Goal: Task Accomplishment & Management: Use online tool/utility

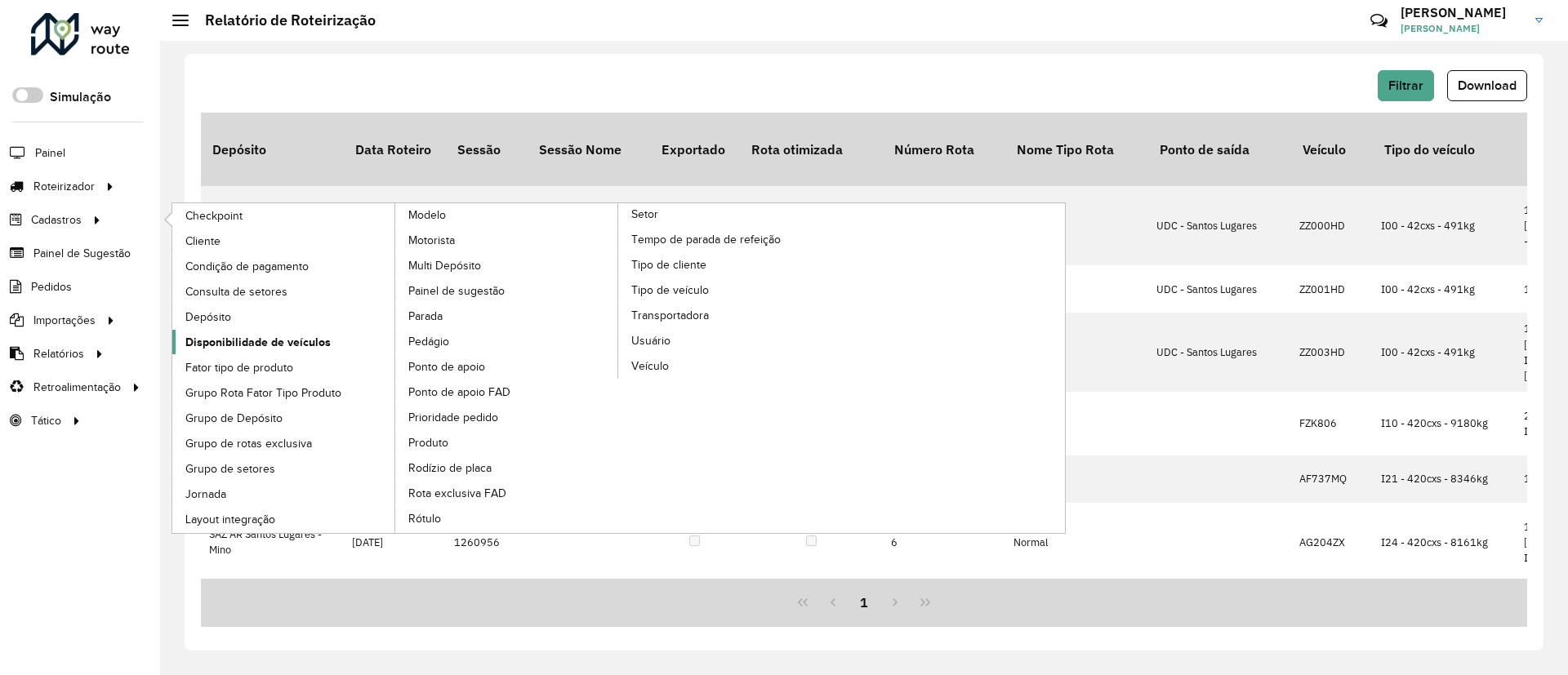
click at [262, 336] on span "Disponibilidade de veículos" at bounding box center [258, 342] width 145 height 17
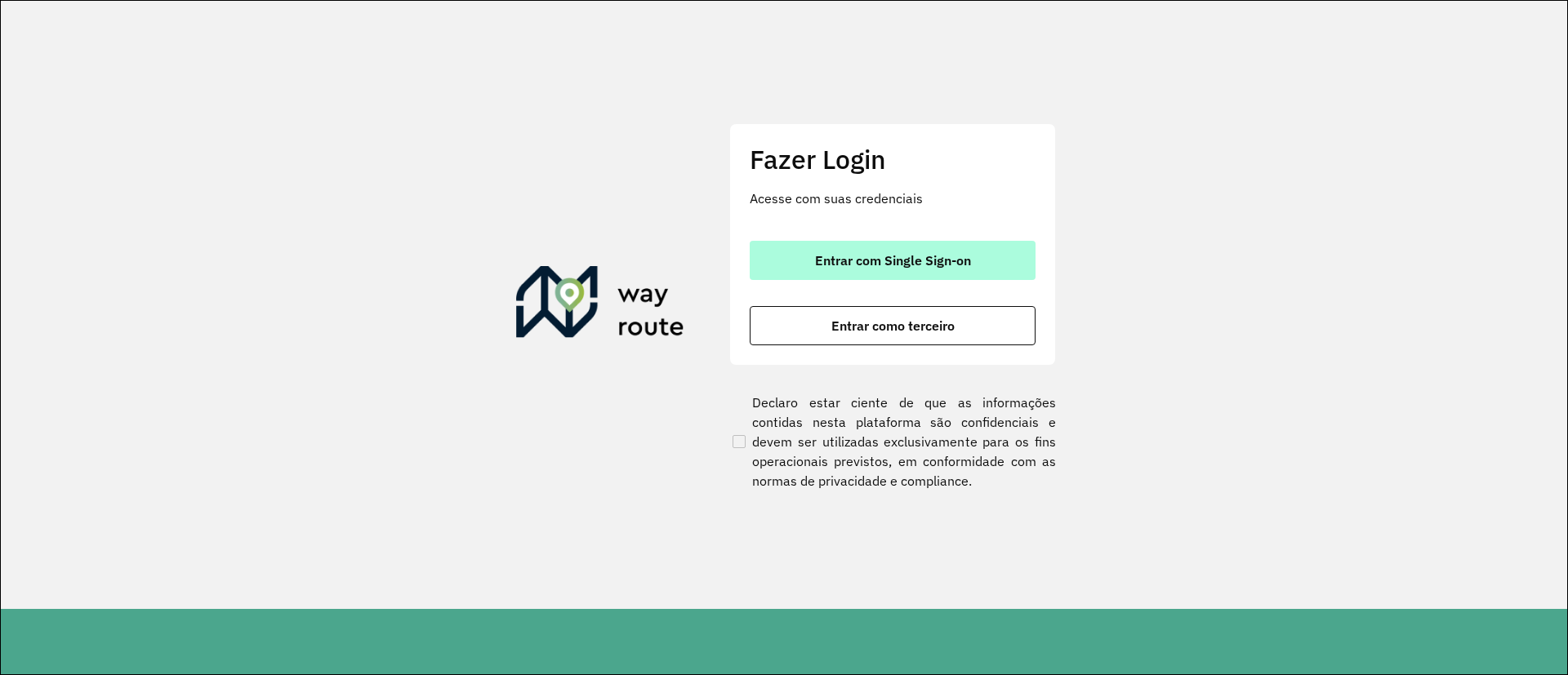
click at [994, 270] on button "Entrar com Single Sign-on" at bounding box center [892, 260] width 286 height 39
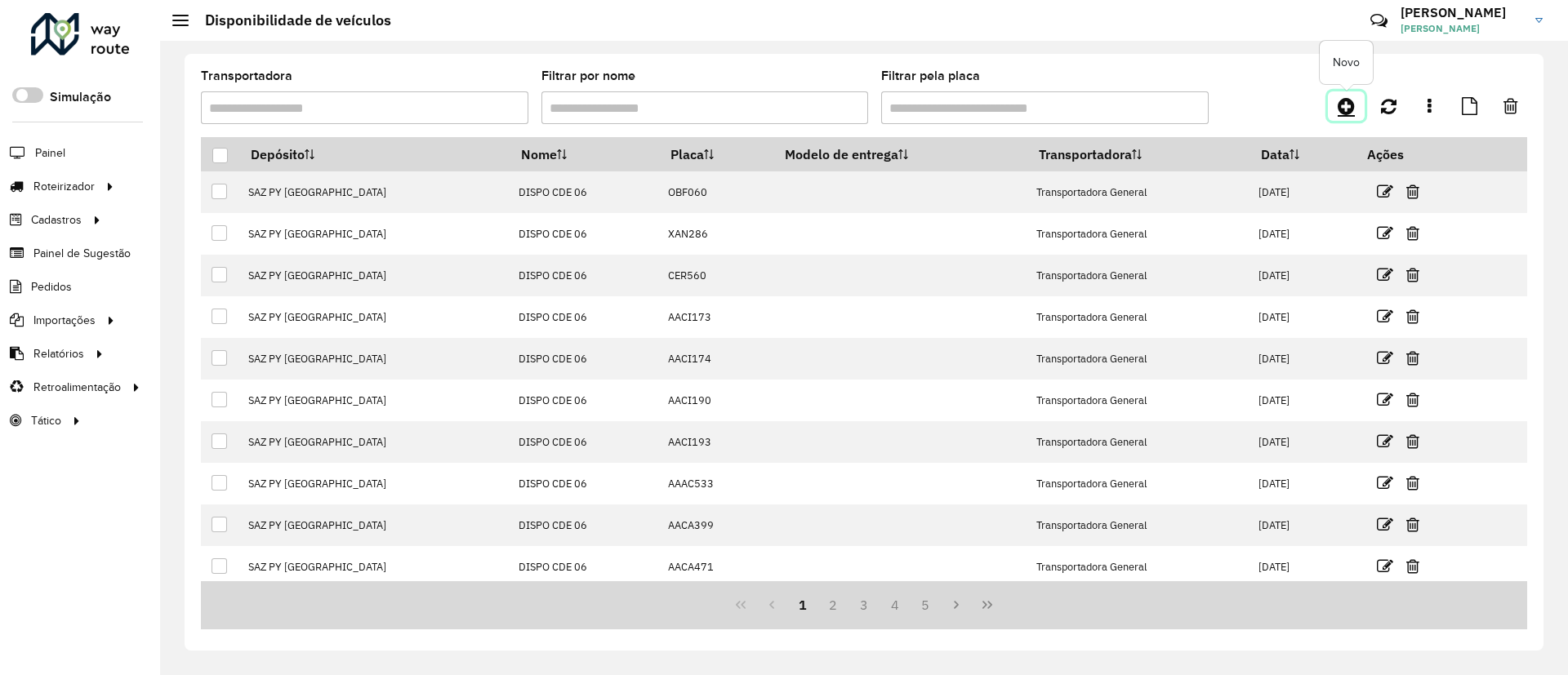
click at [1338, 111] on icon at bounding box center [1346, 105] width 17 height 20
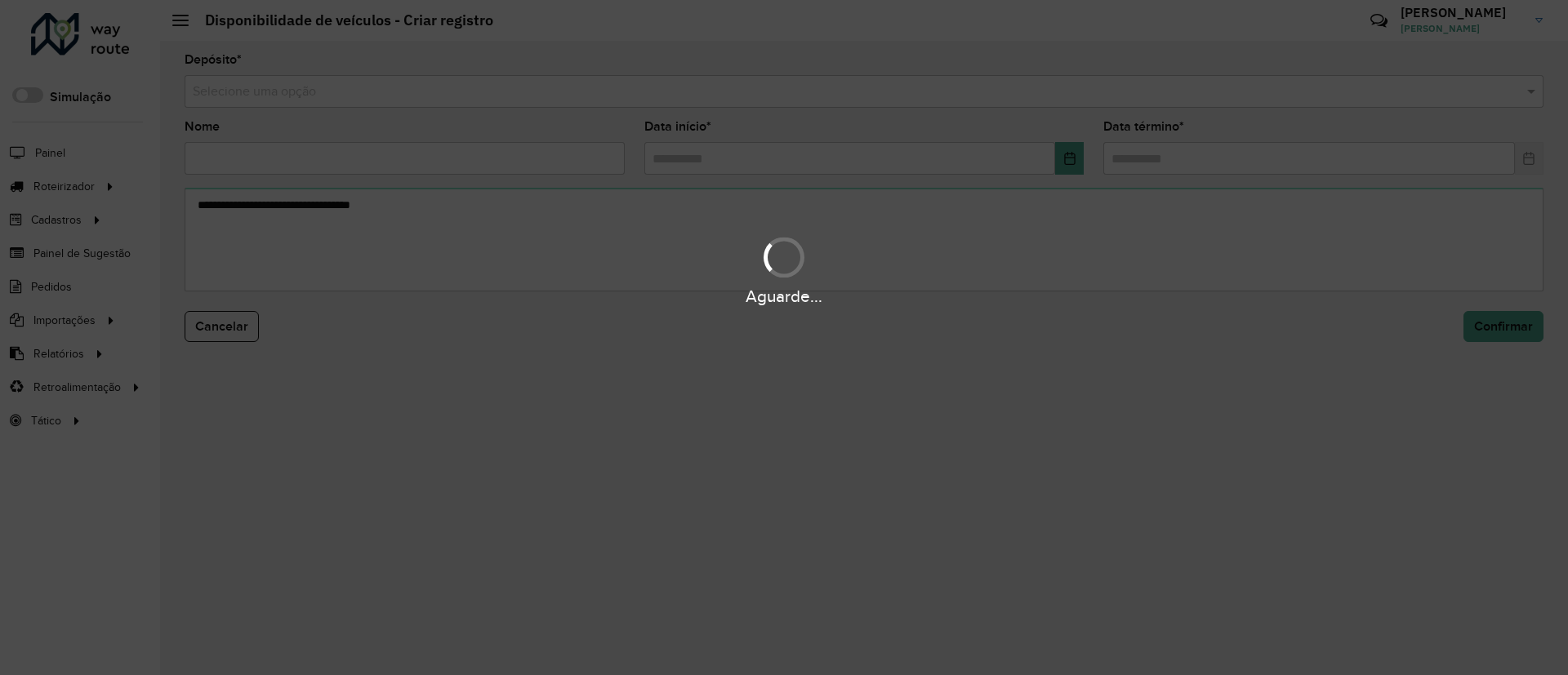
click at [1018, 102] on div "Selecione uma opção" at bounding box center [864, 92] width 1359 height 33
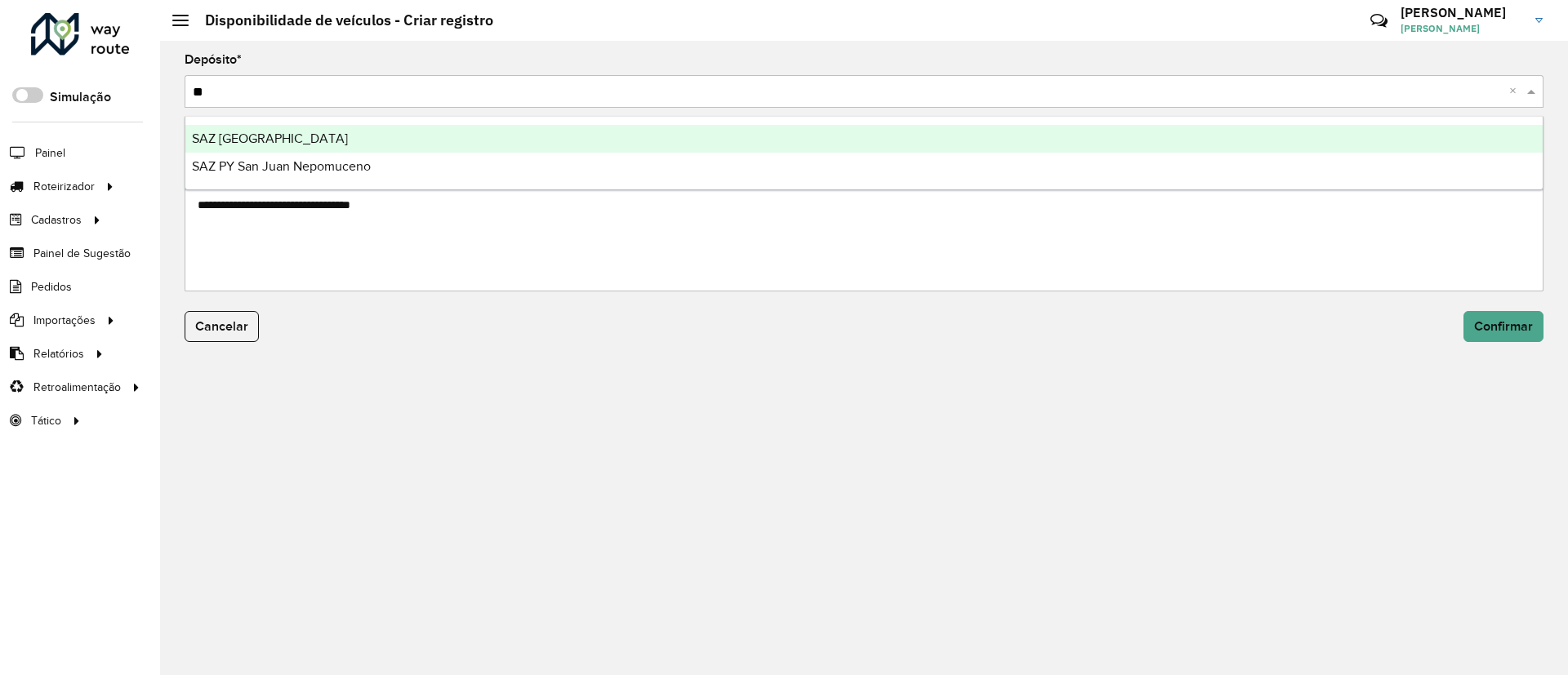
type input "***"
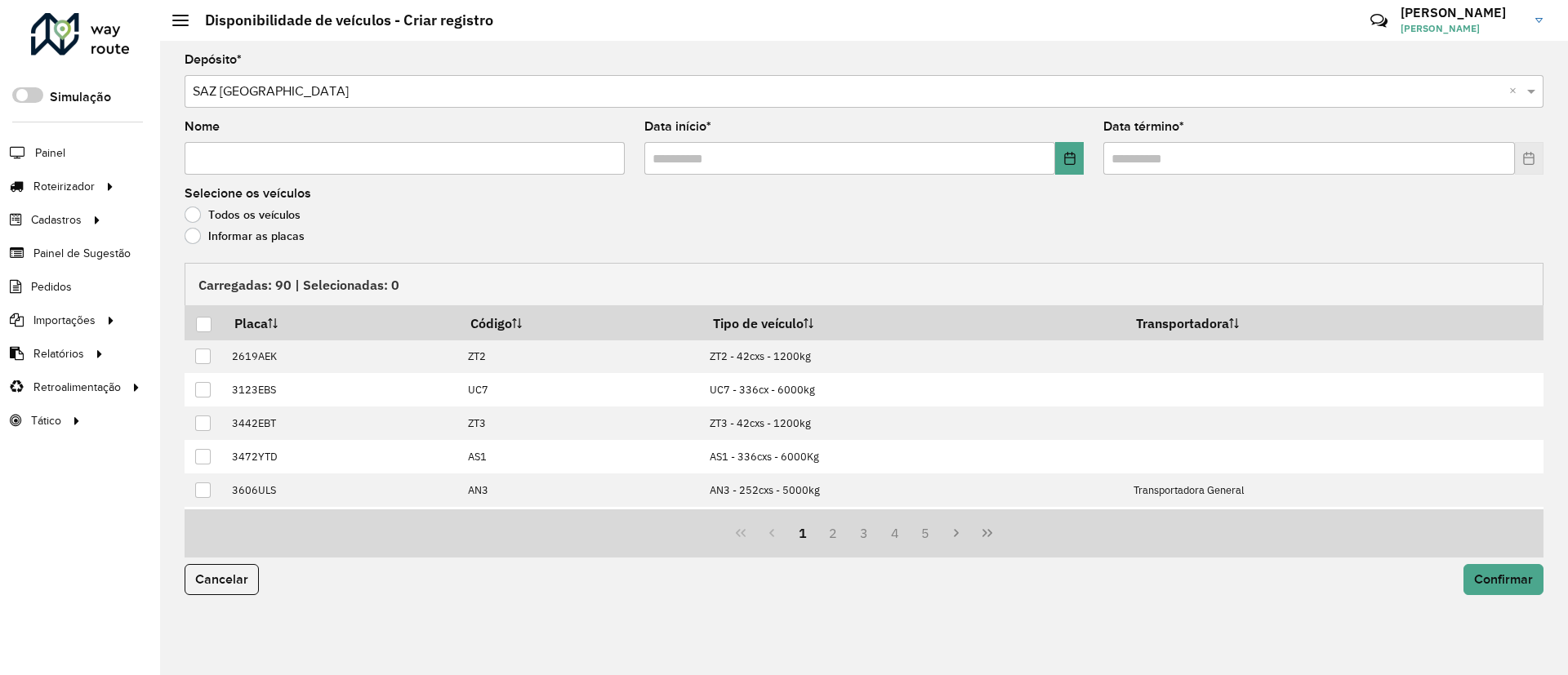
click at [510, 161] on input "Nome" at bounding box center [404, 158] width 440 height 33
type input "**********"
click at [1065, 152] on icon "Choose Date" at bounding box center [1069, 158] width 13 height 13
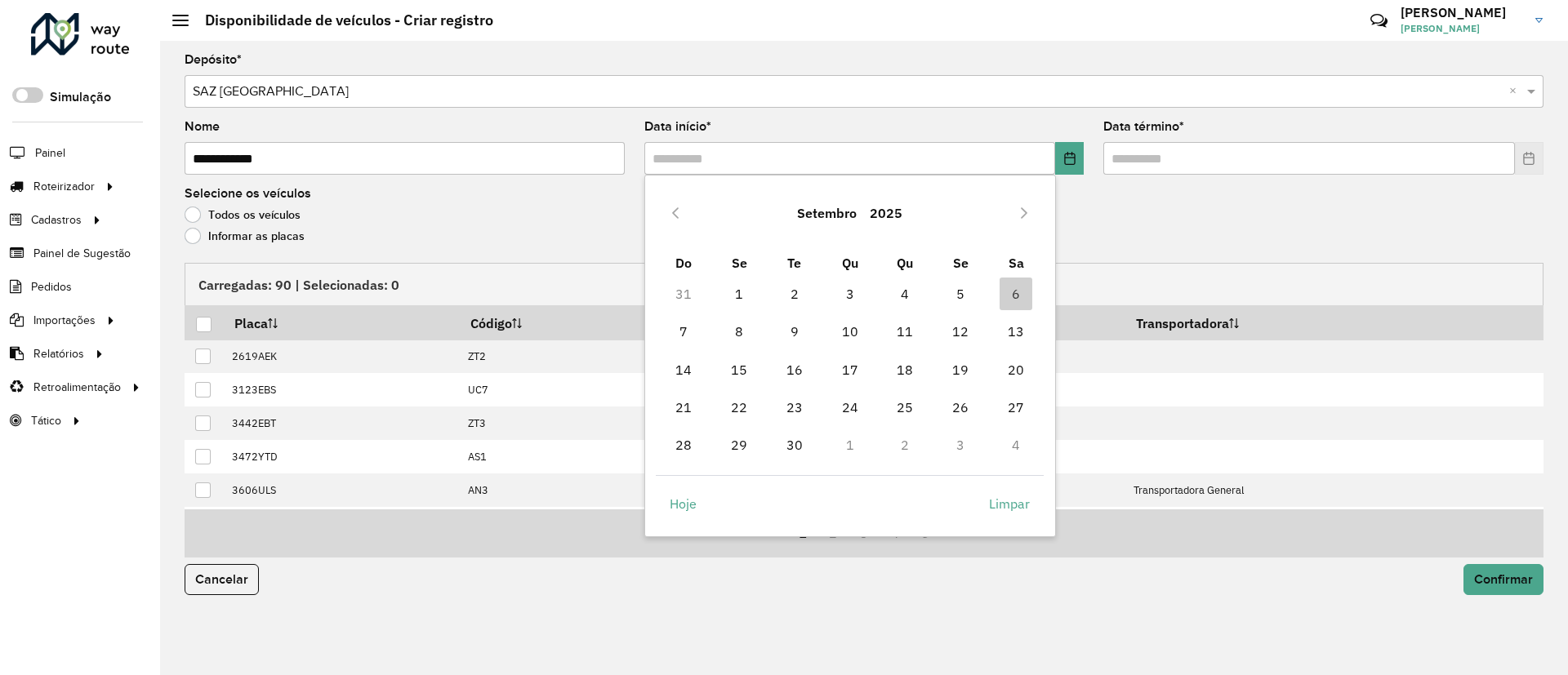
drag, startPoint x: 745, startPoint y: 340, endPoint x: 762, endPoint y: 317, distance: 28.6
click at [743, 338] on span "8" at bounding box center [739, 332] width 33 height 33
type input "**********"
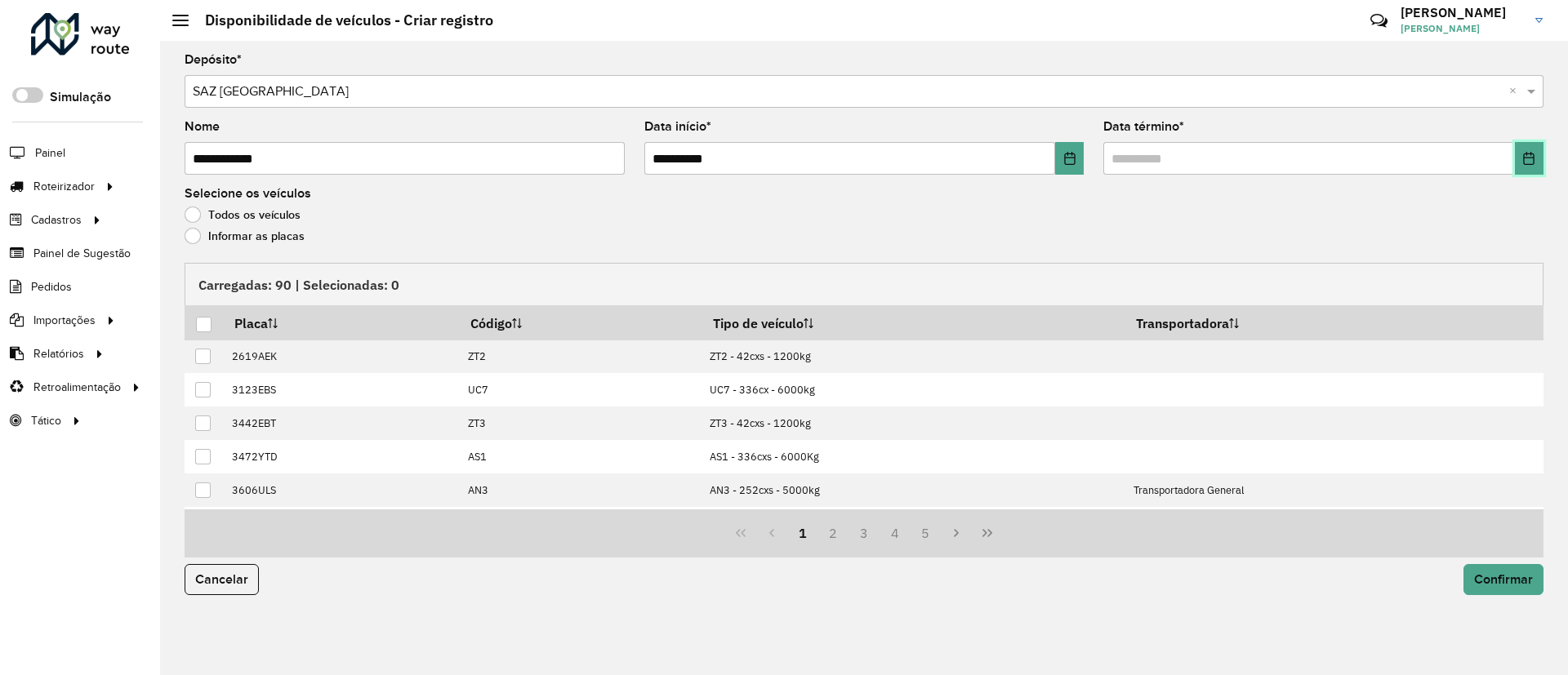
click at [1539, 158] on button "Choose Date" at bounding box center [1528, 158] width 29 height 33
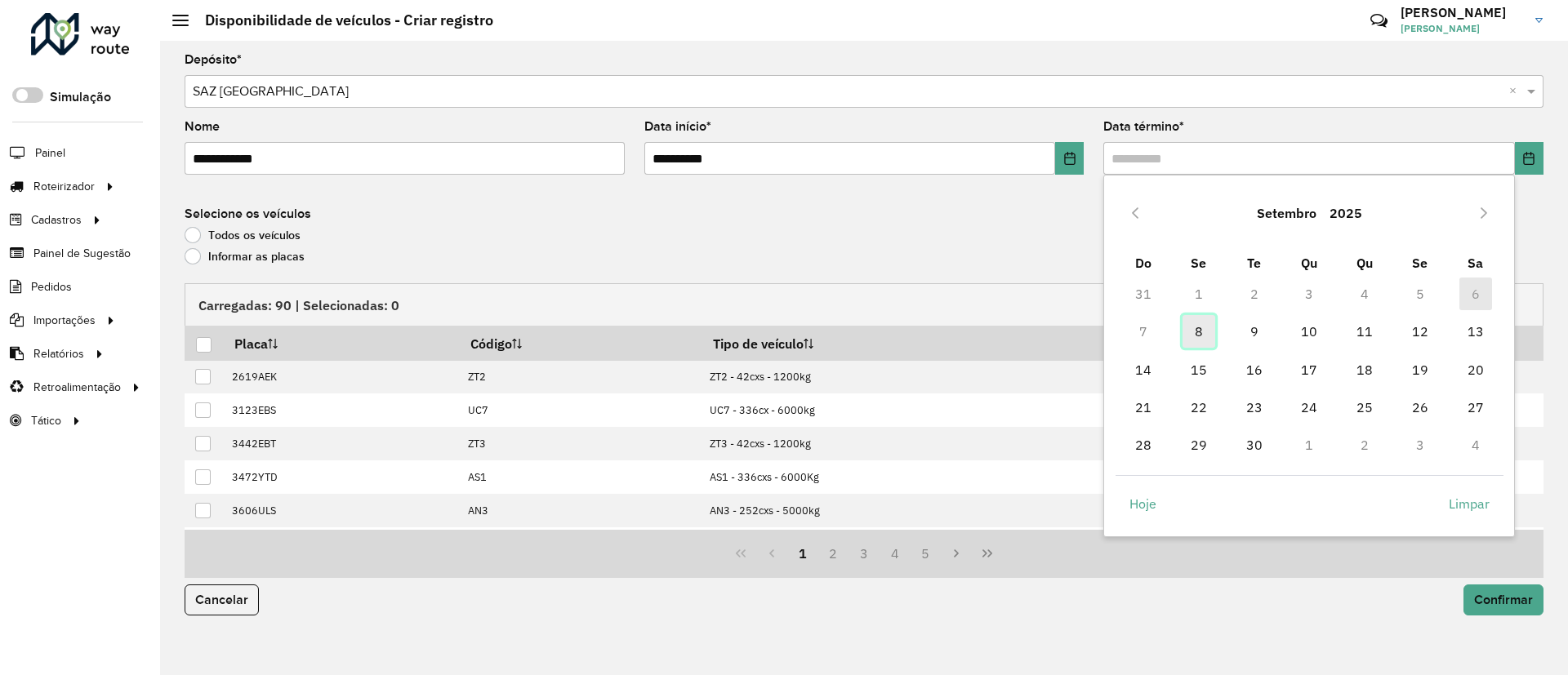
click at [1201, 328] on span "8" at bounding box center [1199, 332] width 33 height 33
type input "**********"
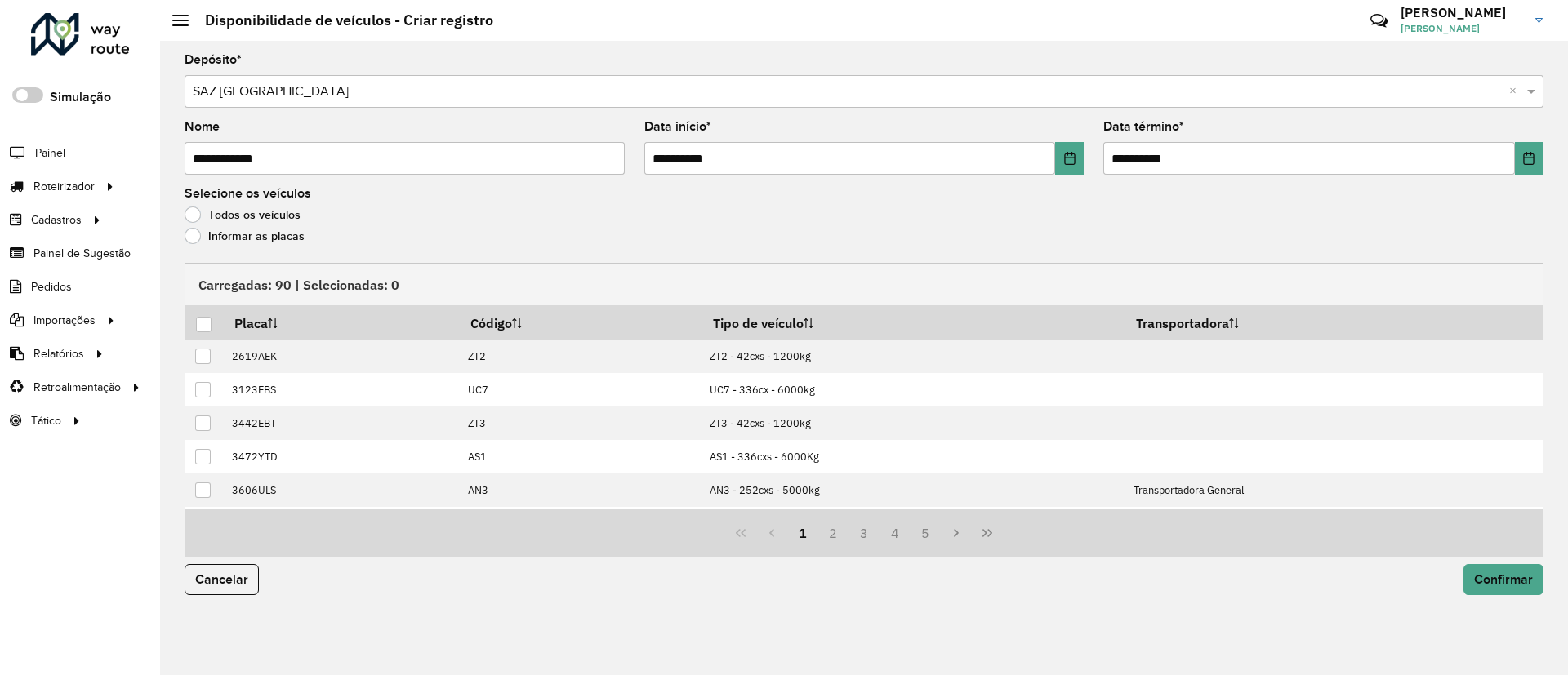
click at [287, 245] on div "Informar as placas" at bounding box center [864, 239] width 1359 height 20
click at [294, 220] on label "Todos os veículos" at bounding box center [242, 214] width 116 height 16
click at [280, 237] on label "Informar as placas" at bounding box center [244, 236] width 120 height 16
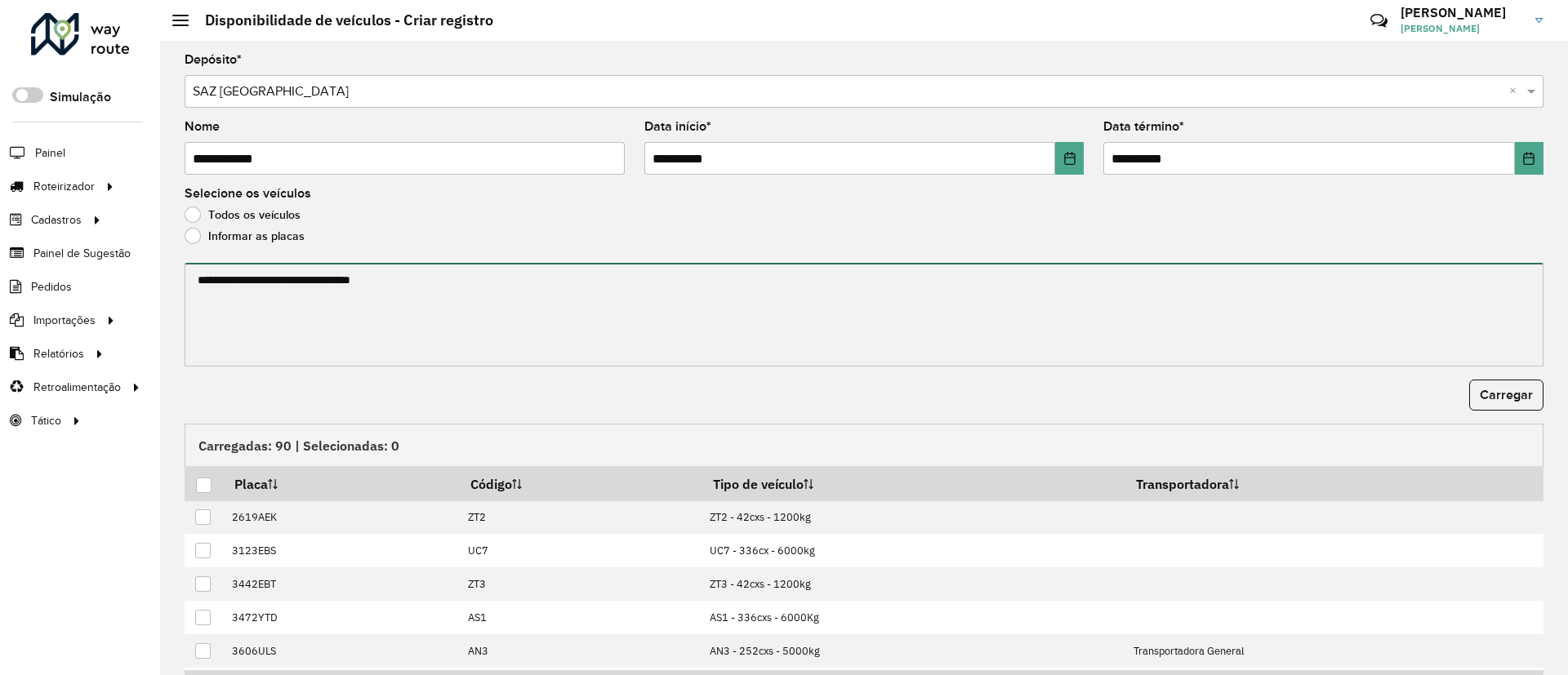
click at [297, 275] on textarea at bounding box center [864, 315] width 1359 height 104
paste textarea "******* ******* ******* ******* ******* ******* ******* ******* ******* *******…"
type textarea "******* ******* ******* ******* ******* ******* ******* ******* ******* *******…"
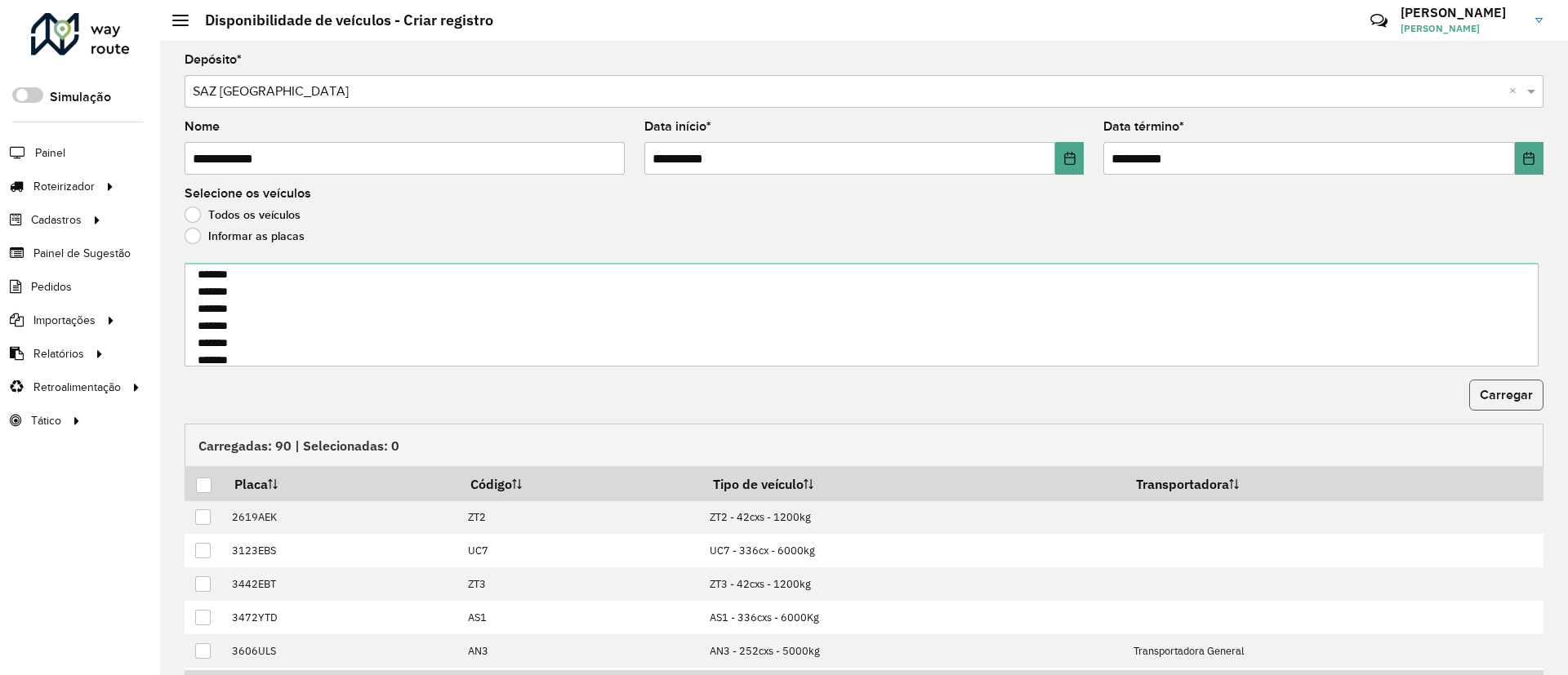
click at [1520, 395] on span "Carregar" at bounding box center [1506, 395] width 53 height 14
click at [209, 487] on div at bounding box center [204, 486] width 16 height 16
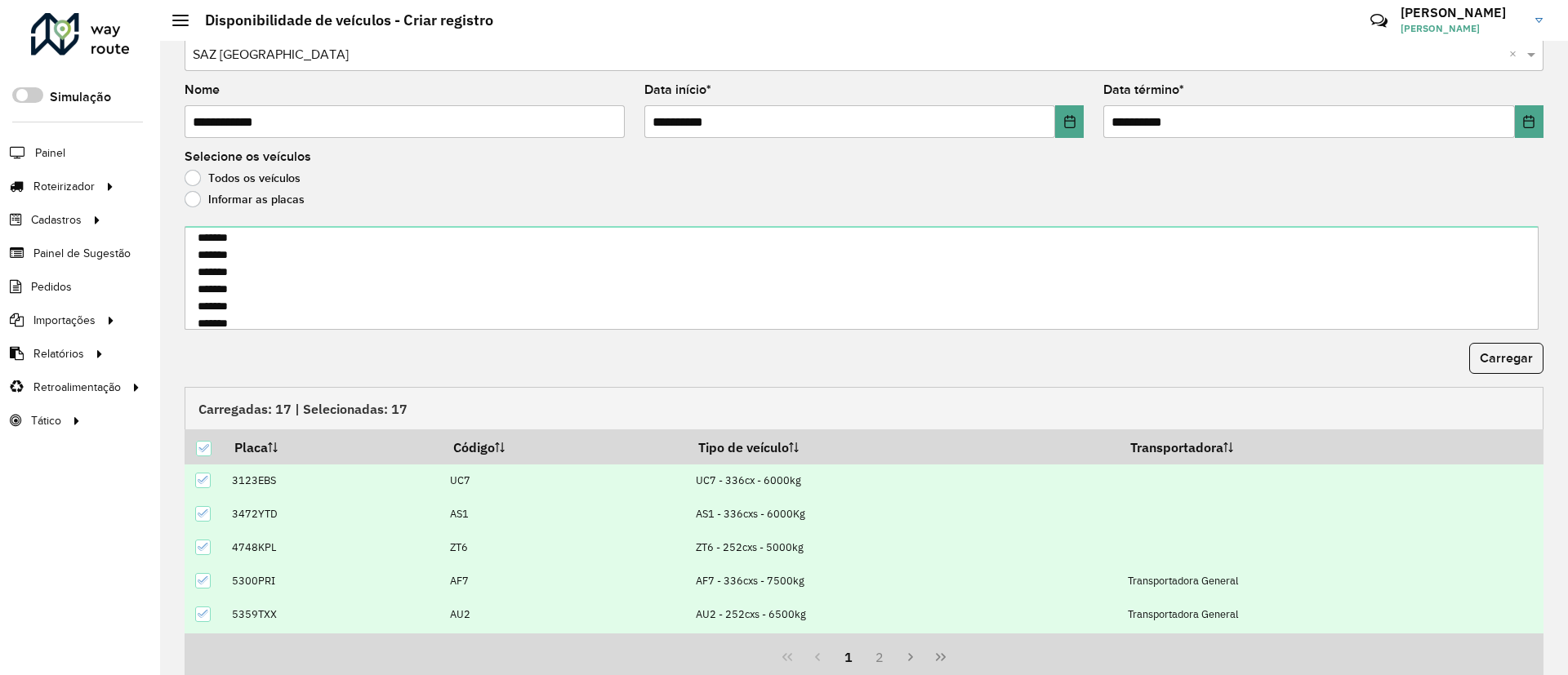
scroll to position [100, 0]
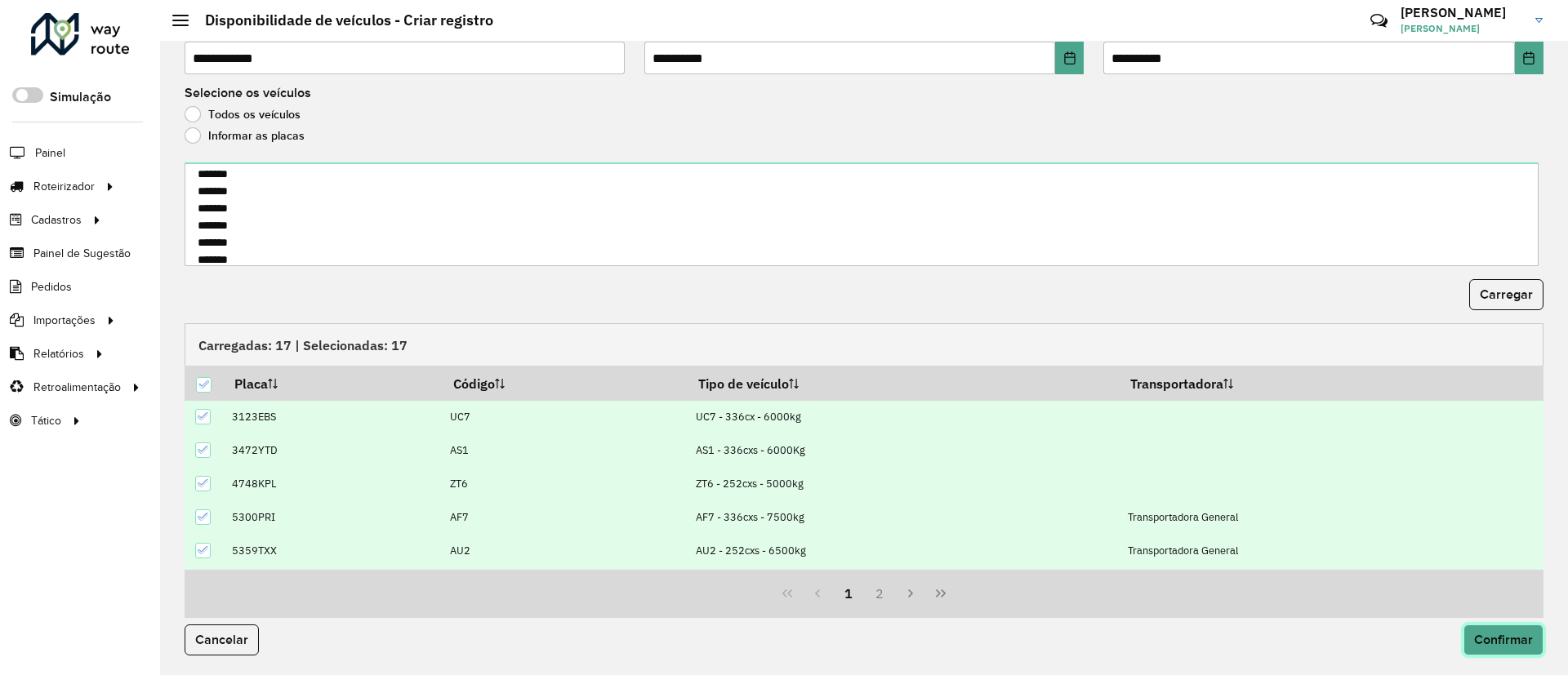
click at [1498, 635] on span "Confirmar" at bounding box center [1503, 640] width 59 height 14
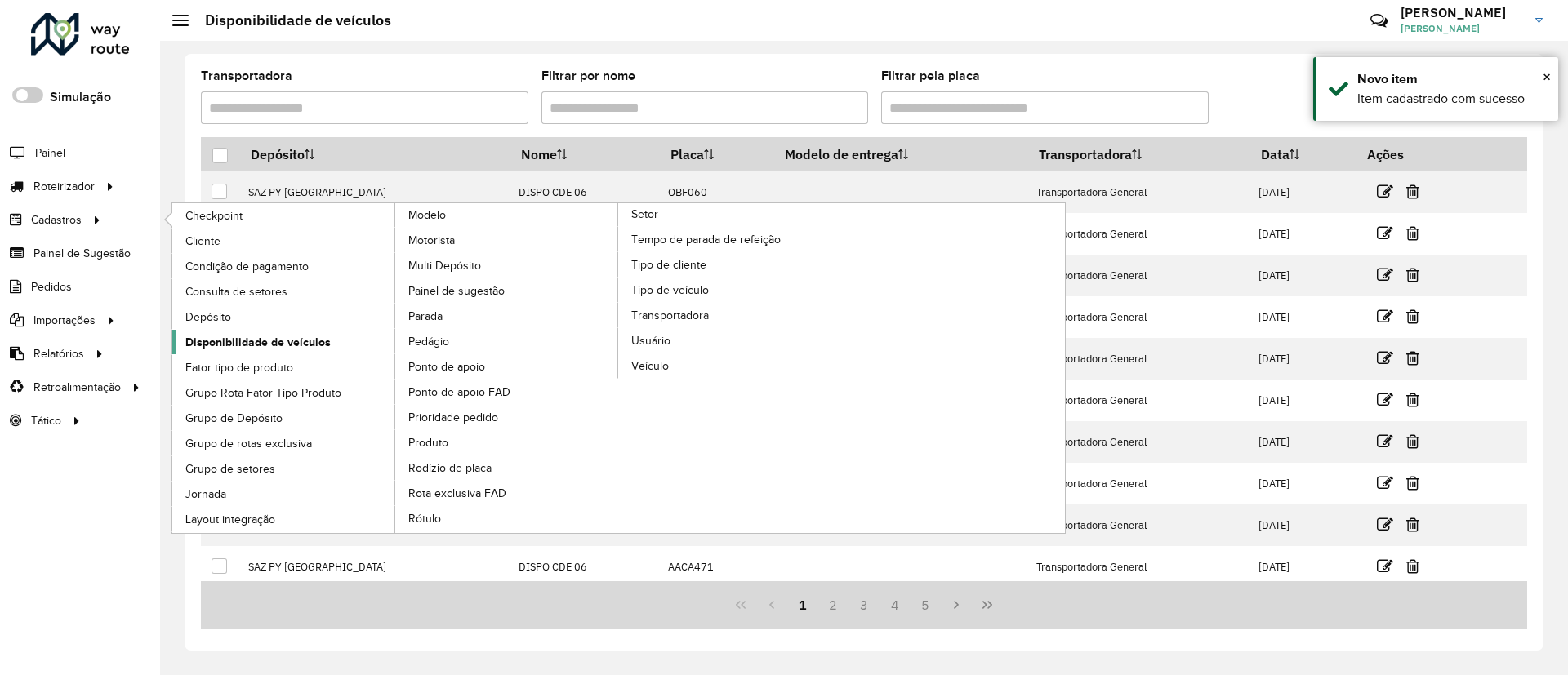
click at [292, 338] on span "Disponibilidade de veículos" at bounding box center [258, 342] width 145 height 17
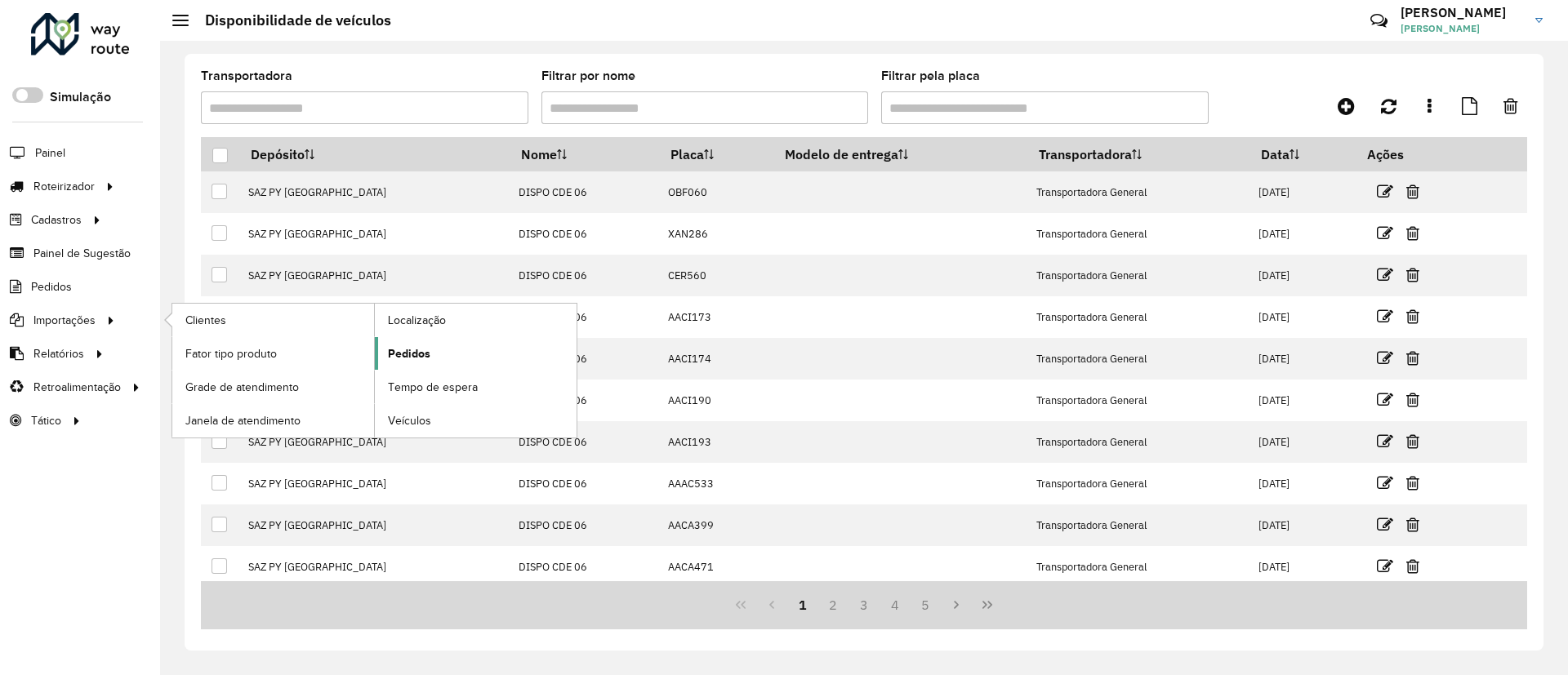
click at [452, 357] on link "Pedidos" at bounding box center [475, 353] width 201 height 33
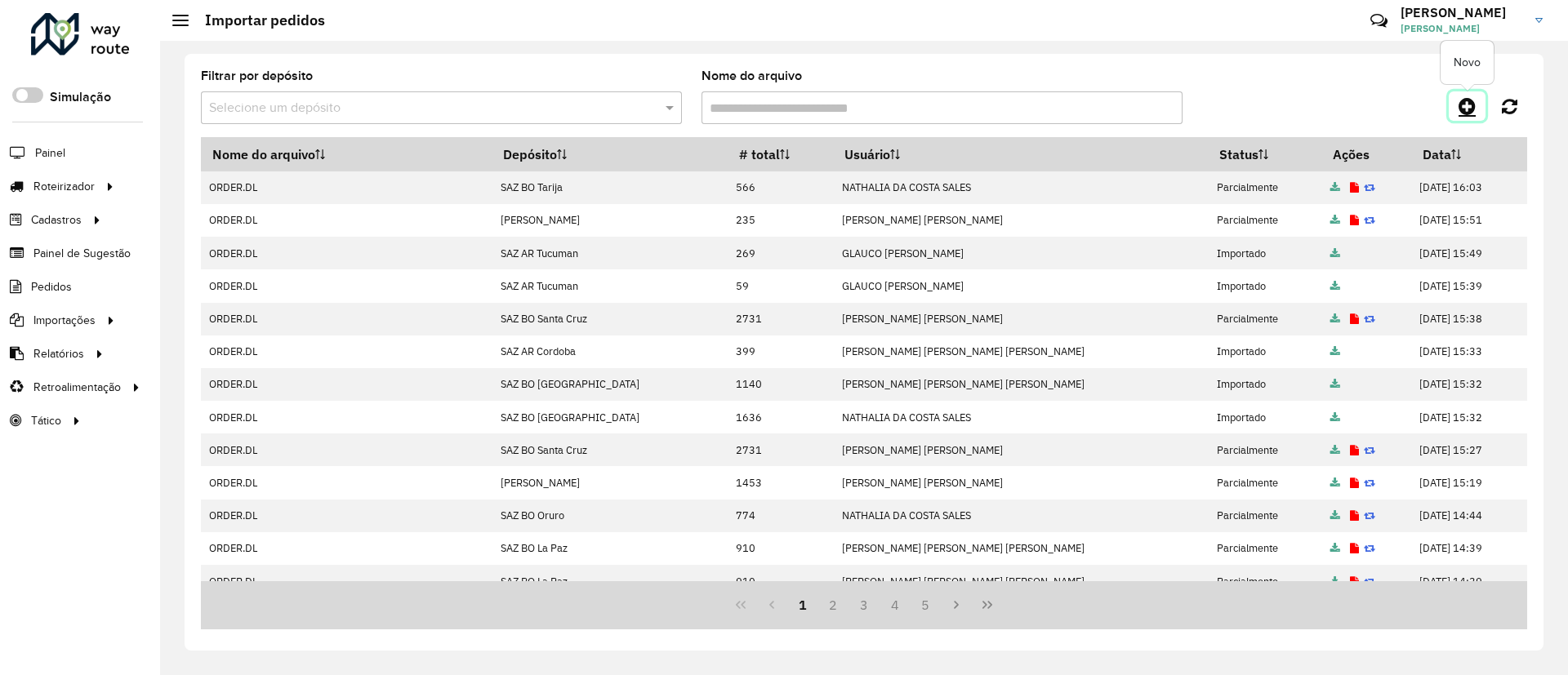
click at [1466, 110] on icon at bounding box center [1467, 105] width 17 height 20
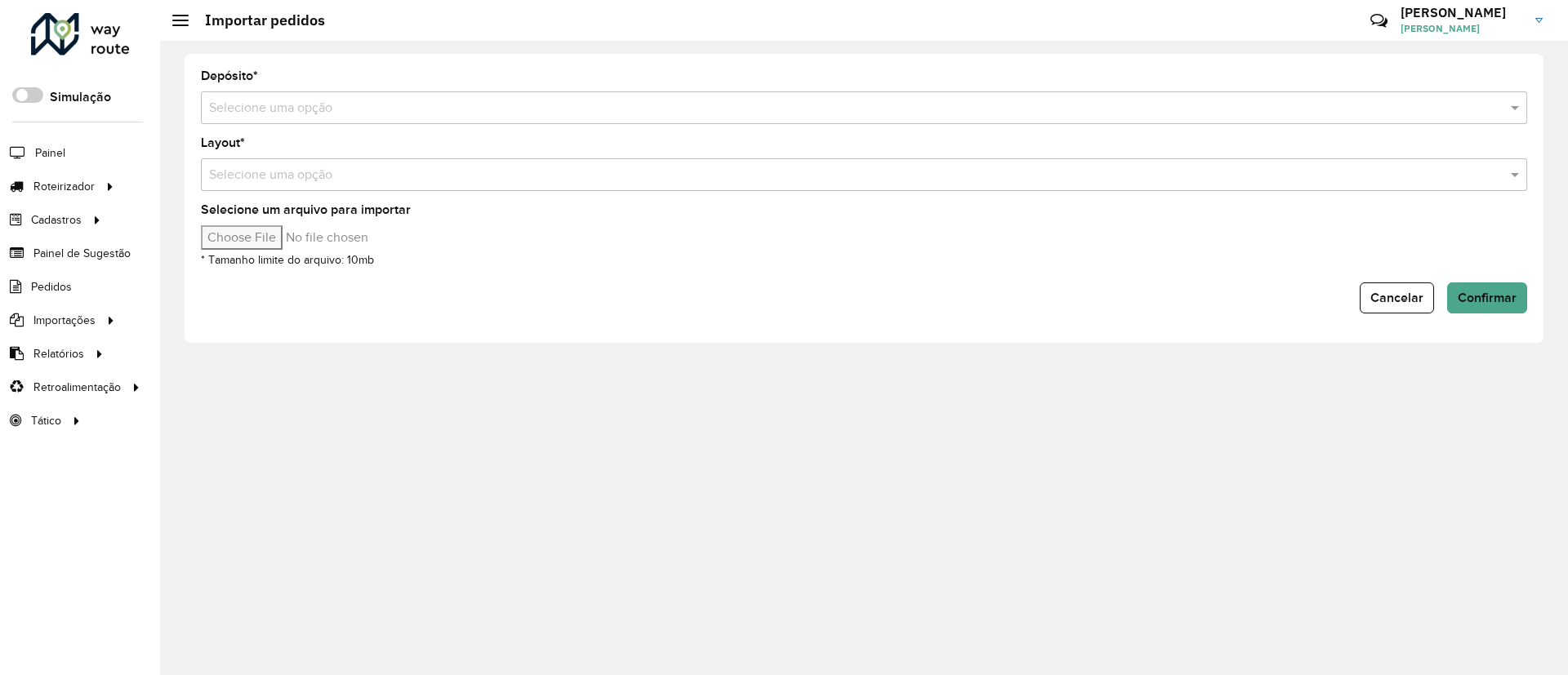
click at [579, 100] on input "text" at bounding box center [847, 108] width 1277 height 20
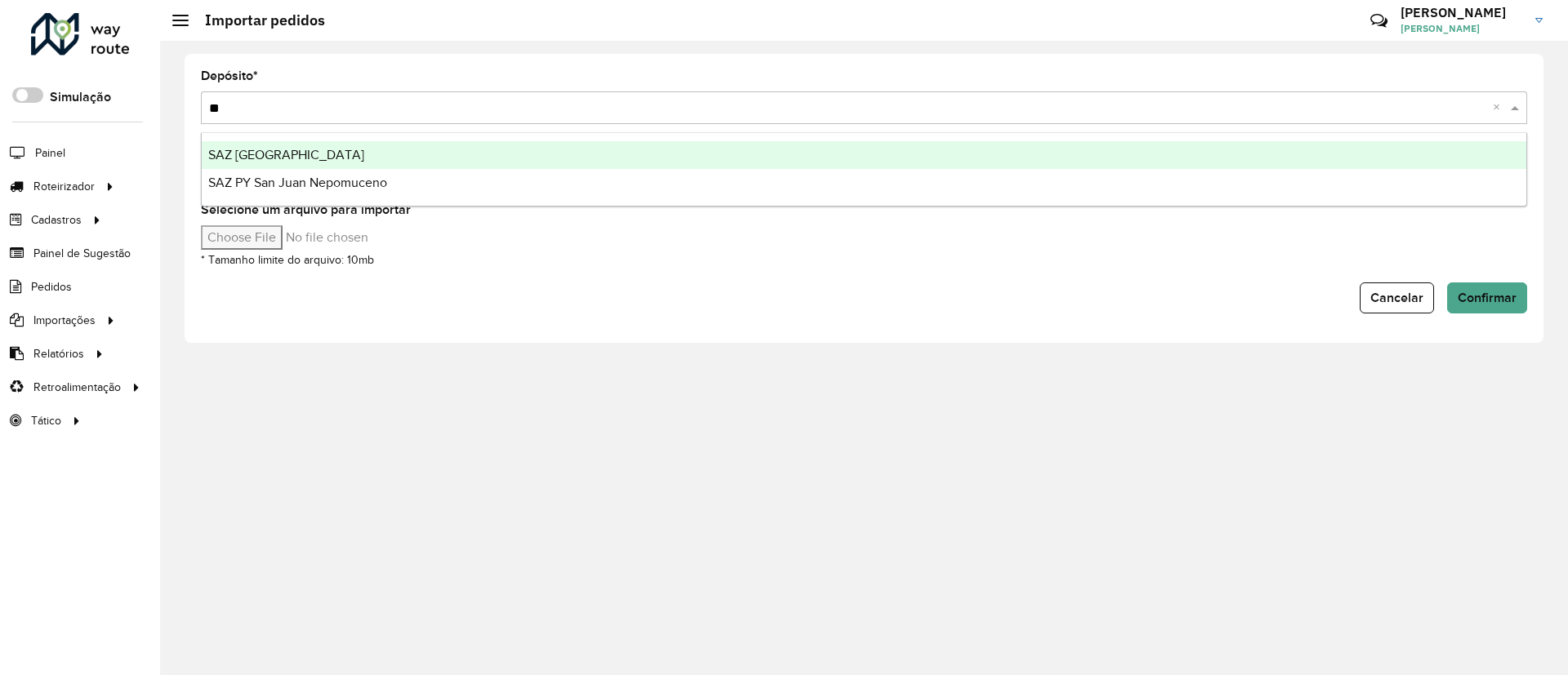
type input "***"
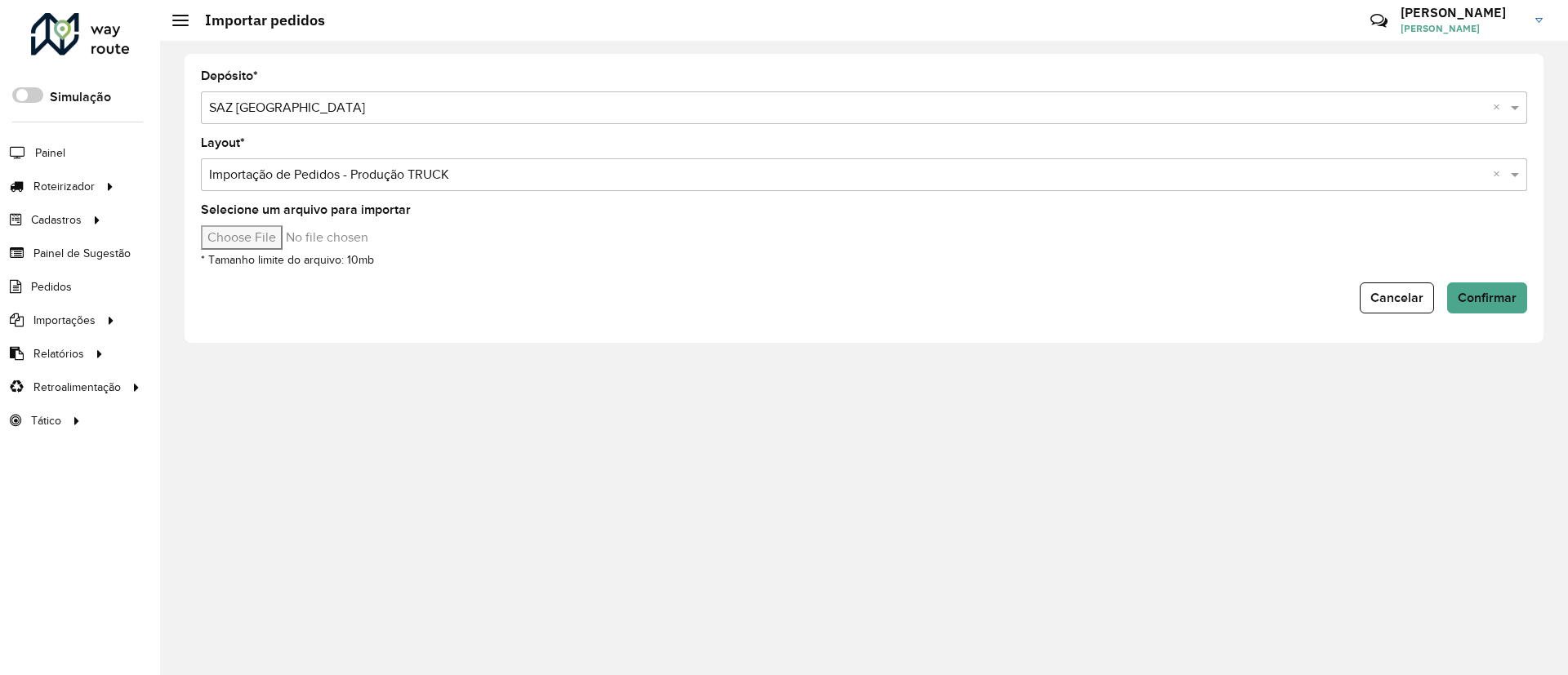
click at [224, 226] on input "Selecione um arquivo para importar" at bounding box center [339, 238] width 277 height 24
type input "**********"
click at [1498, 293] on span "Confirmar" at bounding box center [1487, 297] width 59 height 14
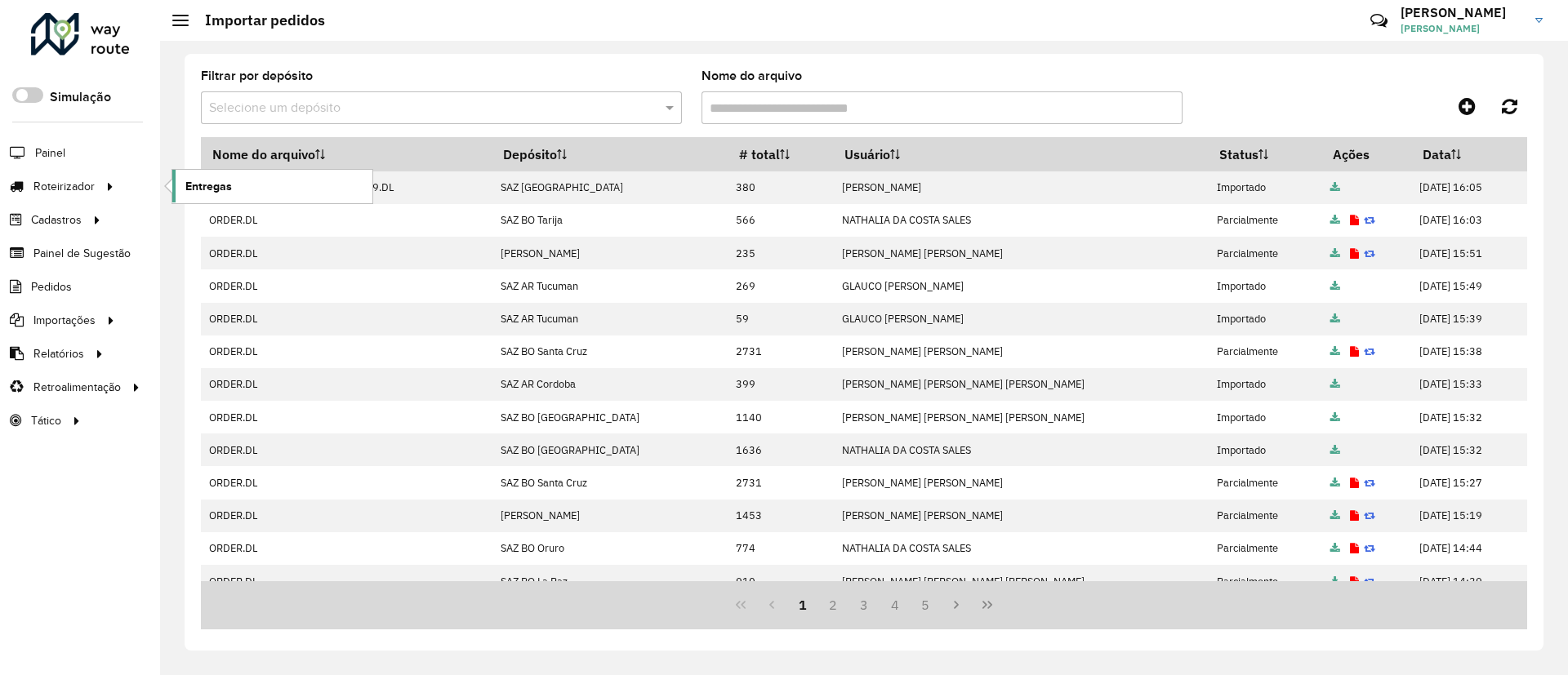
click at [276, 200] on link "Entregas" at bounding box center [271, 186] width 200 height 33
click at [1466, 113] on icon at bounding box center [1467, 105] width 17 height 20
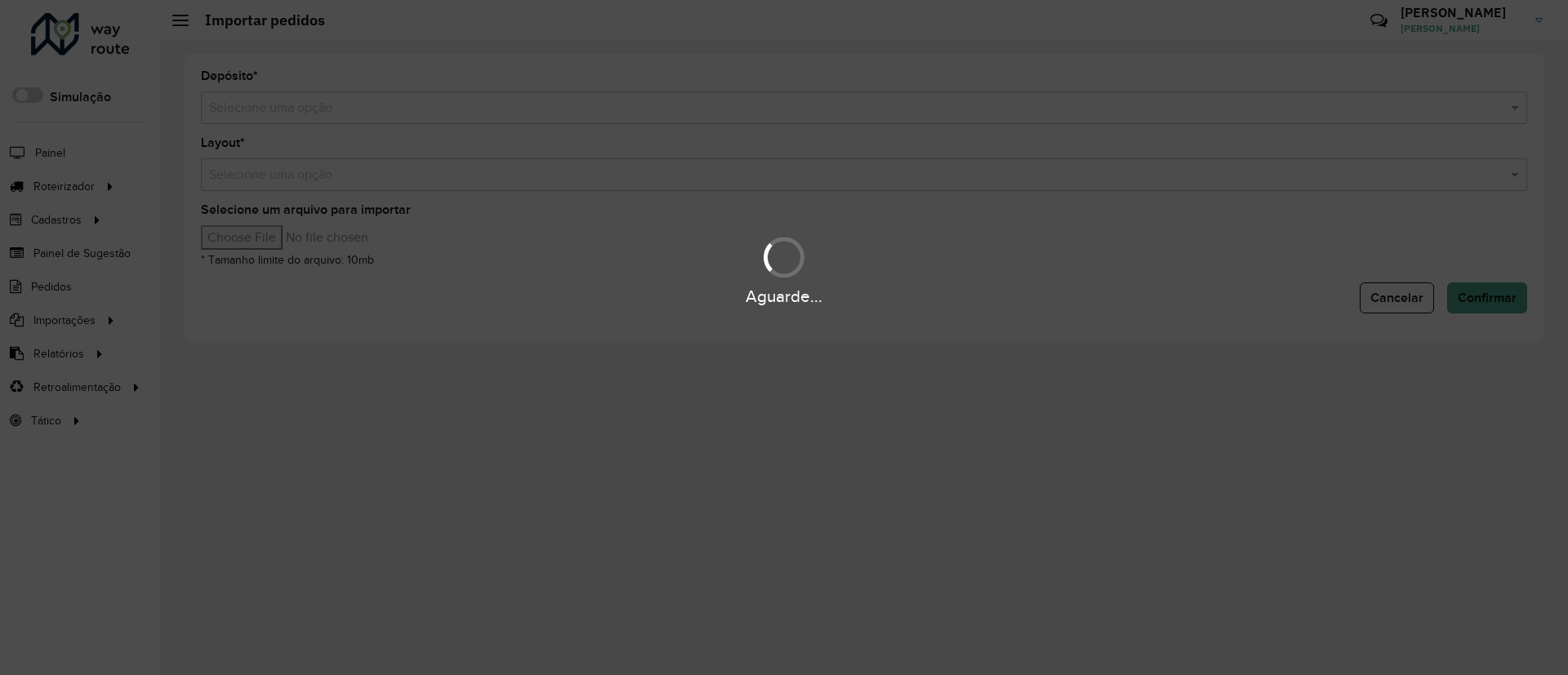
click at [938, 105] on div "Aguarde..." at bounding box center [784, 337] width 1568 height 675
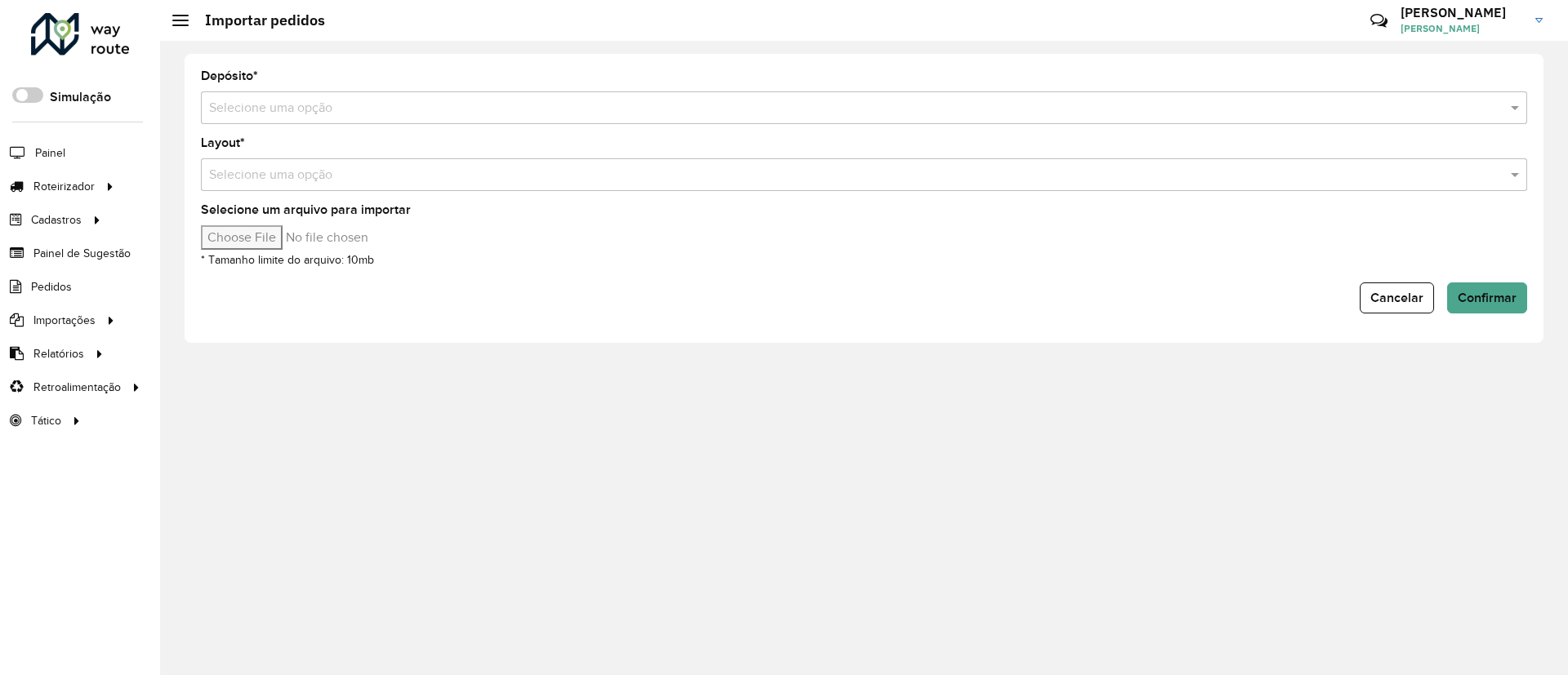
click at [937, 108] on hb-app "Aguarde... Pop-up bloqueado! Seu navegador bloqueou automáticamente a abertura …" at bounding box center [784, 337] width 1568 height 675
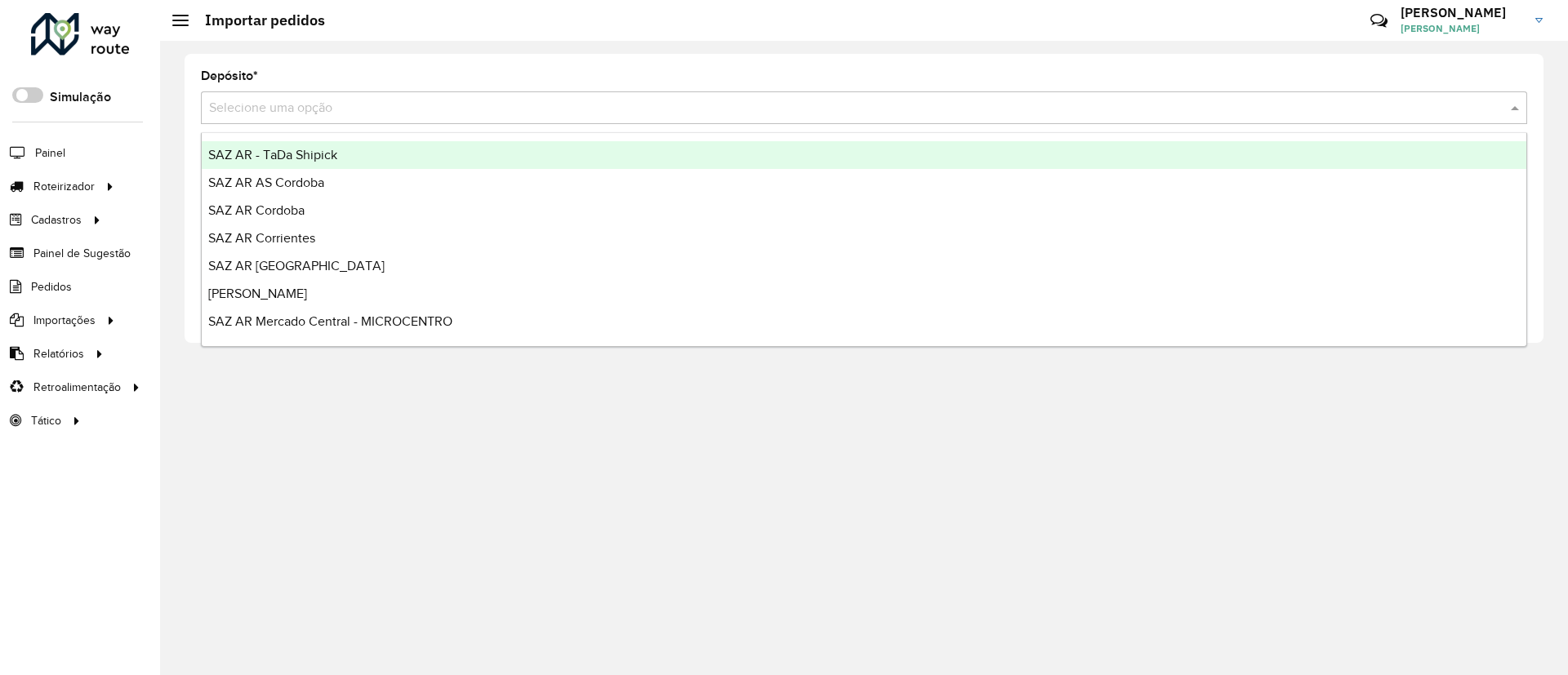
click at [937, 108] on input "text" at bounding box center [847, 108] width 1277 height 20
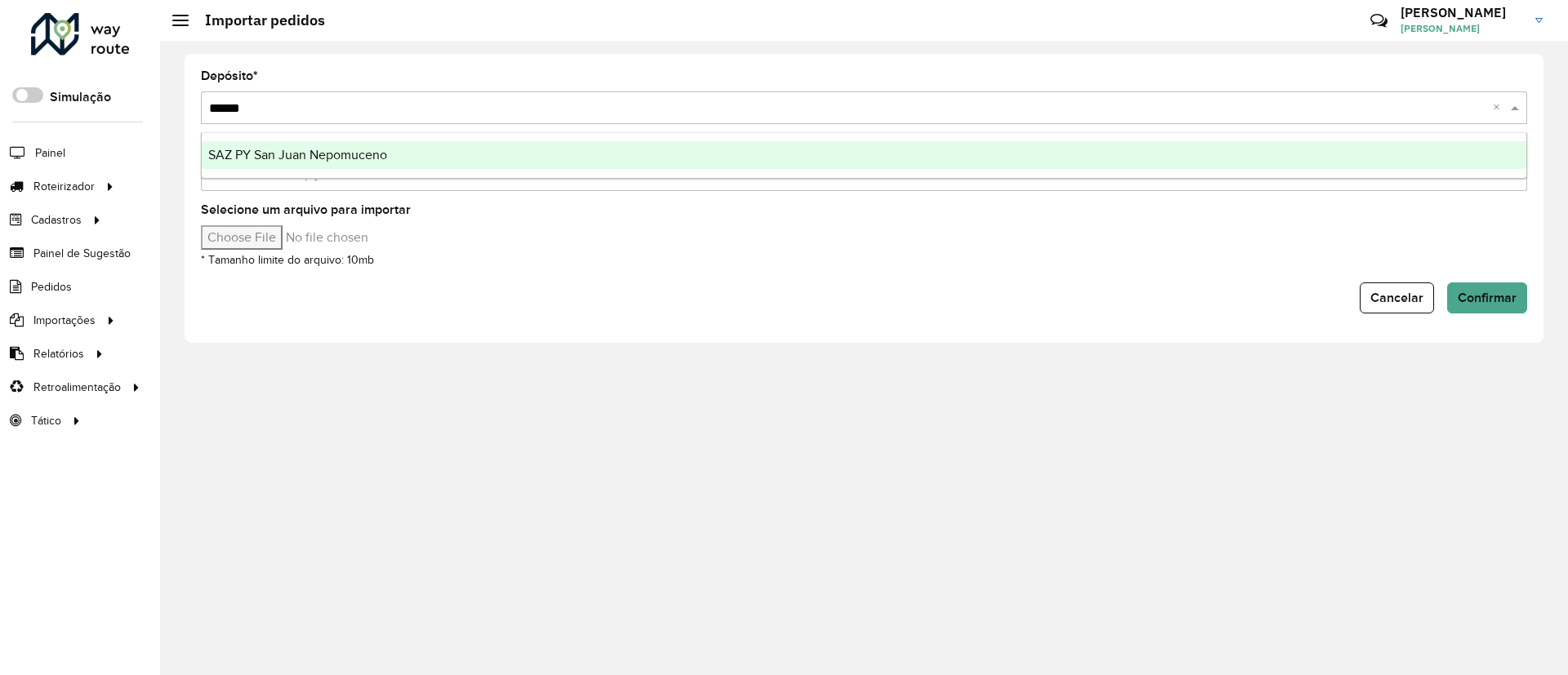
type input "*******"
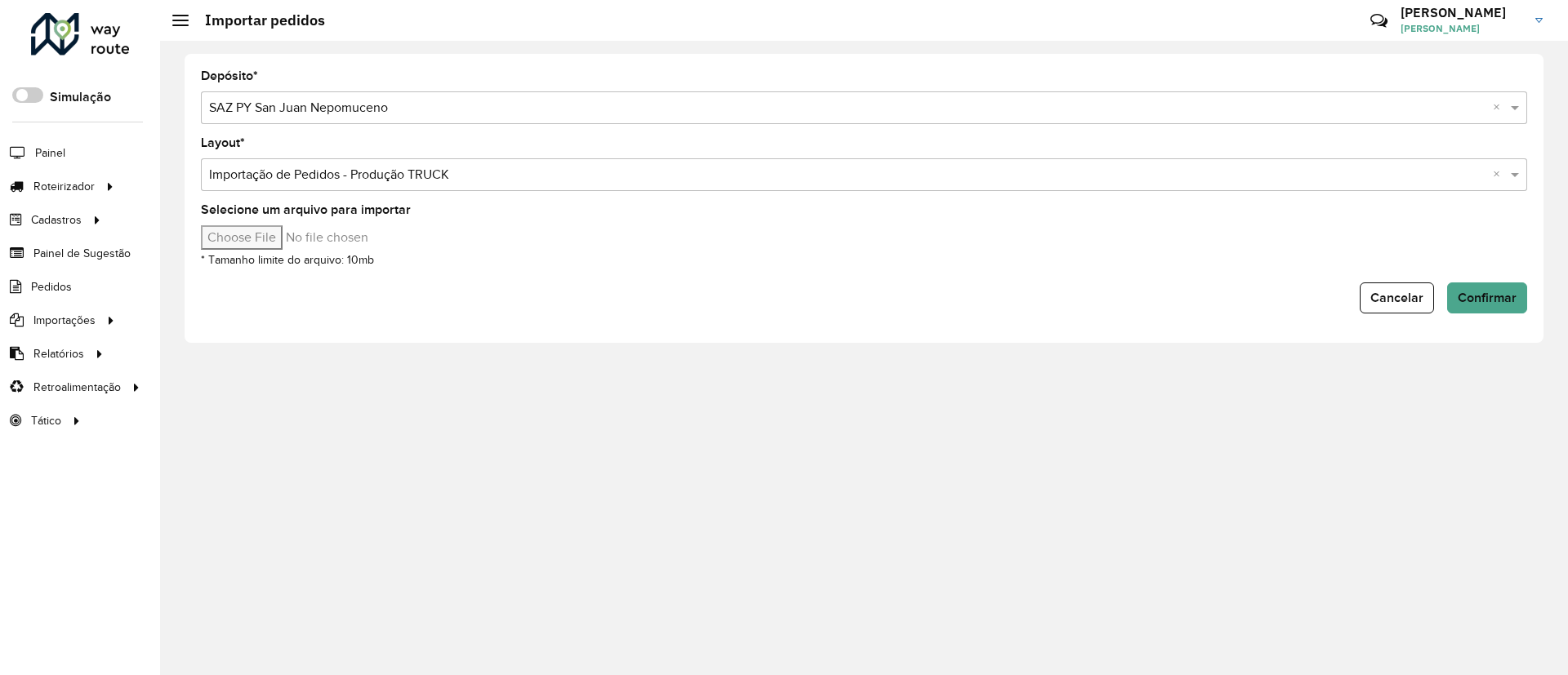
click at [265, 232] on input "Selecione um arquivo para importar" at bounding box center [339, 238] width 277 height 24
type input "**********"
click at [1501, 284] on button "Confirmar" at bounding box center [1487, 298] width 80 height 31
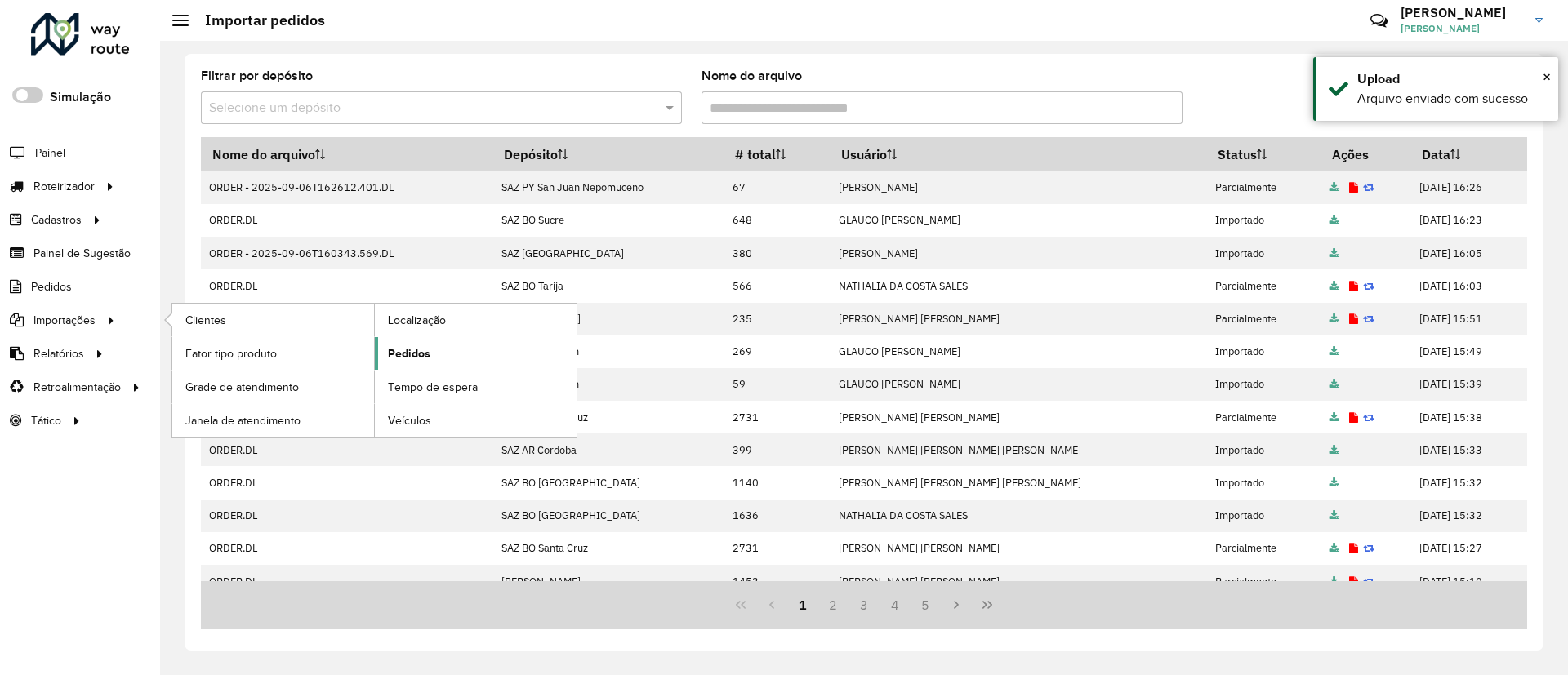
click at [487, 356] on link "Pedidos" at bounding box center [475, 353] width 201 height 33
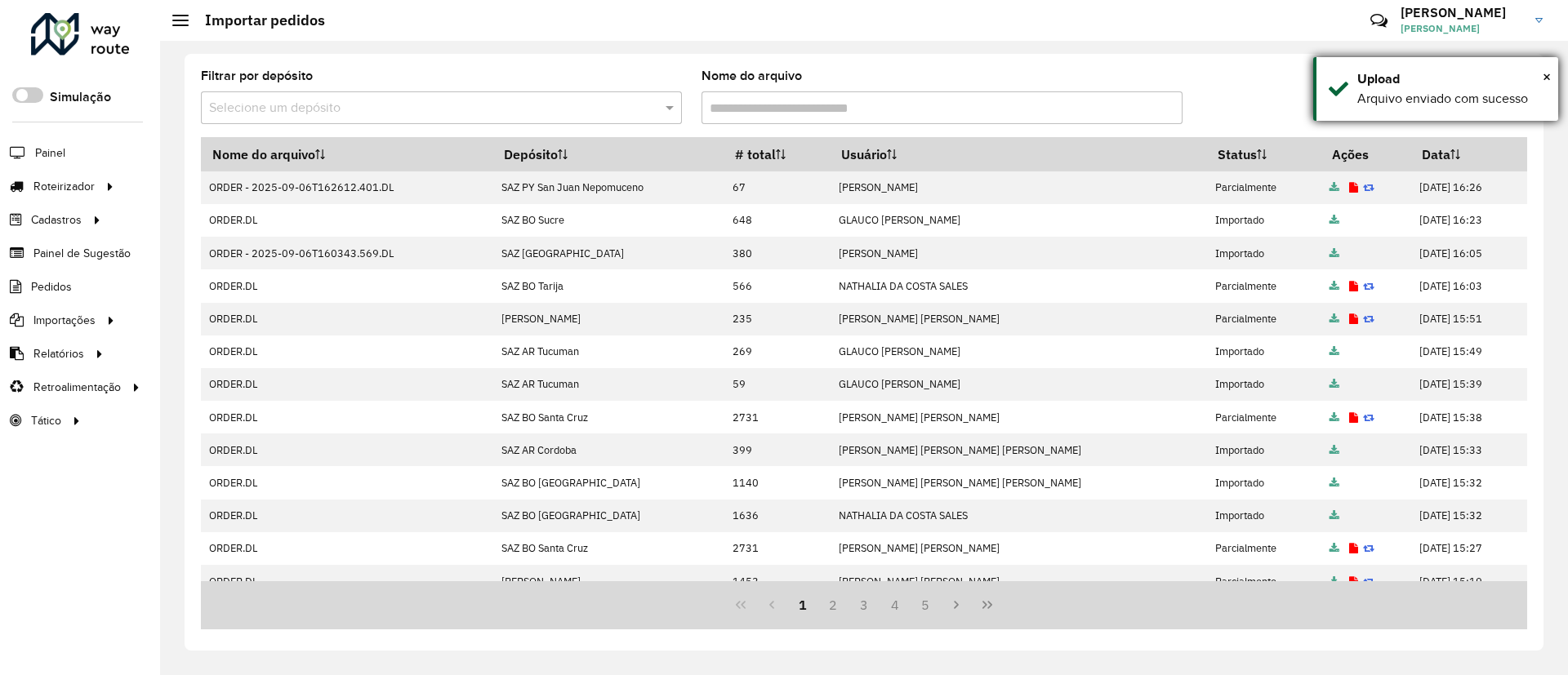
click at [1554, 67] on div "× Upload Arquivo enviado com sucesso" at bounding box center [1435, 89] width 245 height 64
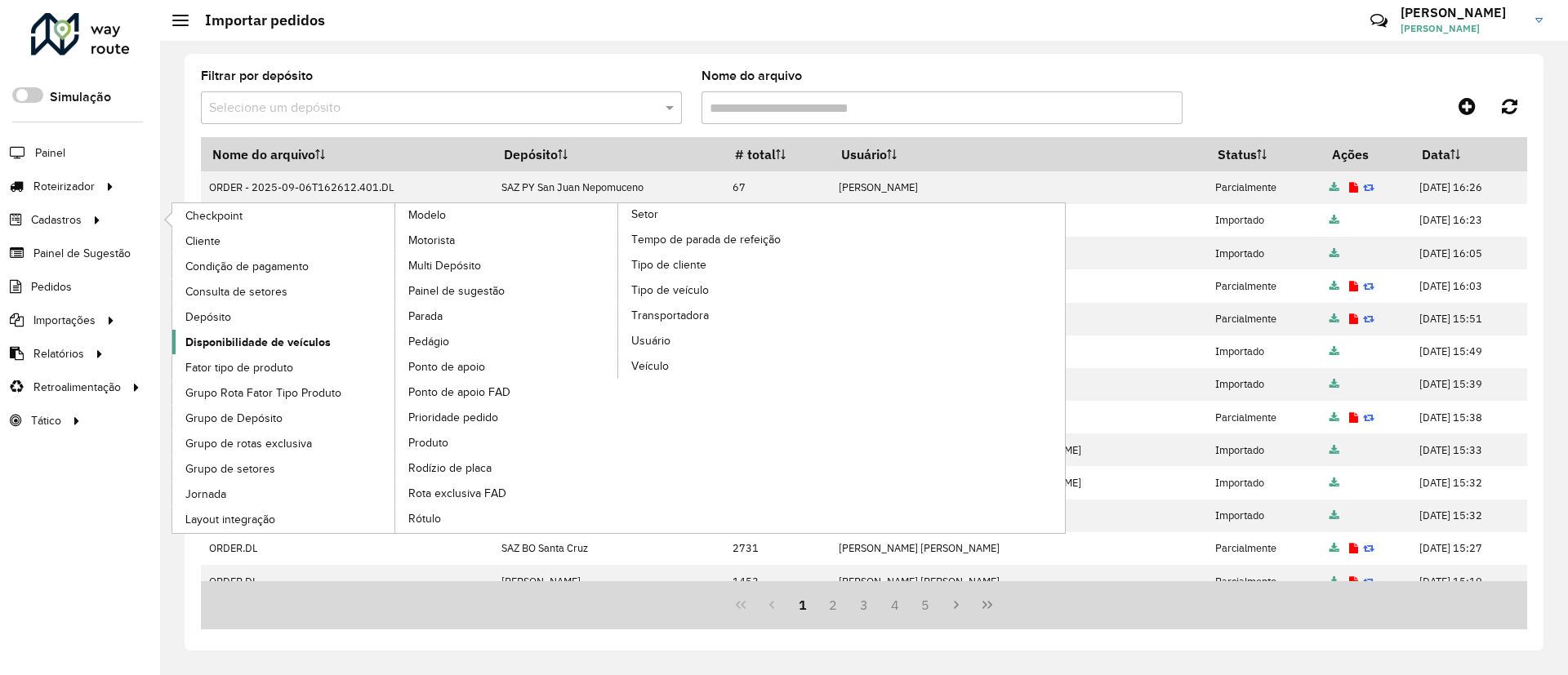
click at [294, 341] on span "Disponibilidade de veículos" at bounding box center [258, 342] width 145 height 17
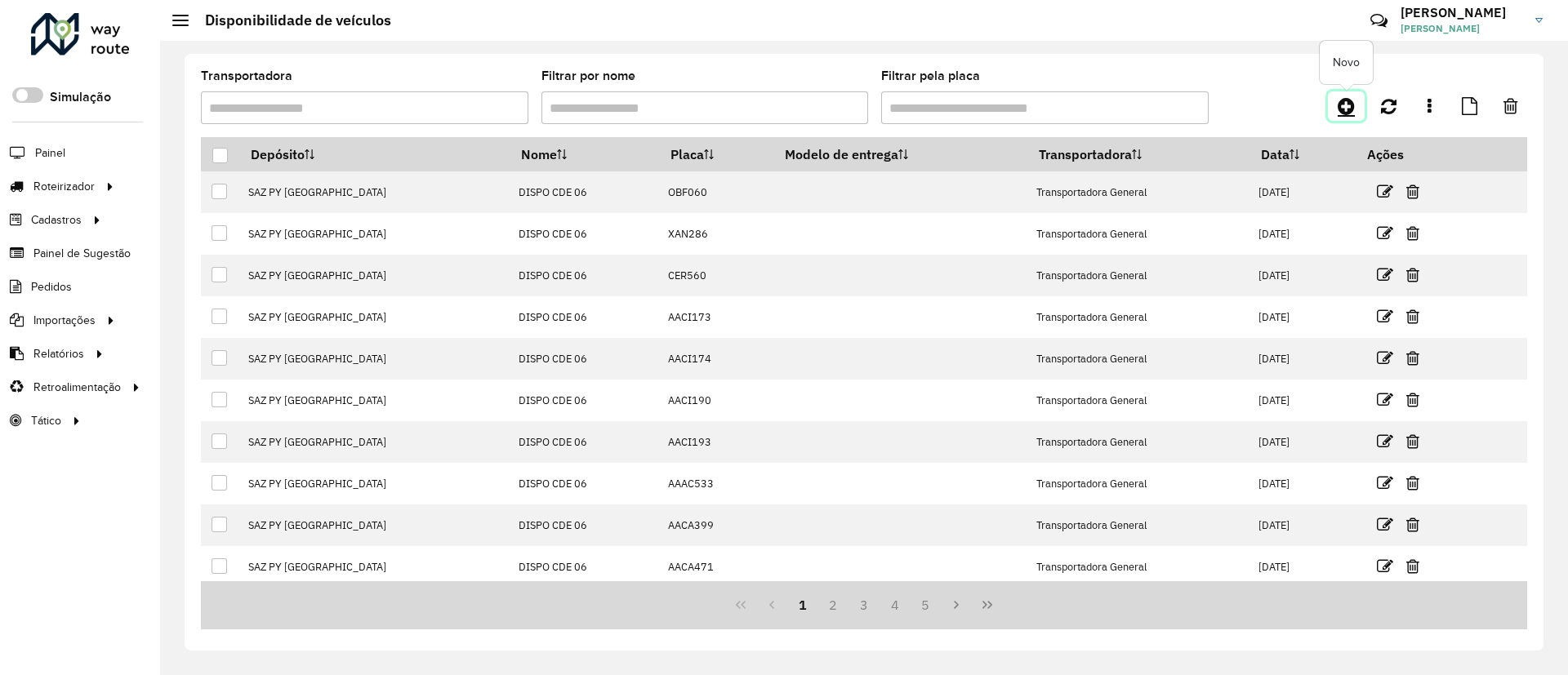
click at [1343, 107] on icon at bounding box center [1346, 105] width 17 height 20
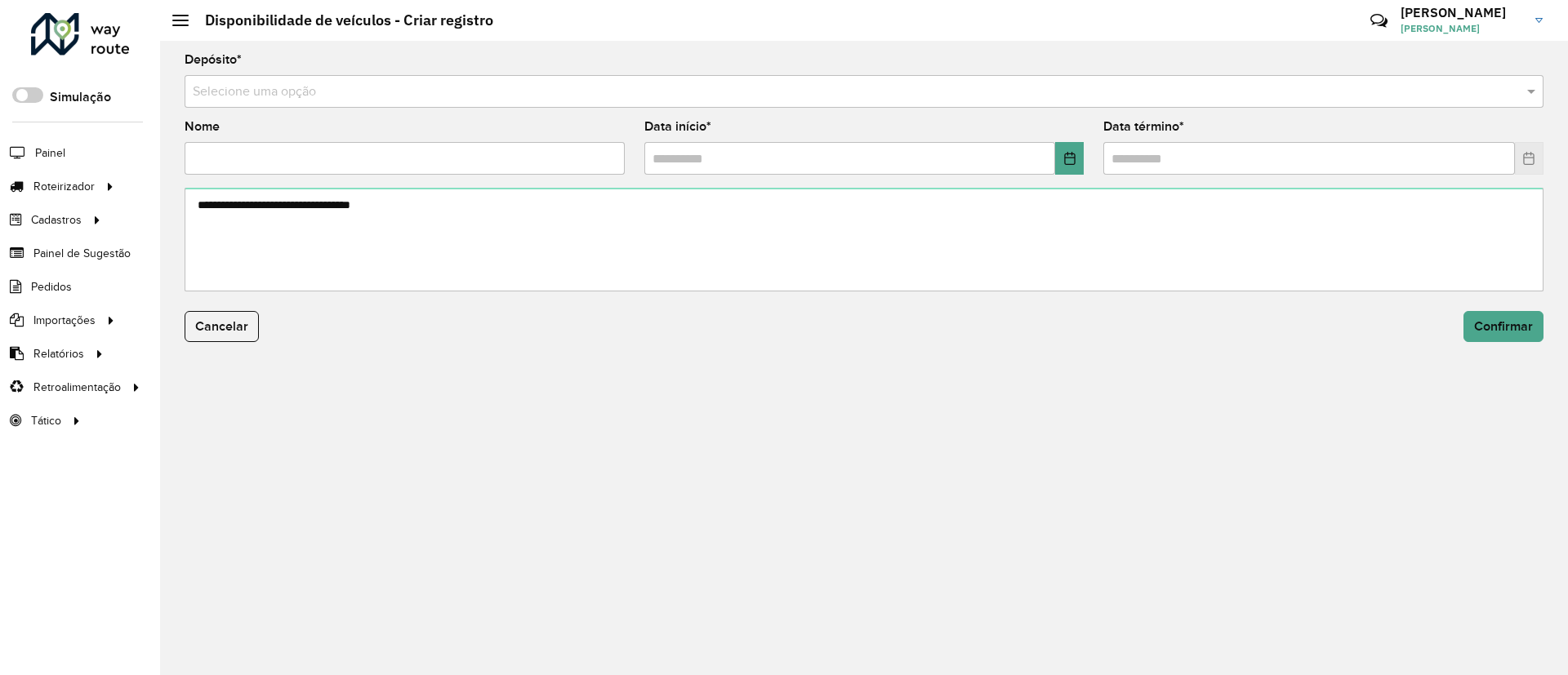
click at [536, 102] on div "Selecione uma opção" at bounding box center [864, 92] width 1359 height 33
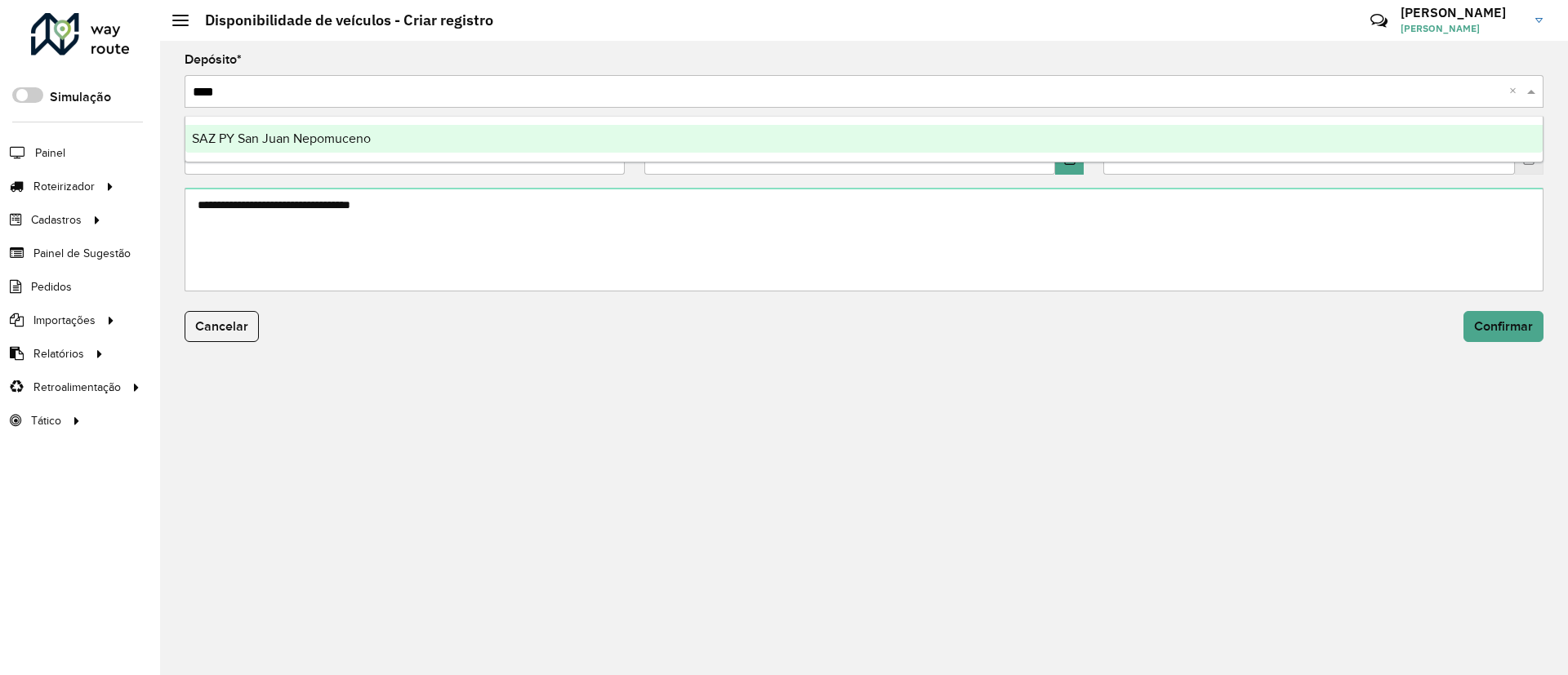
type input "*****"
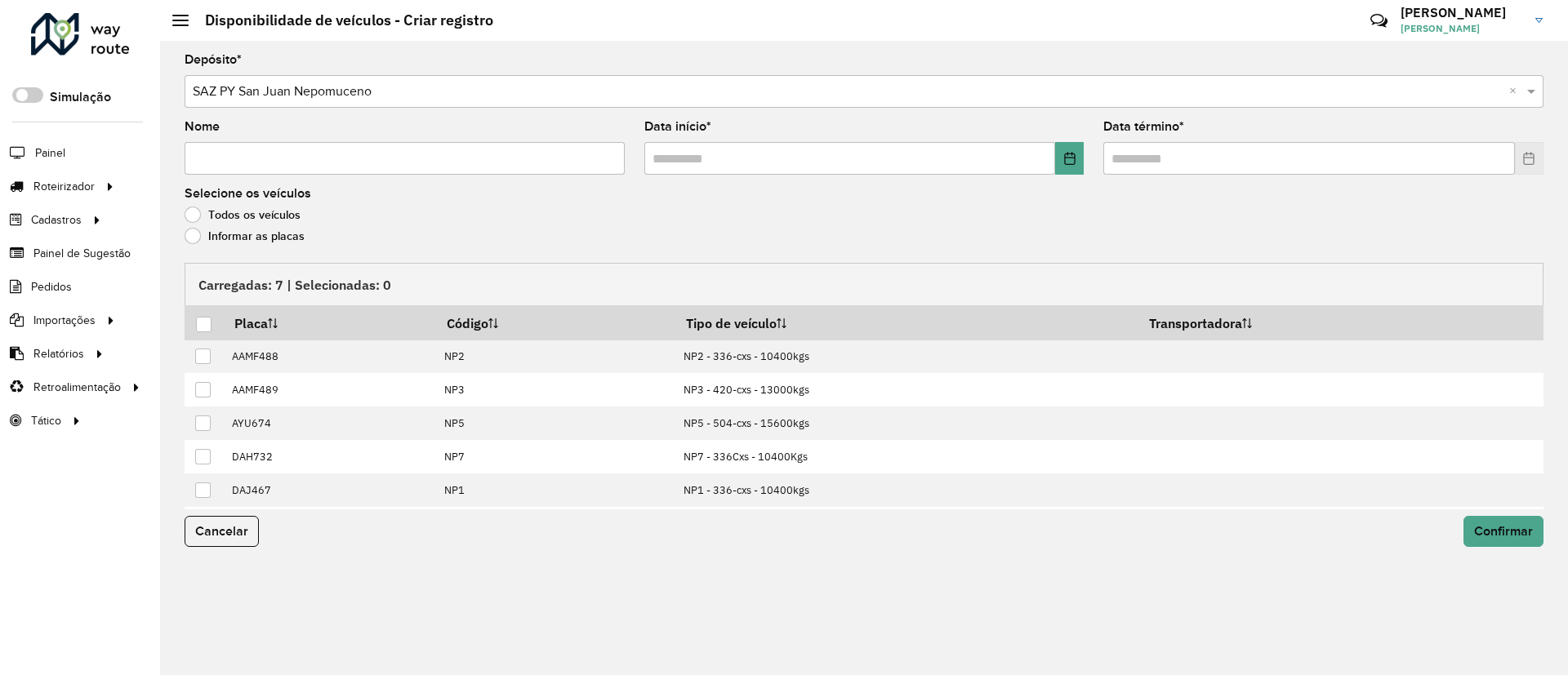
click at [499, 165] on input "Nome" at bounding box center [404, 158] width 440 height 33
type input "*"
type input "**********"
click at [1064, 169] on button "Choose Date" at bounding box center [1068, 158] width 29 height 33
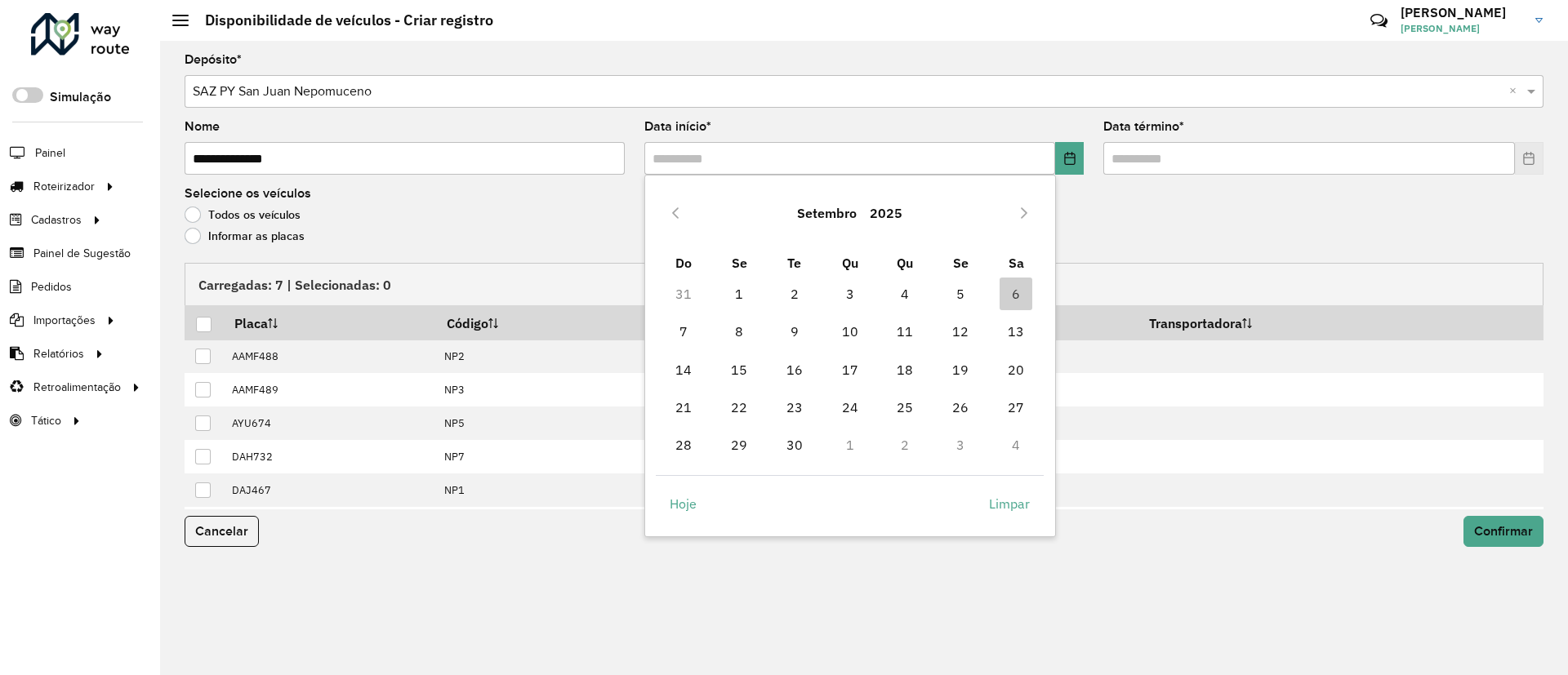
click at [758, 333] on td "8" at bounding box center [739, 331] width 55 height 37
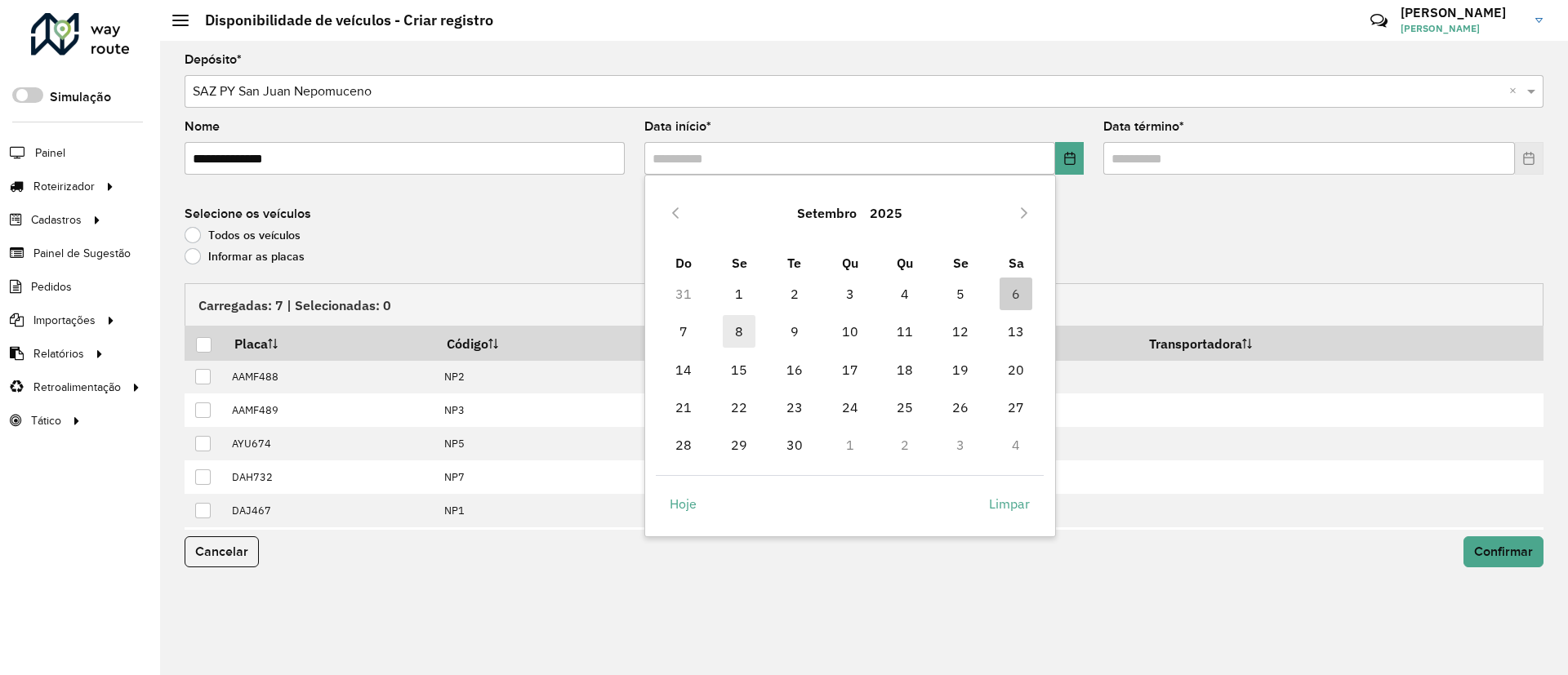
click at [743, 333] on span "8" at bounding box center [739, 332] width 33 height 33
type input "**********"
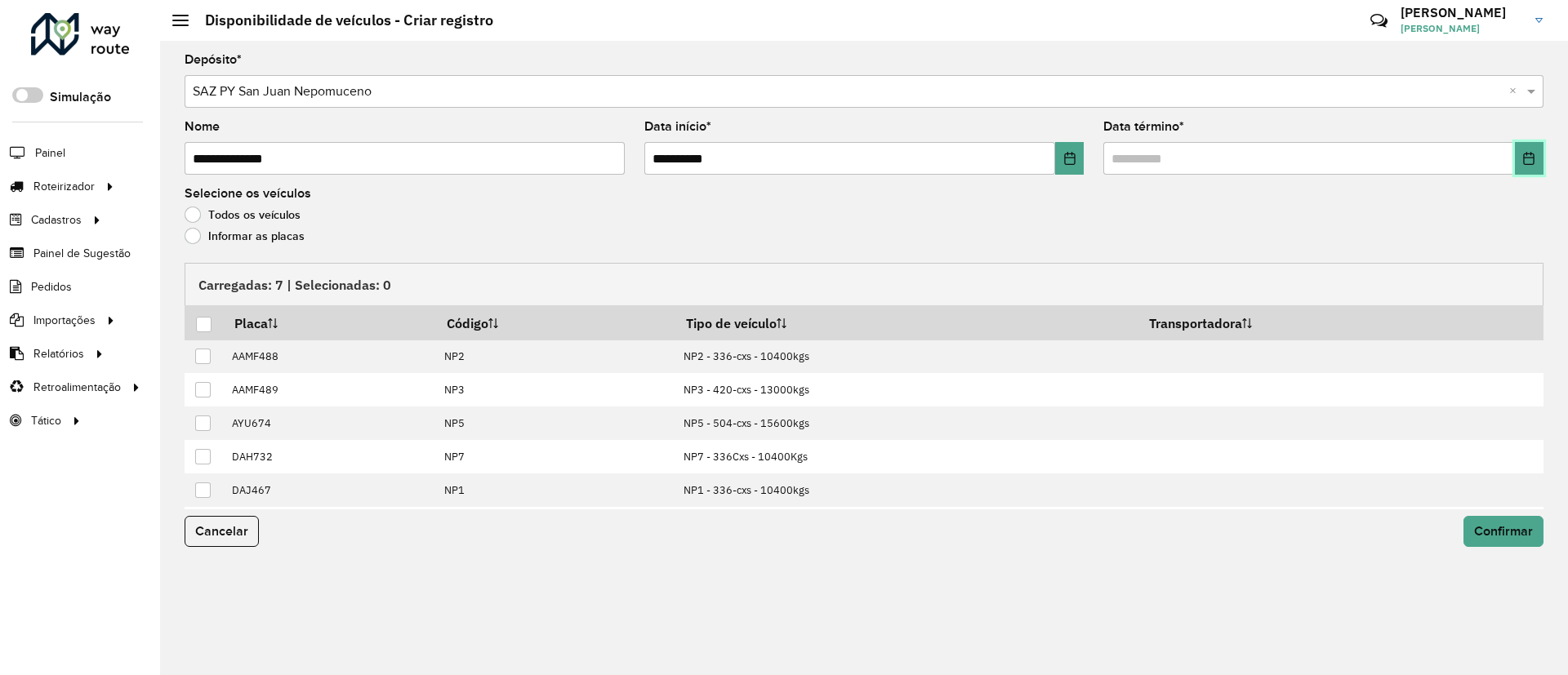
click at [1526, 168] on button "Choose Date" at bounding box center [1528, 158] width 29 height 33
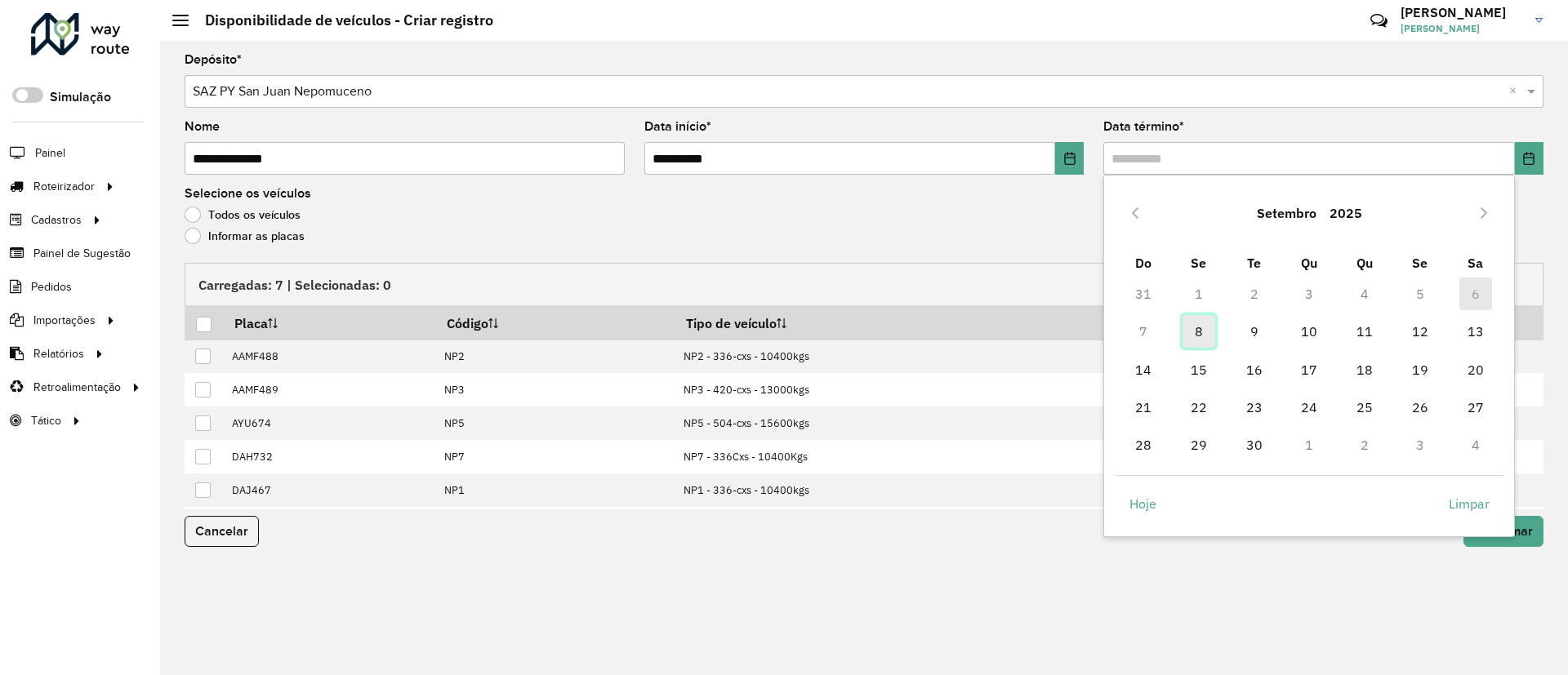
click at [1199, 332] on span "8" at bounding box center [1199, 332] width 33 height 33
type input "**********"
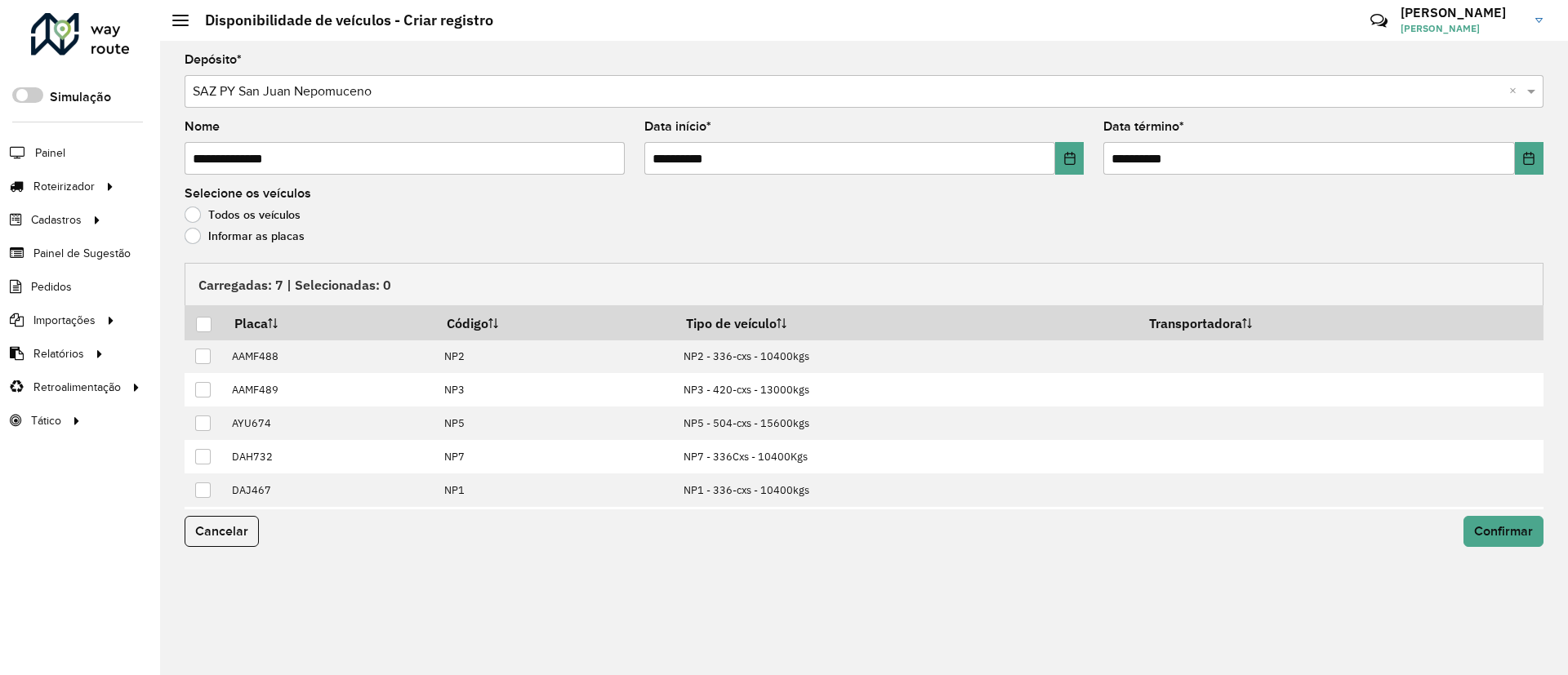
click at [249, 239] on label "Informar as placas" at bounding box center [244, 236] width 120 height 16
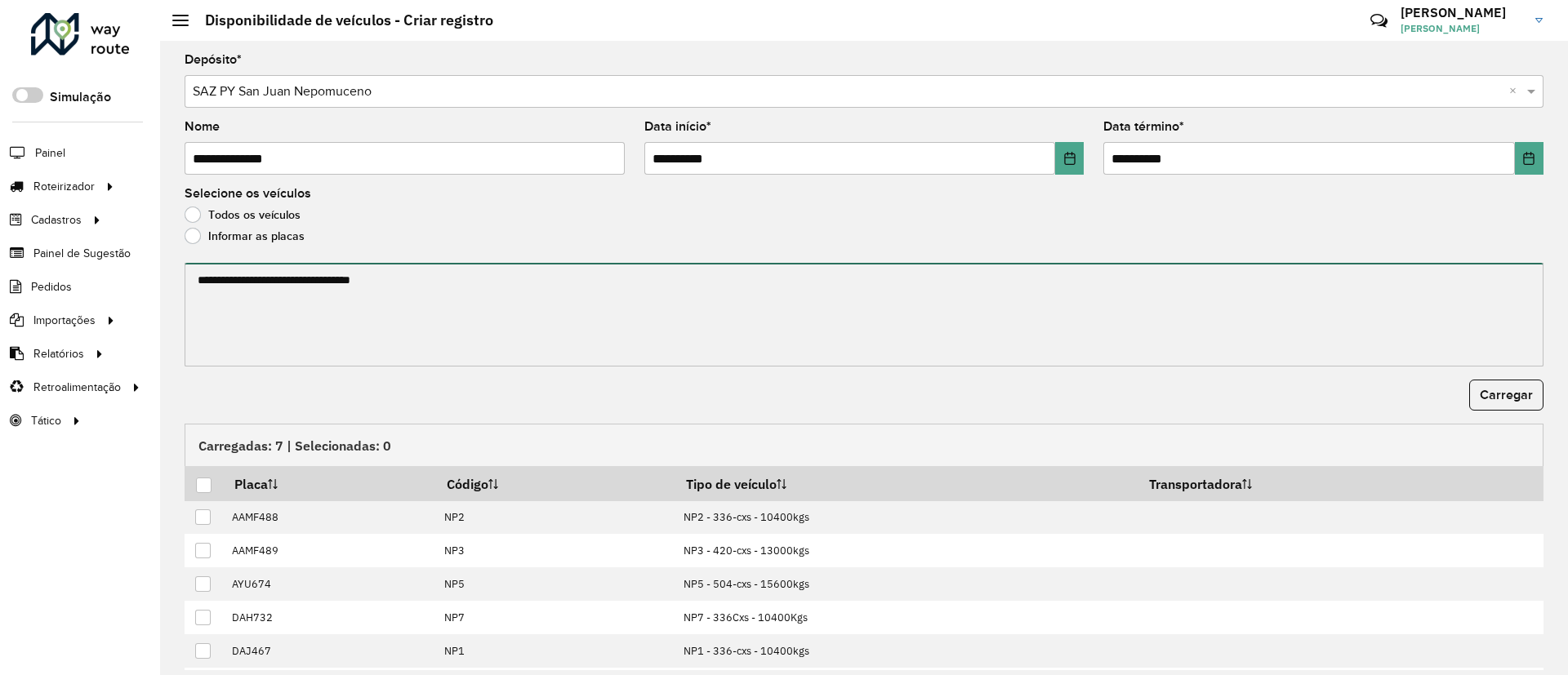
click at [256, 302] on textarea at bounding box center [864, 315] width 1359 height 104
paste textarea "****** ******* ******* ****** ****** ******"
type textarea "****** ******* ******* ****** ****** ******"
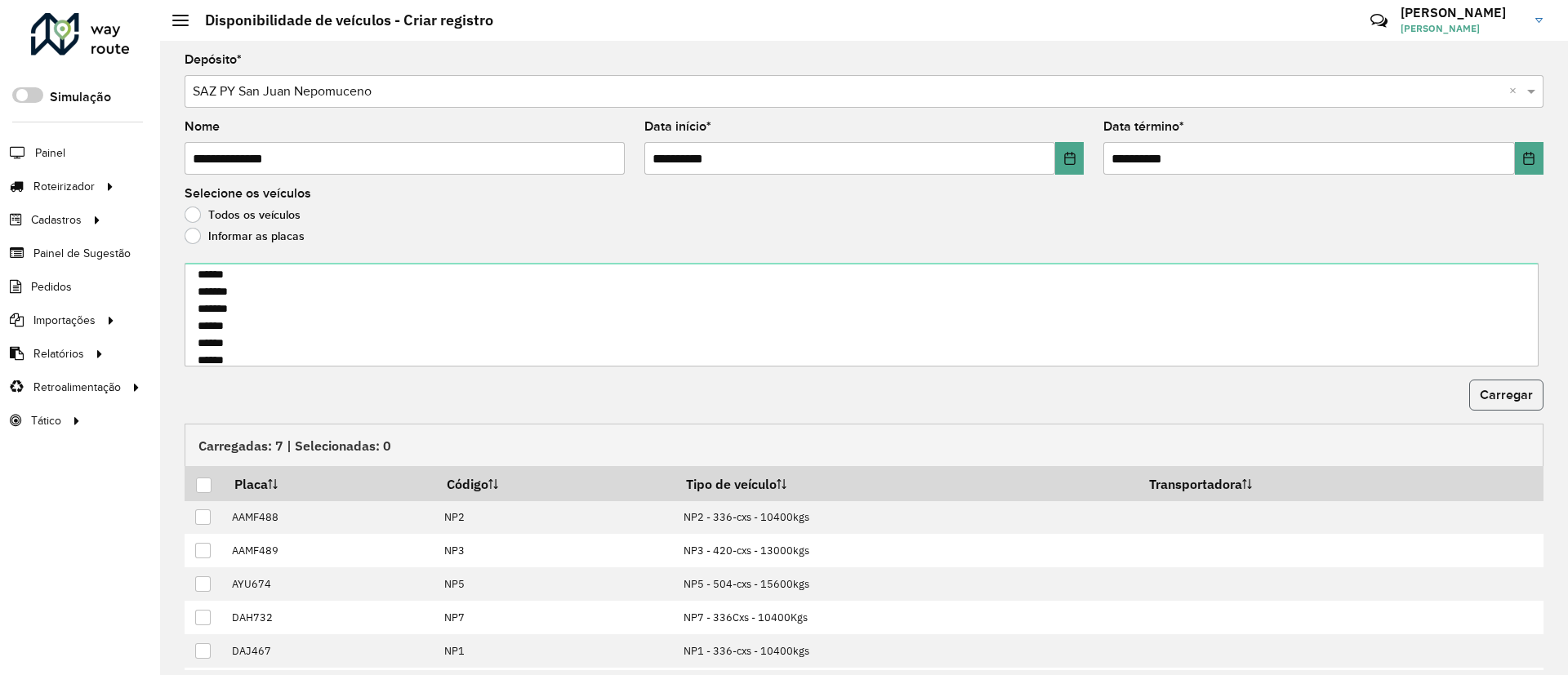
click at [1482, 393] on span "Carregar" at bounding box center [1506, 395] width 53 height 14
click at [203, 487] on div at bounding box center [204, 486] width 16 height 16
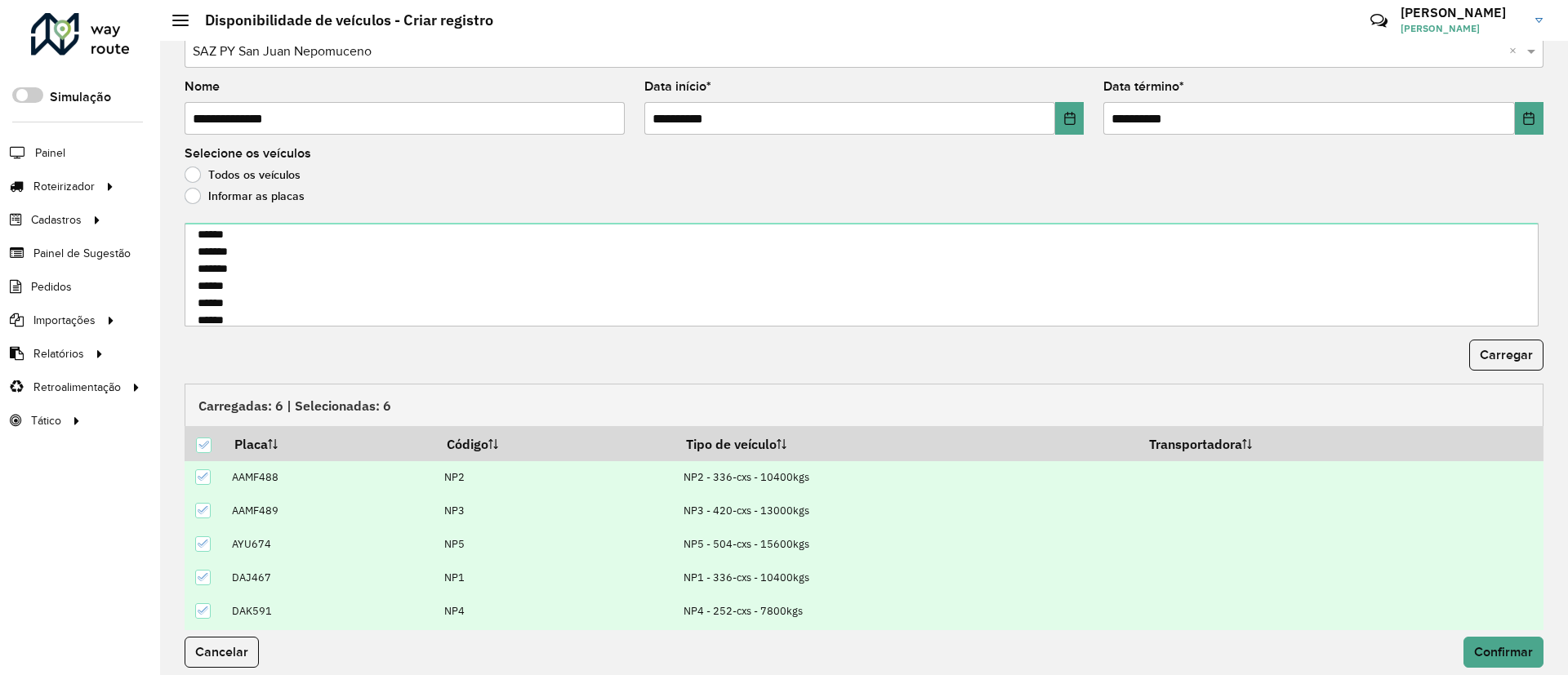
scroll to position [52, 0]
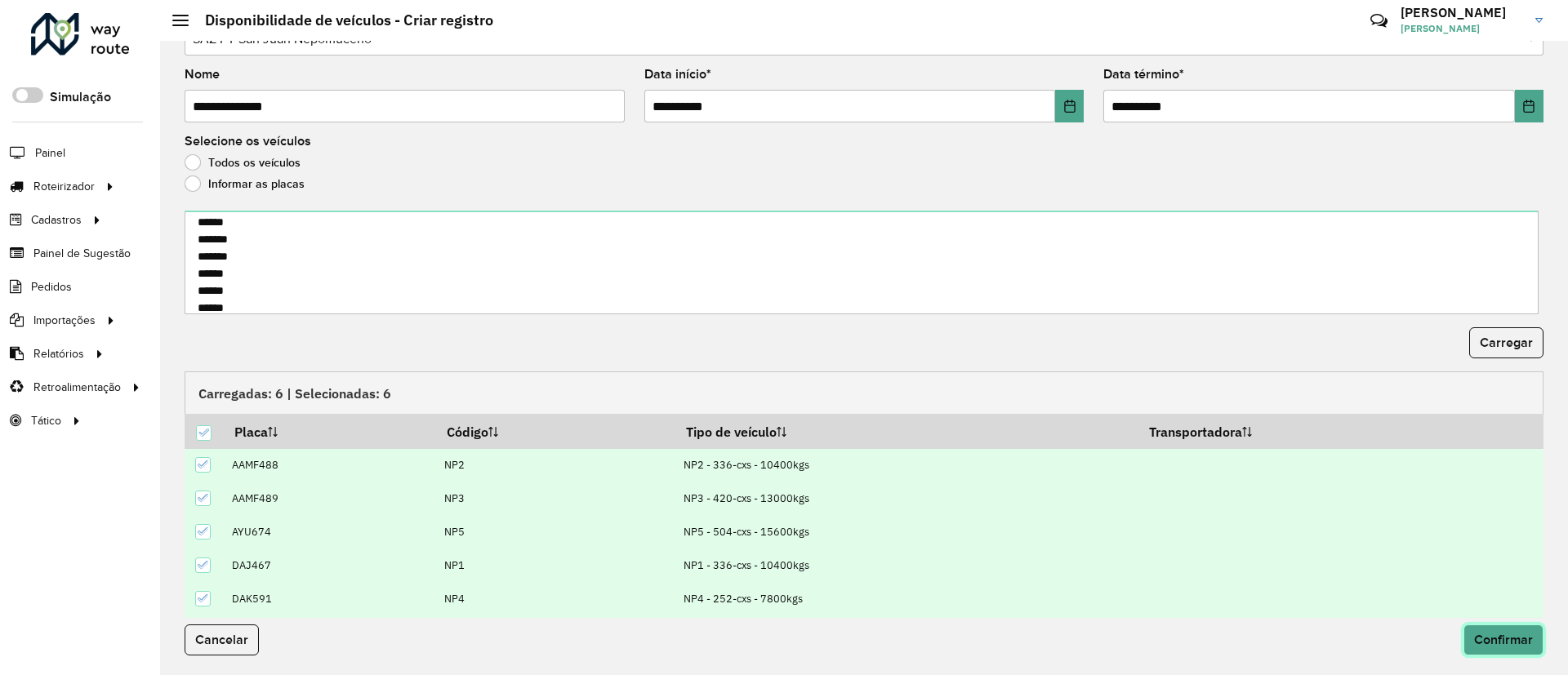
click at [1534, 644] on button "Confirmar" at bounding box center [1503, 640] width 80 height 31
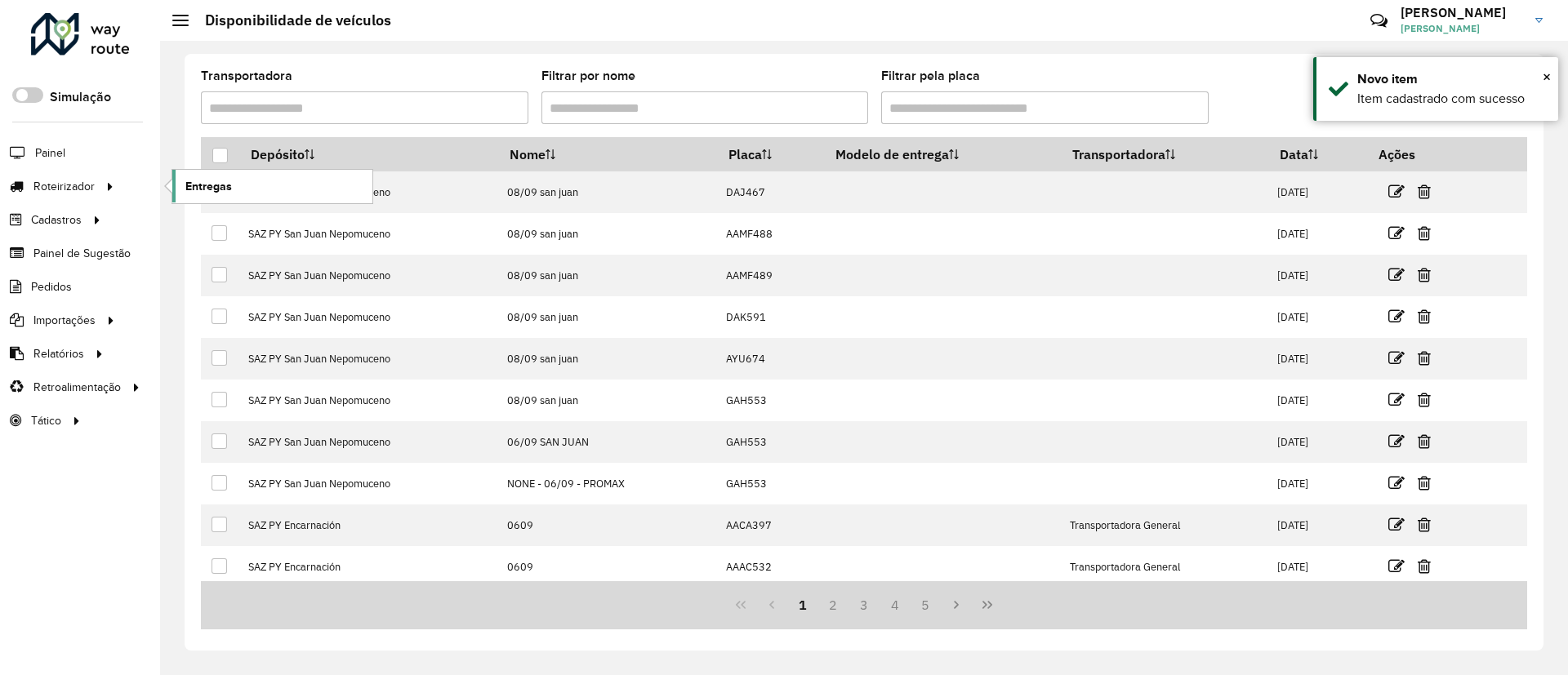
click at [232, 182] on link "Entregas" at bounding box center [271, 186] width 200 height 33
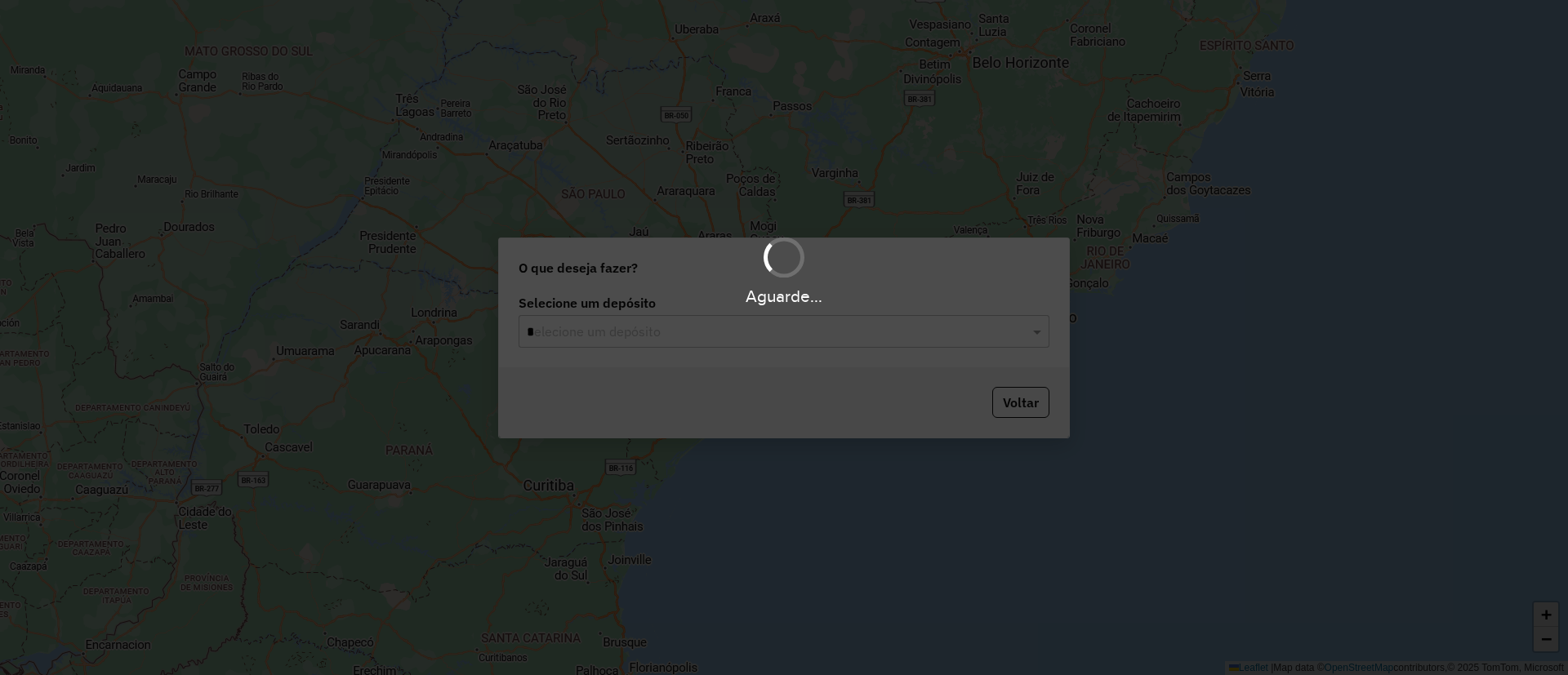
type input "**"
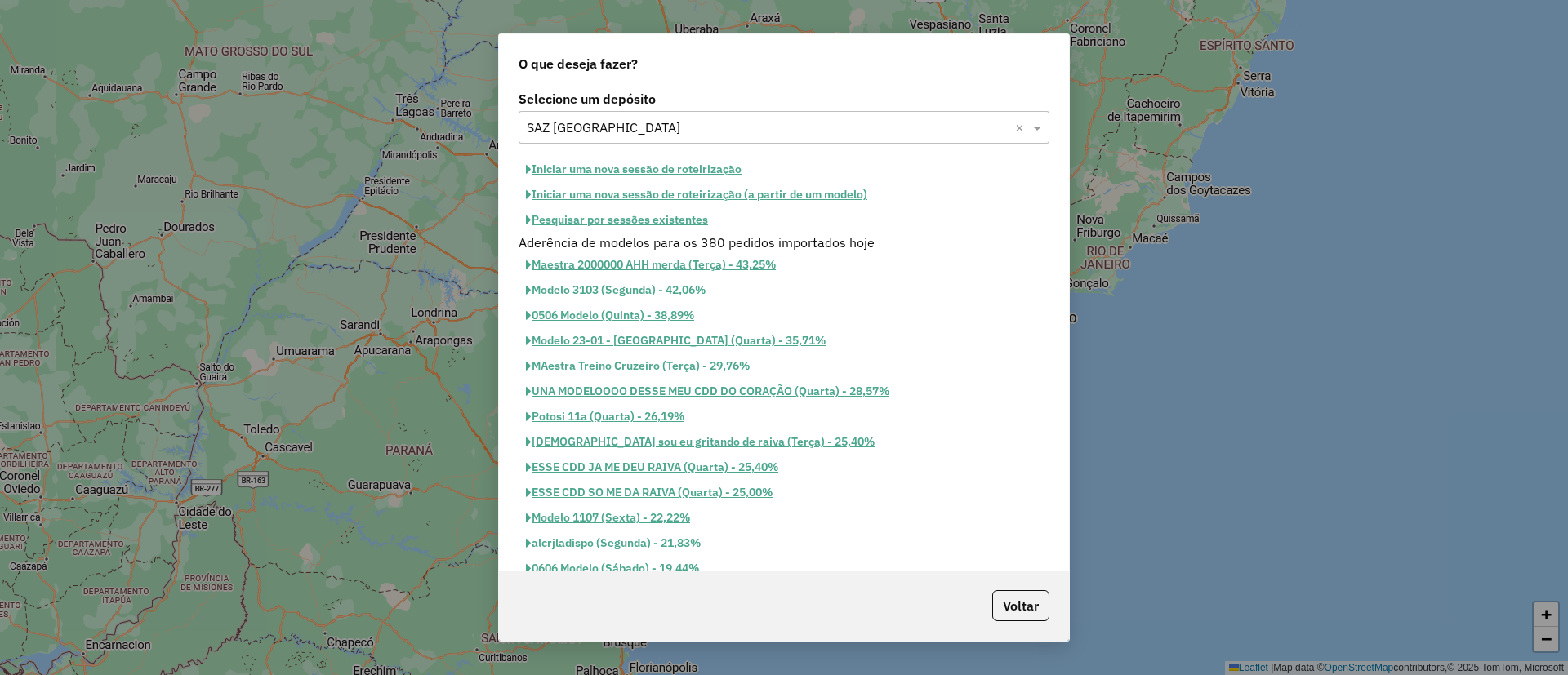
click at [665, 167] on button "Iniciar uma nova sessão de roteirização" at bounding box center [634, 169] width 230 height 25
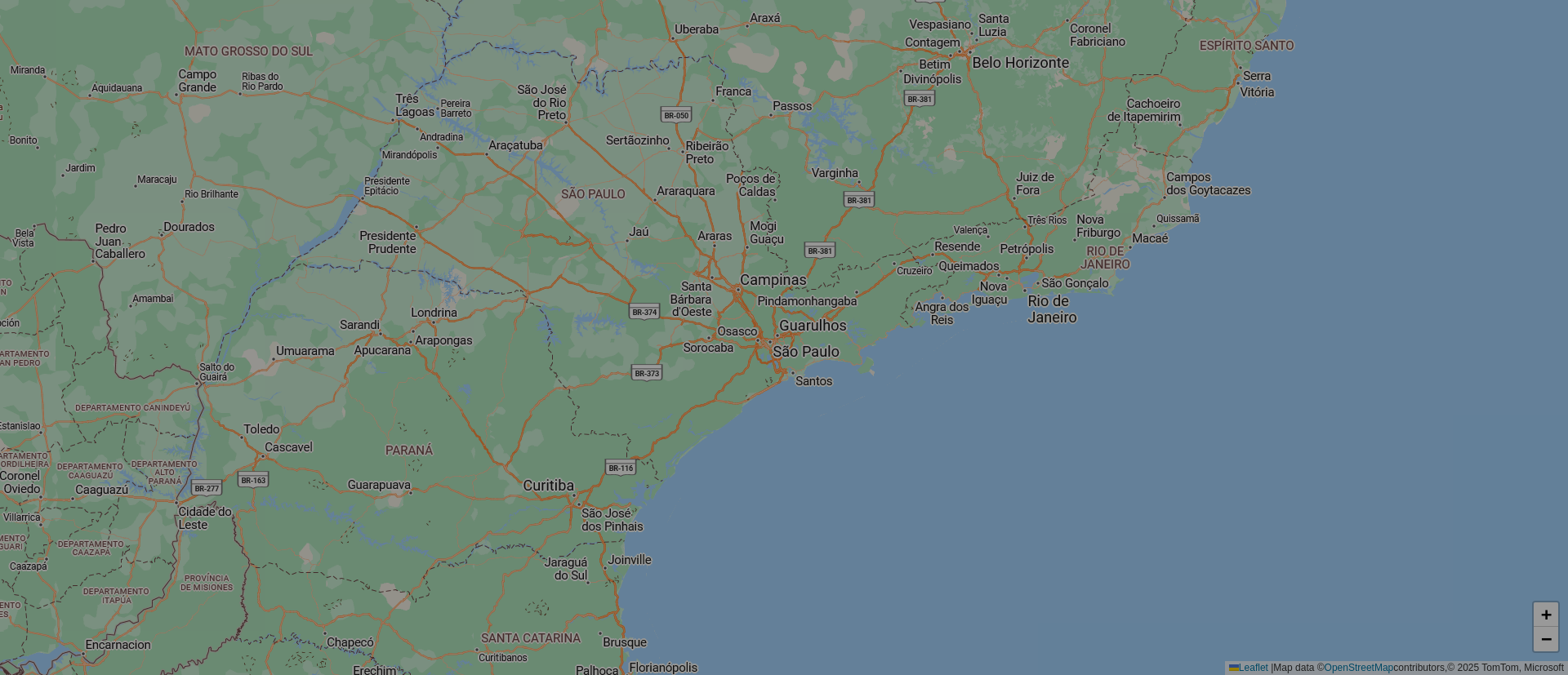
select select "*"
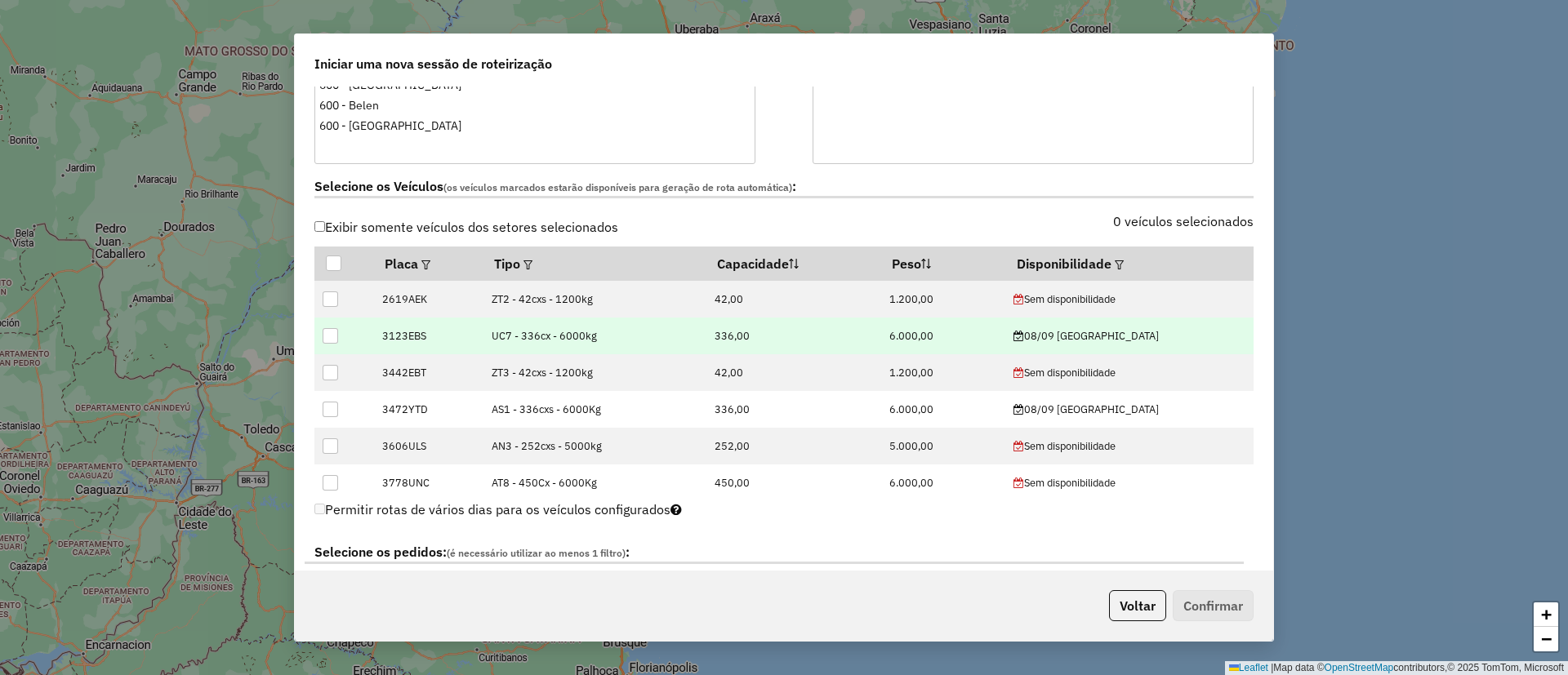
scroll to position [490, 0]
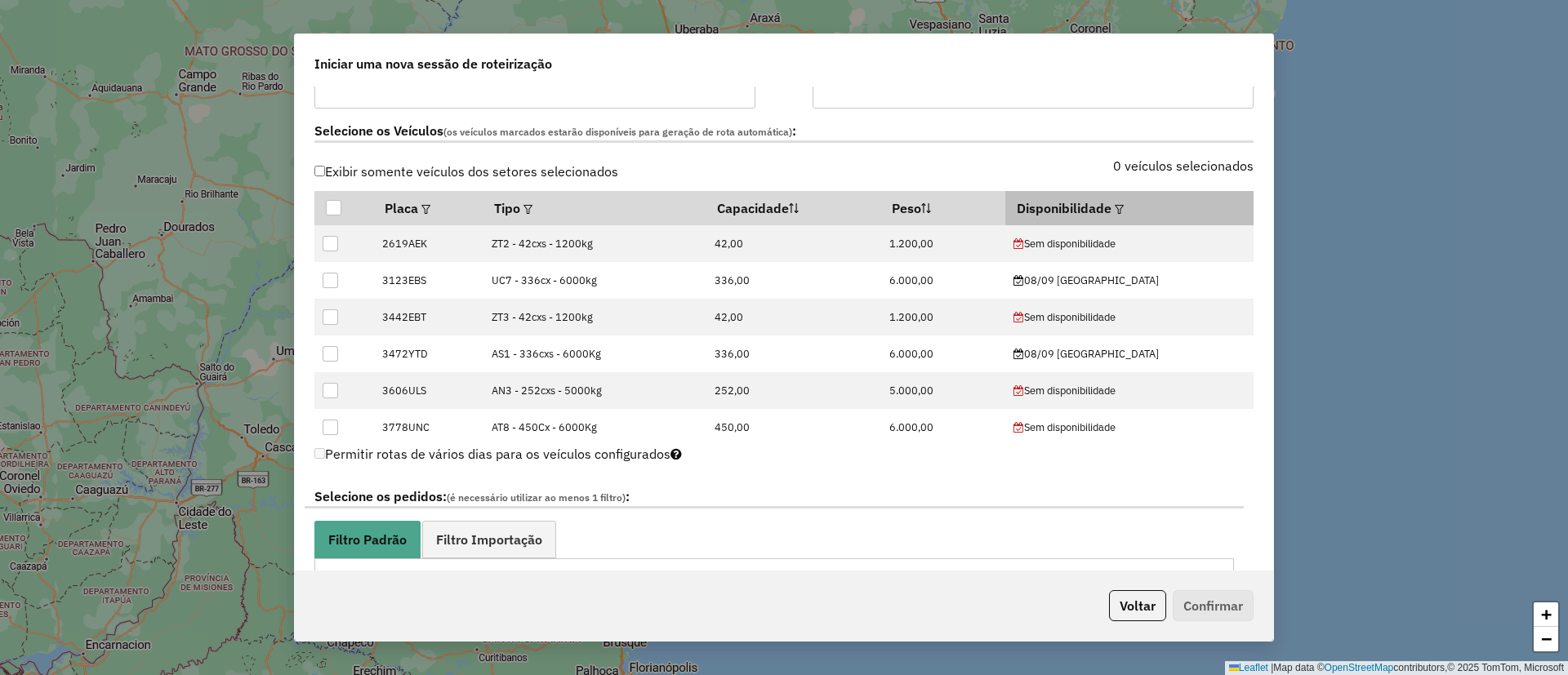
click at [1124, 213] on div at bounding box center [1118, 208] width 12 height 20
click at [1124, 211] on em at bounding box center [1119, 209] width 9 height 9
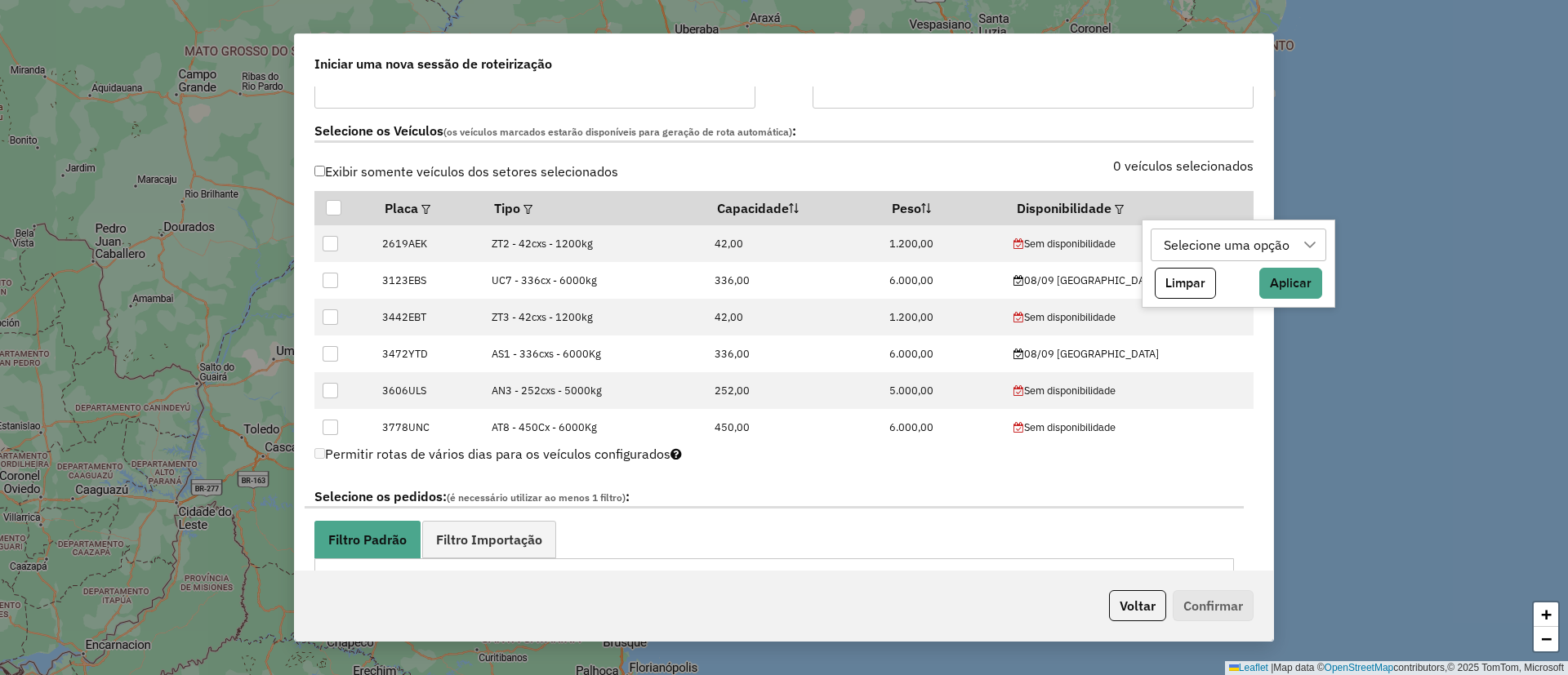
click at [1210, 229] on div "Selecione uma opção" at bounding box center [1226, 245] width 137 height 31
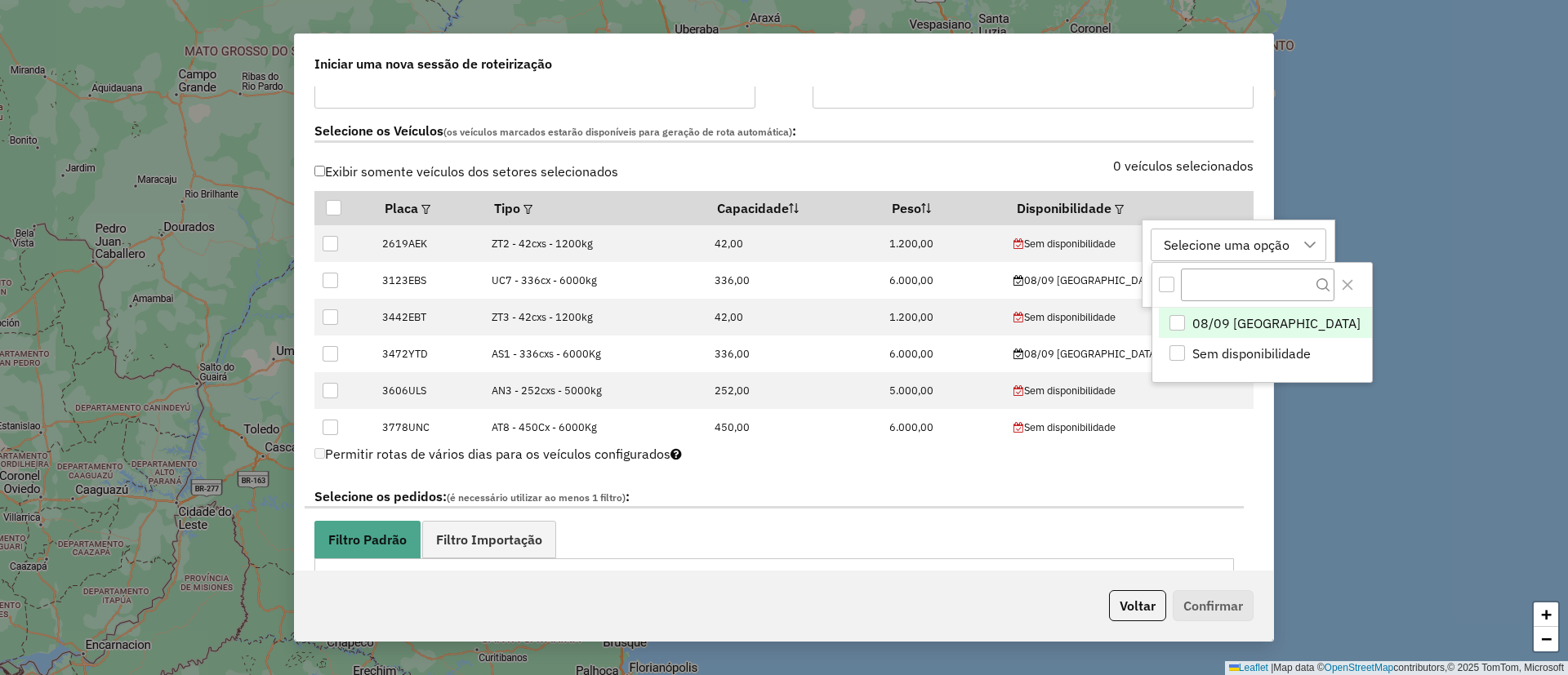
click at [1216, 309] on li "08/09 POTOSÍ" at bounding box center [1265, 323] width 214 height 31
click at [1323, 277] on div at bounding box center [1262, 284] width 220 height 44
click at [1334, 283] on button "Close" at bounding box center [1347, 285] width 26 height 26
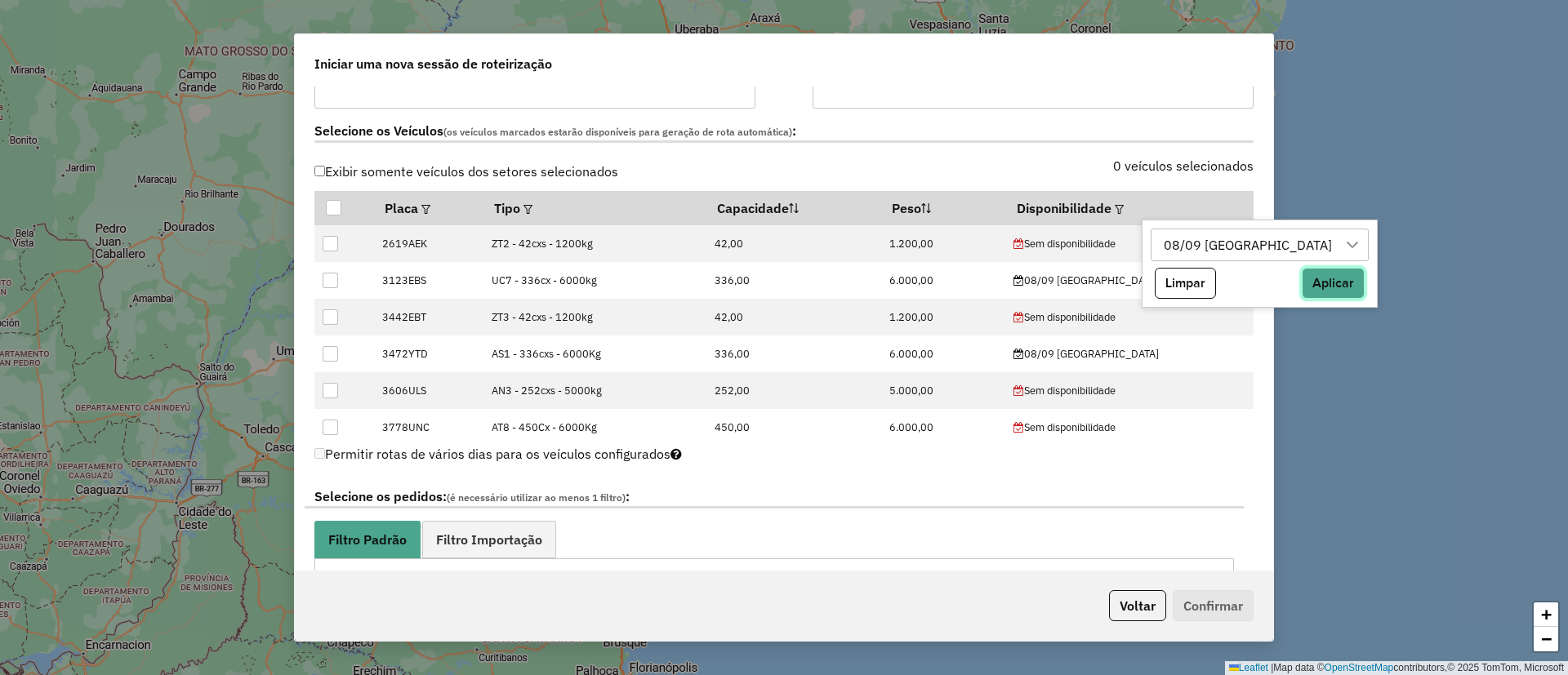
click at [1302, 277] on button "Aplicar" at bounding box center [1333, 283] width 63 height 31
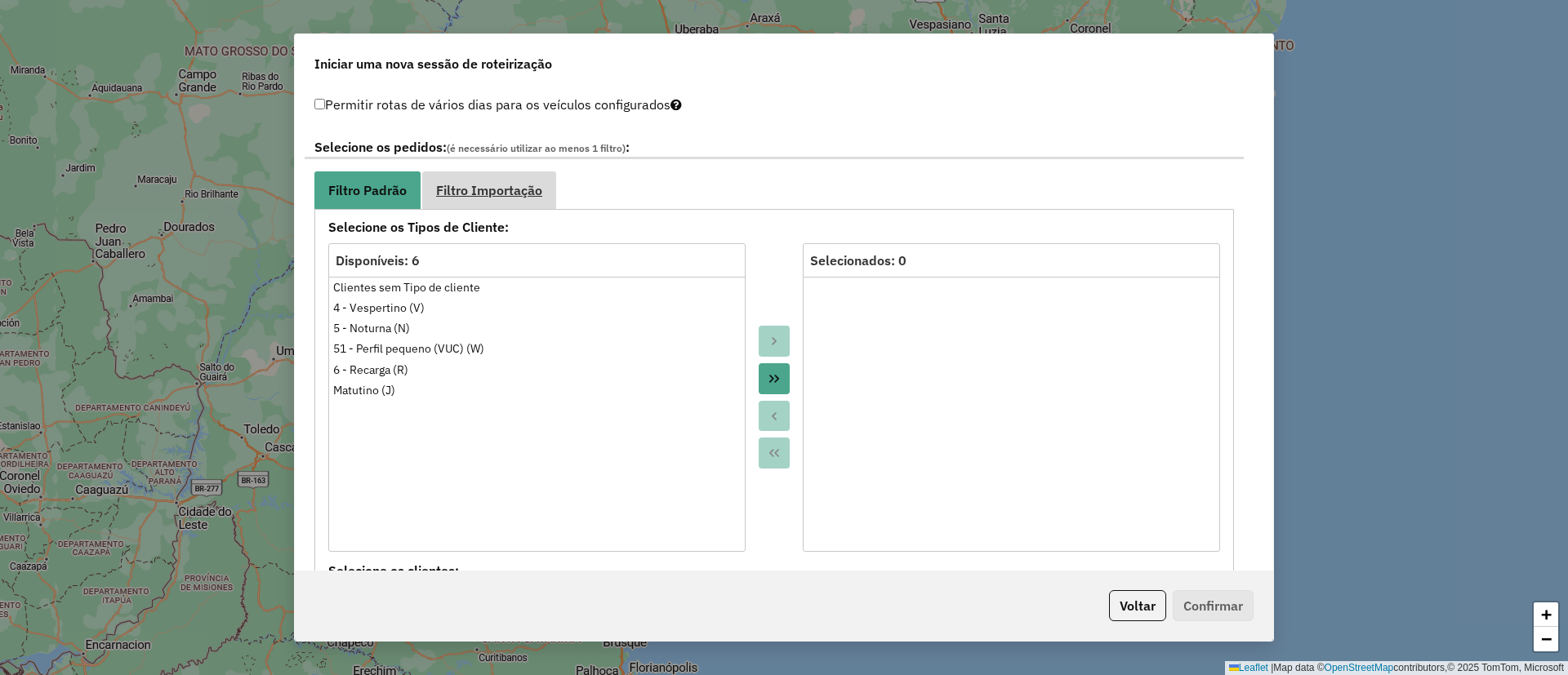
scroll to position [857, 0]
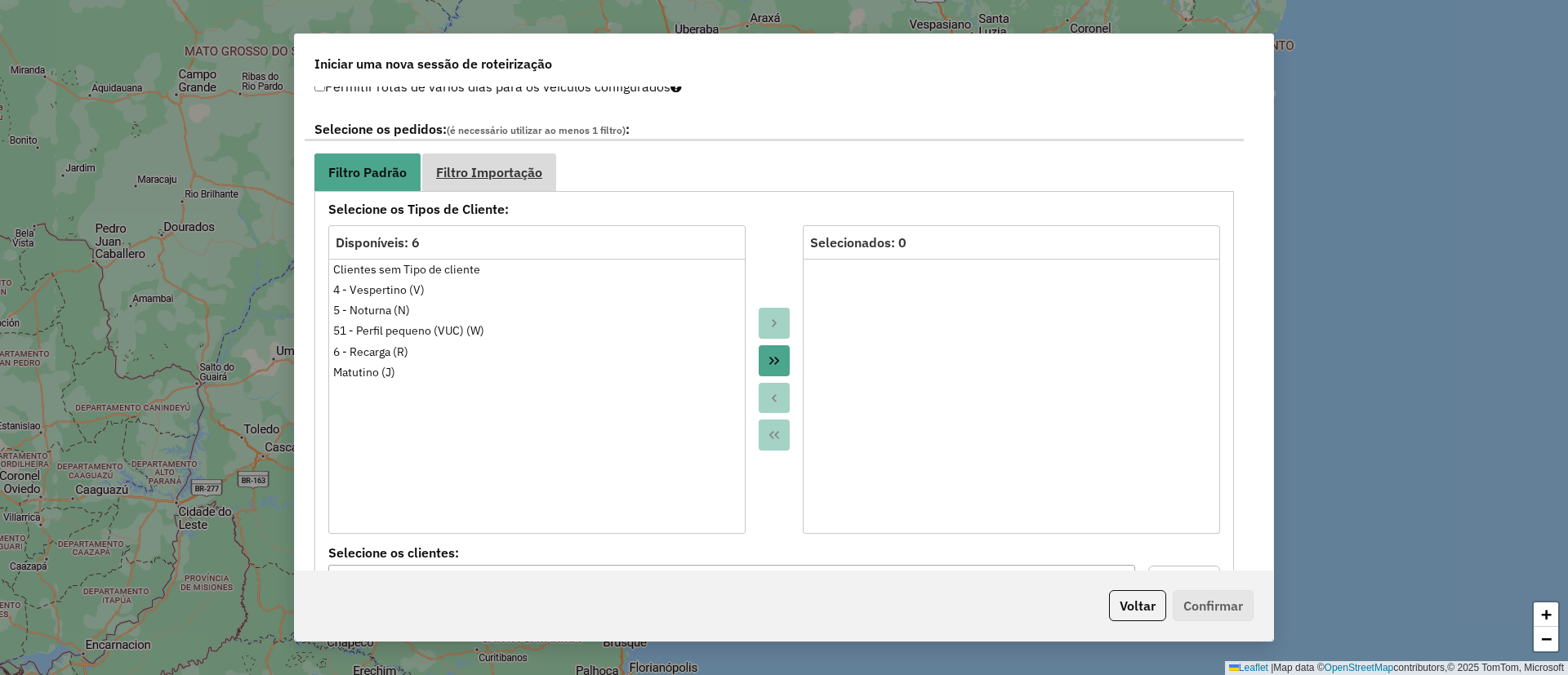
click at [479, 172] on span "Filtro Importação" at bounding box center [488, 172] width 106 height 13
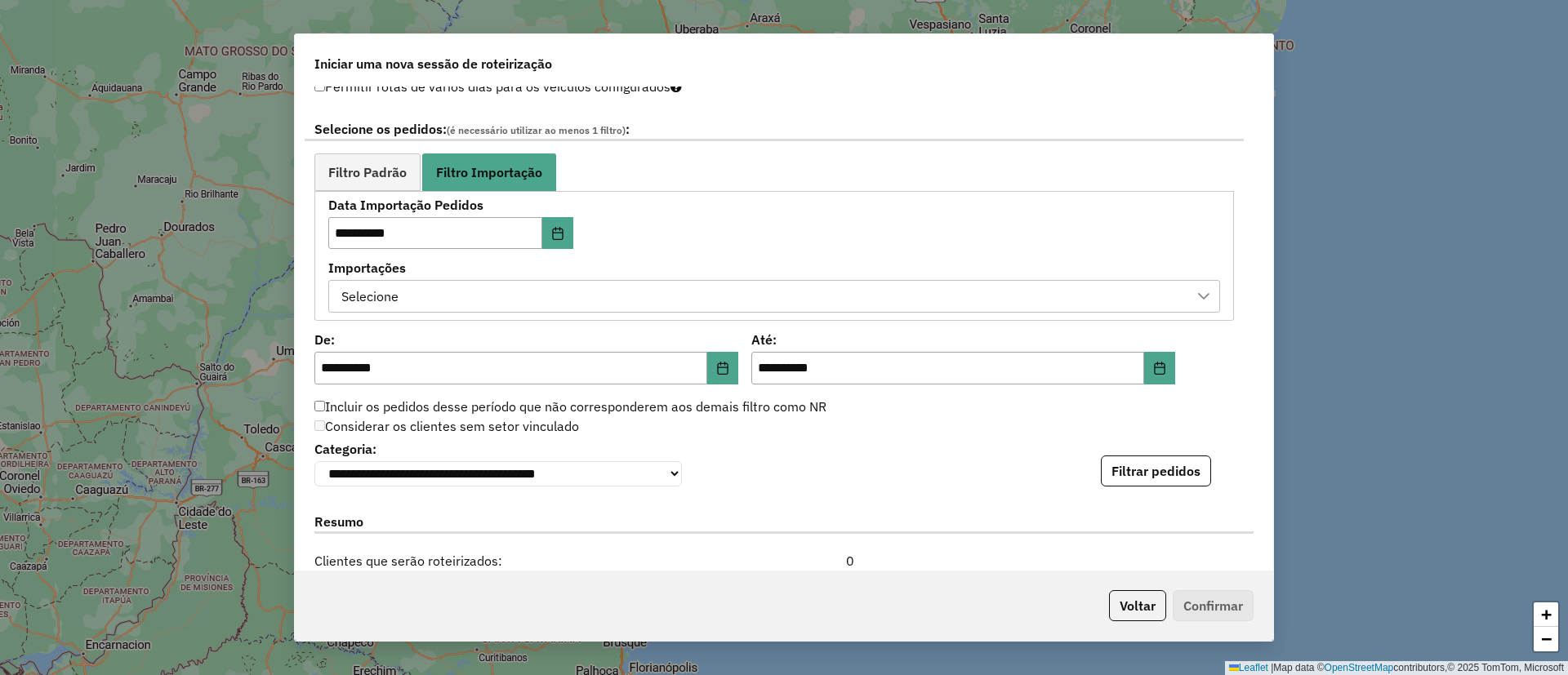
click at [410, 304] on div "Selecione" at bounding box center [762, 296] width 852 height 31
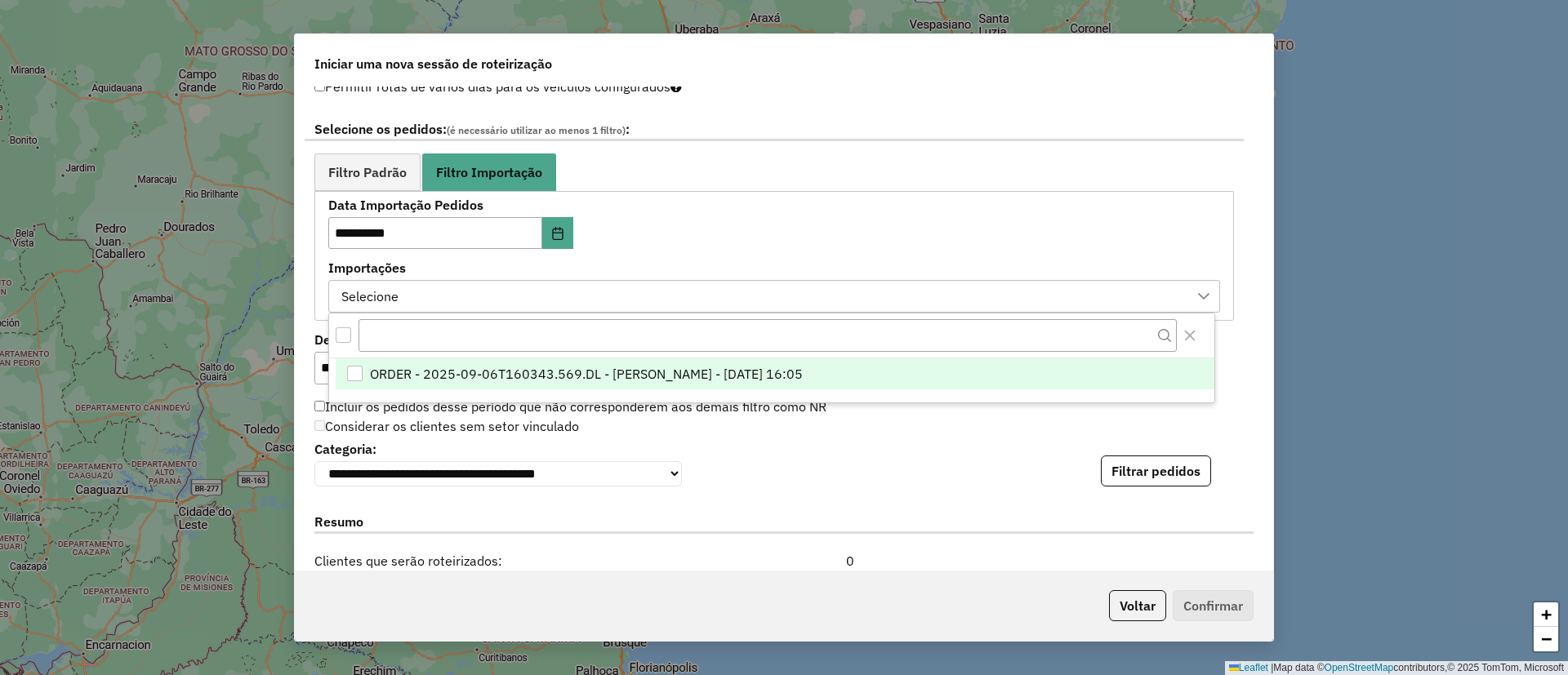
click at [476, 372] on span "ORDER - 2025-09-06T160343.569.DL - BARBARA PAULOSSI BERTO - 06/09/2025 16:05" at bounding box center [586, 373] width 433 height 20
click at [1127, 465] on button "Filtrar pedidos" at bounding box center [1156, 471] width 111 height 31
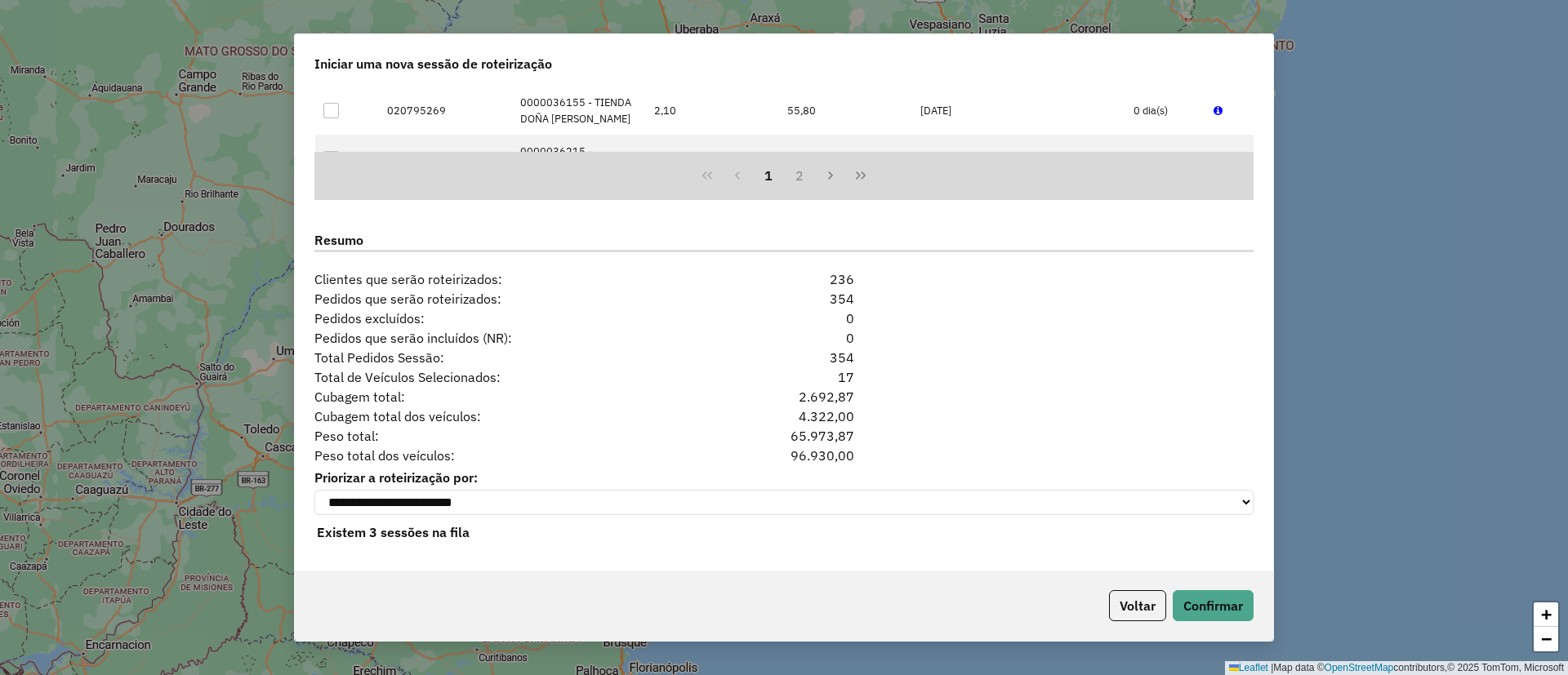
scroll to position [1484, 0]
click at [1201, 588] on div "Voltar Confirmar" at bounding box center [784, 605] width 978 height 70
click at [1209, 598] on button "Confirmar" at bounding box center [1213, 606] width 81 height 31
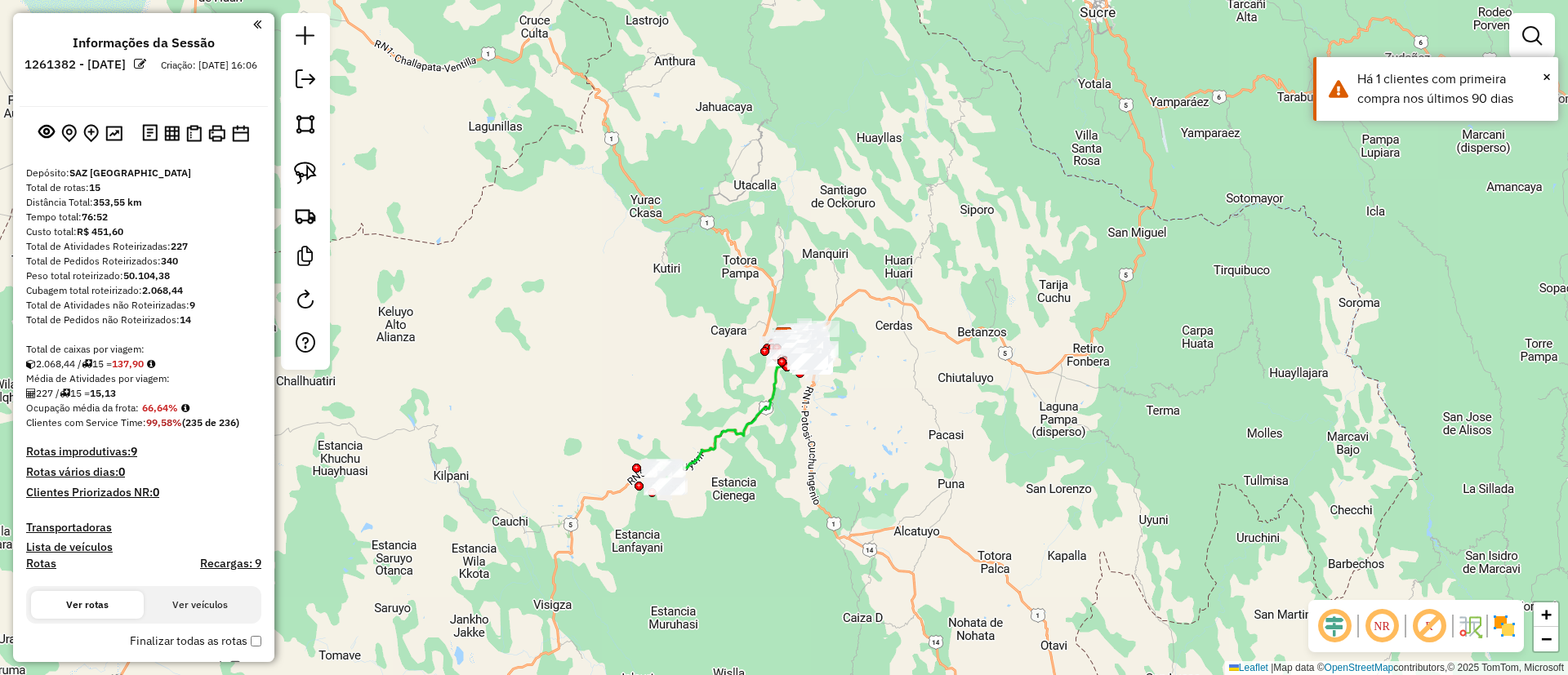
drag, startPoint x: 755, startPoint y: 532, endPoint x: 798, endPoint y: 476, distance: 70.6
click at [798, 476] on div "Janela de atendimento Grade de atendimento Capacidade Transportadoras Veículos …" at bounding box center [784, 337] width 1568 height 675
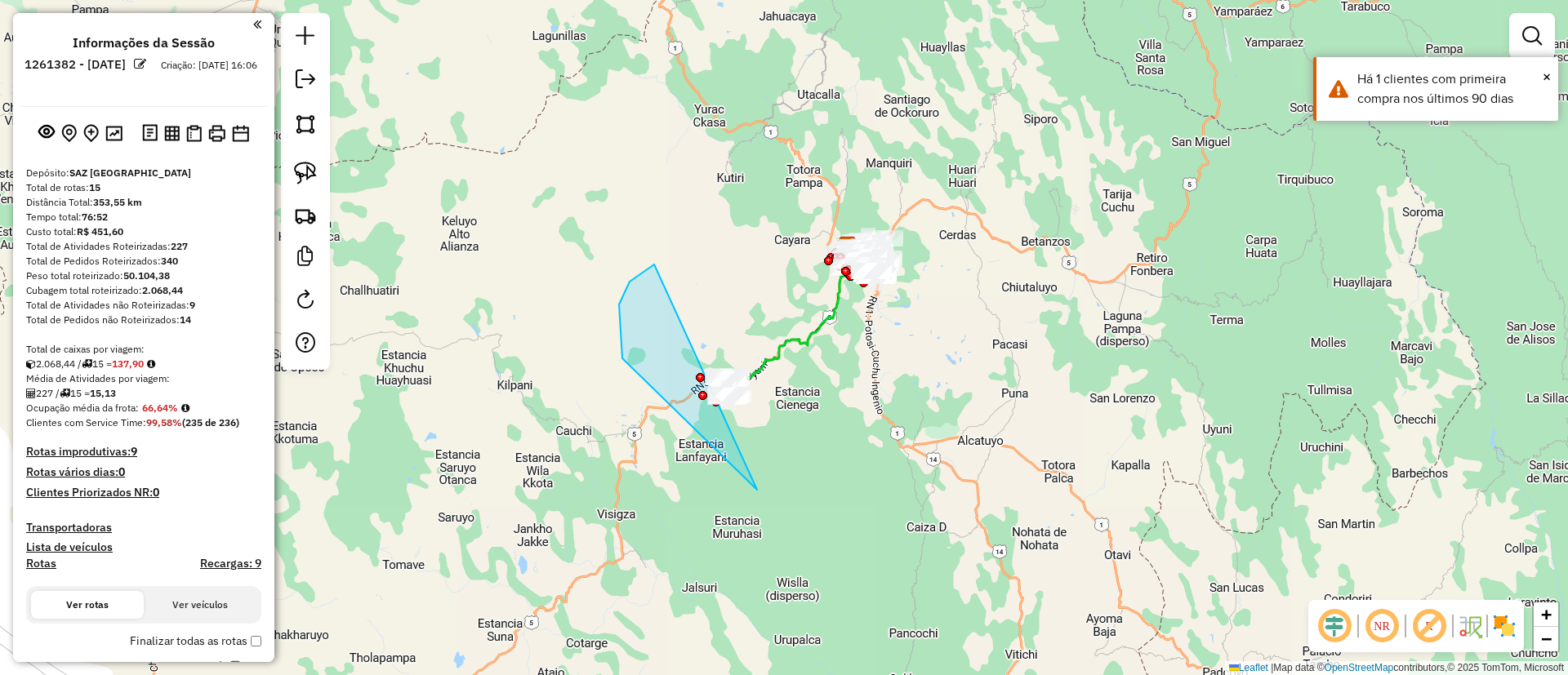
drag, startPoint x: 629, startPoint y: 282, endPoint x: 814, endPoint y: 387, distance: 212.7
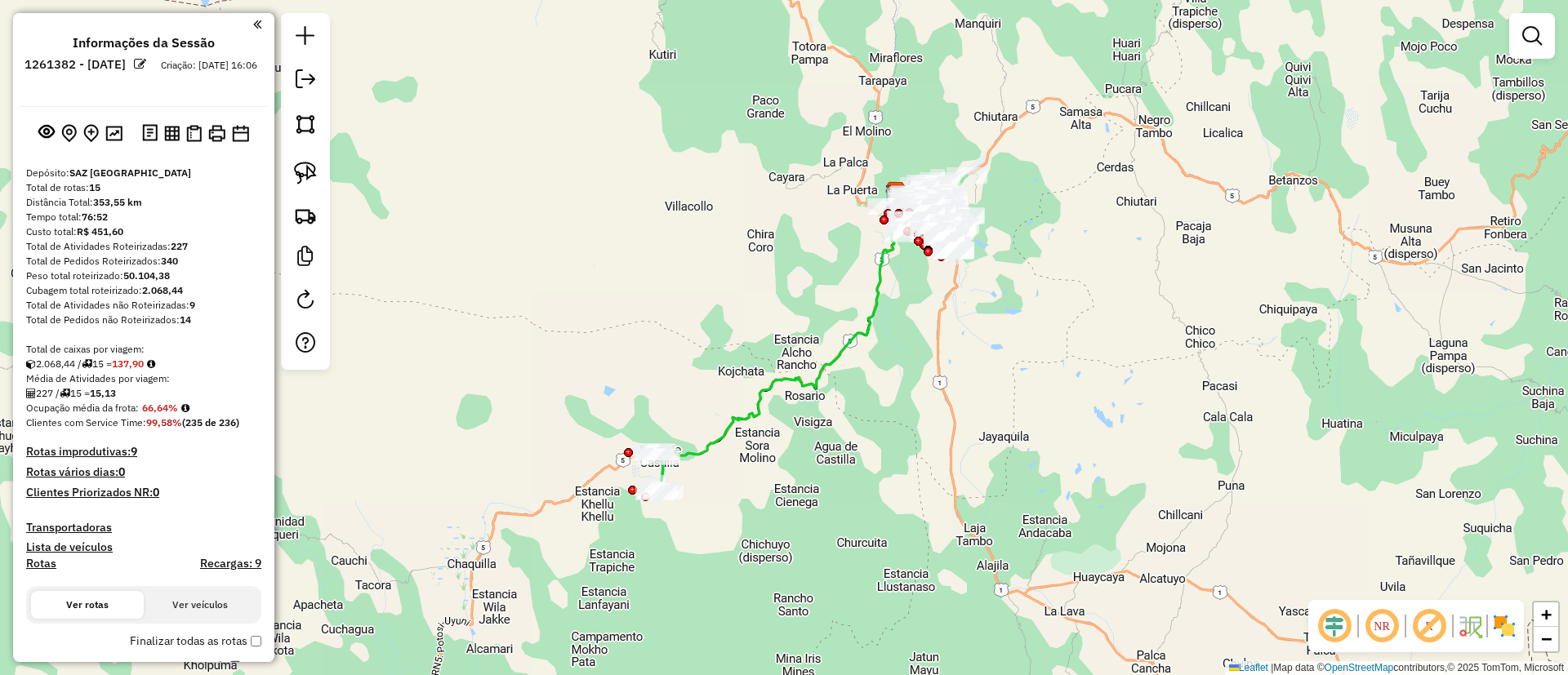
drag, startPoint x: 792, startPoint y: 351, endPoint x: 809, endPoint y: 293, distance: 60.4
click at [809, 293] on div "Janela de atendimento Grade de atendimento Capacidade Transportadoras Veículos …" at bounding box center [784, 337] width 1568 height 675
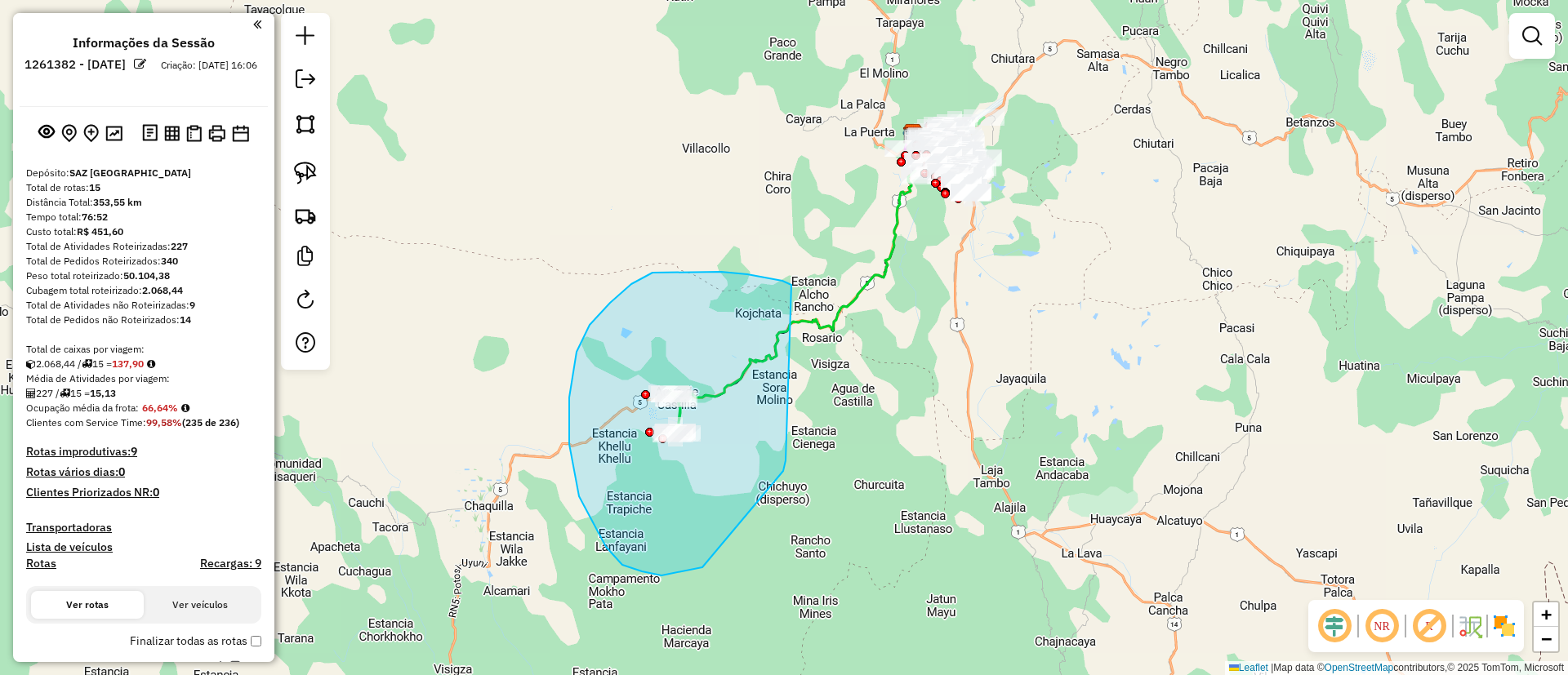
drag, startPoint x: 791, startPoint y: 286, endPoint x: 786, endPoint y: 460, distance: 174.1
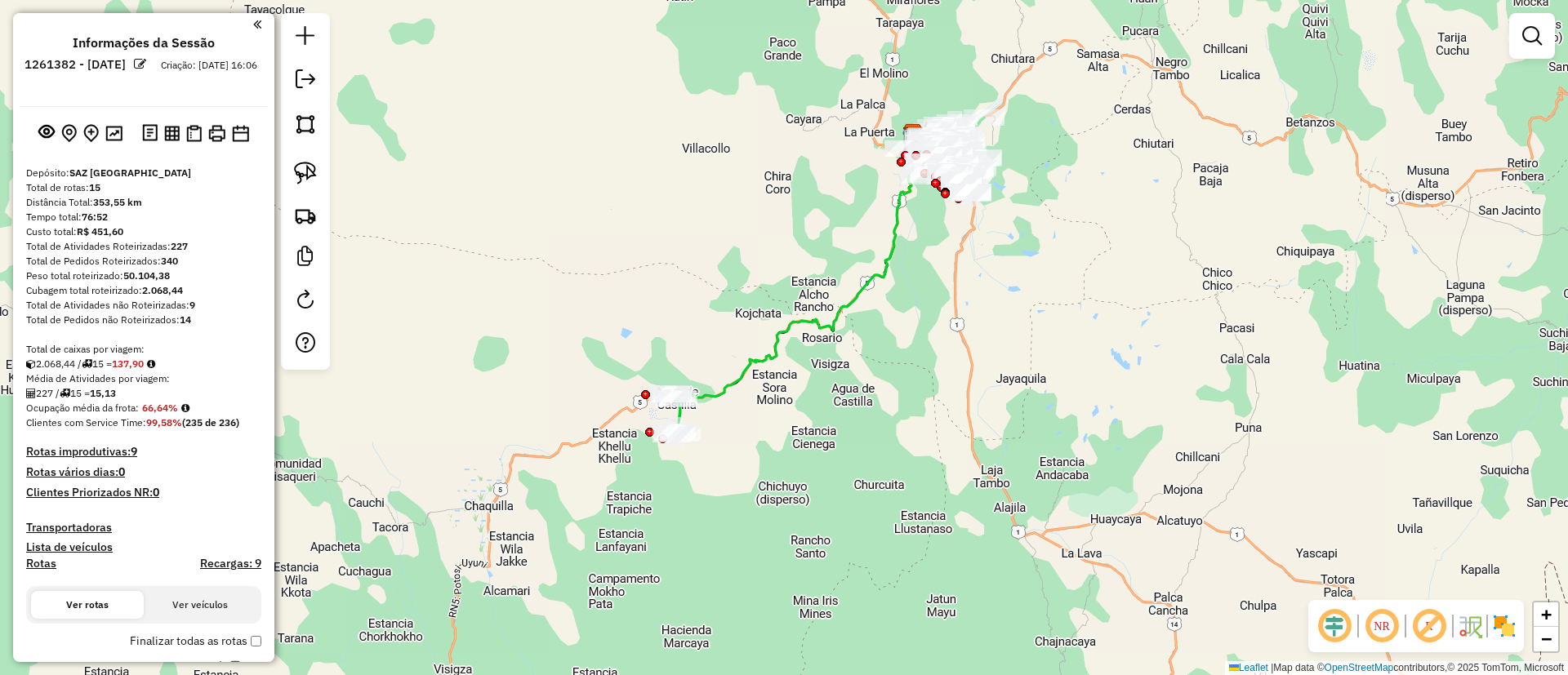
select select "**********"
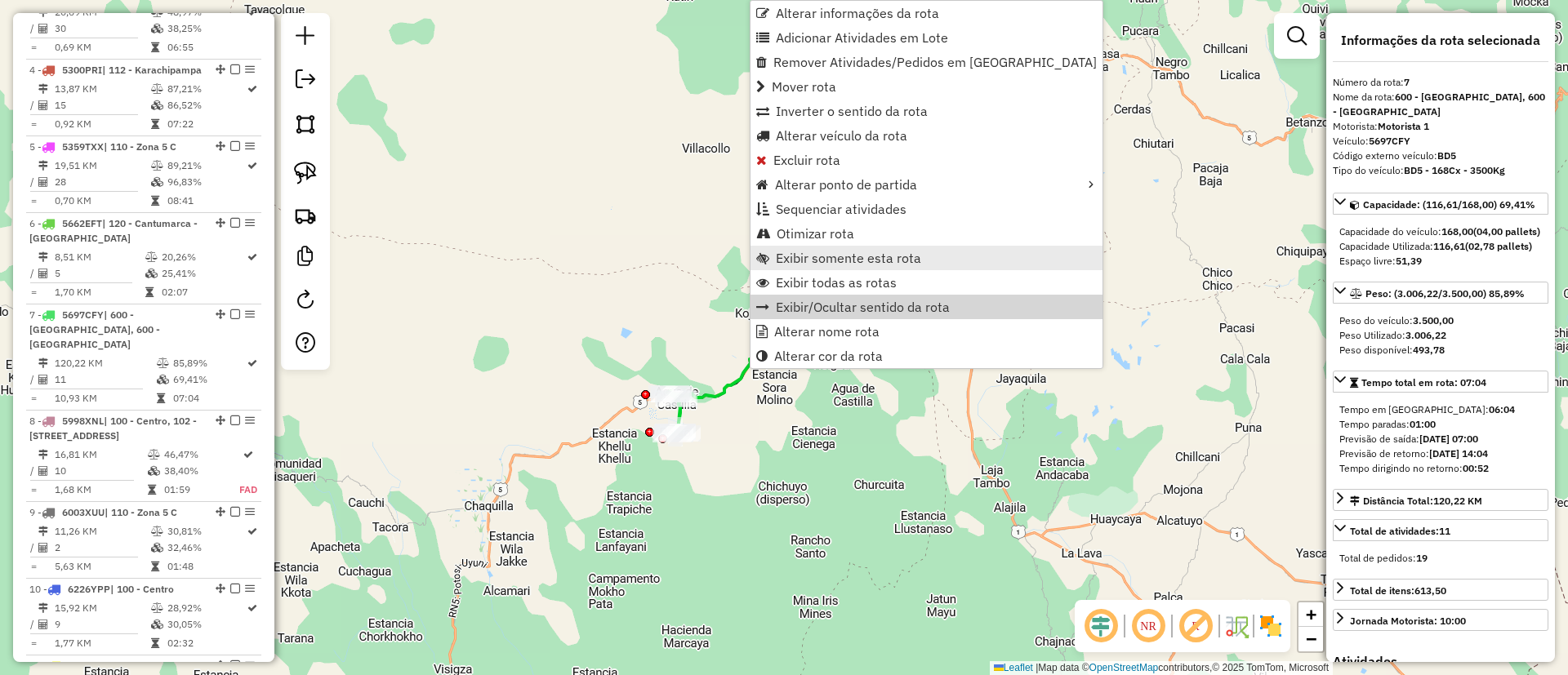
scroll to position [1162, 0]
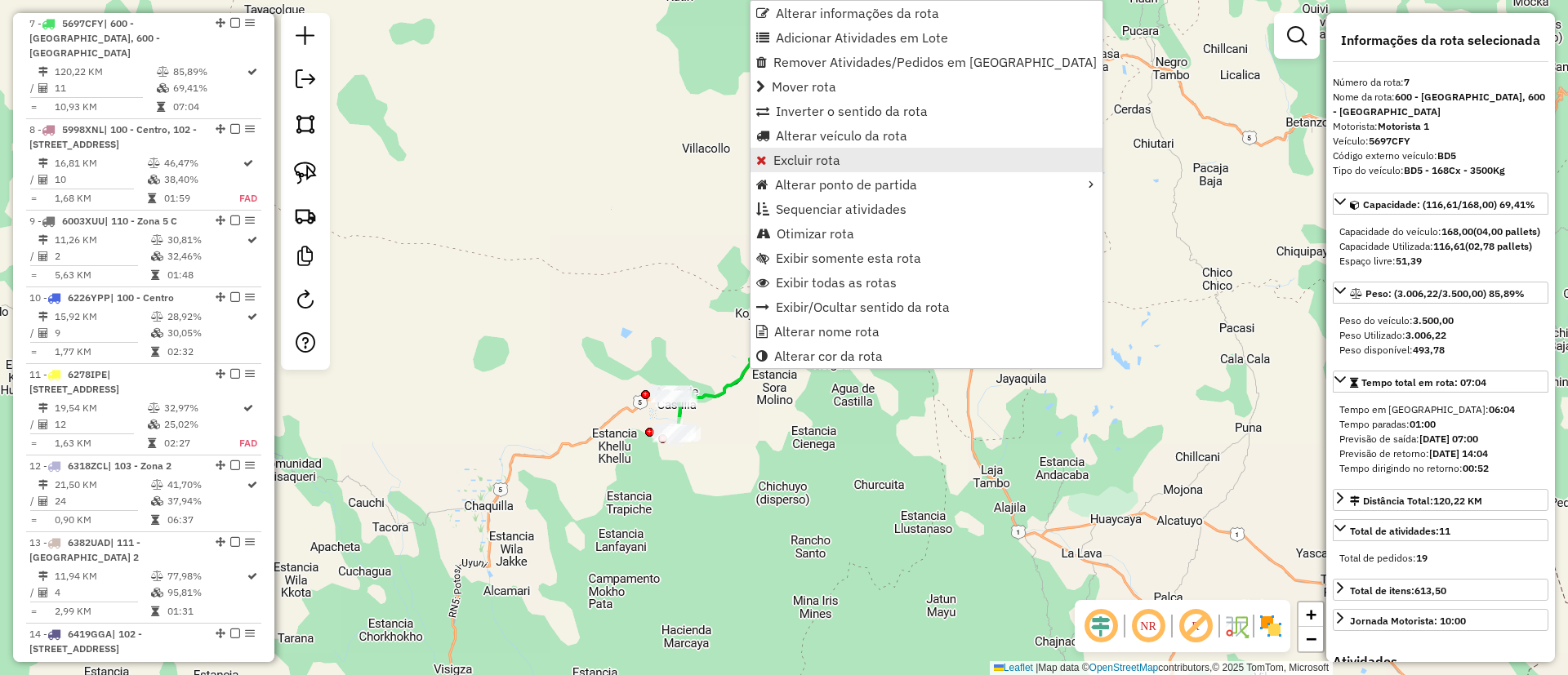
click at [819, 160] on span "Excluir rota" at bounding box center [806, 160] width 67 height 13
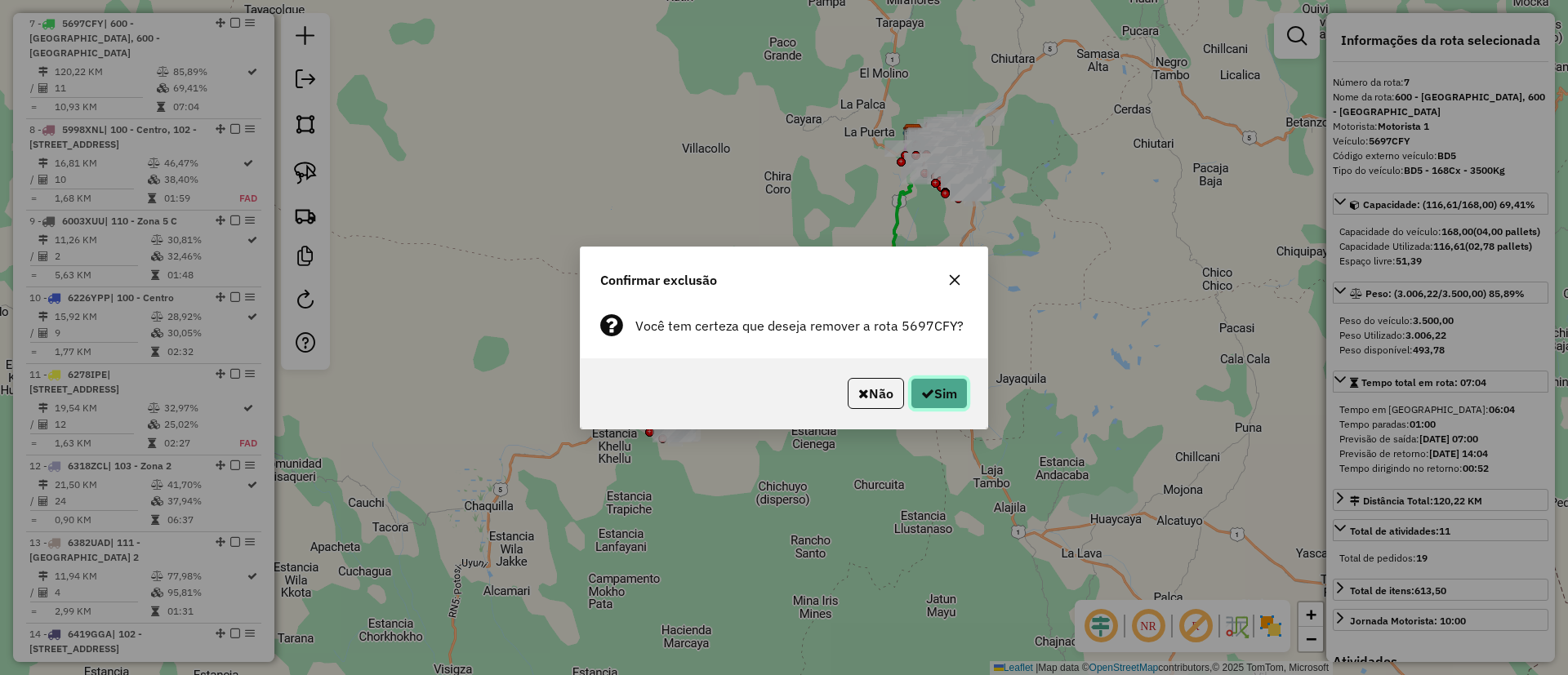
click at [957, 400] on button "Sim" at bounding box center [939, 393] width 57 height 31
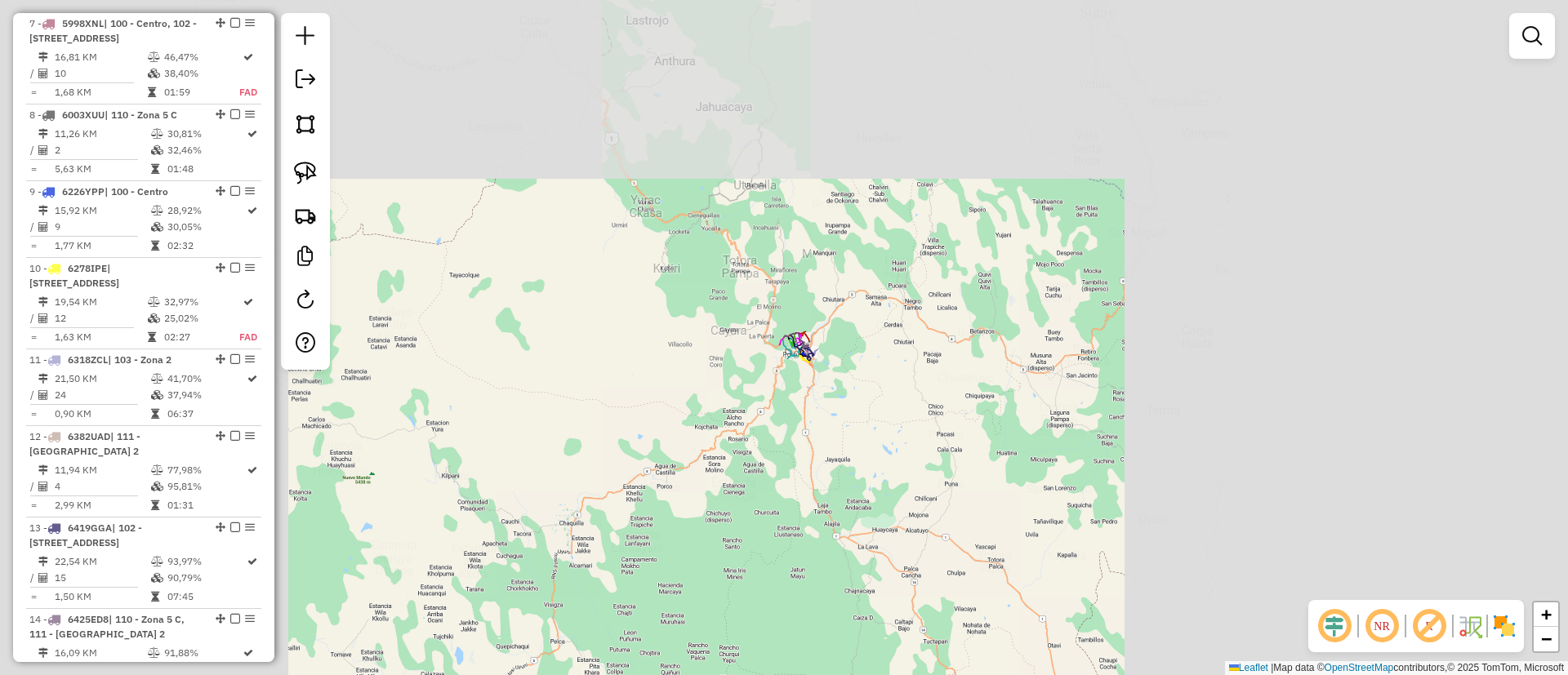
scroll to position [1071, 0]
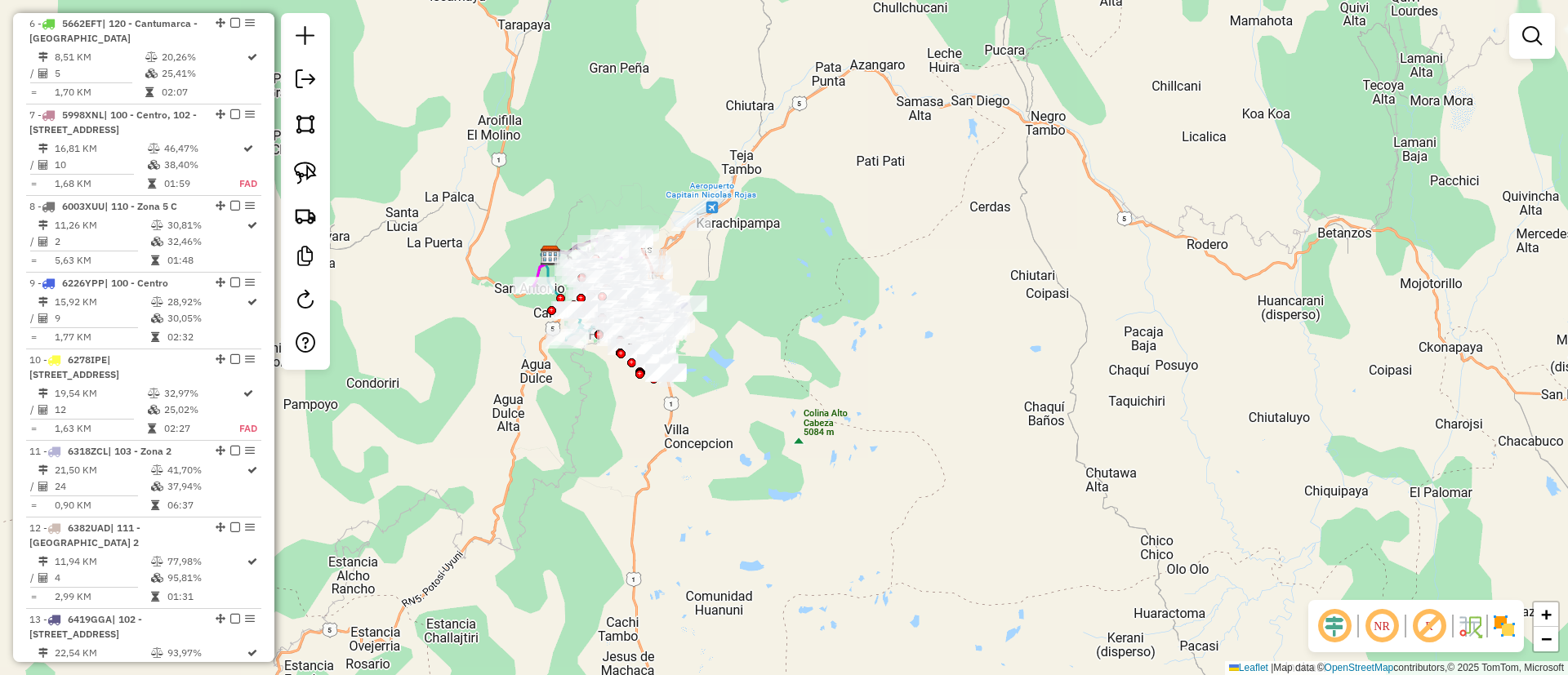
drag, startPoint x: 849, startPoint y: 358, endPoint x: 1084, endPoint y: 630, distance: 359.5
click at [1103, 389] on div "Janela de atendimento Grade de atendimento Capacidade Transportadoras Veículos …" at bounding box center [784, 337] width 1568 height 675
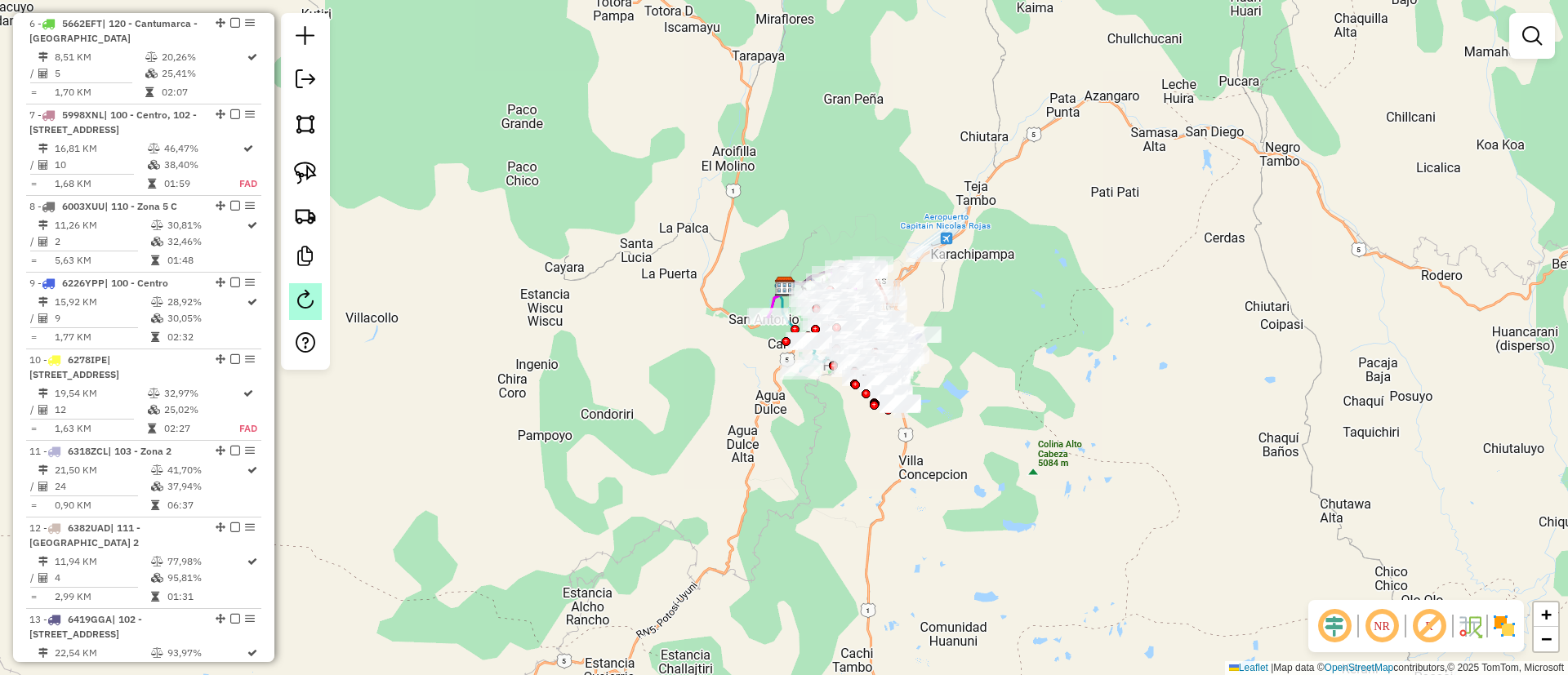
click at [317, 309] on link at bounding box center [305, 302] width 33 height 37
select select "*"
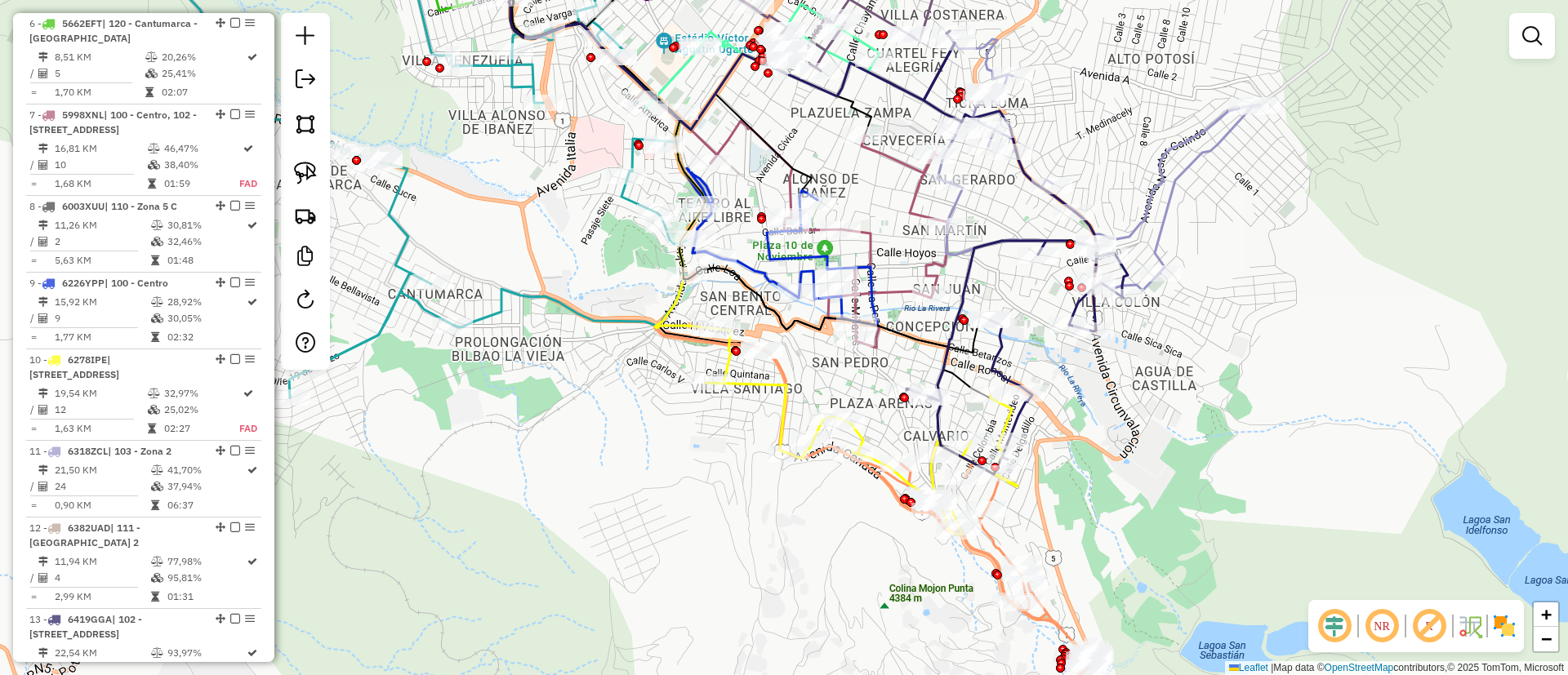
click at [1512, 619] on img at bounding box center [1504, 626] width 26 height 26
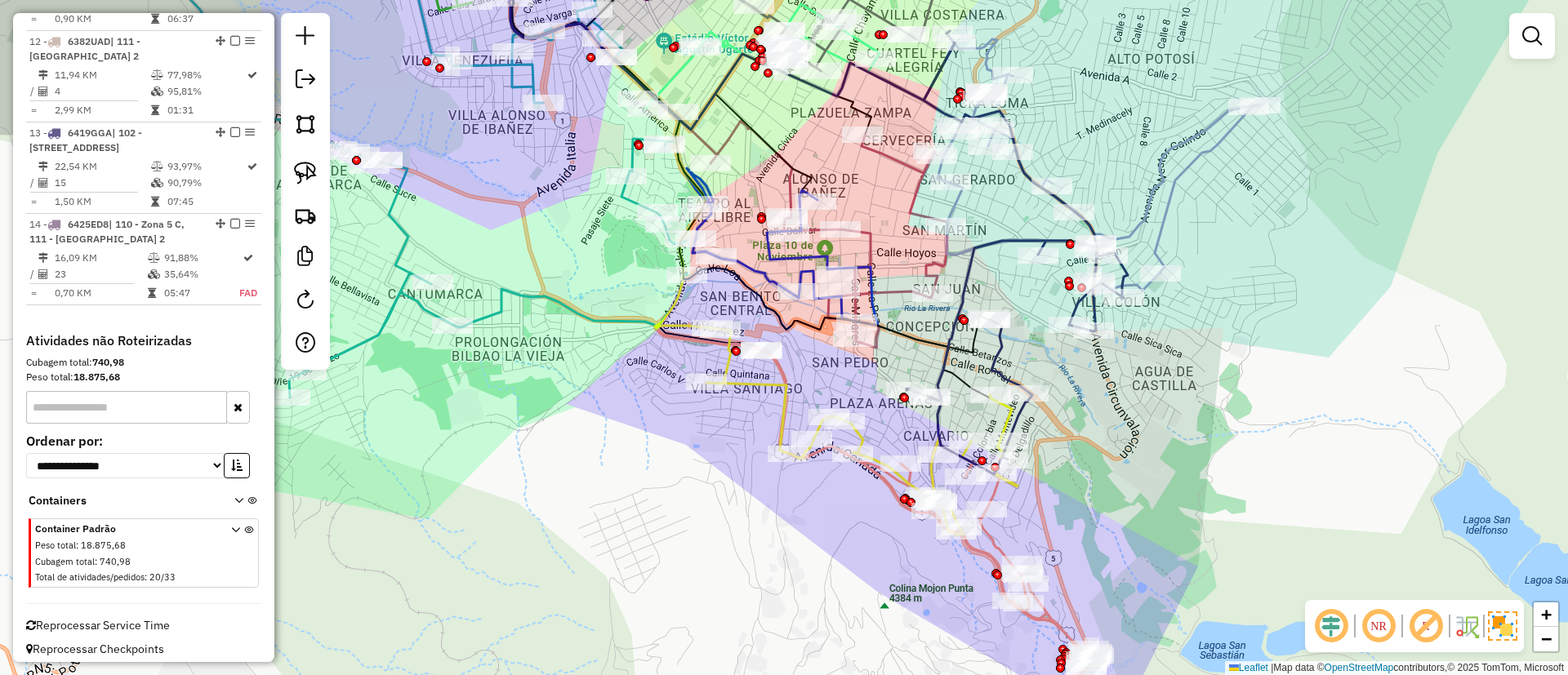
scroll to position [1561, 0]
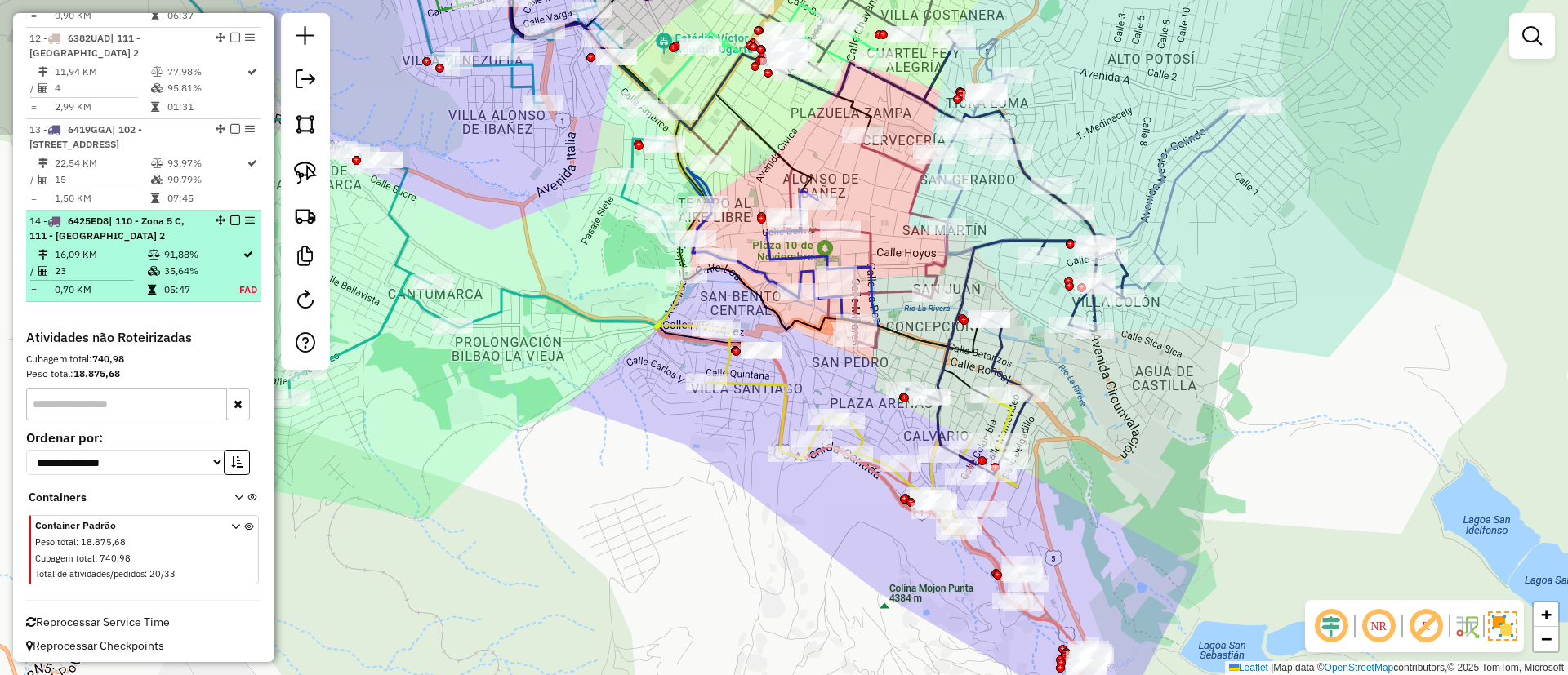
click at [193, 262] on td "91,88%" at bounding box center [201, 254] width 76 height 16
select select "**********"
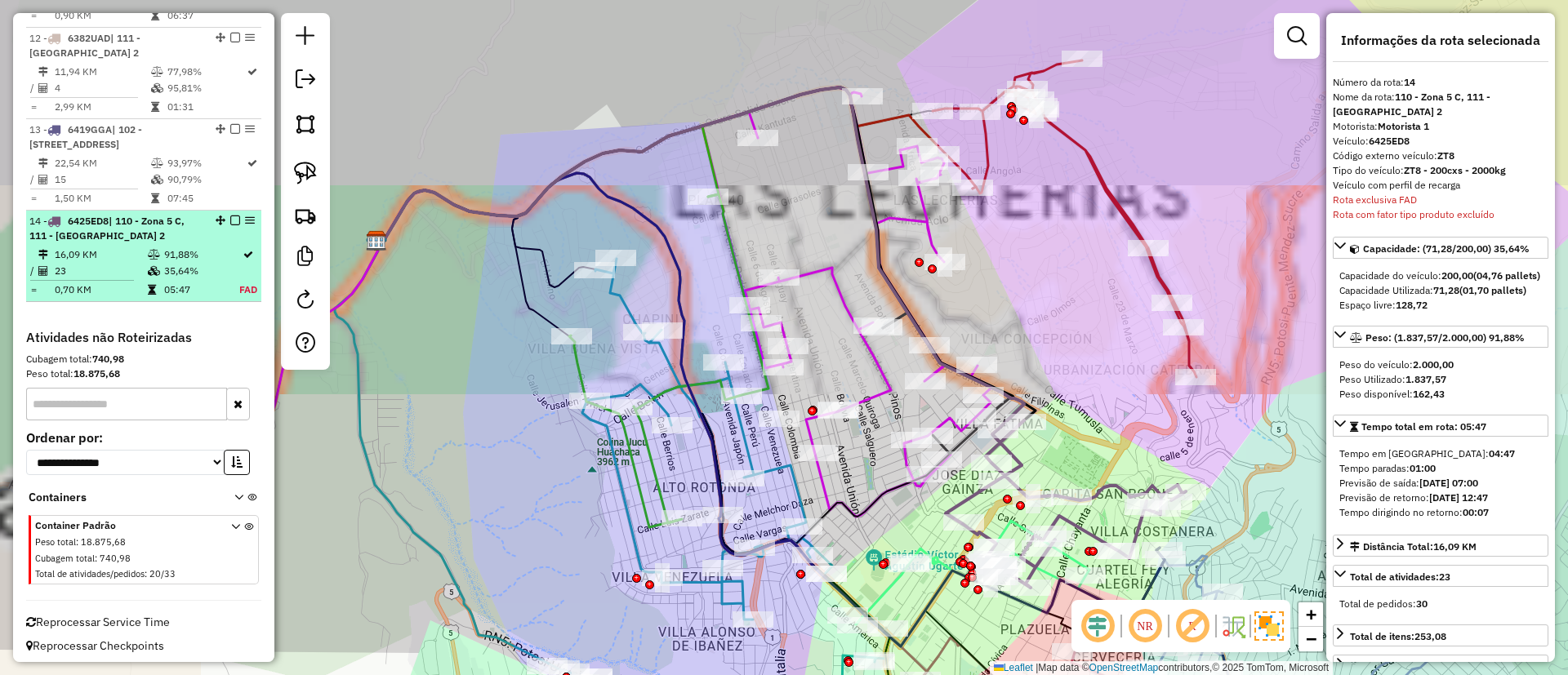
scroll to position [1582, 0]
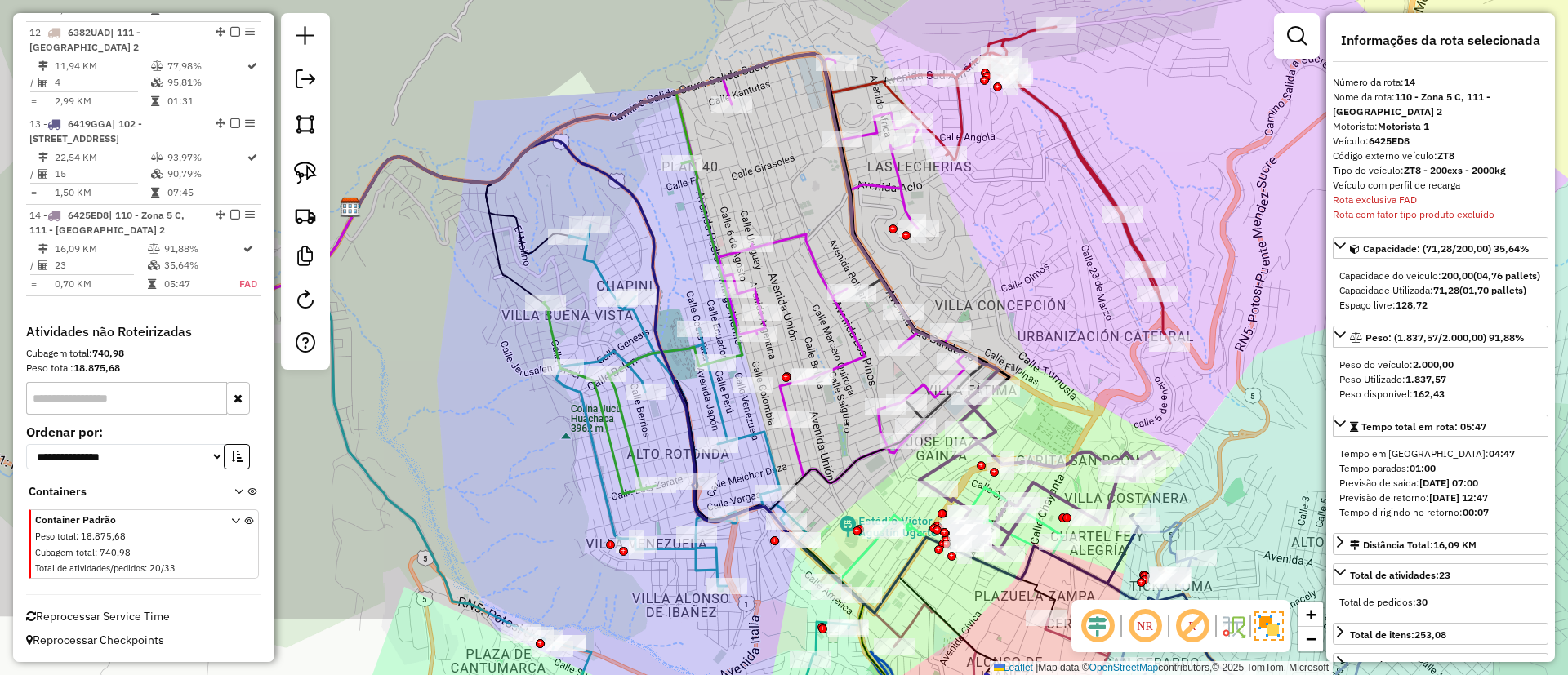
drag, startPoint x: 1090, startPoint y: 444, endPoint x: 1010, endPoint y: 389, distance: 97.1
click at [1024, 352] on div "Janela de atendimento Grade de atendimento Capacidade Transportadoras Veículos …" at bounding box center [784, 337] width 1568 height 675
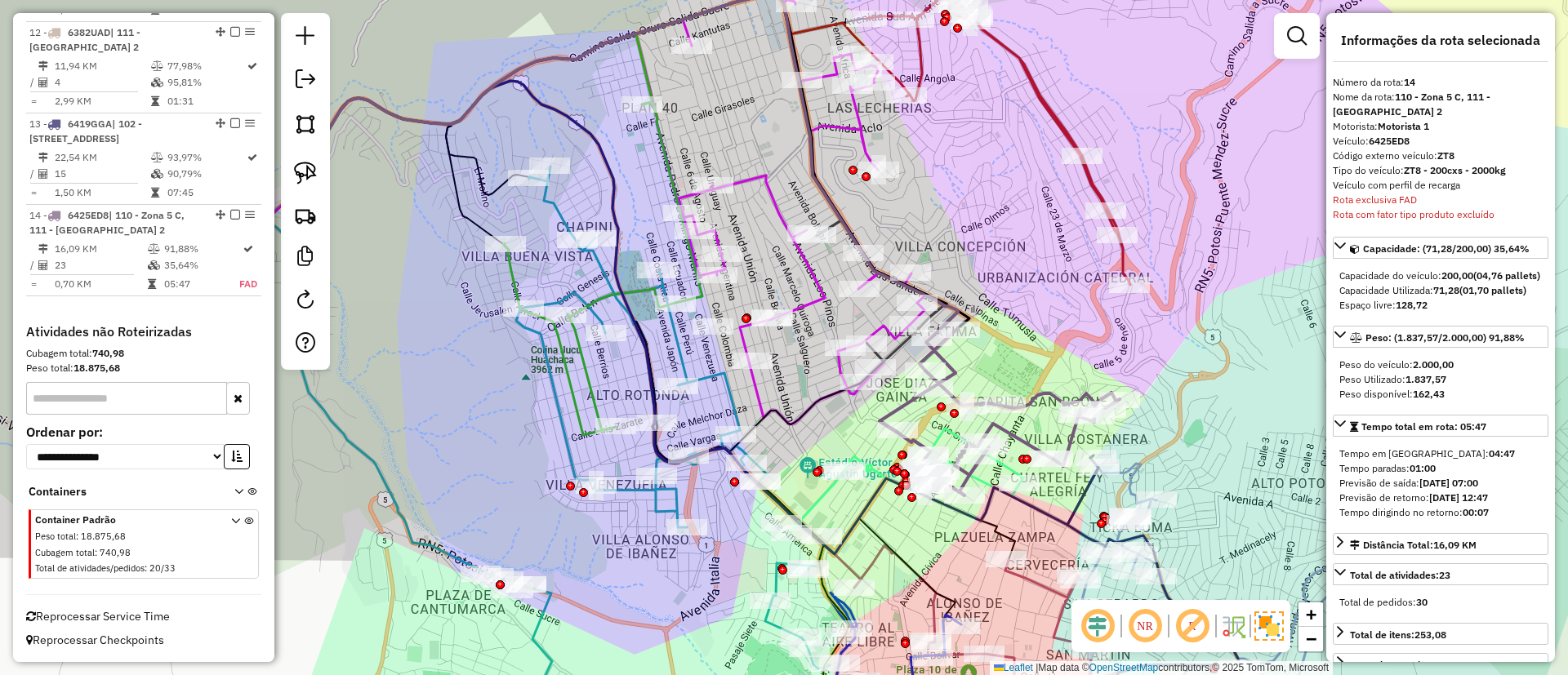
click at [905, 398] on icon at bounding box center [999, 412] width 240 height 168
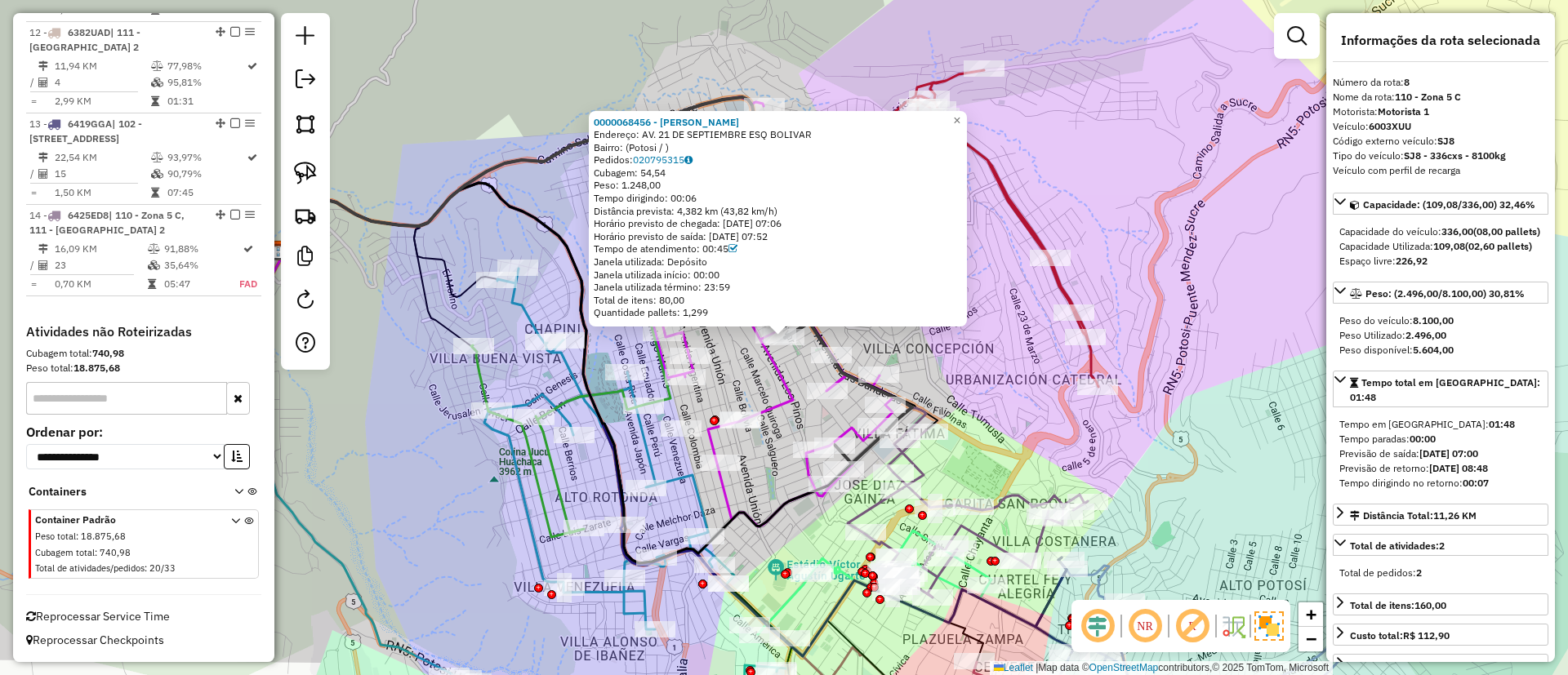
scroll to position [1269, 0]
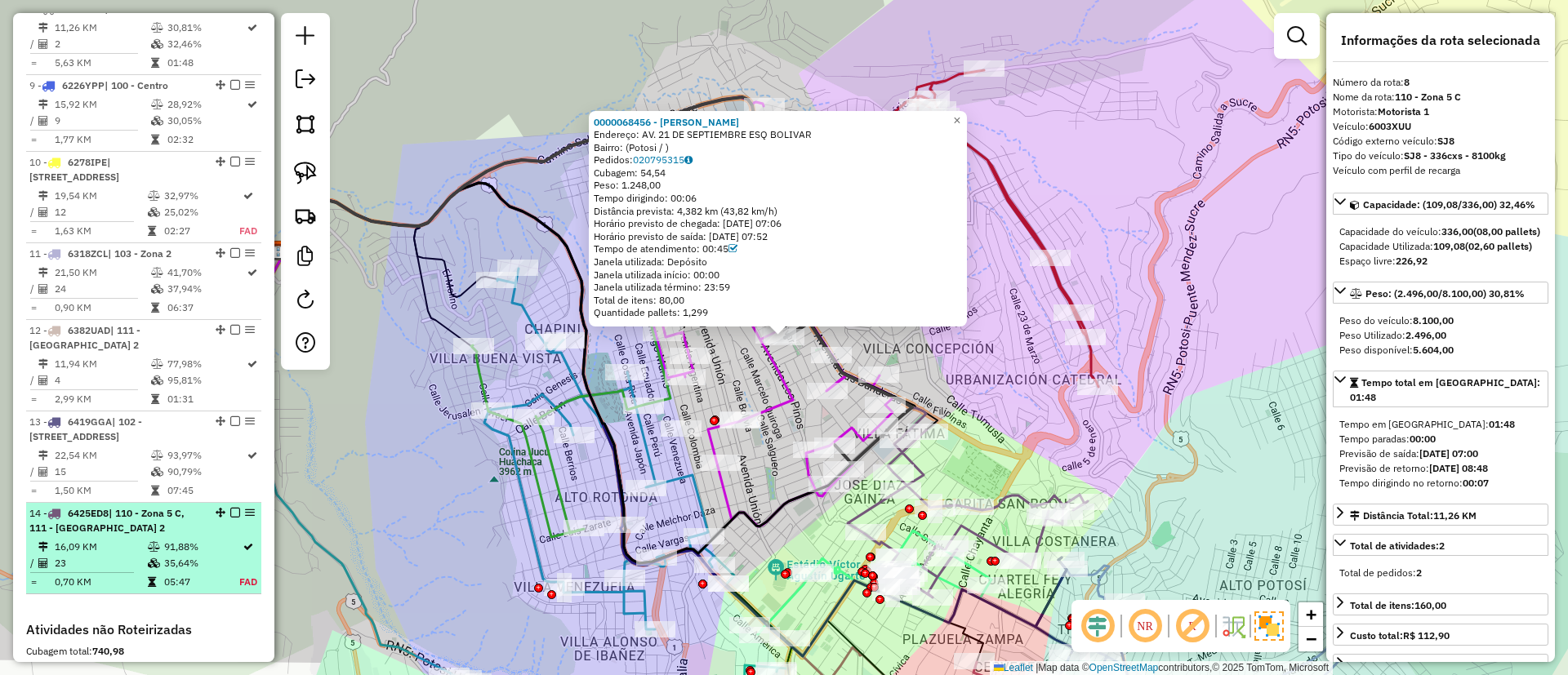
click at [230, 518] on em at bounding box center [234, 513] width 10 height 10
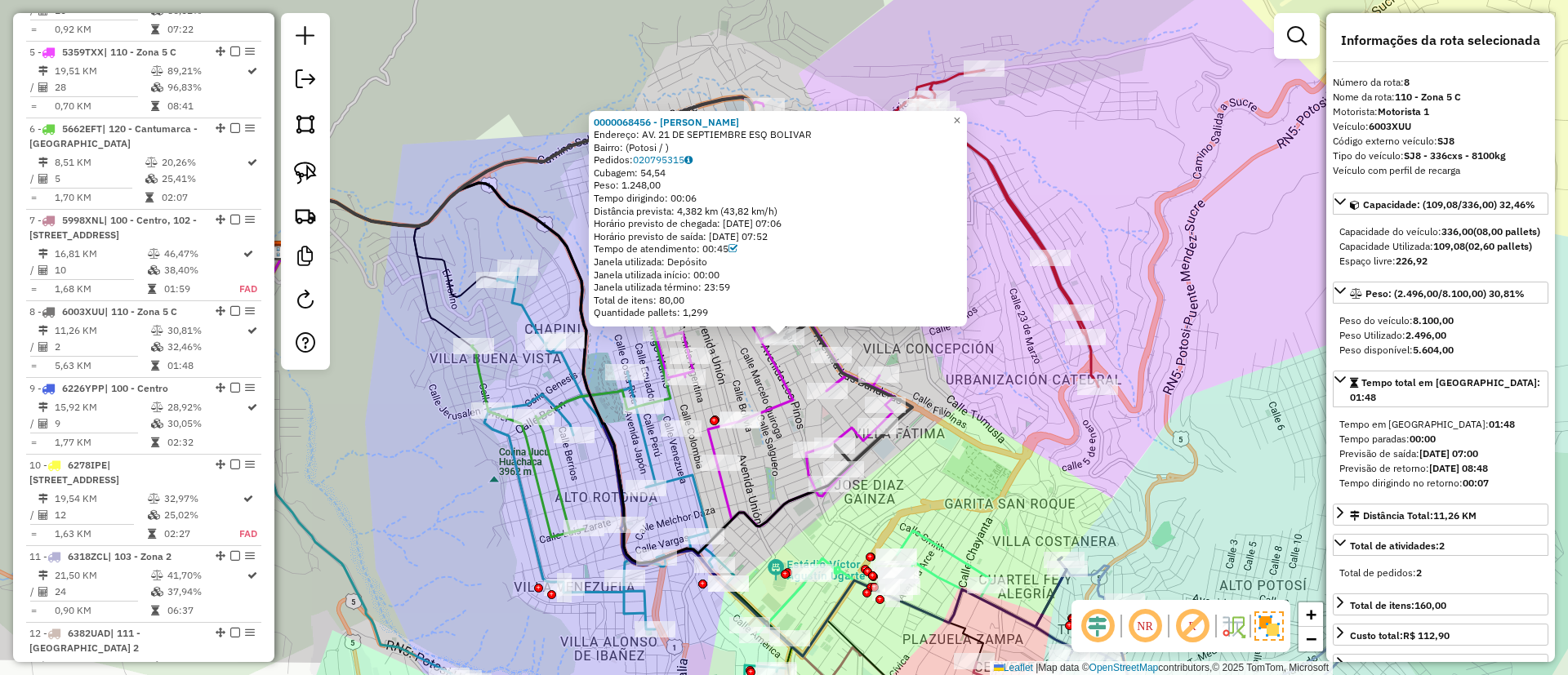
scroll to position [1024, 0]
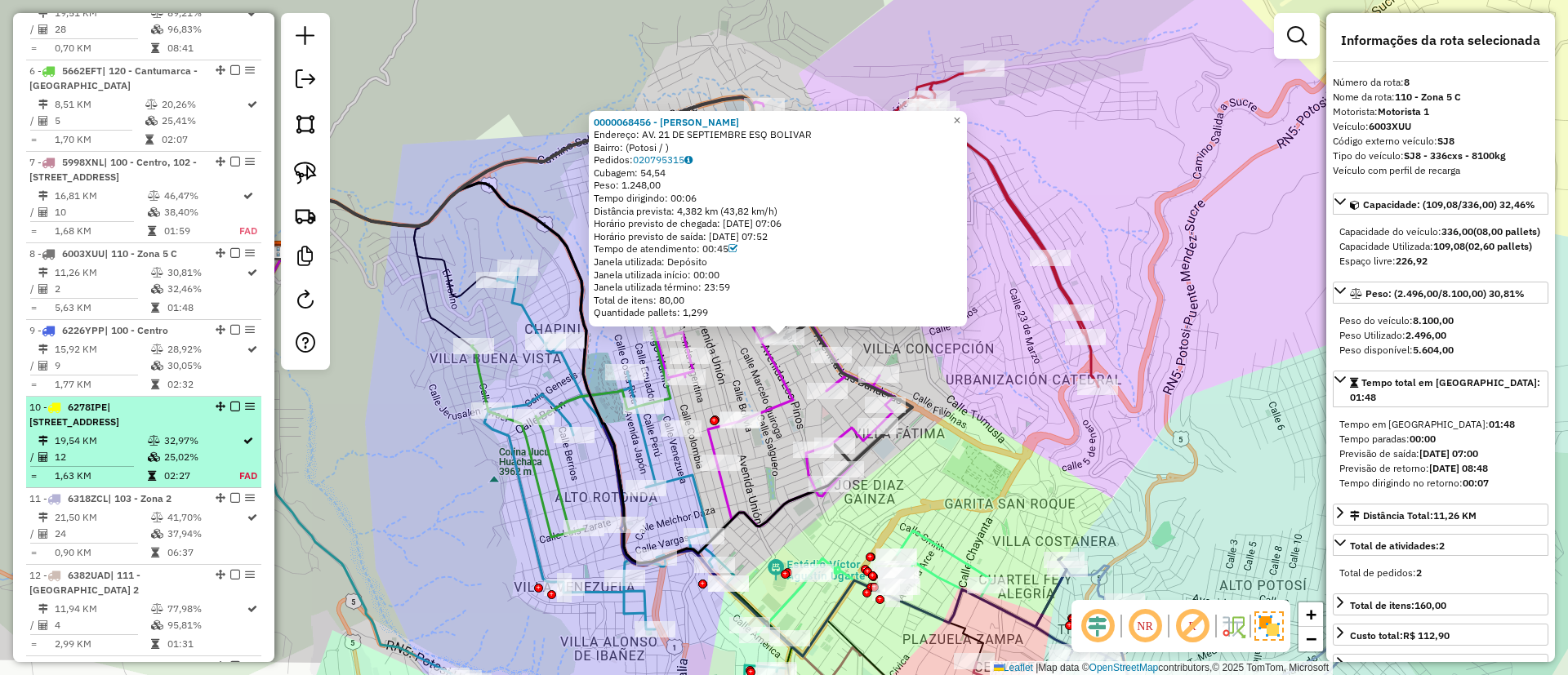
click at [191, 449] on td "32,97%" at bounding box center [201, 441] width 76 height 16
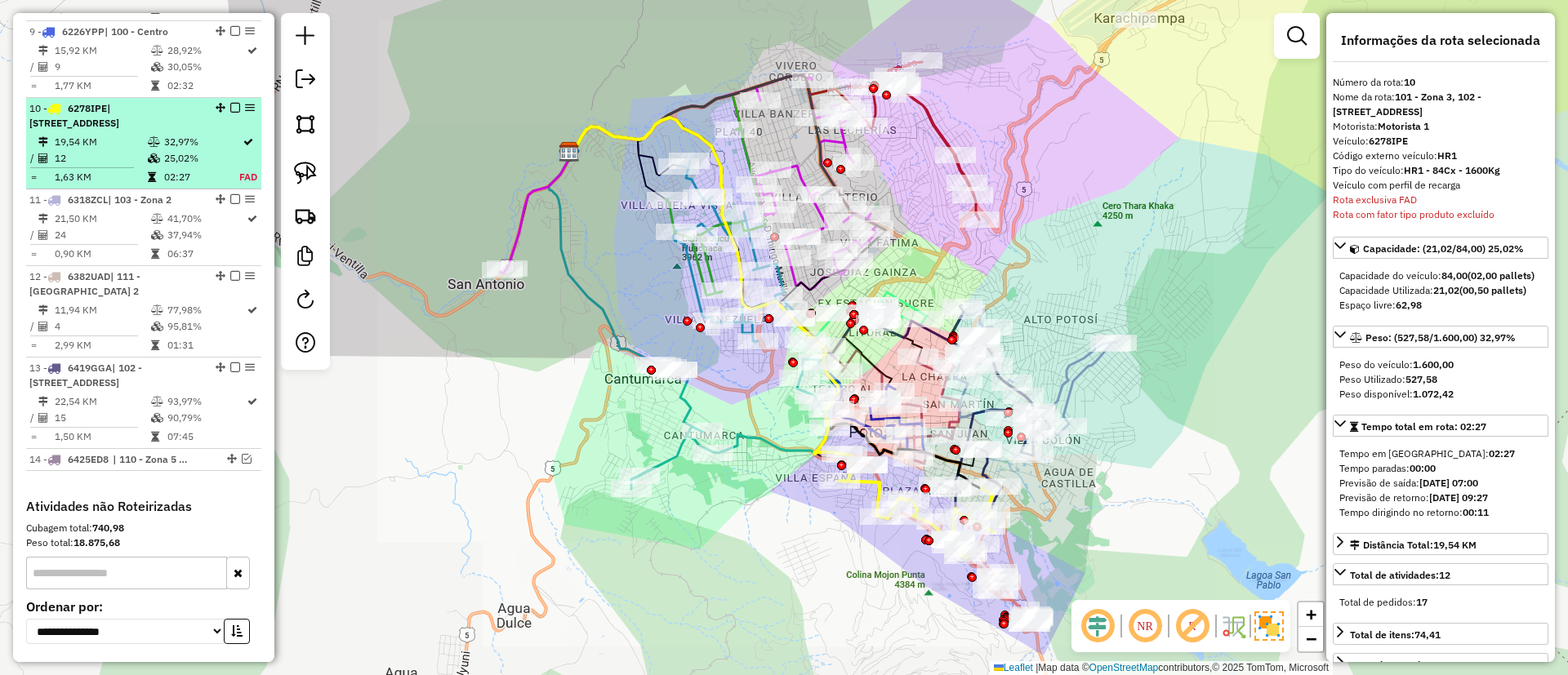
scroll to position [1422, 0]
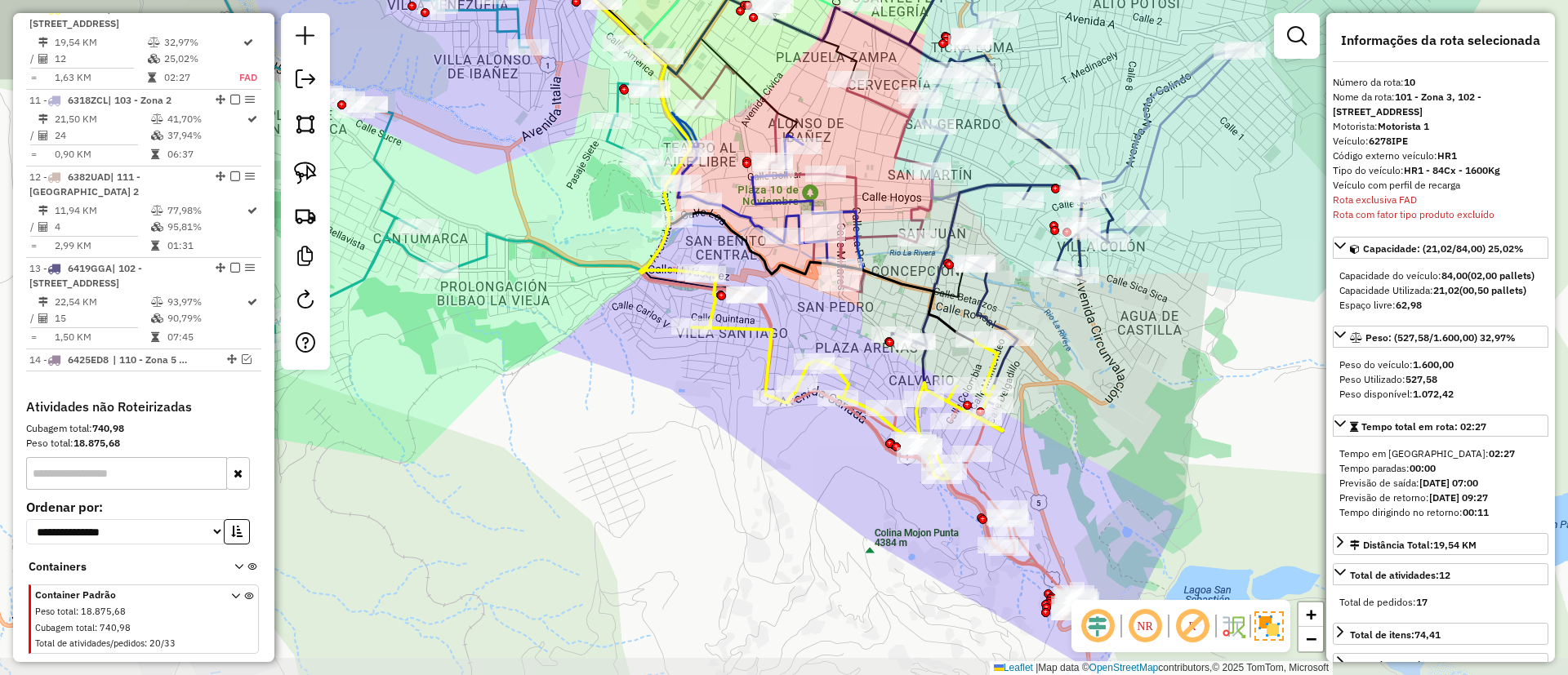
drag, startPoint x: 847, startPoint y: 491, endPoint x: 807, endPoint y: 462, distance: 49.4
click at [807, 462] on div "Janela de atendimento Grade de atendimento Capacidade Transportadoras Veículos …" at bounding box center [784, 337] width 1568 height 675
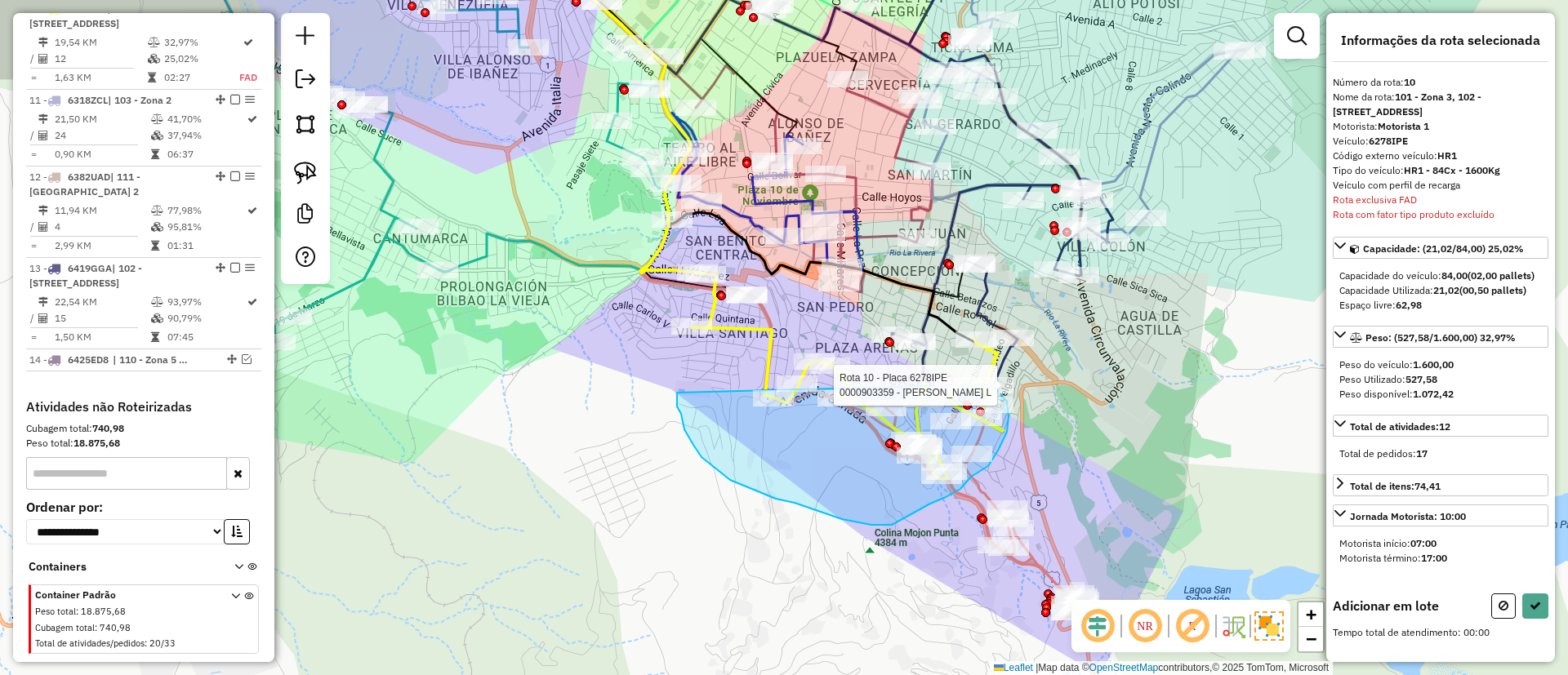
click at [990, 385] on div "Rota 13 - Placa 6419GGA 0000916740 - SARAHI JHOANA C Rota 13 - Placa 6419GGA 00…" at bounding box center [784, 337] width 1568 height 675
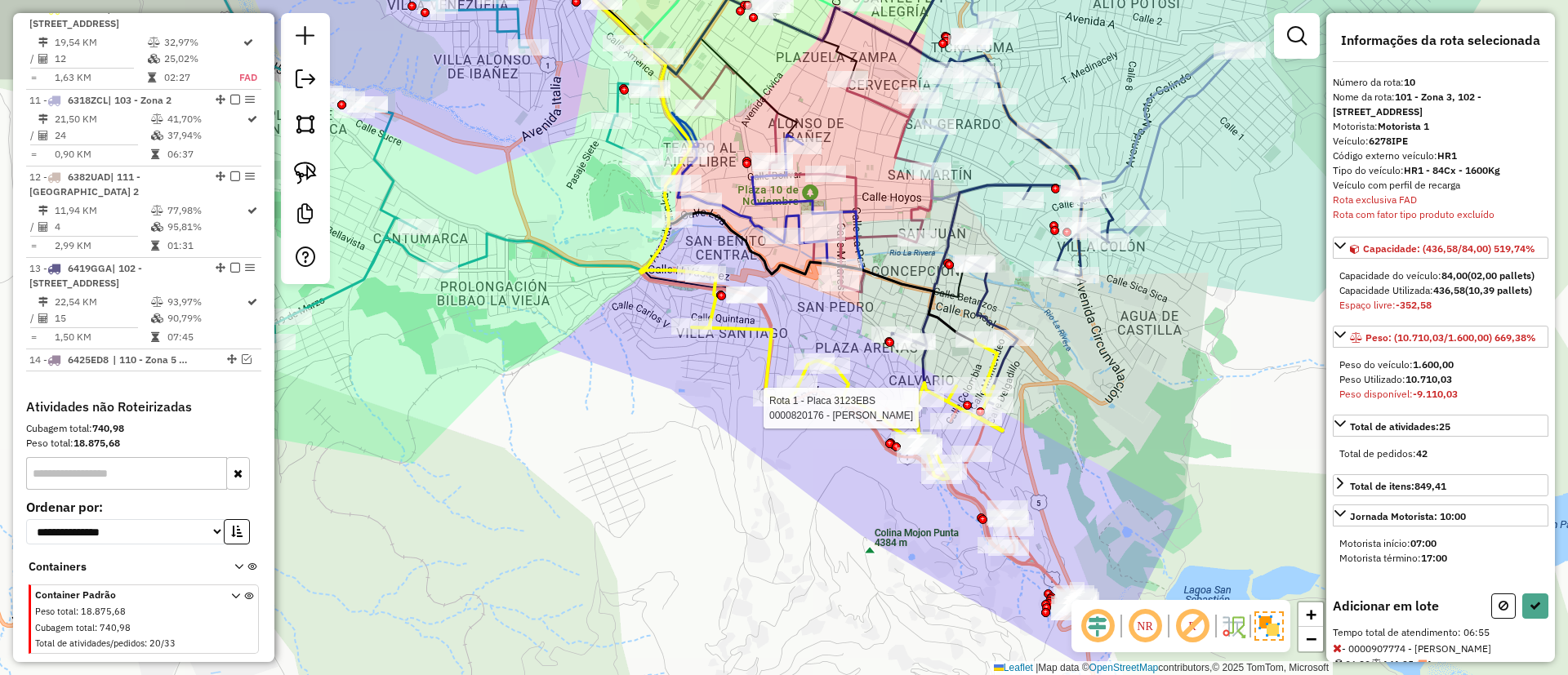
select select "**********"
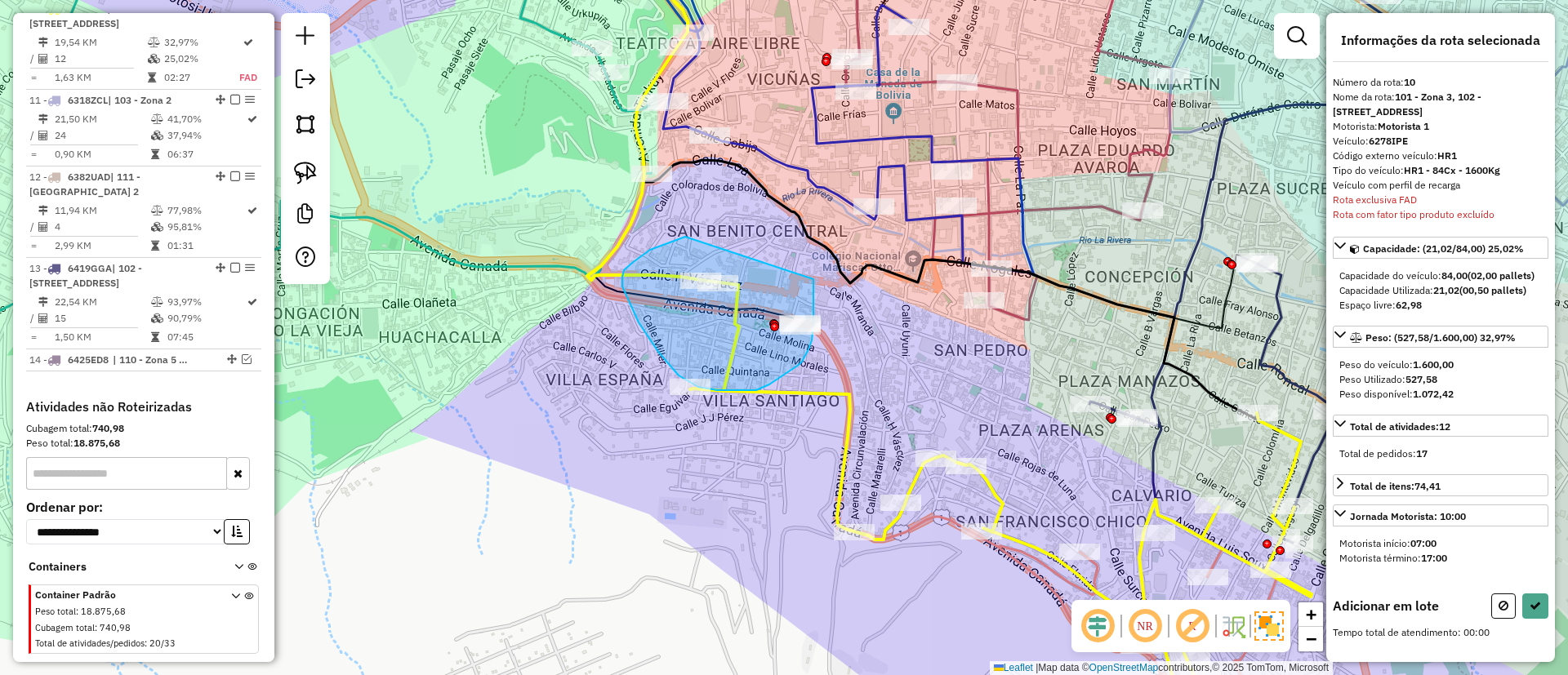
drag, startPoint x: 672, startPoint y: 241, endPoint x: 813, endPoint y: 279, distance: 146.0
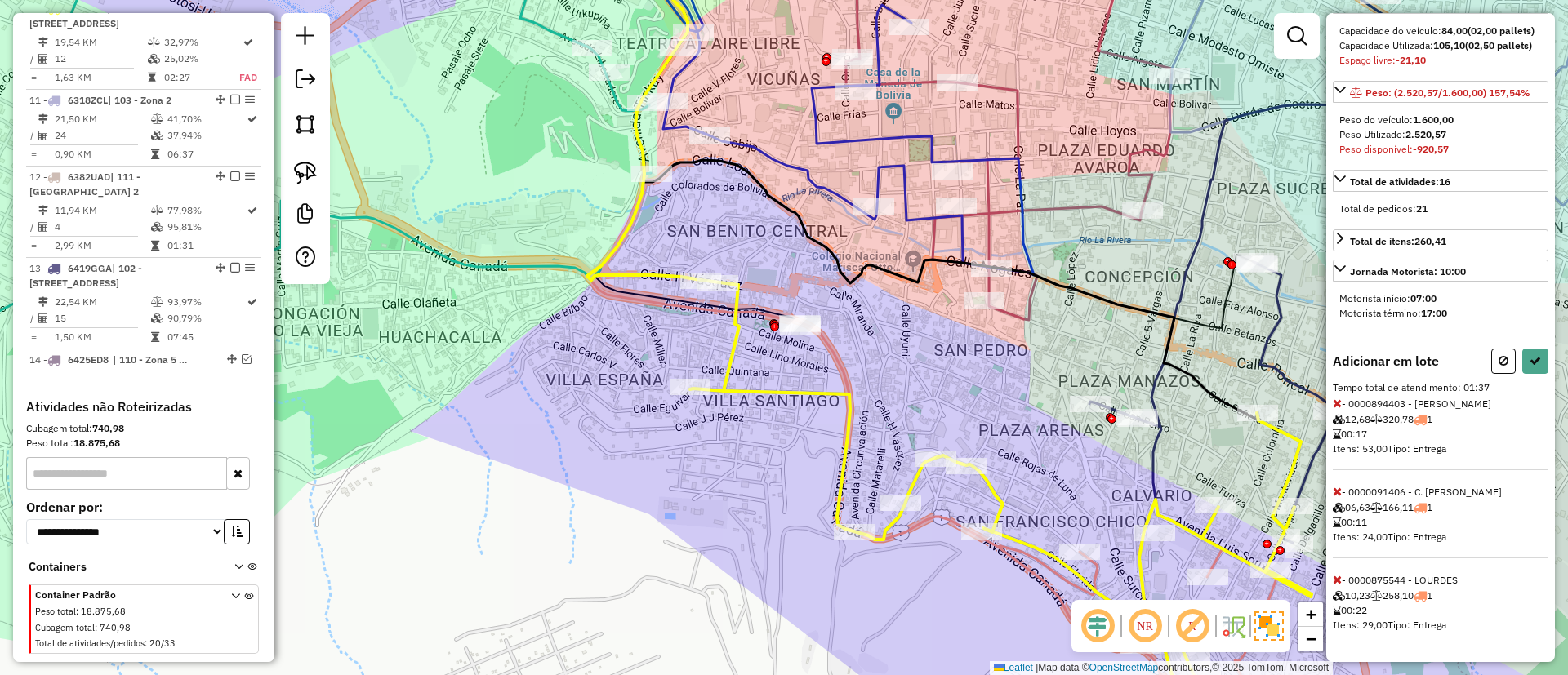
scroll to position [366, 0]
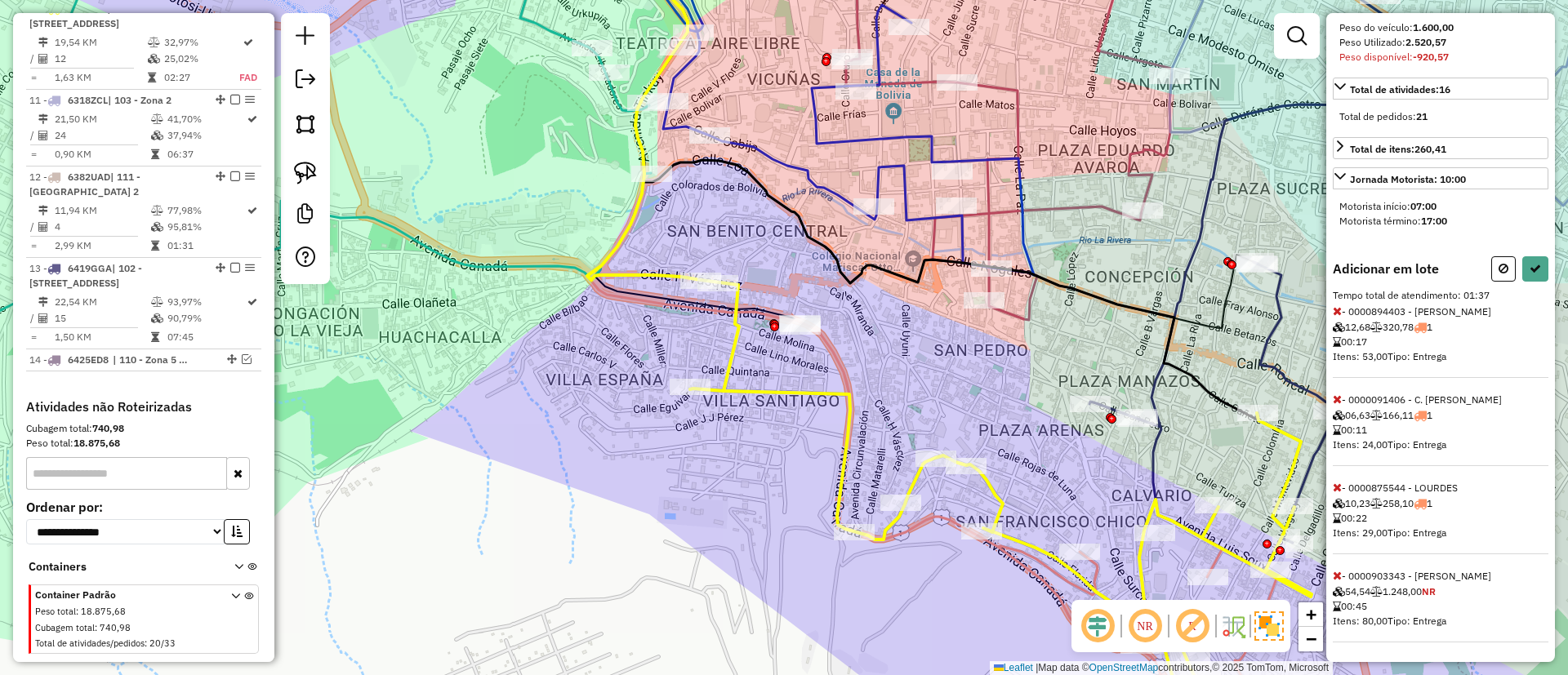
click at [1336, 574] on icon at bounding box center [1337, 575] width 9 height 11
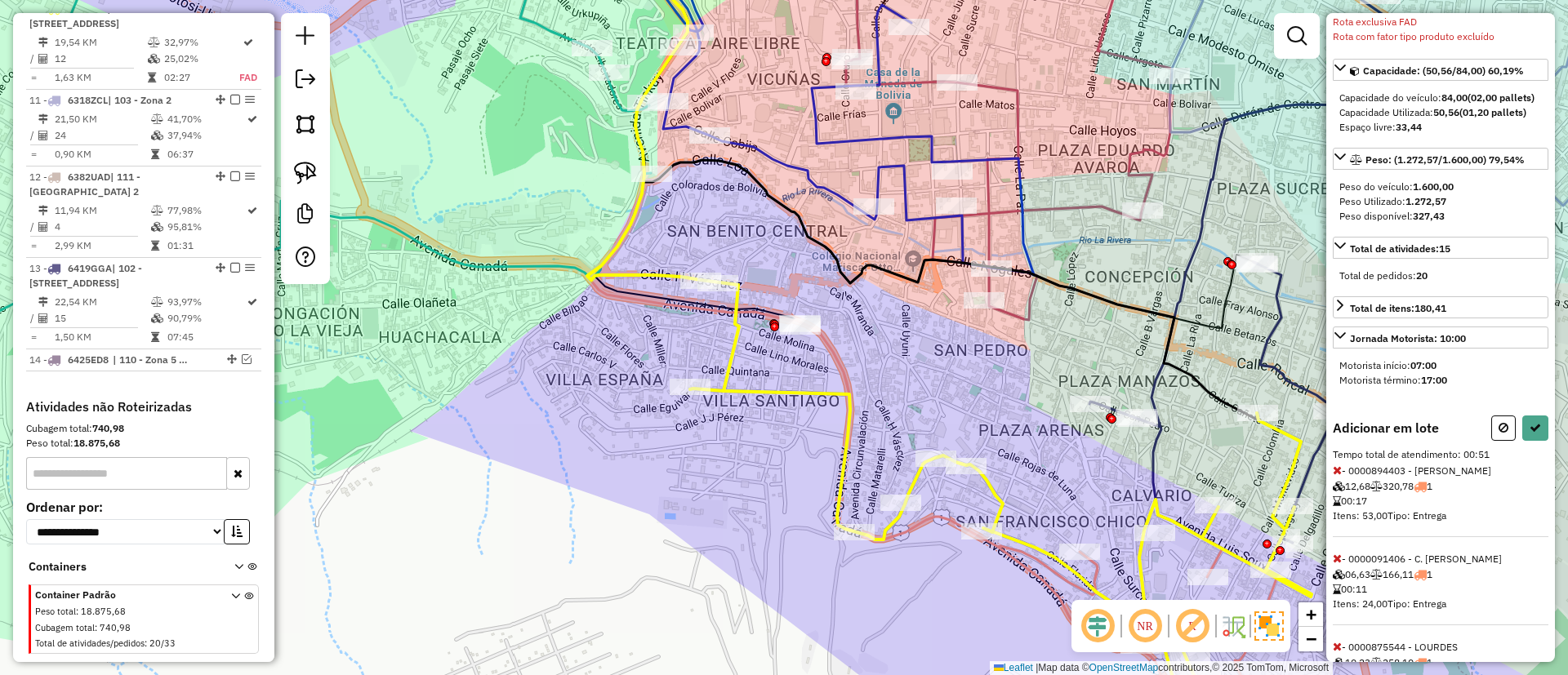
scroll to position [141, 0]
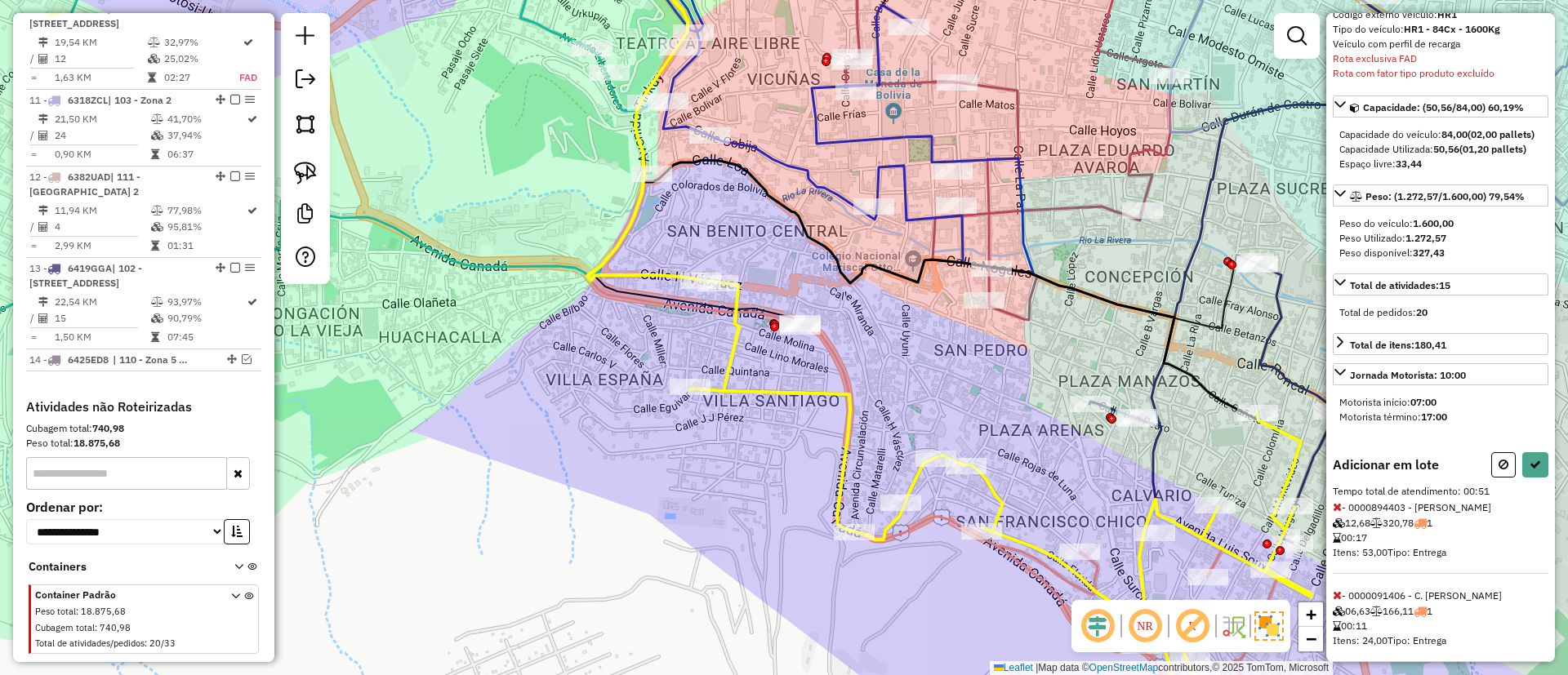
select select "**********"
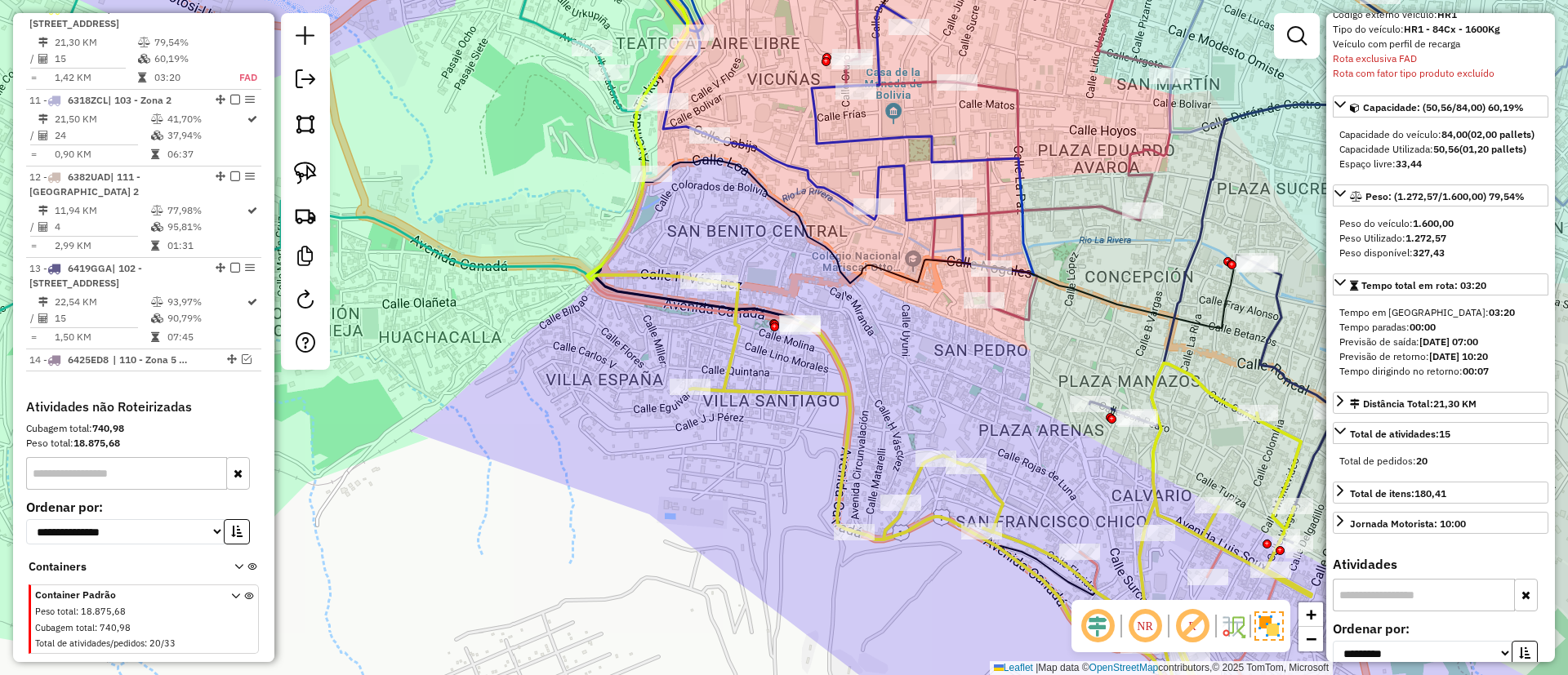
scroll to position [0, 0]
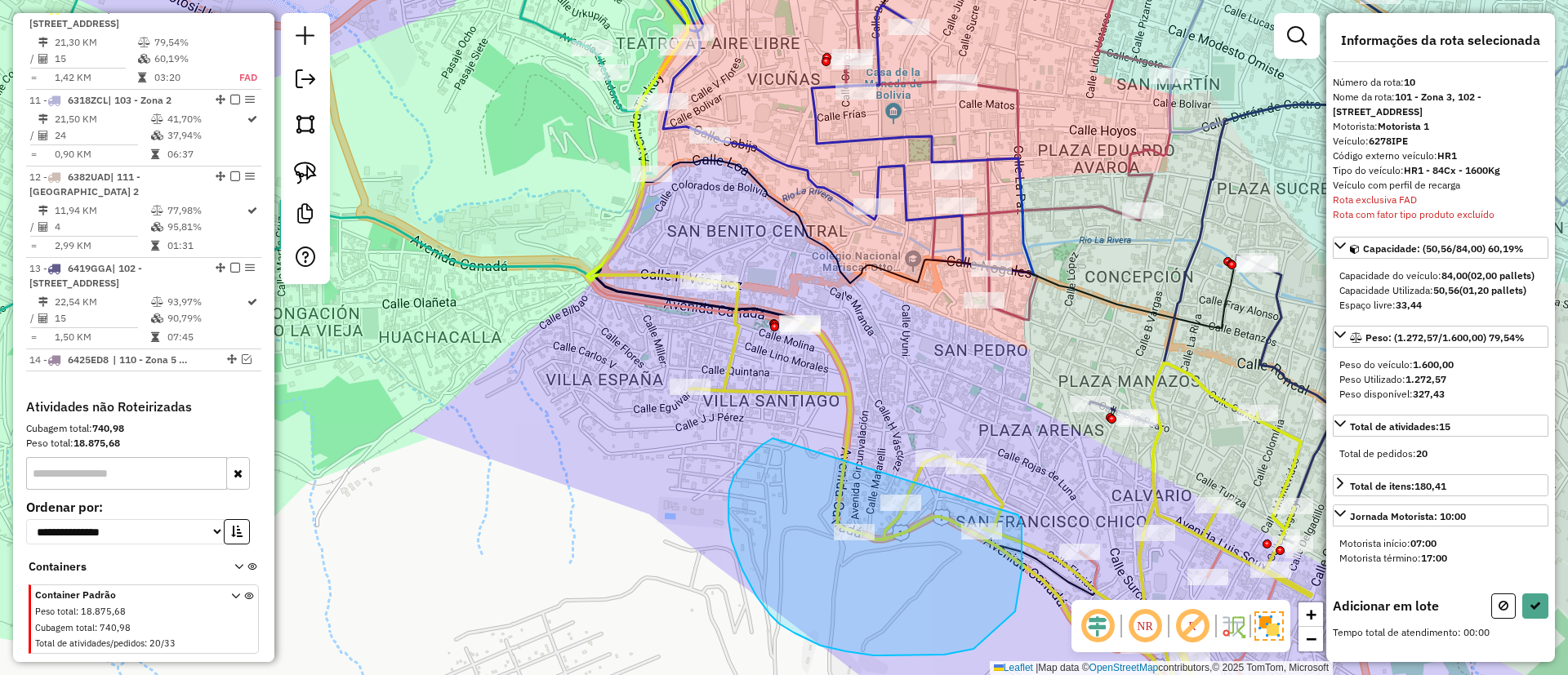
drag, startPoint x: 729, startPoint y: 520, endPoint x: 1018, endPoint y: 515, distance: 289.0
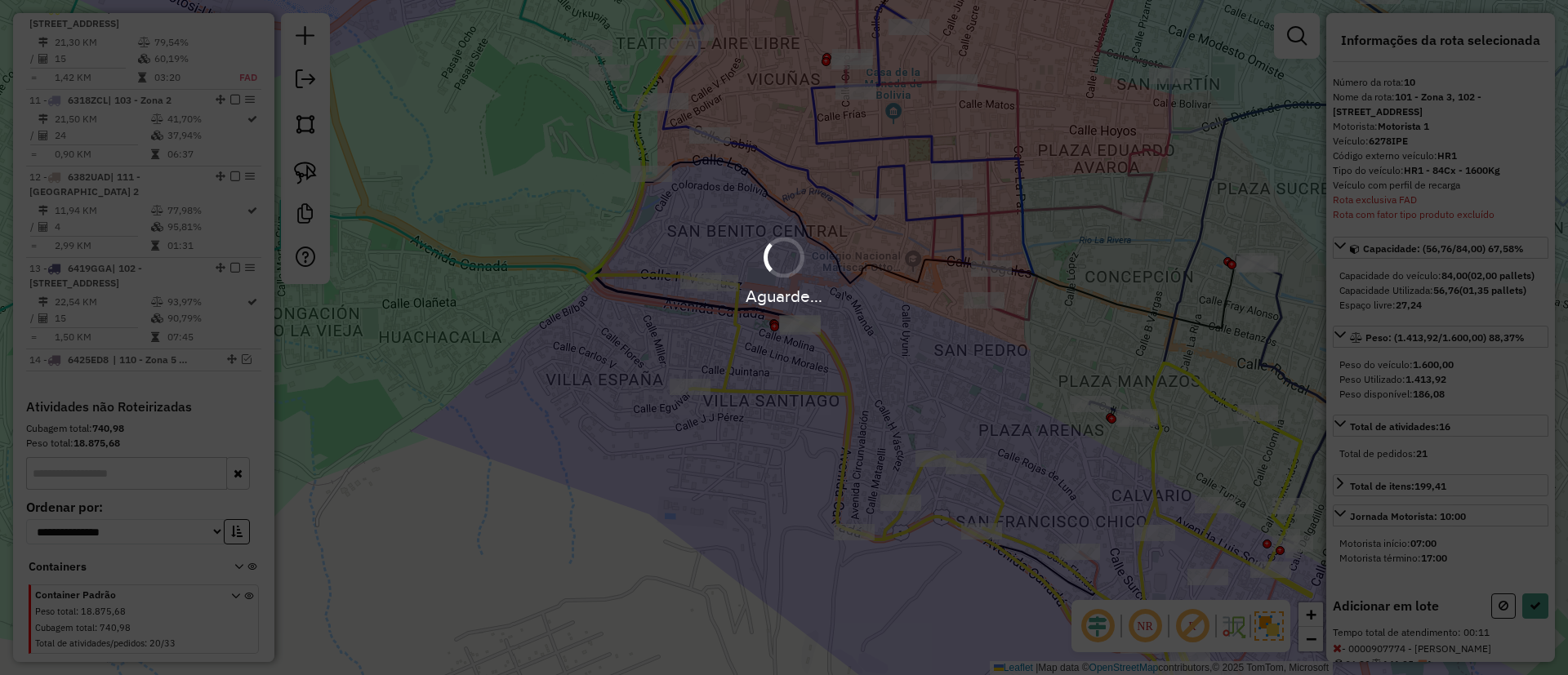
select select "**********"
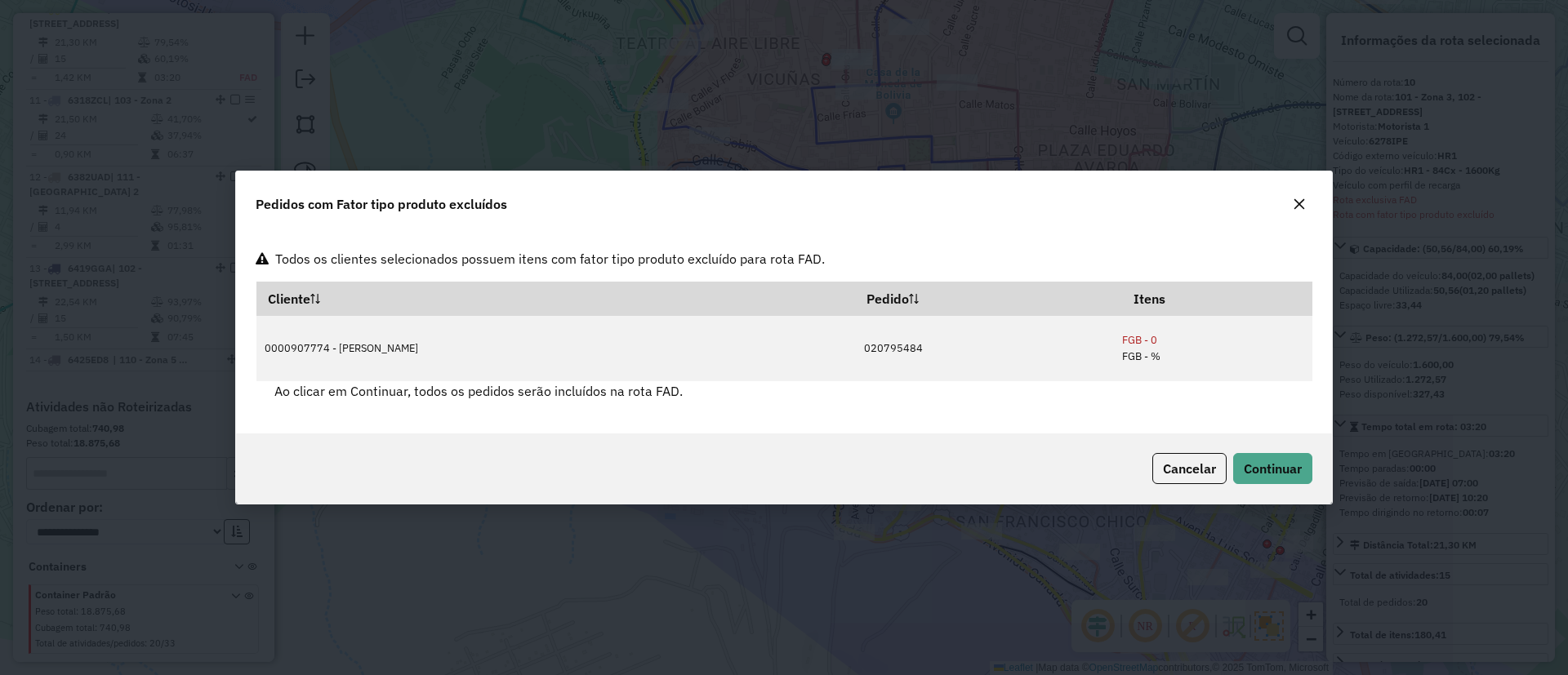
click at [1268, 454] on div "Cancelar Continuar" at bounding box center [784, 468] width 1096 height 70
click at [1275, 473] on span "Continuar" at bounding box center [1272, 468] width 58 height 16
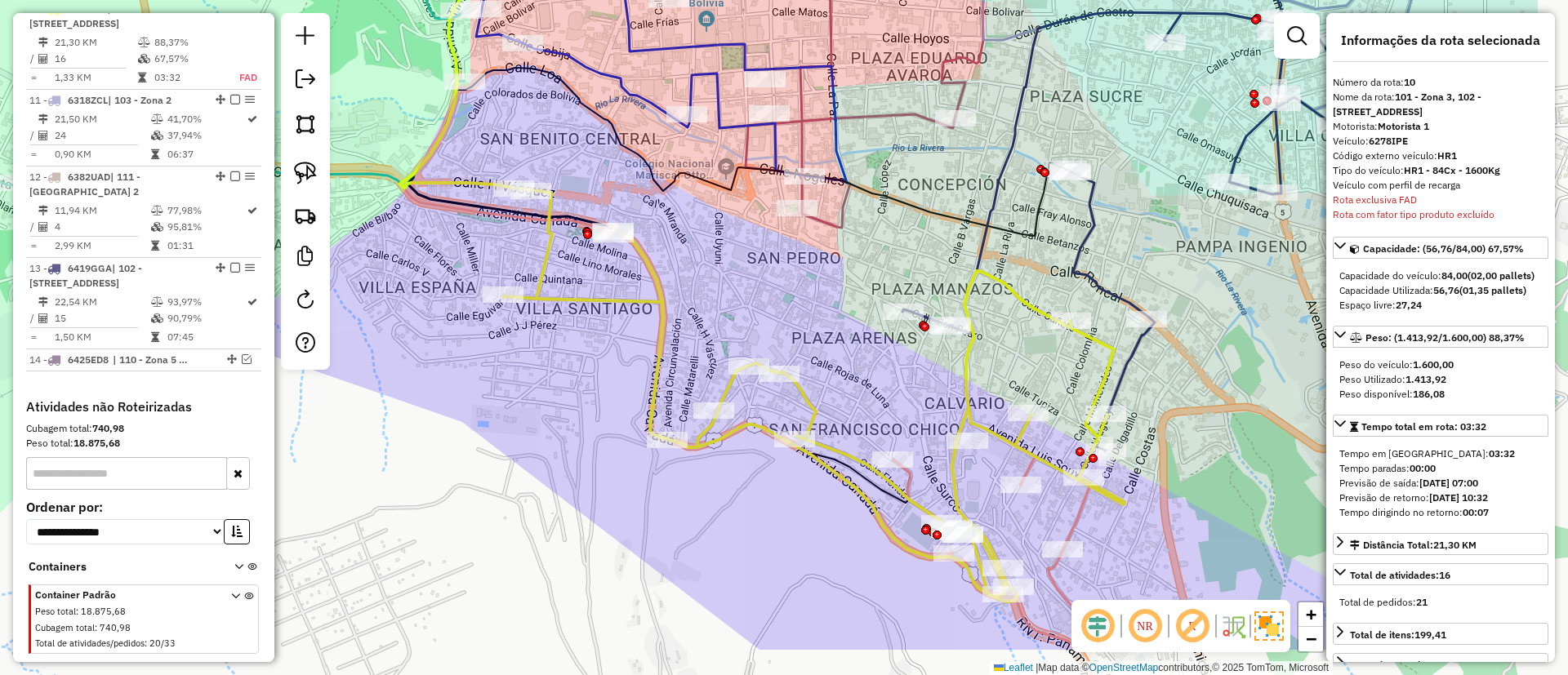
drag, startPoint x: 963, startPoint y: 593, endPoint x: 762, endPoint y: 485, distance: 228.2
click at [762, 485] on div "Janela de atendimento Grade de atendimento Capacidade Transportadoras Veículos …" at bounding box center [784, 337] width 1568 height 675
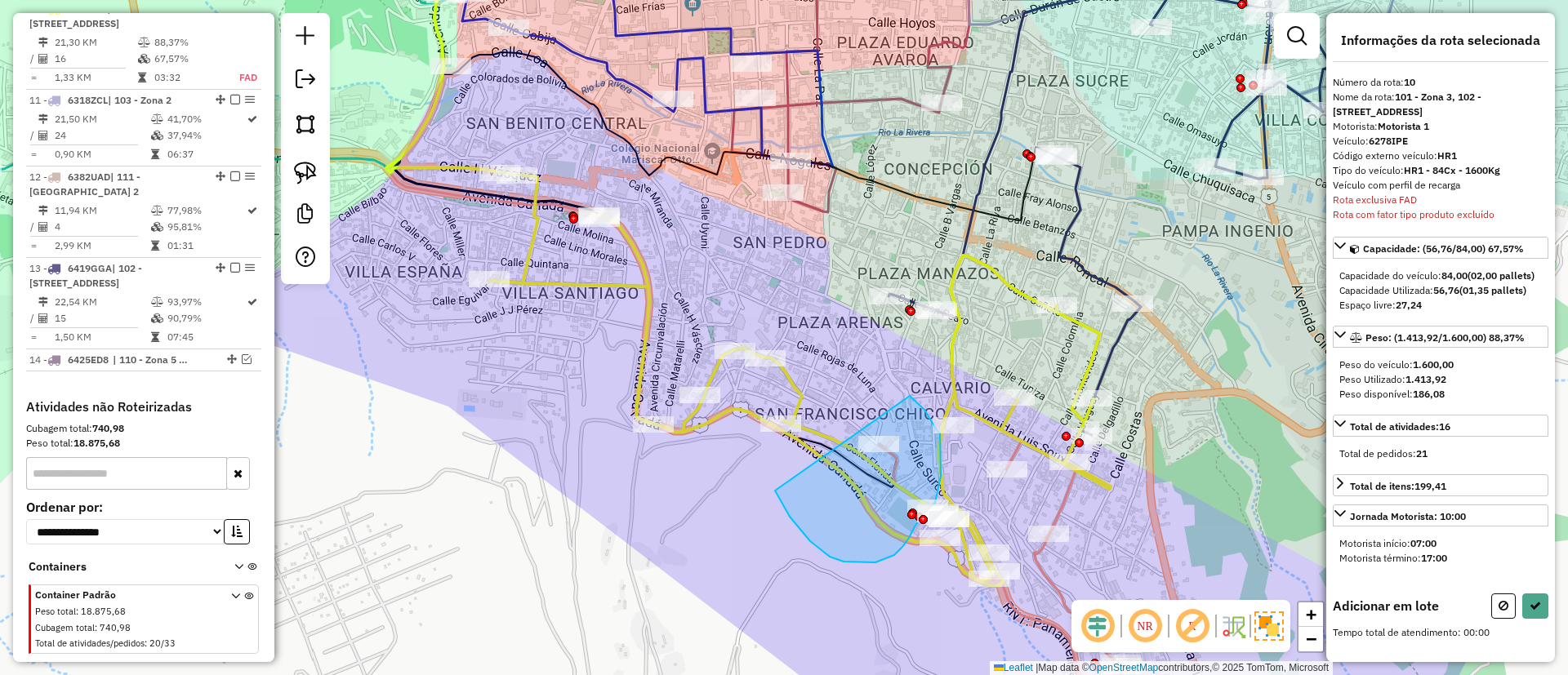
drag, startPoint x: 789, startPoint y: 517, endPoint x: 908, endPoint y: 395, distance: 170.4
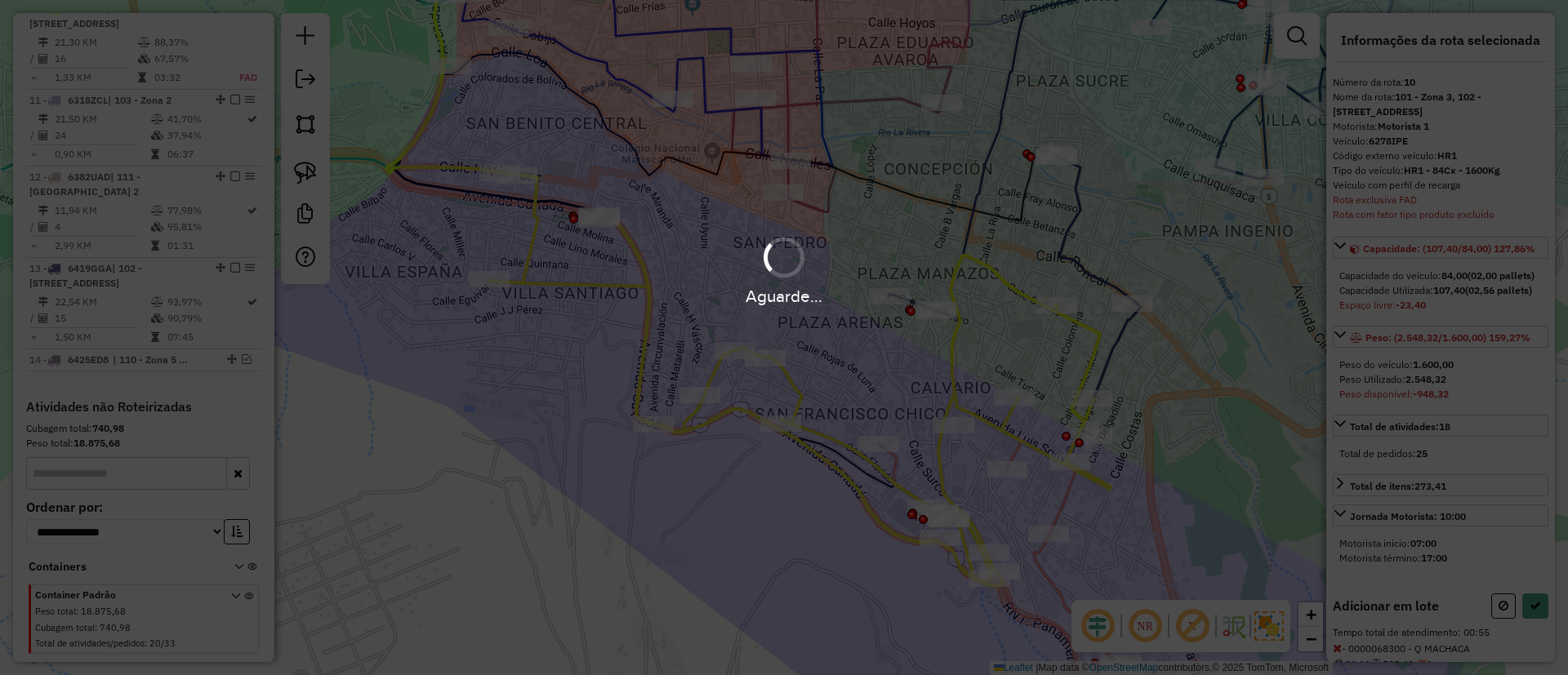
select select "**********"
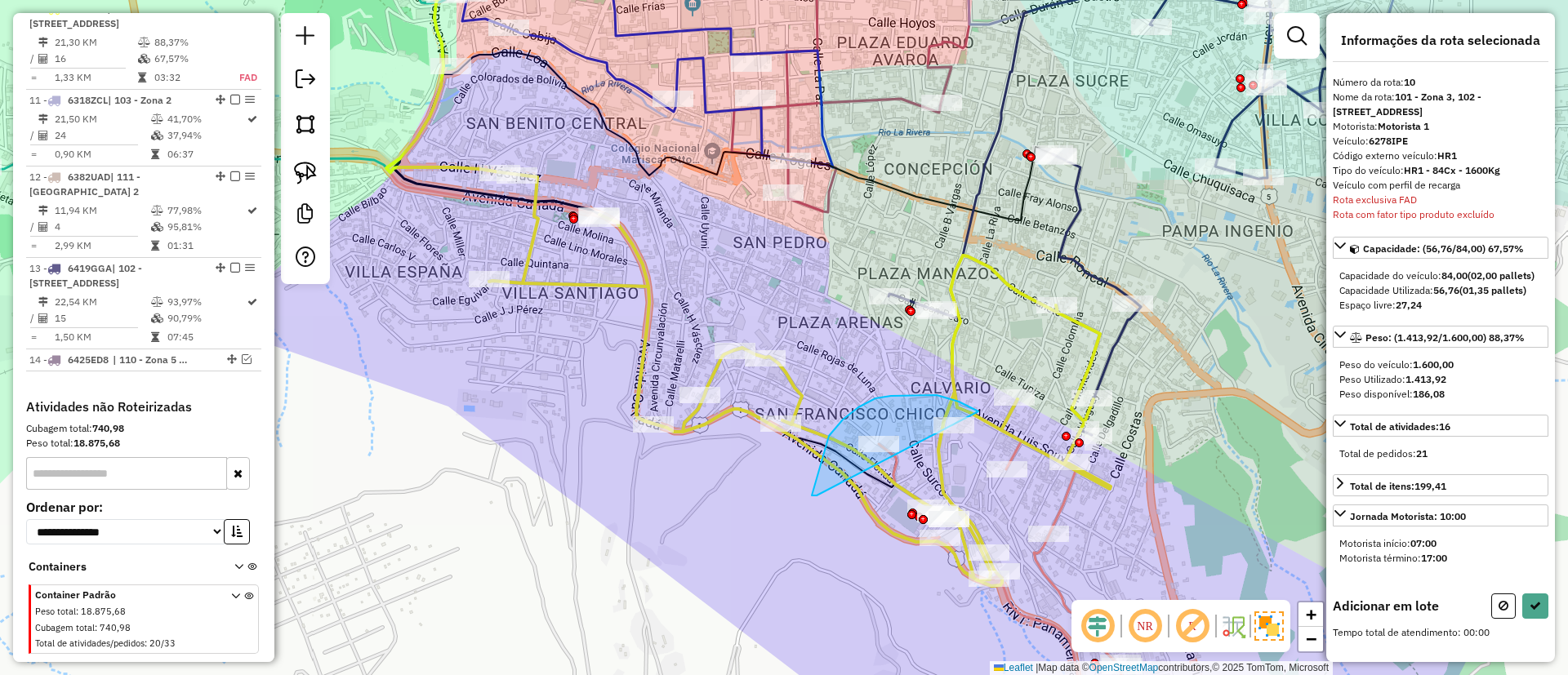
drag, startPoint x: 817, startPoint y: 495, endPoint x: 980, endPoint y: 423, distance: 178.2
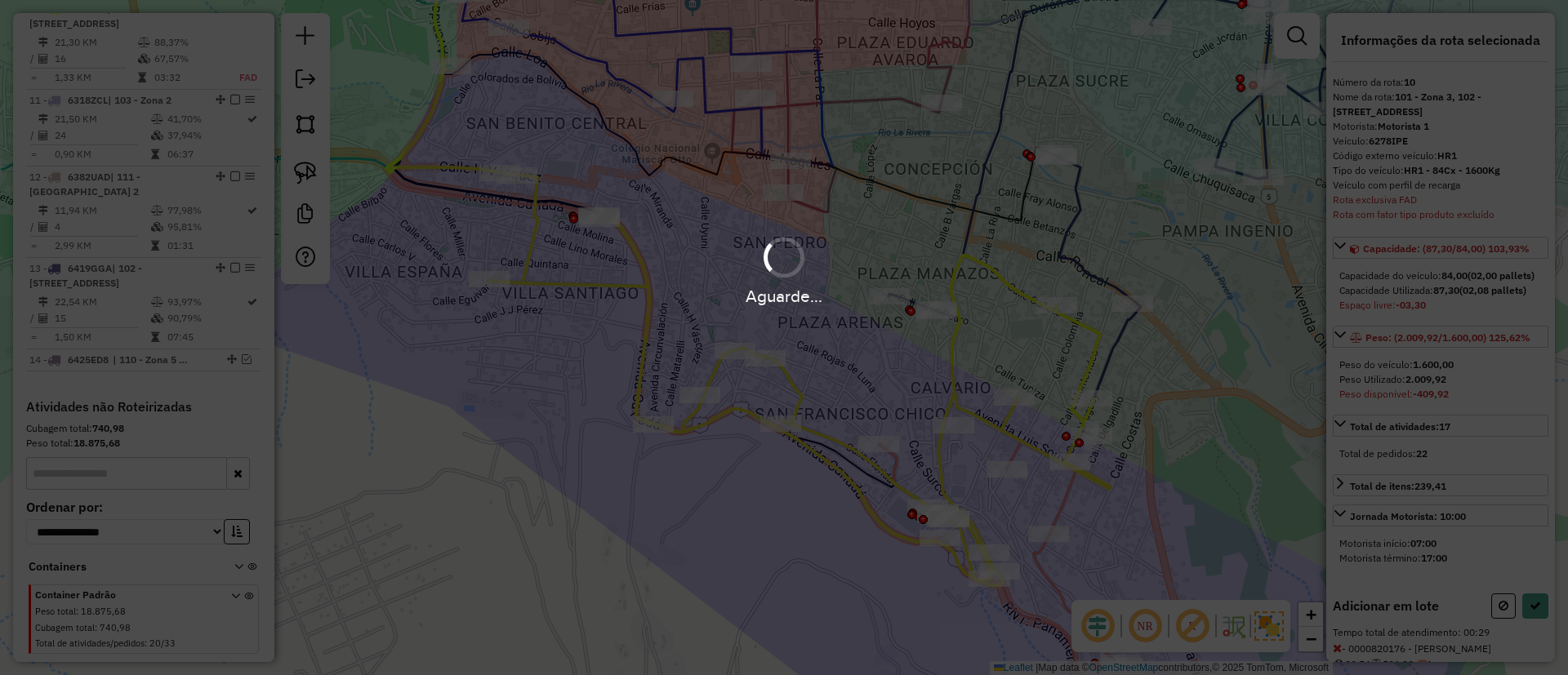
select select "**********"
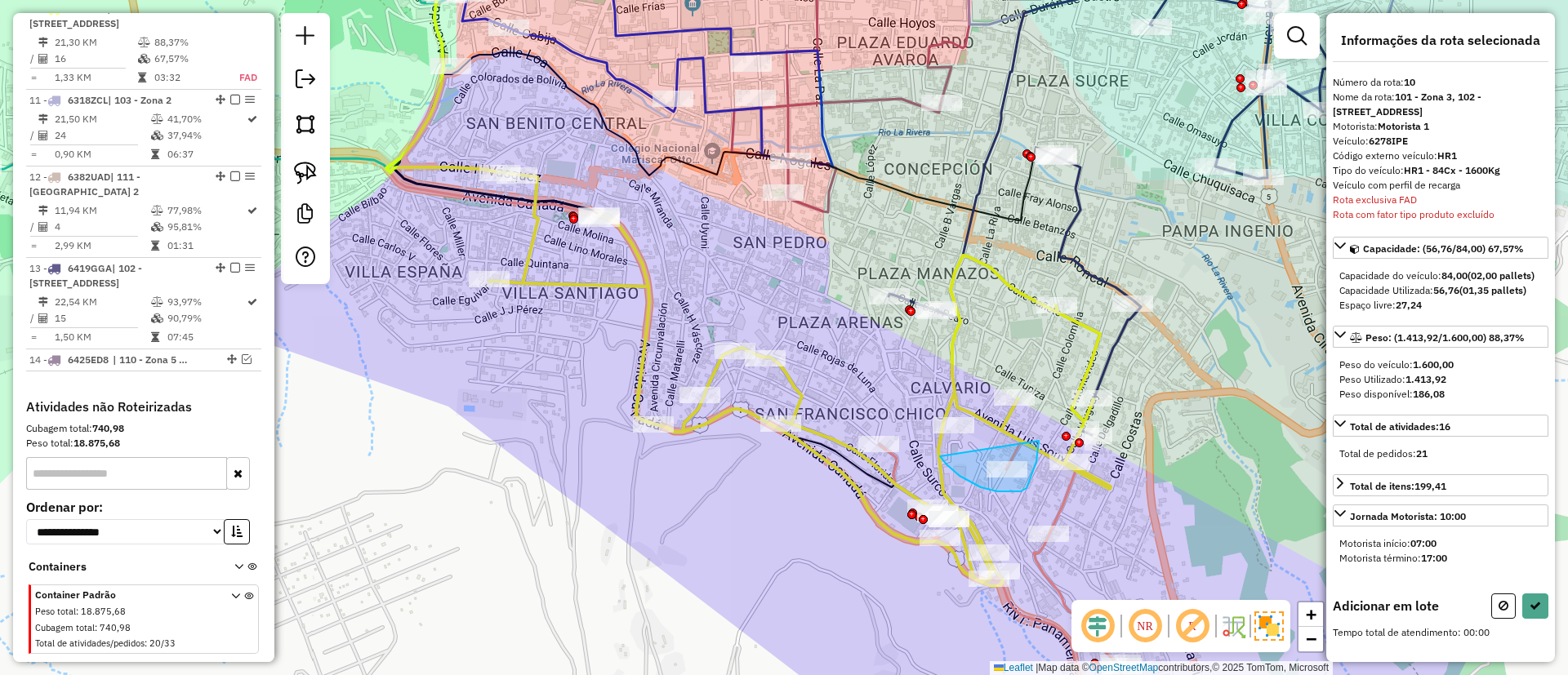
drag, startPoint x: 947, startPoint y: 464, endPoint x: 1036, endPoint y: 423, distance: 98.0
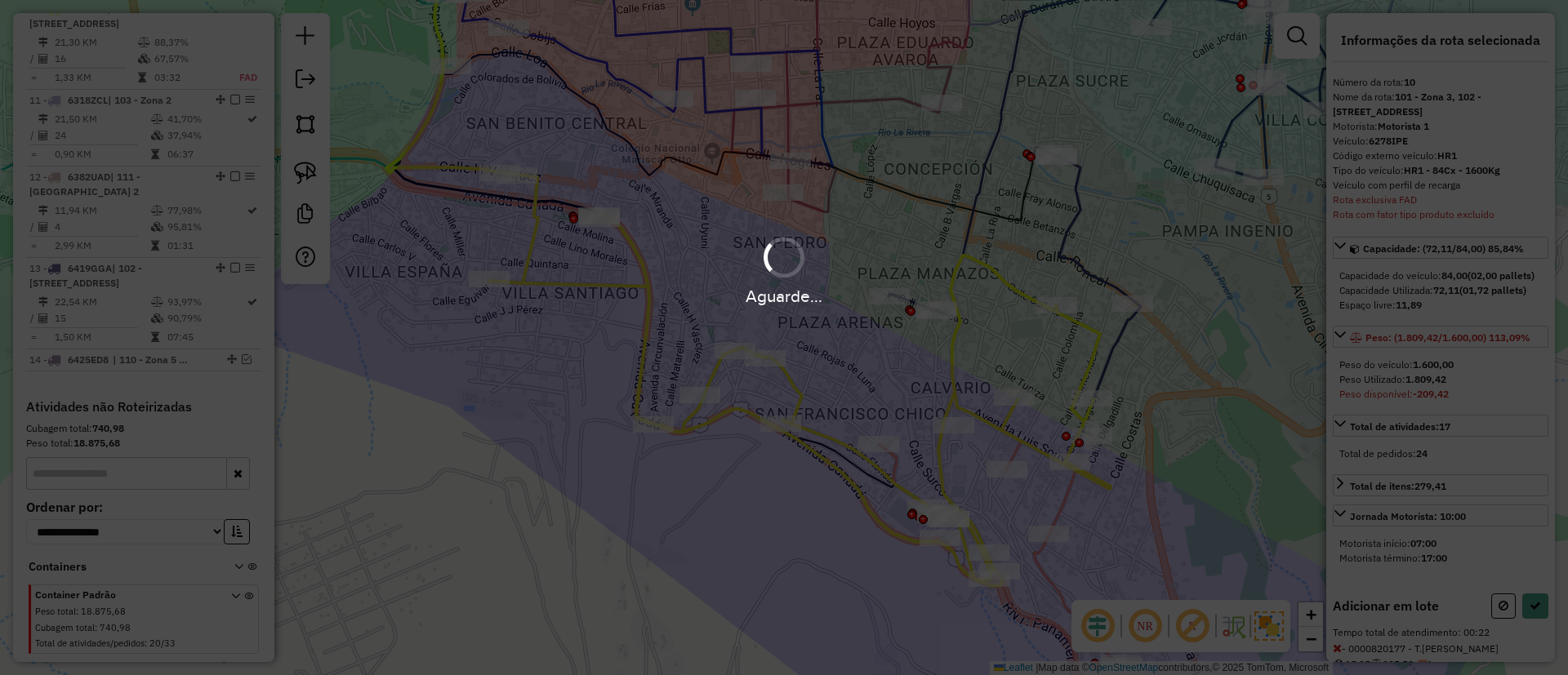
select select "**********"
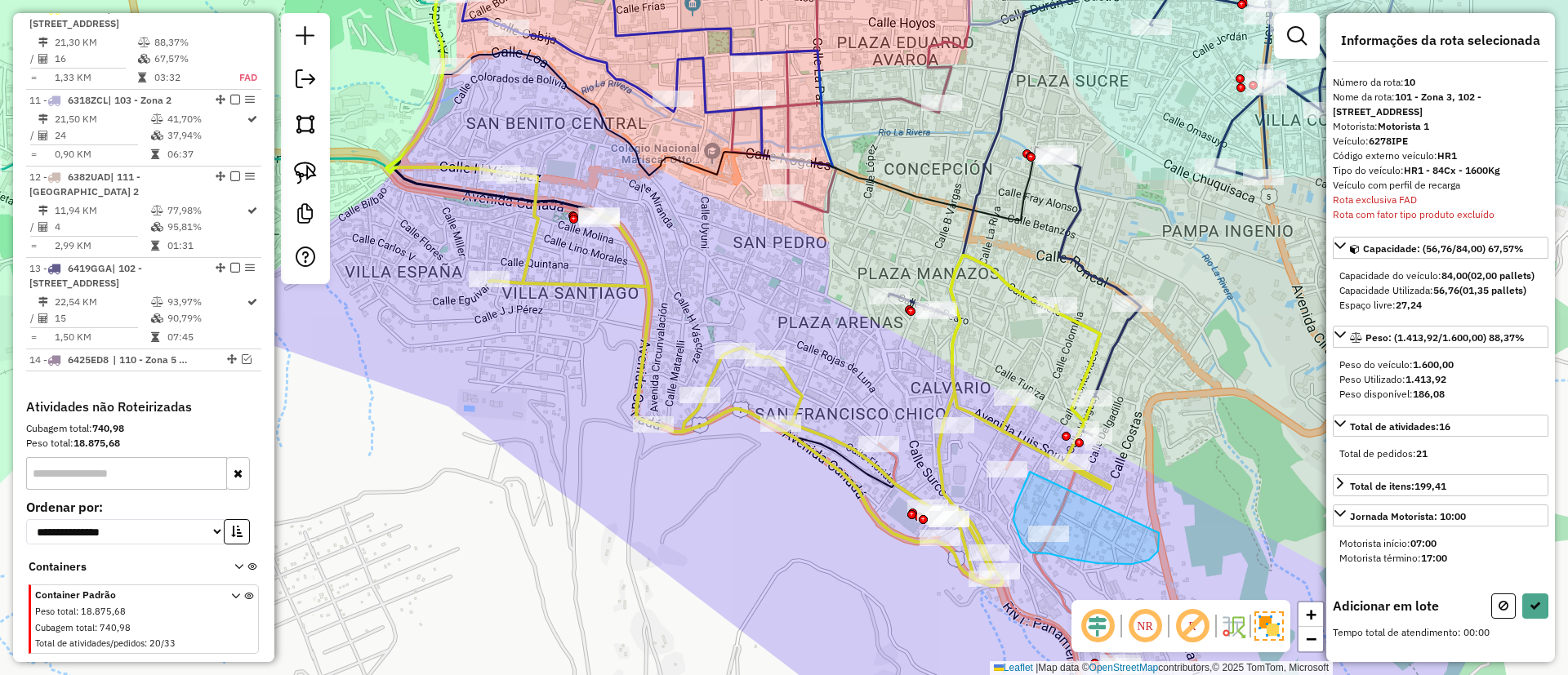
drag, startPoint x: 1022, startPoint y: 543, endPoint x: 1158, endPoint y: 521, distance: 137.8
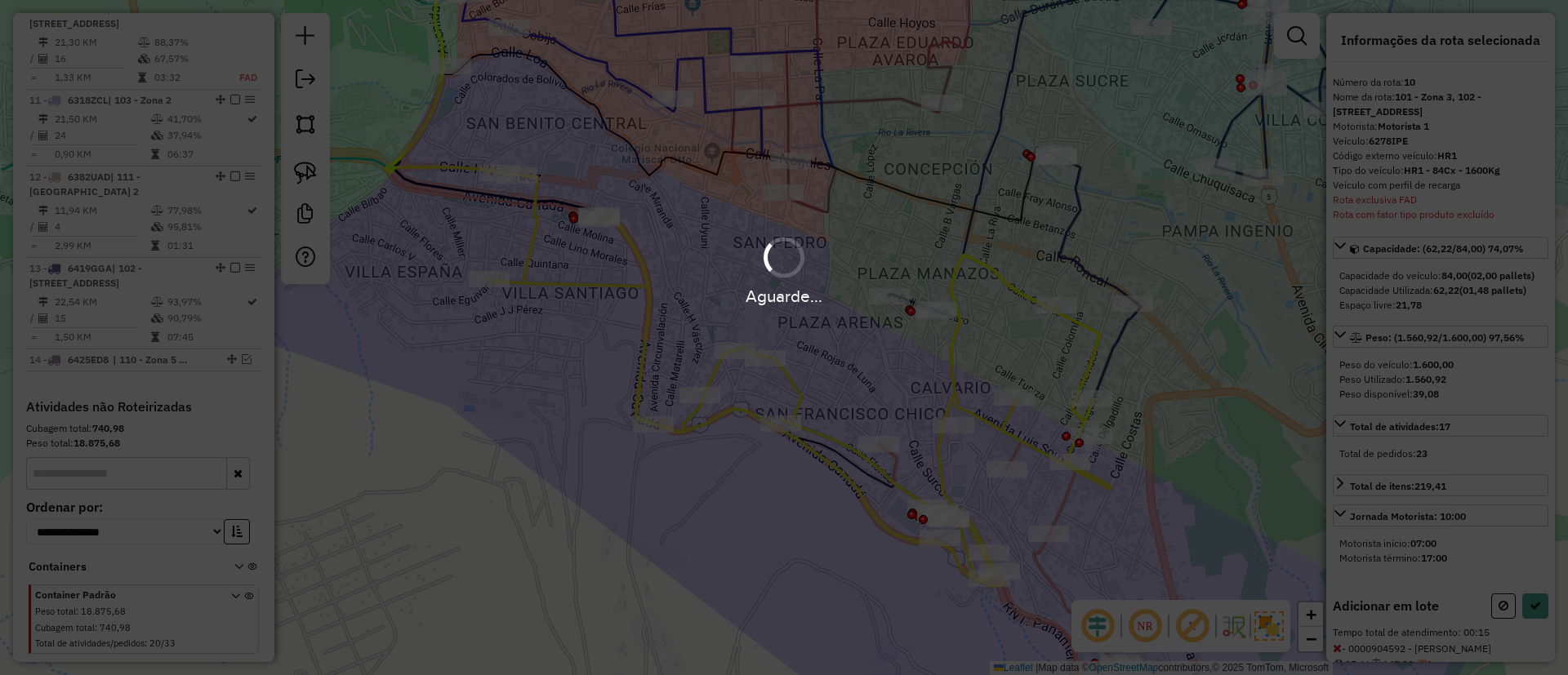
select select "**********"
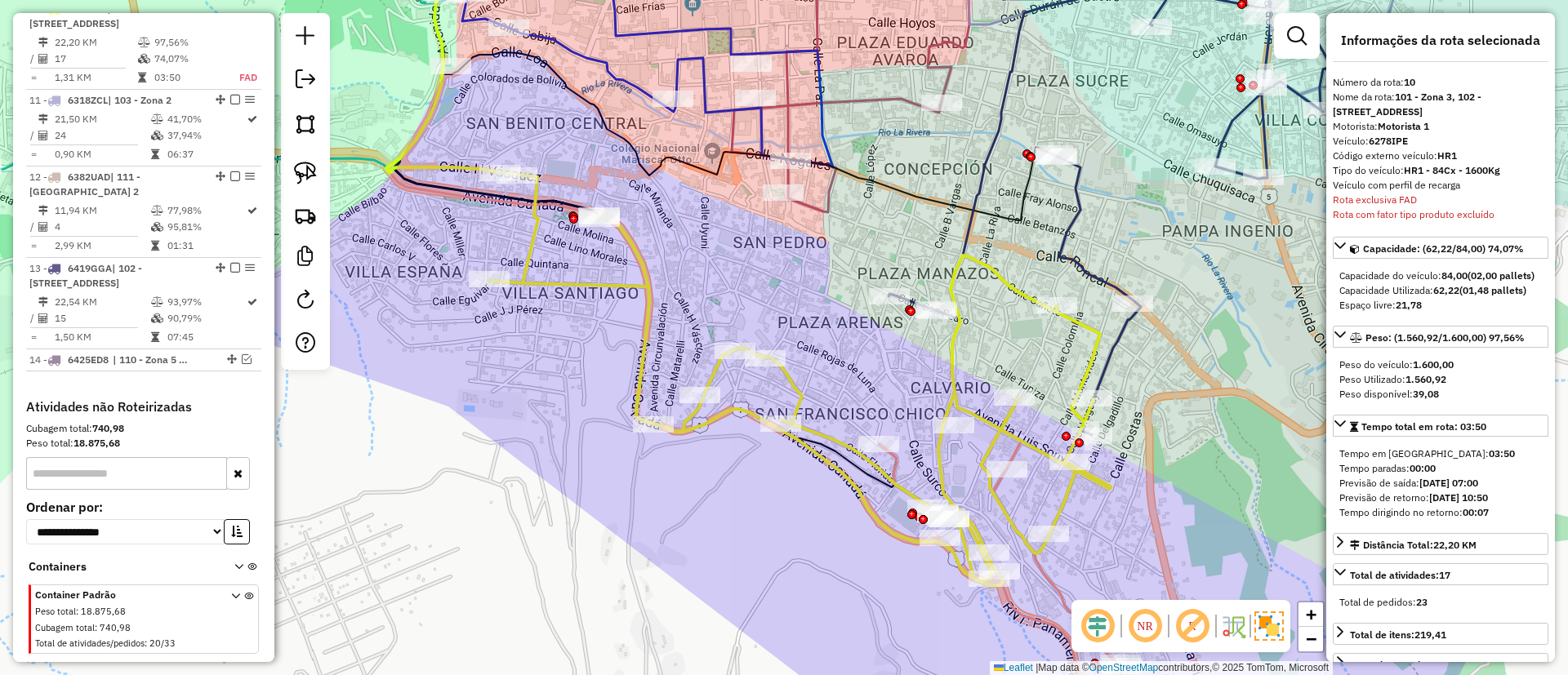
click at [233, 13] on em at bounding box center [234, 8] width 10 height 10
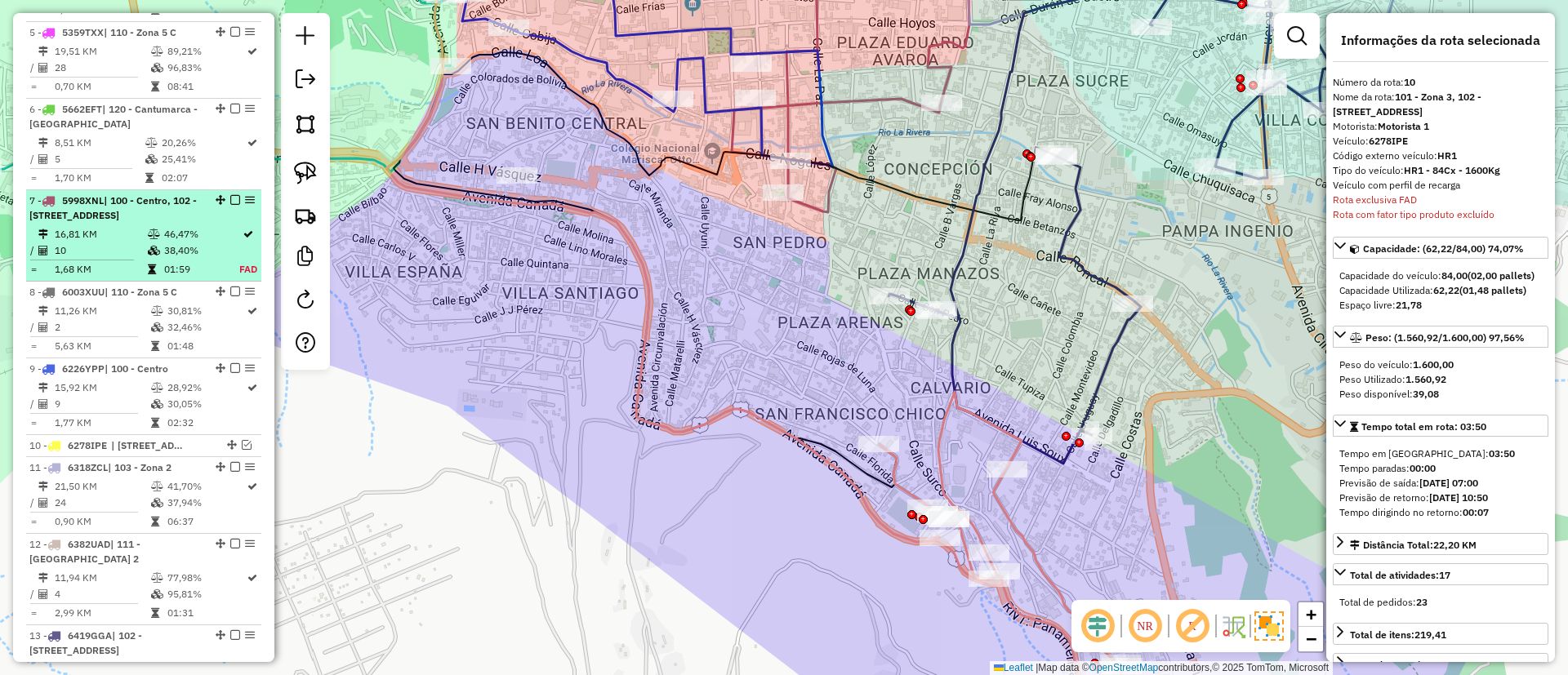
click at [221, 243] on td "46,47%" at bounding box center [201, 234] width 76 height 16
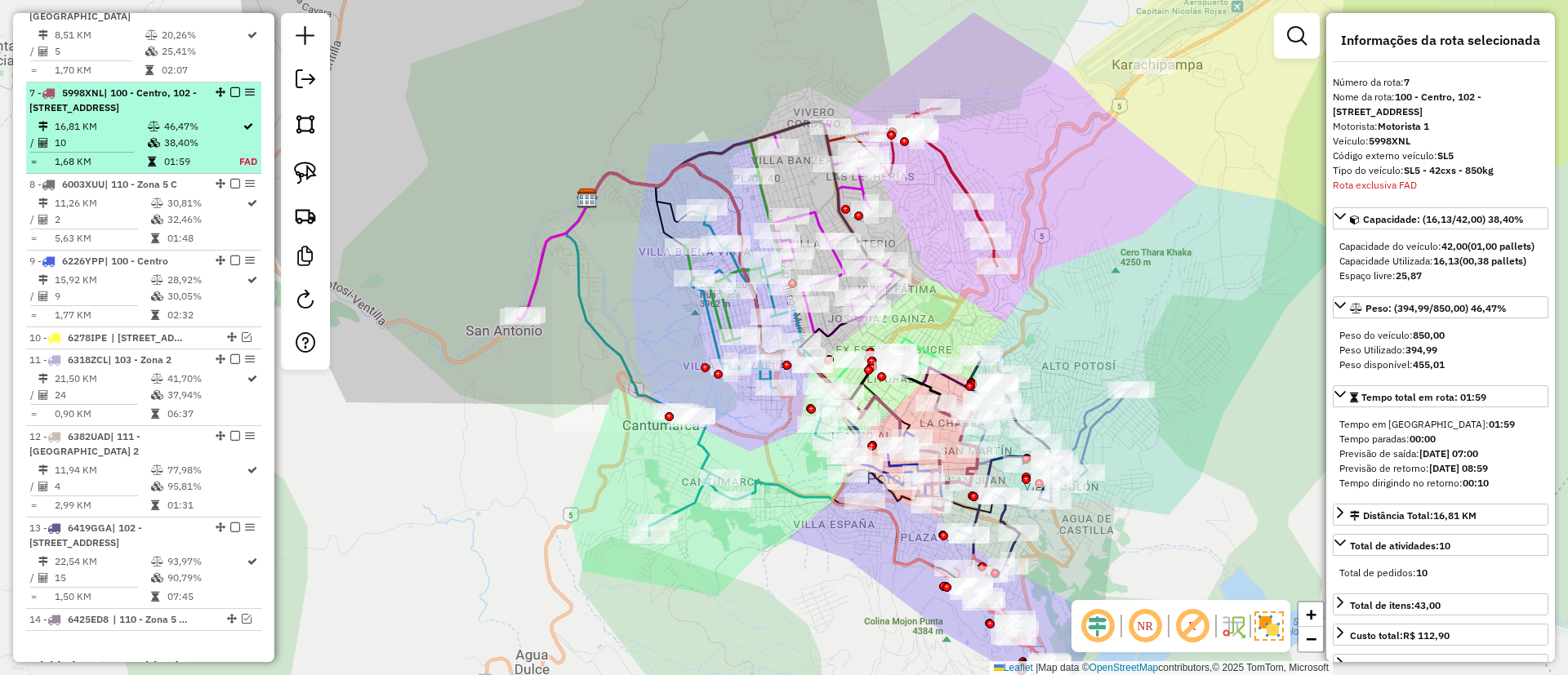
scroll to position [1162, 0]
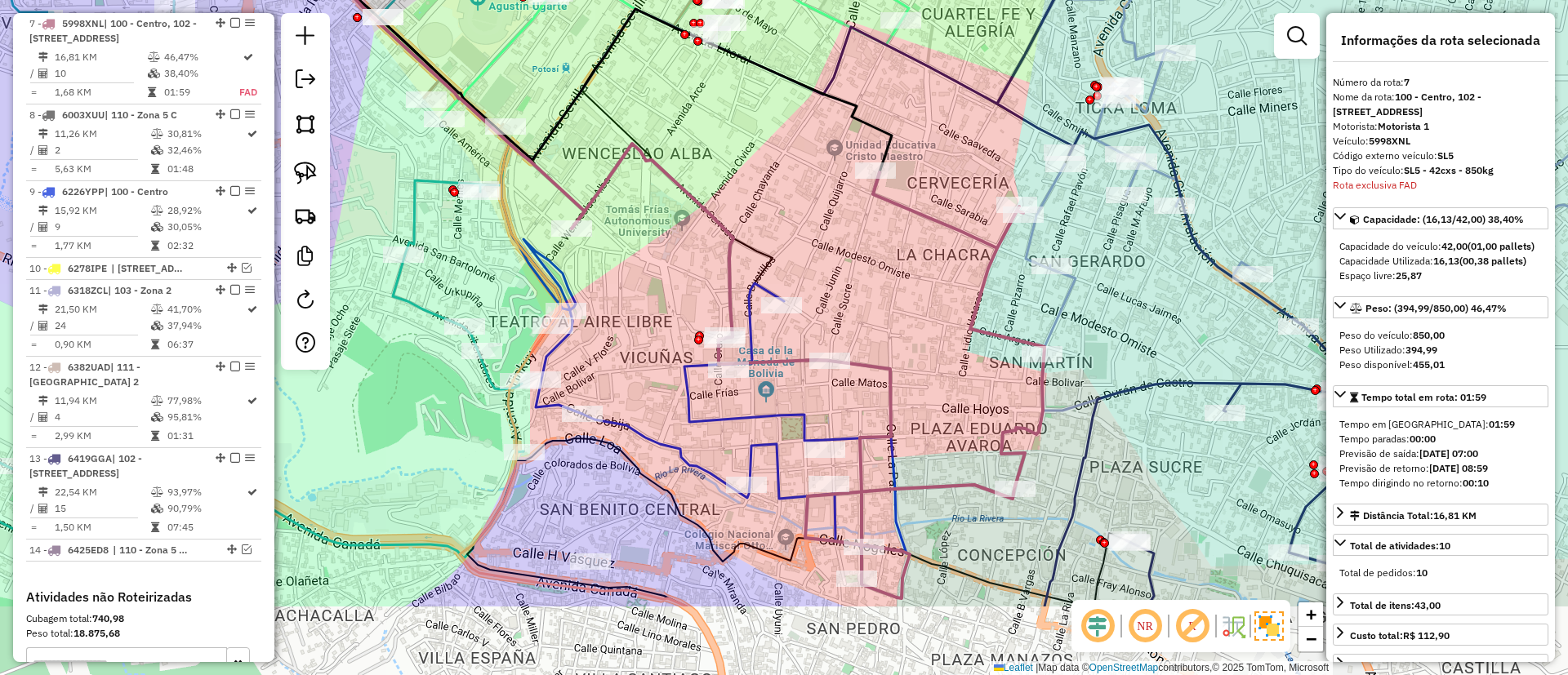
drag, startPoint x: 930, startPoint y: 375, endPoint x: 892, endPoint y: 252, distance: 128.7
click at [892, 252] on div "Janela de atendimento Grade de atendimento Capacidade Transportadoras Veículos …" at bounding box center [784, 337] width 1568 height 675
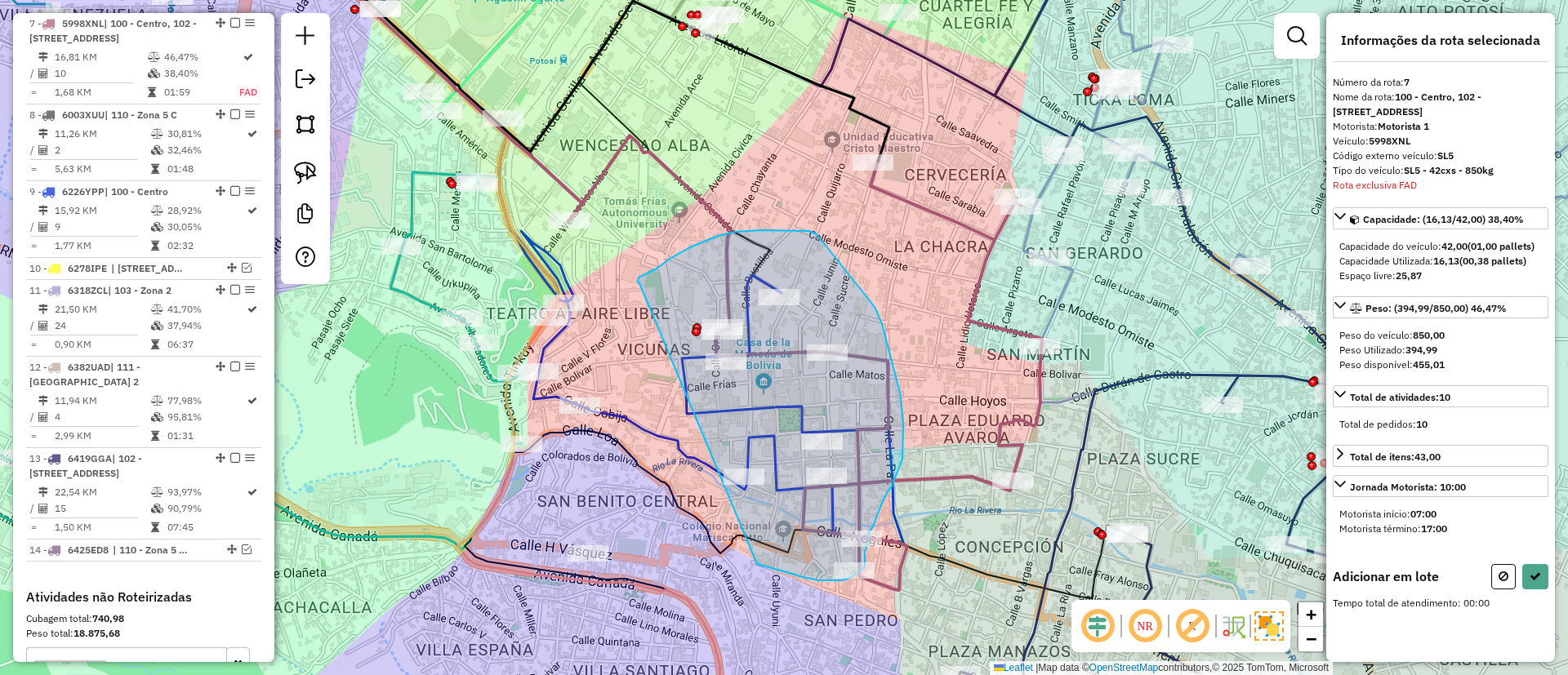
drag, startPoint x: 638, startPoint y: 283, endPoint x: 720, endPoint y: 531, distance: 261.2
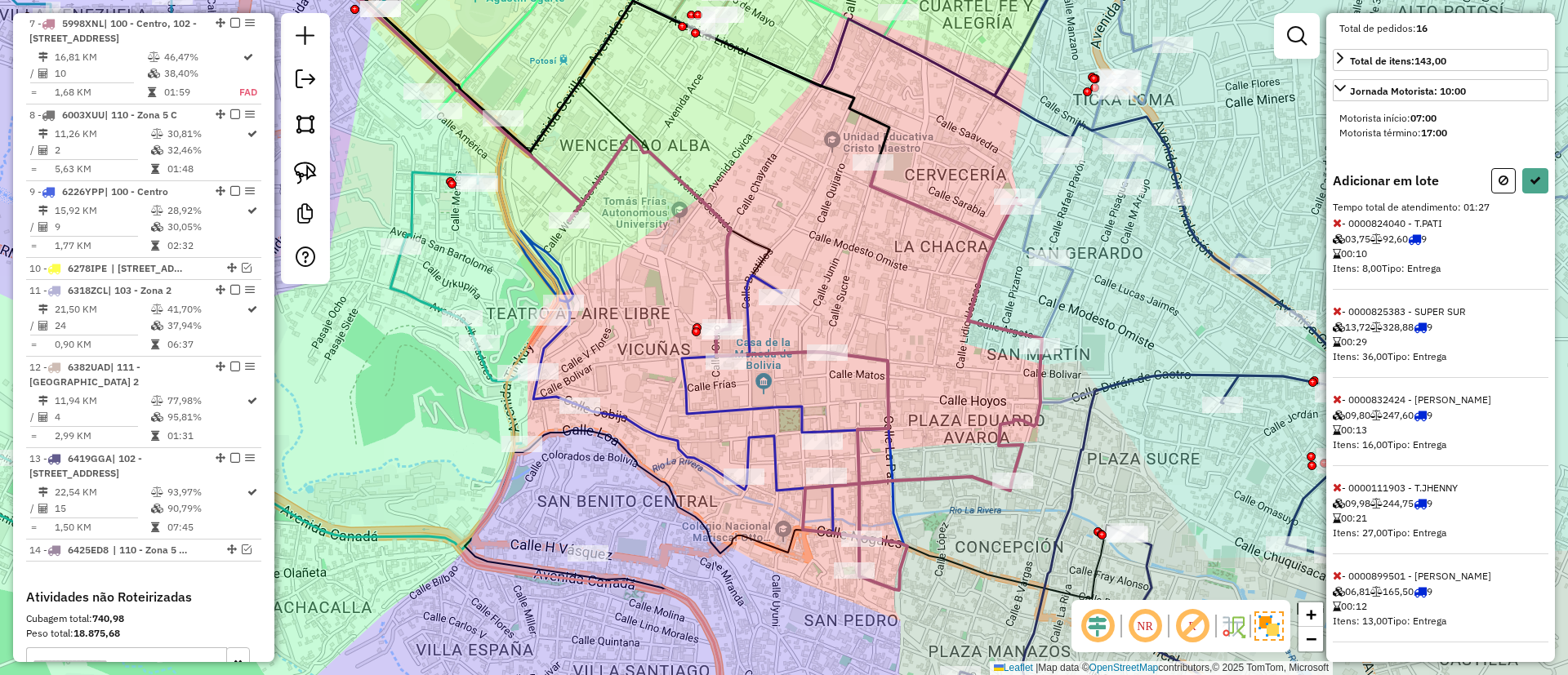
scroll to position [411, 0]
click at [1339, 311] on icon at bounding box center [1337, 310] width 9 height 11
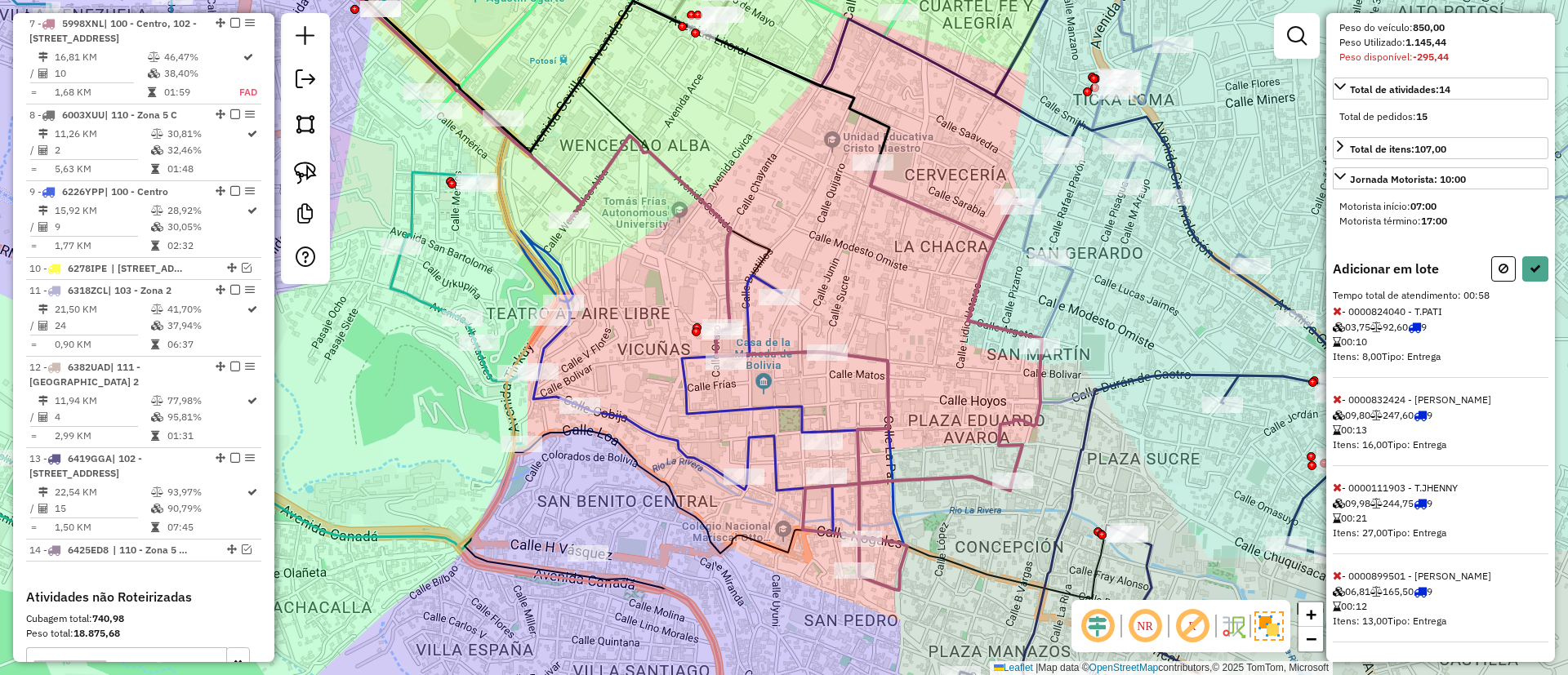
click at [1335, 398] on icon at bounding box center [1337, 398] width 9 height 11
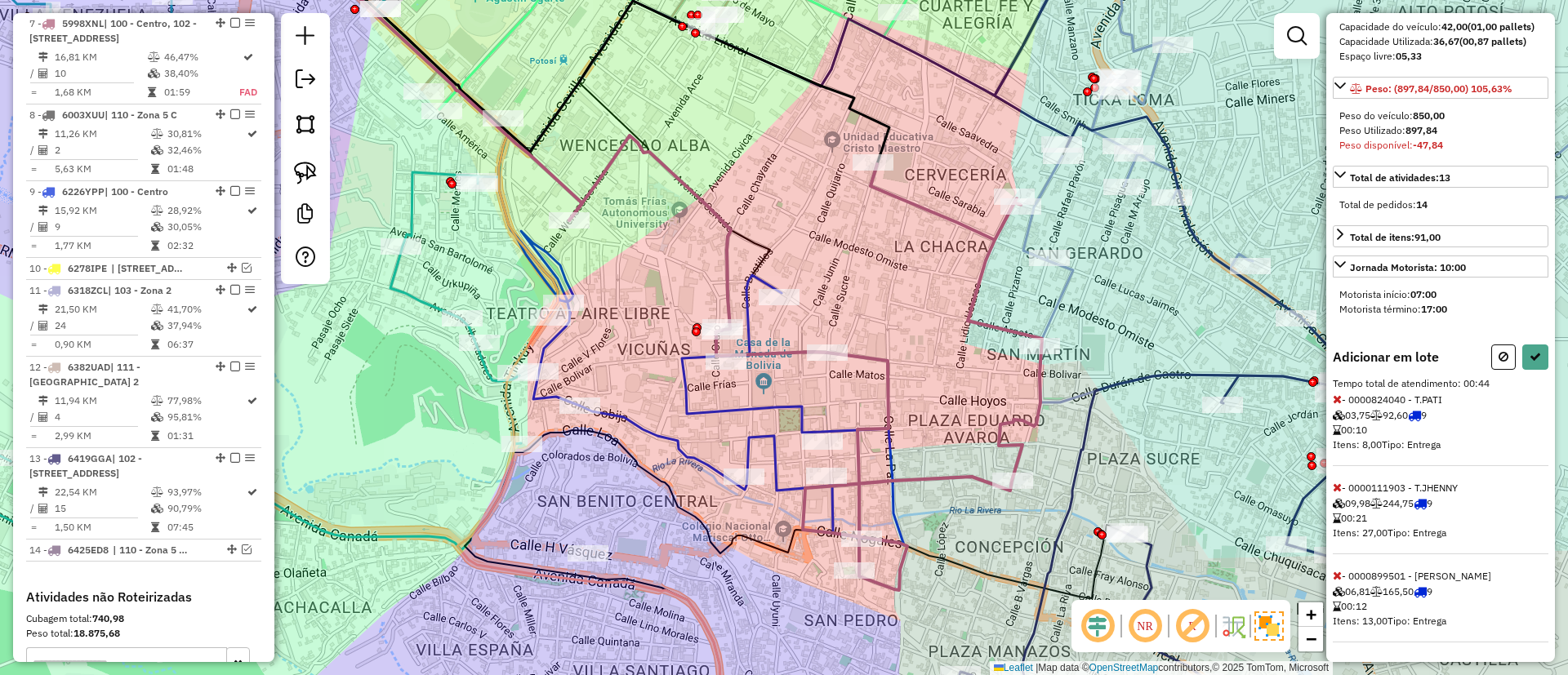
click at [1337, 393] on icon at bounding box center [1337, 398] width 9 height 11
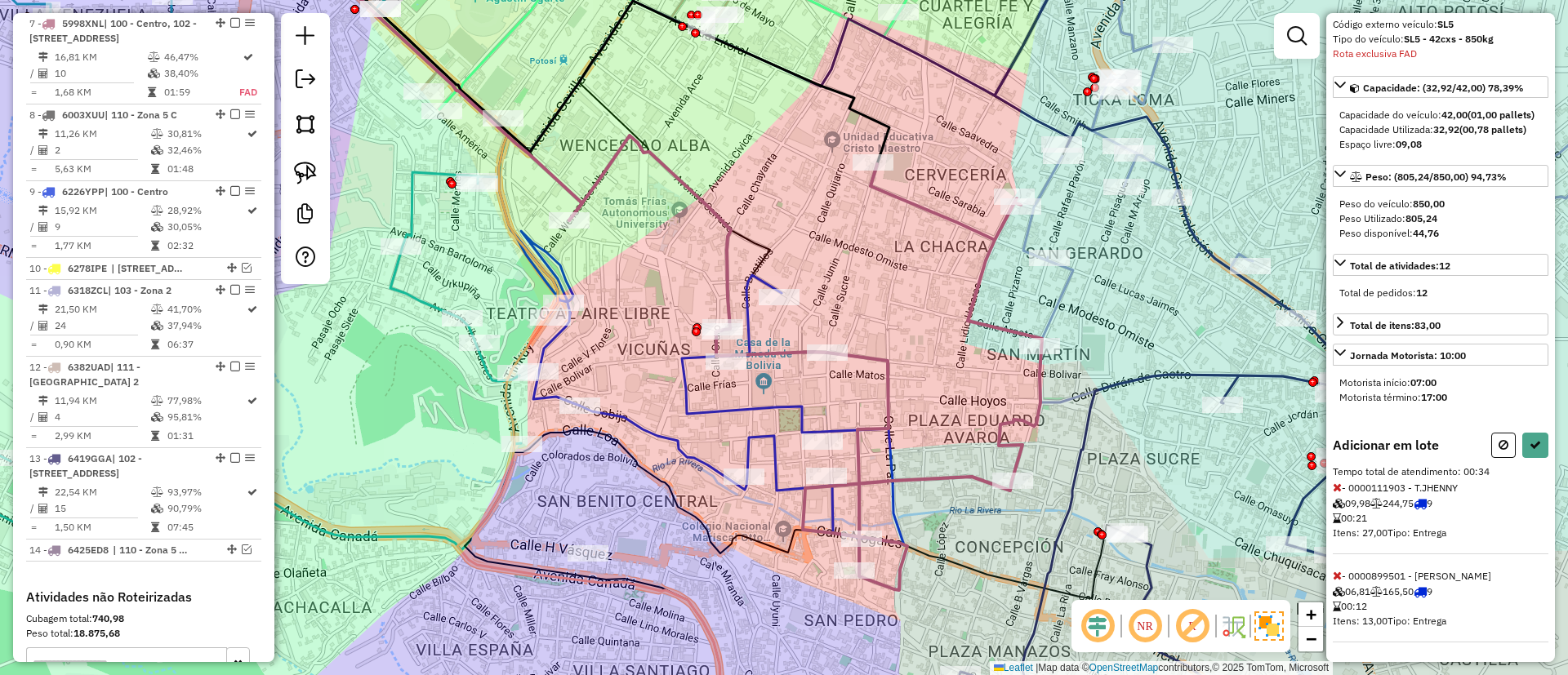
select select "**********"
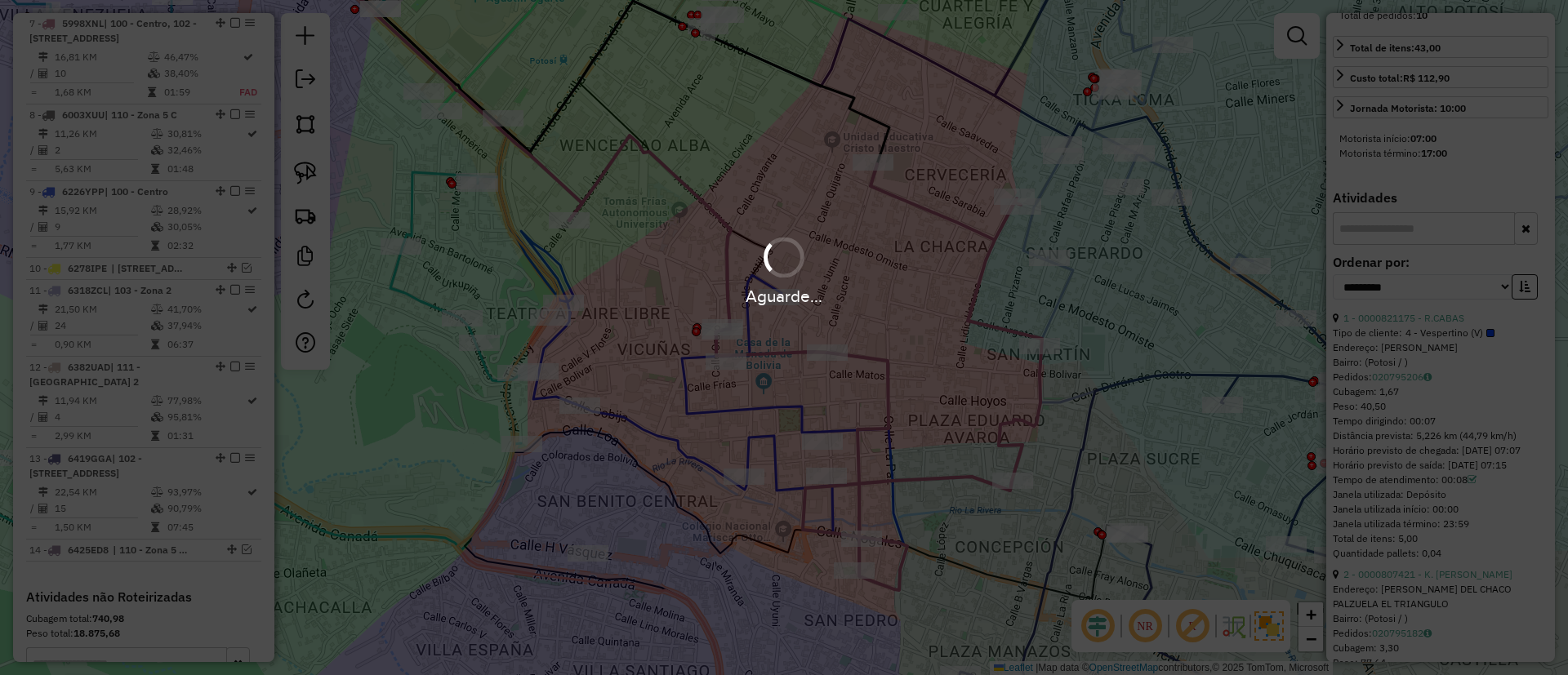
scroll to position [559, 0]
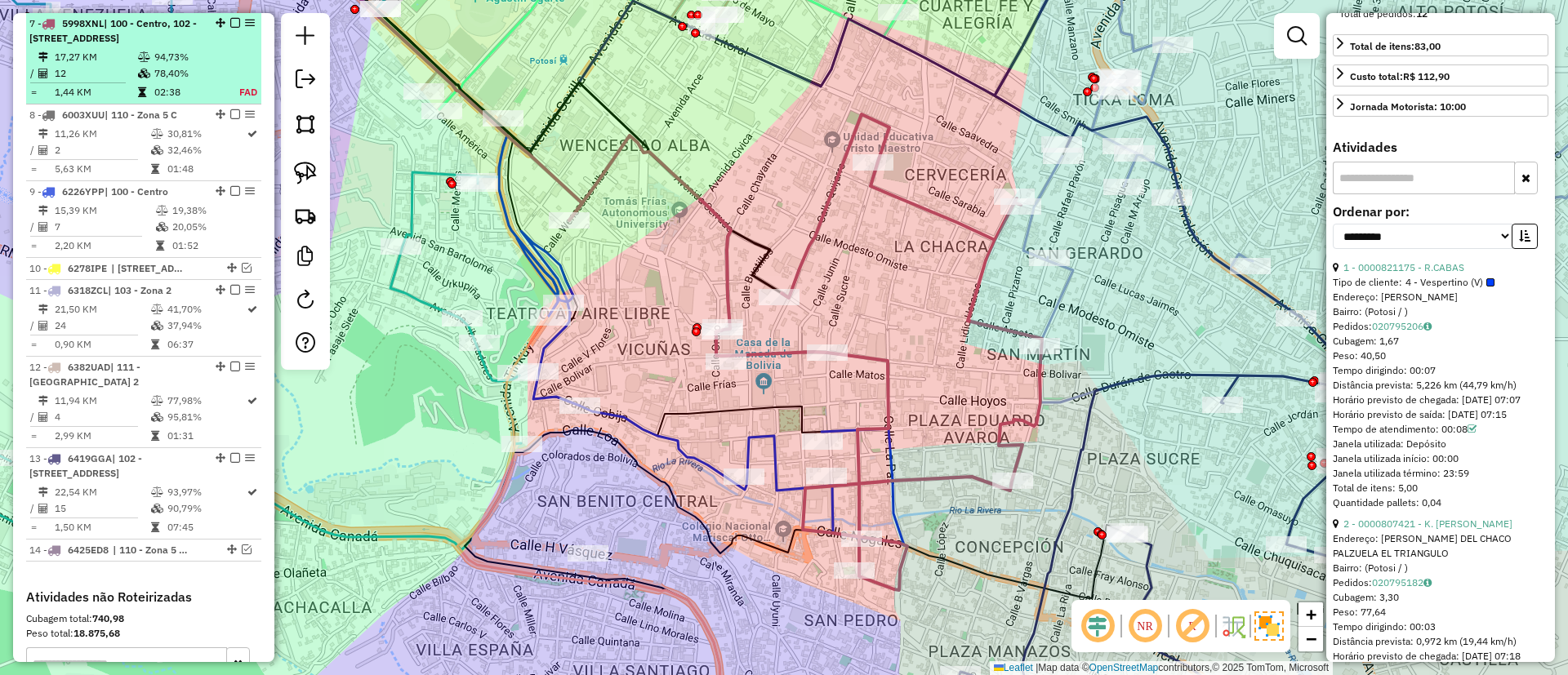
click at [236, 25] on div at bounding box center [230, 22] width 49 height 10
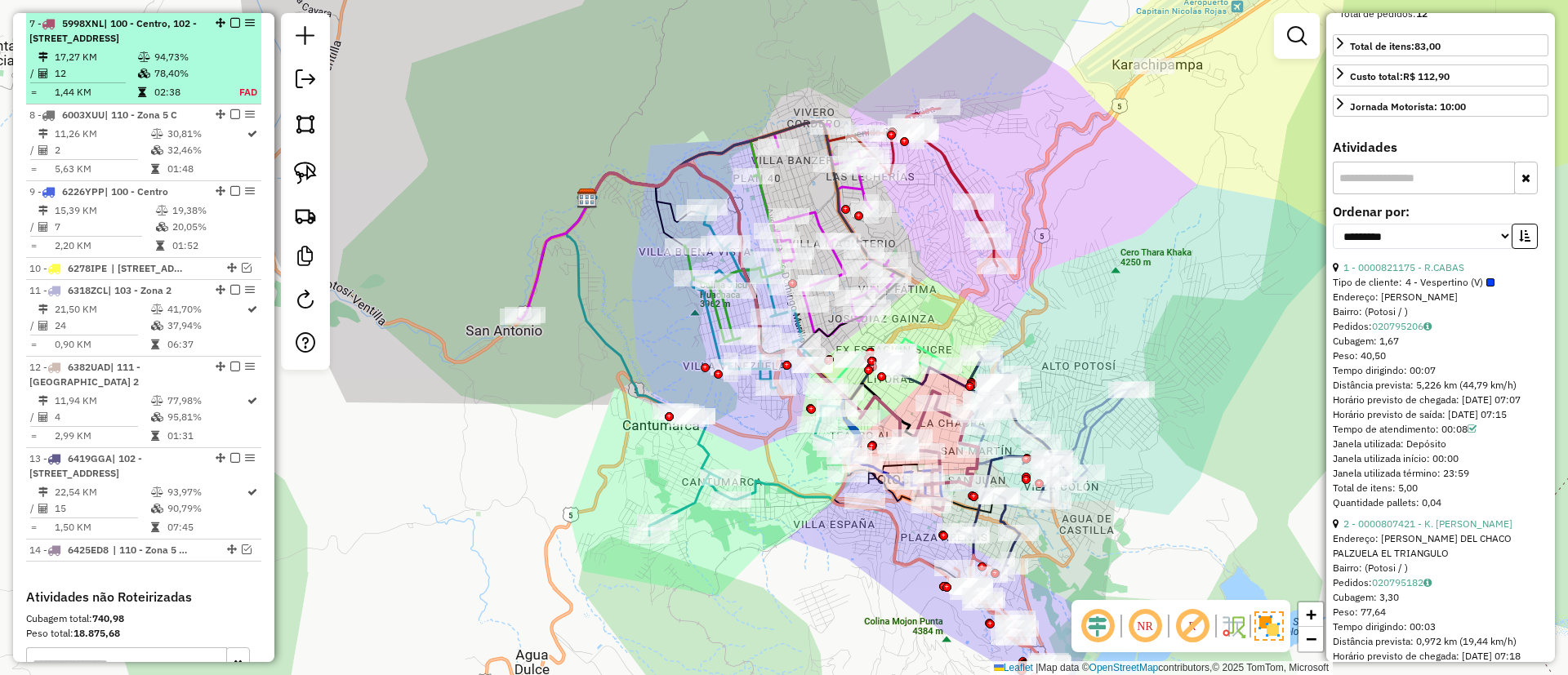
click at [237, 22] on div at bounding box center [230, 22] width 49 height 10
click at [236, 20] on div at bounding box center [230, 22] width 49 height 10
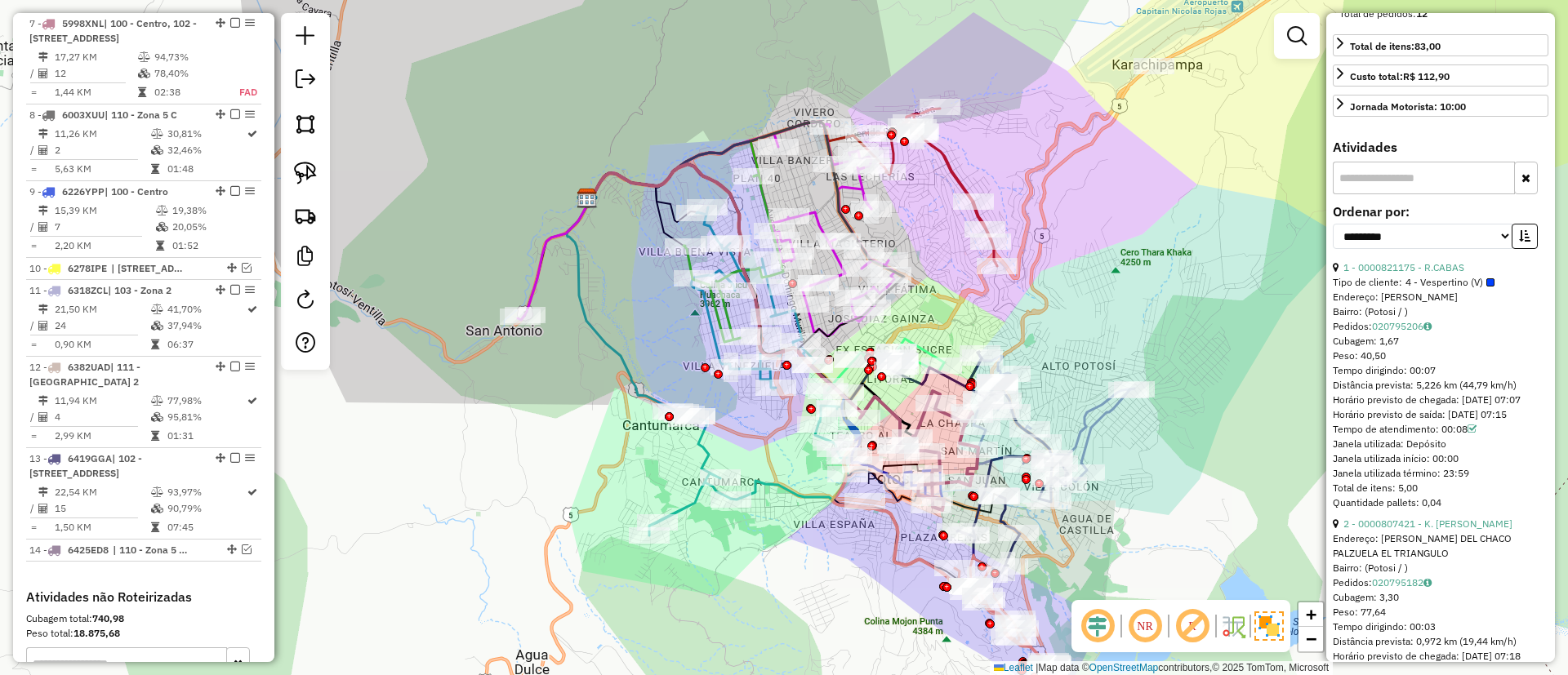
click at [230, 24] on em at bounding box center [234, 22] width 10 height 10
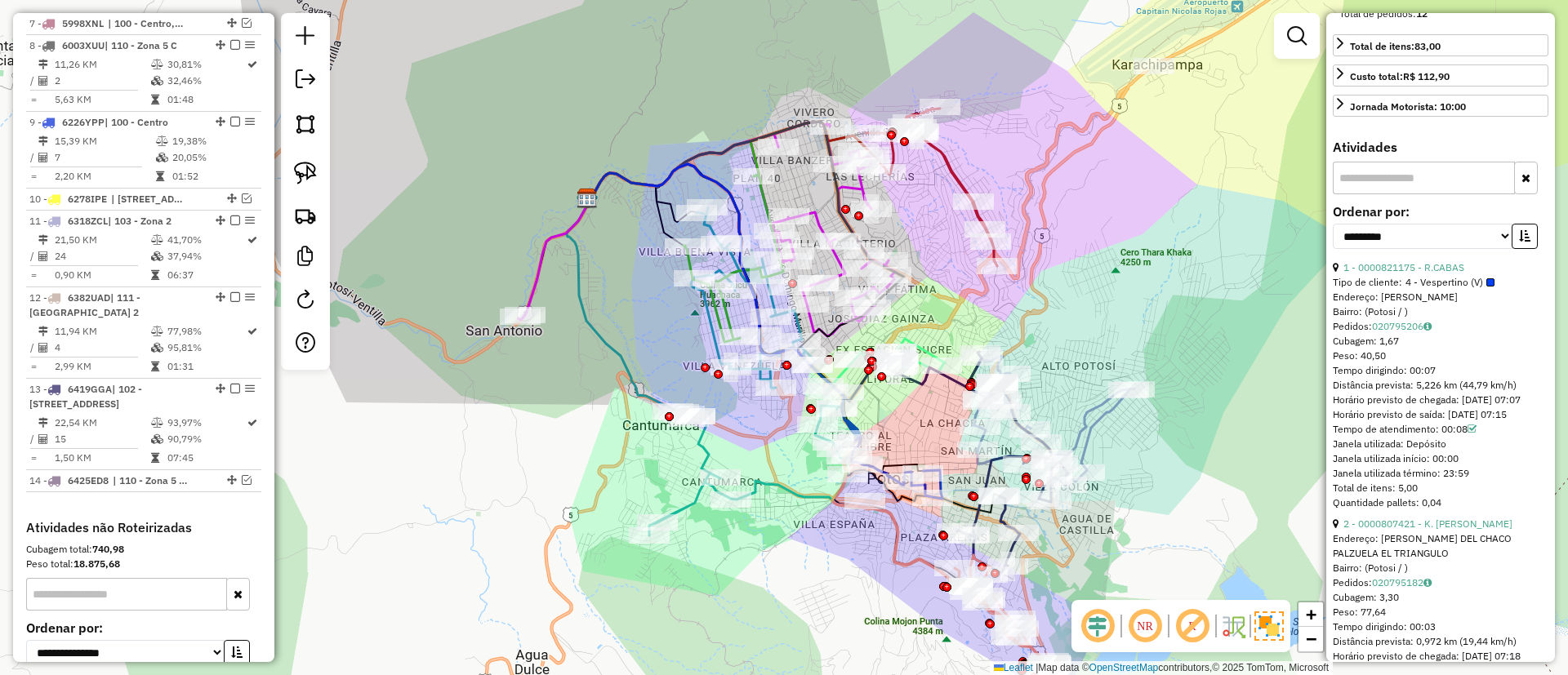
scroll to position [1079, 0]
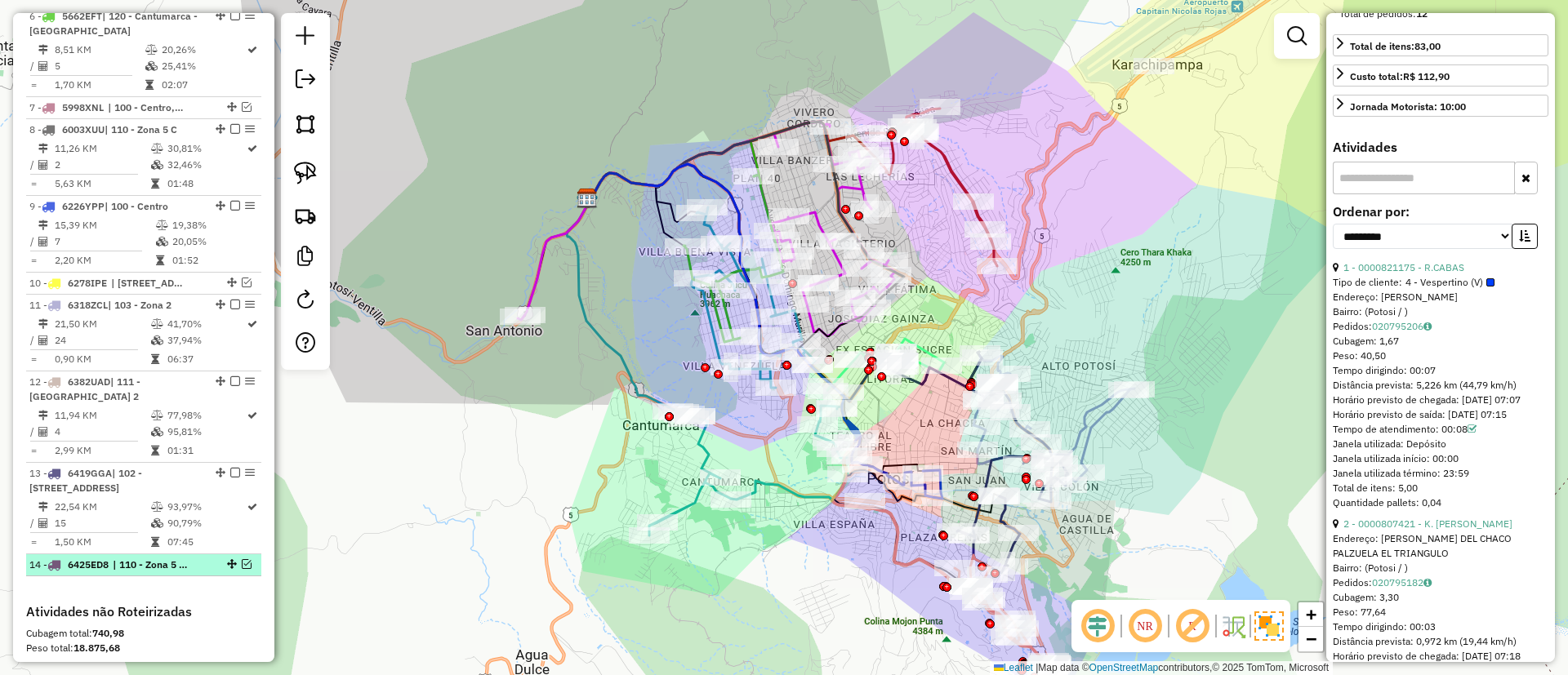
click at [124, 556] on li "14 - 6425ED8 | 110 - Zona 5 C, 111 - Casco Viejo 2" at bounding box center [143, 565] width 235 height 22
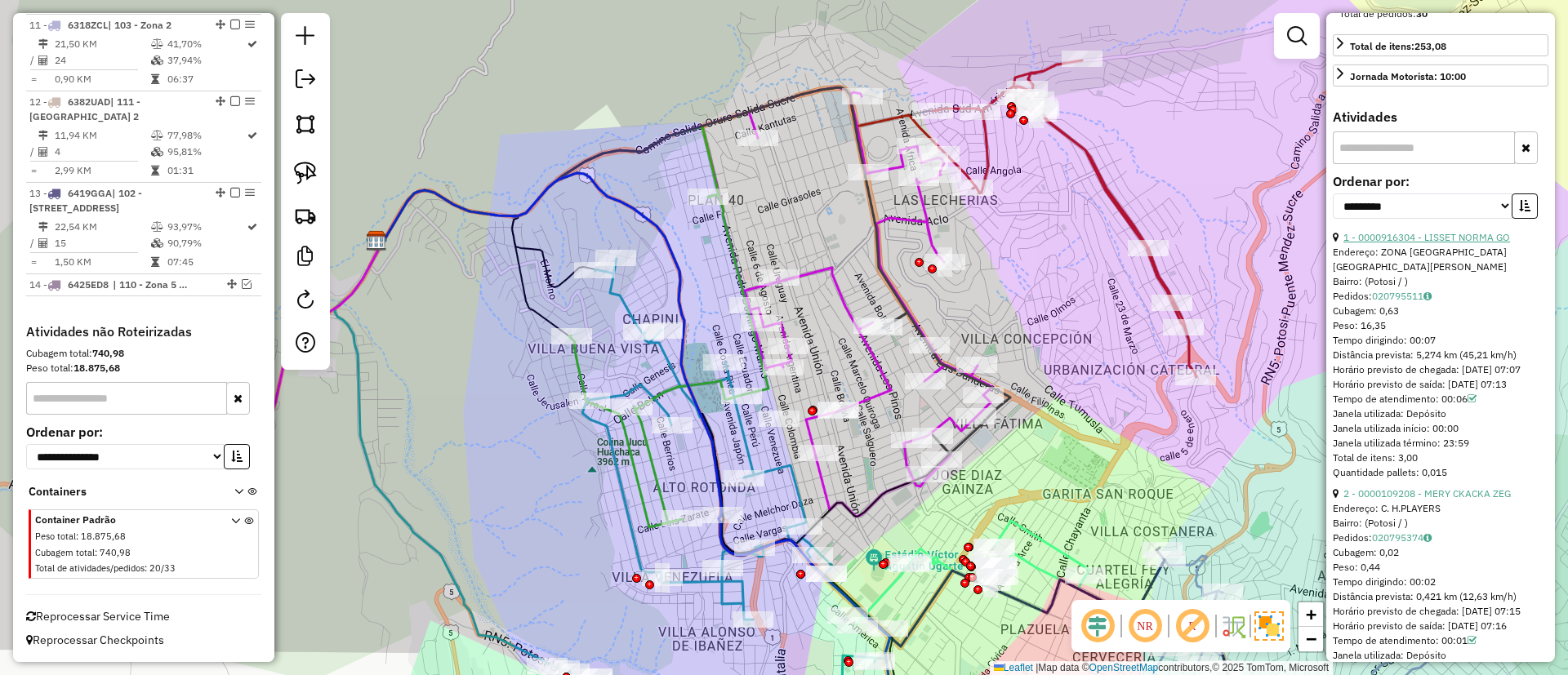
scroll to position [0, 0]
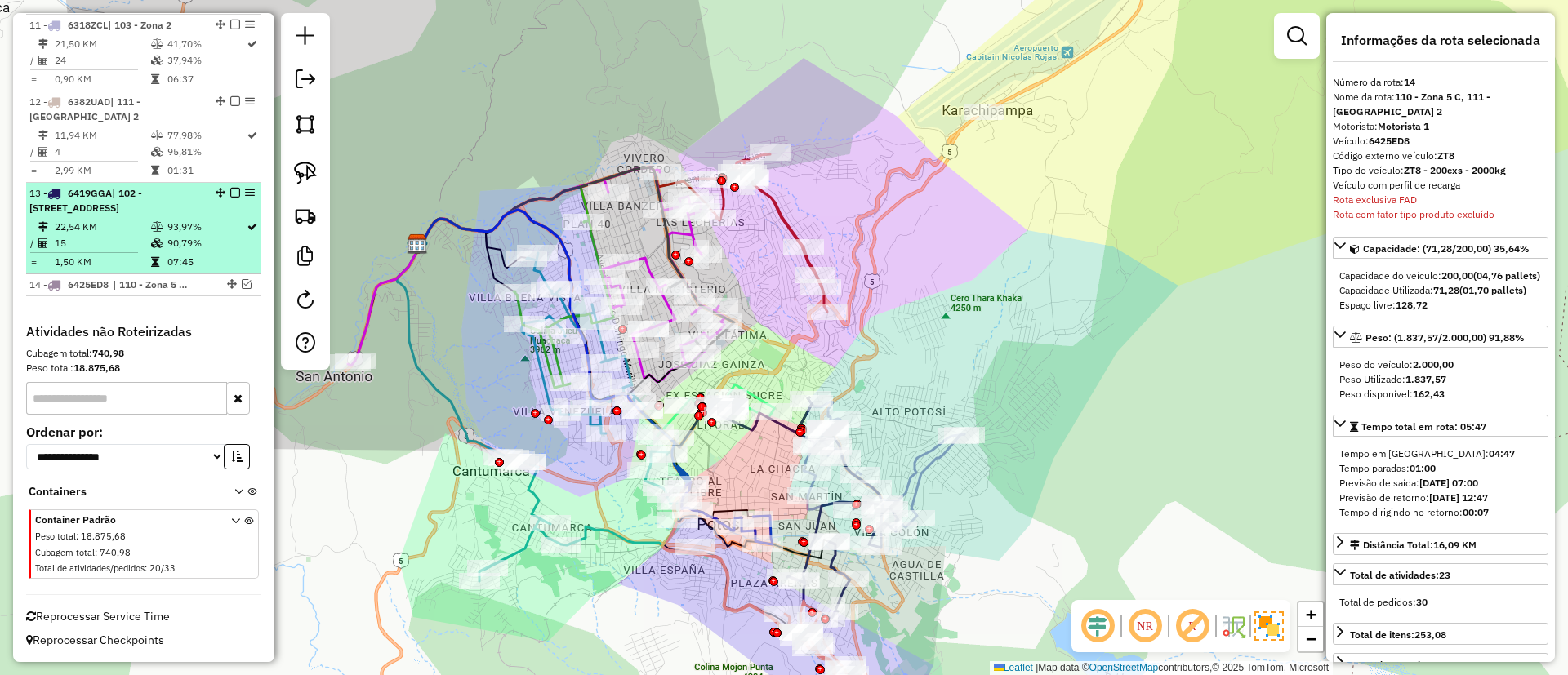
click at [168, 239] on td "90,79%" at bounding box center [207, 243] width 80 height 16
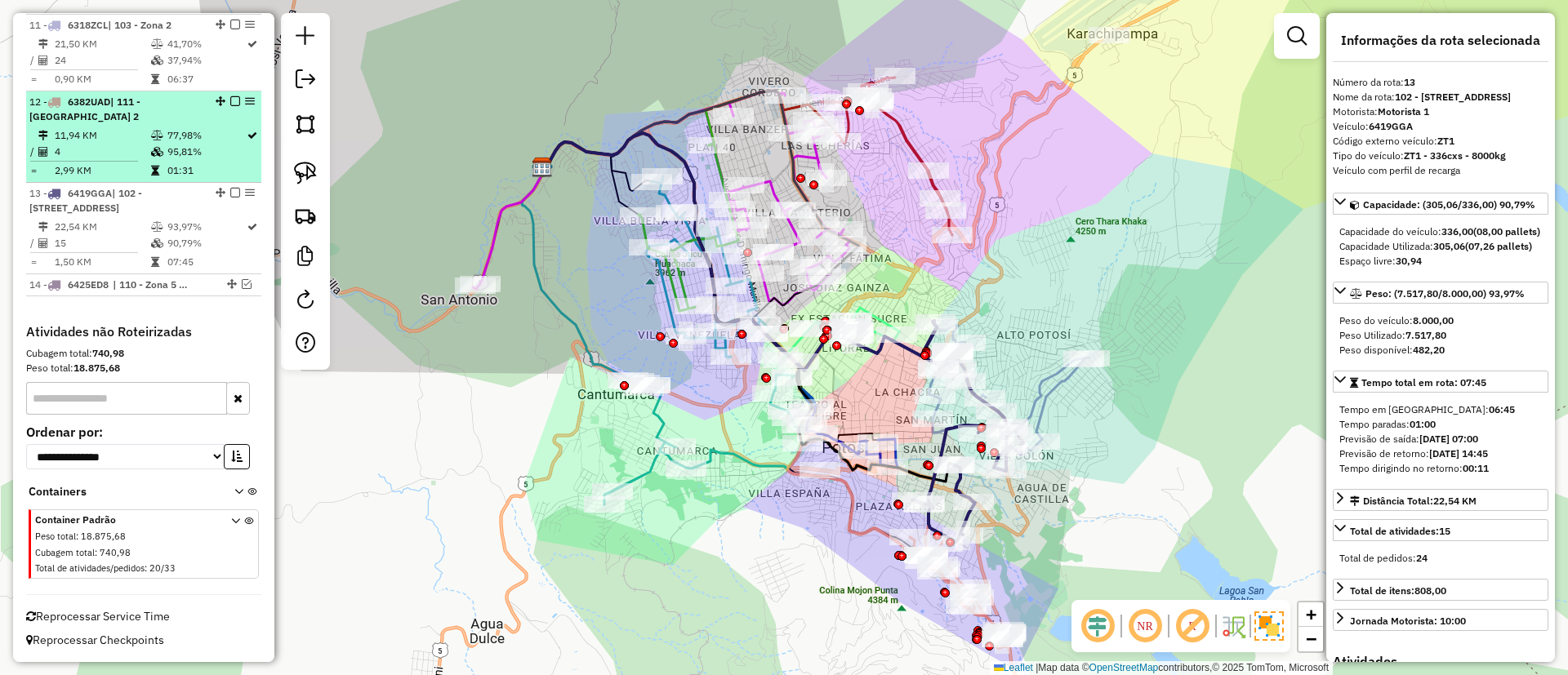
click at [156, 129] on td at bounding box center [158, 135] width 16 height 16
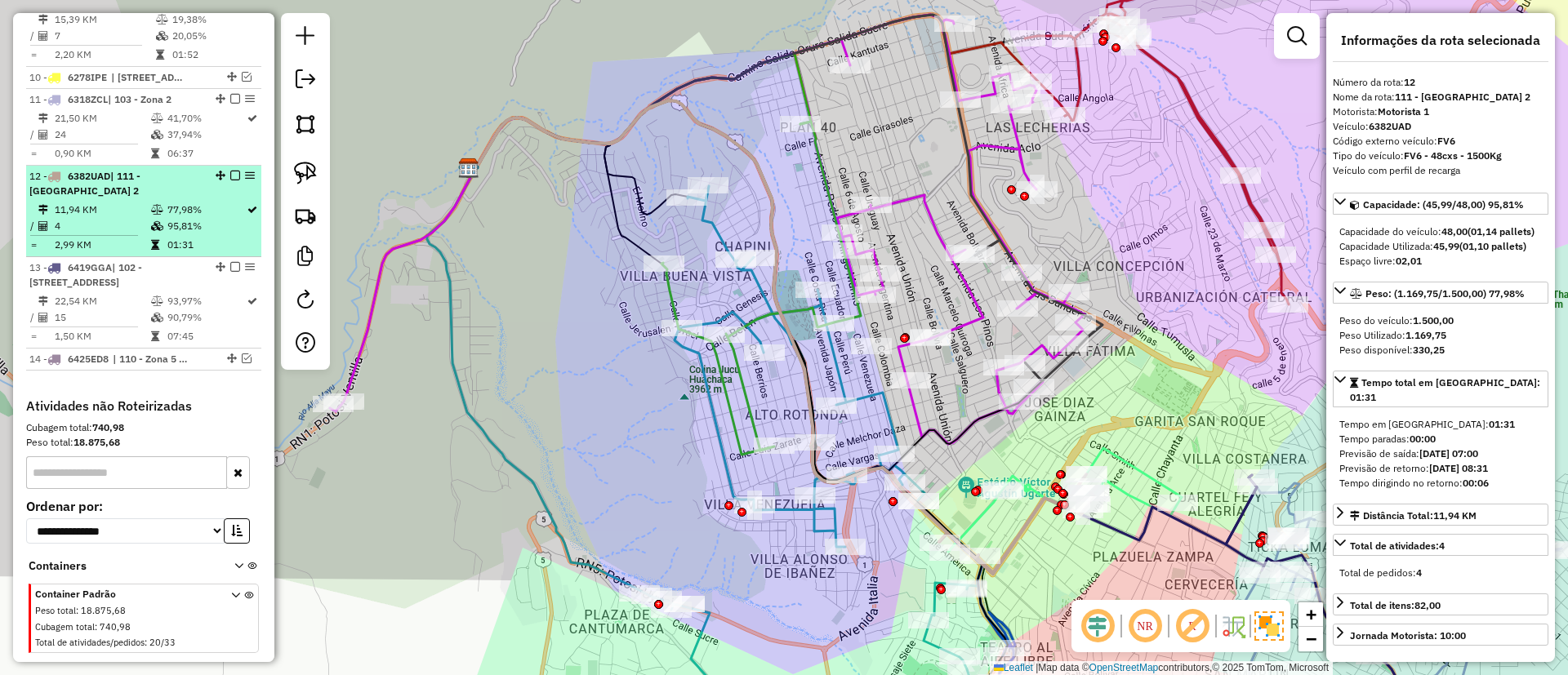
scroll to position [1236, 0]
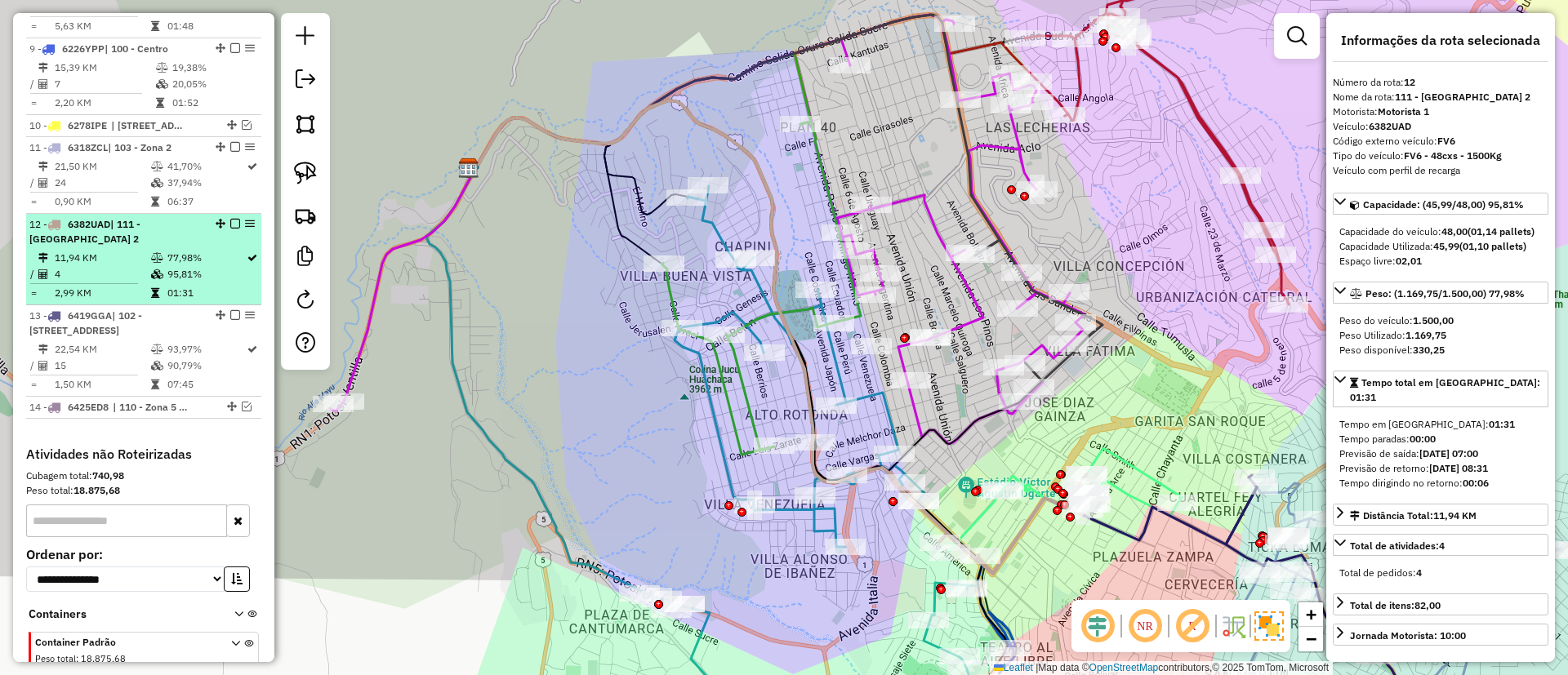
click at [213, 264] on td "77,98%" at bounding box center [207, 258] width 80 height 16
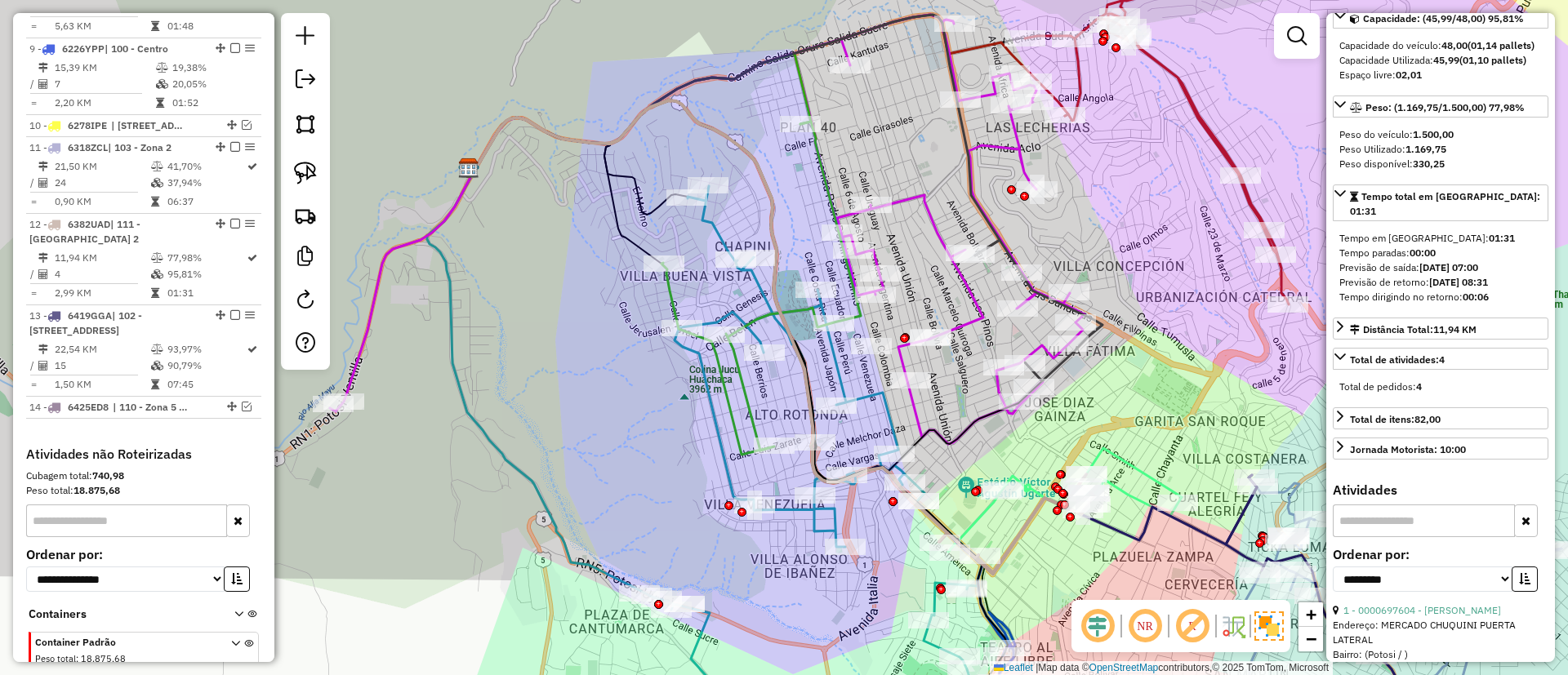
scroll to position [245, 0]
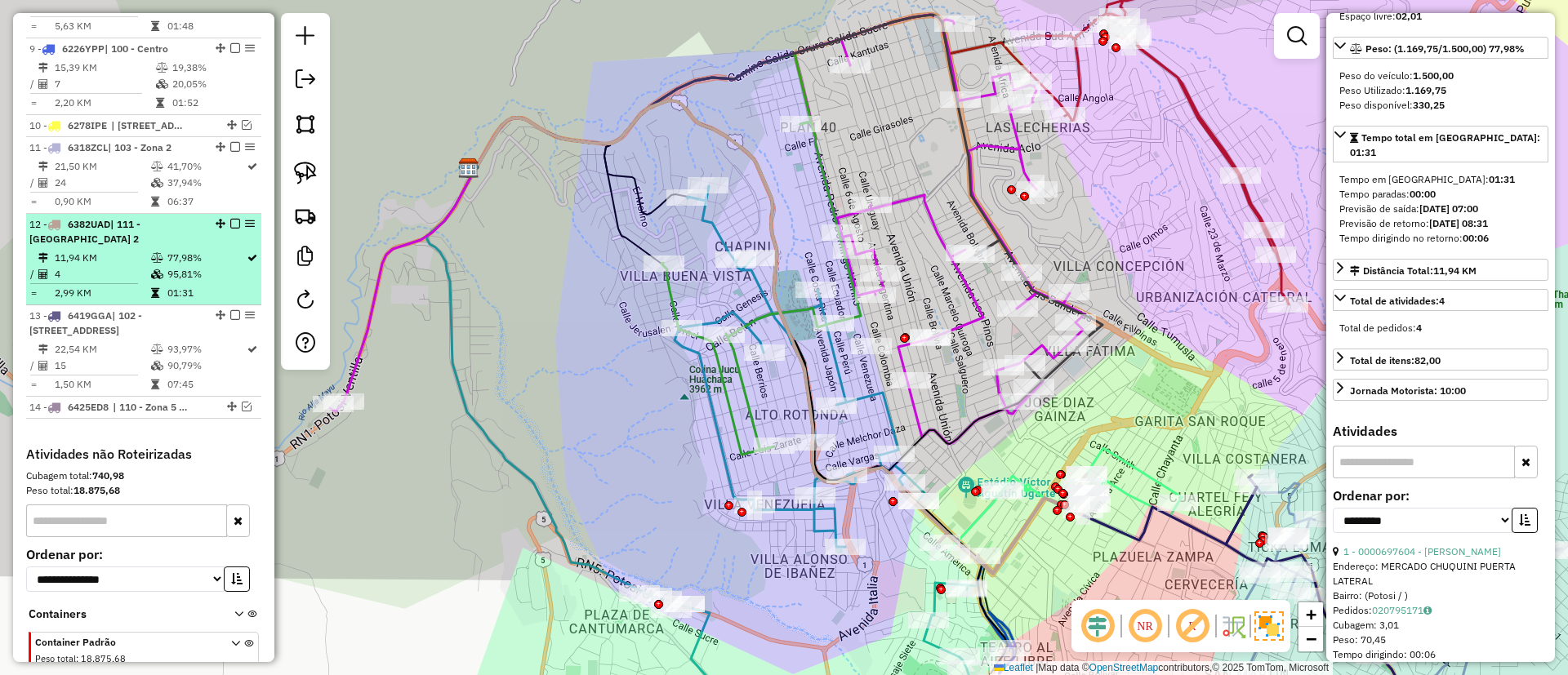
click at [231, 222] on em at bounding box center [234, 223] width 10 height 10
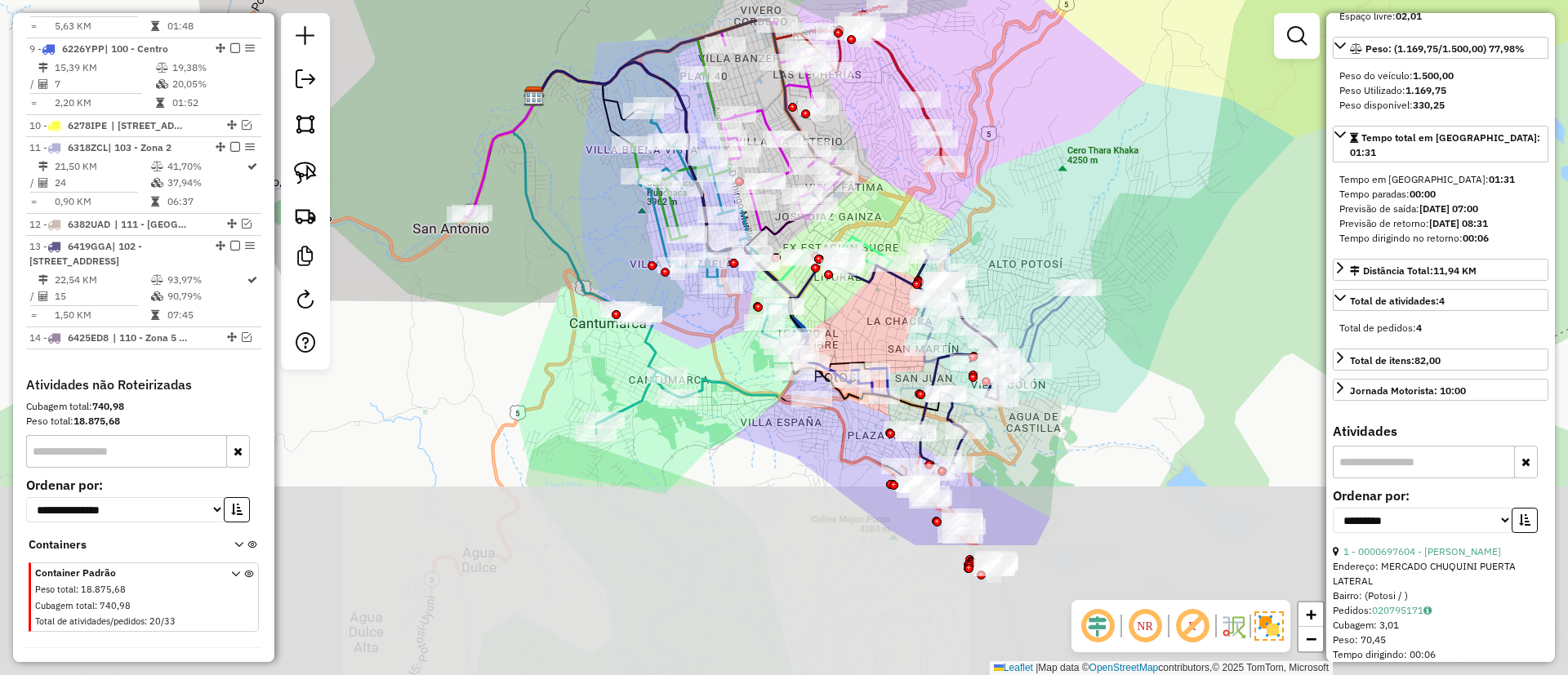
drag, startPoint x: 520, startPoint y: 334, endPoint x: 414, endPoint y: 180, distance: 187.0
click at [403, 181] on div "Janela de atendimento Grade de atendimento Capacidade Transportadoras Veículos …" at bounding box center [784, 337] width 1568 height 675
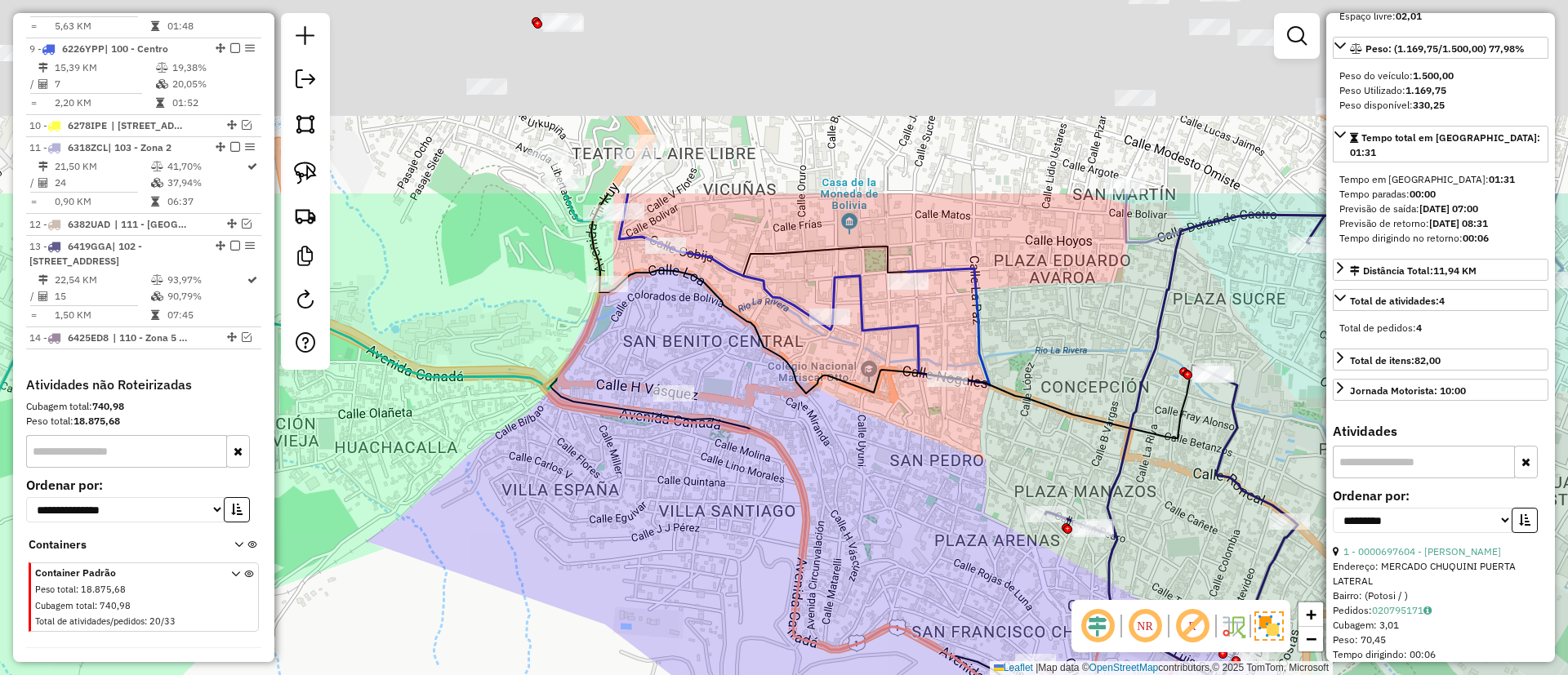
drag, startPoint x: 798, startPoint y: 417, endPoint x: 775, endPoint y: 396, distance: 31.1
click at [771, 536] on div "Janela de atendimento Grade de atendimento Capacidade Transportadoras Veículos …" at bounding box center [784, 337] width 1568 height 675
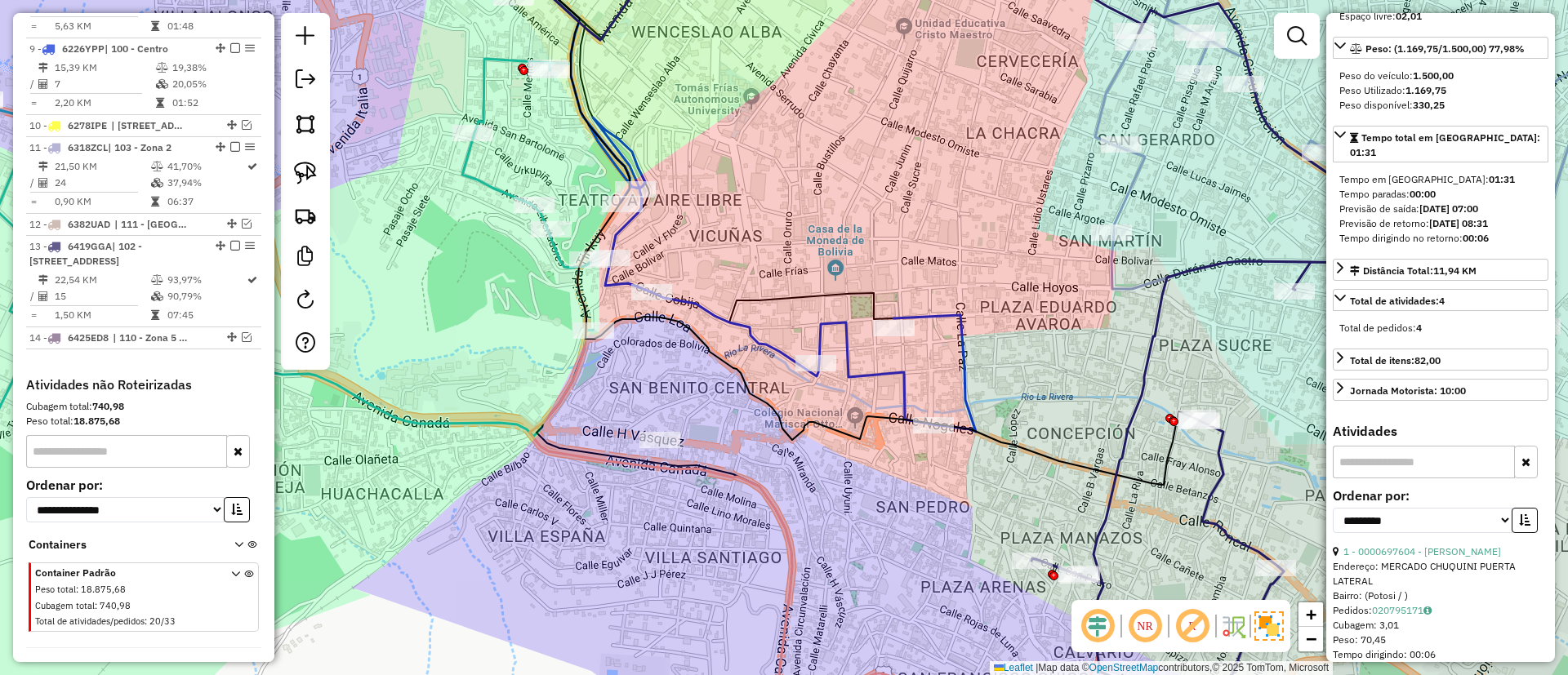
click at [825, 333] on icon at bounding box center [782, 275] width 387 height 315
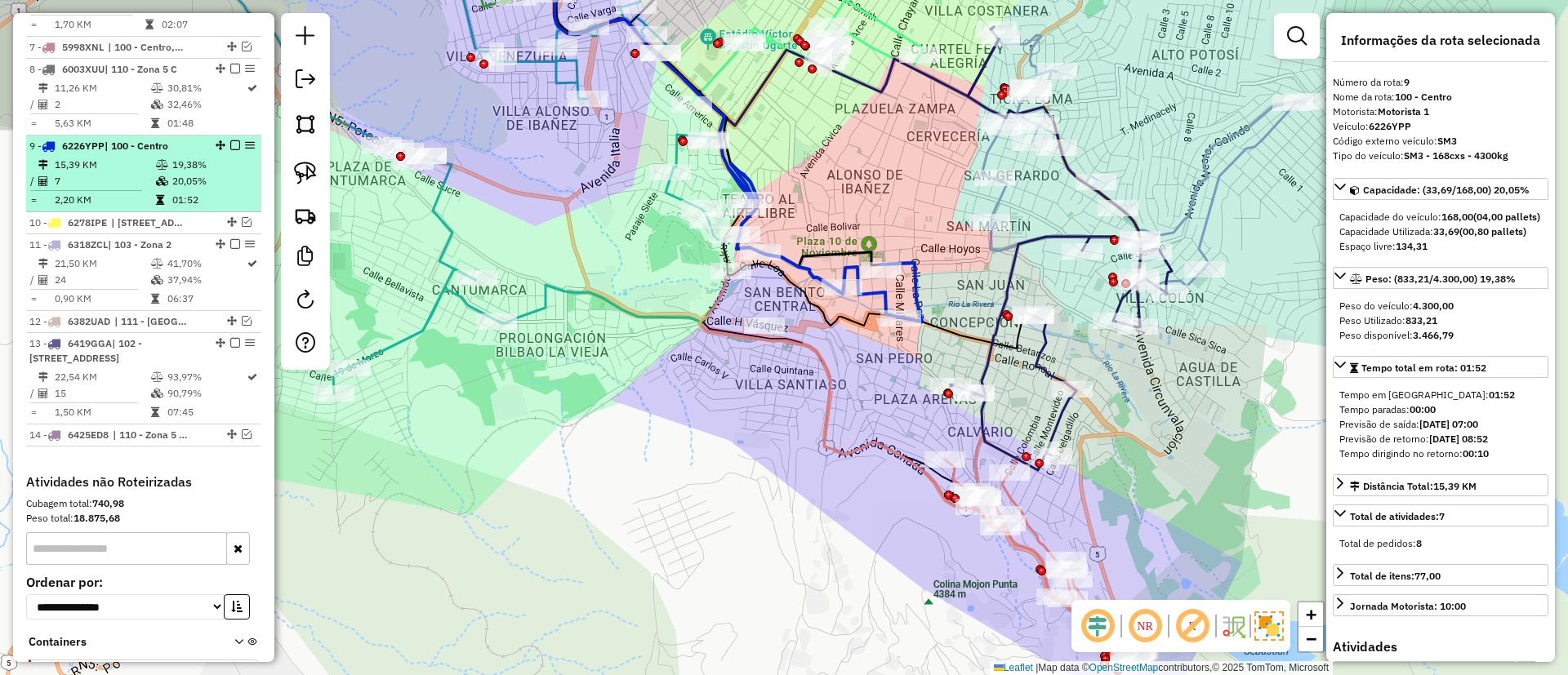
scroll to position [1016, 0]
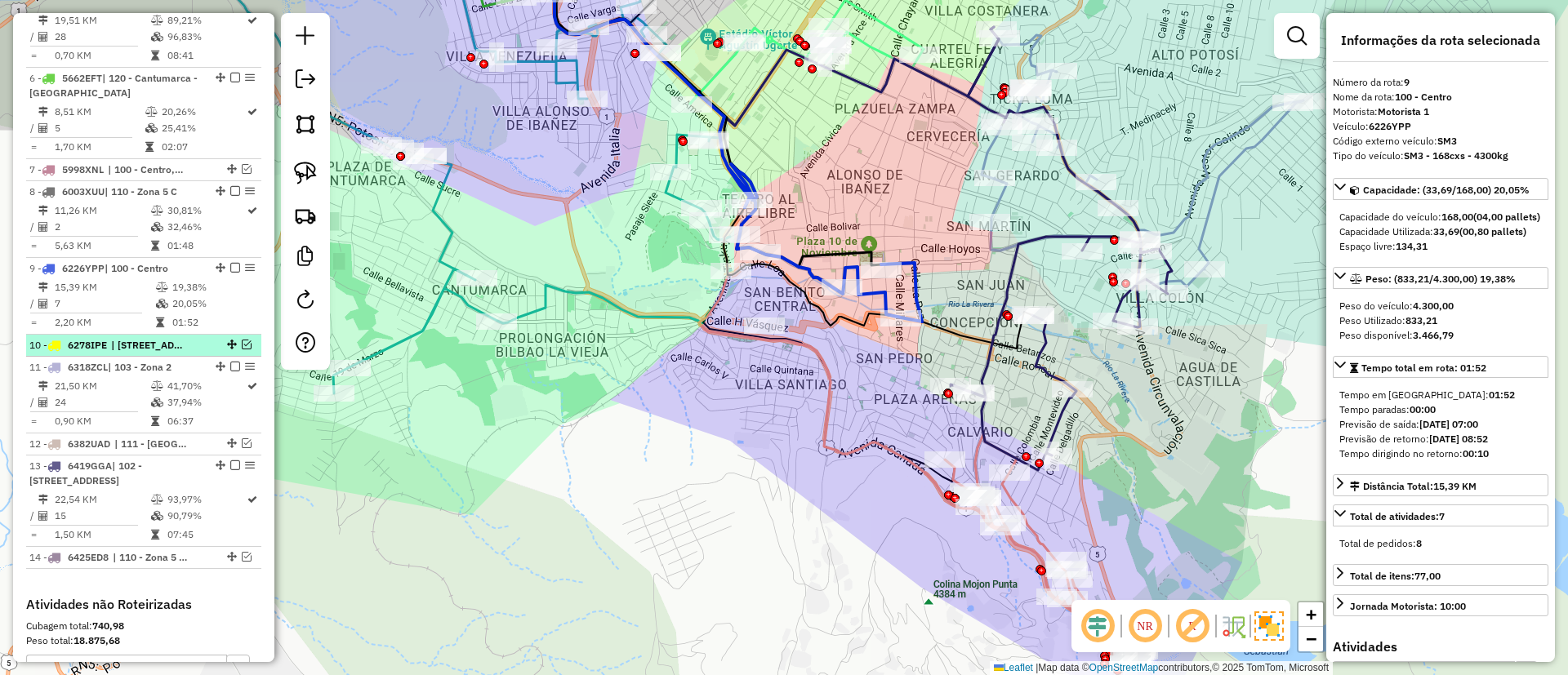
click at [245, 340] on em at bounding box center [246, 344] width 10 height 10
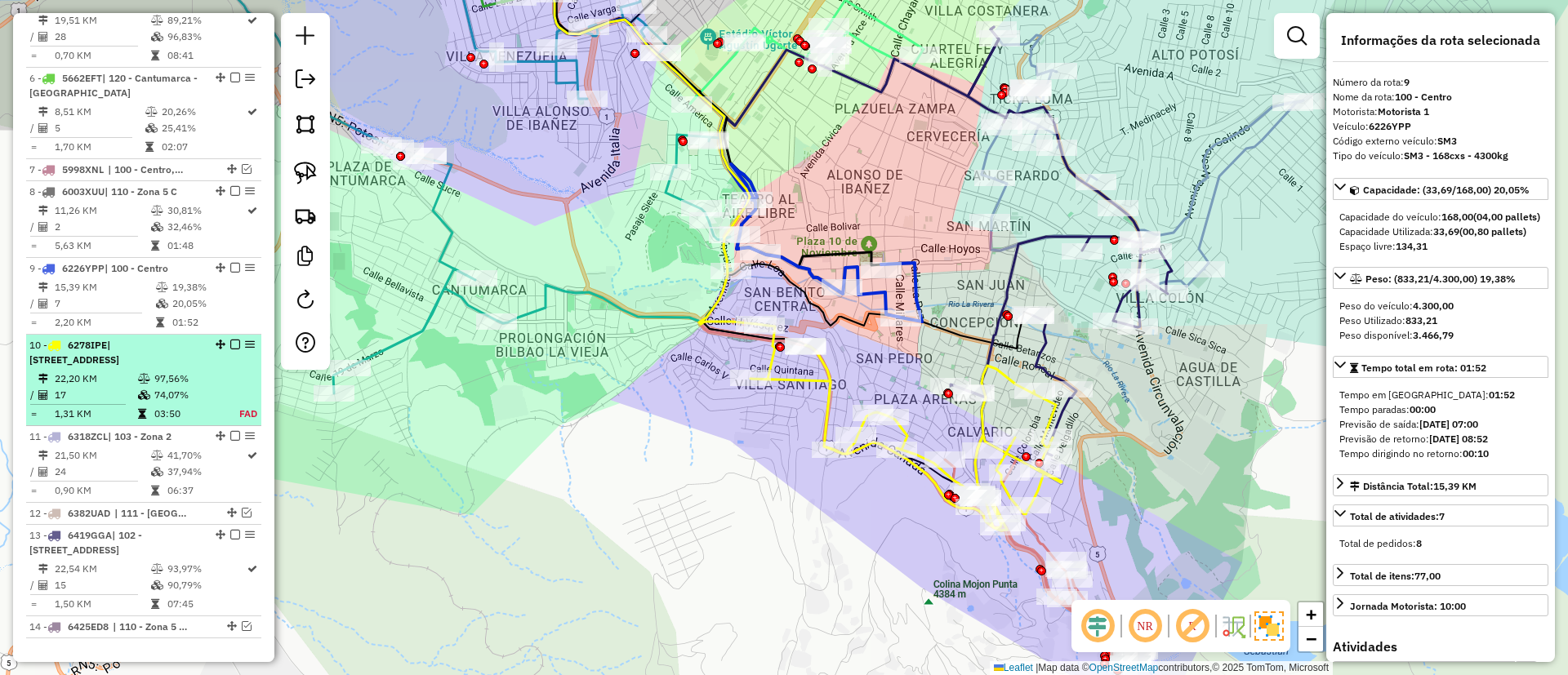
click at [214, 378] on td "97,56%" at bounding box center [188, 379] width 67 height 16
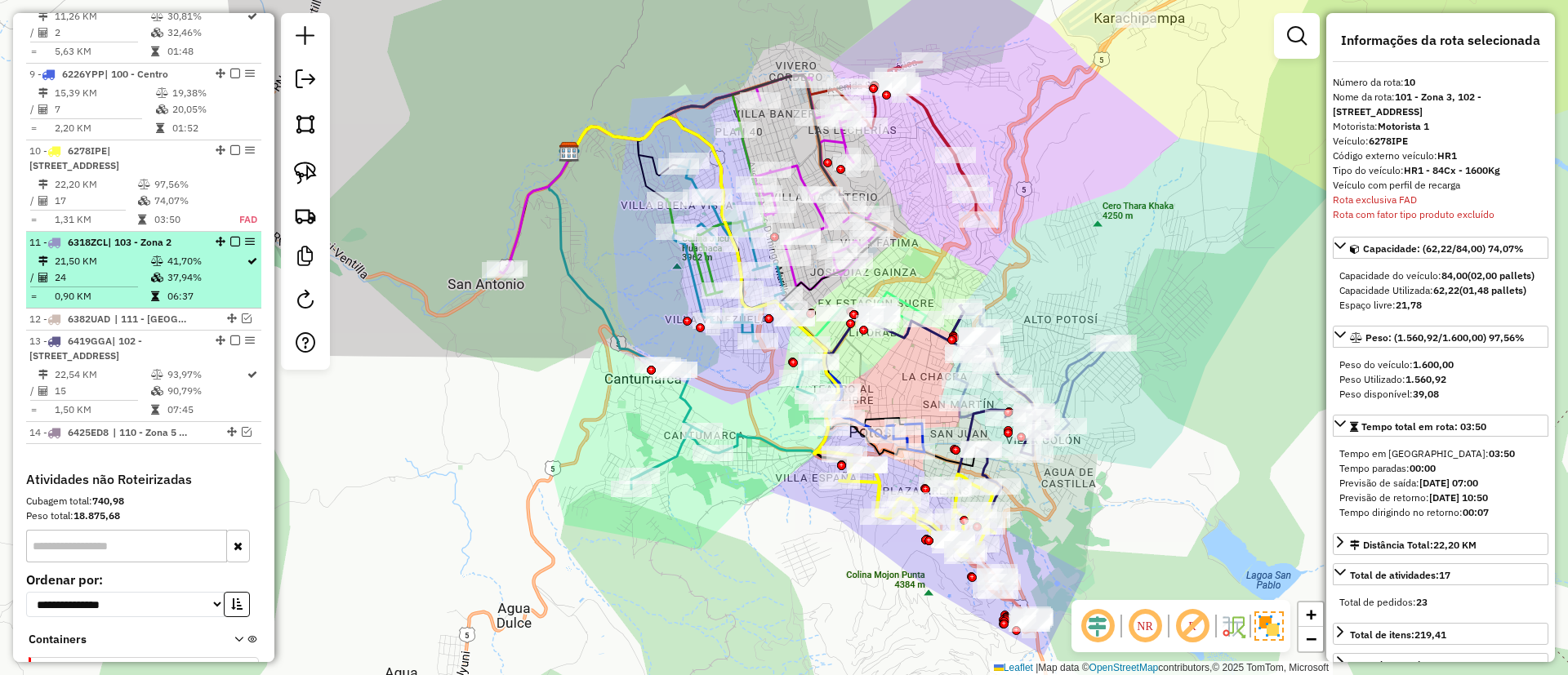
scroll to position [1338, 0]
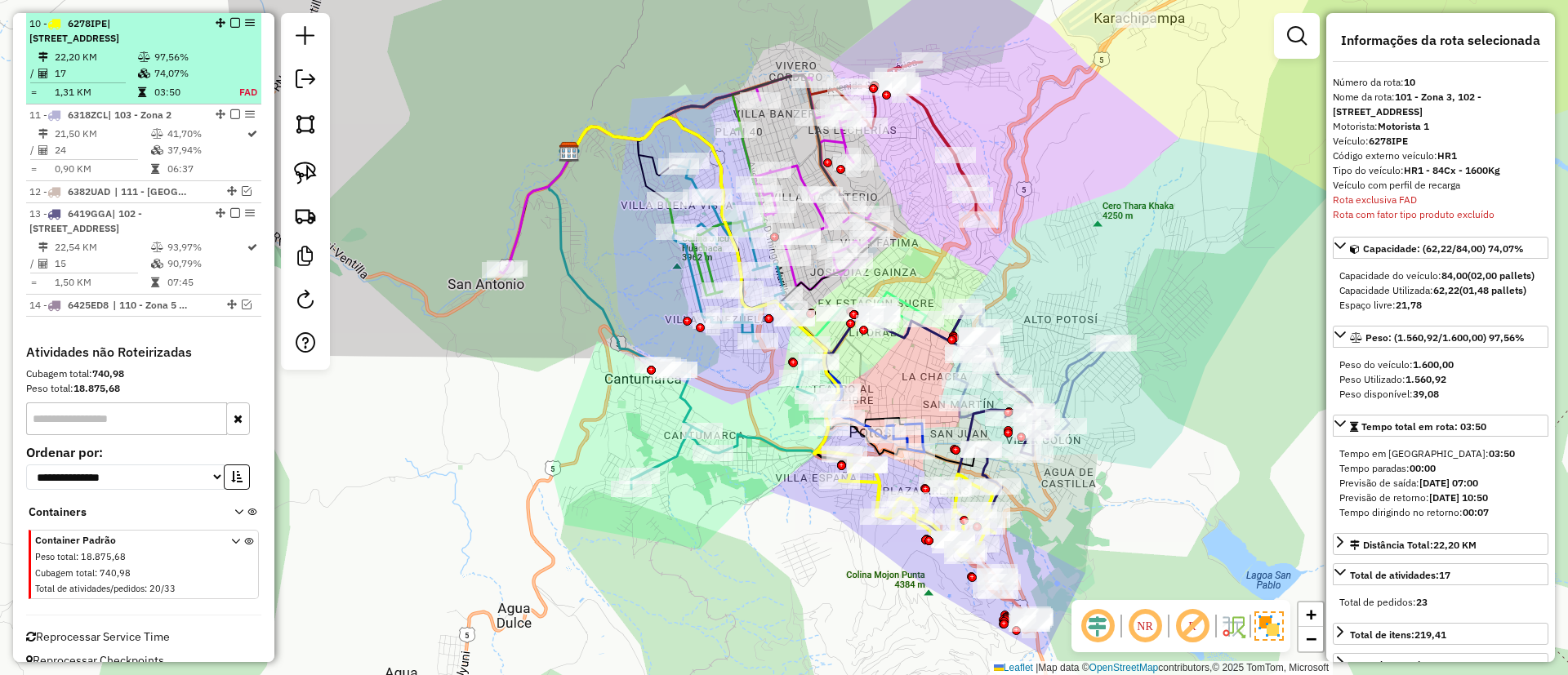
click at [230, 21] on em at bounding box center [234, 22] width 10 height 10
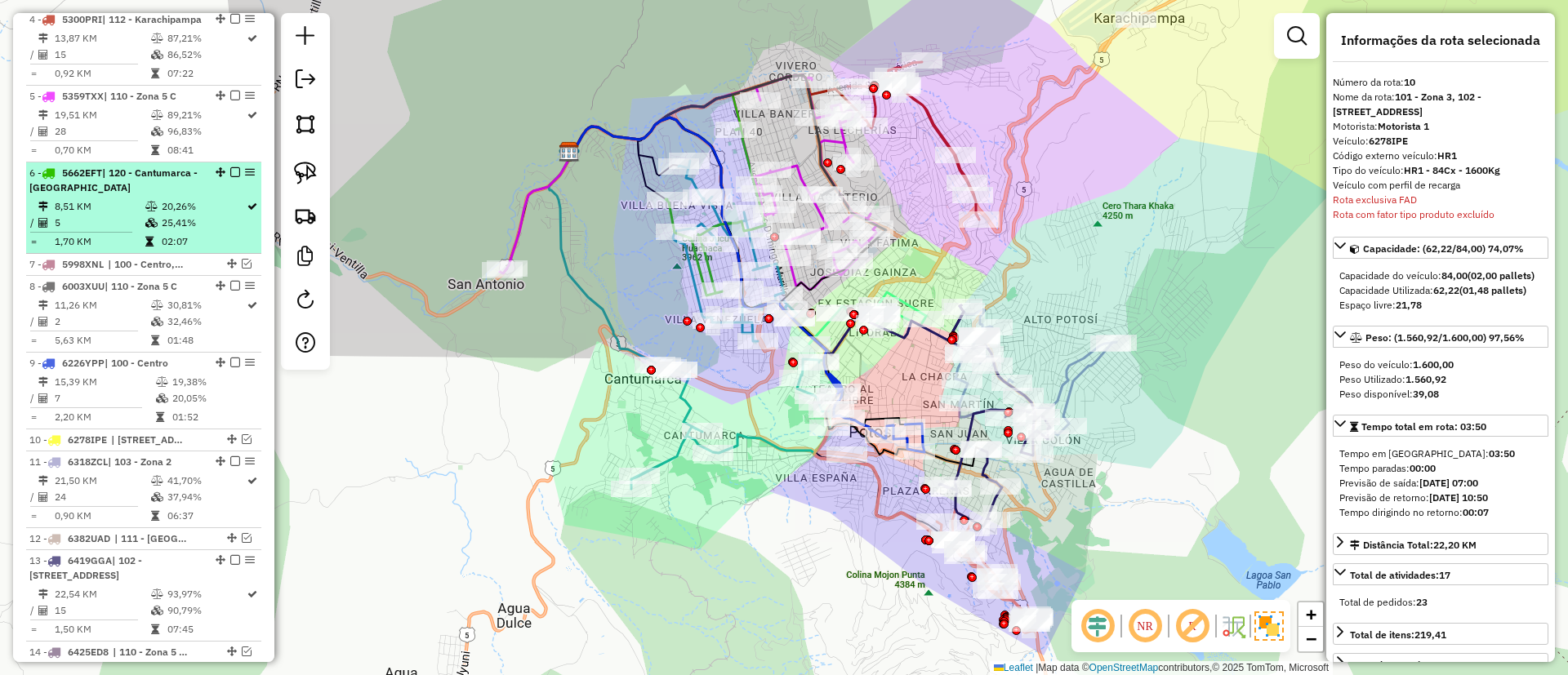
scroll to position [799, 0]
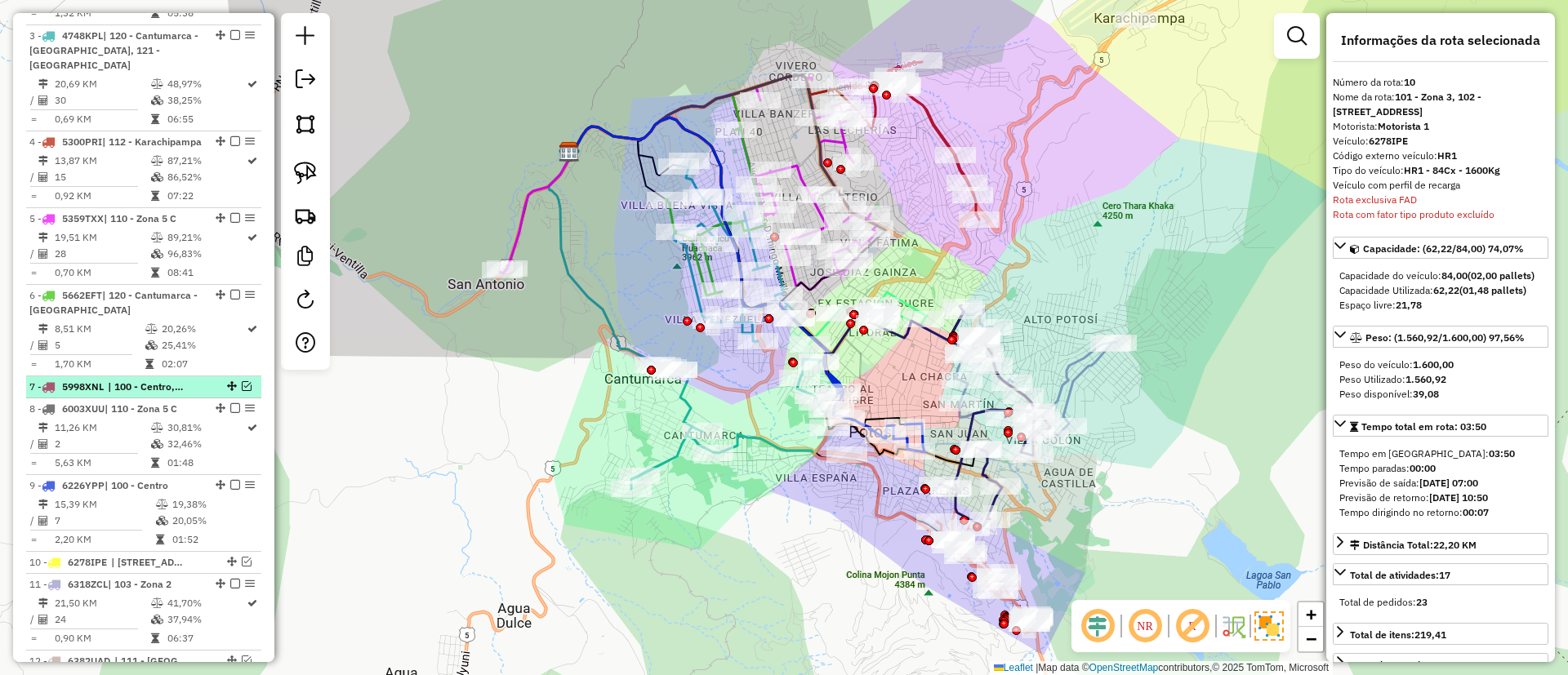
click at [148, 382] on span "| 100 - Centro, 102 - Calle Angosta, 103 - Zona 2, 111 - Casco Viejo 2" at bounding box center [145, 386] width 75 height 15
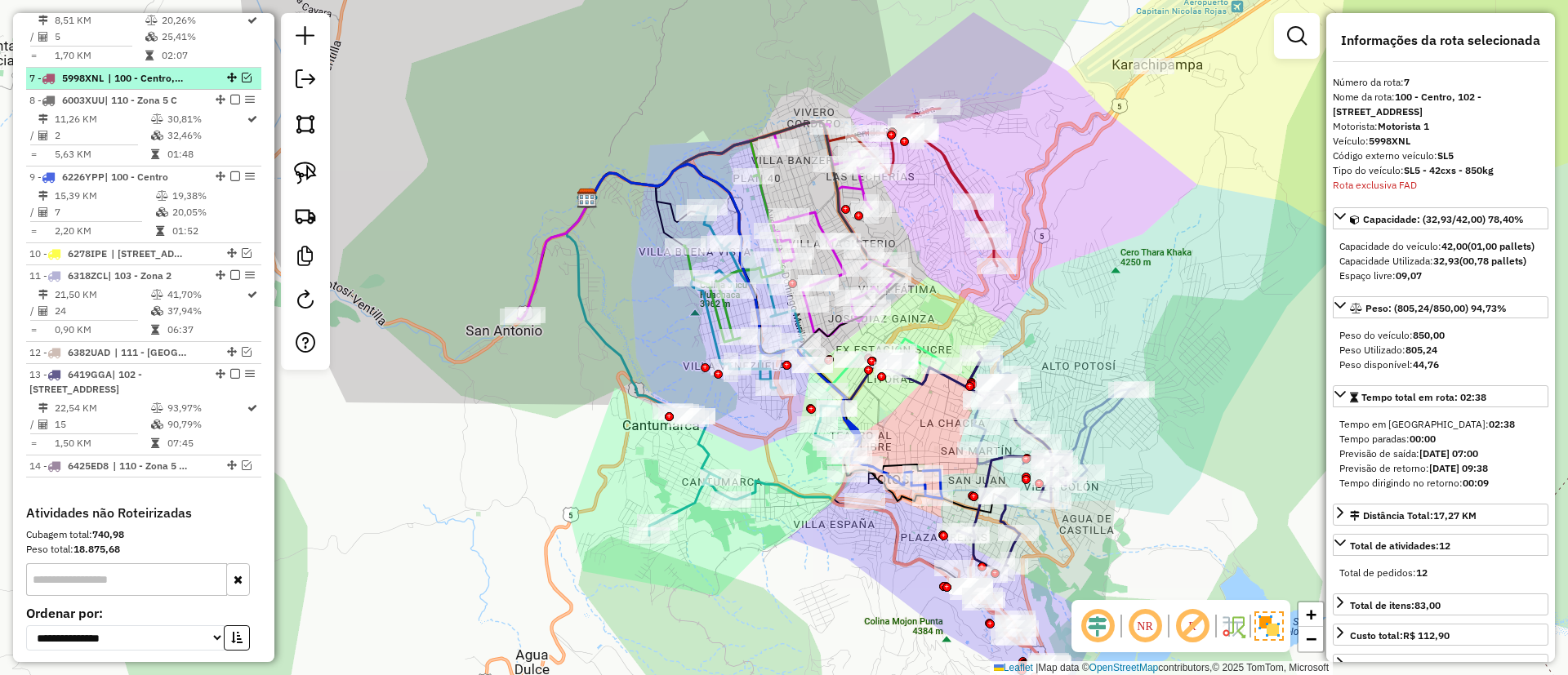
scroll to position [1162, 0]
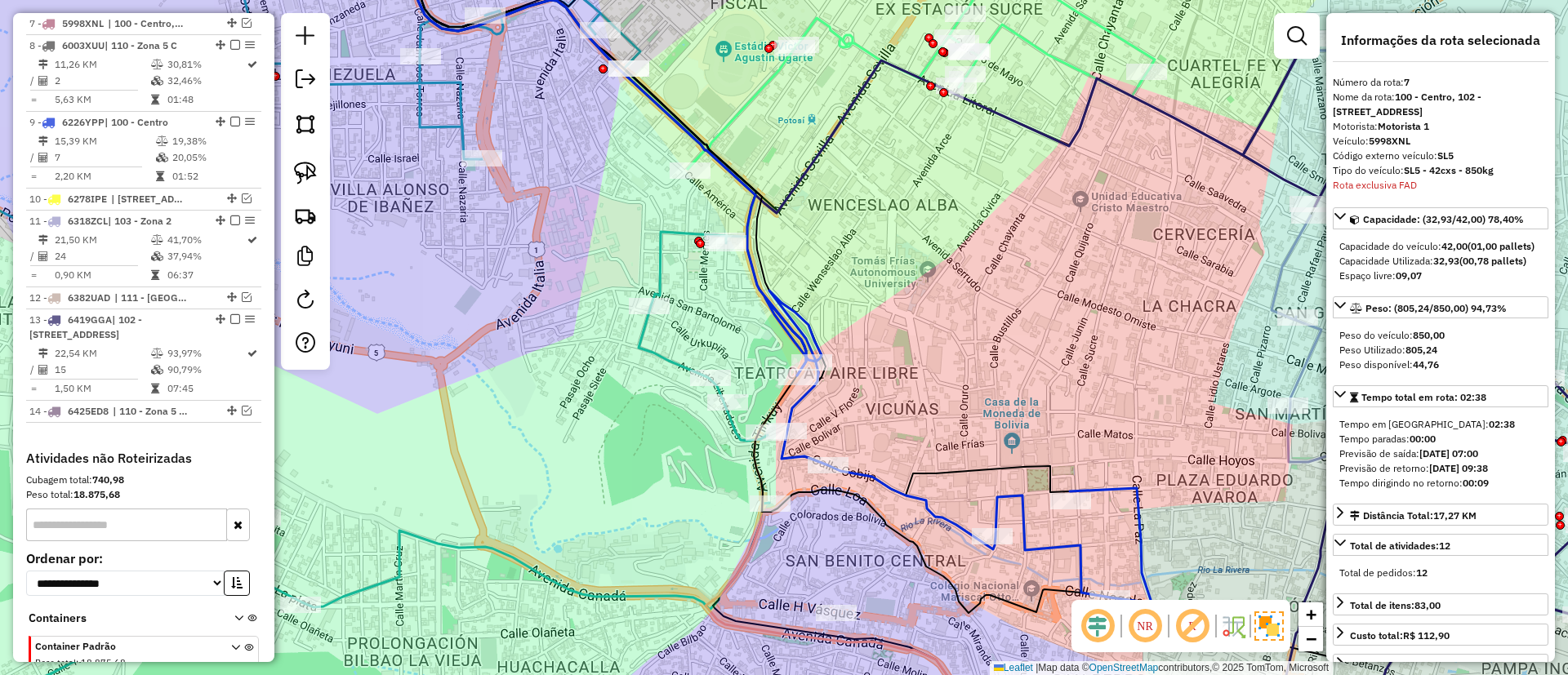
click at [940, 501] on div "Janela de atendimento Grade de atendimento Capacidade Transportadoras Veículos …" at bounding box center [784, 337] width 1568 height 675
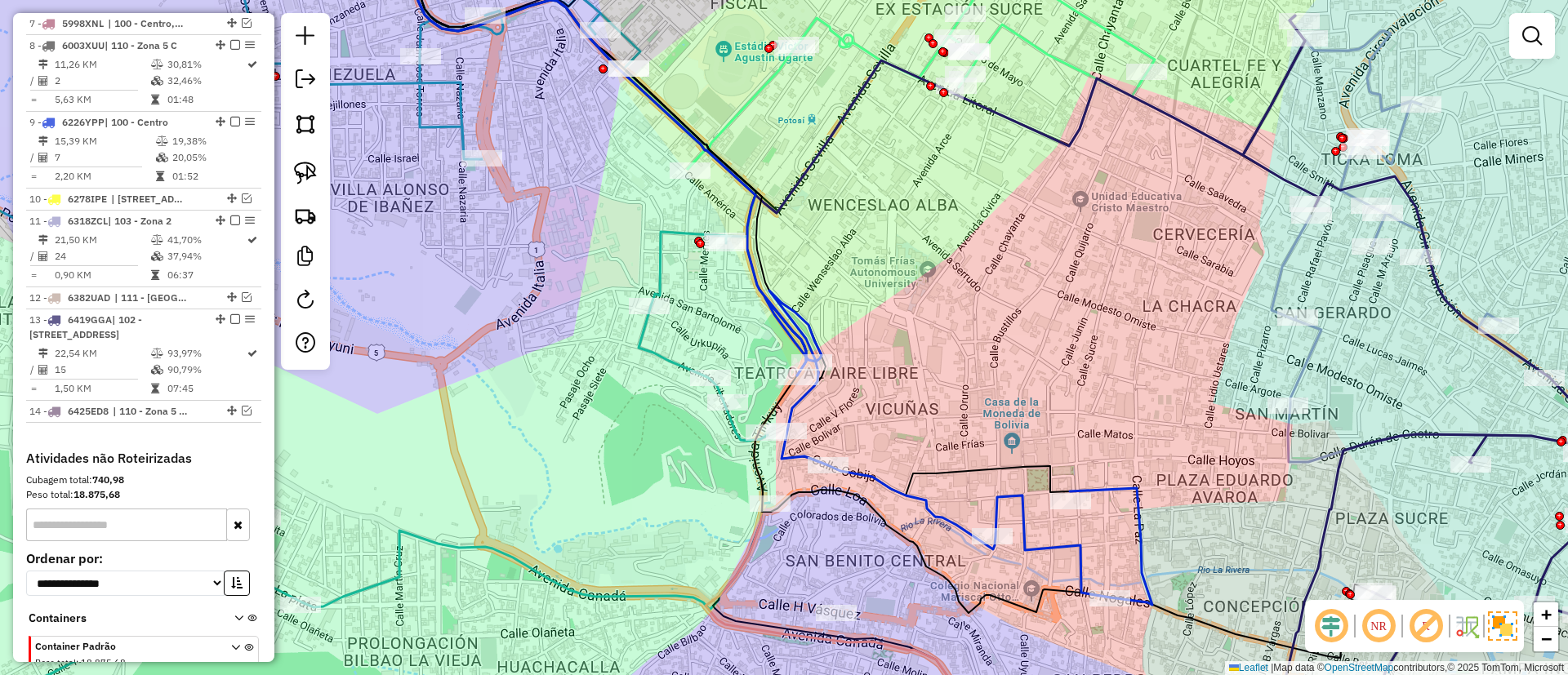
click at [931, 500] on icon at bounding box center [959, 448] width 387 height 315
select select "**********"
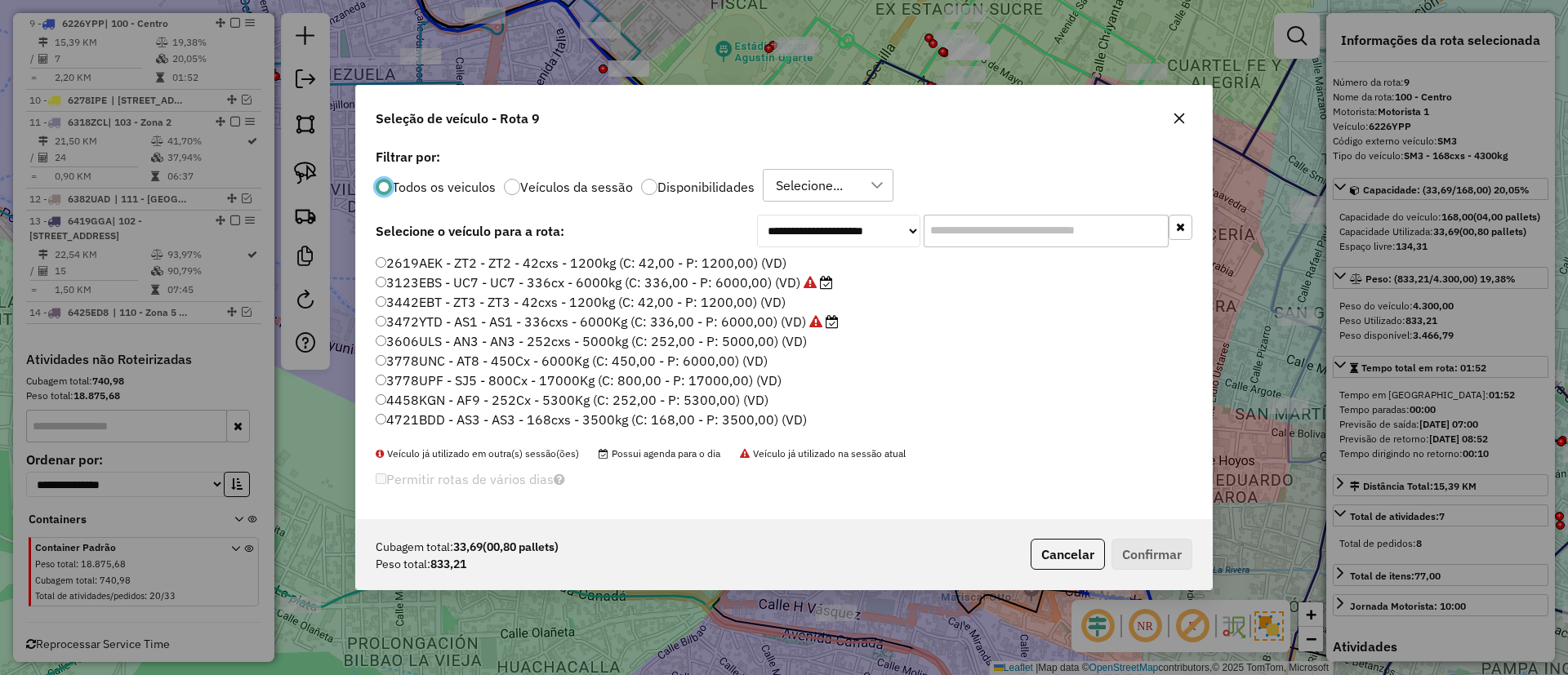
scroll to position [9, 5]
click at [1025, 221] on input "text" at bounding box center [1045, 231] width 245 height 33
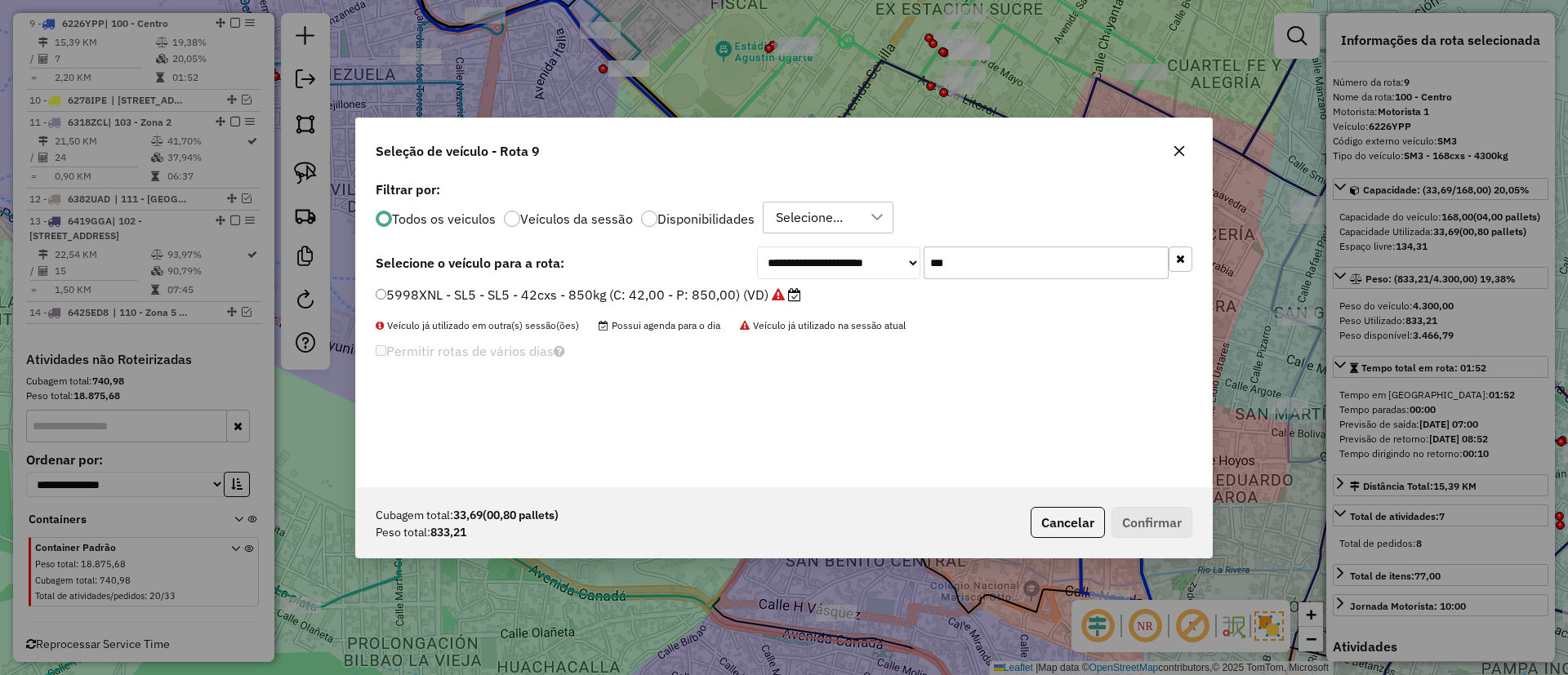
type input "***"
click at [768, 302] on label "5998XNL - SL5 - SL5 - 42cxs - 850kg (C: 42,00 - P: 850,00) (VD)" at bounding box center [589, 295] width 425 height 20
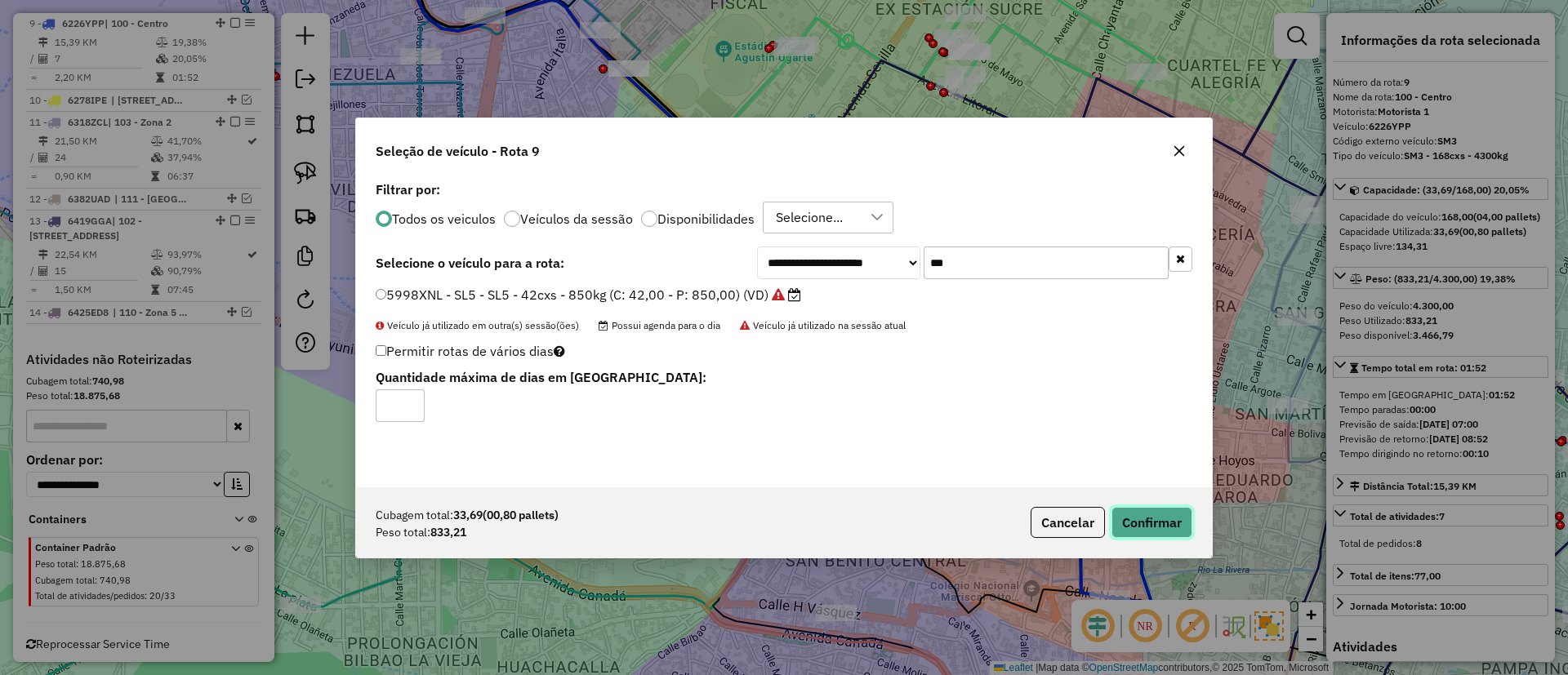
click at [1155, 510] on button "Confirmar" at bounding box center [1152, 523] width 81 height 31
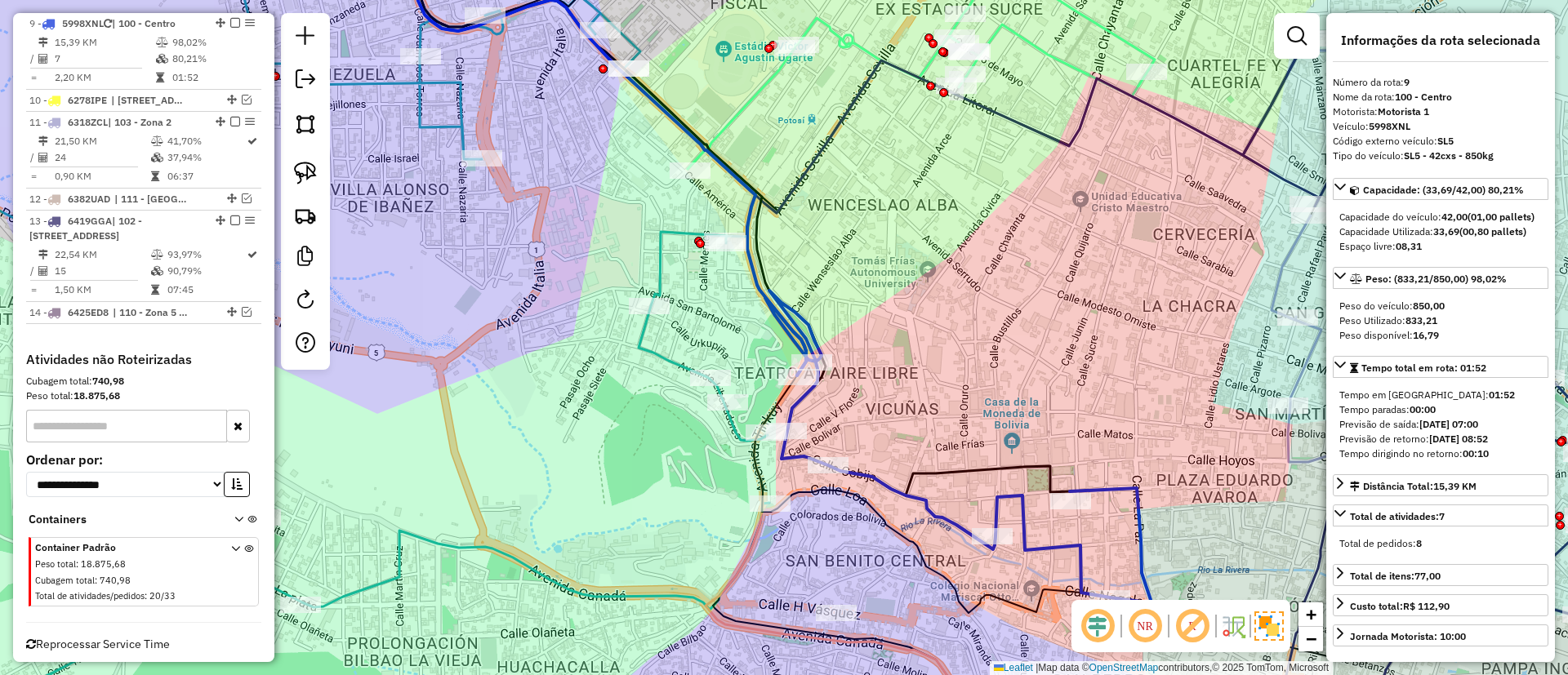
click at [891, 478] on icon at bounding box center [959, 448] width 387 height 315
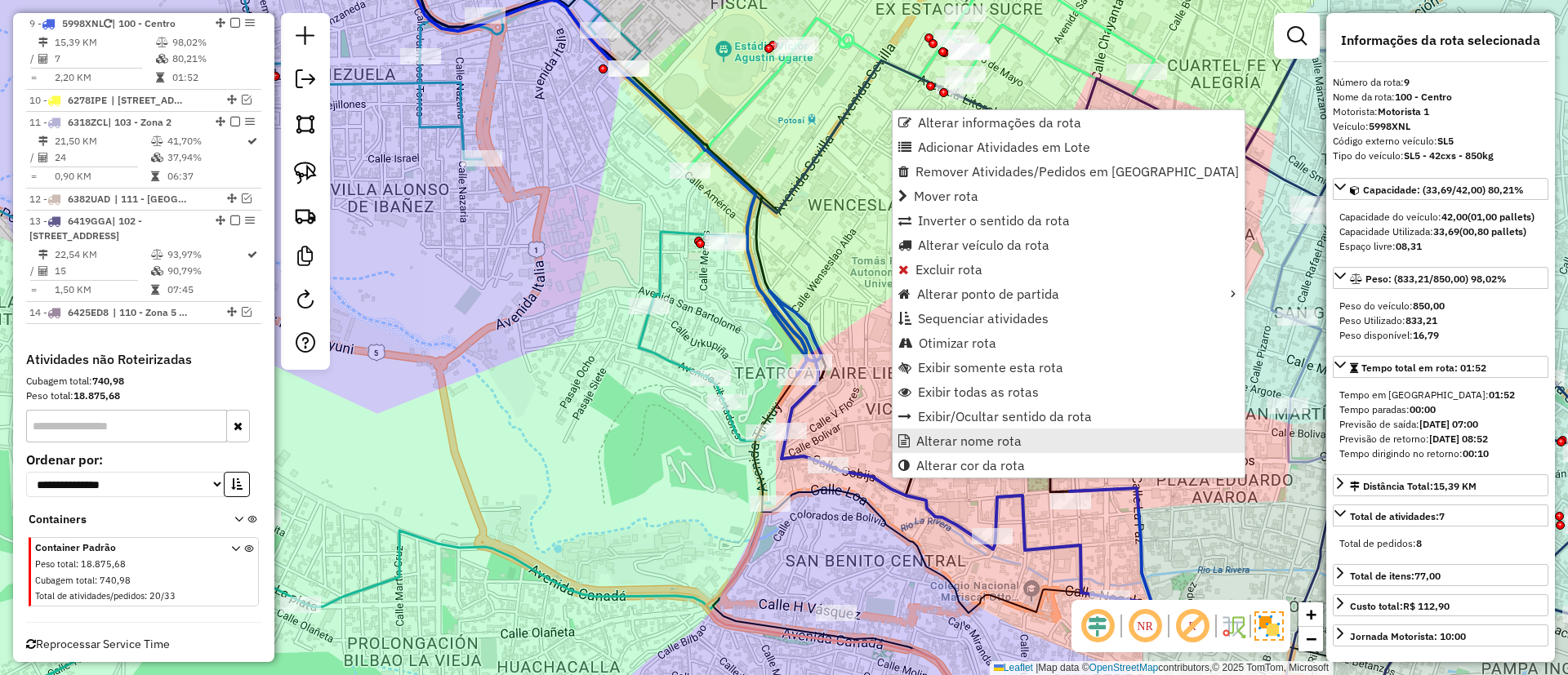
click at [917, 439] on span "Alterar nome rota" at bounding box center [969, 441] width 105 height 13
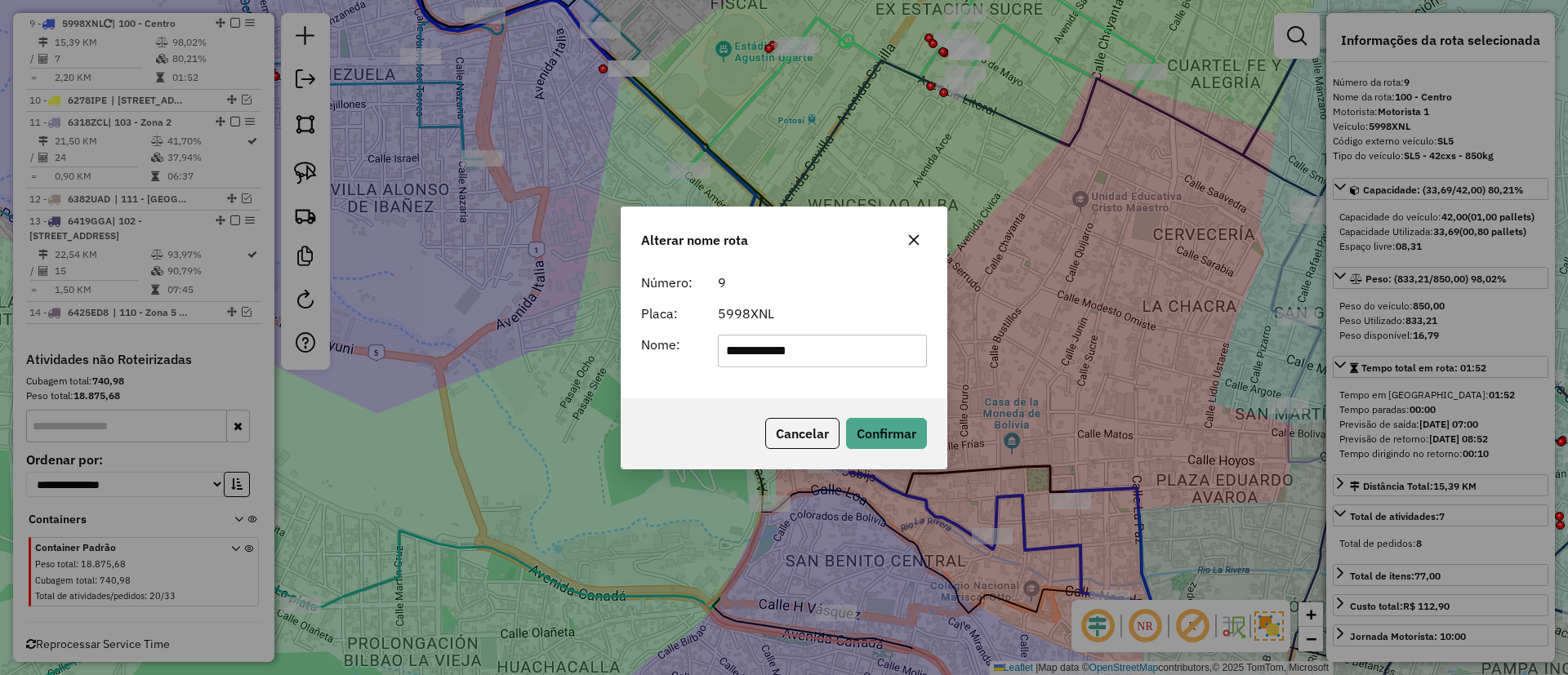
click at [817, 328] on form "**********" at bounding box center [784, 320] width 286 height 95
click at [806, 352] on input "**********" at bounding box center [822, 351] width 210 height 33
click at [806, 353] on input "**********" at bounding box center [822, 351] width 210 height 33
type input "**"
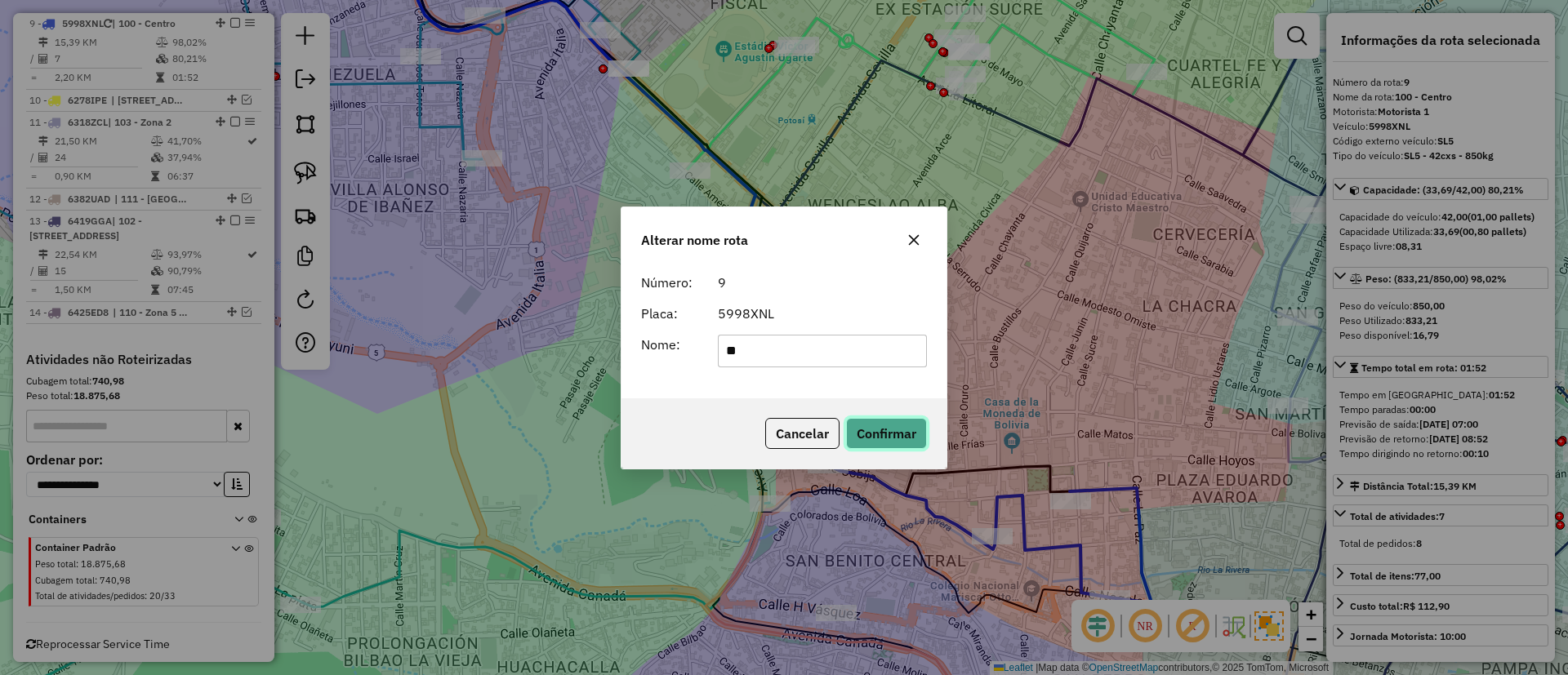
click at [878, 440] on button "Confirmar" at bounding box center [887, 434] width 81 height 31
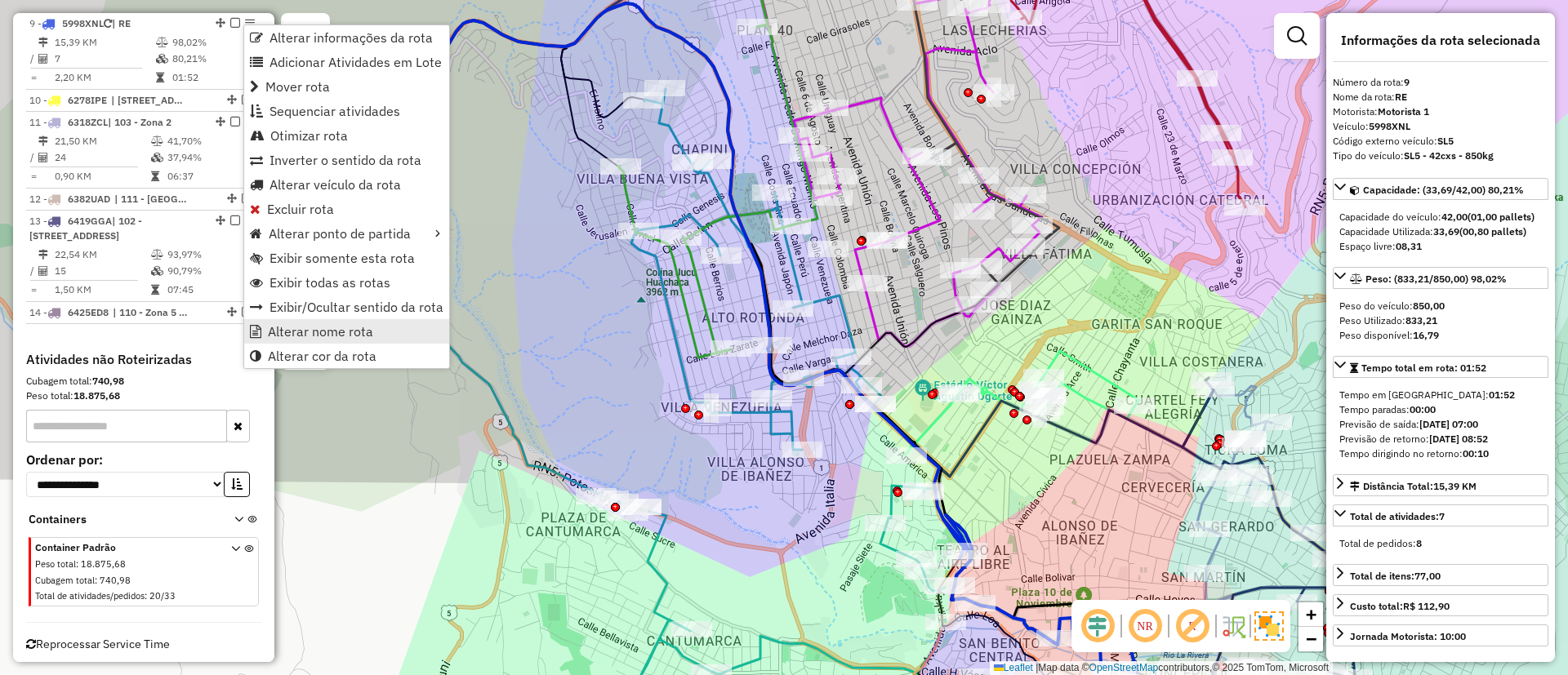
click at [336, 336] on span "Alterar nome rota" at bounding box center [321, 331] width 105 height 13
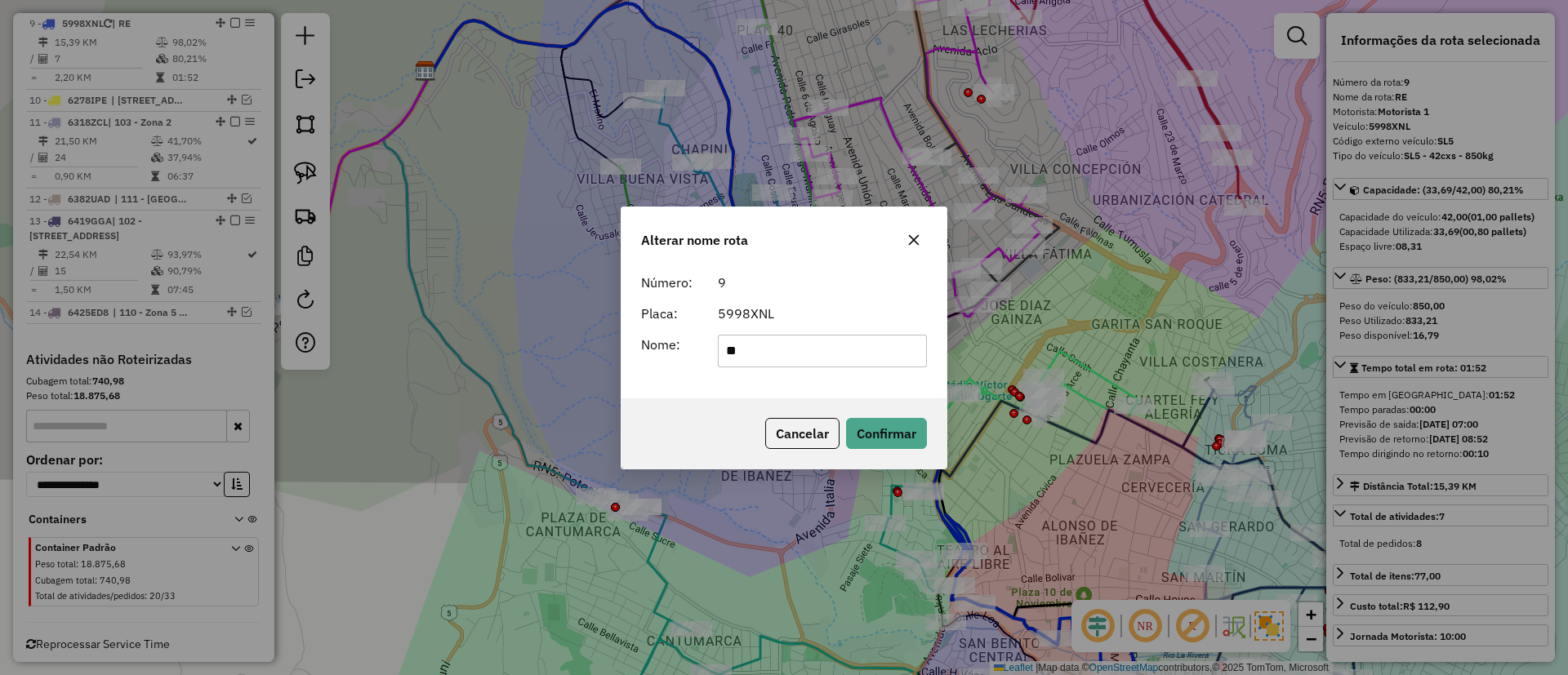
click at [818, 341] on input "**" at bounding box center [822, 351] width 210 height 33
click at [777, 339] on input "***" at bounding box center [822, 351] width 210 height 33
type input "*******"
drag, startPoint x: 876, startPoint y: 424, endPoint x: 849, endPoint y: 434, distance: 28.8
click at [876, 424] on button "Confirmar" at bounding box center [887, 434] width 81 height 31
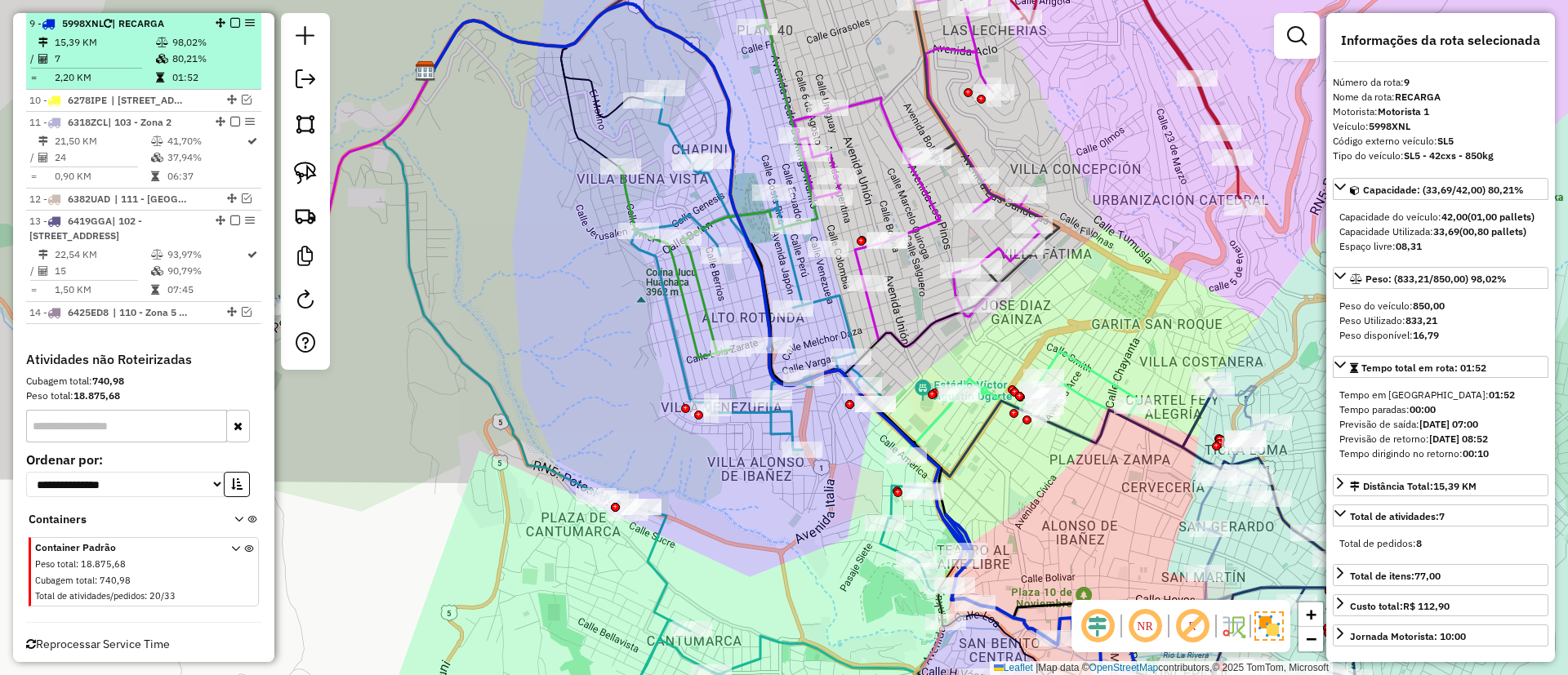
click at [233, 22] on em at bounding box center [234, 22] width 10 height 10
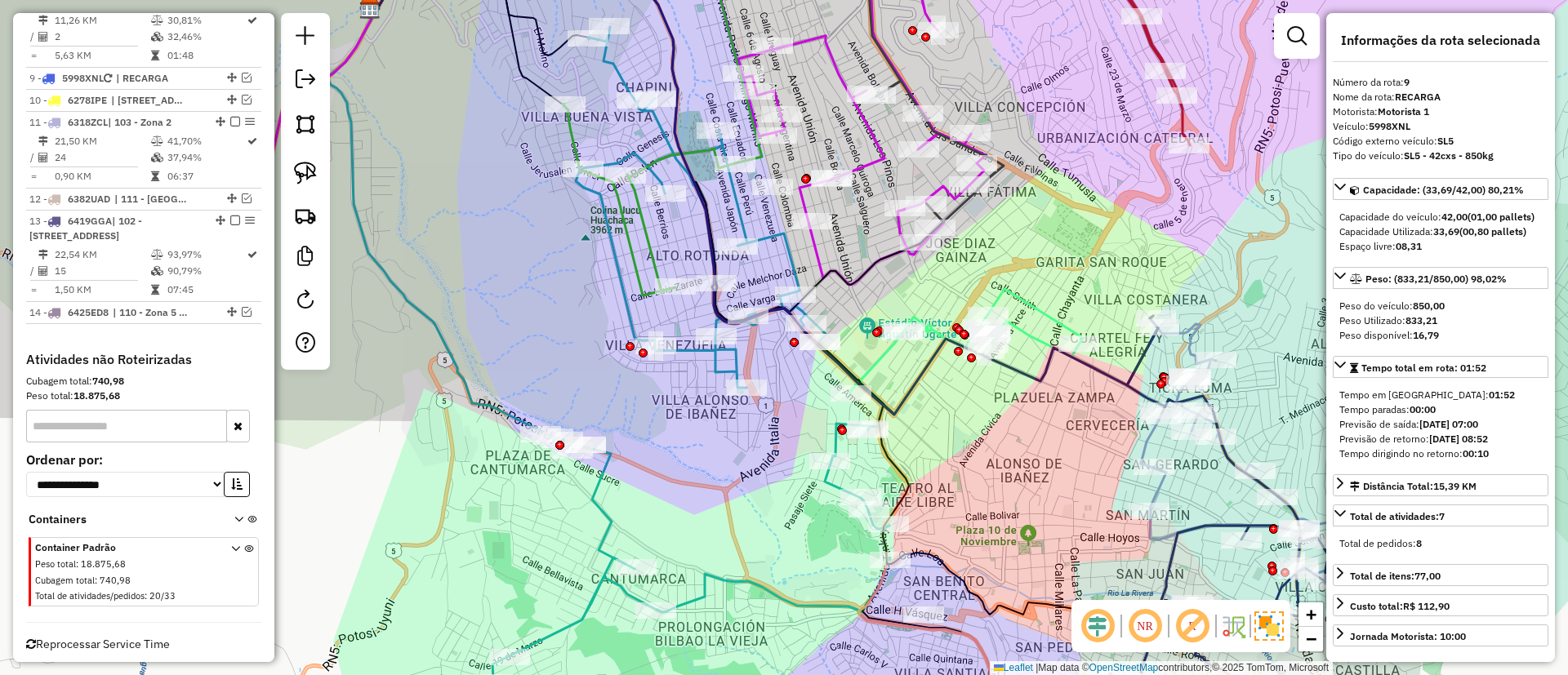
drag, startPoint x: 552, startPoint y: 427, endPoint x: 360, endPoint y: 220, distance: 282.3
click at [375, 231] on div "Janela de atendimento Grade de atendimento Capacidade Transportadoras Veículos …" at bounding box center [784, 337] width 1568 height 675
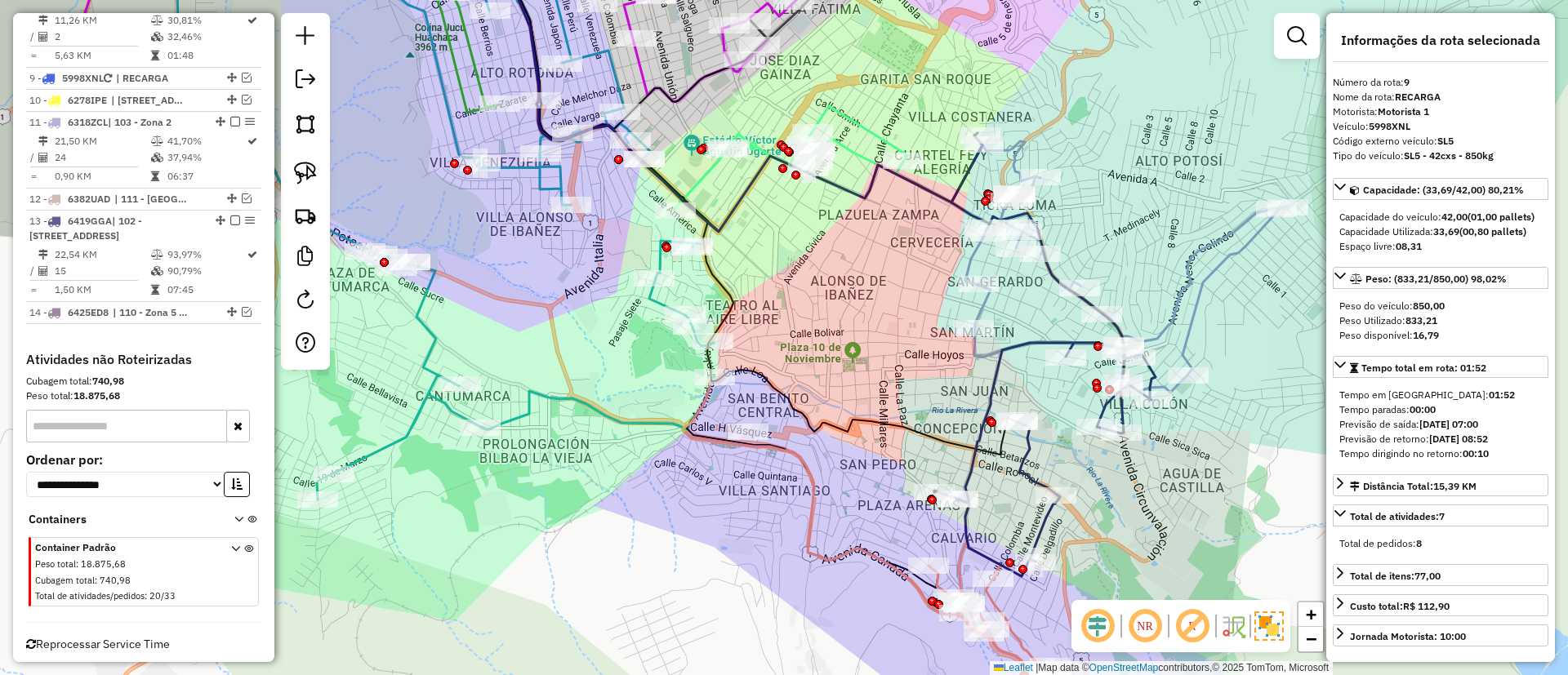
drag, startPoint x: 739, startPoint y: 465, endPoint x: 666, endPoint y: 383, distance: 109.8
click at [666, 384] on div "Janela de atendimento Grade de atendimento Capacidade Transportadoras Veículos …" at bounding box center [784, 337] width 1568 height 675
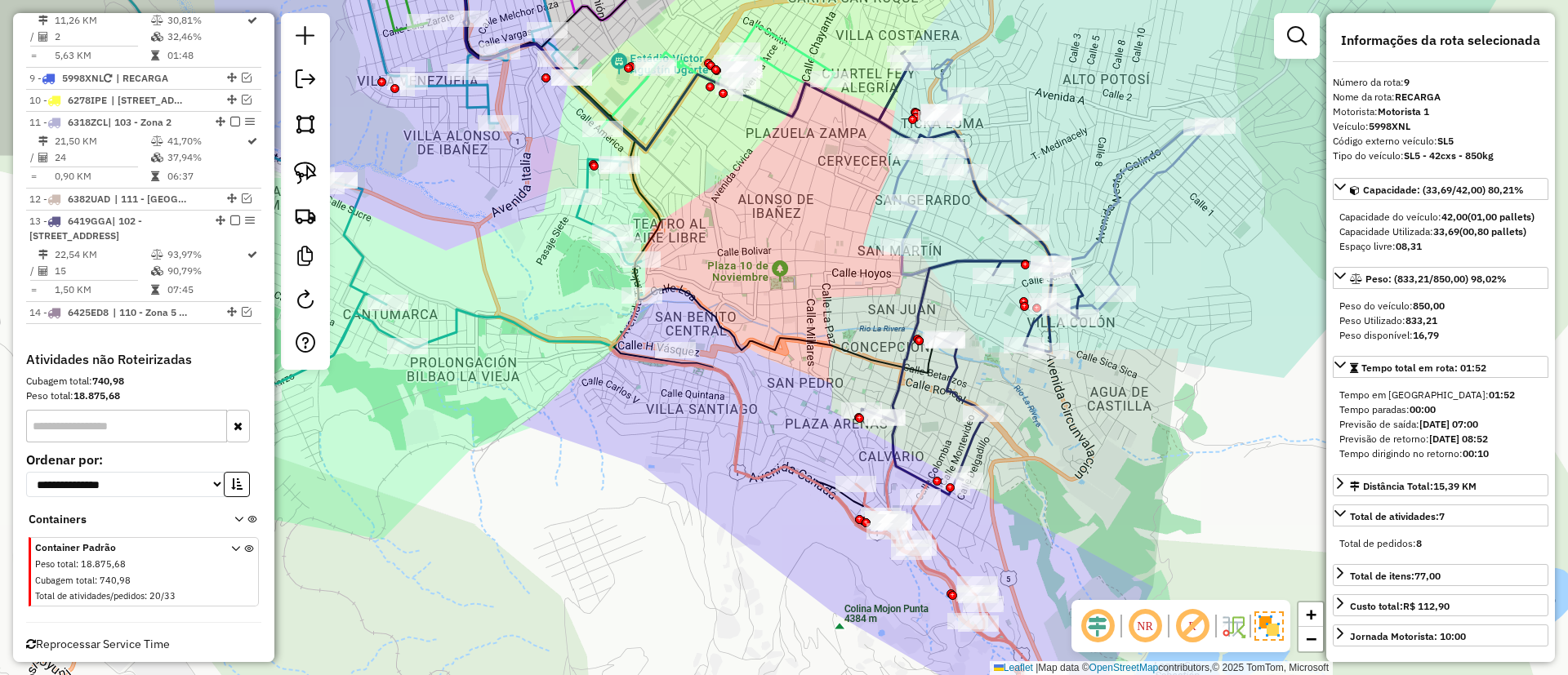
click at [969, 439] on icon at bounding box center [972, 273] width 221 height 443
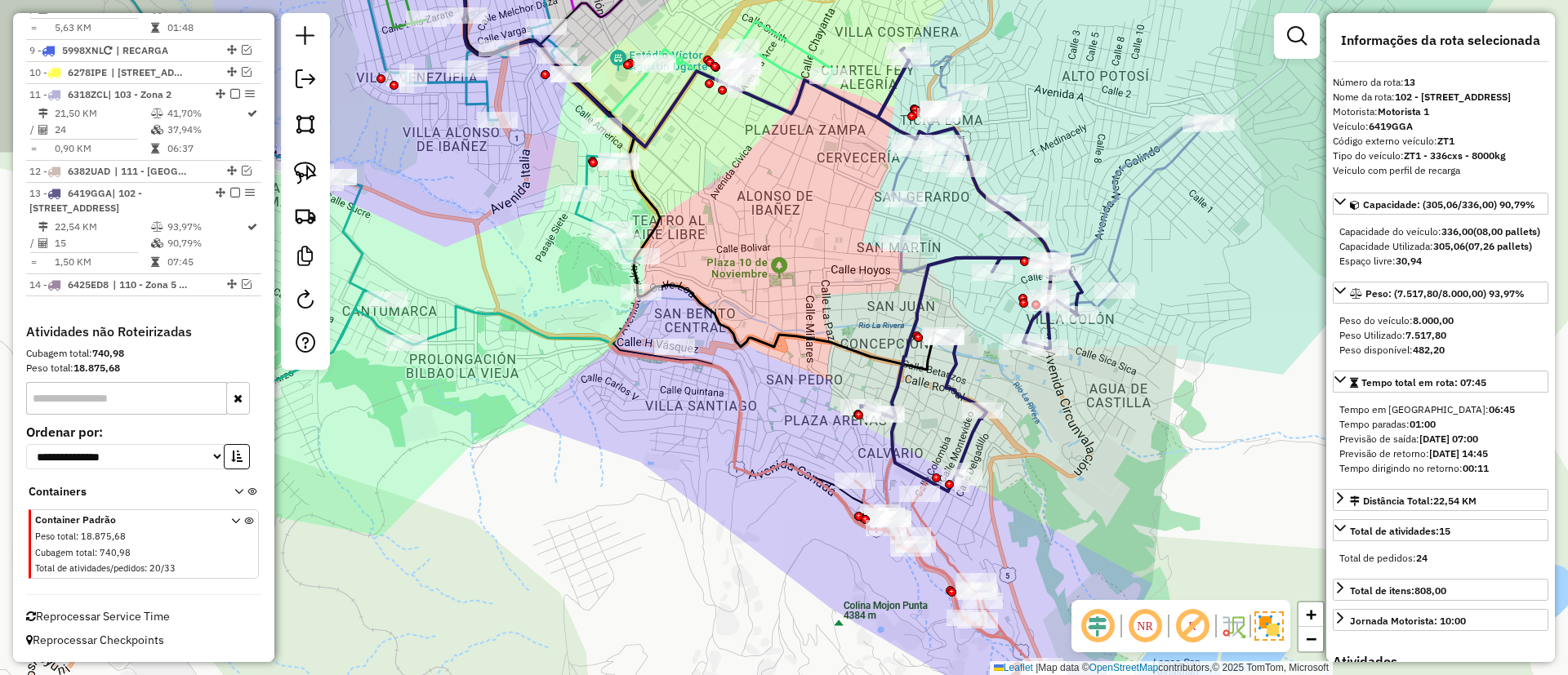
drag, startPoint x: 722, startPoint y: 446, endPoint x: 847, endPoint y: 376, distance: 143.3
click at [825, 368] on div "Janela de atendimento Grade de atendimento Capacidade Transportadoras Veículos …" at bounding box center [784, 337] width 1568 height 675
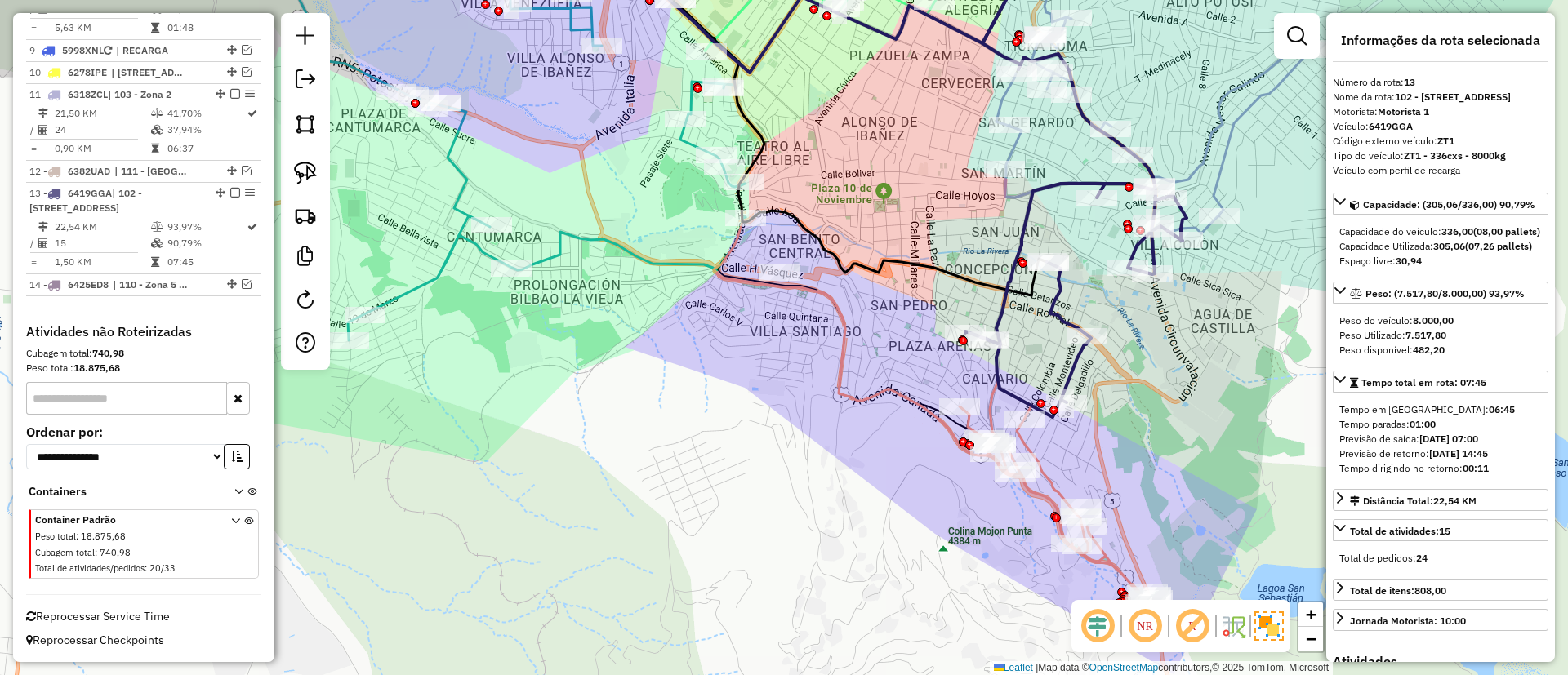
click at [1053, 477] on icon at bounding box center [1055, 496] width 191 height 230
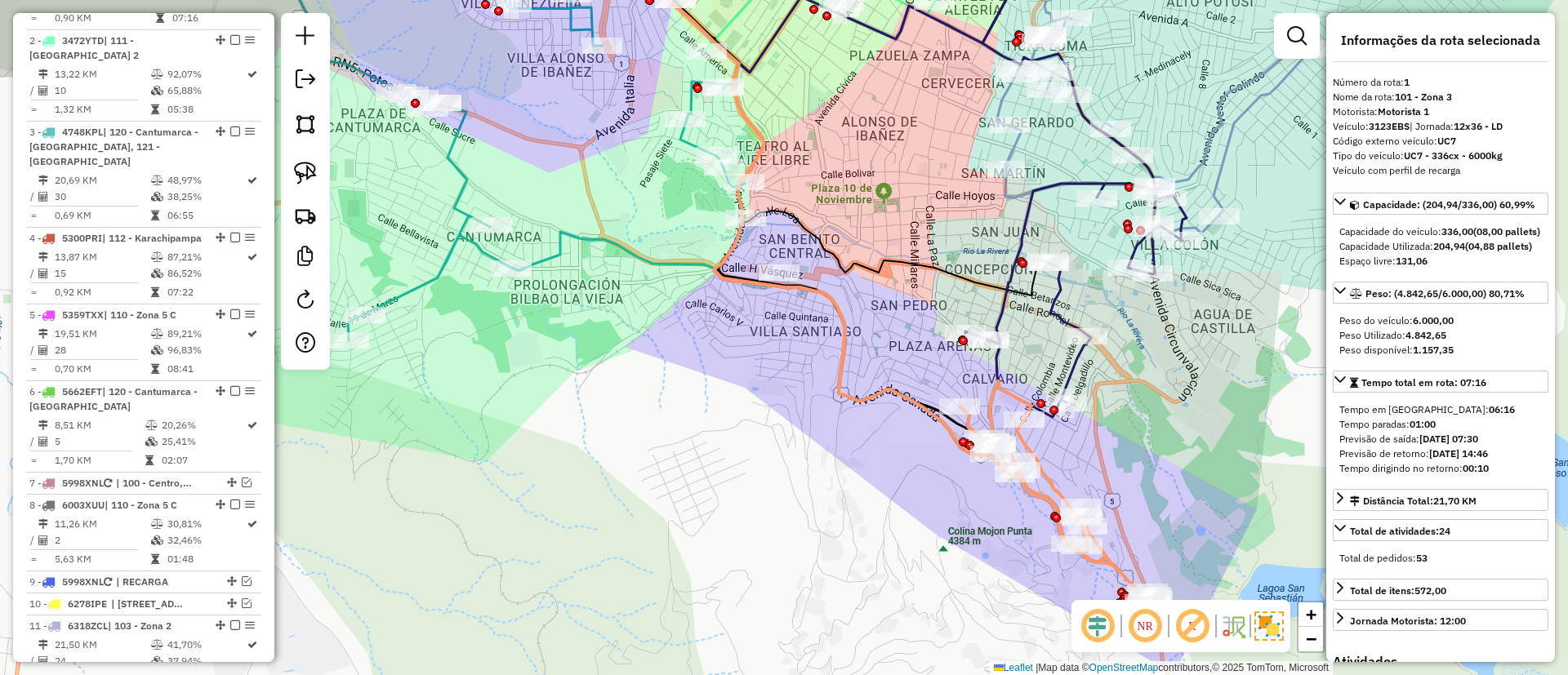
scroll to position [643, 0]
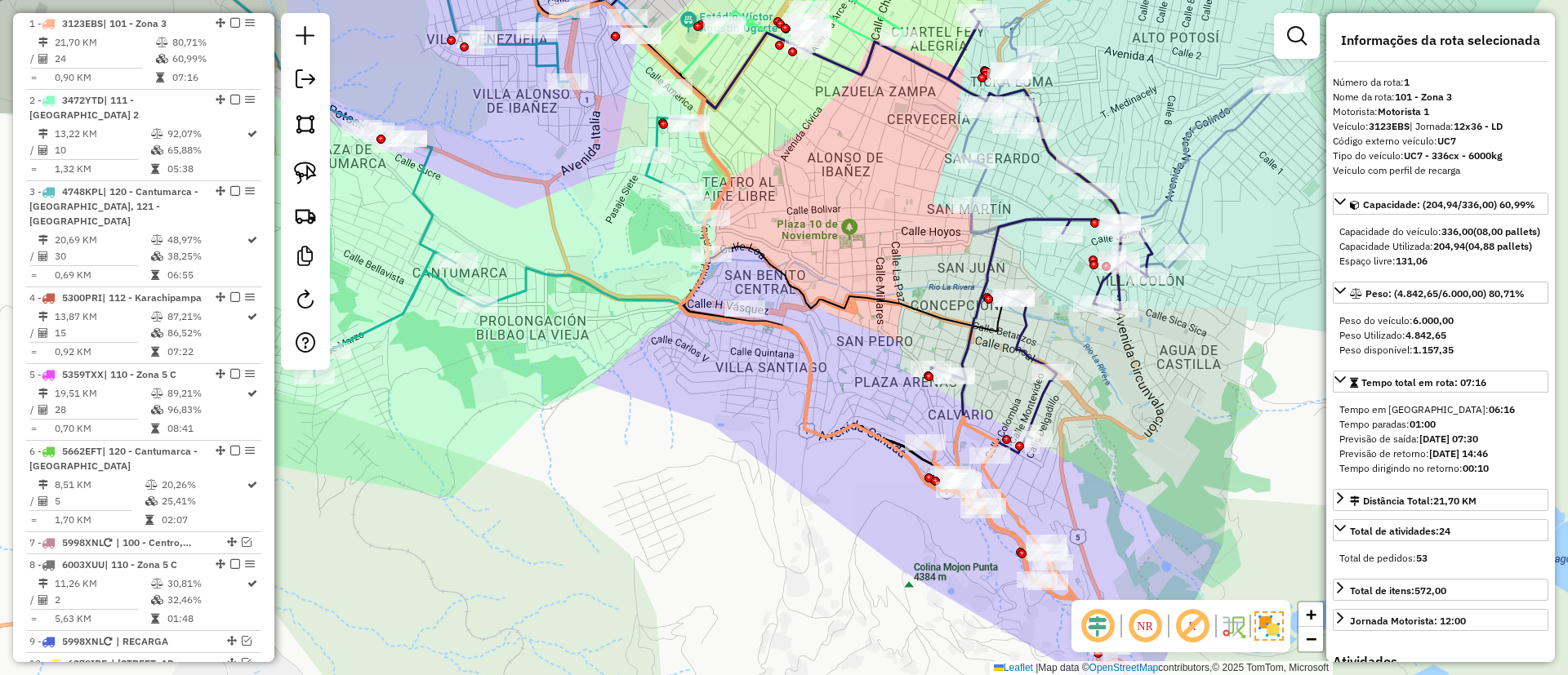
drag, startPoint x: 820, startPoint y: 407, endPoint x: 797, endPoint y: 448, distance: 47.0
click at [797, 448] on div "Janela de atendimento Grade de atendimento Capacidade Transportadoras Veículos …" at bounding box center [784, 337] width 1568 height 675
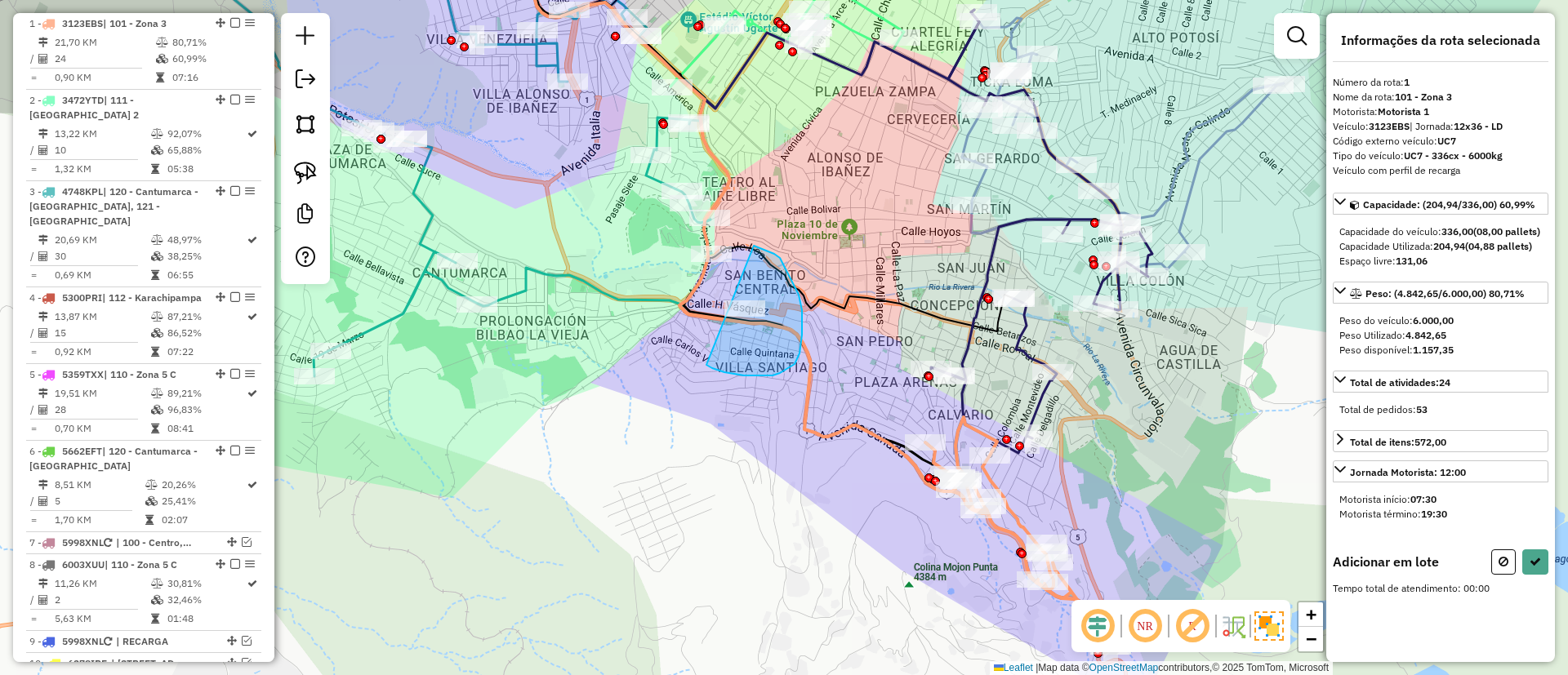
drag, startPoint x: 712, startPoint y: 368, endPoint x: 751, endPoint y: 244, distance: 130.0
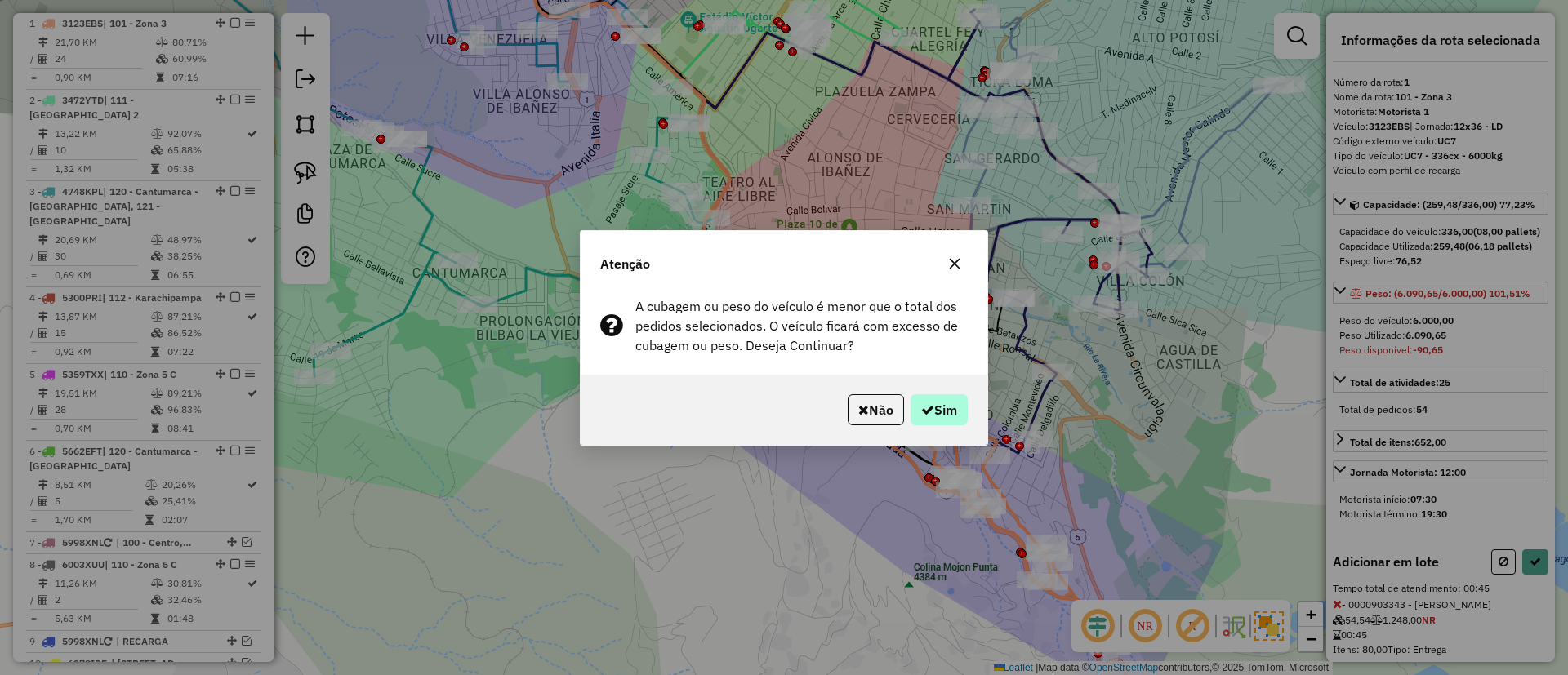
click at [943, 415] on hb-app "Aguarde... Pop-up bloqueado! Seu navegador bloqueou automáticamente a abertura …" at bounding box center [784, 337] width 1568 height 675
click at [943, 415] on button "Sim" at bounding box center [939, 410] width 57 height 31
select select "**********"
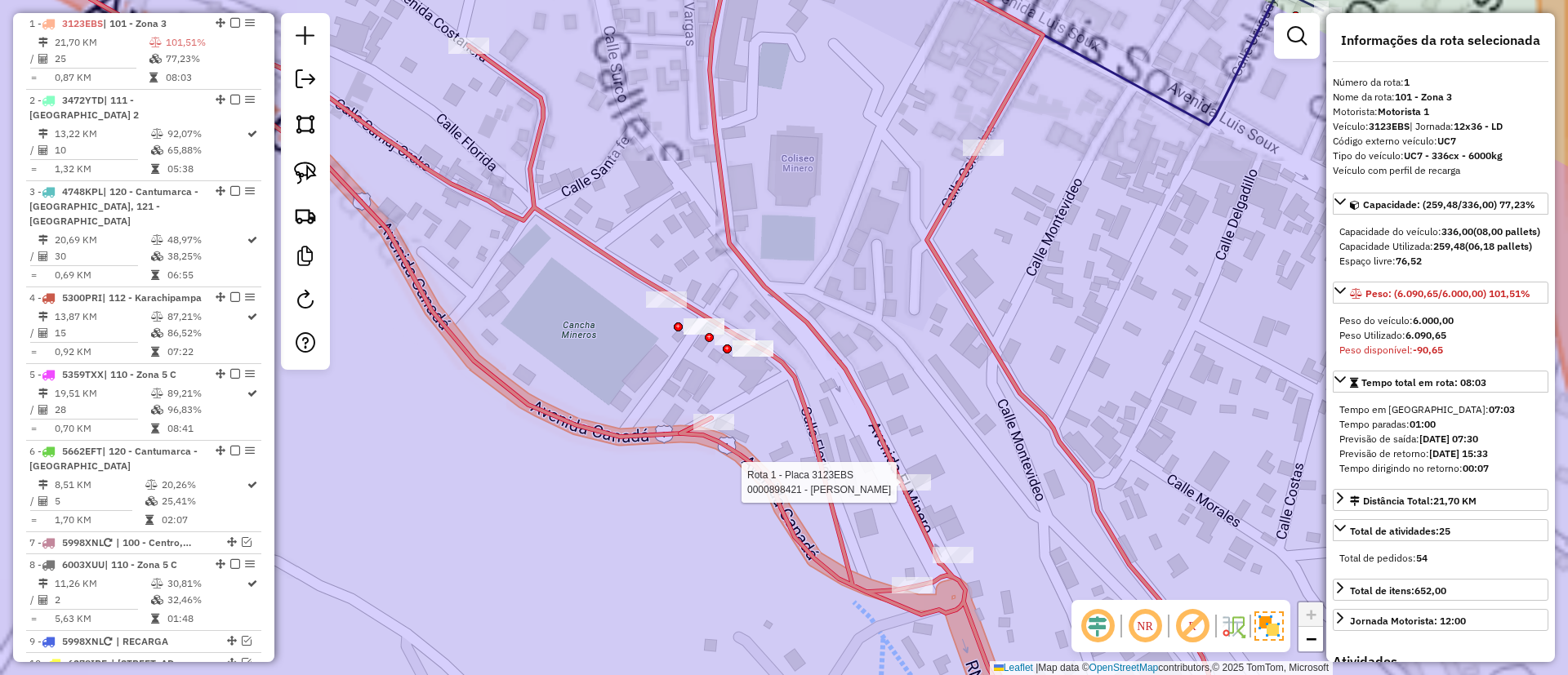
click at [902, 491] on div at bounding box center [910, 482] width 41 height 16
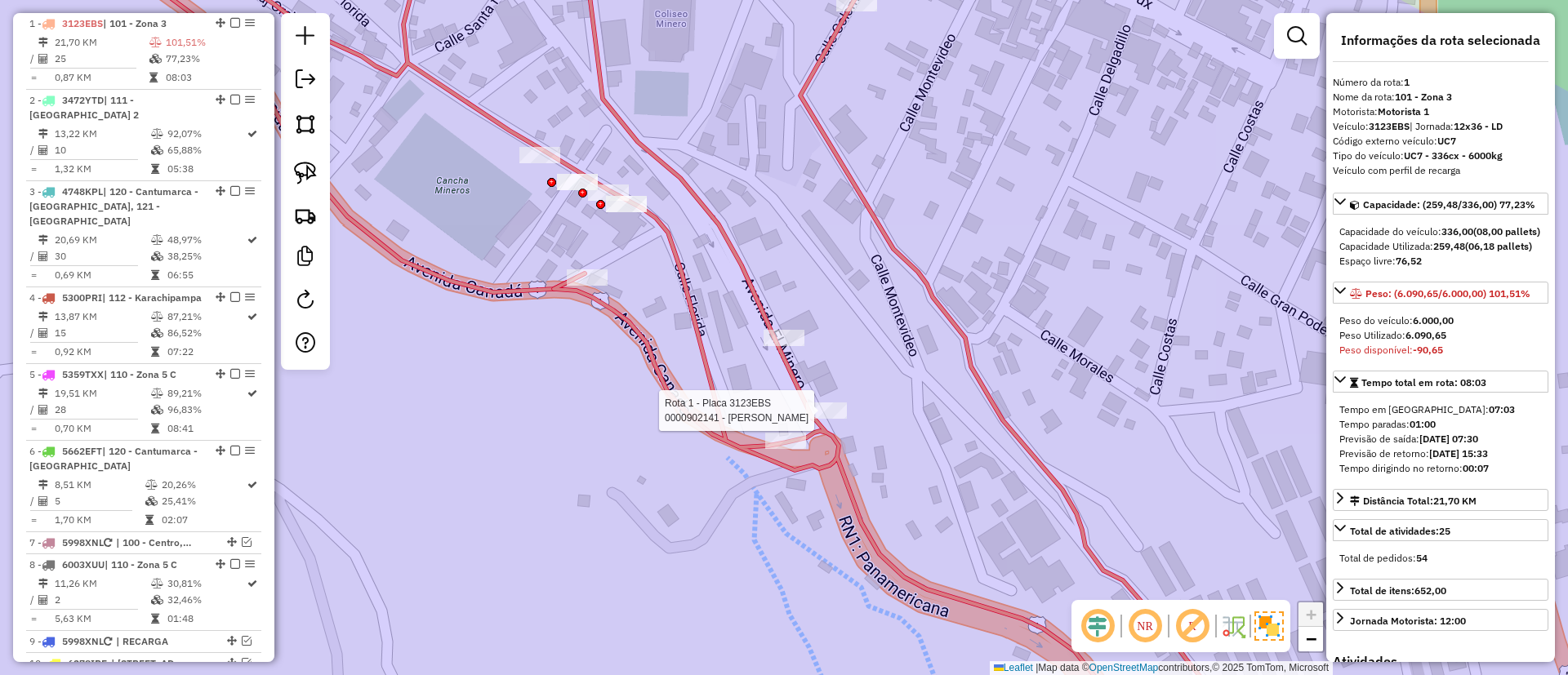
click at [812, 419] on div at bounding box center [825, 411] width 41 height 16
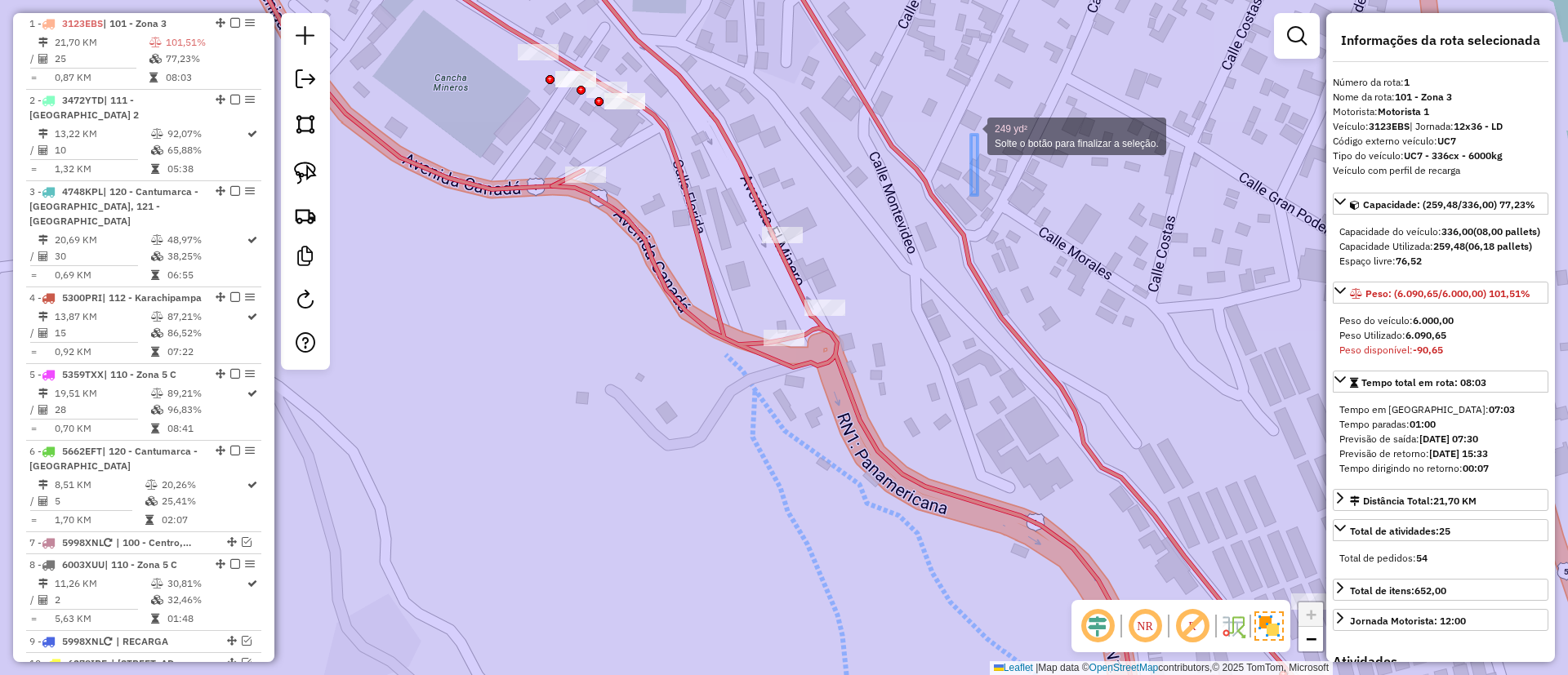
drag, startPoint x: 895, startPoint y: 275, endPoint x: 971, endPoint y: 135, distance: 159.3
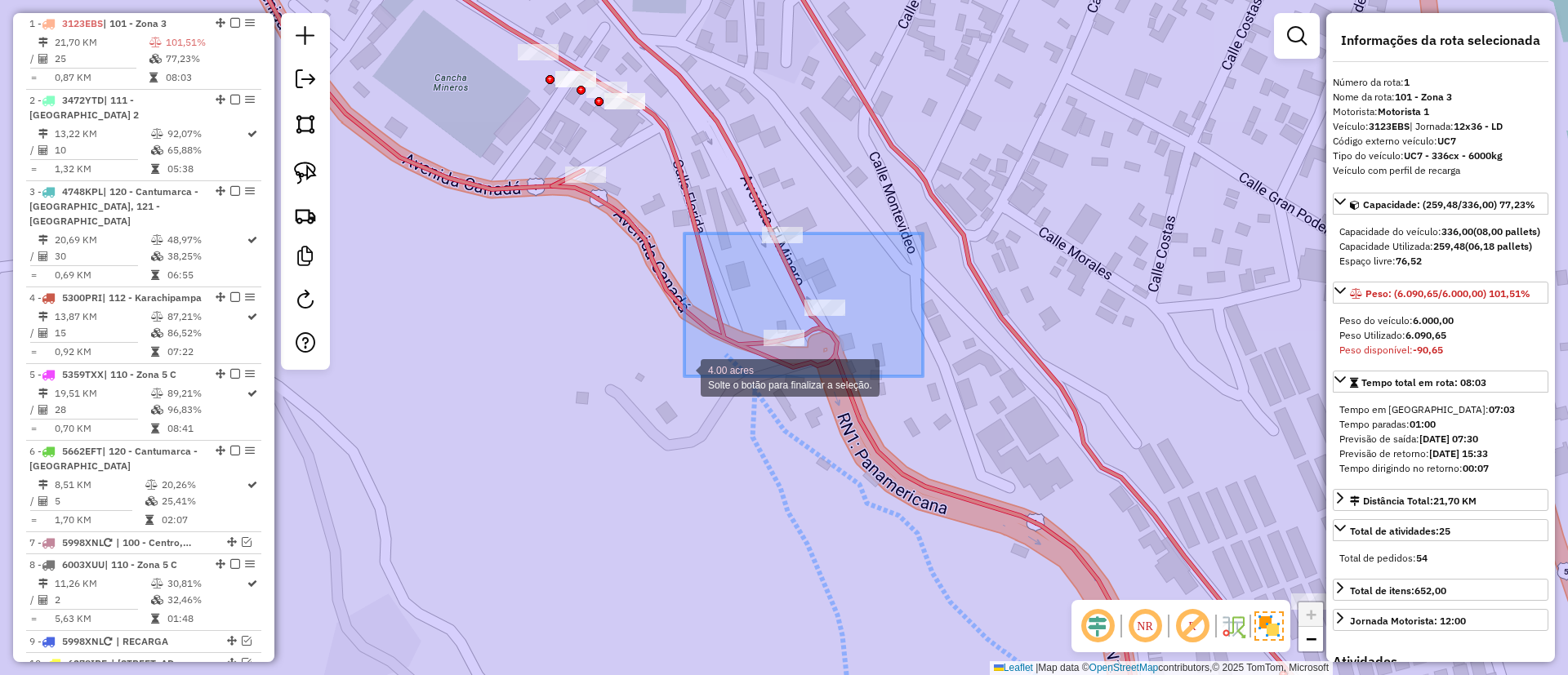
drag, startPoint x: 677, startPoint y: 357, endPoint x: 685, endPoint y: 376, distance: 20.6
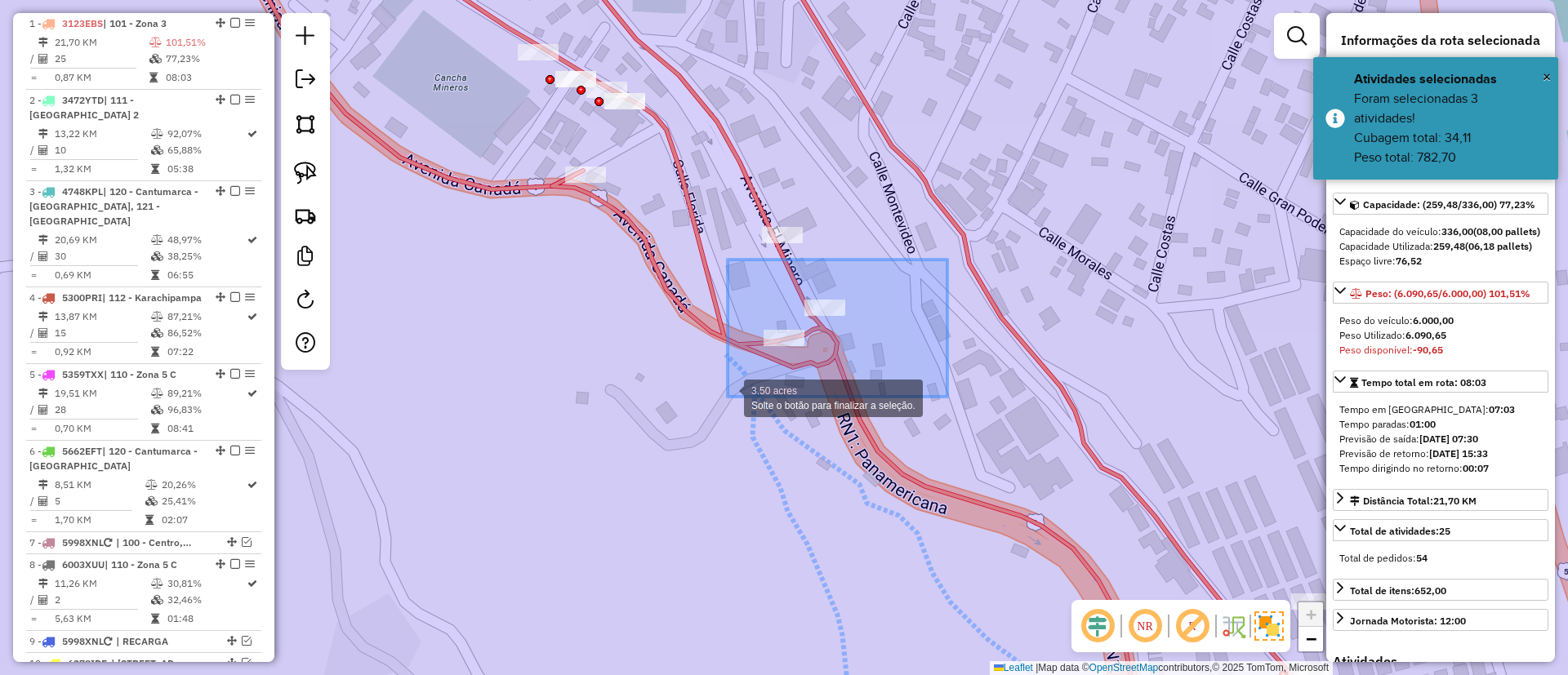
drag, startPoint x: 825, startPoint y: 358, endPoint x: 672, endPoint y: 418, distance: 164.3
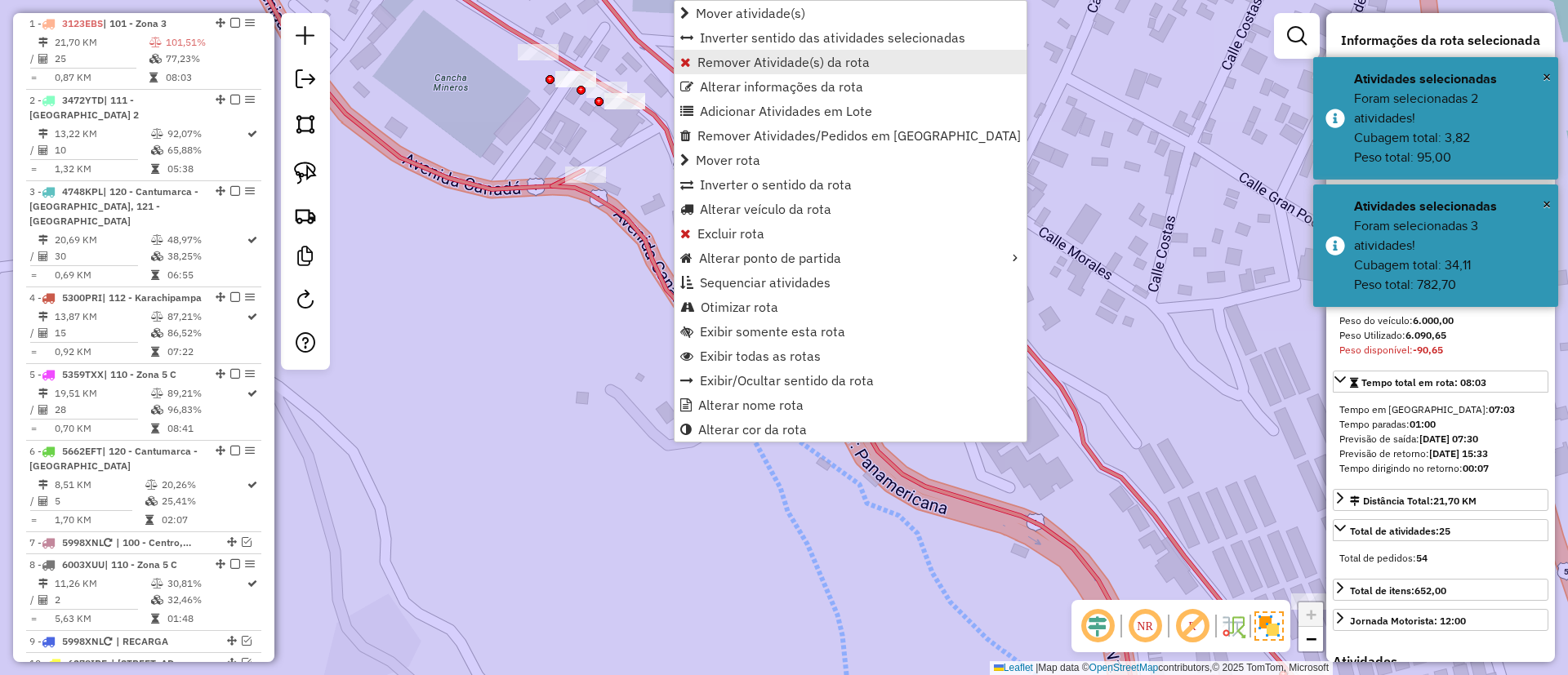
click at [787, 59] on span "Remover Atividade(s) da rota" at bounding box center [783, 61] width 172 height 13
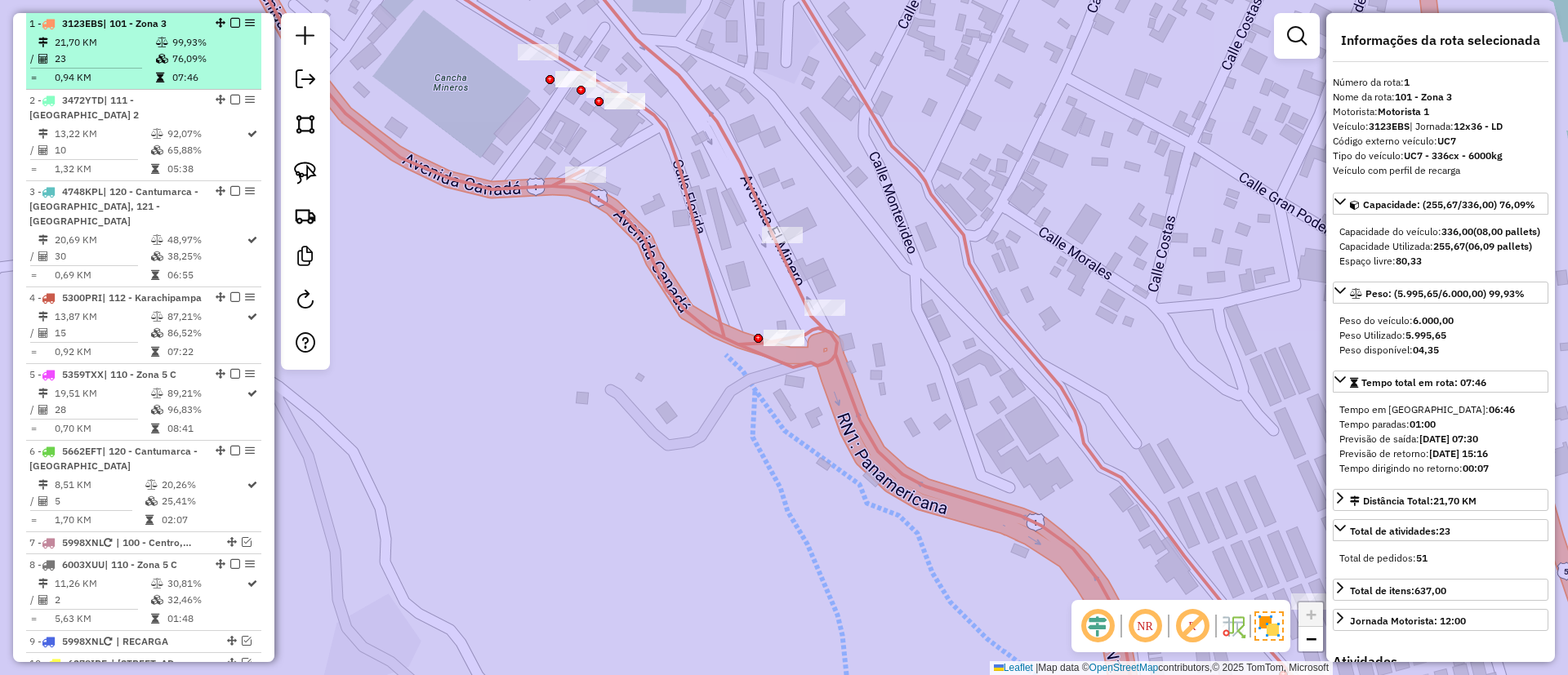
click at [233, 22] on em at bounding box center [234, 22] width 10 height 10
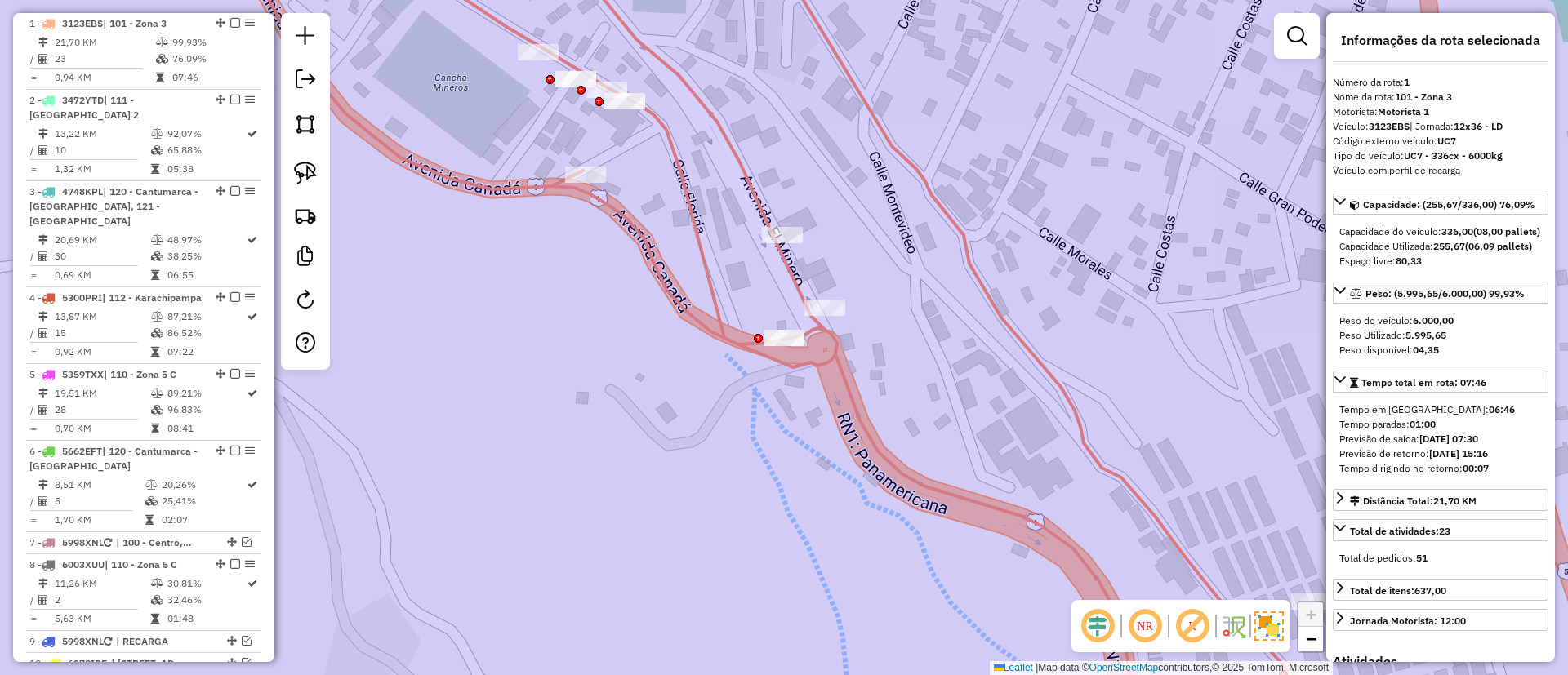
scroll to position [589, 0]
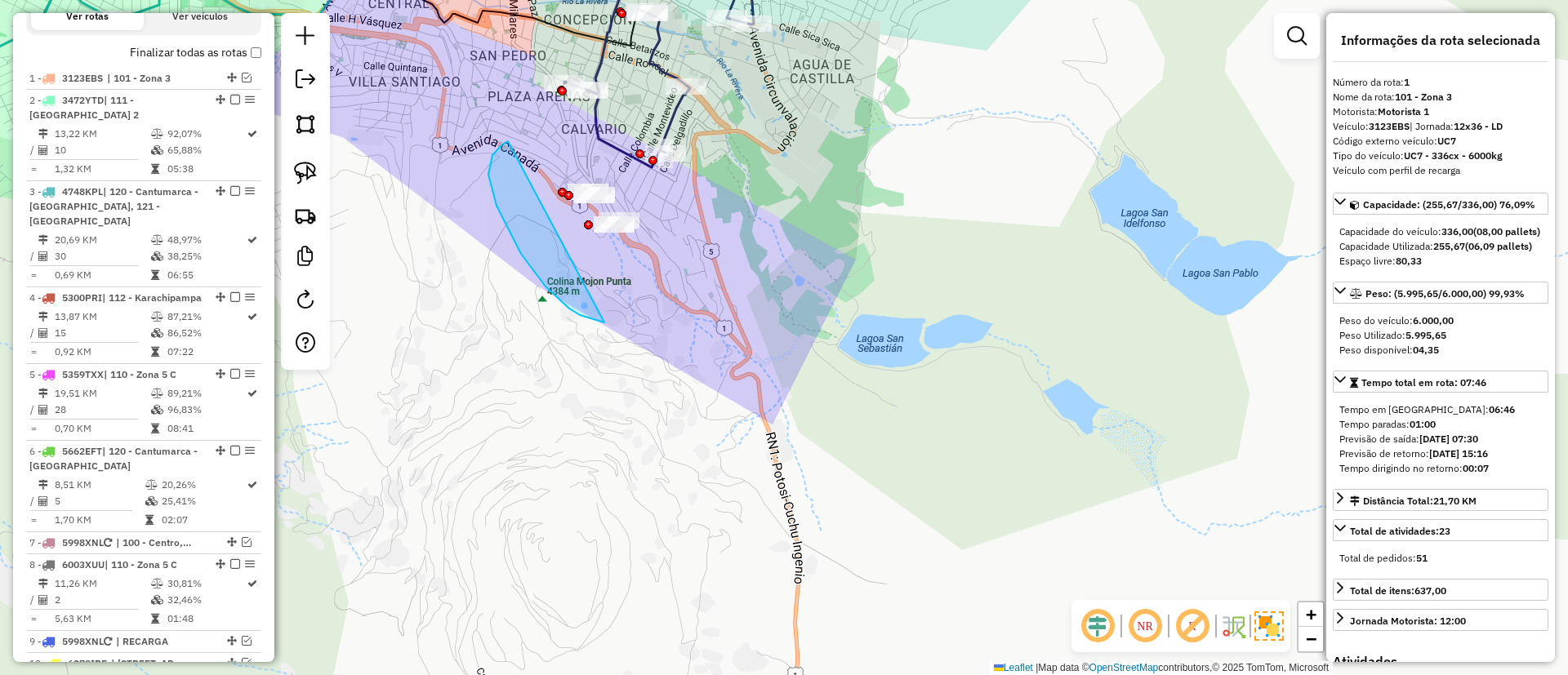
drag, startPoint x: 580, startPoint y: 315, endPoint x: 705, endPoint y: 167, distance: 193.7
click at [620, 142] on icon at bounding box center [675, 50] width 221 height 235
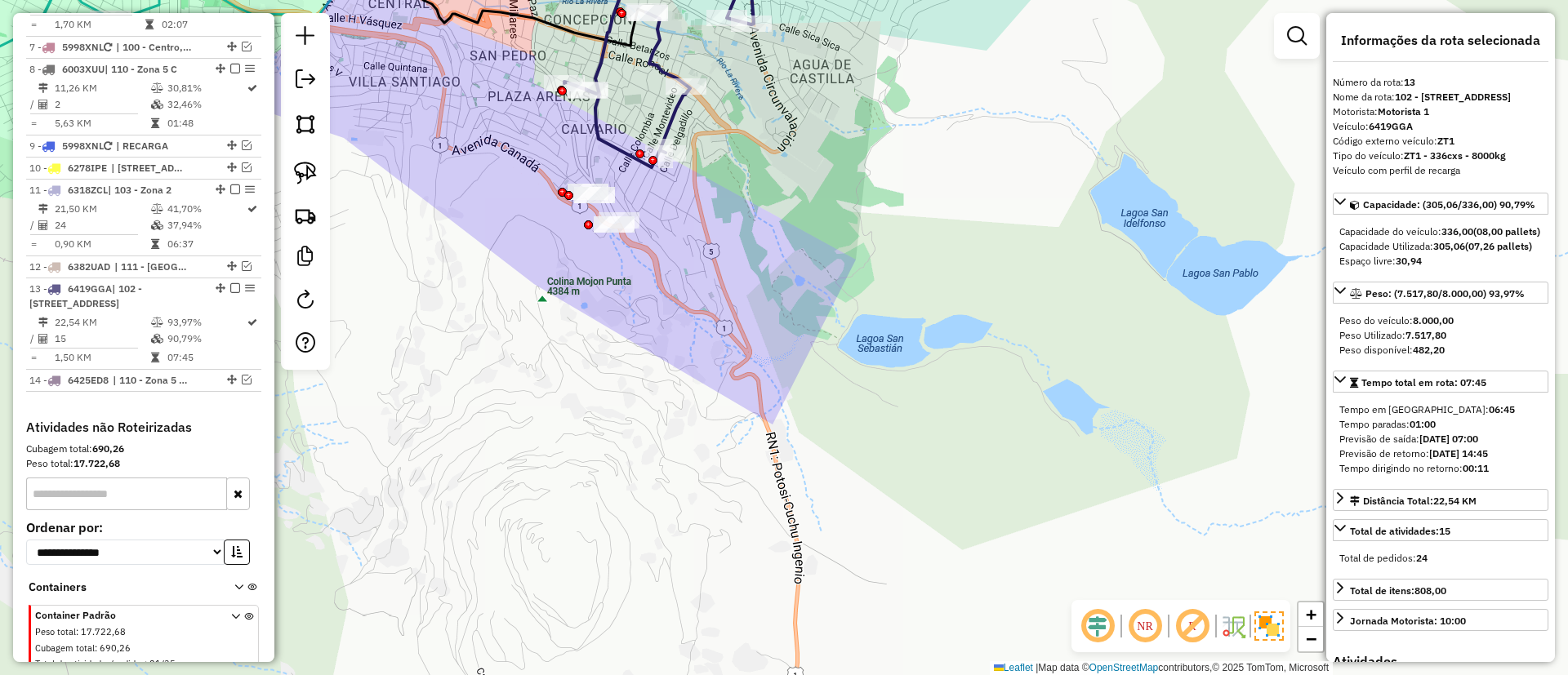
scroll to position [1180, 0]
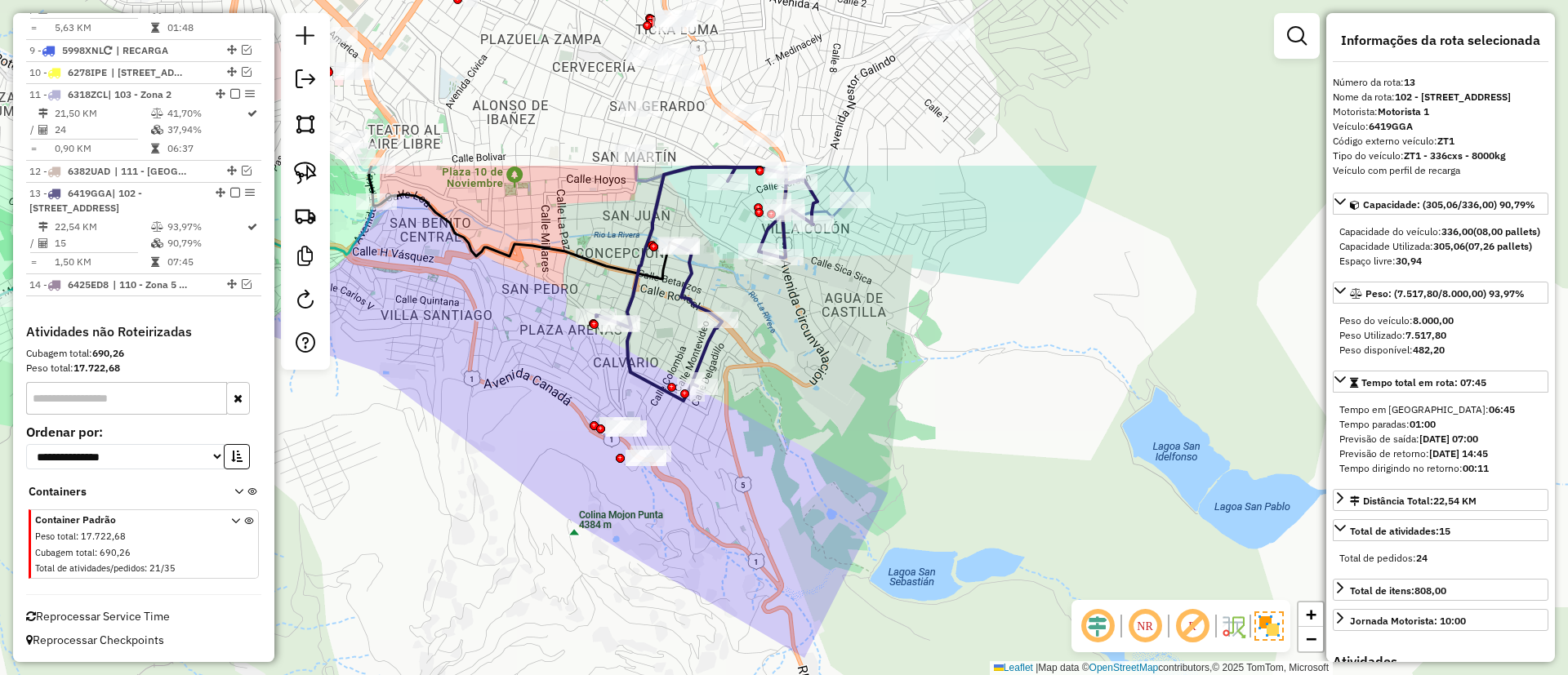
drag, startPoint x: 545, startPoint y: 159, endPoint x: 577, endPoint y: 392, distance: 235.2
click at [577, 392] on div "Janela de atendimento Grade de atendimento Capacidade Transportadoras Veículos …" at bounding box center [784, 337] width 1568 height 675
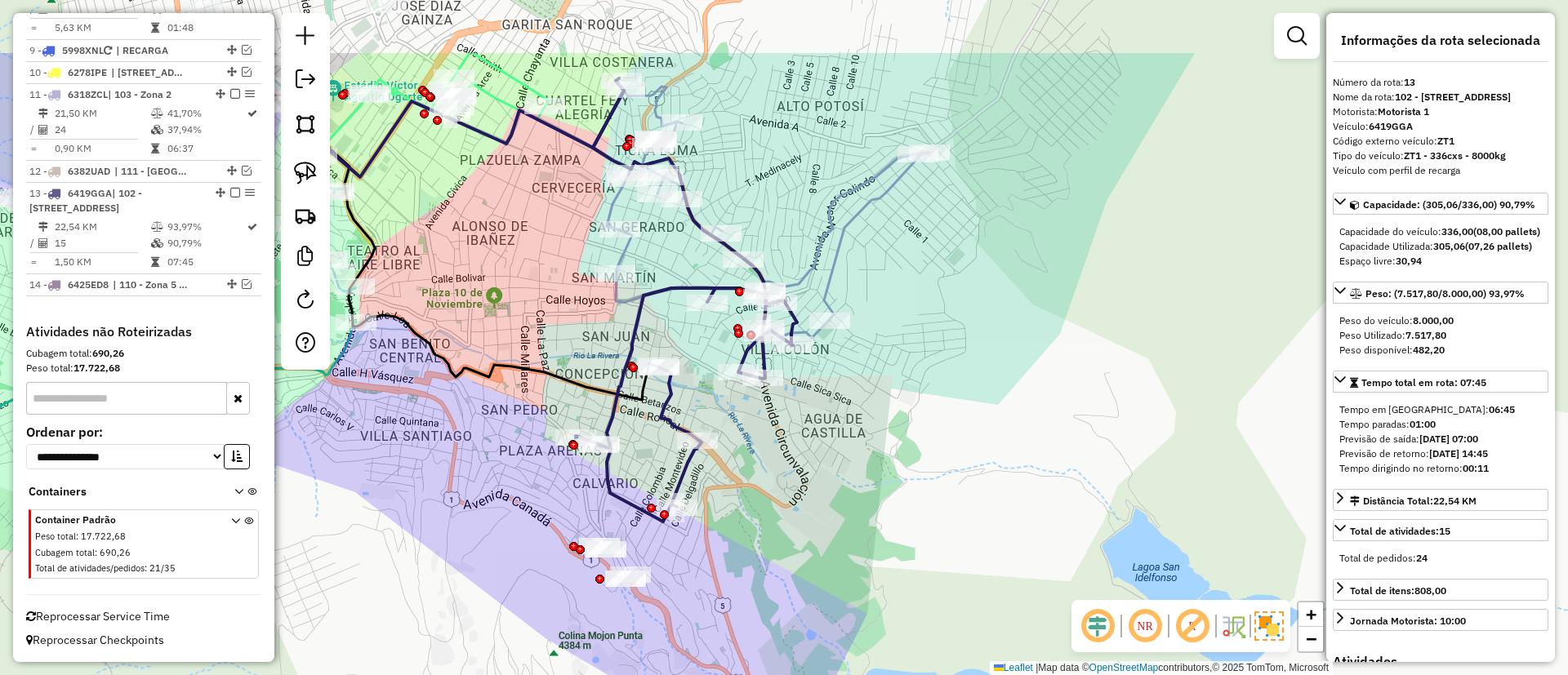
drag, startPoint x: 711, startPoint y: 207, endPoint x: 724, endPoint y: 272, distance: 66.3
click at [690, 329] on div "Janela de atendimento Grade de atendimento Capacidade Transportadoras Veículos …" at bounding box center [784, 337] width 1568 height 675
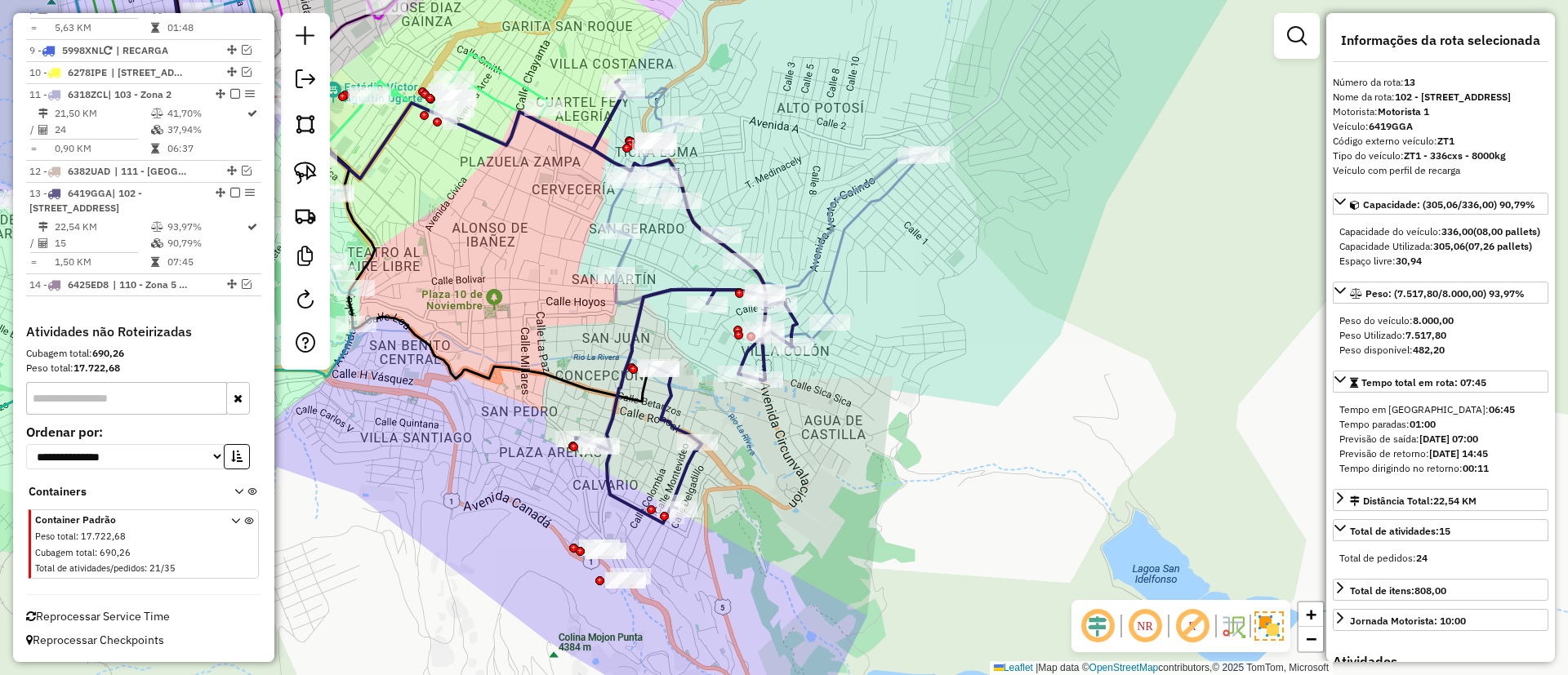
click at [825, 239] on icon at bounding box center [768, 213] width 322 height 252
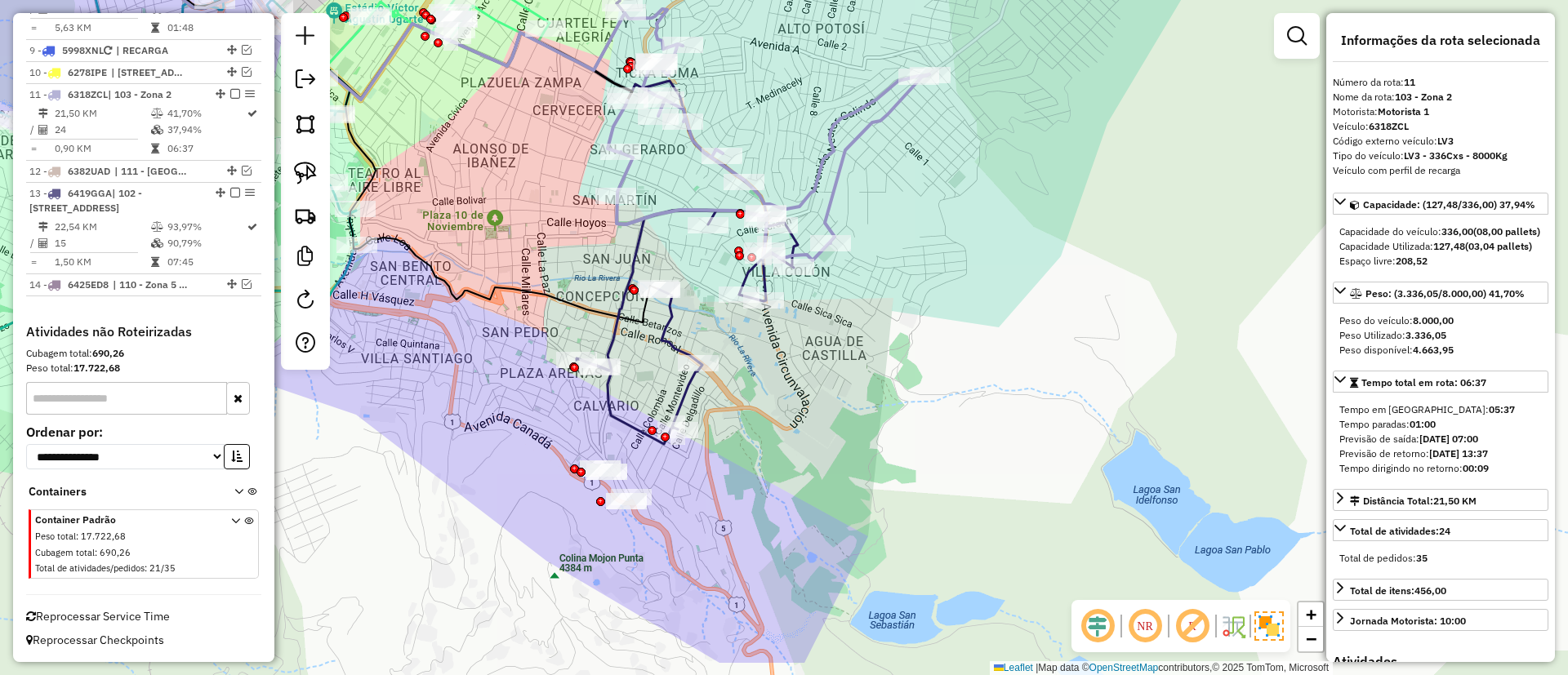
drag, startPoint x: 819, startPoint y: 237, endPoint x: 819, endPoint y: 157, distance: 80.0
click at [819, 157] on icon at bounding box center [768, 134] width 322 height 252
click at [631, 287] on div at bounding box center [634, 290] width 9 height 9
click at [638, 427] on icon at bounding box center [687, 222] width 221 height 443
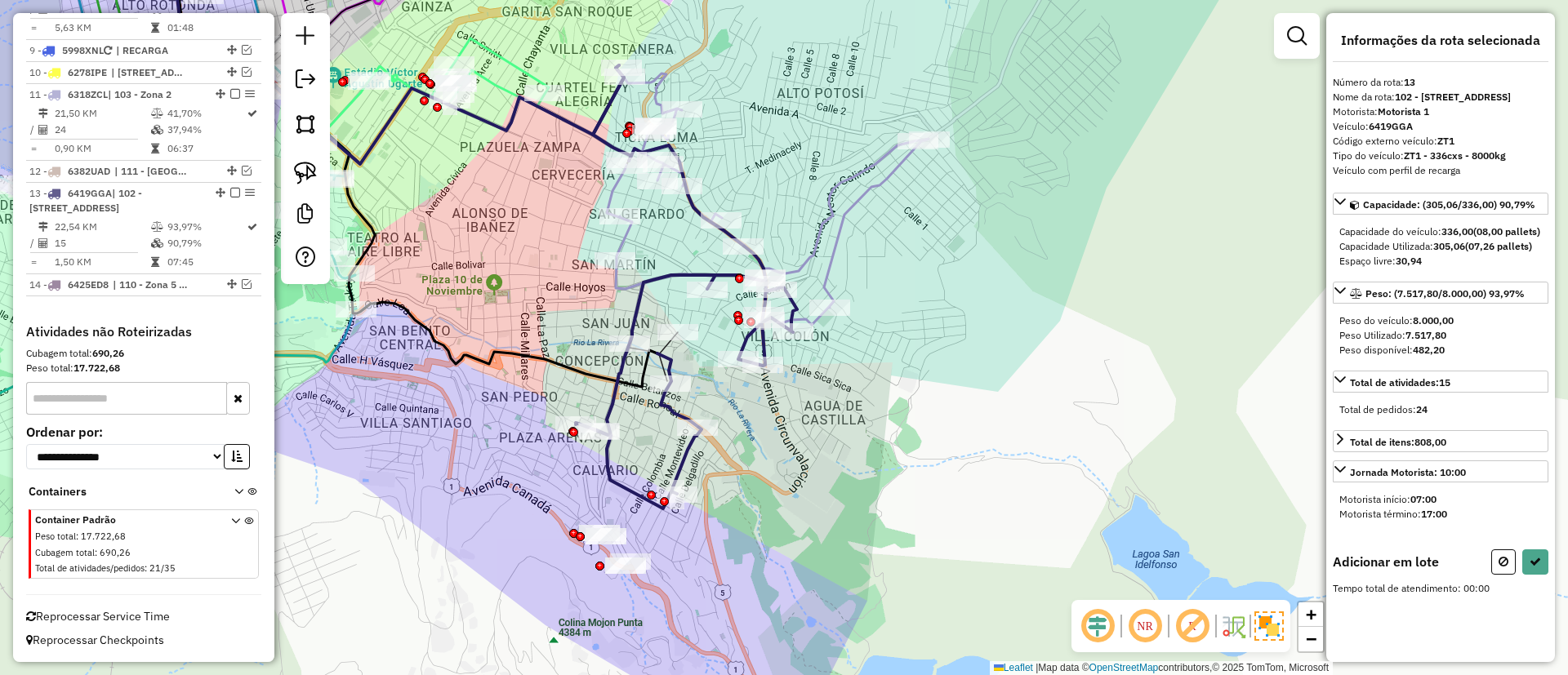
drag, startPoint x: 518, startPoint y: 455, endPoint x: 512, endPoint y: 369, distance: 86.2
click at [512, 373] on div "Janela de atendimento Grade de atendimento Capacidade Transportadoras Veículos …" at bounding box center [784, 337] width 1568 height 675
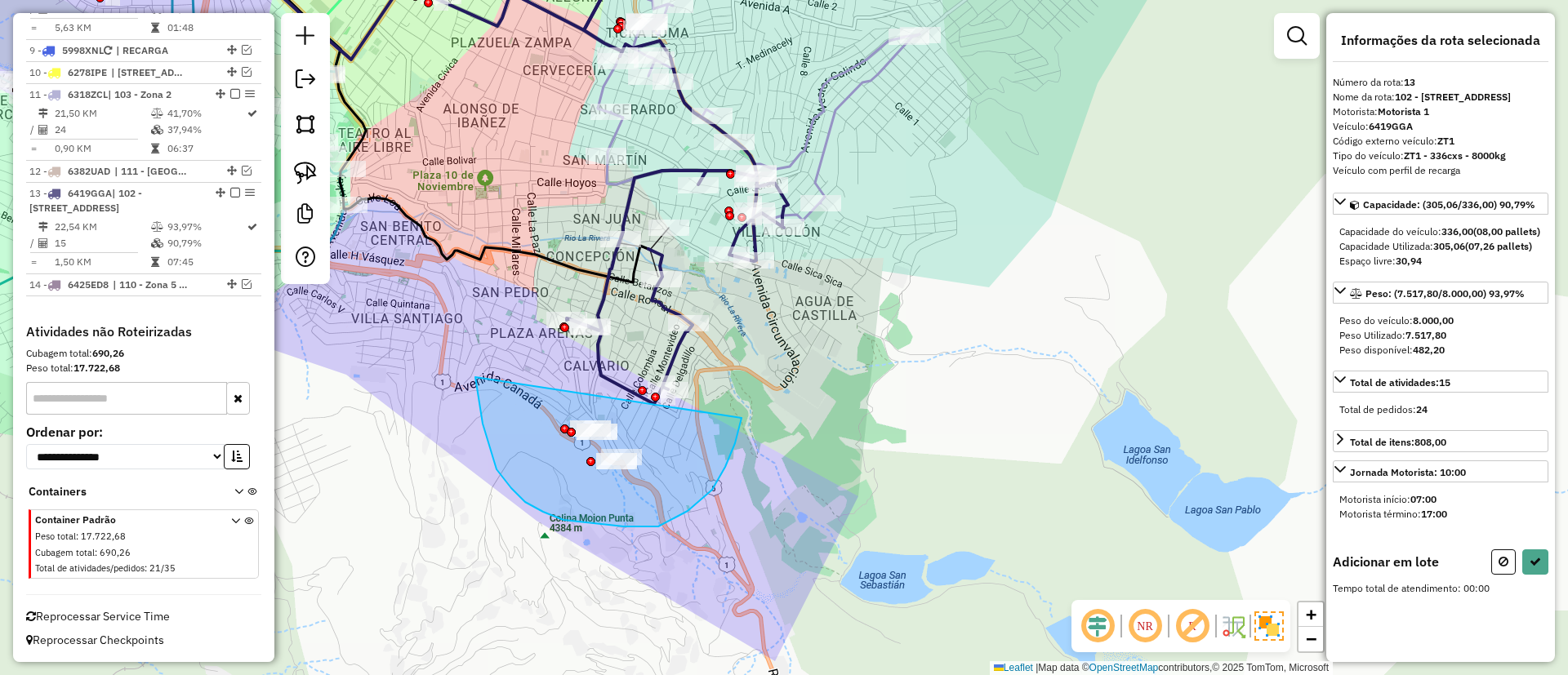
drag, startPoint x: 477, startPoint y: 392, endPoint x: 747, endPoint y: 350, distance: 273.2
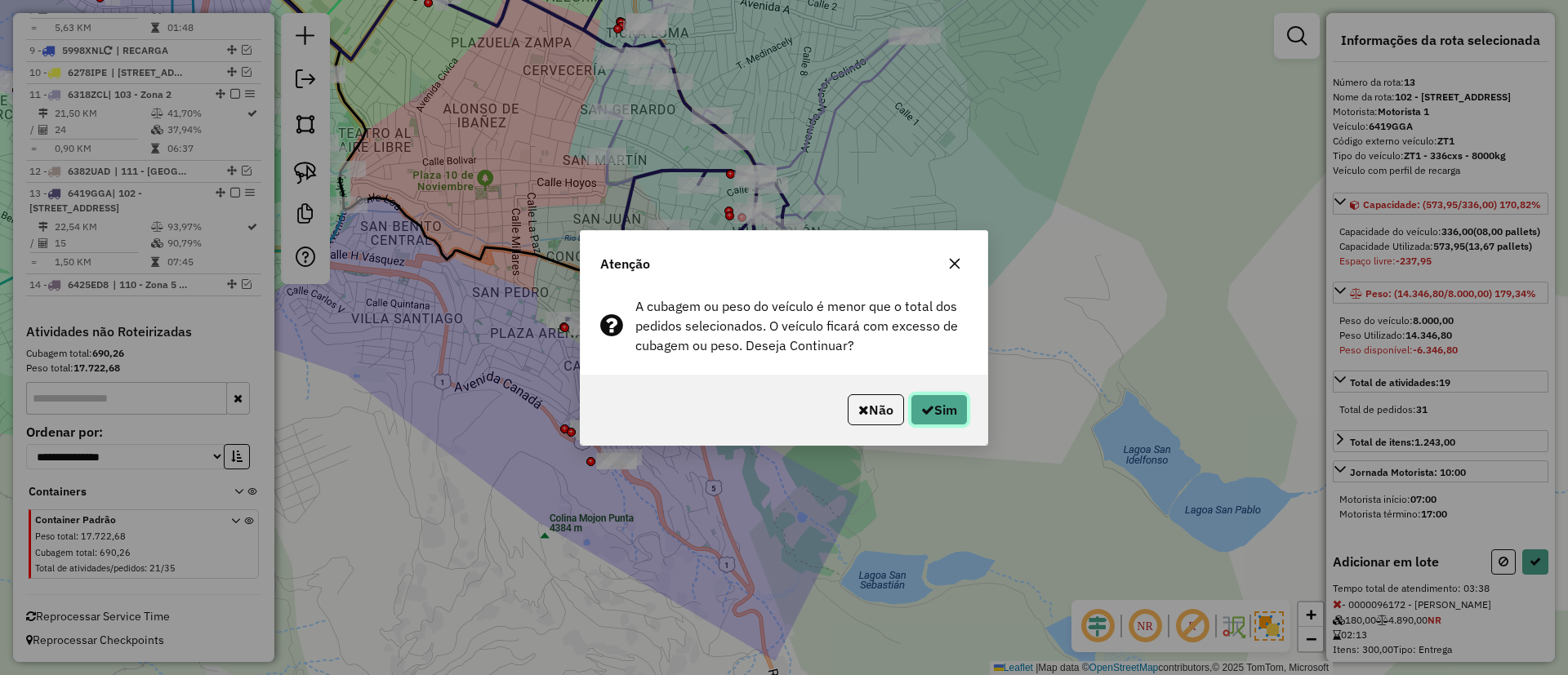
click at [951, 407] on button "Sim" at bounding box center [939, 410] width 57 height 31
select select "**********"
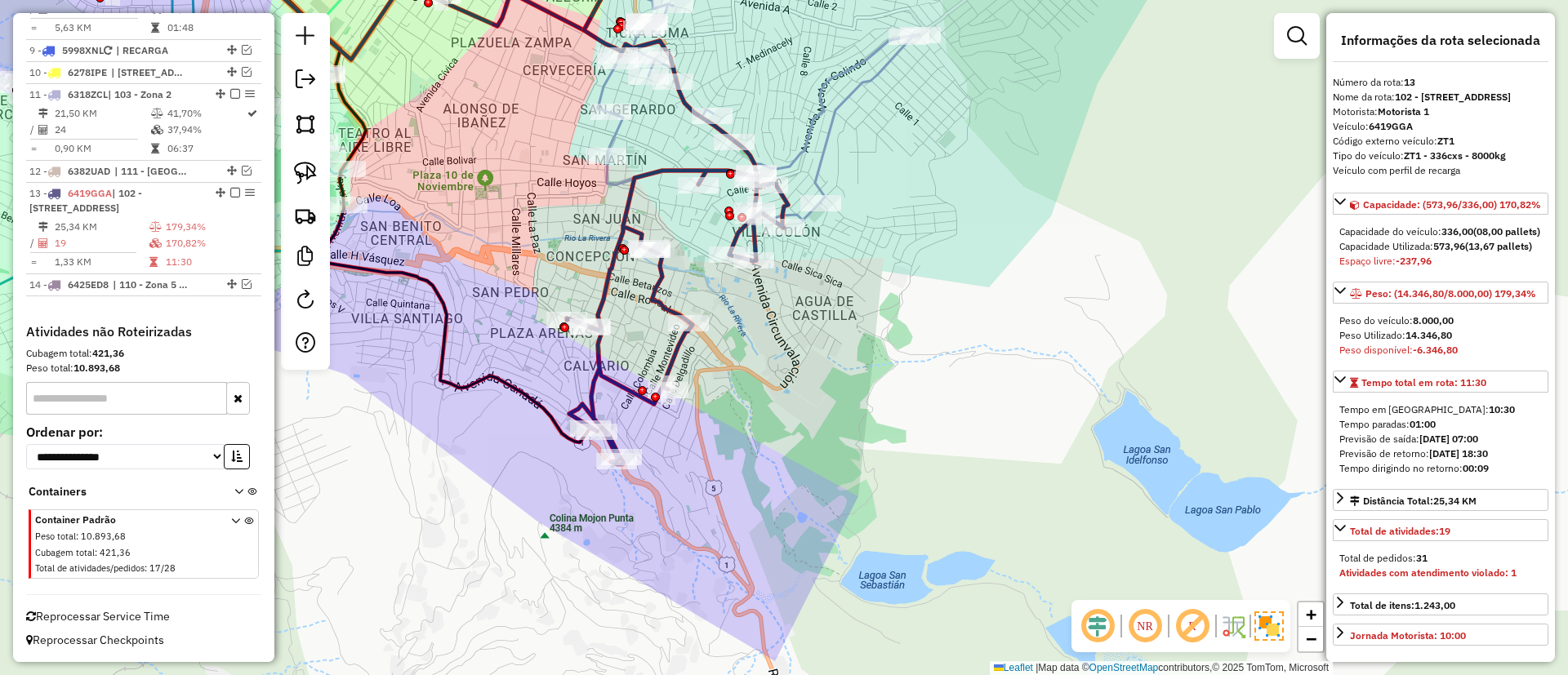
click at [831, 88] on icon at bounding box center [758, 94] width 322 height 252
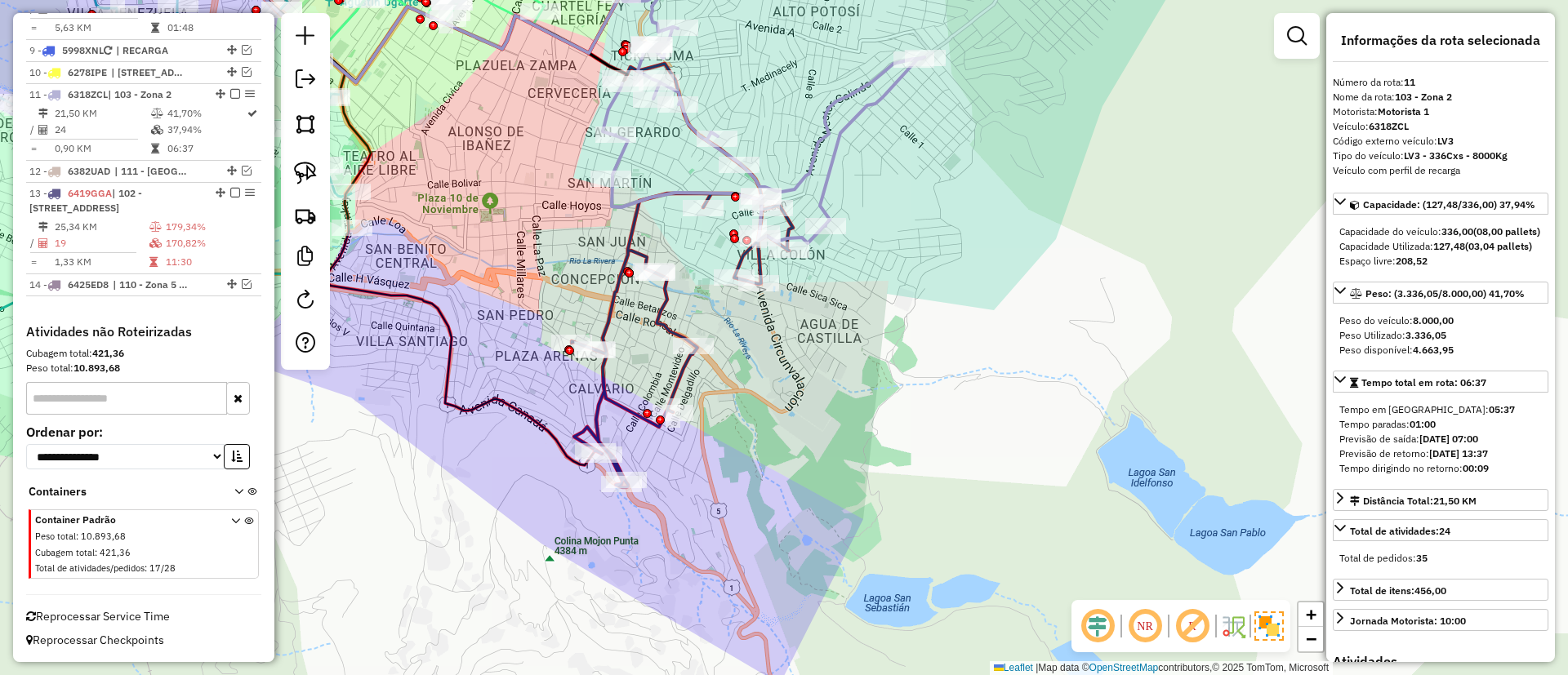
drag, startPoint x: 832, startPoint y: 110, endPoint x: 816, endPoint y: 230, distance: 121.1
click at [816, 230] on icon at bounding box center [763, 118] width 322 height 252
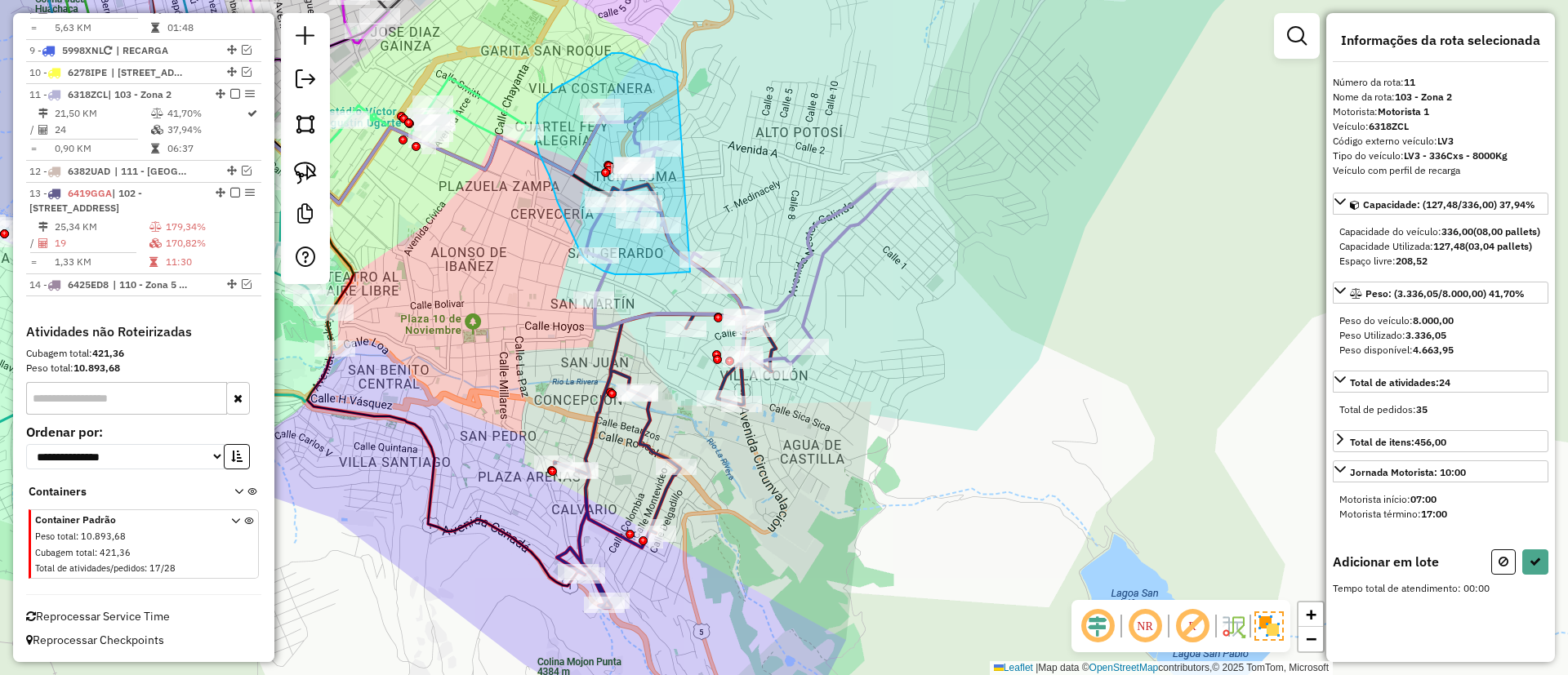
drag, startPoint x: 678, startPoint y: 76, endPoint x: 692, endPoint y: 272, distance: 196.5
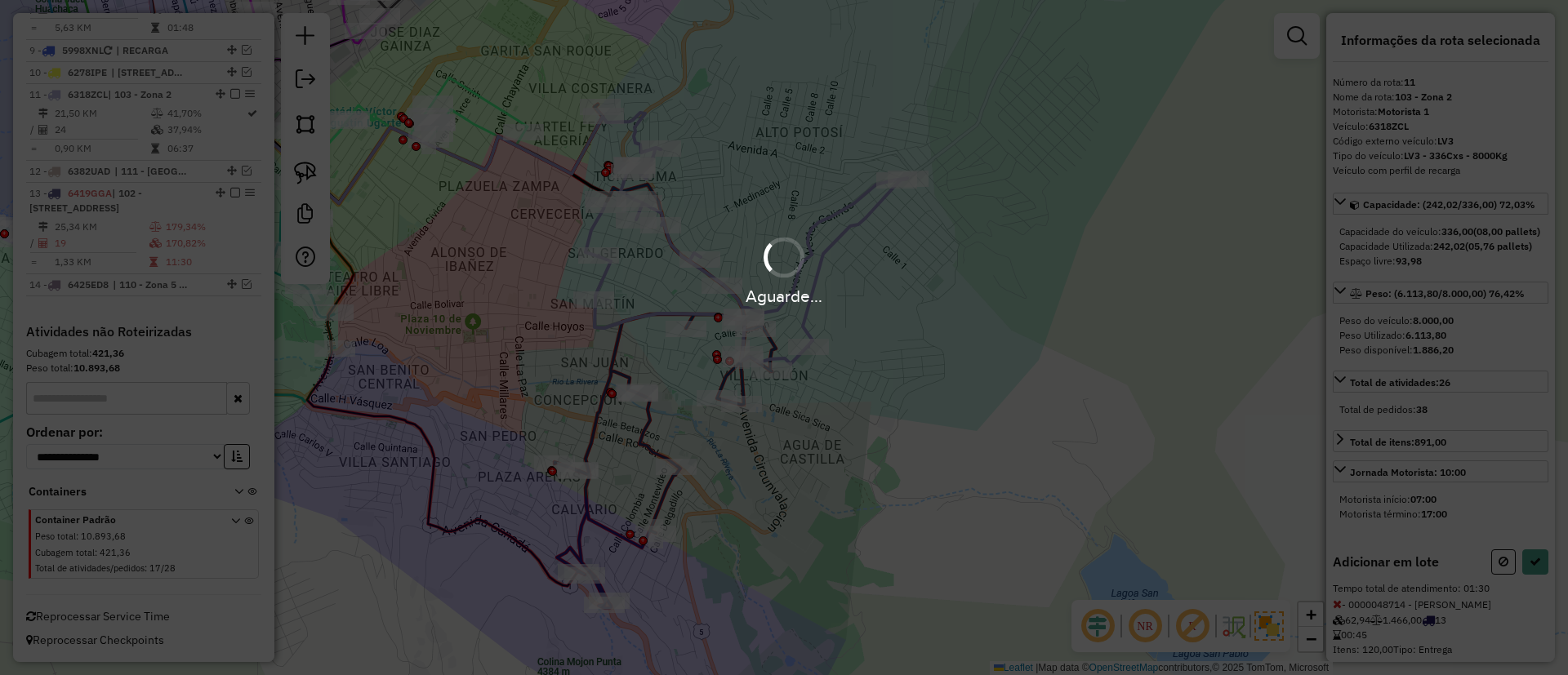
select select "**********"
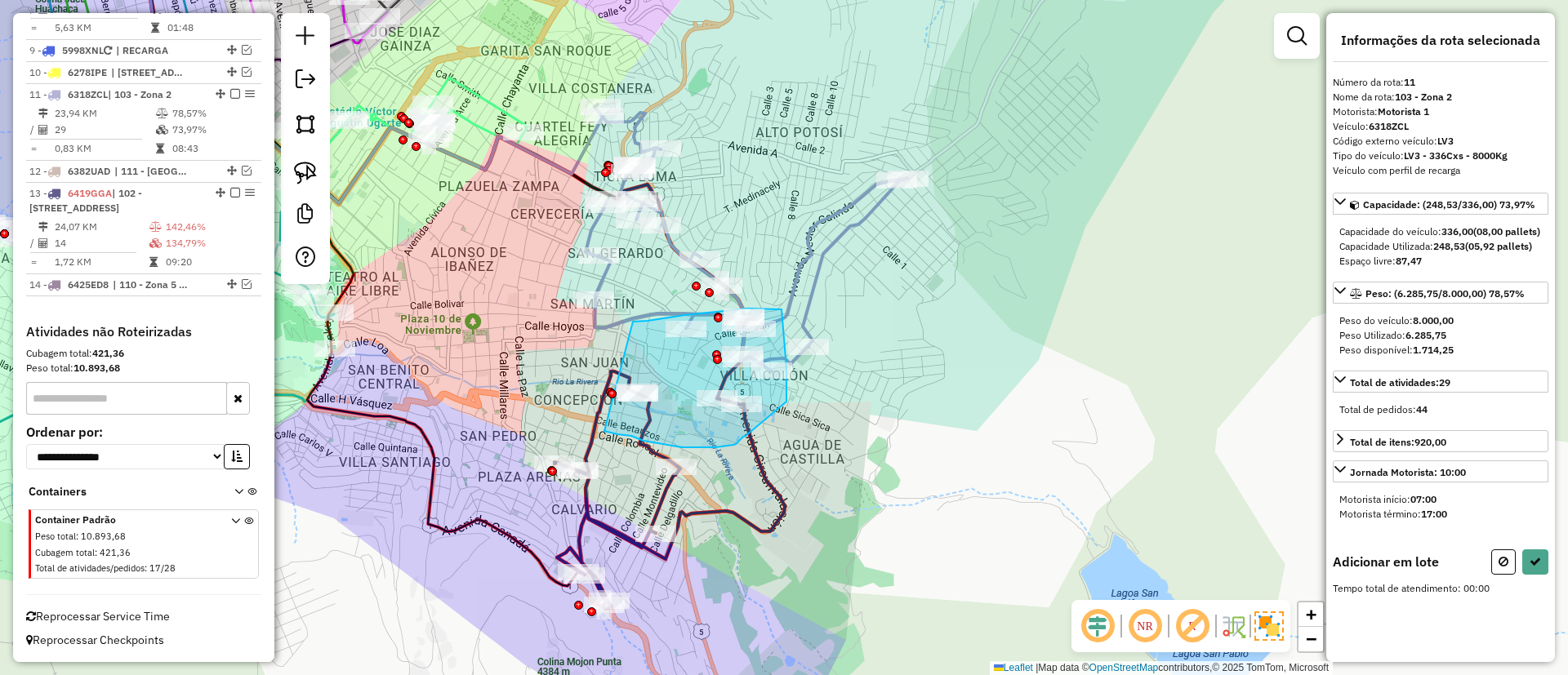
drag, startPoint x: 634, startPoint y: 322, endPoint x: 570, endPoint y: 393, distance: 95.6
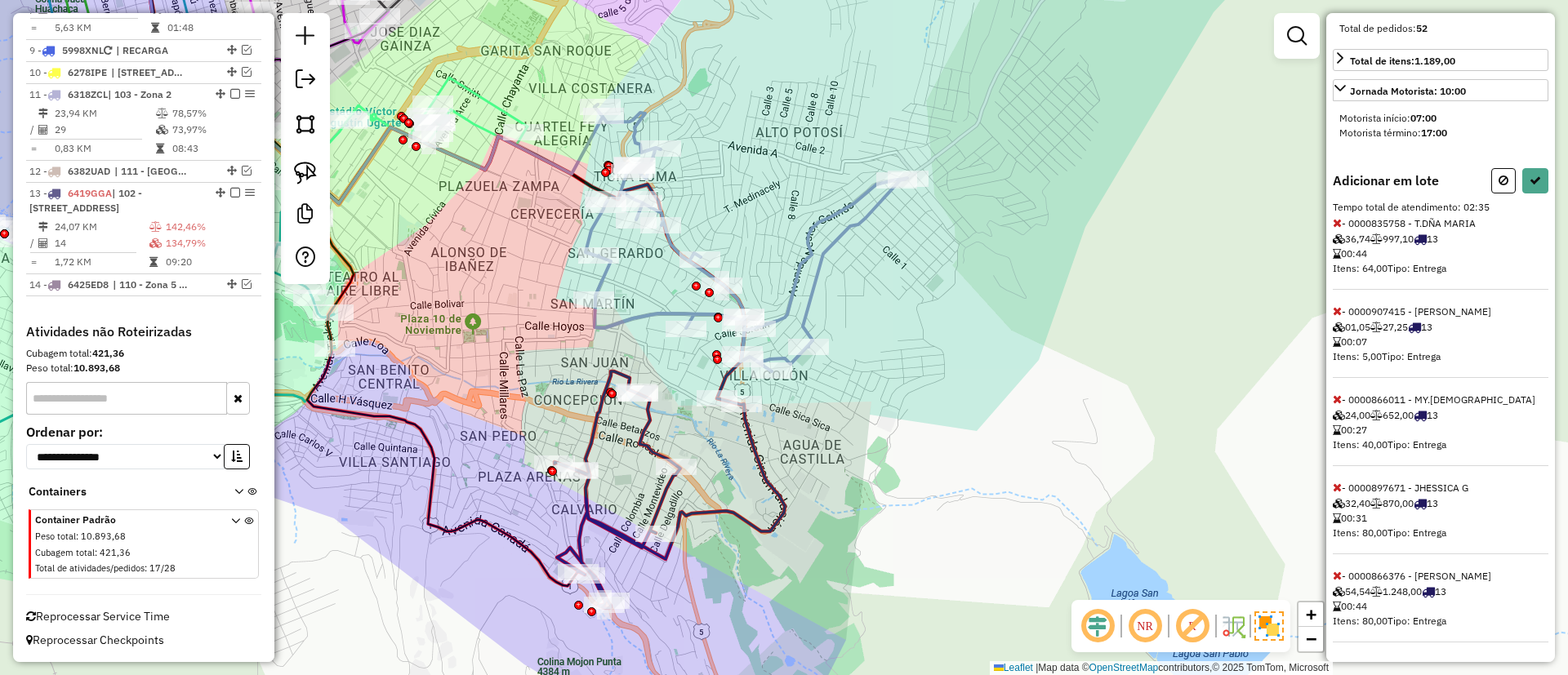
scroll to position [425, 0]
click at [1341, 573] on icon at bounding box center [1337, 575] width 9 height 11
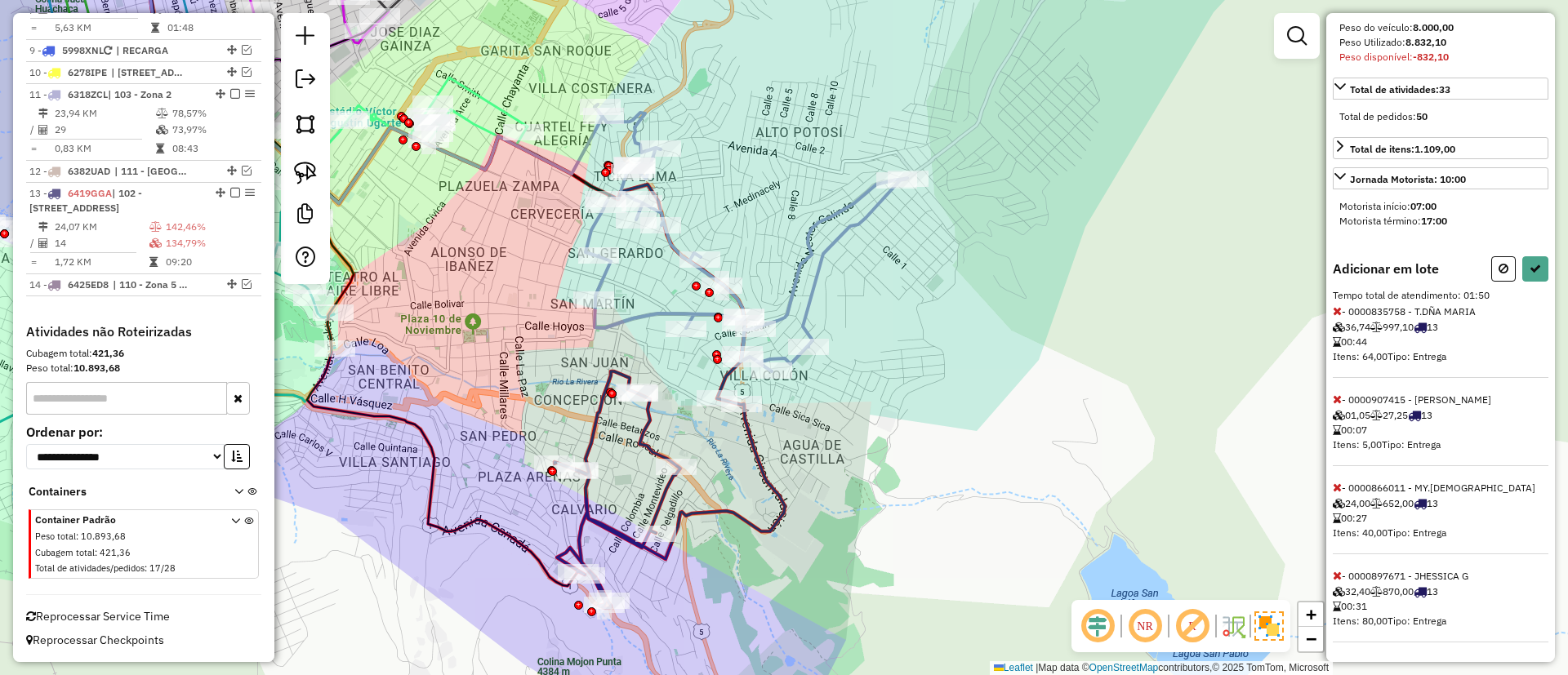
click at [1341, 575] on icon at bounding box center [1337, 575] width 9 height 11
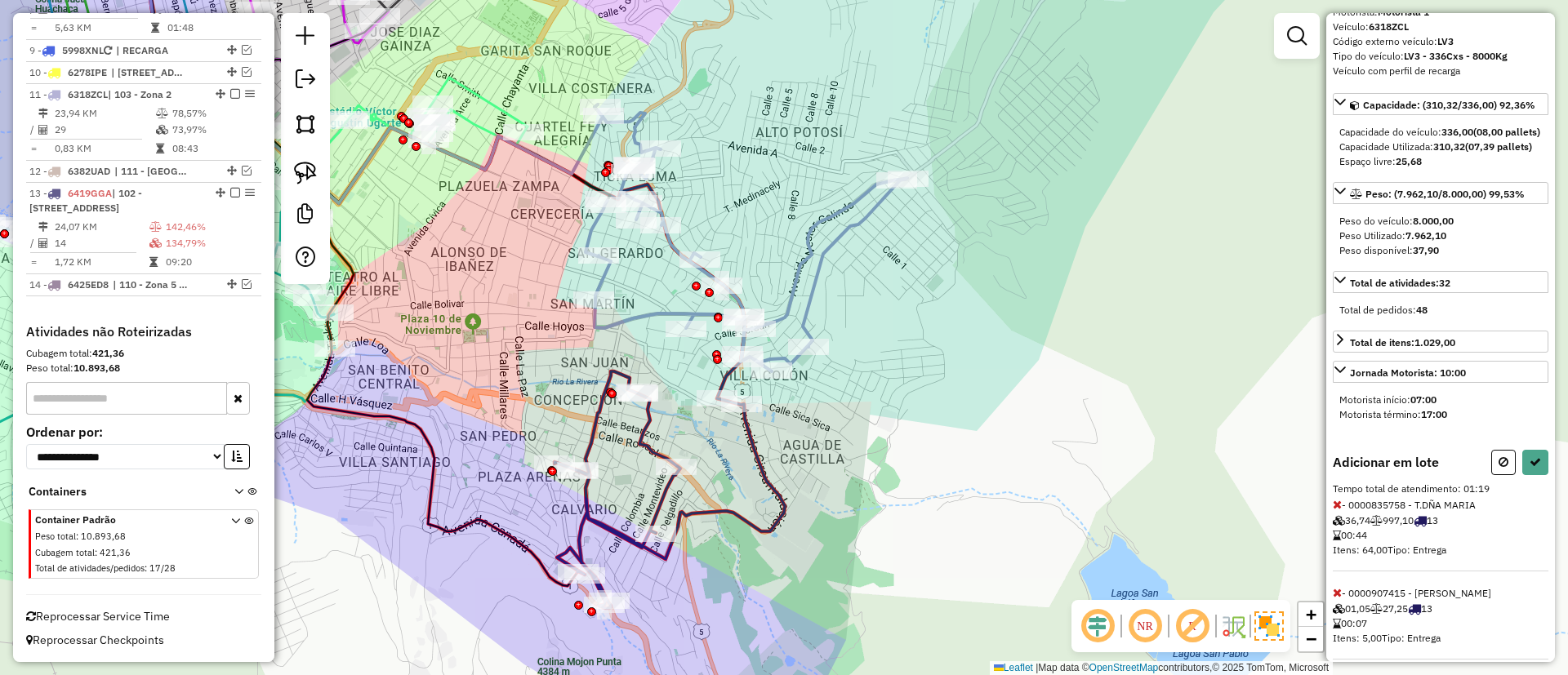
scroll to position [123, 0]
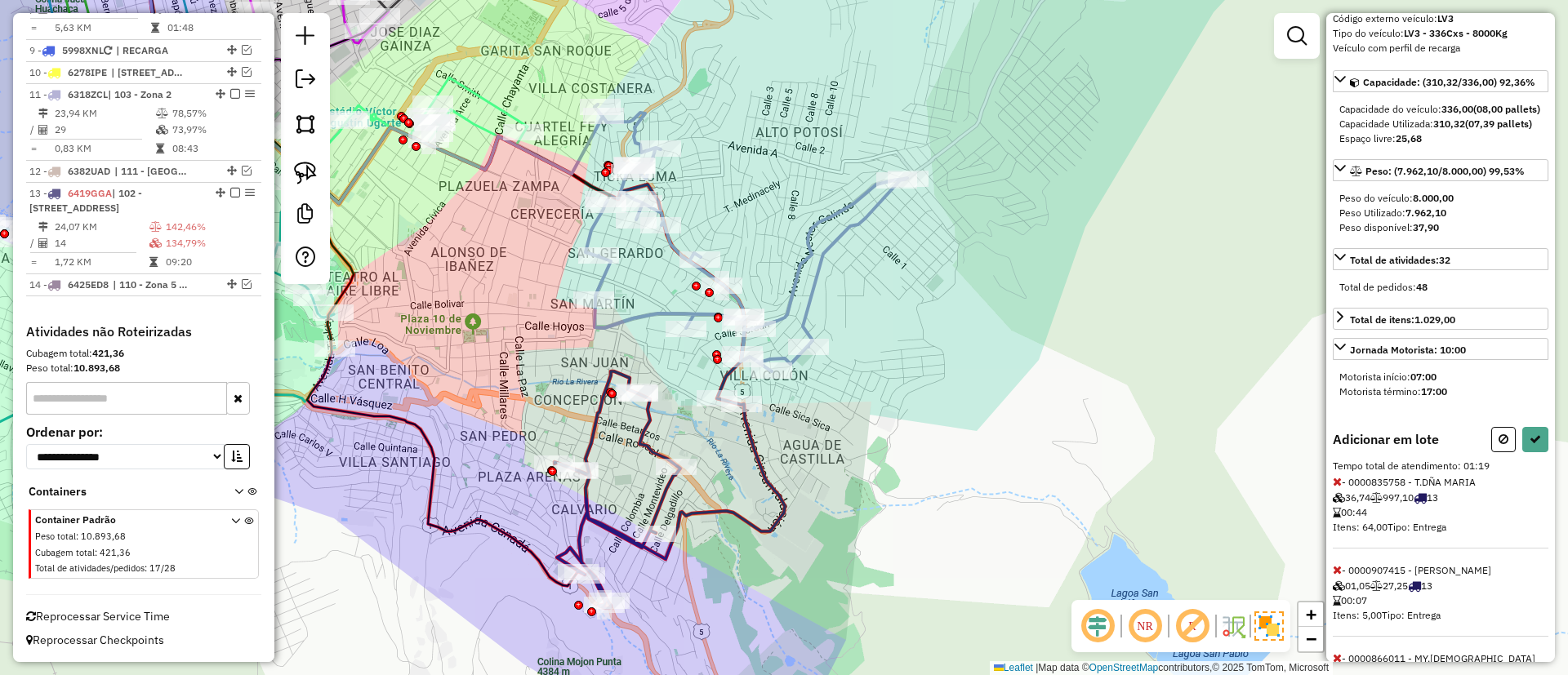
select select "**********"
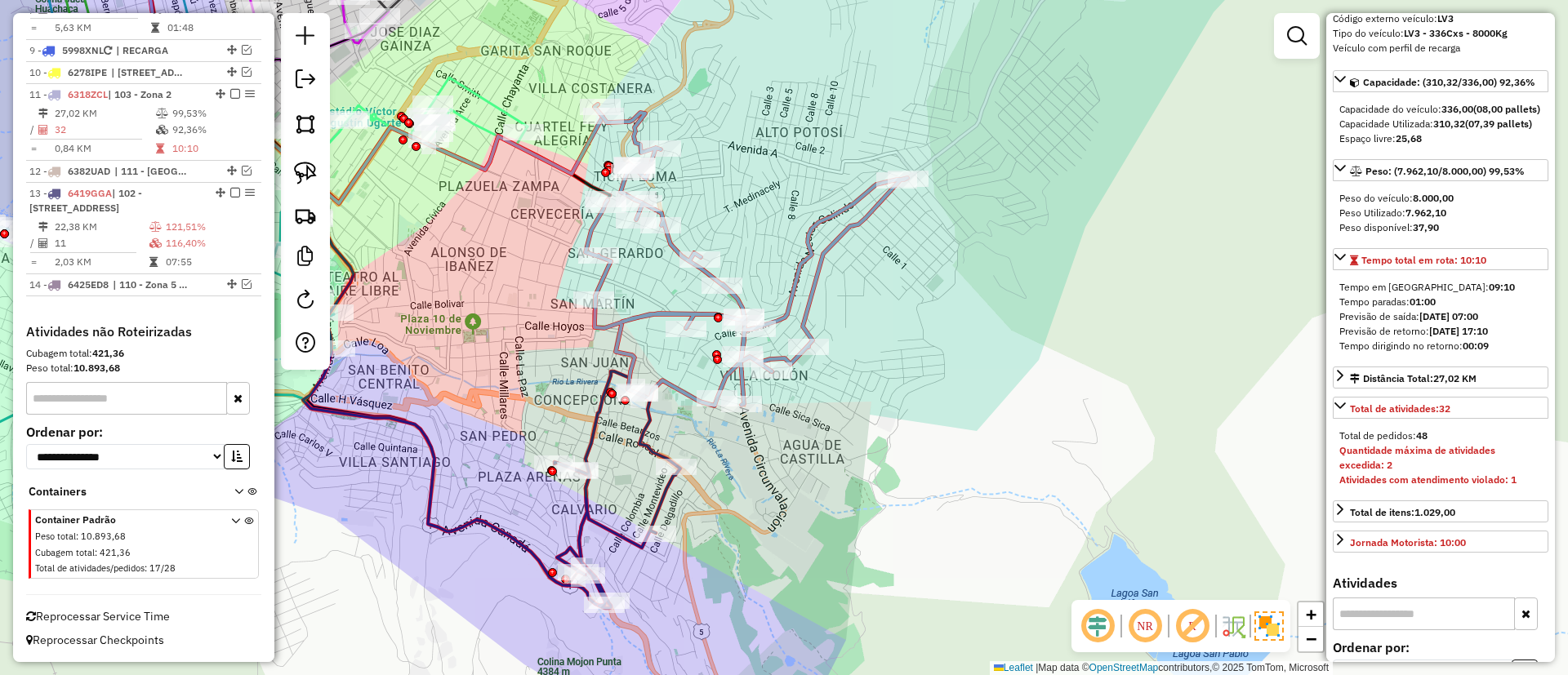
click at [596, 420] on icon at bounding box center [616, 490] width 125 height 237
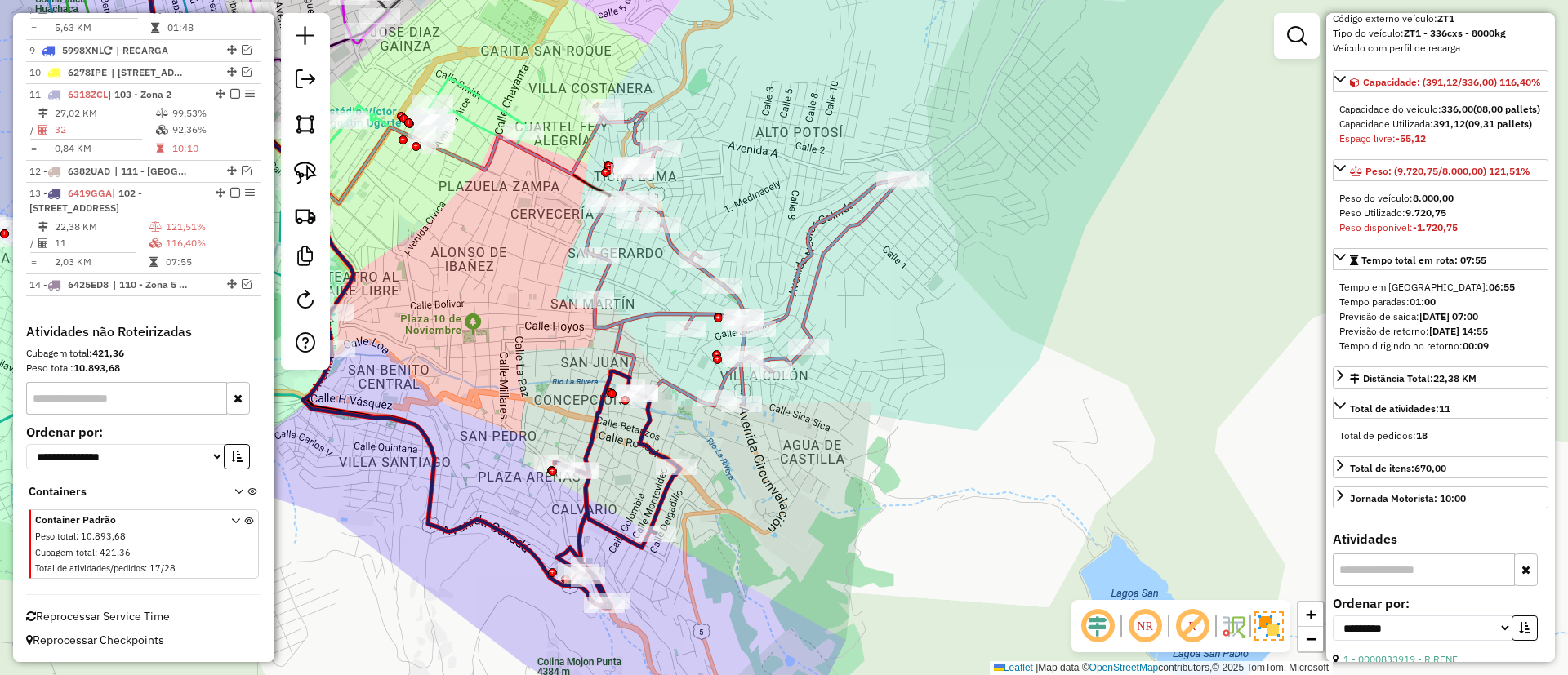
scroll to position [137, 0]
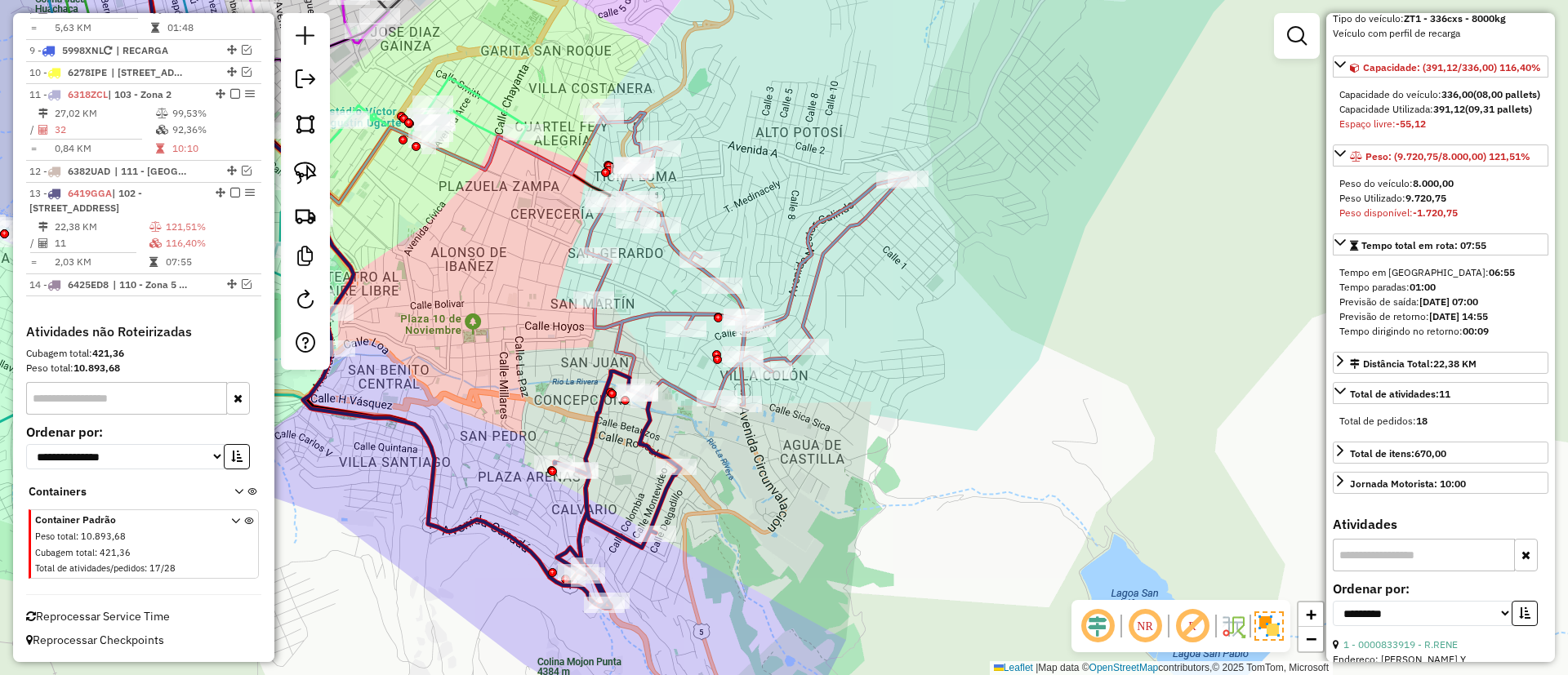
drag, startPoint x: 592, startPoint y: 420, endPoint x: 582, endPoint y: 413, distance: 12.2
click at [582, 413] on icon at bounding box center [616, 490] width 125 height 237
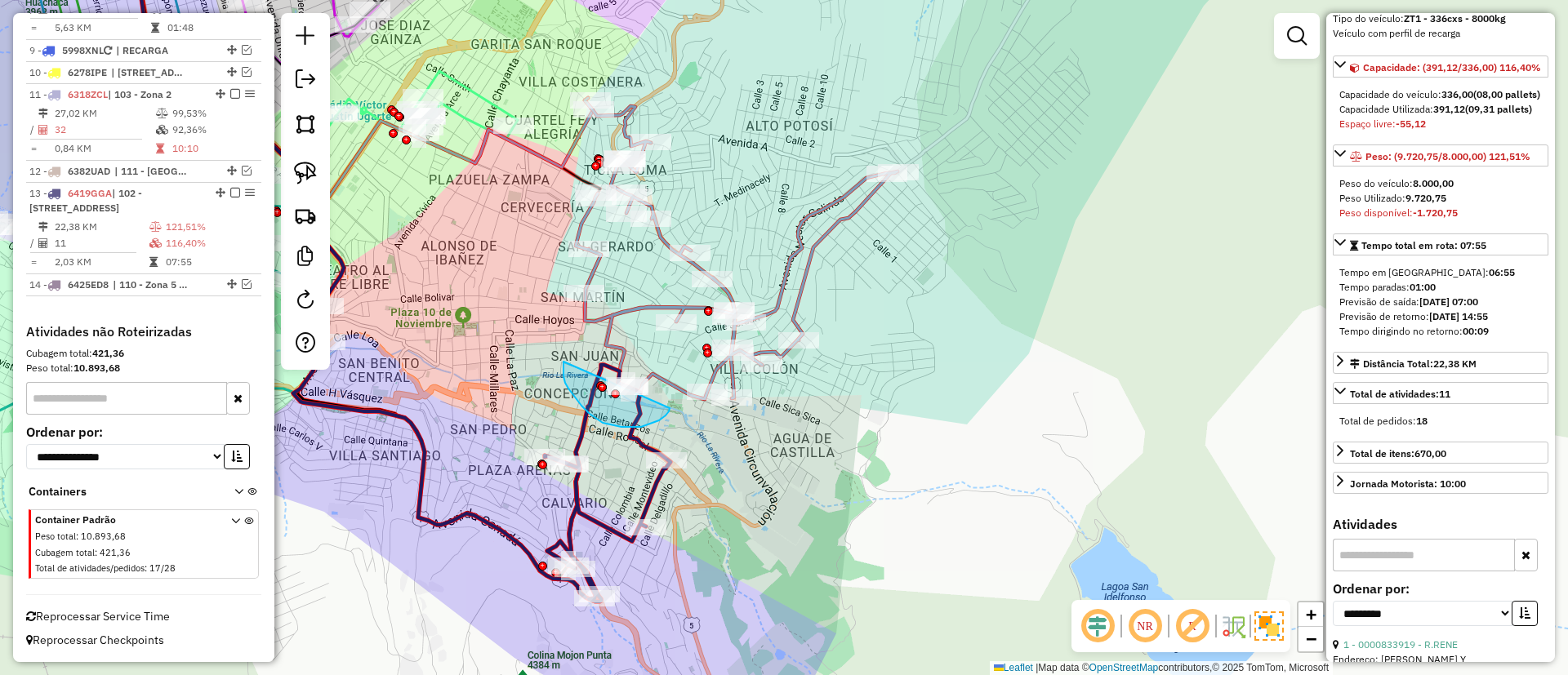
drag, startPoint x: 564, startPoint y: 366, endPoint x: 667, endPoint y: 340, distance: 106.2
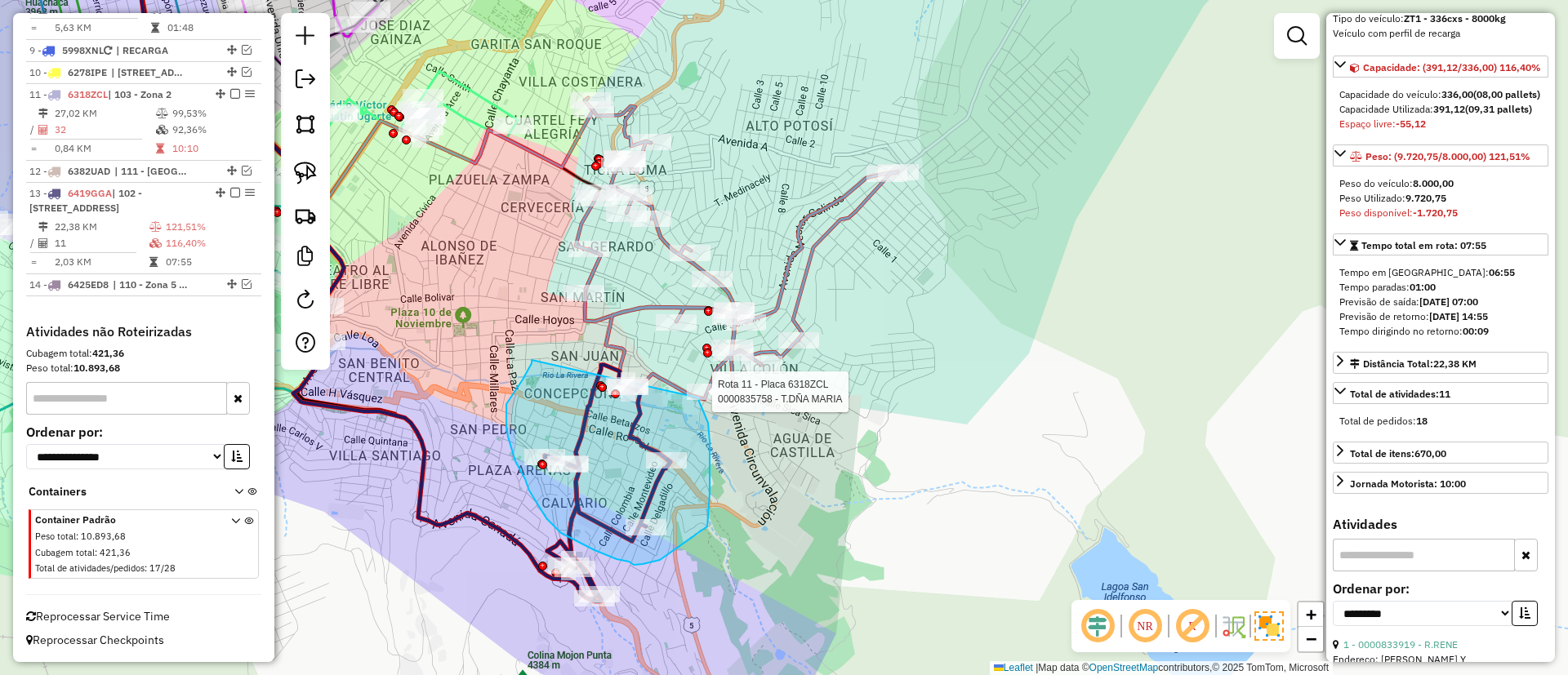
click at [697, 397] on div "Rota 11 - Placa 6318ZCL 0000835758 - T.DÑA MARIA Janela de atendimento Grade de…" at bounding box center [784, 337] width 1568 height 675
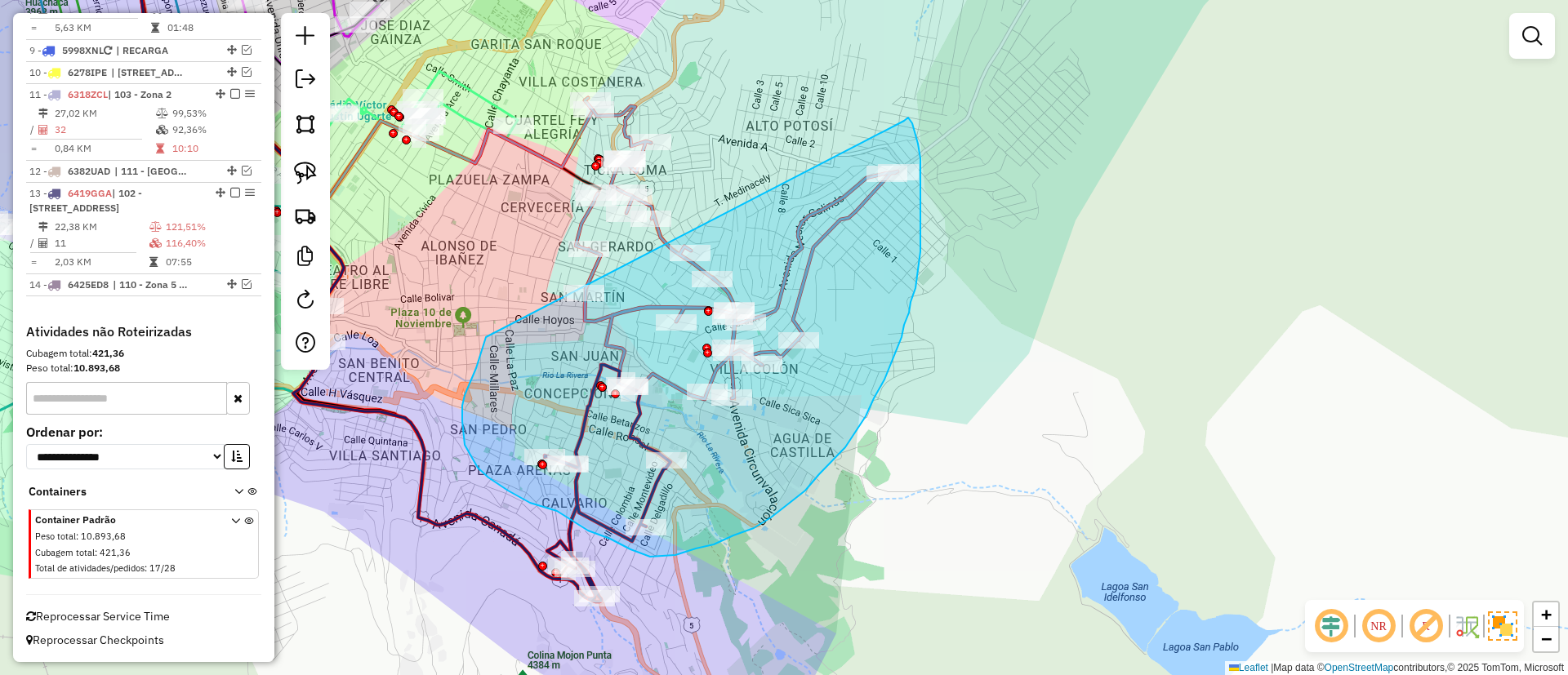
drag, startPoint x: 486, startPoint y: 337, endPoint x: 904, endPoint y: 121, distance: 470.5
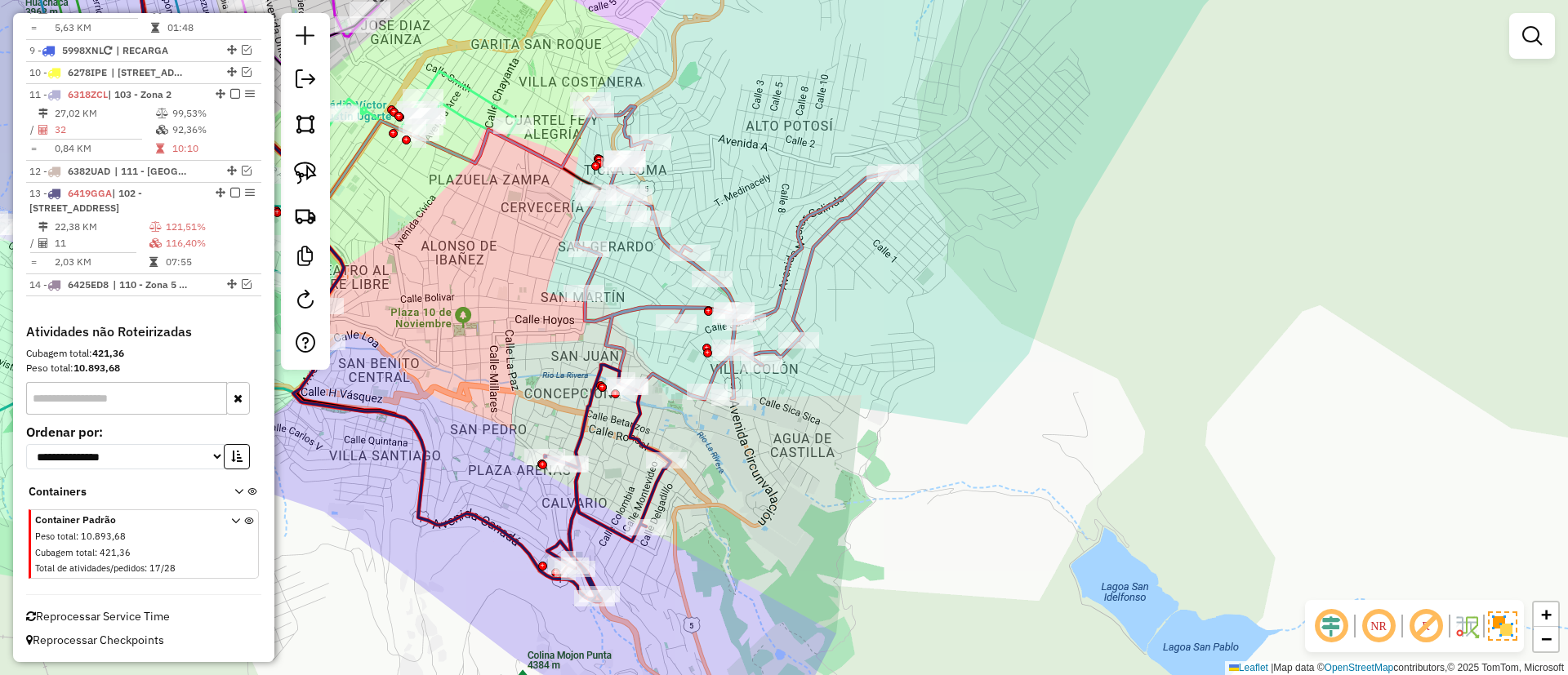
drag, startPoint x: 571, startPoint y: 511, endPoint x: 575, endPoint y: 398, distance: 113.1
click at [575, 398] on icon at bounding box center [607, 483] width 125 height 237
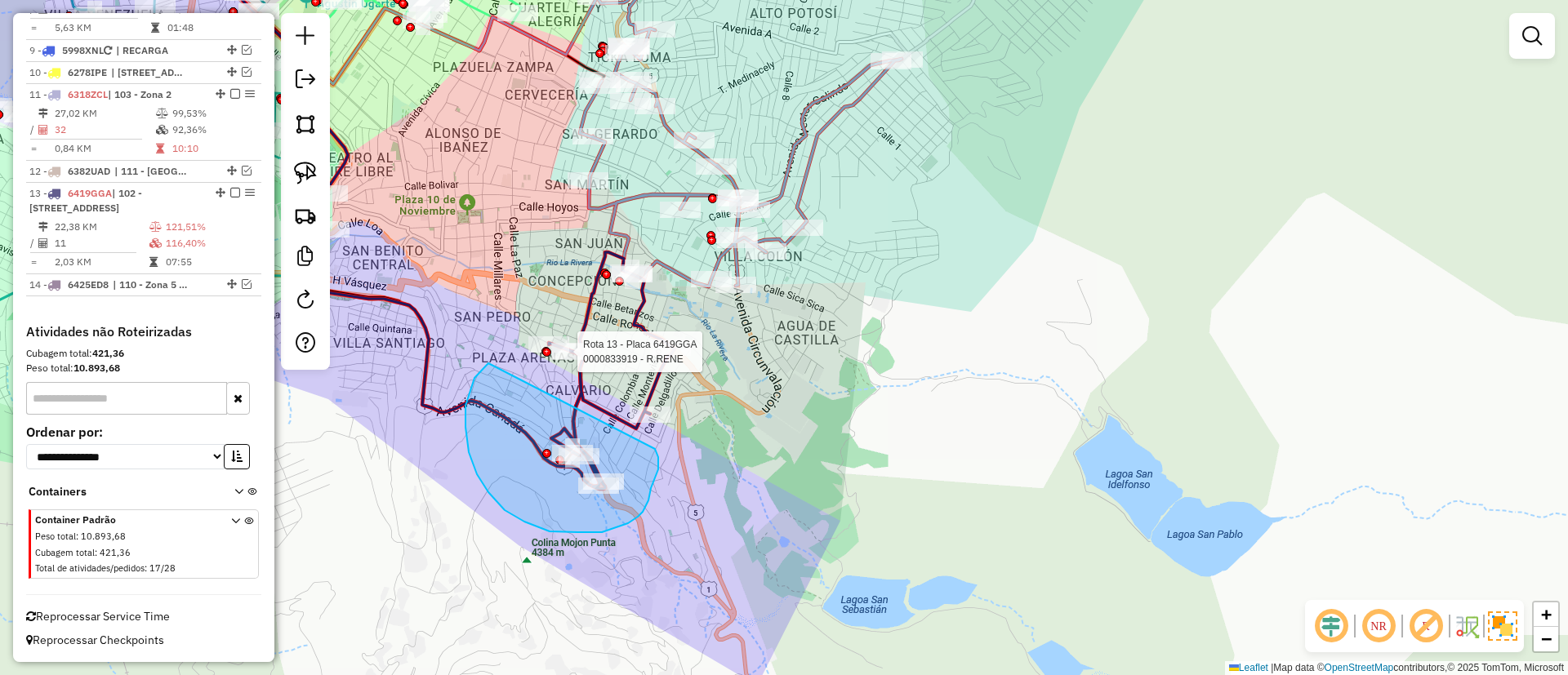
drag, startPoint x: 465, startPoint y: 427, endPoint x: 655, endPoint y: 449, distance: 191.3
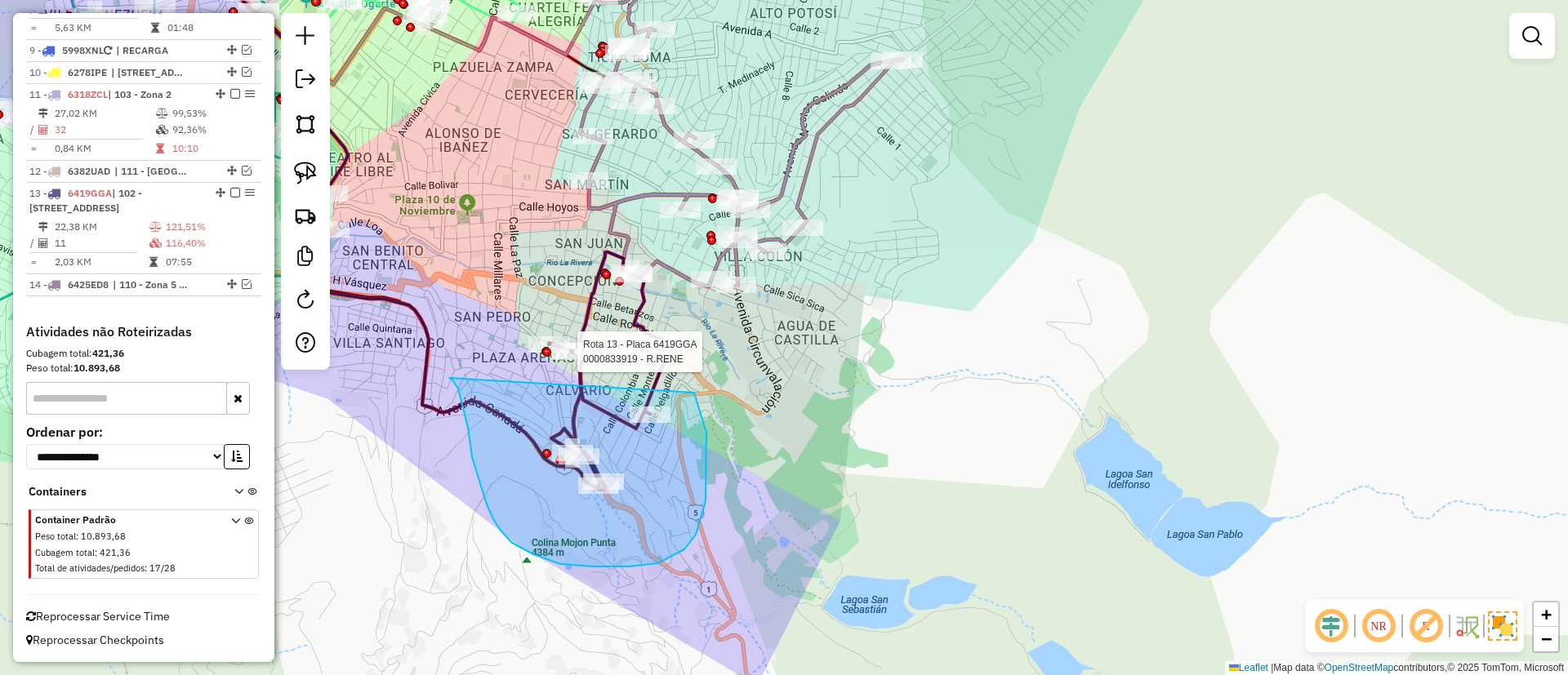
drag, startPoint x: 468, startPoint y: 428, endPoint x: 689, endPoint y: 378, distance: 226.6
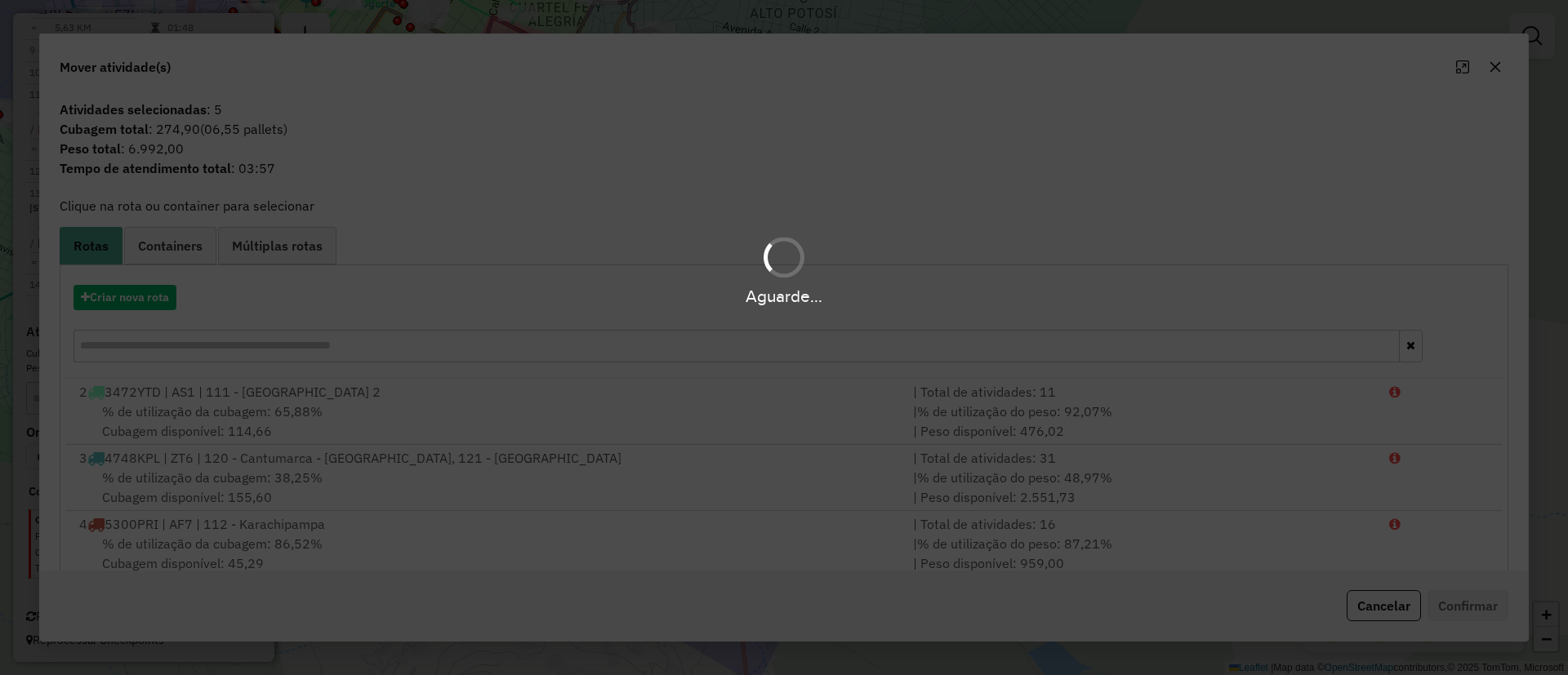
click at [124, 294] on hb-app "Aguarde... Pop-up bloqueado! Seu navegador bloqueou automáticamente a abertura …" at bounding box center [784, 337] width 1568 height 675
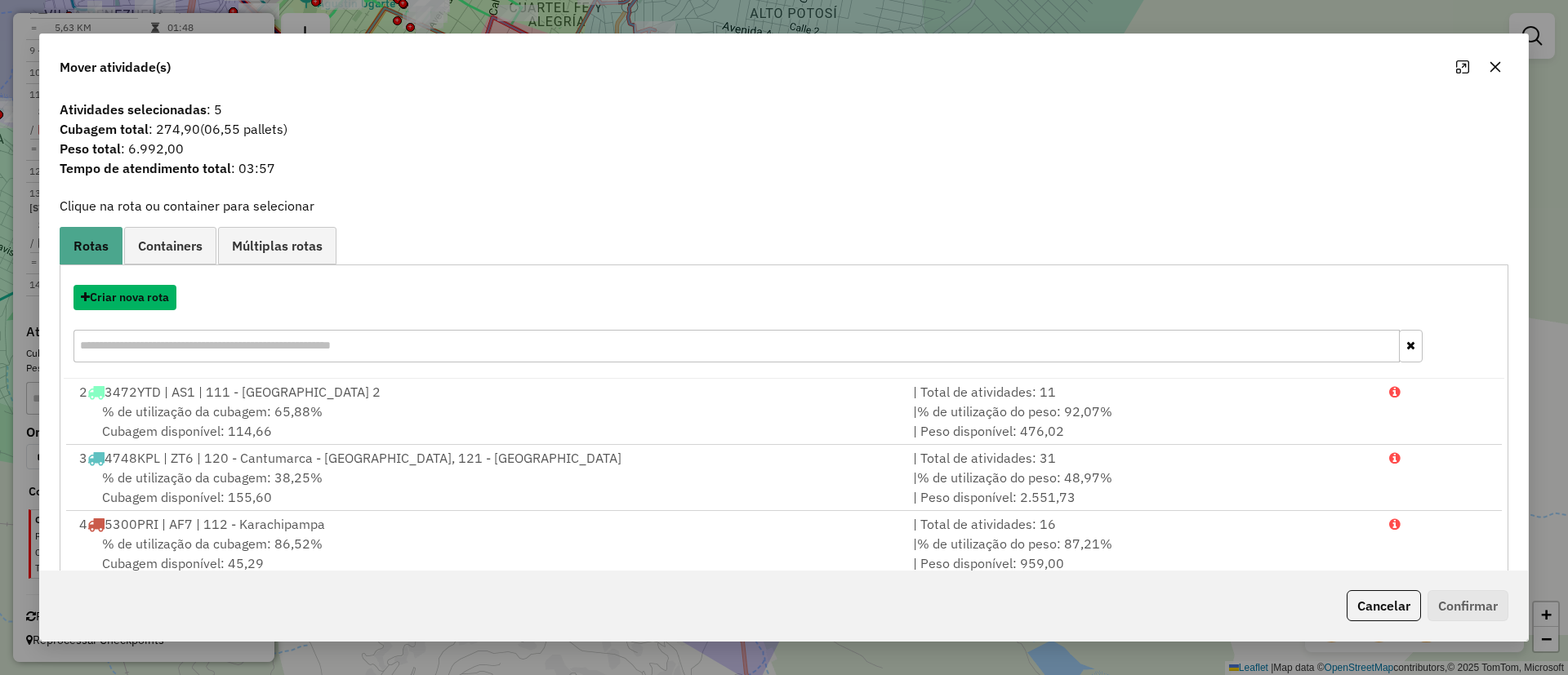
click at [124, 294] on button "Criar nova rota" at bounding box center [124, 297] width 103 height 25
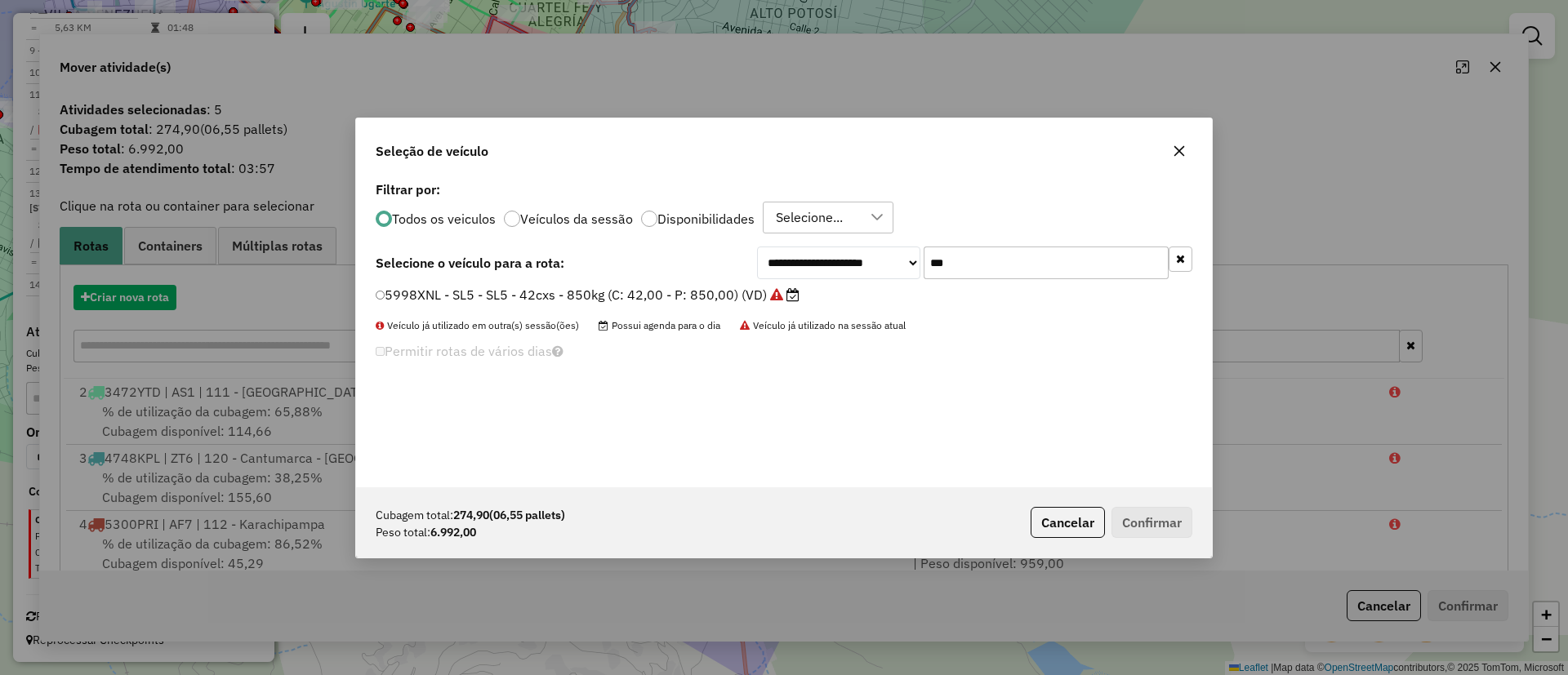
scroll to position [9, 5]
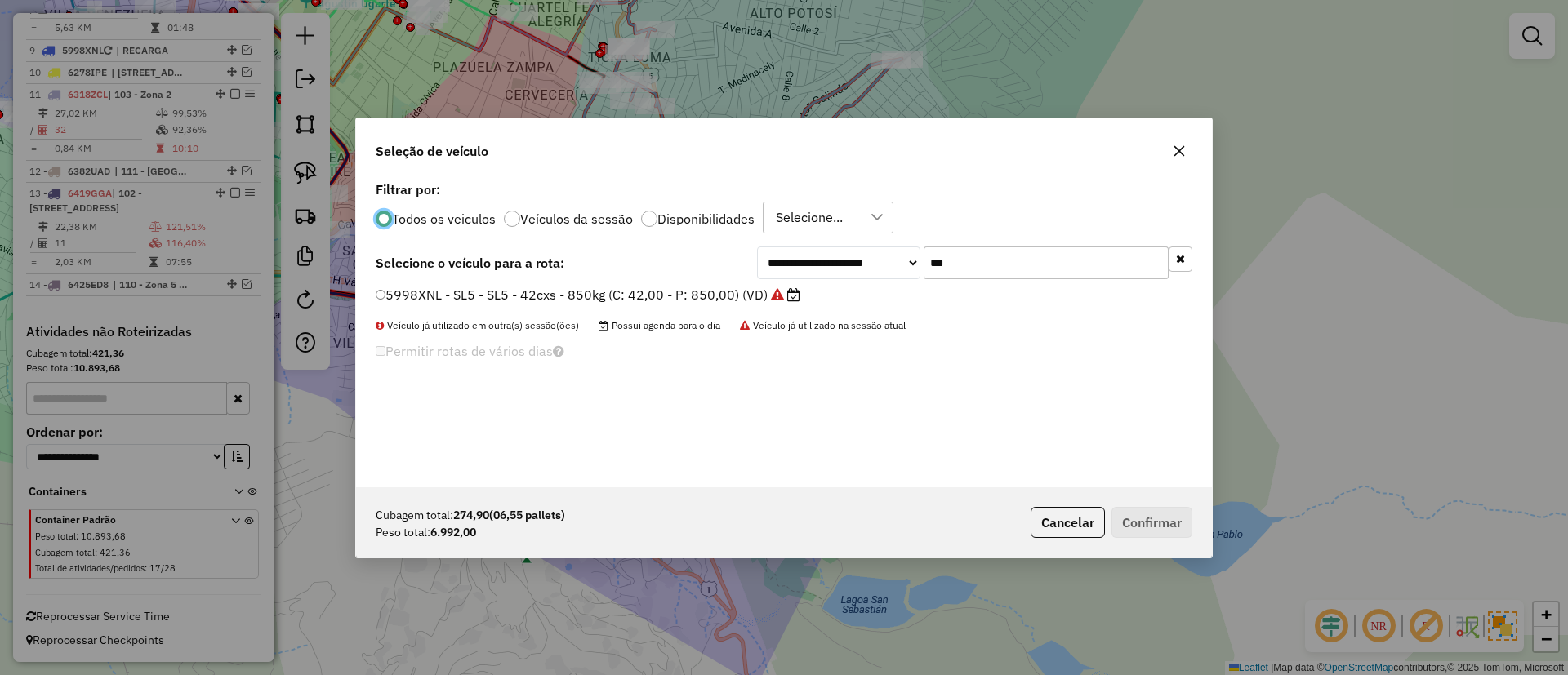
click at [551, 213] on label "Veículos da sessão" at bounding box center [577, 219] width 112 height 13
click at [1184, 255] on icon "button" at bounding box center [1180, 258] width 9 height 11
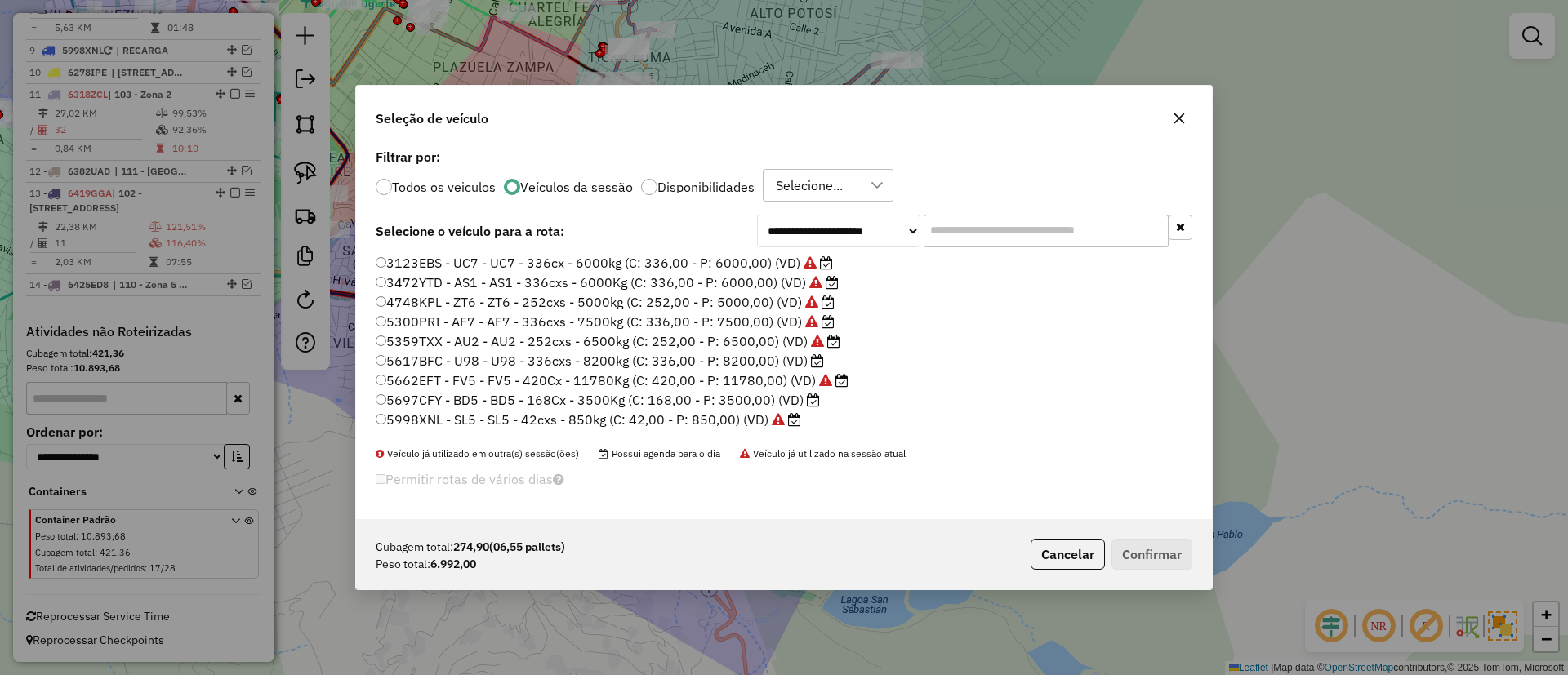
click at [749, 316] on label "5300PRI - AF7 - AF7 - 336cxs - 7500kg (C: 336,00 - P: 7500,00) (VD)" at bounding box center [605, 322] width 459 height 20
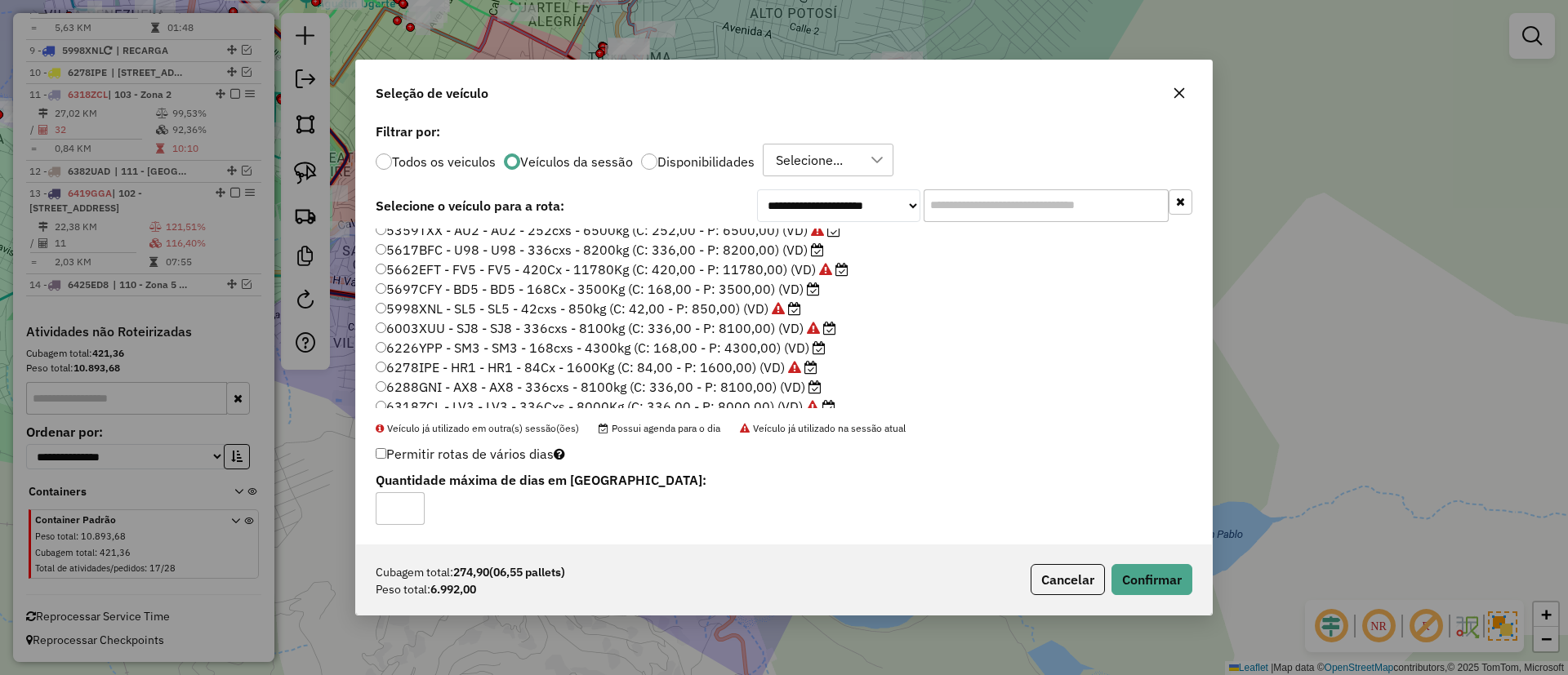
scroll to position [154, 0]
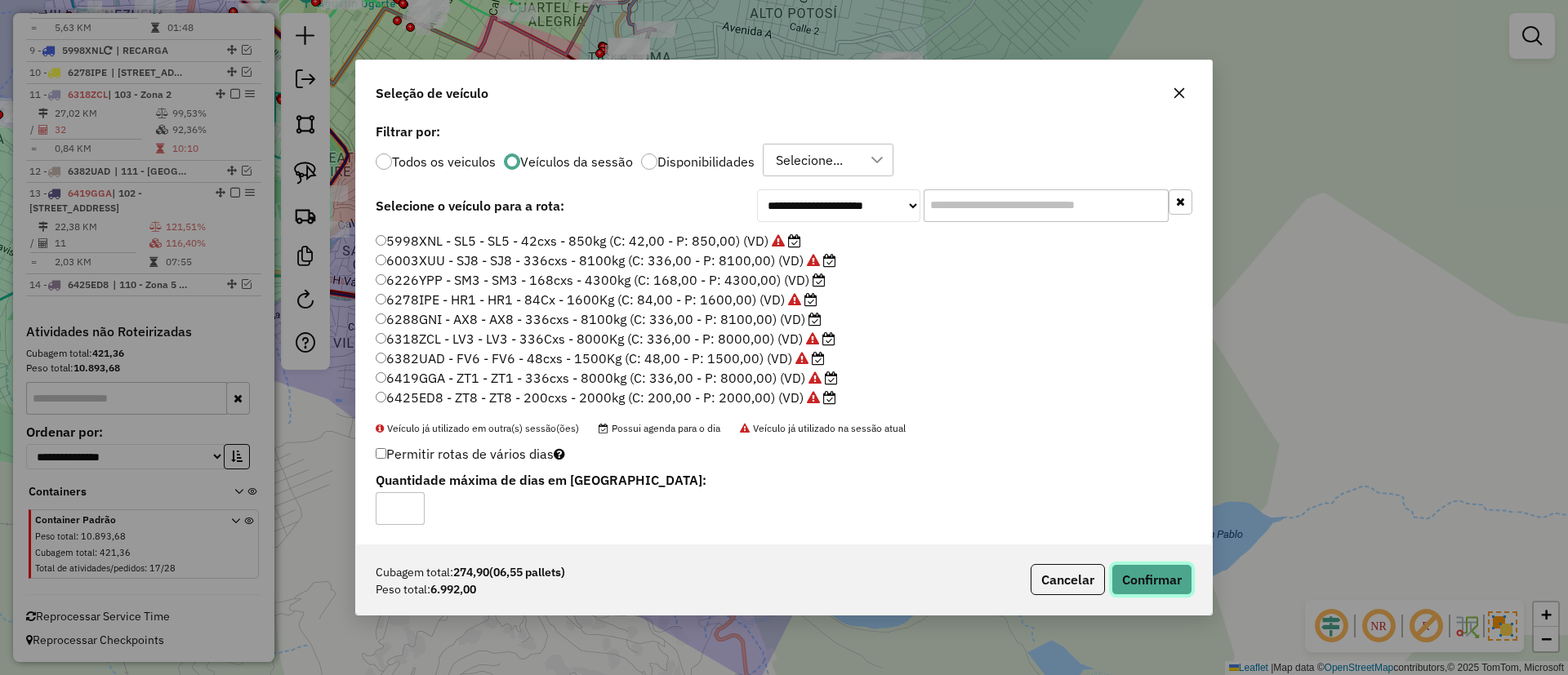
click at [1140, 593] on button "Confirmar" at bounding box center [1152, 580] width 81 height 31
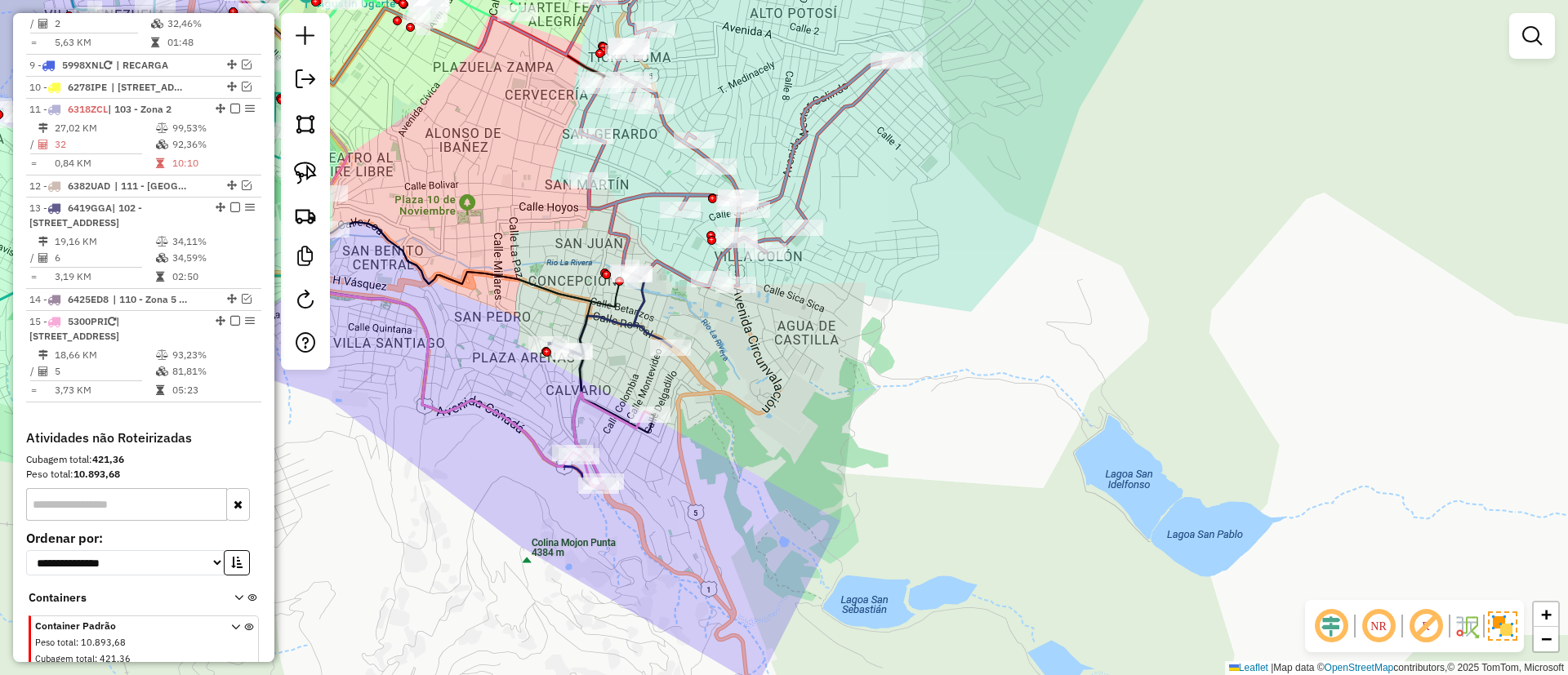
click at [598, 409] on icon at bounding box center [610, 440] width 79 height 96
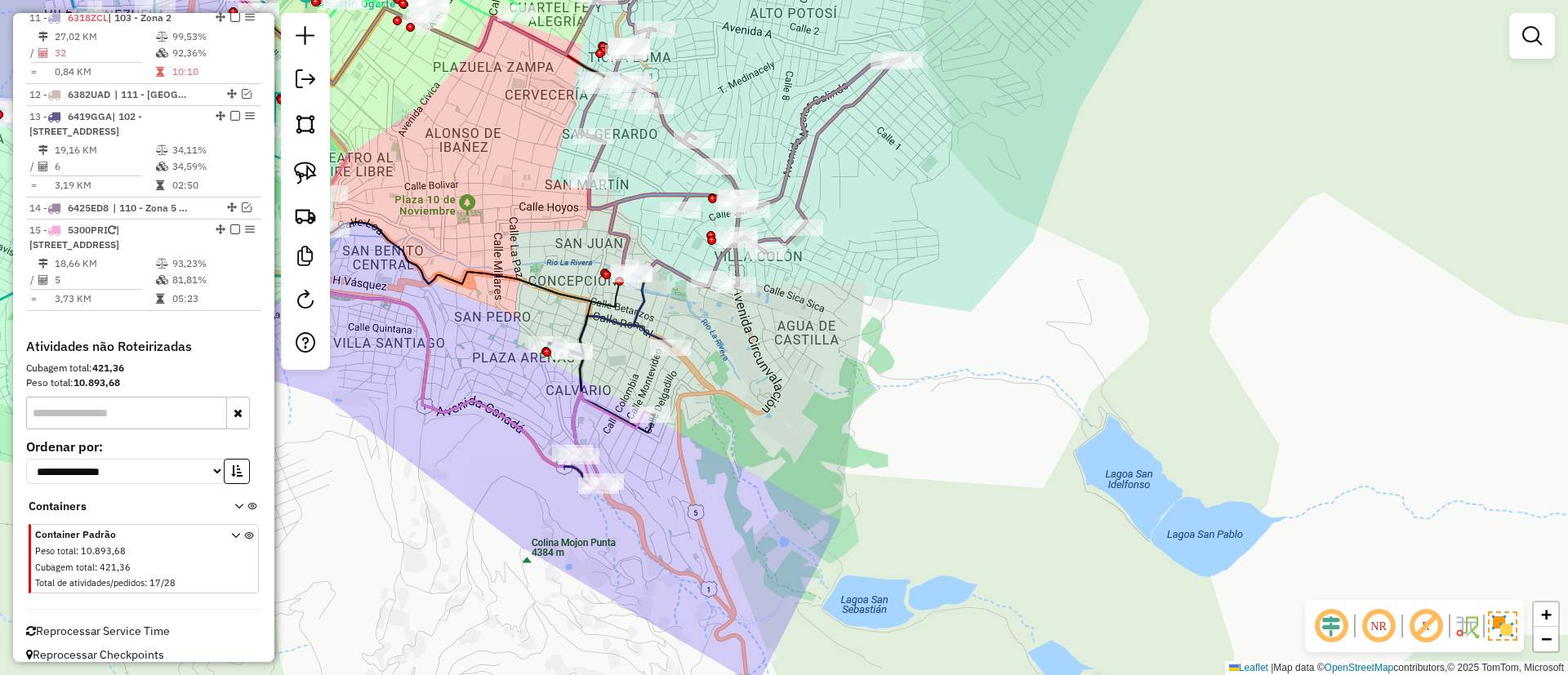
select select "**********"
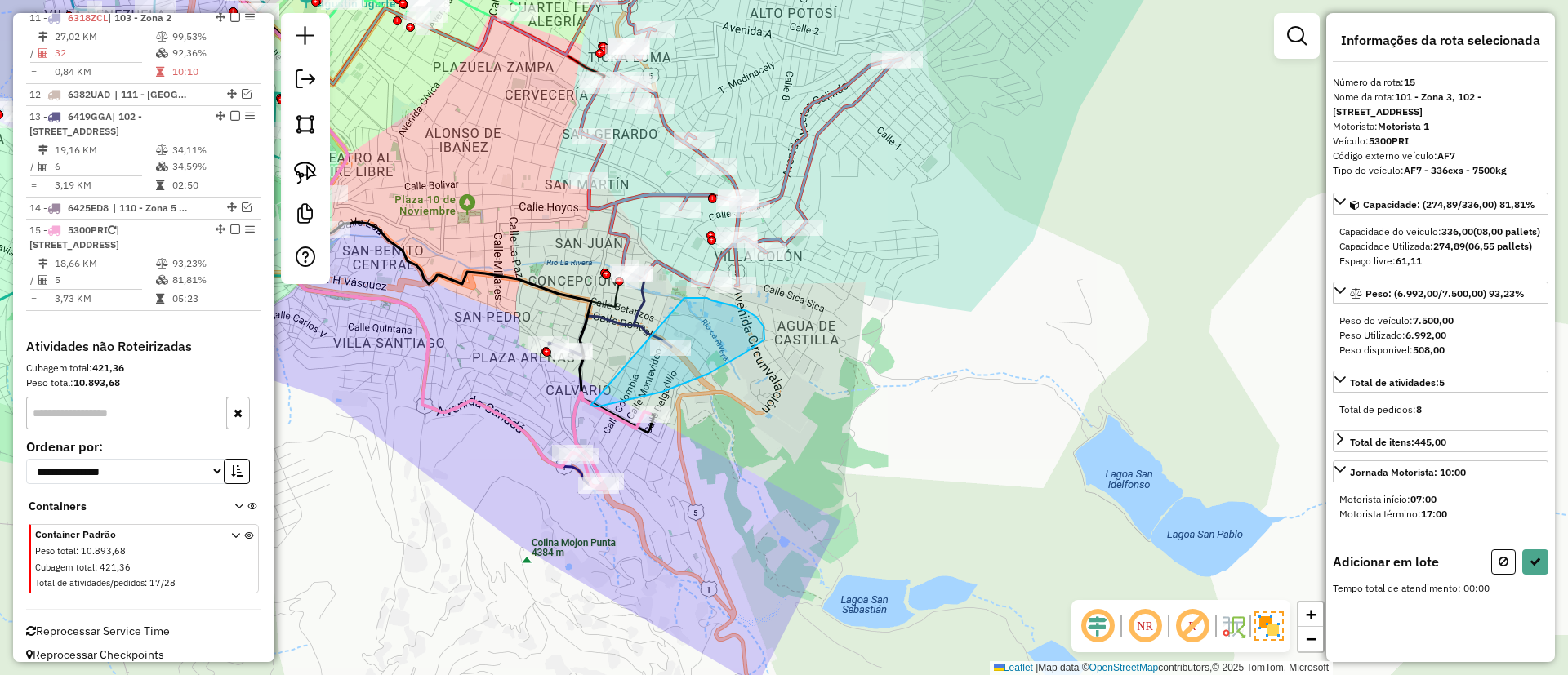
drag, startPoint x: 598, startPoint y: 406, endPoint x: 685, endPoint y: 298, distance: 138.7
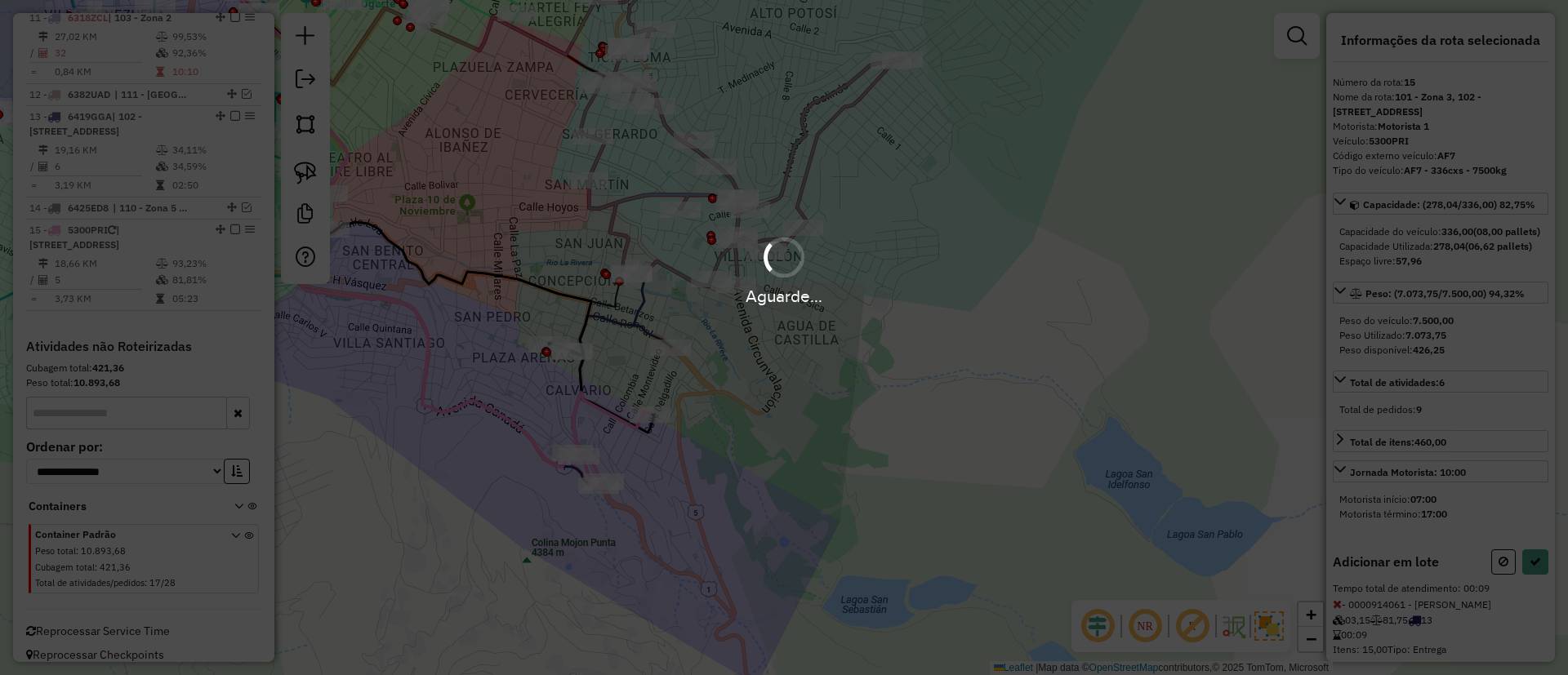
select select "**********"
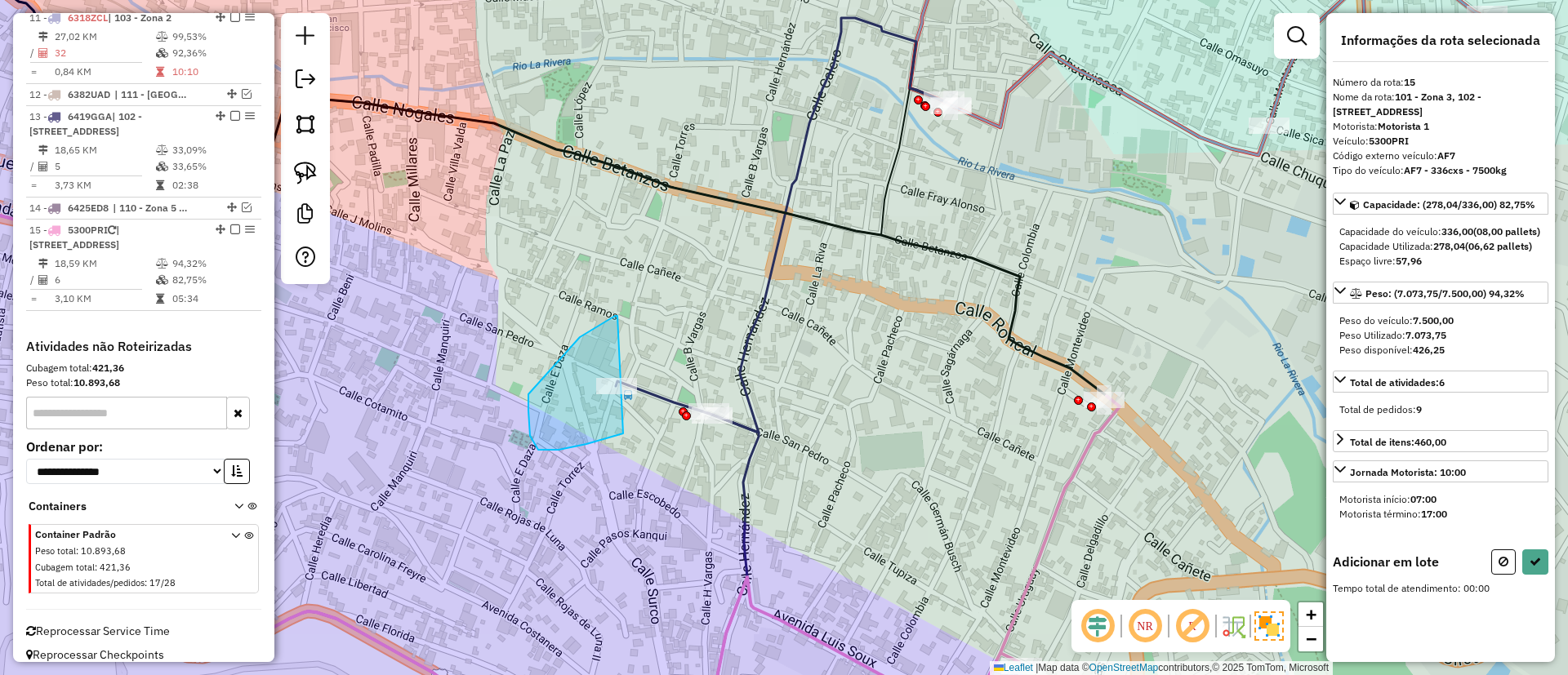
drag, startPoint x: 617, startPoint y: 316, endPoint x: 647, endPoint y: 363, distance: 55.8
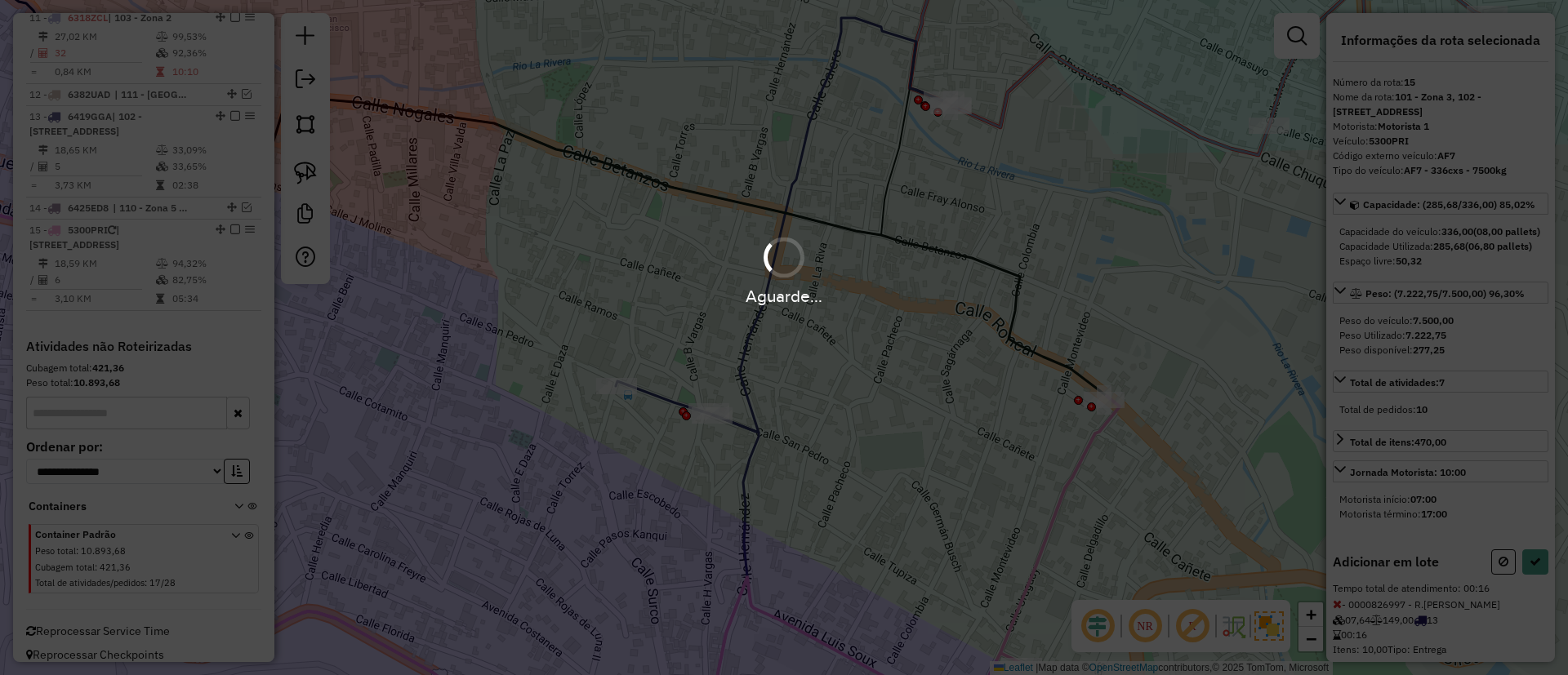
select select "**********"
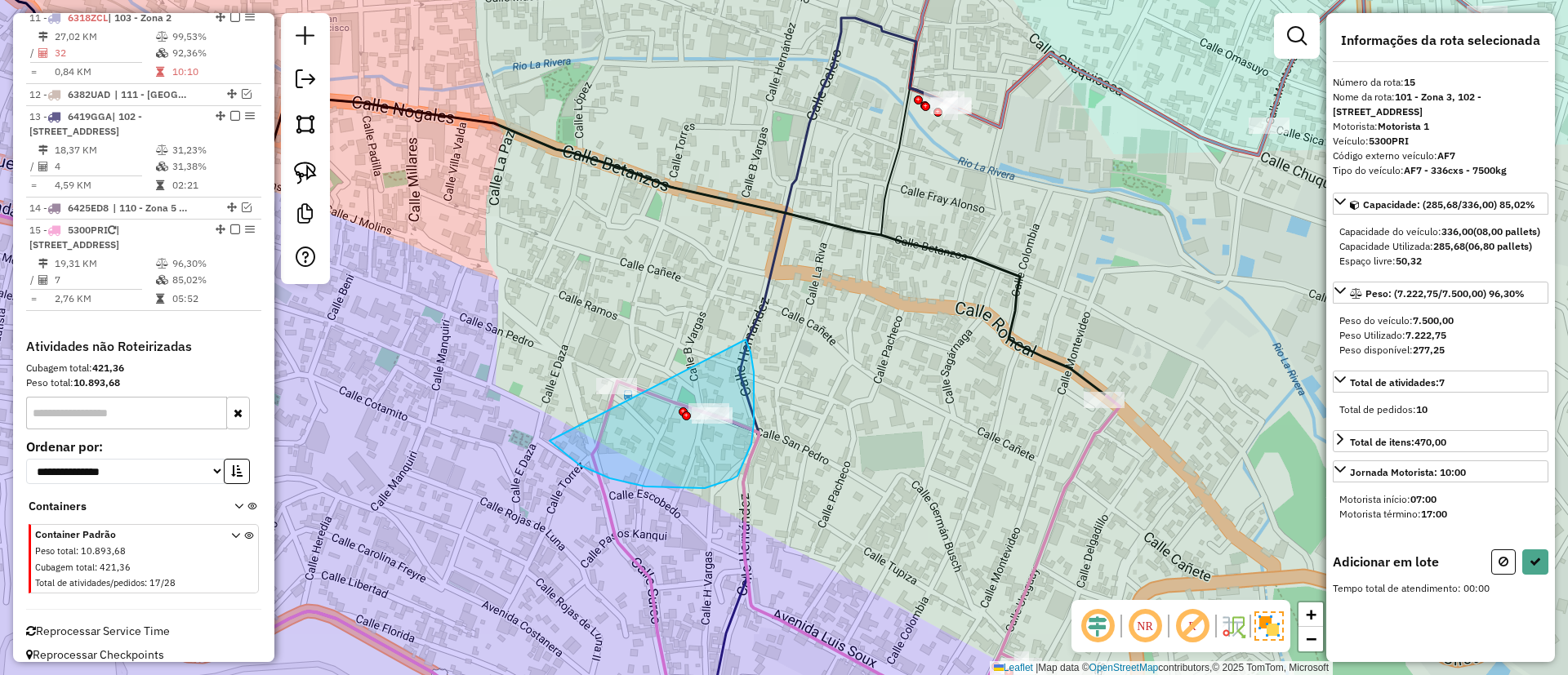
drag, startPoint x: 754, startPoint y: 398, endPoint x: 736, endPoint y: 315, distance: 84.9
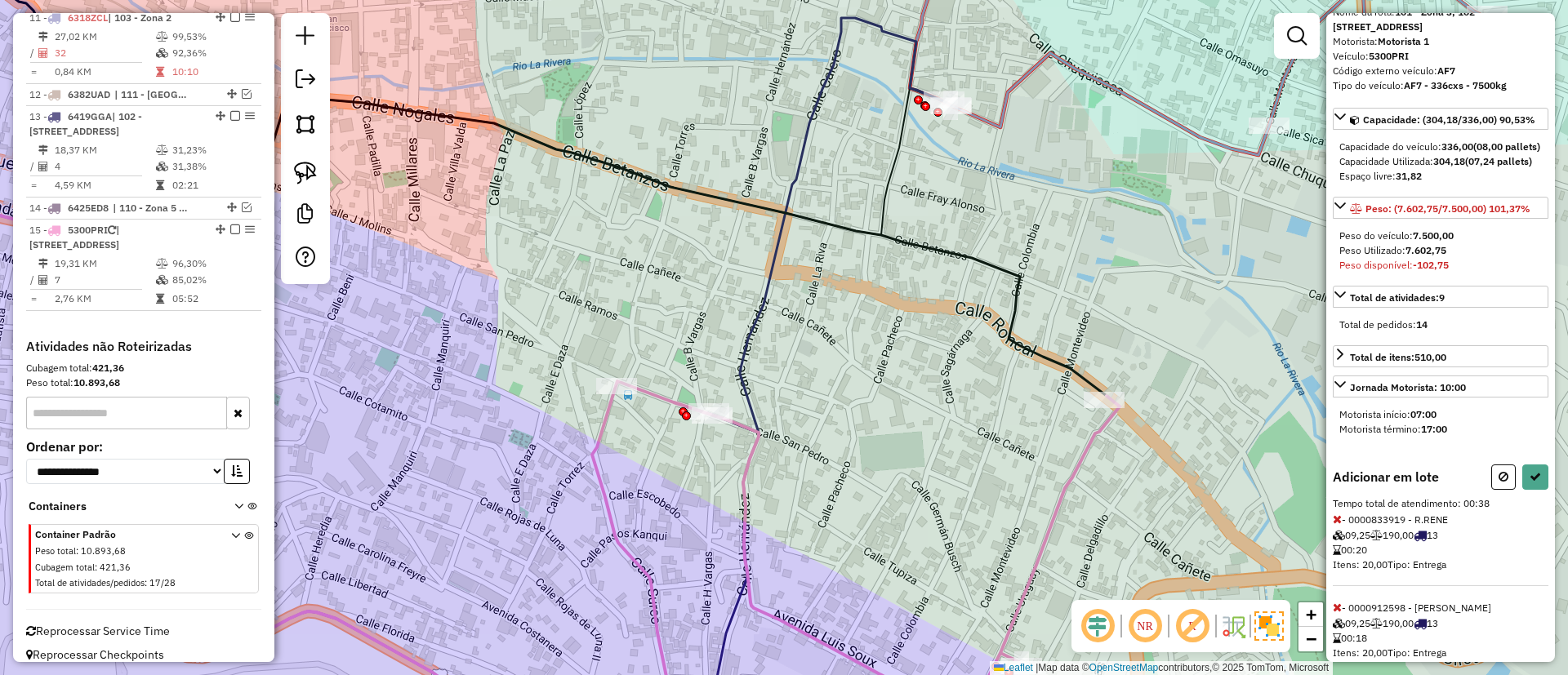
scroll to position [146, 0]
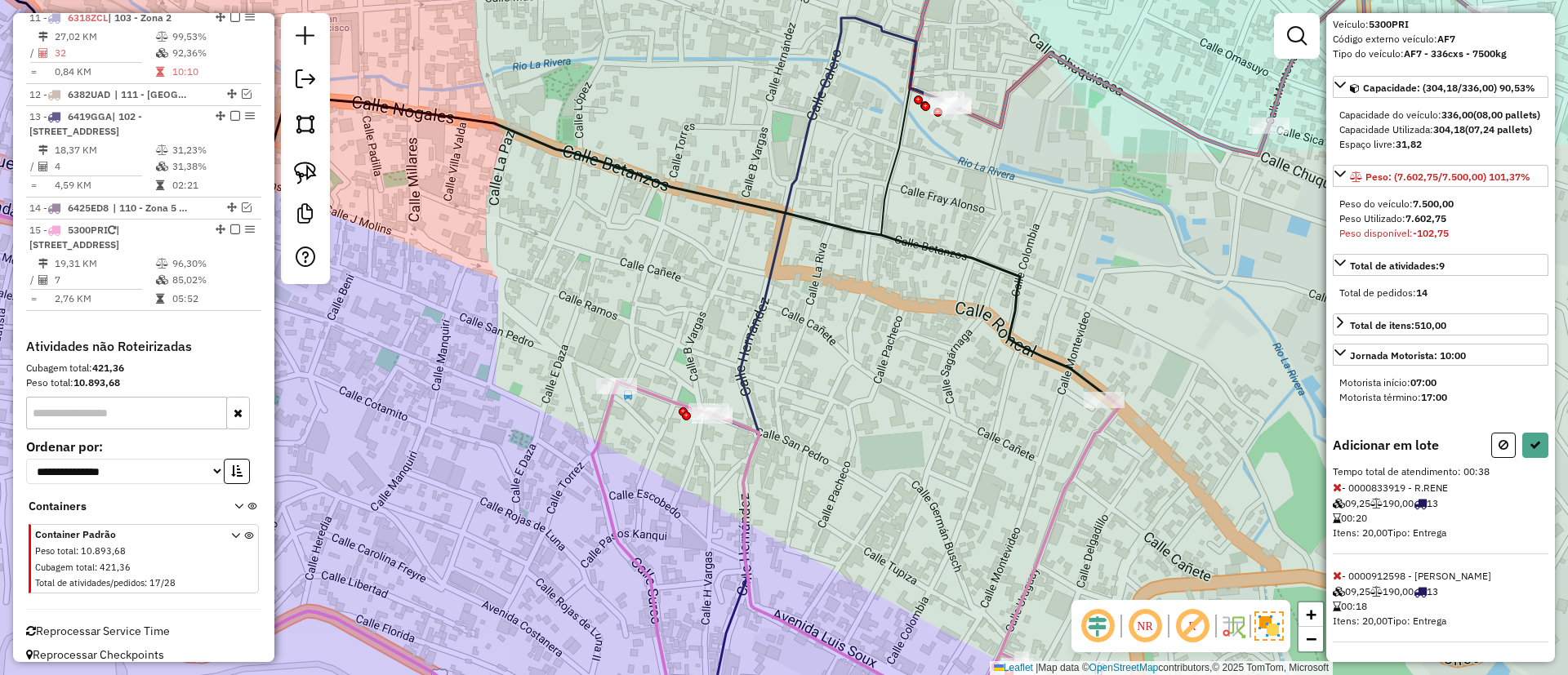
click at [1340, 486] on icon at bounding box center [1337, 487] width 9 height 11
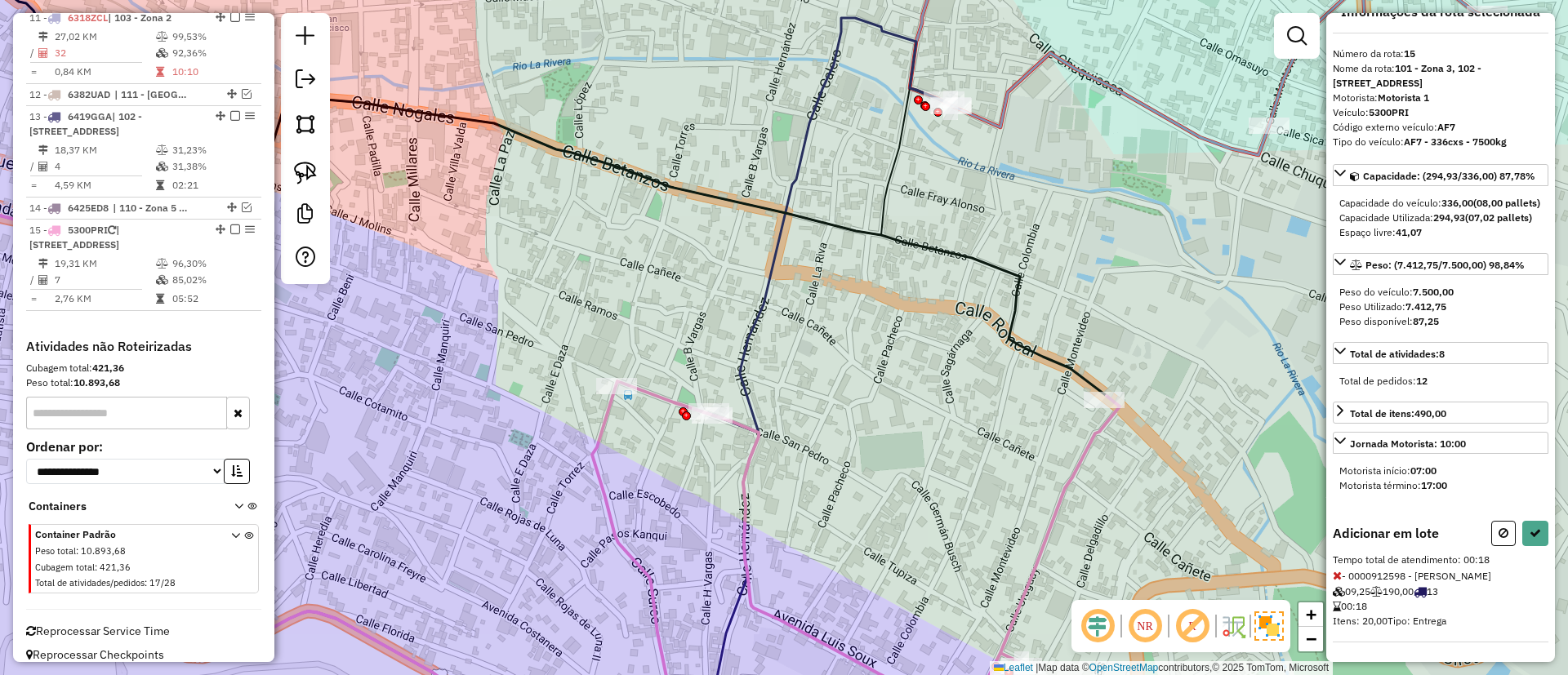
select select "**********"
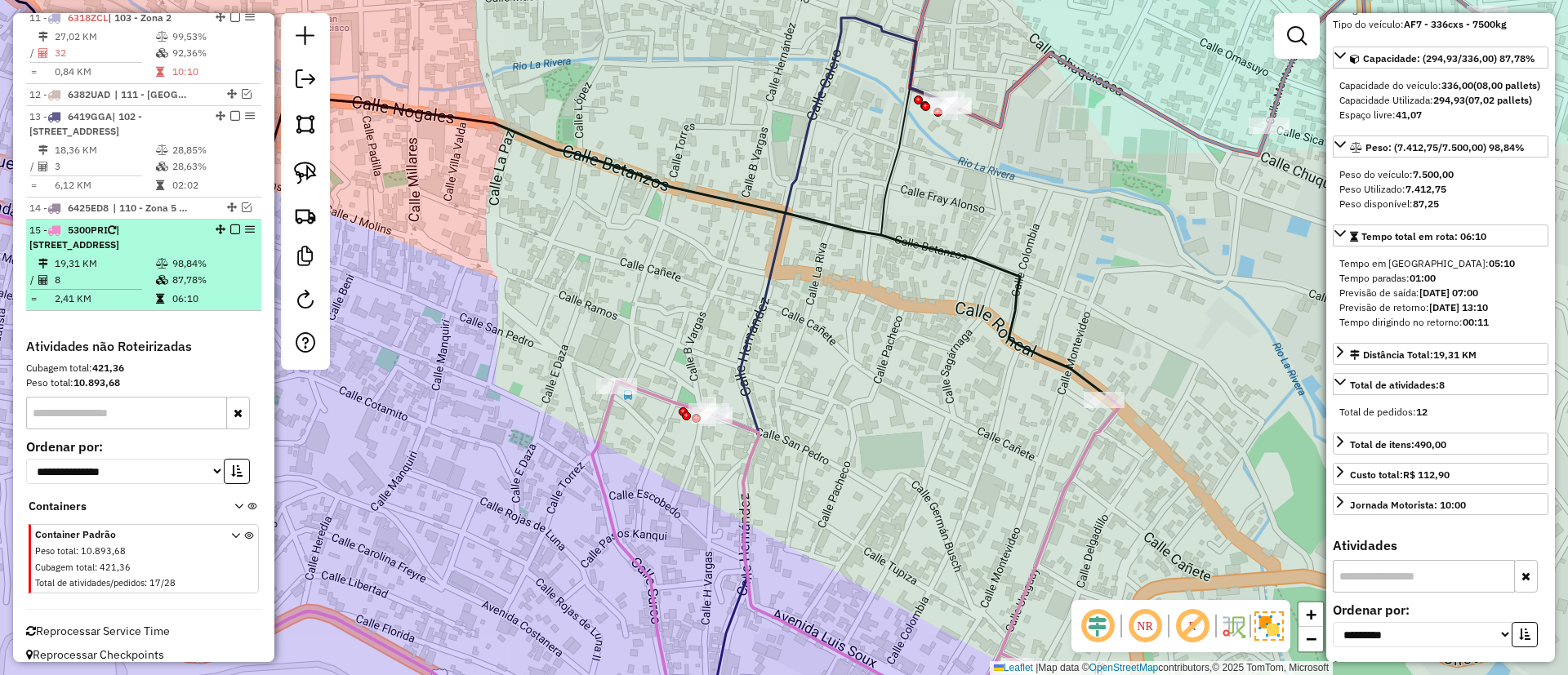
click at [232, 225] on em at bounding box center [234, 229] width 10 height 10
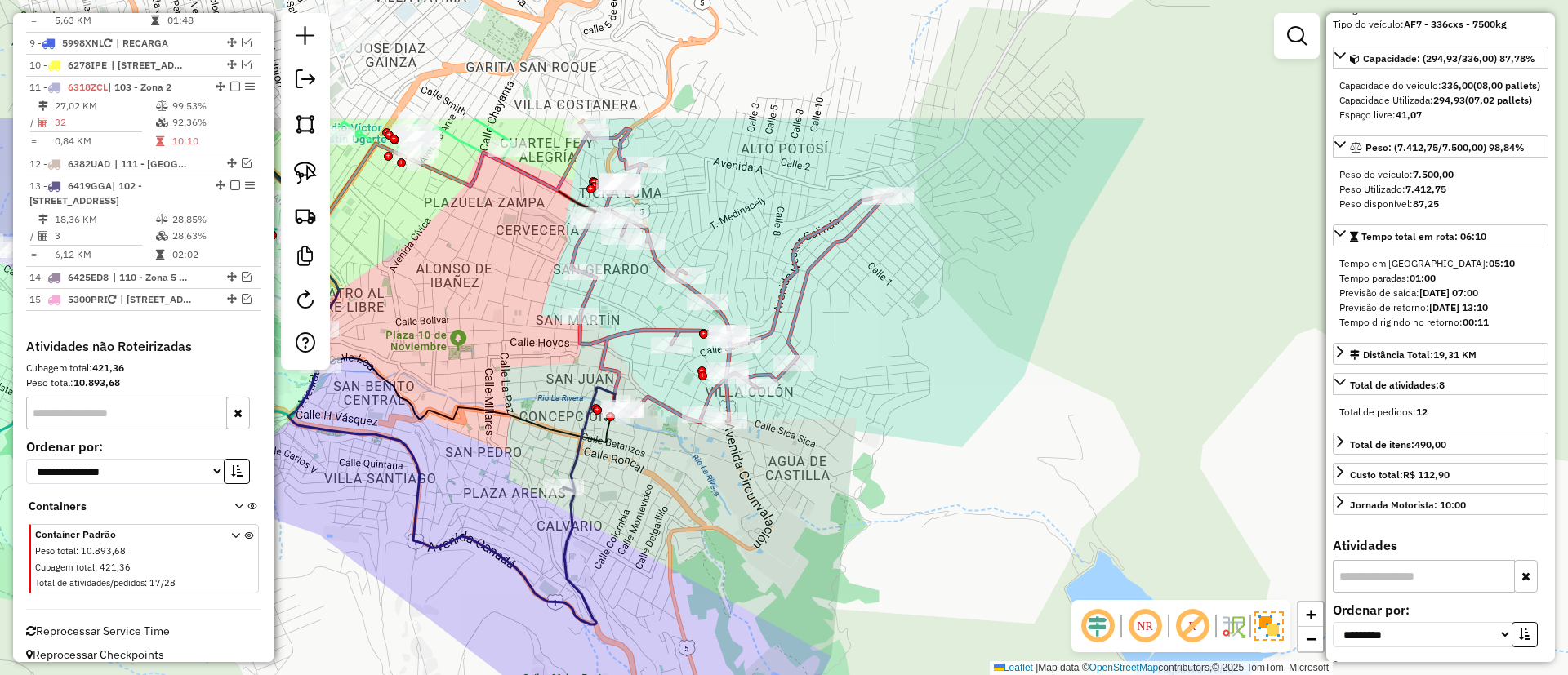
drag, startPoint x: 642, startPoint y: 292, endPoint x: 653, endPoint y: 479, distance: 187.3
click at [653, 479] on div "Janela de atendimento Grade de atendimento Capacidade Transportadoras Veículos …" at bounding box center [784, 337] width 1568 height 675
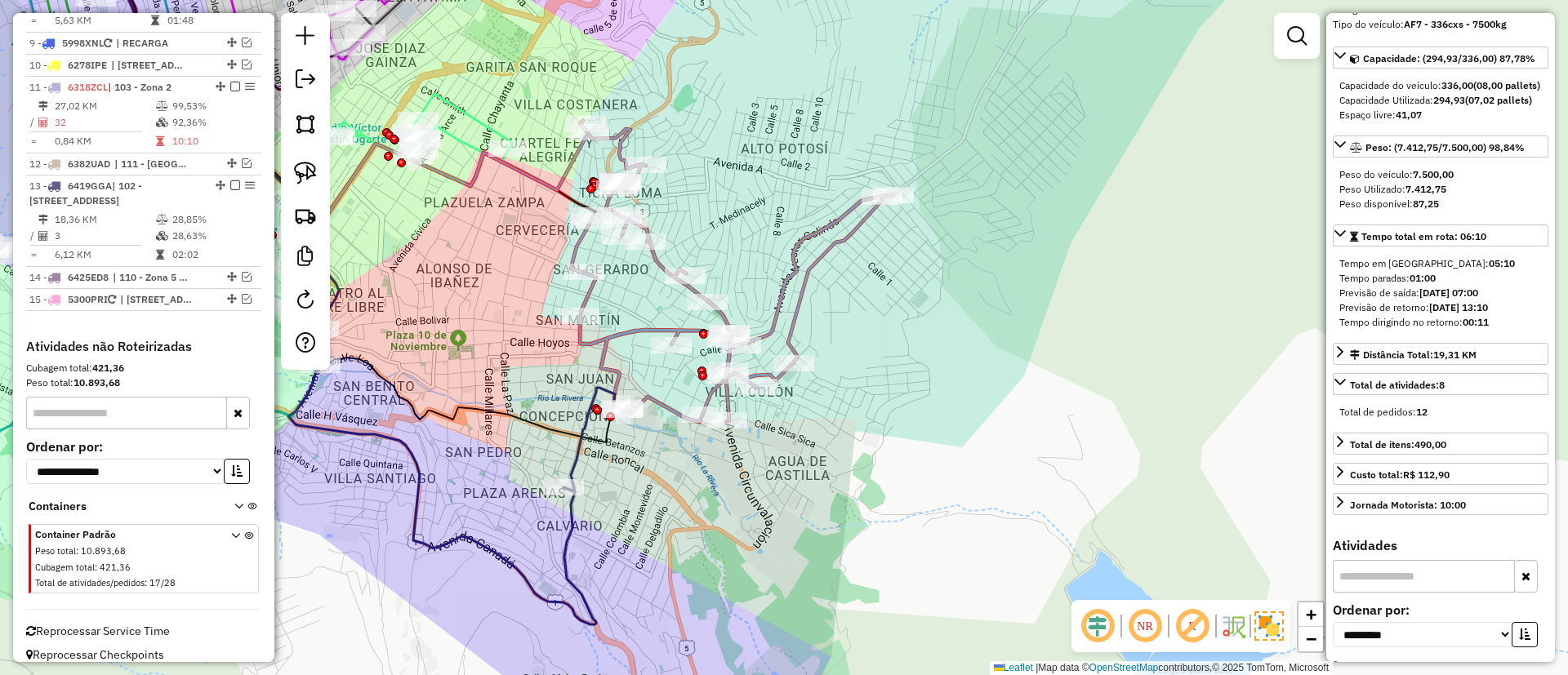
click at [577, 449] on icon at bounding box center [593, 440] width 60 height 104
click at [573, 449] on icon at bounding box center [591, 441] width 60 height 104
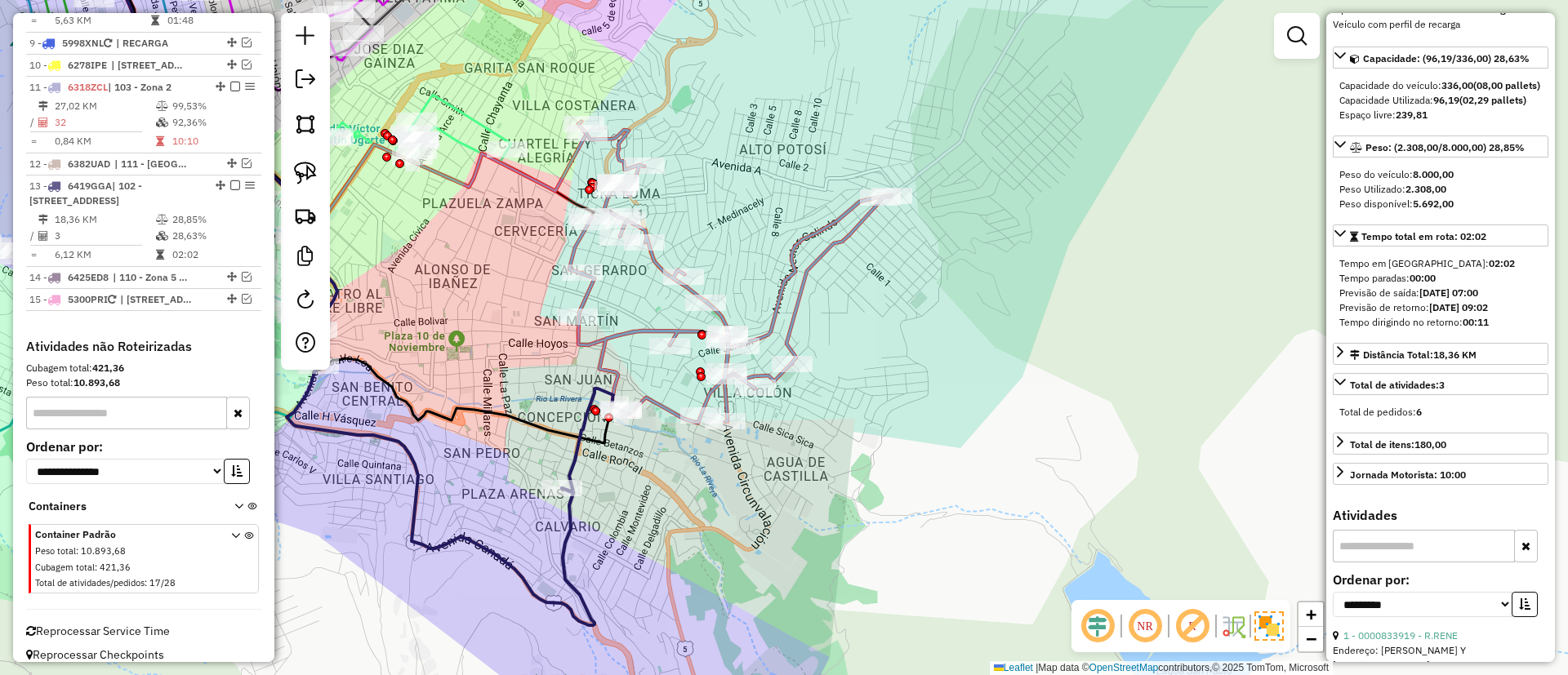
scroll to position [0, 0]
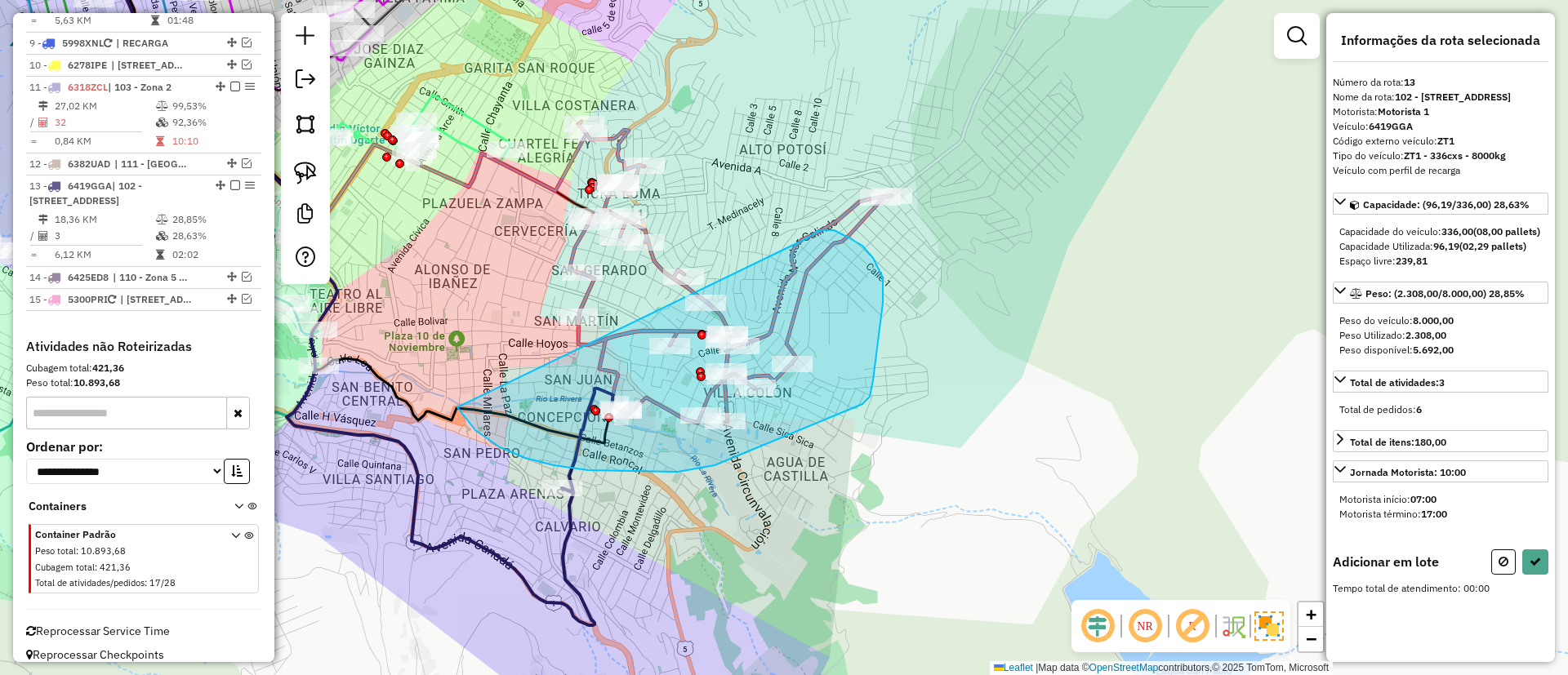
drag, startPoint x: 525, startPoint y: 458, endPoint x: 806, endPoint y: 239, distance: 356.3
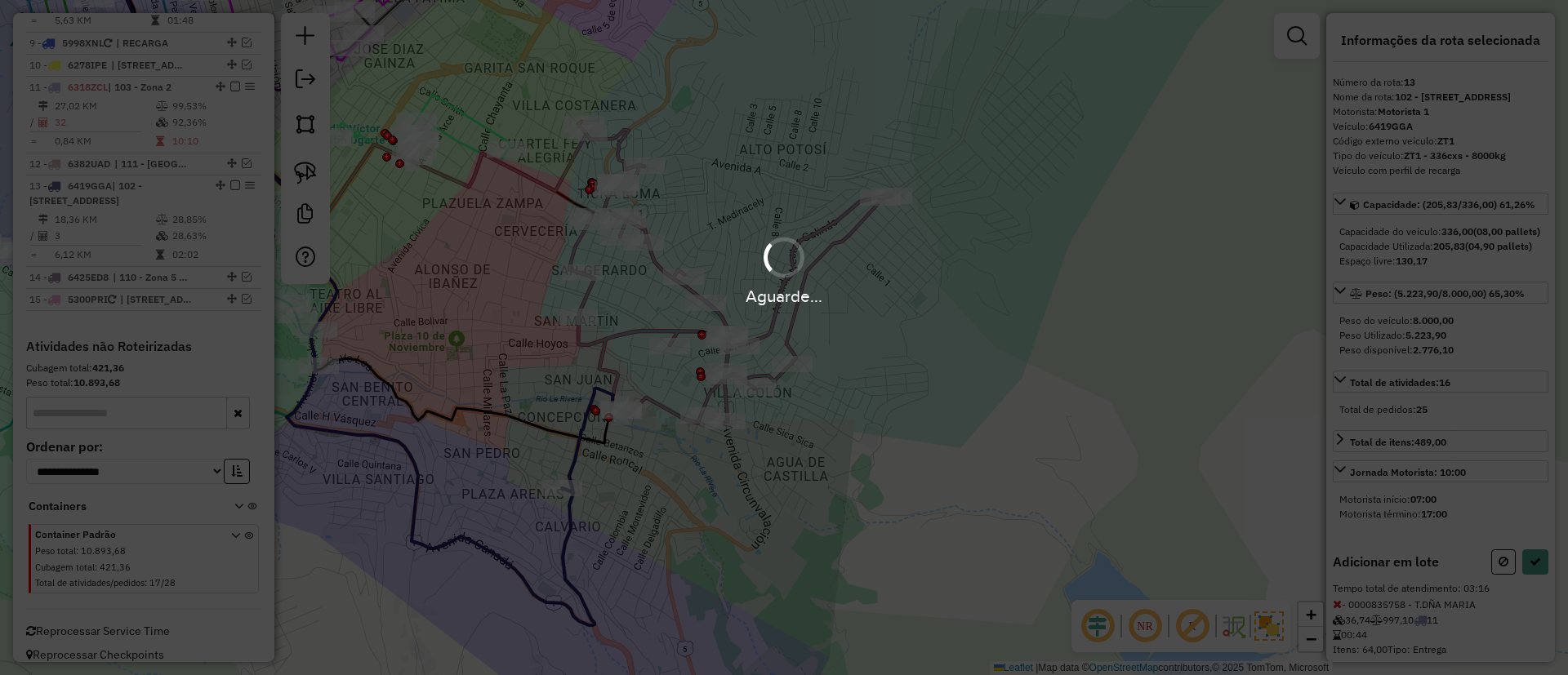
select select "**********"
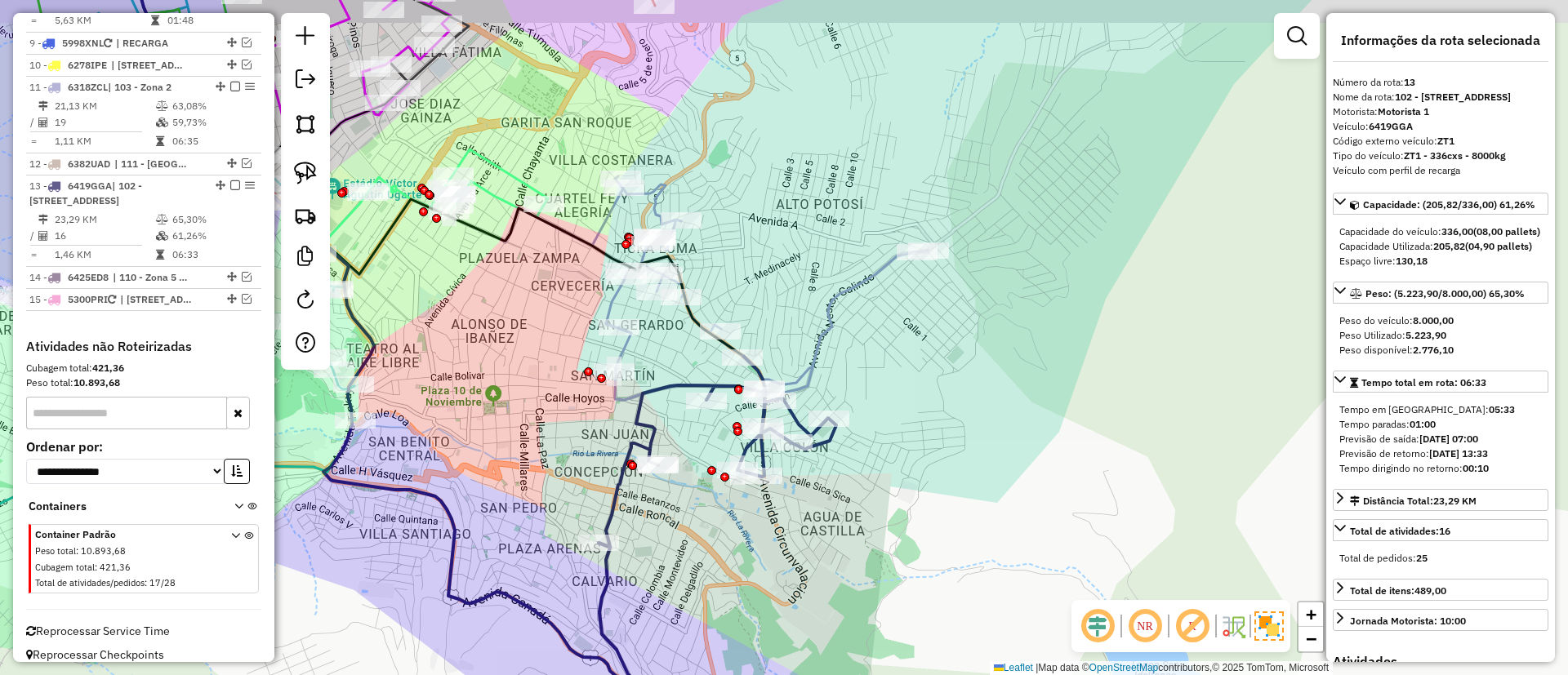
drag, startPoint x: 516, startPoint y: 260, endPoint x: 555, endPoint y: 322, distance: 73.2
click at [555, 322] on div "Janela de atendimento Grade de atendimento Capacidade Transportadoras Veículos …" at bounding box center [784, 337] width 1568 height 675
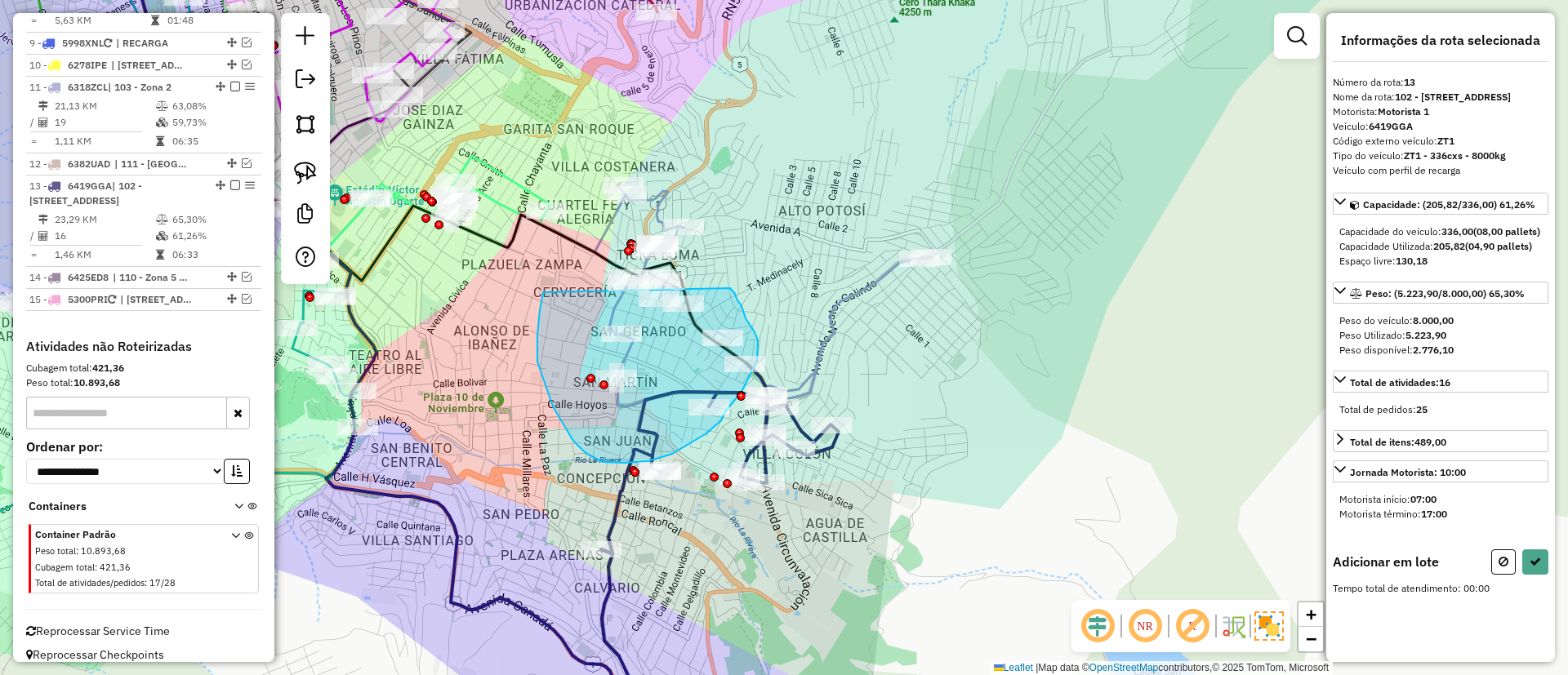
drag, startPoint x: 538, startPoint y: 361, endPoint x: 730, endPoint y: 287, distance: 205.8
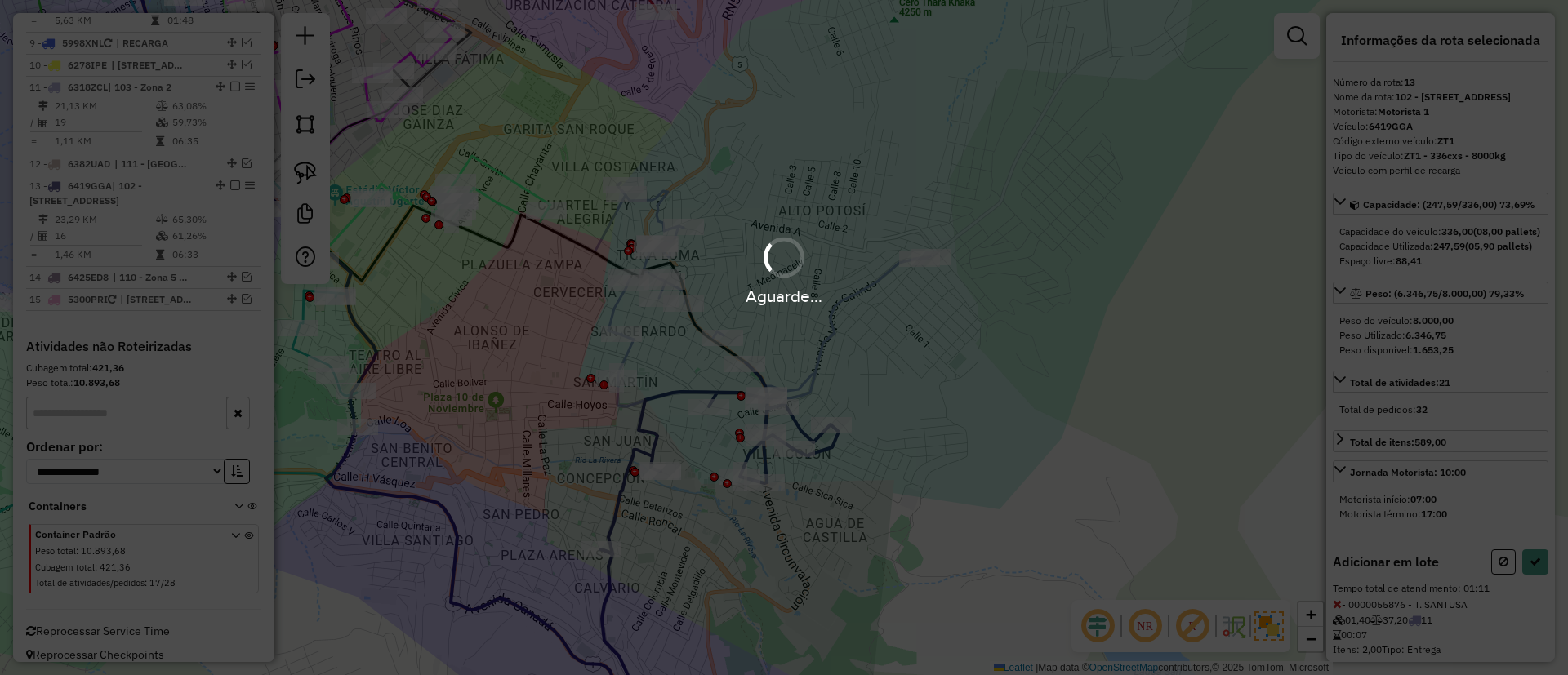
select select "**********"
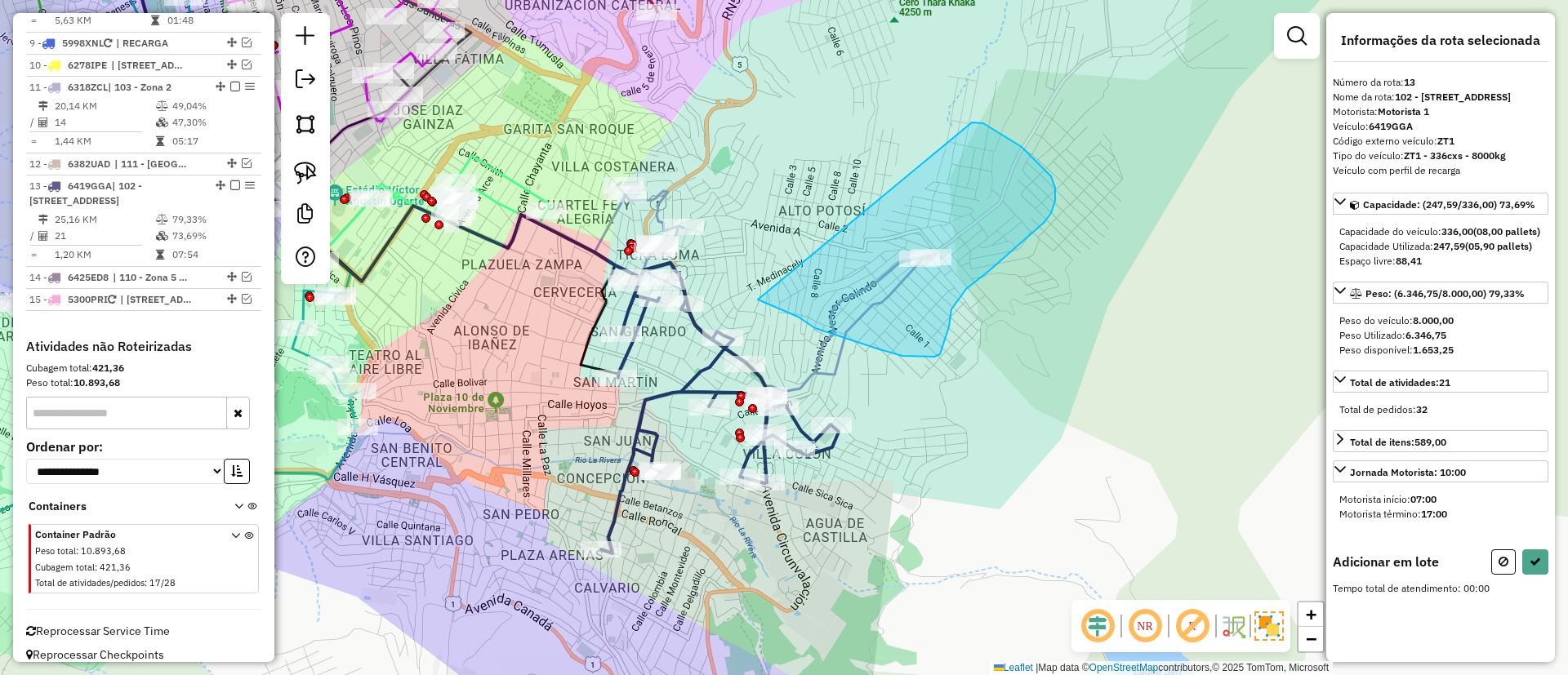
drag, startPoint x: 759, startPoint y: 300, endPoint x: 971, endPoint y: 123, distance: 276.2
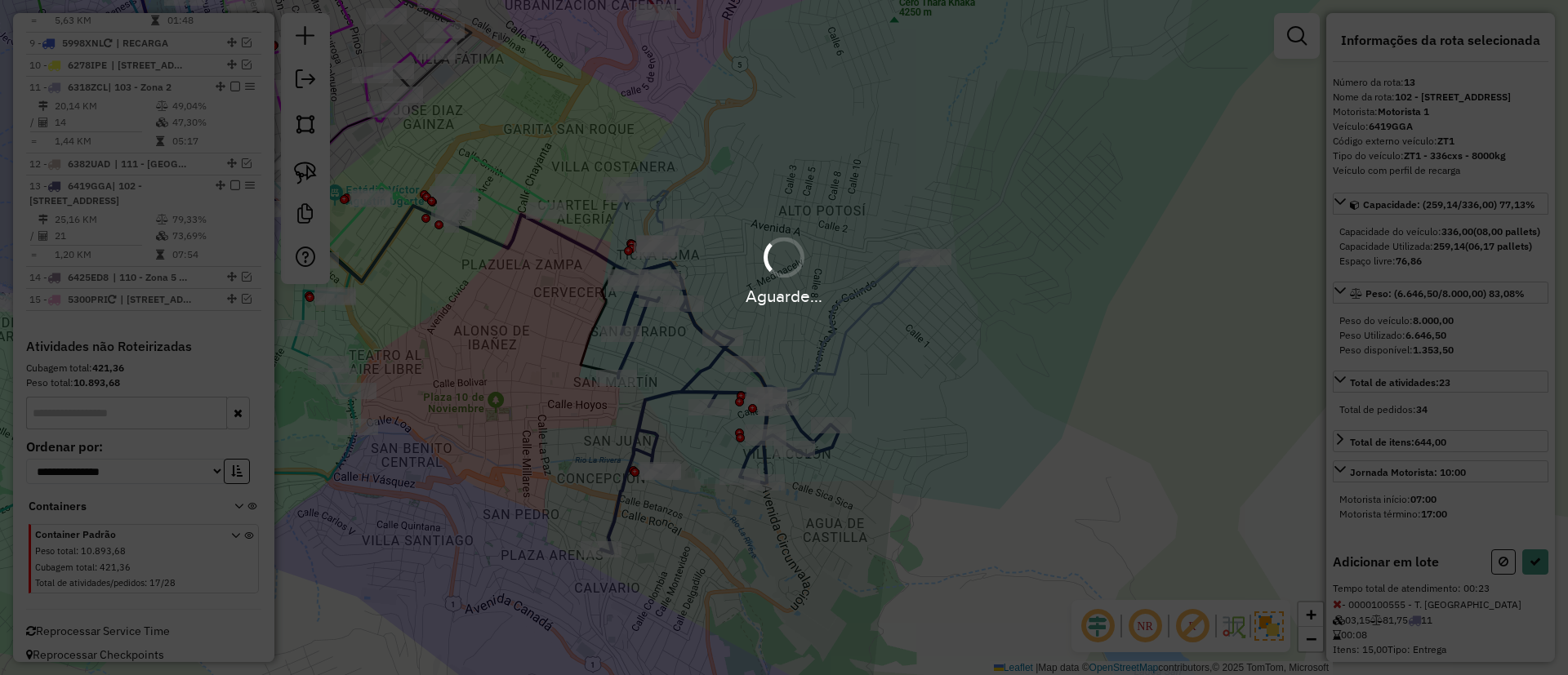
select select "**********"
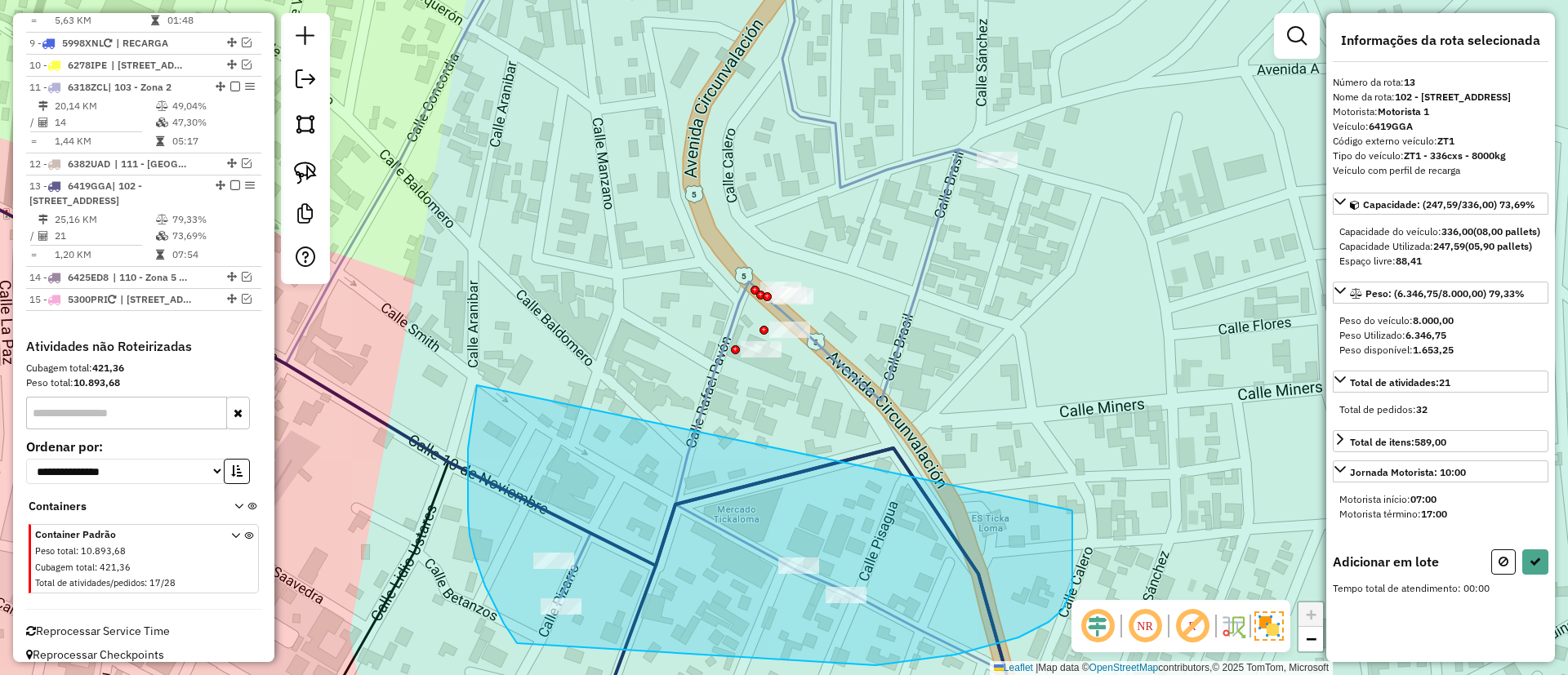
drag, startPoint x: 470, startPoint y: 429, endPoint x: 1069, endPoint y: 508, distance: 604.2
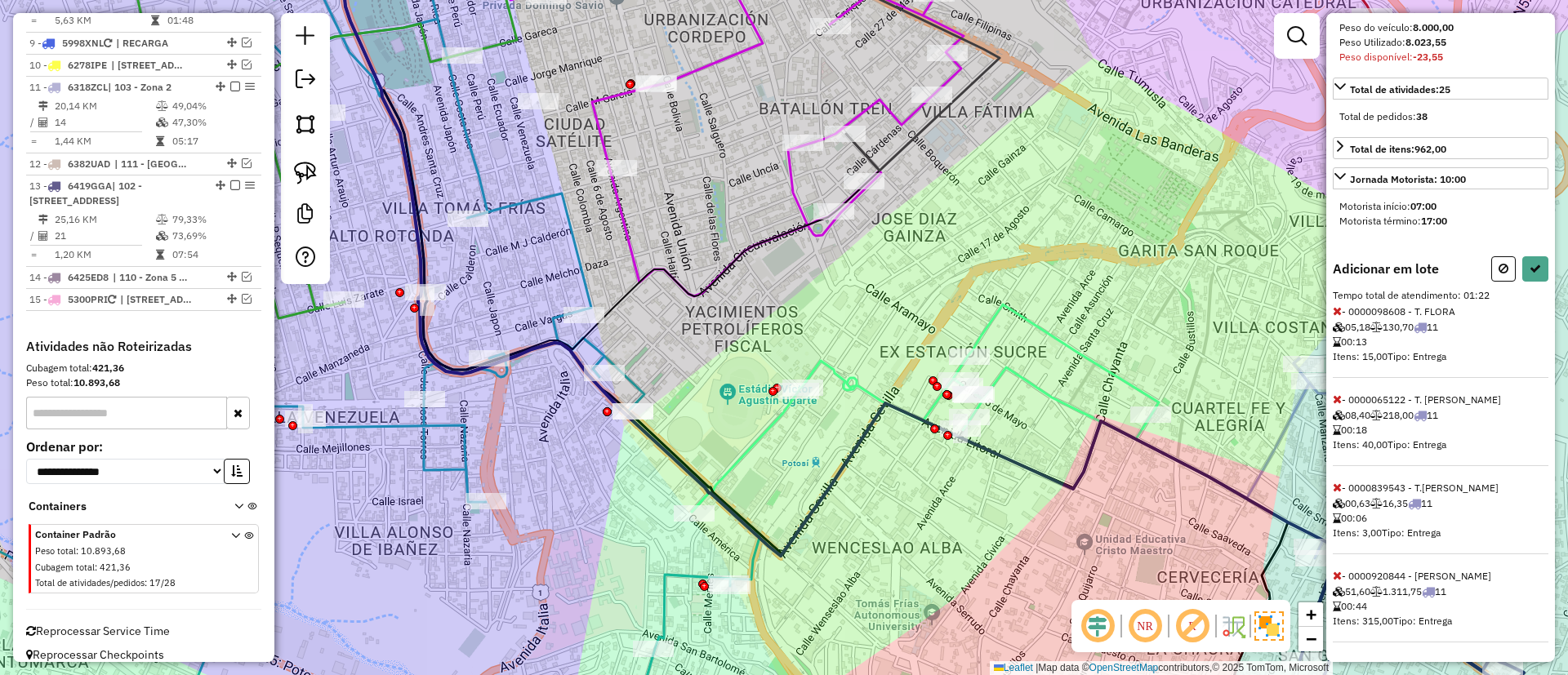
scroll to position [337, 0]
click at [1335, 310] on icon at bounding box center [1337, 310] width 9 height 11
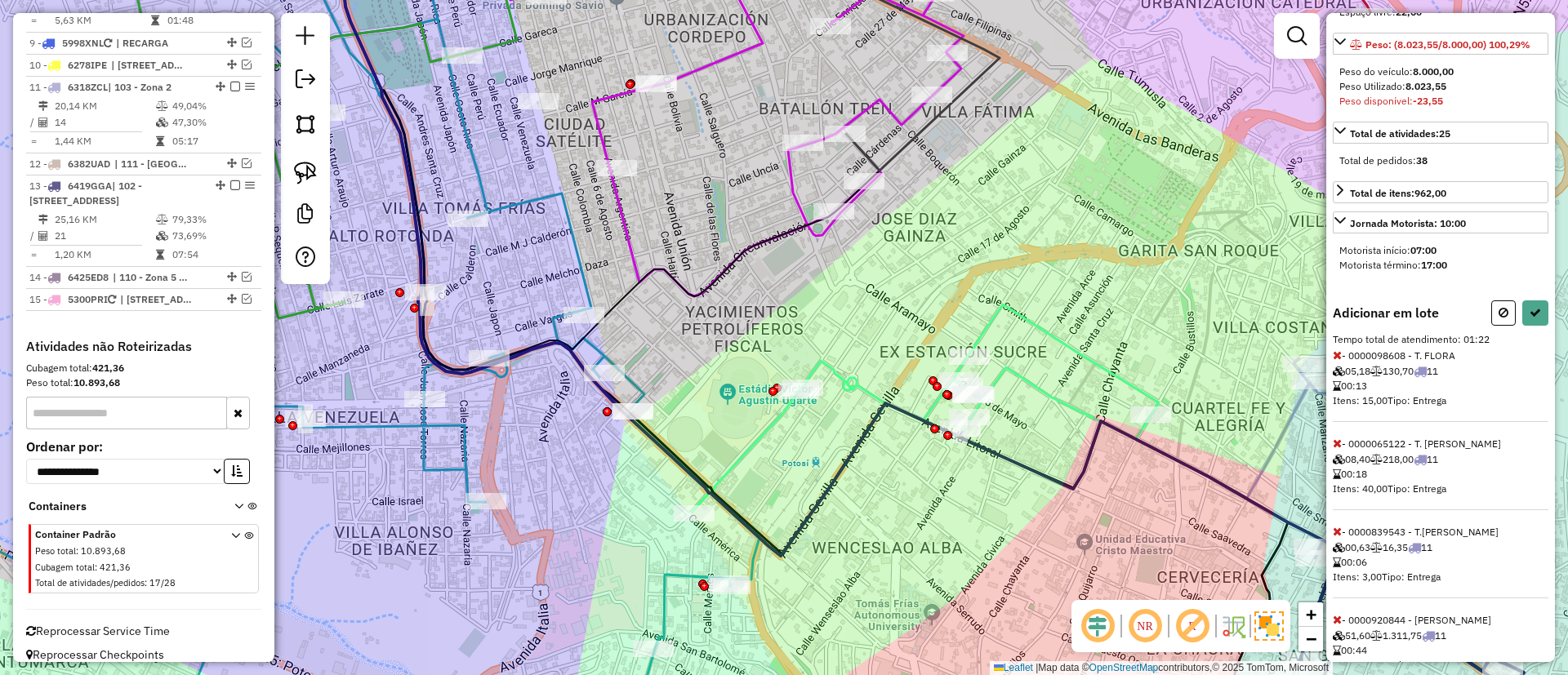
select select "**********"
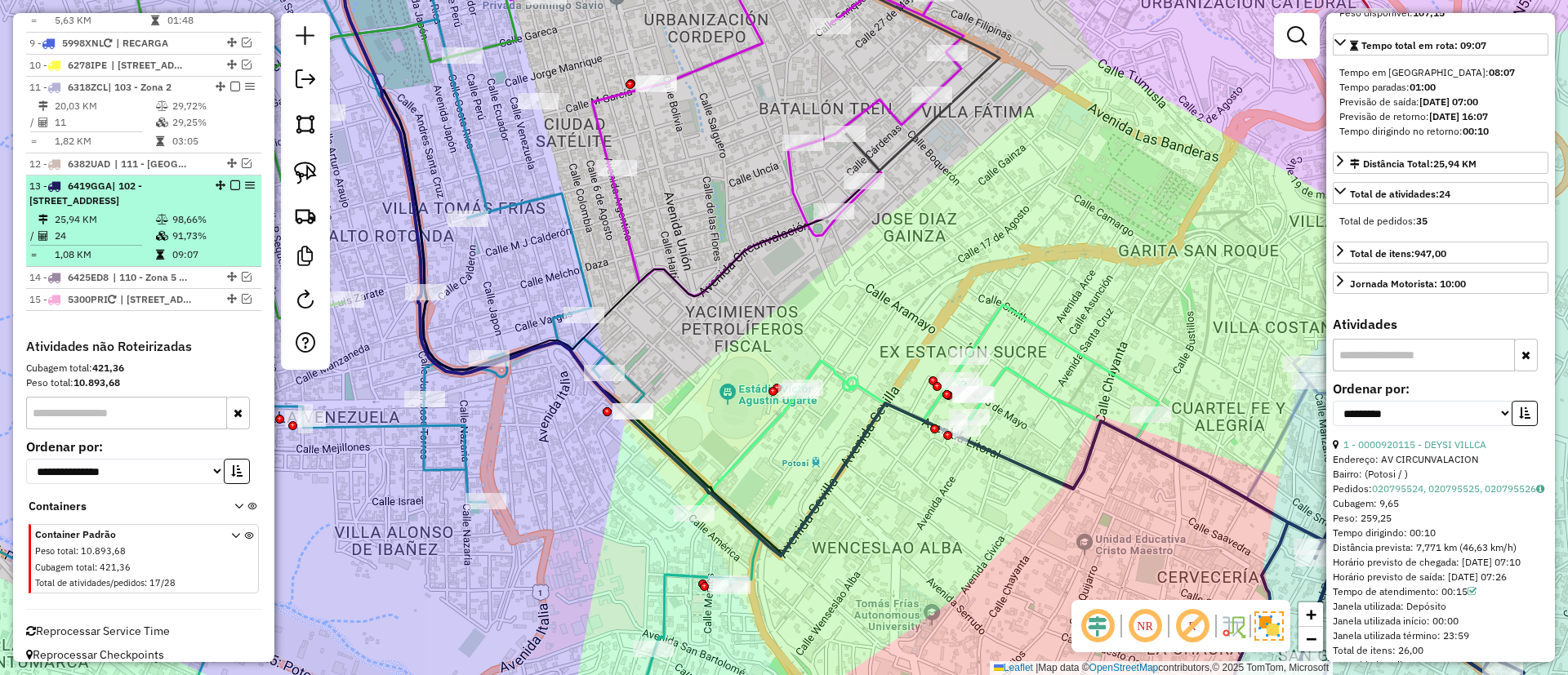
click at [230, 181] on em at bounding box center [234, 185] width 10 height 10
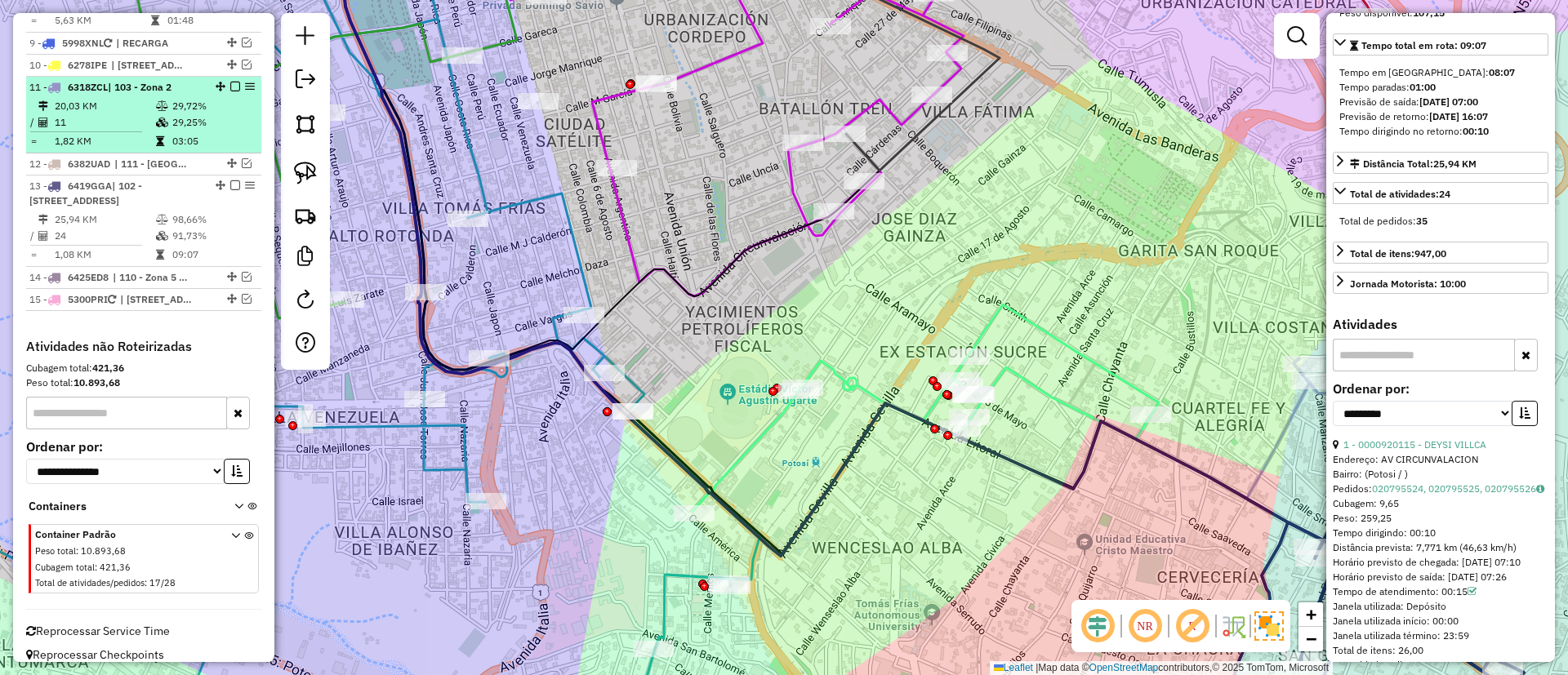
scroll to position [1132, 0]
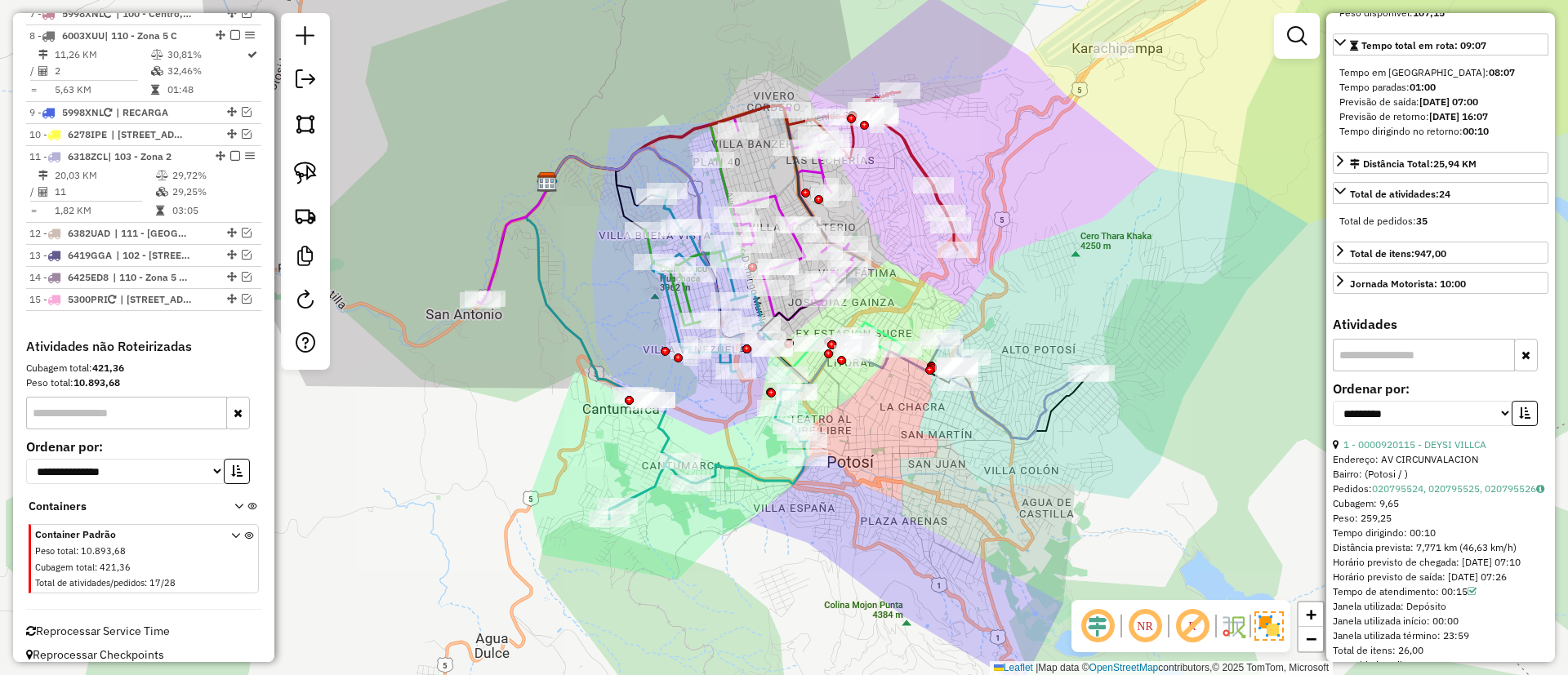
click at [716, 432] on div "Janela de atendimento Grade de atendimento Capacidade Transportadoras Veículos …" at bounding box center [784, 337] width 1568 height 675
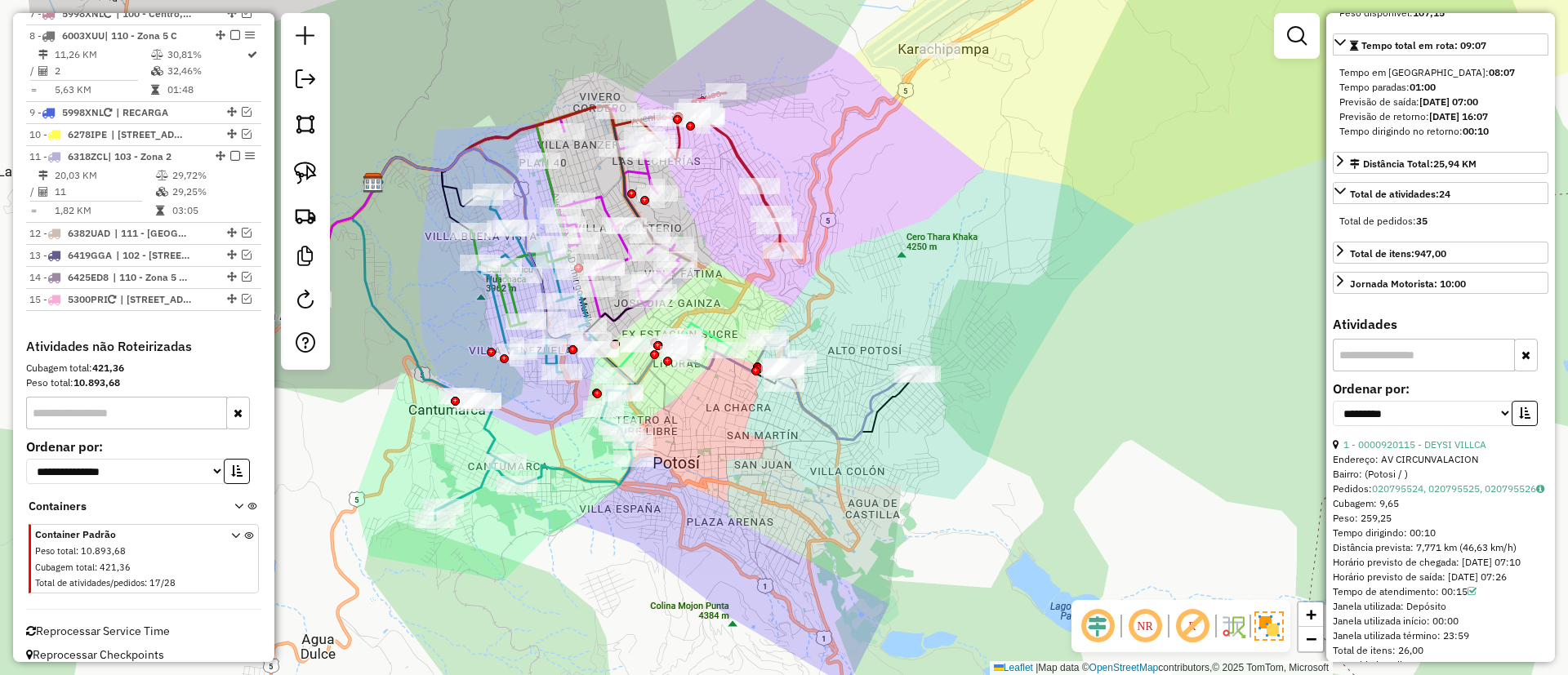
click at [825, 430] on icon at bounding box center [841, 388] width 156 height 104
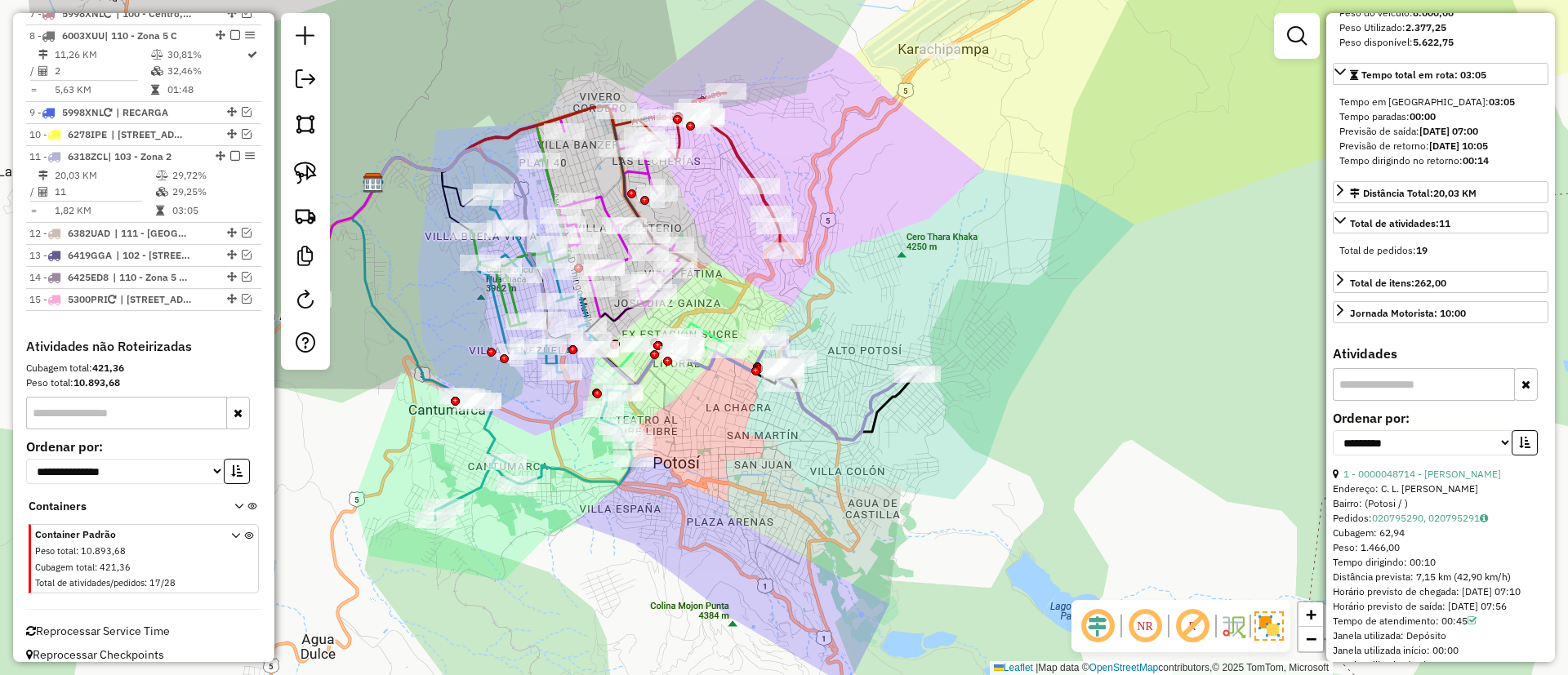
scroll to position [0, 0]
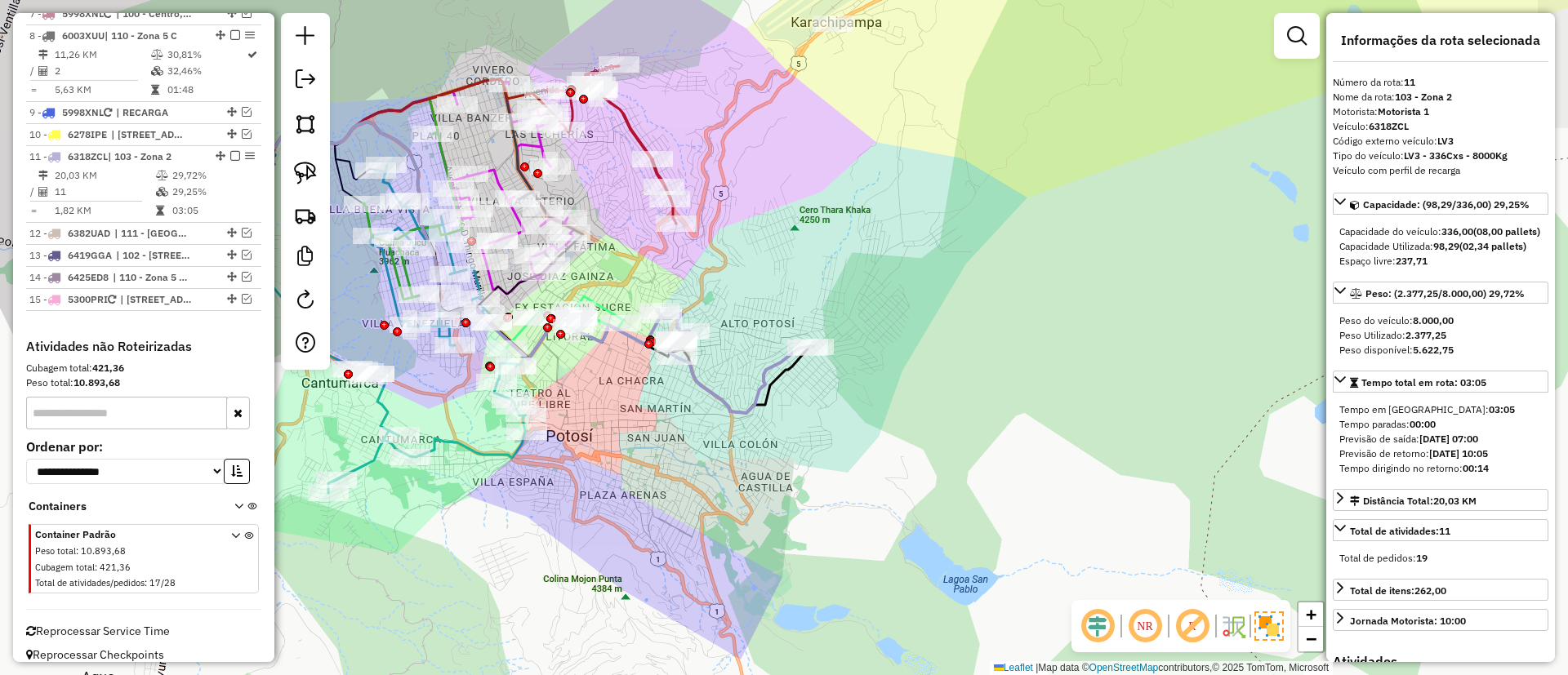
drag, startPoint x: 1017, startPoint y: 317, endPoint x: 913, endPoint y: 290, distance: 107.4
click at [913, 290] on div "Janela de atendimento Grade de atendimento Capacidade Transportadoras Veículos …" at bounding box center [784, 337] width 1568 height 675
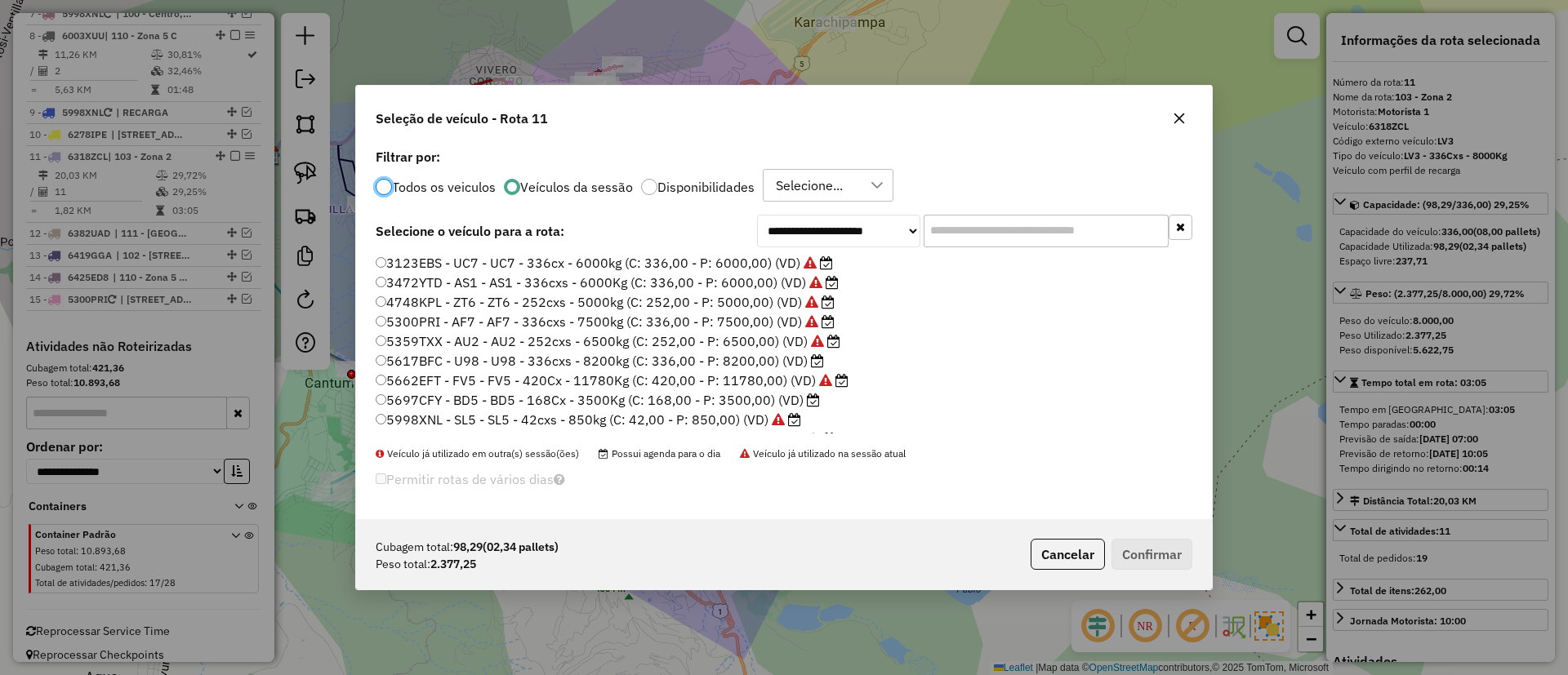
scroll to position [9, 5]
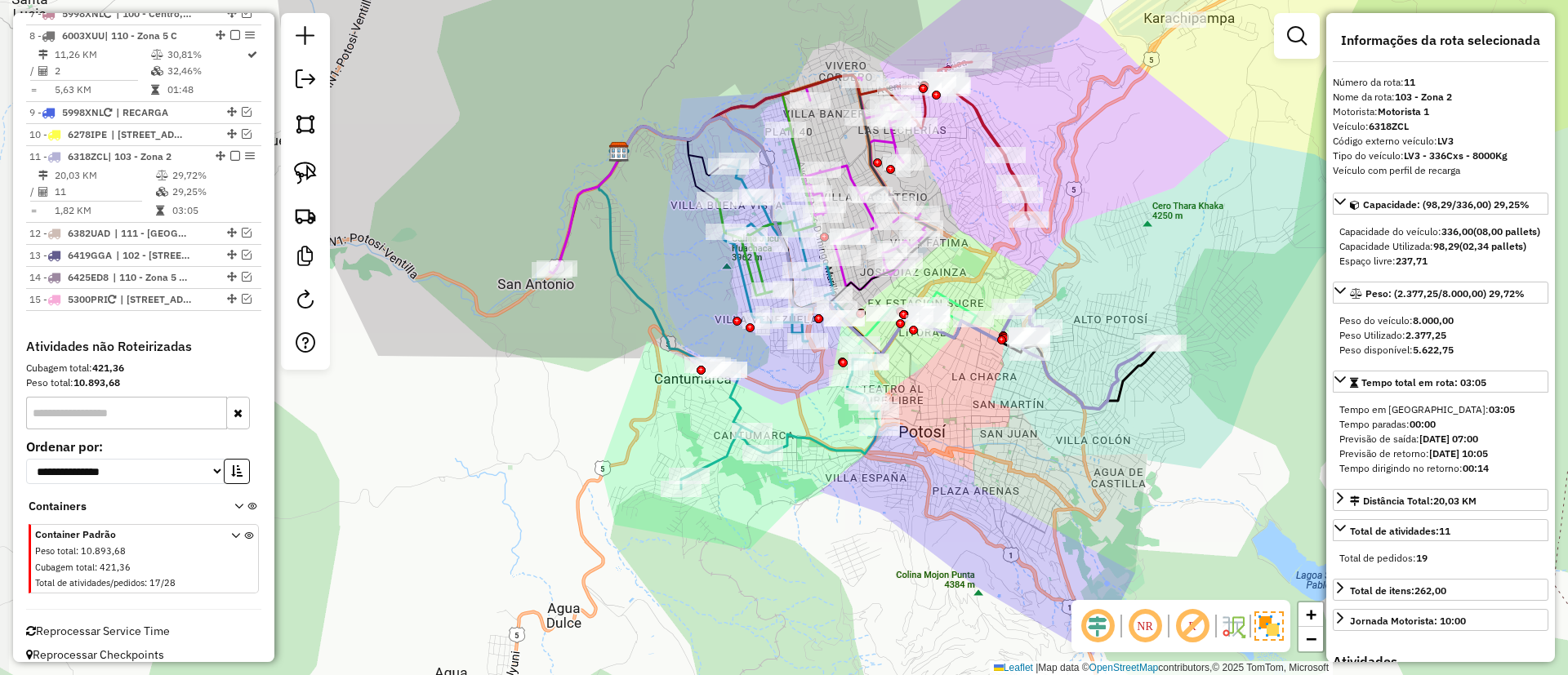
drag, startPoint x: 981, startPoint y: 394, endPoint x: 996, endPoint y: 389, distance: 15.8
click at [996, 389] on div "Janela de atendimento Grade de atendimento Capacidade Transportadoras Veículos …" at bounding box center [784, 337] width 1568 height 675
click at [726, 449] on icon at bounding box center [778, 323] width 199 height 328
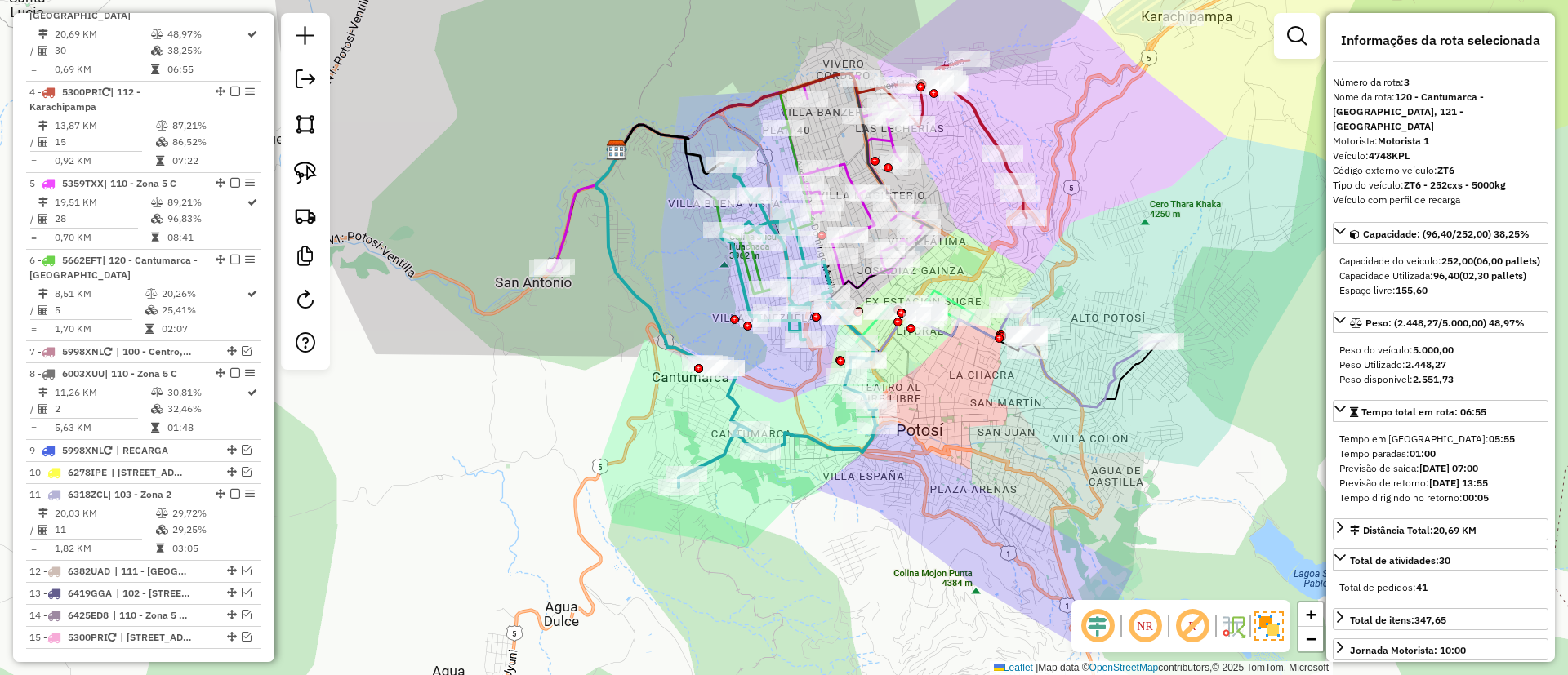
scroll to position [757, 0]
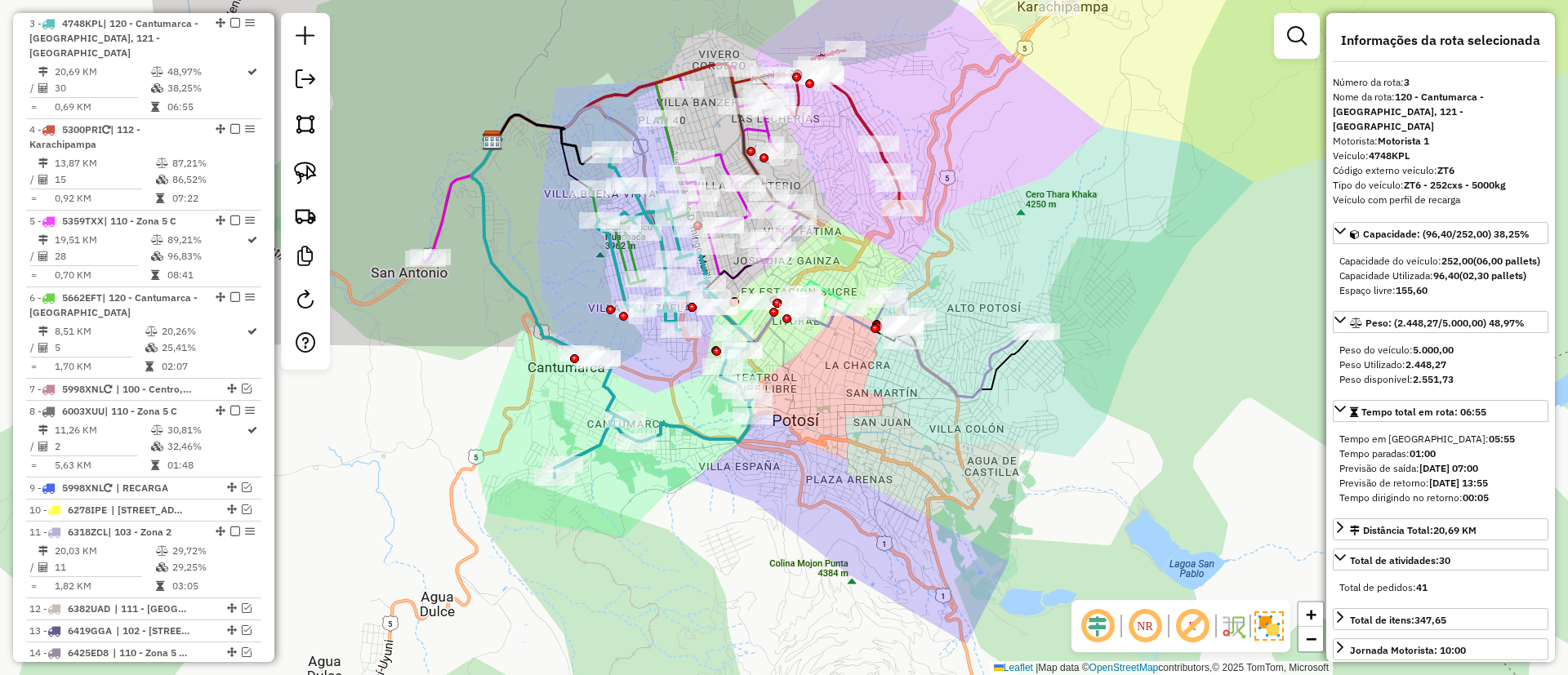
drag, startPoint x: 694, startPoint y: 407, endPoint x: 569, endPoint y: 398, distance: 125.3
click at [569, 398] on div "Janela de atendimento Grade de atendimento Capacidade Transportadoras Veículos …" at bounding box center [784, 337] width 1568 height 675
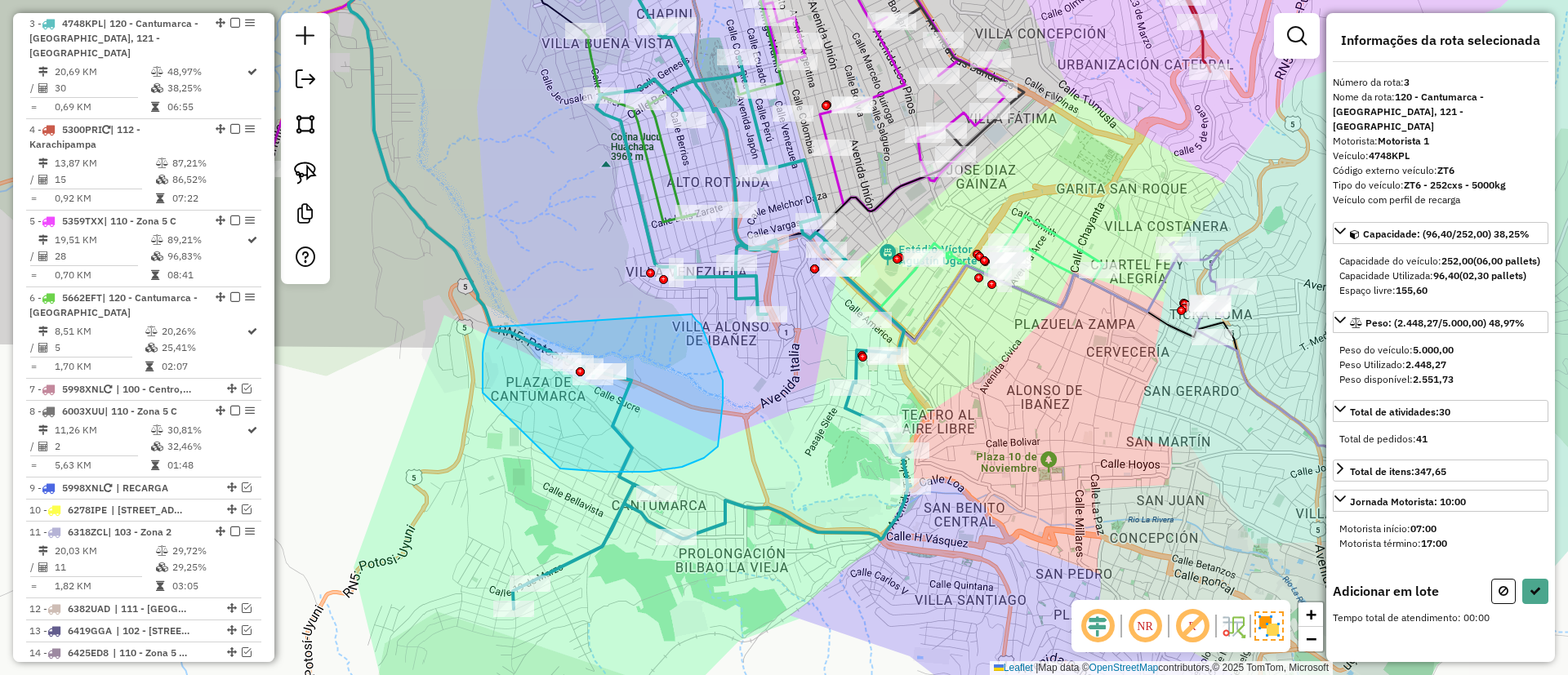
drag, startPoint x: 482, startPoint y: 392, endPoint x: 692, endPoint y: 315, distance: 223.7
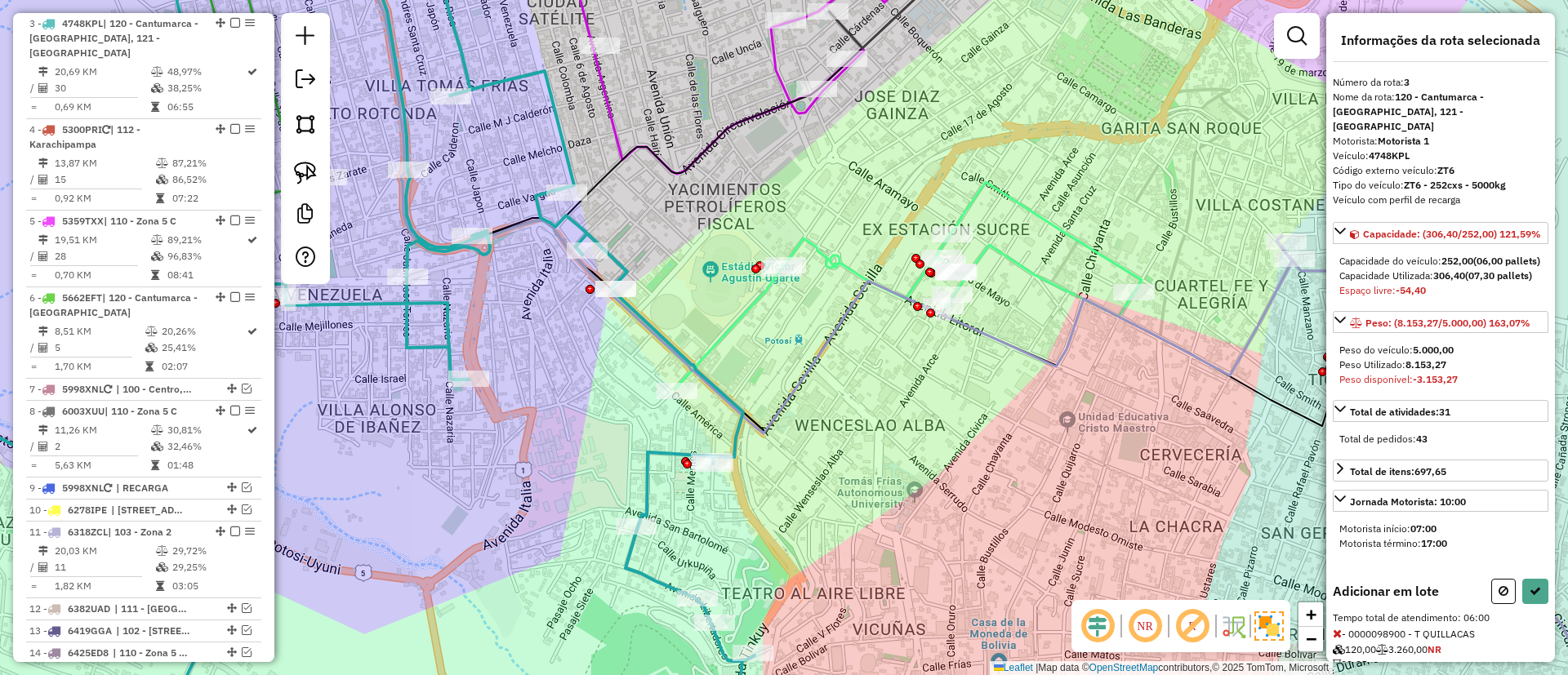
click at [1091, 228] on div "Janela de atendimento Grade de atendimento Capacidade Transportadoras Veículos …" at bounding box center [784, 337] width 1568 height 675
click at [1075, 239] on icon at bounding box center [908, 286] width 467 height 207
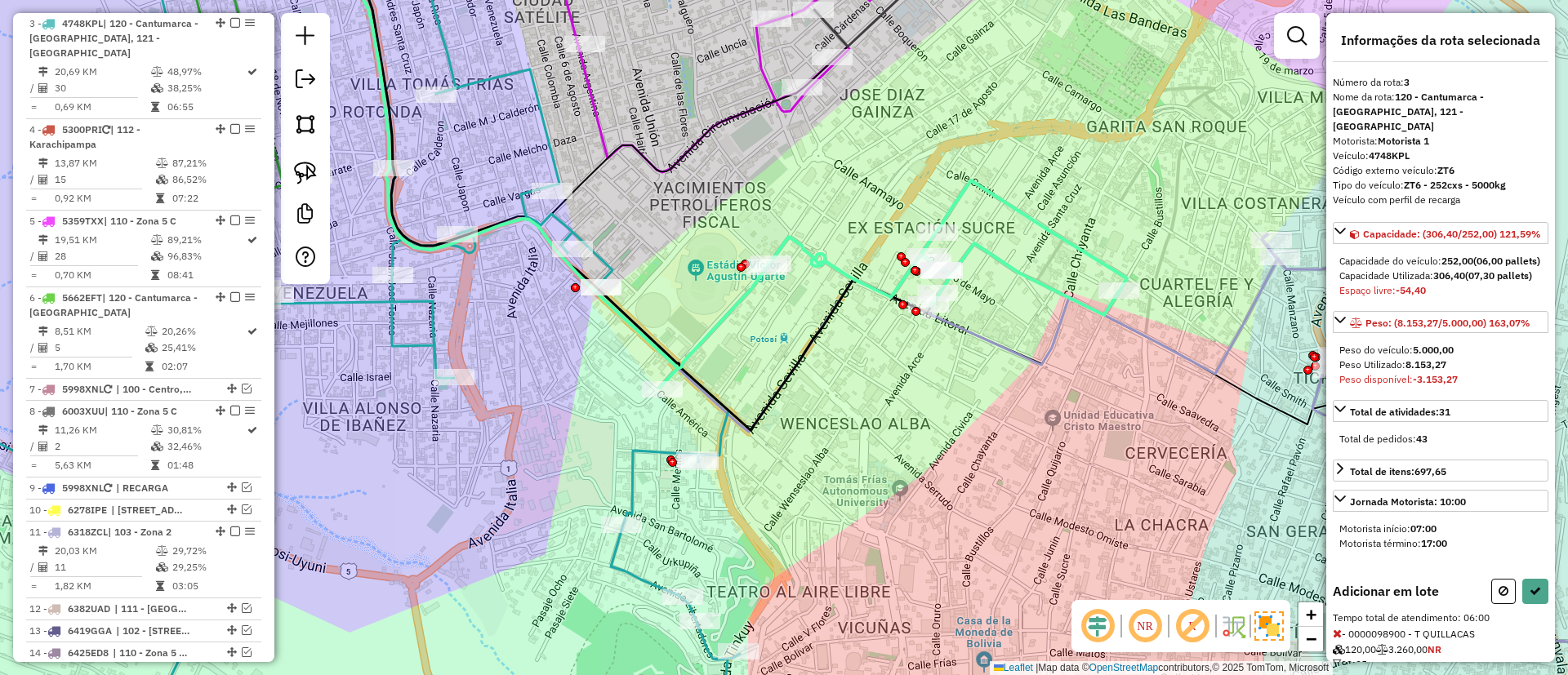
drag, startPoint x: 1076, startPoint y: 239, endPoint x: 1061, endPoint y: 237, distance: 15.1
click at [1061, 237] on icon at bounding box center [893, 284] width 467 height 207
select select "**********"
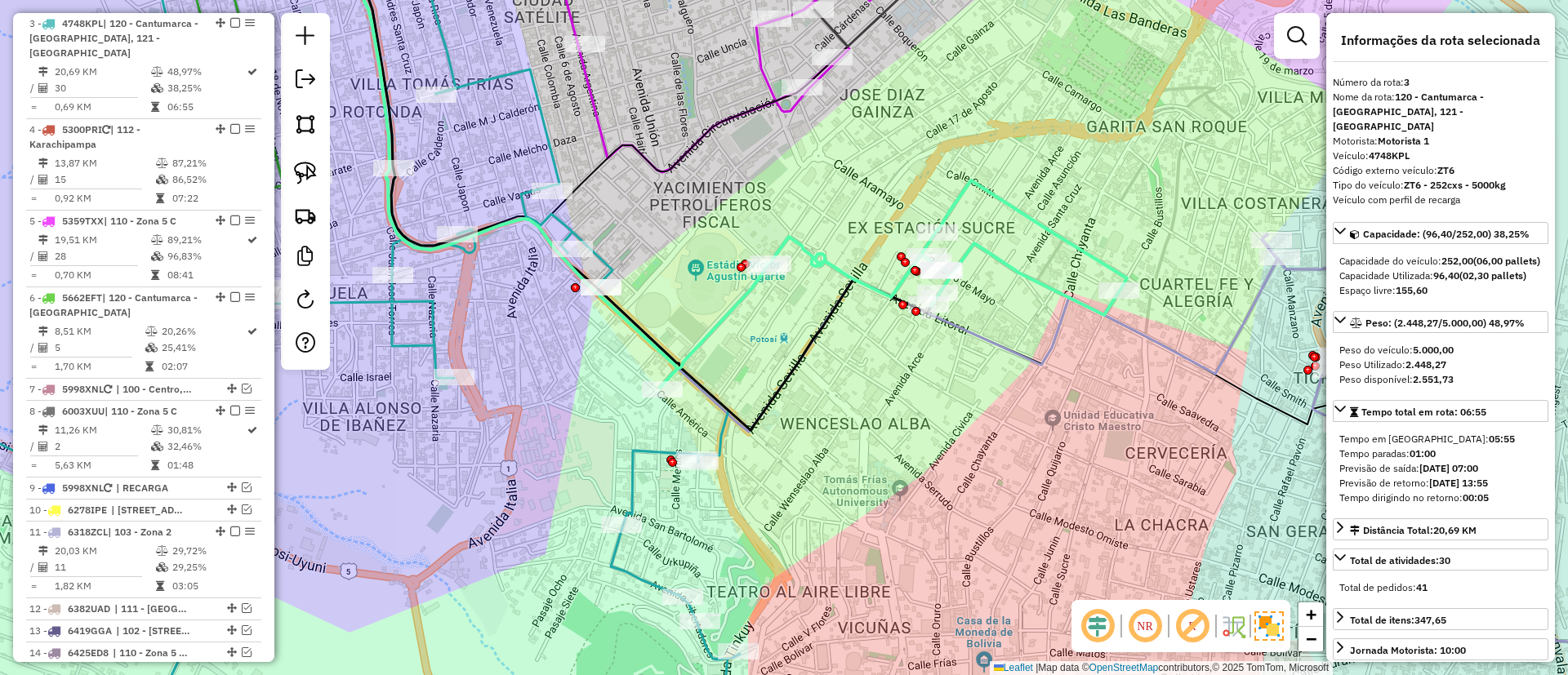
click at [1060, 236] on icon at bounding box center [893, 284] width 467 height 207
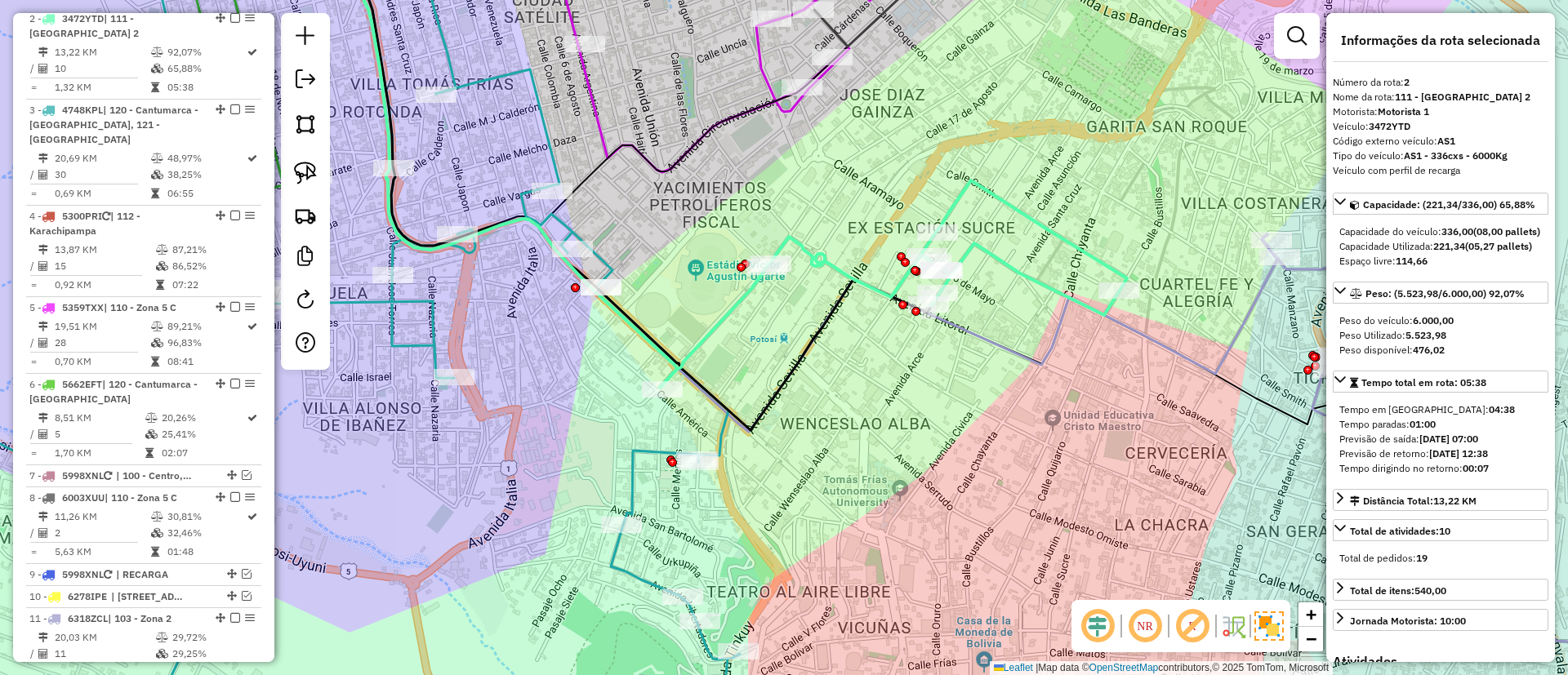
scroll to position [665, 0]
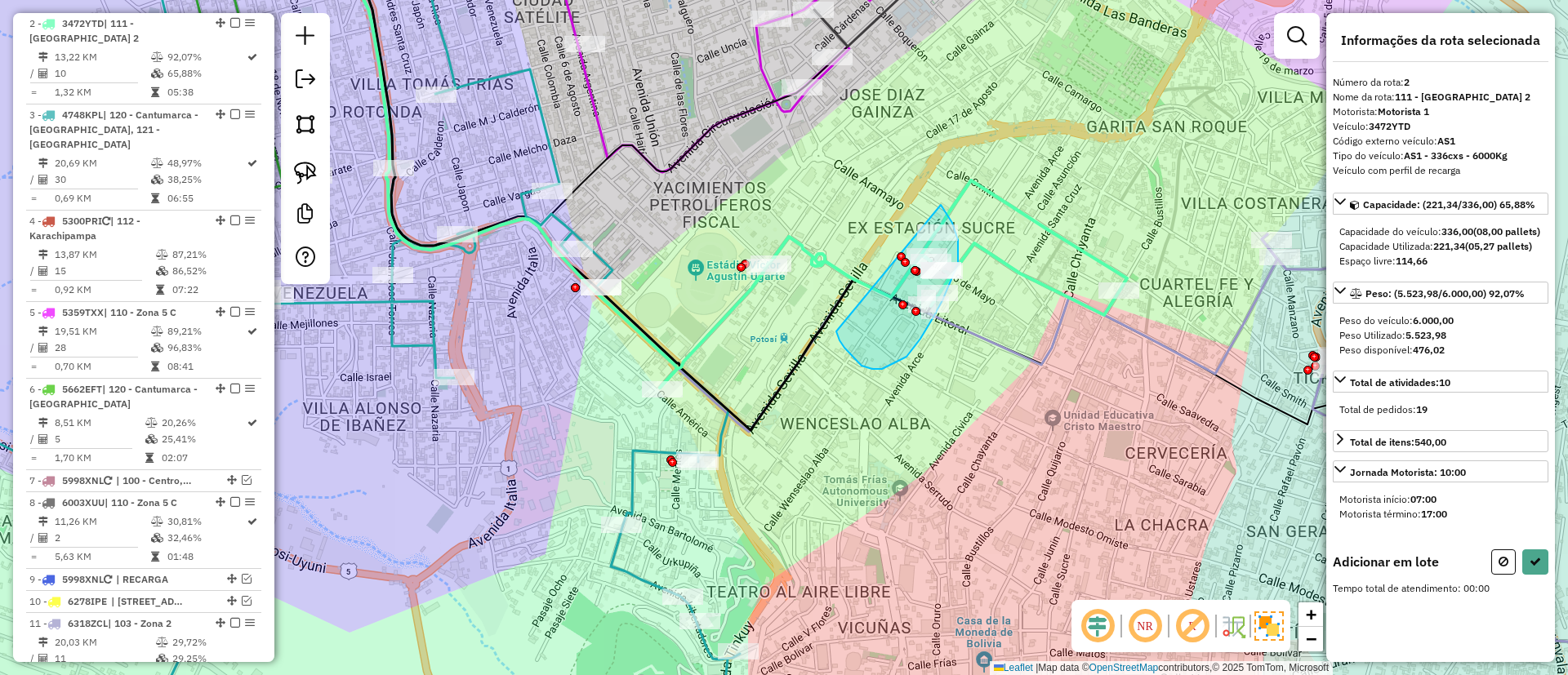
drag, startPoint x: 839, startPoint y: 341, endPoint x: 934, endPoint y: 195, distance: 174.2
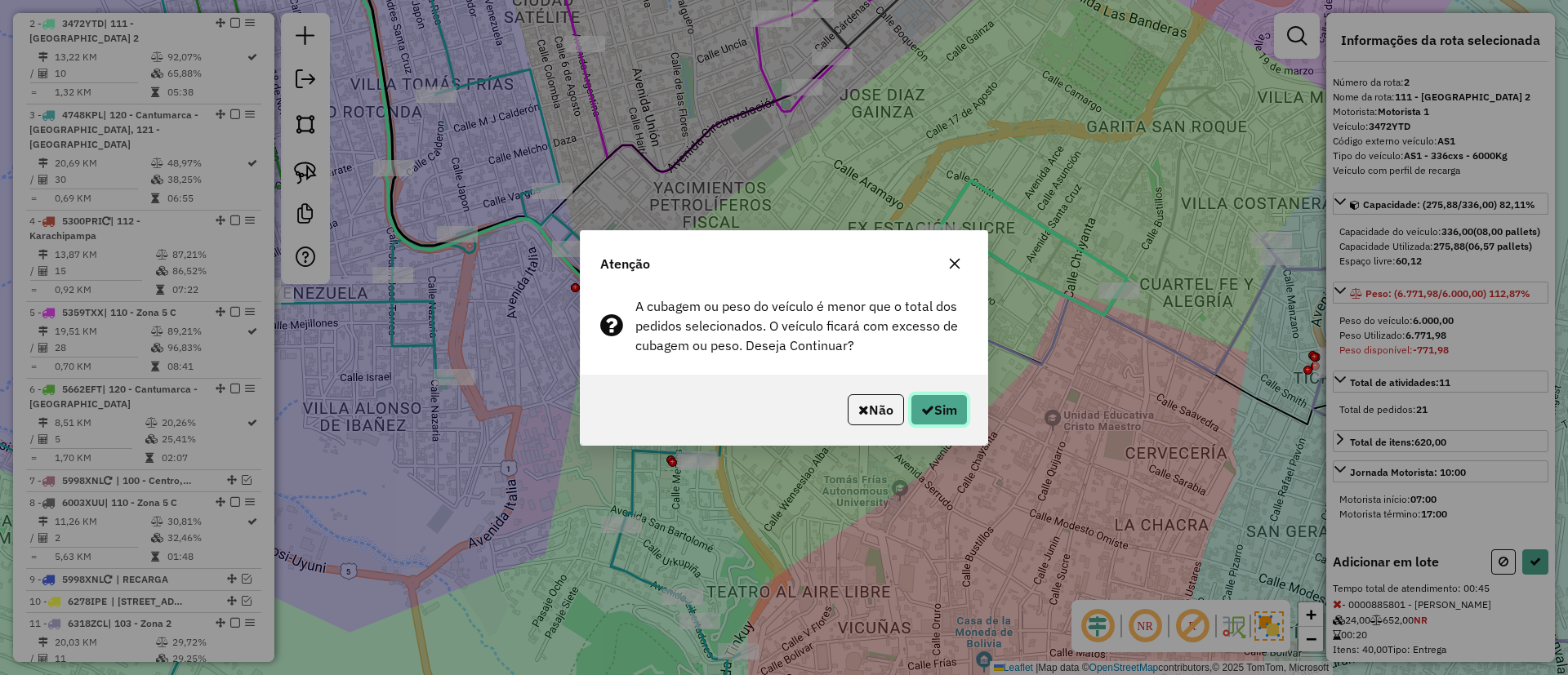
click at [945, 403] on button "Sim" at bounding box center [939, 410] width 57 height 31
select select "**********"
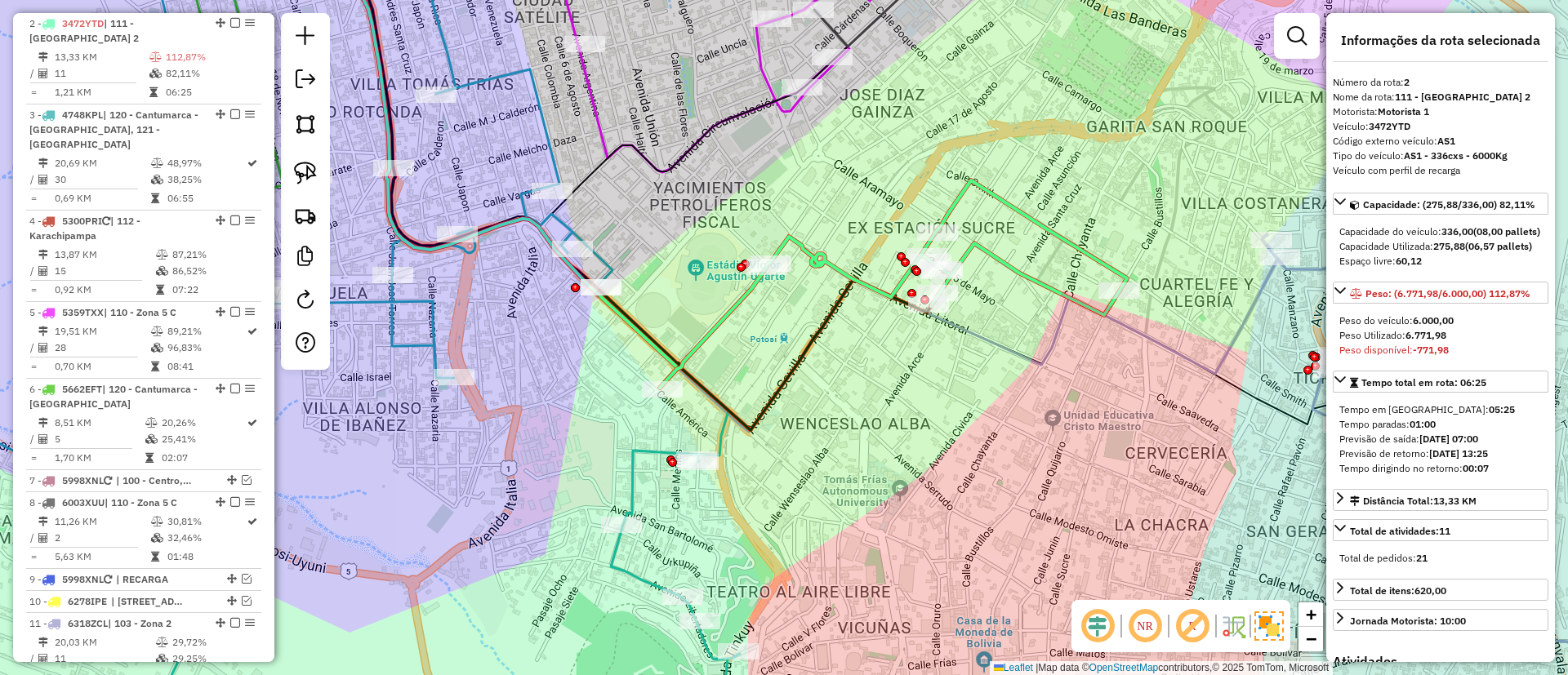
click at [872, 286] on icon at bounding box center [893, 284] width 467 height 207
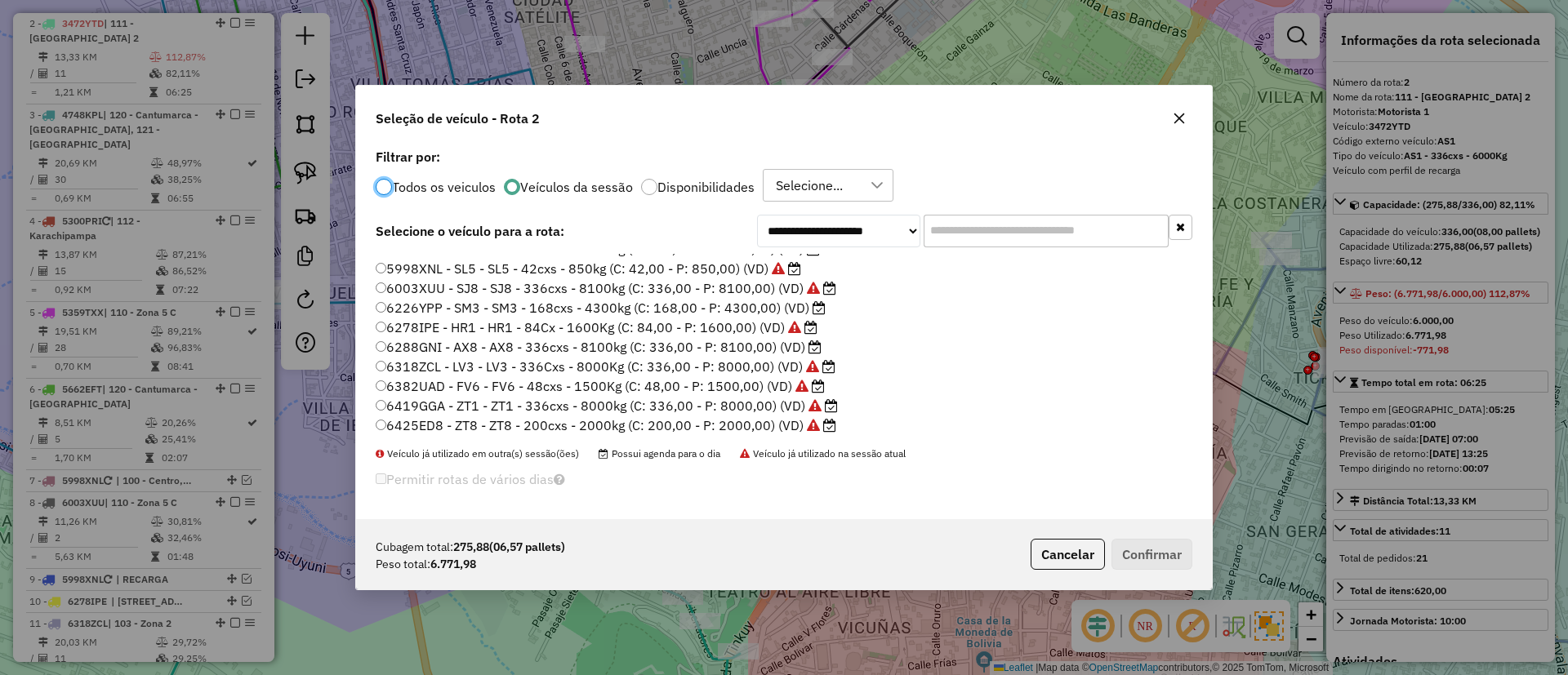
scroll to position [154, 0]
click at [793, 350] on label "6288GNI - AX8 - AX8 - 336cxs - 8100kg (C: 336,00 - P: 8100,00) (VD)" at bounding box center [599, 344] width 446 height 20
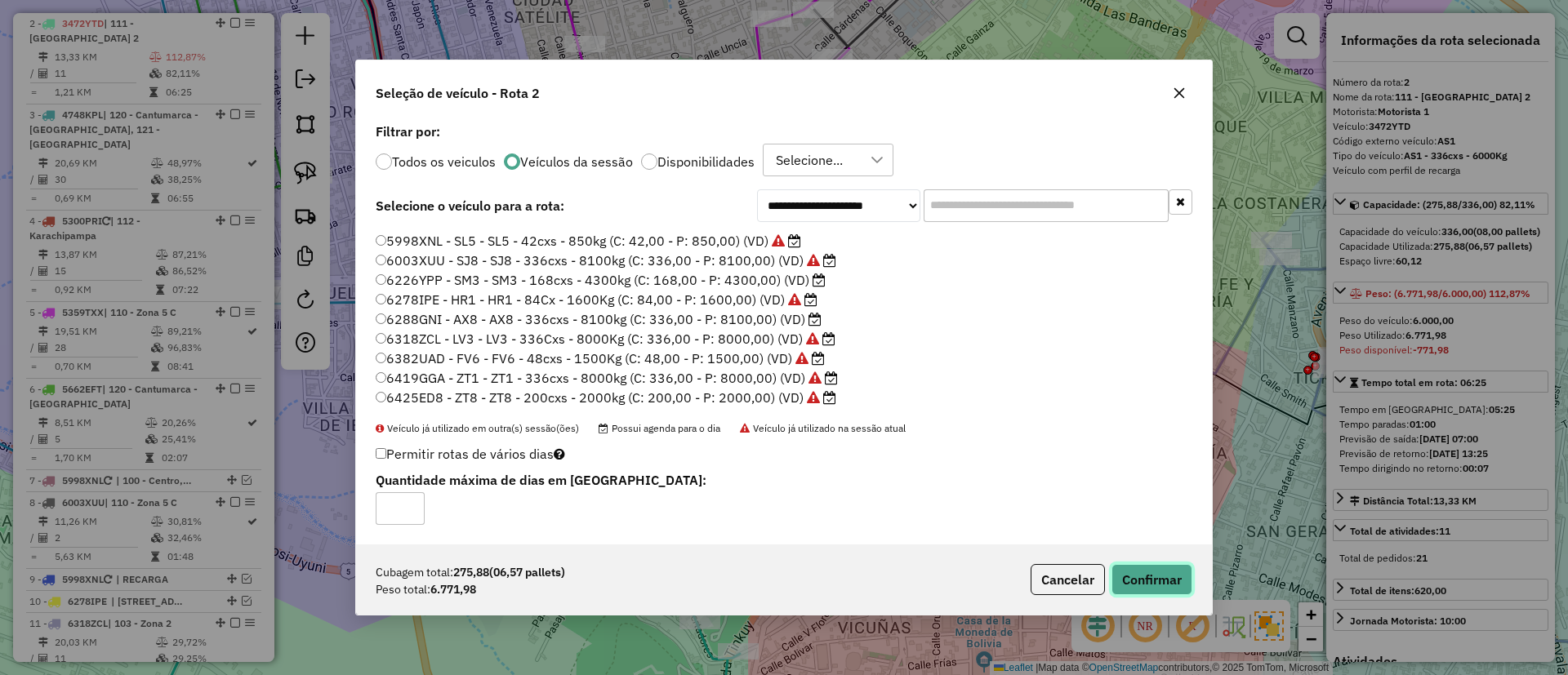
click at [1136, 593] on button "Confirmar" at bounding box center [1152, 580] width 81 height 31
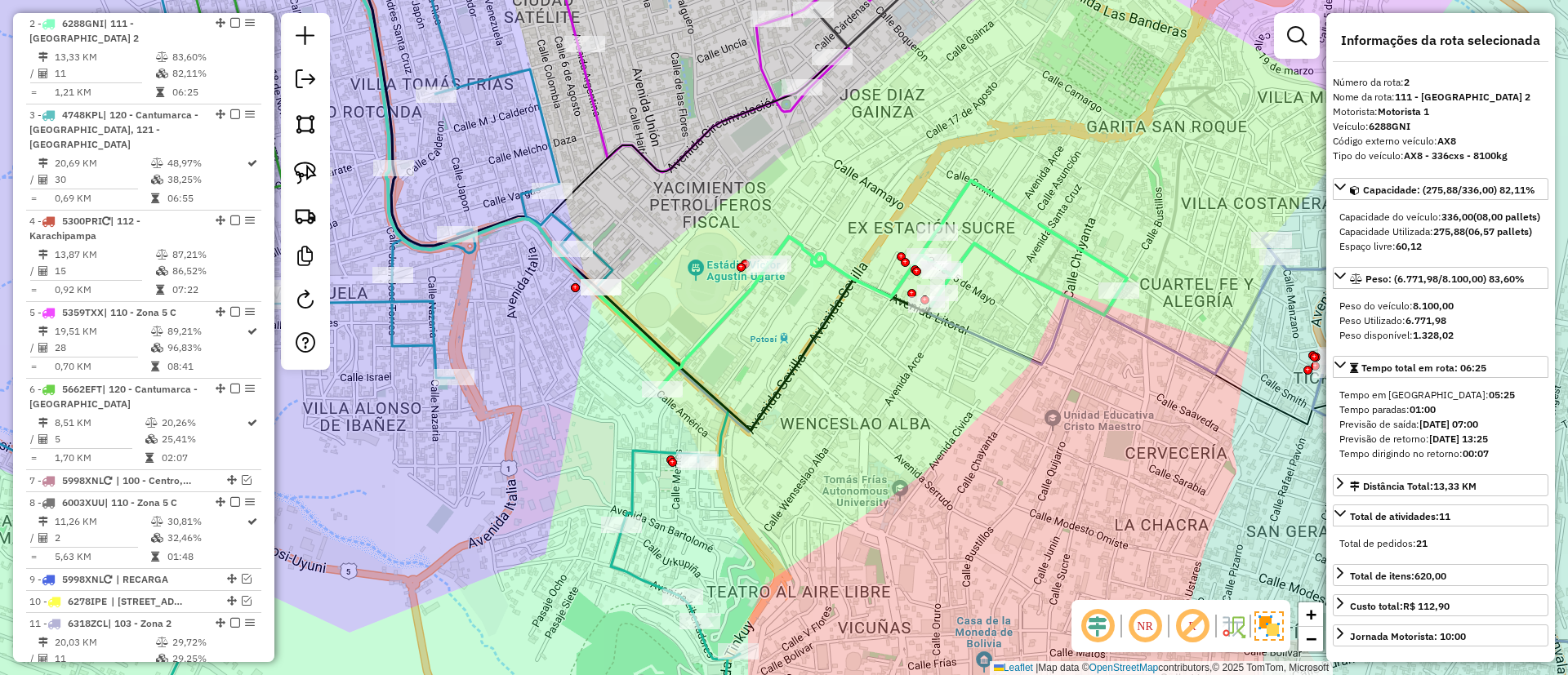
click at [876, 278] on icon at bounding box center [893, 284] width 467 height 207
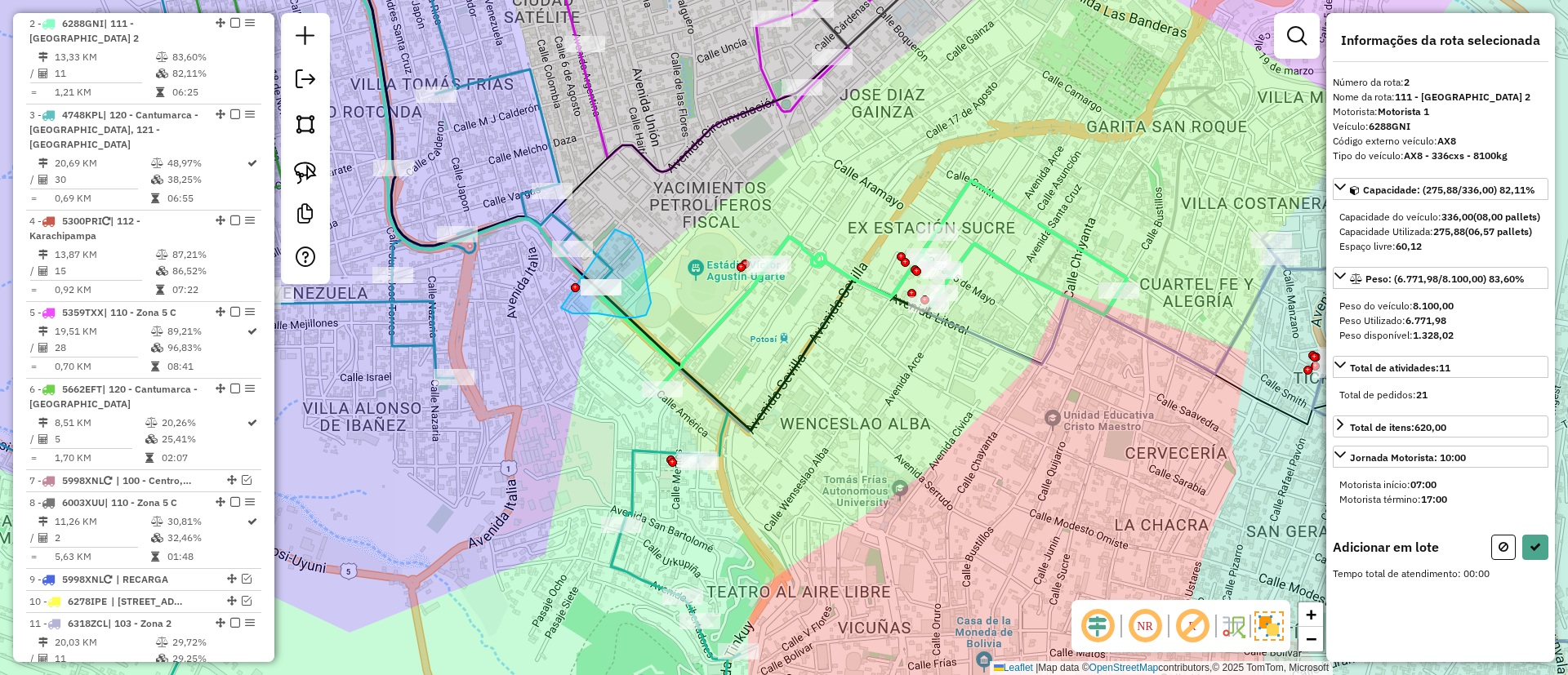
drag, startPoint x: 570, startPoint y: 313, endPoint x: 615, endPoint y: 229, distance: 95.3
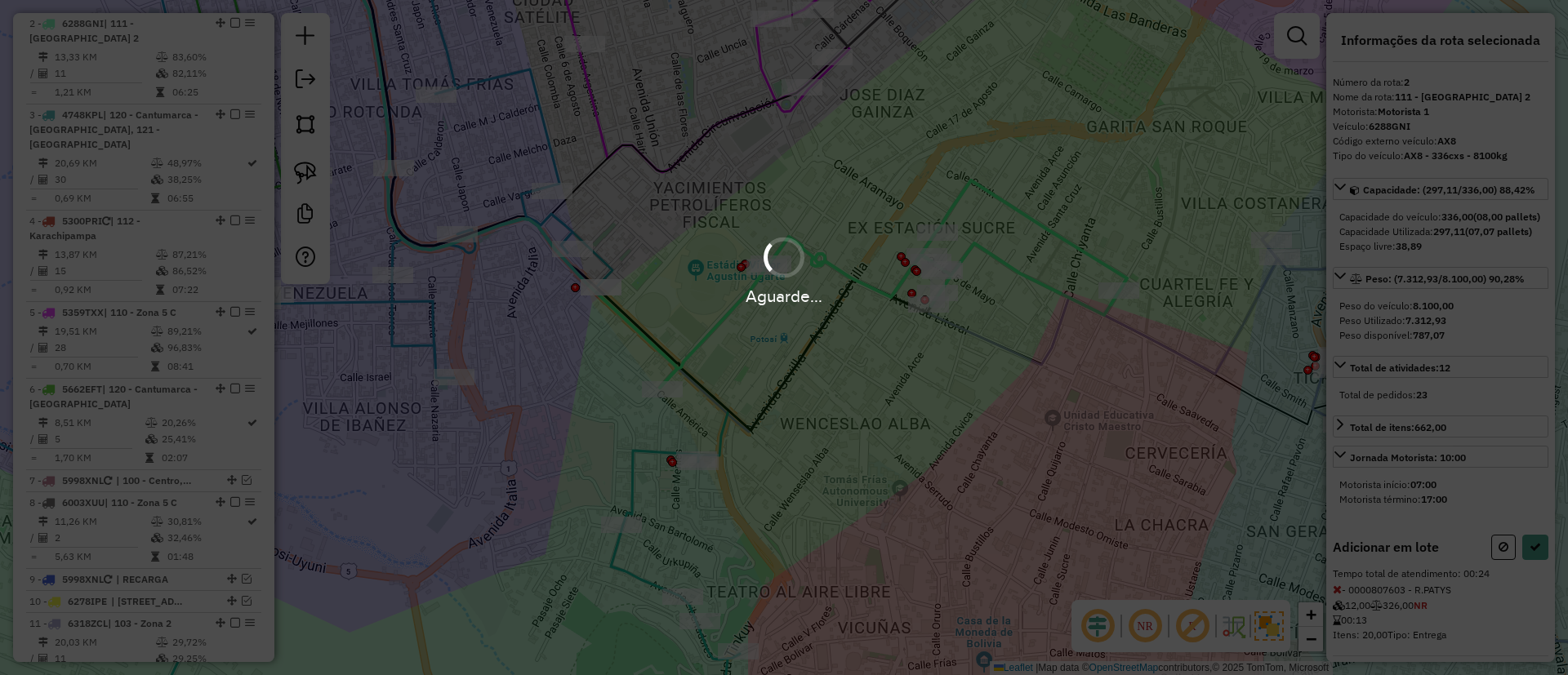
select select "**********"
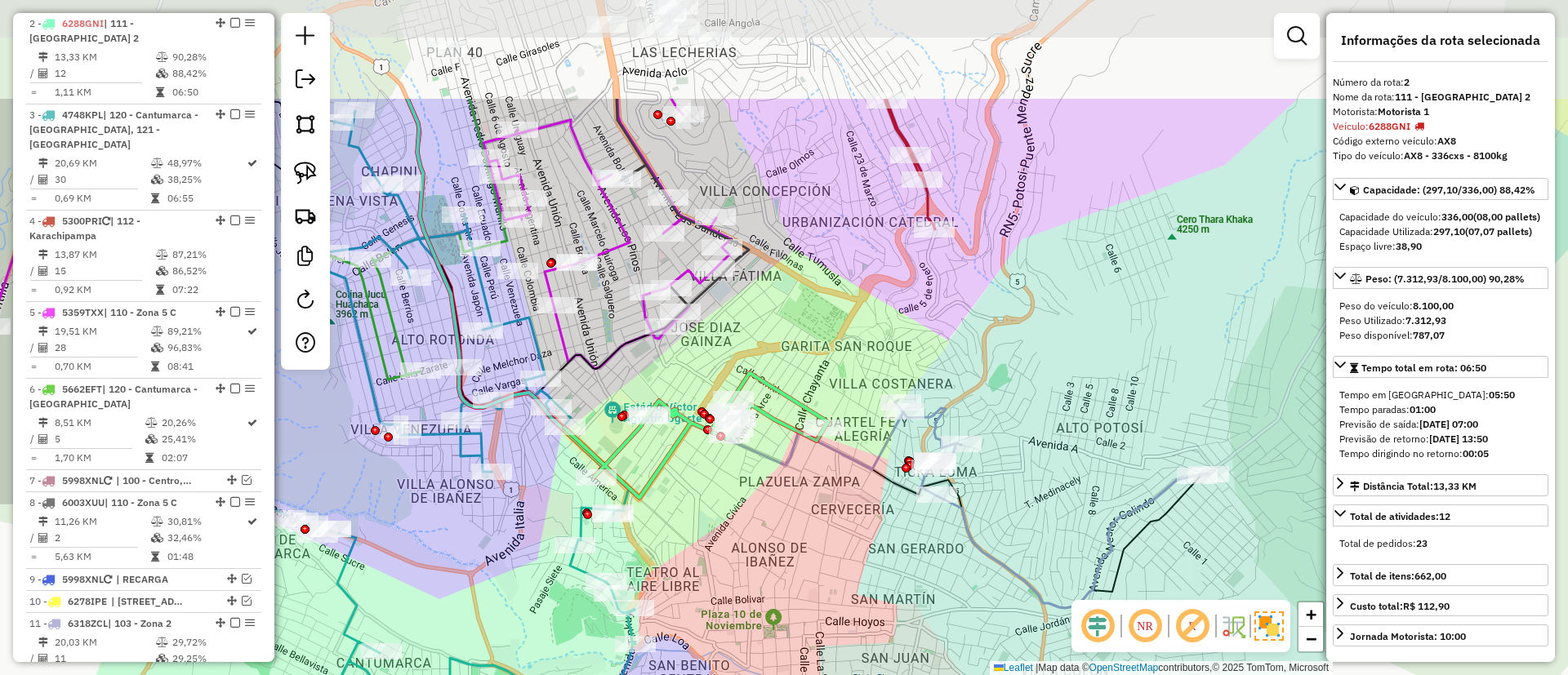
drag, startPoint x: 843, startPoint y: 184, endPoint x: 793, endPoint y: 352, distance: 175.3
click at [793, 352] on div "Janela de atendimento Grade de atendimento Capacidade Transportadoras Veículos …" at bounding box center [784, 337] width 1568 height 675
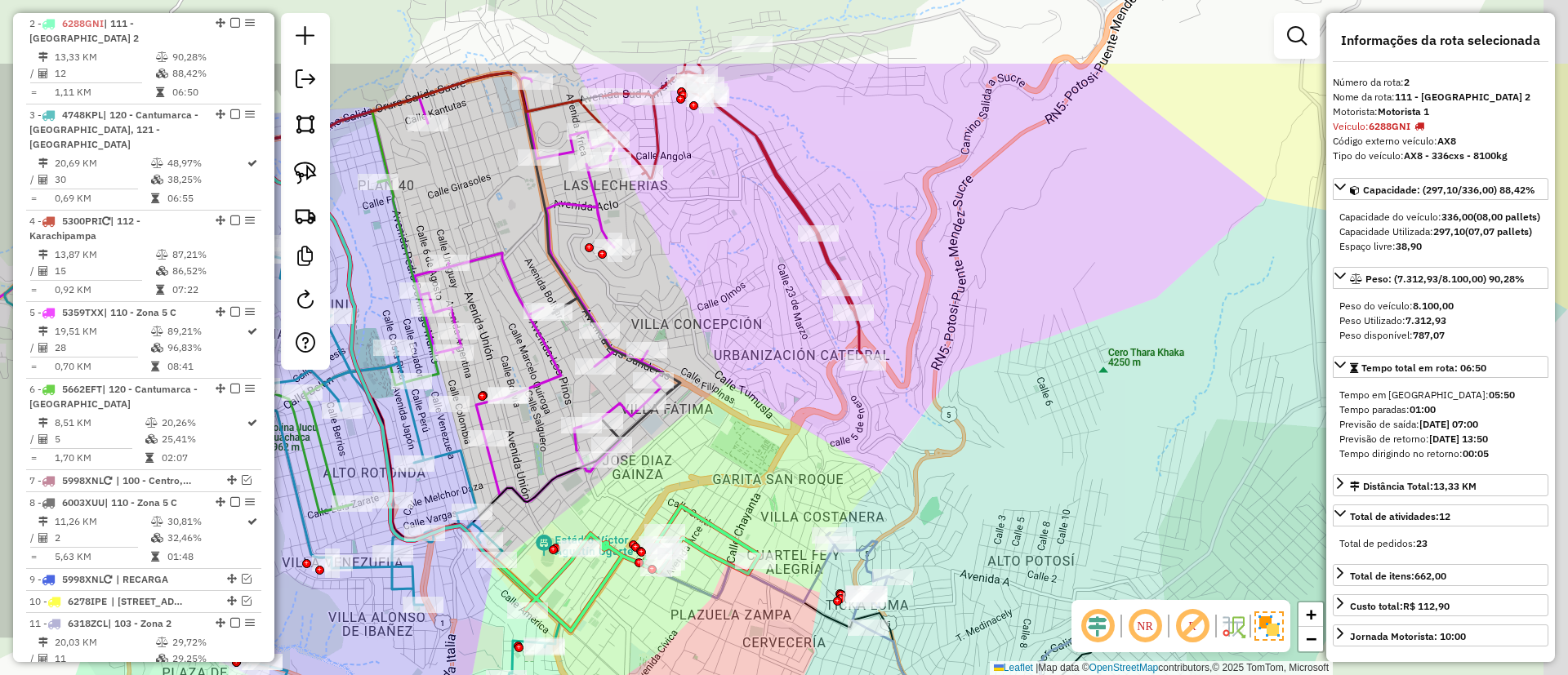
drag, startPoint x: 799, startPoint y: 355, endPoint x: 733, endPoint y: 487, distance: 147.6
click at [733, 487] on div "Janela de atendimento Grade de atendimento Capacidade Transportadoras Veículos …" at bounding box center [784, 337] width 1568 height 675
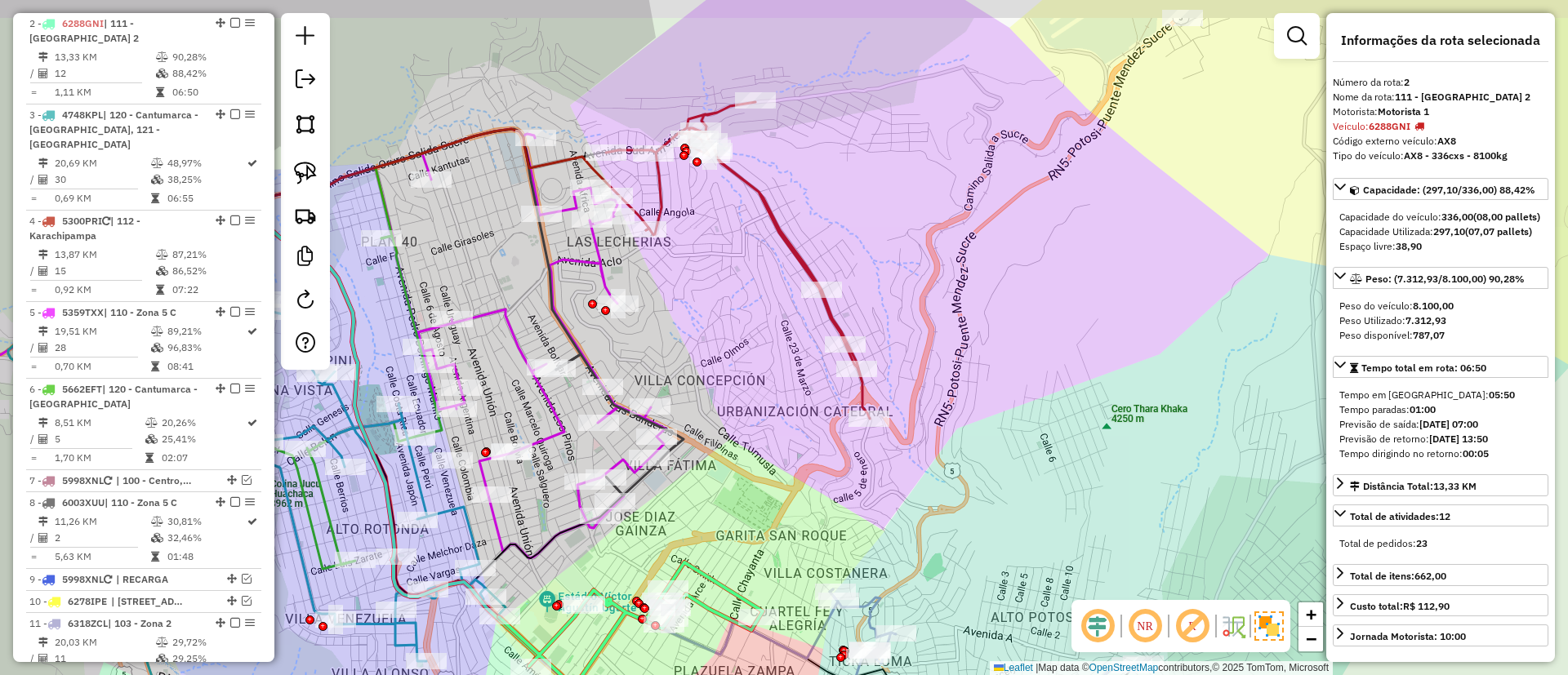
drag, startPoint x: 768, startPoint y: 302, endPoint x: 769, endPoint y: 356, distance: 54.0
click at [769, 356] on div "Janela de atendimento Grade de atendimento Capacidade Transportadoras Veículos …" at bounding box center [784, 337] width 1568 height 675
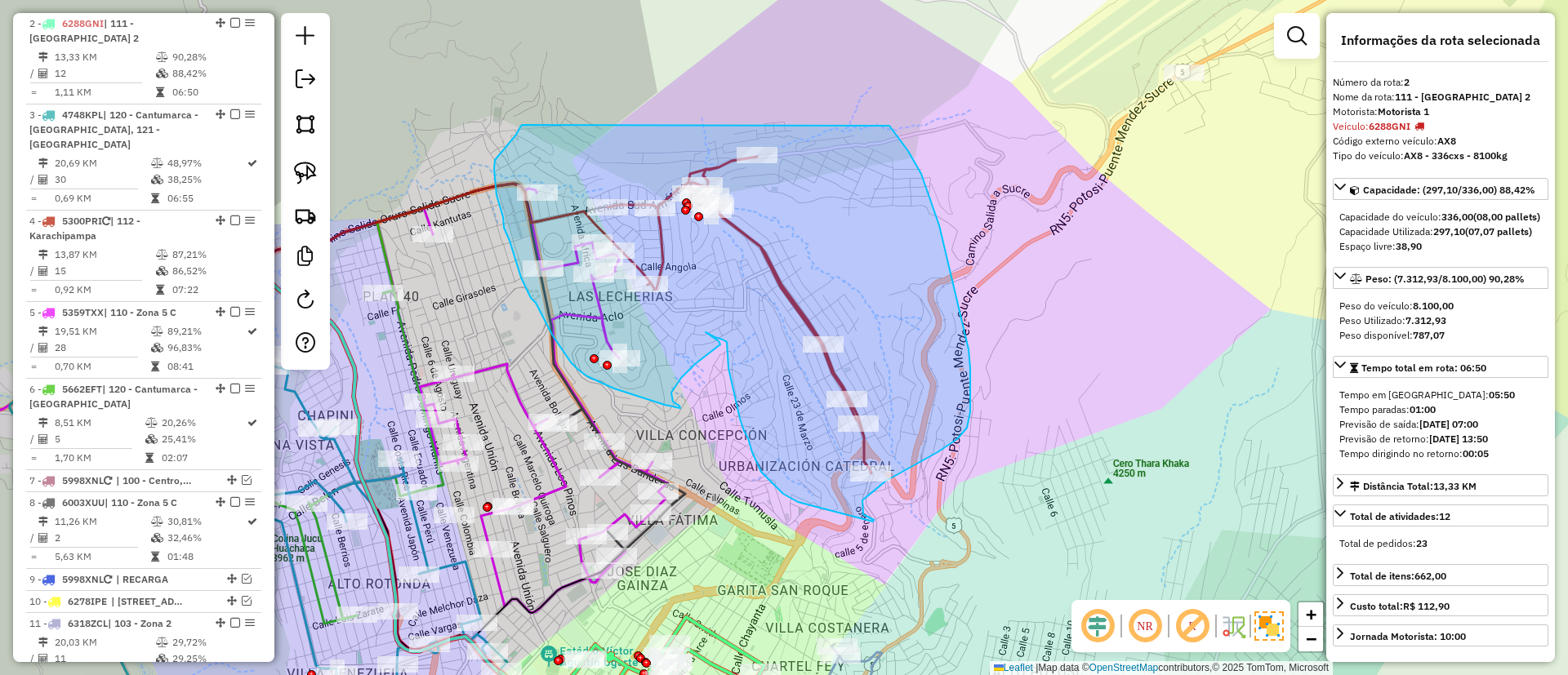
drag, startPoint x: 521, startPoint y: 125, endPoint x: 858, endPoint y: 84, distance: 339.5
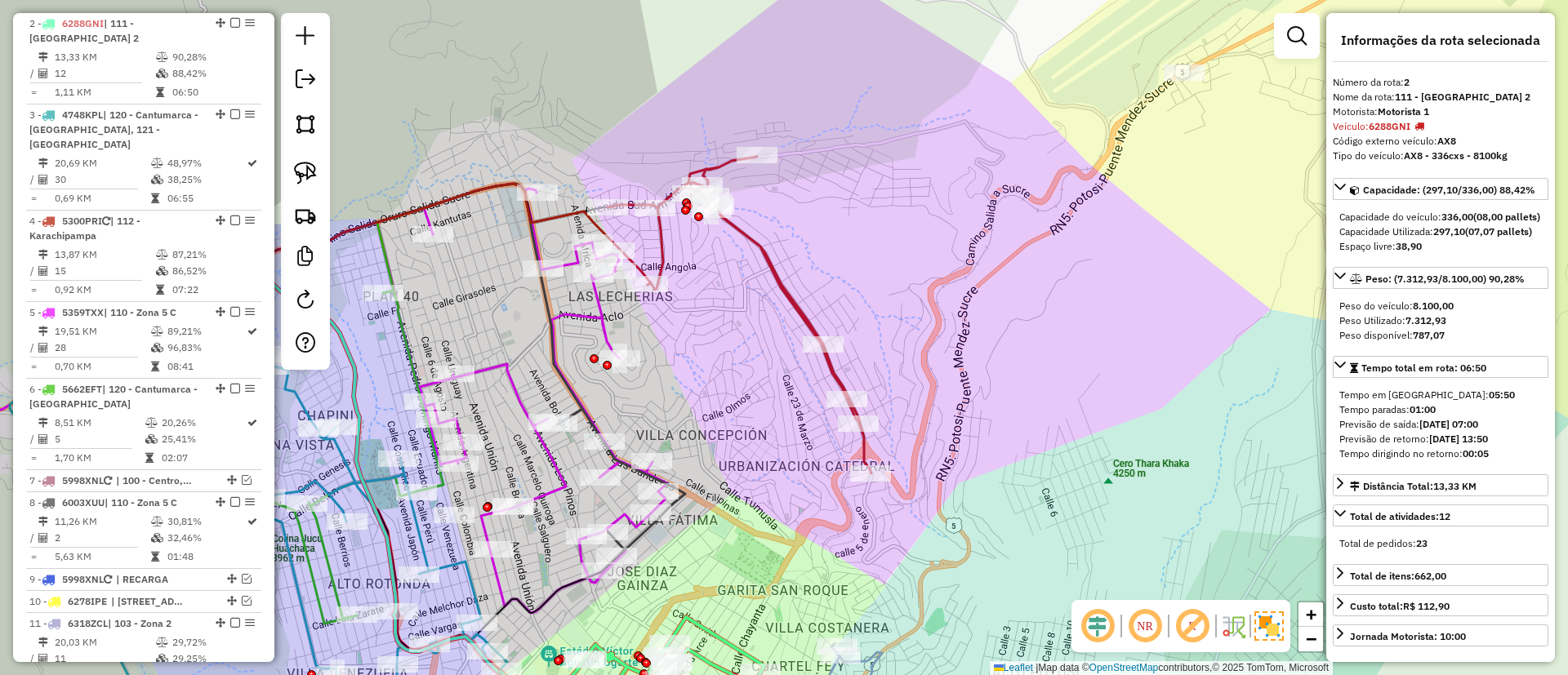
click at [775, 278] on icon at bounding box center [739, 315] width 264 height 317
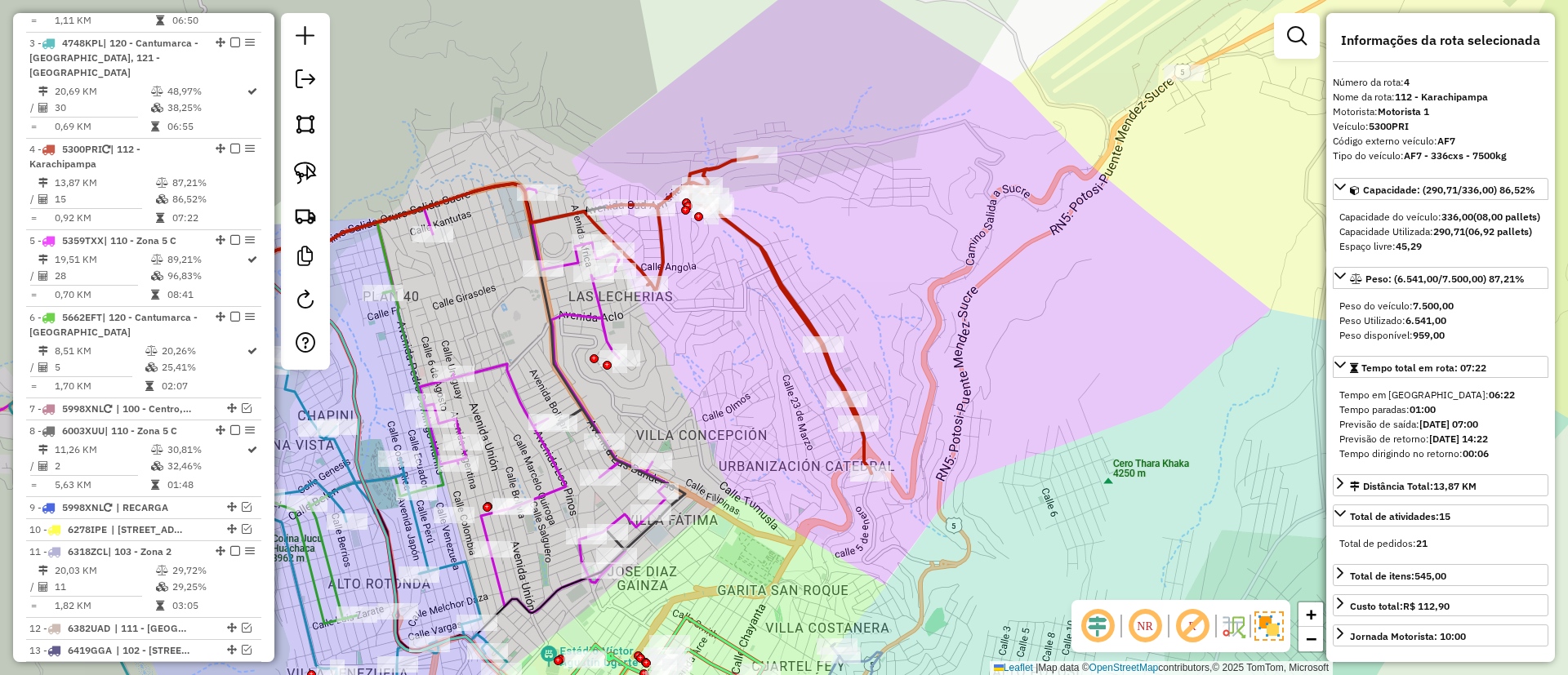
scroll to position [848, 0]
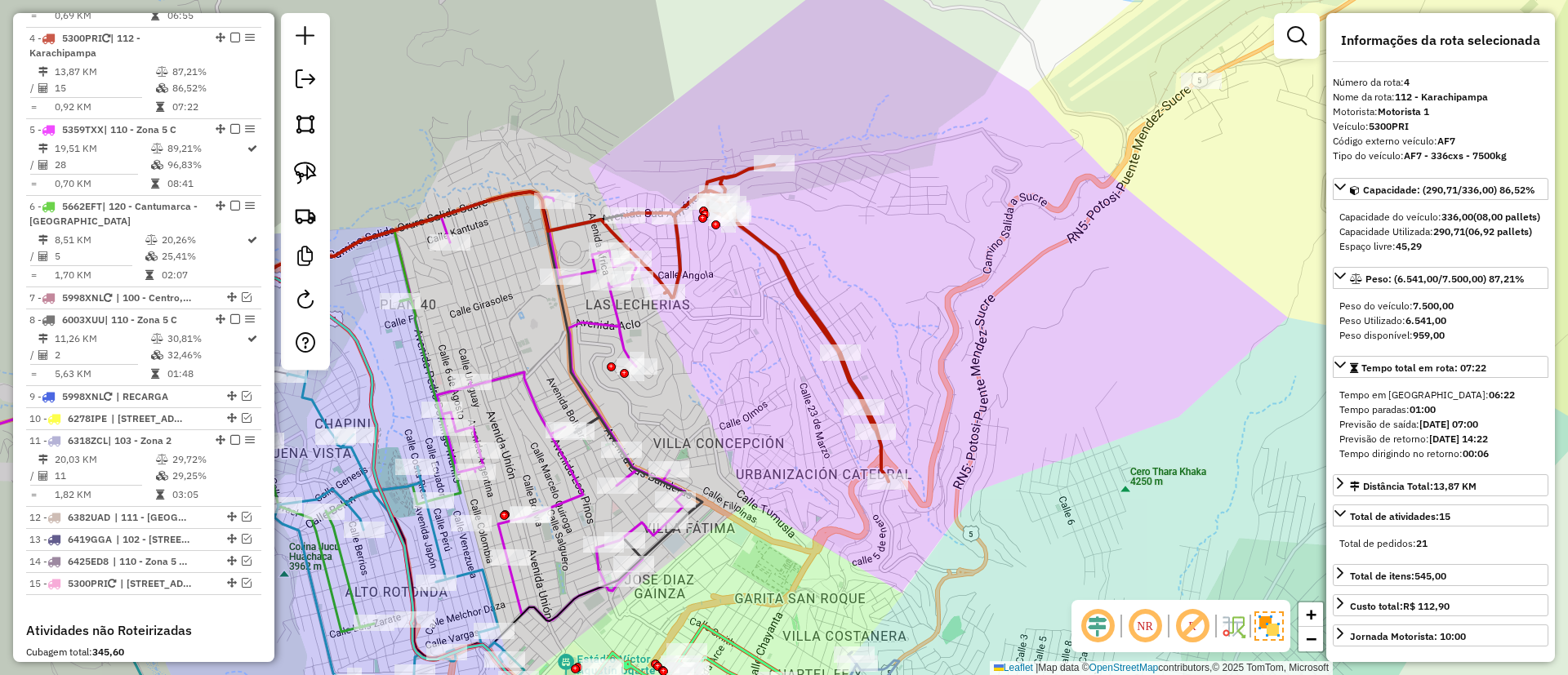
drag, startPoint x: 748, startPoint y: 300, endPoint x: 765, endPoint y: 308, distance: 18.8
click at [765, 308] on div "Janela de atendimento Grade de atendimento Capacidade Transportadoras Veículos …" at bounding box center [784, 337] width 1568 height 675
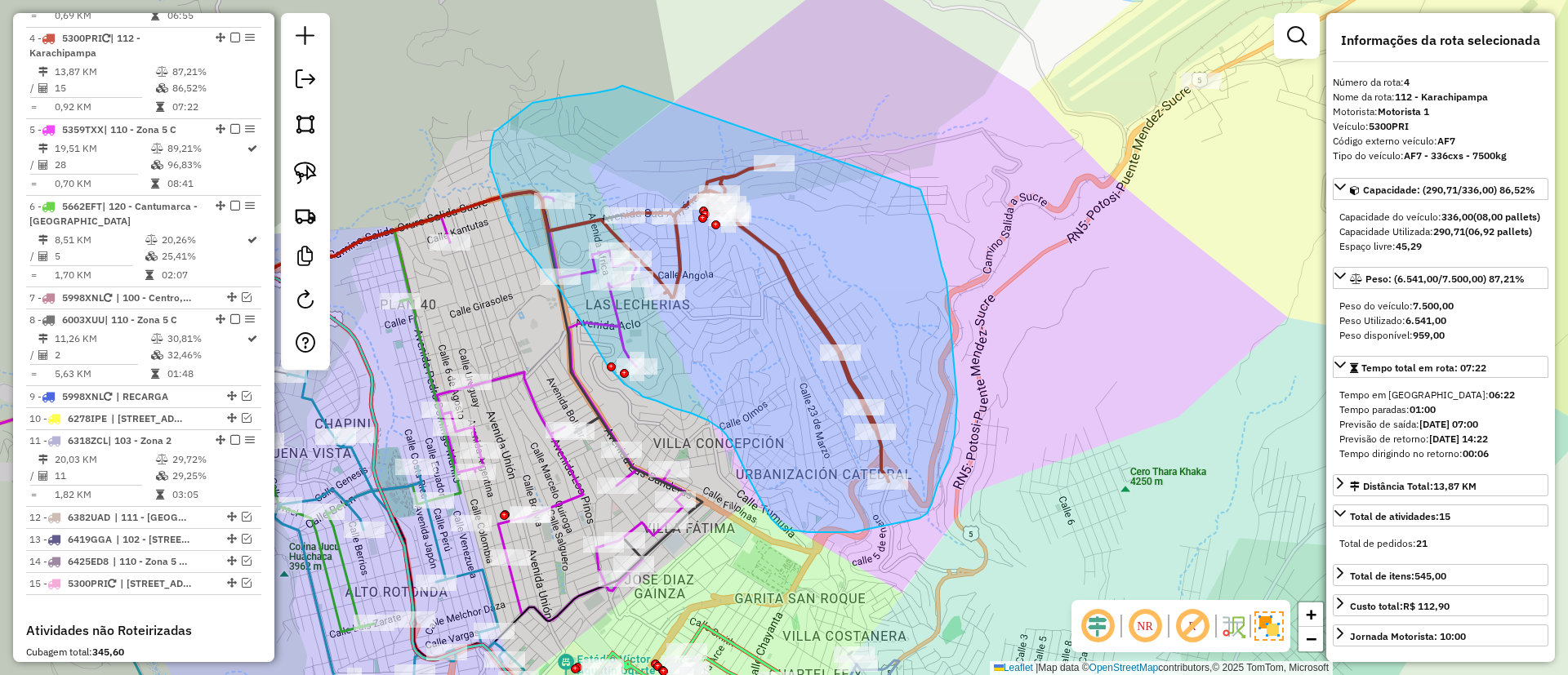
drag, startPoint x: 568, startPoint y: 96, endPoint x: 906, endPoint y: 156, distance: 343.3
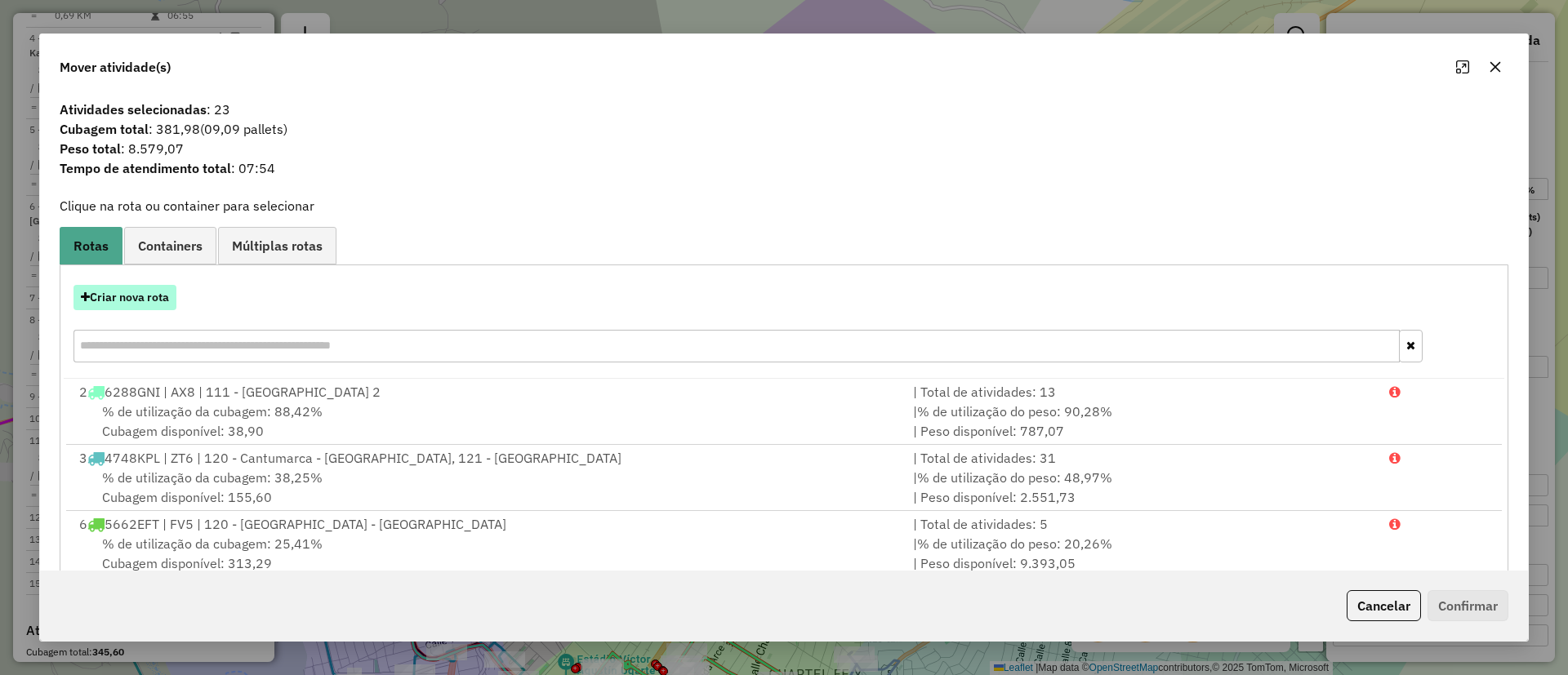
click at [138, 297] on button "Criar nova rota" at bounding box center [124, 297] width 103 height 25
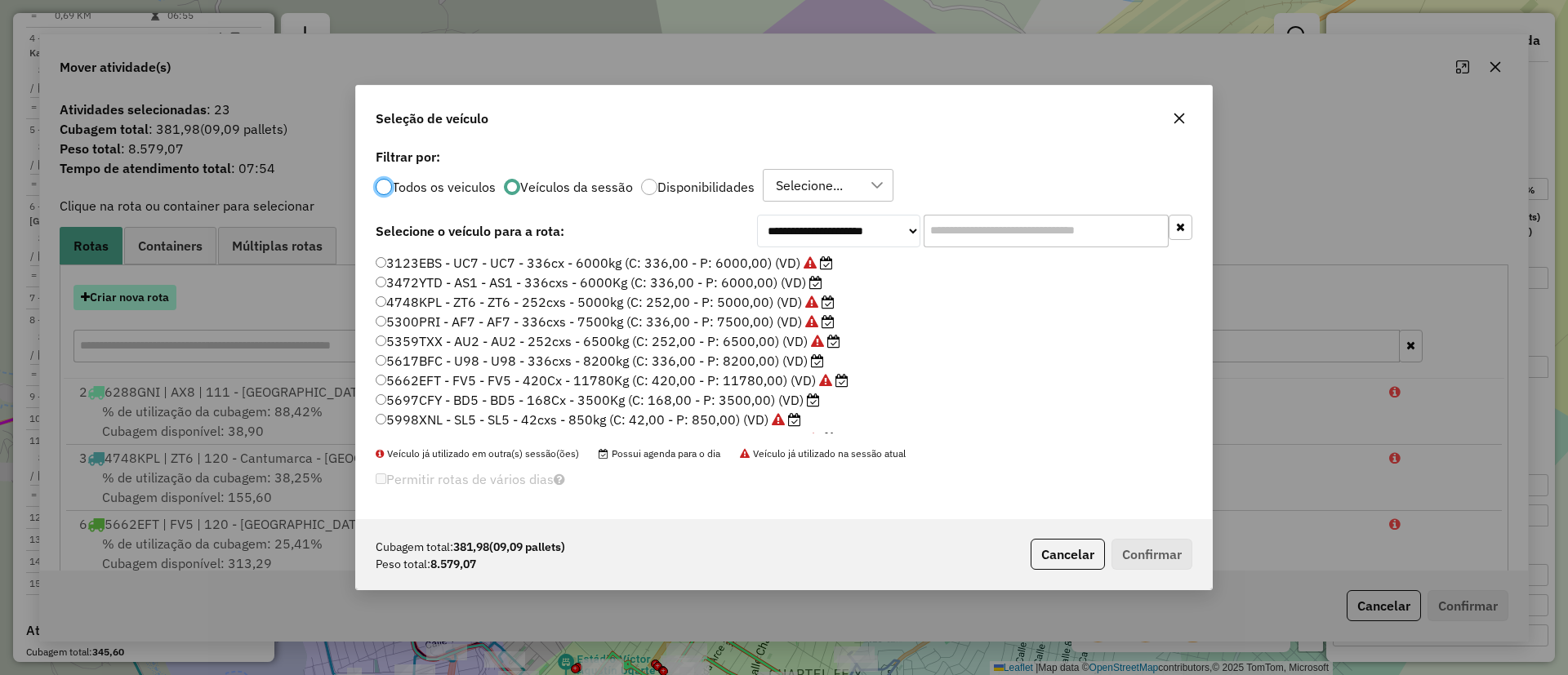
scroll to position [9, 5]
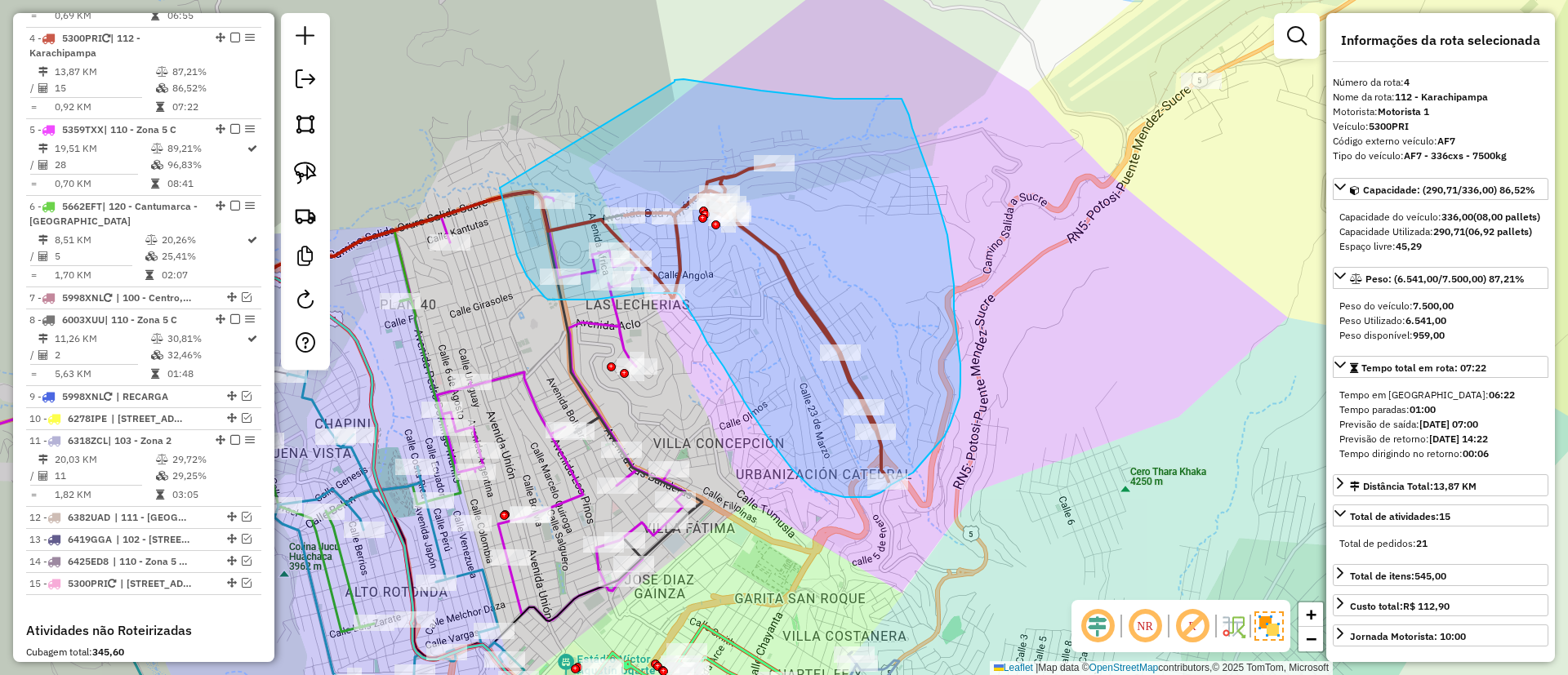
drag, startPoint x: 674, startPoint y: 82, endPoint x: 500, endPoint y: 187, distance: 203.2
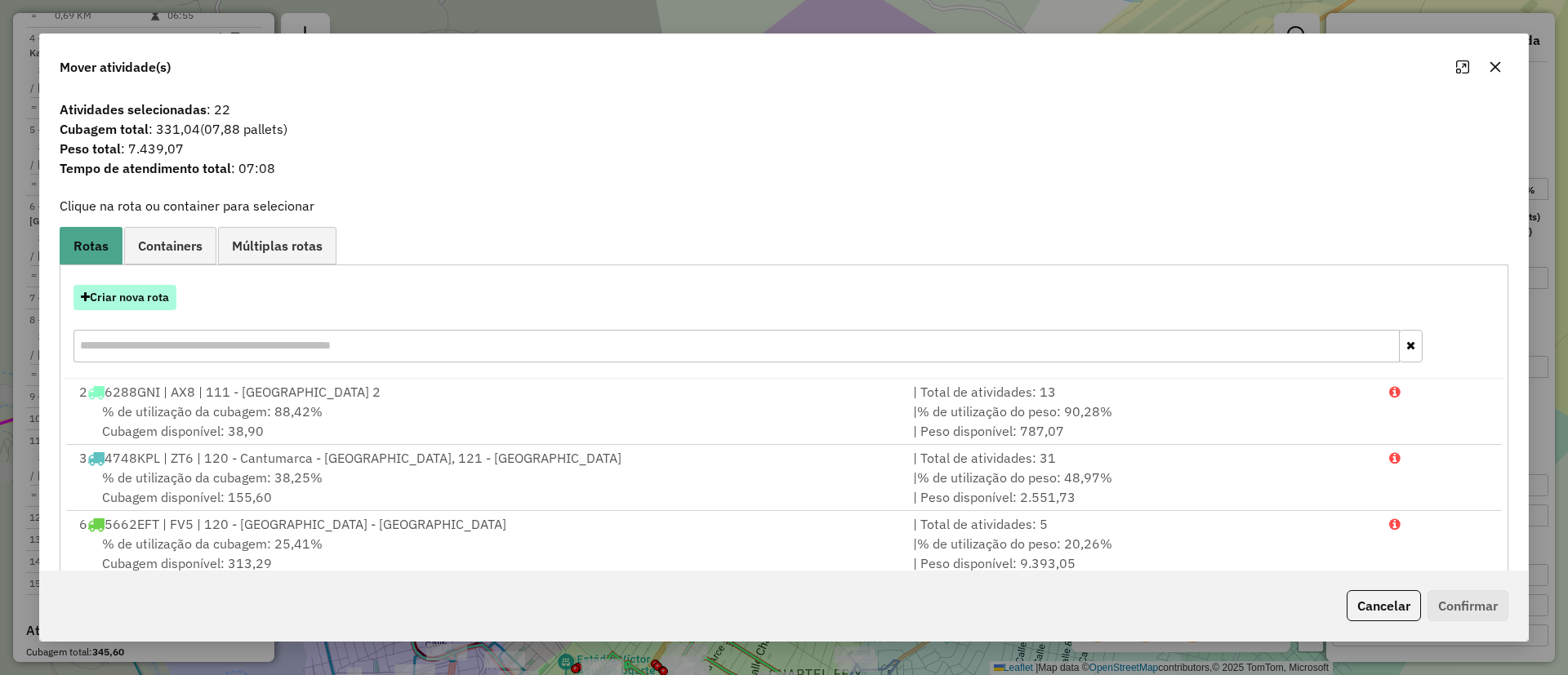
click at [134, 297] on button "Criar nova rota" at bounding box center [124, 297] width 103 height 25
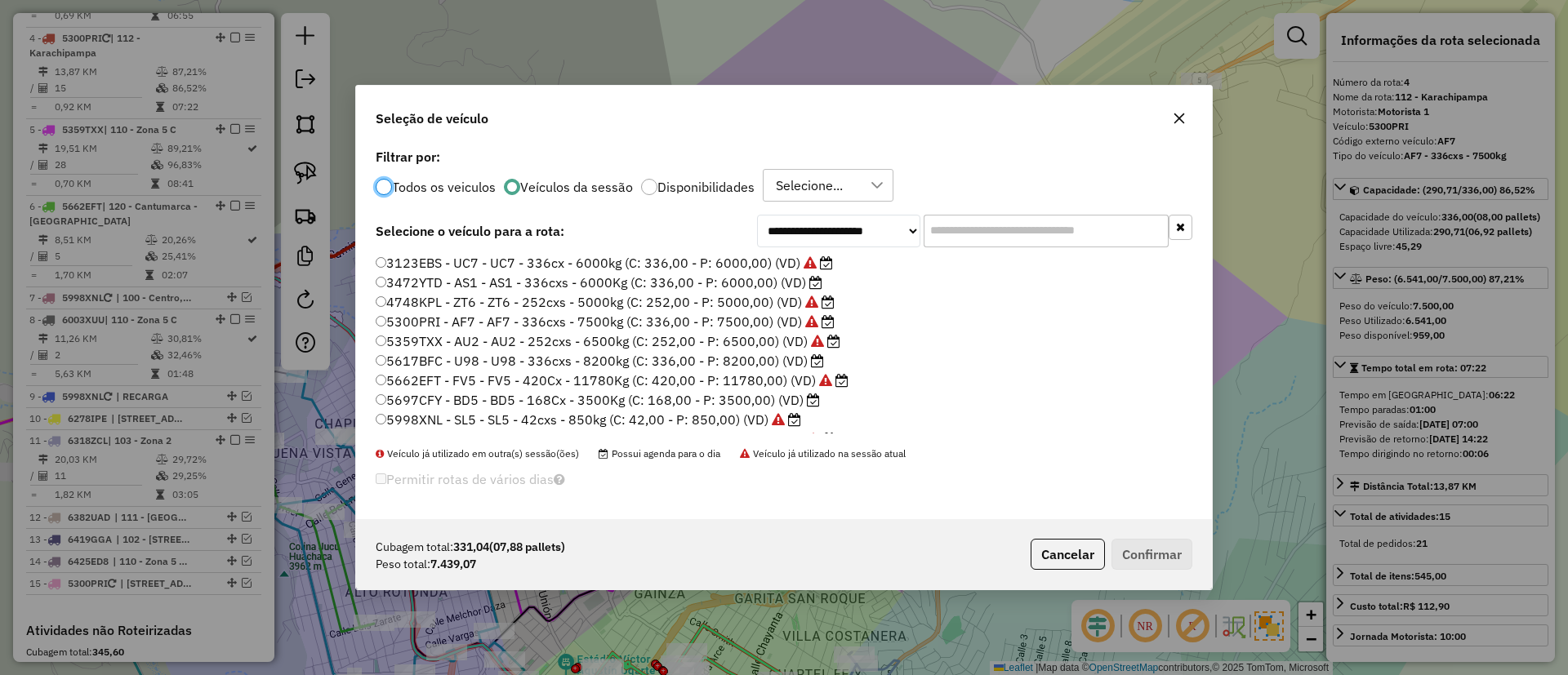
click at [787, 364] on label "5617BFC - U98 - U98 - 336cxs - 8200kg (C: 336,00 - P: 8200,00) (VD)" at bounding box center [600, 360] width 449 height 20
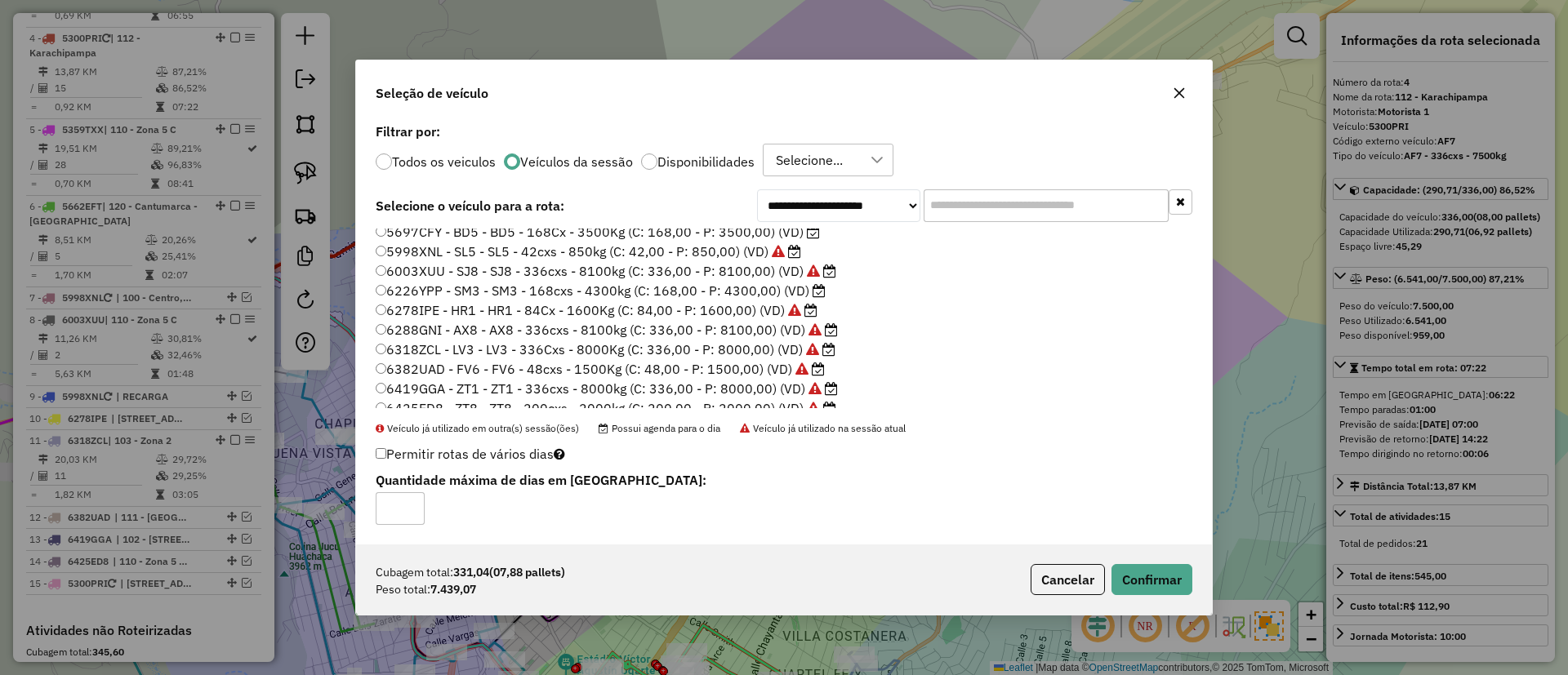
scroll to position [154, 0]
click at [1167, 564] on button "Confirmar" at bounding box center [1152, 580] width 81 height 31
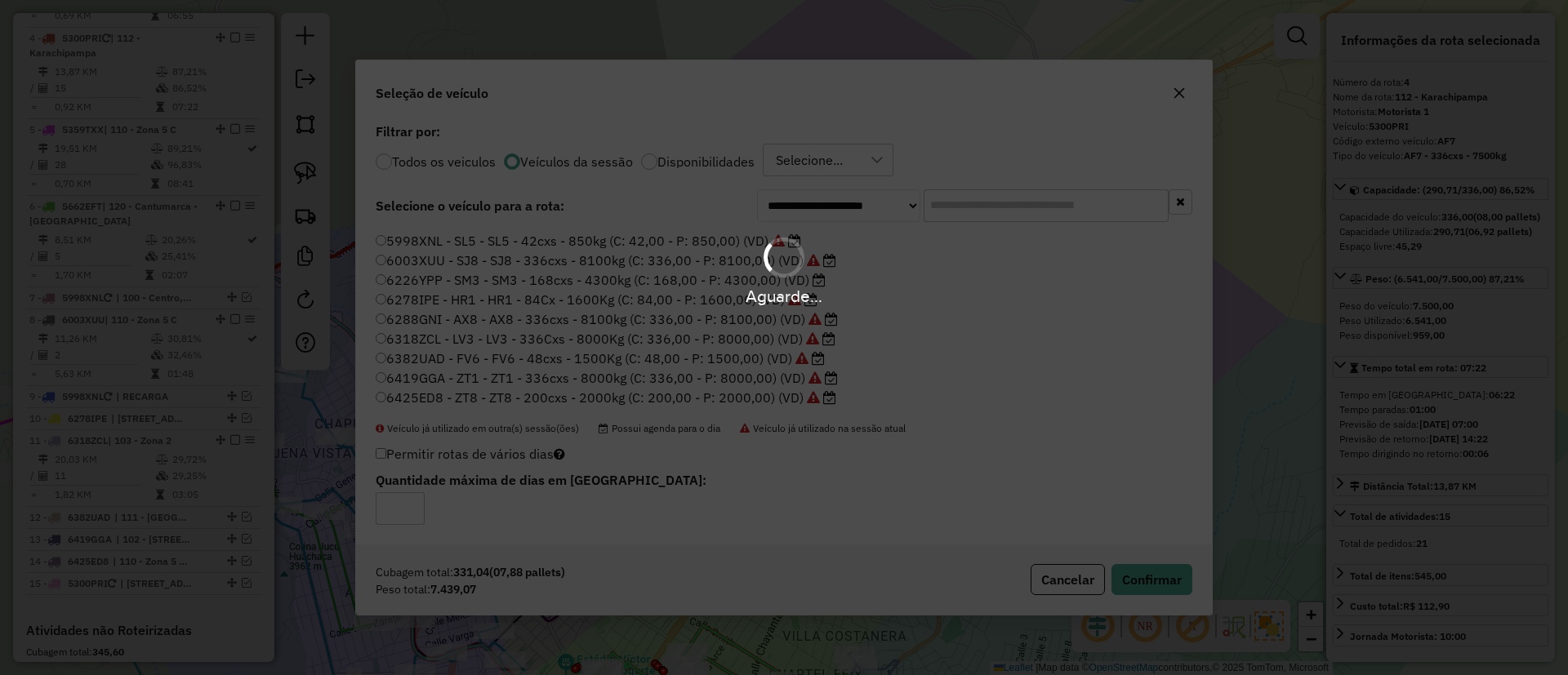
scroll to position [680, 0]
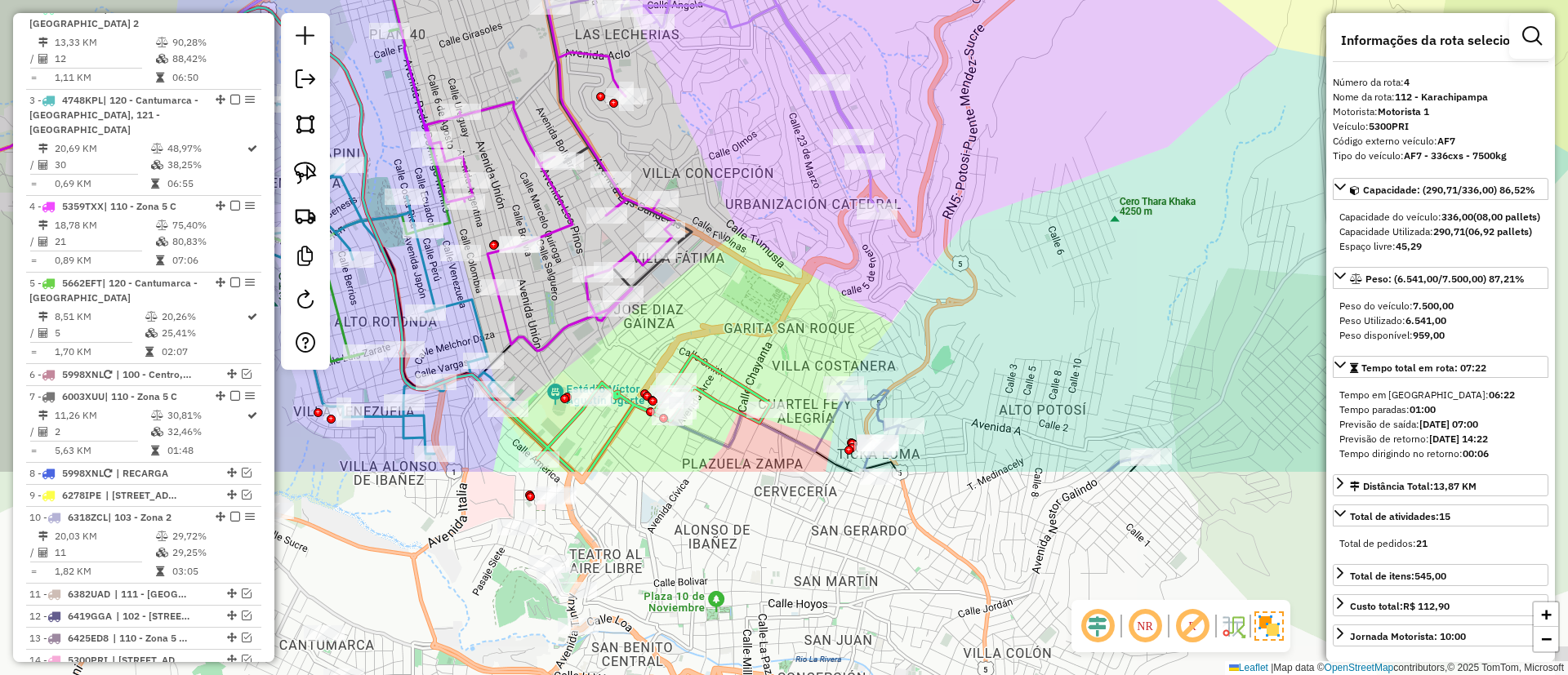
drag, startPoint x: 956, startPoint y: 557, endPoint x: 892, endPoint y: 369, distance: 198.6
click at [945, 282] on div "Janela de atendimento Grade de atendimento Capacidade Transportadoras Veículos …" at bounding box center [784, 337] width 1568 height 675
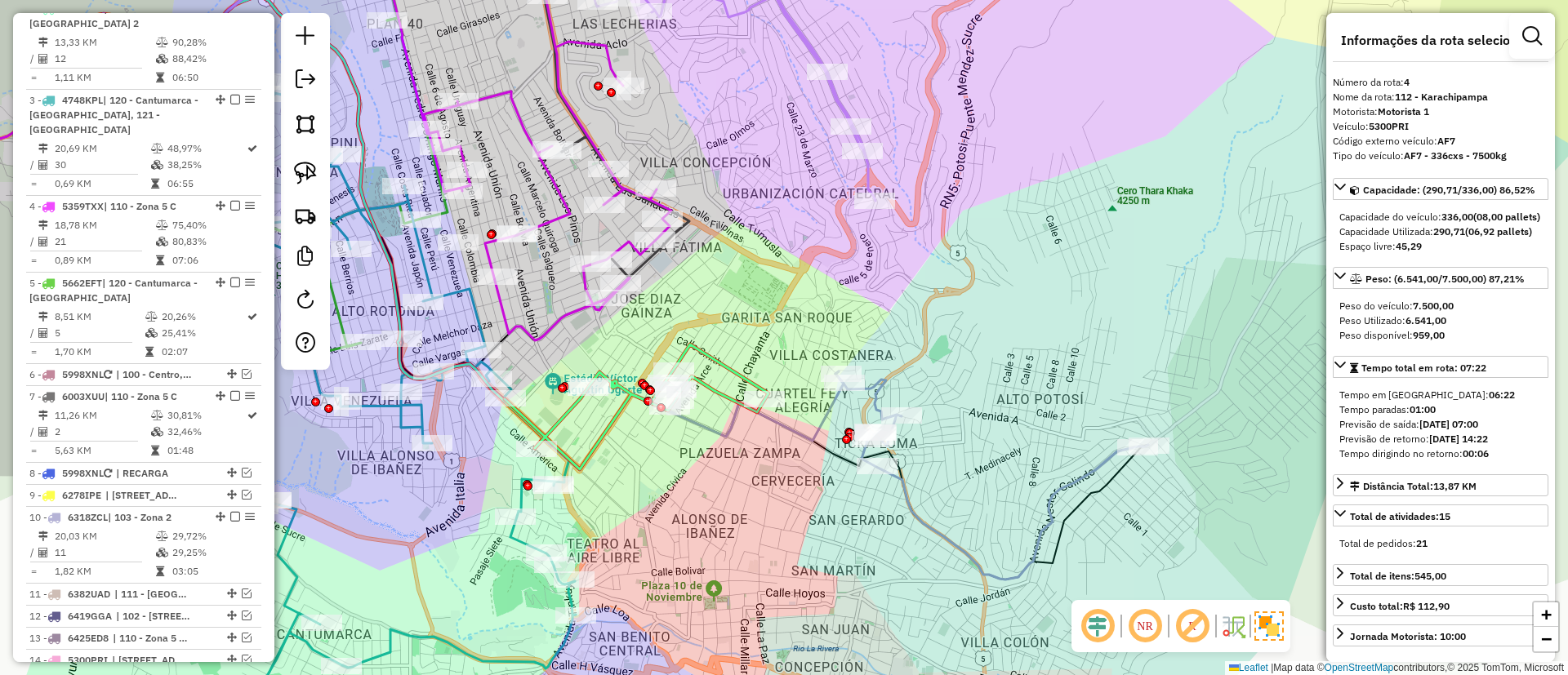
click at [997, 575] on icon at bounding box center [991, 475] width 313 height 208
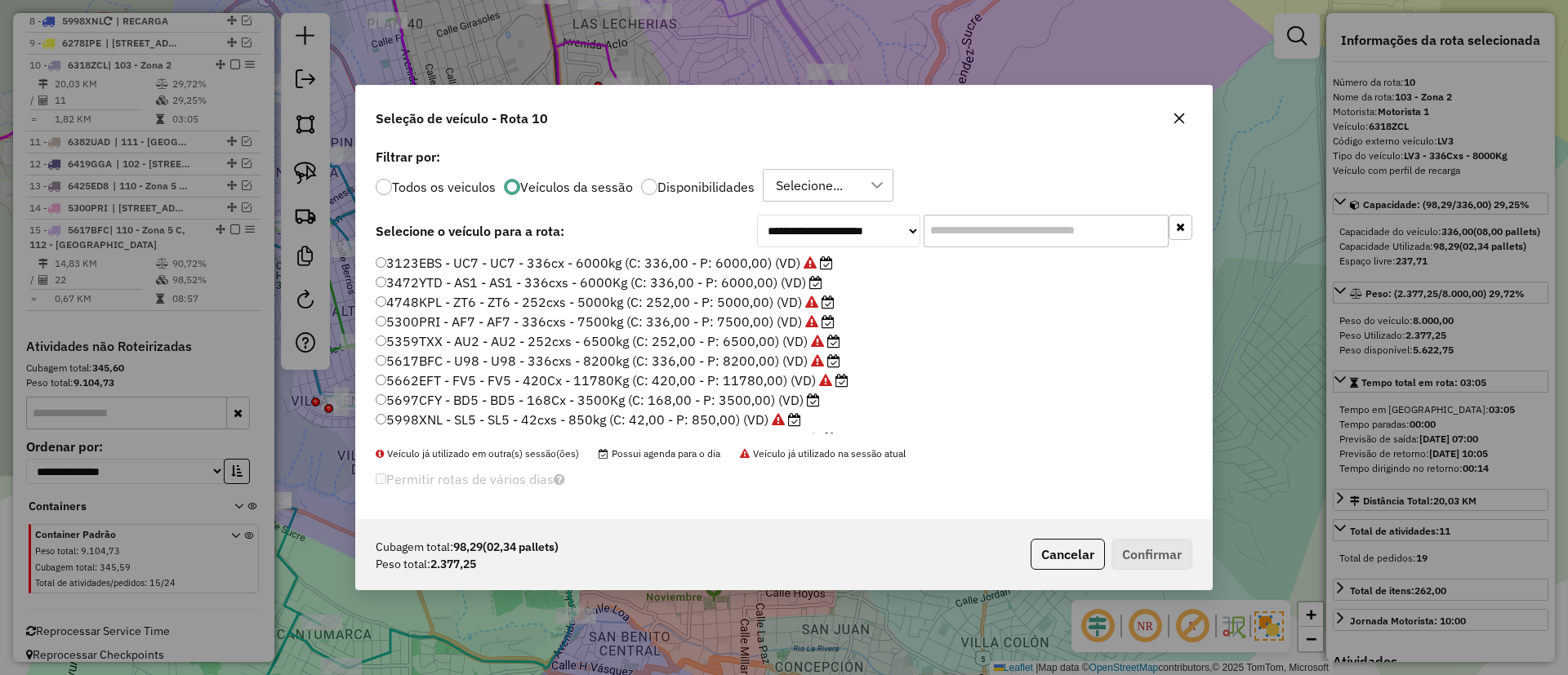
scroll to position [9, 5]
click at [768, 404] on label "5697CFY - BD5 - BD5 - 168Cx - 3500Kg (C: 168,00 - P: 3500,00) (VD)" at bounding box center [598, 400] width 444 height 20
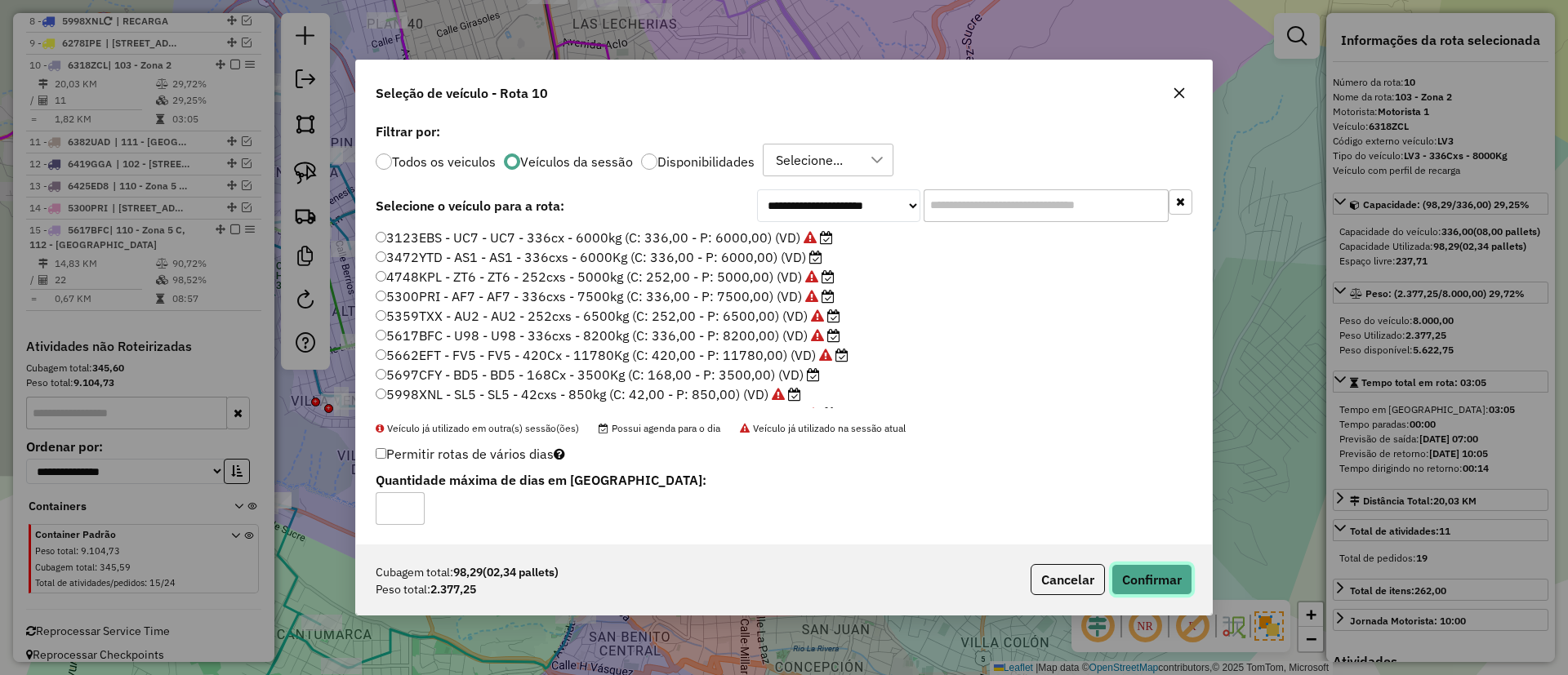
click at [1162, 577] on button "Confirmar" at bounding box center [1152, 580] width 81 height 31
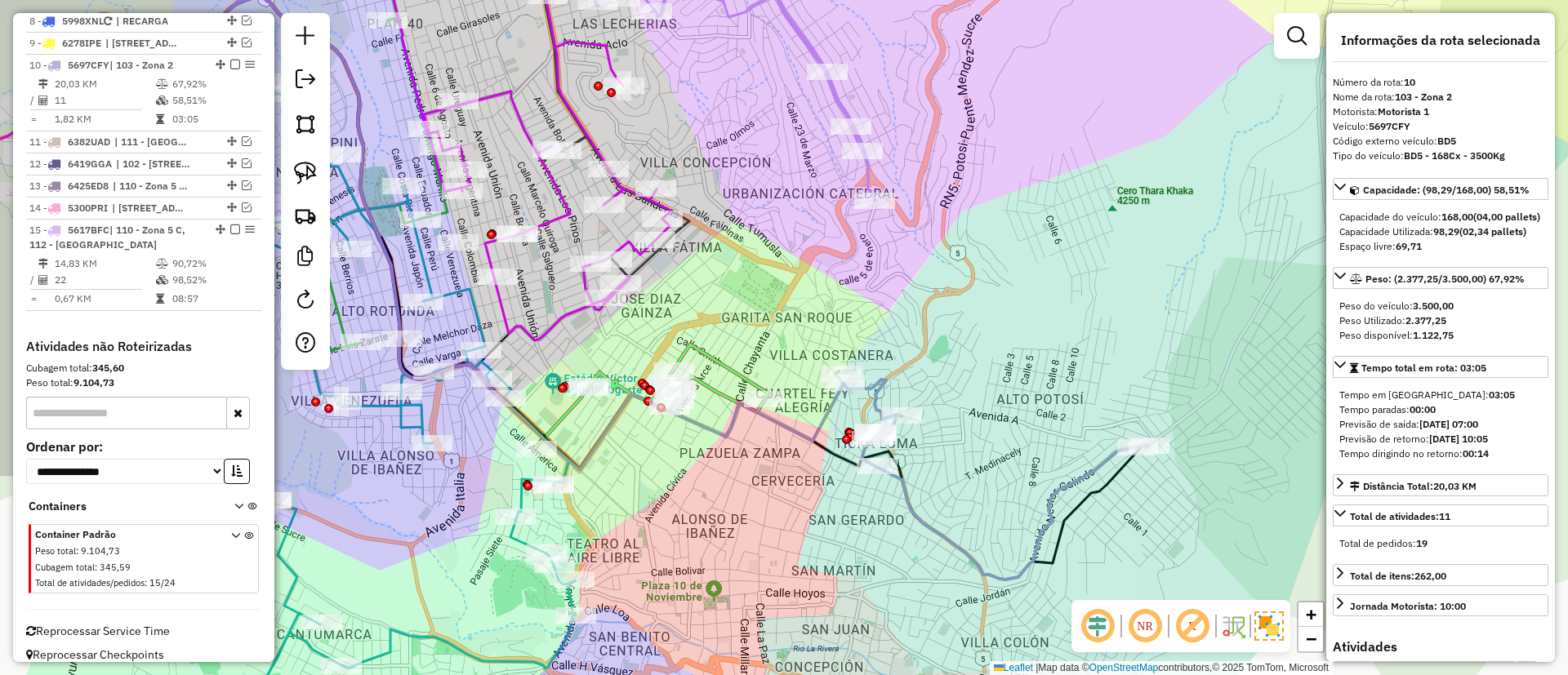
click at [1006, 576] on icon at bounding box center [991, 475] width 313 height 208
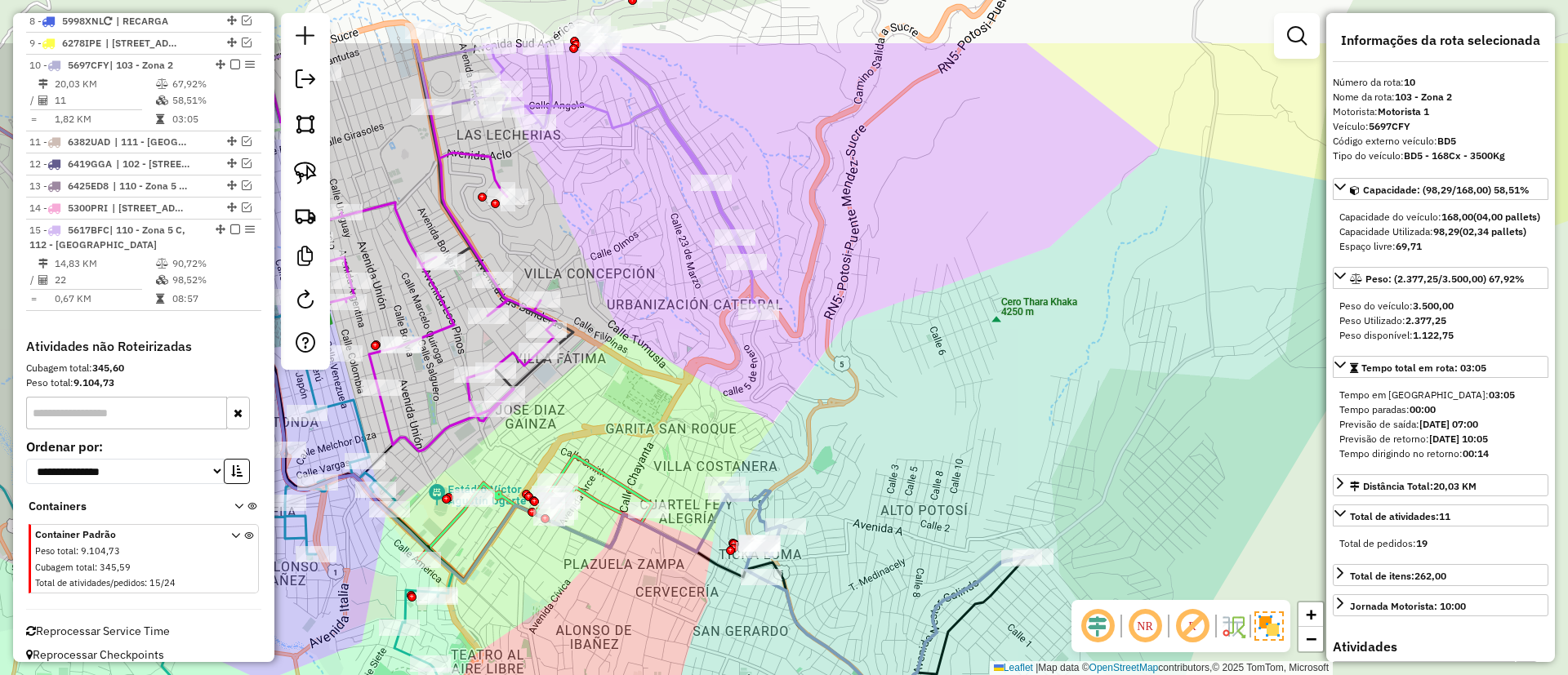
drag, startPoint x: 667, startPoint y: 485, endPoint x: 550, endPoint y: 596, distance: 161.3
click at [550, 596] on div "Janela de atendimento Grade de atendimento Capacidade Transportadoras Veículos …" at bounding box center [784, 337] width 1568 height 675
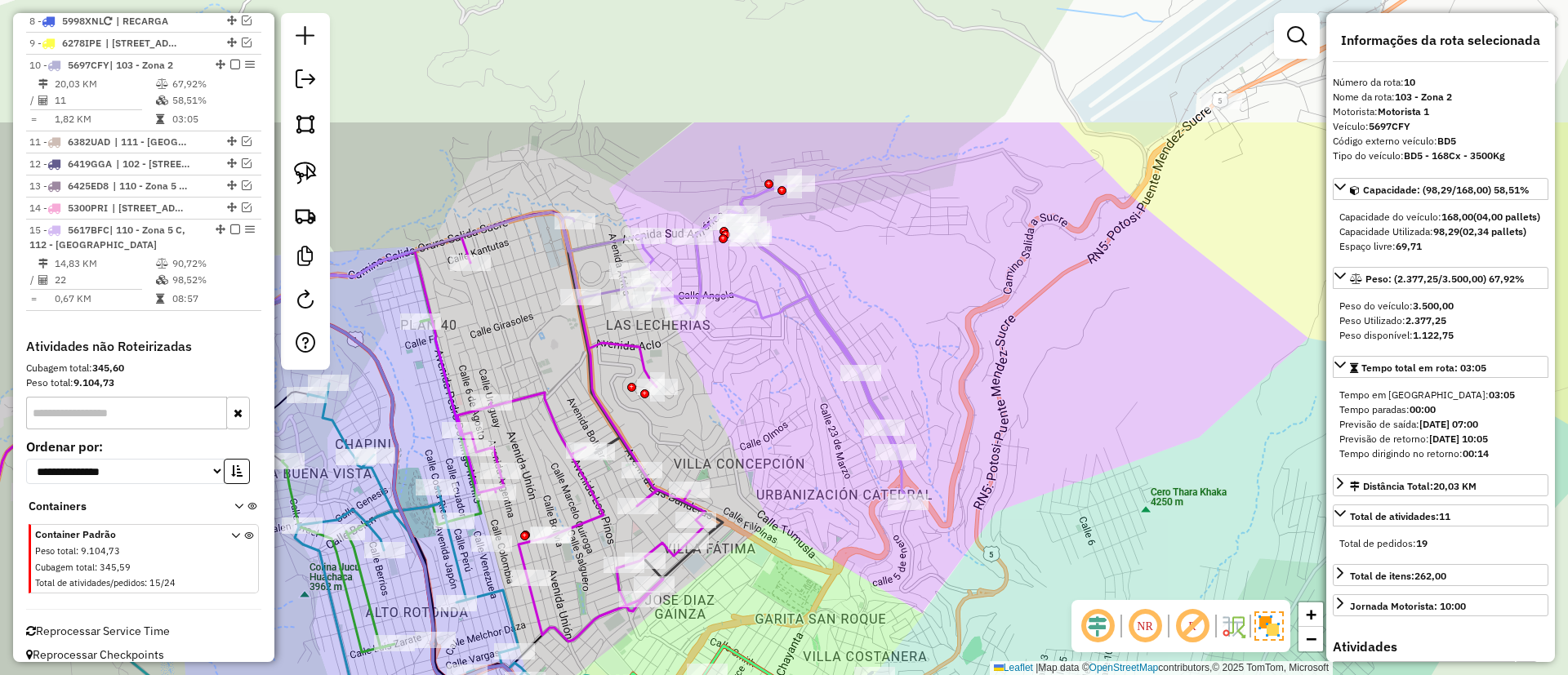
drag, startPoint x: 615, startPoint y: 315, endPoint x: 778, endPoint y: 526, distance: 266.6
click at [778, 526] on div "Janela de atendimento Grade de atendimento Capacidade Transportadoras Veículos …" at bounding box center [784, 337] width 1568 height 675
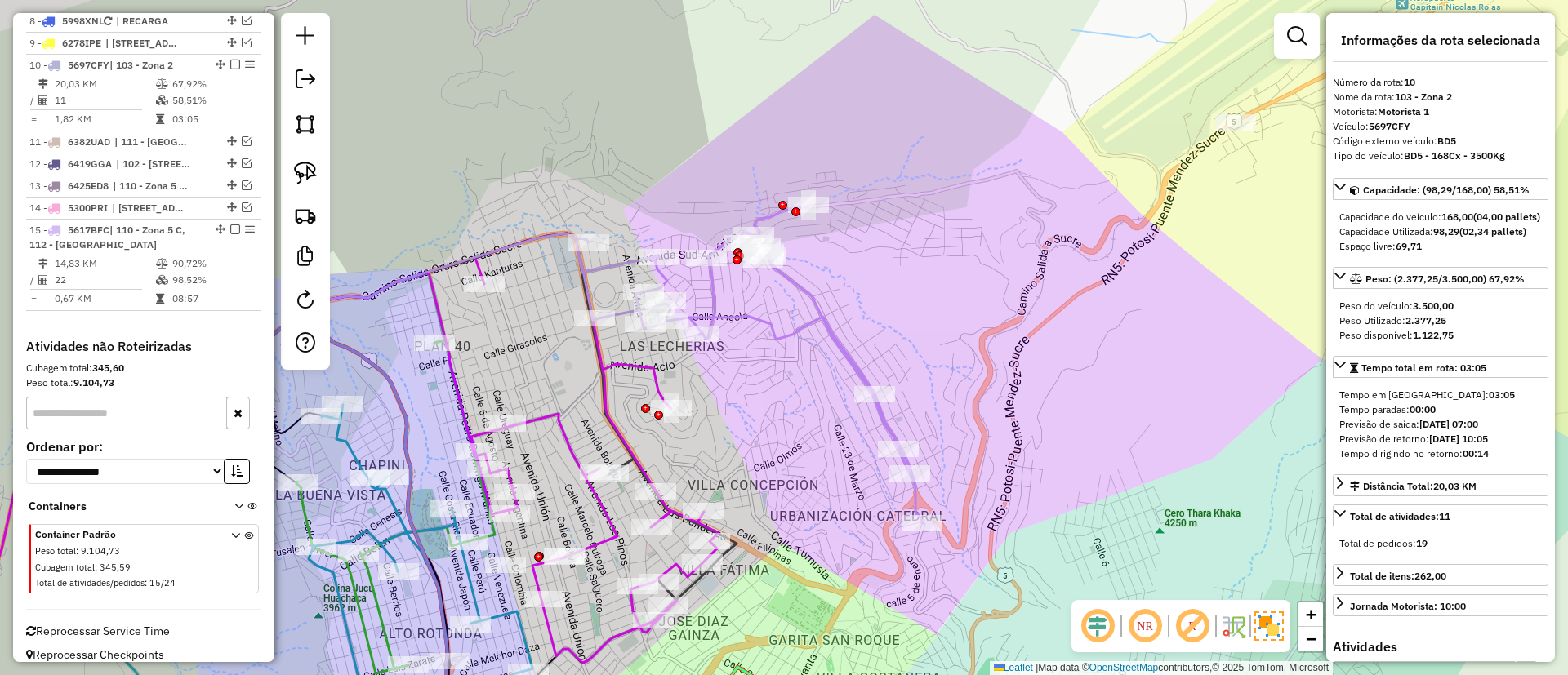
click at [794, 321] on icon at bounding box center [749, 365] width 347 height 317
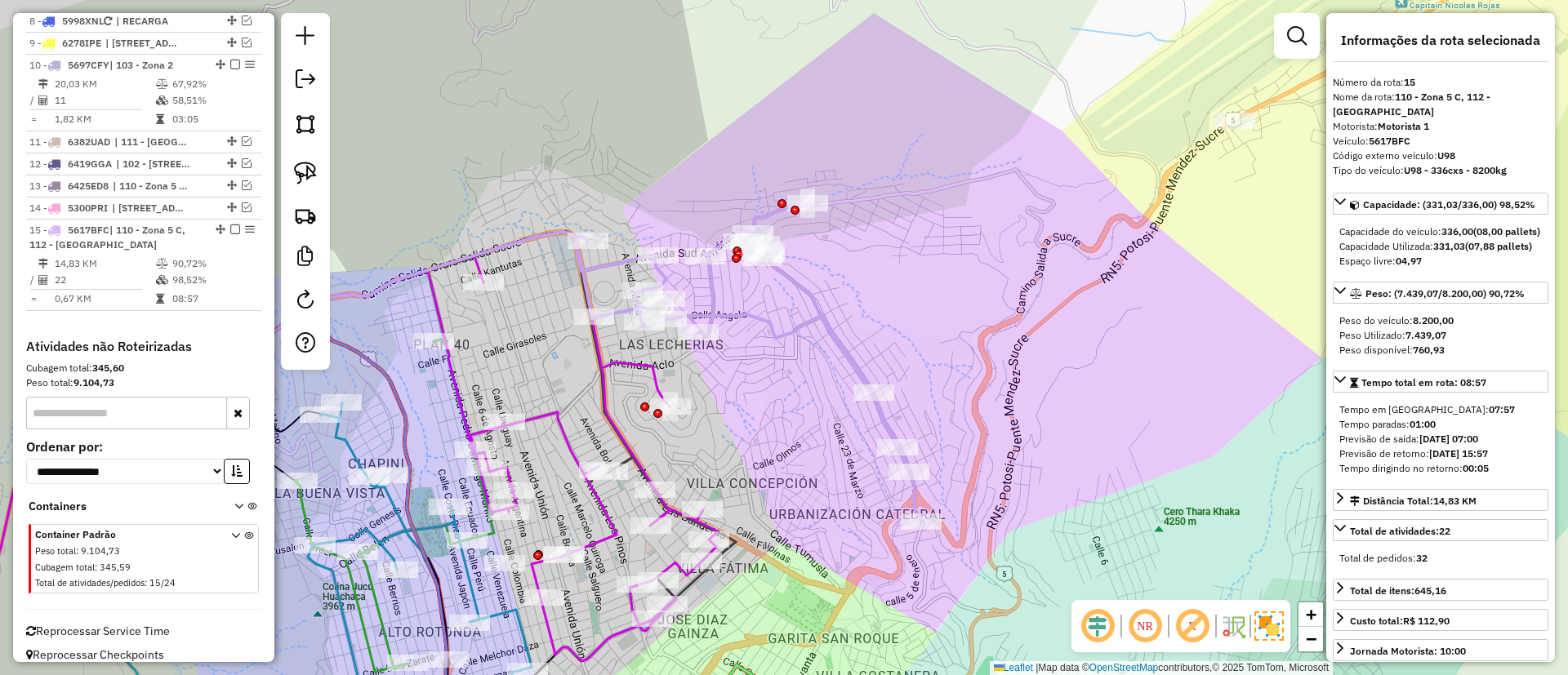
drag, startPoint x: 731, startPoint y: 479, endPoint x: 730, endPoint y: 423, distance: 56.0
click at [730, 423] on div "Janela de atendimento Grade de atendimento Capacidade Transportadoras Veículos …" at bounding box center [784, 337] width 1568 height 675
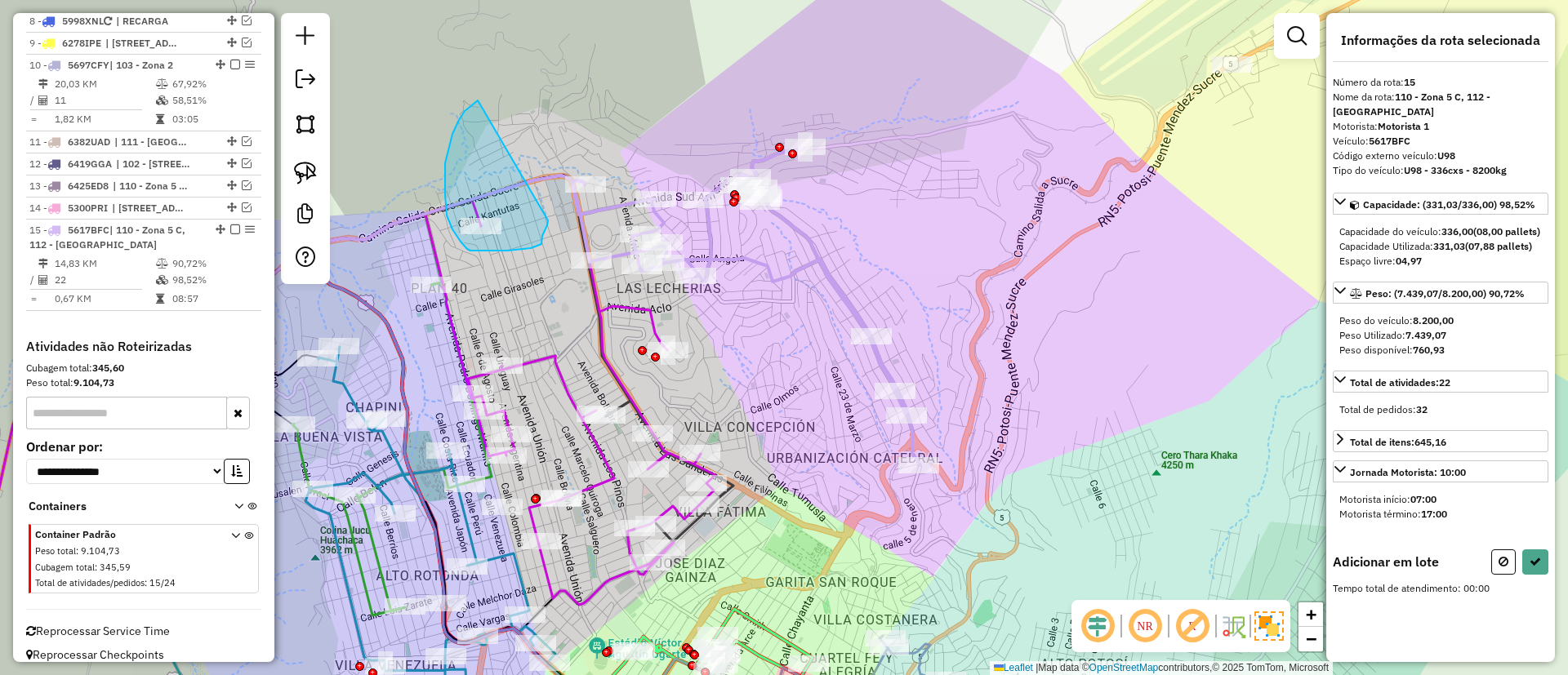
drag, startPoint x: 445, startPoint y: 163, endPoint x: 548, endPoint y: 220, distance: 117.7
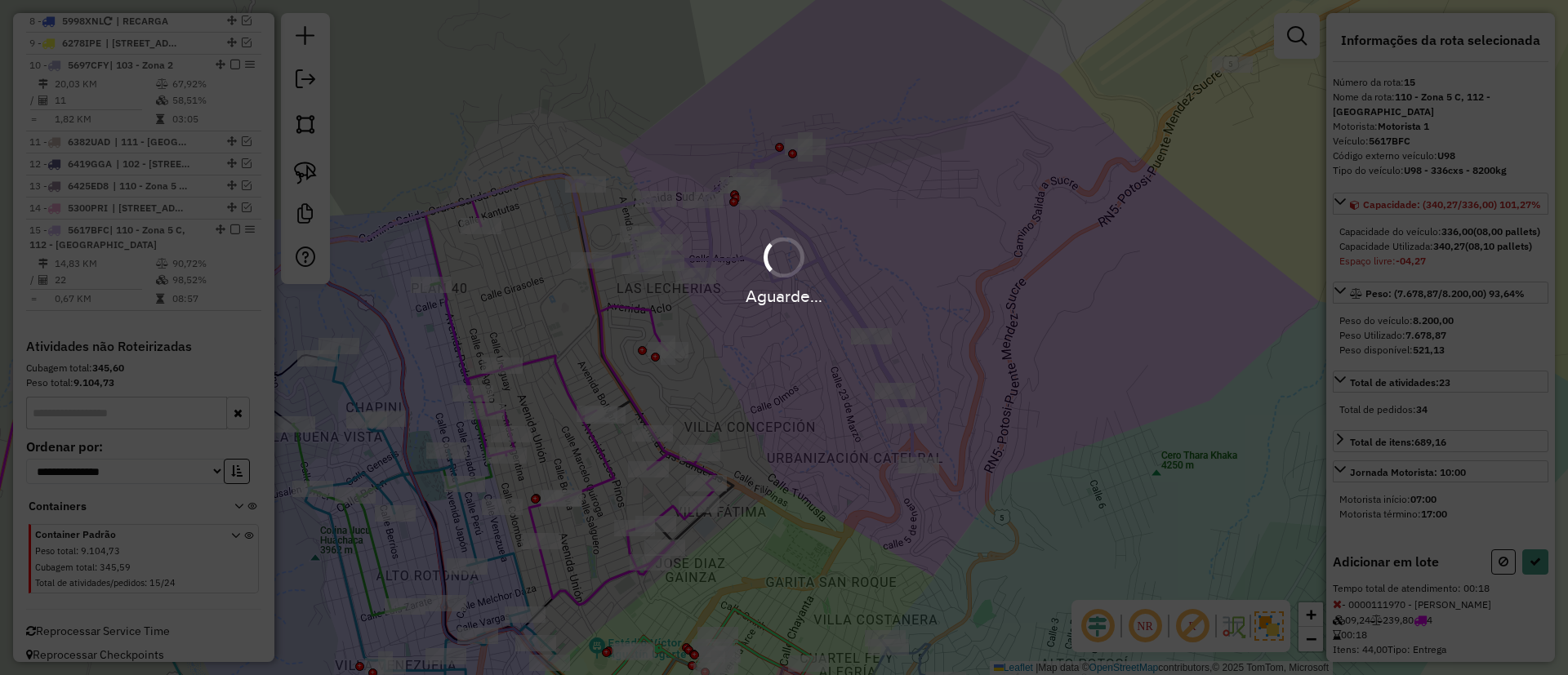
select select "**********"
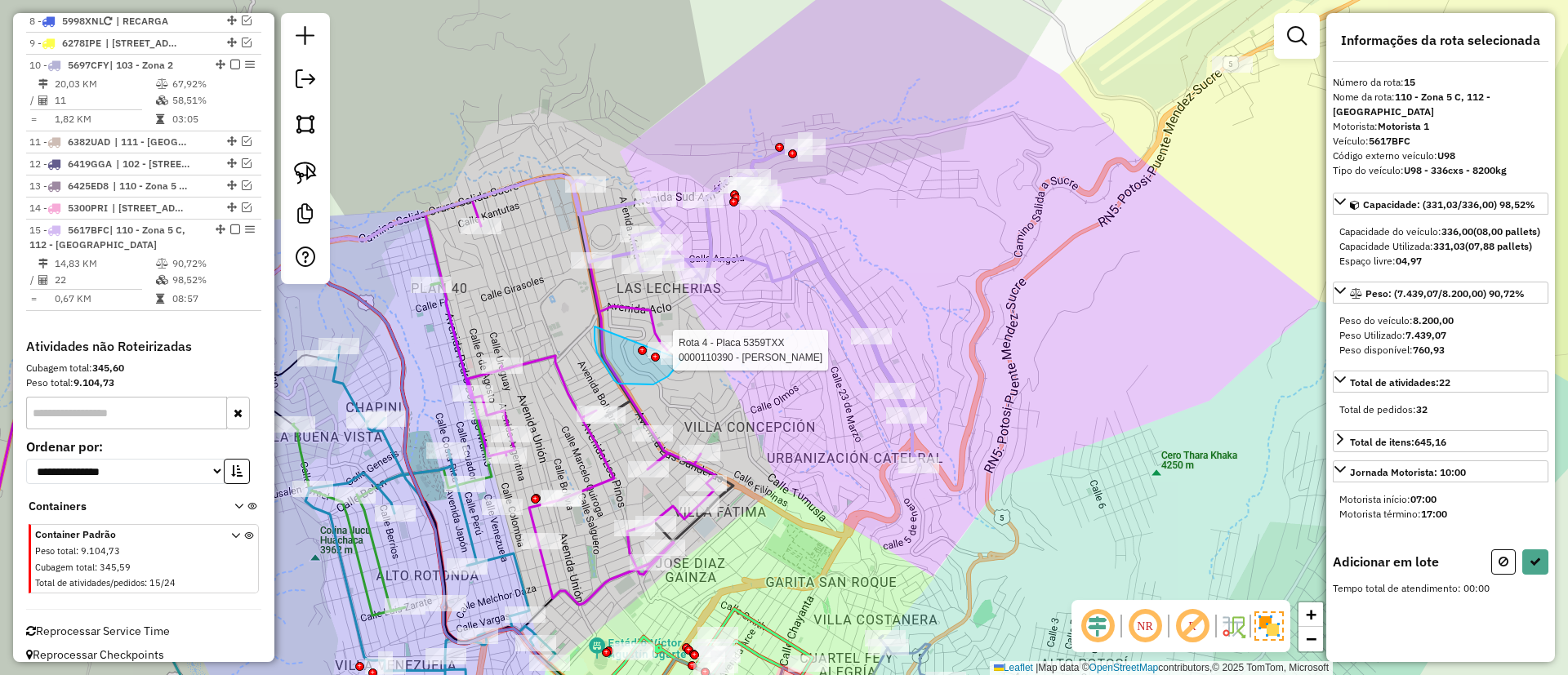
drag, startPoint x: 641, startPoint y: 385, endPoint x: 693, endPoint y: 288, distance: 110.1
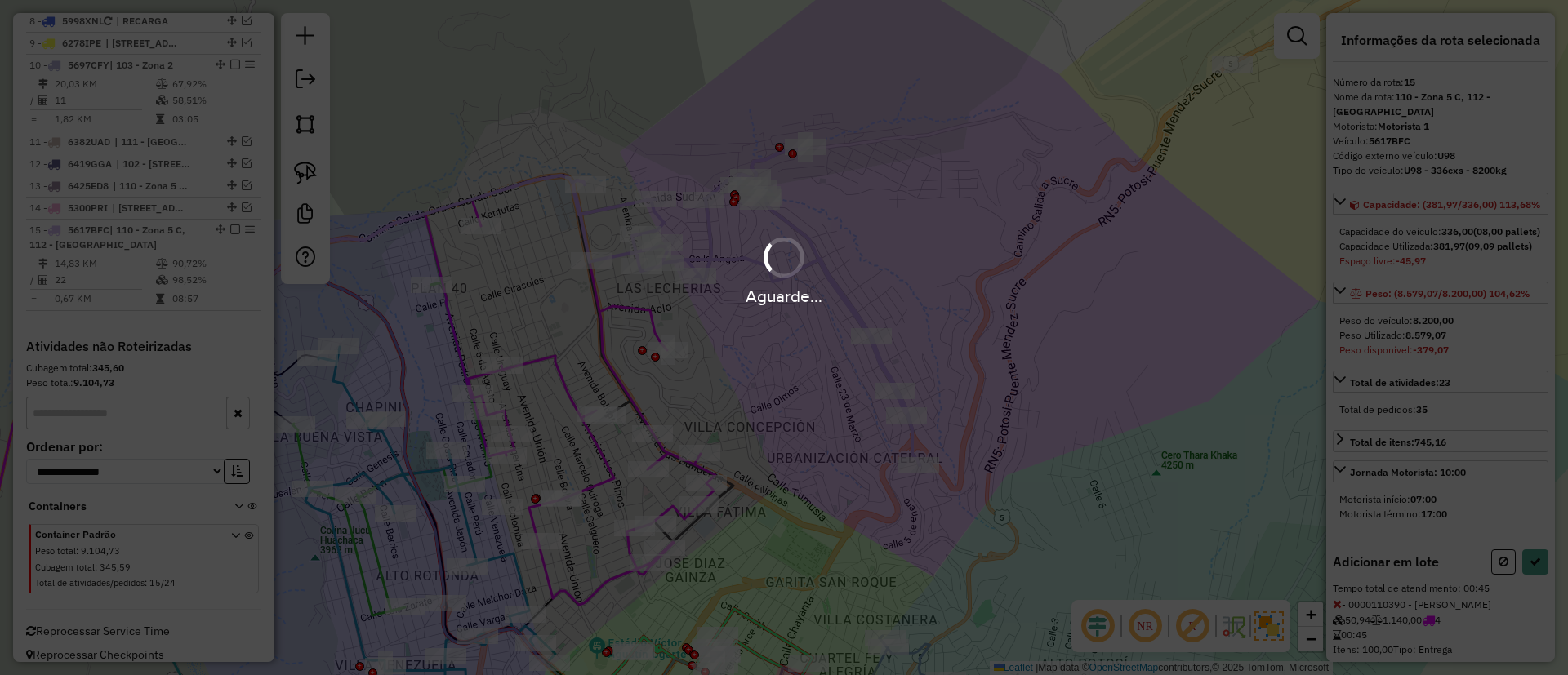
select select "**********"
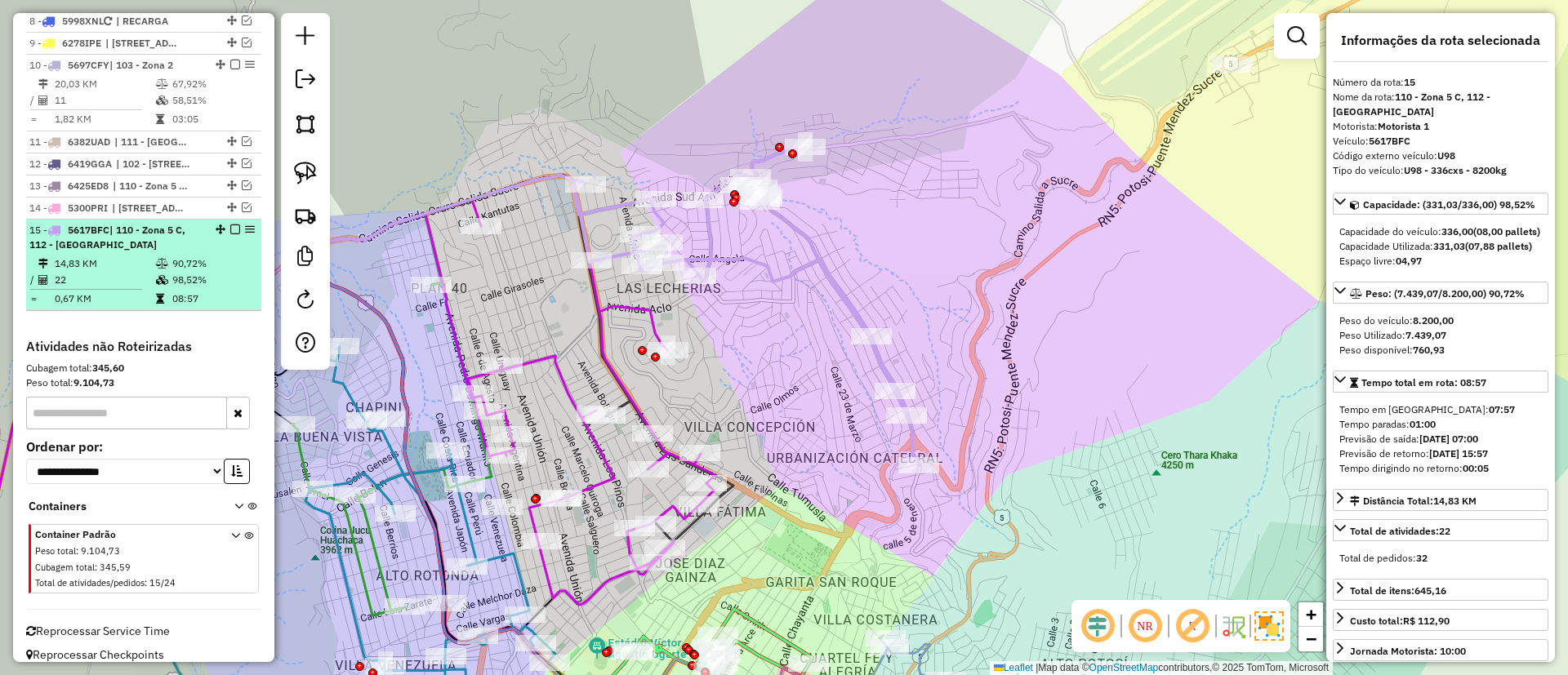
click at [233, 225] on em at bounding box center [234, 229] width 10 height 10
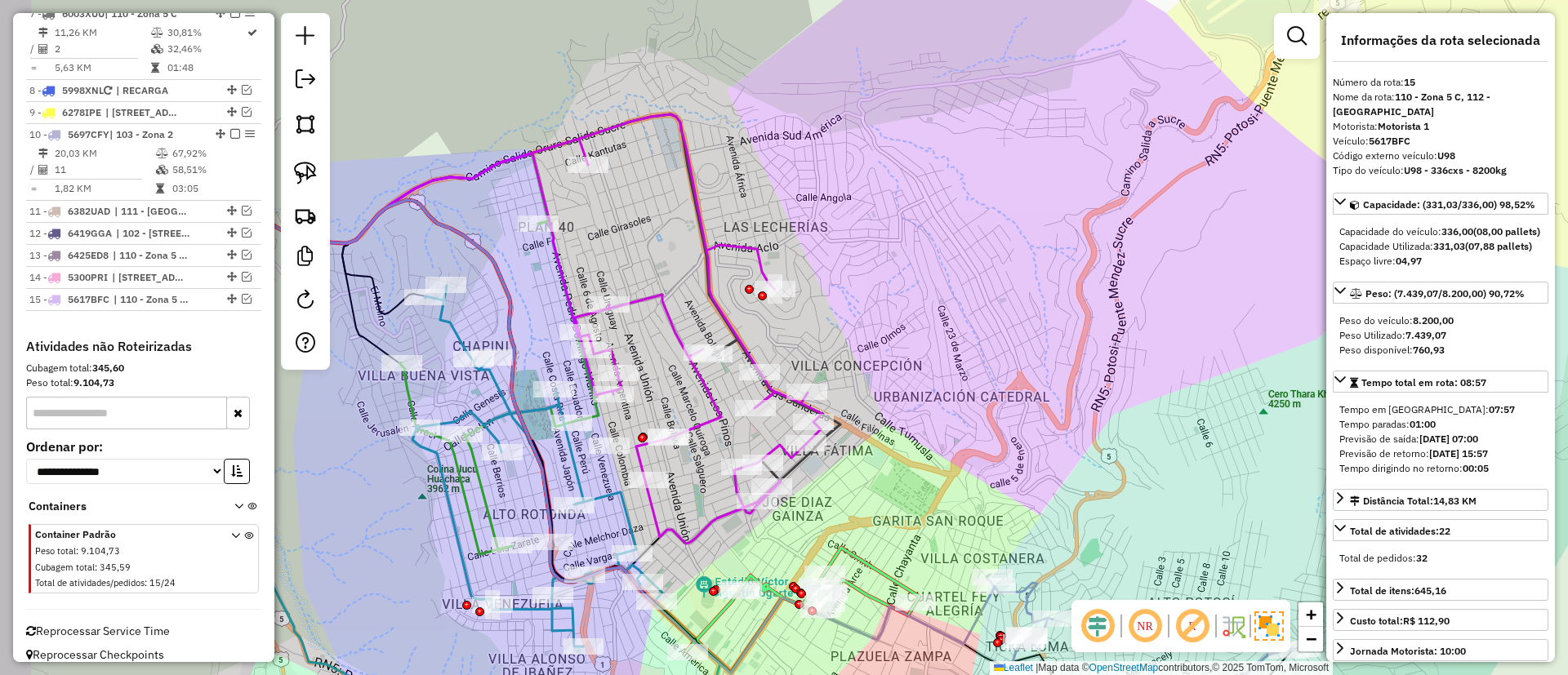
drag, startPoint x: 588, startPoint y: 300, endPoint x: 690, endPoint y: 243, distance: 116.8
click at [690, 243] on div "Janela de atendimento Grade de atendimento Capacidade Transportadoras Veículos …" at bounding box center [784, 337] width 1568 height 675
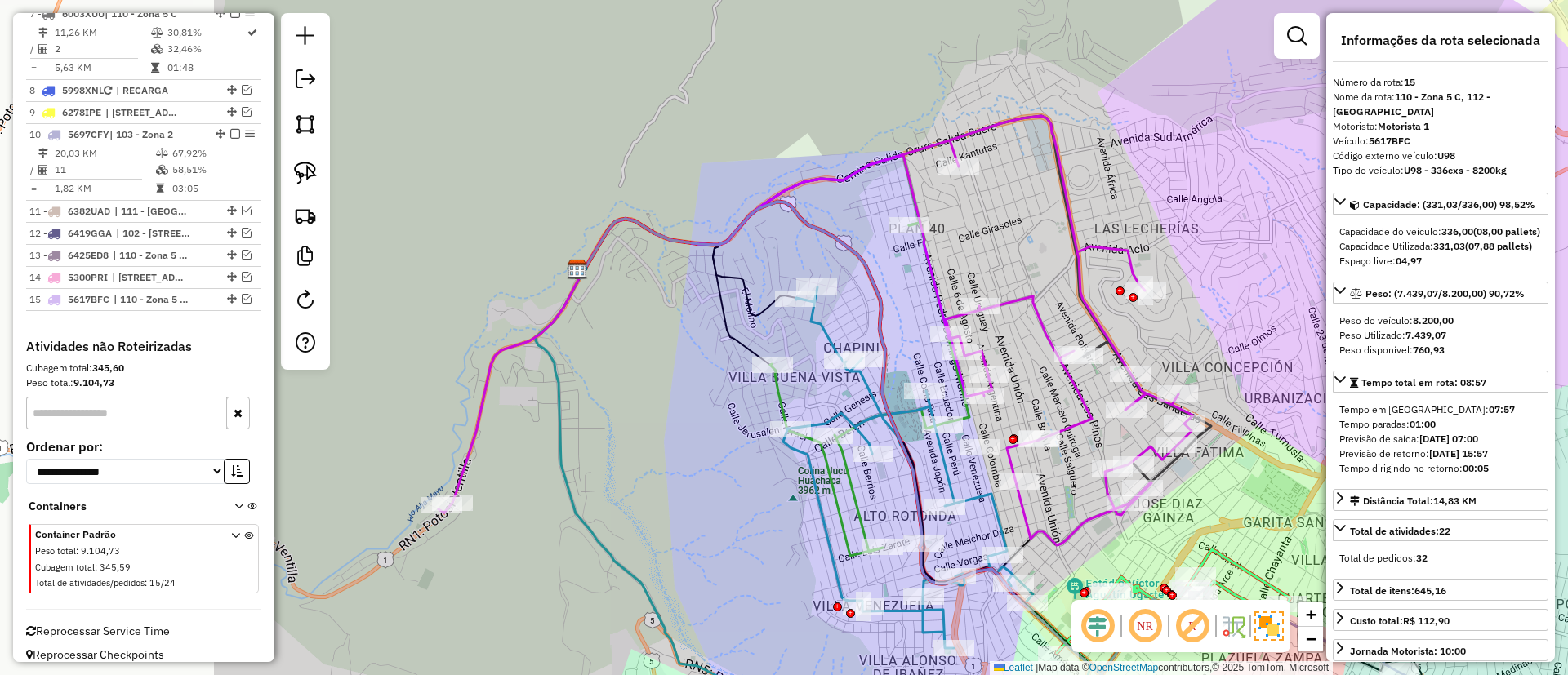
drag, startPoint x: 699, startPoint y: 280, endPoint x: 1065, endPoint y: 278, distance: 366.0
click at [1068, 280] on icon at bounding box center [815, 330] width 755 height 430
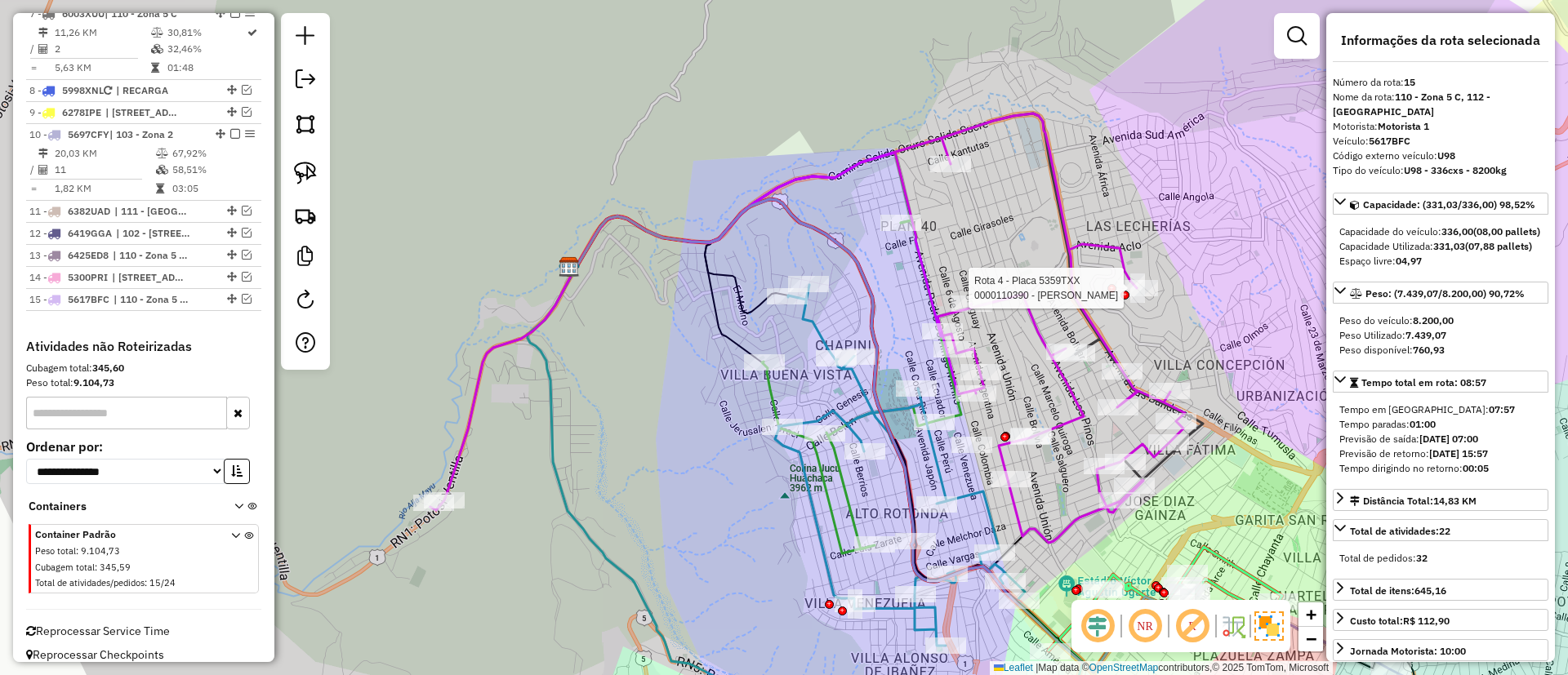
drag, startPoint x: 641, startPoint y: 392, endPoint x: 368, endPoint y: 364, distance: 274.4
click at [368, 364] on div "Rota 4 - Placa 5359TXX 0000110390 - MARTIN FLORES M Janela de atendimento Grade…" at bounding box center [784, 337] width 1568 height 675
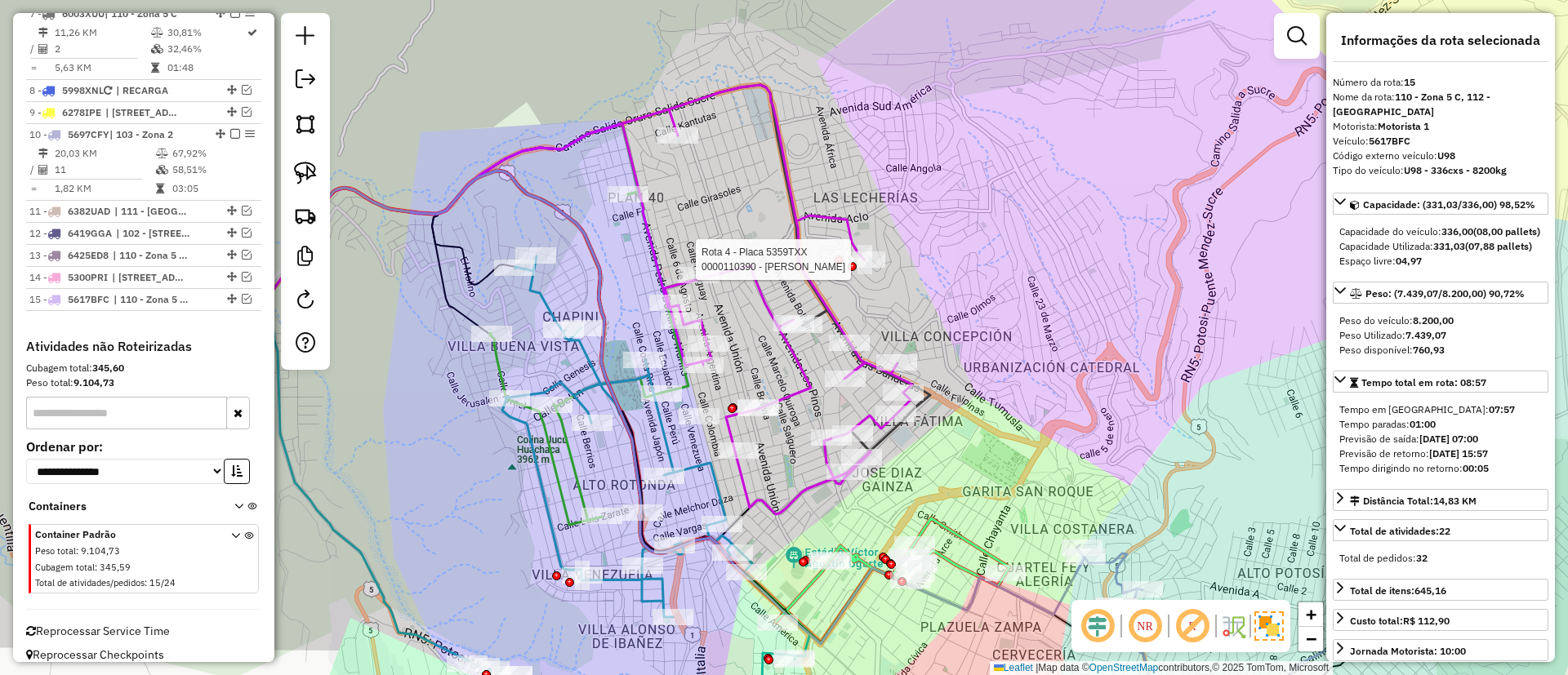
click at [838, 221] on icon at bounding box center [534, 299] width 755 height 430
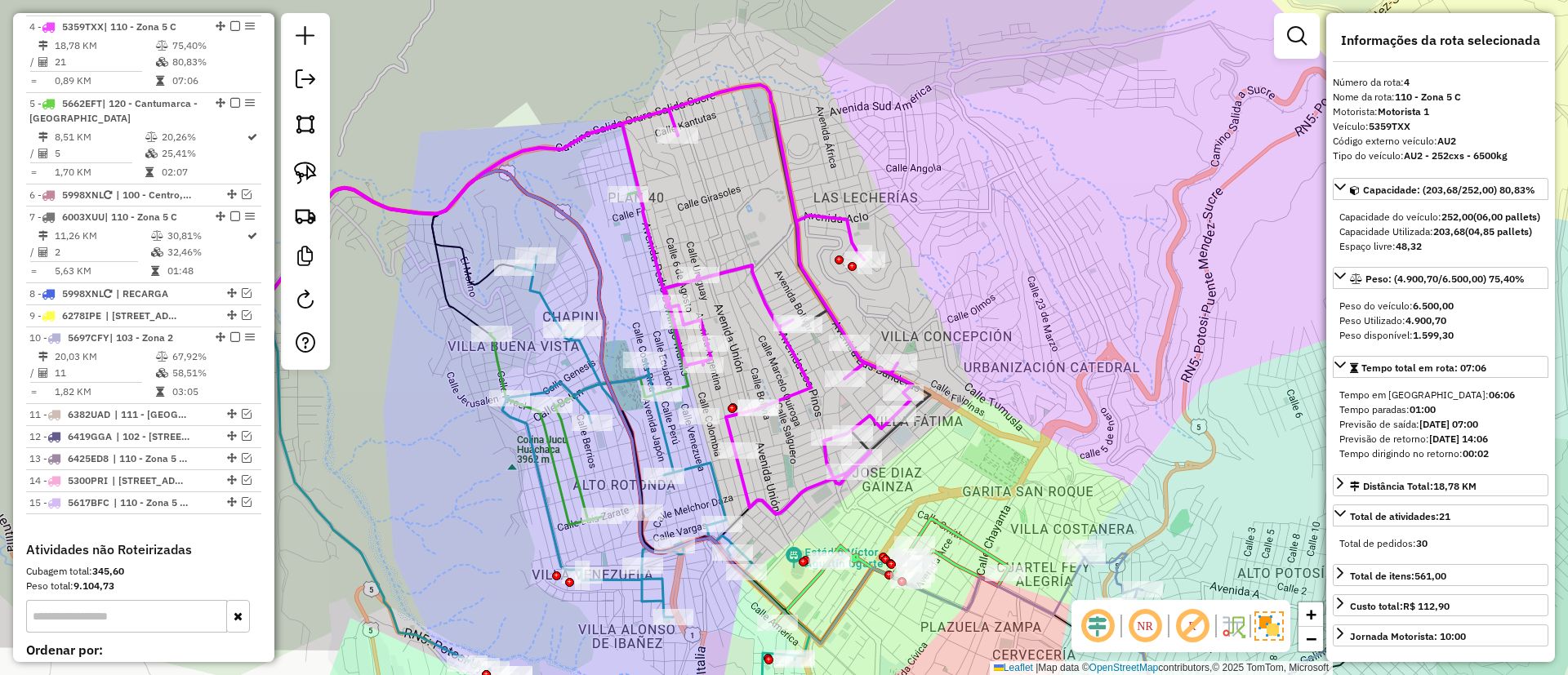
scroll to position [848, 0]
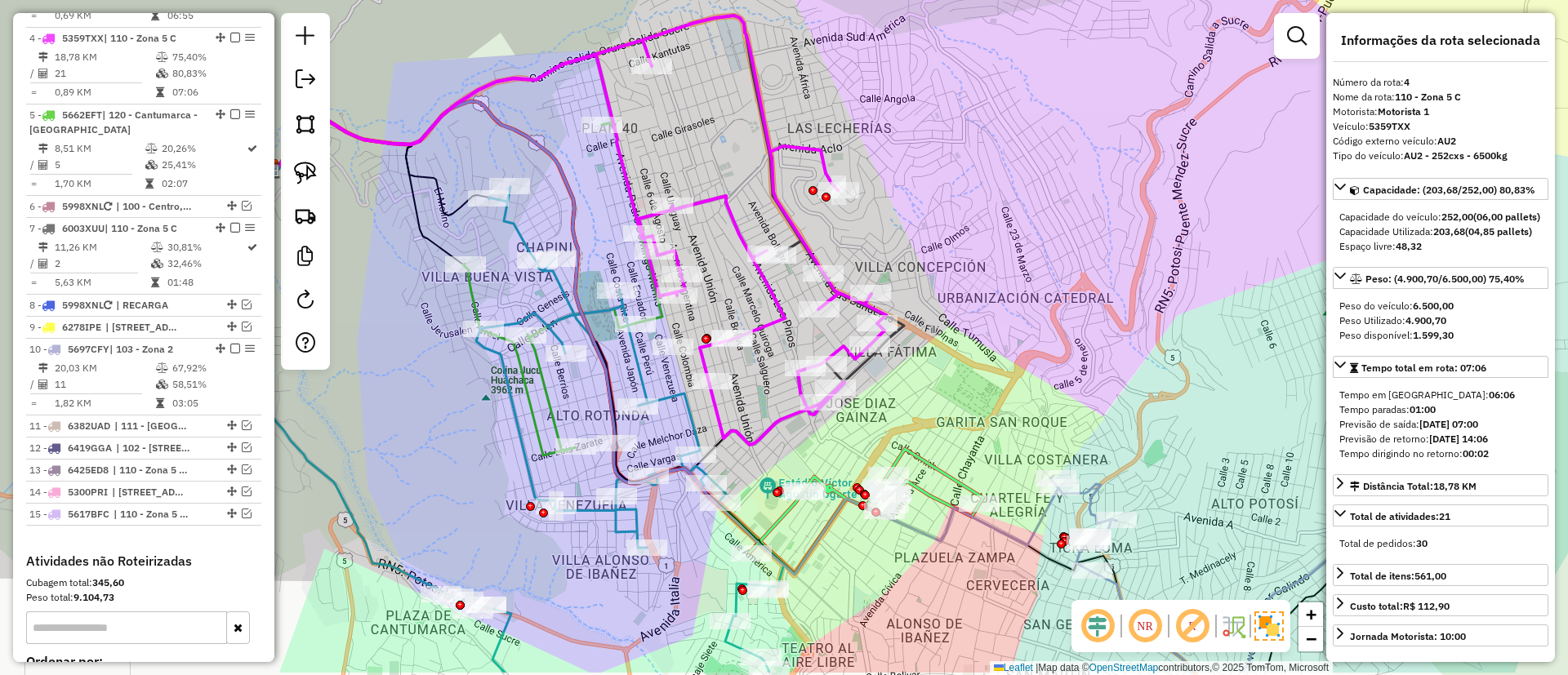
drag, startPoint x: 800, startPoint y: 134, endPoint x: 783, endPoint y: 97, distance: 40.7
click at [783, 97] on div "Janela de atendimento Grade de atendimento Capacidade Transportadoras Veículos …" at bounding box center [784, 337] width 1568 height 675
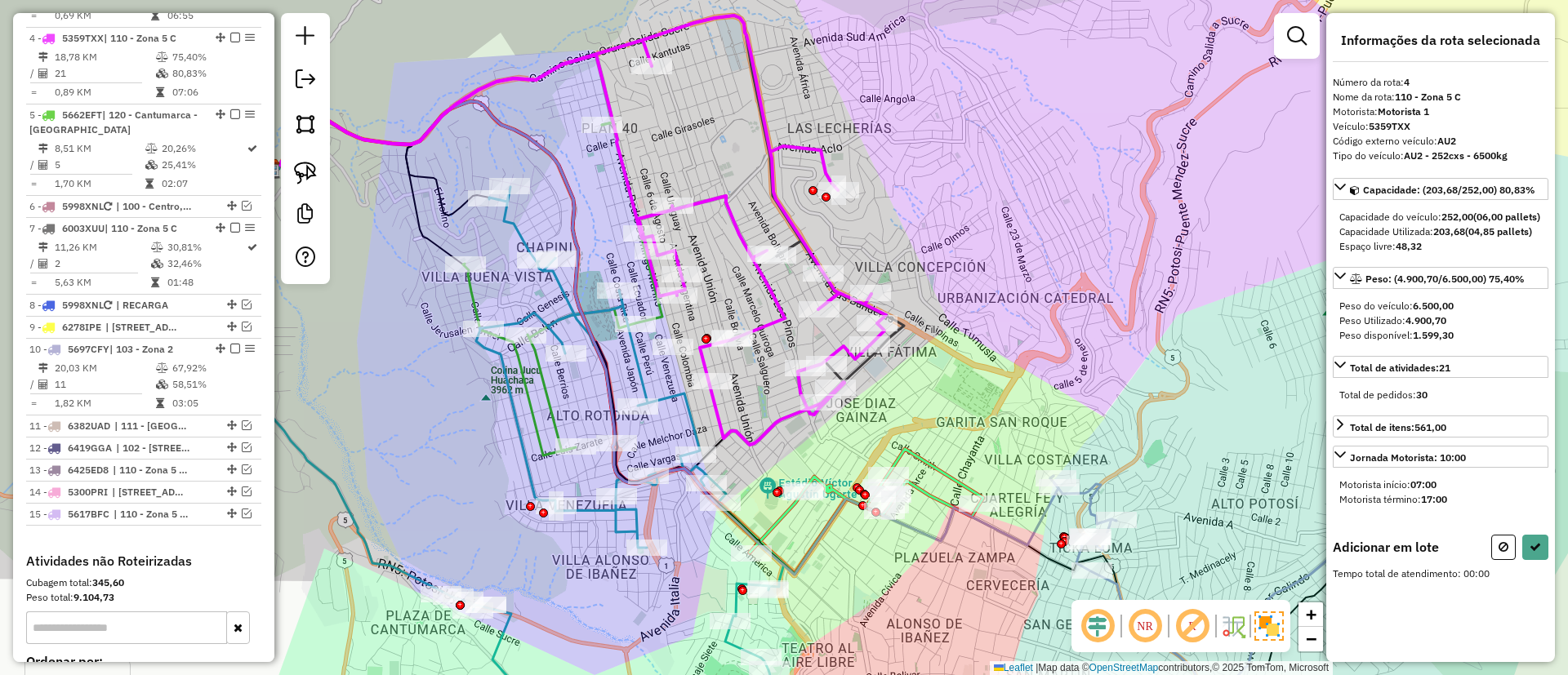
select select "**********"
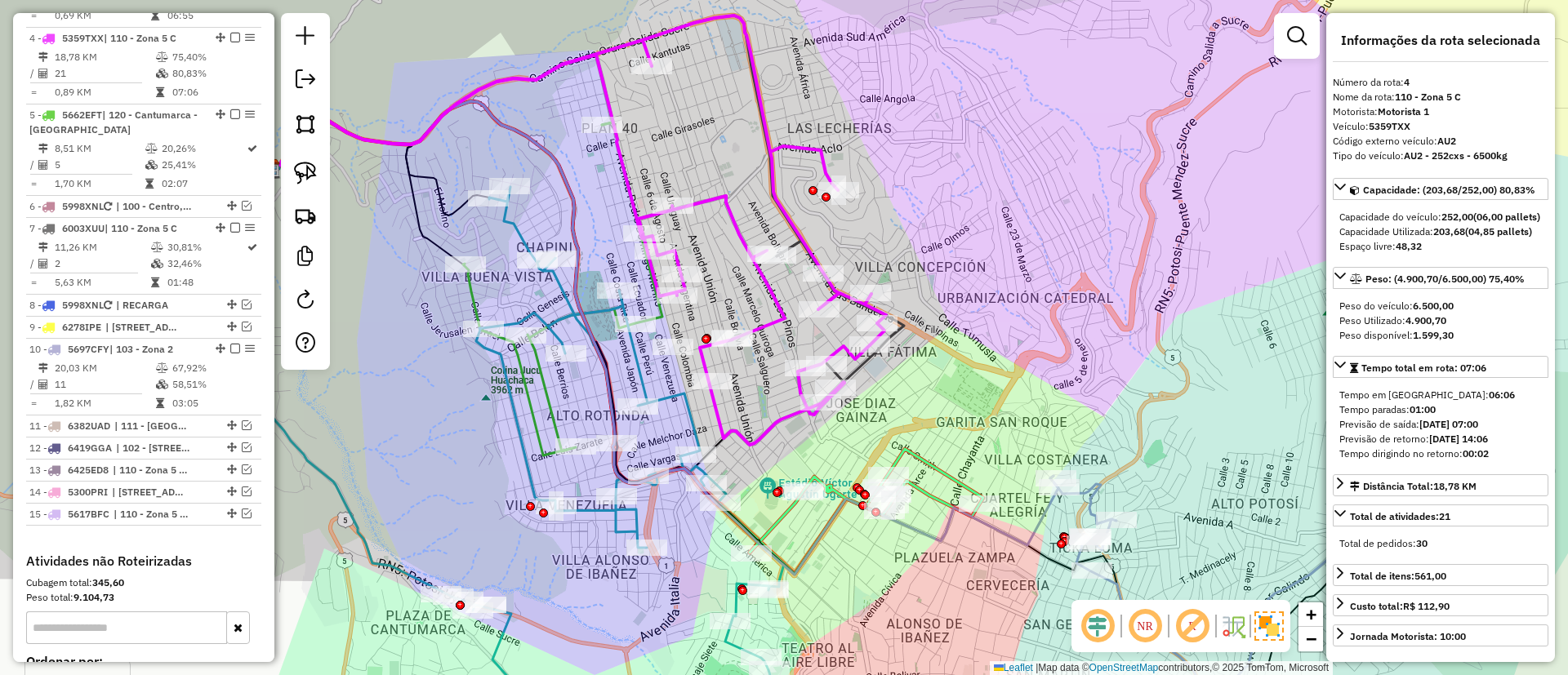
click at [799, 243] on icon at bounding box center [508, 230] width 755 height 430
click at [801, 245] on icon at bounding box center [510, 231] width 755 height 430
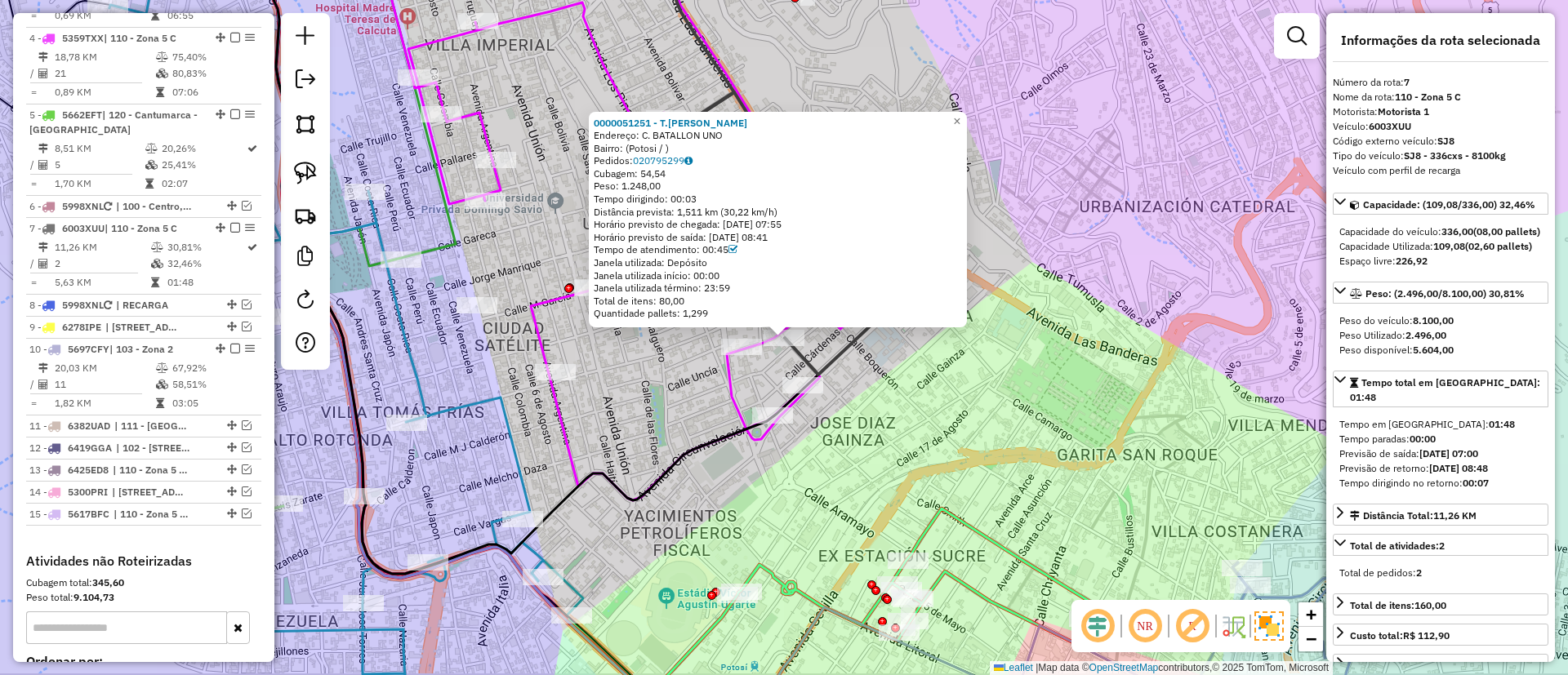
scroll to position [1039, 0]
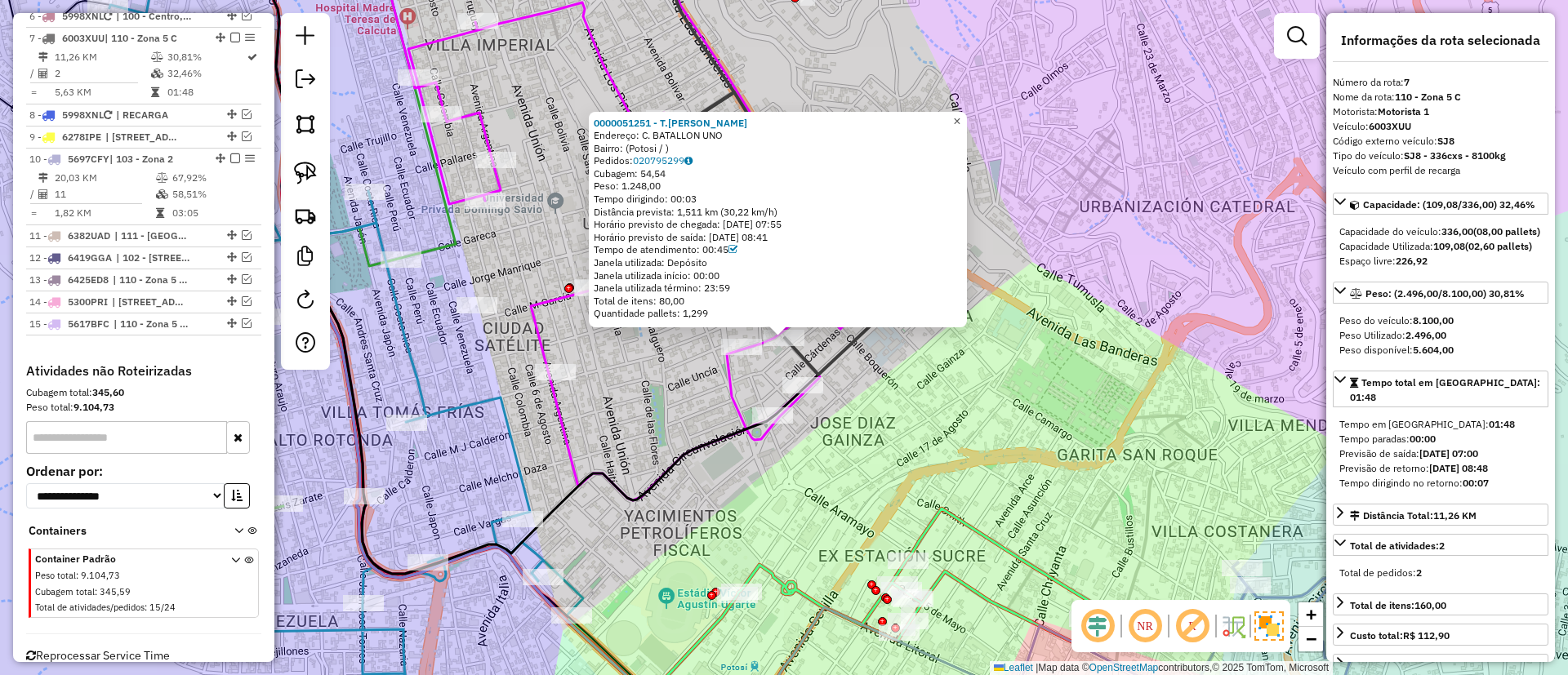
click at [966, 123] on link "×" at bounding box center [957, 121] width 20 height 20
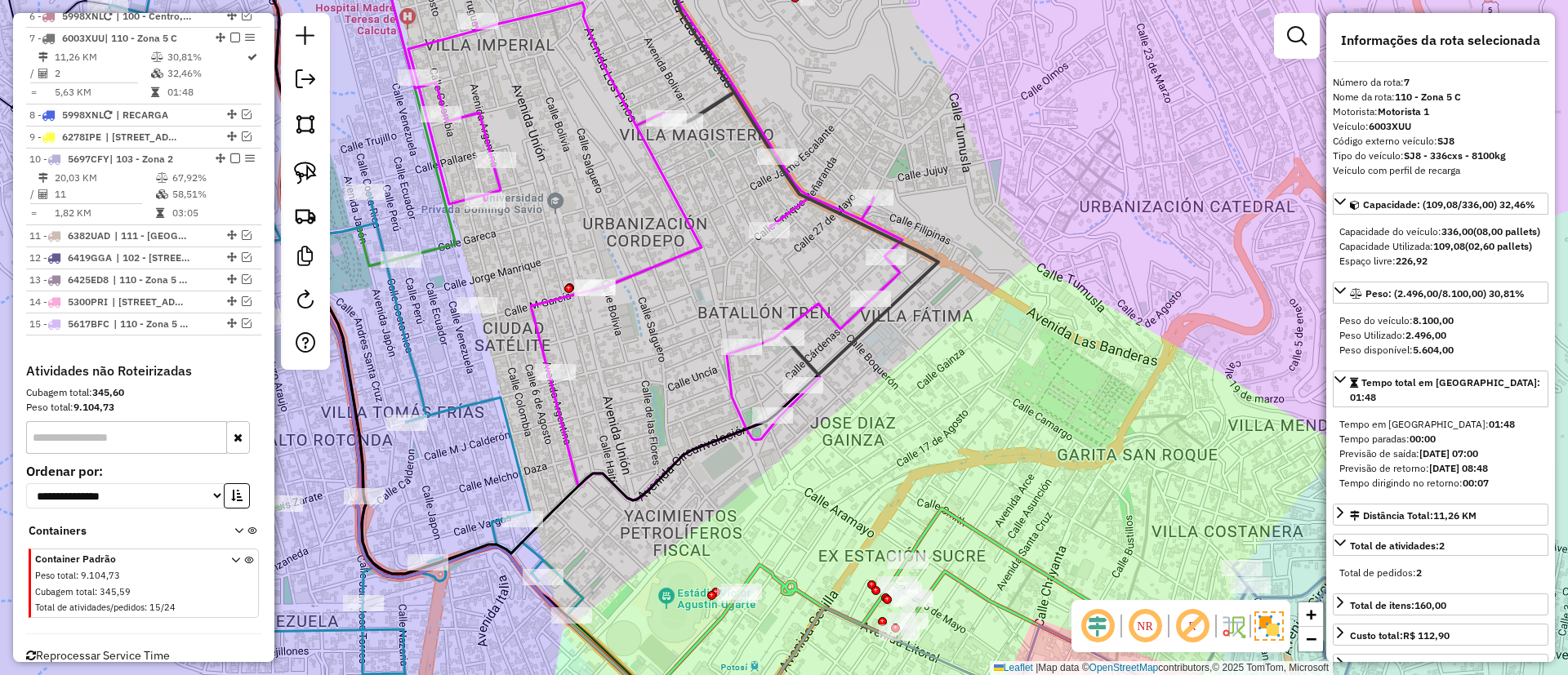
click at [826, 305] on icon at bounding box center [654, 216] width 494 height 568
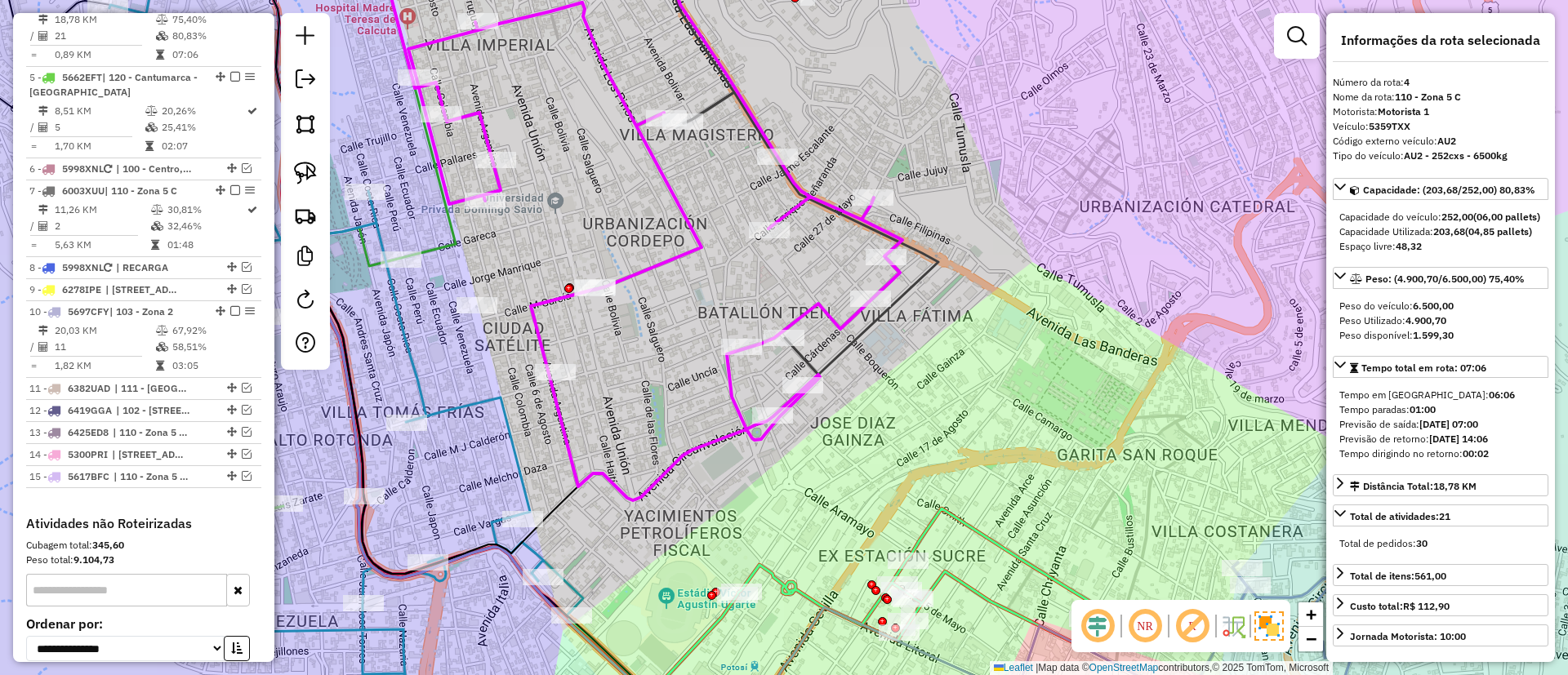
scroll to position [848, 0]
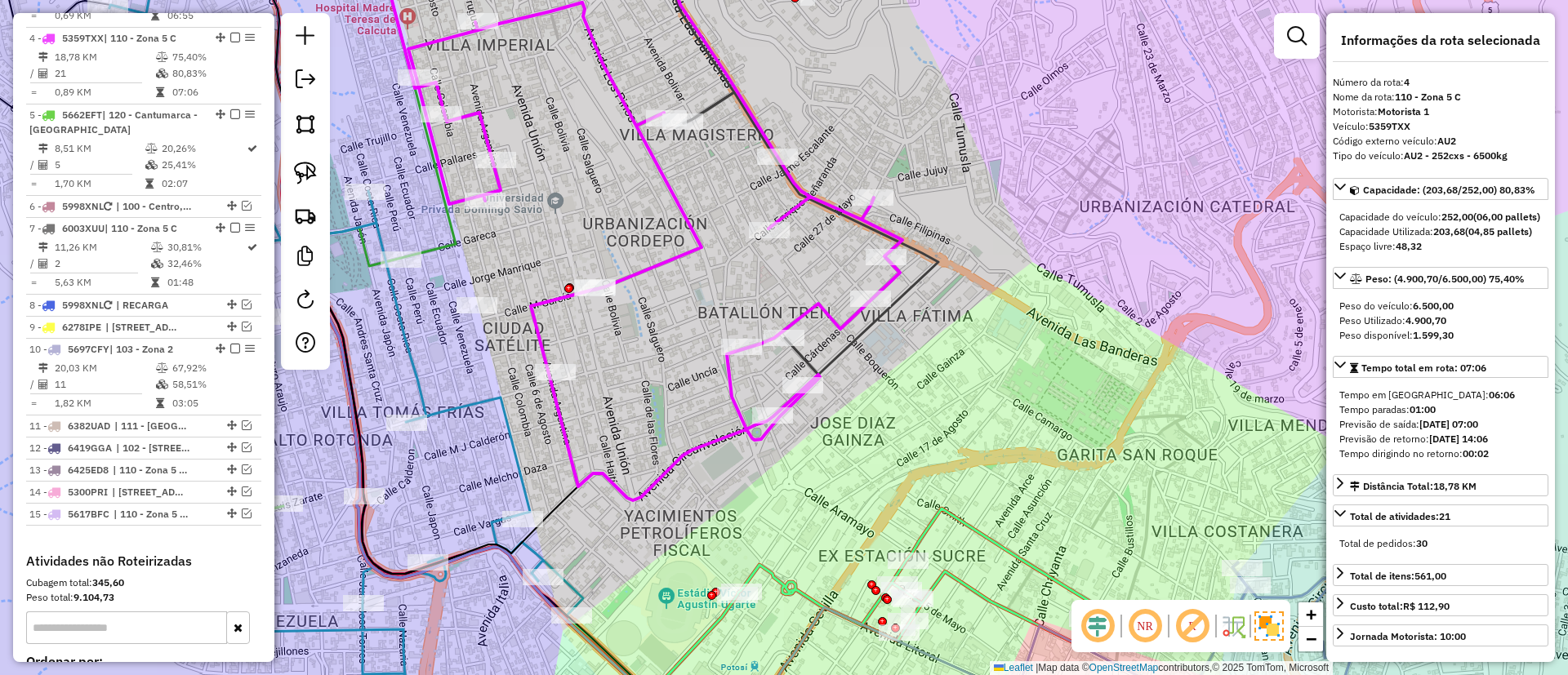
drag, startPoint x: 822, startPoint y: 304, endPoint x: 917, endPoint y: 390, distance: 128.1
click at [902, 391] on icon at bounding box center [654, 216] width 494 height 568
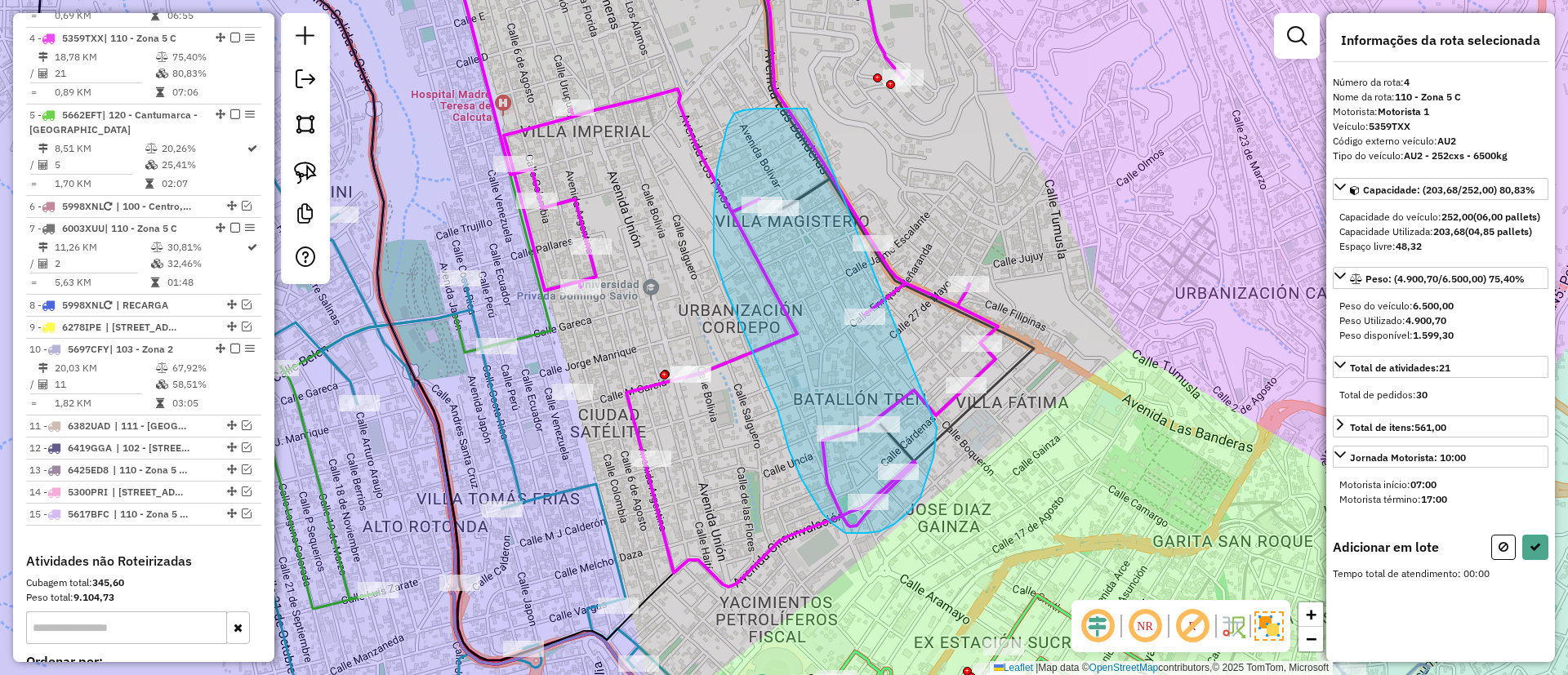
drag, startPoint x: 759, startPoint y: 109, endPoint x: 936, endPoint y: 392, distance: 333.8
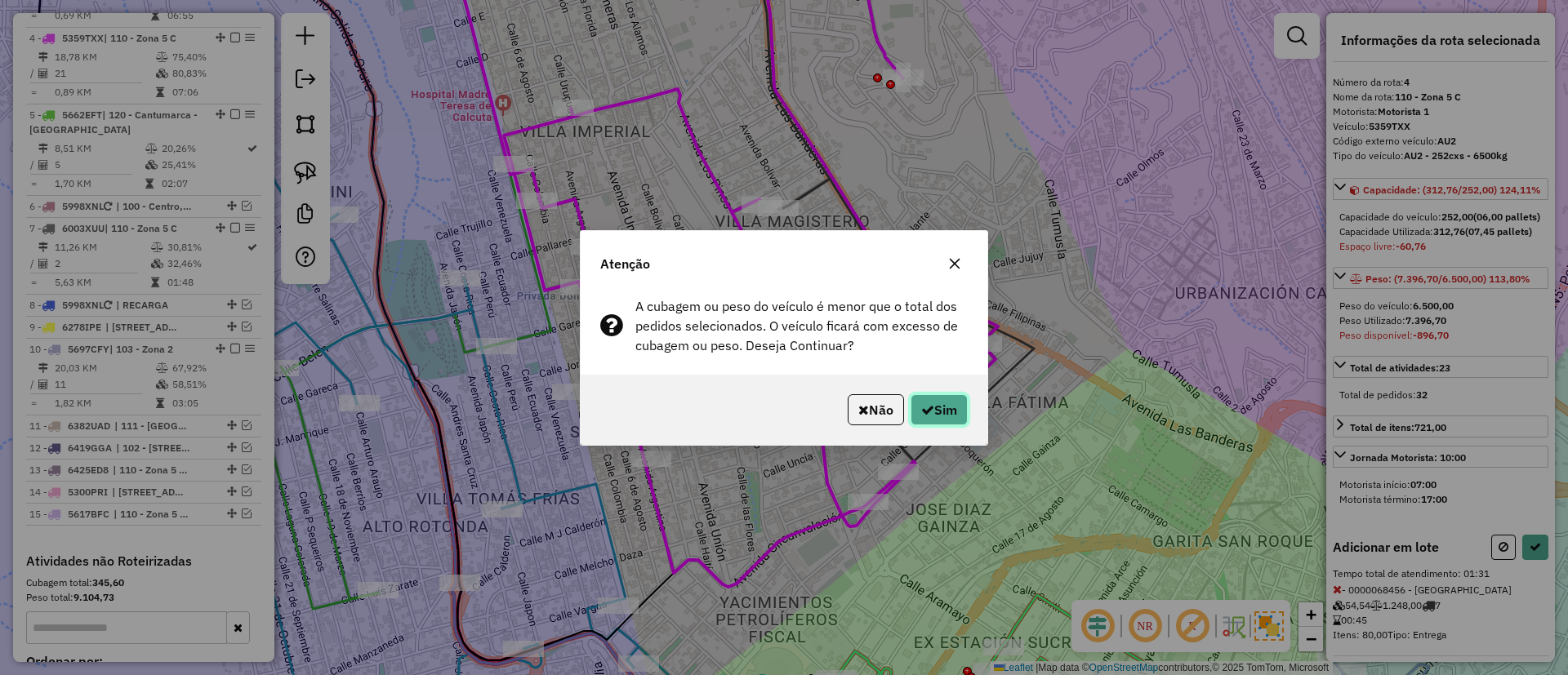
click at [927, 401] on button "Sim" at bounding box center [939, 410] width 57 height 31
select select "**********"
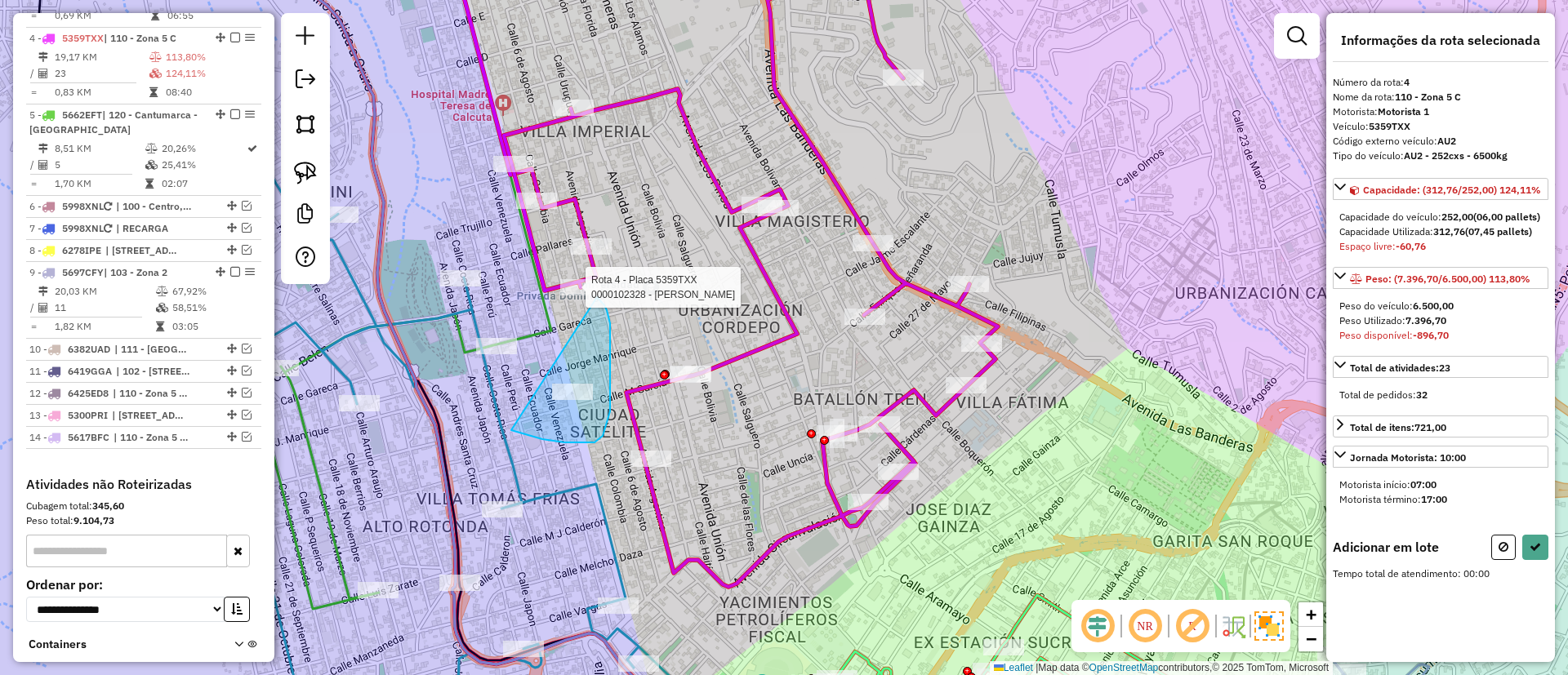
drag, startPoint x: 511, startPoint y: 430, endPoint x: 597, endPoint y: 297, distance: 158.4
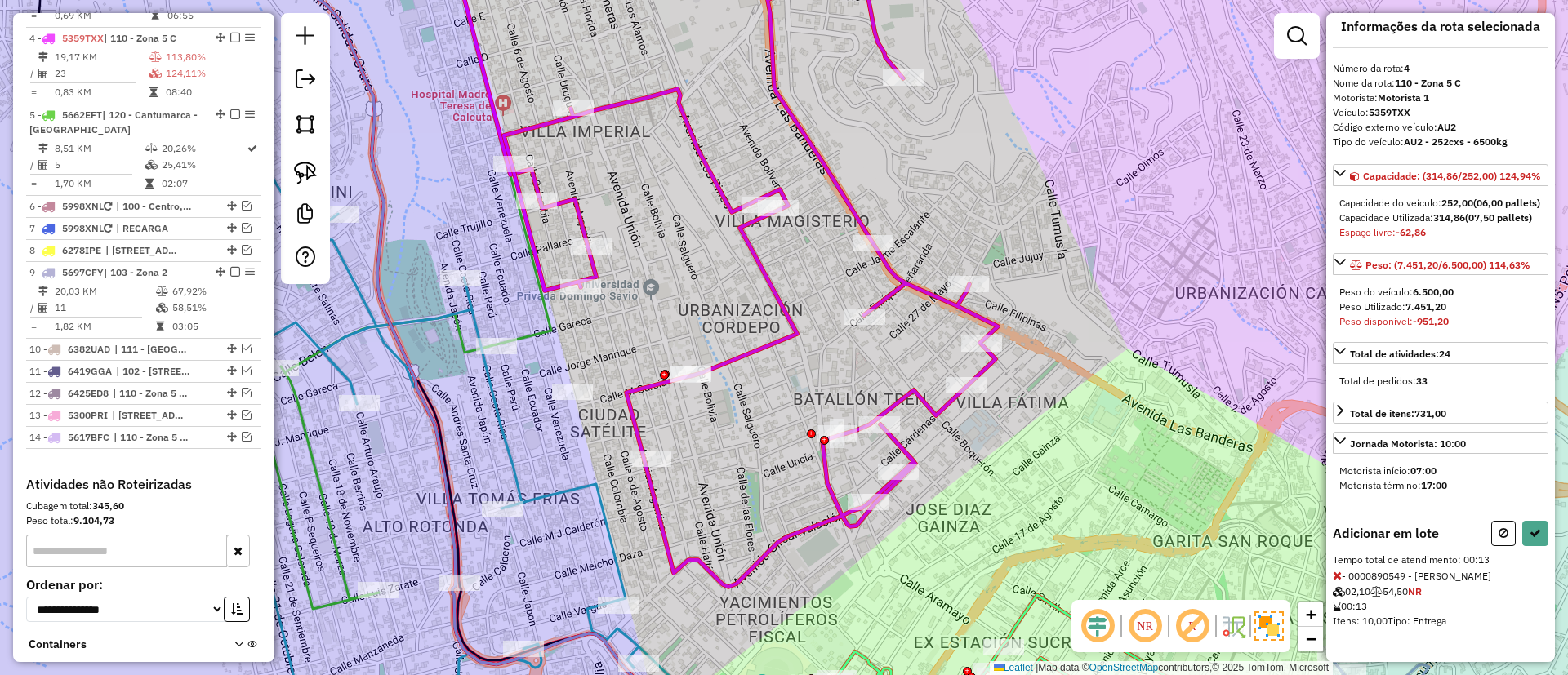
scroll to position [58, 0]
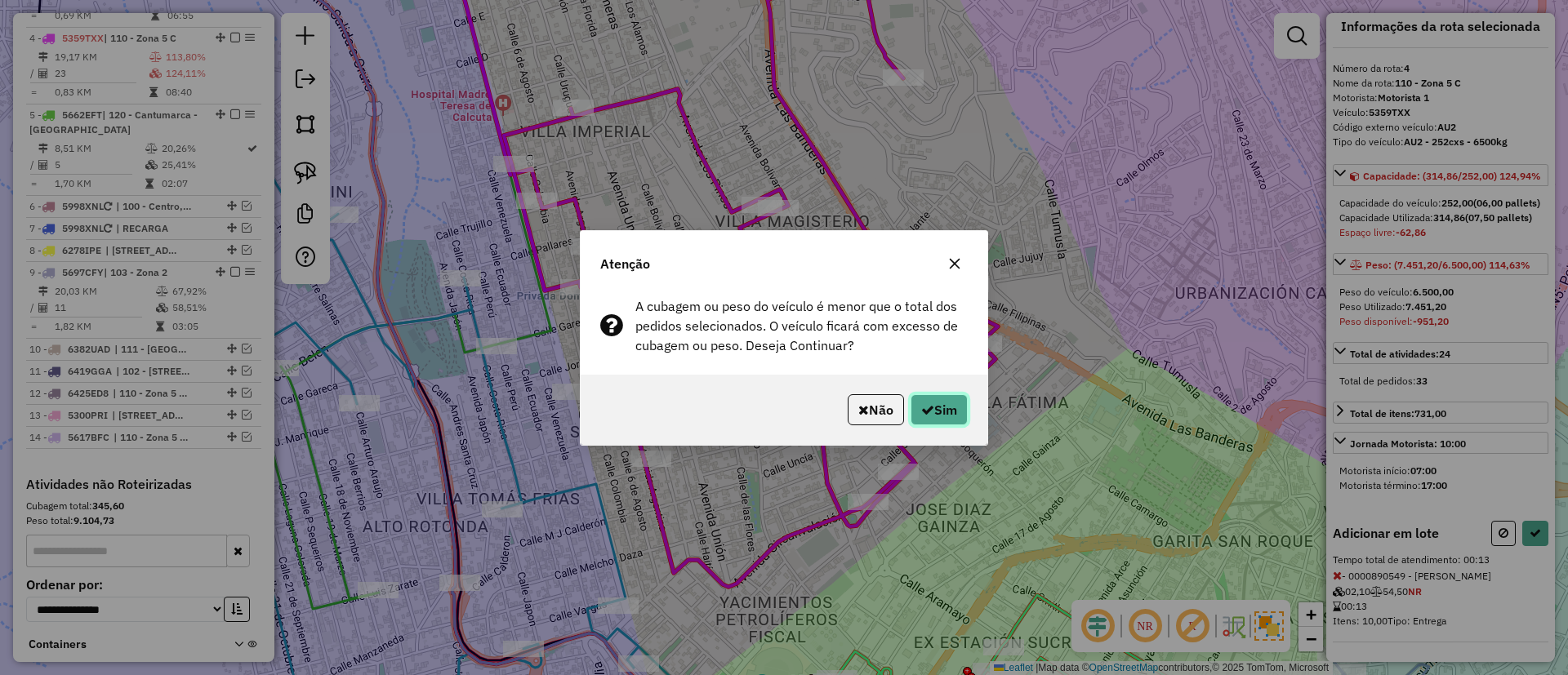
click at [924, 417] on button "Sim" at bounding box center [939, 410] width 57 height 31
select select "**********"
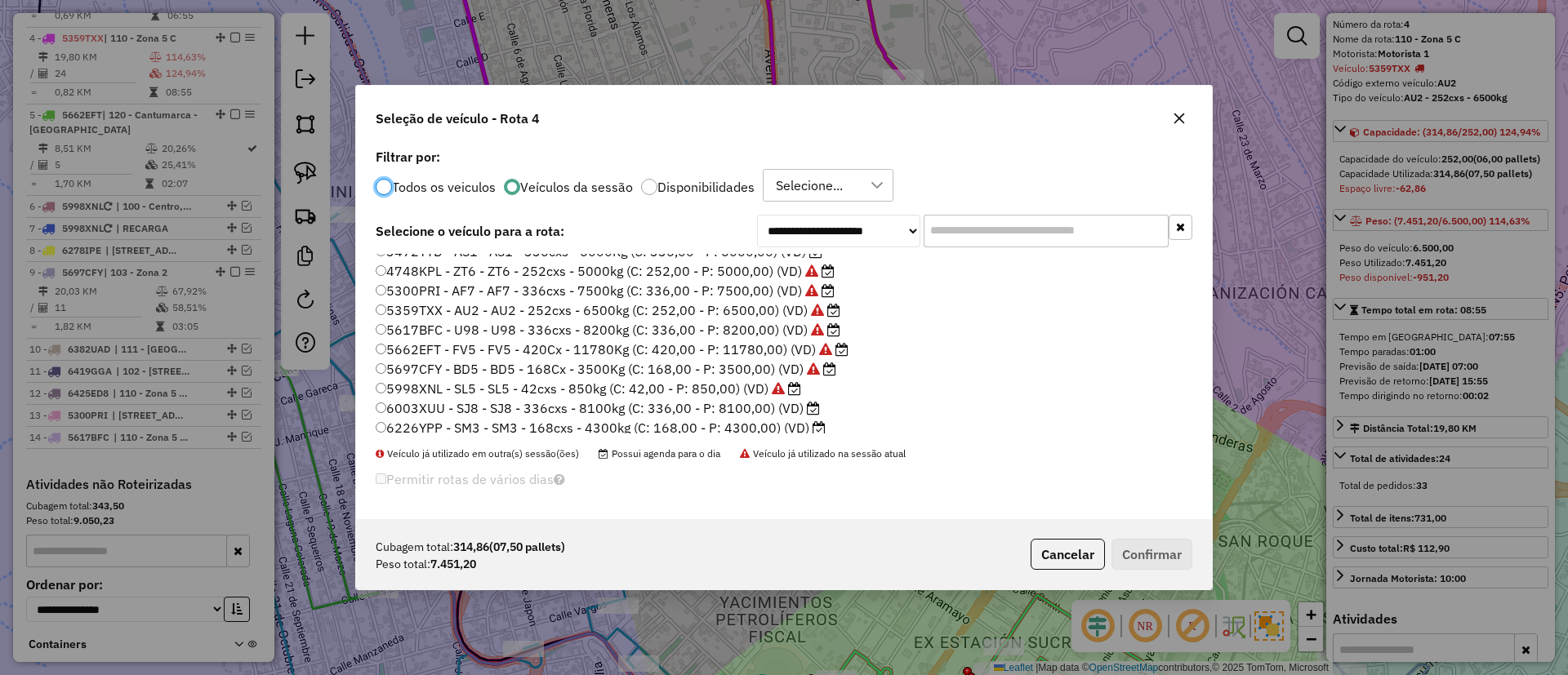
scroll to position [154, 0]
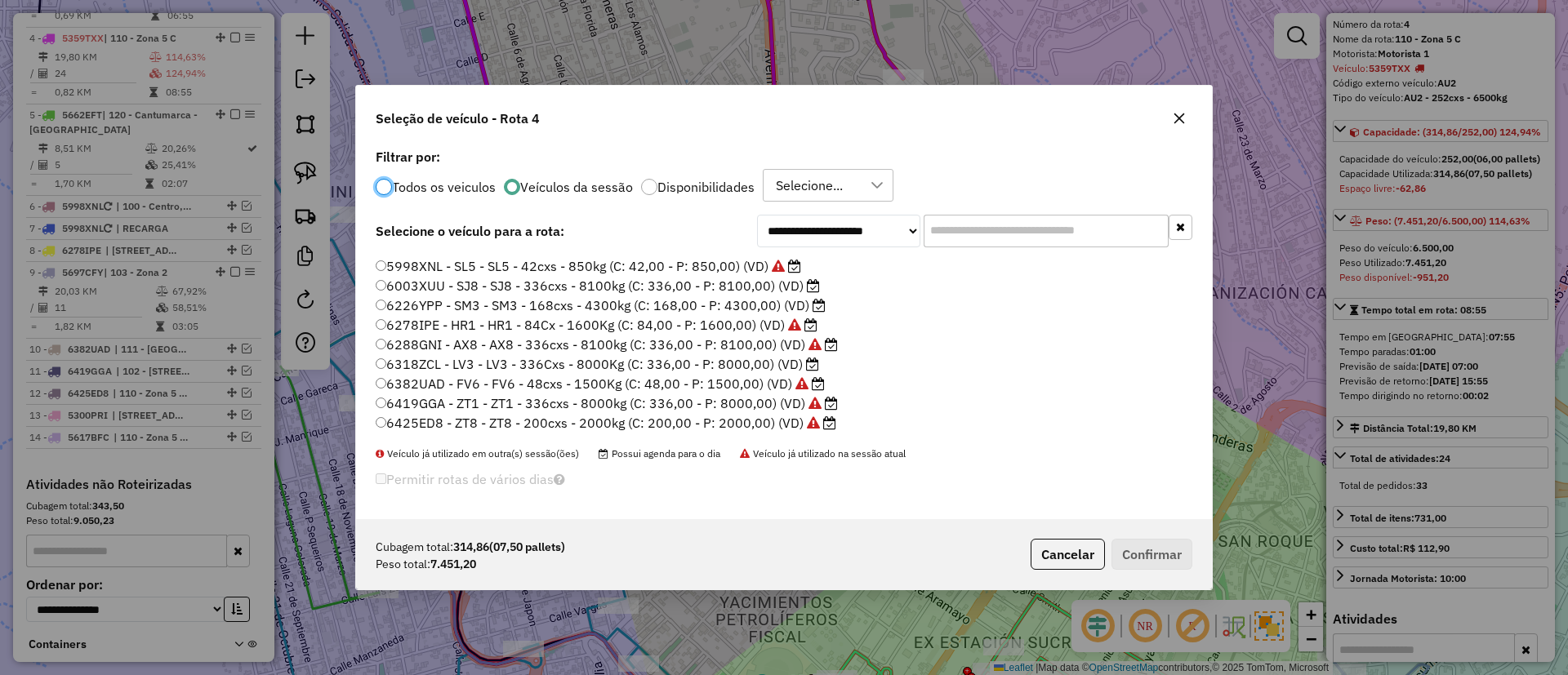
click at [799, 289] on label "6003XUU - SJ8 - SJ8 - 336cxs - 8100kg (C: 336,00 - P: 8100,00) (VD)" at bounding box center [598, 285] width 444 height 20
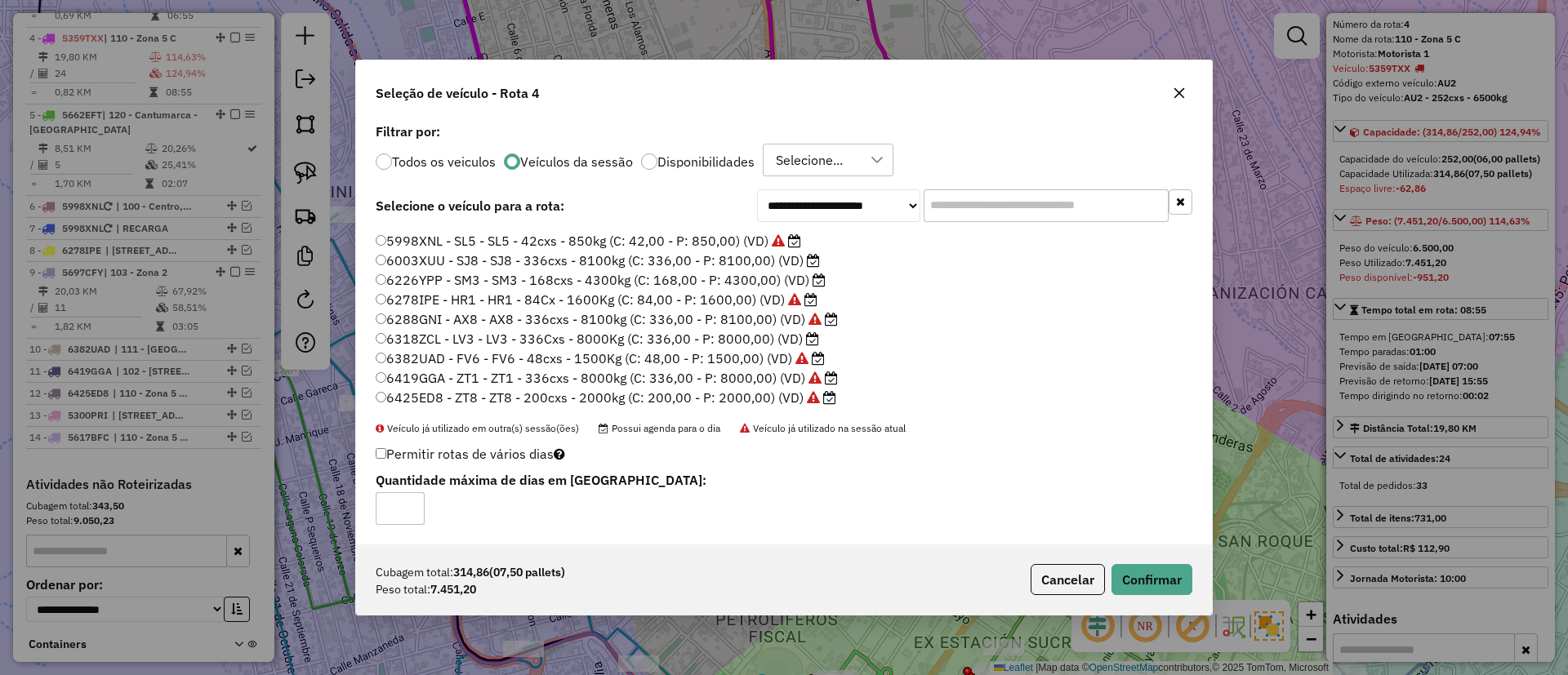
click at [788, 341] on label "6318ZCL - LV3 - LV3 - 336Cxs - 8000Kg (C: 336,00 - P: 8000,00) (VD)" at bounding box center [597, 339] width 443 height 20
click at [1170, 564] on button "Confirmar" at bounding box center [1152, 580] width 81 height 31
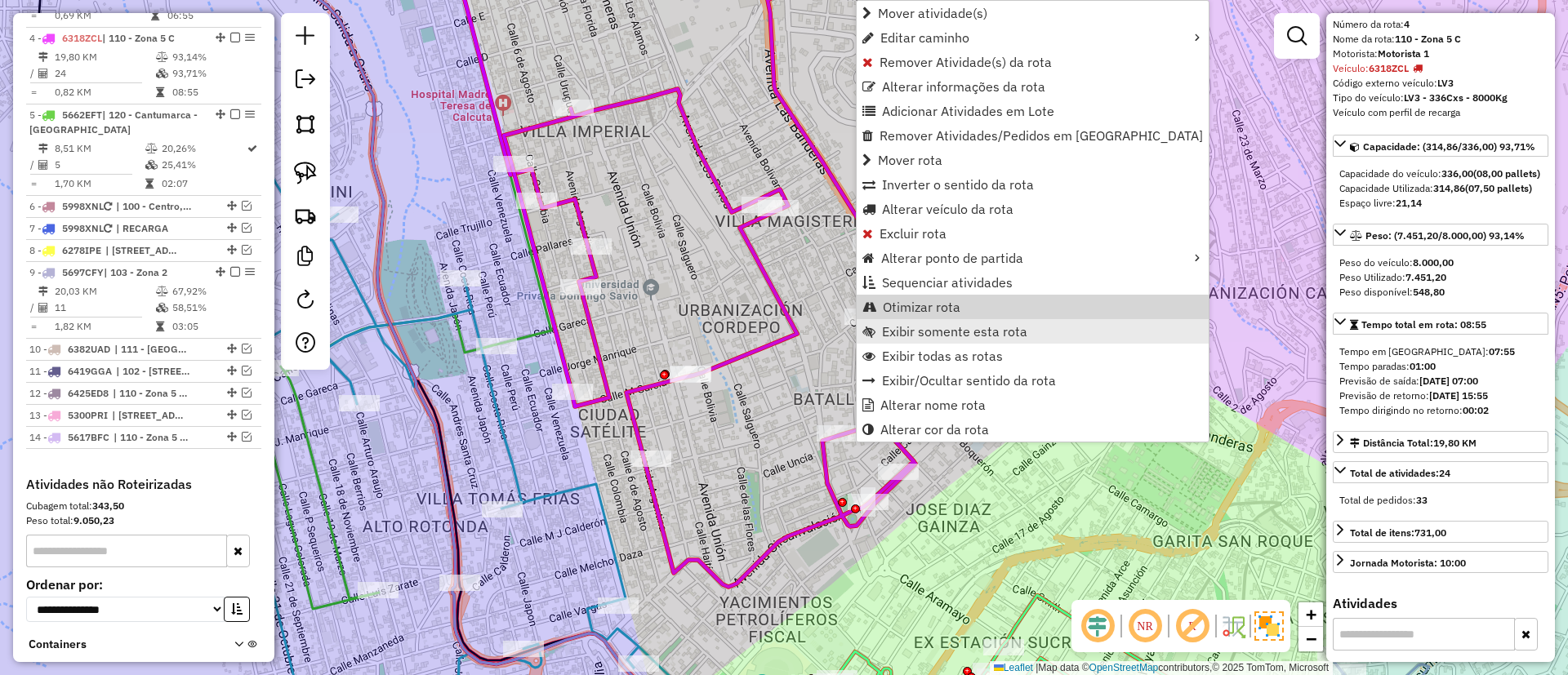
click at [878, 319] on link "Exibir somente esta rota" at bounding box center [1032, 331] width 352 height 24
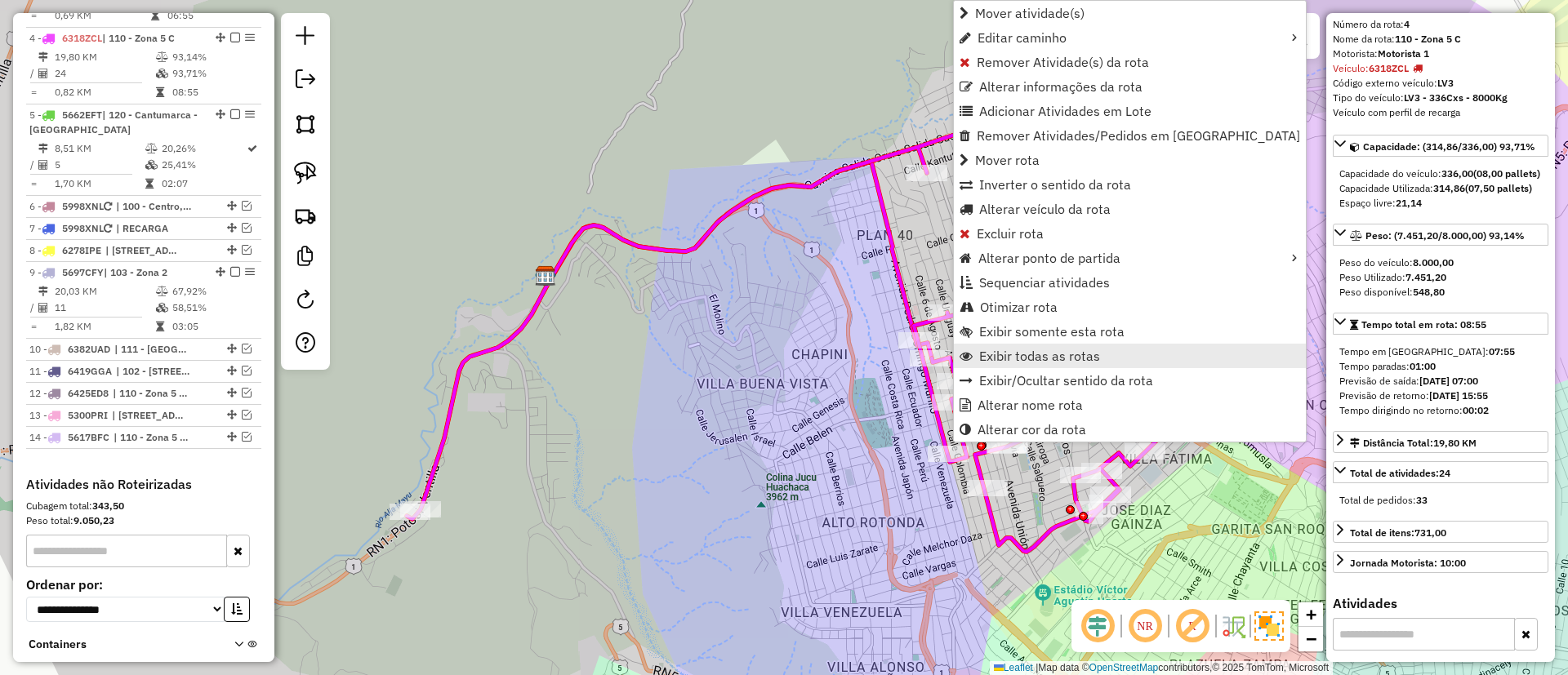
click at [1045, 361] on span "Exibir todas as rotas" at bounding box center [1040, 355] width 121 height 13
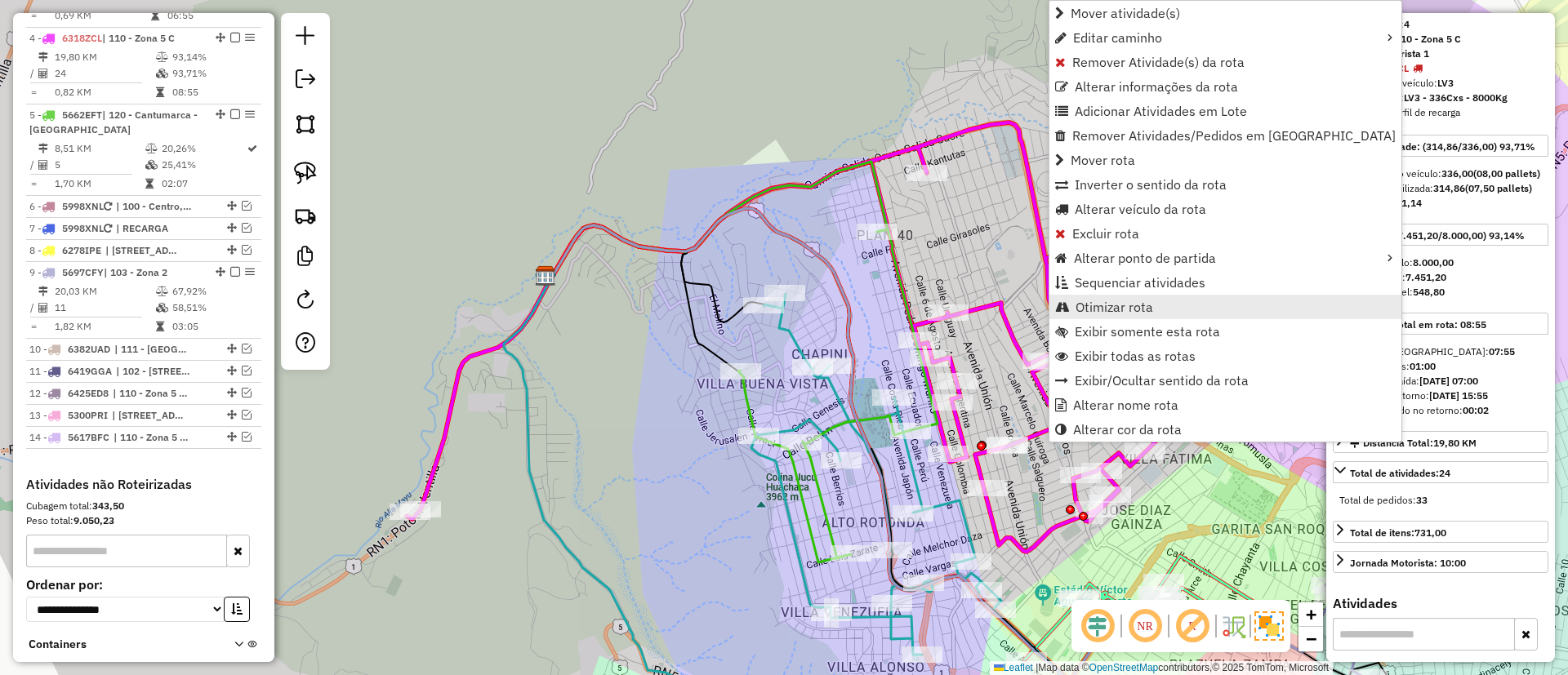
click at [1106, 309] on span "Otimizar rota" at bounding box center [1114, 307] width 78 height 13
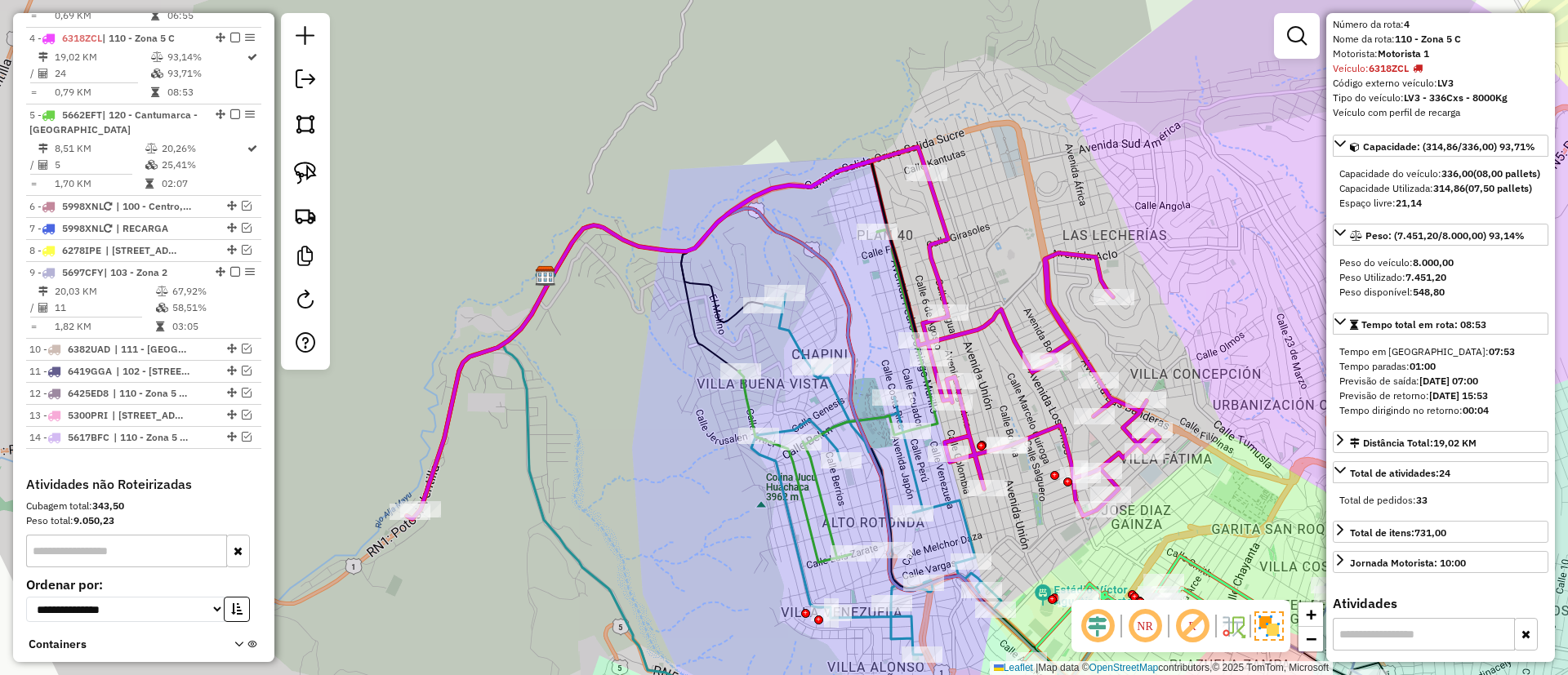
drag, startPoint x: 599, startPoint y: 287, endPoint x: 383, endPoint y: 108, distance: 280.5
click at [383, 108] on div "Janela de atendimento Grade de atendimento Capacidade Transportadoras Veículos …" at bounding box center [784, 337] width 1568 height 675
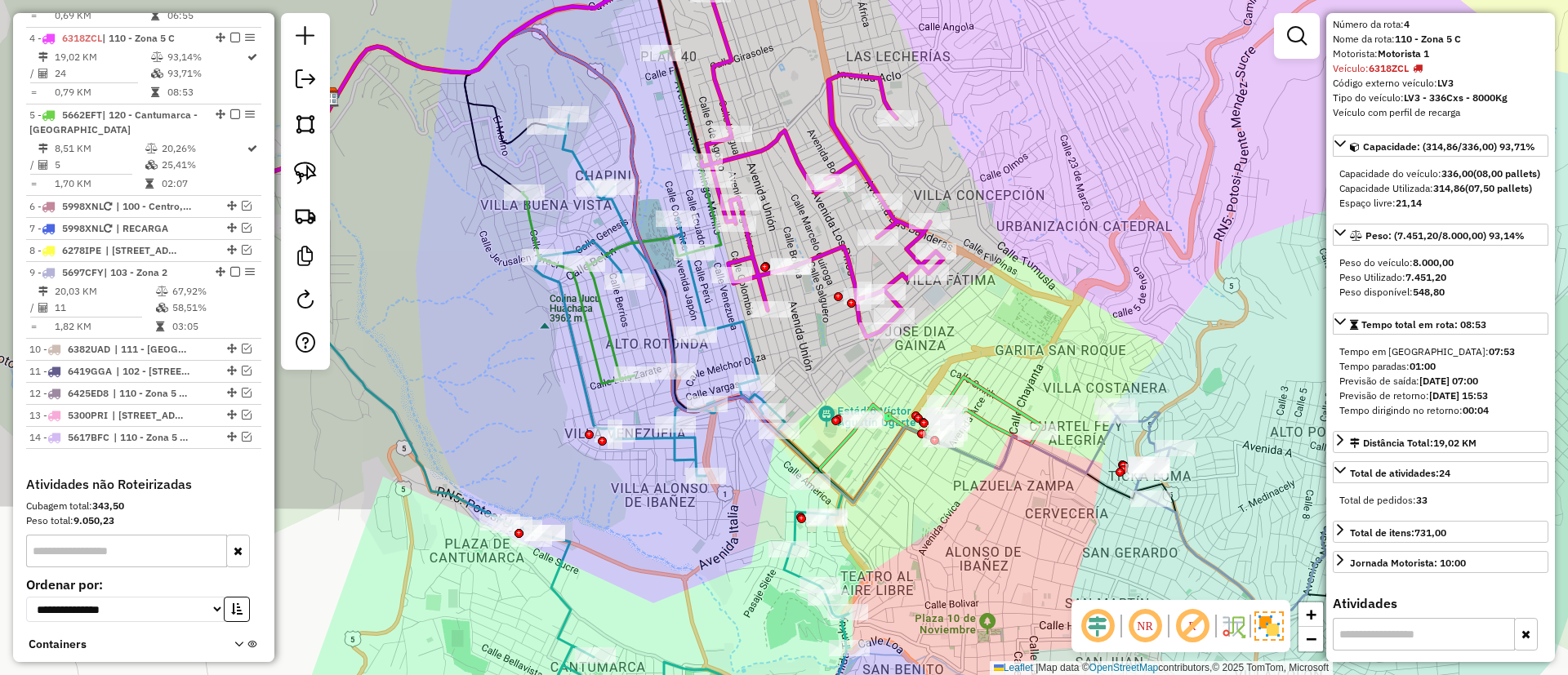
click at [398, 267] on div "Janela de atendimento Grade de atendimento Capacidade Transportadoras Veículos …" at bounding box center [784, 337] width 1568 height 675
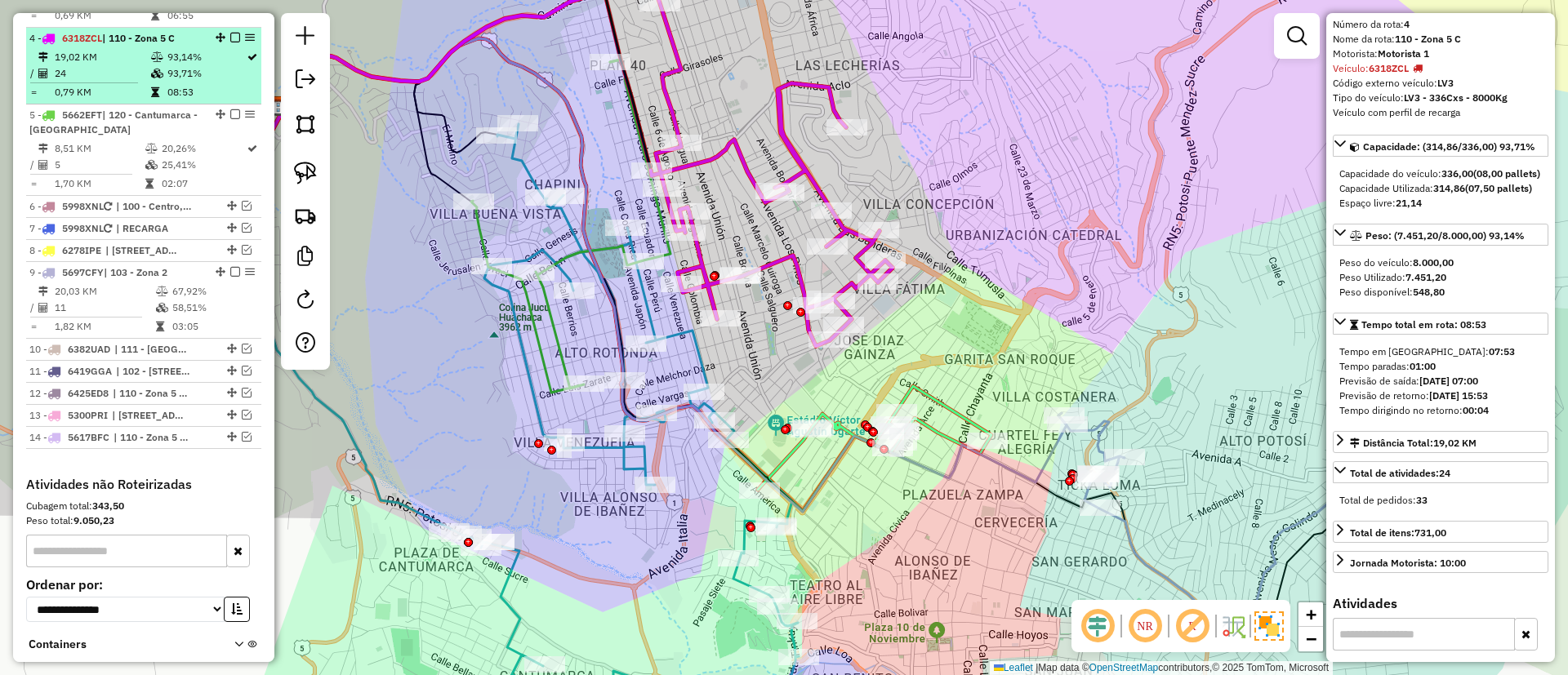
click at [231, 33] on em at bounding box center [234, 37] width 10 height 10
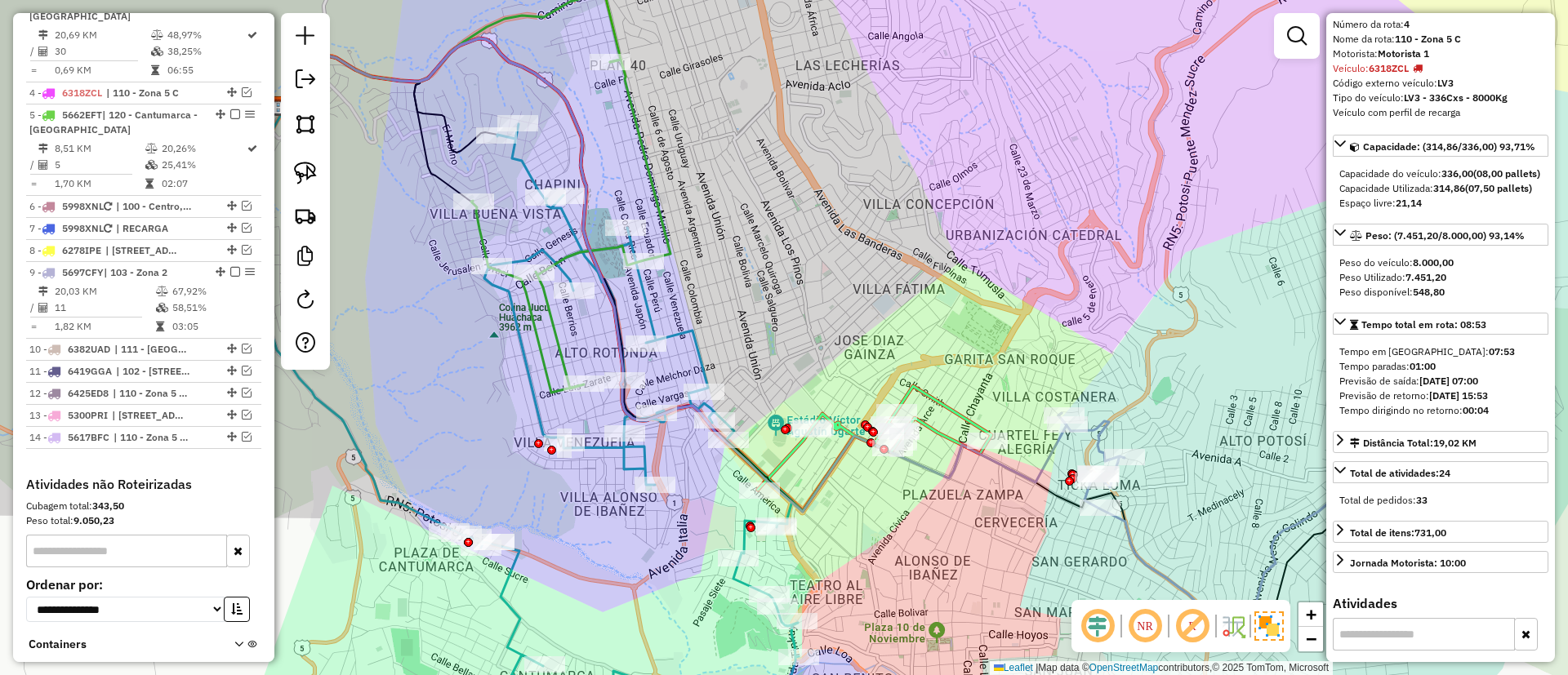
click at [952, 419] on icon at bounding box center [859, 449] width 264 height 125
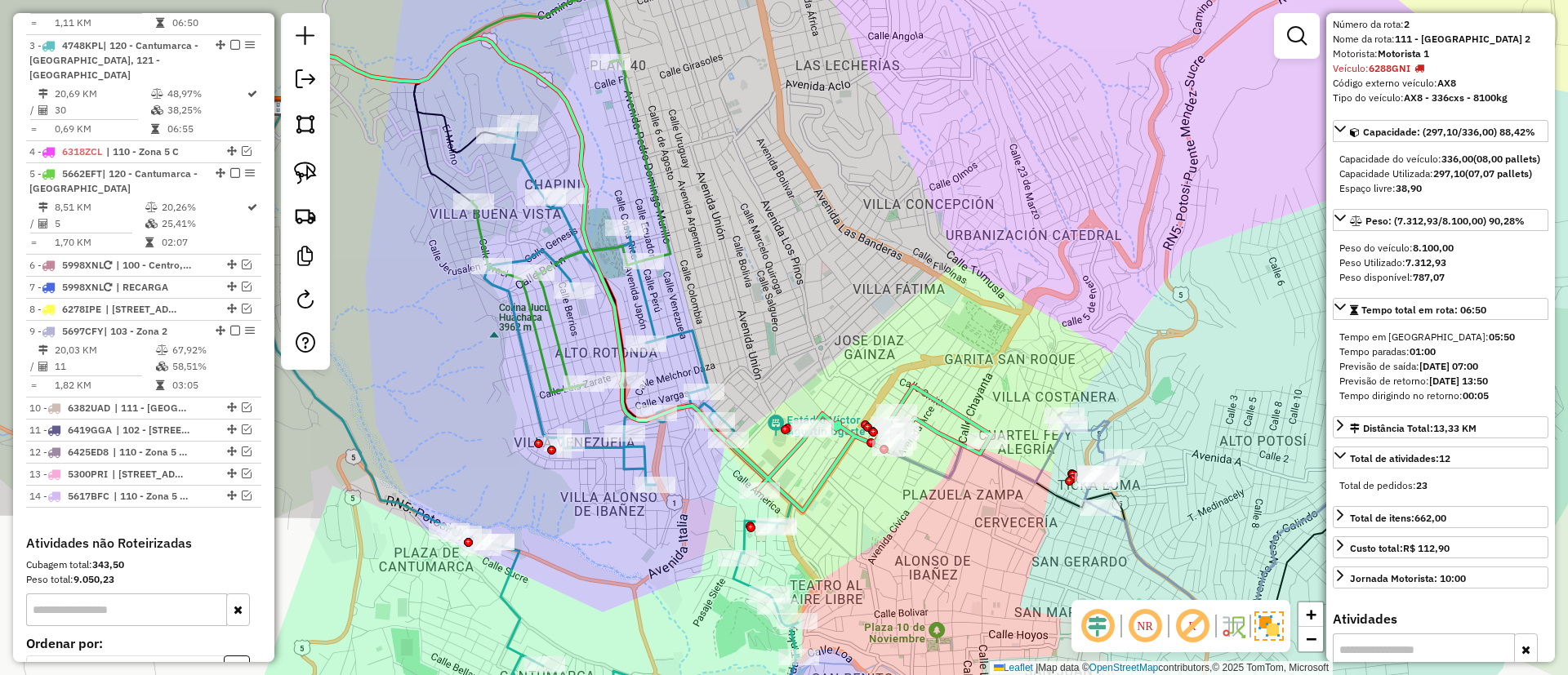
scroll to position [665, 0]
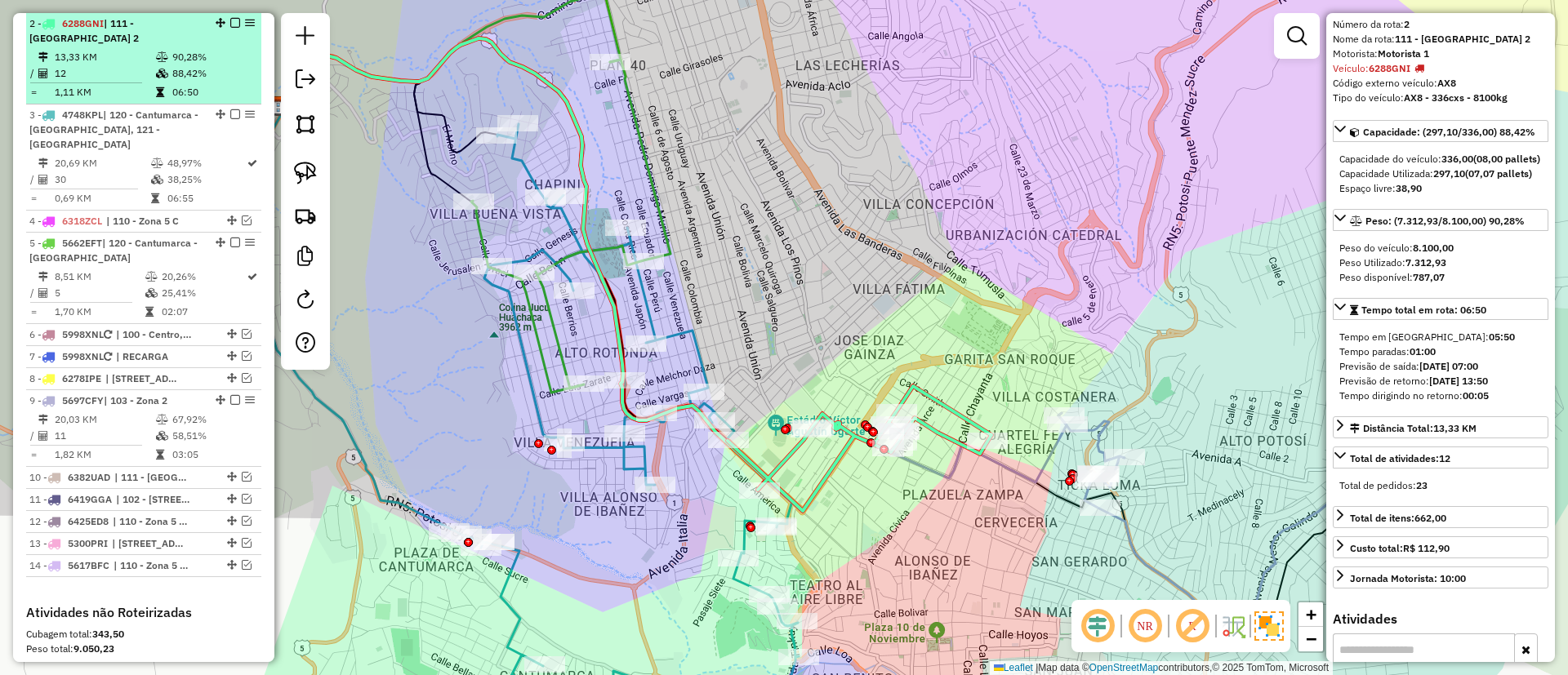
click at [230, 27] on em at bounding box center [234, 22] width 10 height 10
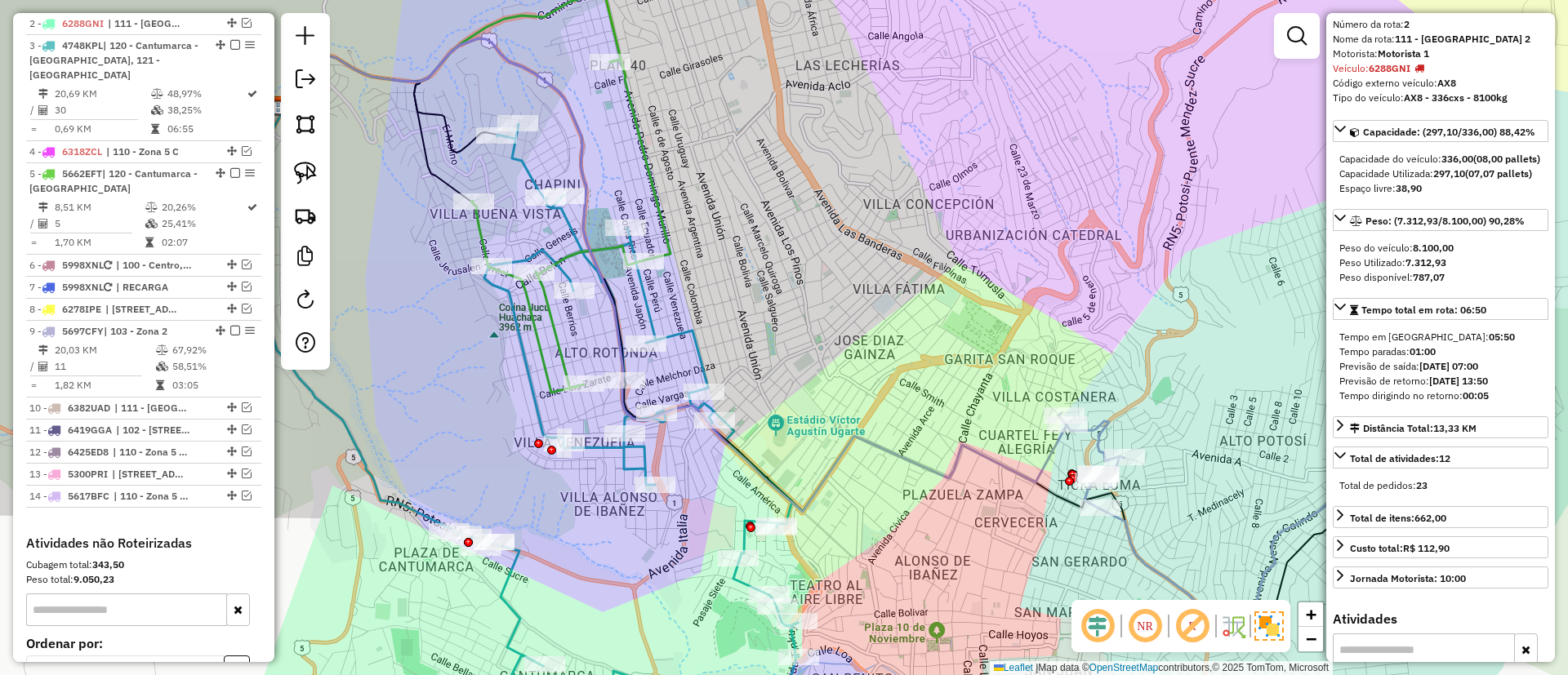
click at [934, 473] on icon at bounding box center [675, 275] width 782 height 474
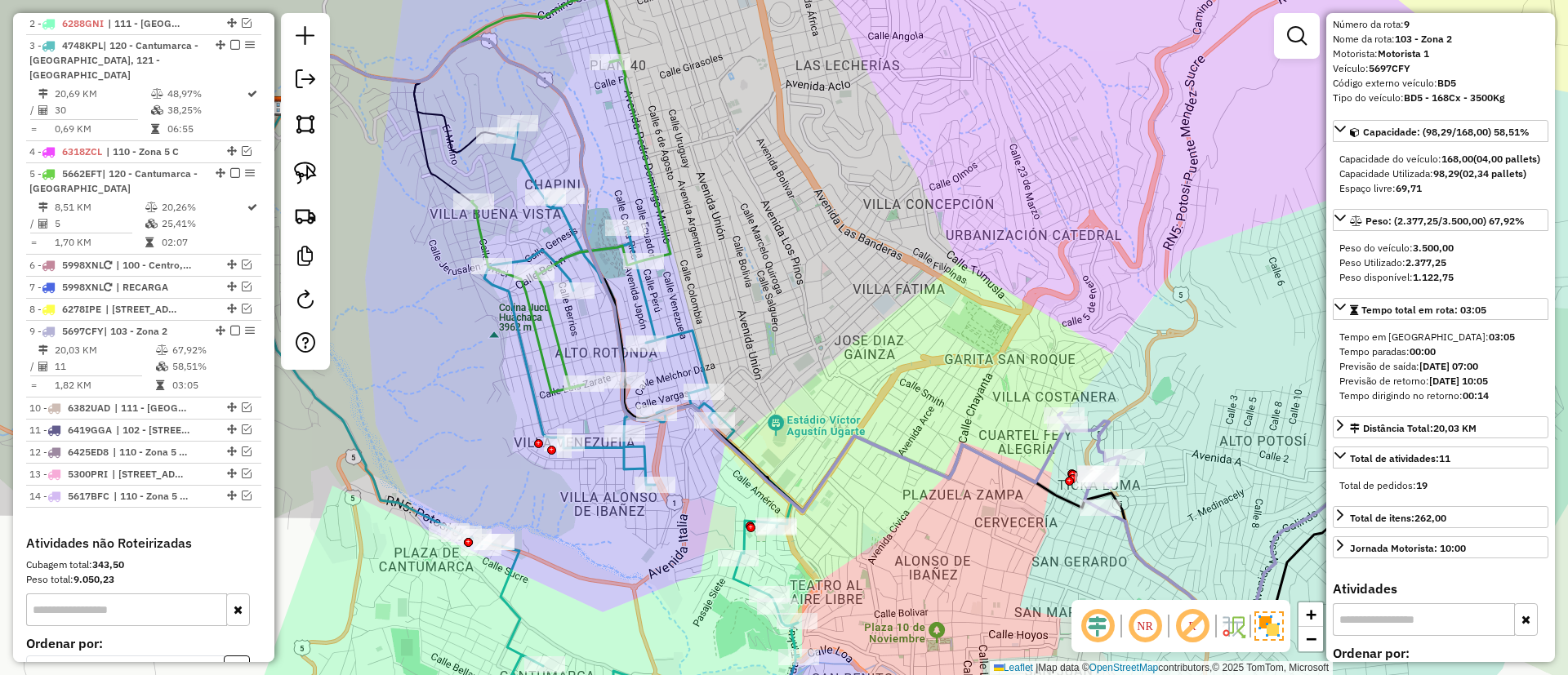
scroll to position [862, 0]
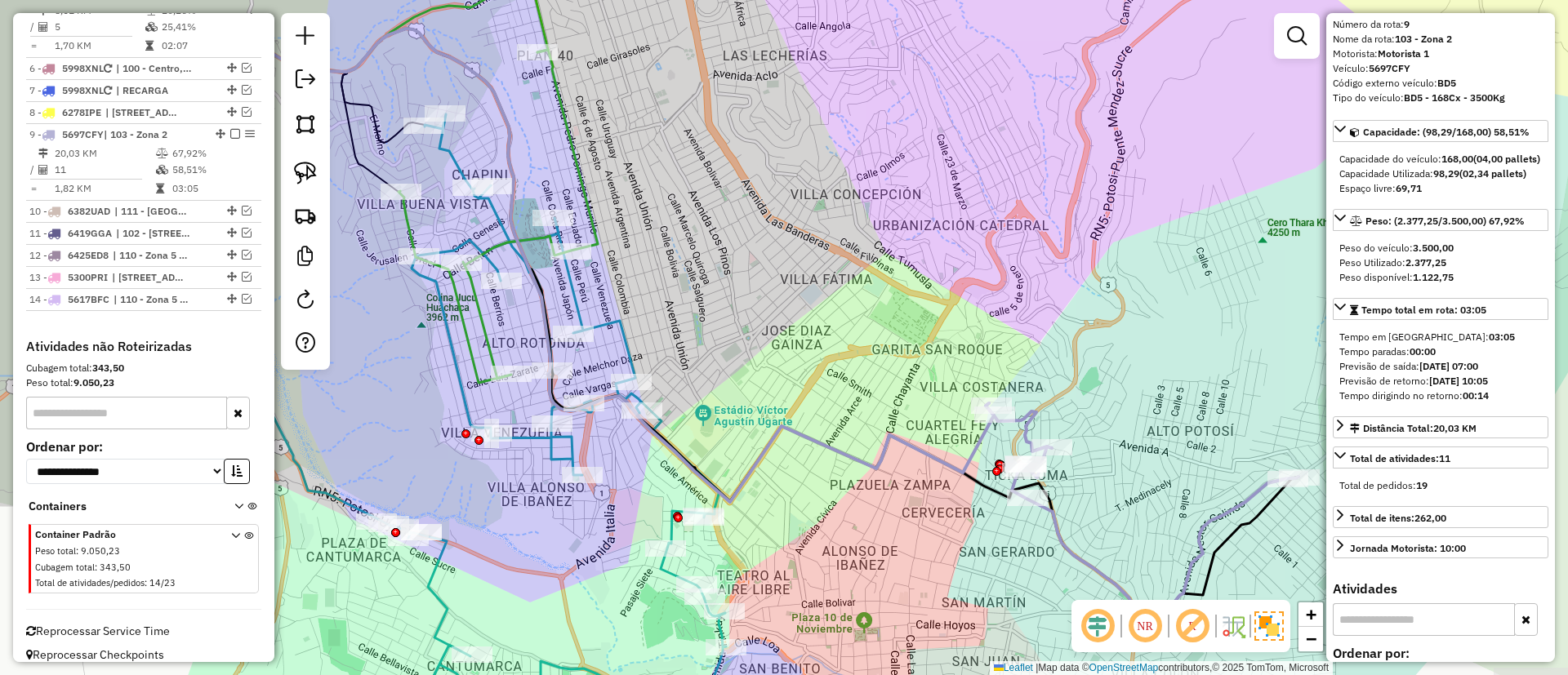
click at [798, 379] on div "Janela de atendimento Grade de atendimento Capacidade Transportadoras Veículos …" at bounding box center [784, 337] width 1568 height 675
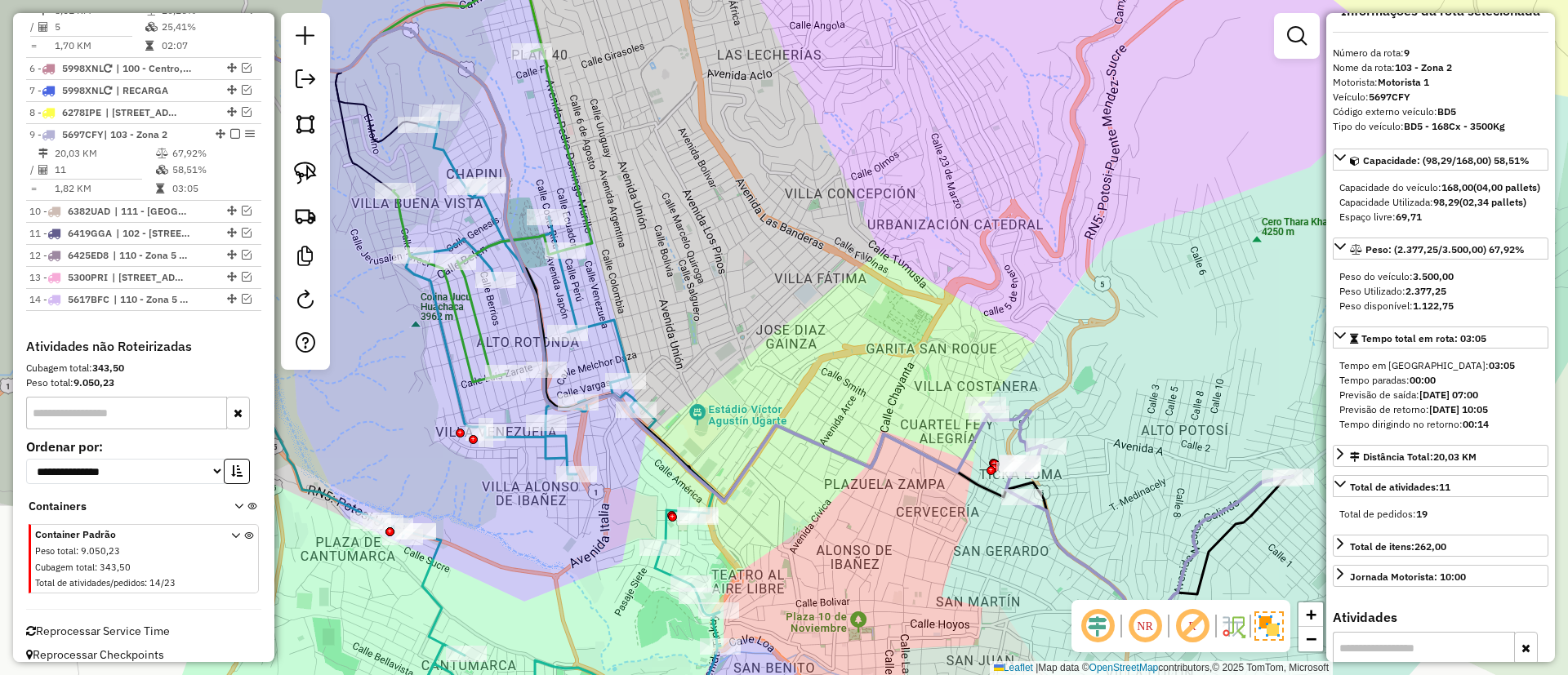
scroll to position [0, 0]
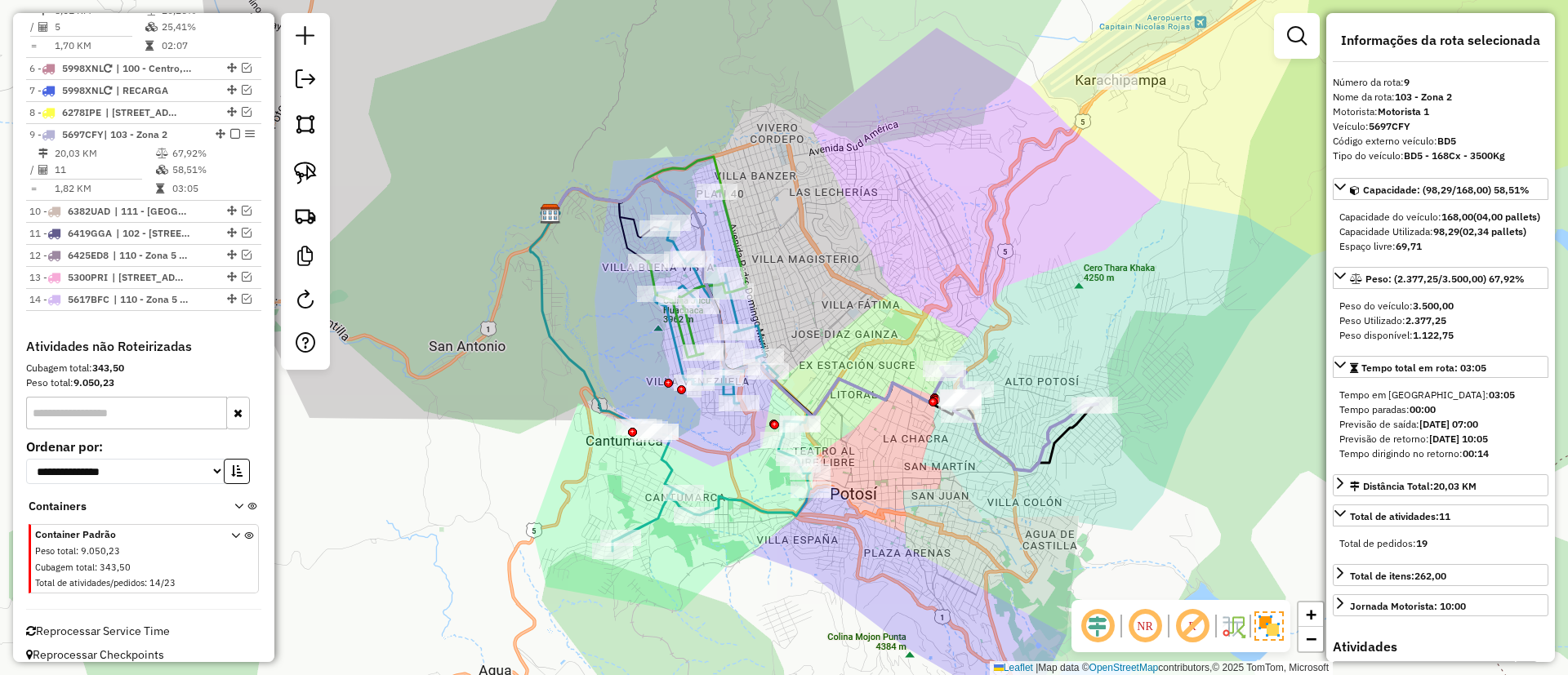
drag, startPoint x: 882, startPoint y: 466, endPoint x: 872, endPoint y: 396, distance: 70.7
click at [872, 396] on div "Janela de atendimento Grade de atendimento Capacidade Transportadoras Veículos …" at bounding box center [784, 337] width 1568 height 675
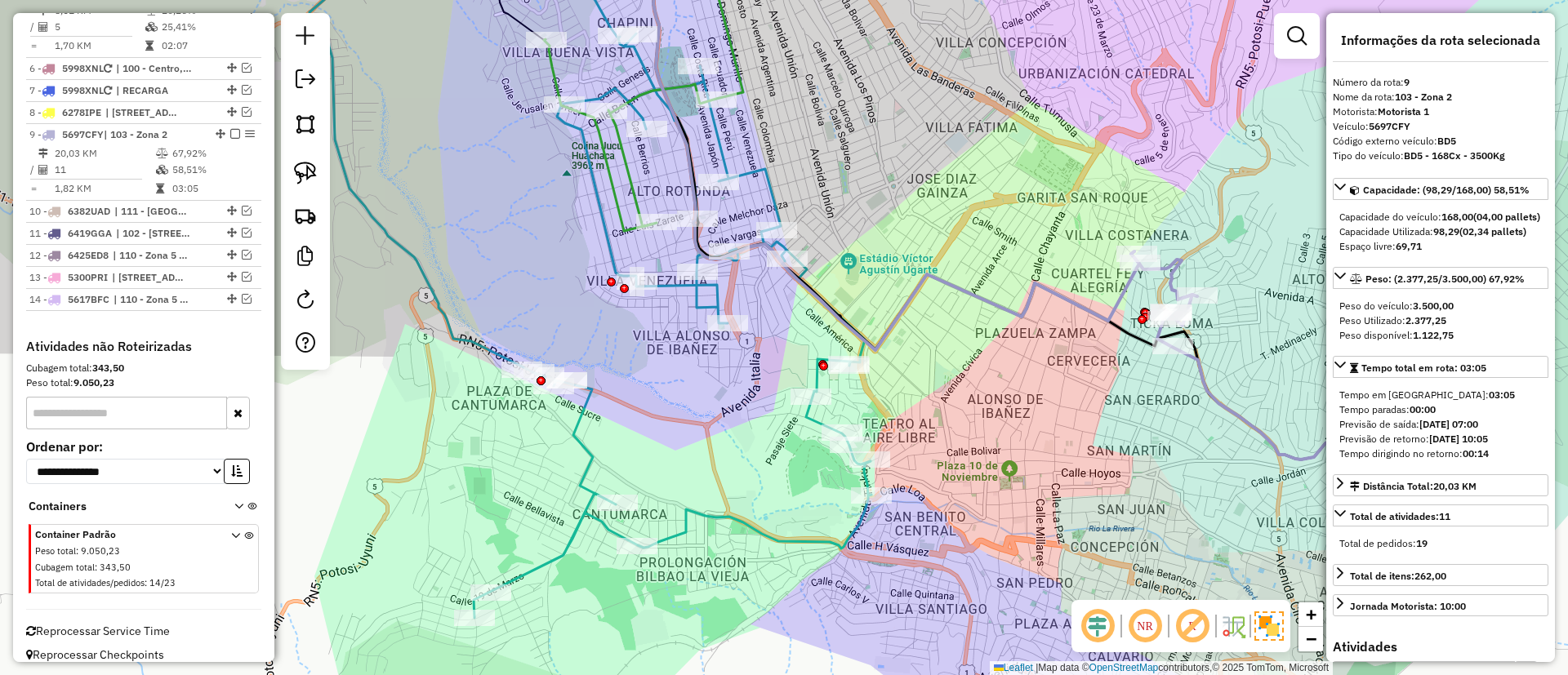
click at [716, 509] on icon at bounding box center [672, 290] width 398 height 656
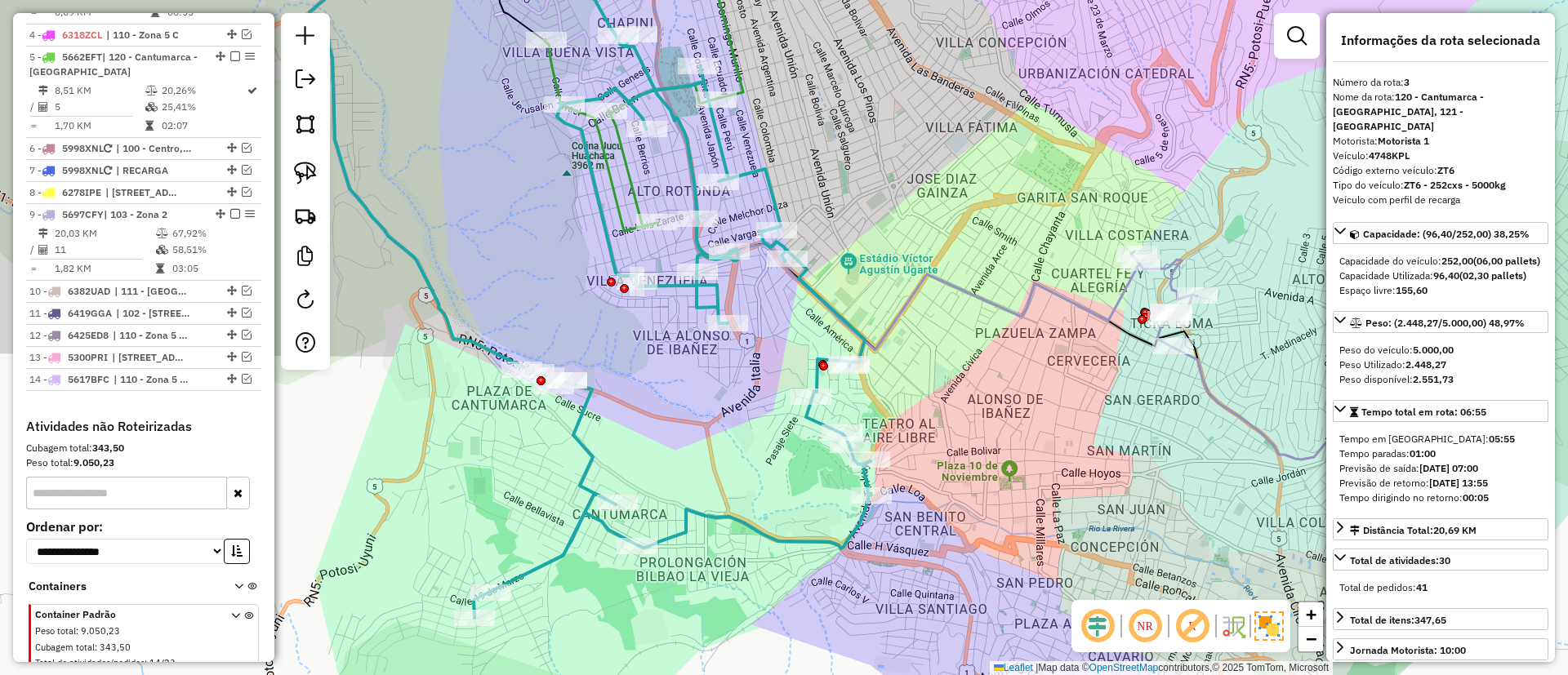
scroll to position [687, 0]
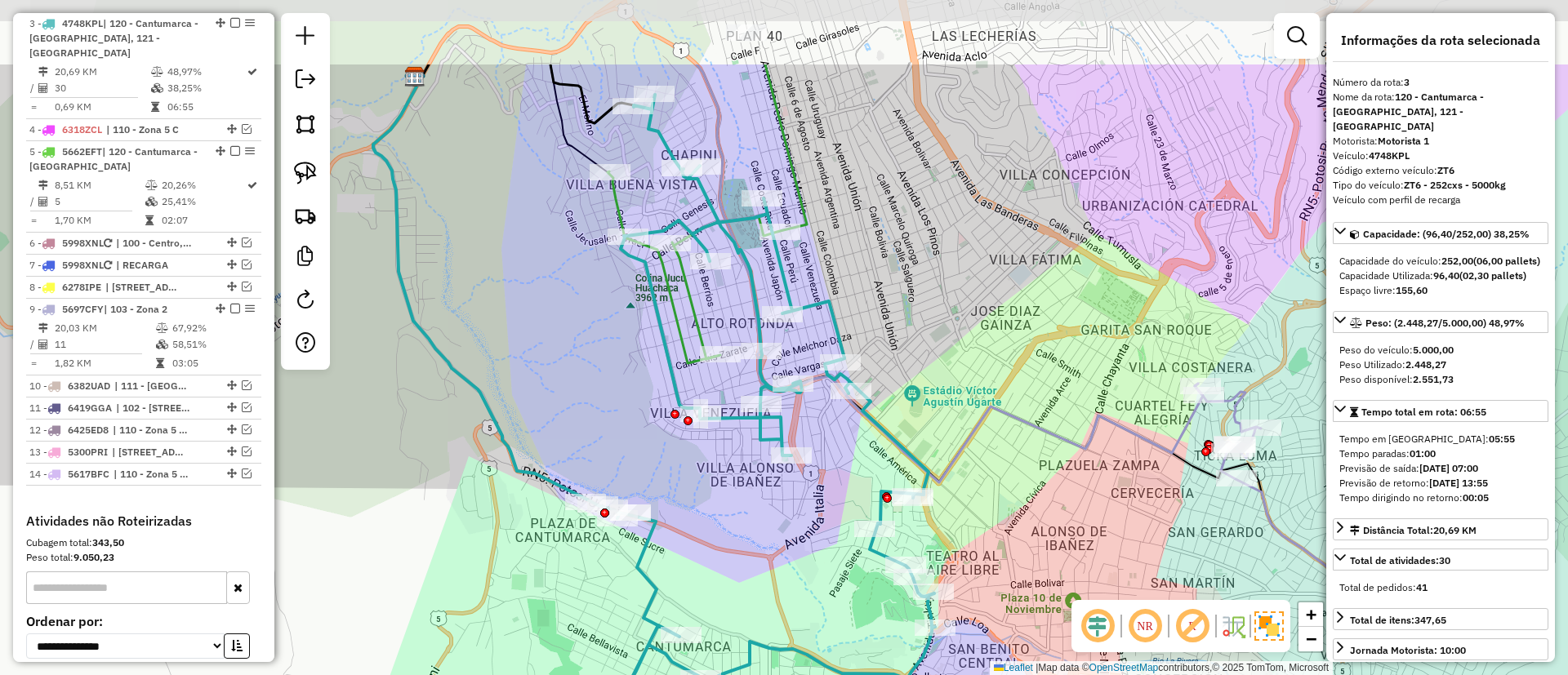
drag, startPoint x: 666, startPoint y: 474, endPoint x: 730, endPoint y: 608, distance: 148.5
click at [730, 608] on div "Janela de atendimento Grade de atendimento Capacidade Transportadoras Veículos …" at bounding box center [784, 337] width 1568 height 675
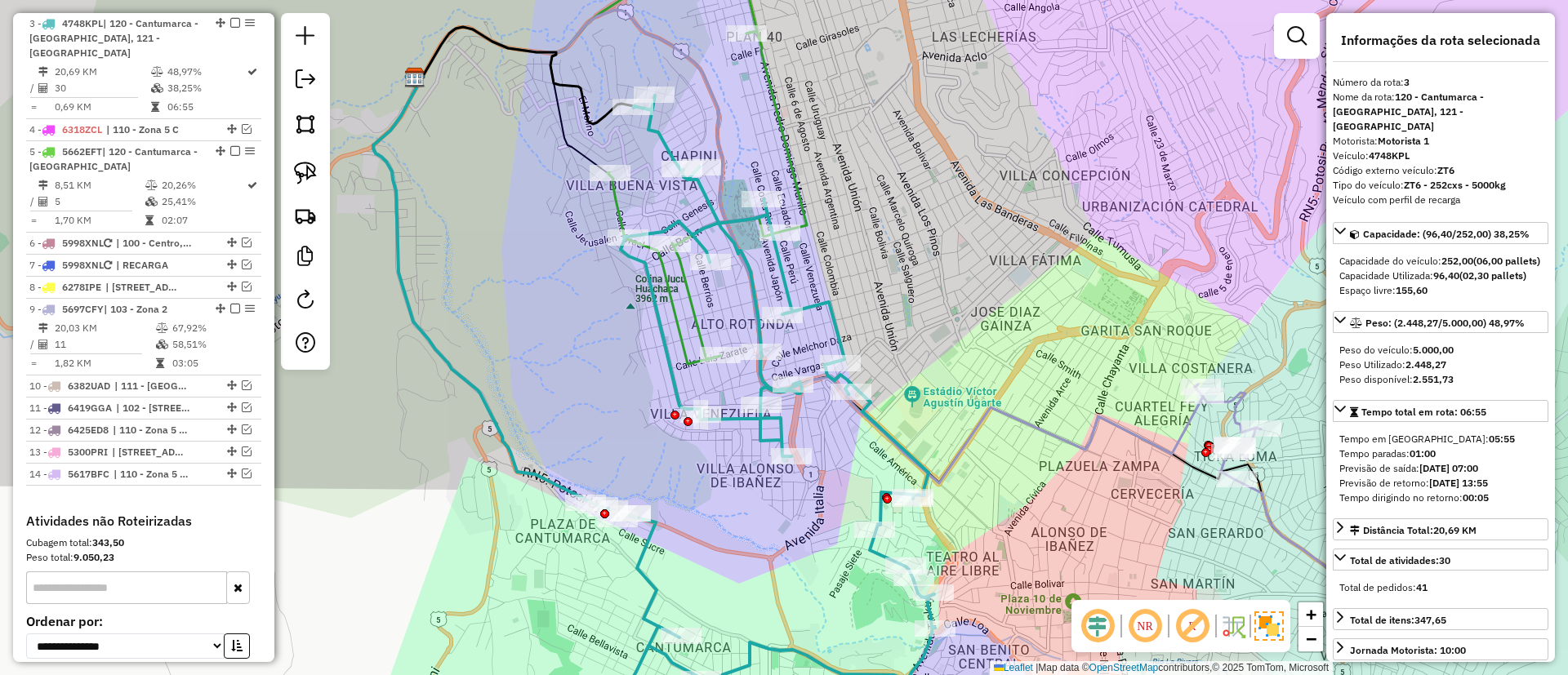
click at [773, 94] on icon at bounding box center [707, 197] width 199 height 333
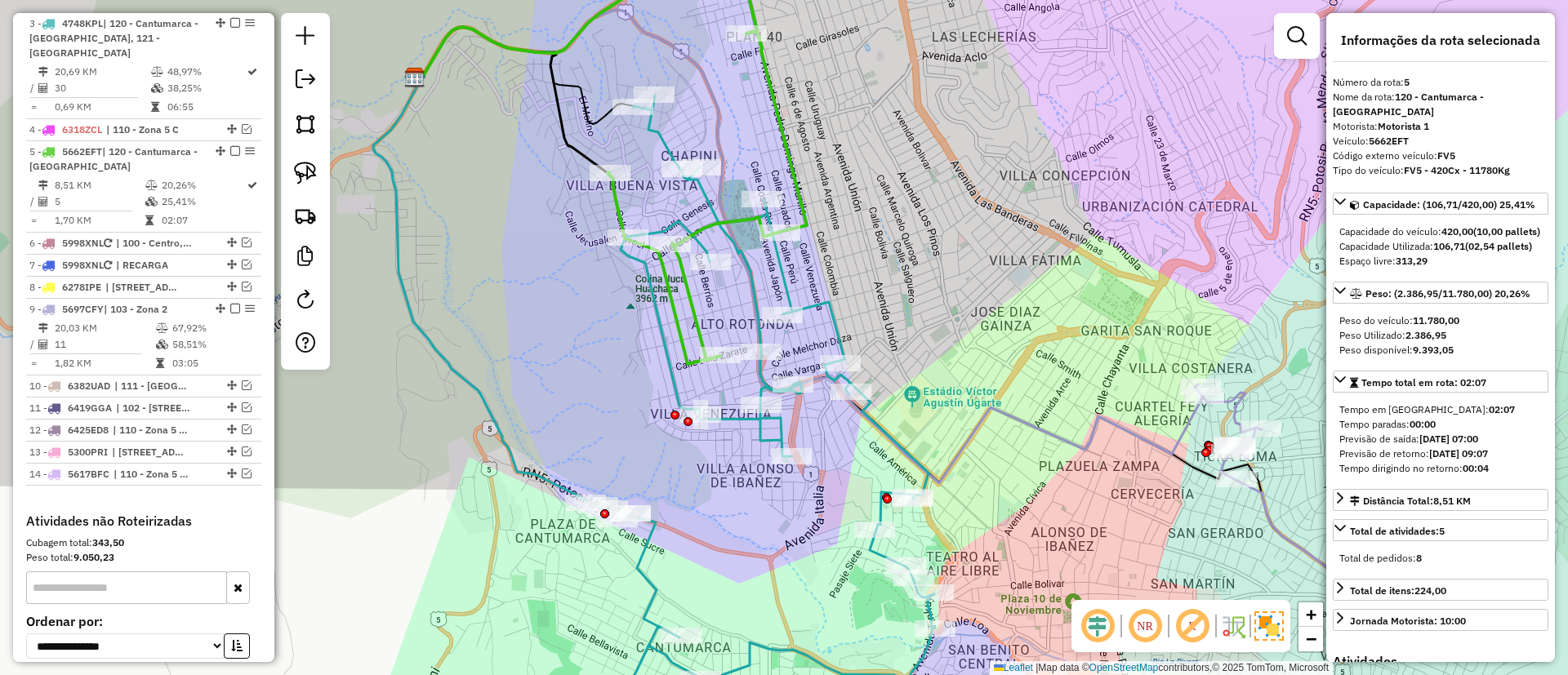
scroll to position [801, 0]
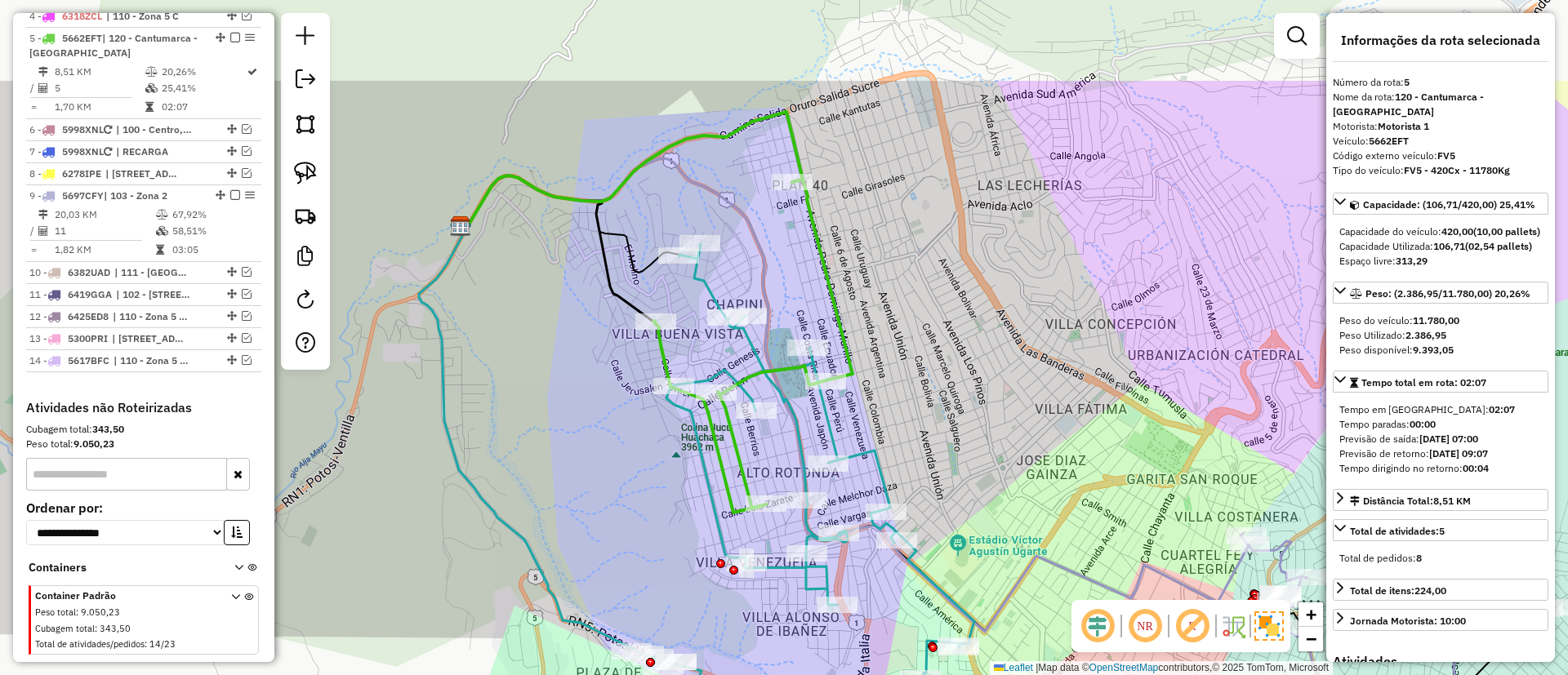
click at [915, 302] on div "Janela de atendimento Grade de atendimento Capacidade Transportadoras Veículos …" at bounding box center [784, 337] width 1568 height 675
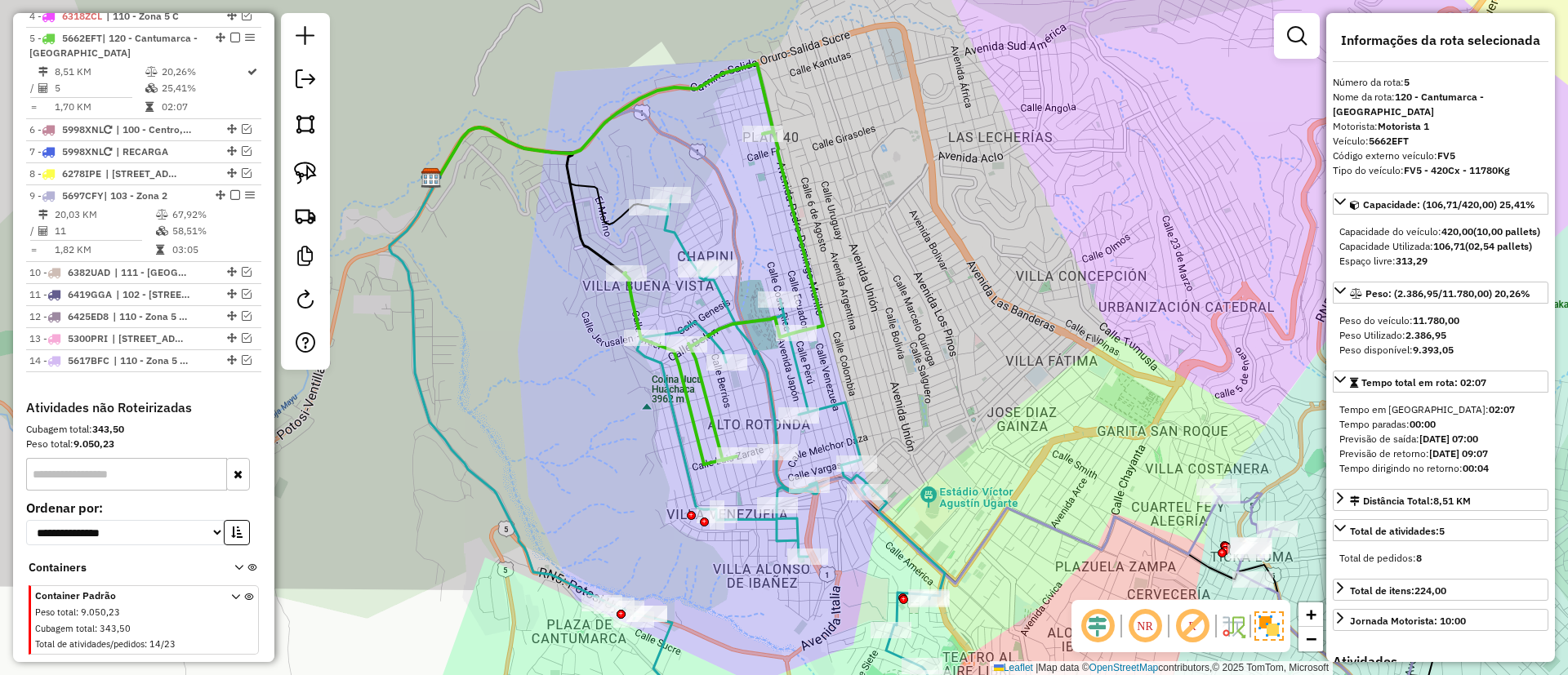
drag, startPoint x: 890, startPoint y: 292, endPoint x: 881, endPoint y: 248, distance: 44.9
click at [881, 248] on div "Janela de atendimento Grade de atendimento Capacidade Transportadoras Veículos …" at bounding box center [784, 337] width 1568 height 675
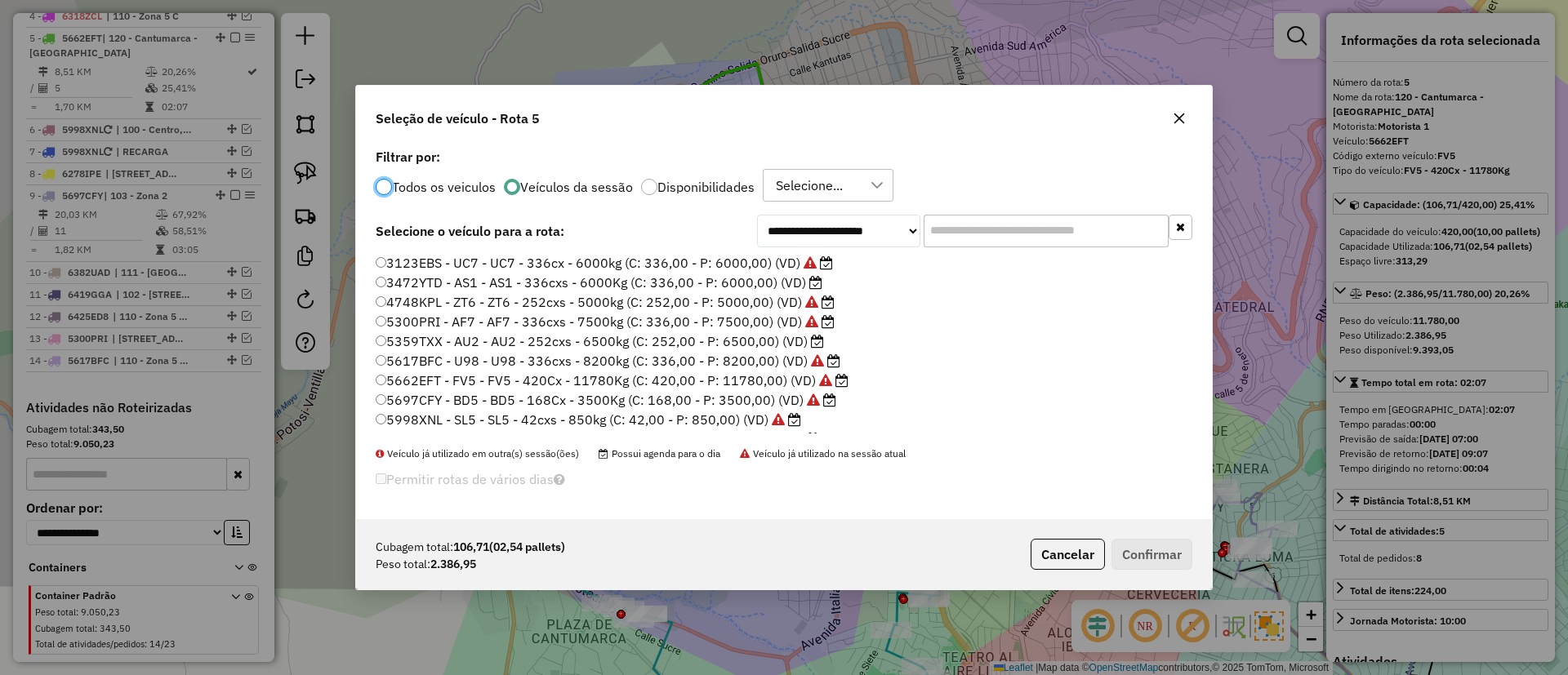
scroll to position [9, 5]
click at [800, 338] on label "5359TXX - AU2 - AU2 - 252cxs - 6500kg (C: 252,00 - P: 6500,00) (VD)" at bounding box center [600, 341] width 449 height 20
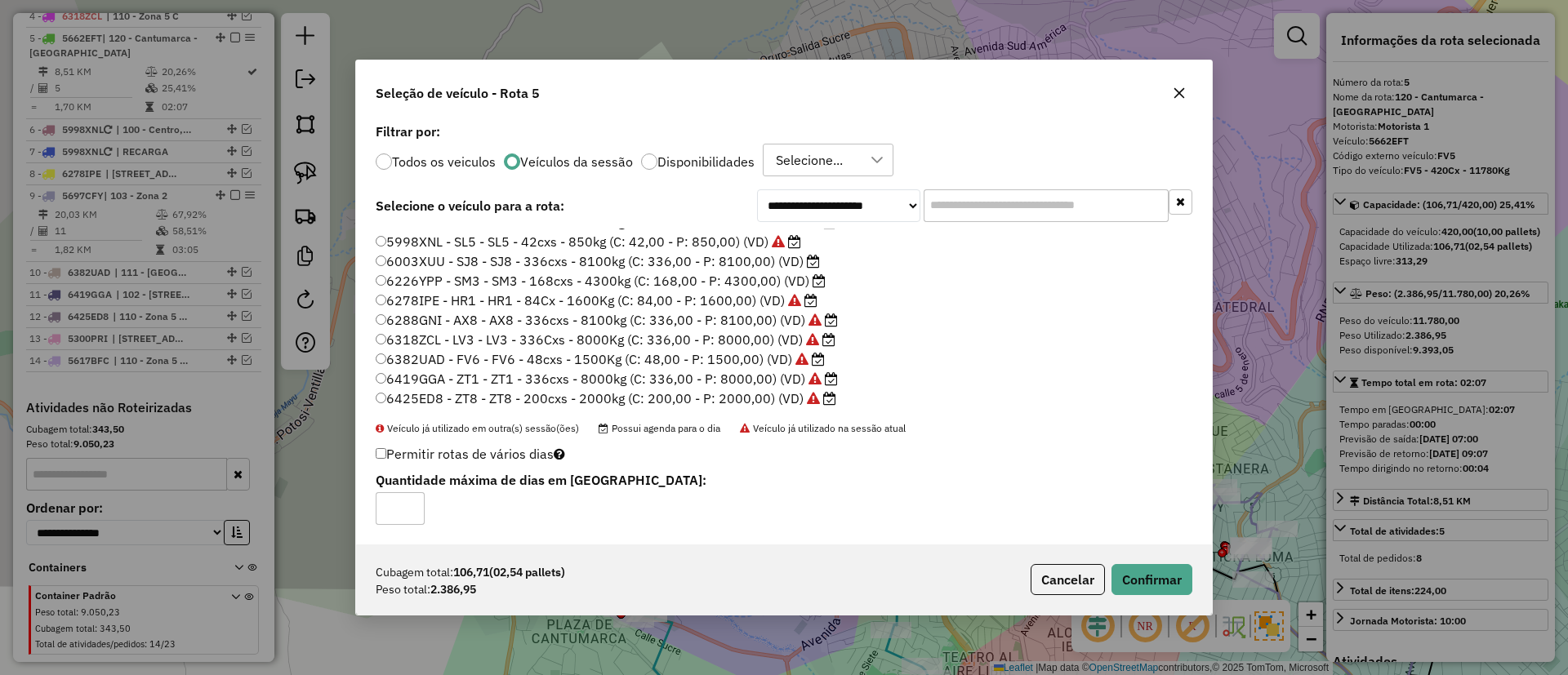
scroll to position [154, 0]
click at [774, 280] on label "6226YPP - SM3 - SM3 - 168cxs - 4300kg (C: 168,00 - P: 4300,00) (VD)" at bounding box center [601, 280] width 449 height 20
click at [1142, 564] on button "Confirmar" at bounding box center [1152, 580] width 81 height 31
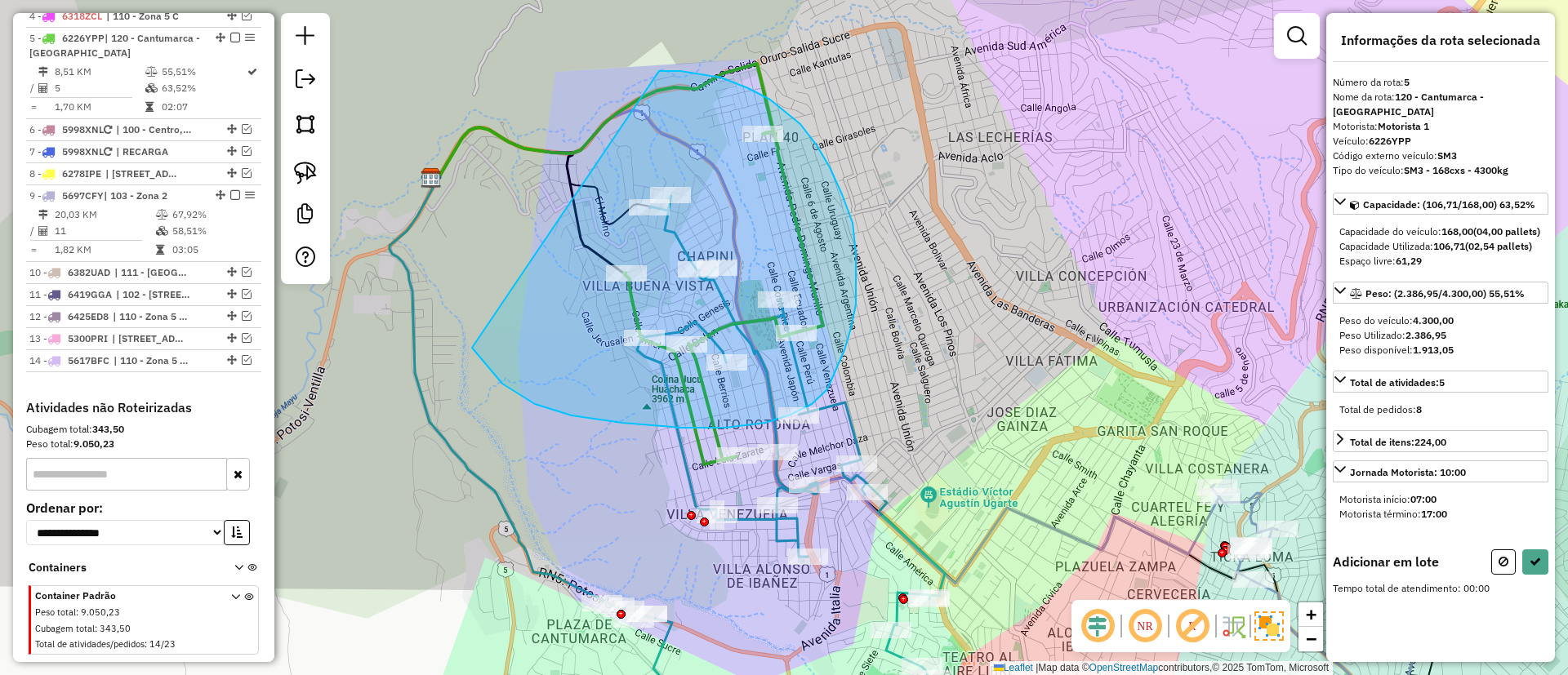
drag, startPoint x: 483, startPoint y: 362, endPoint x: 659, endPoint y: 71, distance: 340.1
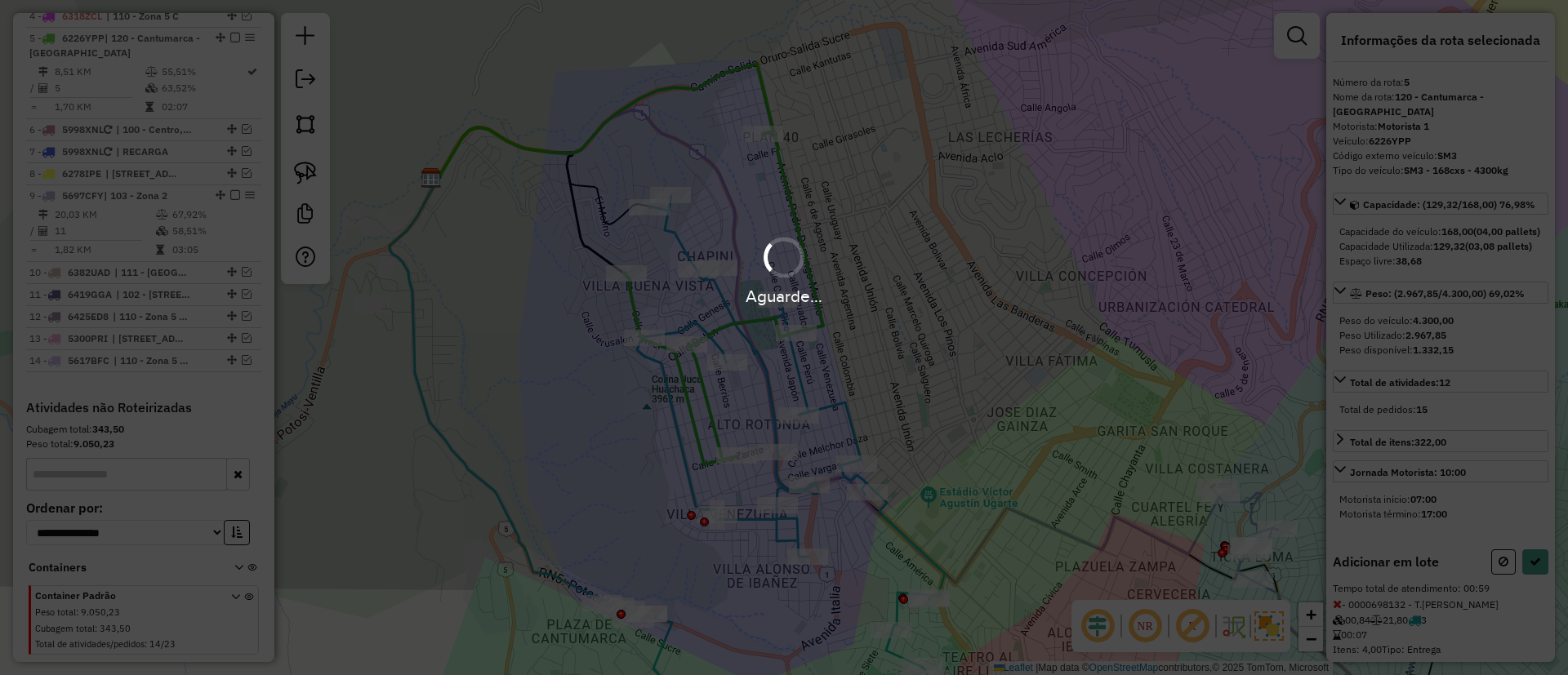
select select "**********"
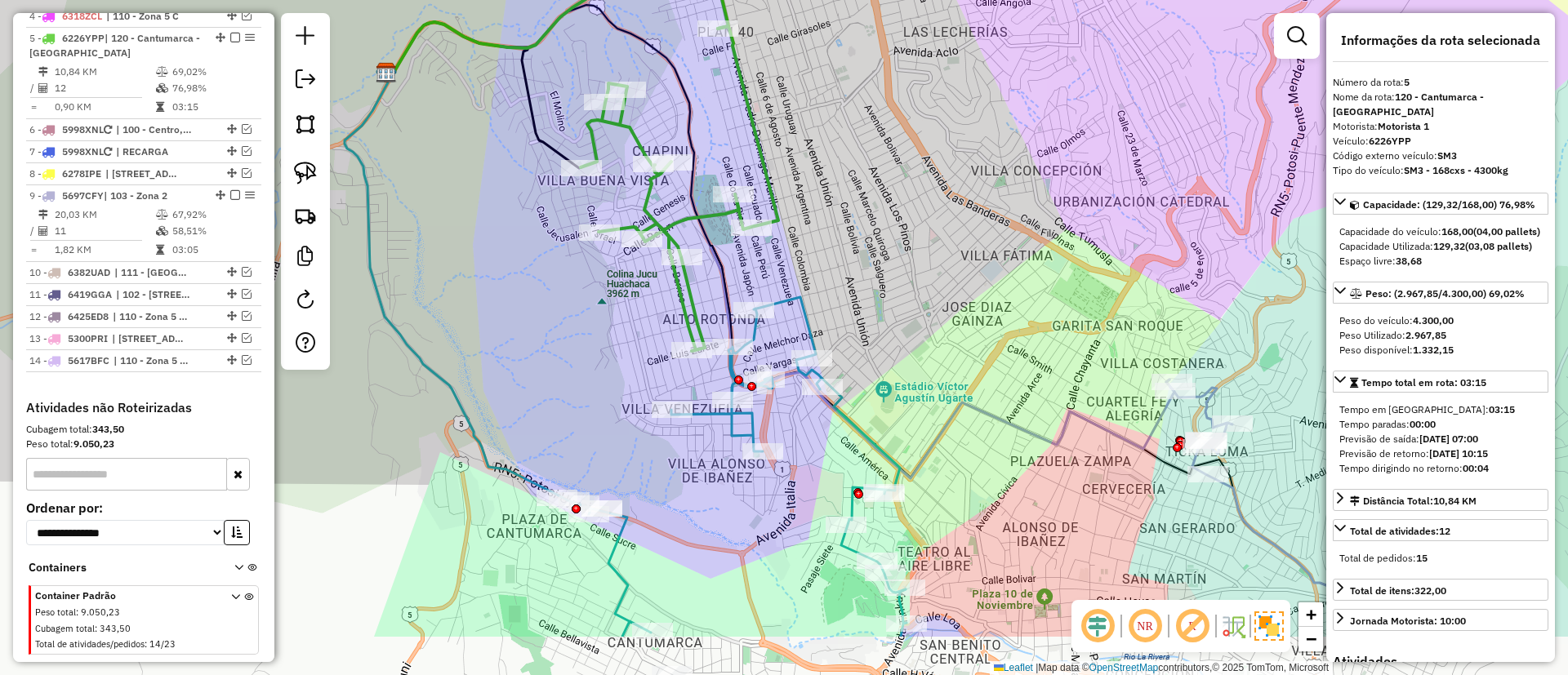
drag, startPoint x: 652, startPoint y: 487, endPoint x: 615, endPoint y: 406, distance: 89.1
click at [615, 406] on div "Janela de atendimento Grade de atendimento Capacidade Transportadoras Veículos …" at bounding box center [784, 337] width 1568 height 675
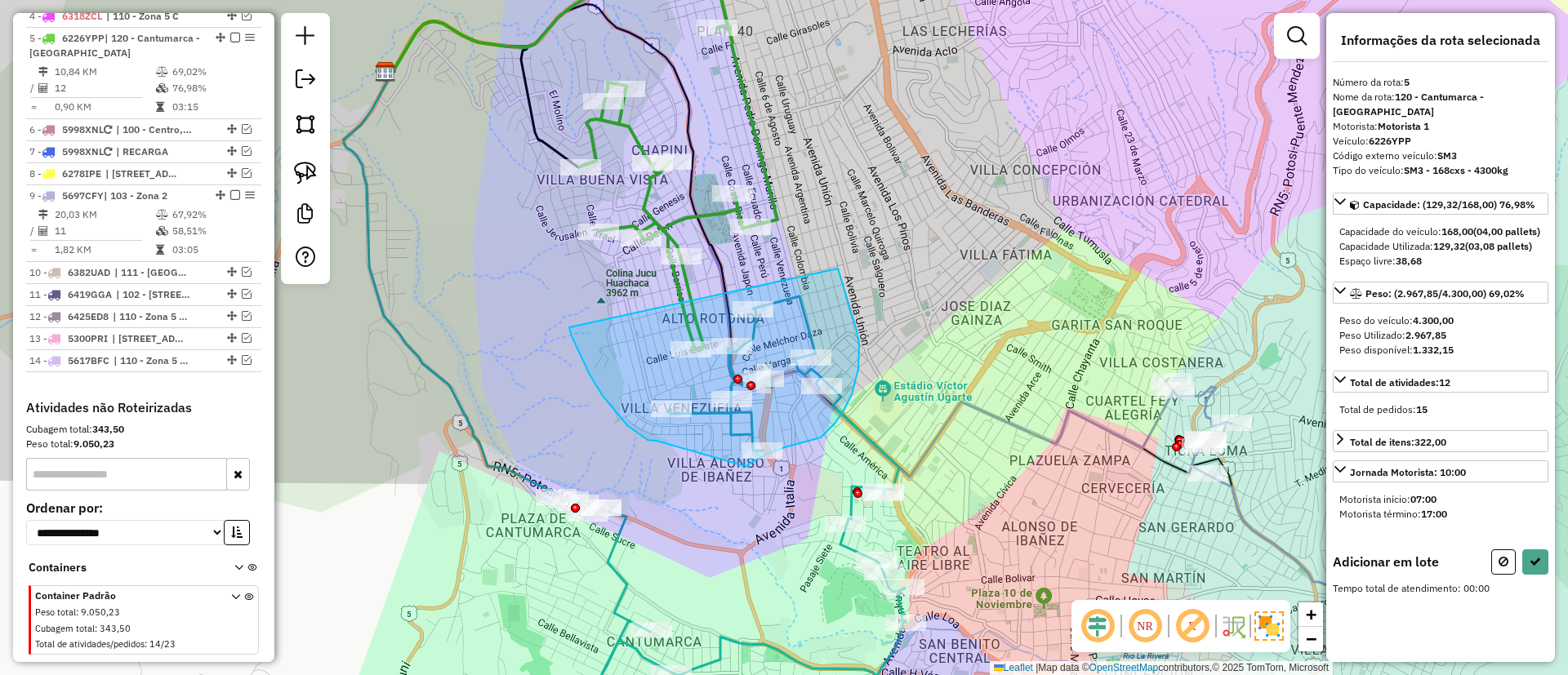
drag, startPoint x: 571, startPoint y: 336, endPoint x: 809, endPoint y: 220, distance: 264.8
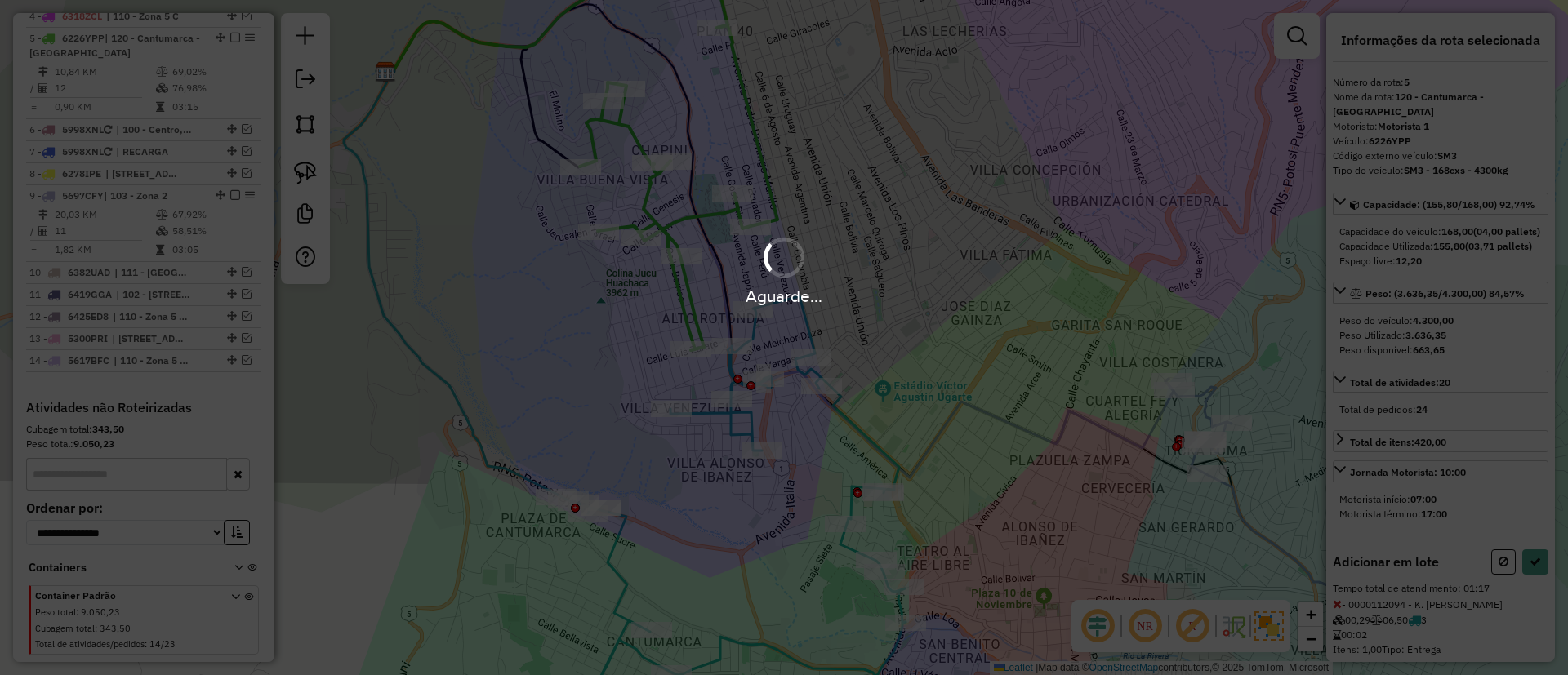
select select "**********"
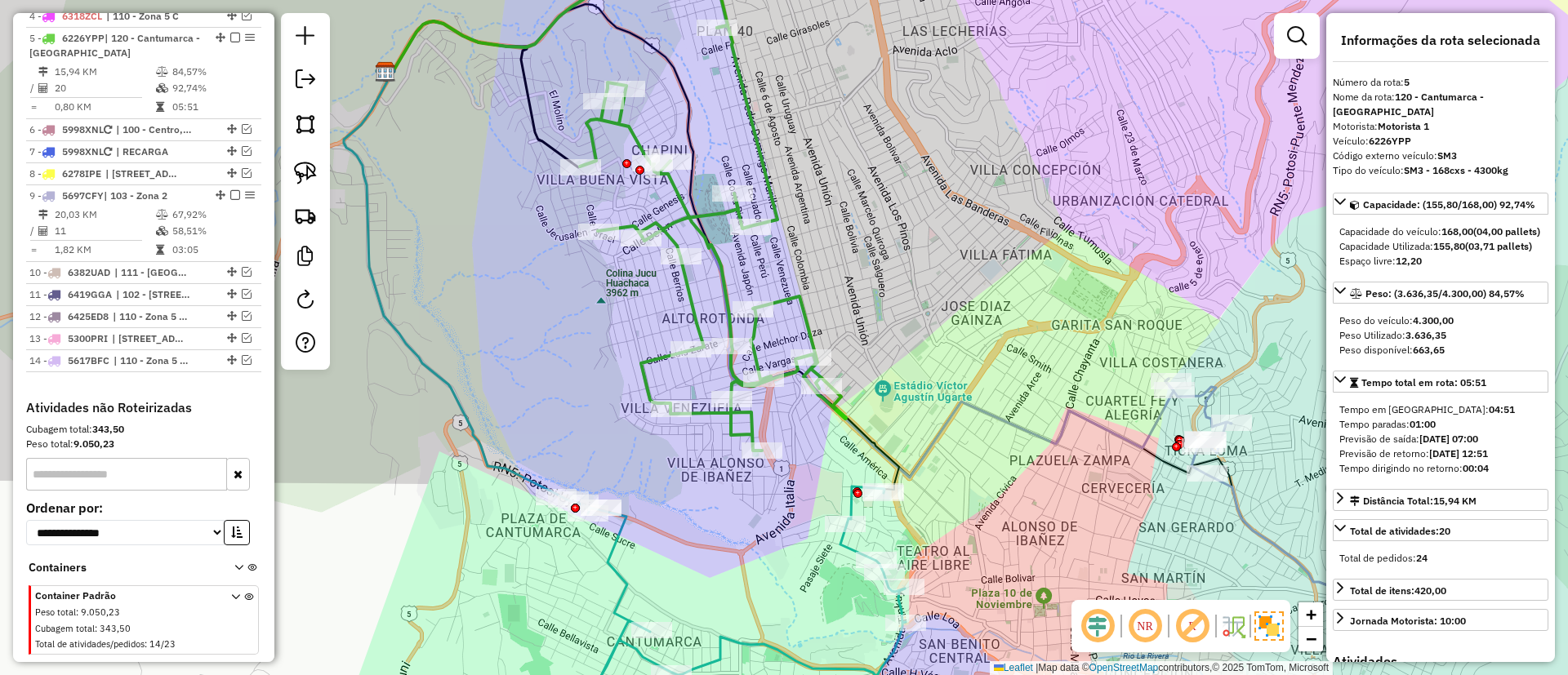
click at [725, 652] on icon at bounding box center [707, 615] width 398 height 256
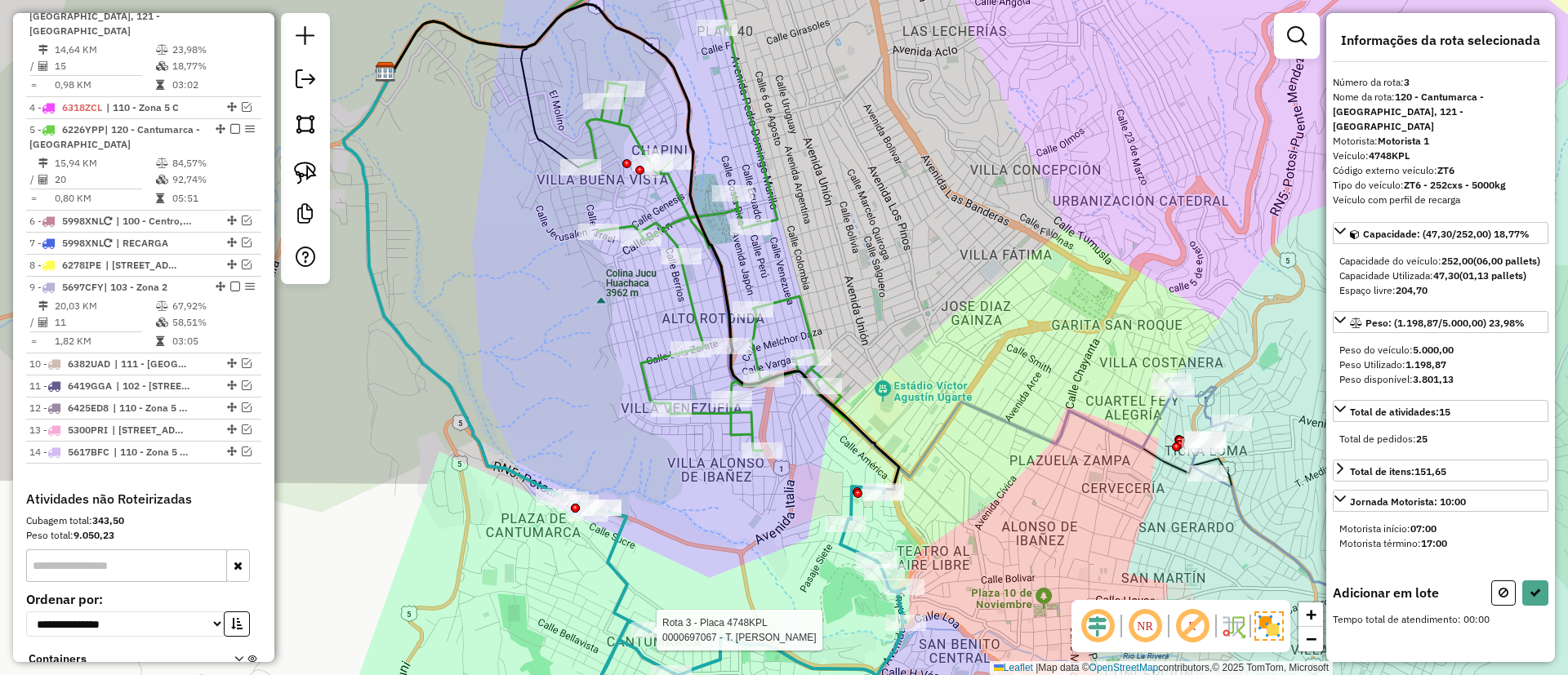
scroll to position [687, 0]
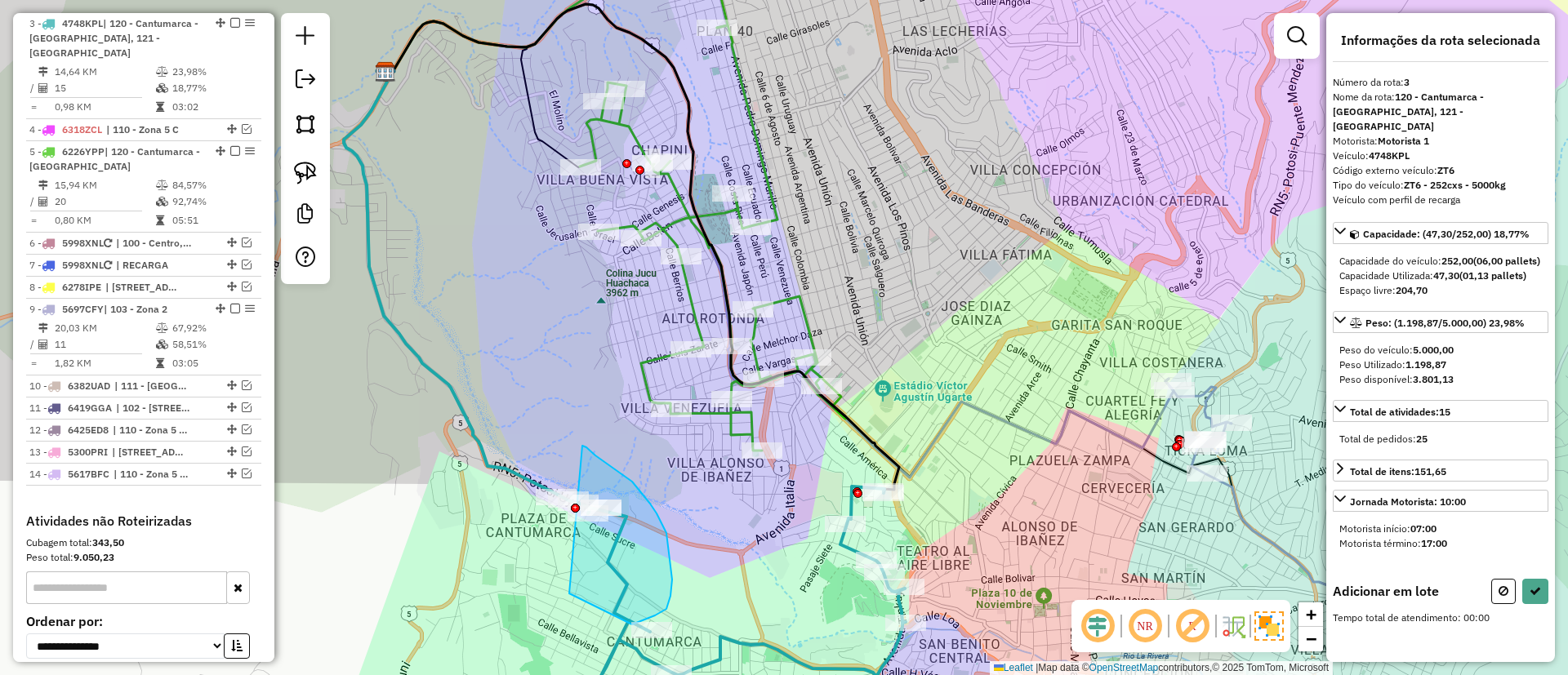
drag, startPoint x: 569, startPoint y: 594, endPoint x: 582, endPoint y: 446, distance: 148.6
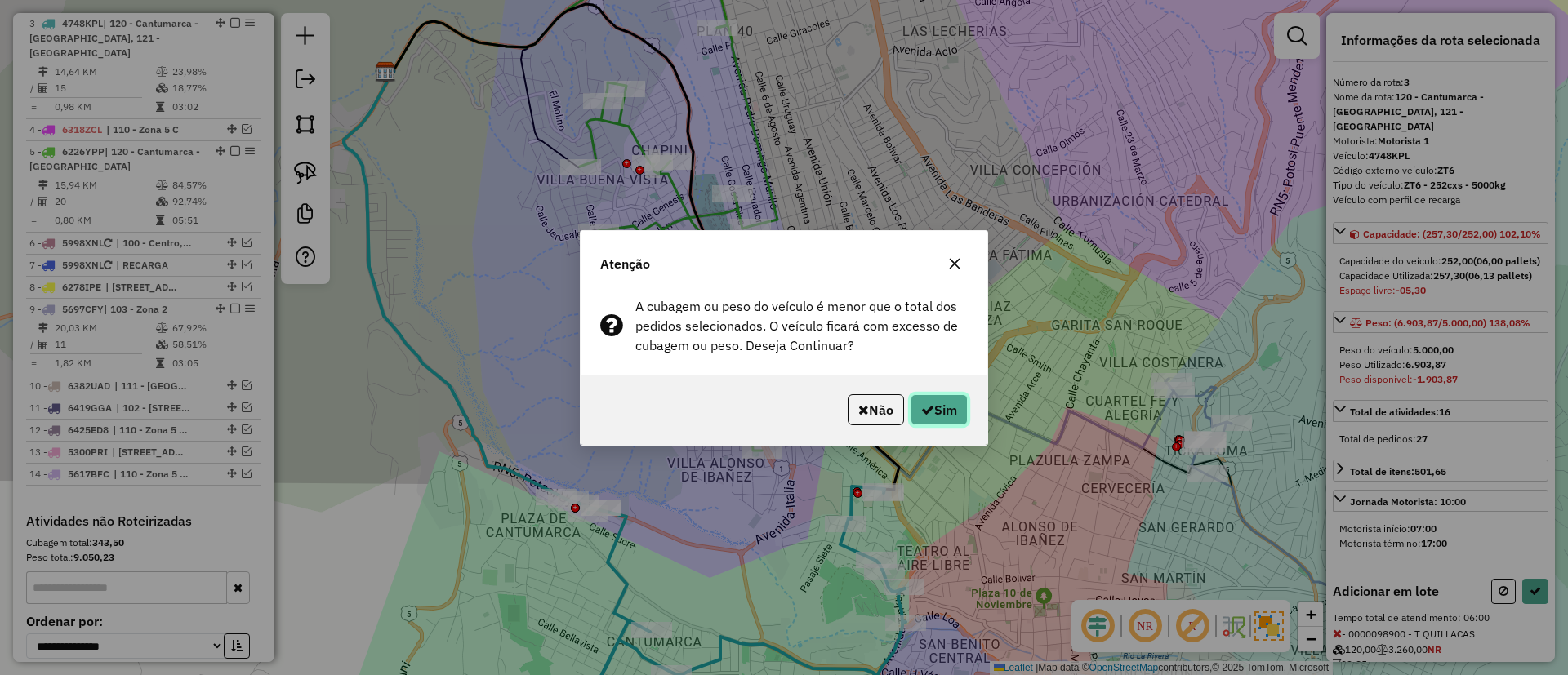
click at [956, 407] on button "Sim" at bounding box center [939, 410] width 57 height 31
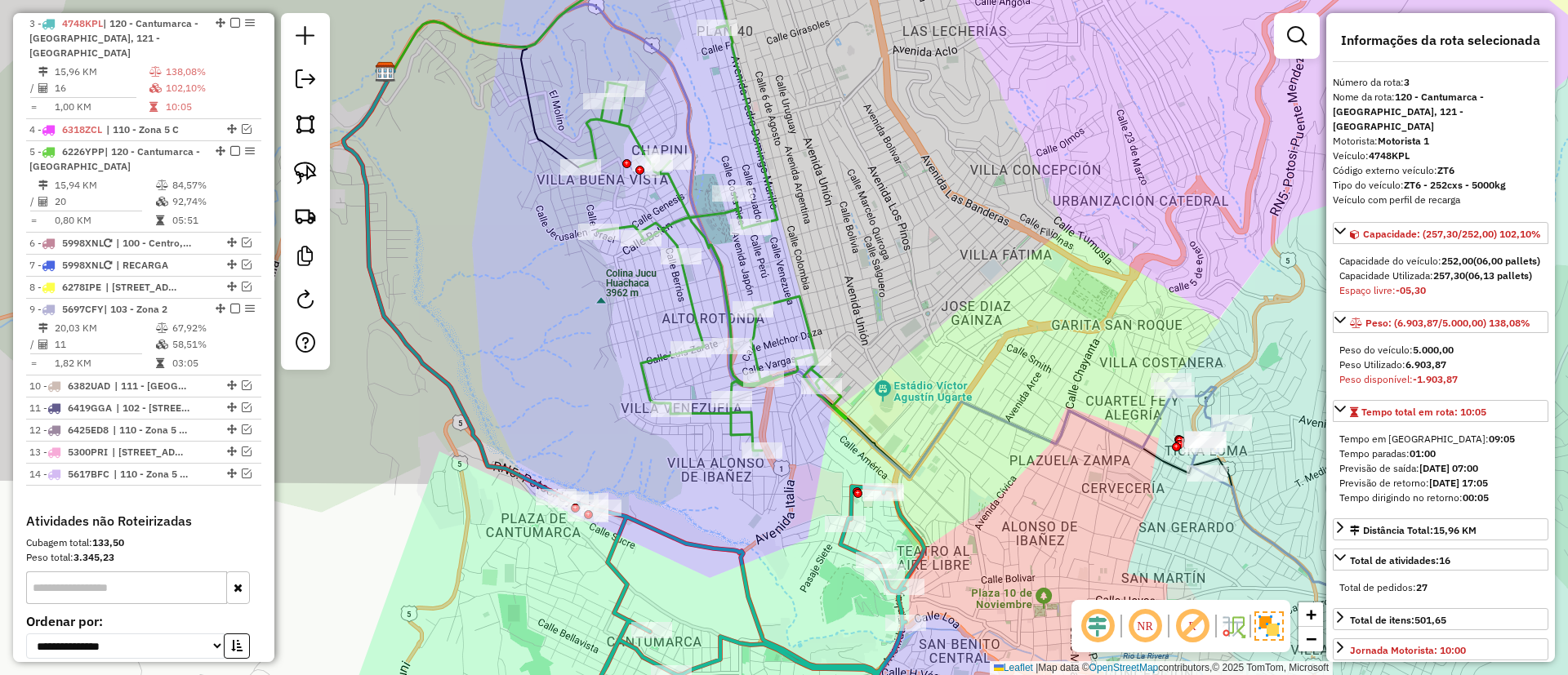
click at [619, 573] on icon at bounding box center [717, 615] width 417 height 256
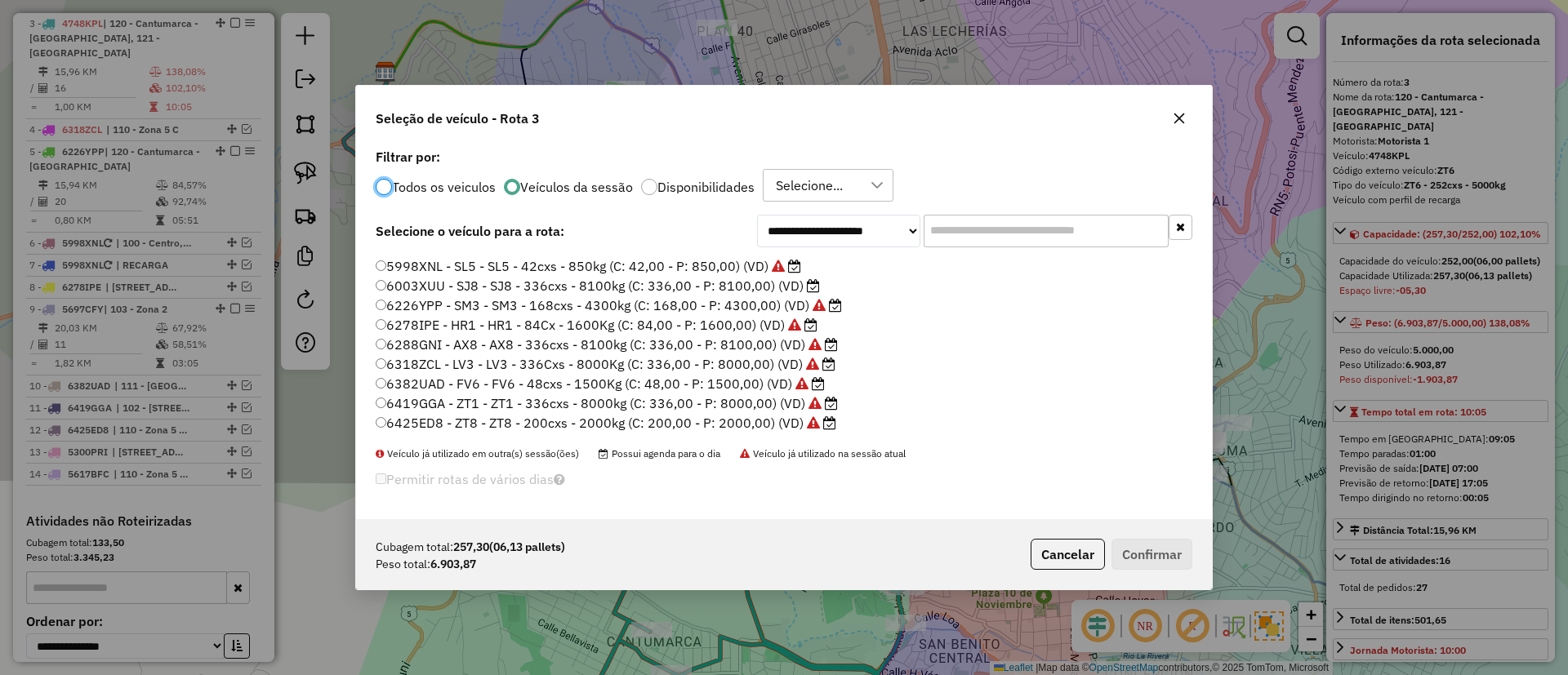
scroll to position [31, 0]
click at [785, 306] on label "5359TXX - AU2 - AU2 - 252cxs - 6500kg (C: 252,00 - P: 6500,00) (VD)" at bounding box center [600, 310] width 449 height 20
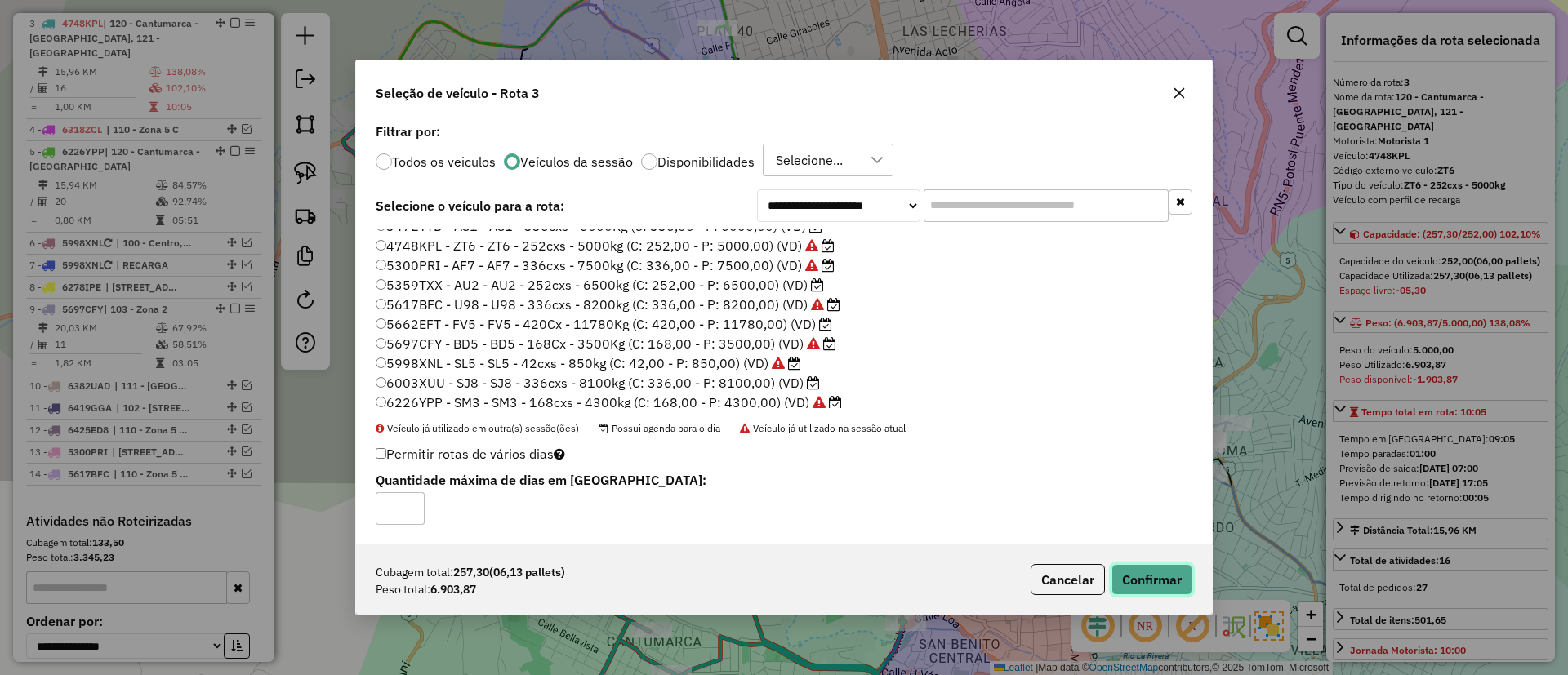
click at [1125, 575] on button "Confirmar" at bounding box center [1152, 580] width 81 height 31
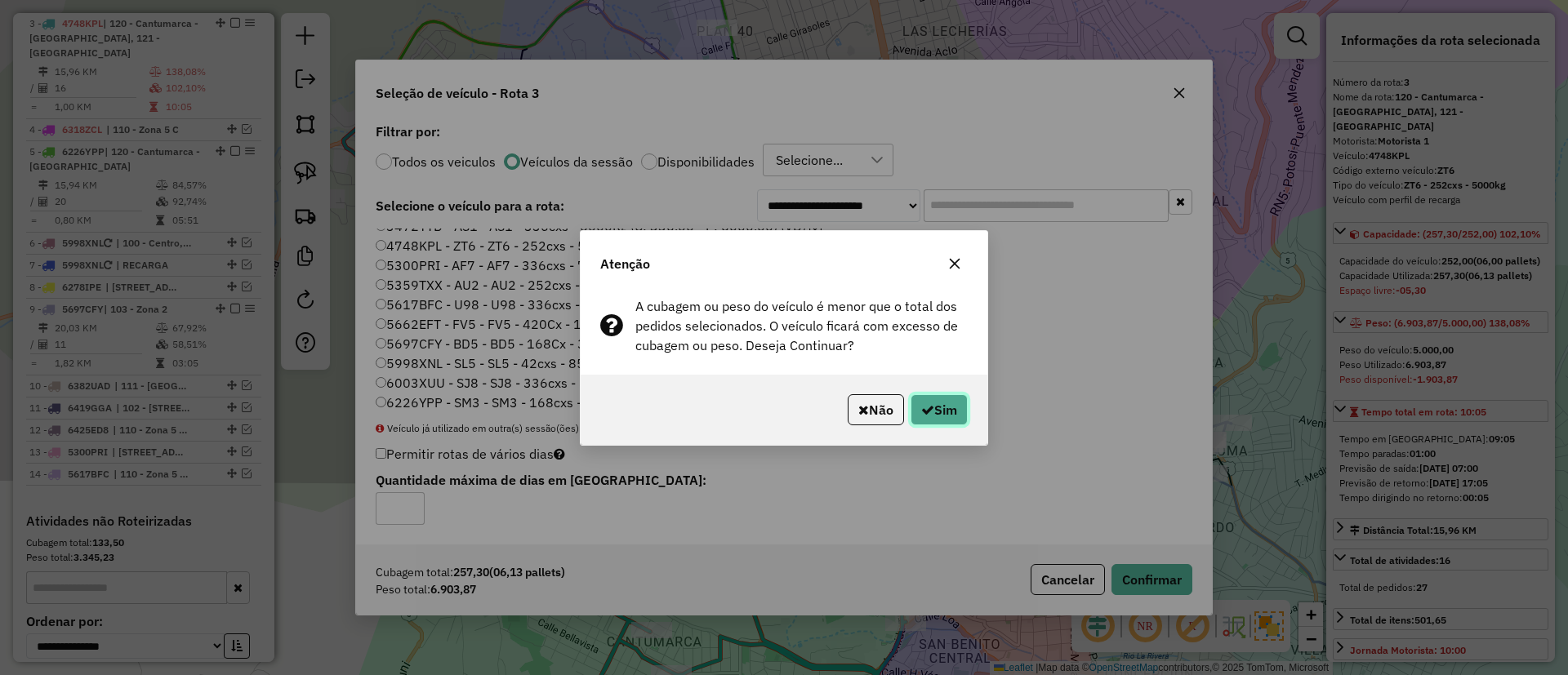
click at [947, 405] on button "Sim" at bounding box center [939, 410] width 57 height 31
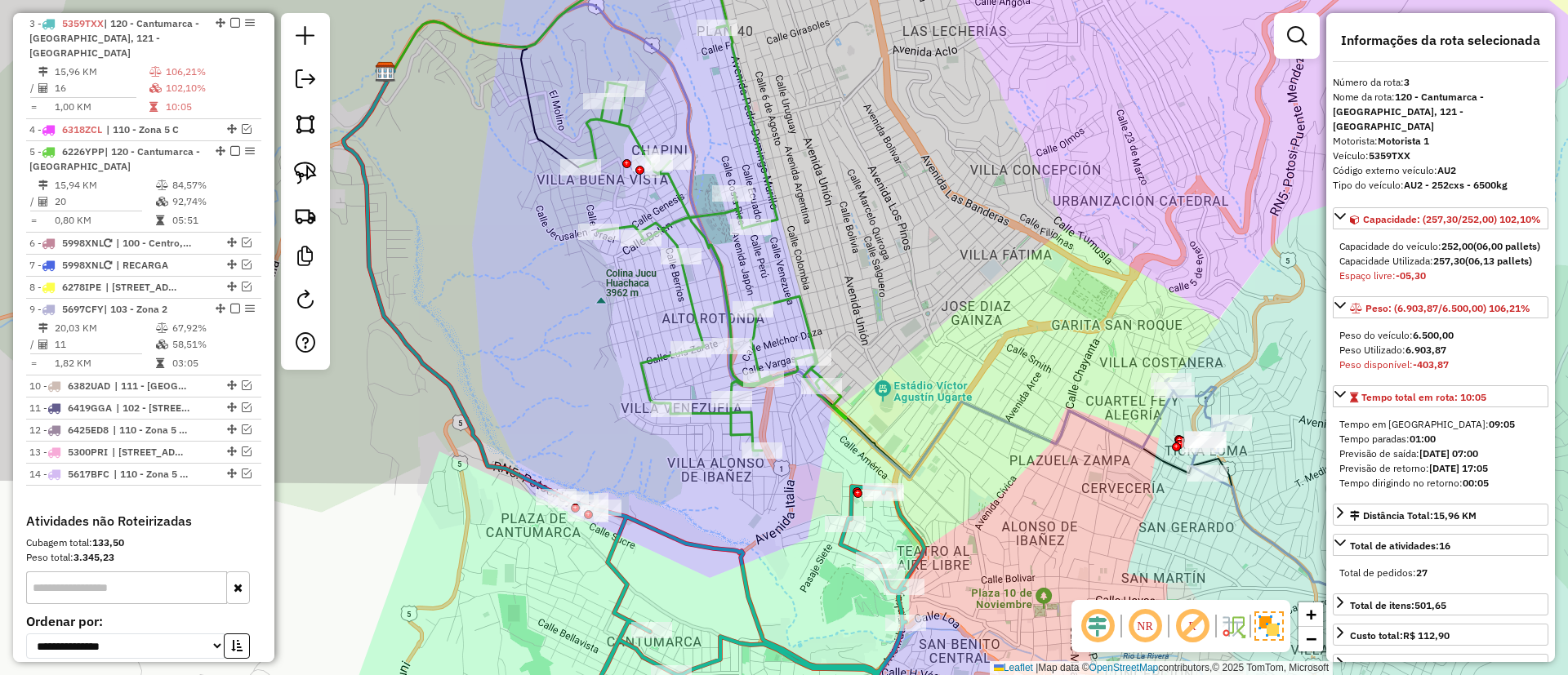
click at [745, 429] on icon at bounding box center [713, 238] width 266 height 425
click at [745, 429] on icon at bounding box center [715, 238] width 266 height 425
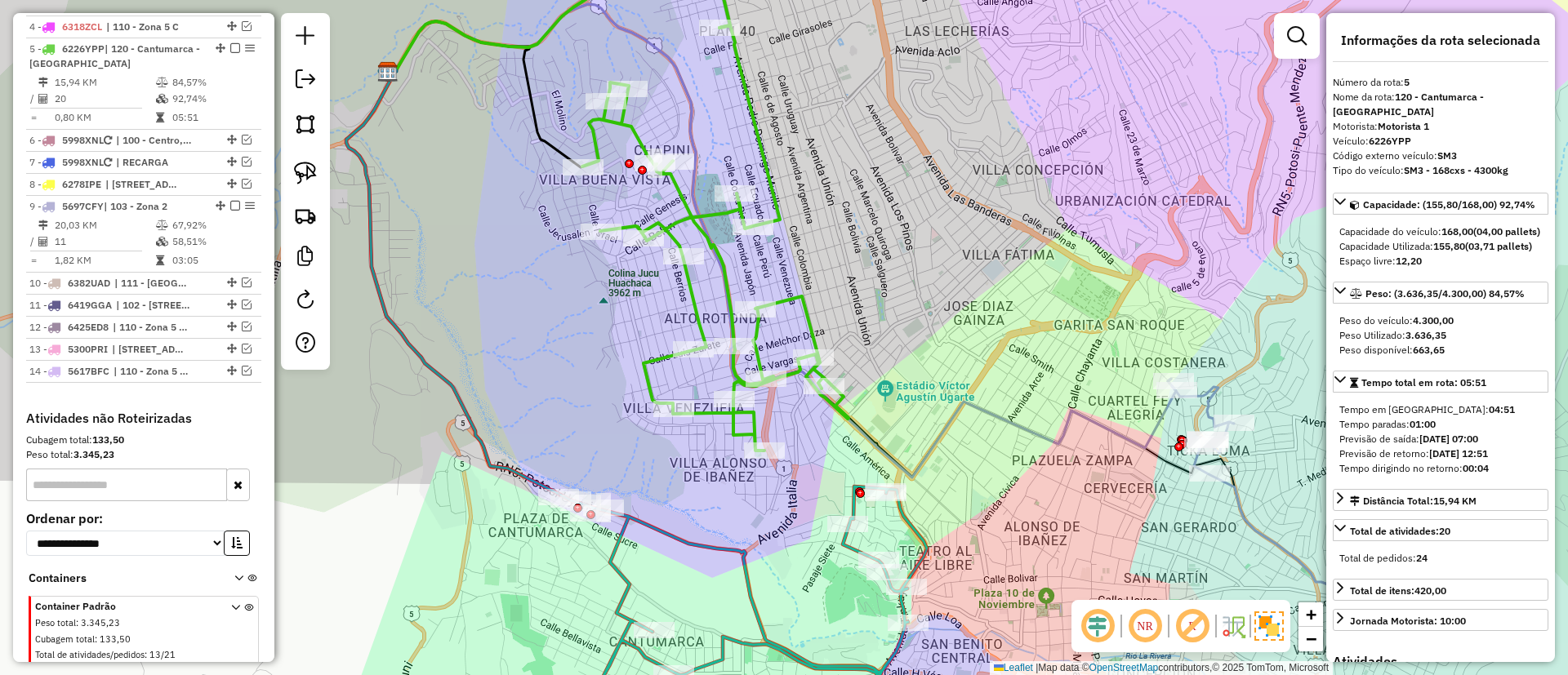
scroll to position [801, 0]
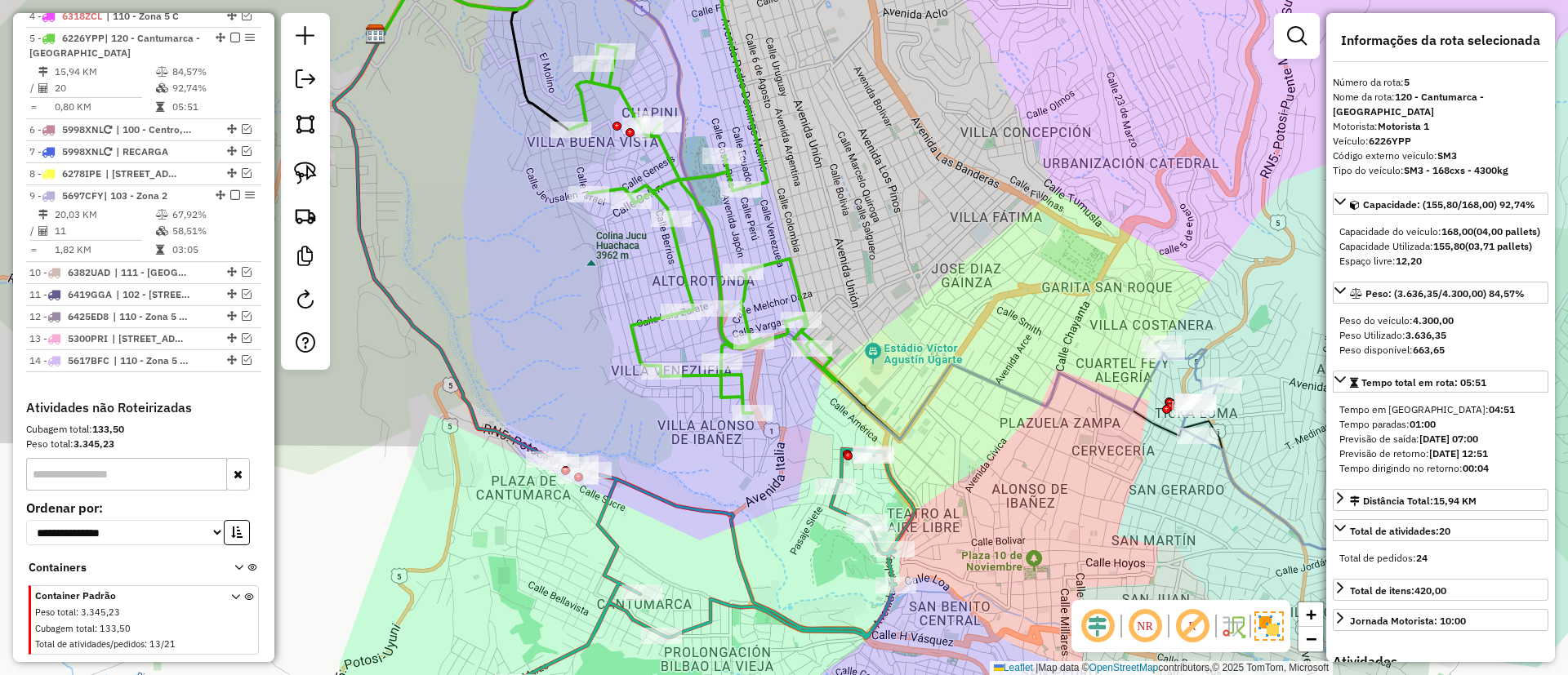
drag, startPoint x: 774, startPoint y: 458, endPoint x: 767, endPoint y: 432, distance: 26.9
click at [767, 432] on div "Janela de atendimento Grade de atendimento Capacidade Transportadoras Veículos …" at bounding box center [784, 337] width 1568 height 675
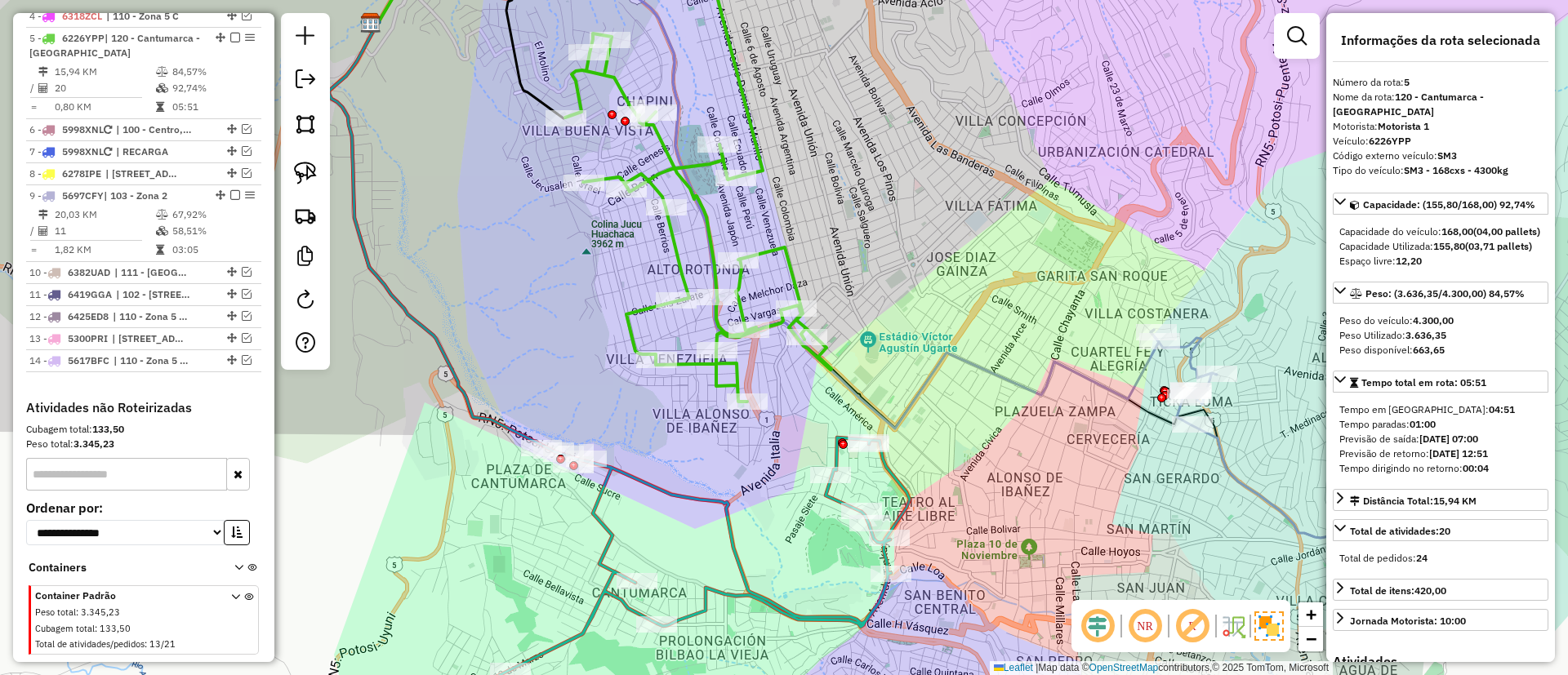
click at [719, 504] on icon at bounding box center [702, 566] width 417 height 258
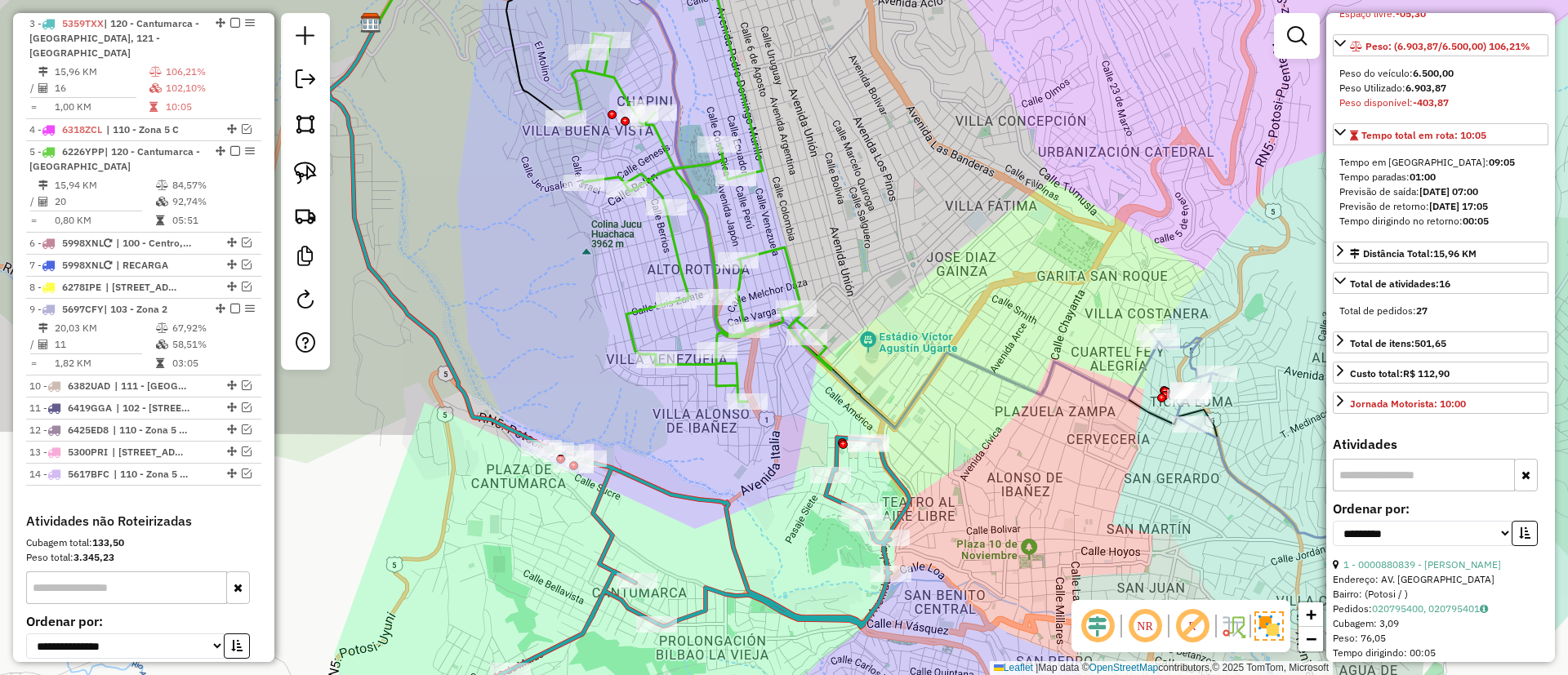
scroll to position [367, 0]
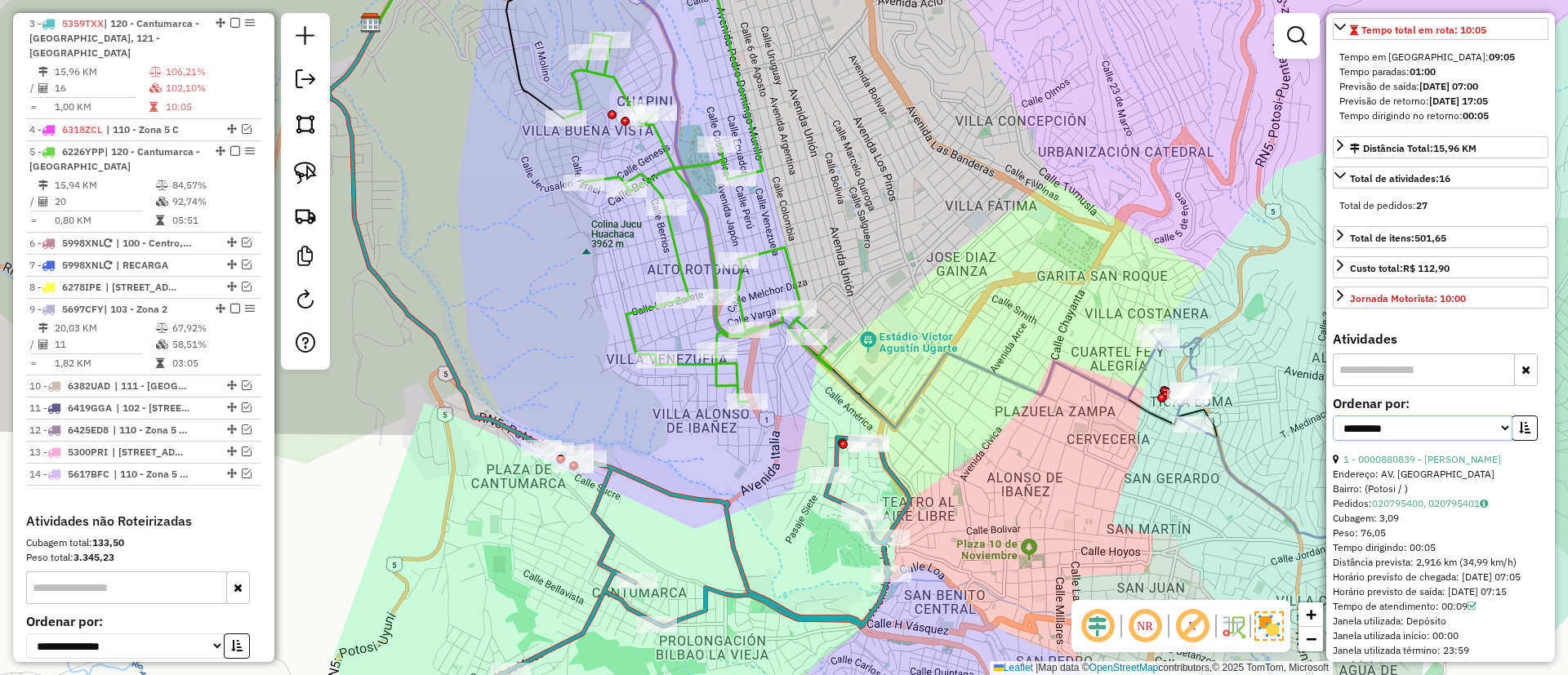
click at [1451, 441] on select "**********" at bounding box center [1423, 428] width 180 height 25
select select "**********"
click at [1333, 441] on select "**********" at bounding box center [1423, 428] width 180 height 25
click at [1521, 434] on icon "button" at bounding box center [1524, 427] width 11 height 11
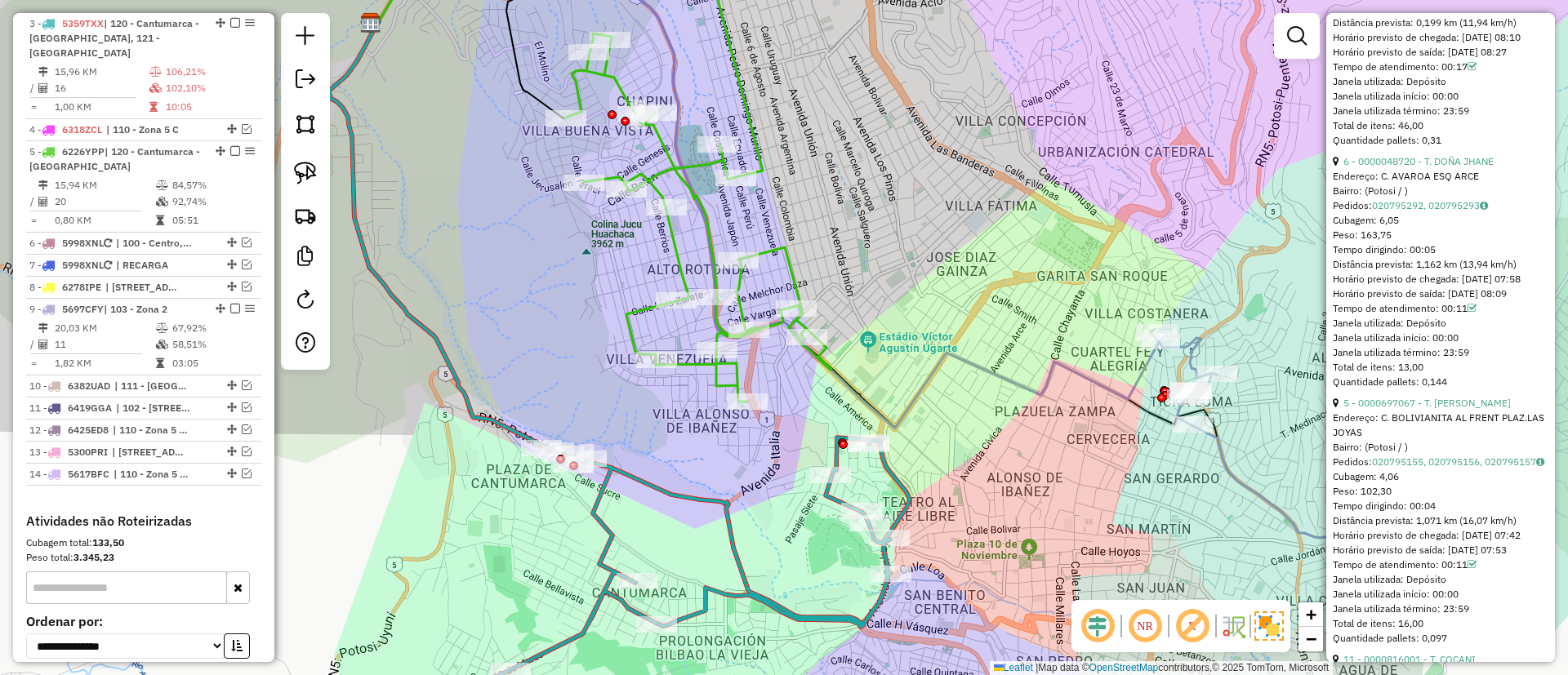
scroll to position [1225, 0]
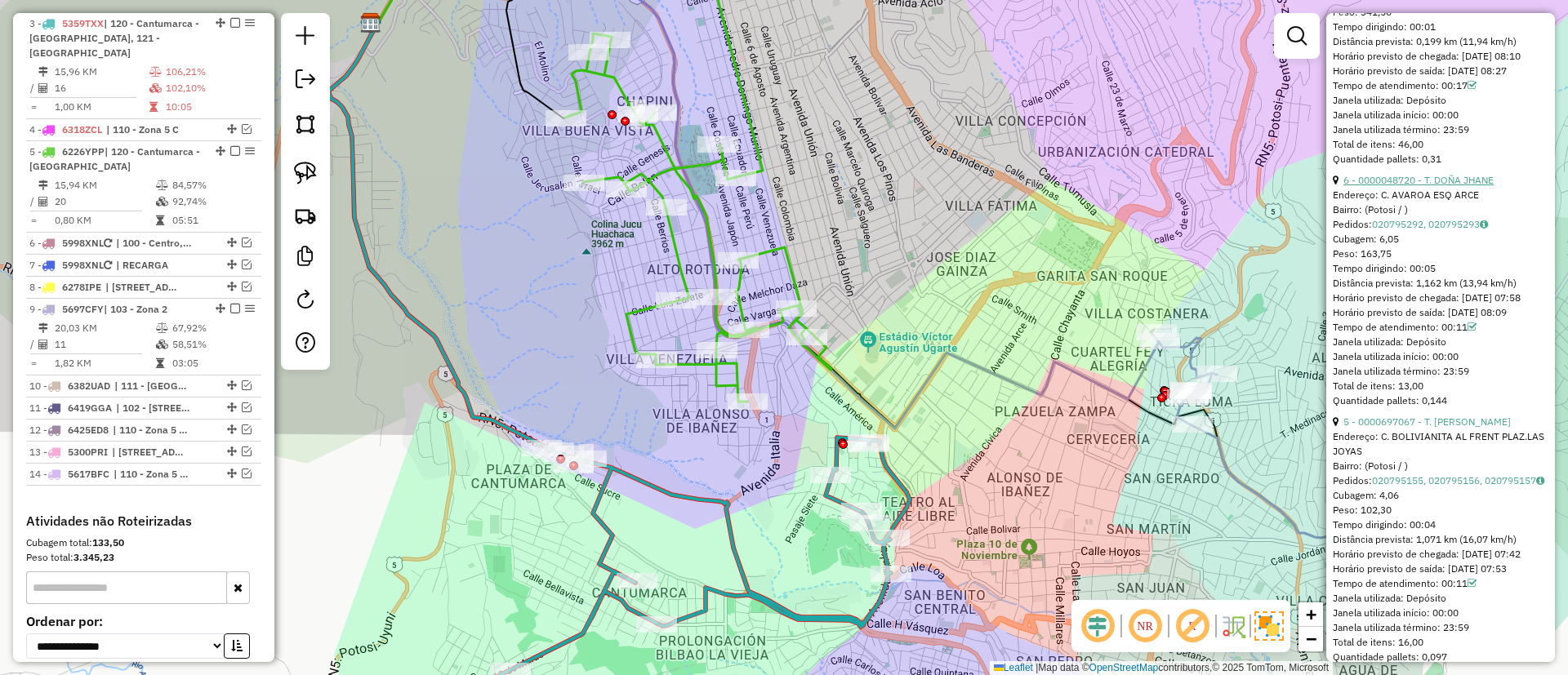
click at [1404, 186] on link "6 - 0000048720 - T. DOÑA JHANE" at bounding box center [1418, 180] width 150 height 12
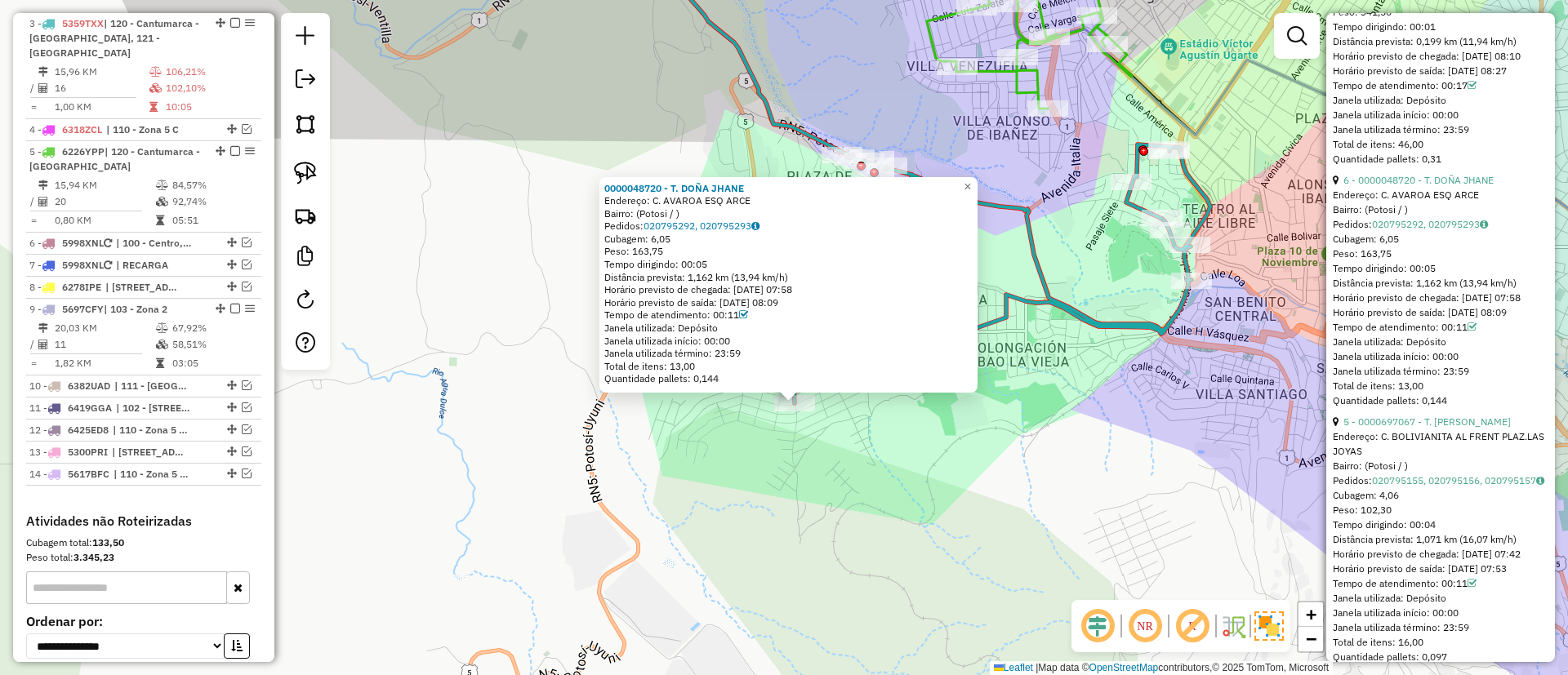
drag, startPoint x: 1065, startPoint y: 220, endPoint x: 1059, endPoint y: 419, distance: 199.1
click at [1060, 442] on div "0000048720 - T. DOÑA JHANE Endereço: C. AVAROA ESQ ARCE Bairro: (Potosi / ) Ped…" at bounding box center [784, 337] width 1568 height 675
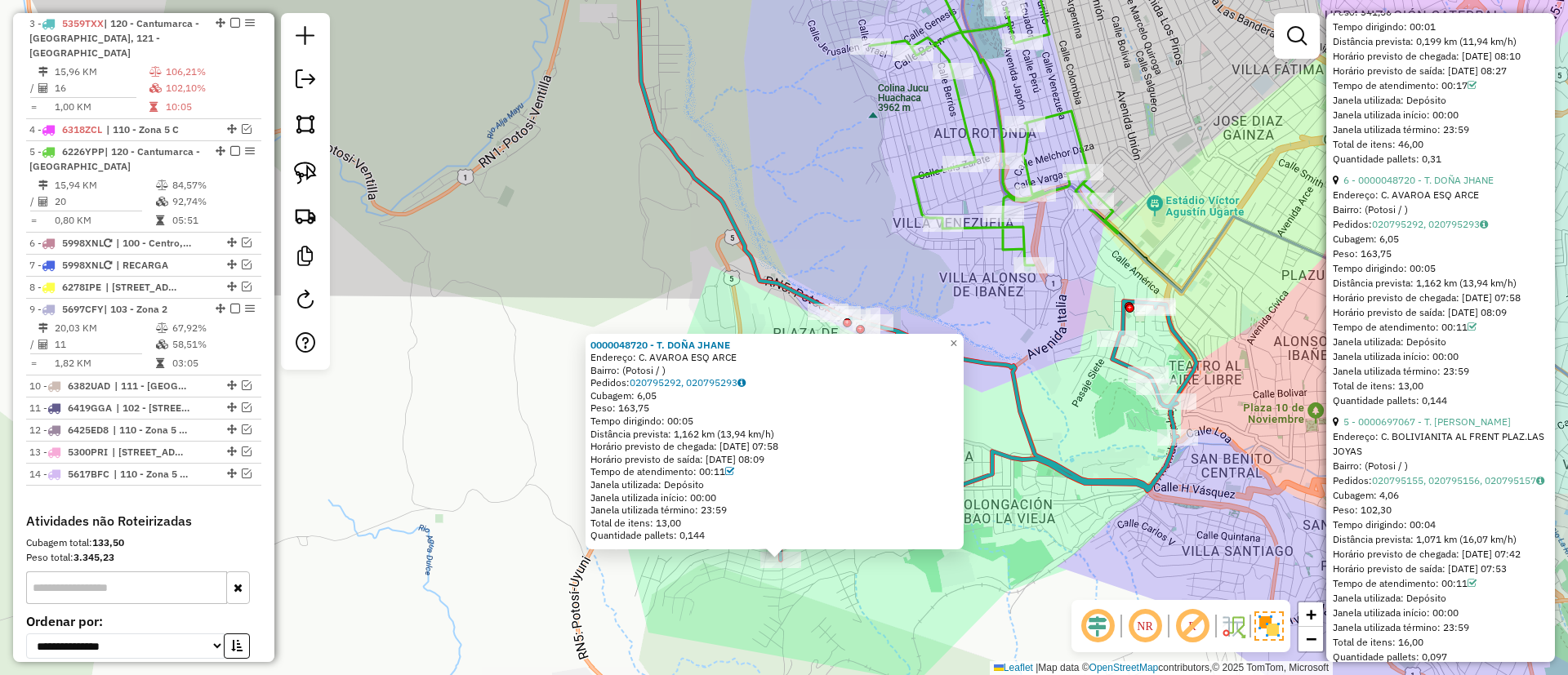
click at [1027, 239] on icon at bounding box center [985, 99] width 266 height 333
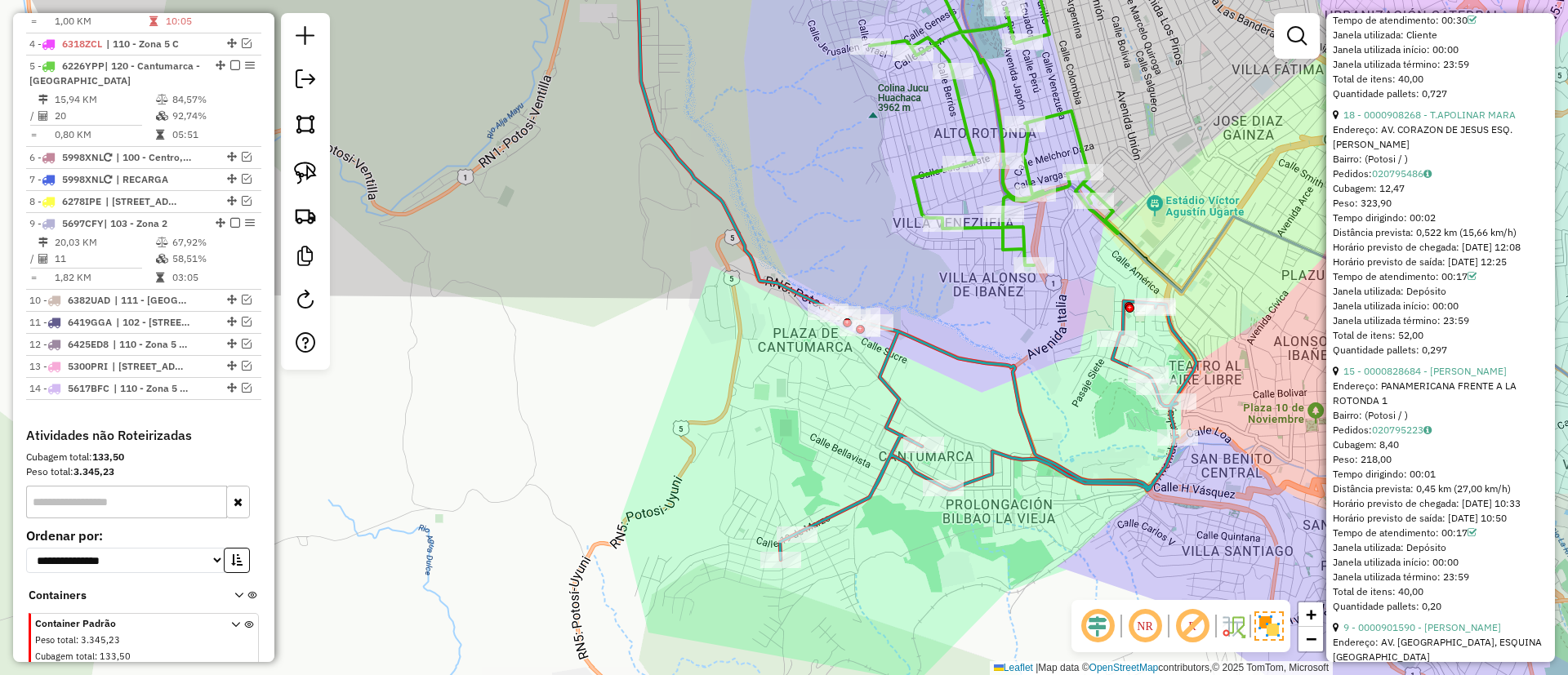
scroll to position [801, 0]
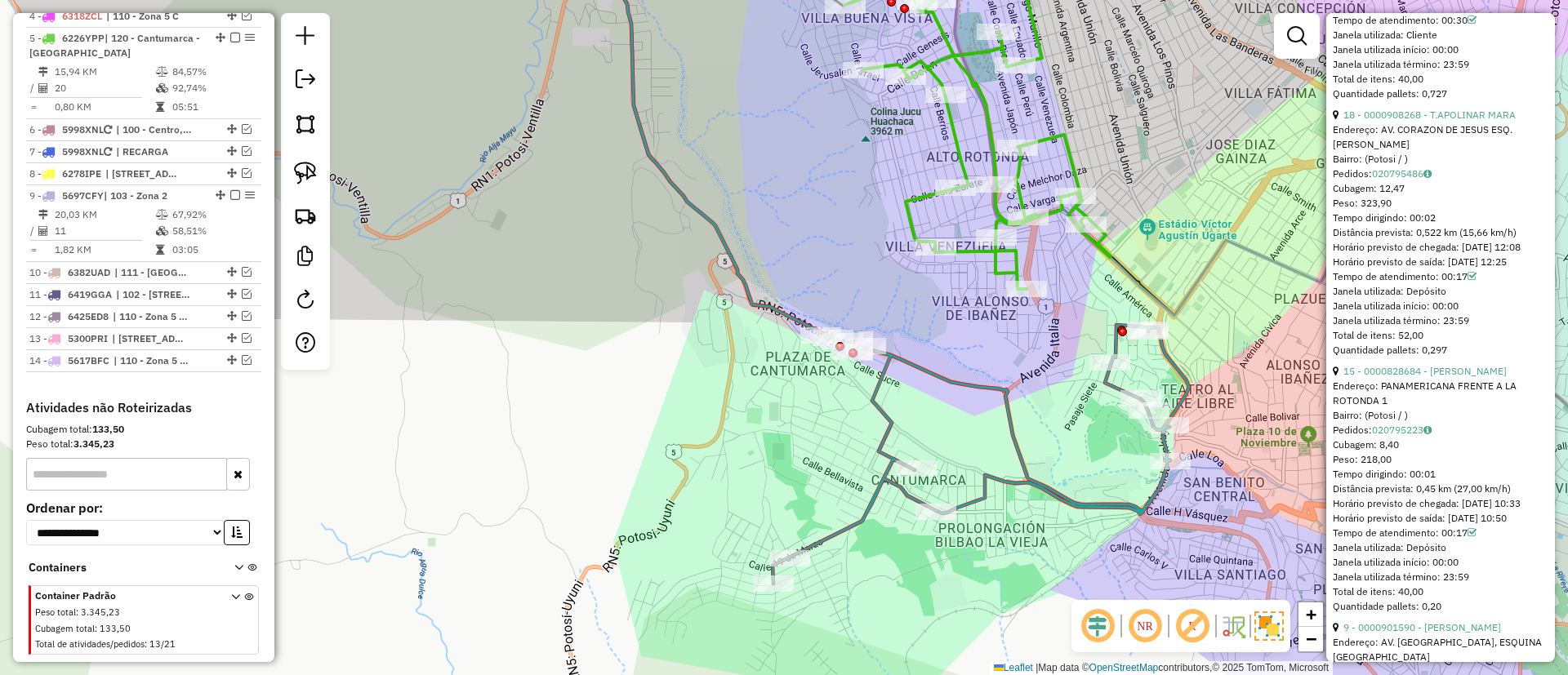
drag, startPoint x: 975, startPoint y: 342, endPoint x: 980, endPoint y: 379, distance: 37.3
click at [921, 392] on div "Janela de atendimento Grade de atendimento Capacidade Transportadoras Veículos …" at bounding box center [784, 337] width 1568 height 675
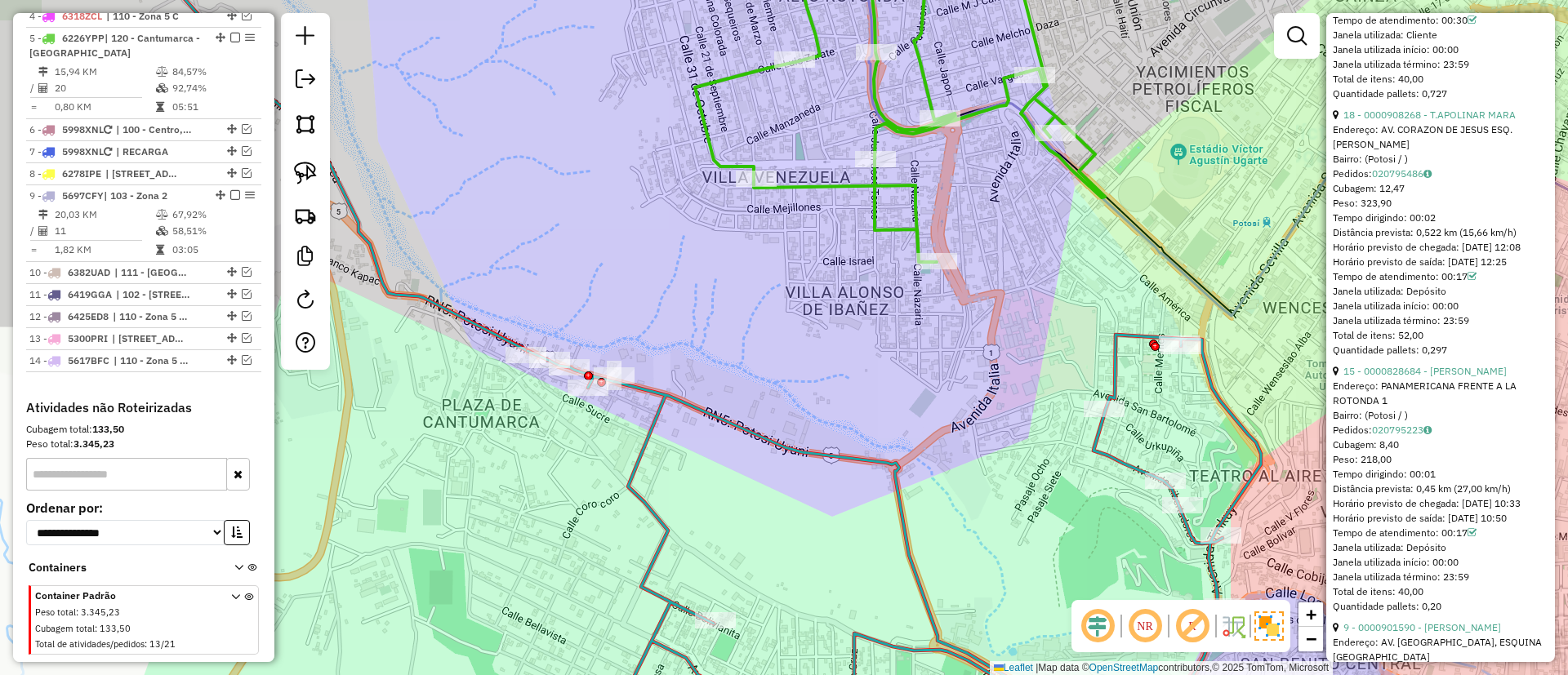
drag, startPoint x: 1049, startPoint y: 347, endPoint x: 937, endPoint y: 376, distance: 115.7
click at [937, 376] on div "Janela de atendimento Grade de atendimento Capacidade Transportadoras Veículos …" at bounding box center [784, 337] width 1568 height 675
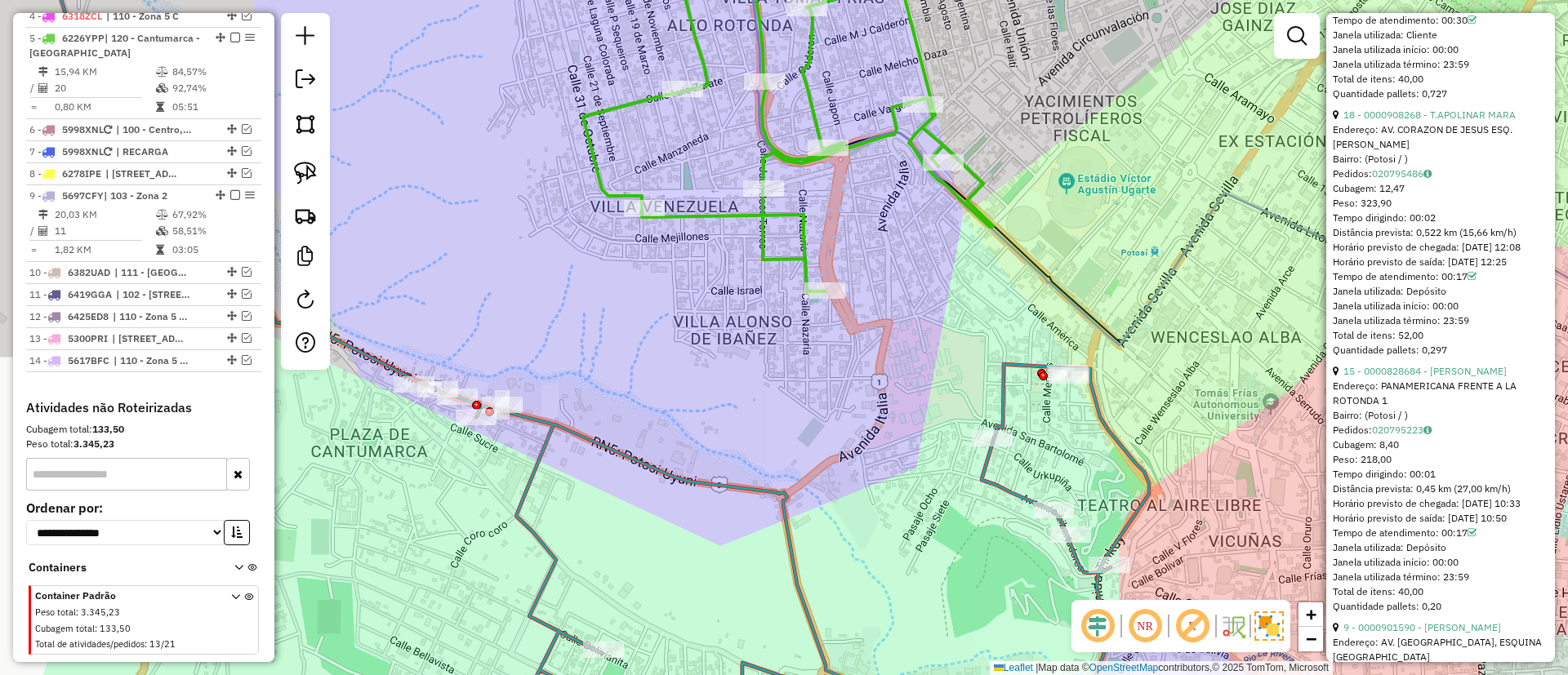
scroll to position [0, 0]
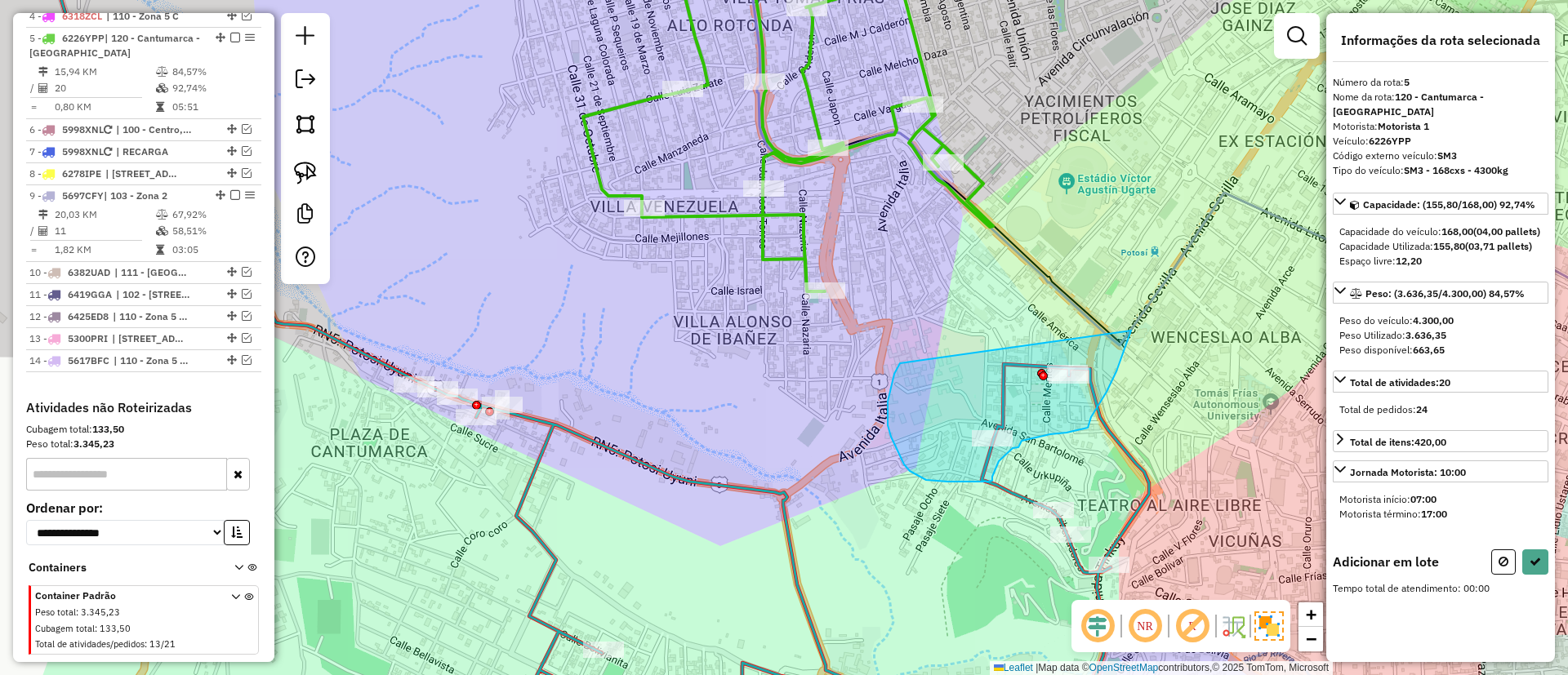
drag, startPoint x: 897, startPoint y: 451, endPoint x: 1119, endPoint y: 281, distance: 279.6
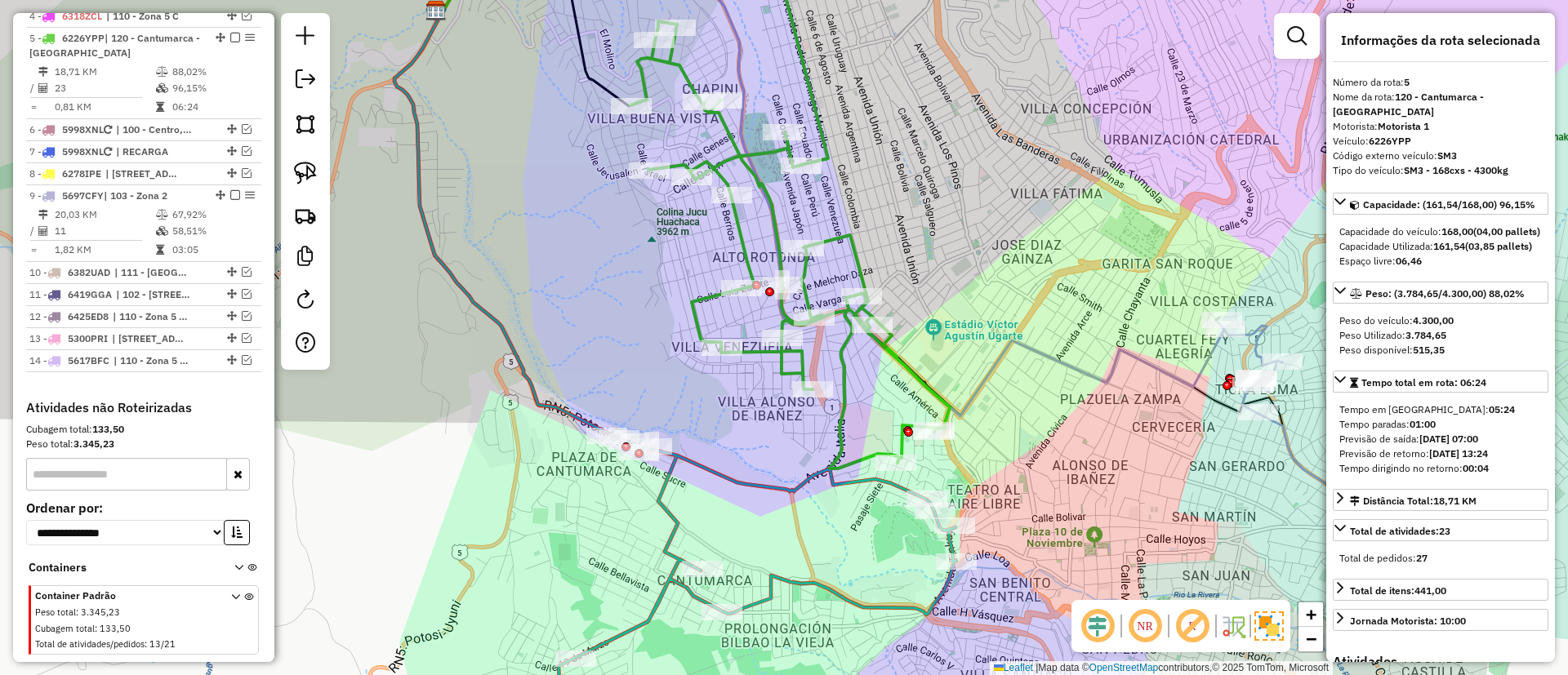
click at [774, 583] on icon at bounding box center [757, 559] width 398 height 251
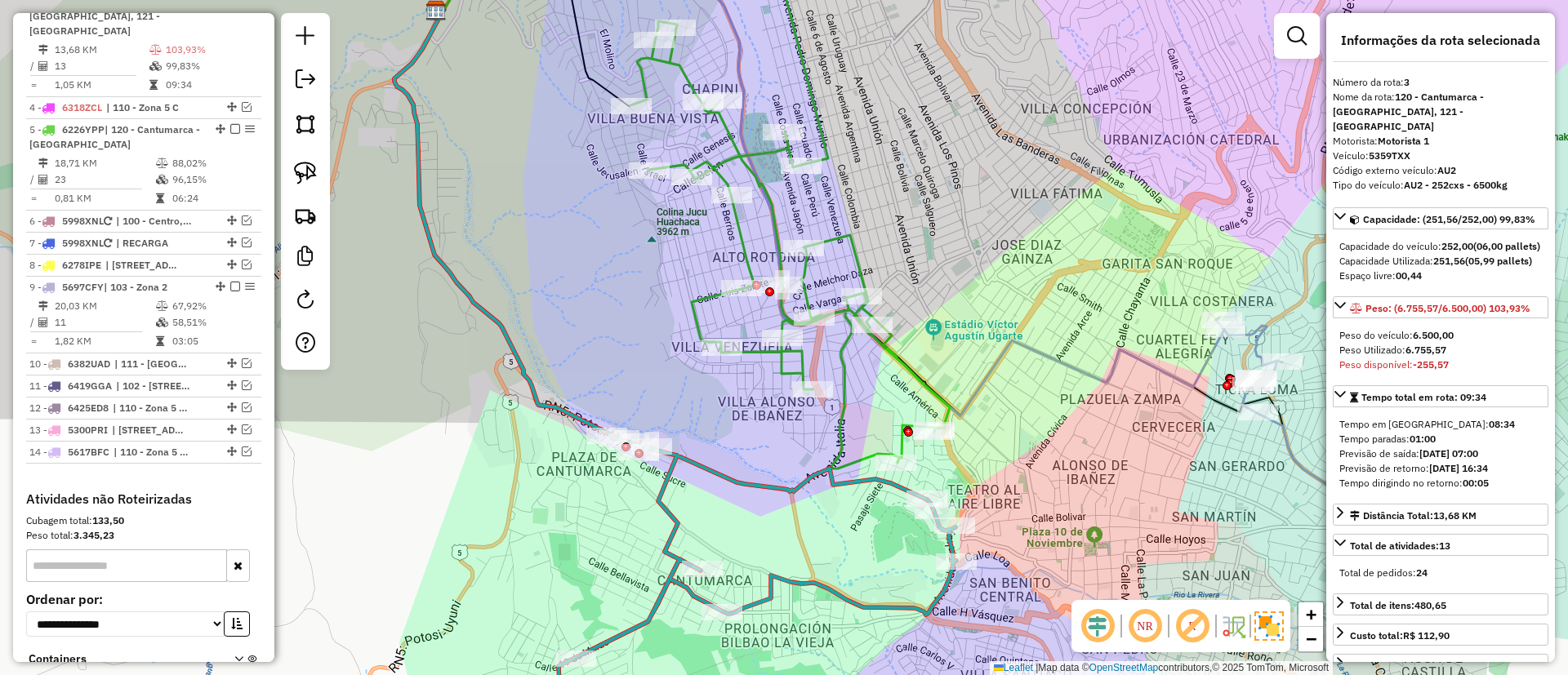
scroll to position [687, 0]
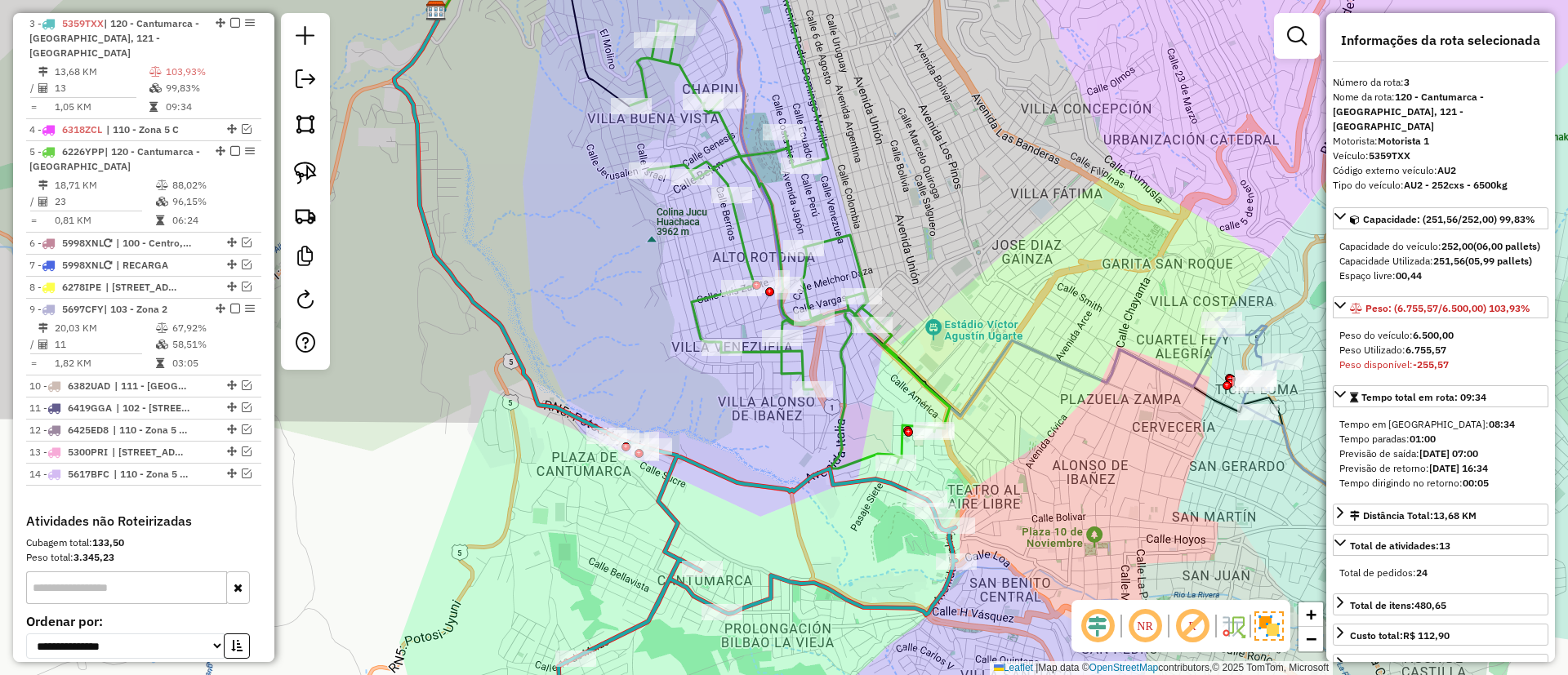
click at [841, 455] on icon at bounding box center [789, 216] width 319 height 505
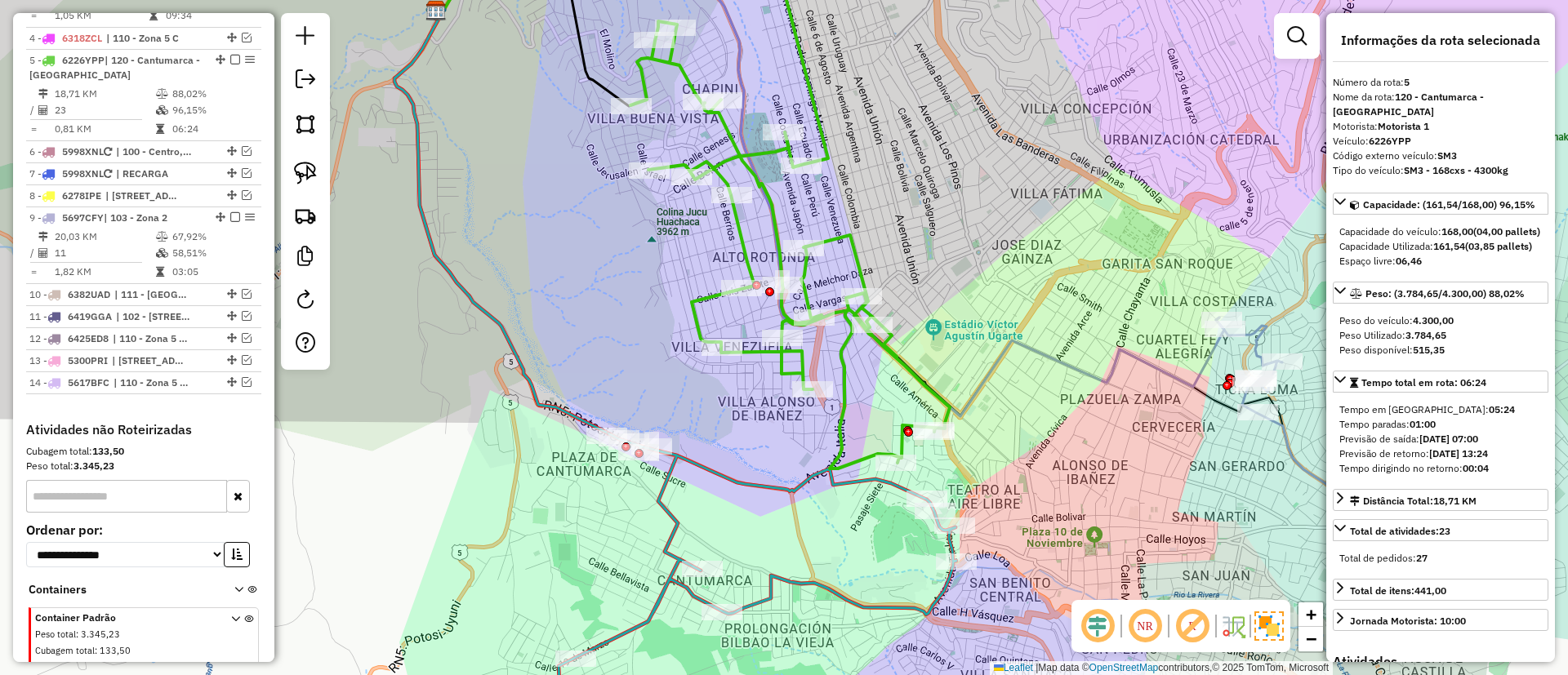
scroll to position [801, 0]
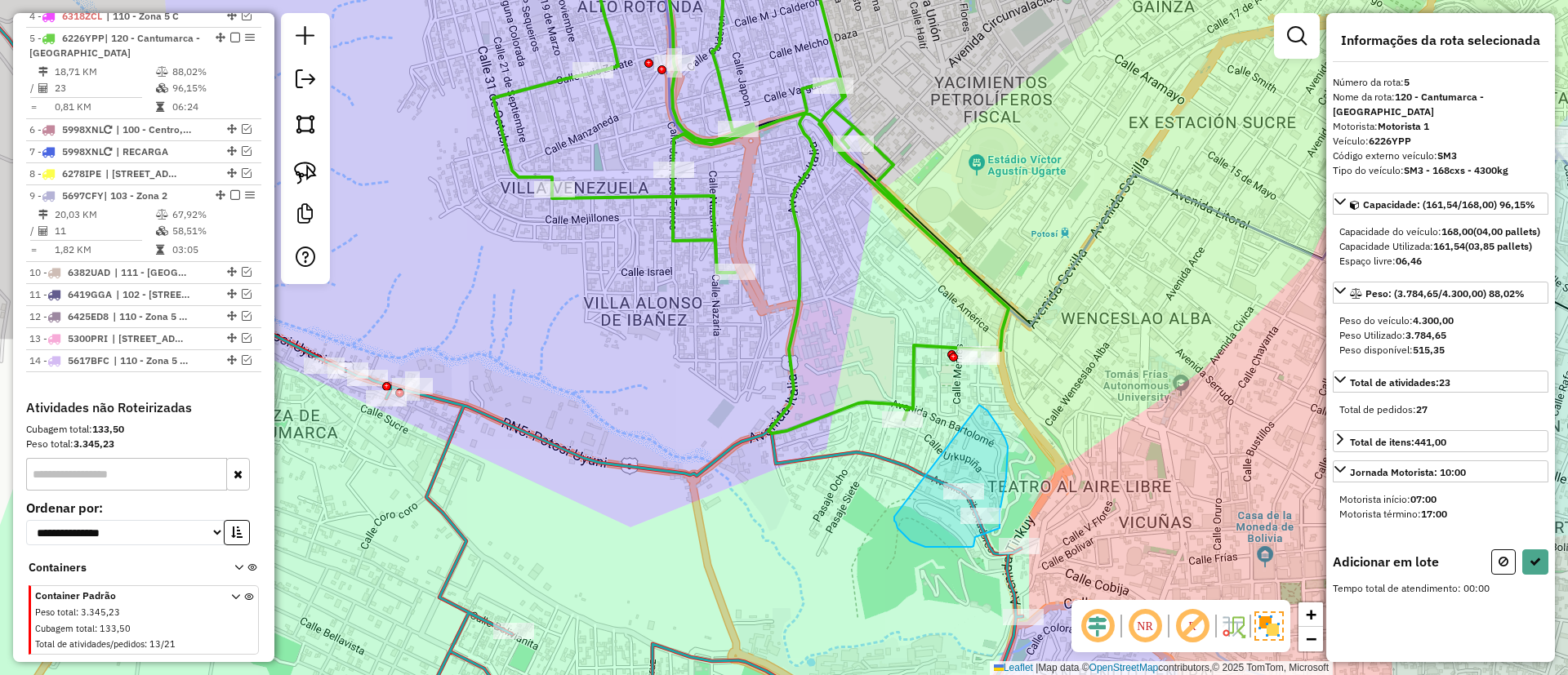
drag, startPoint x: 963, startPoint y: 547, endPoint x: 979, endPoint y: 405, distance: 142.9
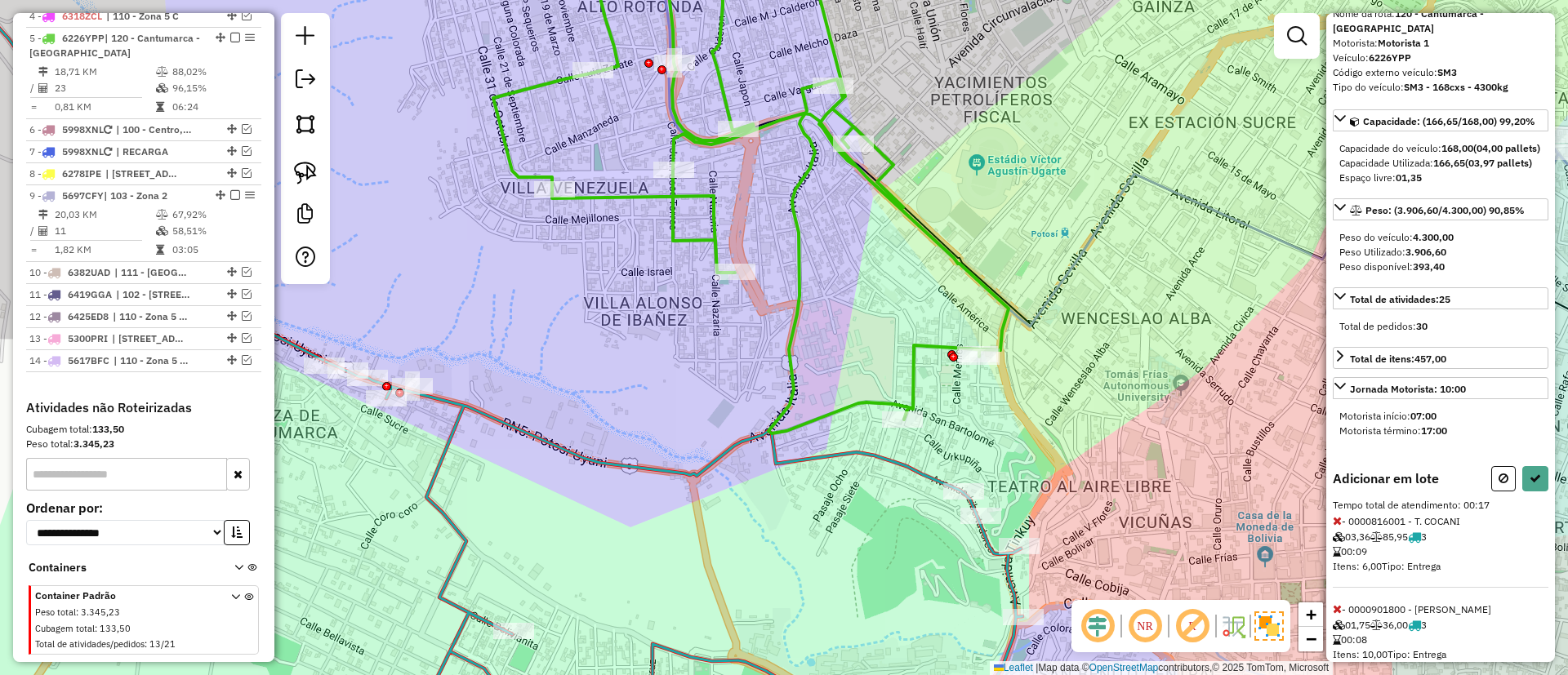
scroll to position [146, 0]
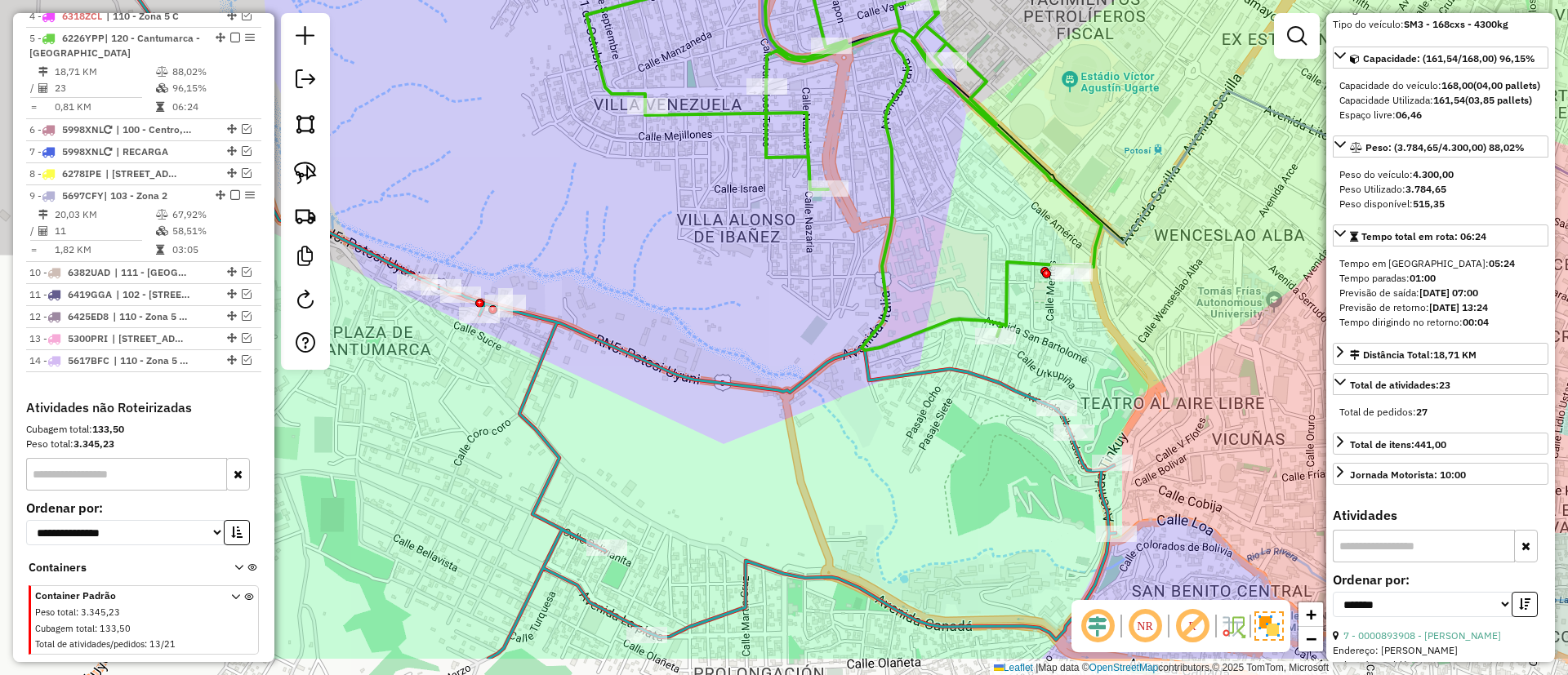
drag, startPoint x: 893, startPoint y: 577, endPoint x: 990, endPoint y: 499, distance: 124.5
click at [990, 499] on div "Janela de atendimento Grade de atendimento Capacidade Transportadoras Veículos …" at bounding box center [784, 337] width 1568 height 675
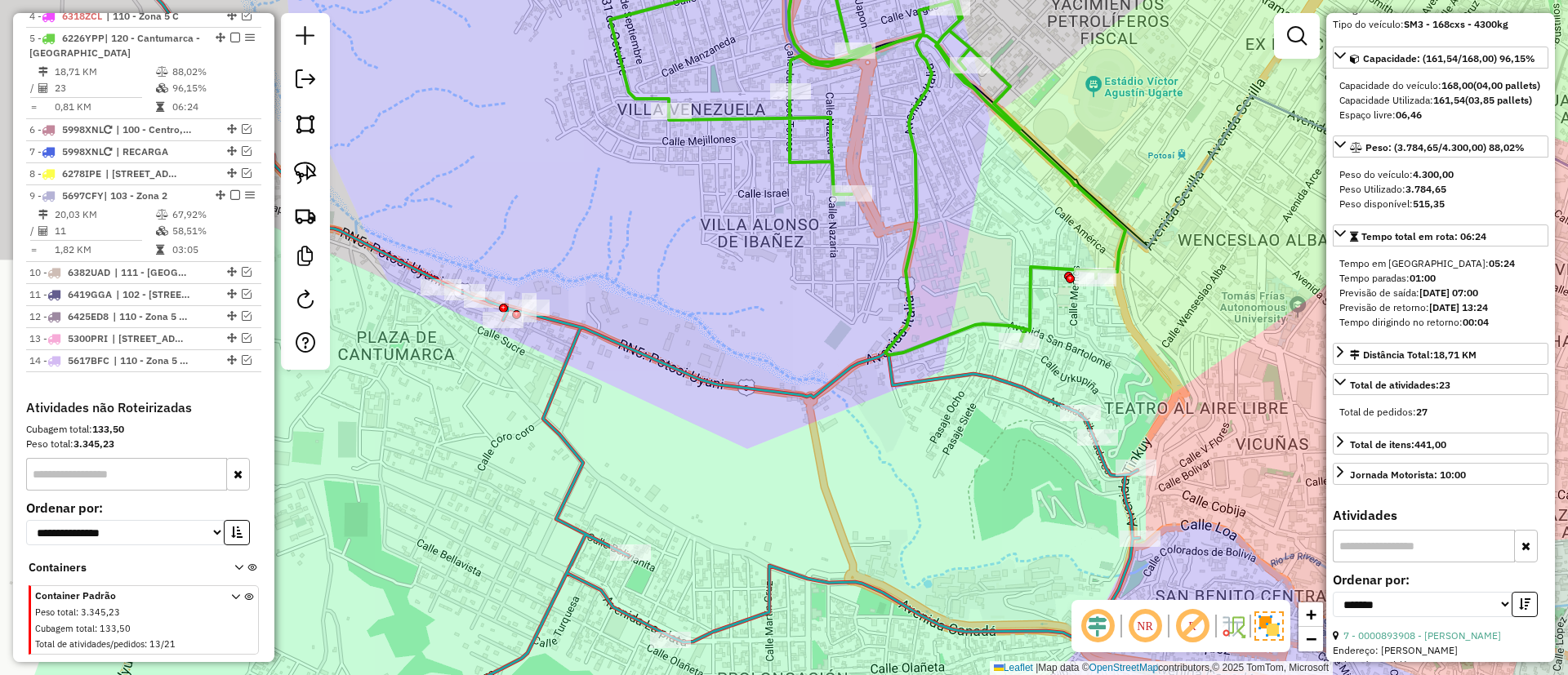
drag, startPoint x: 705, startPoint y: 337, endPoint x: 952, endPoint y: 398, distance: 254.4
click at [952, 398] on div "Janela de atendimento Grade de atendimento Capacidade Transportadoras Veículos …" at bounding box center [784, 337] width 1568 height 675
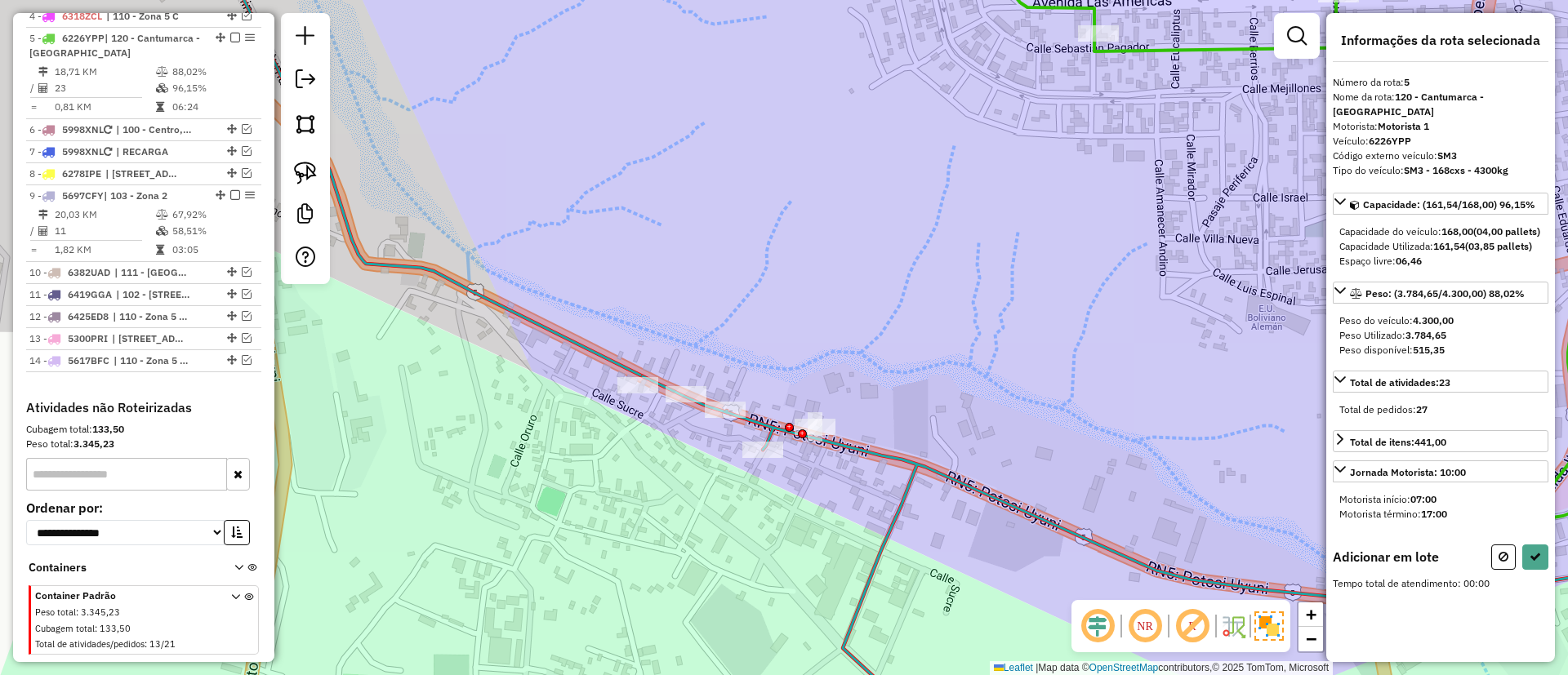
scroll to position [0, 0]
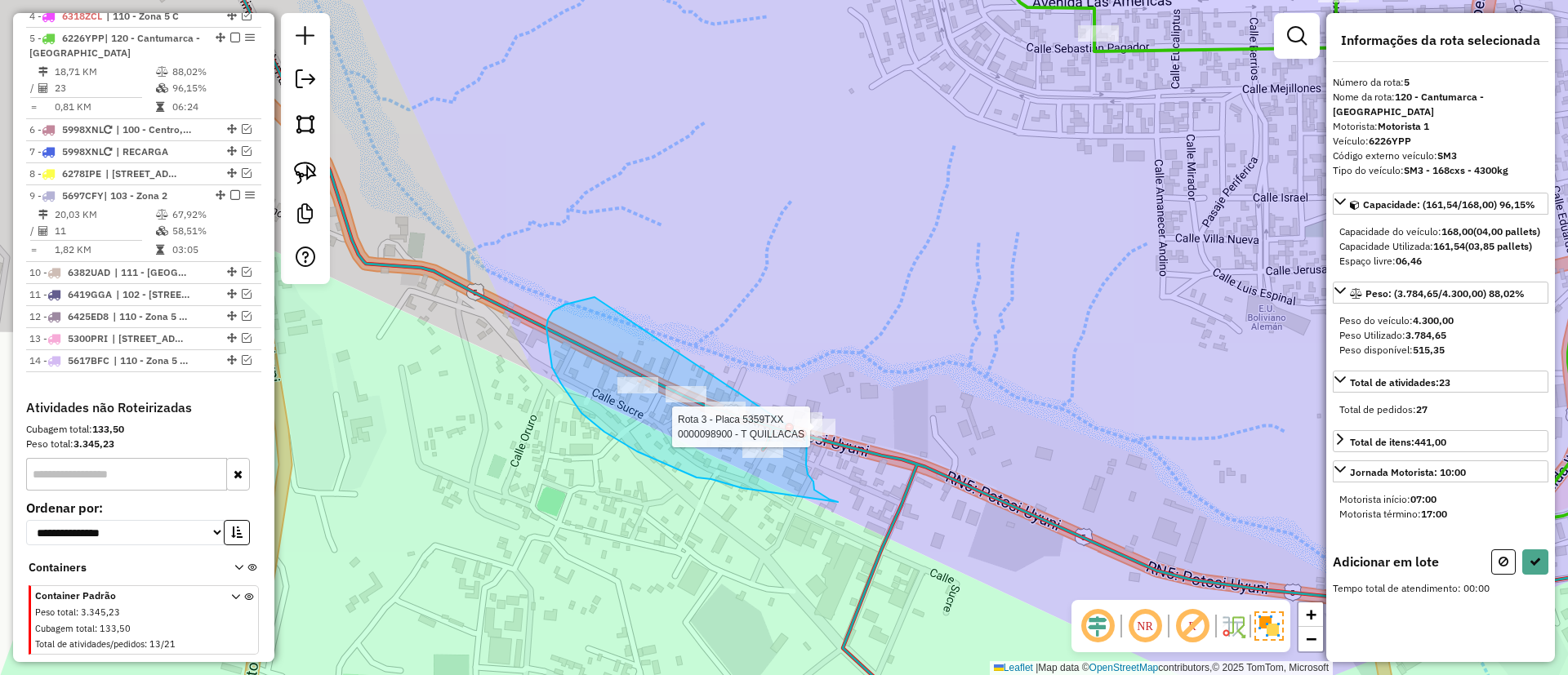
drag, startPoint x: 584, startPoint y: 299, endPoint x: 806, endPoint y: 438, distance: 261.9
click at [806, 438] on div "Rota 3 - Placa 5359TXX 0000098900 - T QUILLACAS Janela de atendimento Grade de …" at bounding box center [784, 337] width 1568 height 675
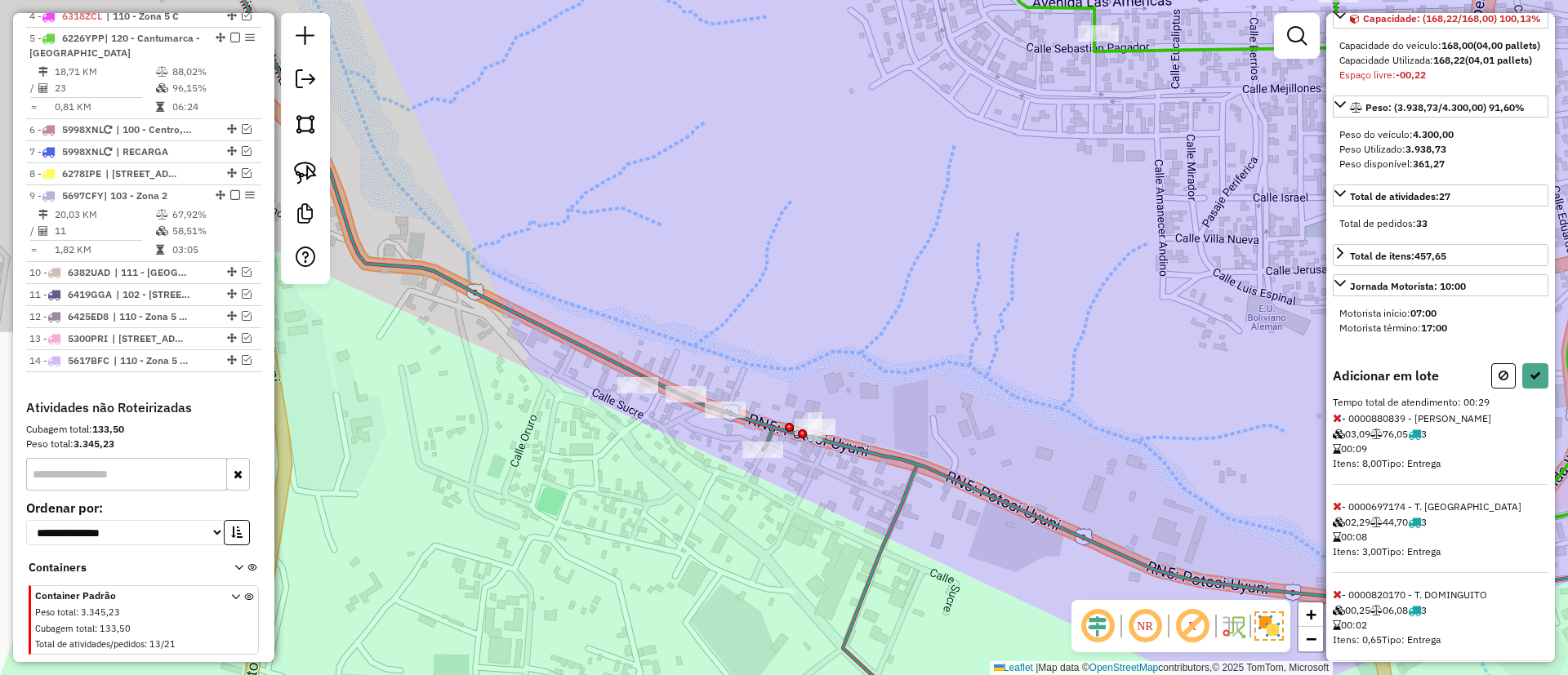
scroll to position [337, 0]
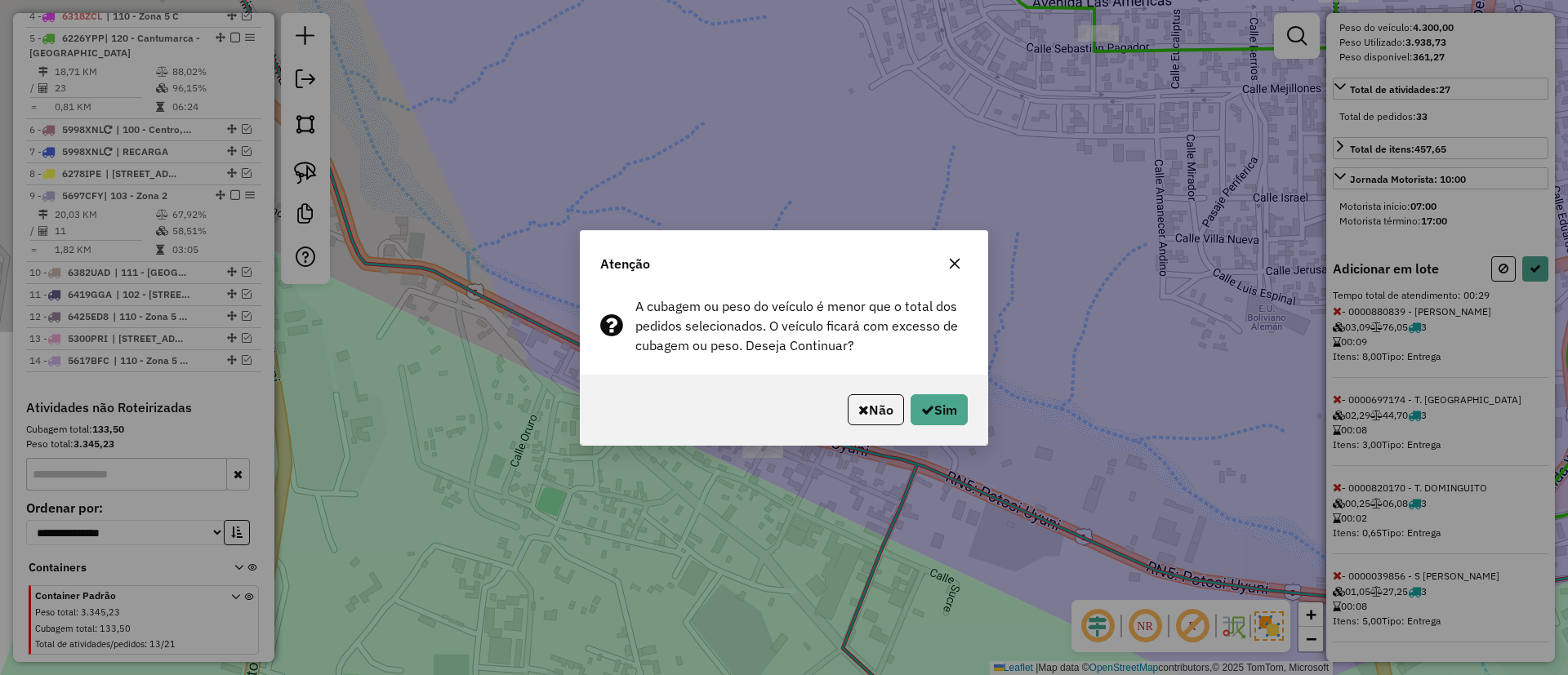
click at [915, 428] on div "Não Sim" at bounding box center [784, 410] width 406 height 70
click at [933, 428] on div "Não Sim" at bounding box center [784, 410] width 406 height 70
click at [948, 415] on button "Sim" at bounding box center [939, 410] width 57 height 31
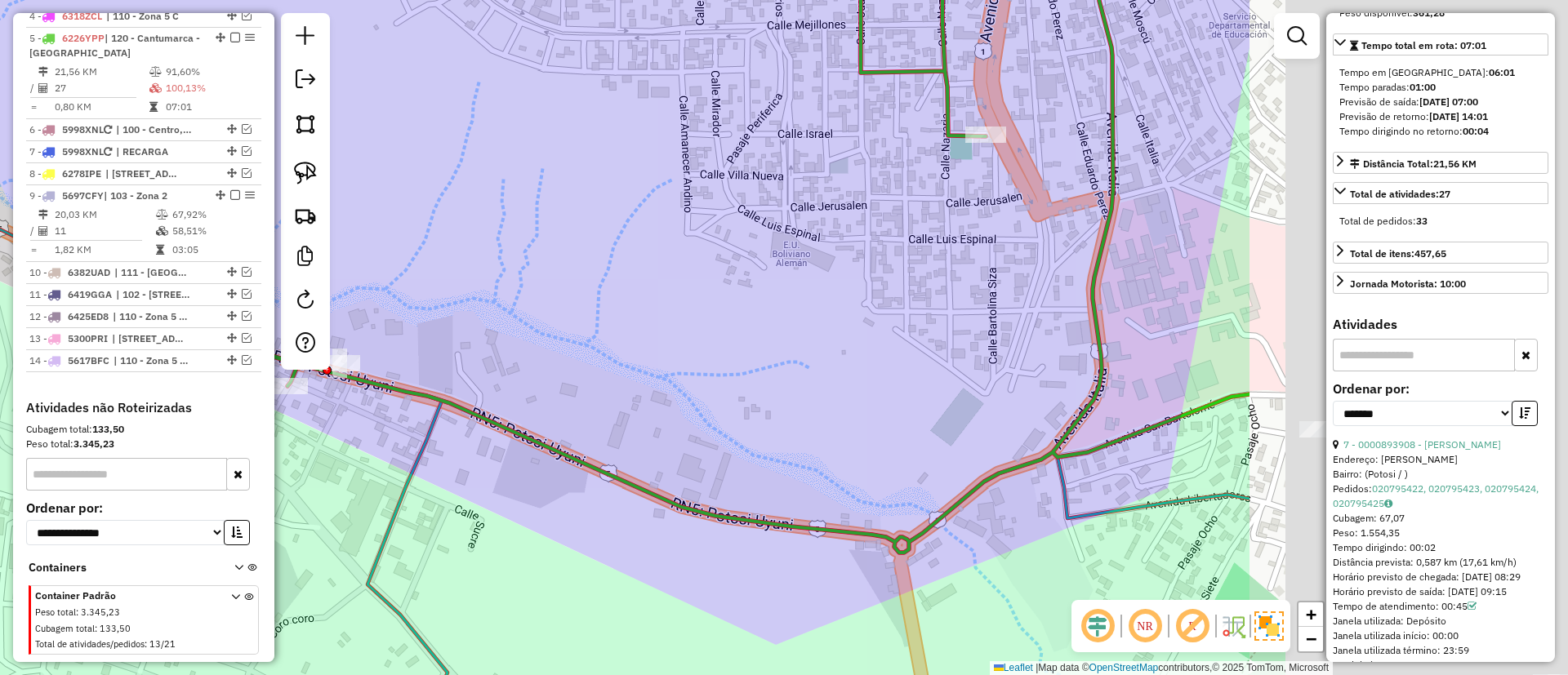
drag, startPoint x: 822, startPoint y: 388, endPoint x: 462, endPoint y: 324, distance: 365.6
click at [464, 330] on div "Janela de atendimento Grade de atendimento Capacidade Transportadoras Veículos …" at bounding box center [784, 337] width 1568 height 675
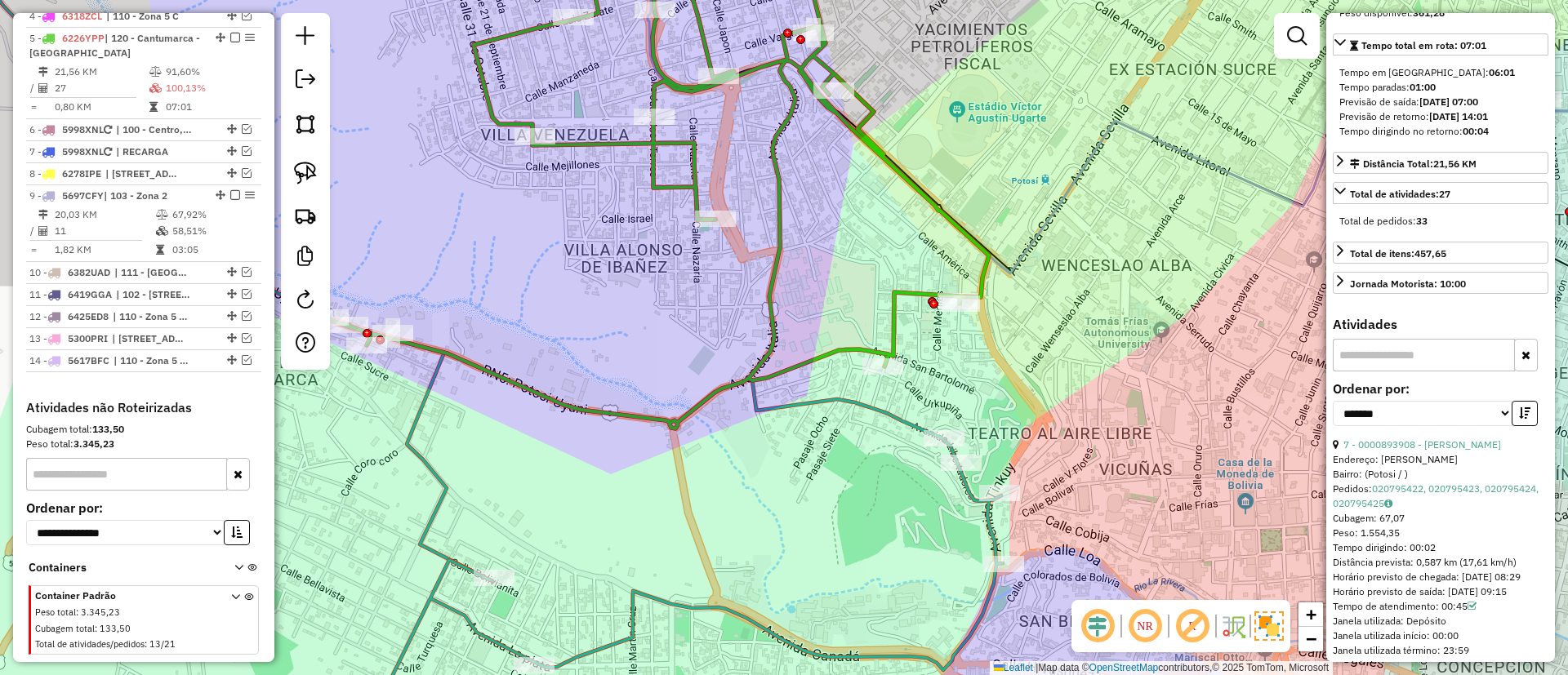
click at [818, 405] on icon at bounding box center [636, 540] width 733 height 404
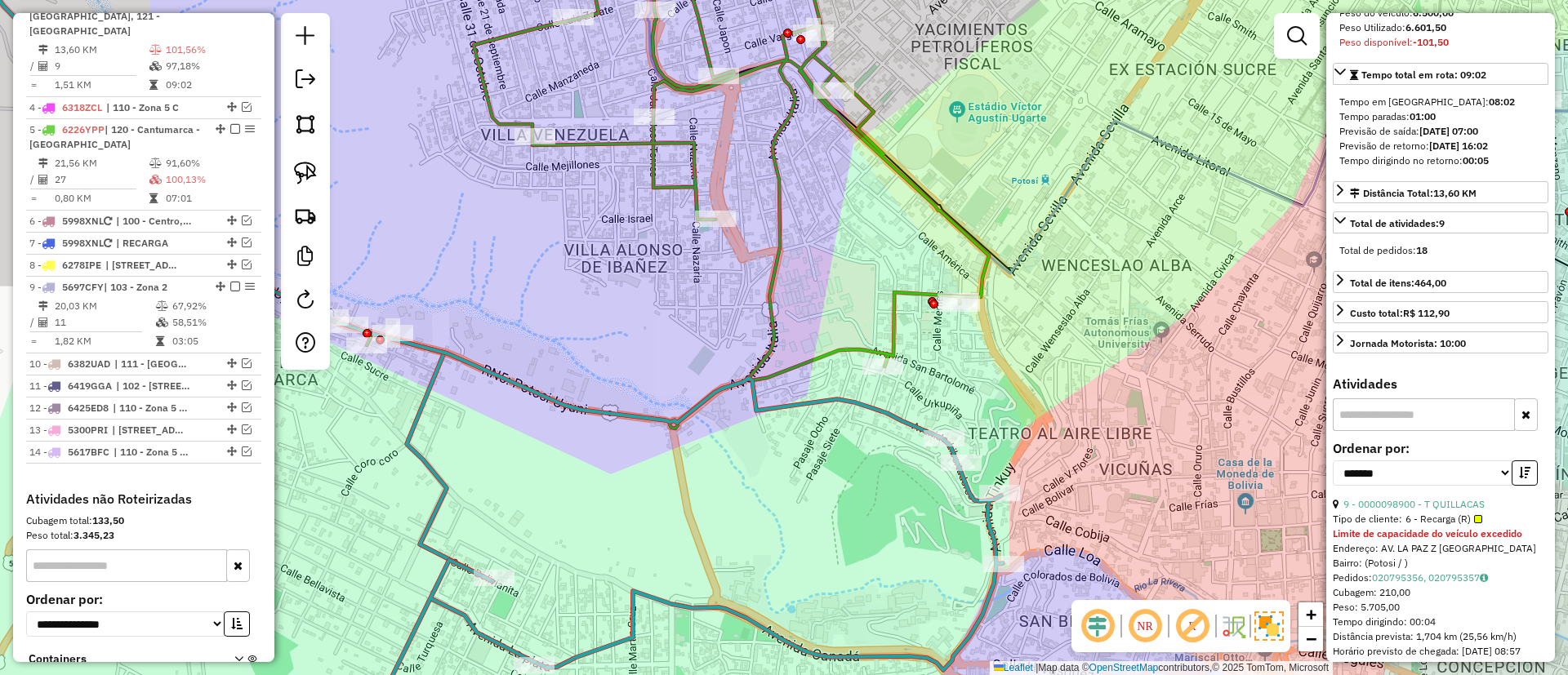
scroll to position [687, 0]
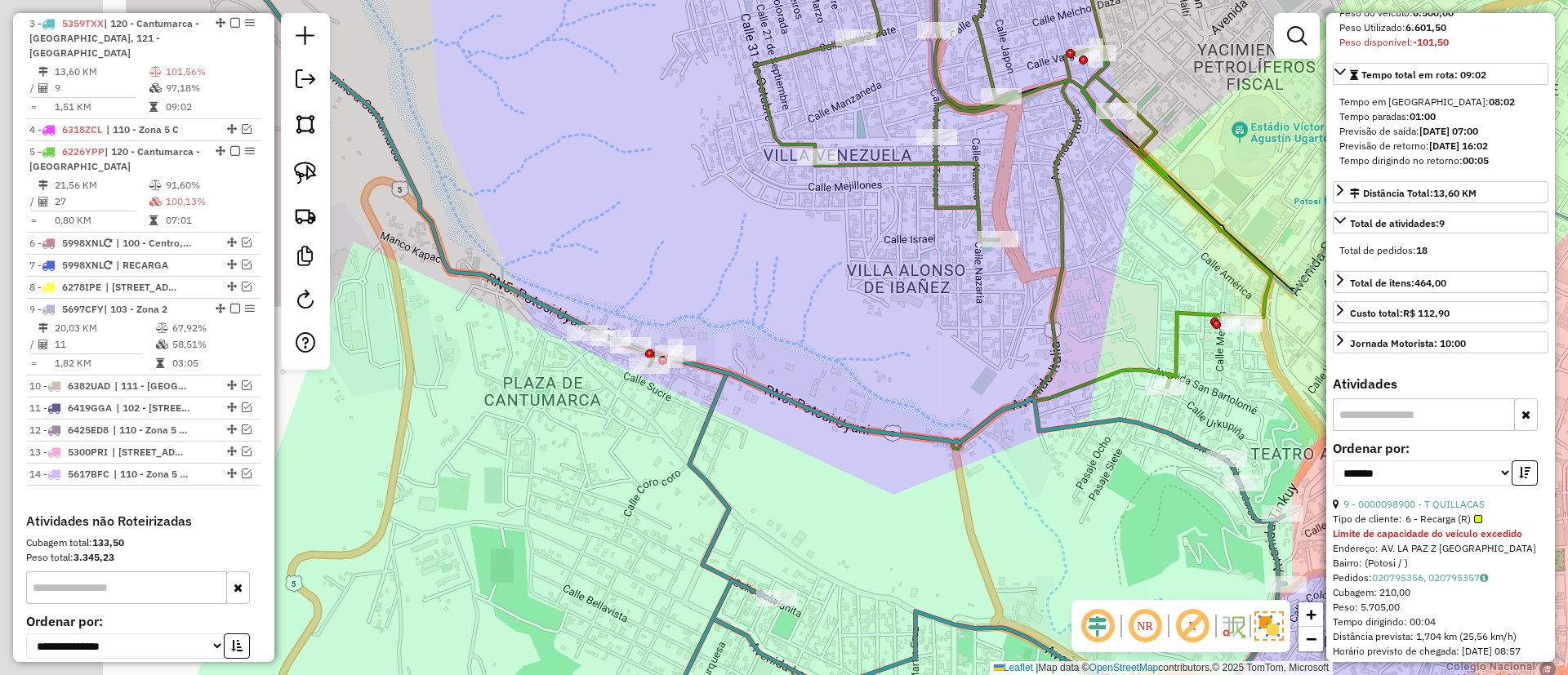
drag, startPoint x: 648, startPoint y: 401, endPoint x: 1024, endPoint y: 421, distance: 376.5
click at [1024, 421] on div "Janela de atendimento Grade de atendimento Capacidade Transportadoras Veículos …" at bounding box center [784, 337] width 1568 height 675
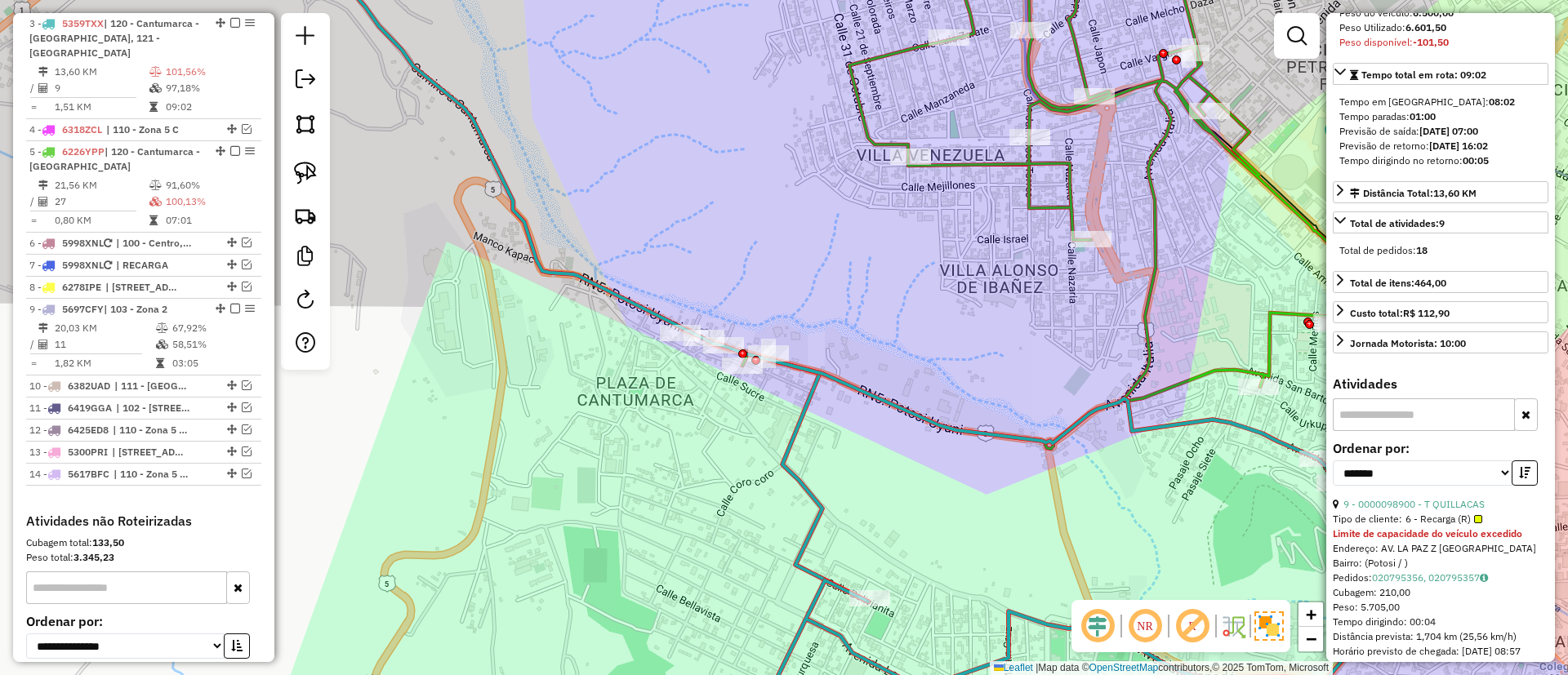
click at [788, 448] on icon at bounding box center [595, 267] width 545 height 670
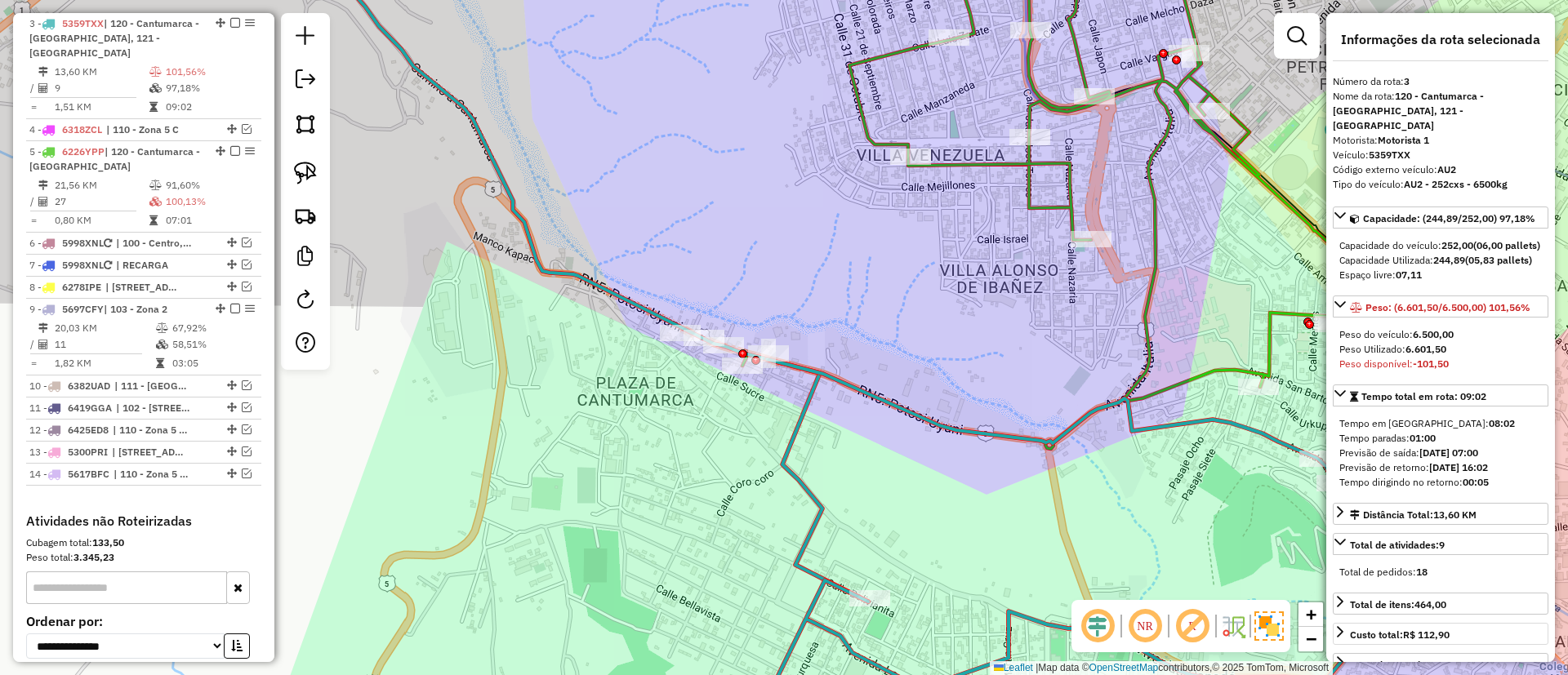
scroll to position [123, 0]
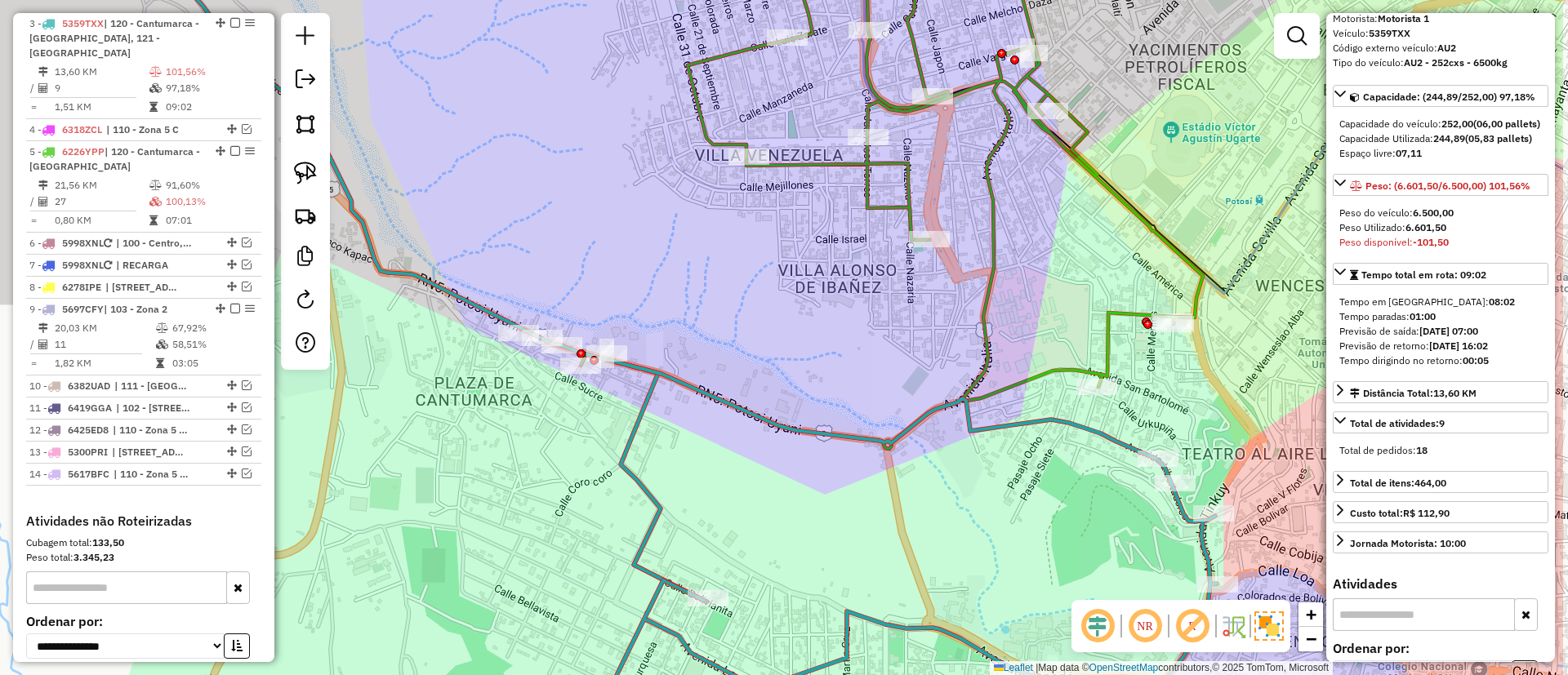
drag, startPoint x: 873, startPoint y: 389, endPoint x: 711, endPoint y: 389, distance: 162.0
click at [711, 389] on icon at bounding box center [870, 551] width 694 height 383
click at [1043, 419] on icon at bounding box center [870, 551] width 694 height 383
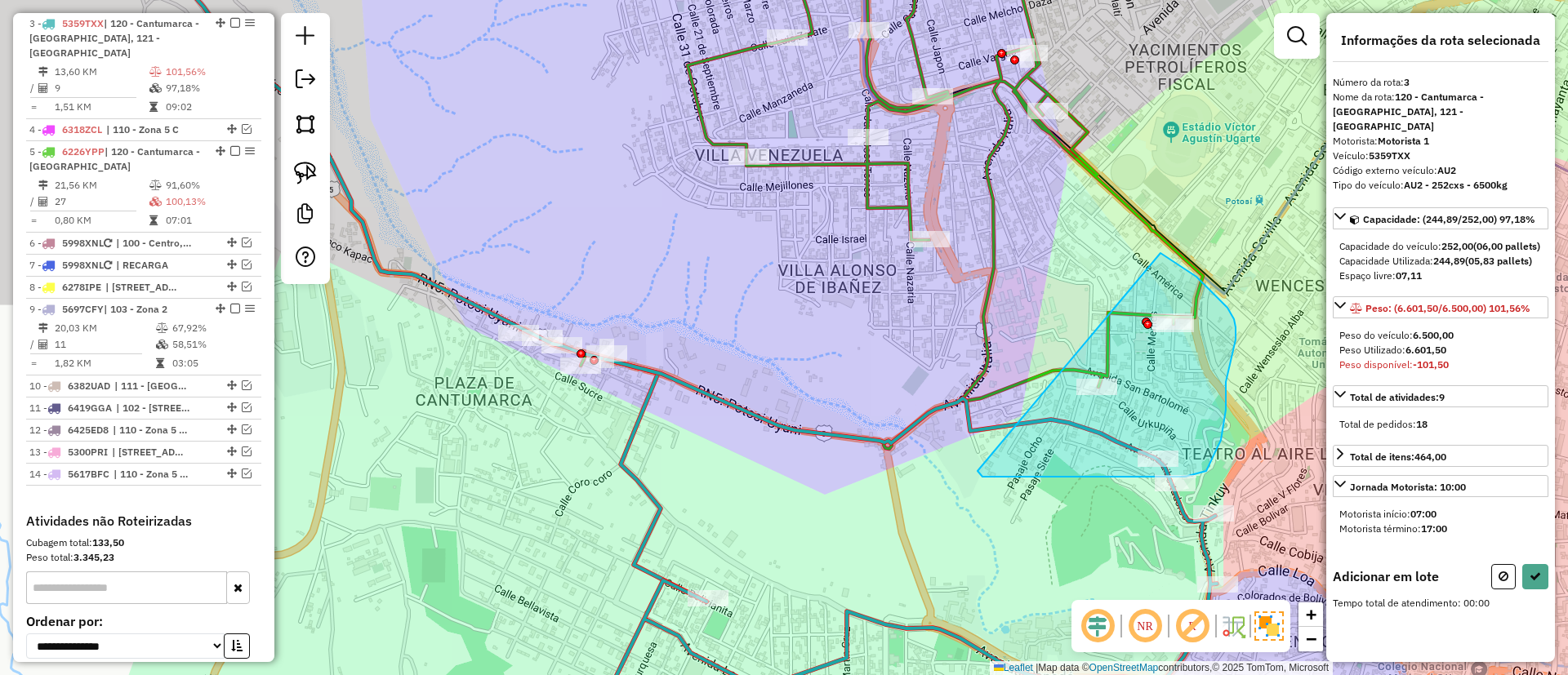
drag, startPoint x: 982, startPoint y: 477, endPoint x: 1158, endPoint y: 252, distance: 285.7
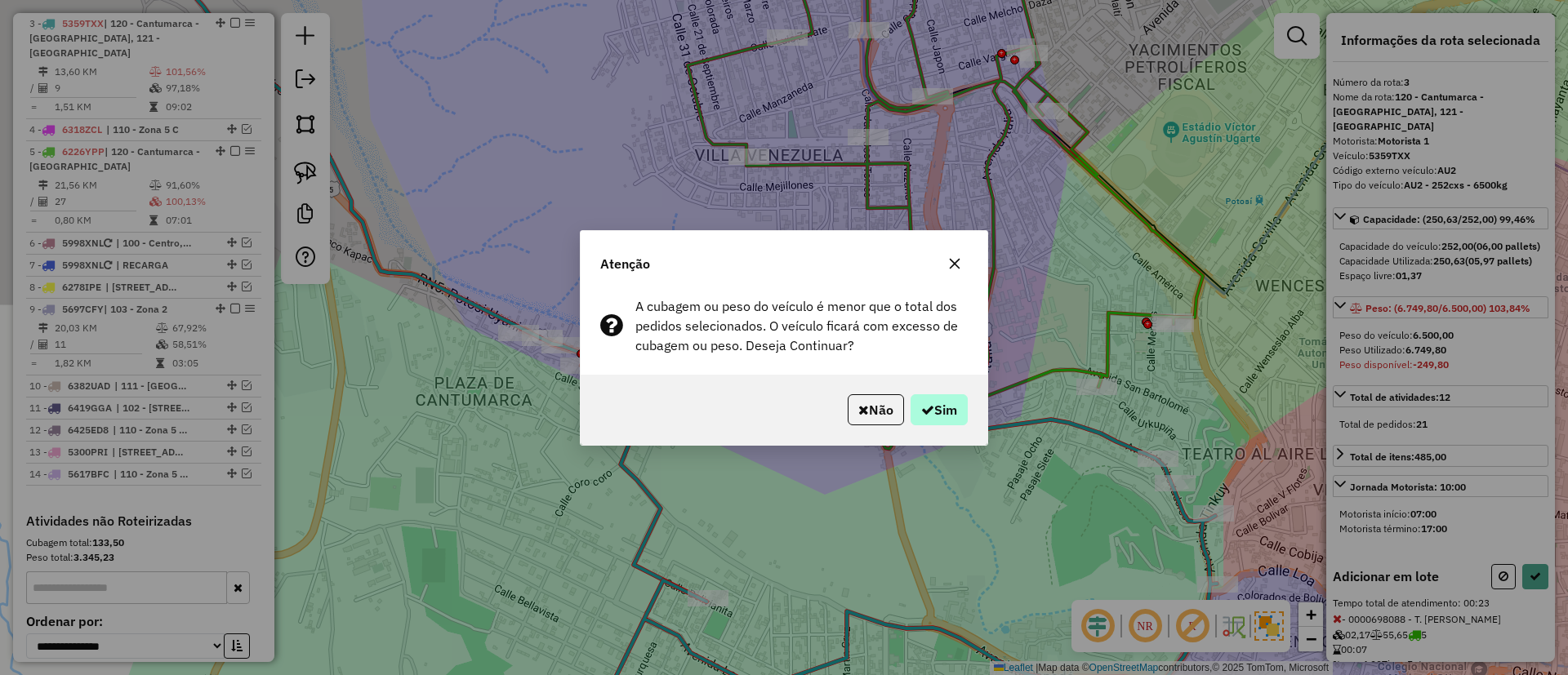
click at [957, 414] on hb-app "Aguarde... Pop-up bloqueado! Seu navegador bloqueou automáticamente a abertura …" at bounding box center [784, 337] width 1568 height 675
click at [957, 414] on button "Sim" at bounding box center [939, 410] width 57 height 31
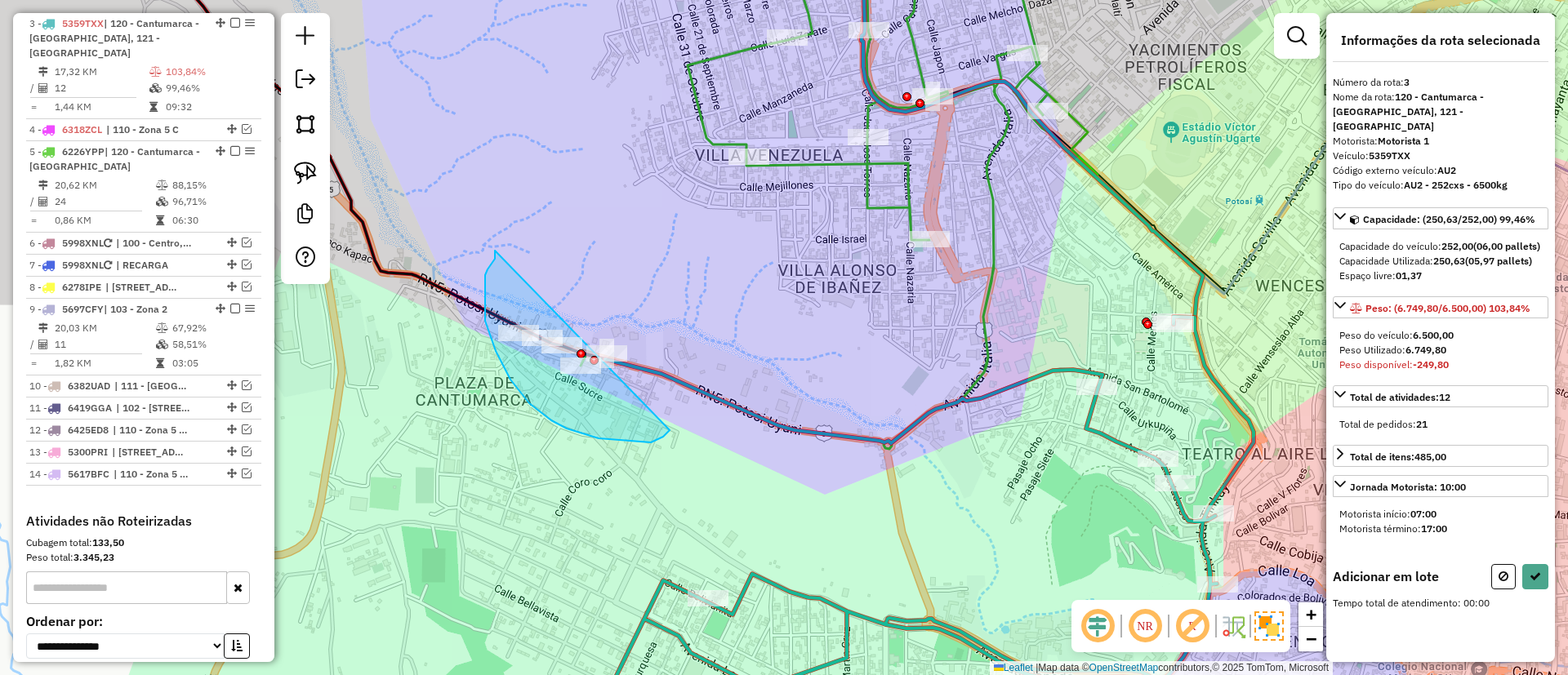
drag, startPoint x: 495, startPoint y: 252, endPoint x: 688, endPoint y: 324, distance: 206.0
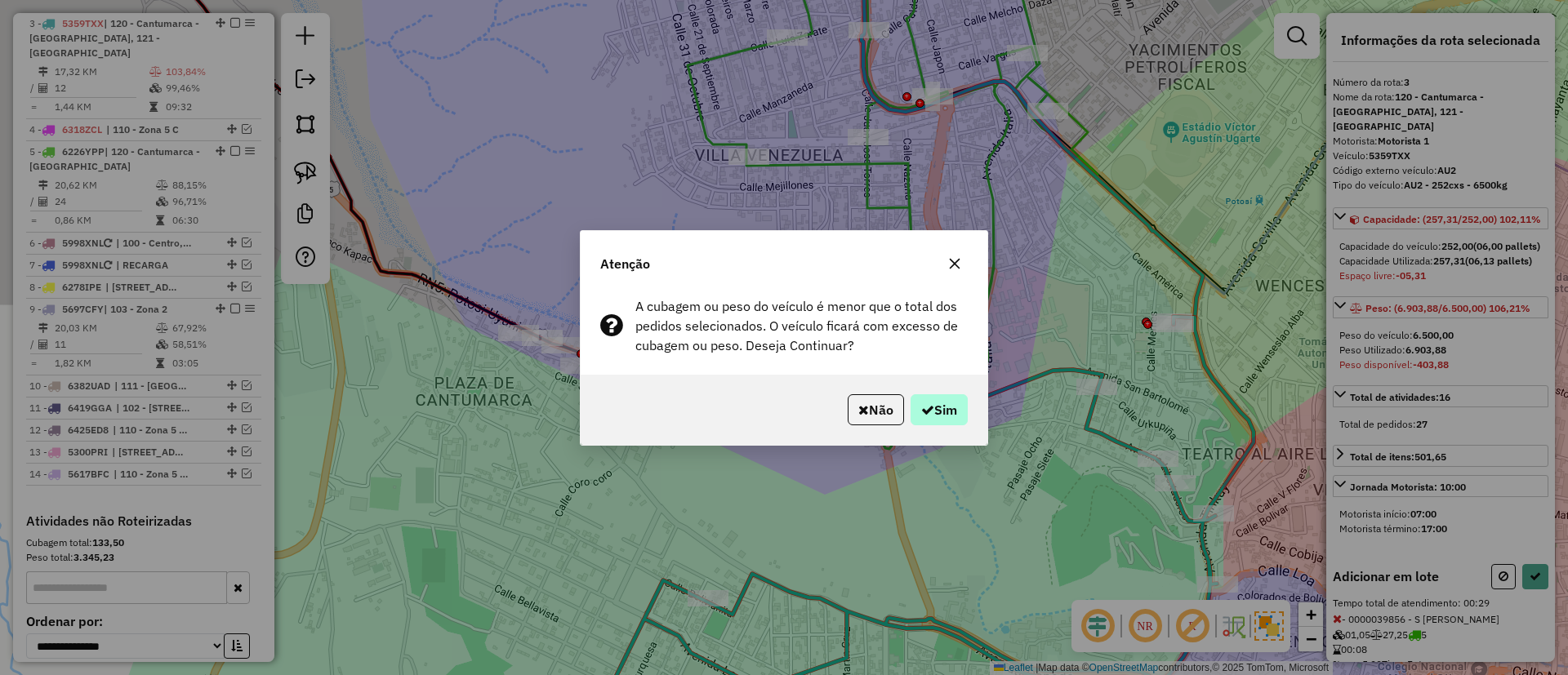
click at [940, 410] on hb-app "Aguarde... Pop-up bloqueado! Seu navegador bloqueou automáticamente a abertura …" at bounding box center [784, 337] width 1568 height 675
click at [940, 410] on button "Sim" at bounding box center [939, 410] width 57 height 31
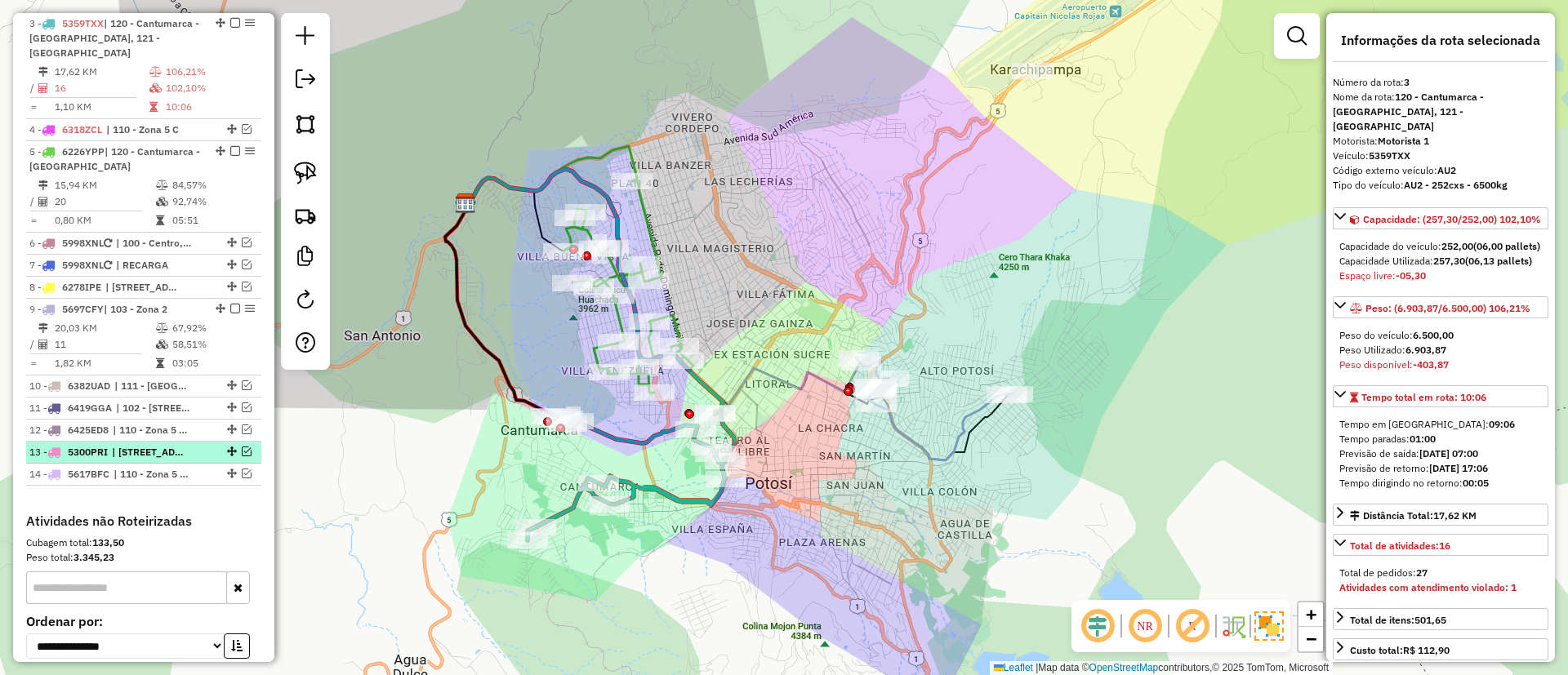
click at [242, 447] on em at bounding box center [246, 451] width 10 height 10
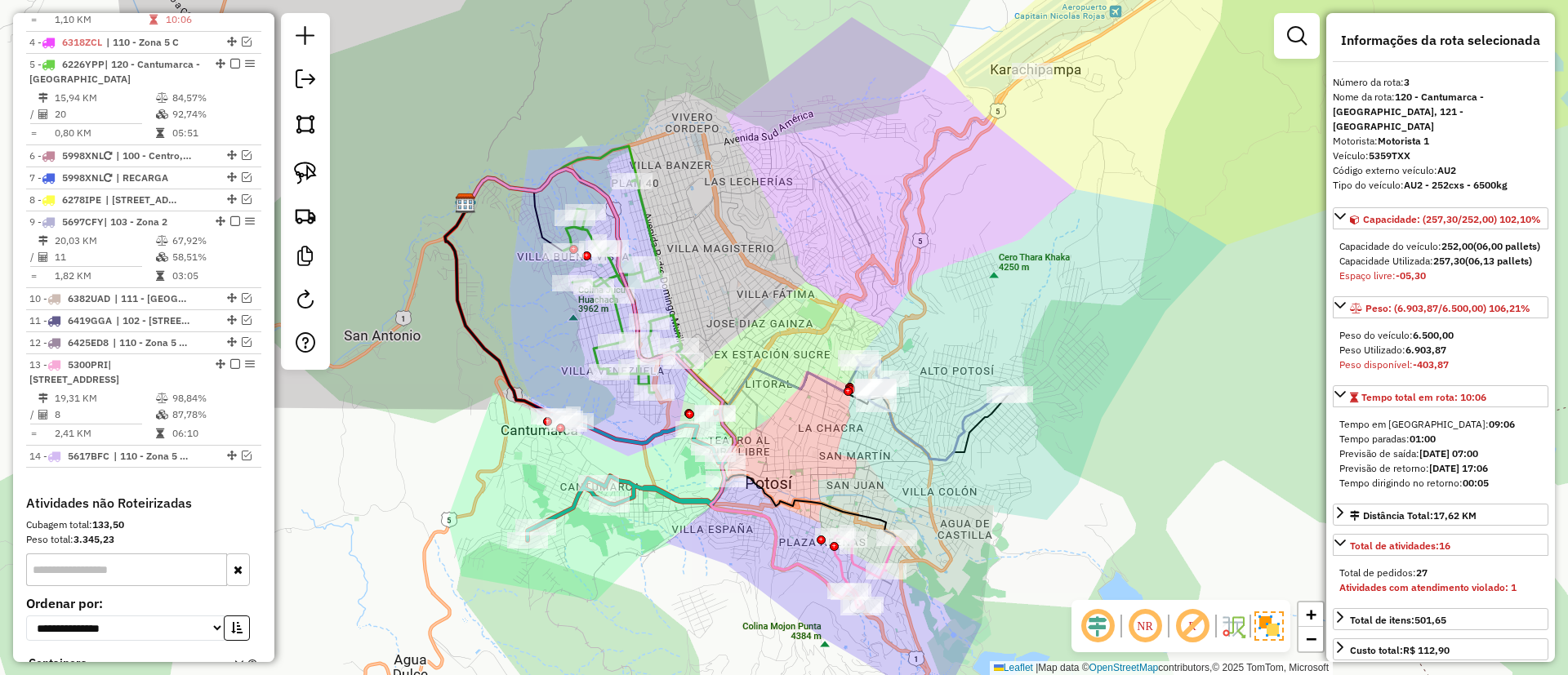
scroll to position [810, 0]
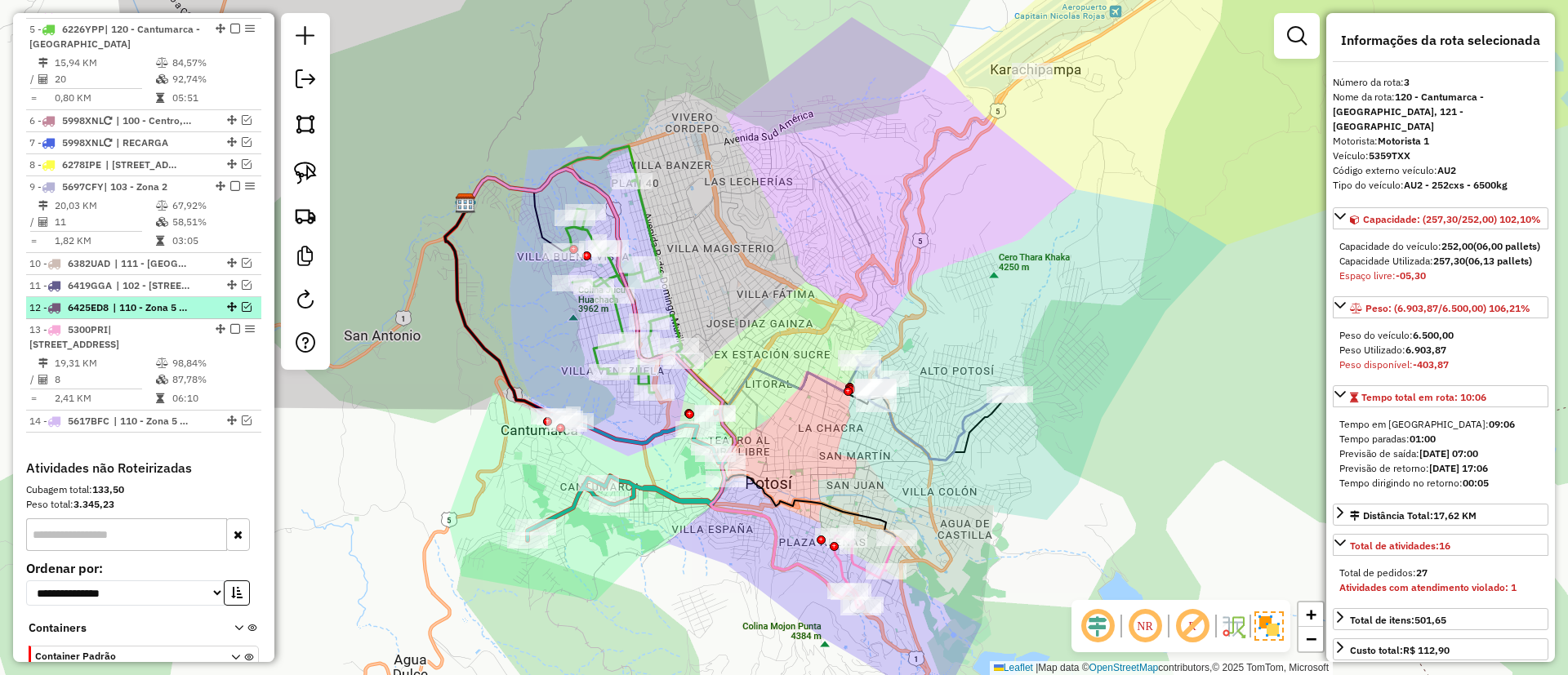
click at [243, 302] on em at bounding box center [246, 307] width 10 height 10
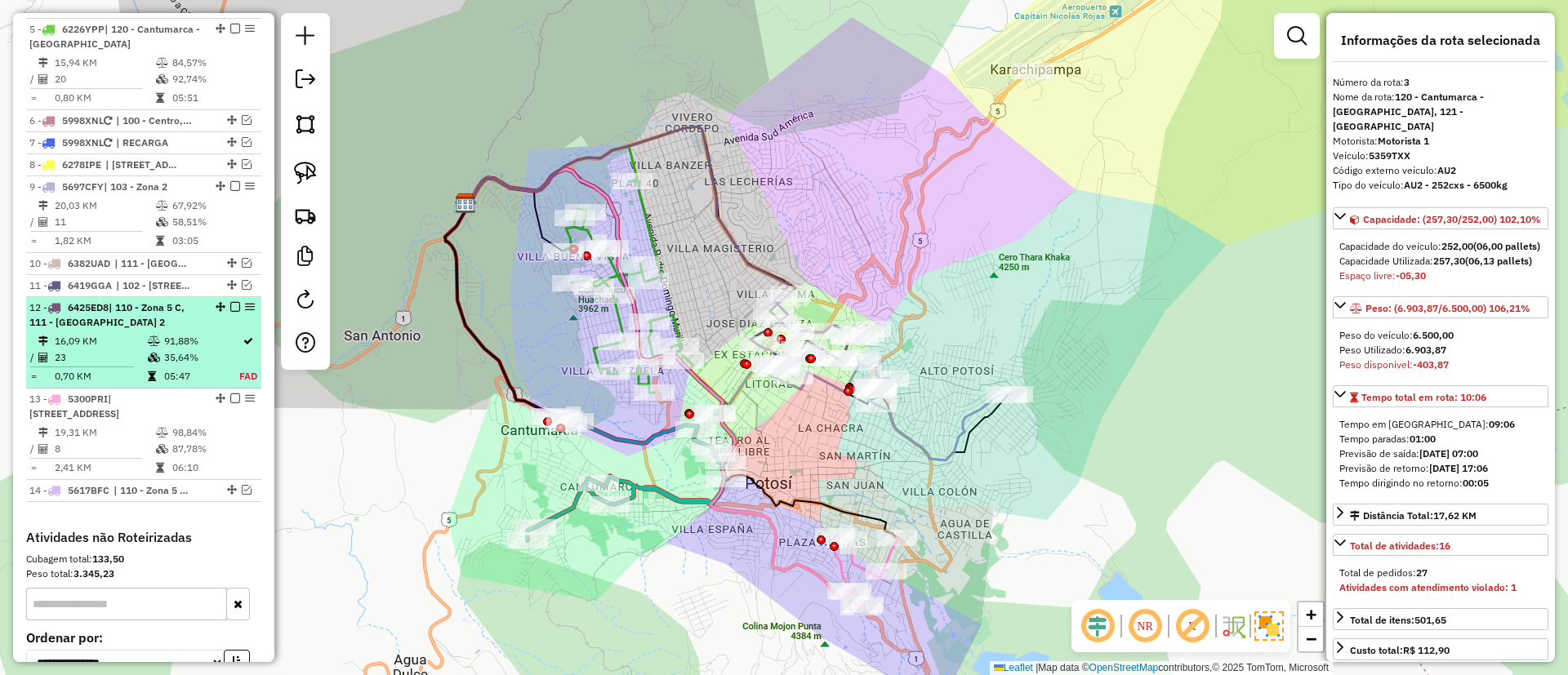
click at [231, 302] on em at bounding box center [234, 307] width 10 height 10
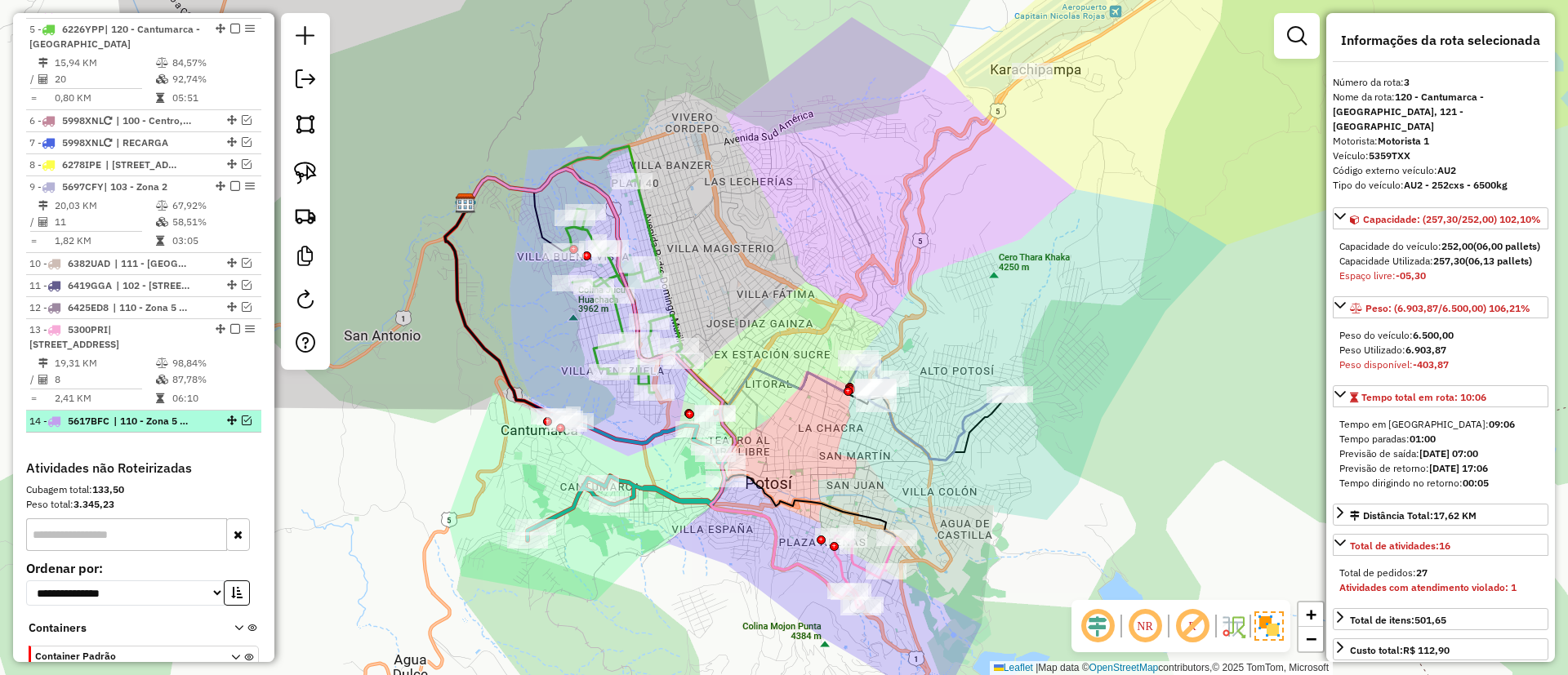
click at [243, 416] on em at bounding box center [246, 420] width 10 height 10
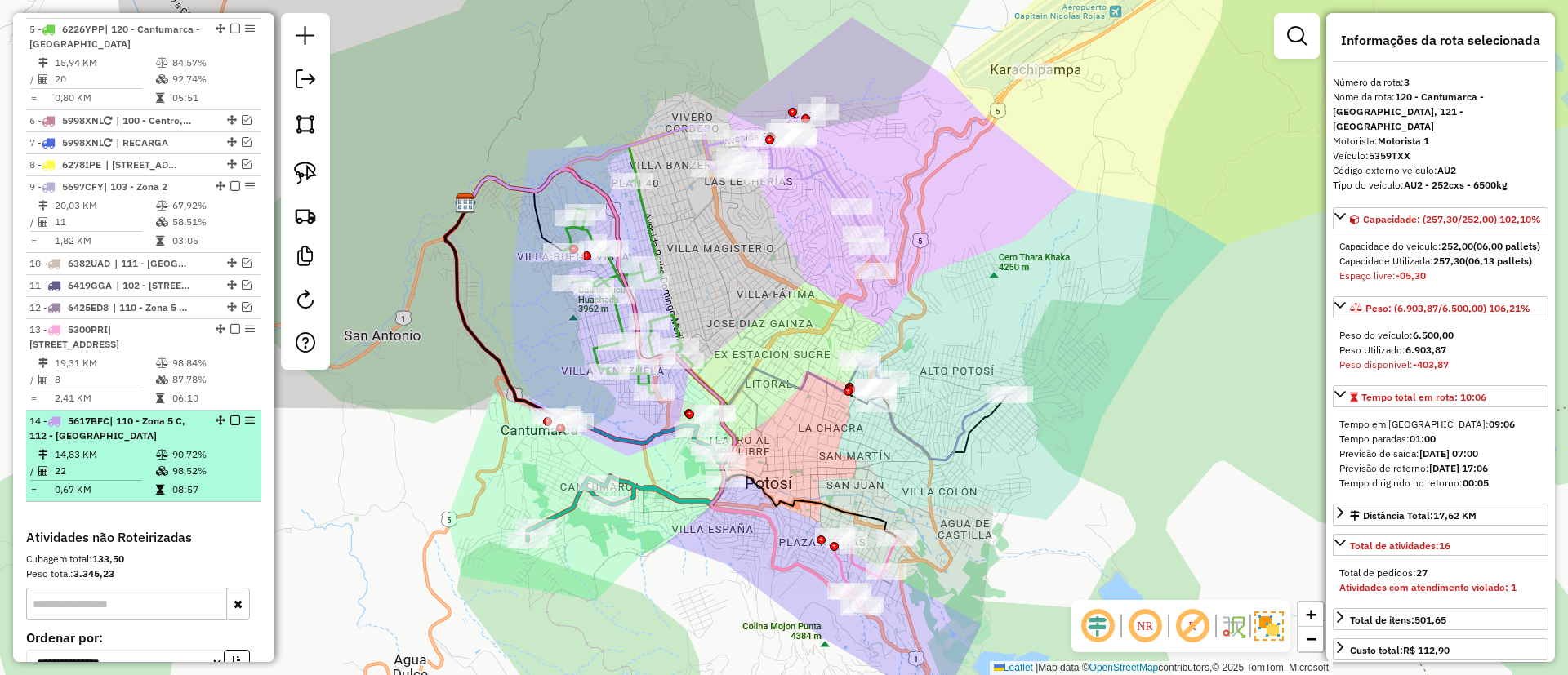
click at [230, 416] on em at bounding box center [234, 420] width 10 height 10
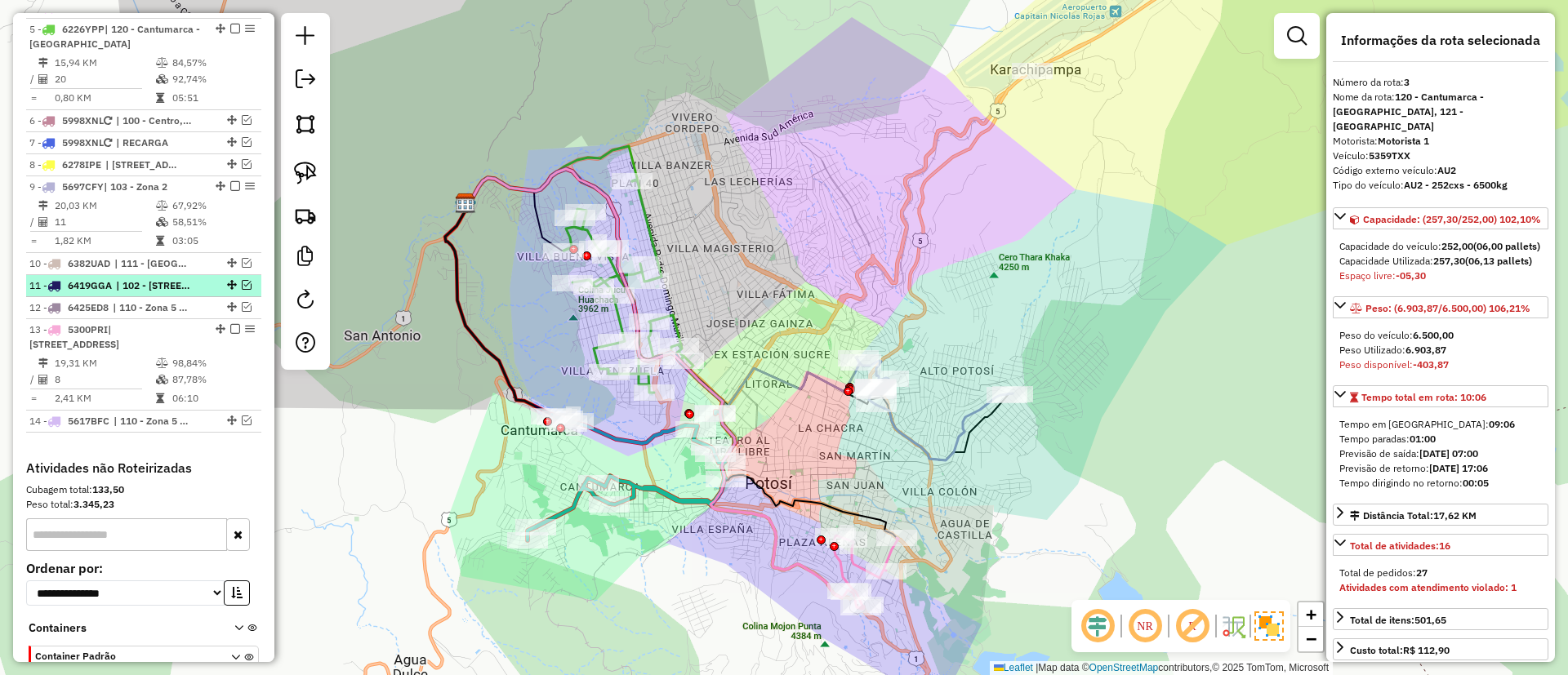
click at [243, 280] on em at bounding box center [246, 284] width 10 height 10
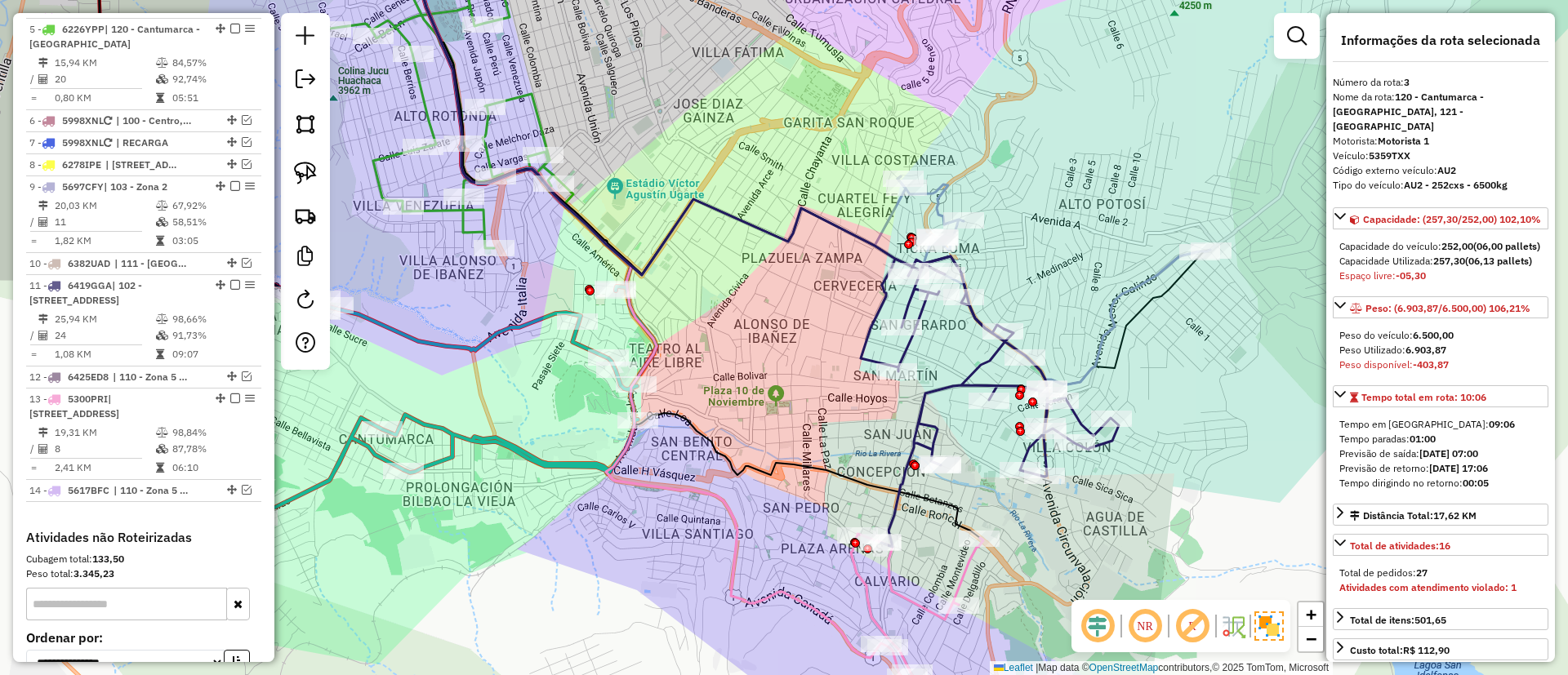
click at [510, 449] on icon at bounding box center [449, 415] width 417 height 257
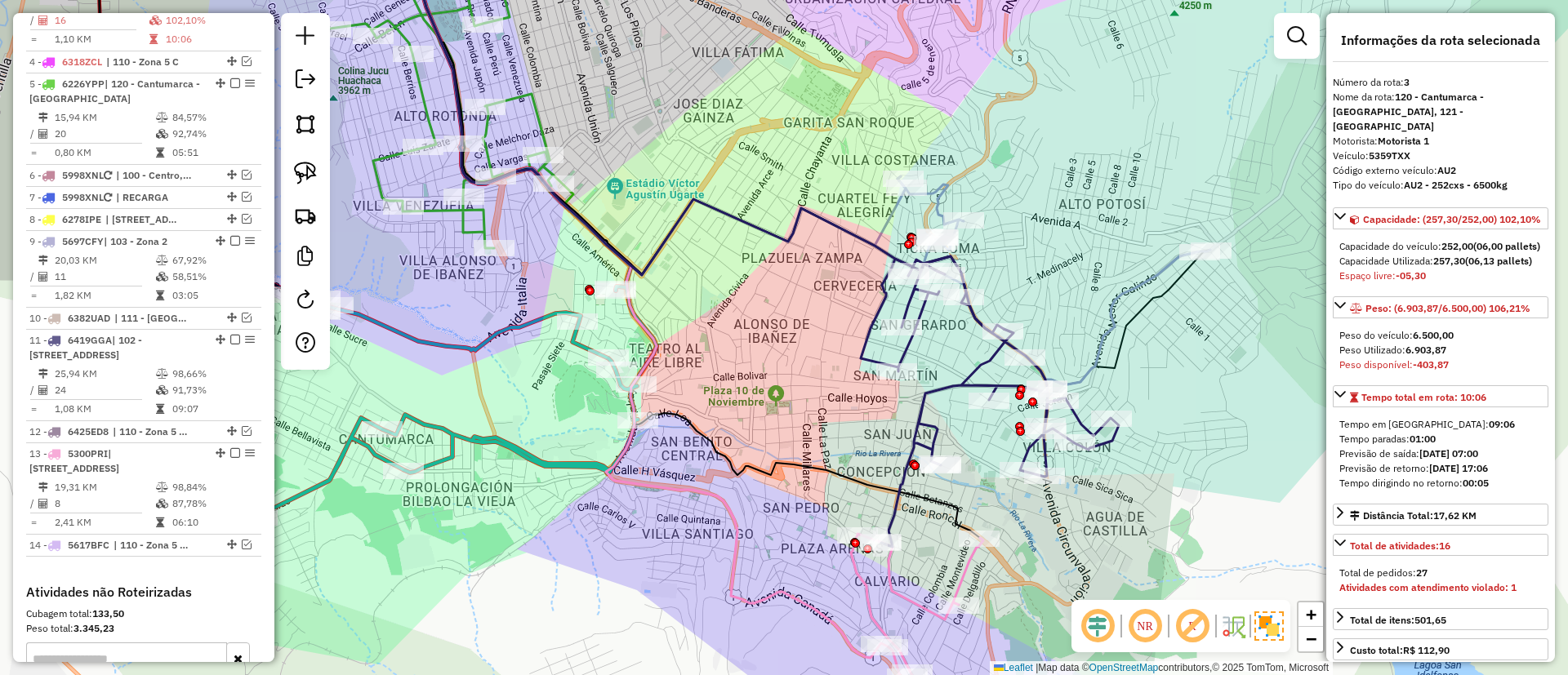
scroll to position [687, 0]
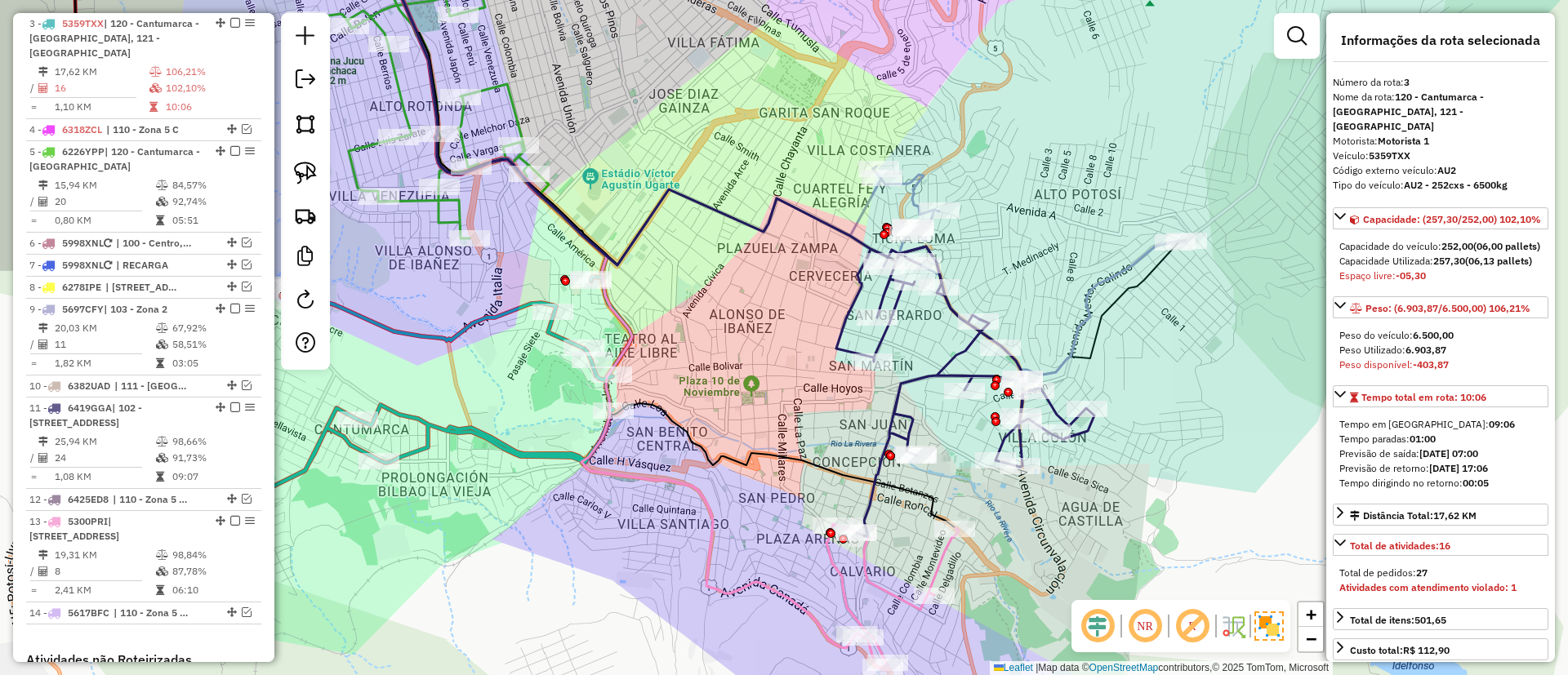
drag, startPoint x: 623, startPoint y: 505, endPoint x: 679, endPoint y: 502, distance: 56.1
click at [679, 502] on div "Janela de atendimento Grade de atendimento Capacidade Transportadoras Veículos …" at bounding box center [784, 337] width 1568 height 675
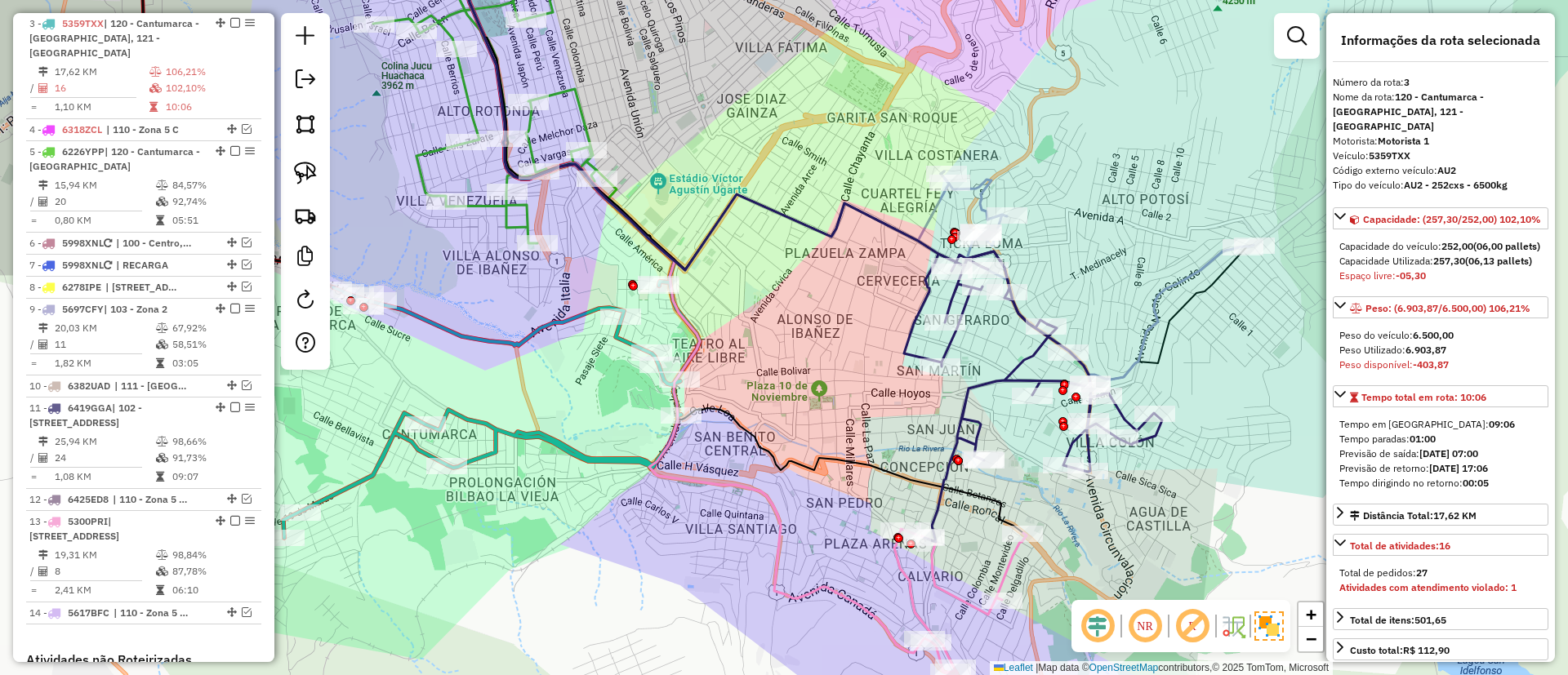
click at [596, 461] on icon at bounding box center [492, 410] width 417 height 257
click at [558, 443] on icon at bounding box center [492, 410] width 417 height 257
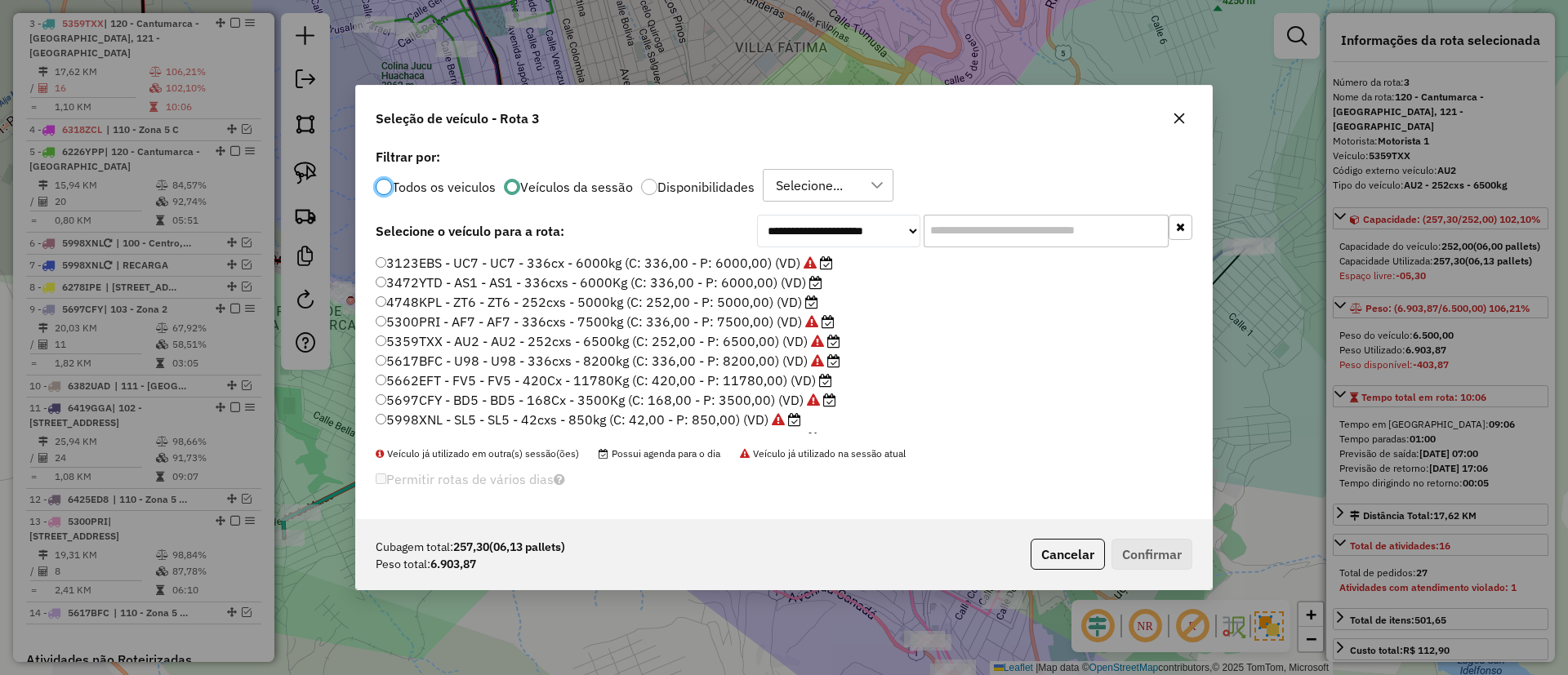
scroll to position [9, 5]
click at [763, 327] on label "5300PRI - AF7 - AF7 - 336cxs - 7500kg (C: 336,00 - P: 7500,00) (VD)" at bounding box center [605, 322] width 459 height 20
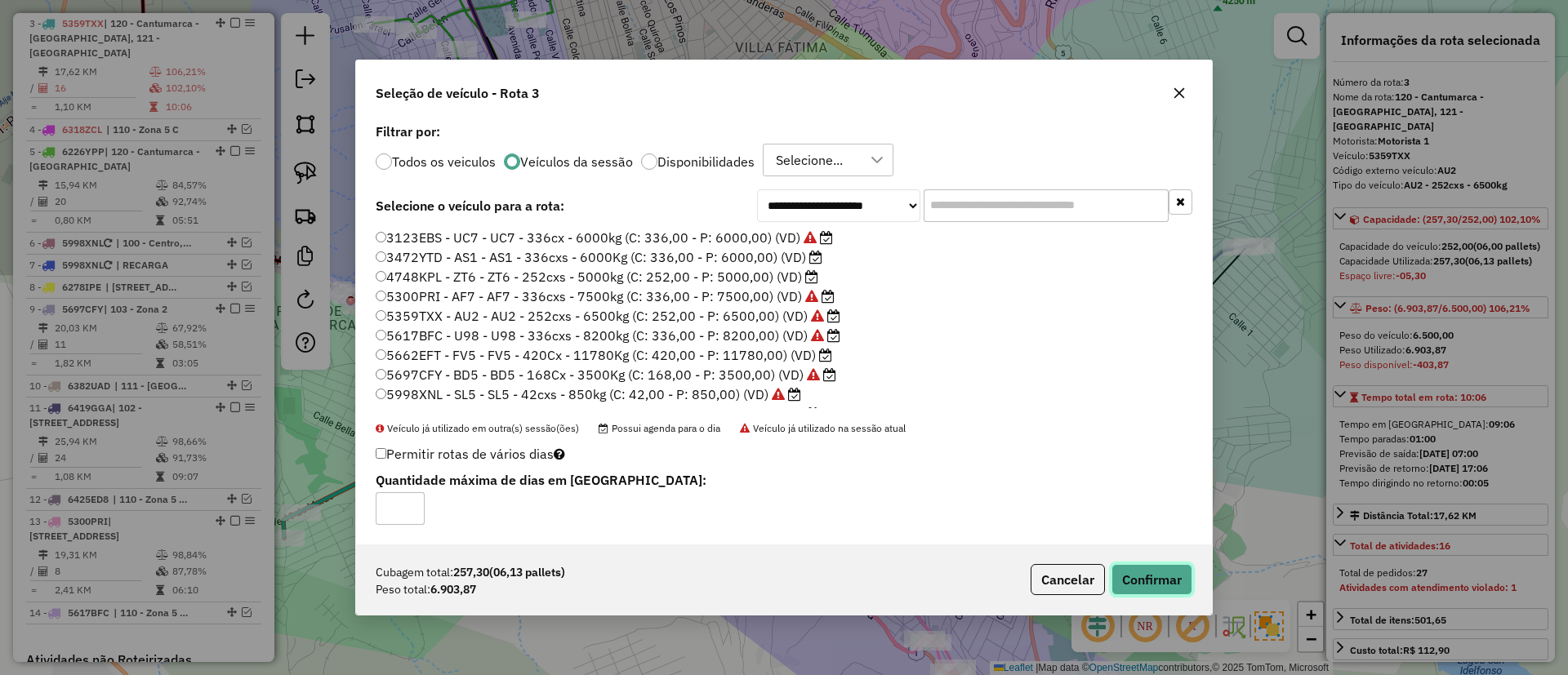
click at [1159, 577] on button "Confirmar" at bounding box center [1152, 580] width 81 height 31
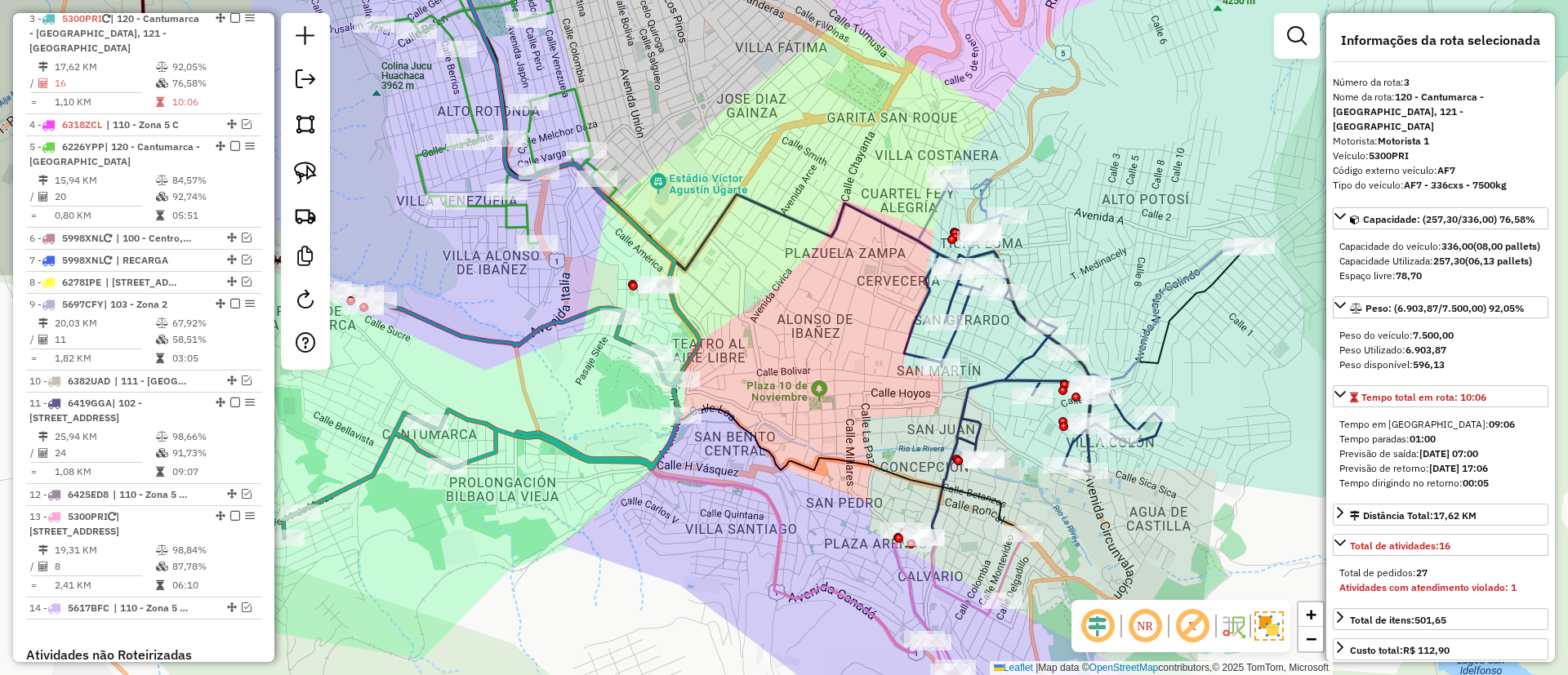
scroll to position [687, 0]
click at [424, 153] on icon at bounding box center [488, 88] width 266 height 311
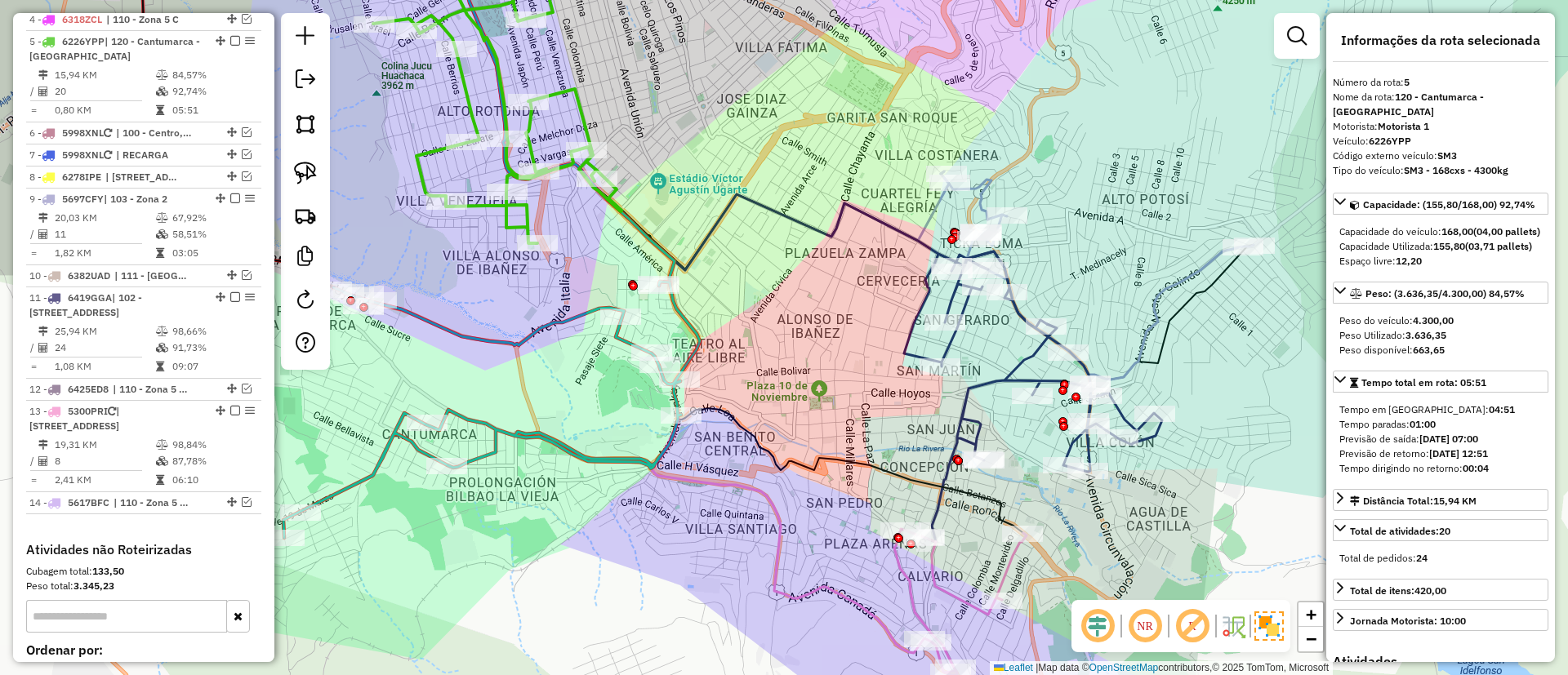
scroll to position [816, 0]
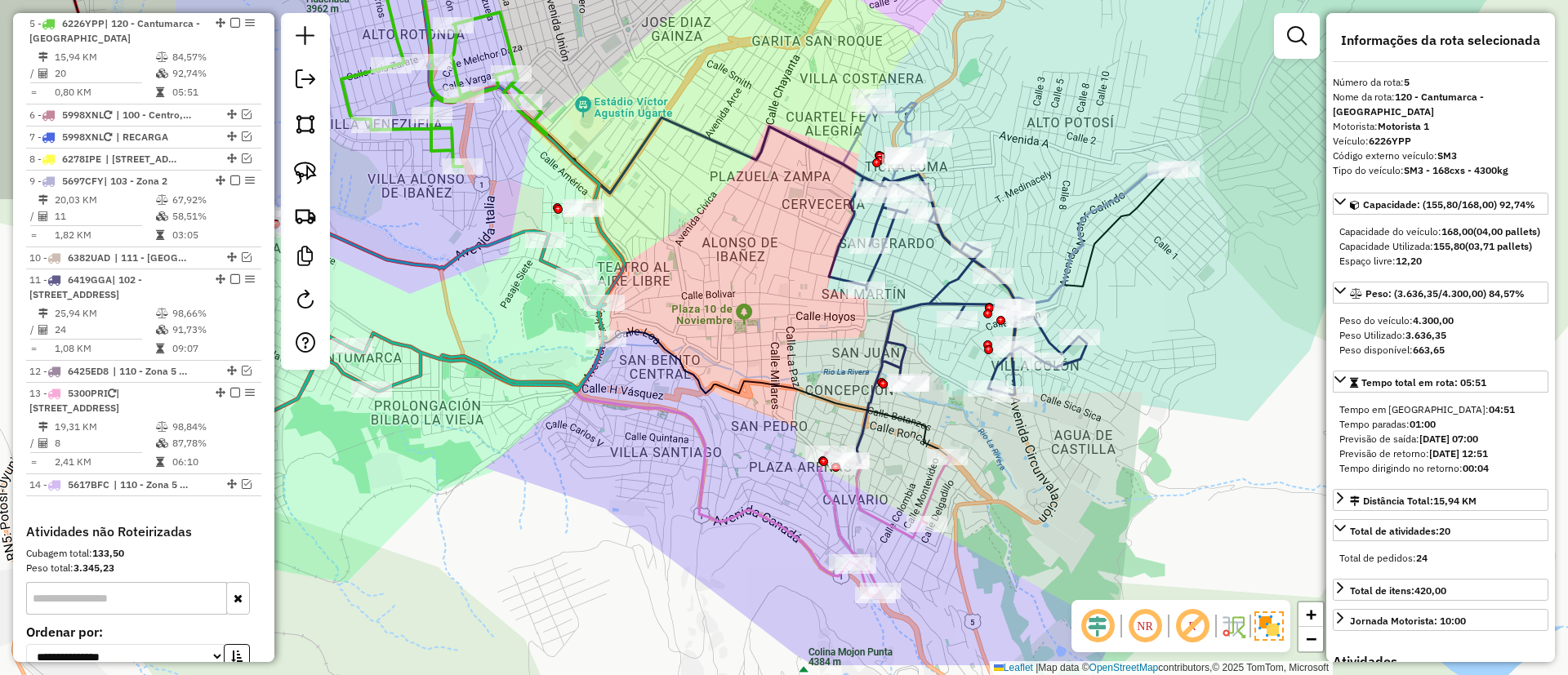
drag, startPoint x: 444, startPoint y: 339, endPoint x: 391, endPoint y: 233, distance: 118.5
click at [397, 252] on div "Janela de atendimento Grade de atendimento Capacidade Transportadoras Veículos …" at bounding box center [784, 337] width 1568 height 675
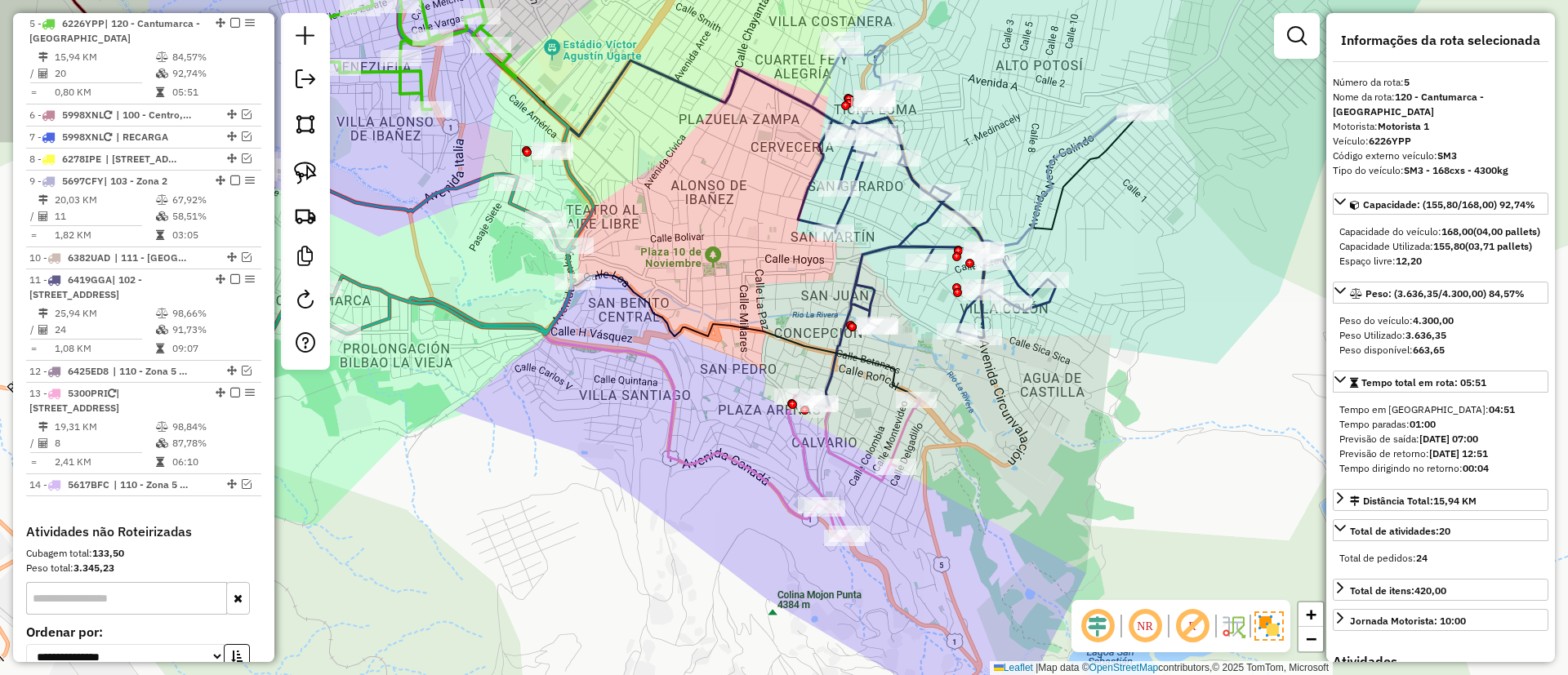
click at [851, 461] on icon at bounding box center [854, 468] width 132 height 146
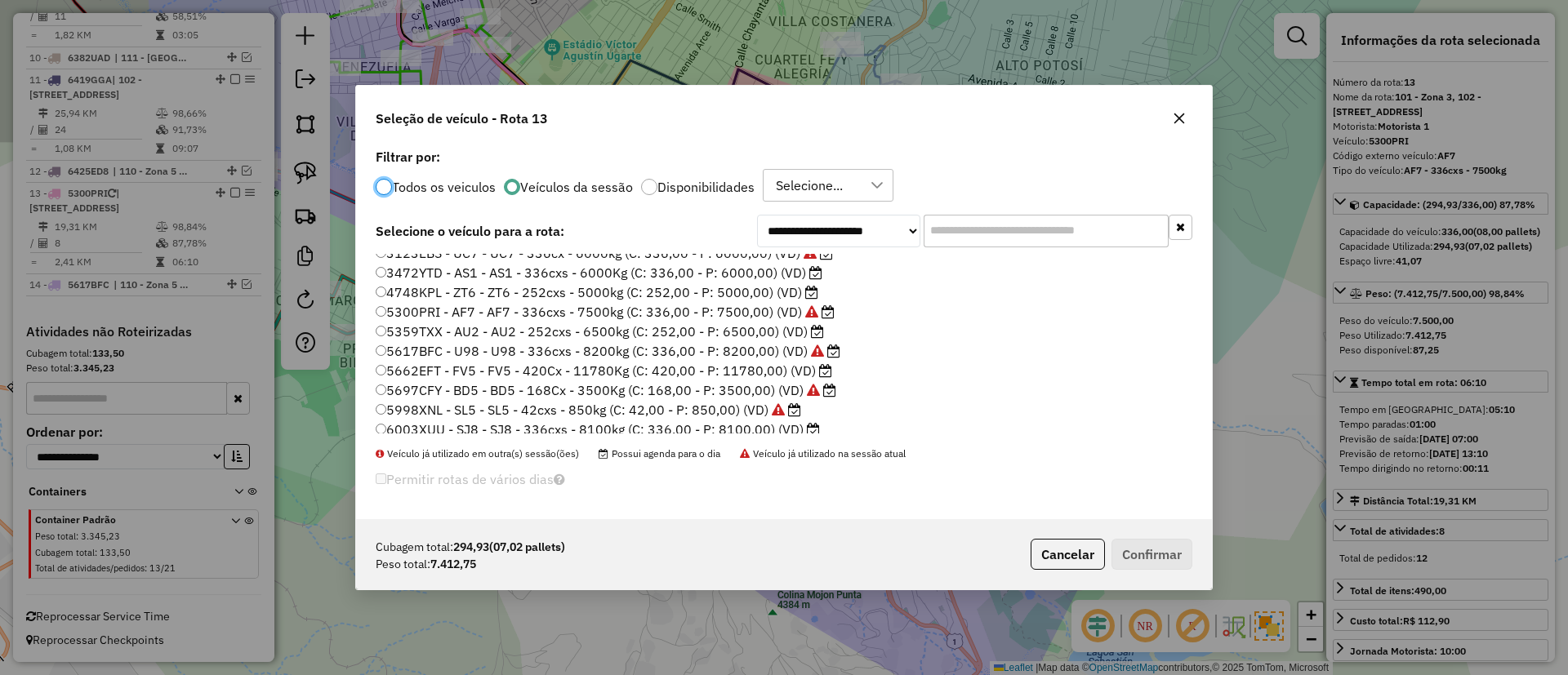
scroll to position [0, 0]
click at [762, 283] on label "3472YTD - AS1 - AS1 - 336cxs - 6000Kg (C: 336,00 - P: 6000,00) (VD)" at bounding box center [599, 282] width 447 height 20
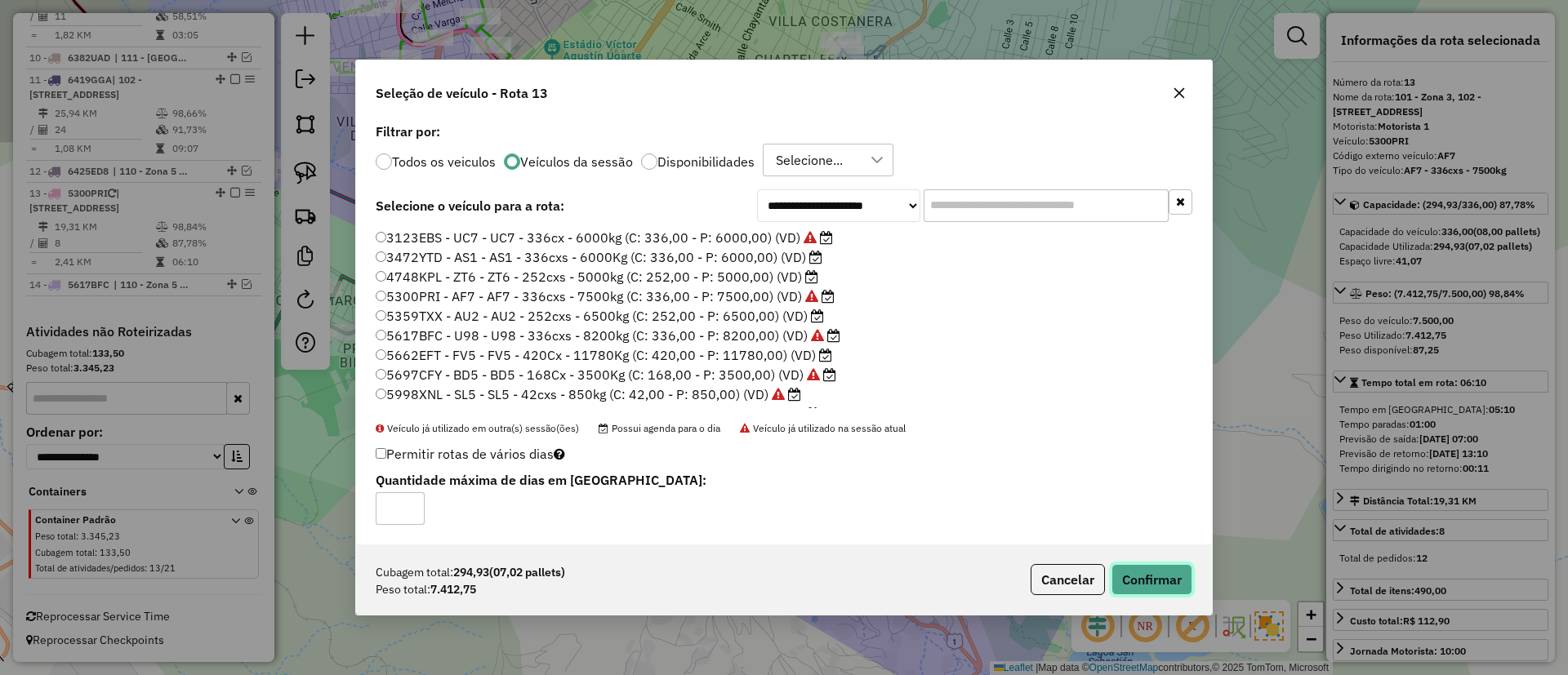
click at [1149, 571] on button "Confirmar" at bounding box center [1152, 580] width 81 height 31
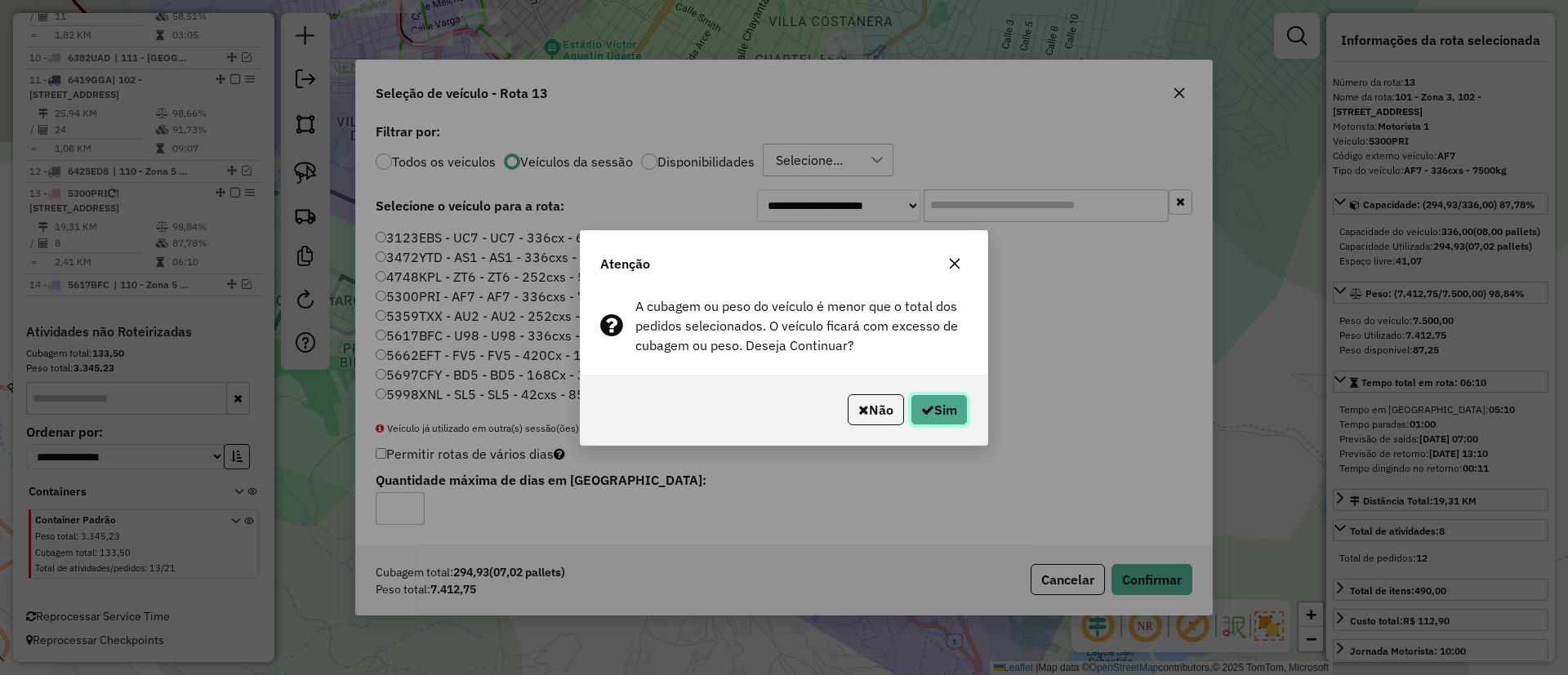
click at [938, 410] on button "Sim" at bounding box center [939, 410] width 57 height 31
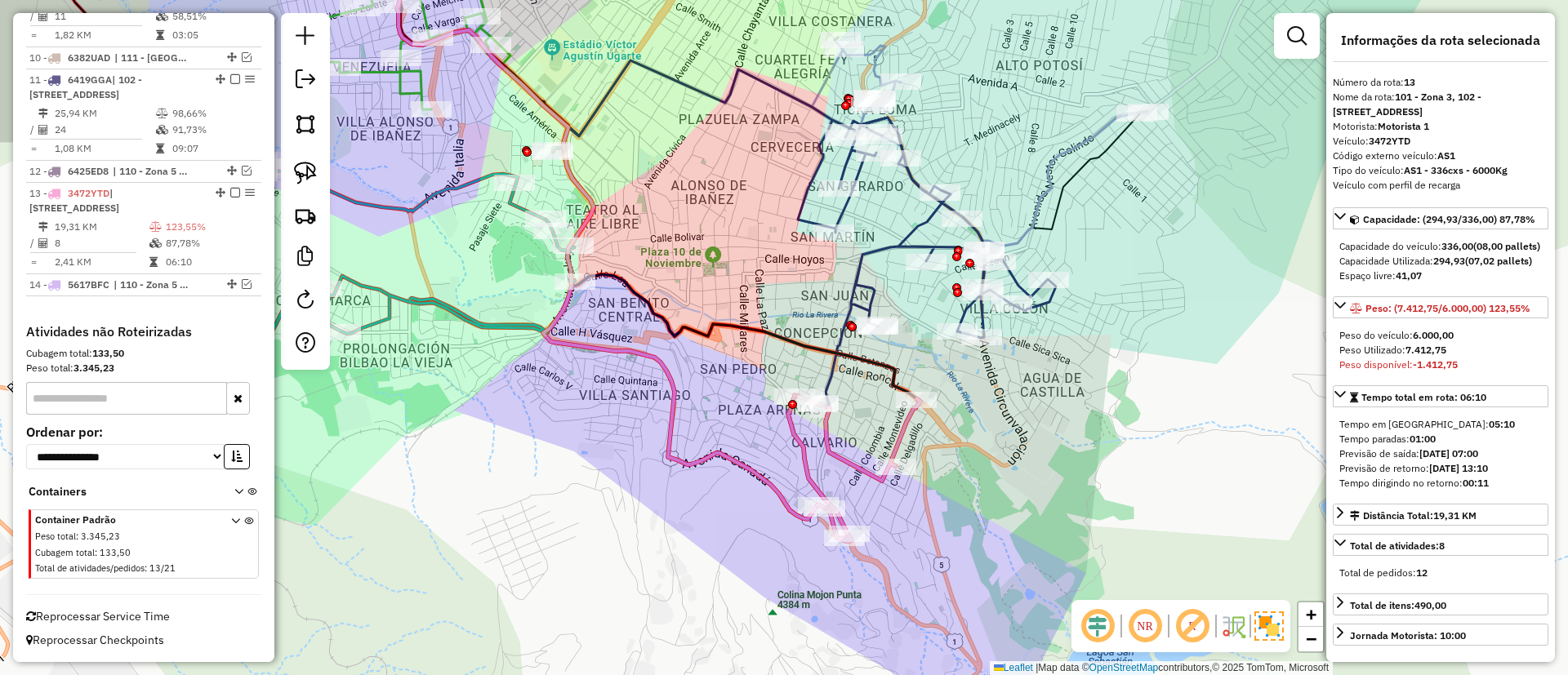
scroll to position [1001, 0]
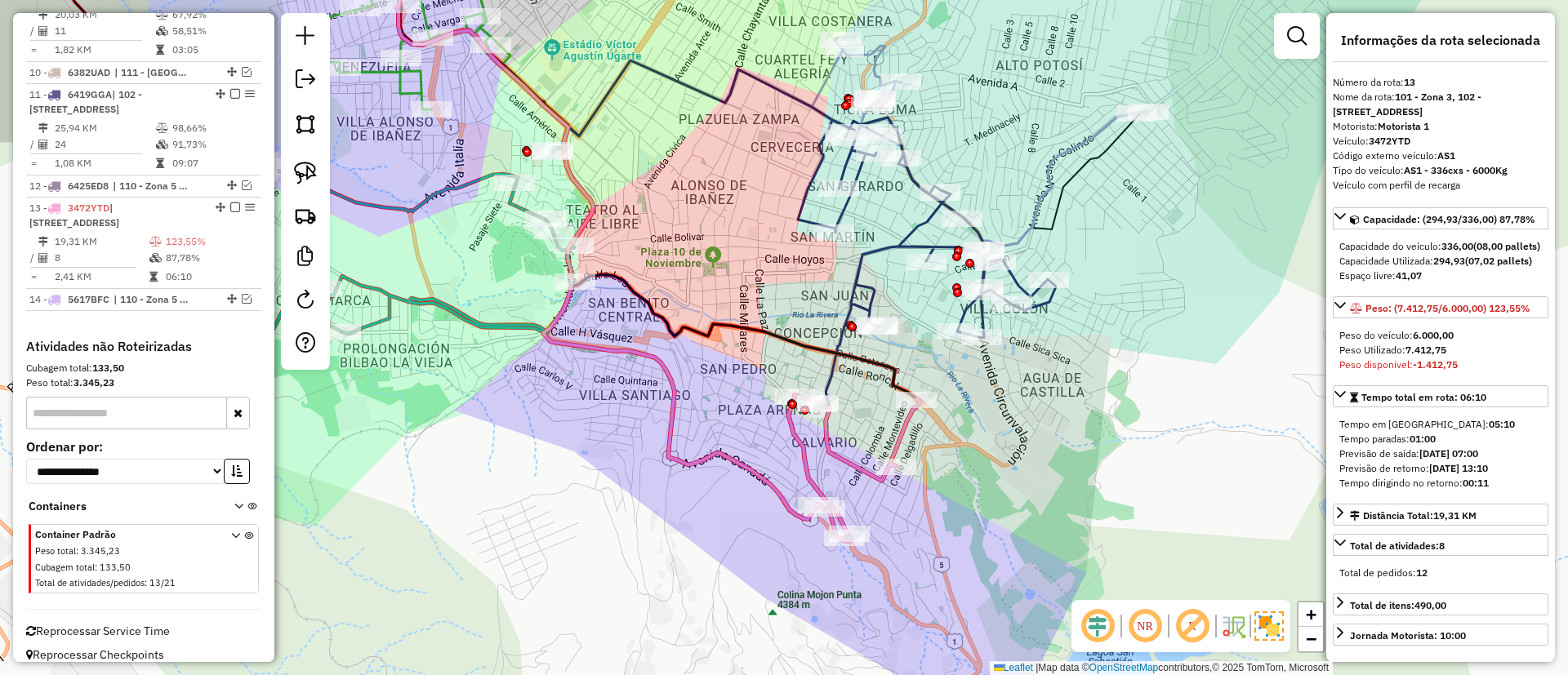
click at [856, 461] on icon at bounding box center [854, 468] width 132 height 146
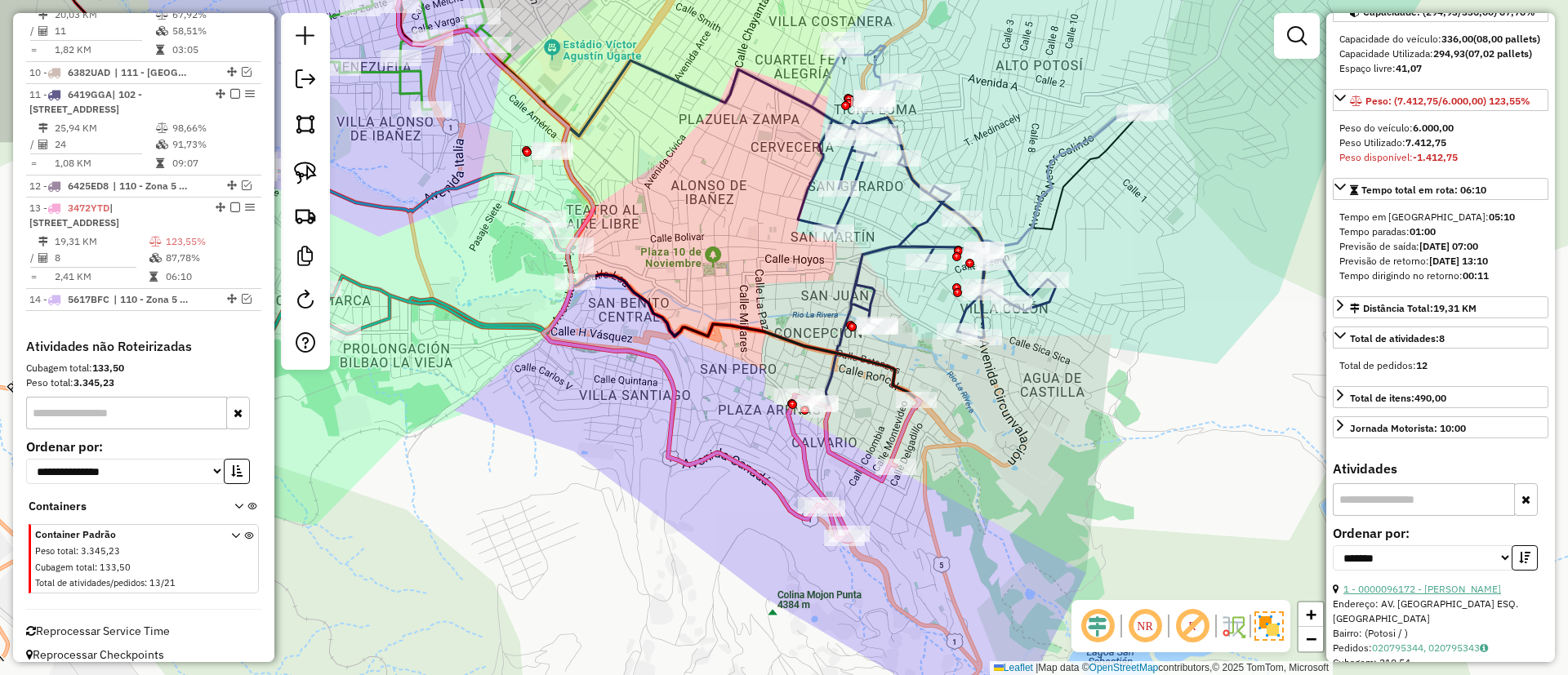
scroll to position [245, 0]
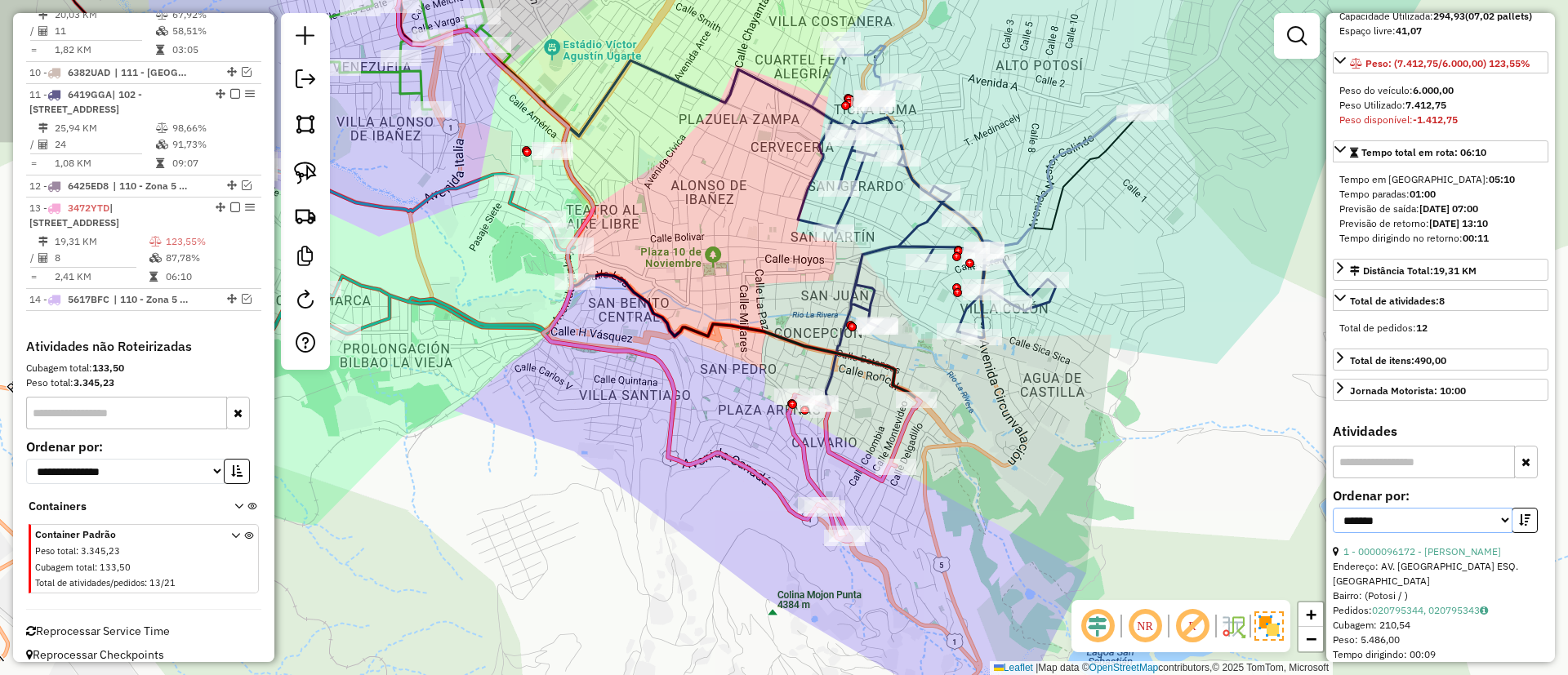
click at [1467, 533] on select "**********" at bounding box center [1423, 520] width 180 height 25
select select "*********"
click at [1333, 533] on select "**********" at bounding box center [1423, 520] width 180 height 25
click at [1511, 533] on button "button" at bounding box center [1524, 520] width 26 height 25
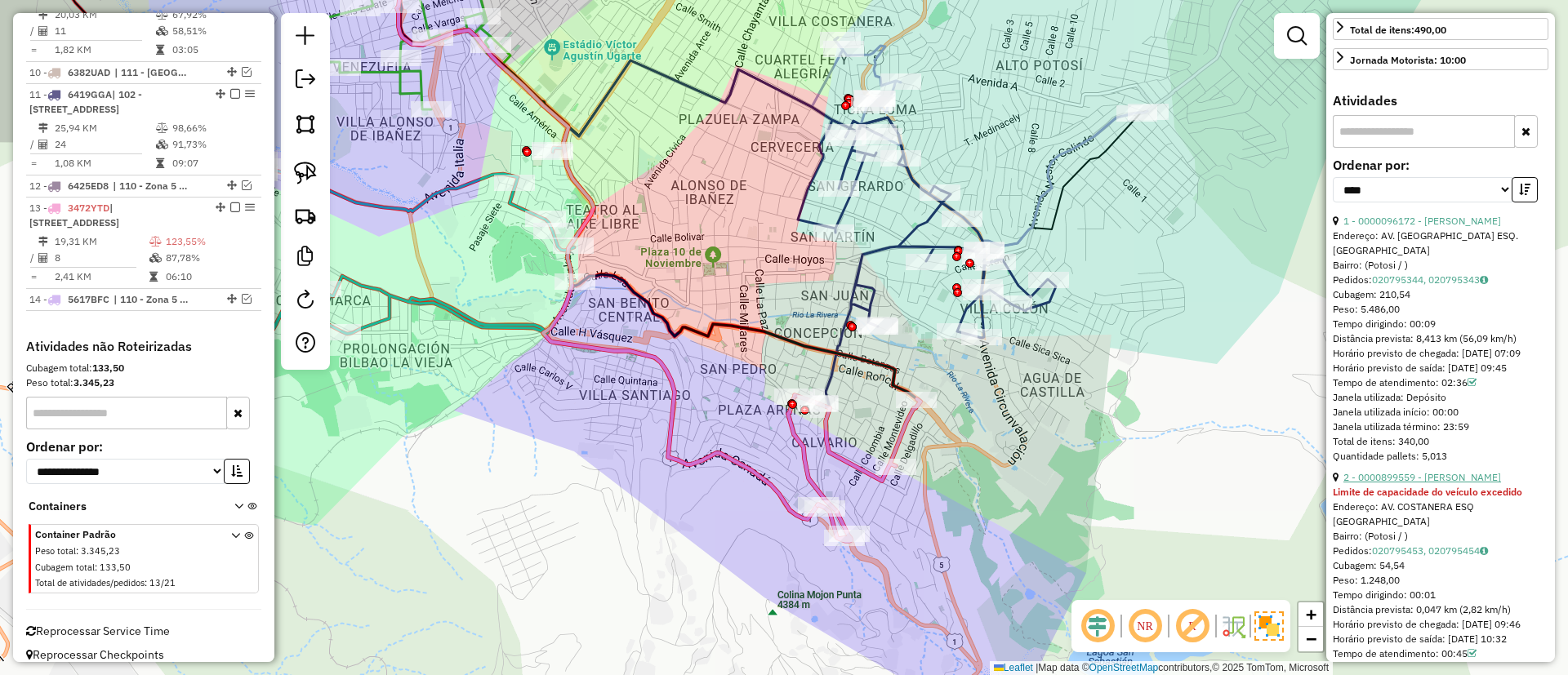
scroll to position [612, 0]
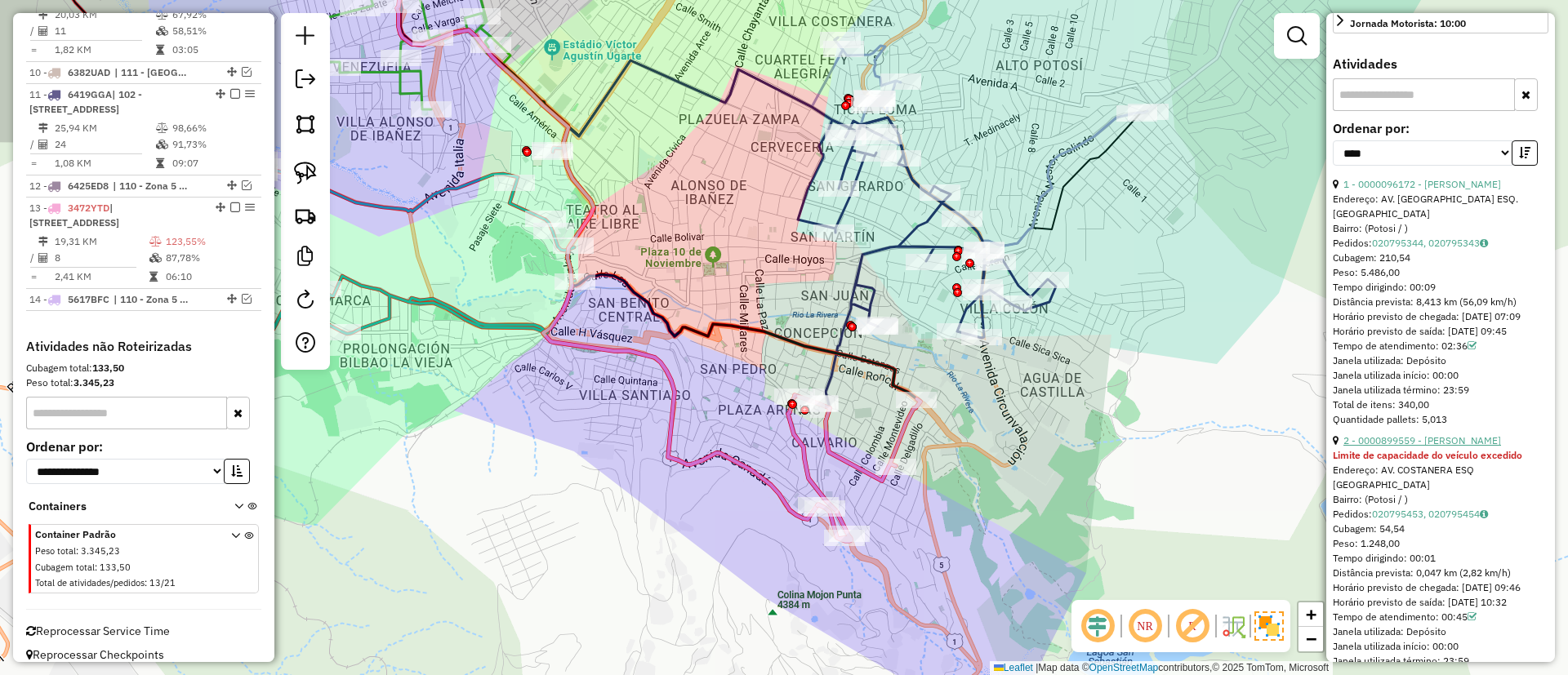
click at [1438, 447] on link "2 - 0000899559 - JOSE DAVID COND" at bounding box center [1422, 441] width 157 height 12
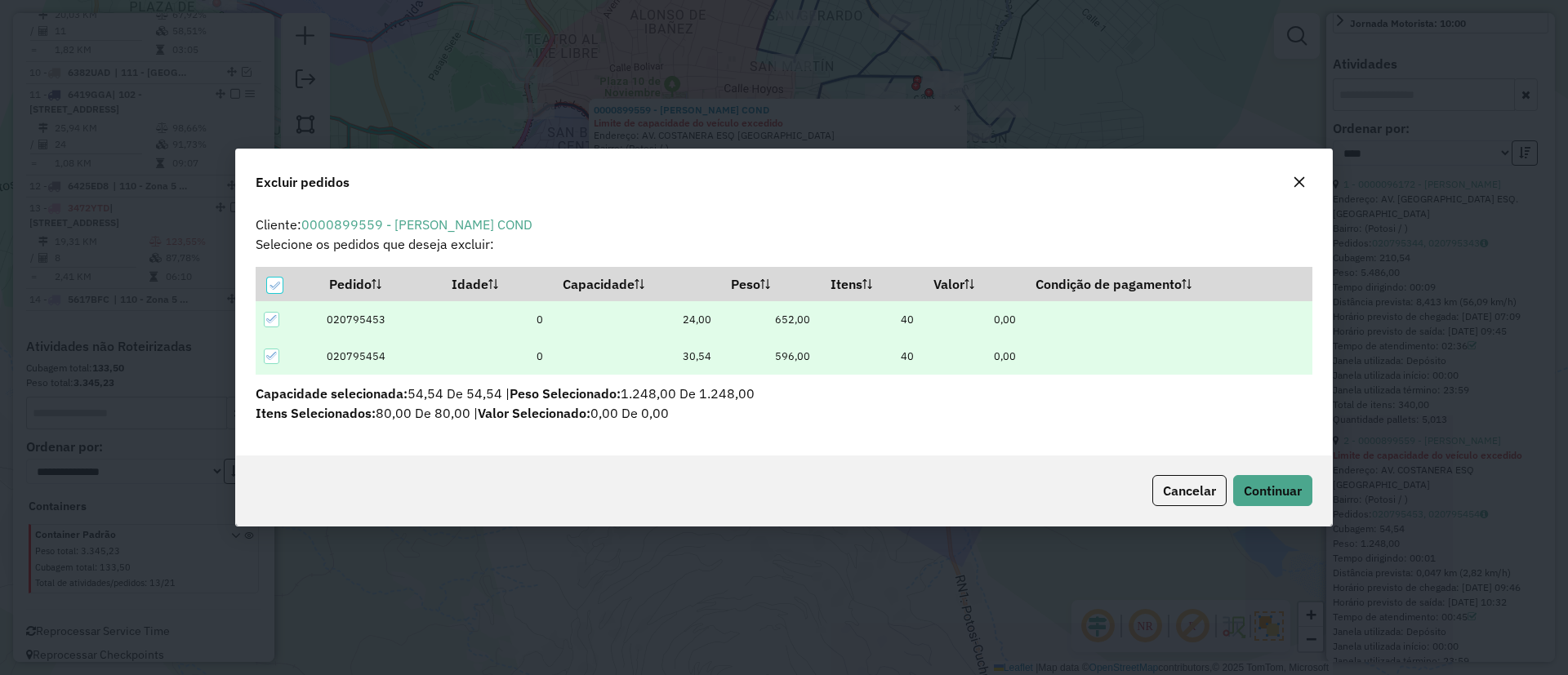
scroll to position [9, 5]
click at [1284, 477] on button "Continuar" at bounding box center [1272, 491] width 80 height 31
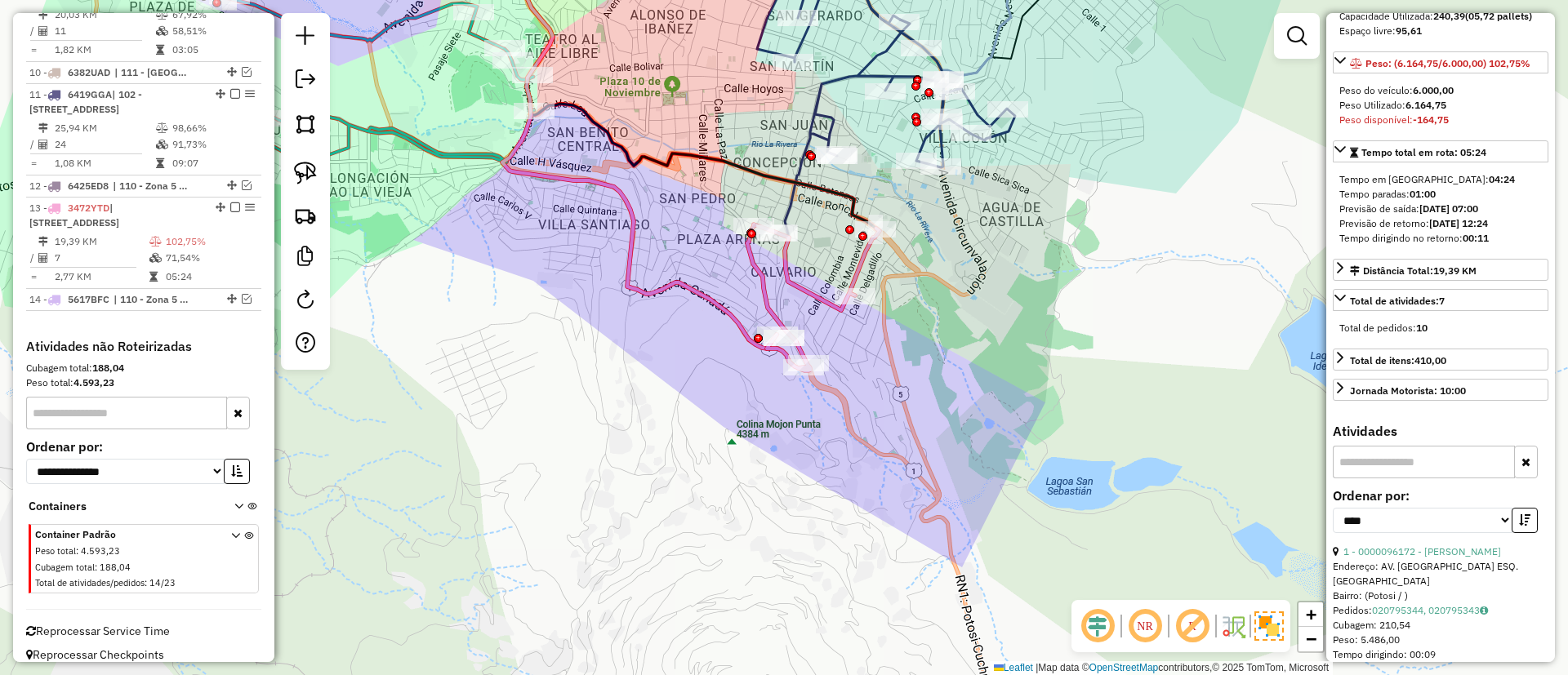
scroll to position [612, 0]
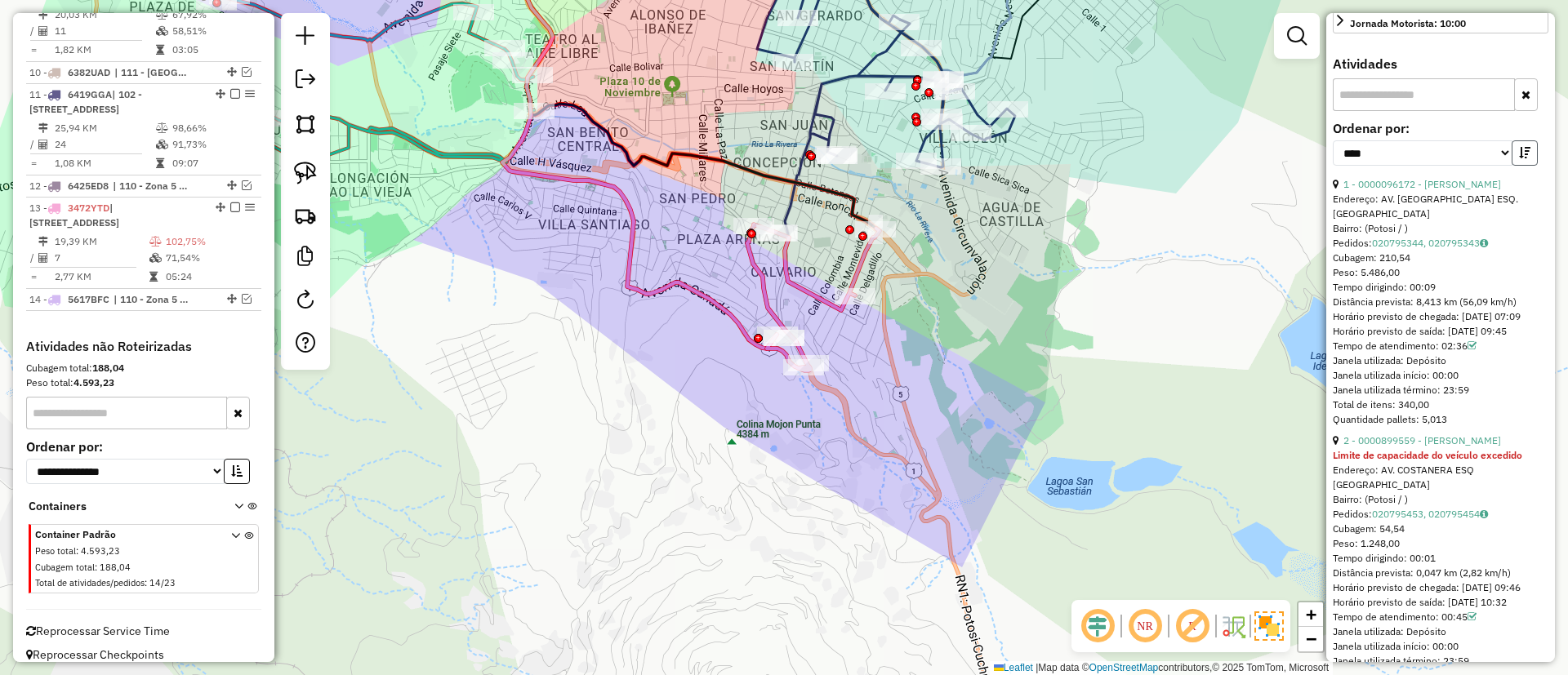
click at [1515, 166] on button "button" at bounding box center [1524, 152] width 26 height 25
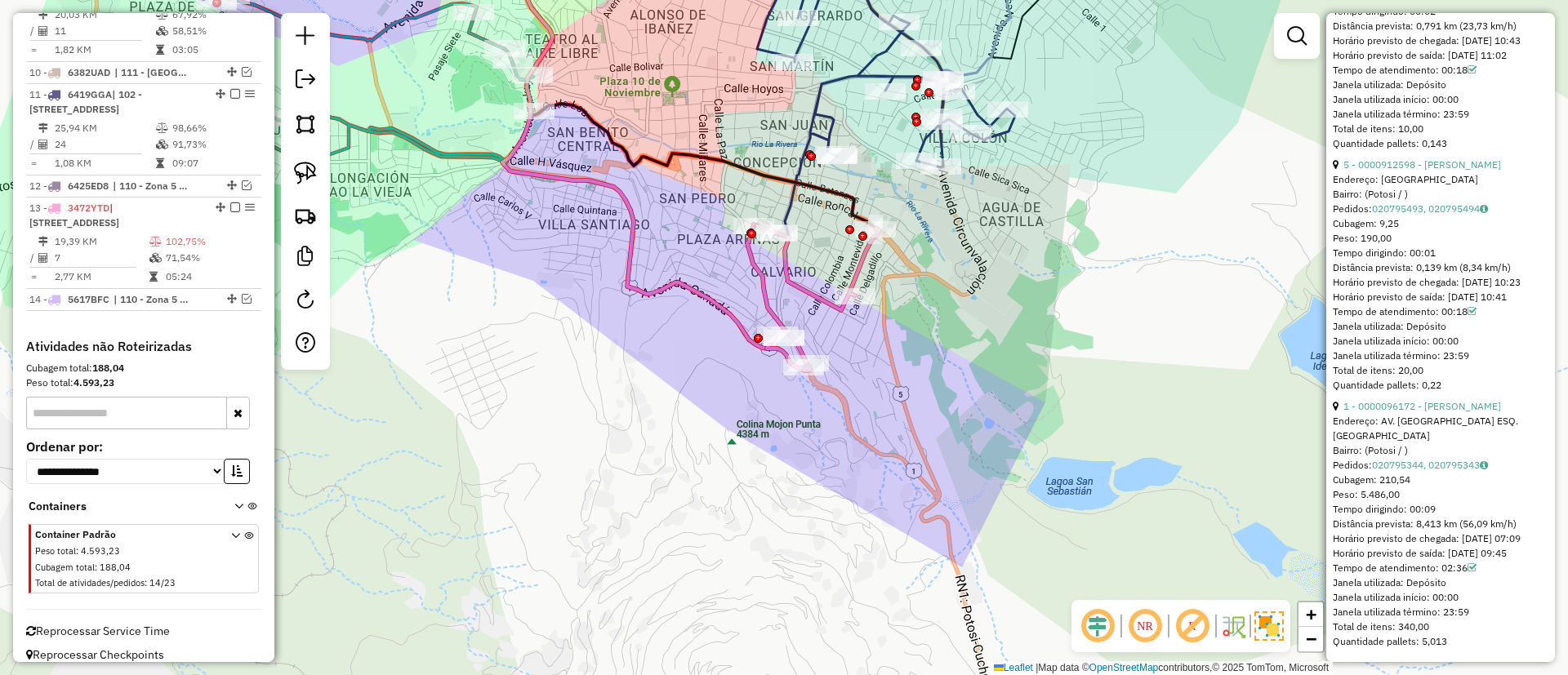
scroll to position [1715, 0]
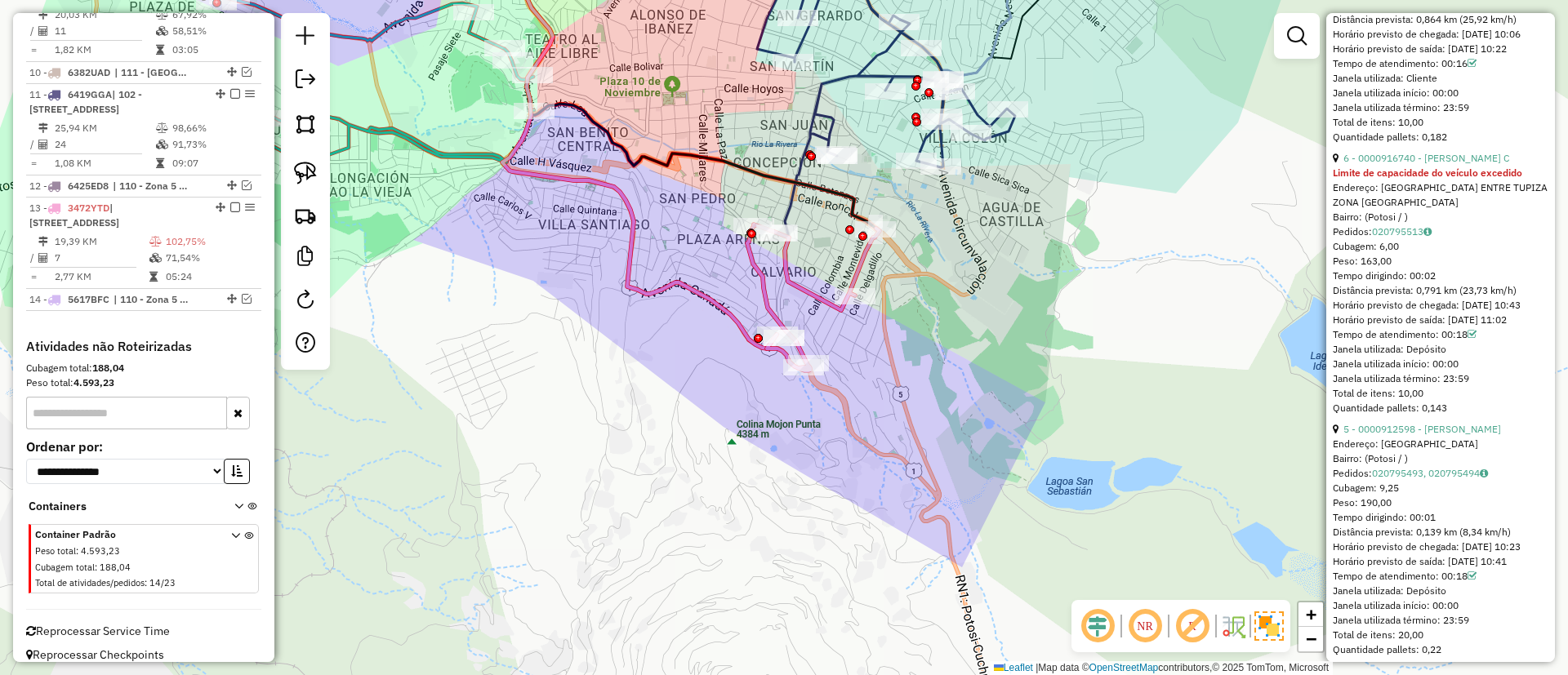
click at [1398, 179] on strong "Limite de capacidade do veículo excedido" at bounding box center [1427, 173] width 189 height 12
click at [1392, 166] on div "6 - 0000916740 - SARAHI JHOANA C" at bounding box center [1440, 158] width 215 height 15
click at [1386, 164] on link "6 - 0000916740 - SARAHI JHOANA C" at bounding box center [1426, 158] width 166 height 12
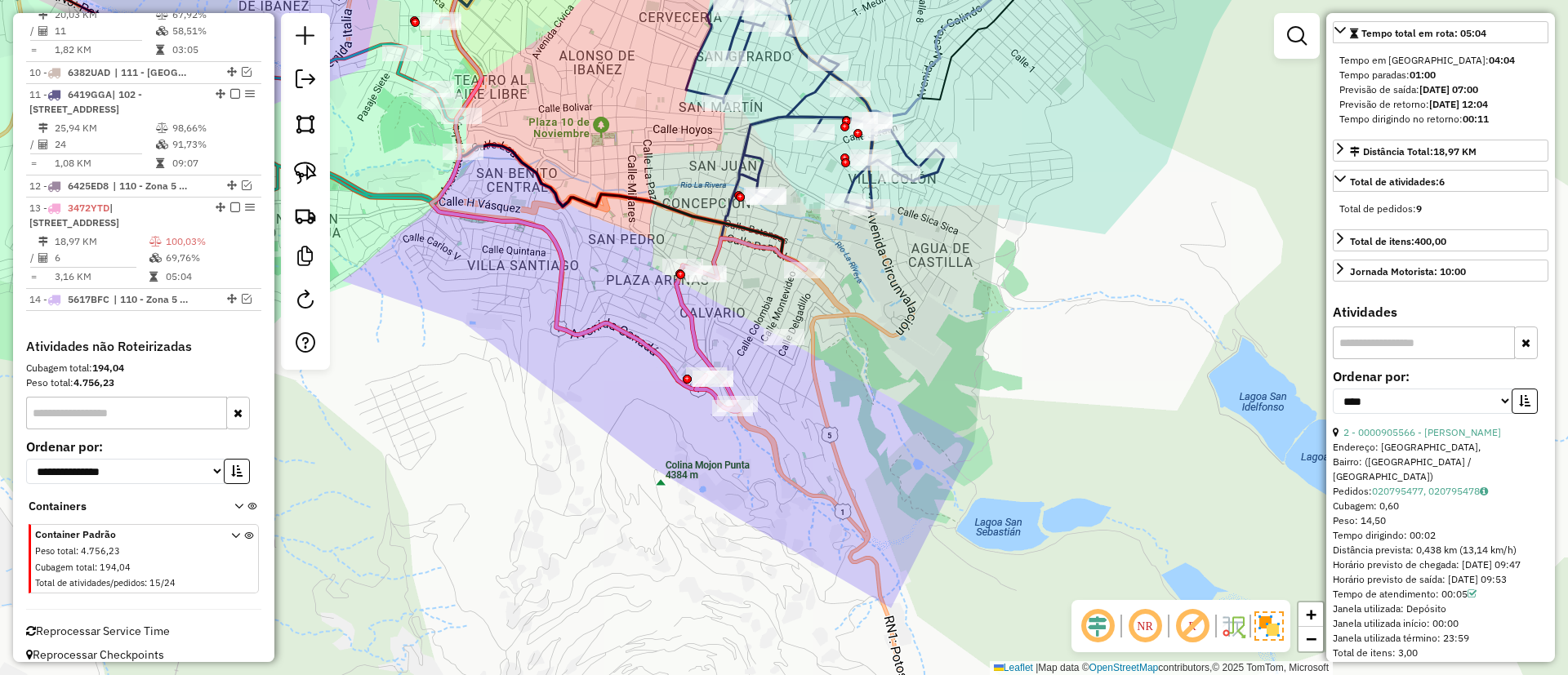
scroll to position [487, 0]
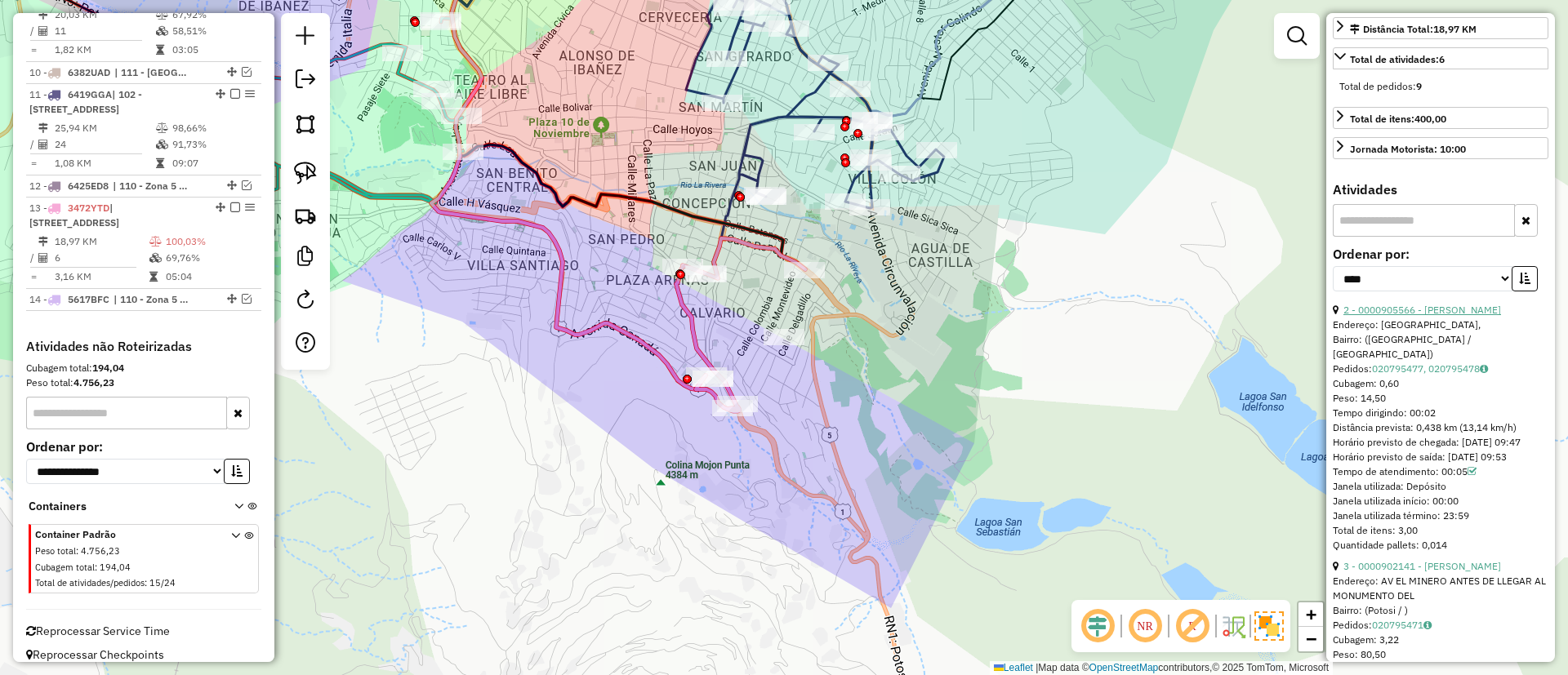
drag, startPoint x: 1451, startPoint y: 326, endPoint x: 1430, endPoint y: 332, distance: 21.8
click at [1449, 302] on div "**********" at bounding box center [1440, 275] width 215 height 54
click at [1428, 316] on link "2 - 0000905566 - ANA MARIA ARI" at bounding box center [1422, 309] width 157 height 12
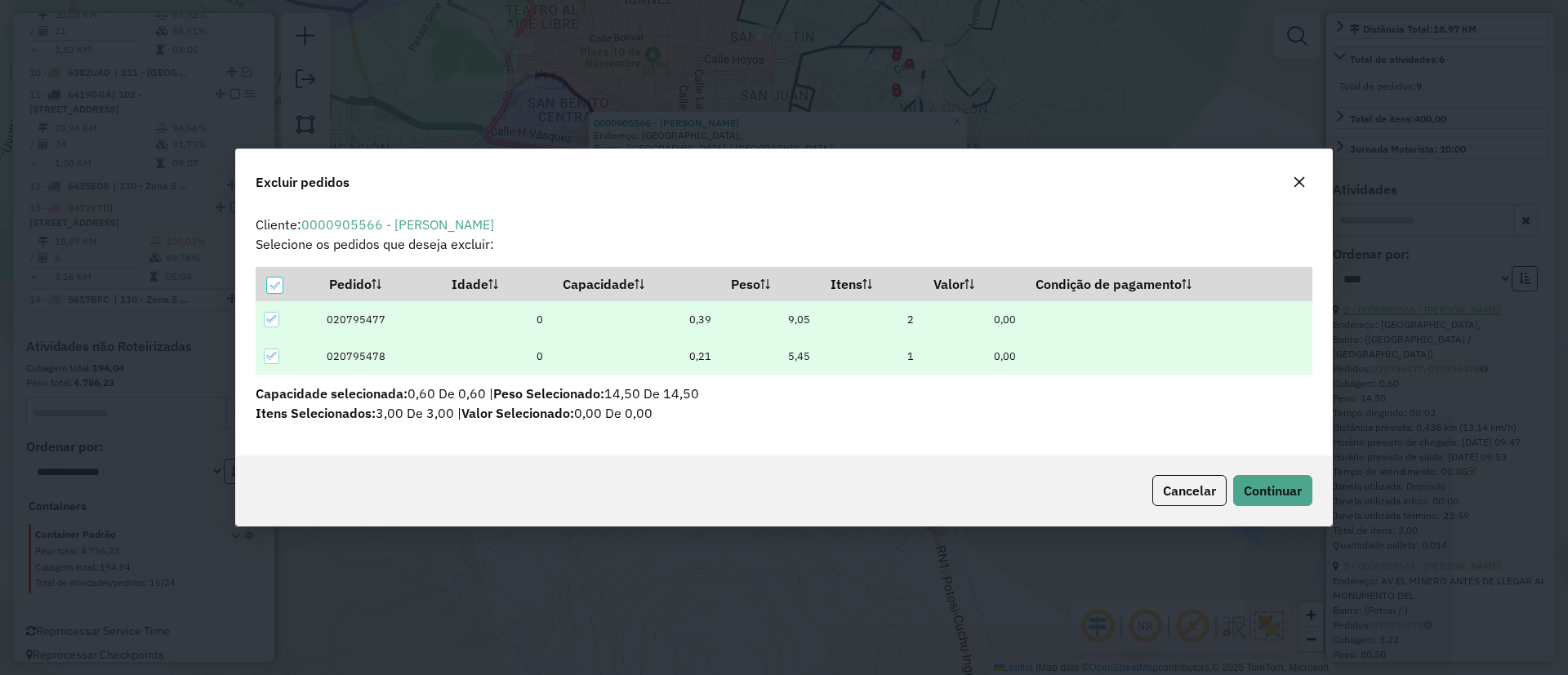
scroll to position [0, 0]
click at [1294, 487] on span "Continuar" at bounding box center [1272, 490] width 58 height 16
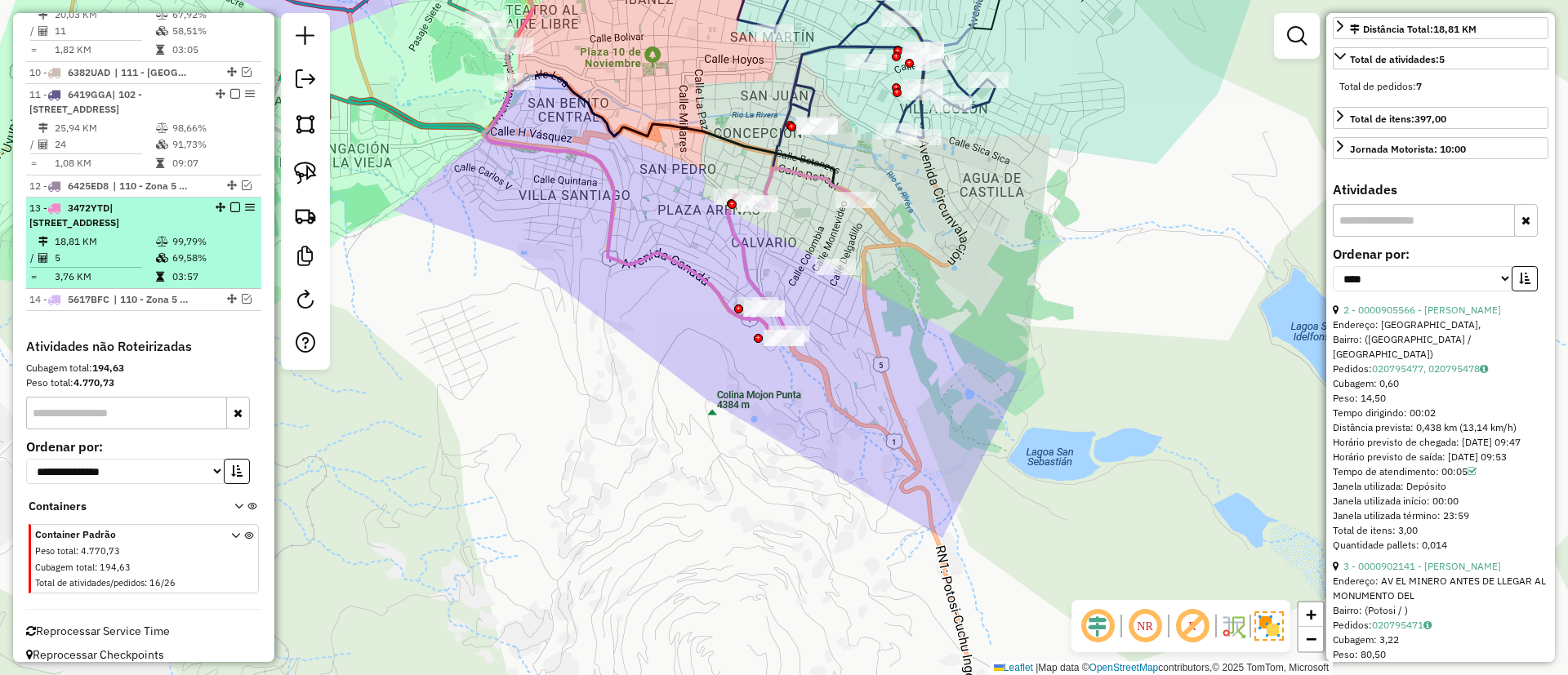
click at [232, 202] on em at bounding box center [234, 207] width 10 height 10
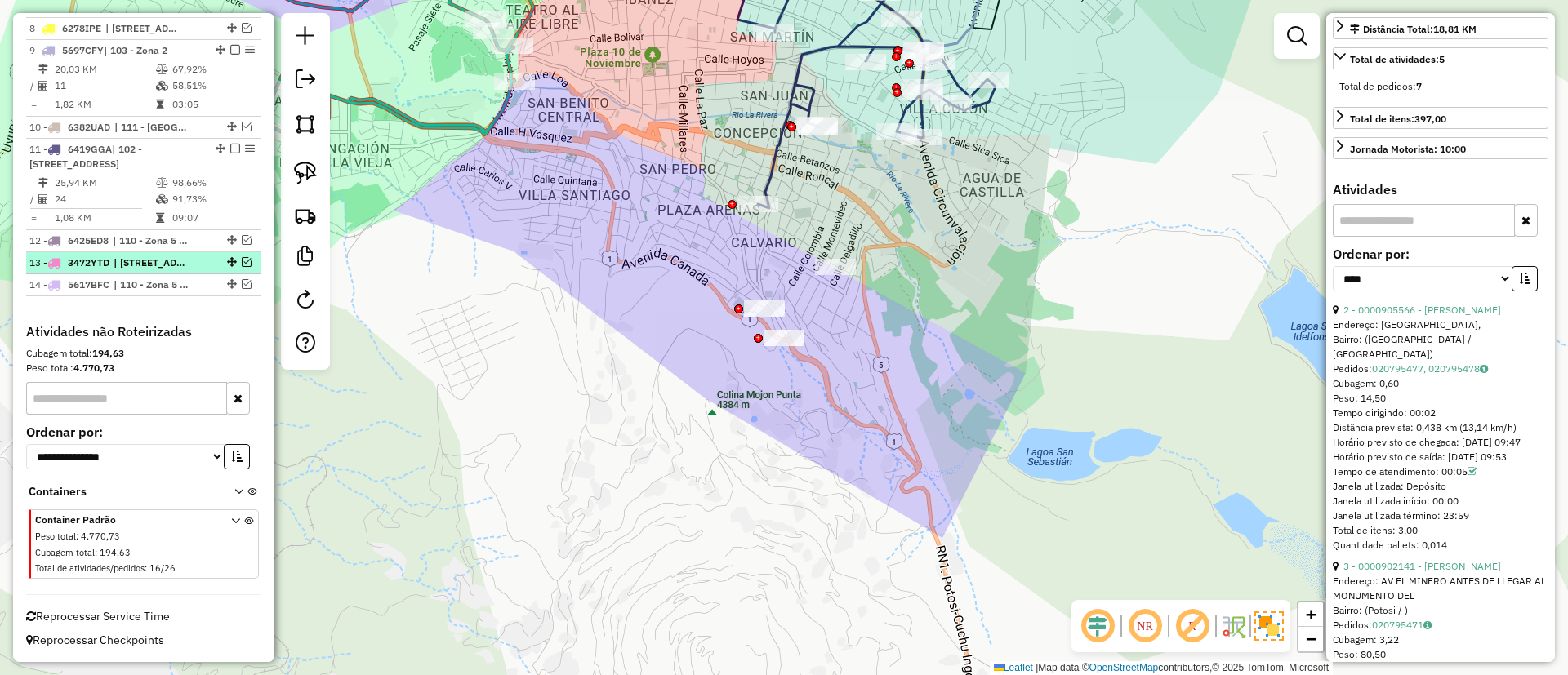
scroll to position [932, 0]
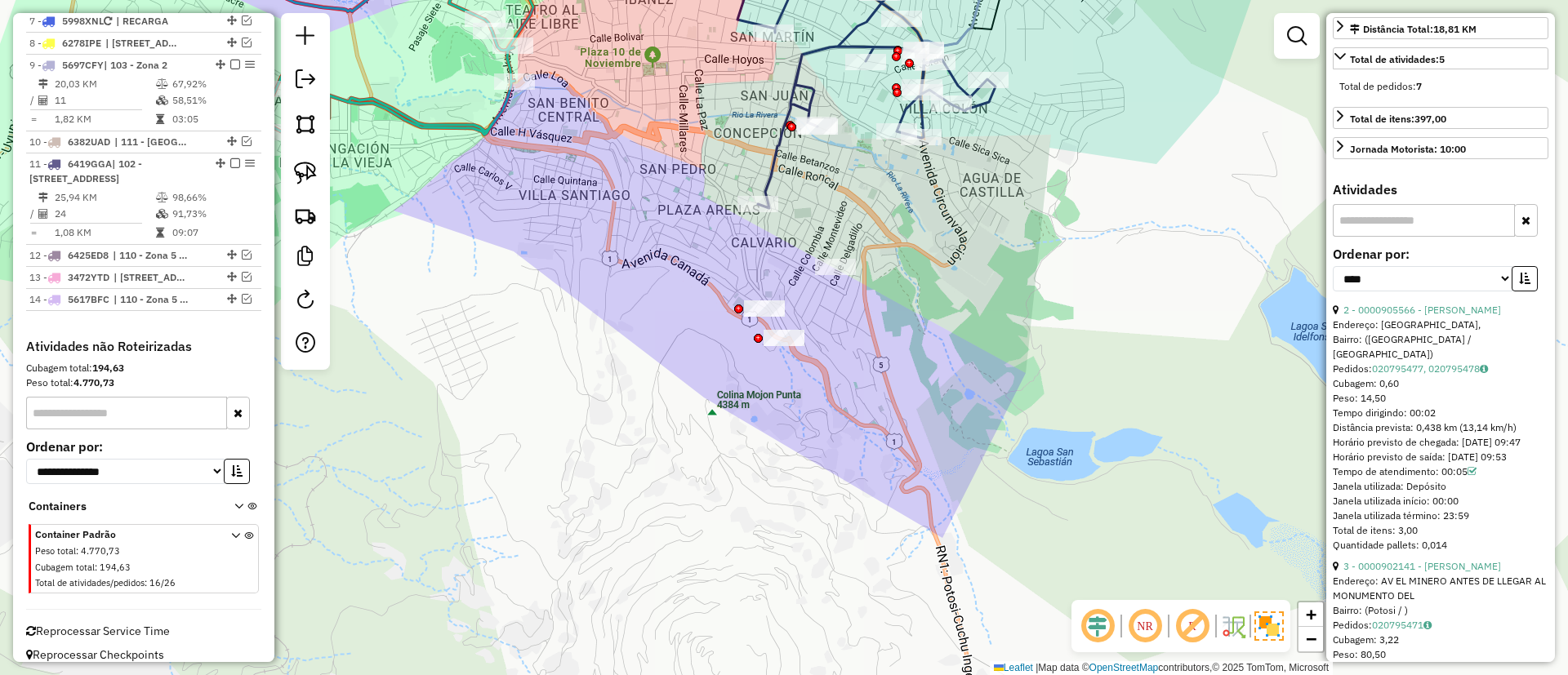
click at [768, 175] on icon at bounding box center [866, 70] width 258 height 276
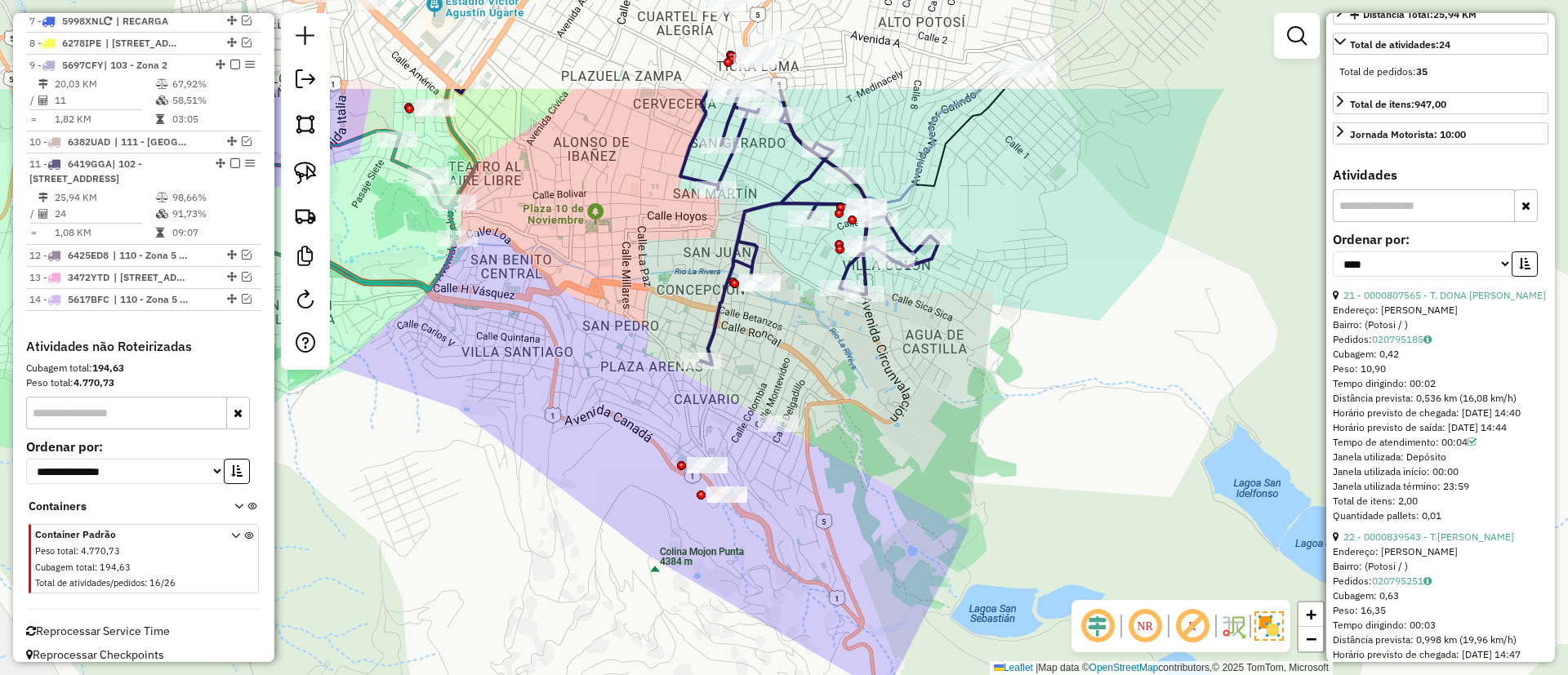
click at [666, 399] on div "Janela de atendimento Grade de atendimento Capacidade Transportadoras Veículos …" at bounding box center [784, 337] width 1568 height 675
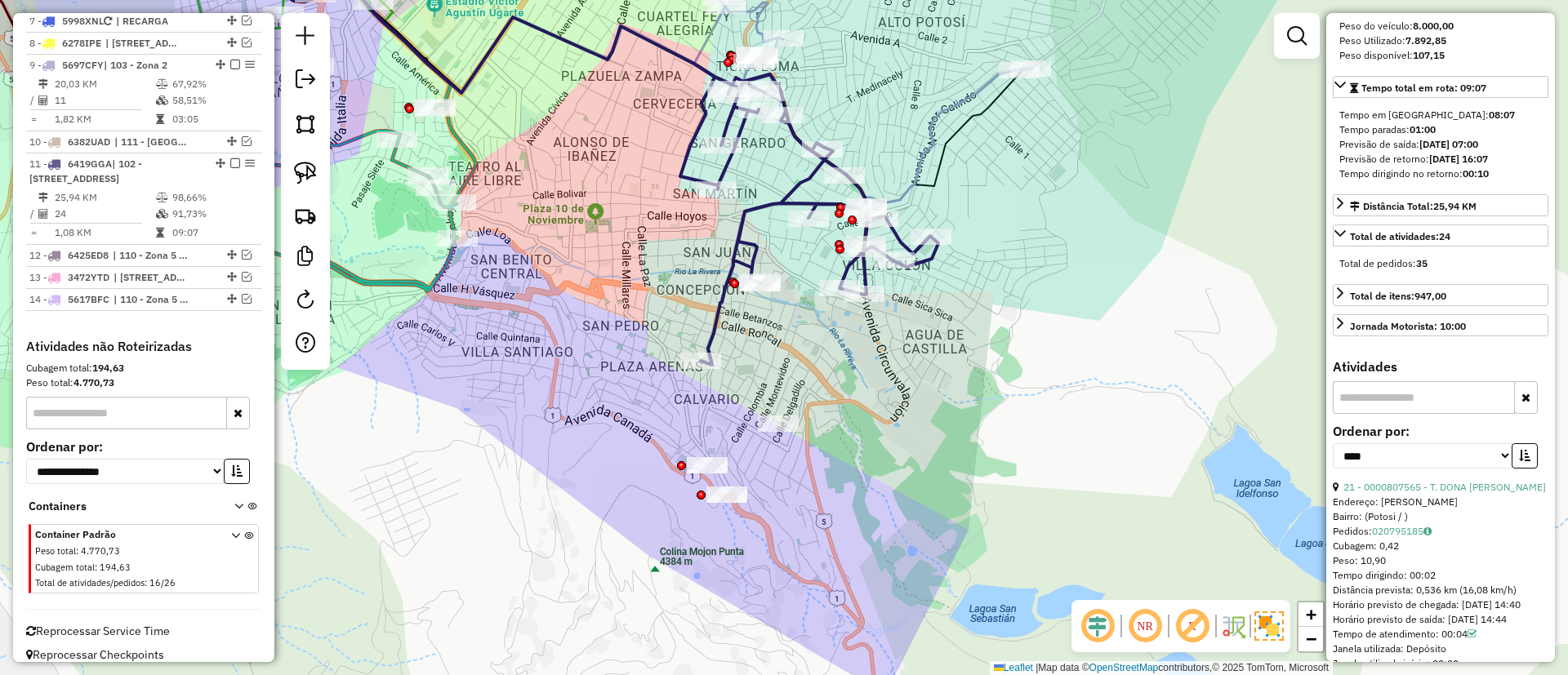
scroll to position [0, 0]
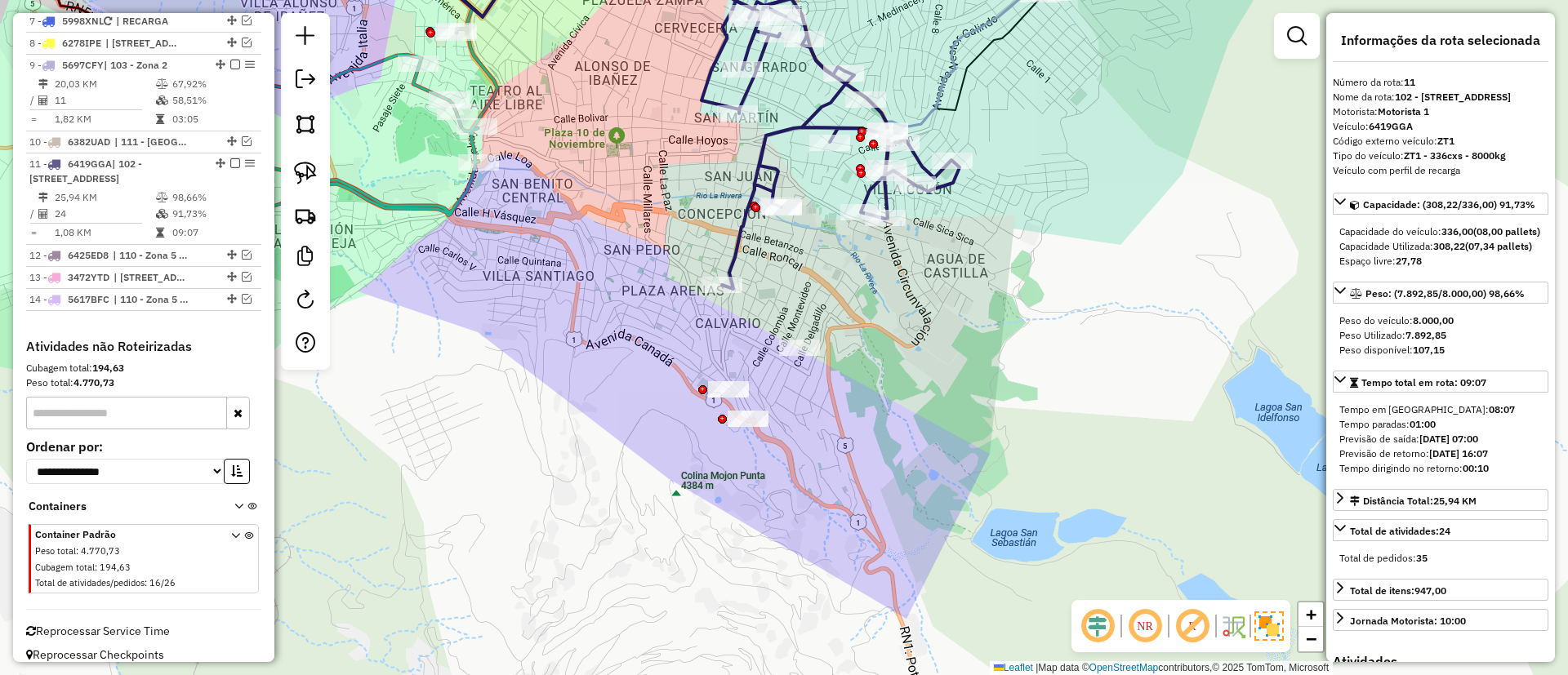
drag, startPoint x: 883, startPoint y: 487, endPoint x: 904, endPoint y: 411, distance: 78.8
click at [904, 411] on div "Janela de atendimento Grade de atendimento Capacidade Transportadoras Veículos …" at bounding box center [784, 337] width 1568 height 675
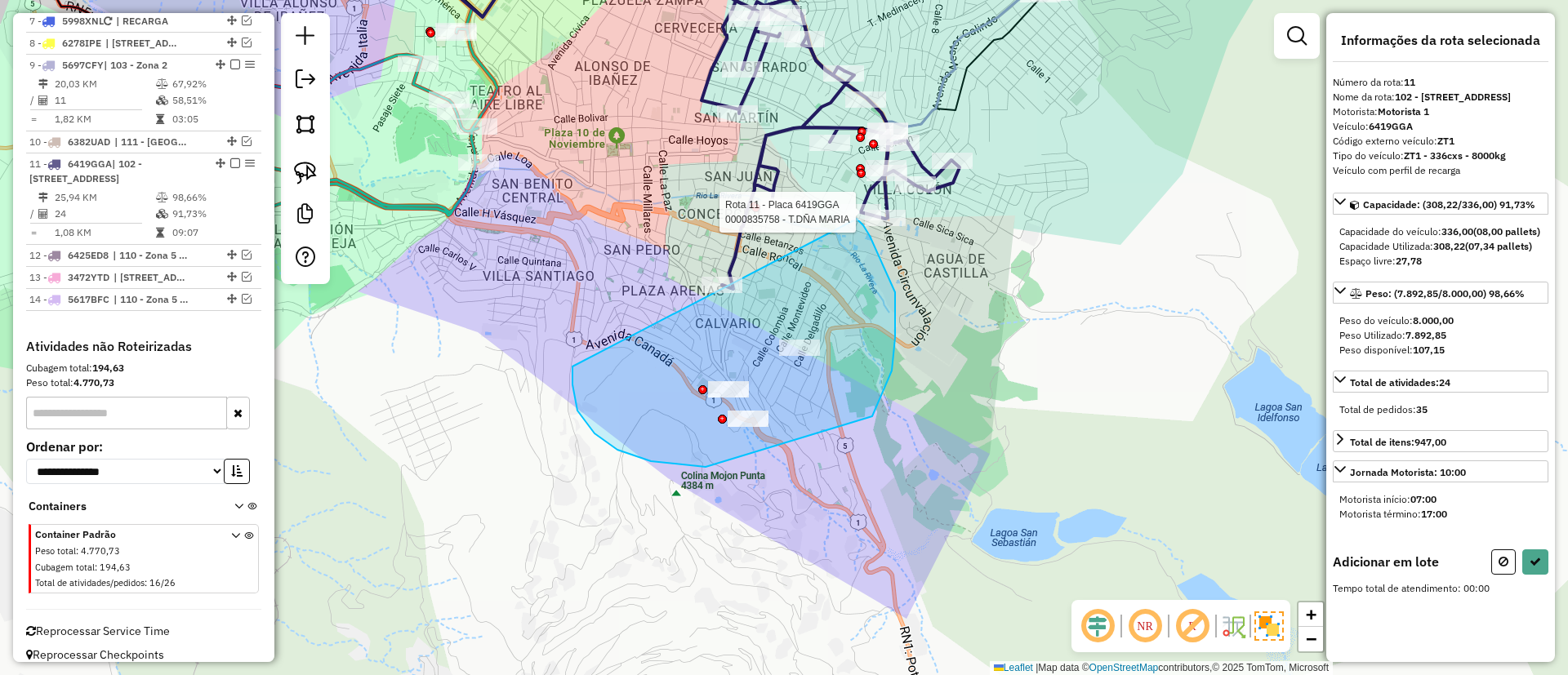
click at [857, 219] on div "Rota 11 - Placa 6419GGA 0000835758 - T.DÑA MARIA Janela de atendimento Grade de…" at bounding box center [784, 337] width 1568 height 675
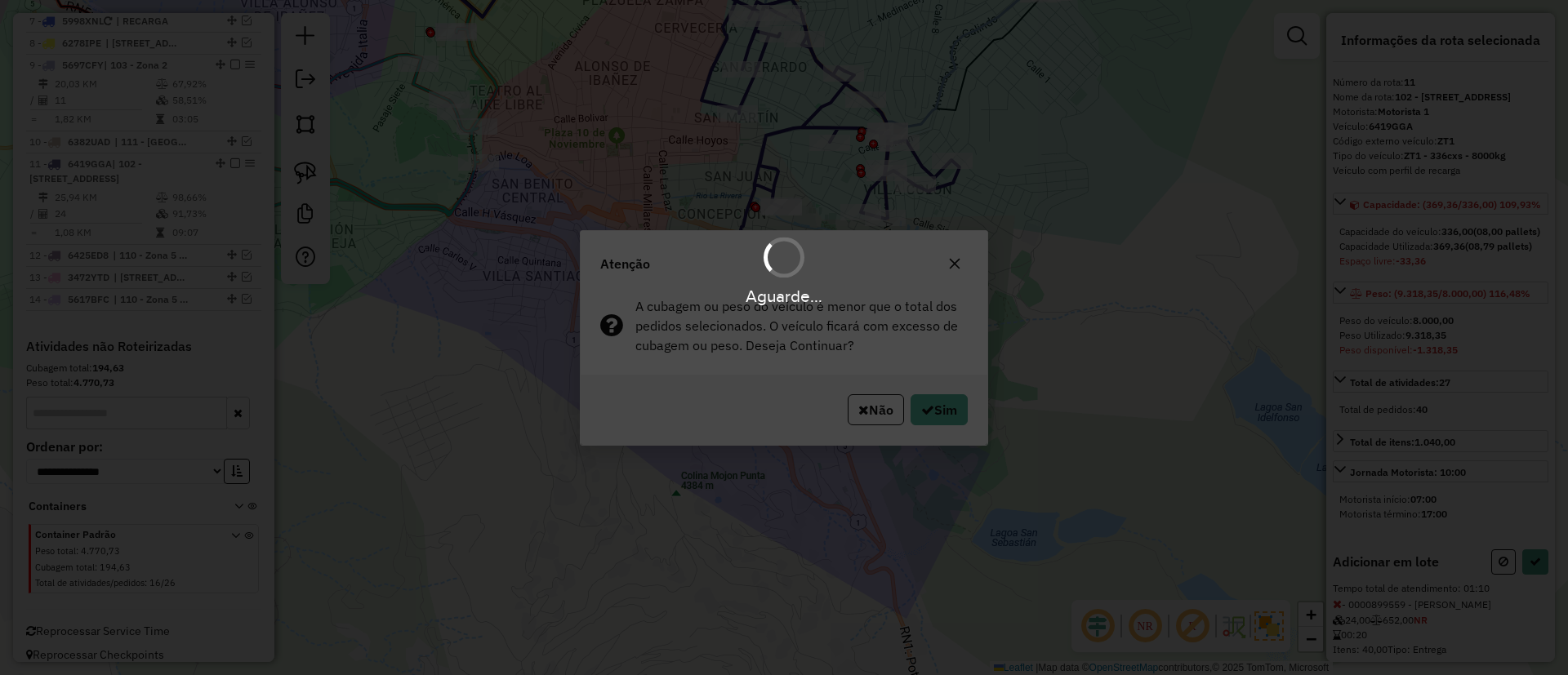
click at [969, 408] on hb-app "Aguarde... Pop-up bloqueado! Seu navegador bloqueou automáticamente a abertura …" at bounding box center [784, 337] width 1568 height 675
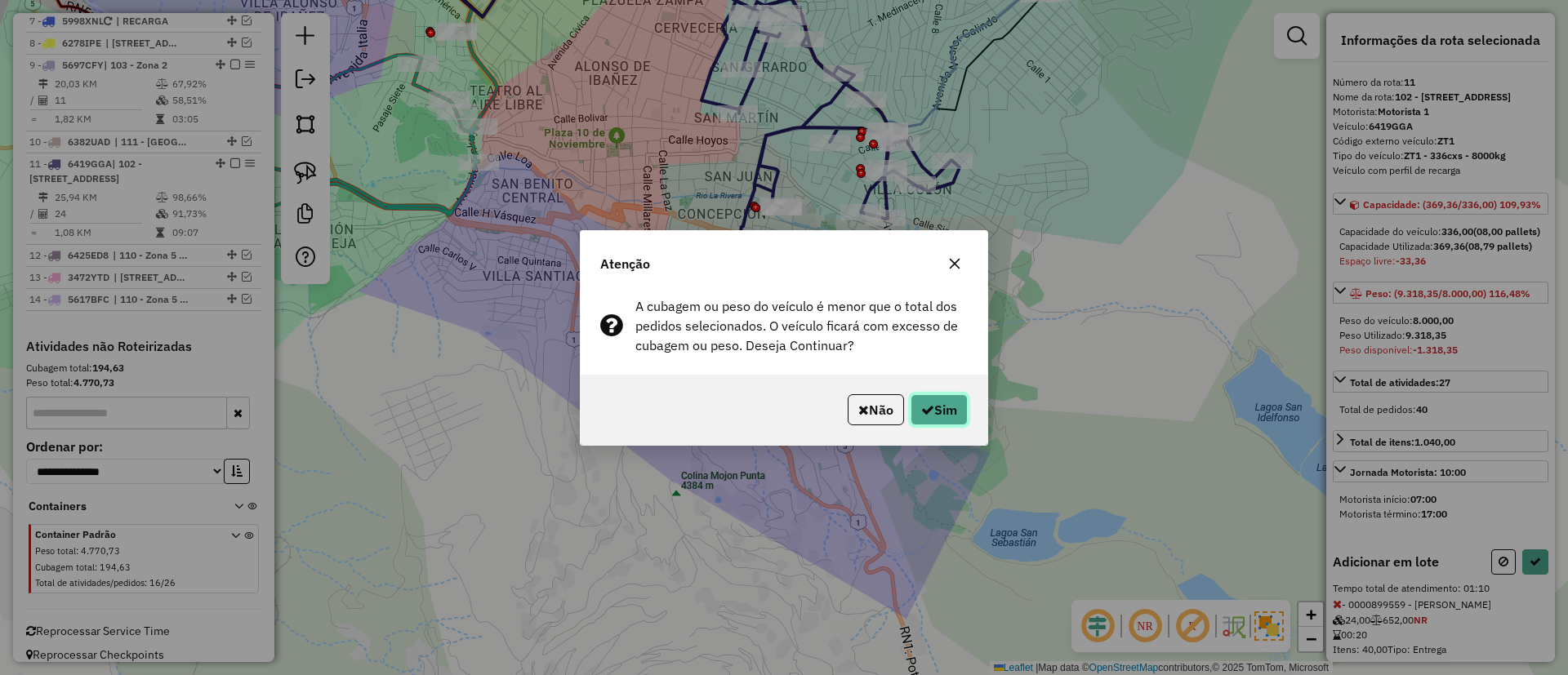
click at [956, 405] on button "Sim" at bounding box center [939, 410] width 57 height 31
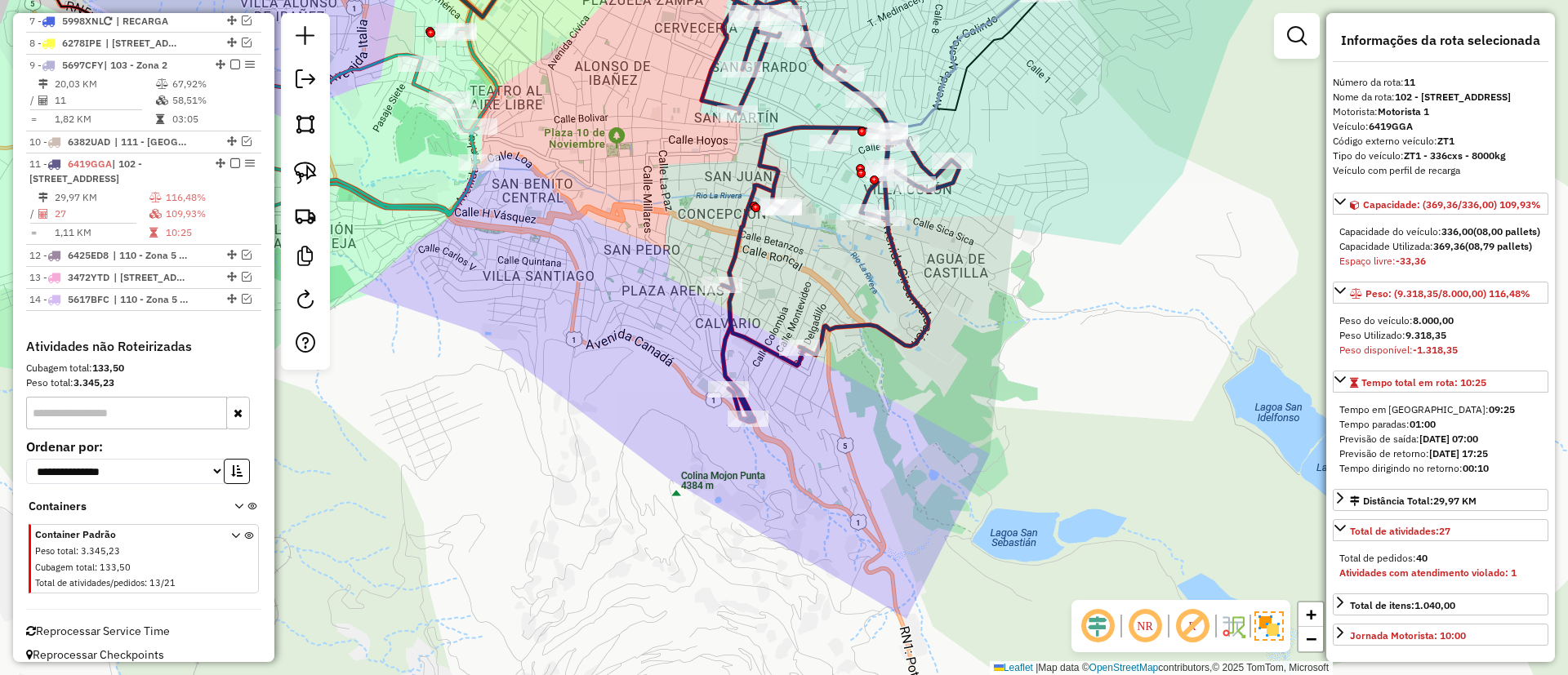
click at [780, 139] on icon at bounding box center [830, 210] width 258 height 423
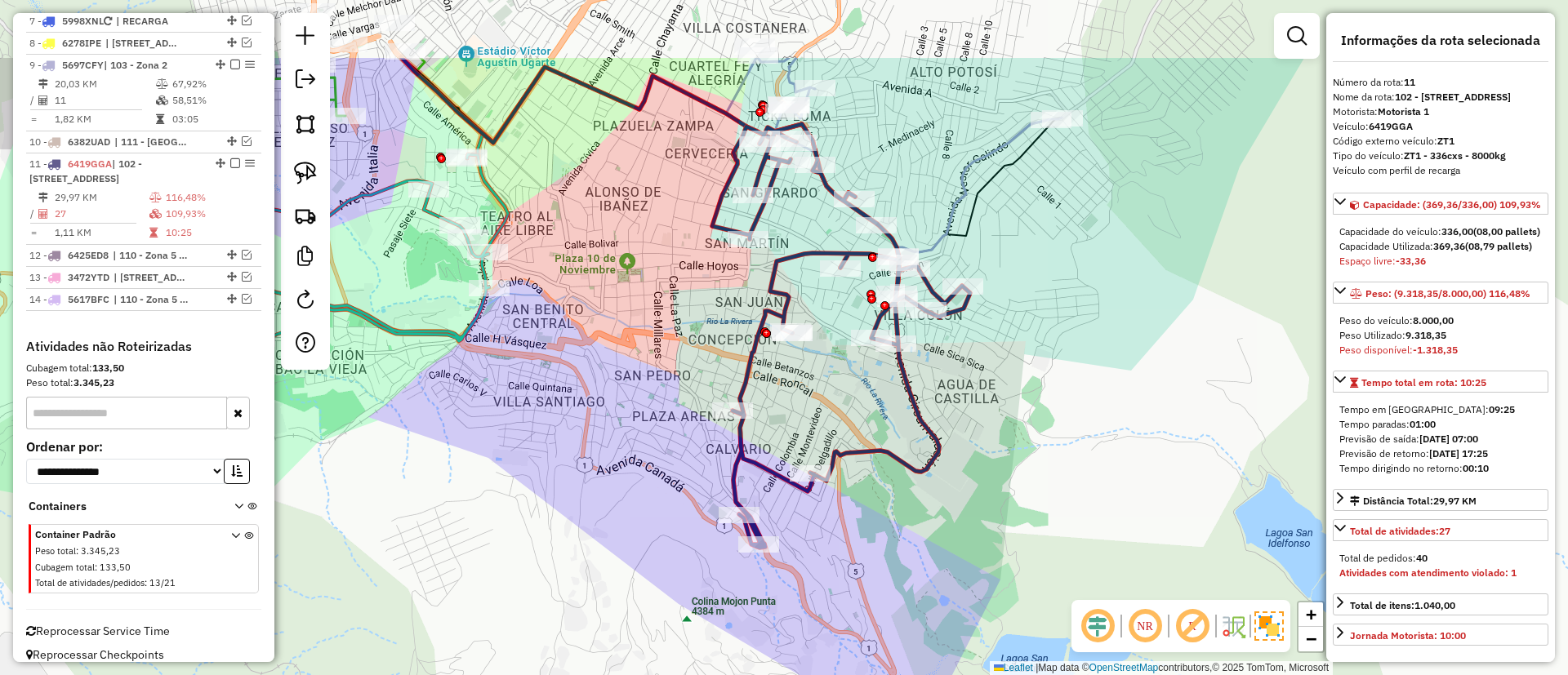
drag, startPoint x: 798, startPoint y: 267, endPoint x: 794, endPoint y: 299, distance: 32.2
click at [794, 299] on div "Janela de atendimento Grade de atendimento Capacidade Transportadoras Veículos …" at bounding box center [784, 337] width 1568 height 675
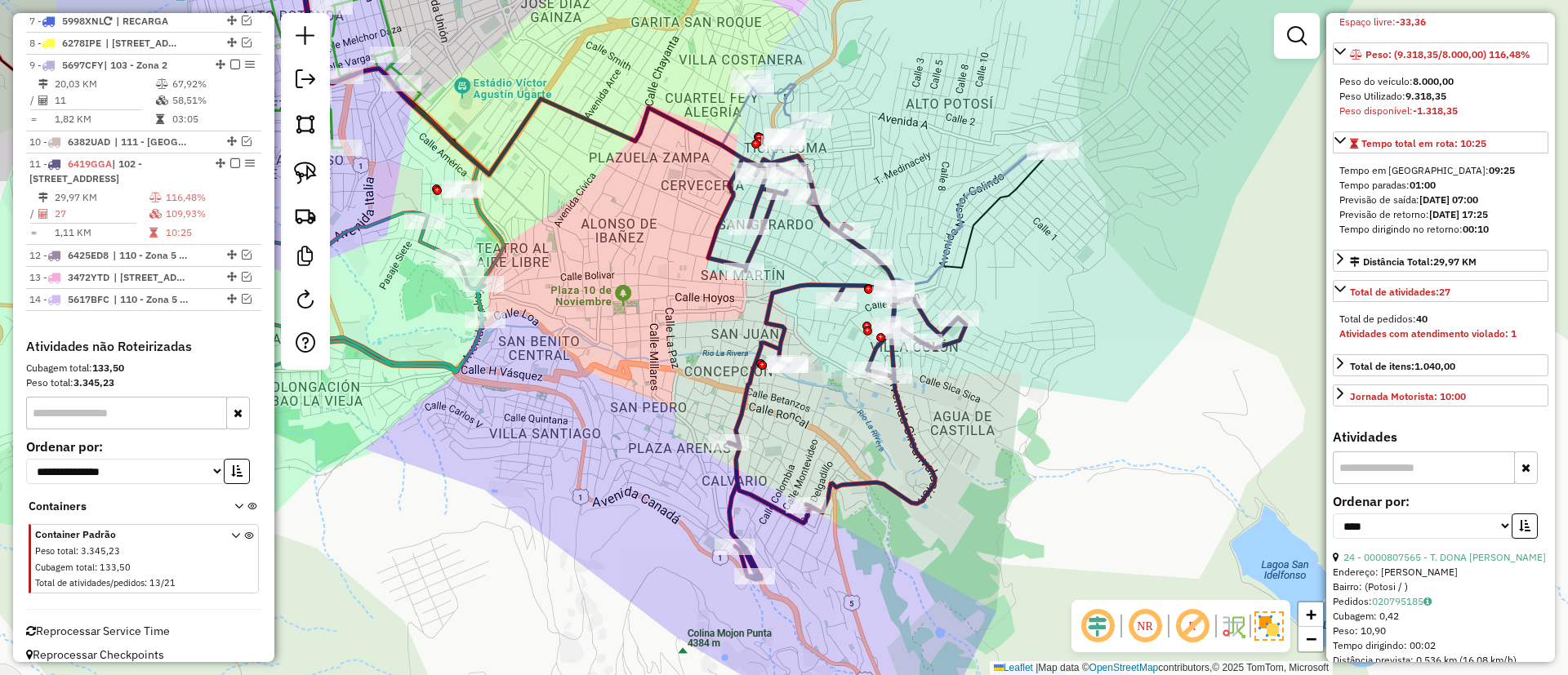
scroll to position [245, 0]
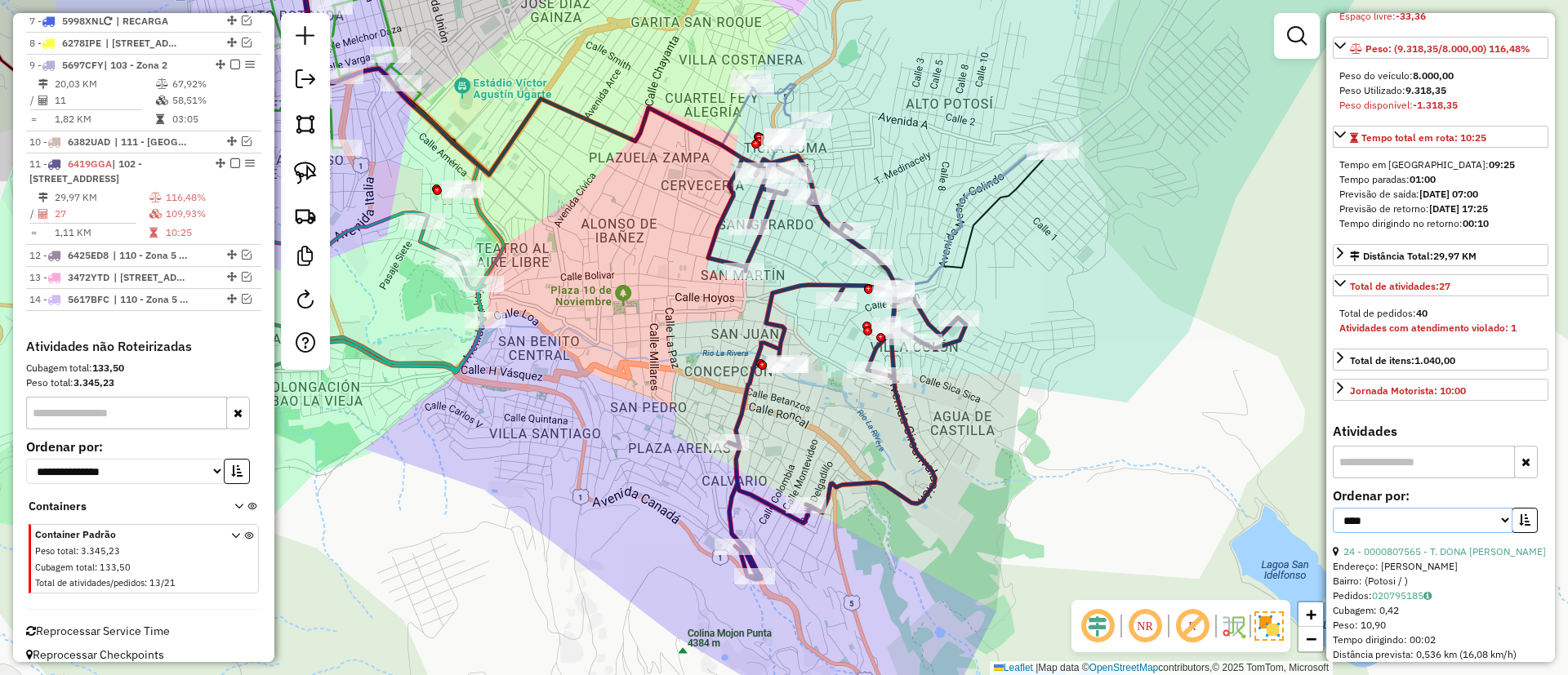
click at [1431, 533] on select "**********" at bounding box center [1423, 520] width 180 height 25
click at [1333, 533] on select "**********" at bounding box center [1423, 520] width 180 height 25
click at [1526, 533] on button "button" at bounding box center [1524, 520] width 26 height 25
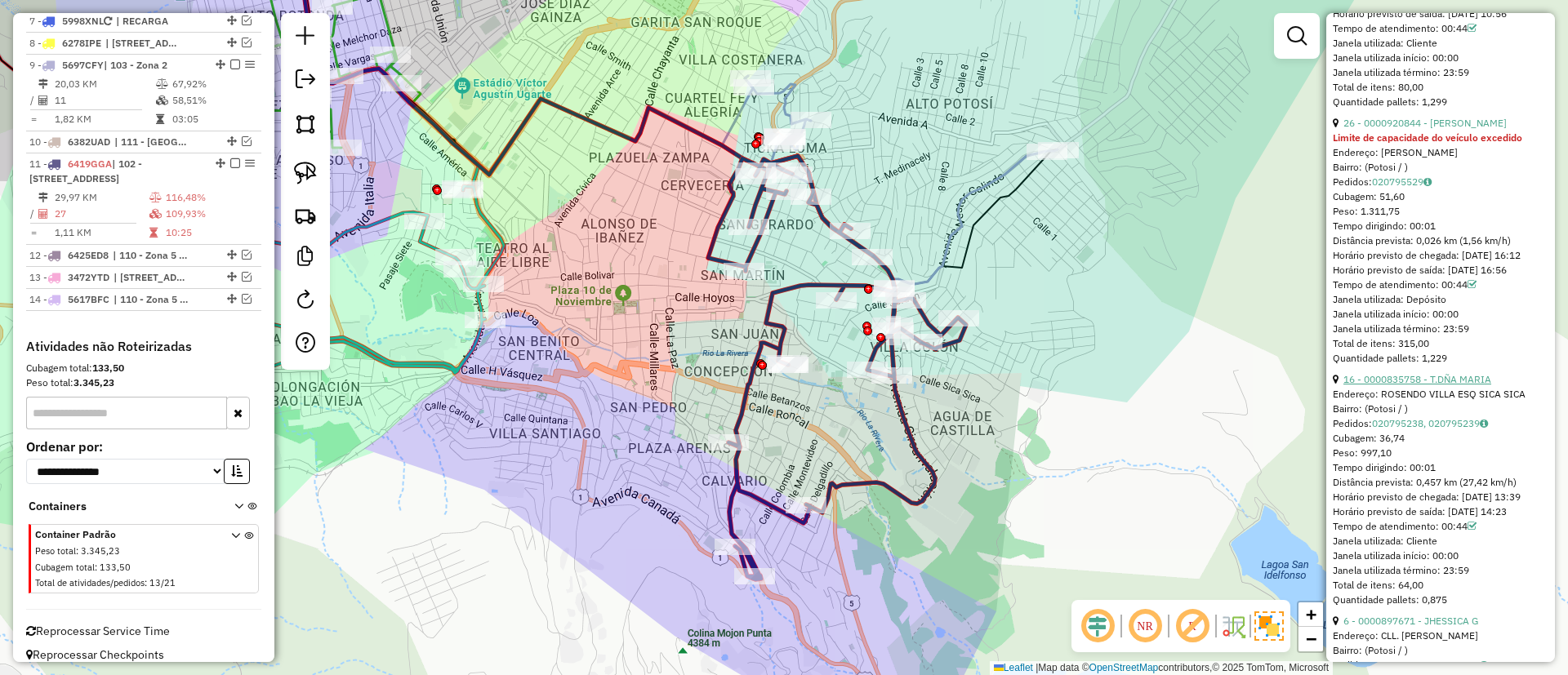
scroll to position [1225, 0]
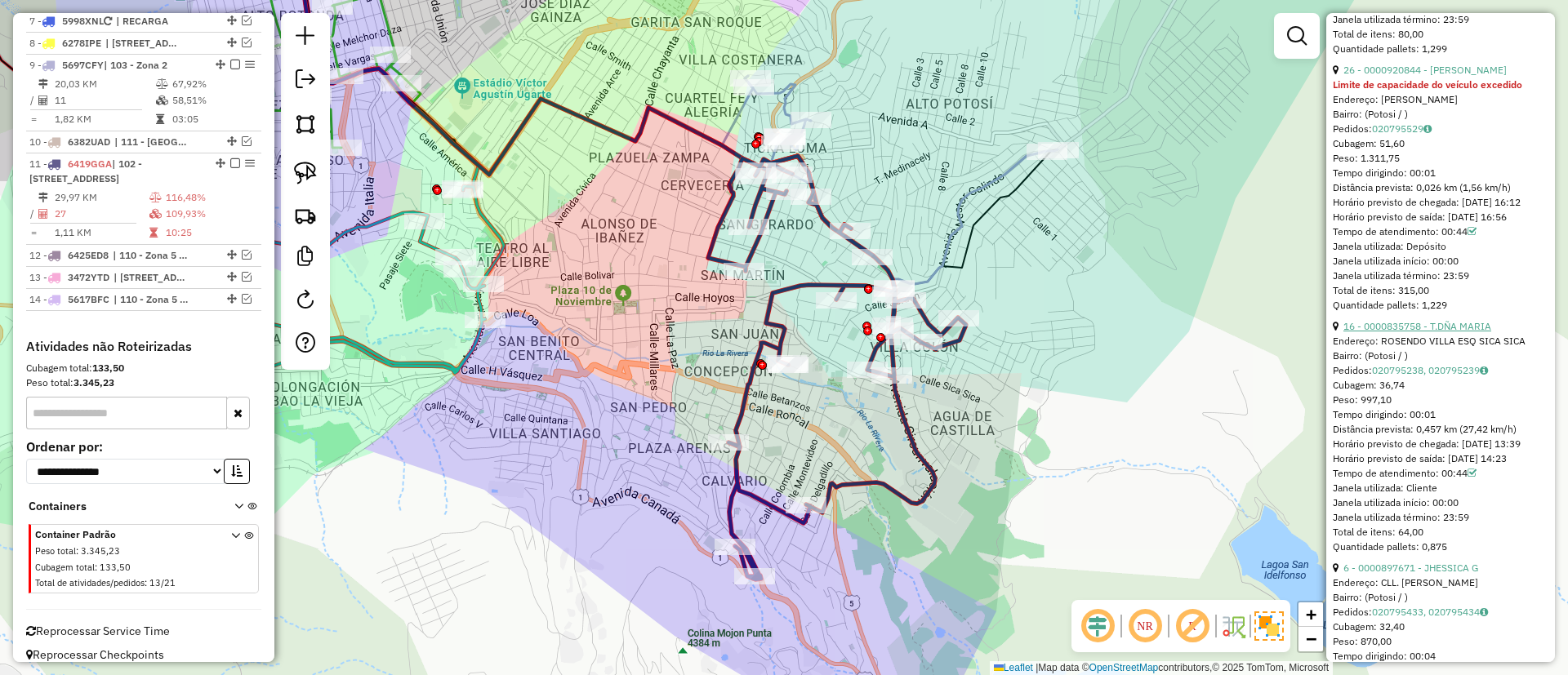
click at [1417, 332] on link "16 - 0000835758 - T.DÑA MARIA" at bounding box center [1417, 326] width 148 height 12
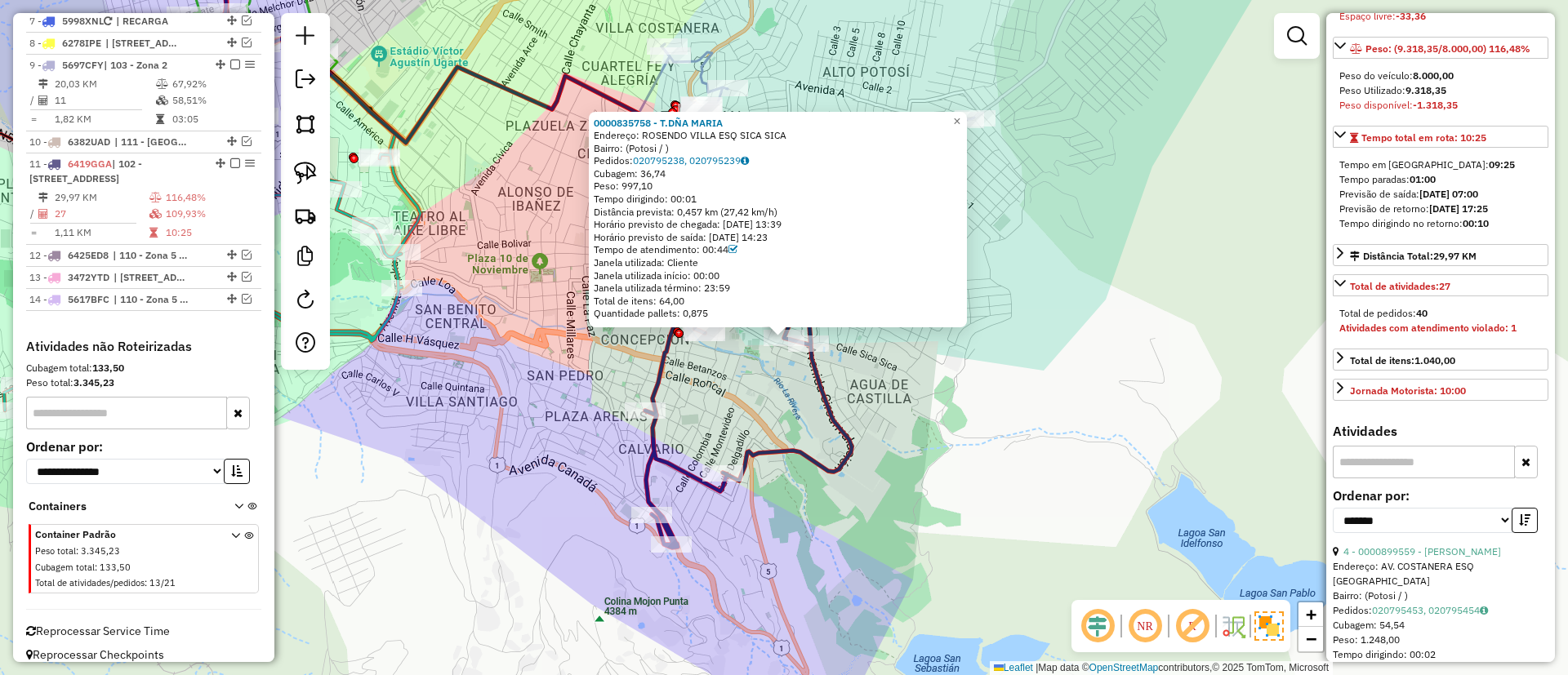
scroll to position [612, 0]
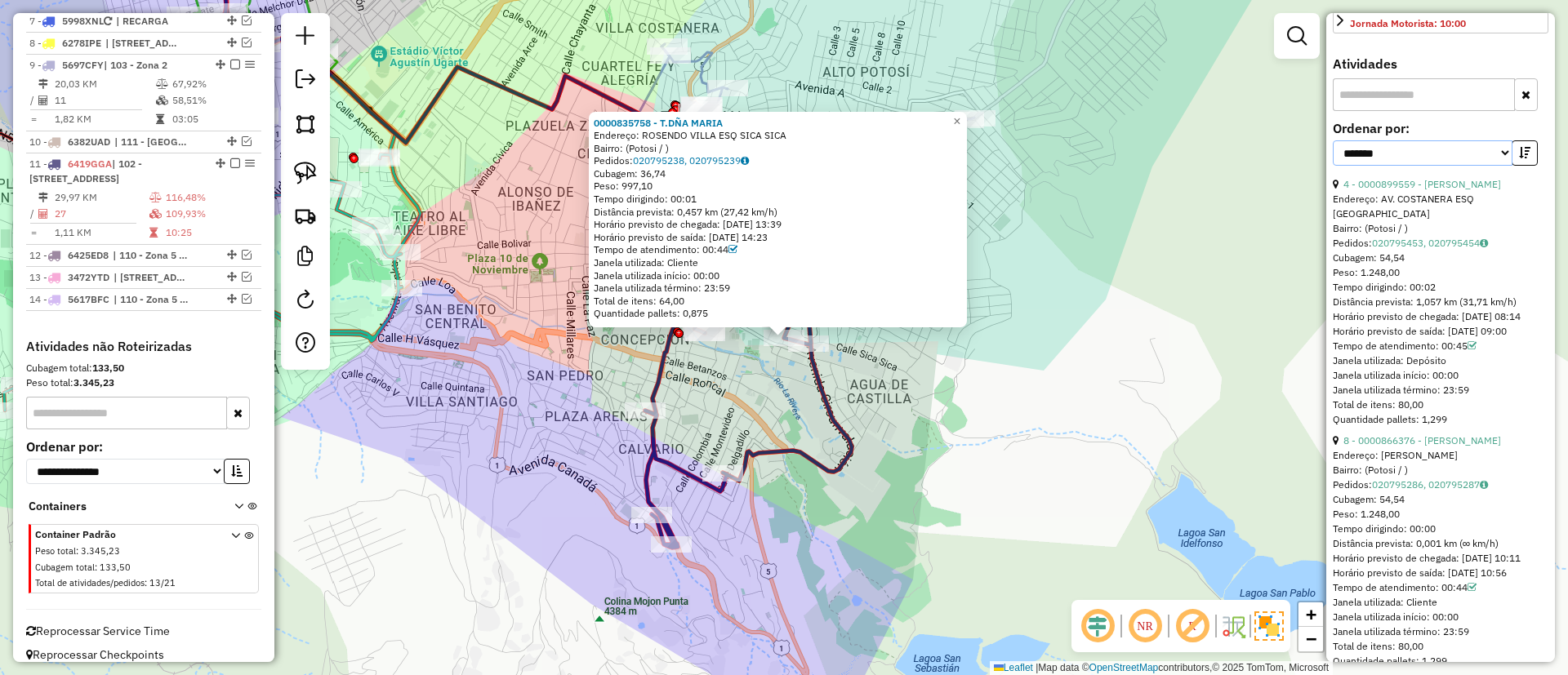
click at [1444, 166] on select "**********" at bounding box center [1423, 152] width 180 height 25
select select "*********"
click at [1333, 166] on select "**********" at bounding box center [1423, 152] width 180 height 25
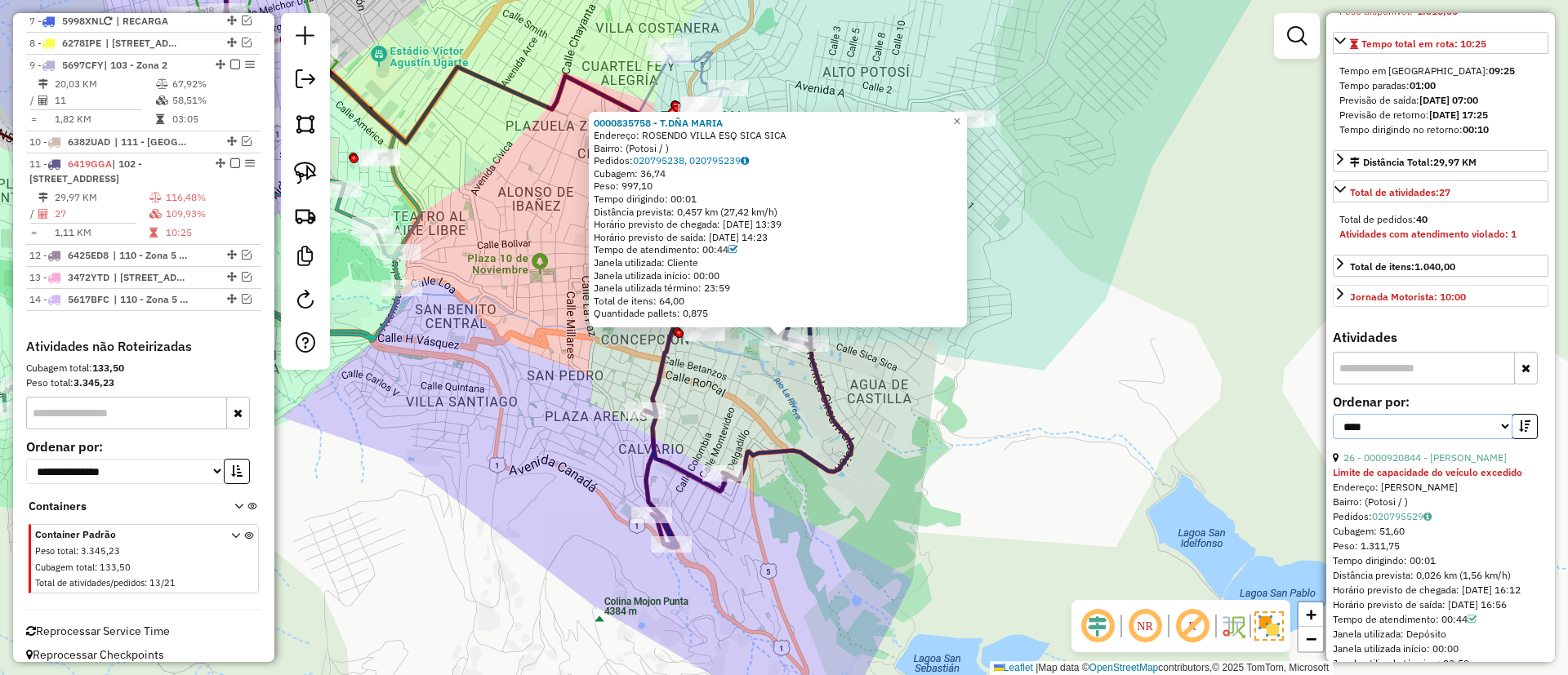
scroll to position [367, 0]
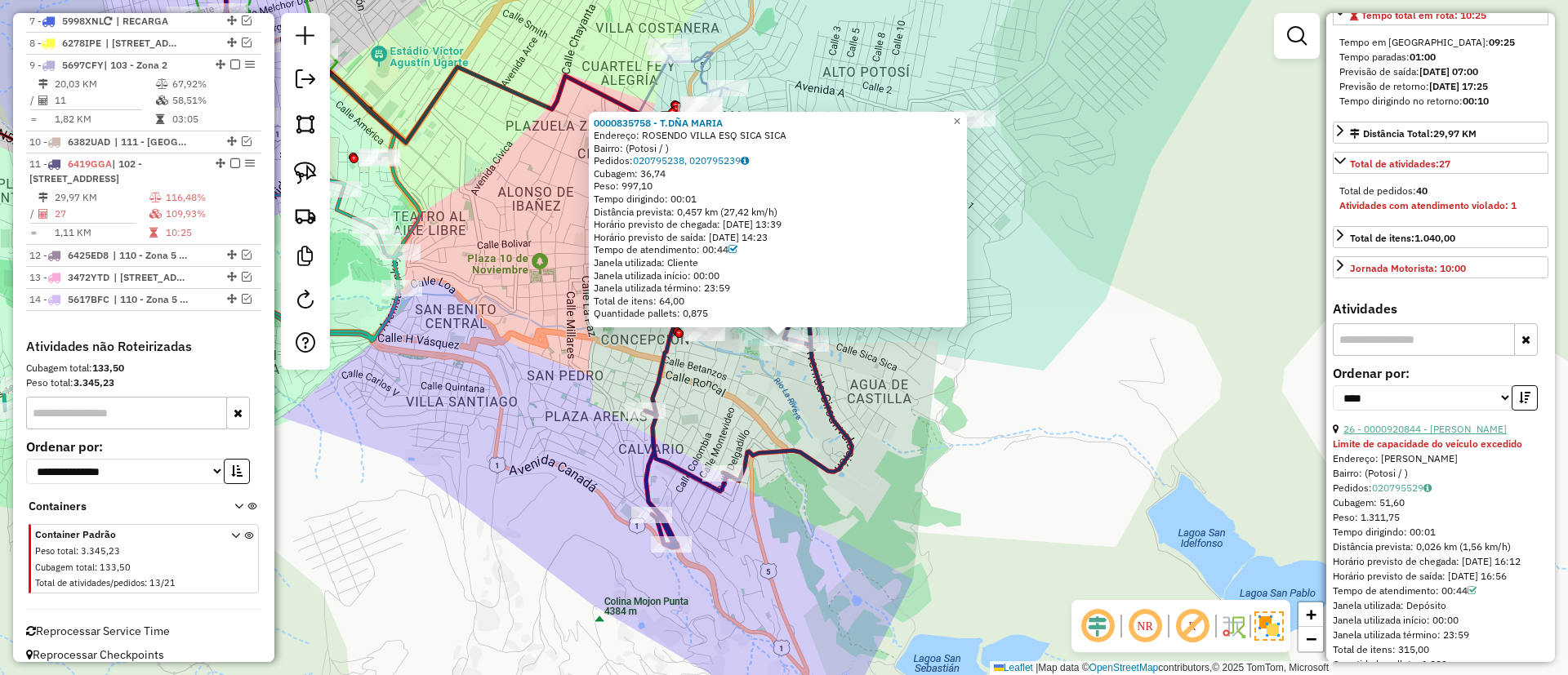
click at [1399, 435] on link "26 - 0000920844 - GLADYS PARY" at bounding box center [1425, 429] width 163 height 12
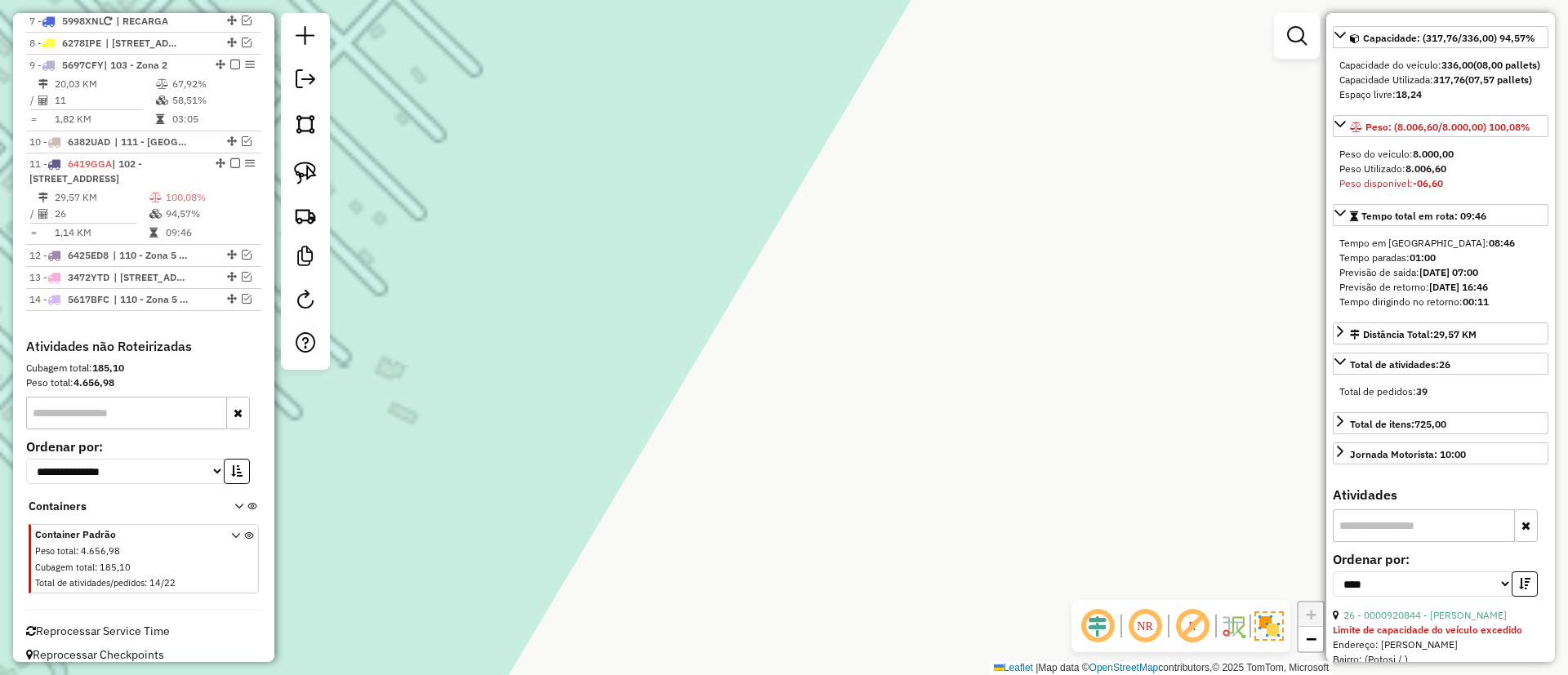
scroll to position [0, 0]
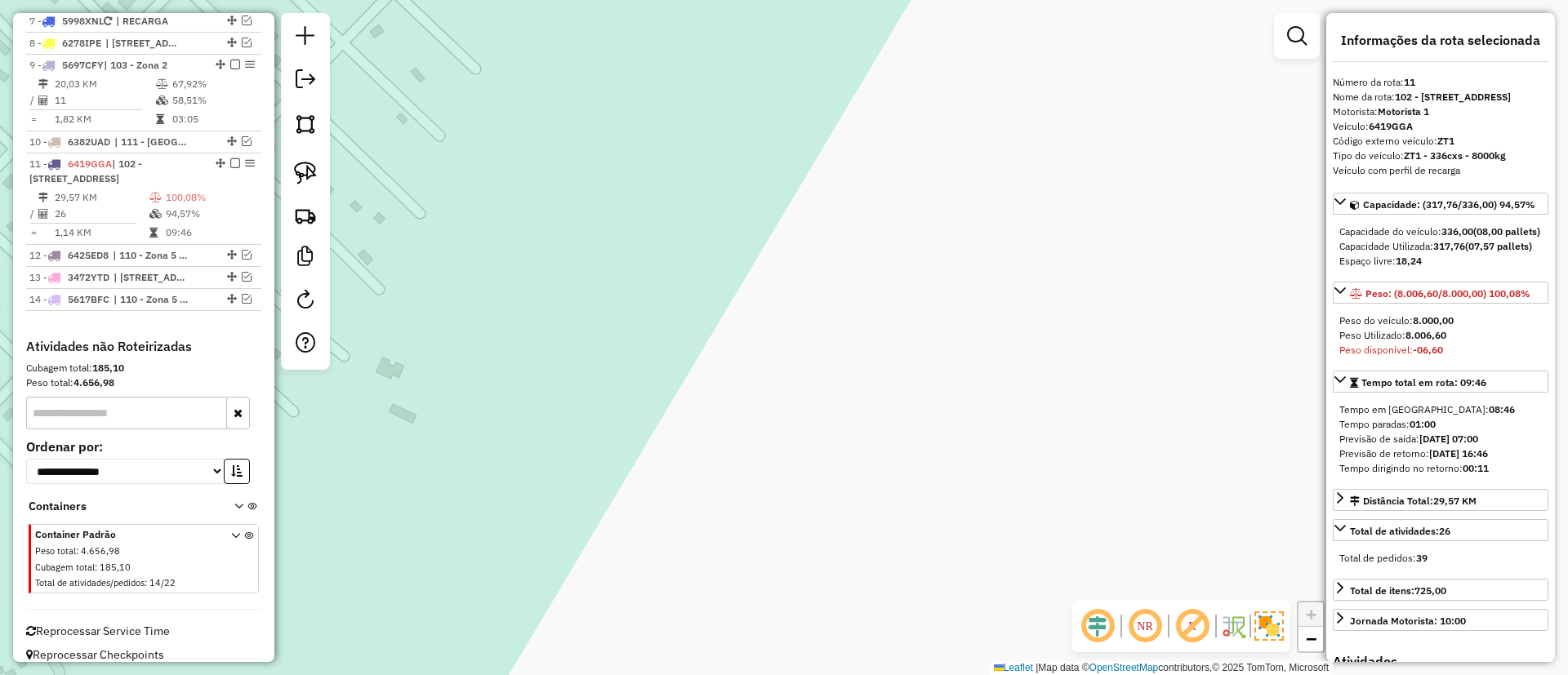
drag, startPoint x: 964, startPoint y: 316, endPoint x: 1004, endPoint y: 294, distance: 45.7
click at [1223, 297] on div "Janela de atendimento Grade de atendimento Capacidade Transportadoras Veículos …" at bounding box center [784, 337] width 1568 height 675
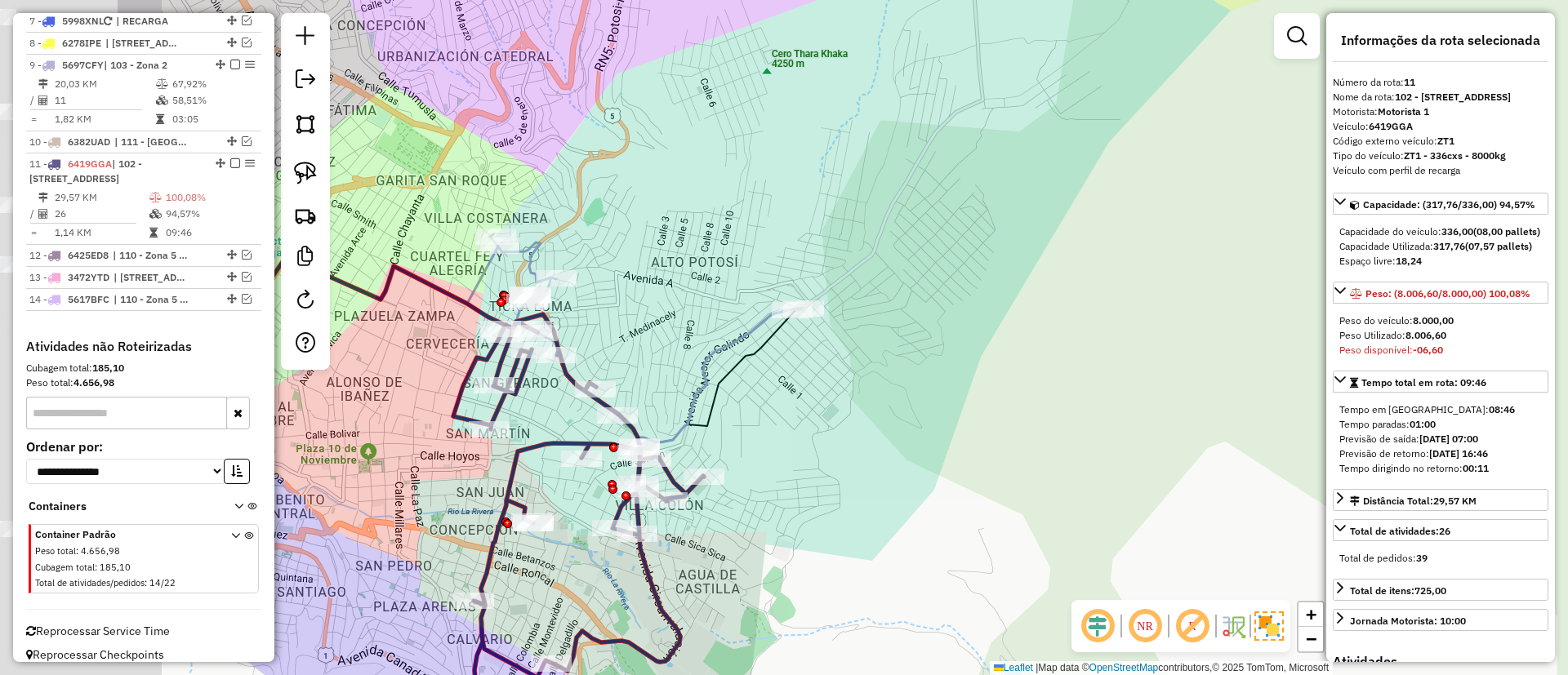
drag, startPoint x: 685, startPoint y: 309, endPoint x: 785, endPoint y: 332, distance: 102.6
click at [997, 285] on div "Janela de atendimento Grade de atendimento Capacidade Transportadoras Veículos …" at bounding box center [784, 337] width 1568 height 675
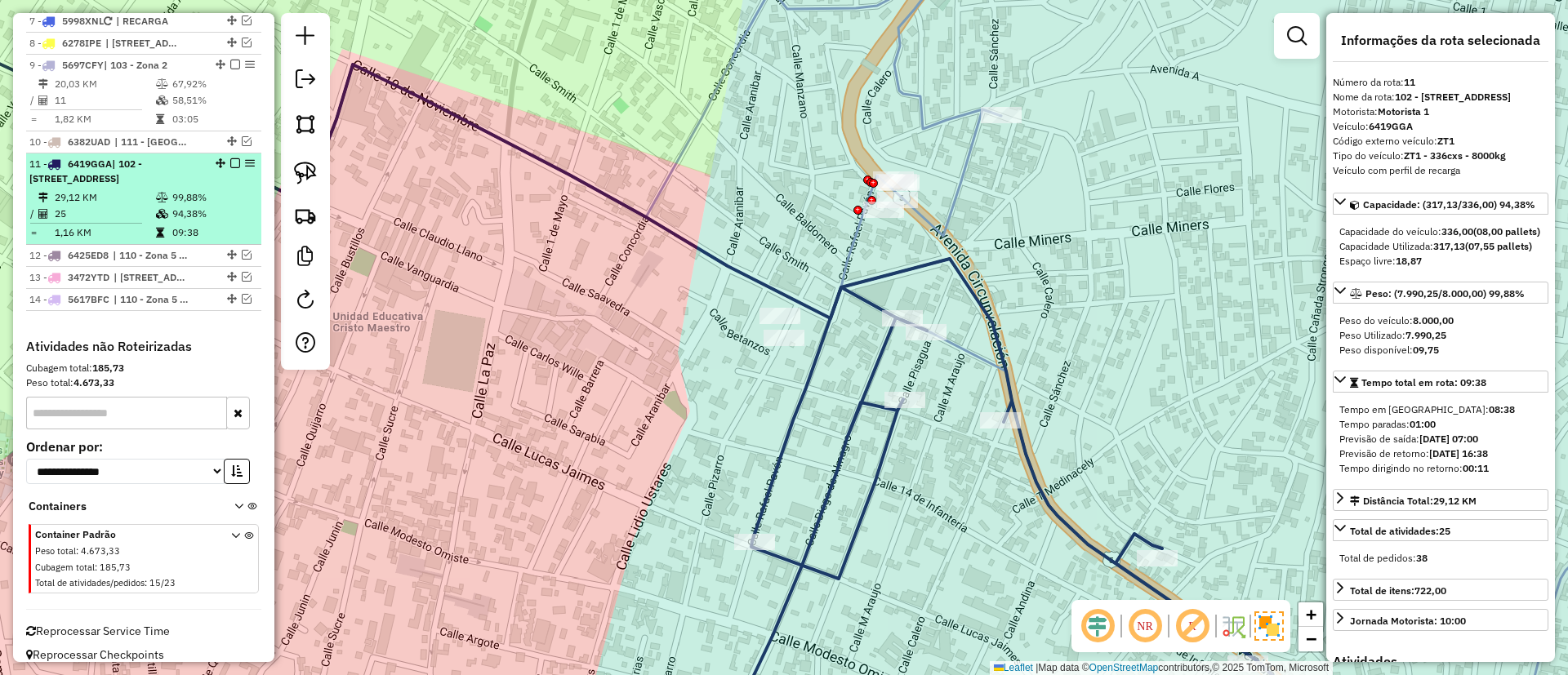
click at [233, 158] on em at bounding box center [234, 162] width 10 height 10
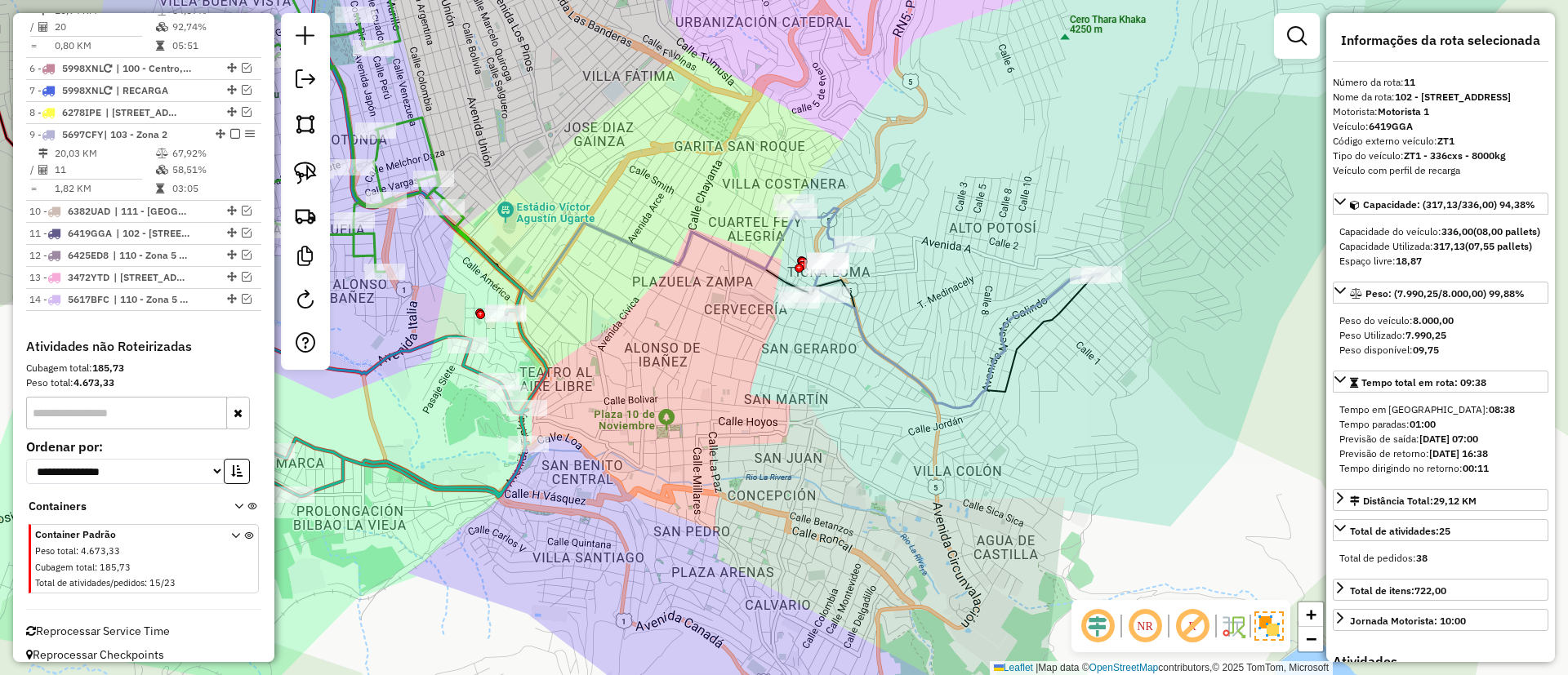
click at [1002, 343] on icon at bounding box center [945, 303] width 313 height 208
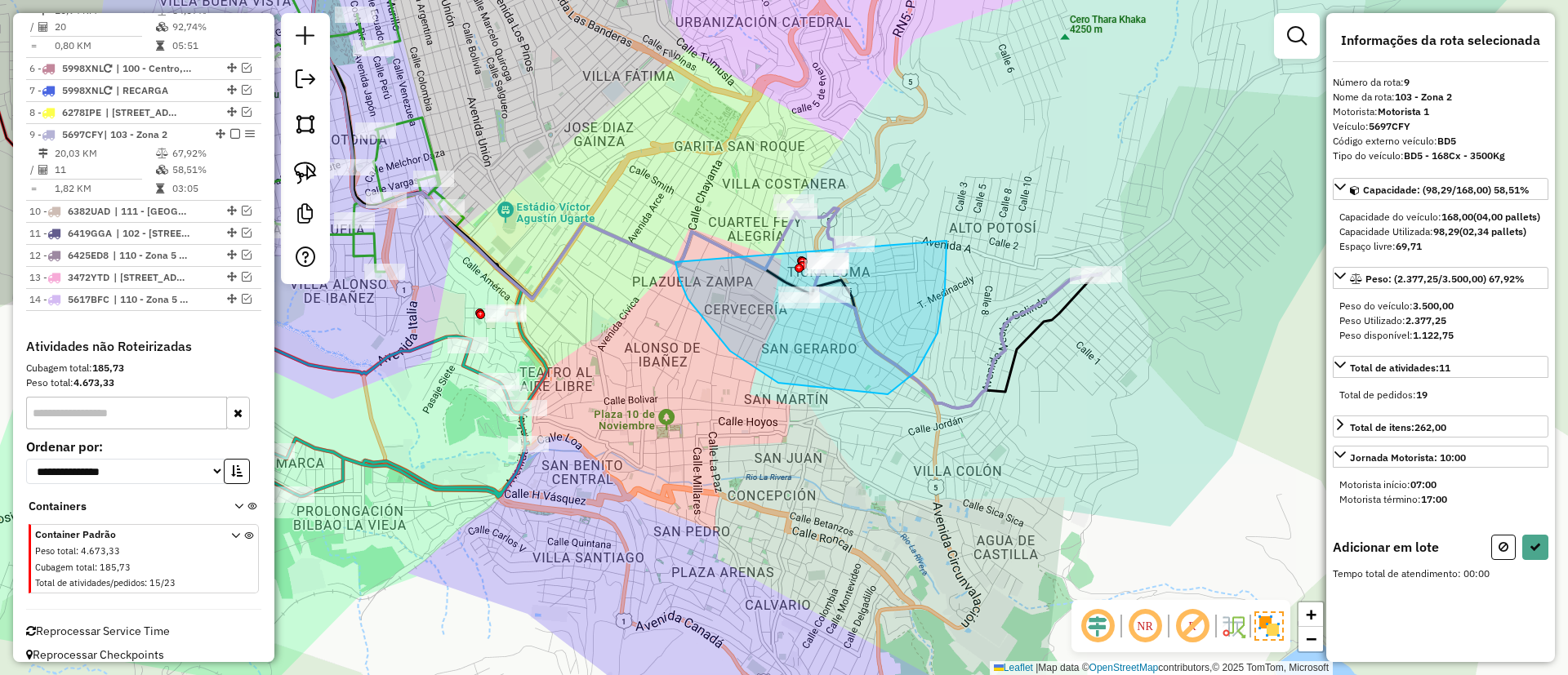
drag, startPoint x: 687, startPoint y: 299, endPoint x: 932, endPoint y: 153, distance: 285.2
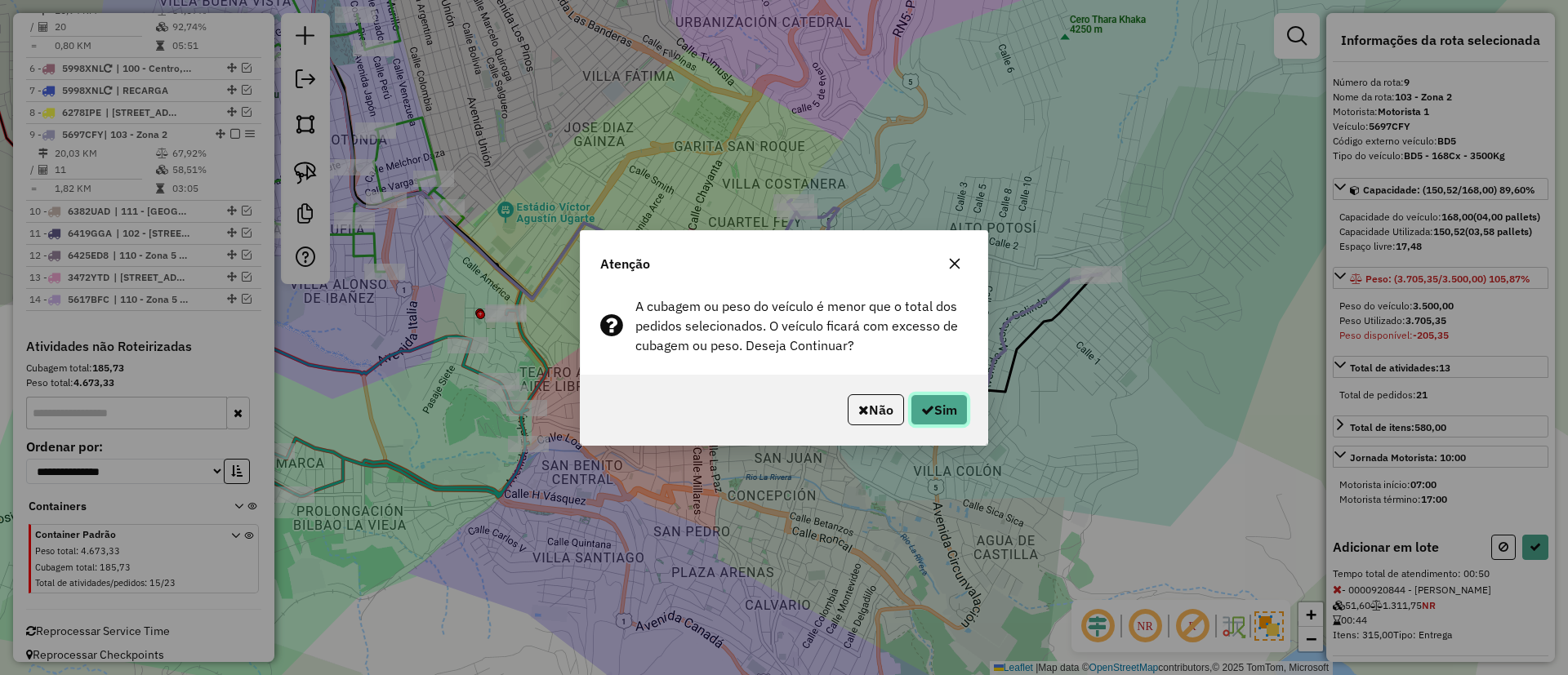
click at [944, 412] on button "Sim" at bounding box center [939, 410] width 57 height 31
select select "*********"
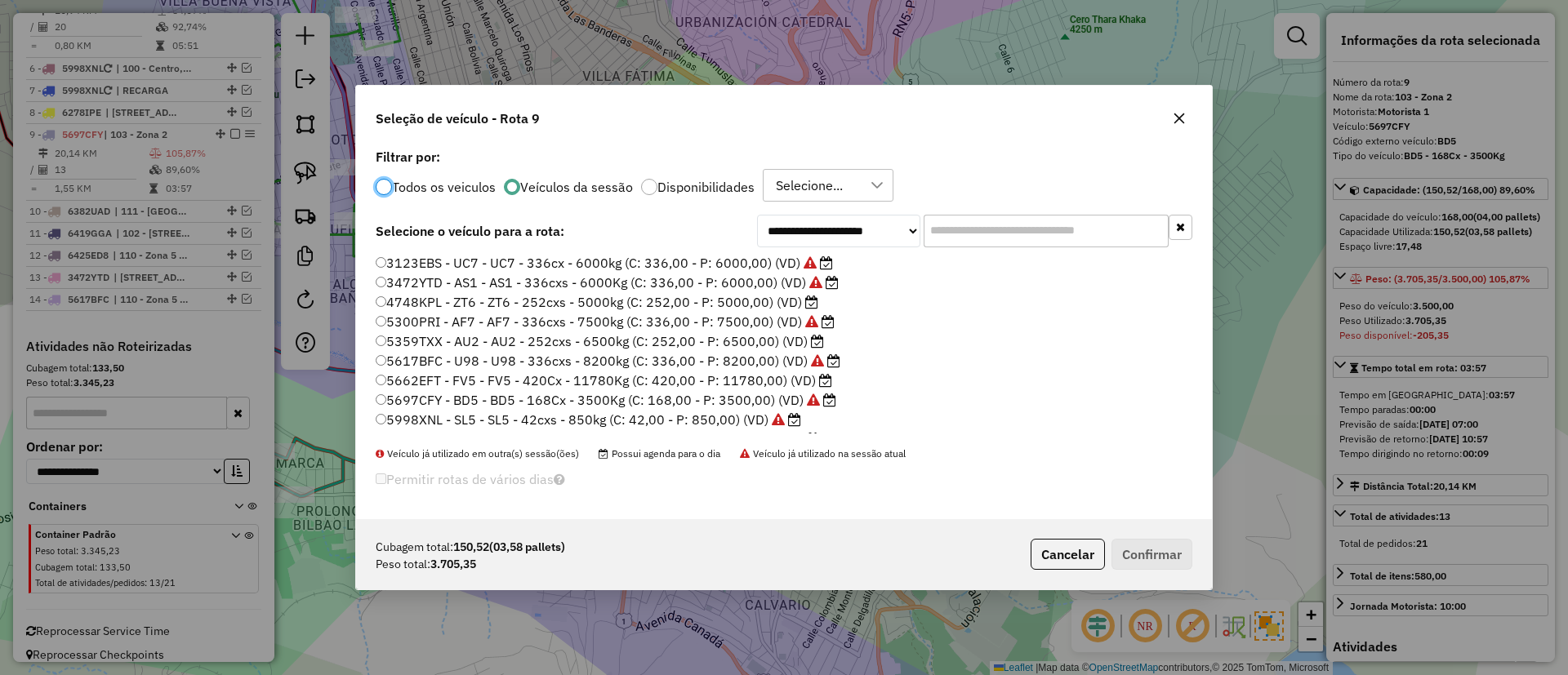
scroll to position [9, 5]
click at [789, 302] on label "4748KPL - ZT6 - ZT6 - 252cxs - 5000kg (C: 252,00 - P: 5000,00) (VD)" at bounding box center [597, 302] width 443 height 20
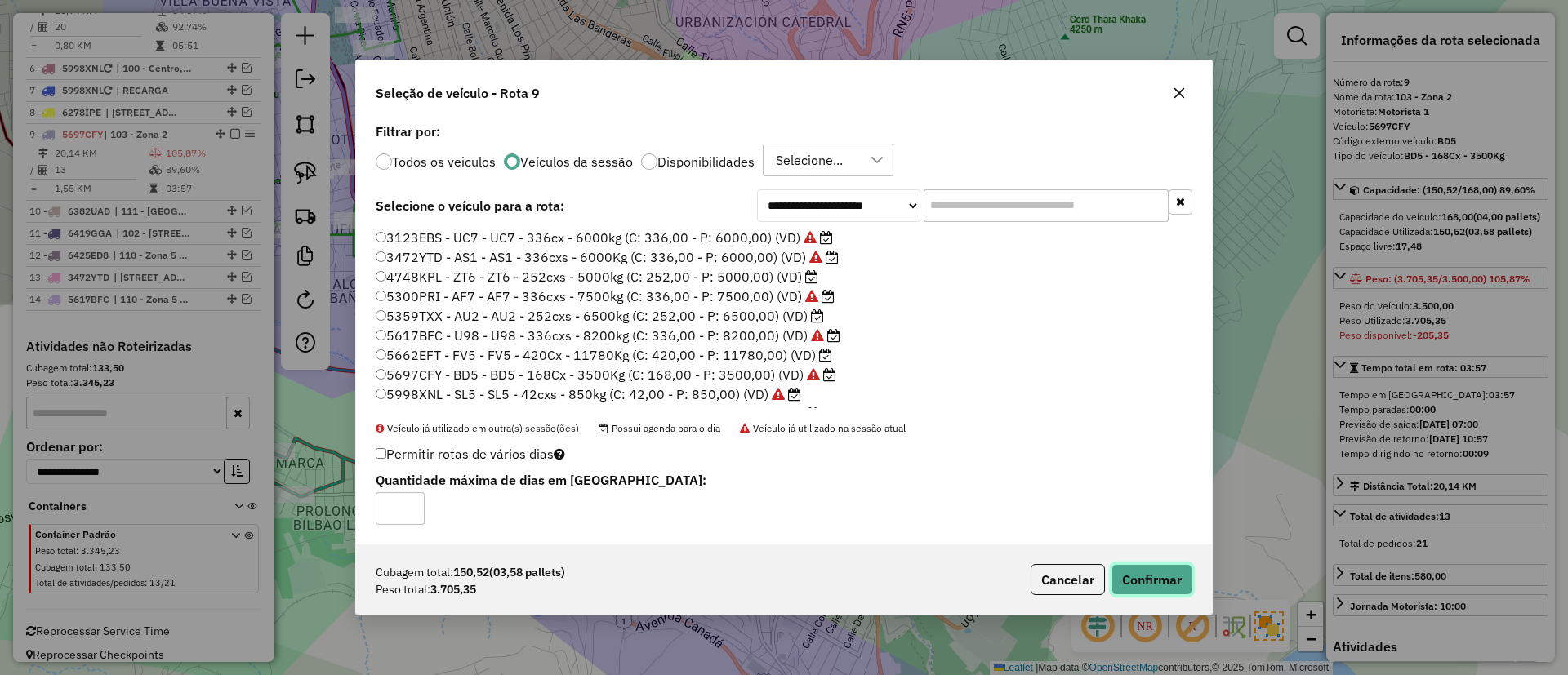
click at [1173, 583] on button "Confirmar" at bounding box center [1152, 580] width 81 height 31
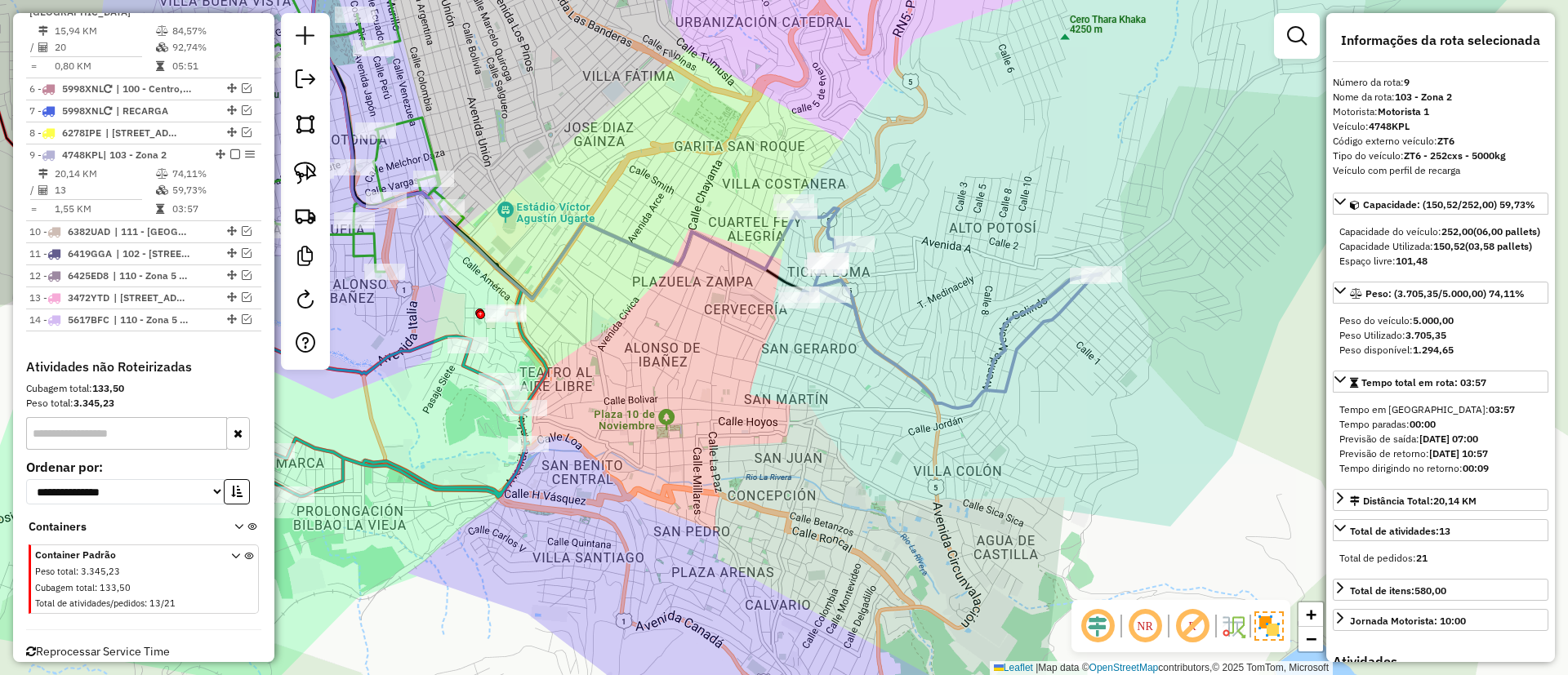
scroll to position [862, 0]
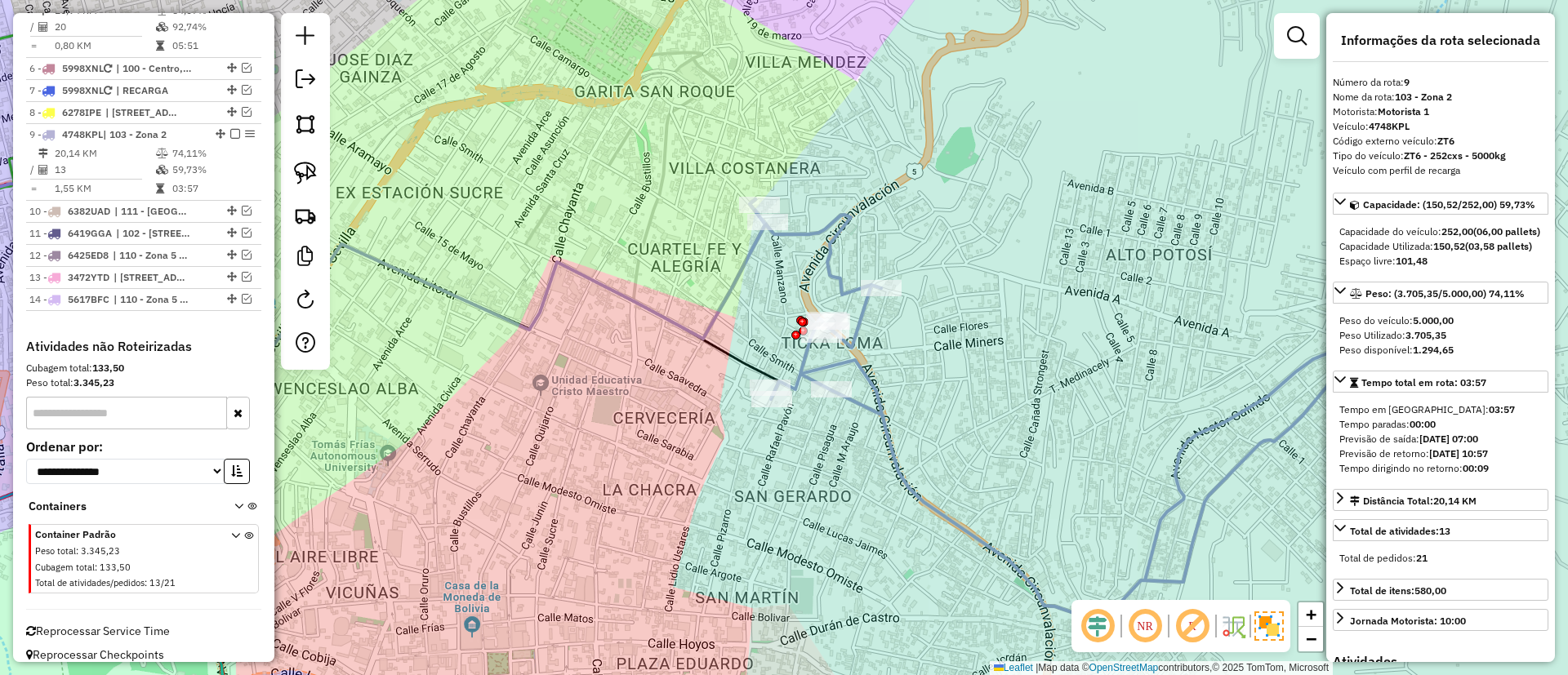
drag, startPoint x: 762, startPoint y: 255, endPoint x: 764, endPoint y: 266, distance: 11.2
click at [764, 266] on div "Janela de atendimento Grade de atendimento Capacidade Transportadoras Veículos …" at bounding box center [784, 337] width 1568 height 675
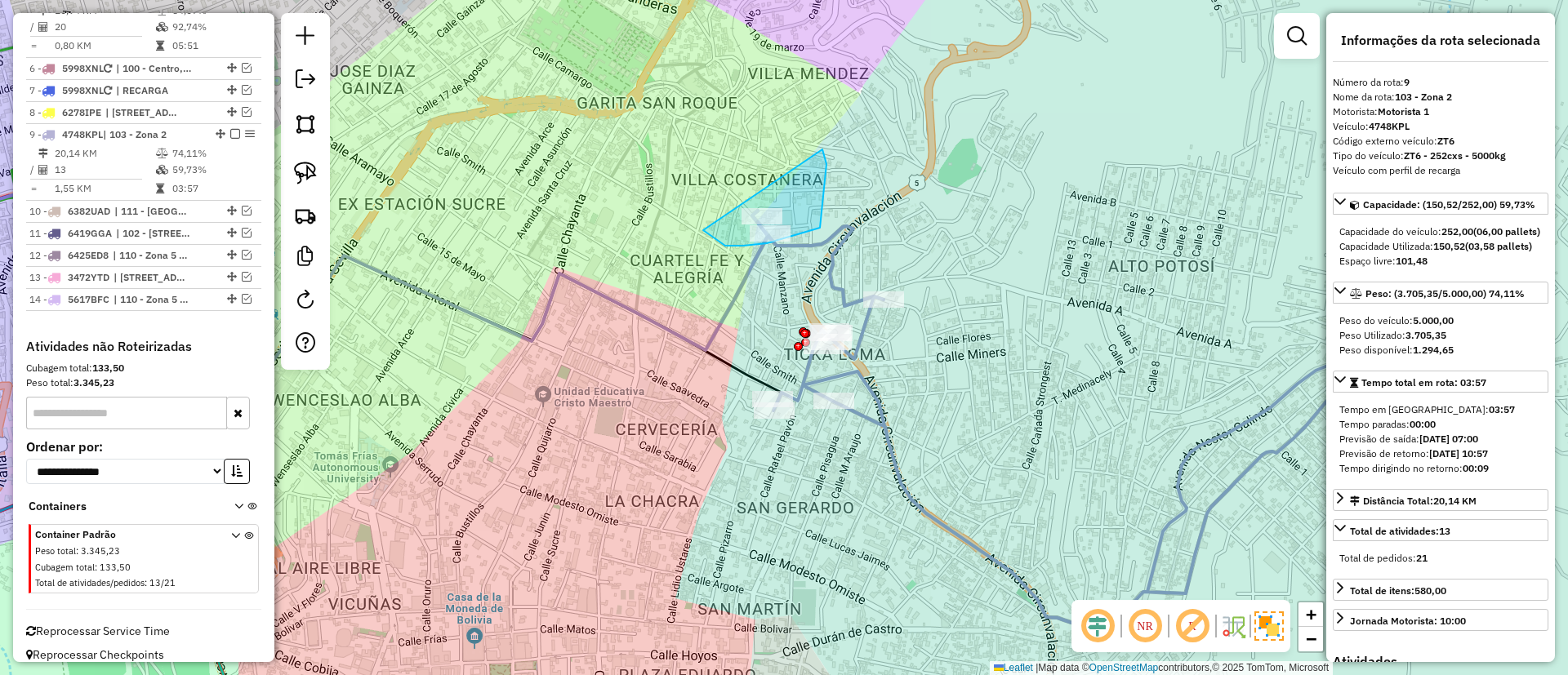
drag, startPoint x: 791, startPoint y: 237, endPoint x: 820, endPoint y: 150, distance: 91.7
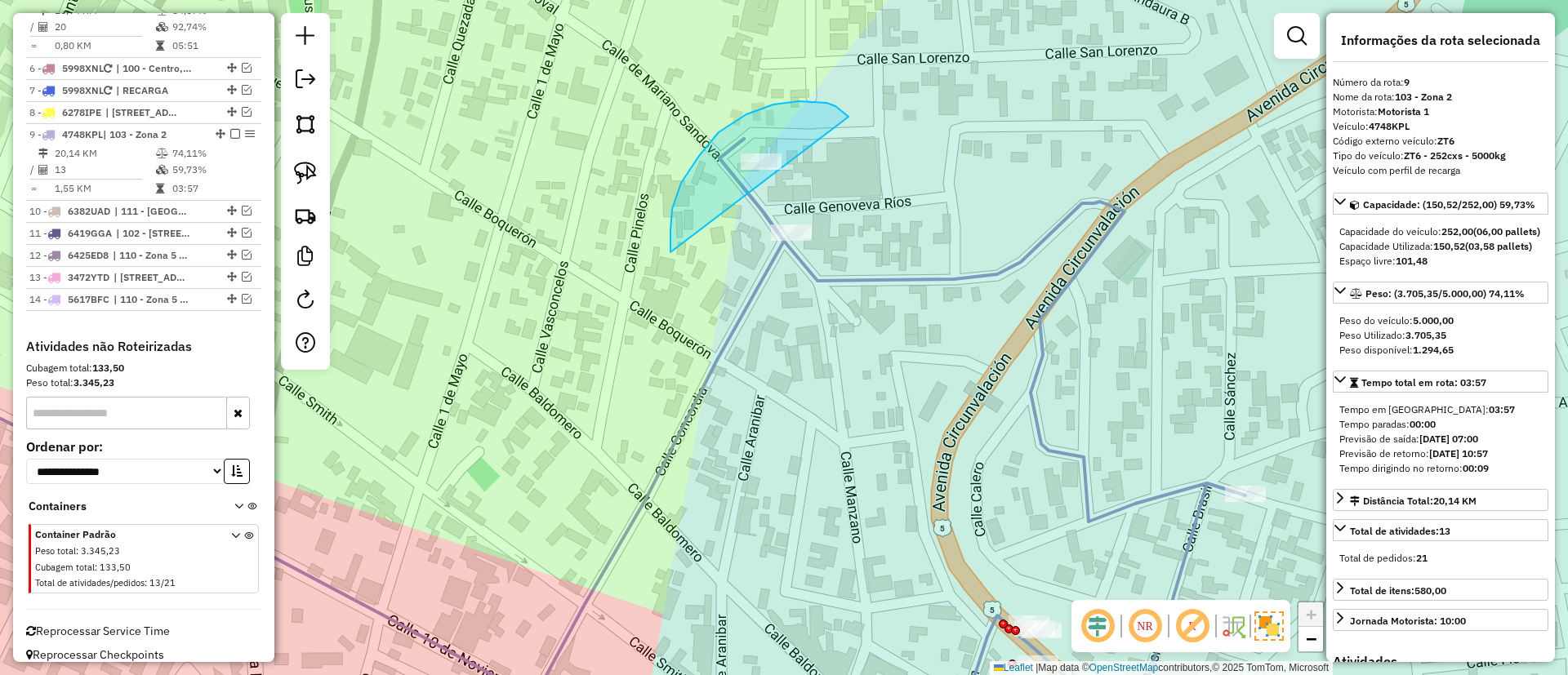
drag, startPoint x: 671, startPoint y: 252, endPoint x: 848, endPoint y: 125, distance: 217.8
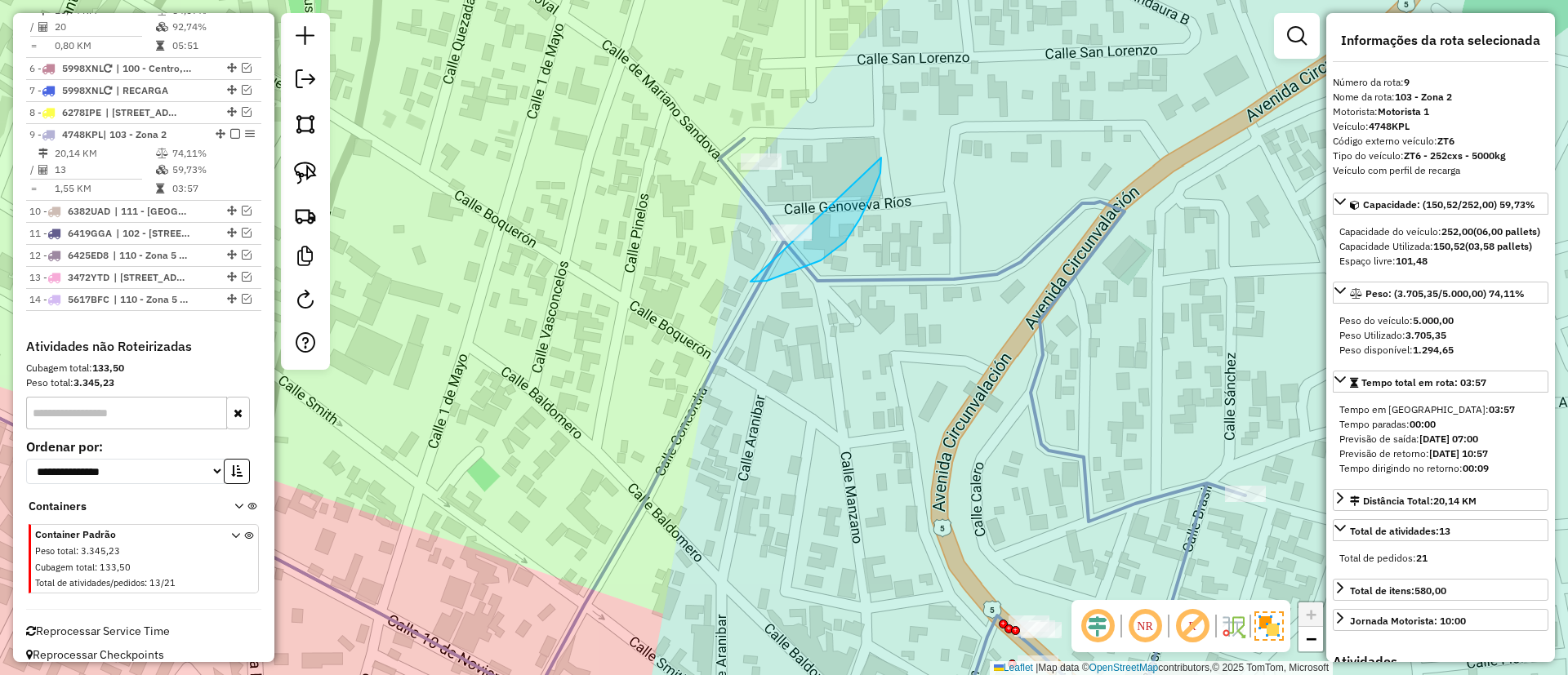
drag, startPoint x: 881, startPoint y: 157, endPoint x: 871, endPoint y: 122, distance: 36.4
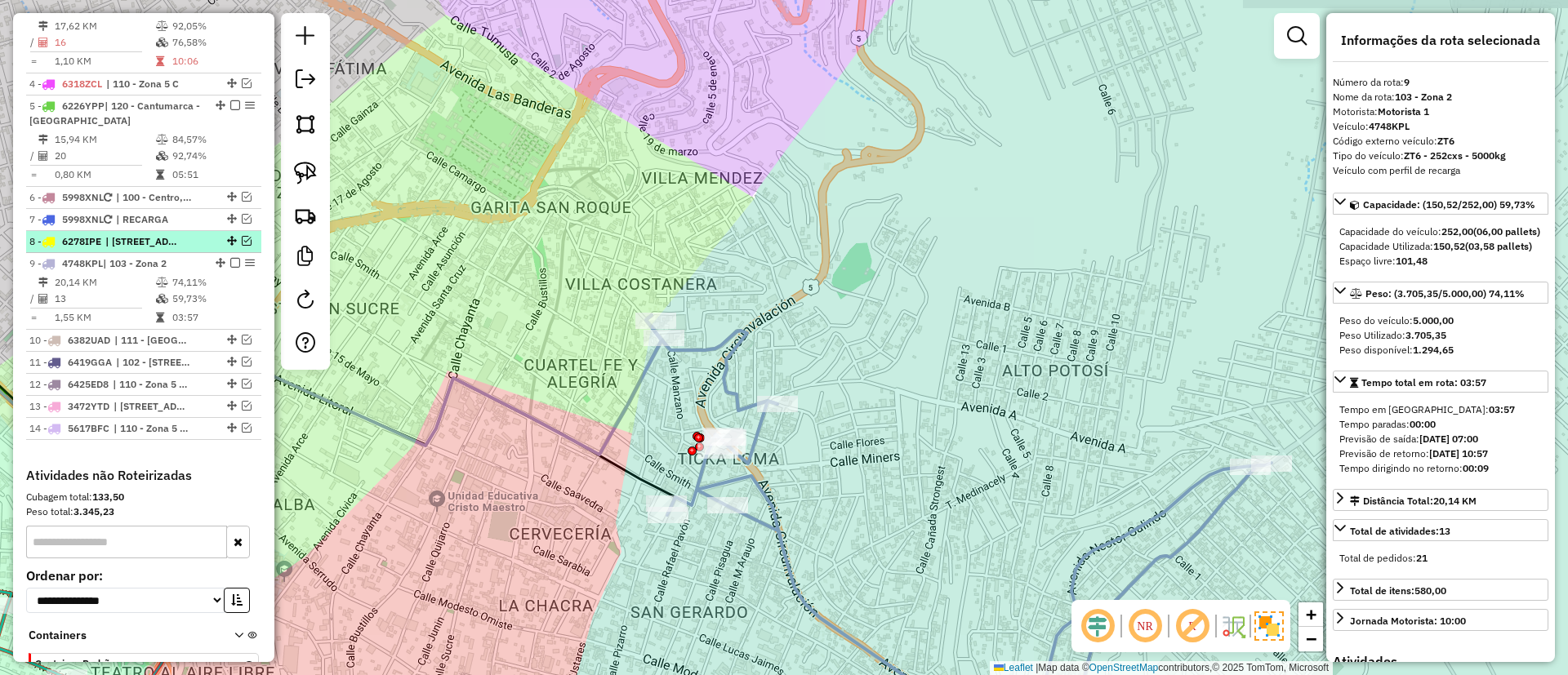
scroll to position [494, 0]
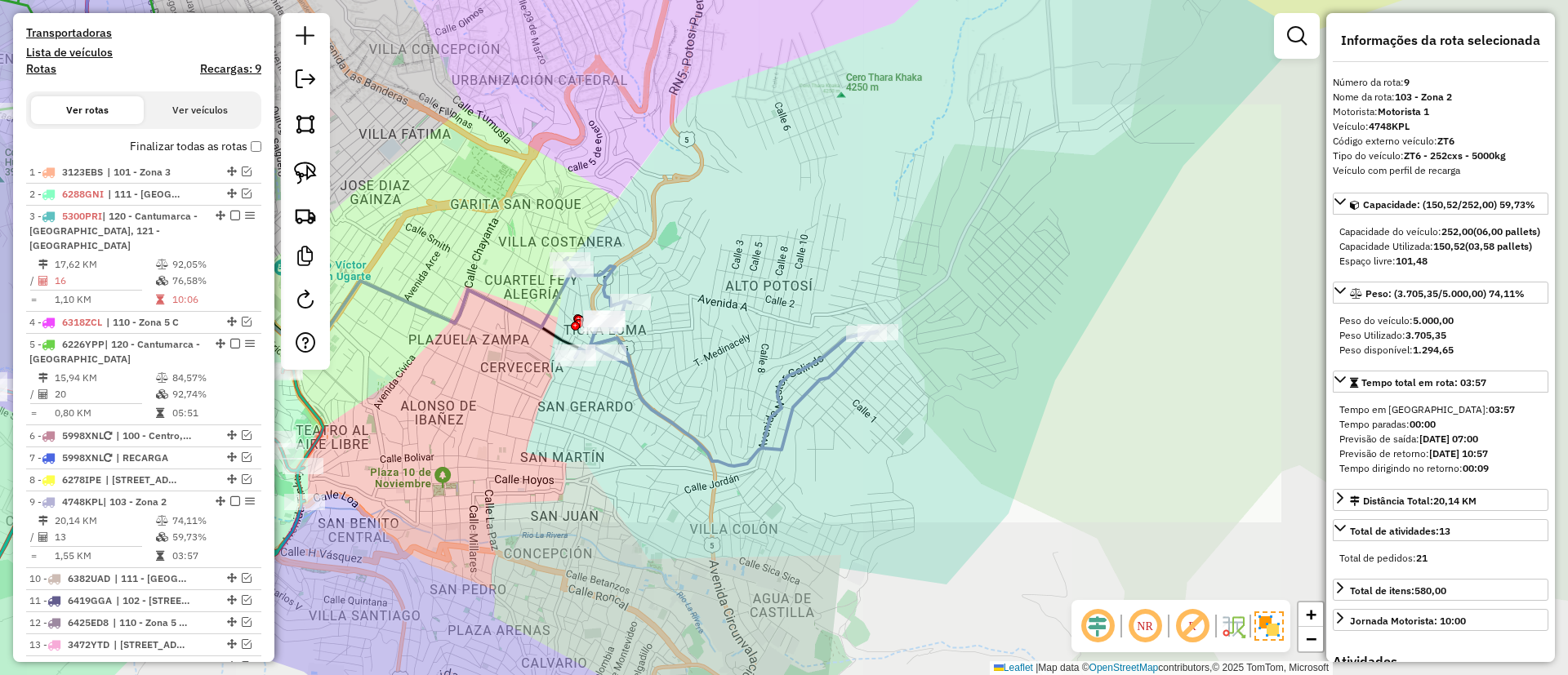
drag, startPoint x: 492, startPoint y: 175, endPoint x: 763, endPoint y: 76, distance: 288.5
click at [762, 76] on div "Janela de atendimento Grade de atendimento Capacidade Transportadoras Veículos …" at bounding box center [784, 337] width 1568 height 675
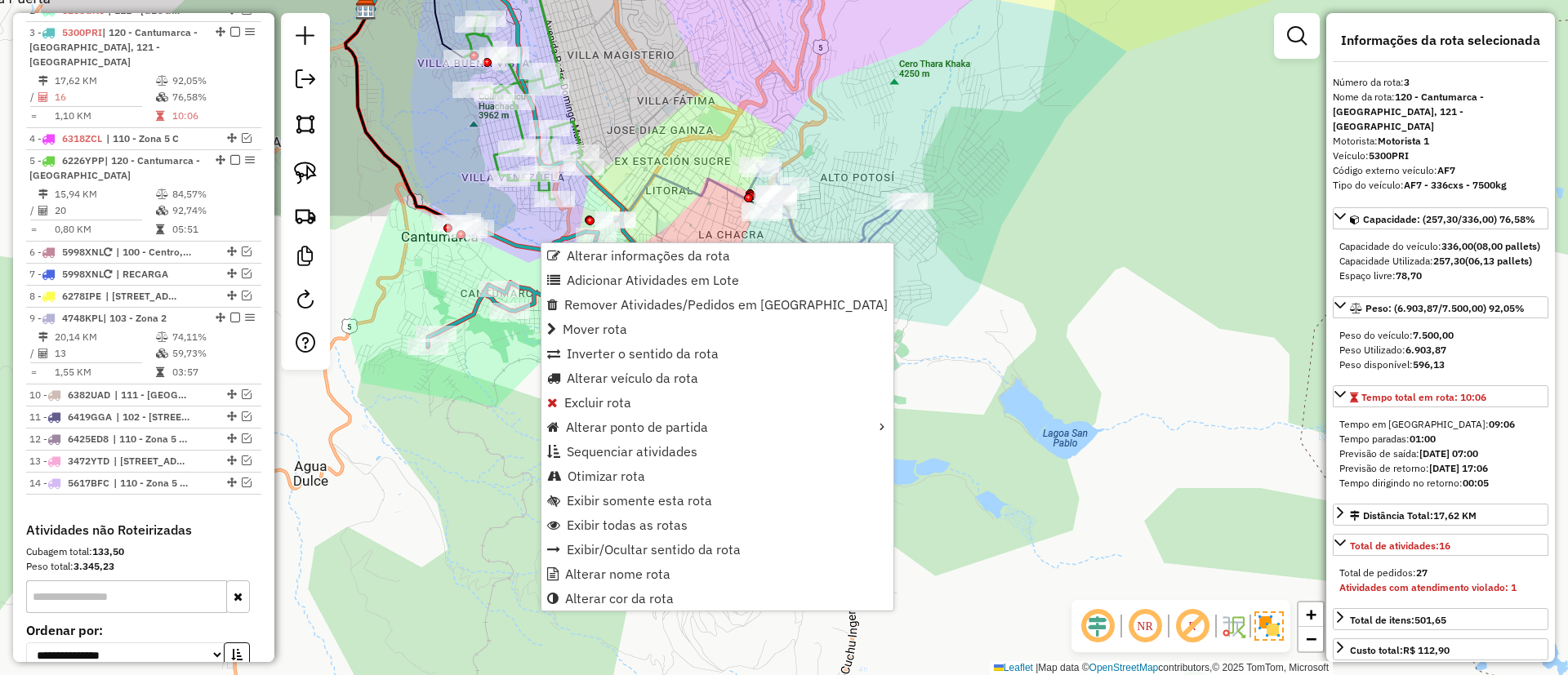
scroll to position [687, 0]
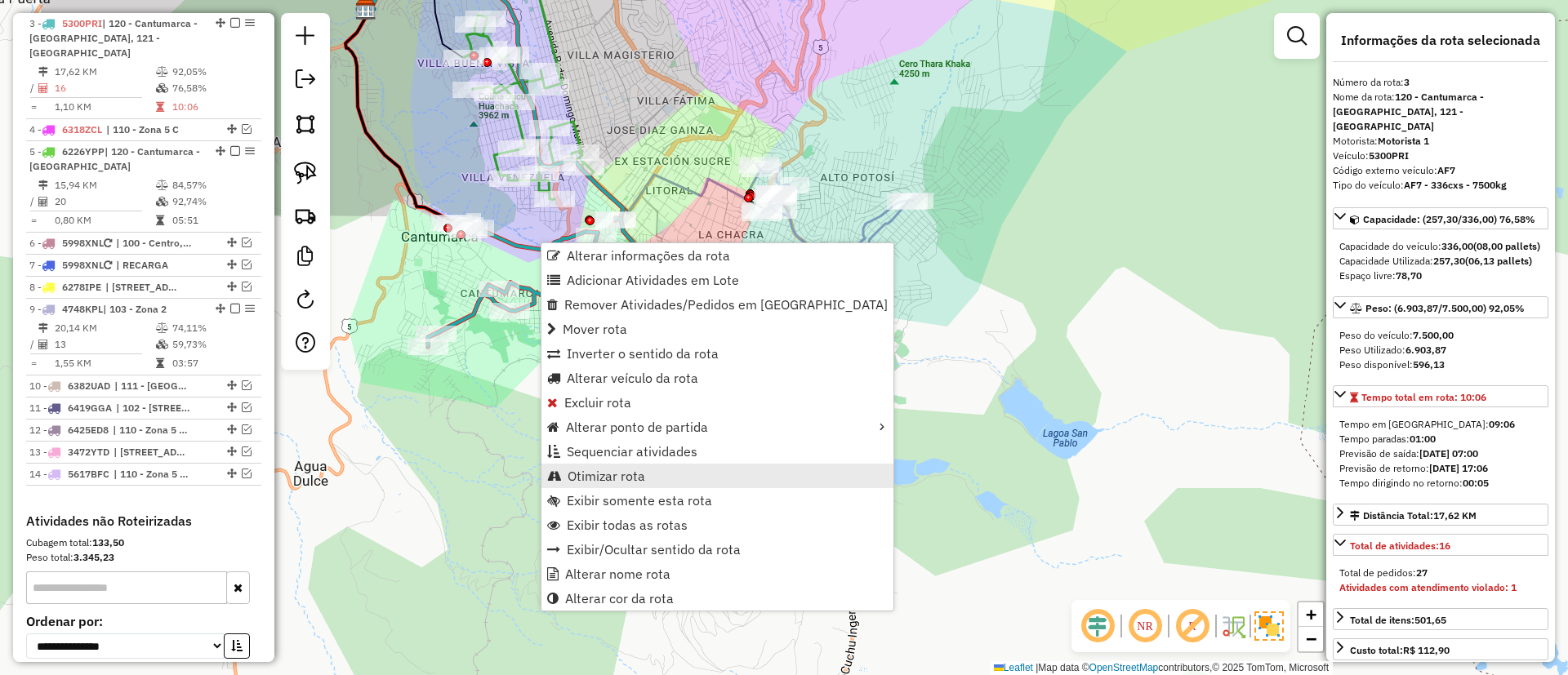
click at [626, 469] on span "Otimizar rota" at bounding box center [606, 475] width 78 height 13
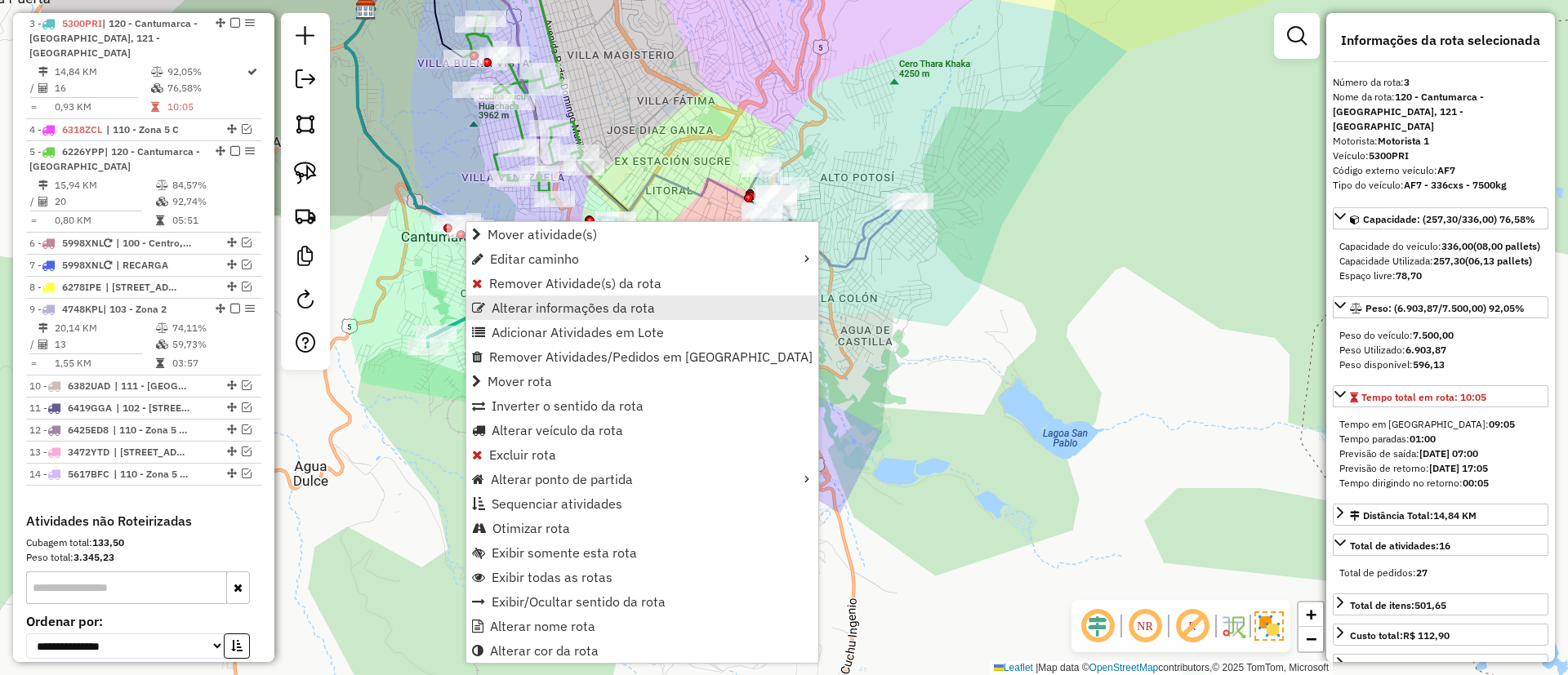
click at [590, 302] on span "Alterar informações da rota" at bounding box center [573, 308] width 163 height 13
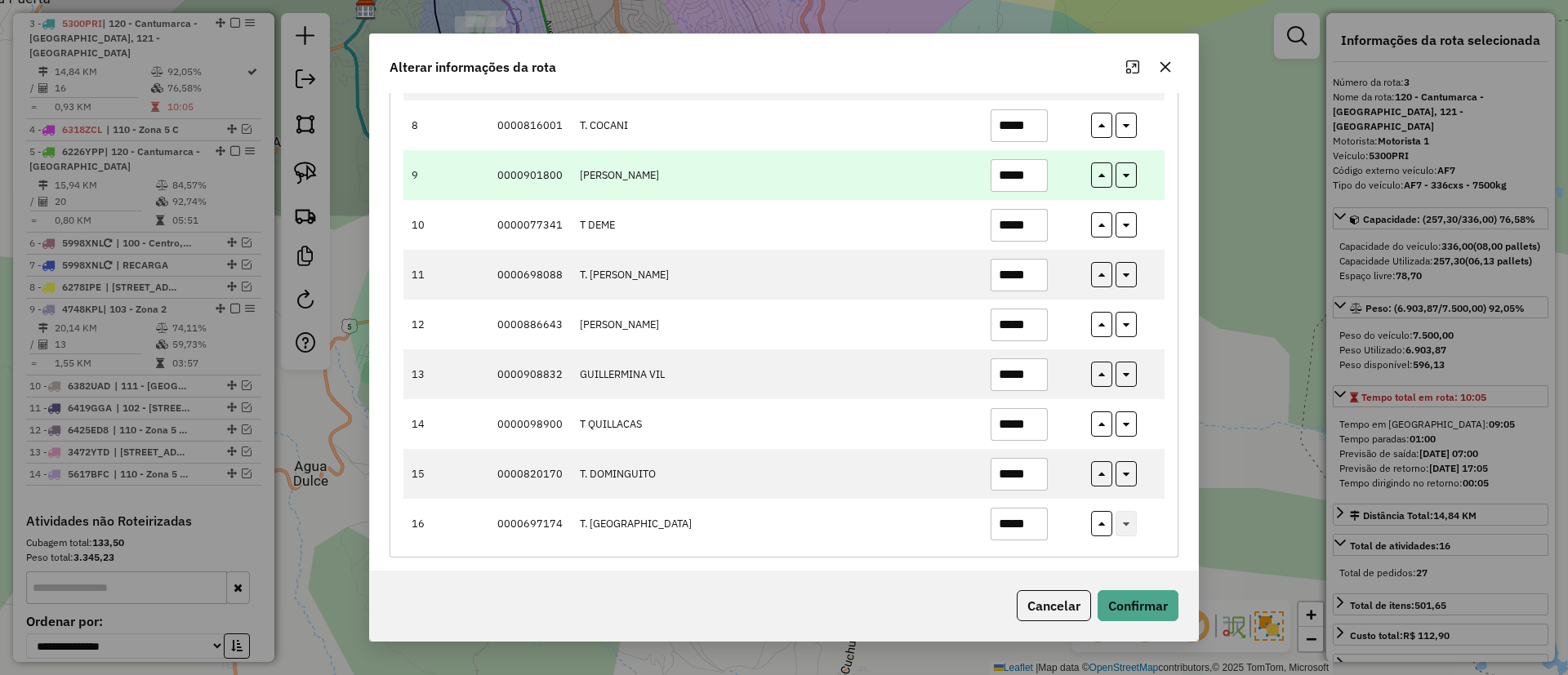
scroll to position [551, 0]
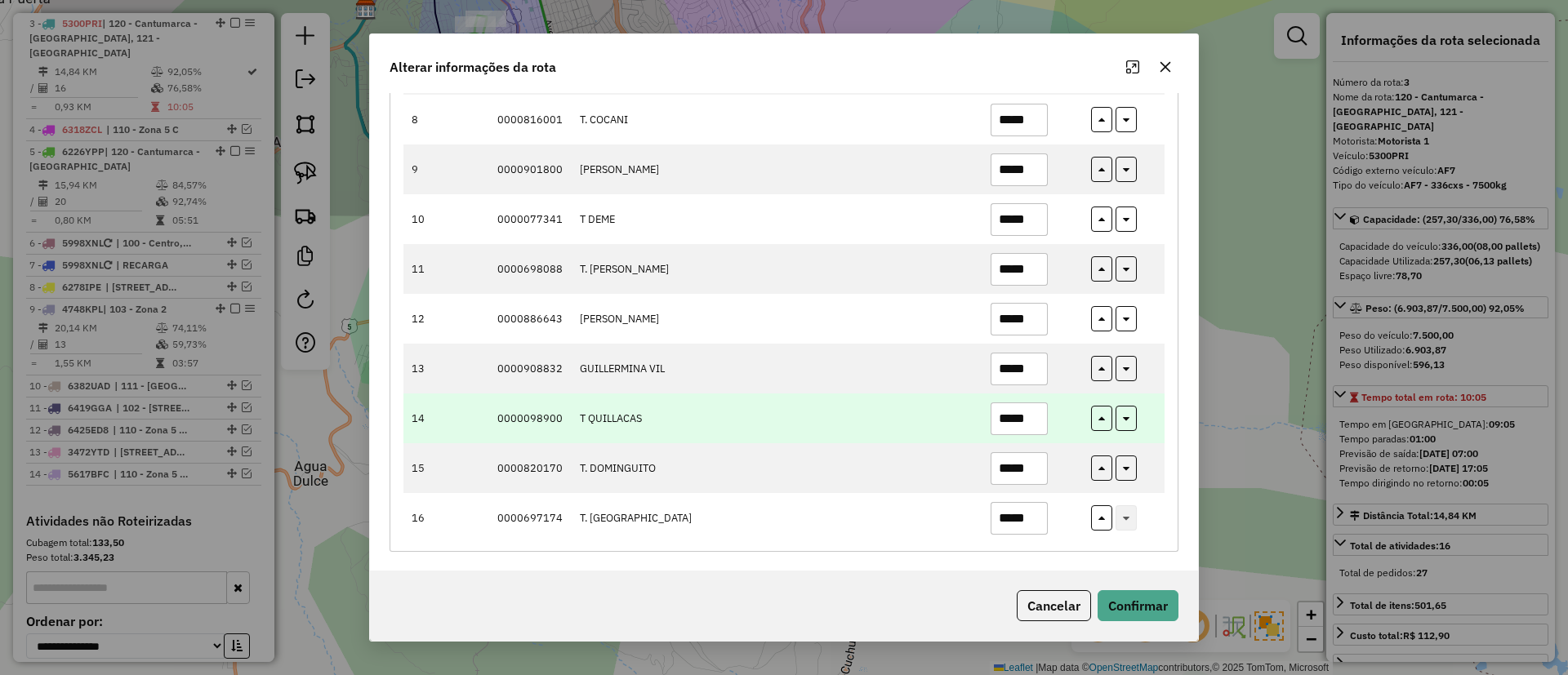
click at [1008, 410] on input "*****" at bounding box center [1019, 419] width 57 height 33
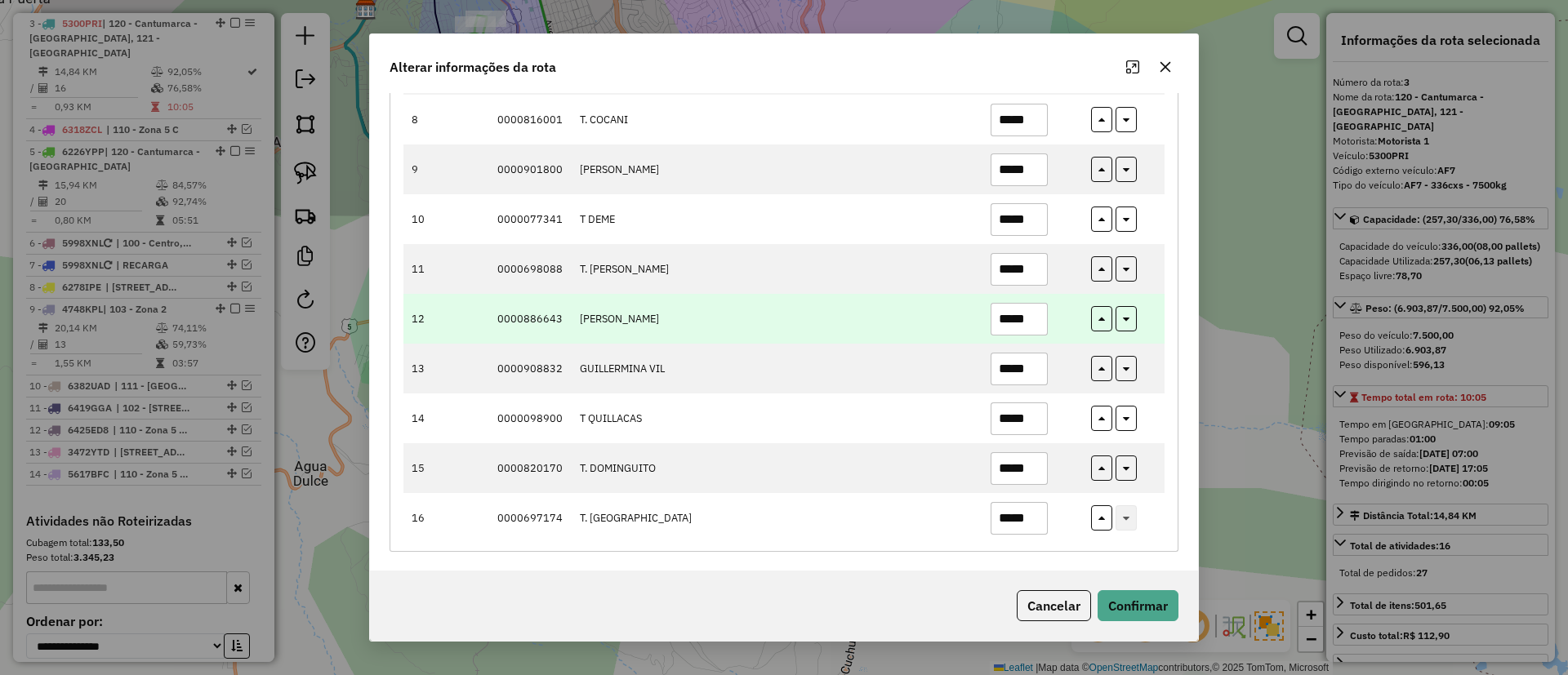
type input "*****"
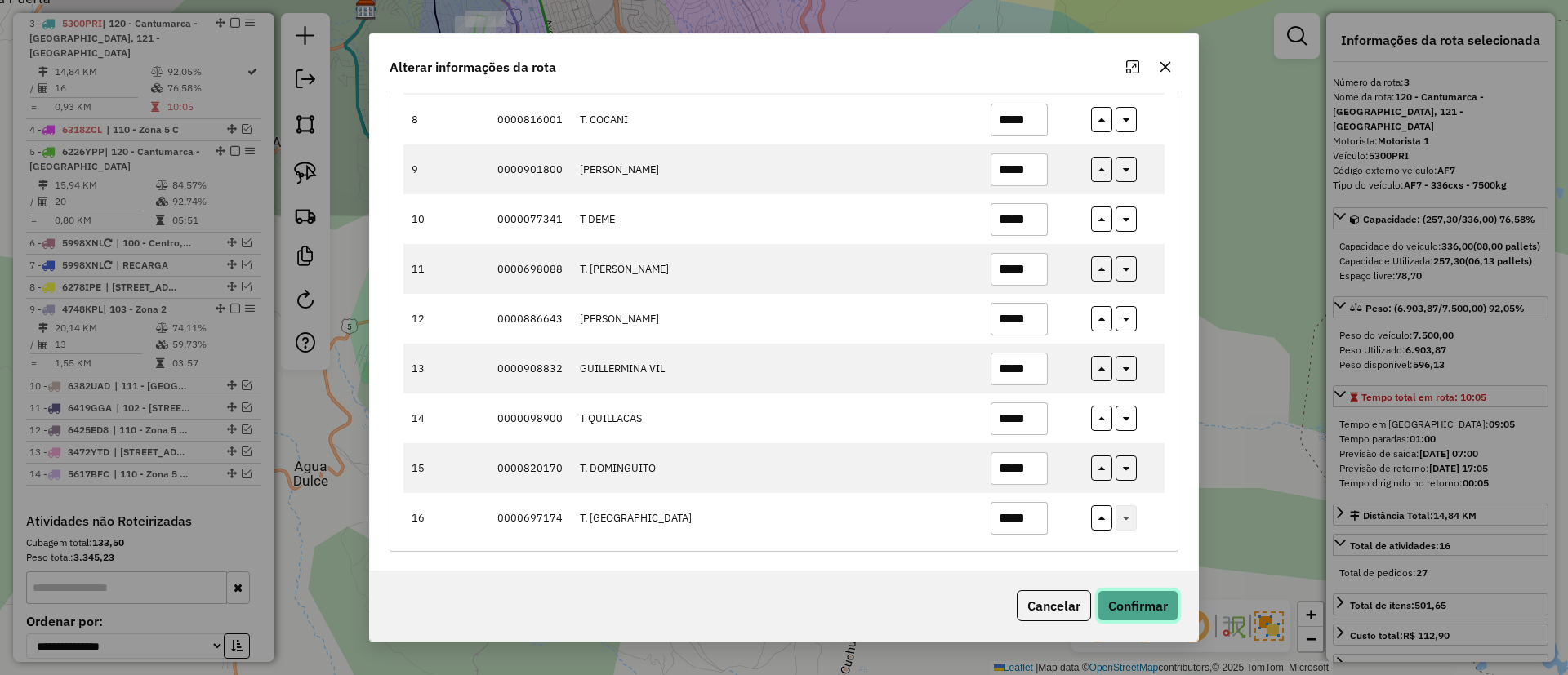
click at [1131, 612] on button "Confirmar" at bounding box center [1138, 606] width 81 height 31
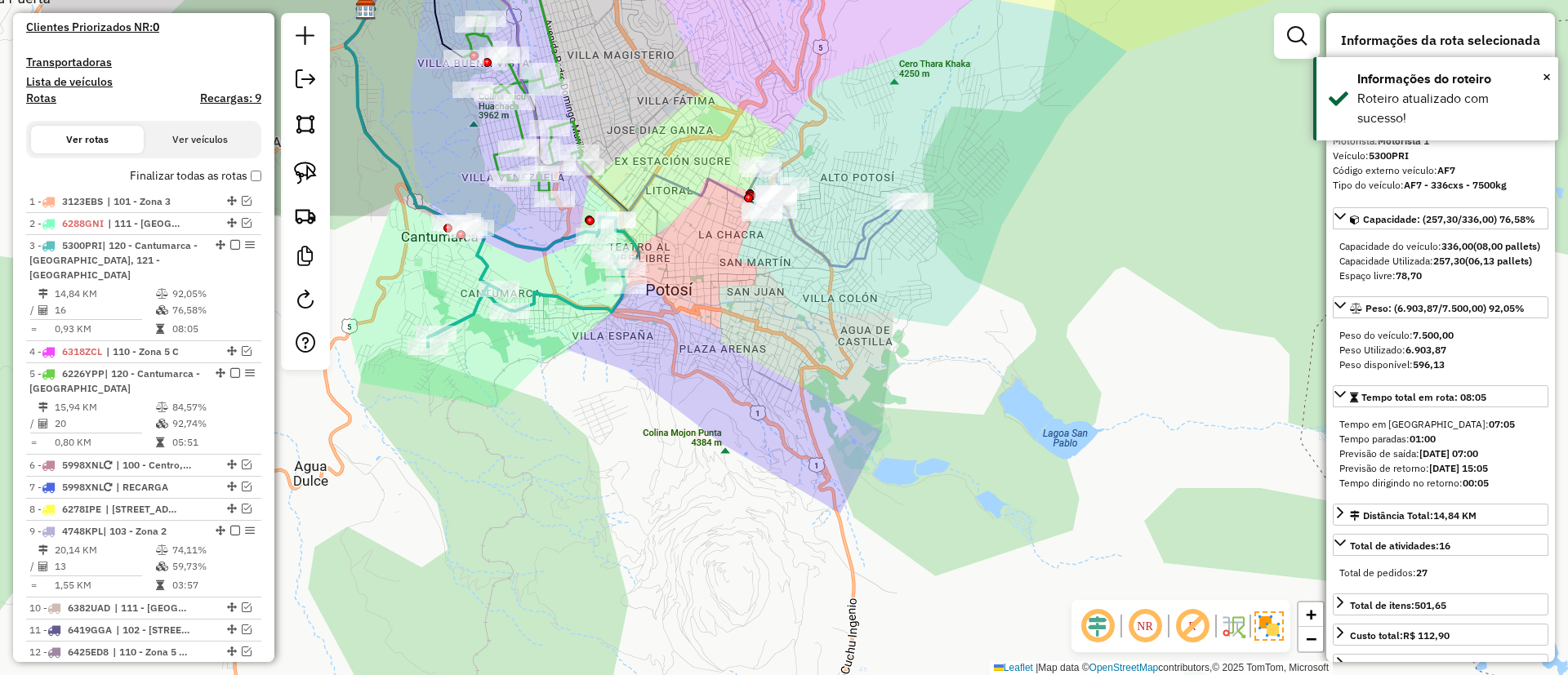
scroll to position [443, 0]
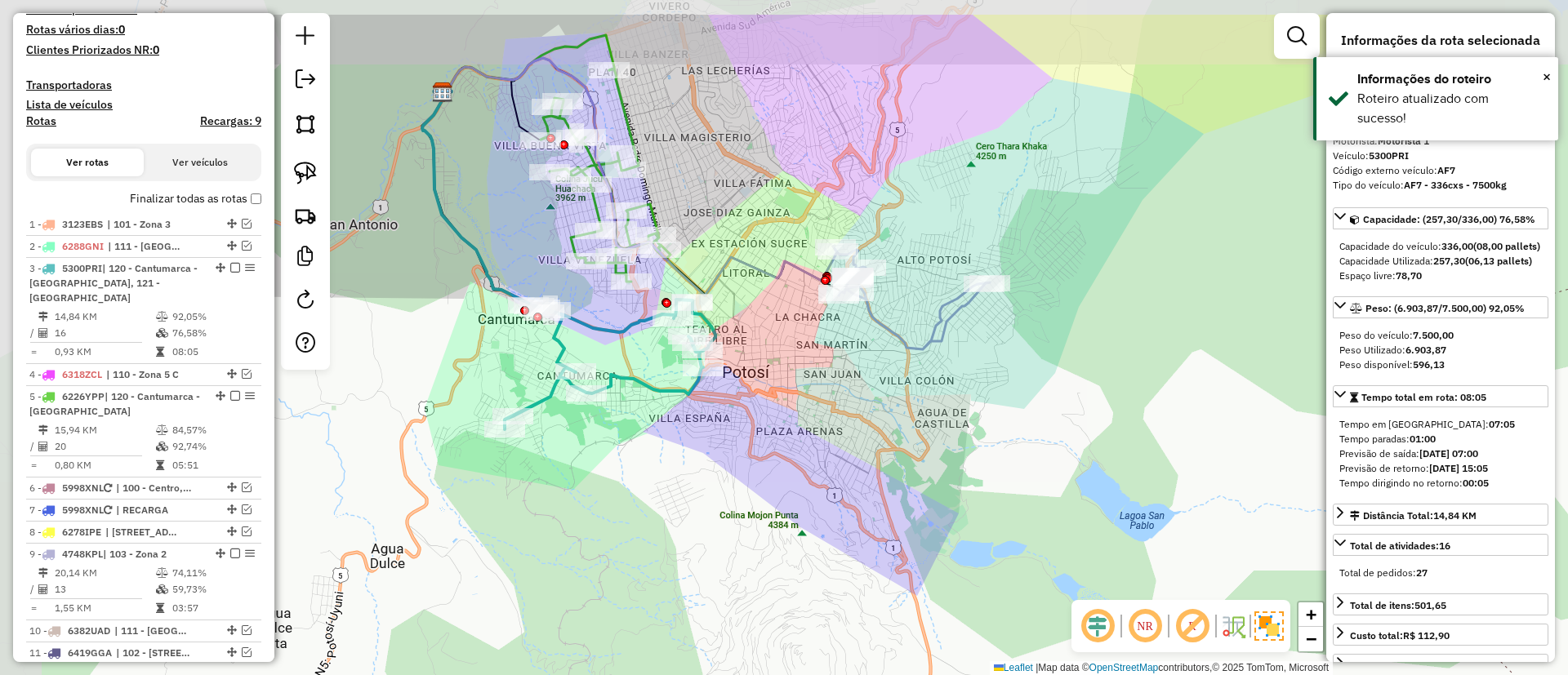
drag, startPoint x: 458, startPoint y: 192, endPoint x: 533, endPoint y: 273, distance: 110.4
click at [533, 273] on div "Janela de atendimento Grade de atendimento Capacidade Transportadoras Veículos …" at bounding box center [784, 337] width 1568 height 675
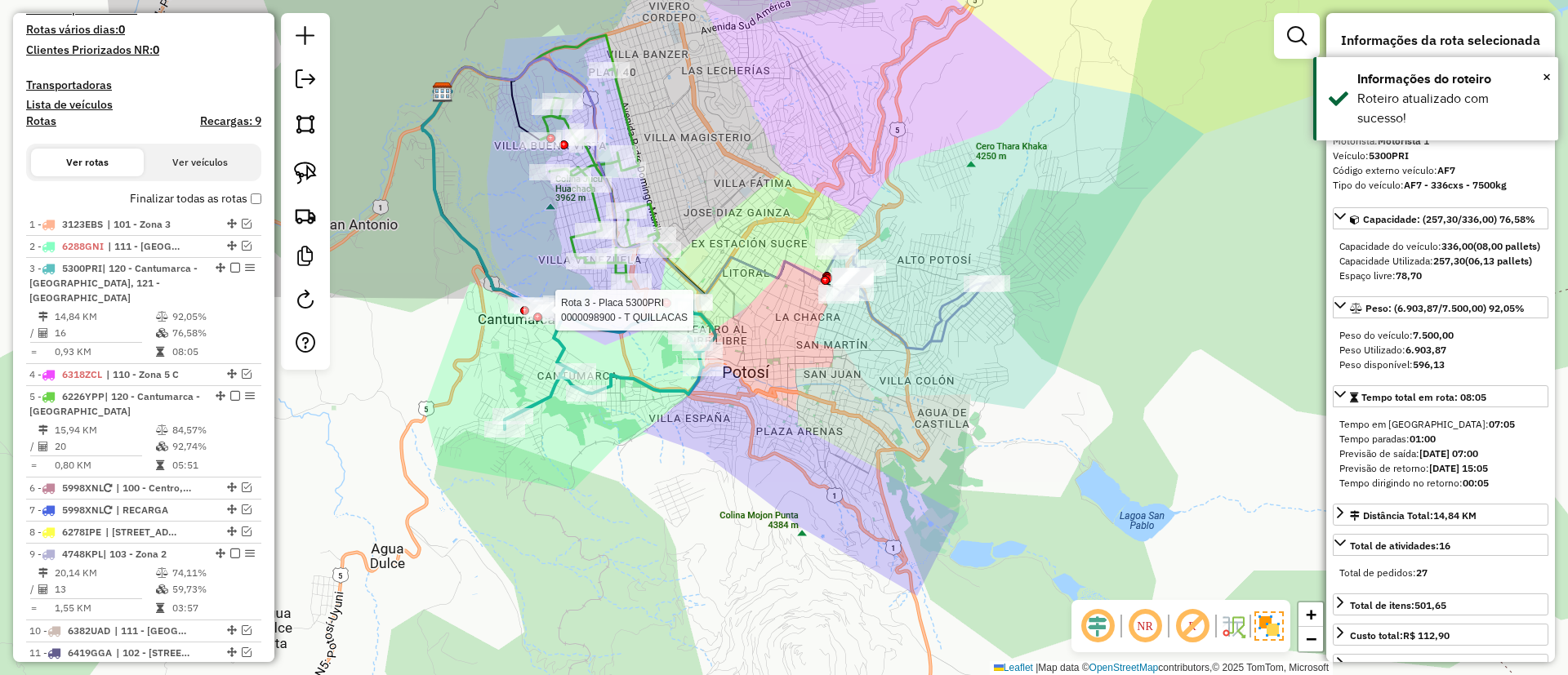
click at [584, 29] on div "Rota 3 - Placa 5300PRI 0000098900 - T QUILLACAS Janela de atendimento Grade de …" at bounding box center [784, 337] width 1568 height 675
click at [174, 192] on label "Finalizar todas as rotas" at bounding box center [195, 199] width 131 height 17
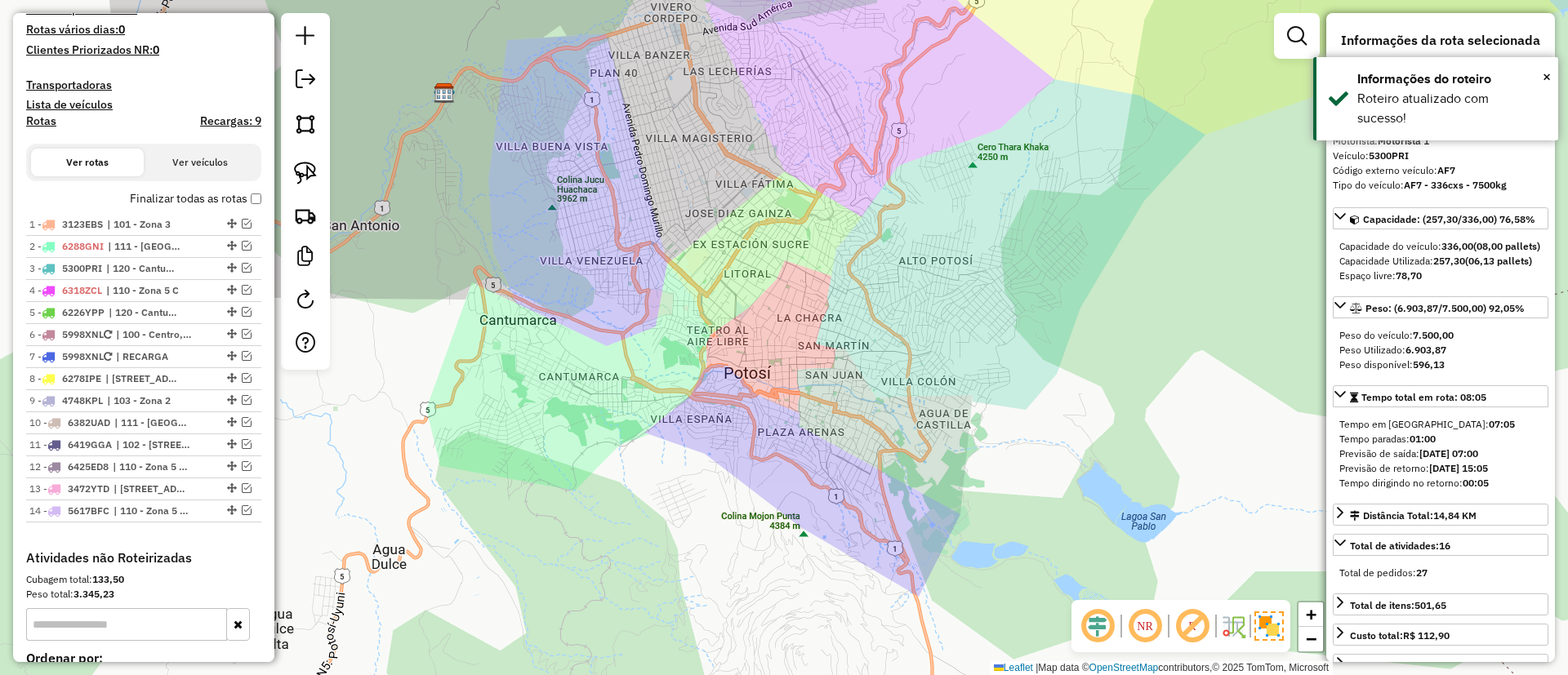
click at [182, 195] on label "Finalizar todas as rotas" at bounding box center [195, 199] width 131 height 17
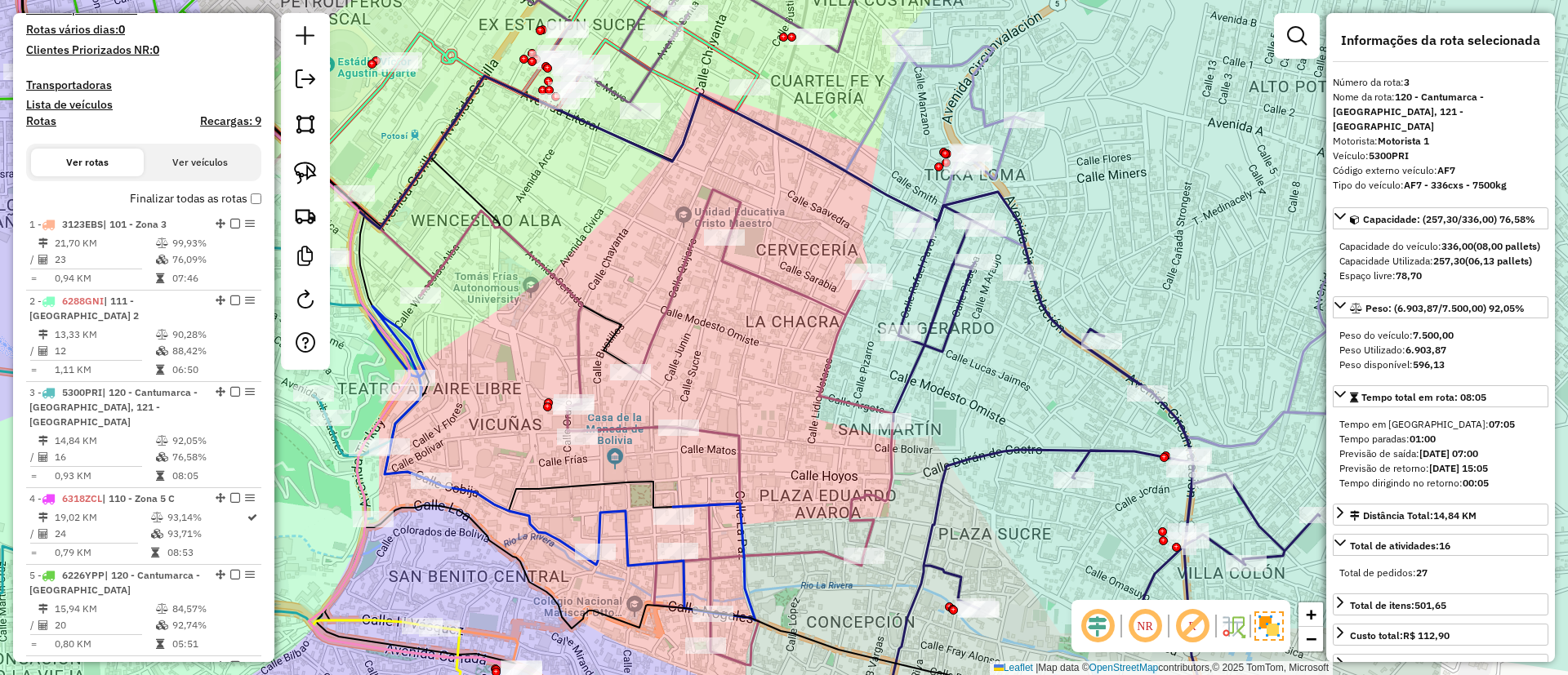
click at [936, 336] on icon at bounding box center [1096, 467] width 447 height 551
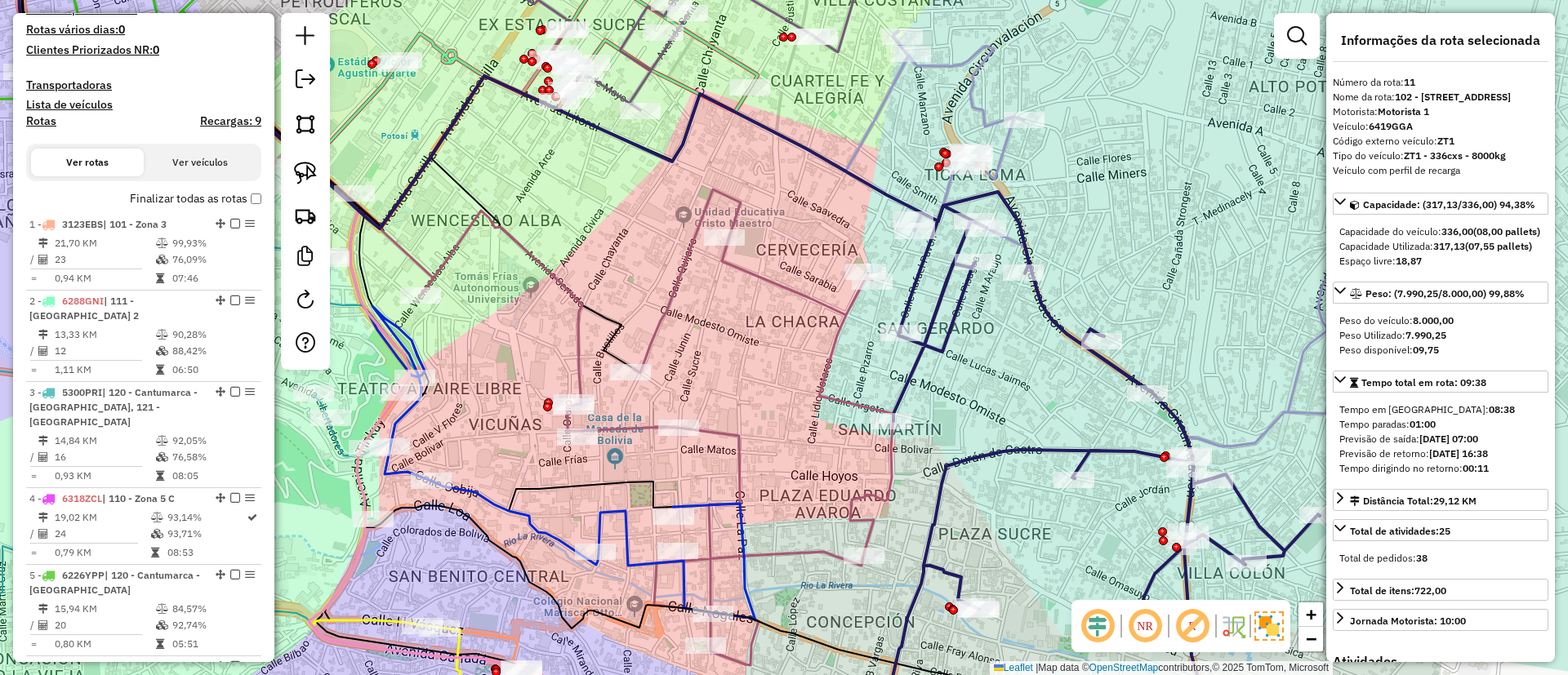
scroll to position [1513, 0]
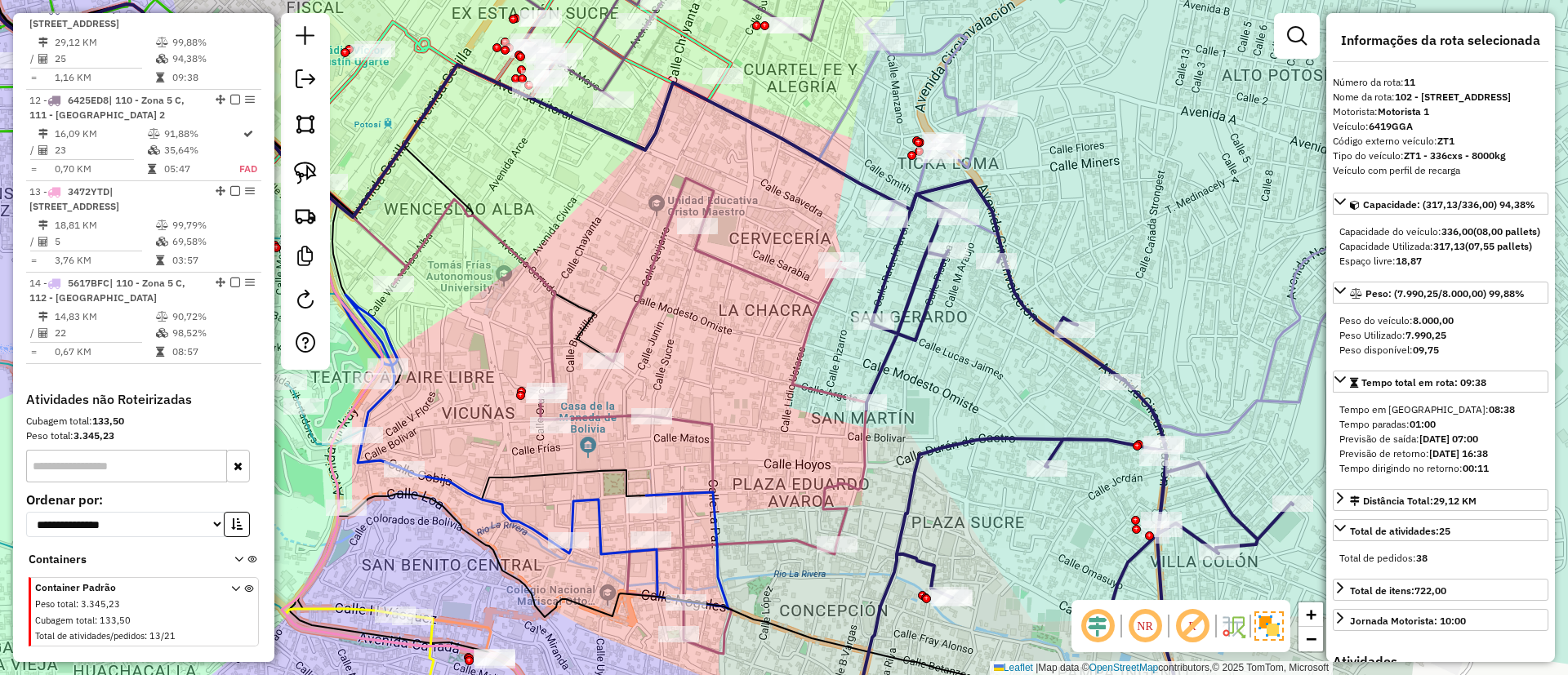
drag, startPoint x: 937, startPoint y: 430, endPoint x: 608, endPoint y: 227, distance: 386.6
click at [603, 235] on div "Rota 11 - Placa 6419GGA 0000807565 - T. DONA JULIA Janela de atendimento Grade …" at bounding box center [784, 337] width 1568 height 675
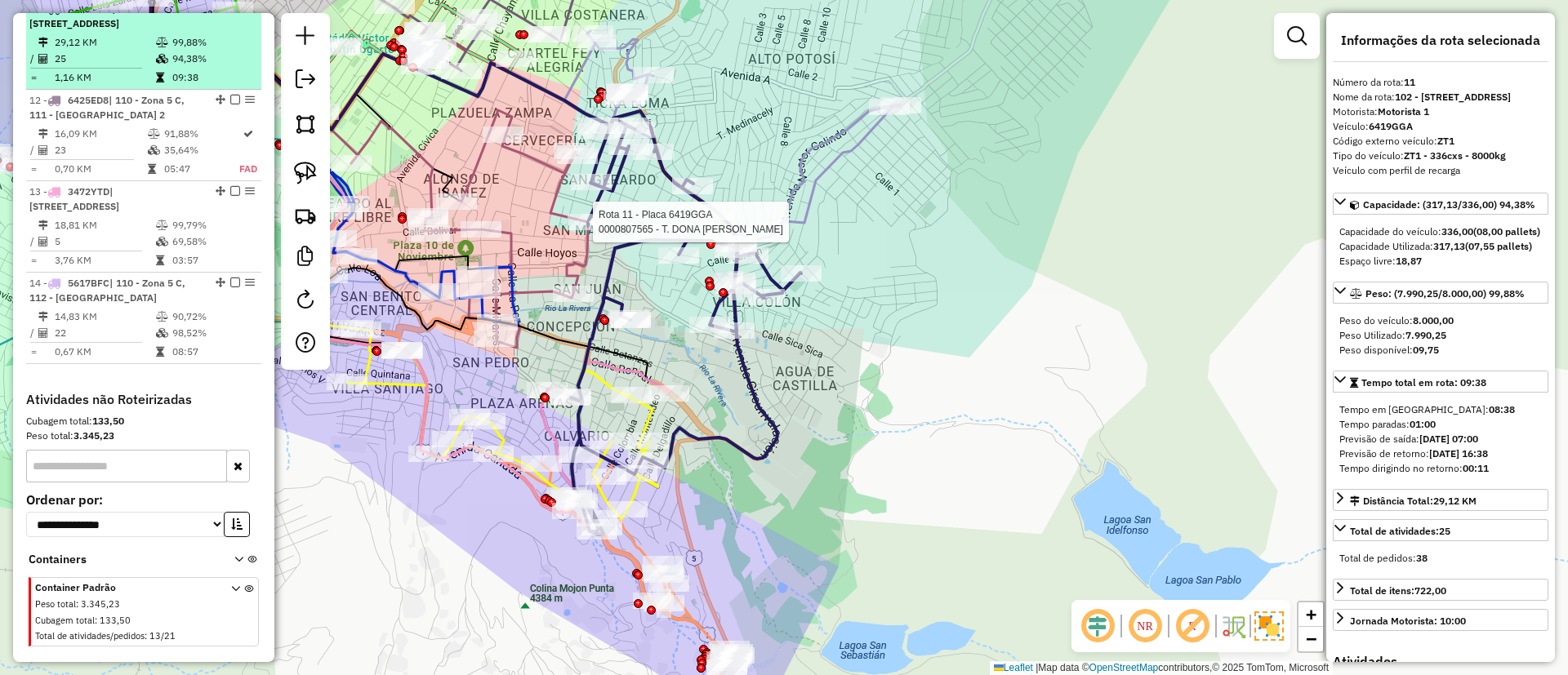
click at [225, 13] on div at bounding box center [230, 8] width 49 height 10
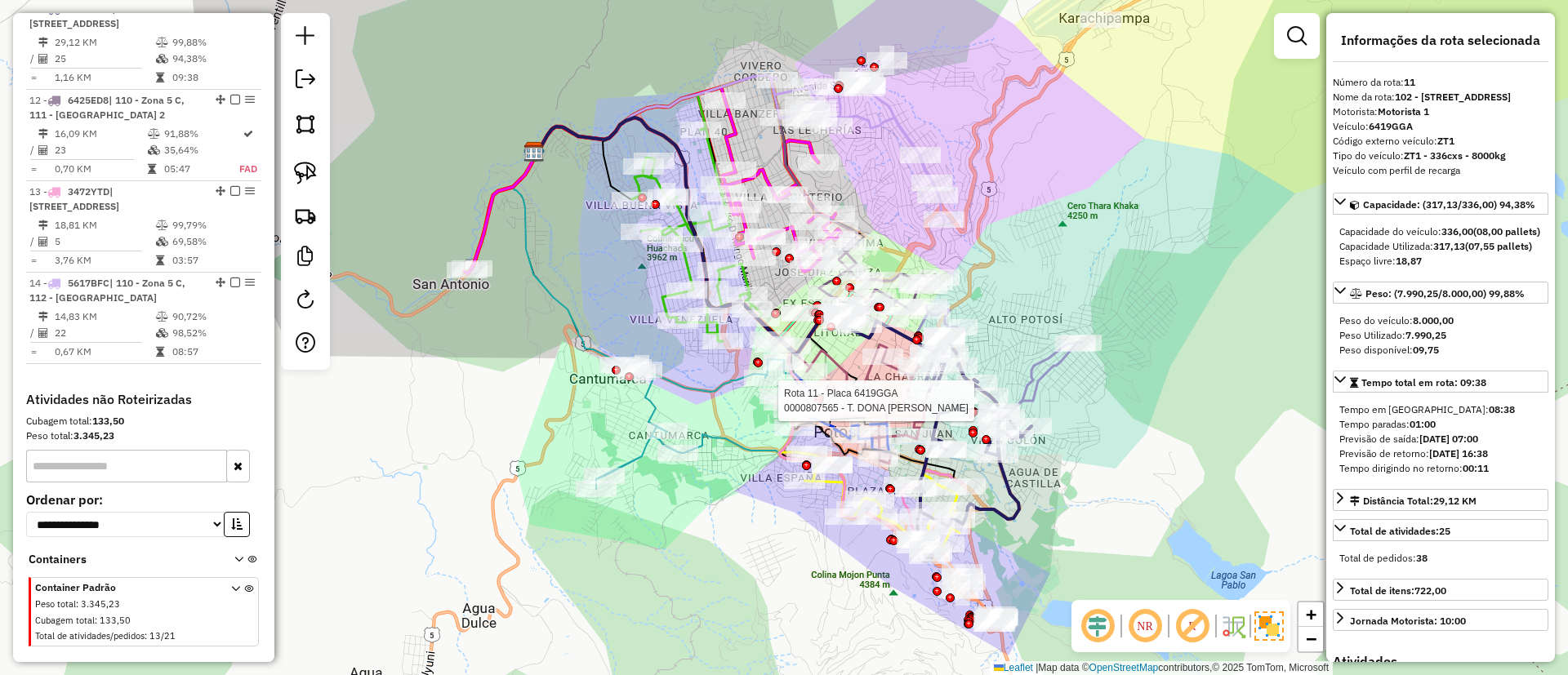
click at [1010, 518] on icon at bounding box center [973, 452] width 115 height 213
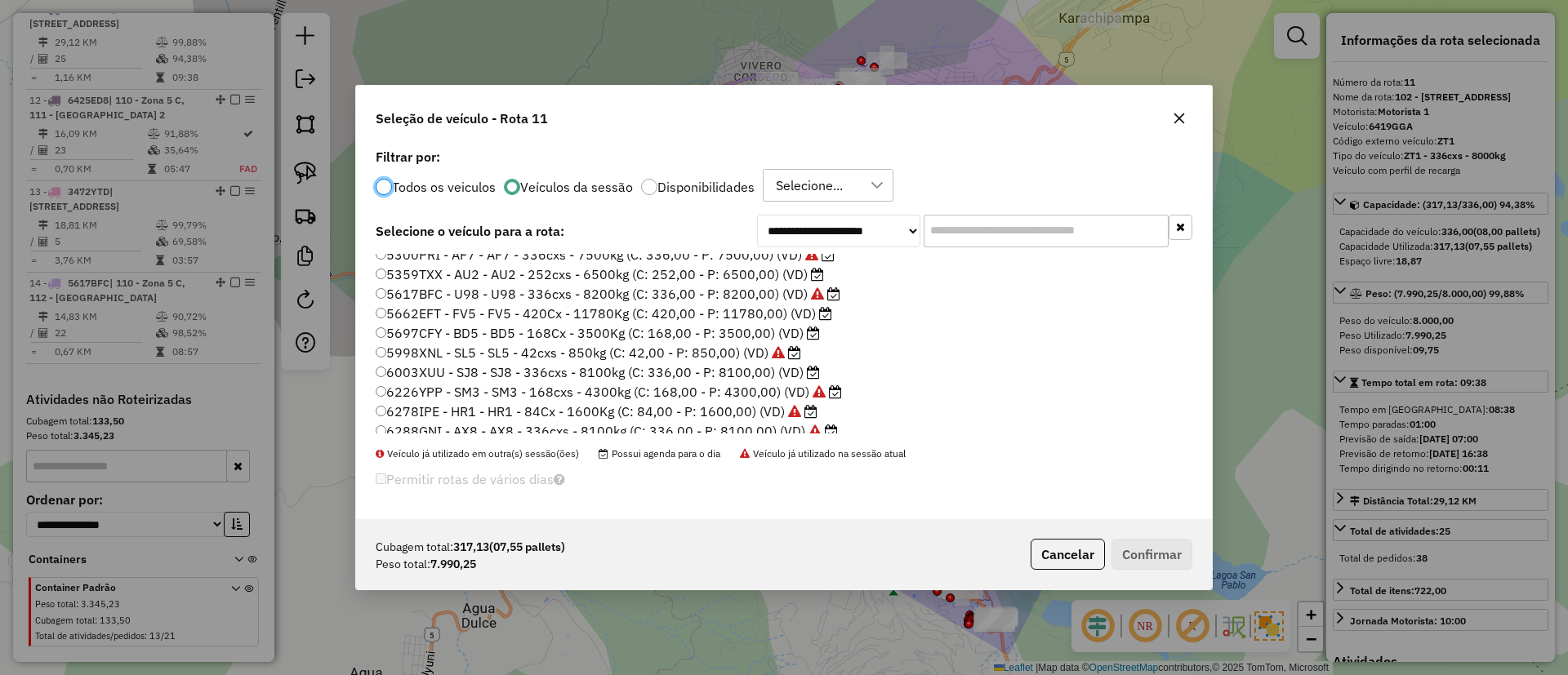
scroll to position [31, 0]
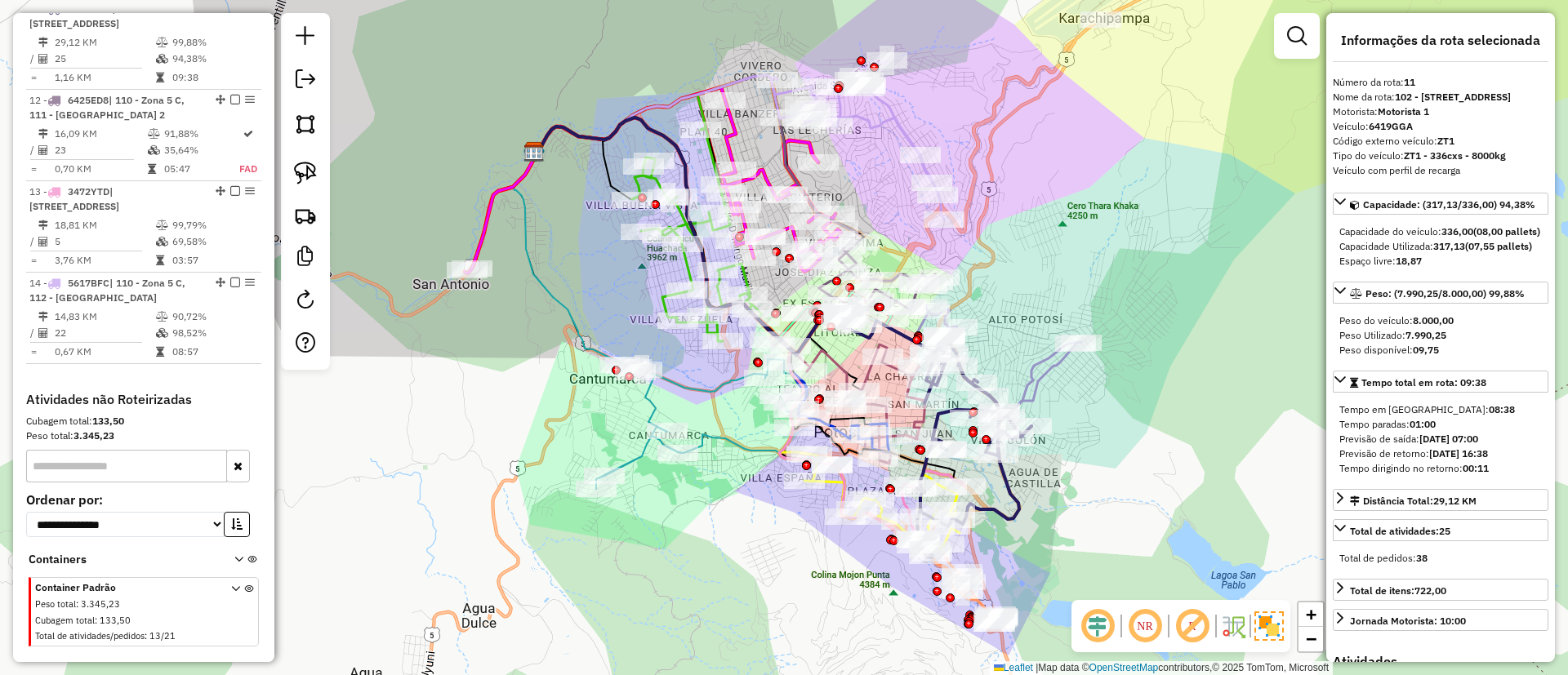
click at [1050, 368] on icon at bounding box center [1002, 357] width 156 height 104
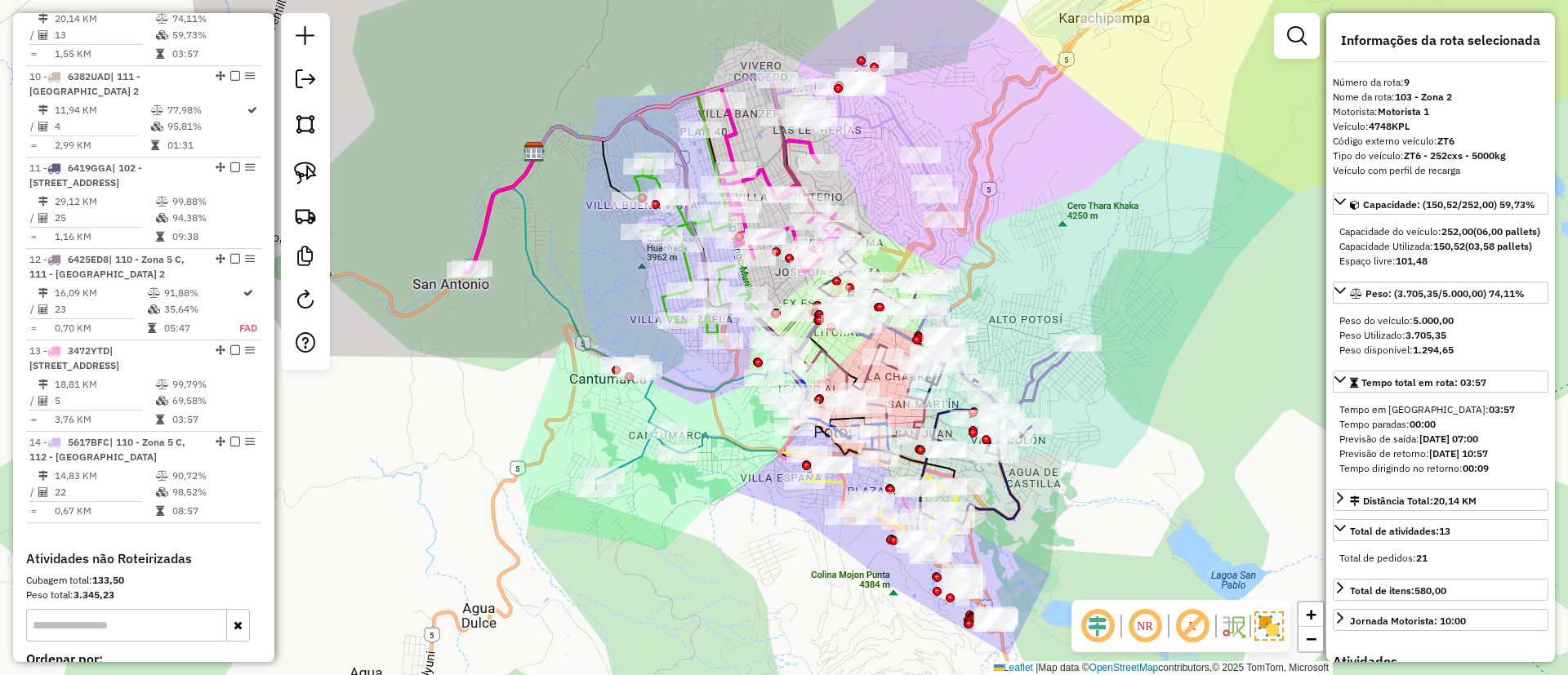
scroll to position [1346, 0]
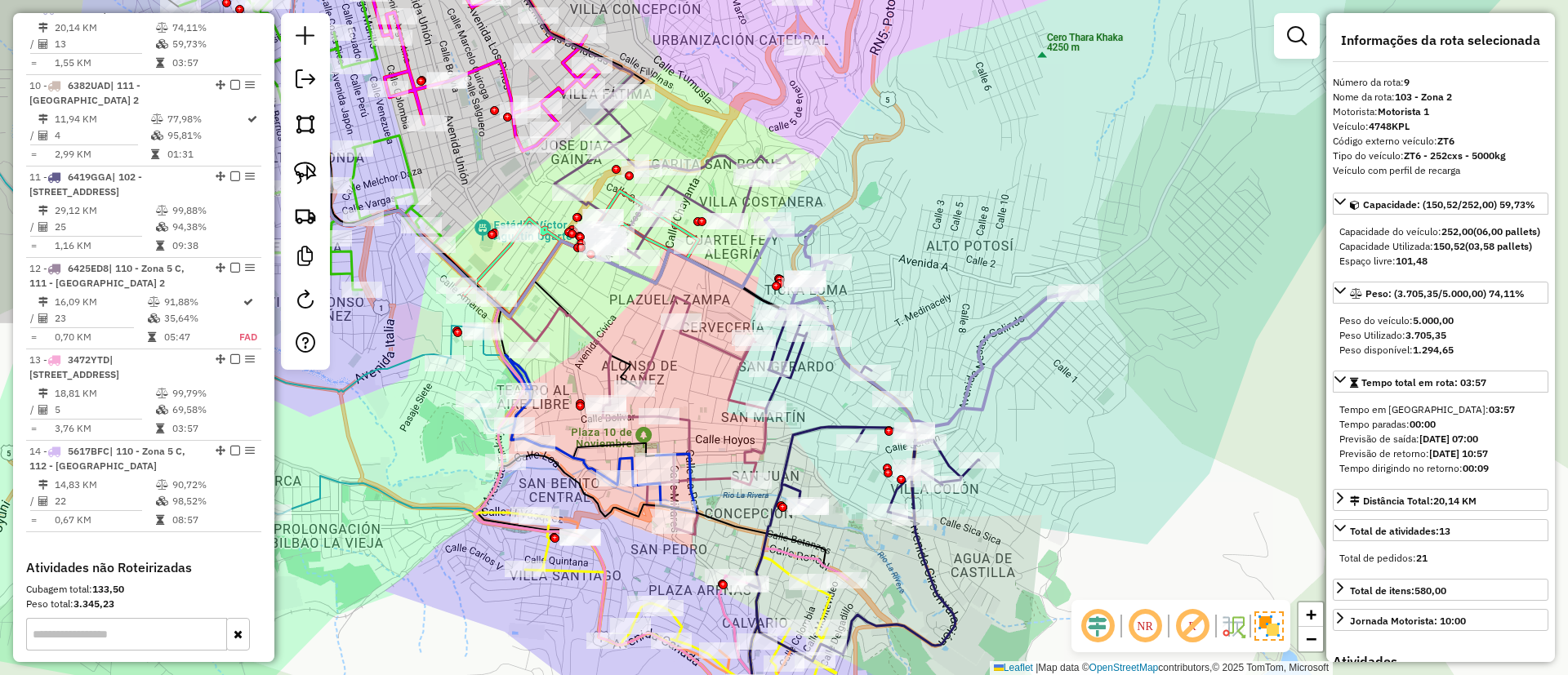
drag, startPoint x: 1038, startPoint y: 363, endPoint x: 978, endPoint y: 283, distance: 100.0
click at [978, 283] on icon at bounding box center [921, 322] width 313 height 208
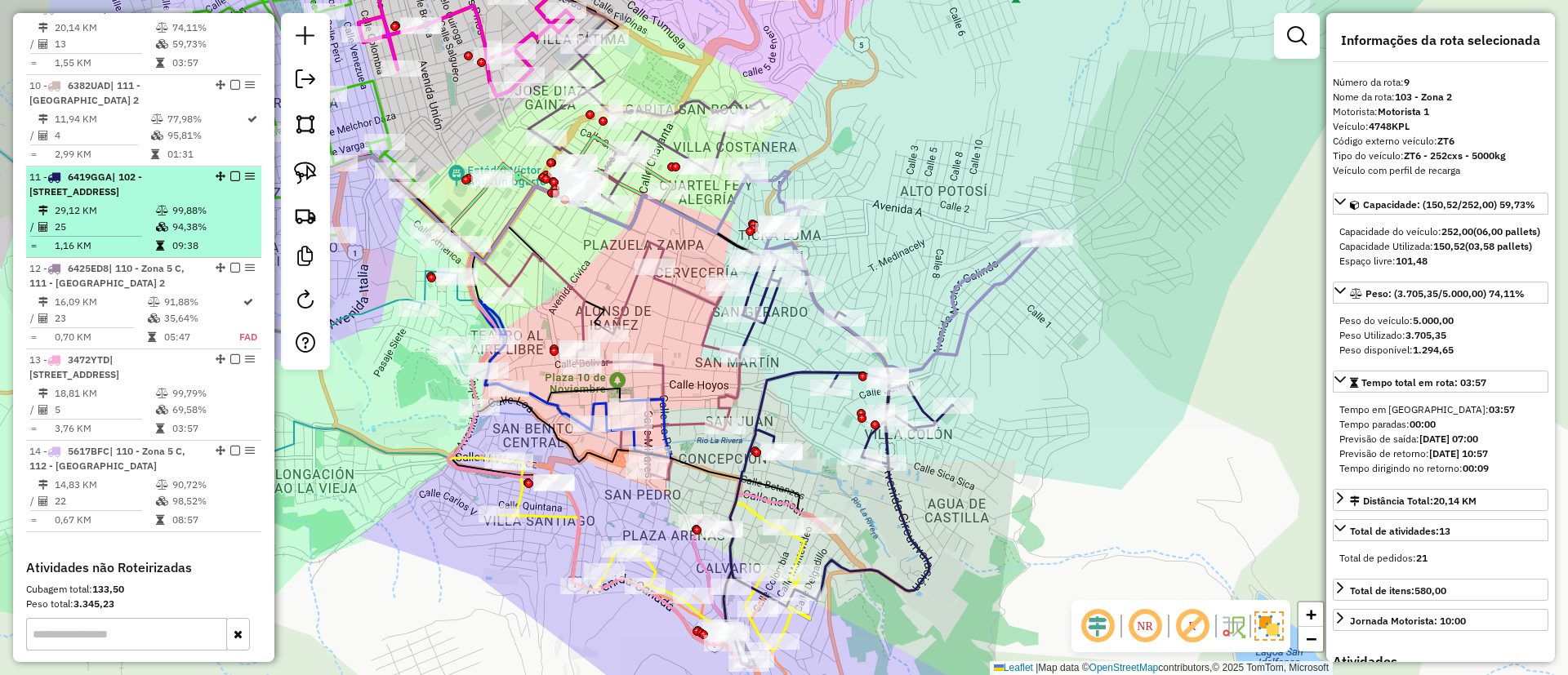
scroll to position [1223, 0]
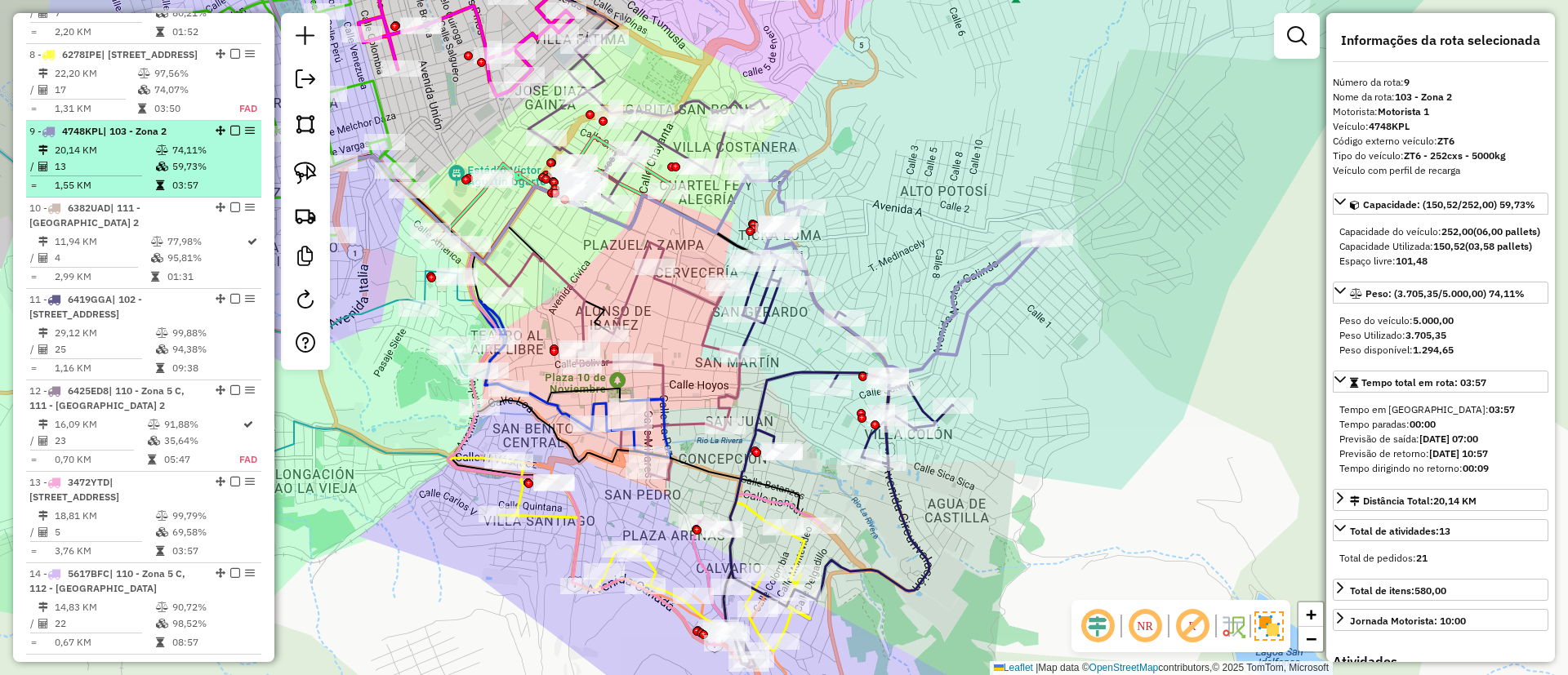
click at [187, 175] on td "59,73%" at bounding box center [212, 166] width 82 height 16
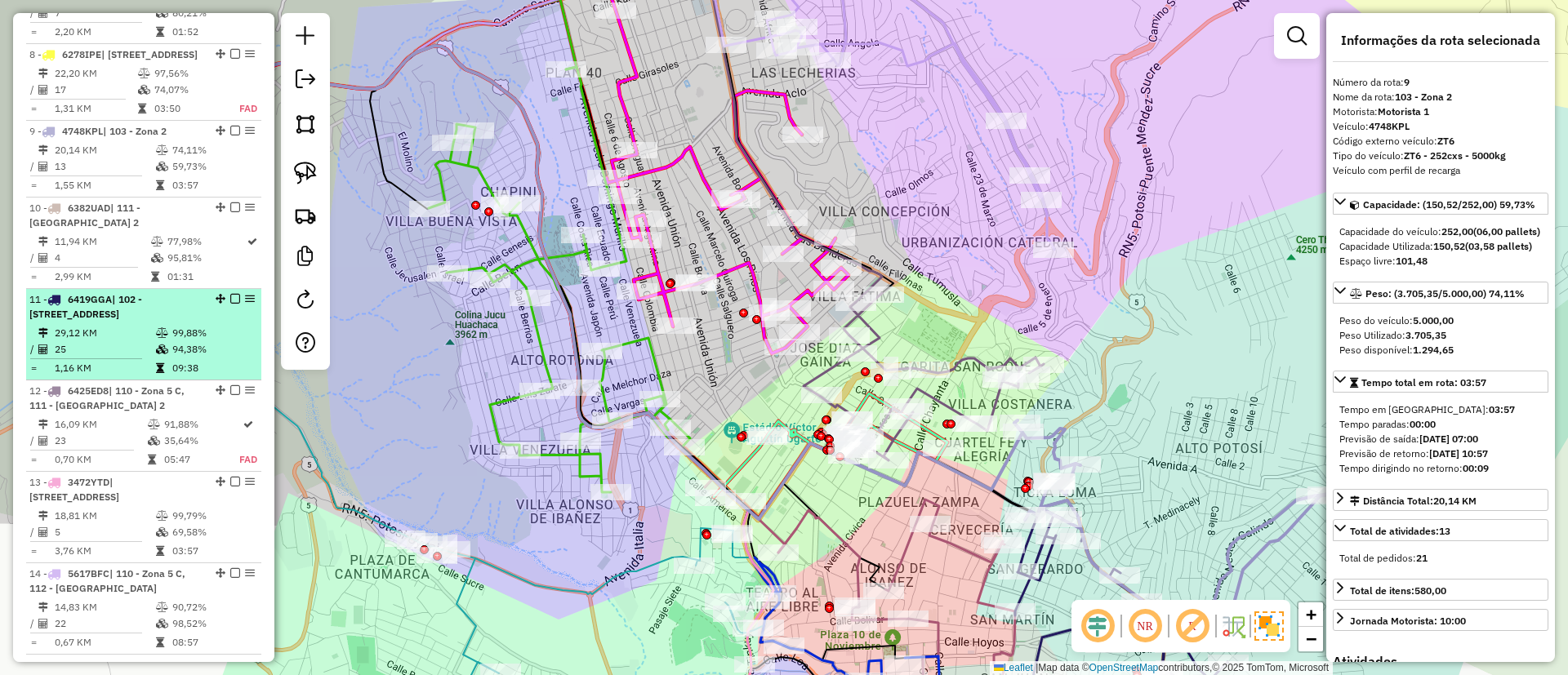
click at [156, 338] on icon at bounding box center [162, 333] width 12 height 10
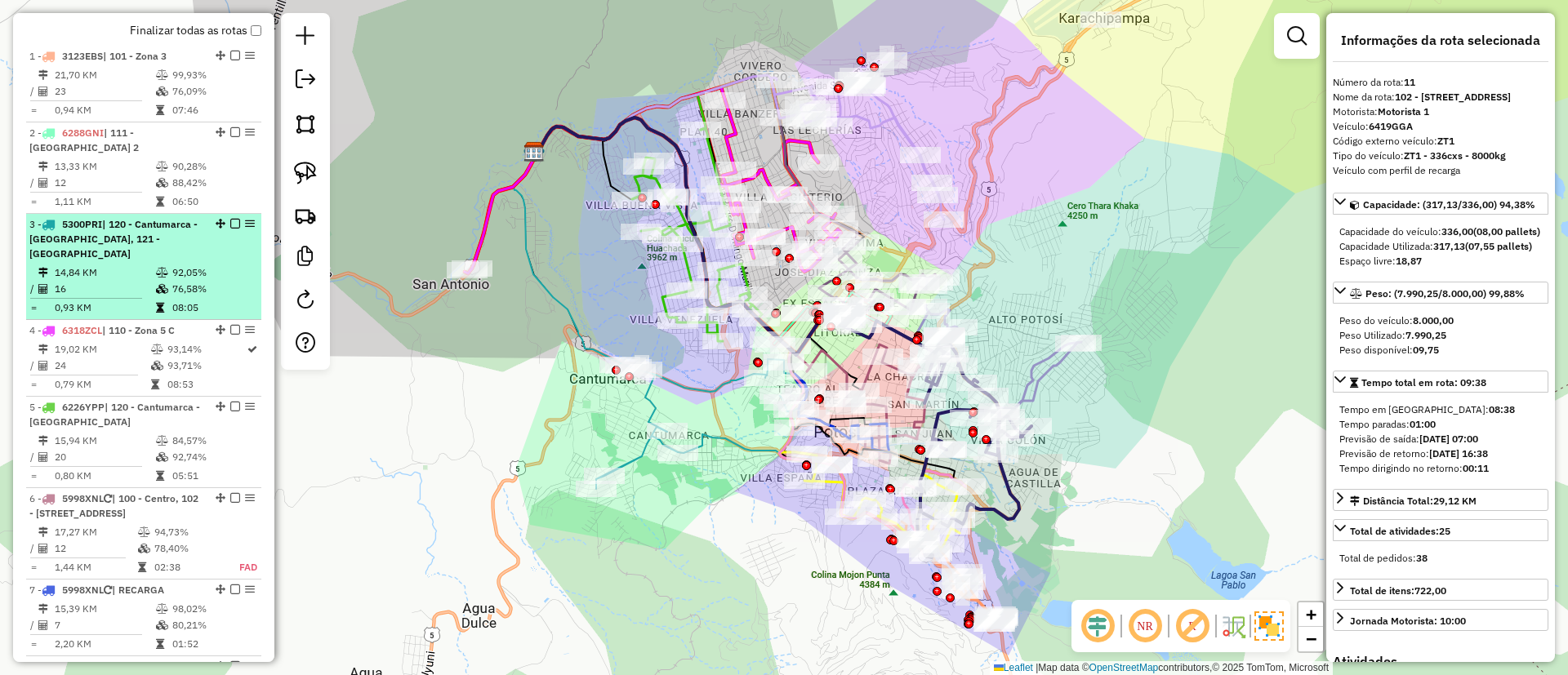
scroll to position [243, 0]
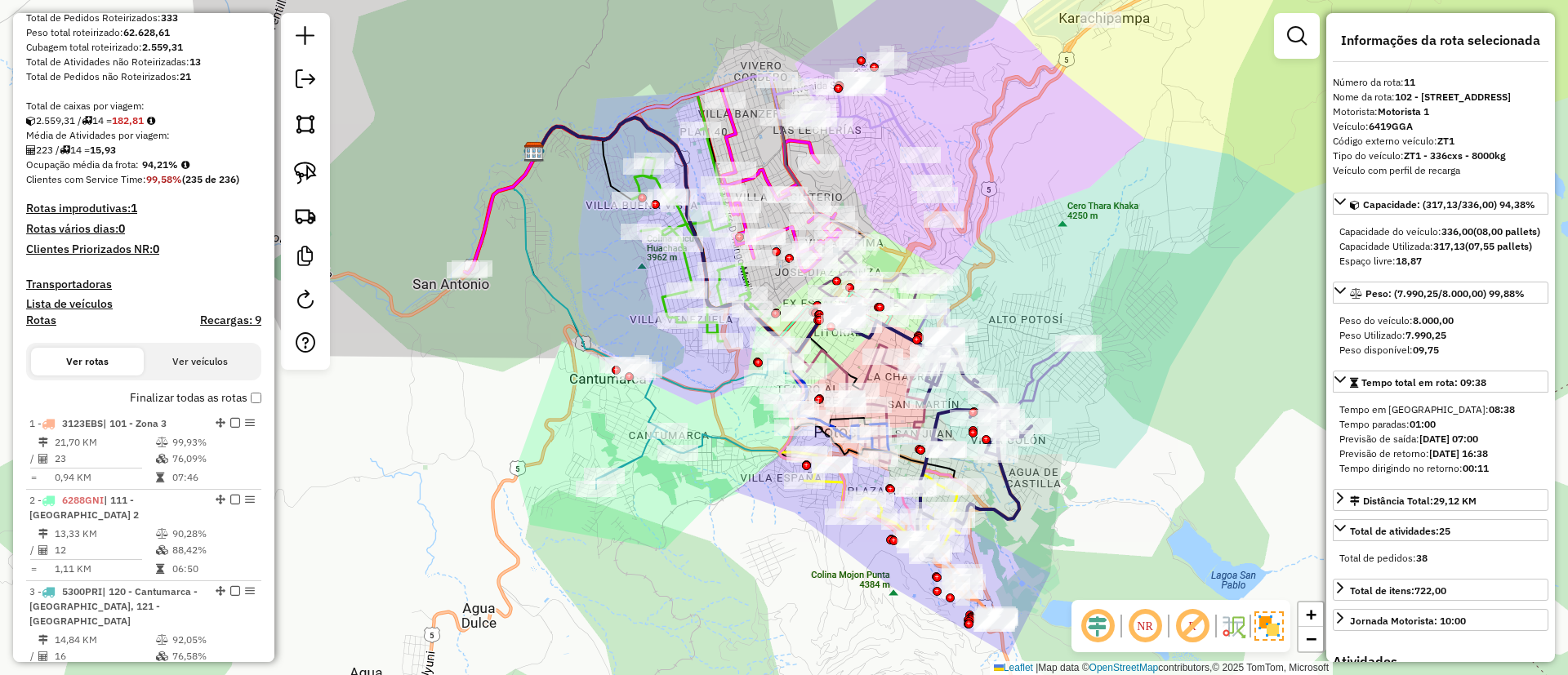
click at [160, 395] on label "Finalizar todas as rotas" at bounding box center [195, 398] width 131 height 17
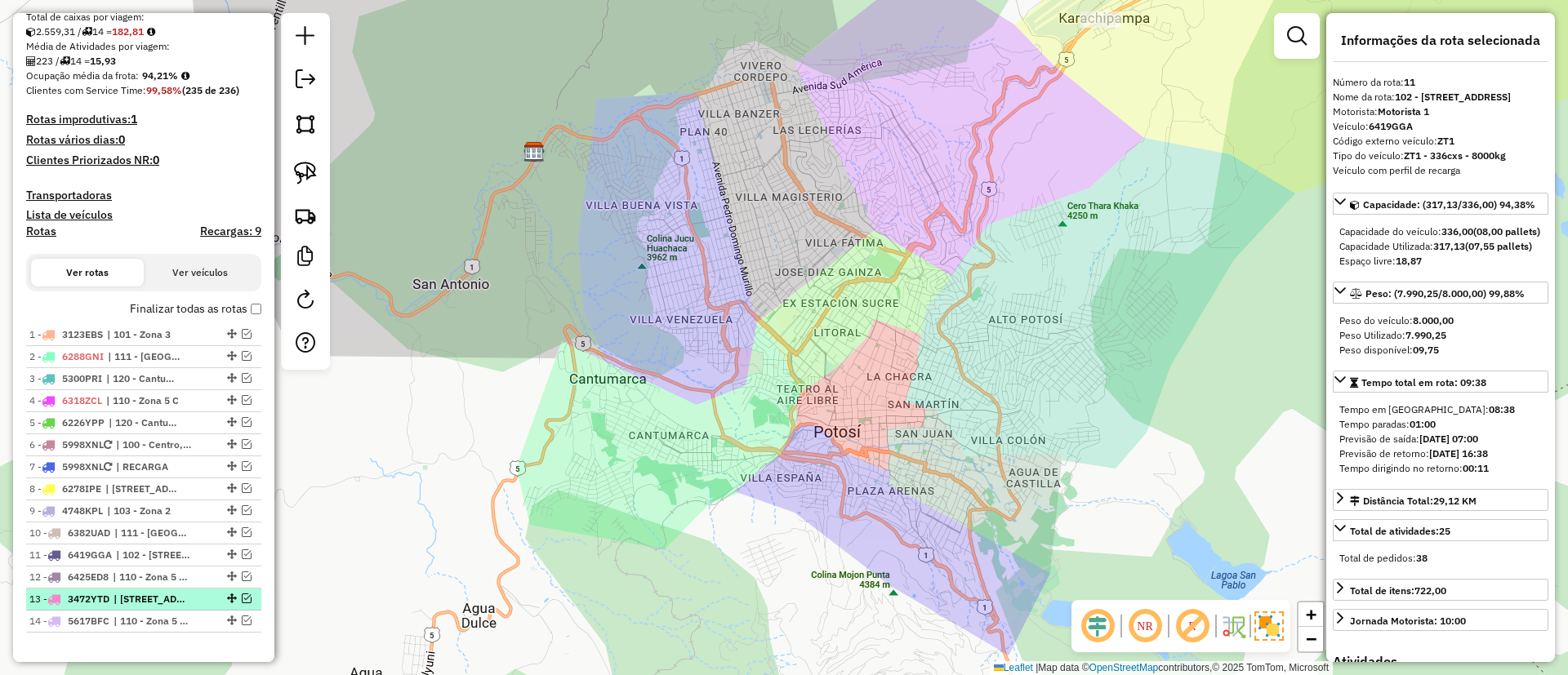
scroll to position [488, 0]
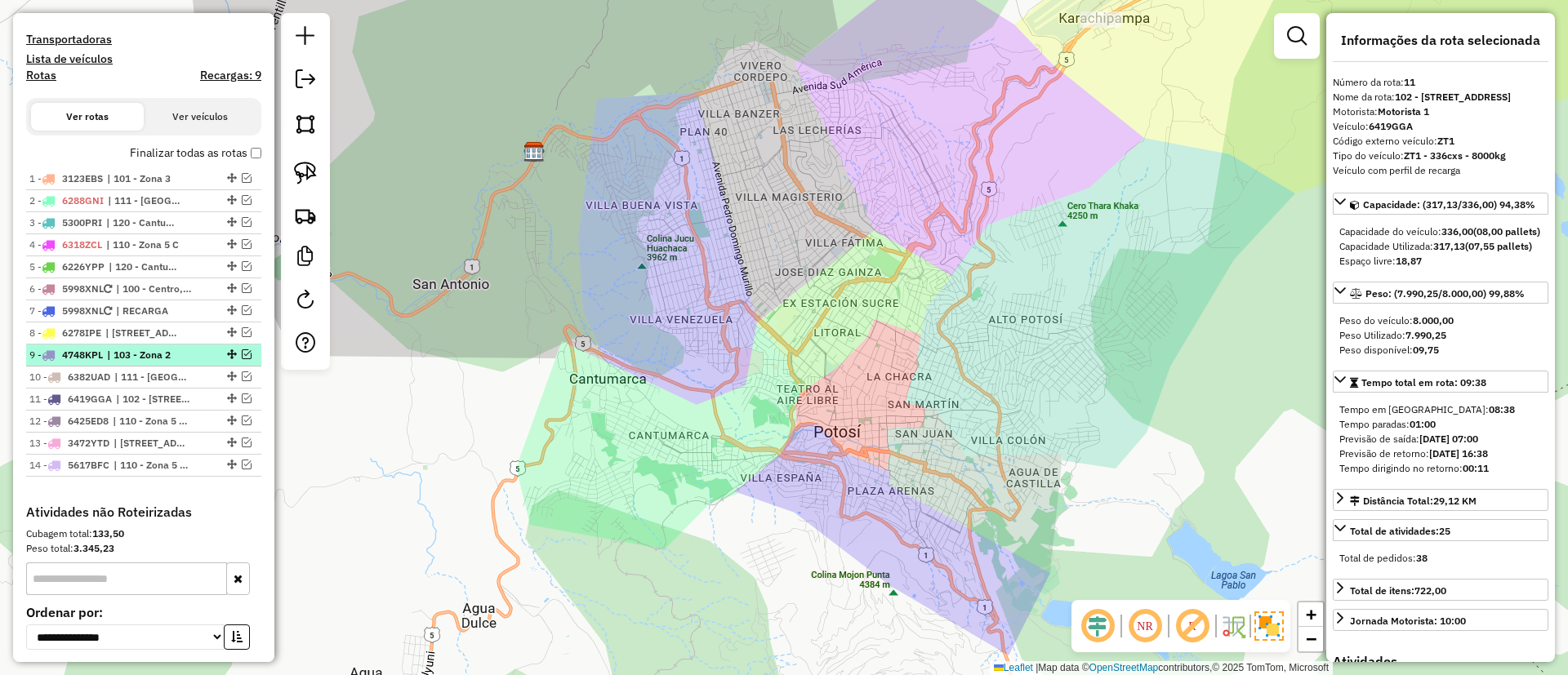
click at [243, 353] on em at bounding box center [246, 353] width 10 height 10
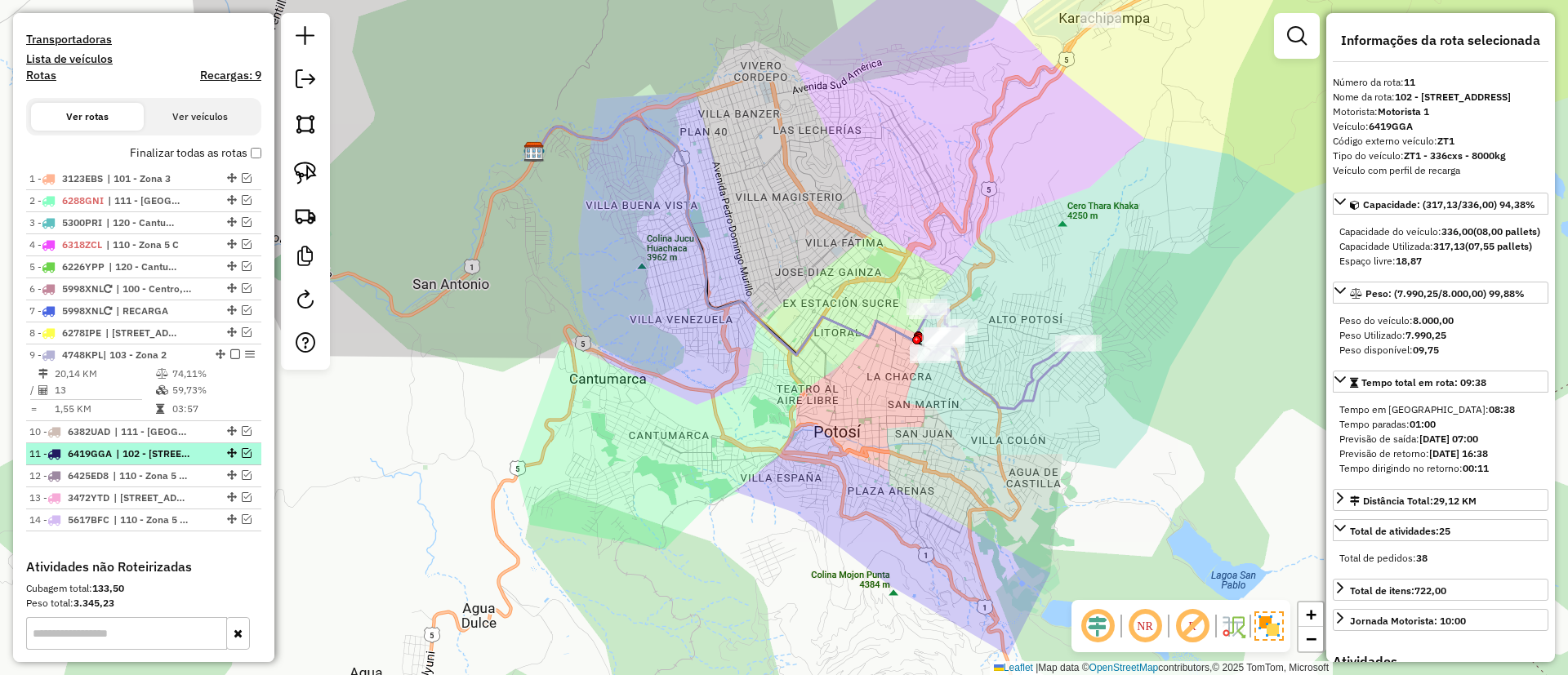
click at [242, 452] on em at bounding box center [246, 453] width 10 height 10
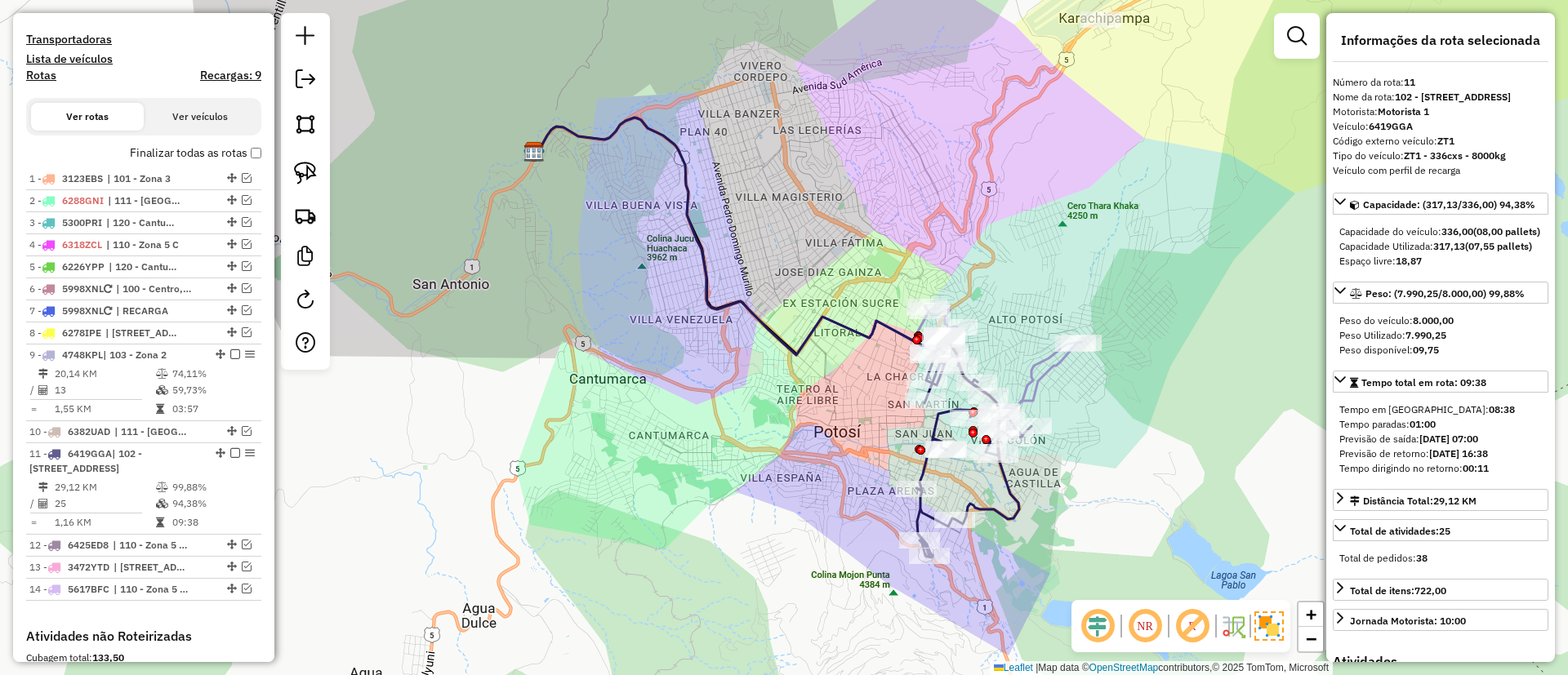
click at [656, 410] on div "Janela de atendimento Grade de atendimento Capacidade Transportadoras Veículos …" at bounding box center [784, 337] width 1568 height 675
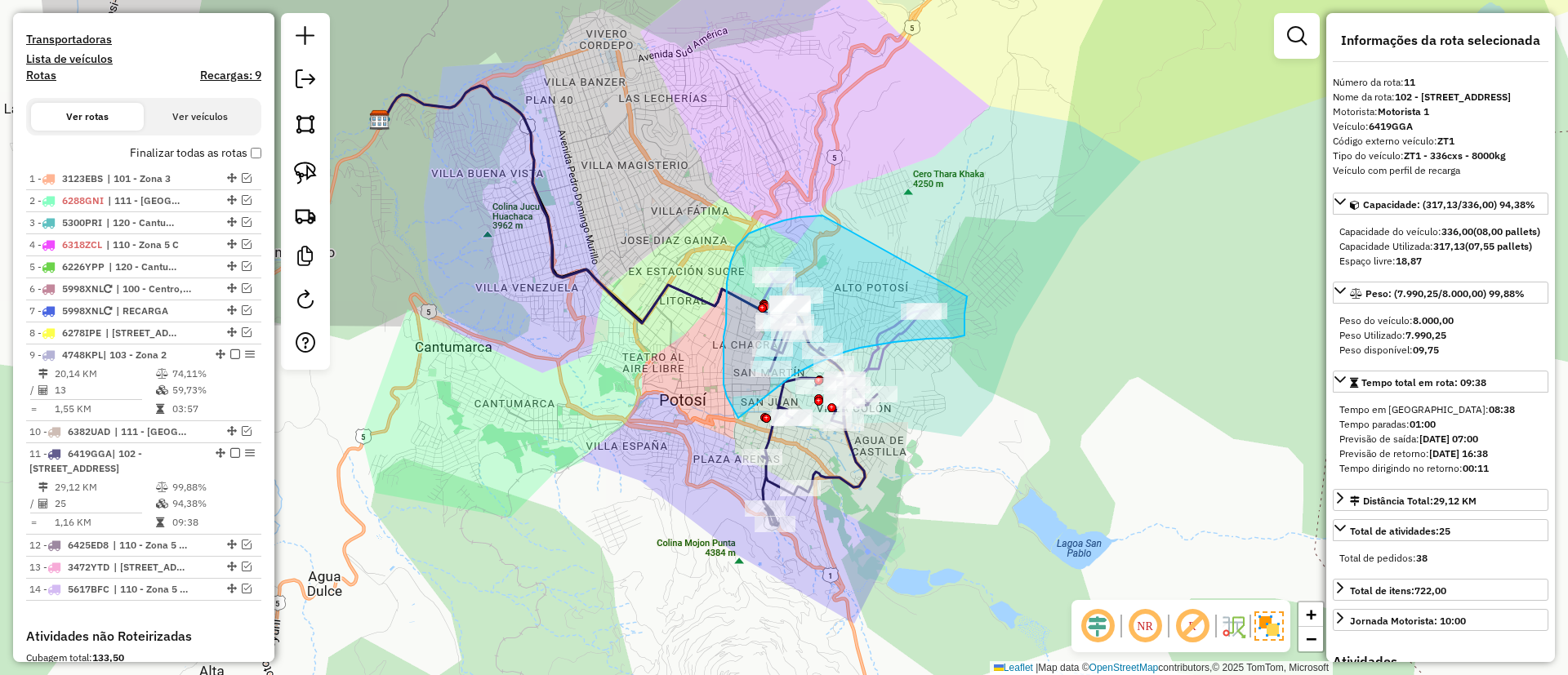
drag, startPoint x: 821, startPoint y: 215, endPoint x: 976, endPoint y: 263, distance: 162.3
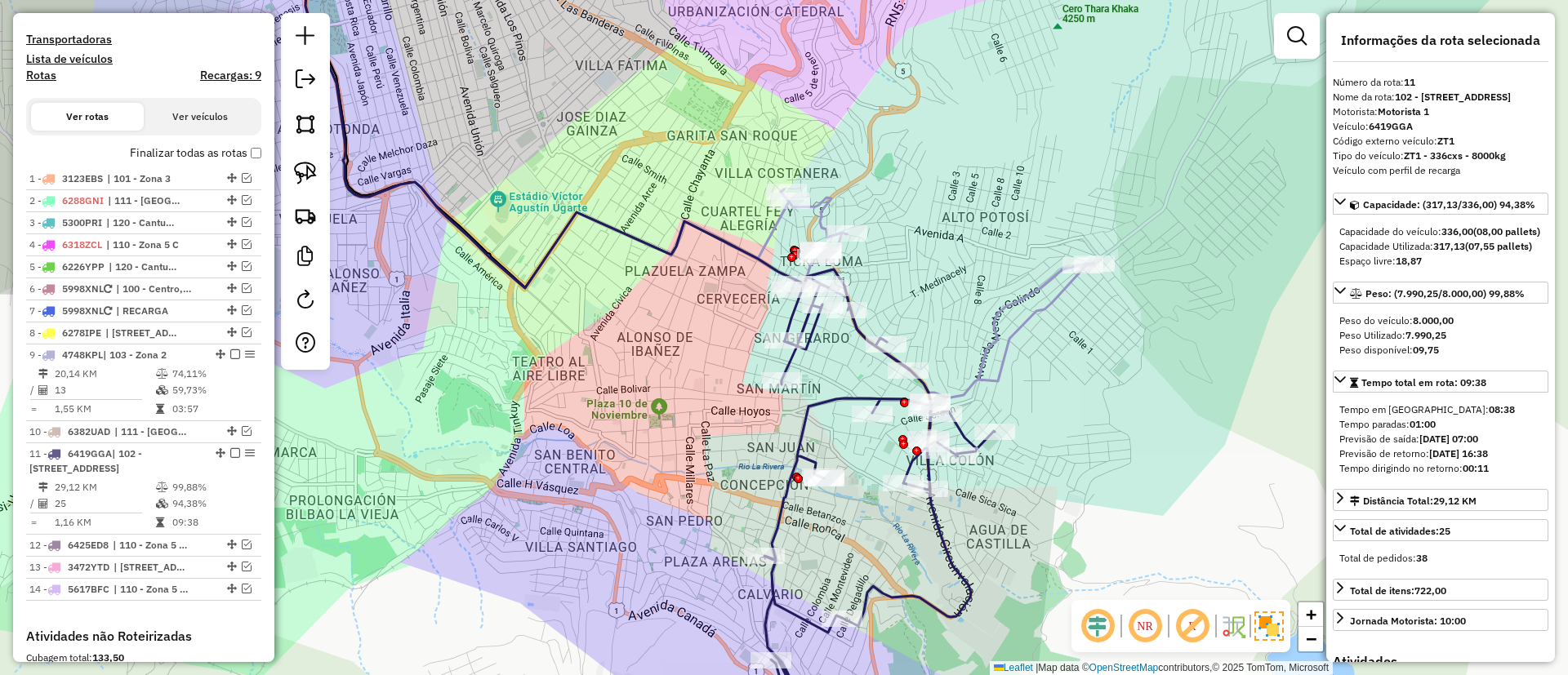
drag, startPoint x: 693, startPoint y: 441, endPoint x: 667, endPoint y: 340, distance: 104.3
click at [671, 341] on div "Janela de atendimento Grade de atendimento Capacidade Transportadoras Veículos …" at bounding box center [784, 337] width 1568 height 675
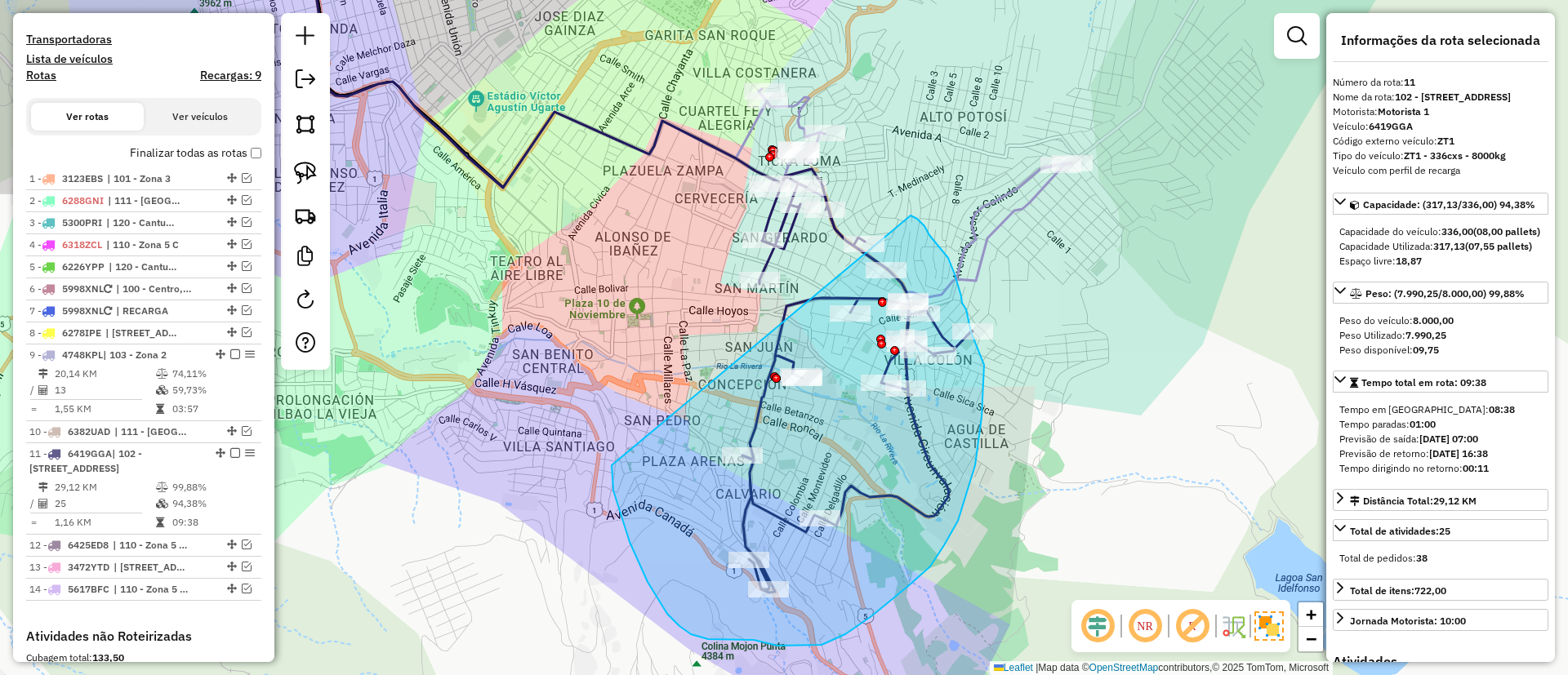
drag, startPoint x: 612, startPoint y: 465, endPoint x: 910, endPoint y: 215, distance: 389.0
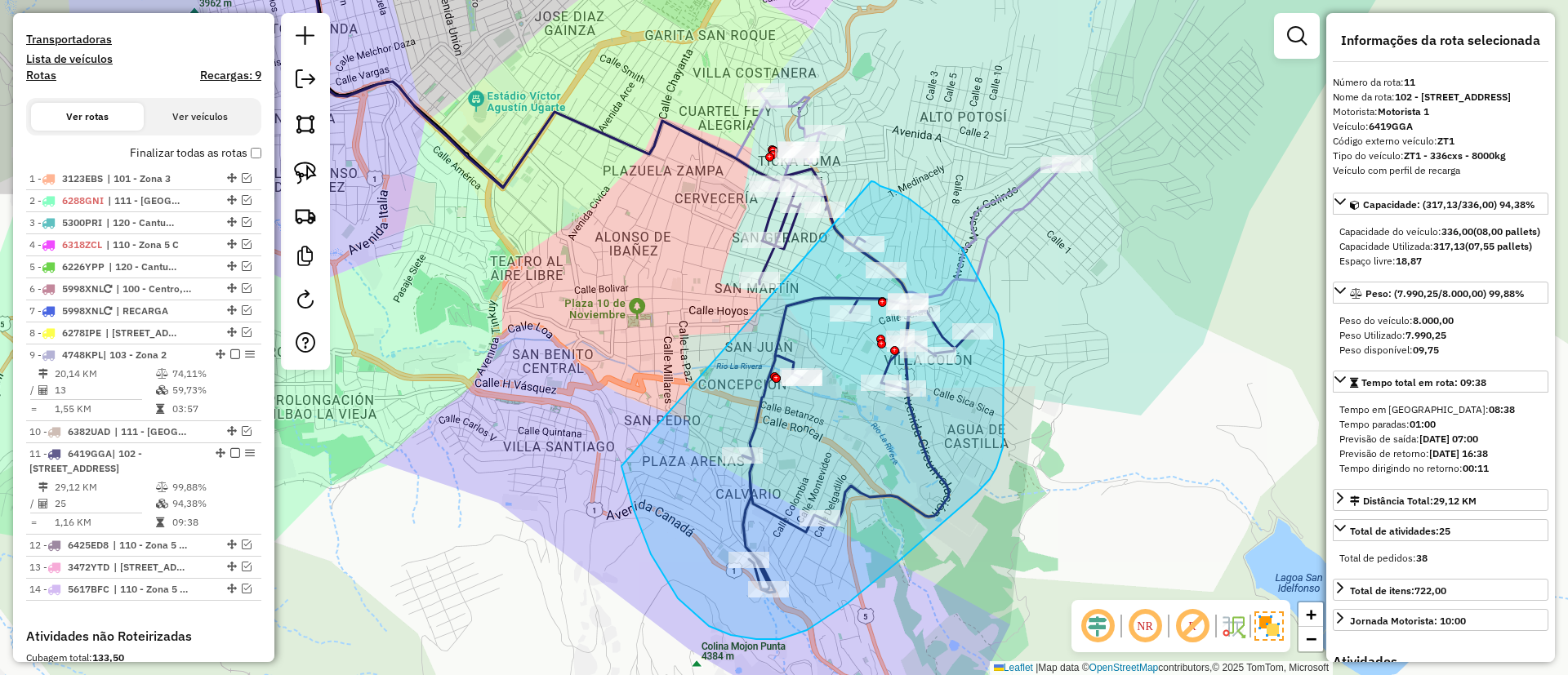
drag, startPoint x: 709, startPoint y: 627, endPoint x: 875, endPoint y: 181, distance: 475.9
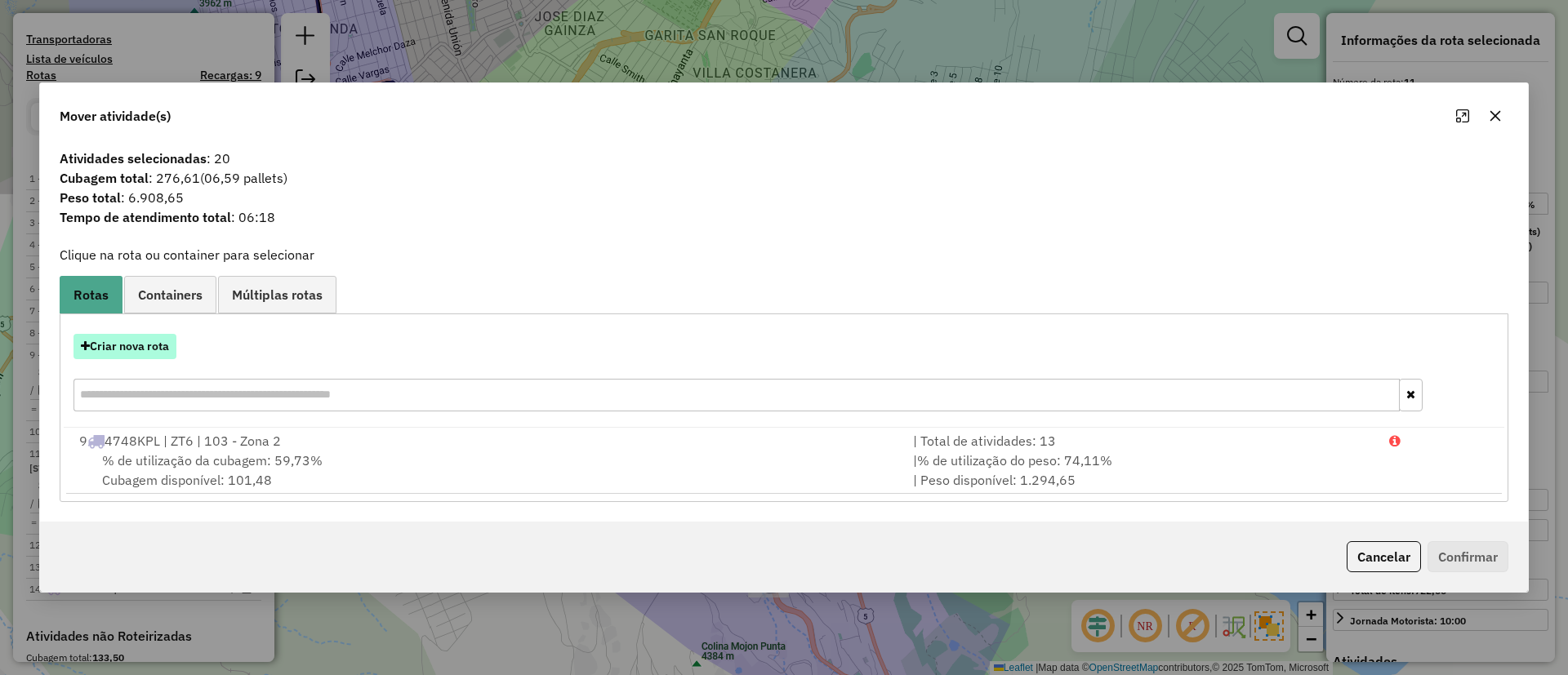
click at [149, 353] on button "Criar nova rota" at bounding box center [124, 346] width 103 height 25
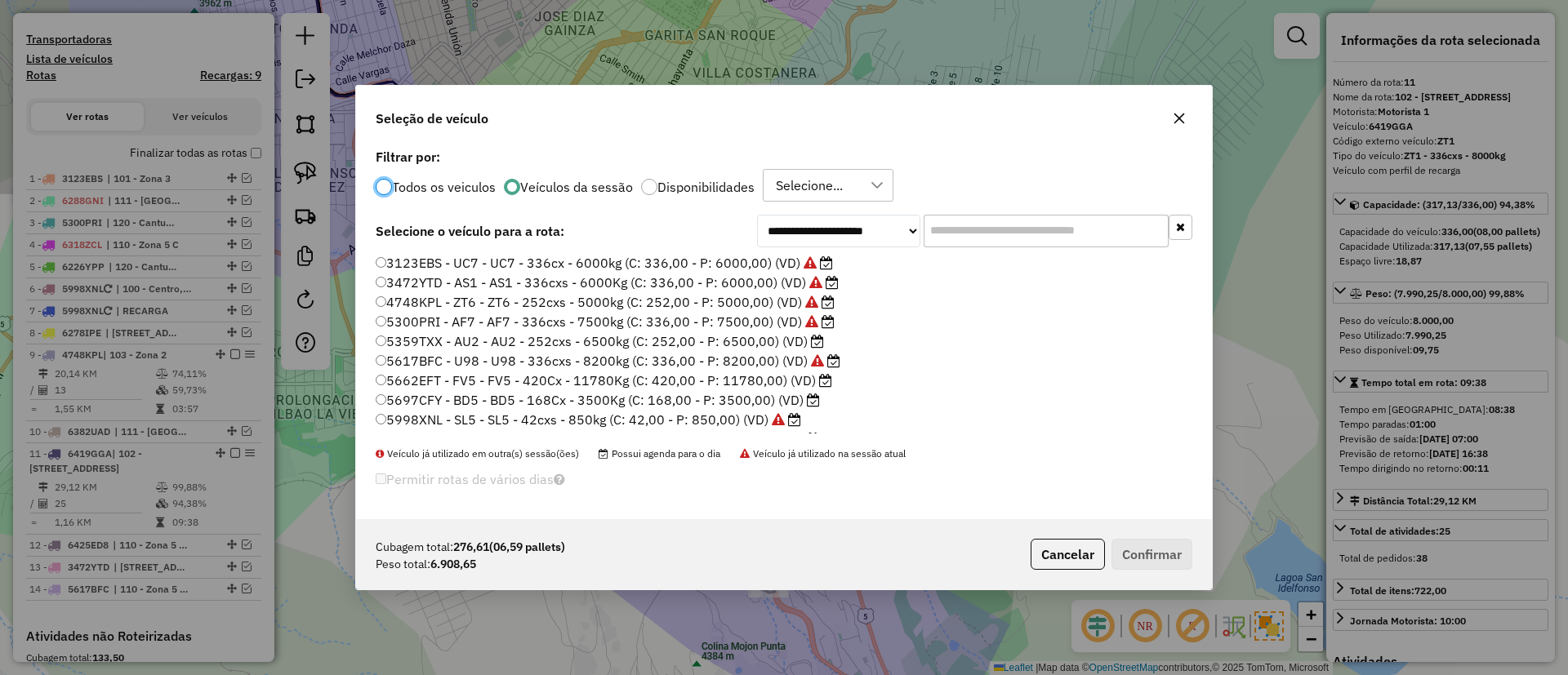
scroll to position [9, 5]
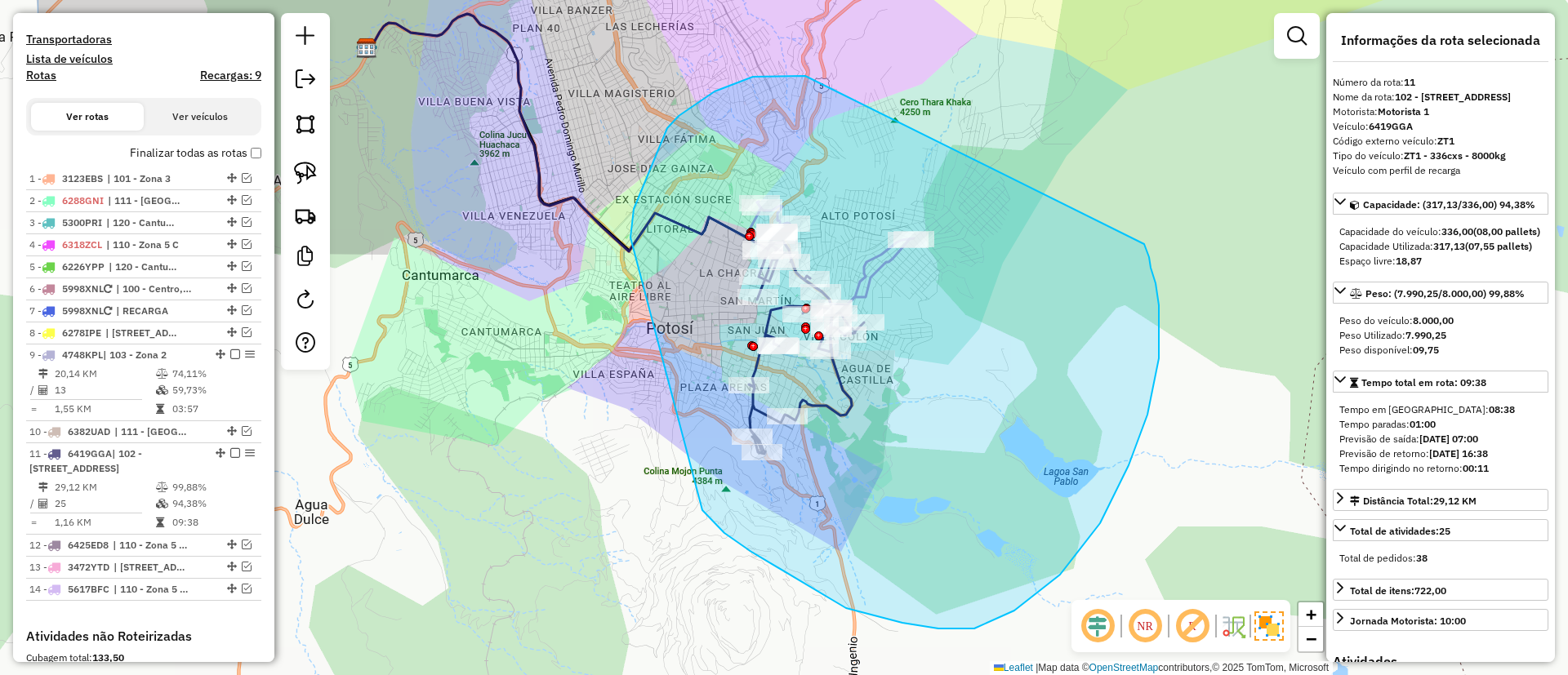
drag, startPoint x: 715, startPoint y: 92, endPoint x: 1138, endPoint y: 230, distance: 444.9
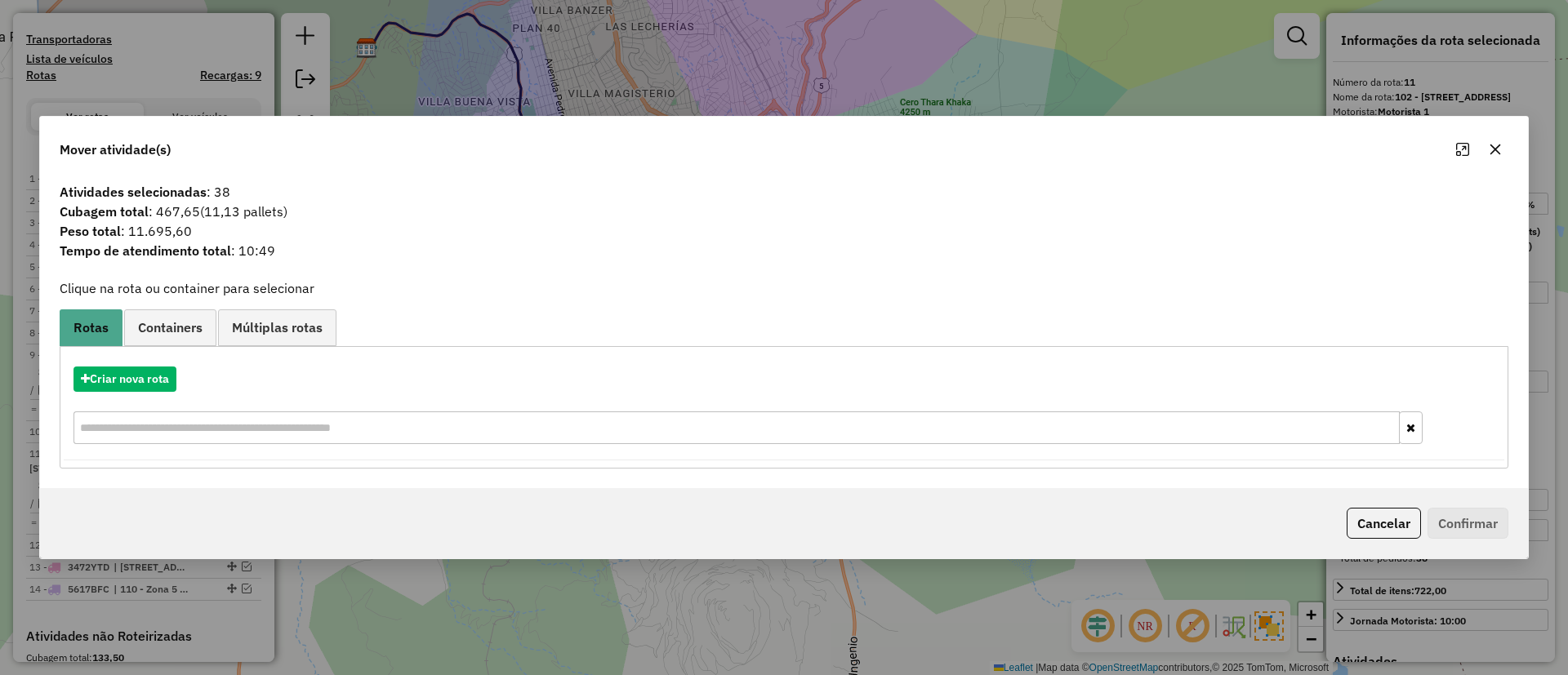
click at [1501, 150] on button "button" at bounding box center [1495, 150] width 26 height 26
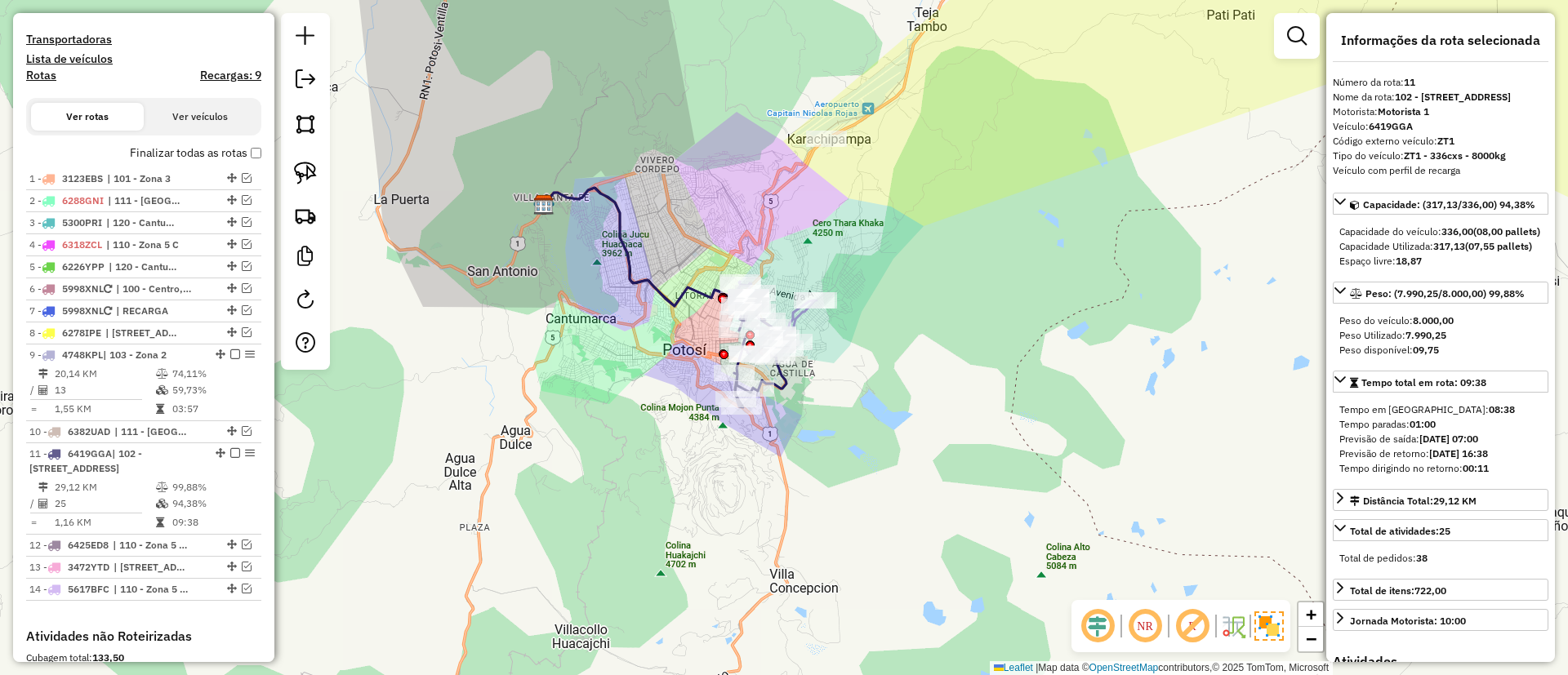
click at [174, 156] on label "Finalizar todas as rotas" at bounding box center [195, 153] width 131 height 17
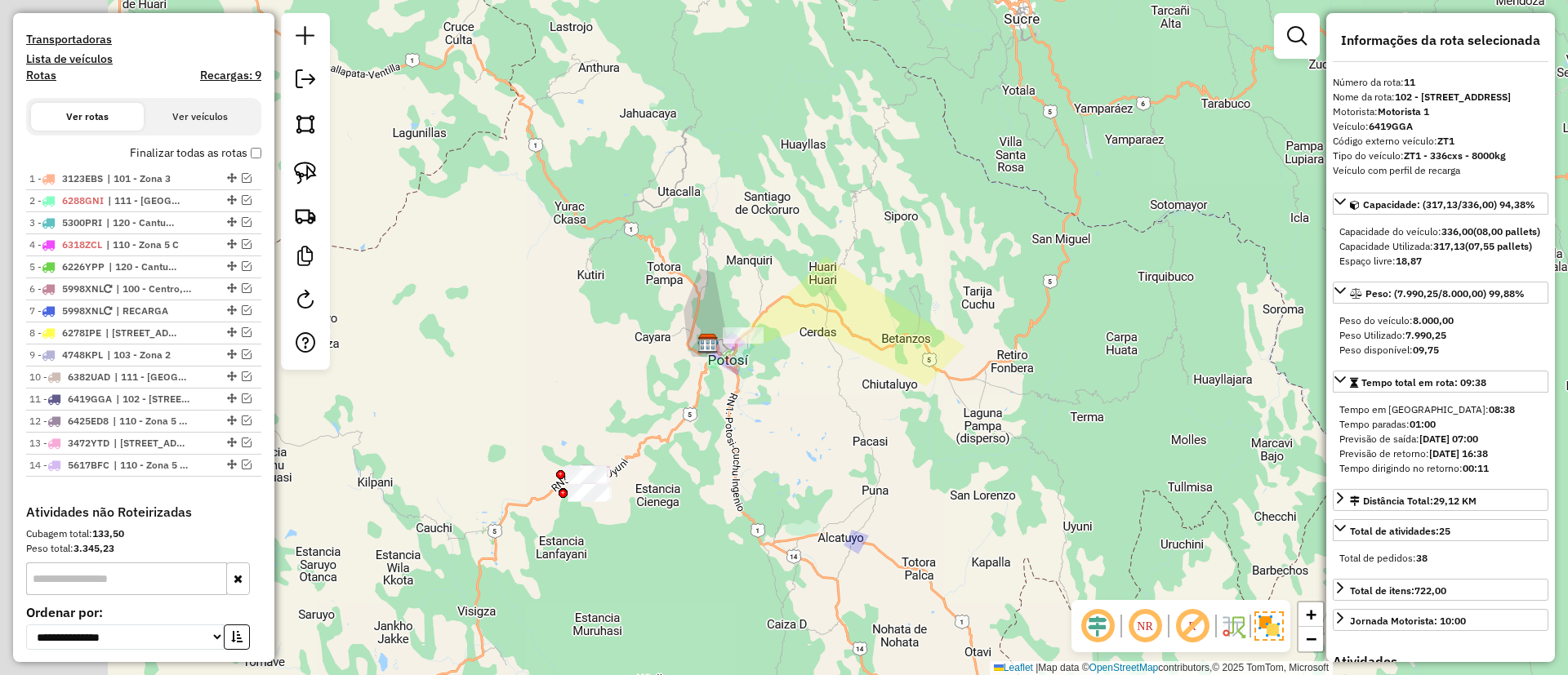
drag, startPoint x: 583, startPoint y: 341, endPoint x: 709, endPoint y: 257, distance: 151.4
click at [768, 393] on div "Janela de atendimento Grade de atendimento Capacidade Transportadoras Veículos …" at bounding box center [784, 337] width 1568 height 675
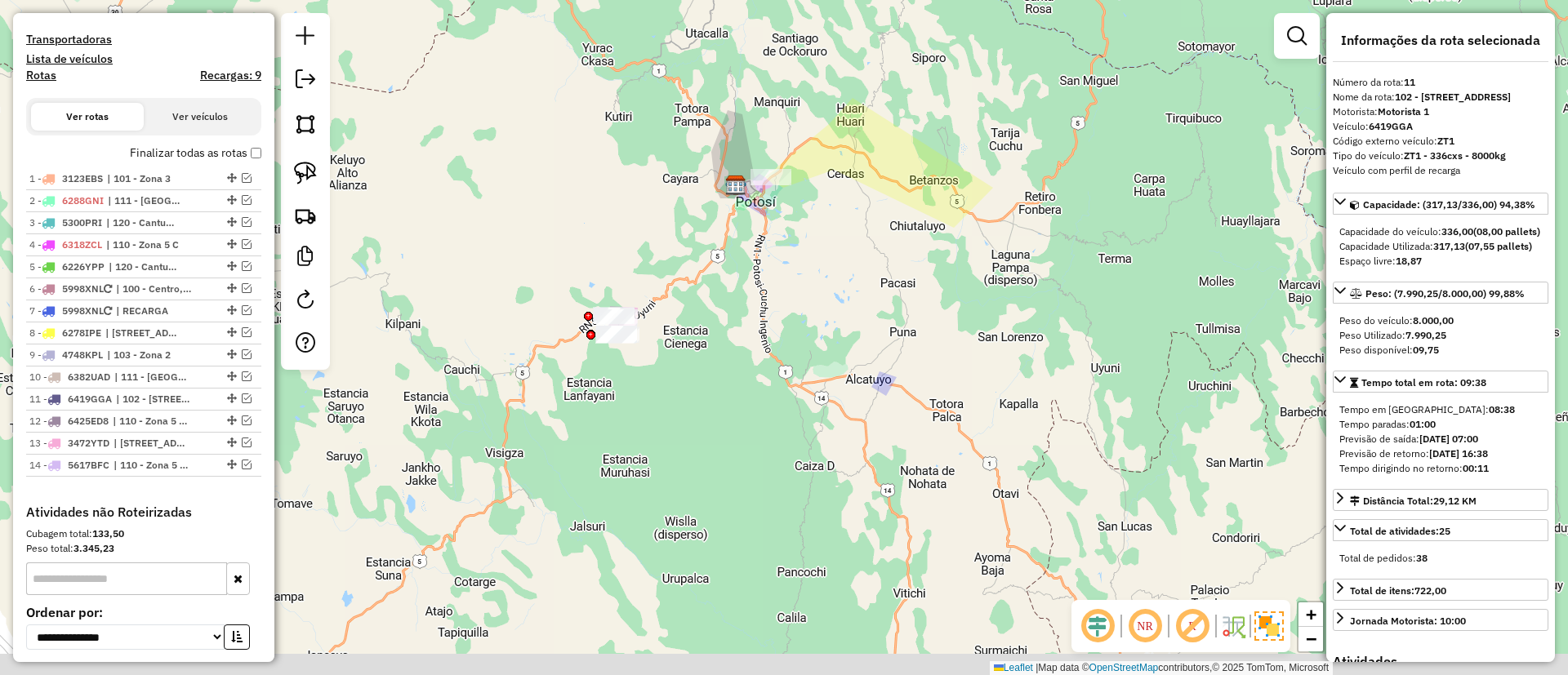
drag, startPoint x: 653, startPoint y: 327, endPoint x: 664, endPoint y: 257, distance: 70.9
click at [666, 258] on div "Janela de atendimento Grade de atendimento Capacidade Transportadoras Veículos …" at bounding box center [784, 337] width 1568 height 675
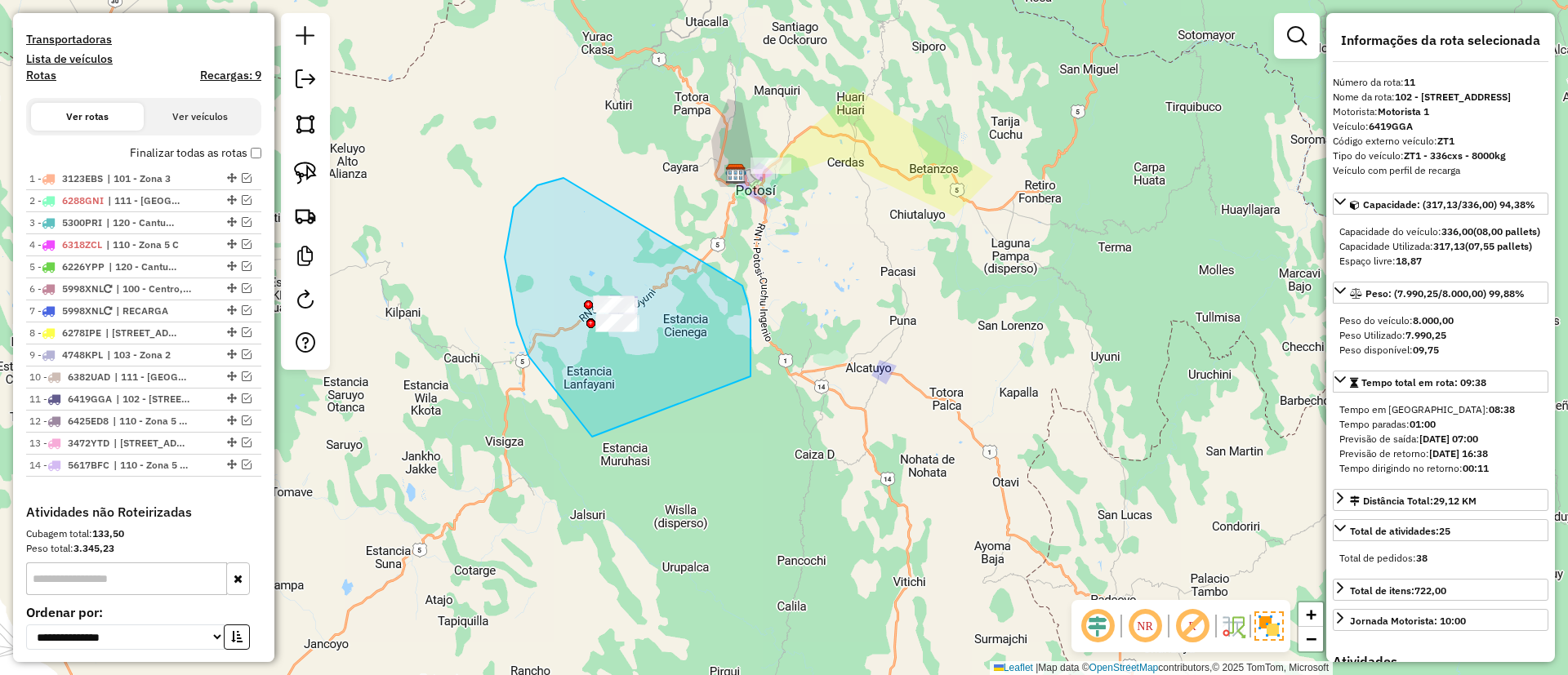
drag, startPoint x: 528, startPoint y: 356, endPoint x: 743, endPoint y: 286, distance: 226.1
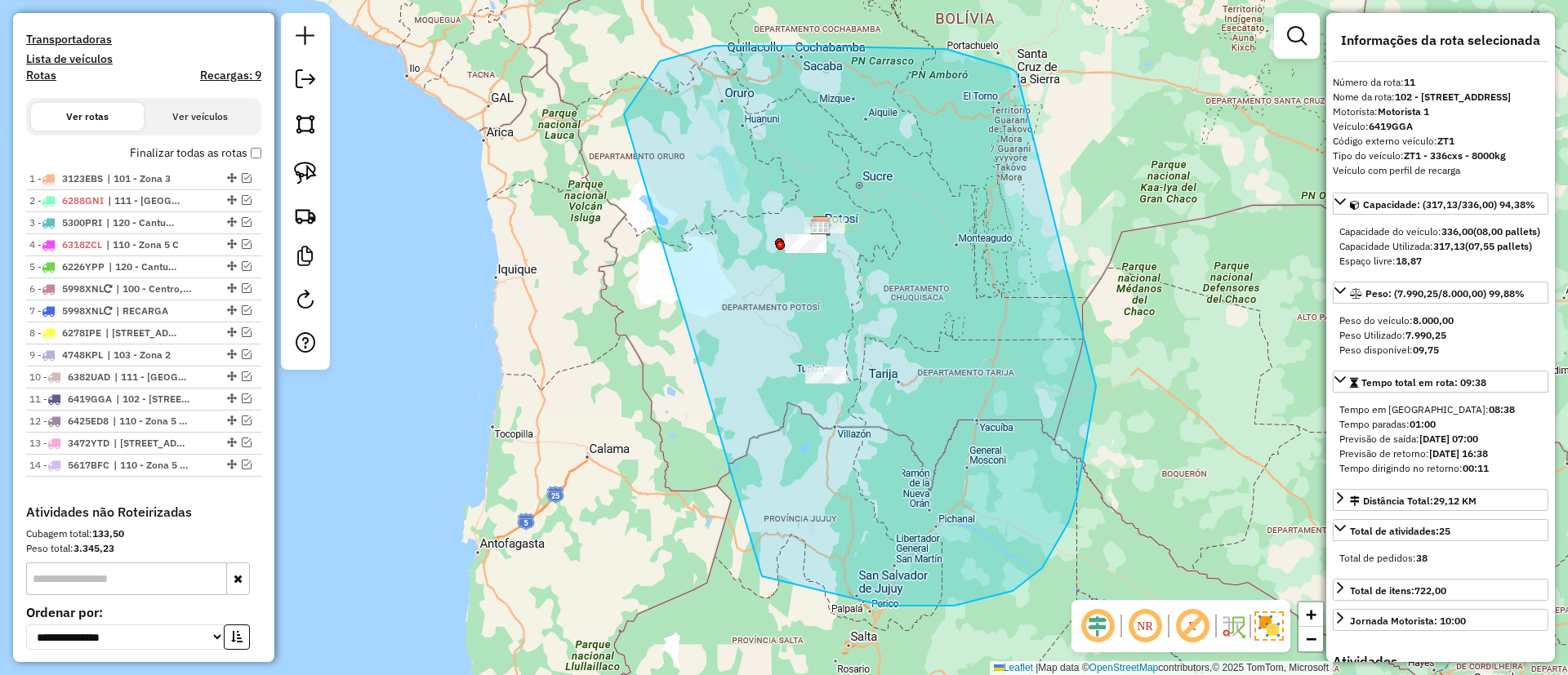
drag, startPoint x: 660, startPoint y: 61, endPoint x: 1022, endPoint y: 246, distance: 406.5
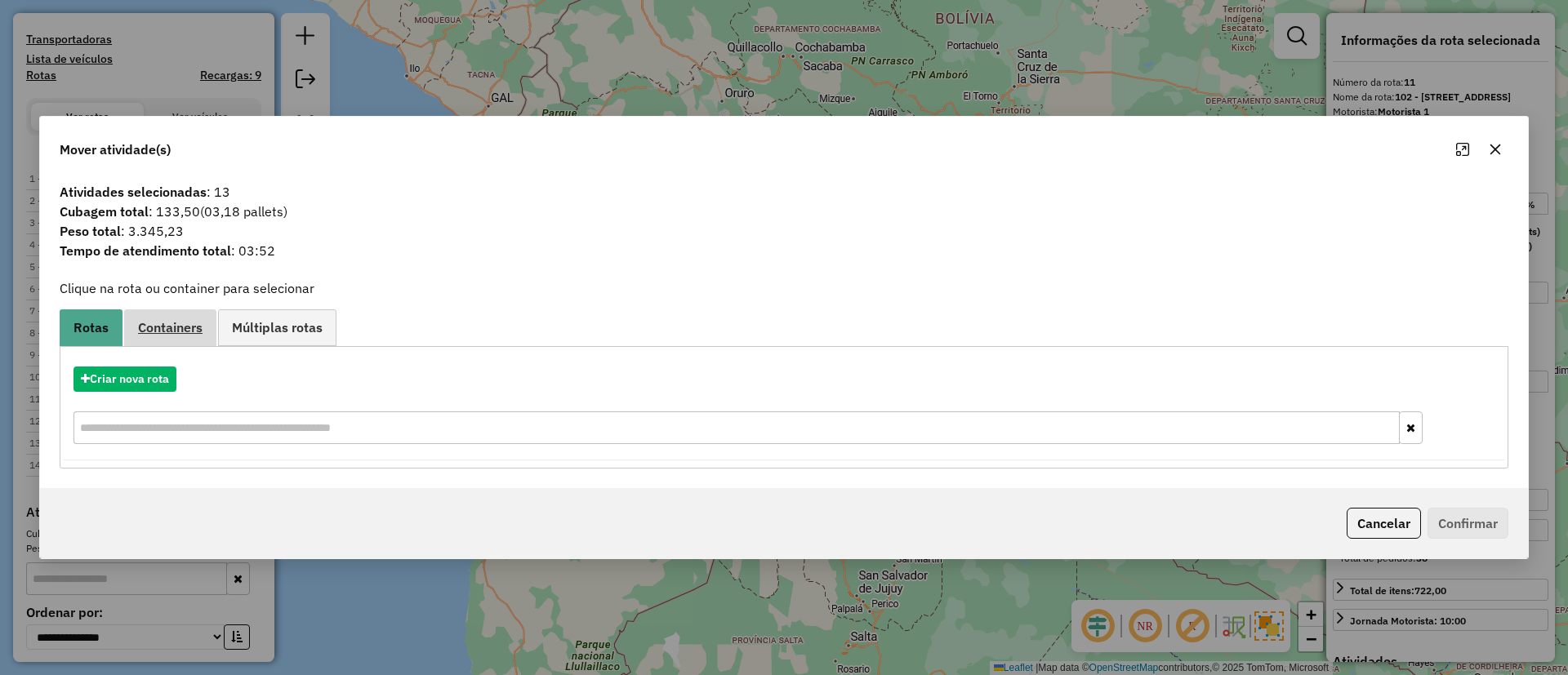
click at [191, 332] on span "Containers" at bounding box center [170, 327] width 65 height 13
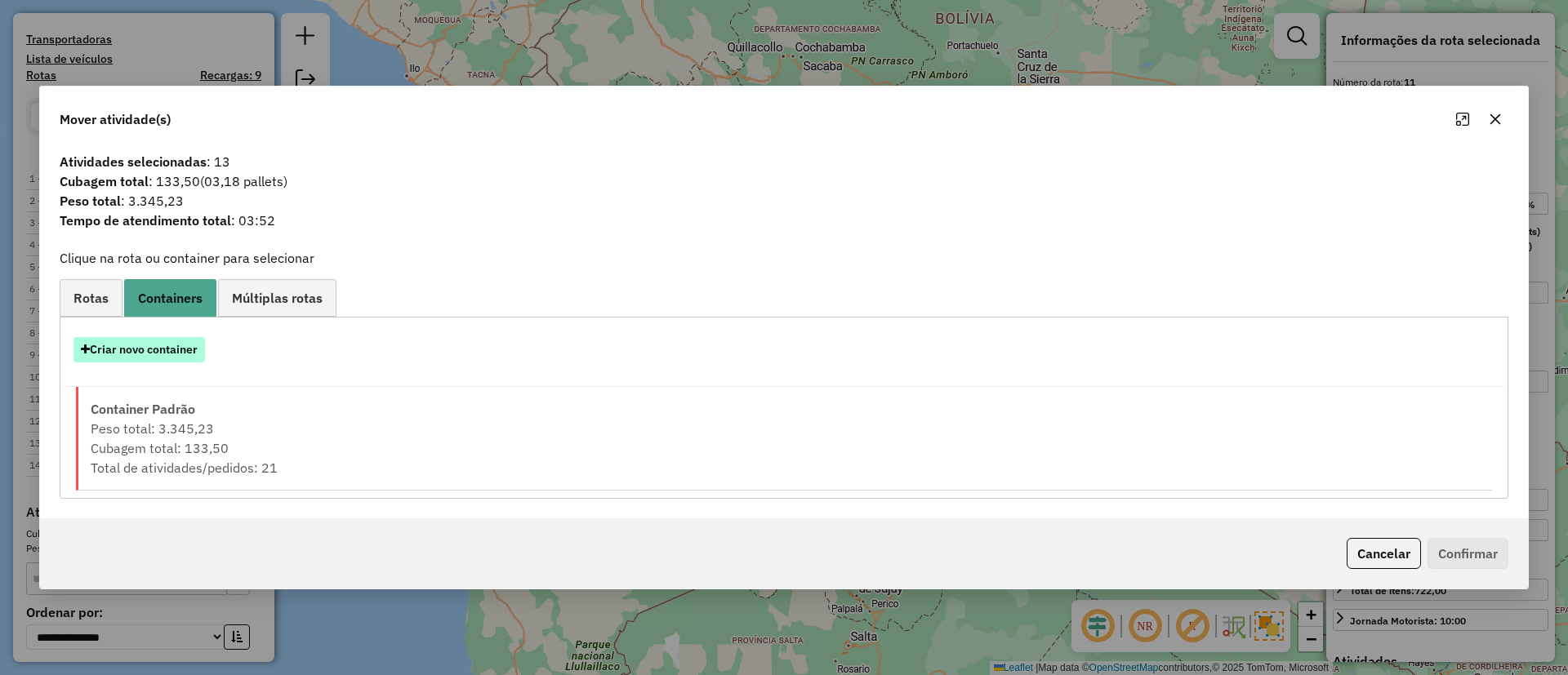
click at [160, 342] on button "Criar novo container" at bounding box center [139, 349] width 131 height 25
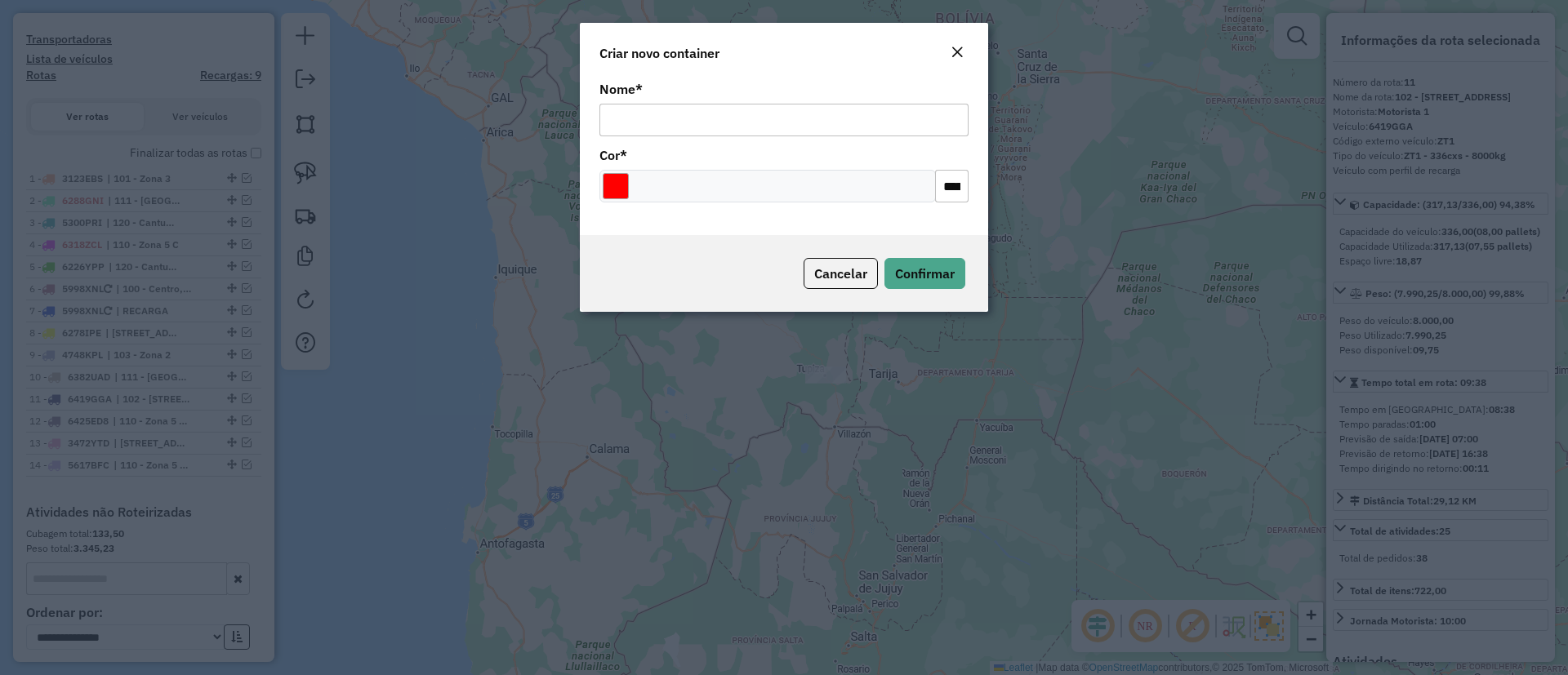
click at [671, 97] on div "Nome *" at bounding box center [783, 109] width 369 height 53
click at [692, 105] on input "Nome *" at bounding box center [783, 120] width 369 height 33
type input "******"
click at [921, 277] on span "Confirmar" at bounding box center [924, 273] width 60 height 16
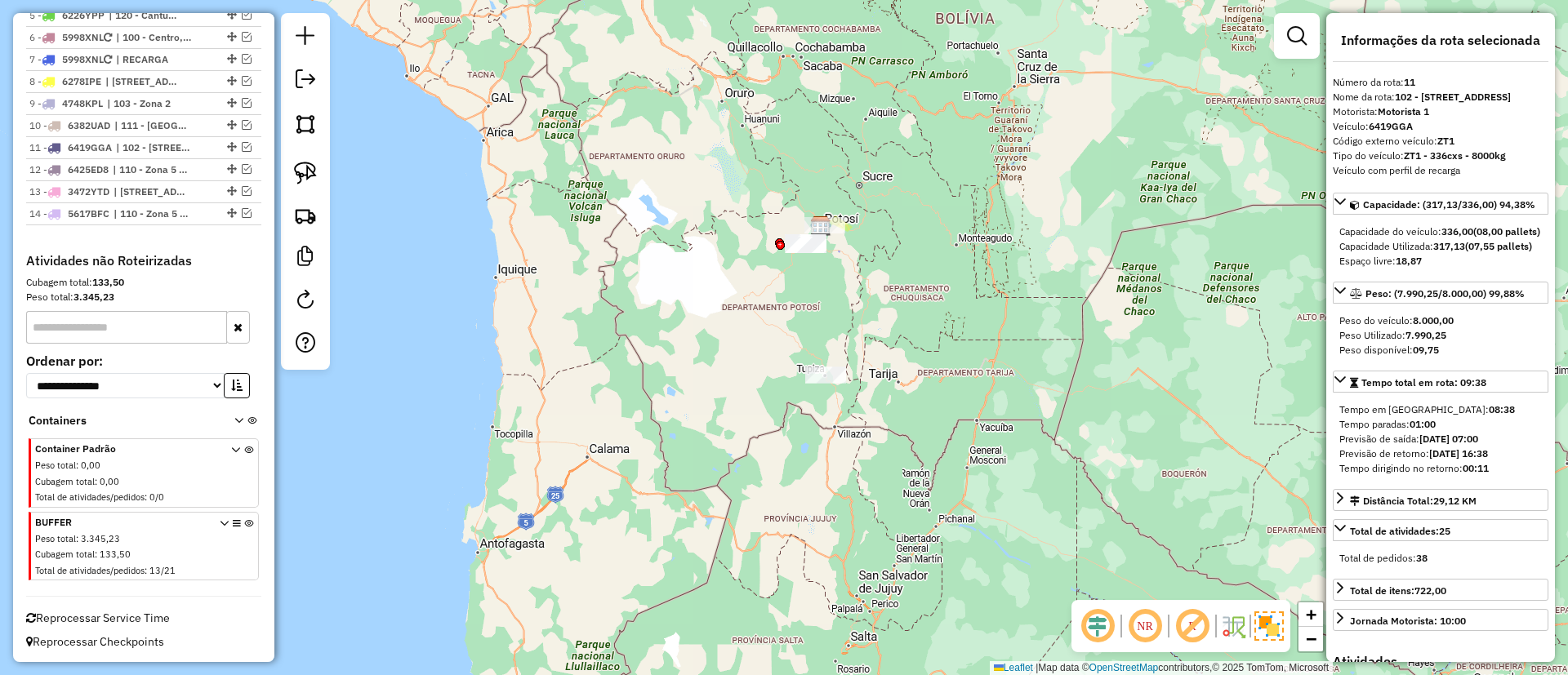
scroll to position [742, 0]
click at [244, 523] on icon at bounding box center [248, 548] width 9 height 61
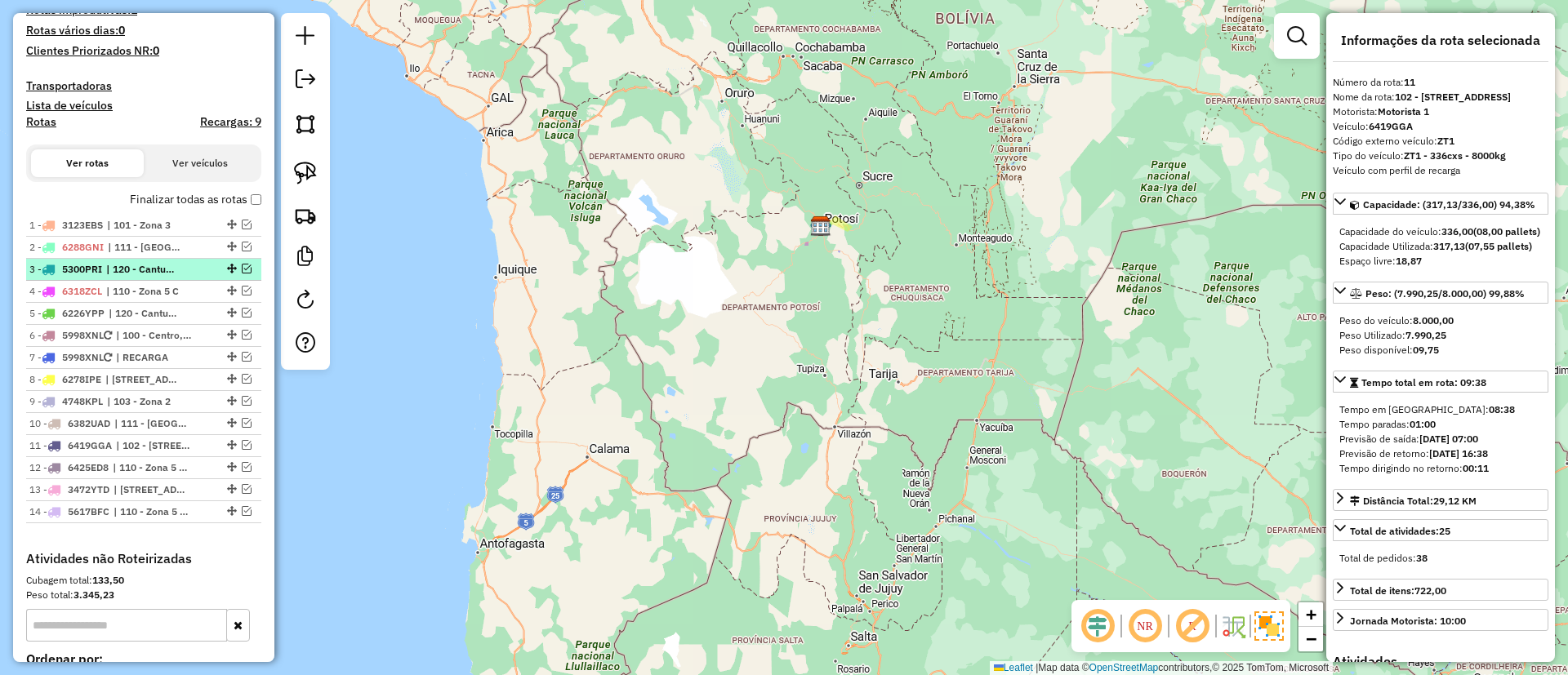
scroll to position [374, 0]
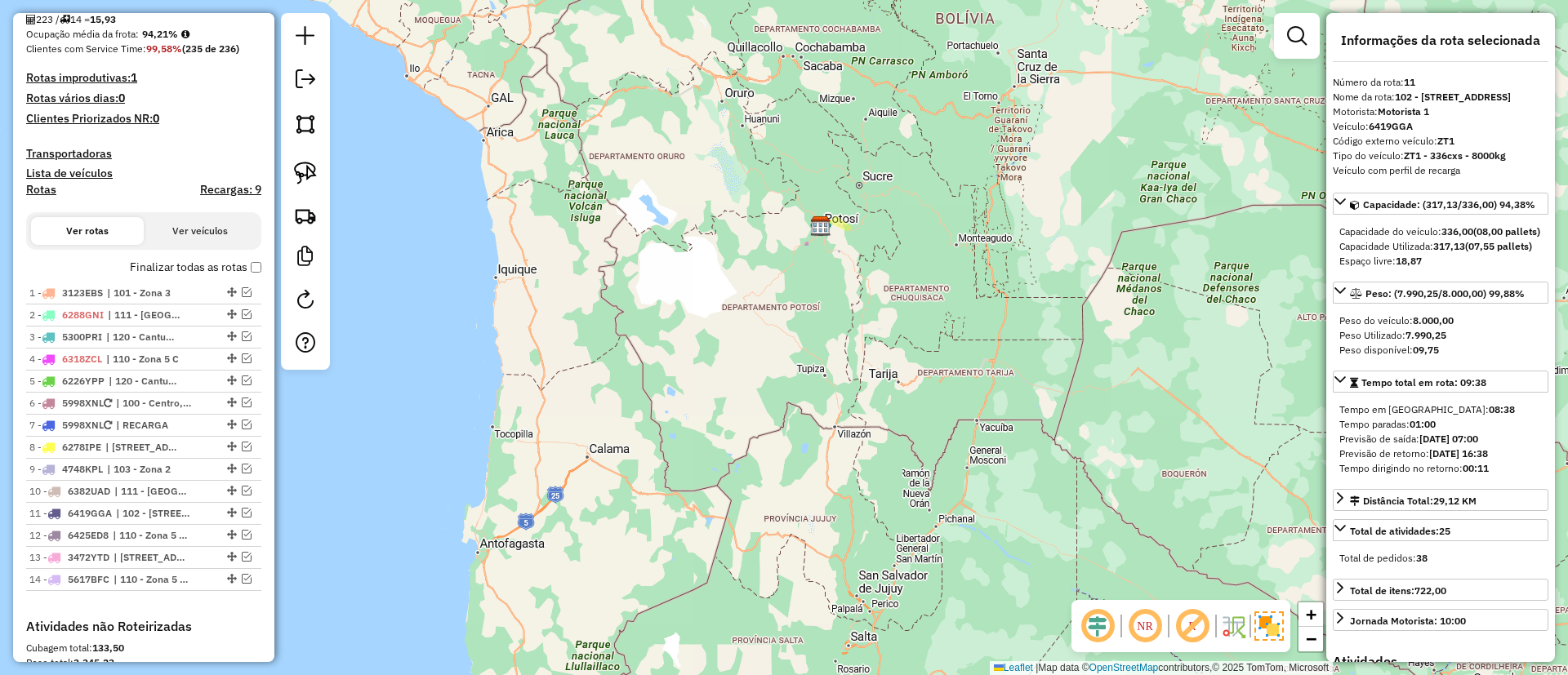
click at [170, 264] on label "Finalizar todas as rotas" at bounding box center [195, 267] width 131 height 17
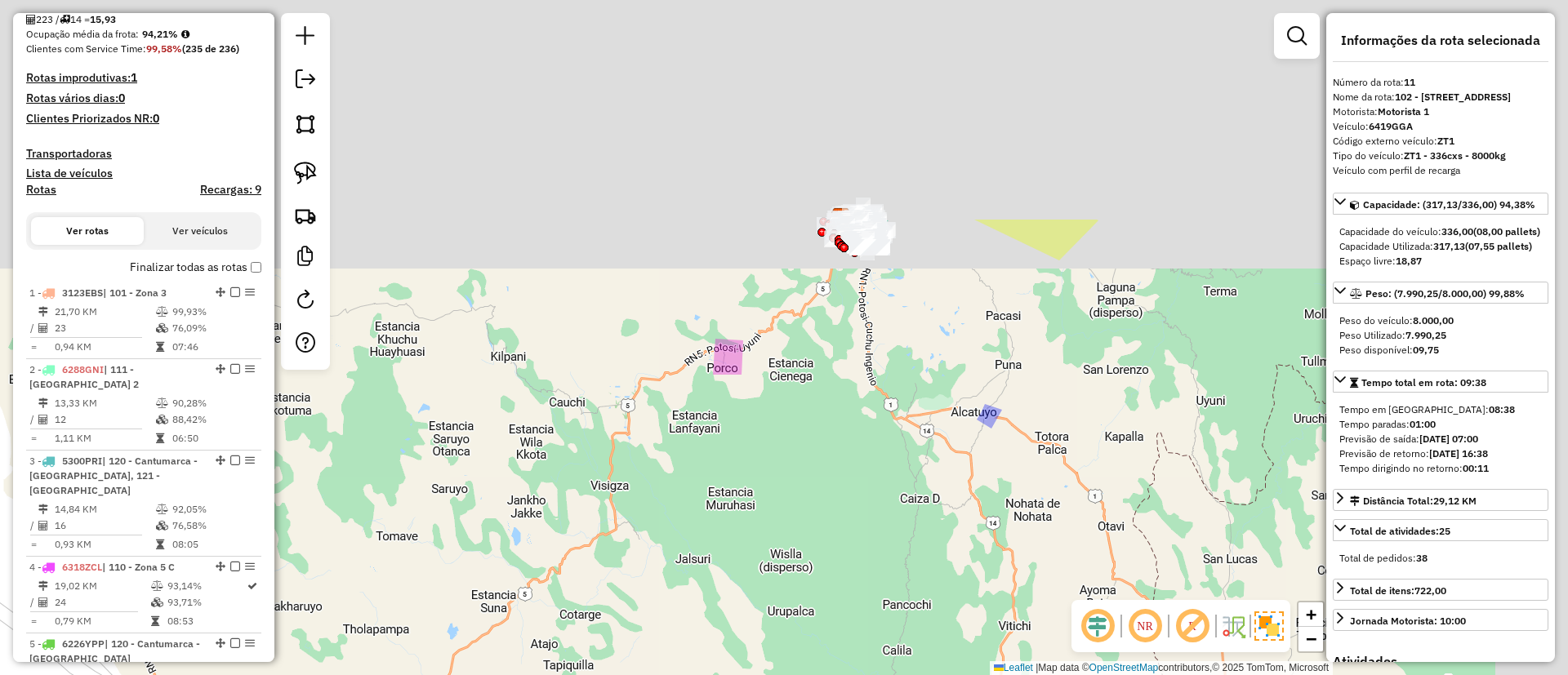
drag, startPoint x: 952, startPoint y: 137, endPoint x: 666, endPoint y: 422, distance: 403.8
click at [617, 538] on div "Janela de atendimento Grade de atendimento Capacidade Transportadoras Veículos …" at bounding box center [784, 337] width 1568 height 675
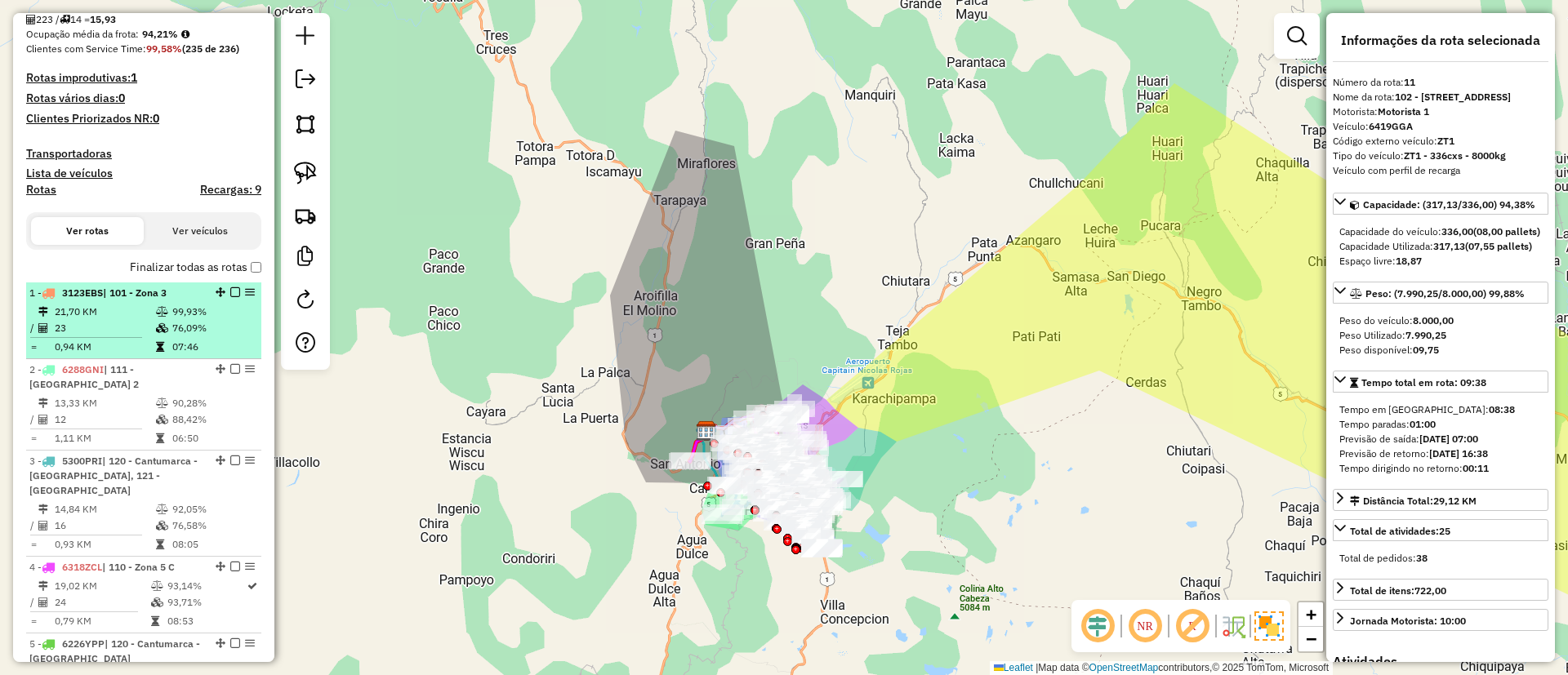
click at [178, 303] on td "99,93%" at bounding box center [212, 311] width 82 height 16
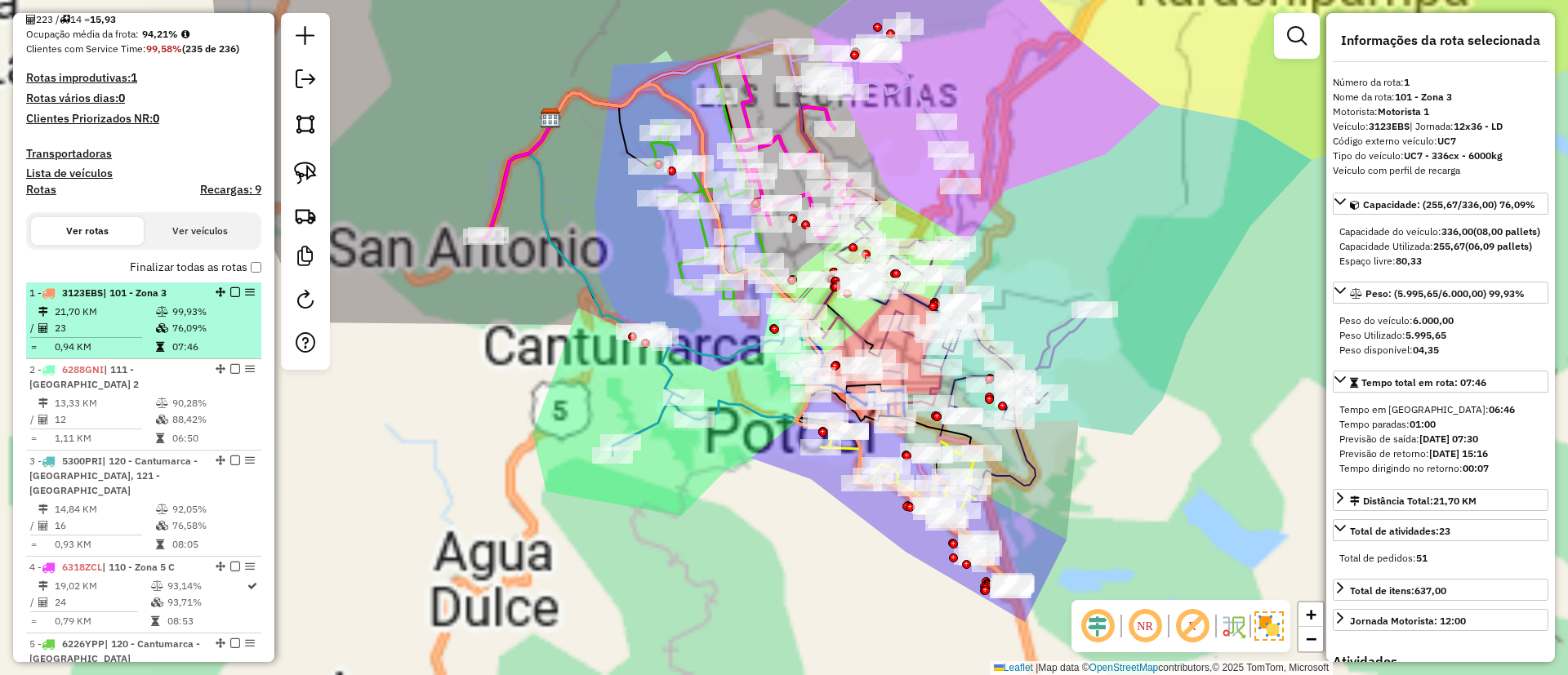
click at [161, 351] on icon at bounding box center [159, 347] width 8 height 10
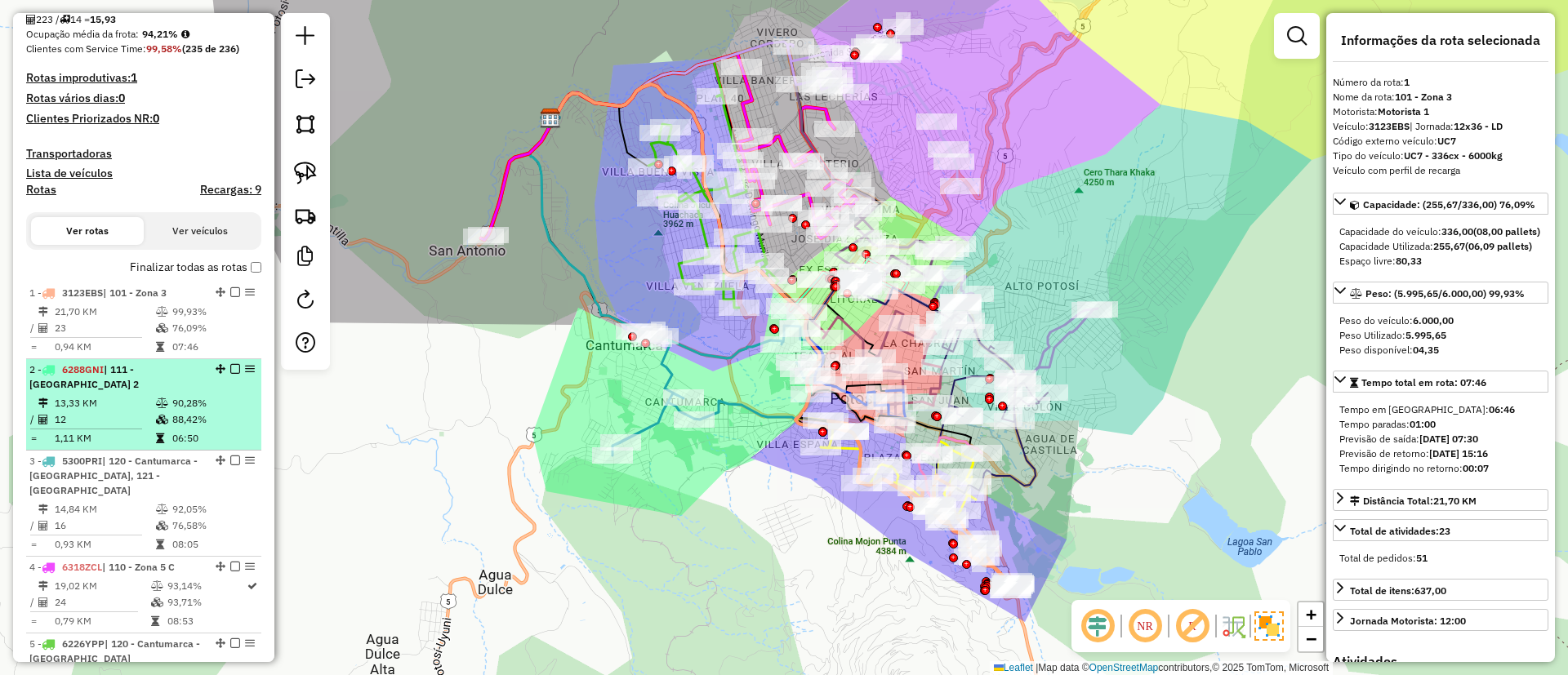
click at [126, 421] on td "12" at bounding box center [104, 419] width 101 height 16
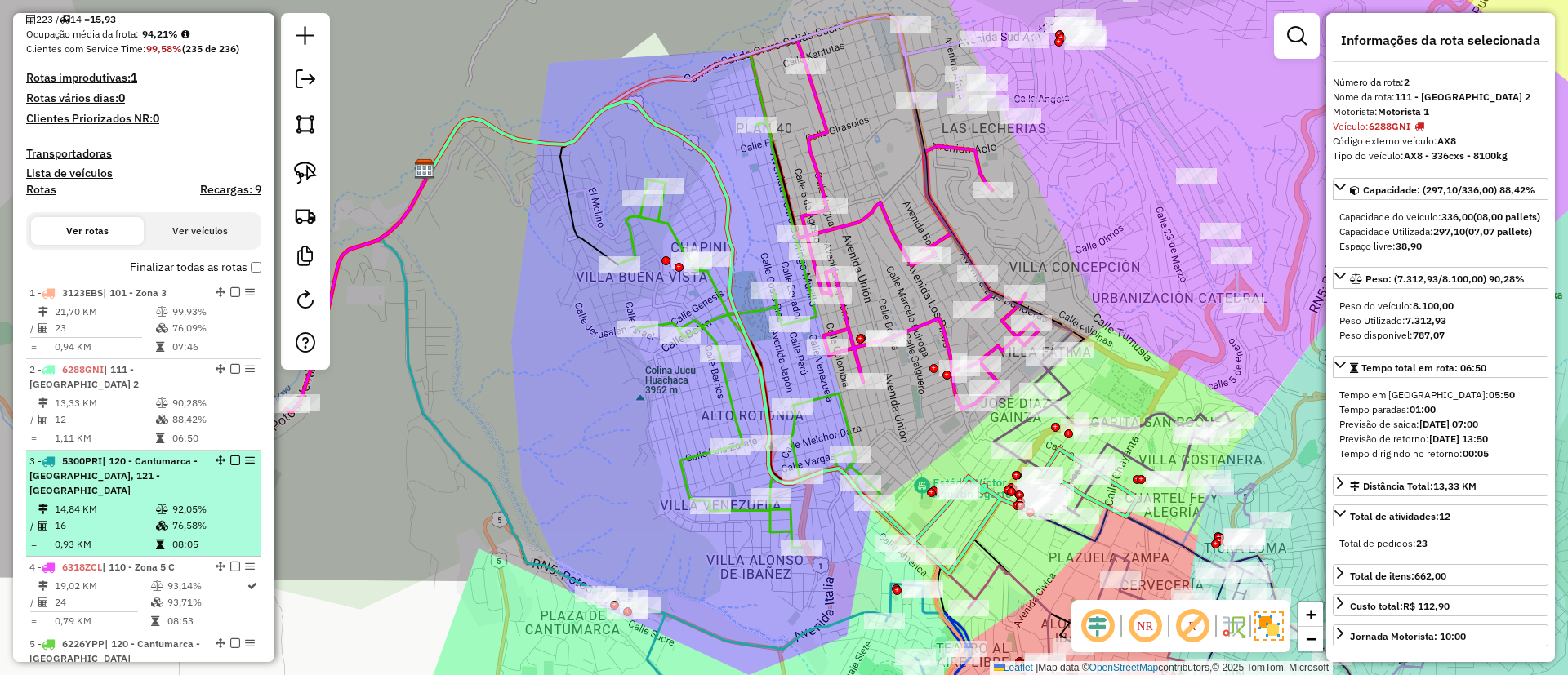
click at [143, 467] on div "3 - 5300PRI | 120 - Cantumarca - Villa Copacabana, 121 - La Chaca" at bounding box center [116, 475] width 173 height 44
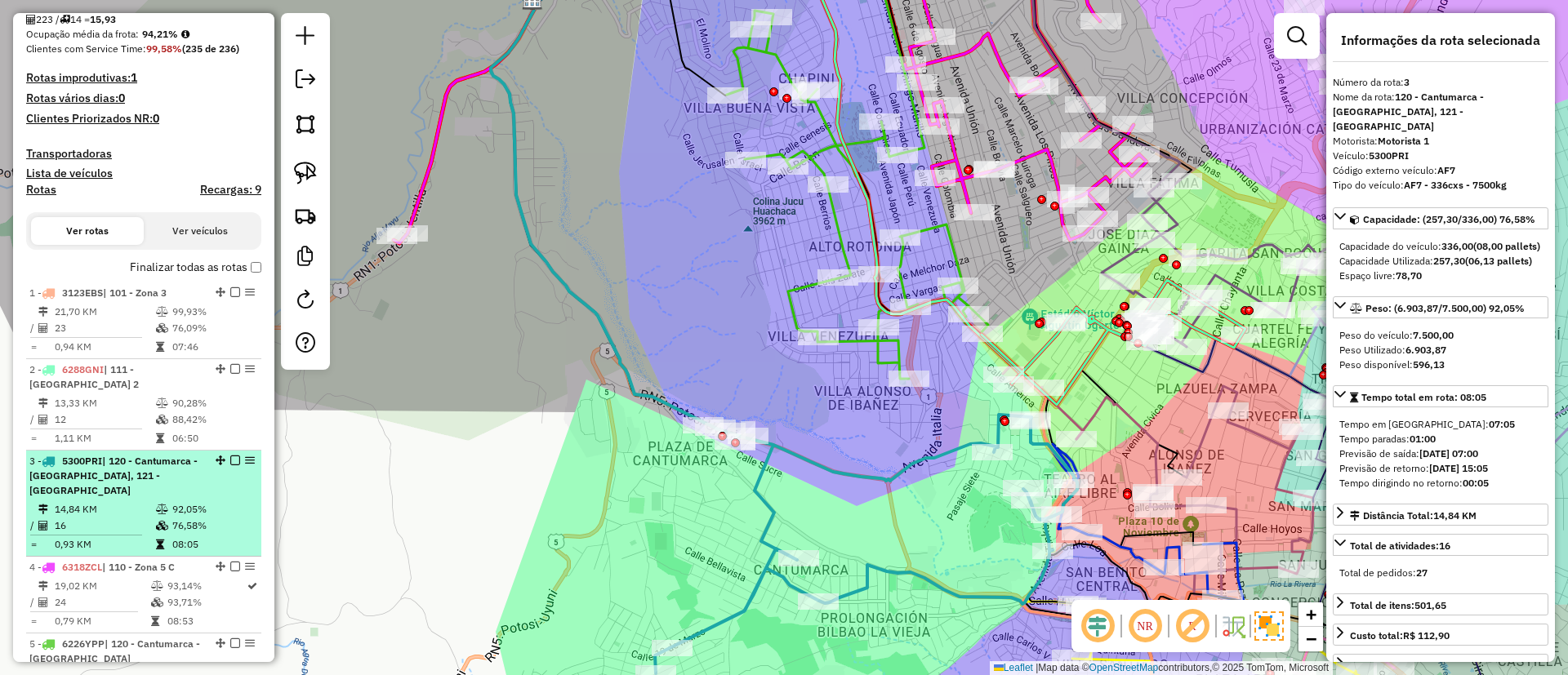
scroll to position [496, 0]
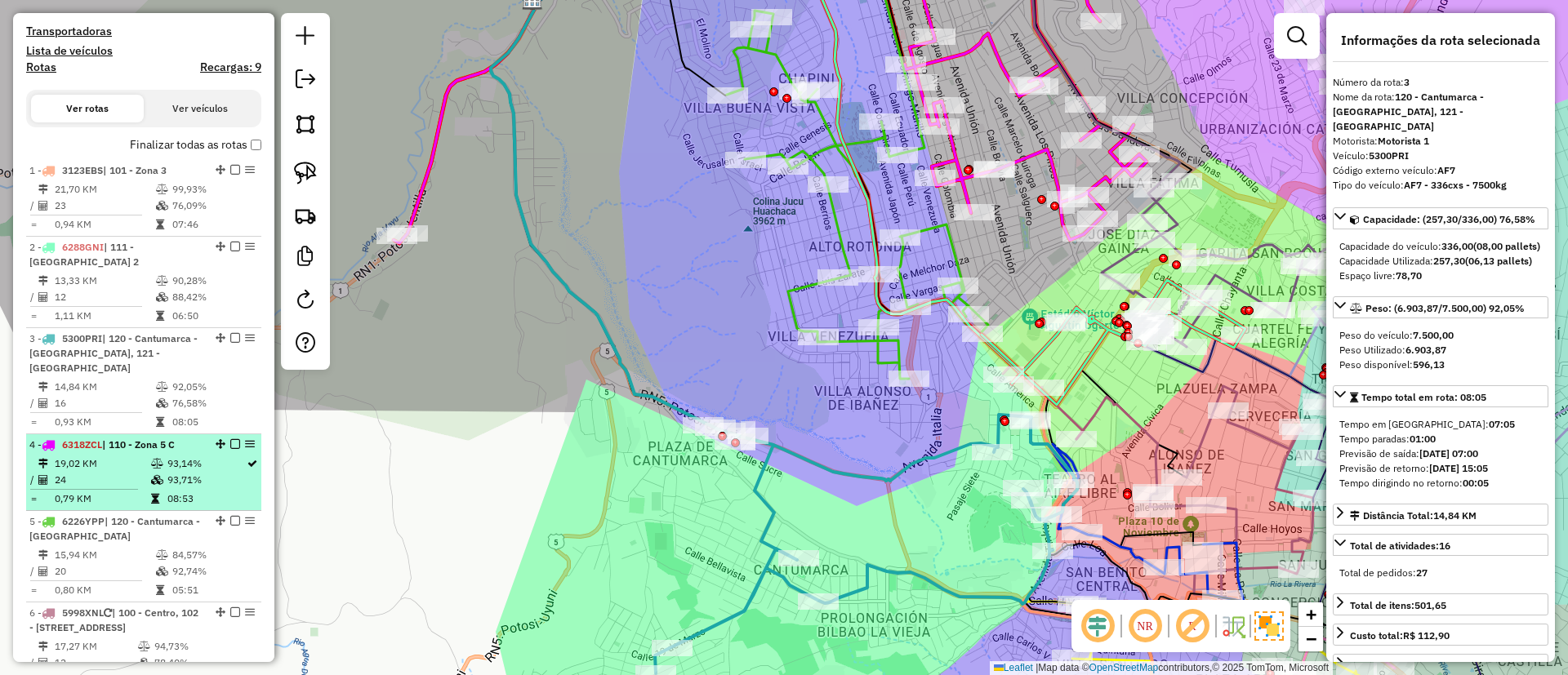
click at [144, 472] on td "24" at bounding box center [101, 480] width 96 height 16
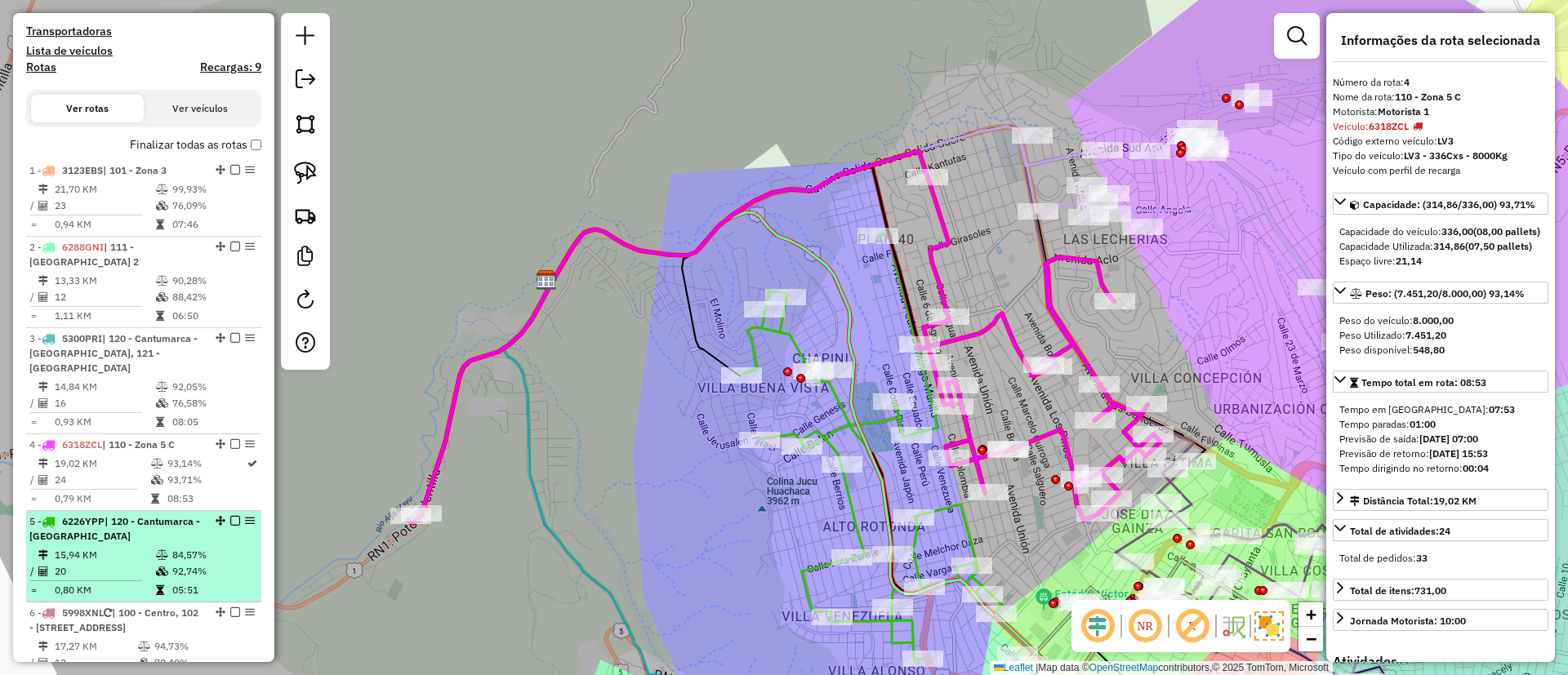
click at [152, 520] on div "5 - 6226YPP | 120 - Cantumarca - Villa Copacabana" at bounding box center [116, 529] width 173 height 29
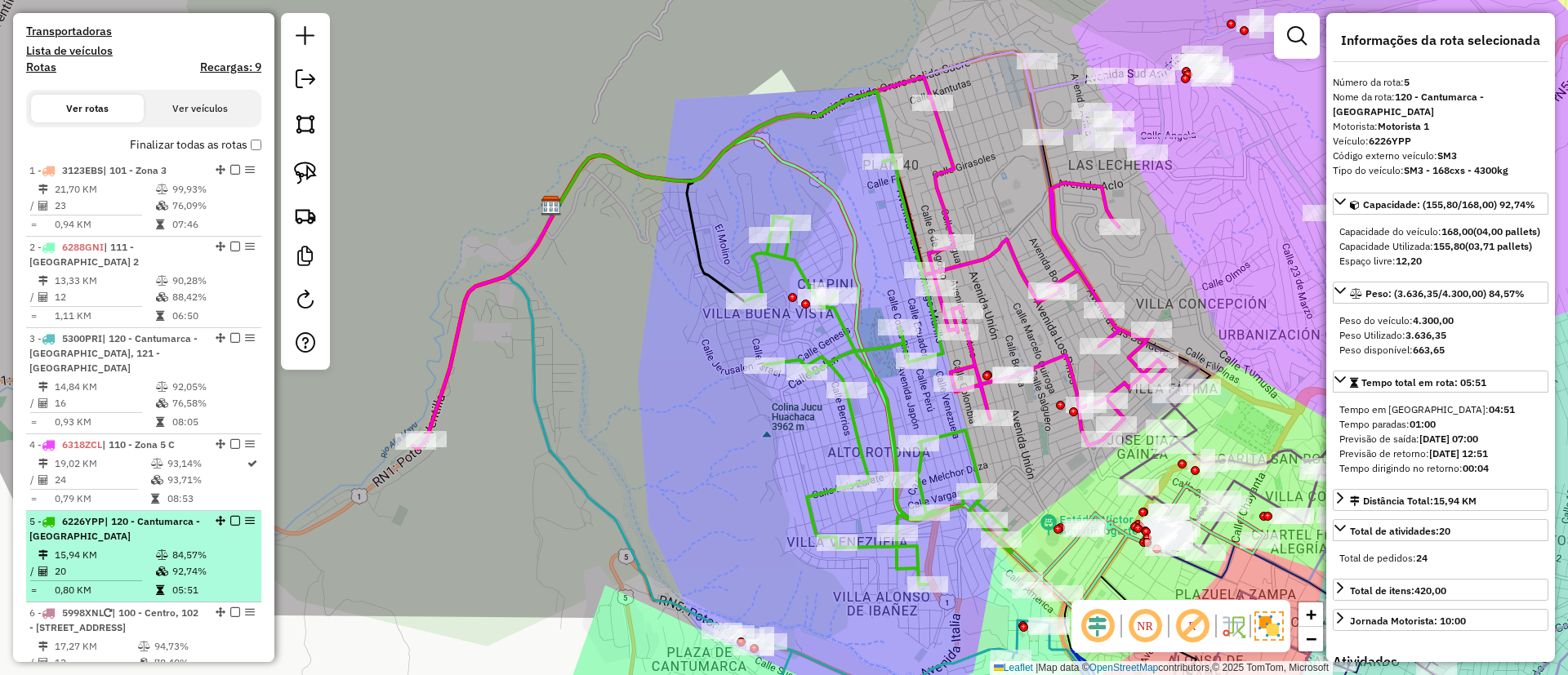
scroll to position [619, 0]
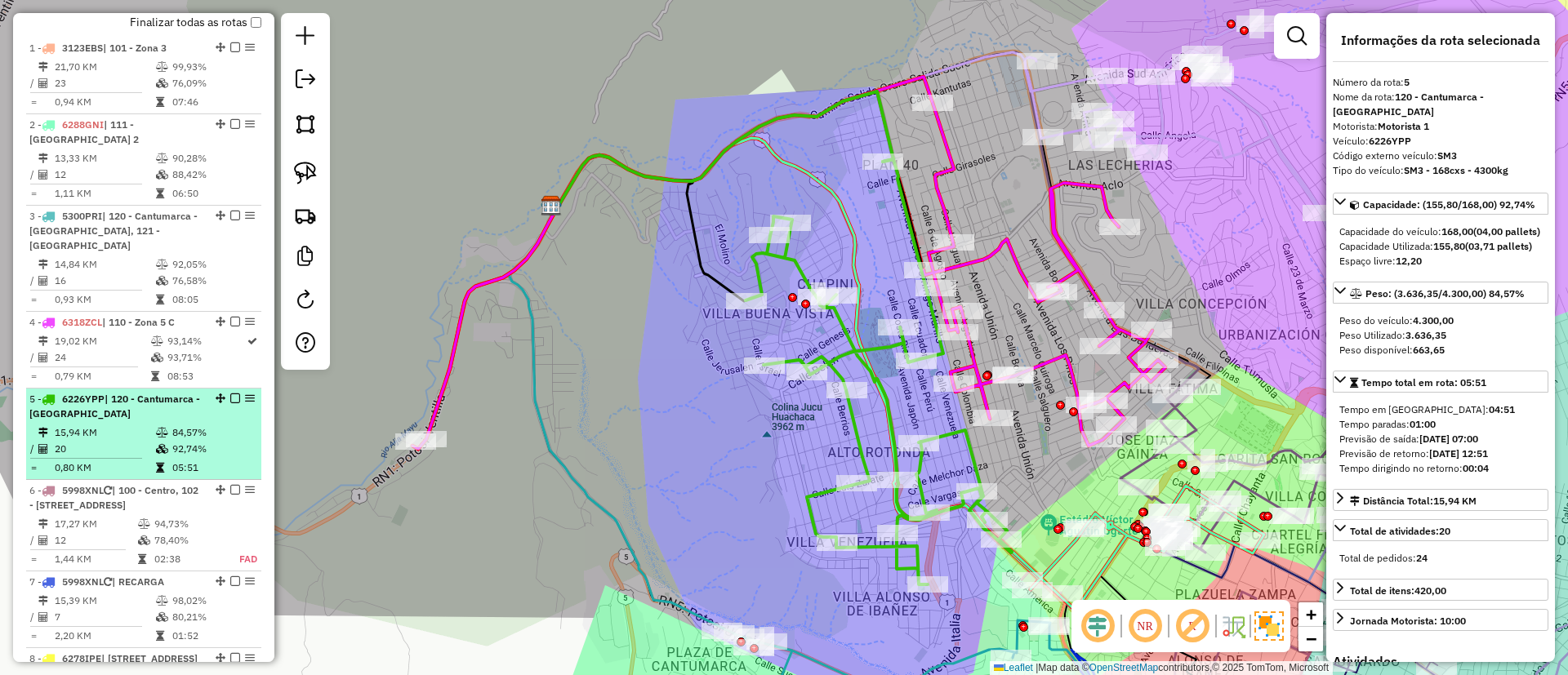
click at [146, 408] on li "5 - 6226YPP | 120 - Cantumarca - Villa Copacabana 15,94 KM 84,57% / 20 92,74% =…" at bounding box center [143, 435] width 235 height 92
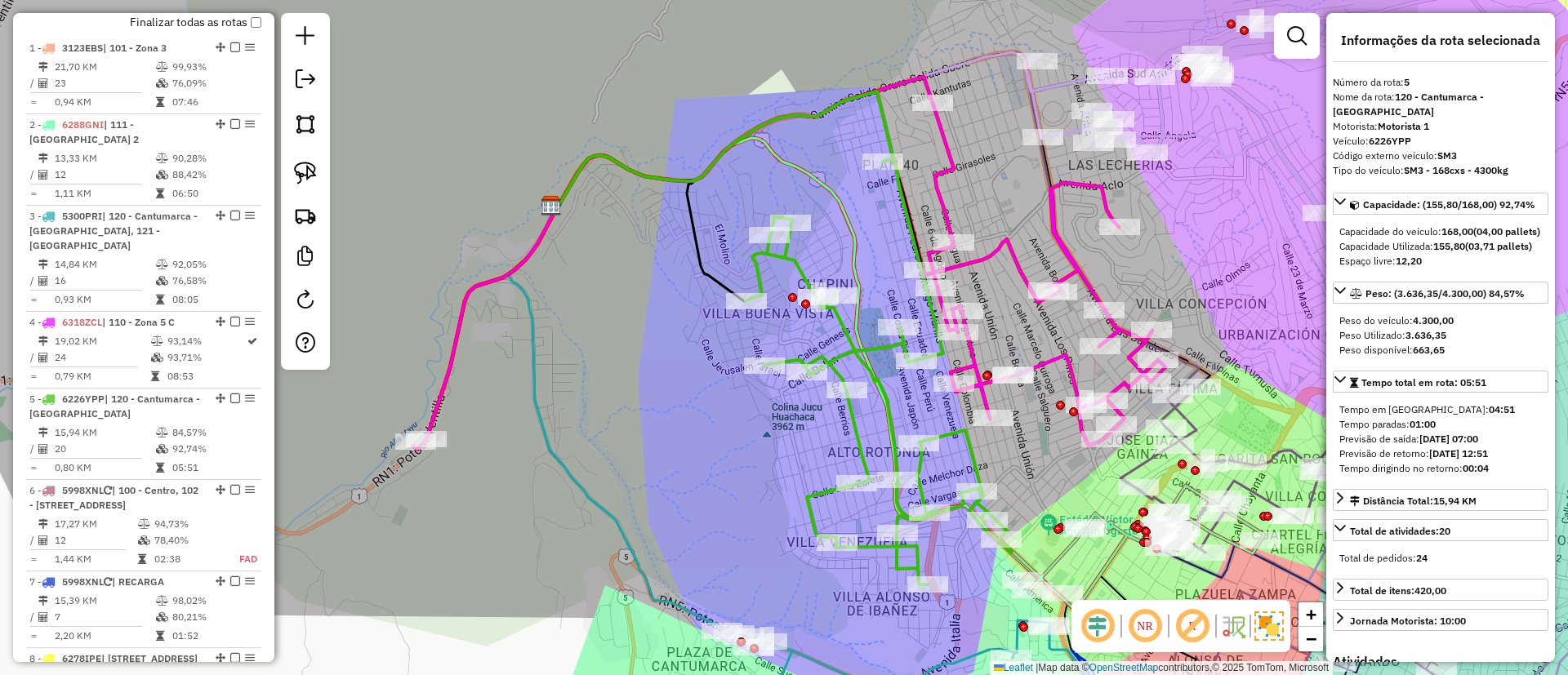
click at [757, 265] on icon at bounding box center [878, 372] width 266 height 425
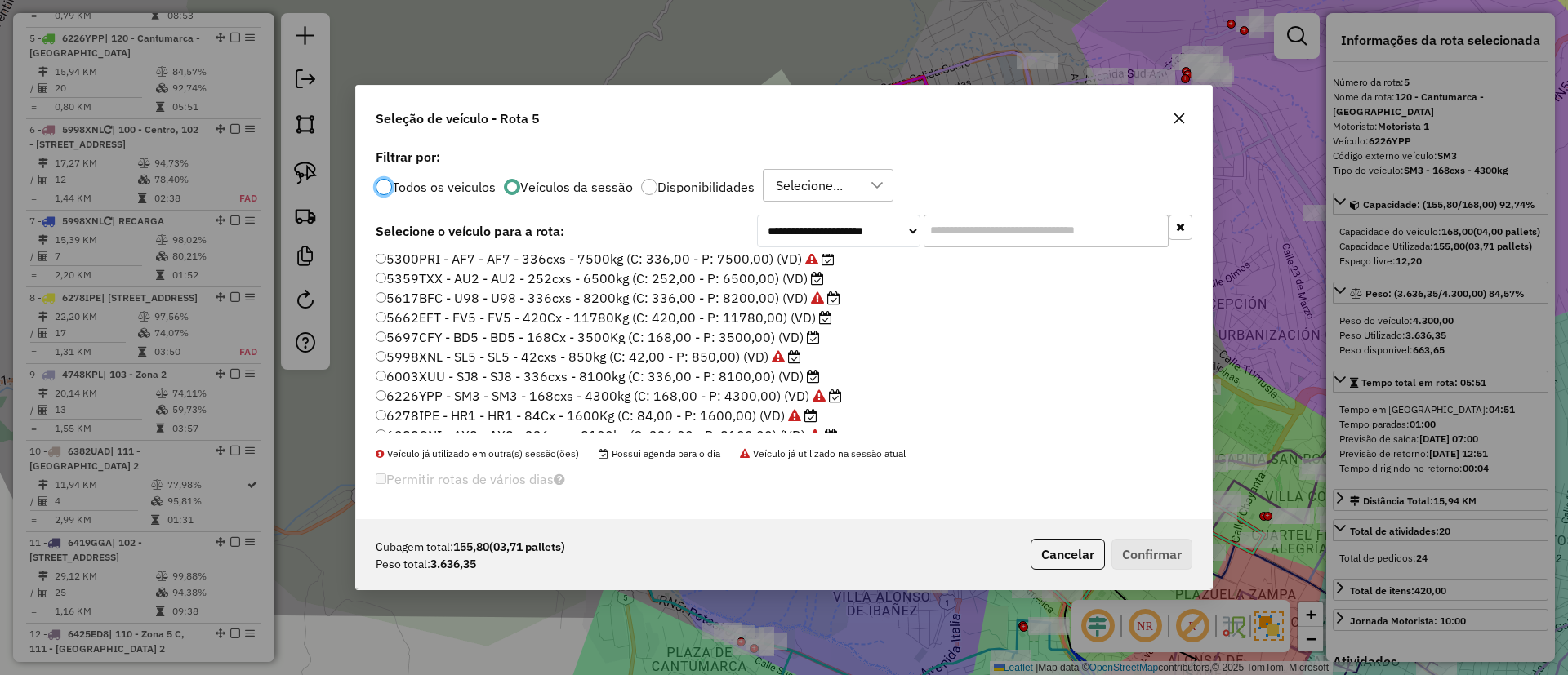
scroll to position [31, 0]
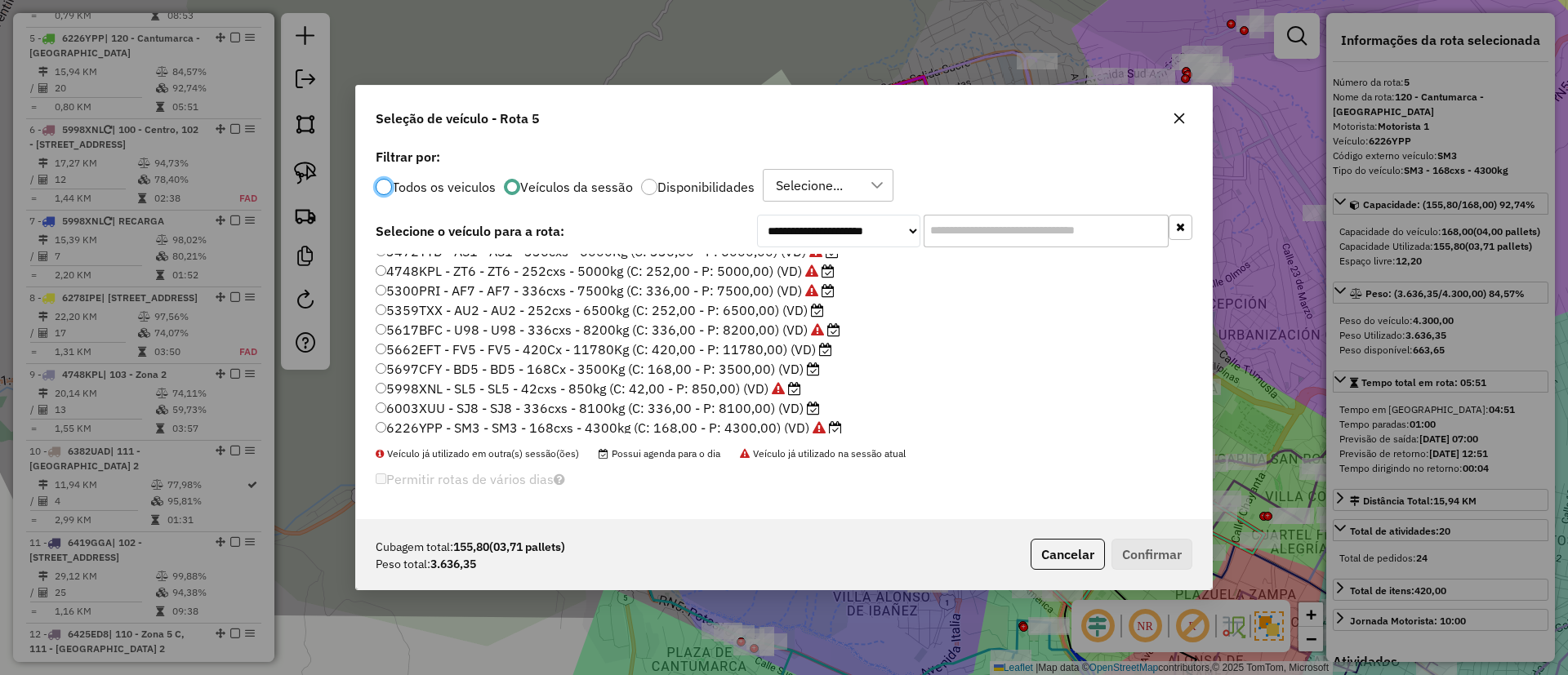
click at [796, 360] on label "5697CFY - BD5 - BD5 - 168Cx - 3500Kg (C: 168,00 - P: 3500,00) (VD)" at bounding box center [598, 369] width 444 height 20
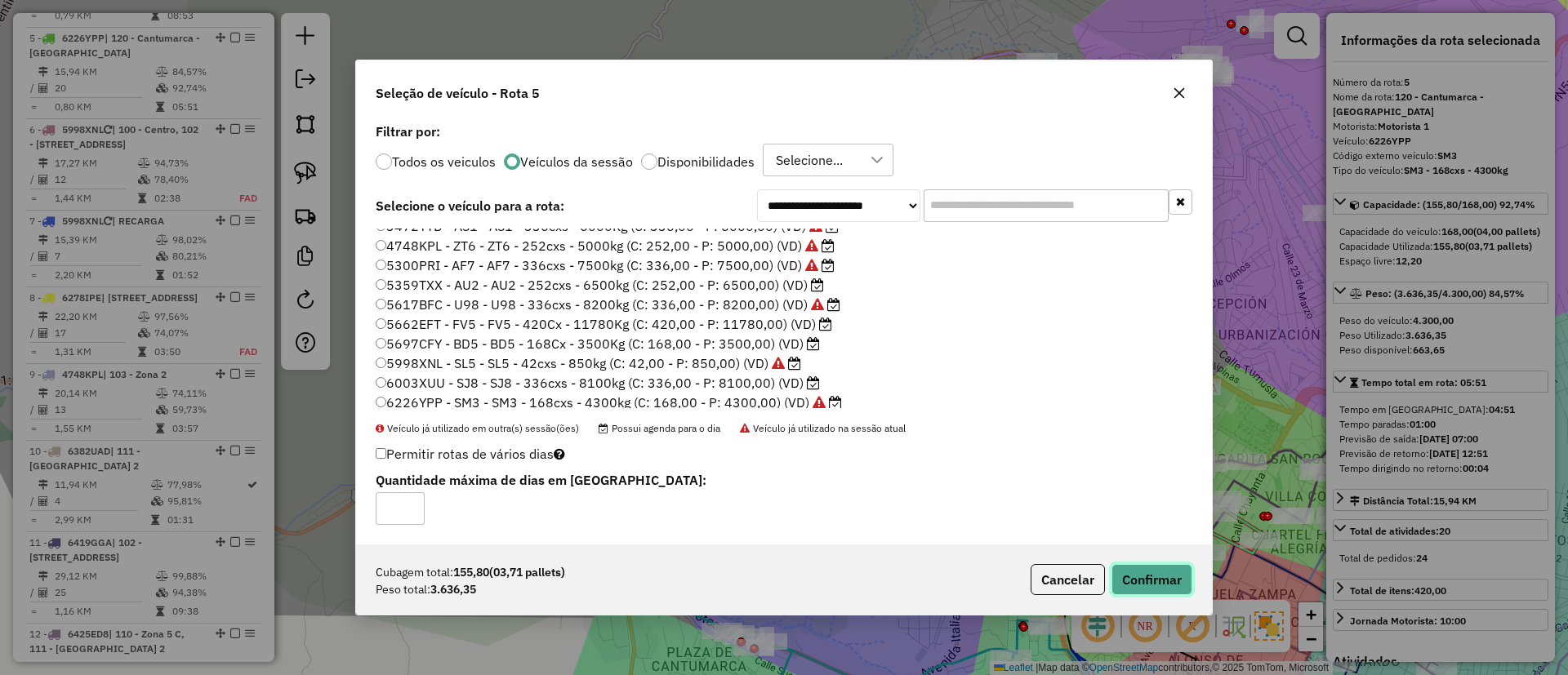
click at [1135, 567] on button "Confirmar" at bounding box center [1152, 580] width 81 height 31
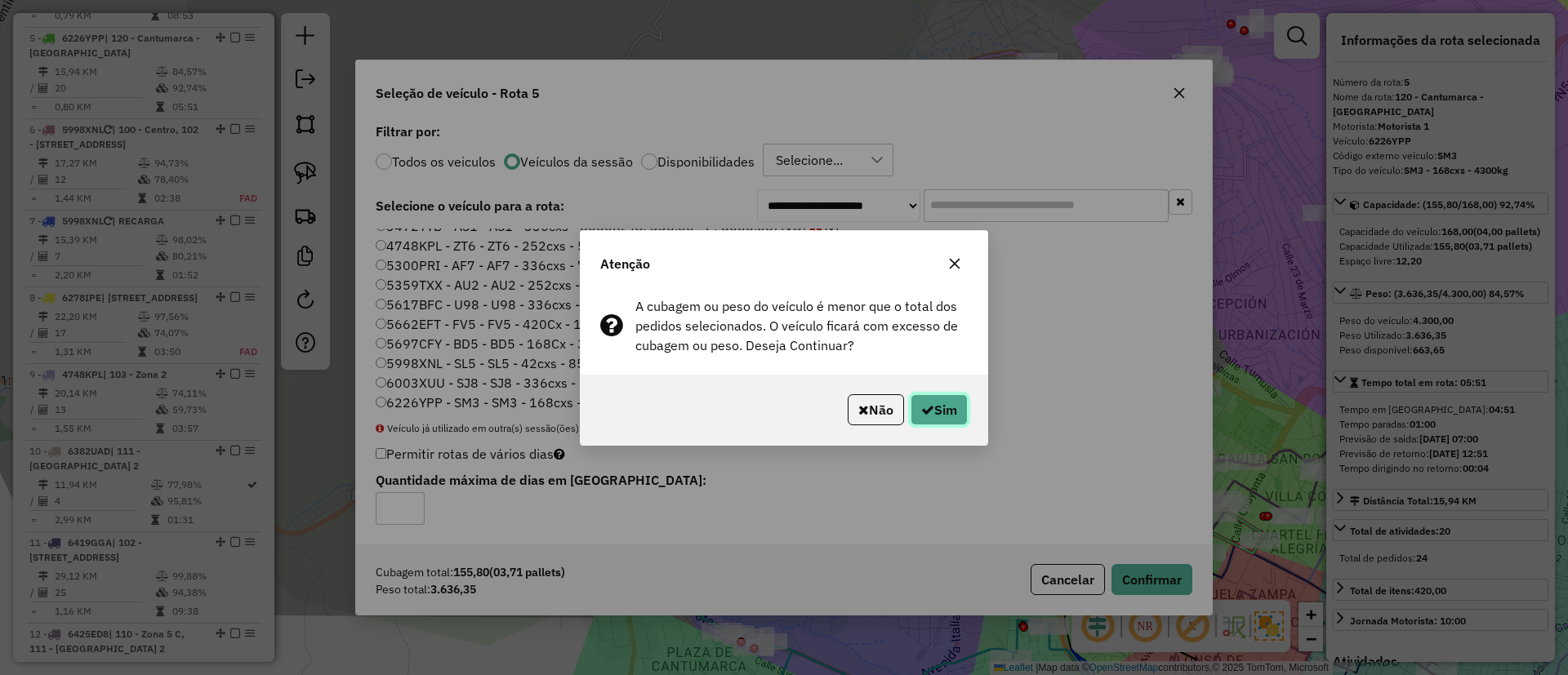
click at [939, 413] on button "Sim" at bounding box center [939, 410] width 57 height 31
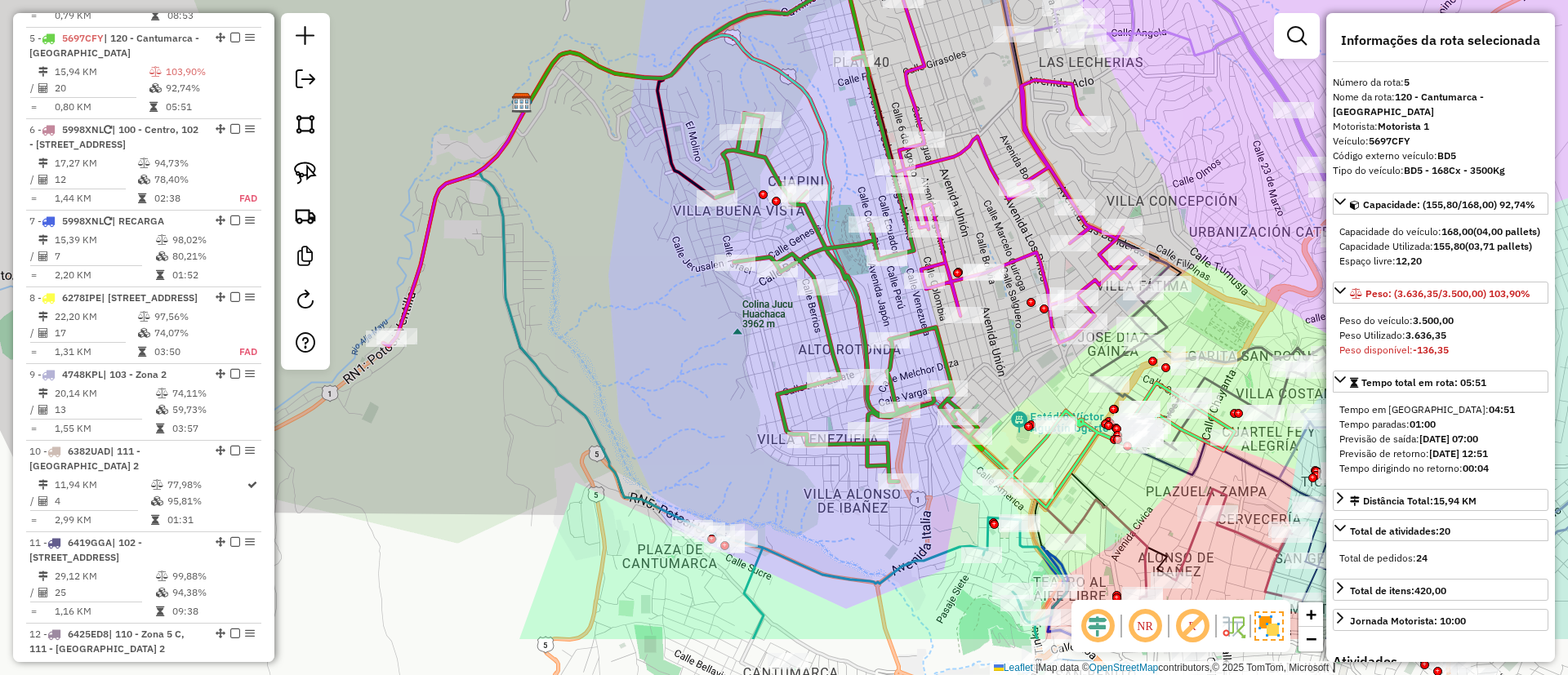
drag, startPoint x: 751, startPoint y: 498, endPoint x: 654, endPoint y: 259, distance: 257.9
click at [653, 259] on div "Janela de atendimento Grade de atendimento Capacidade Transportadoras Veículos …" at bounding box center [784, 337] width 1568 height 675
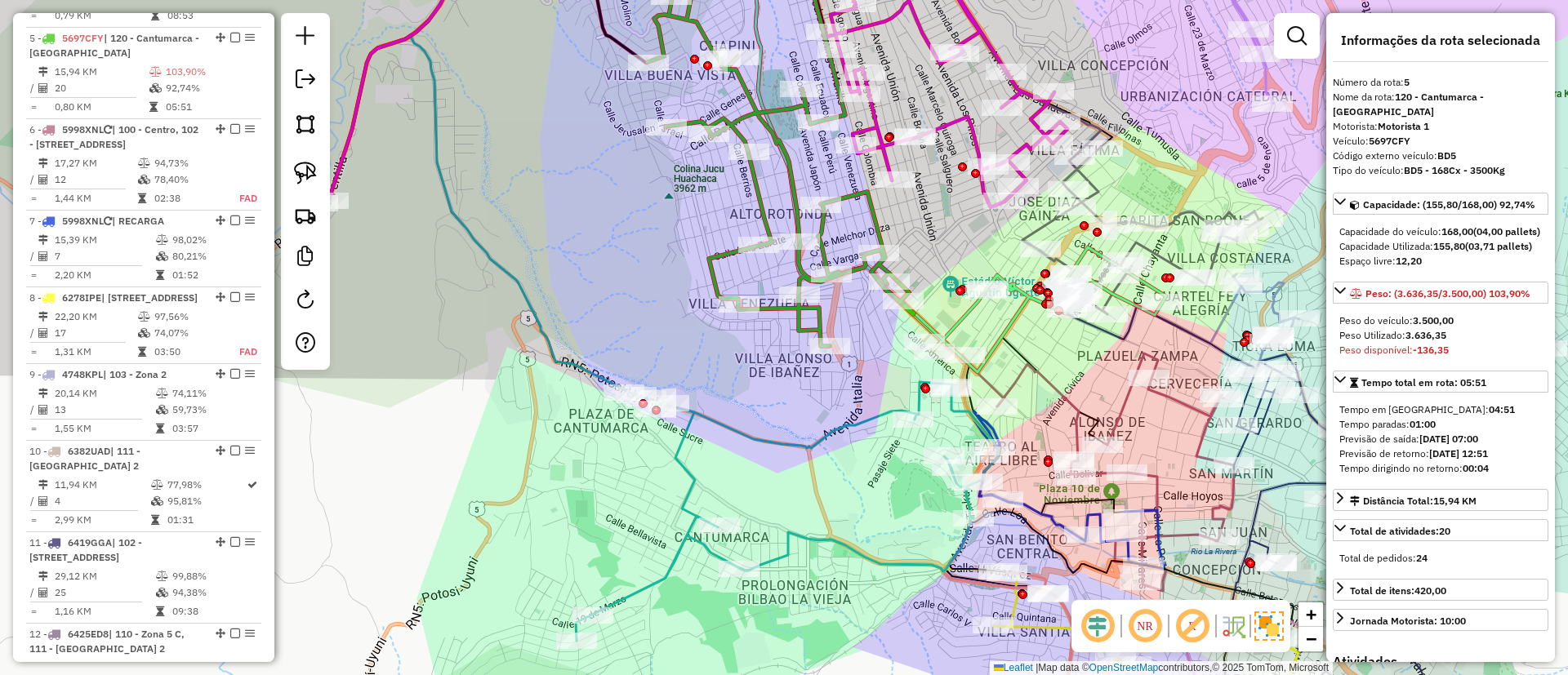
click at [715, 419] on icon at bounding box center [787, 511] width 422 height 258
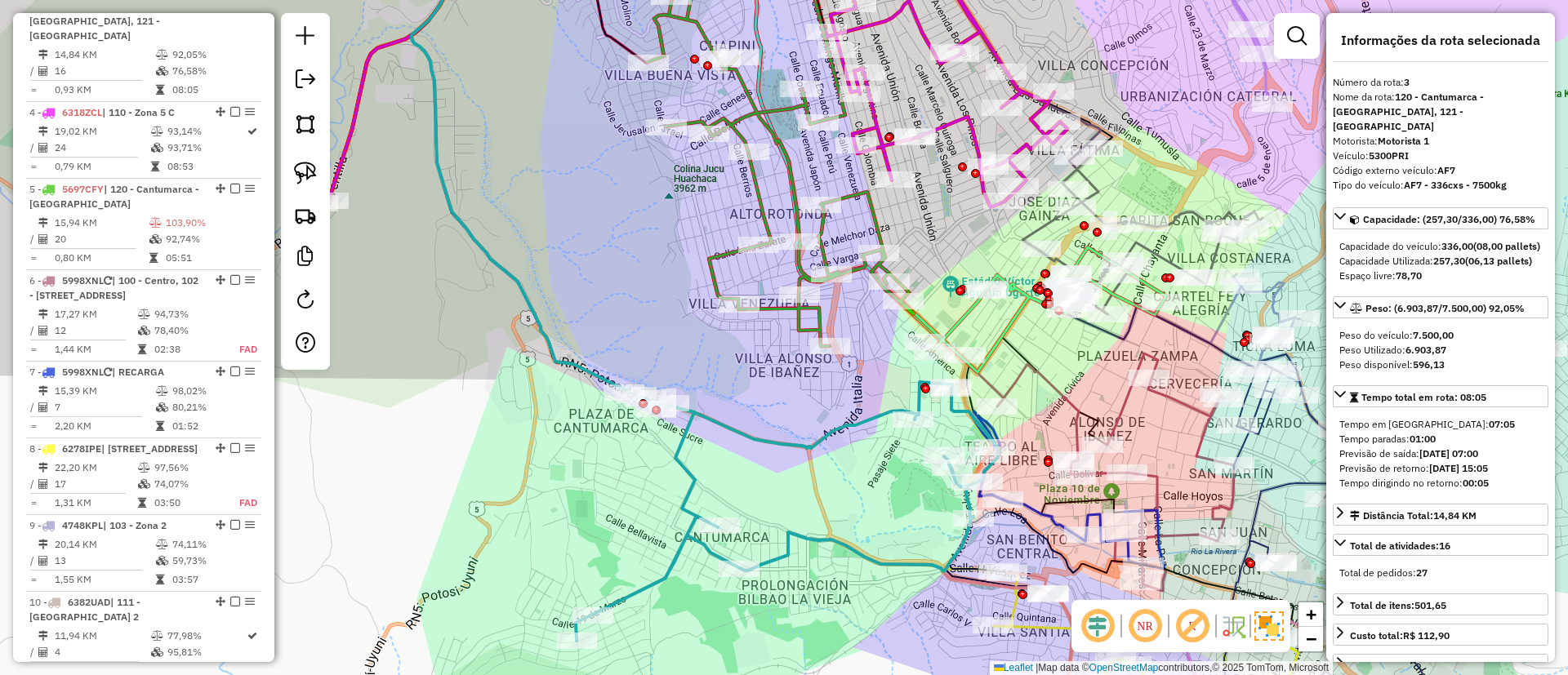
scroll to position [812, 0]
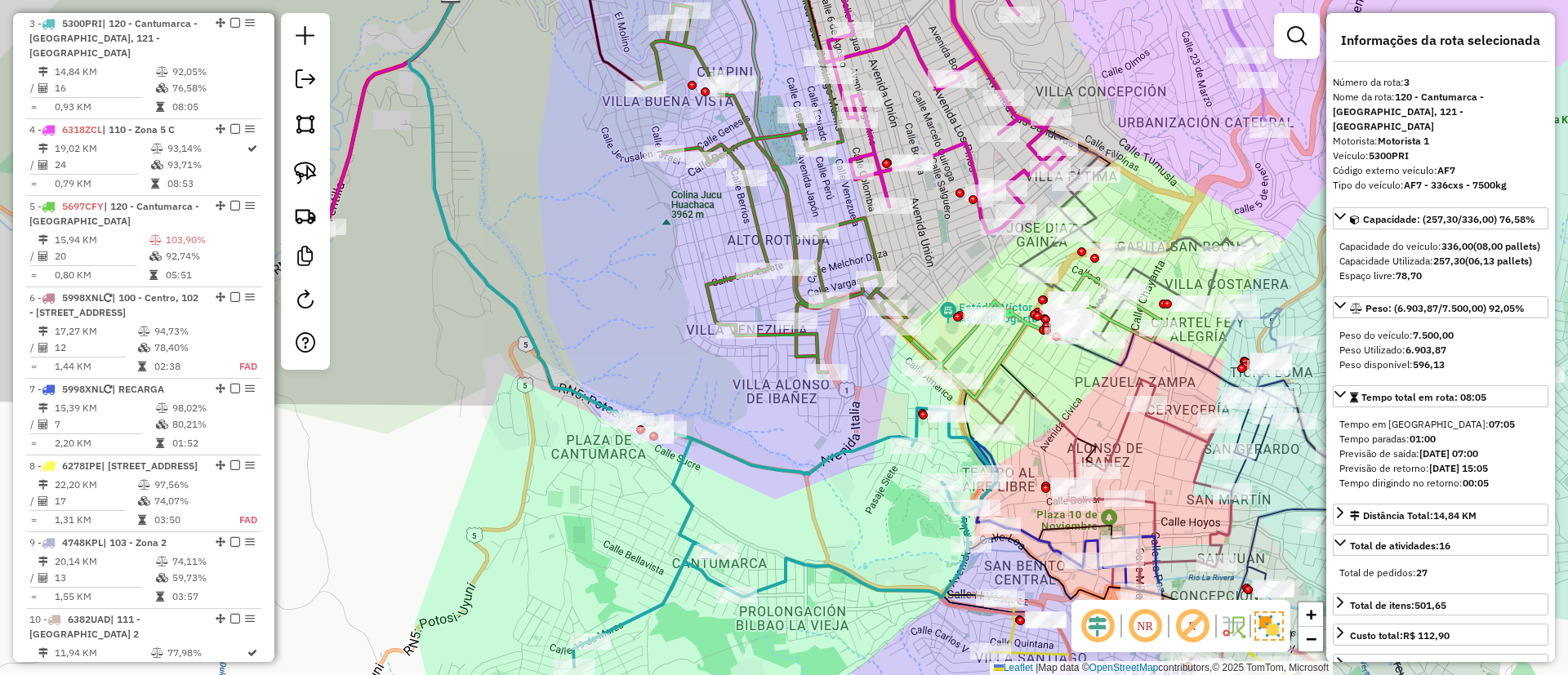
drag, startPoint x: 778, startPoint y: 422, endPoint x: 762, endPoint y: 499, distance: 78.6
click at [752, 505] on div "Janela de atendimento Grade de atendimento Capacidade Transportadoras Veículos …" at bounding box center [784, 337] width 1568 height 675
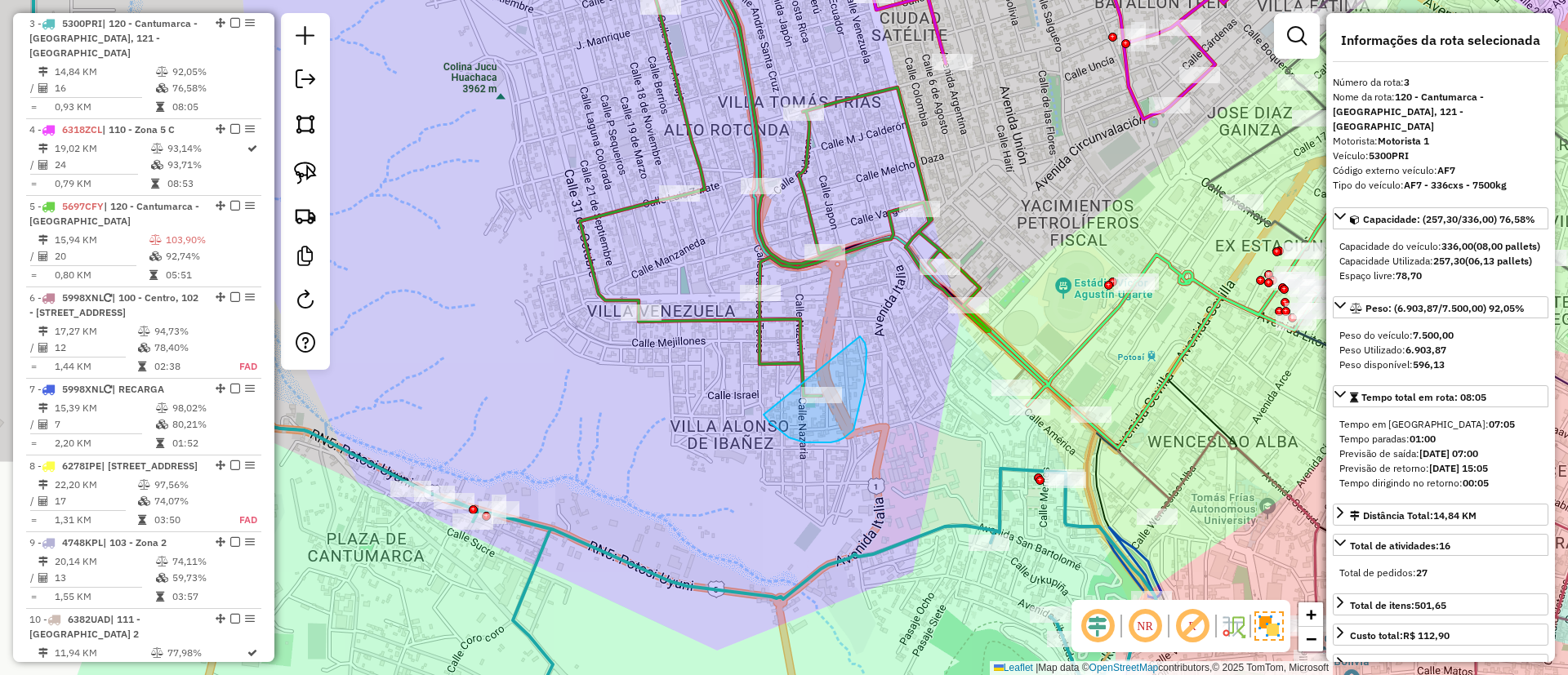
drag, startPoint x: 775, startPoint y: 428, endPoint x: 858, endPoint y: 335, distance: 124.7
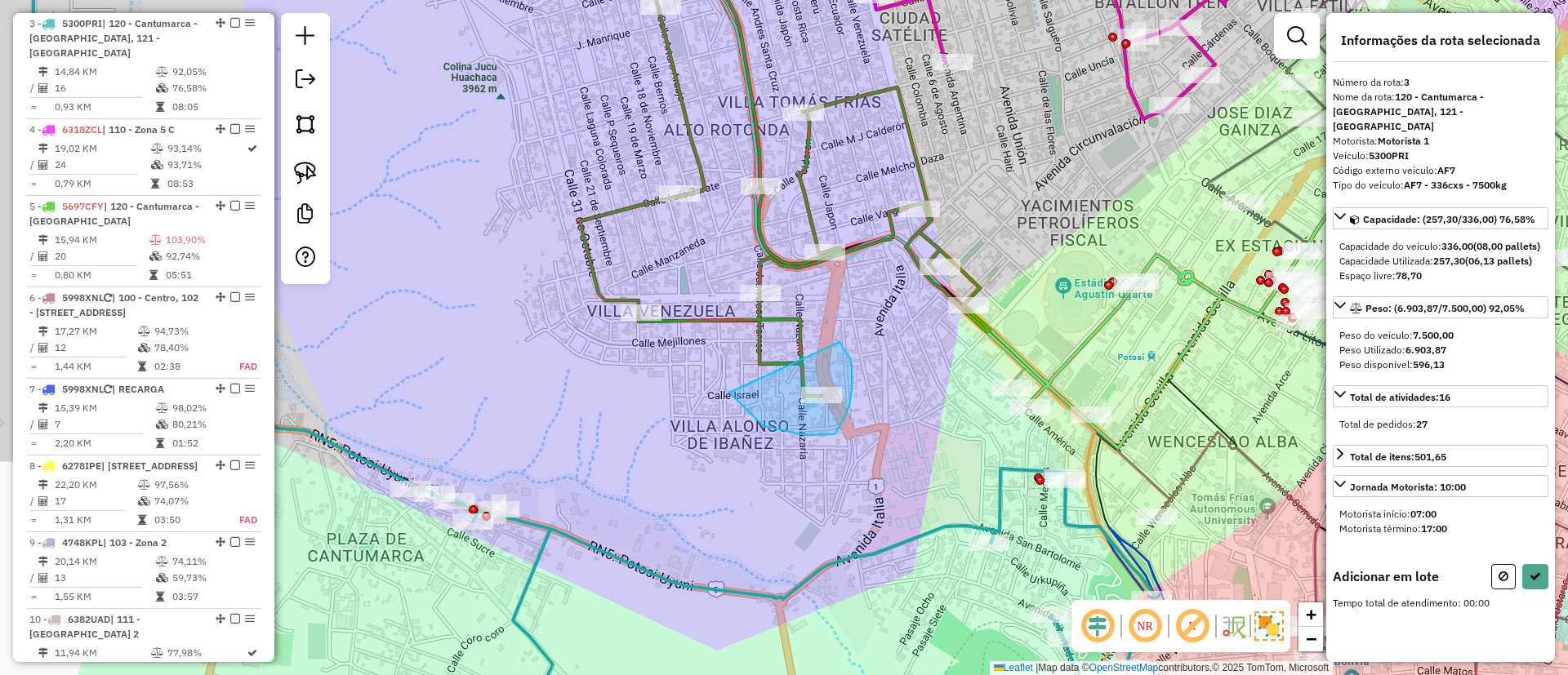
drag, startPoint x: 838, startPoint y: 429, endPoint x: 839, endPoint y: 342, distance: 87.0
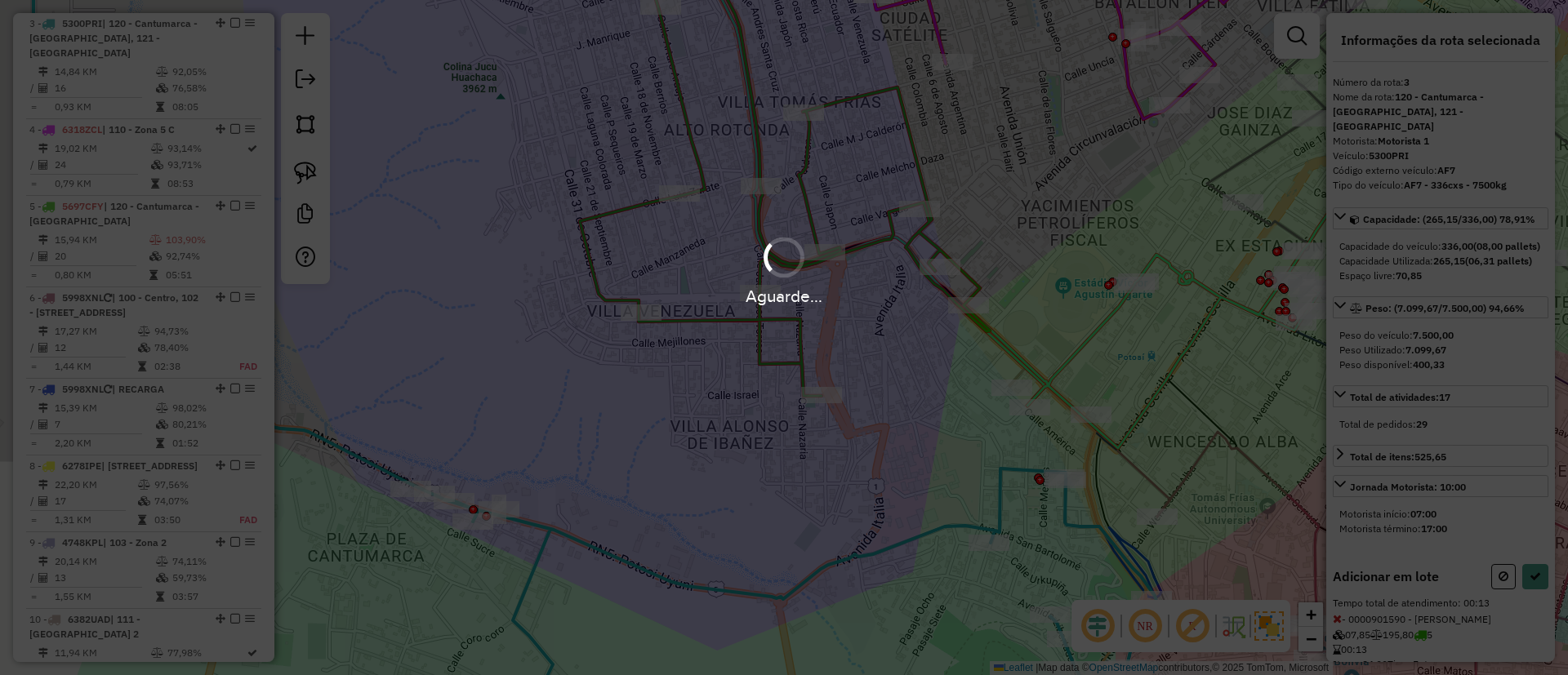
select select "*********"
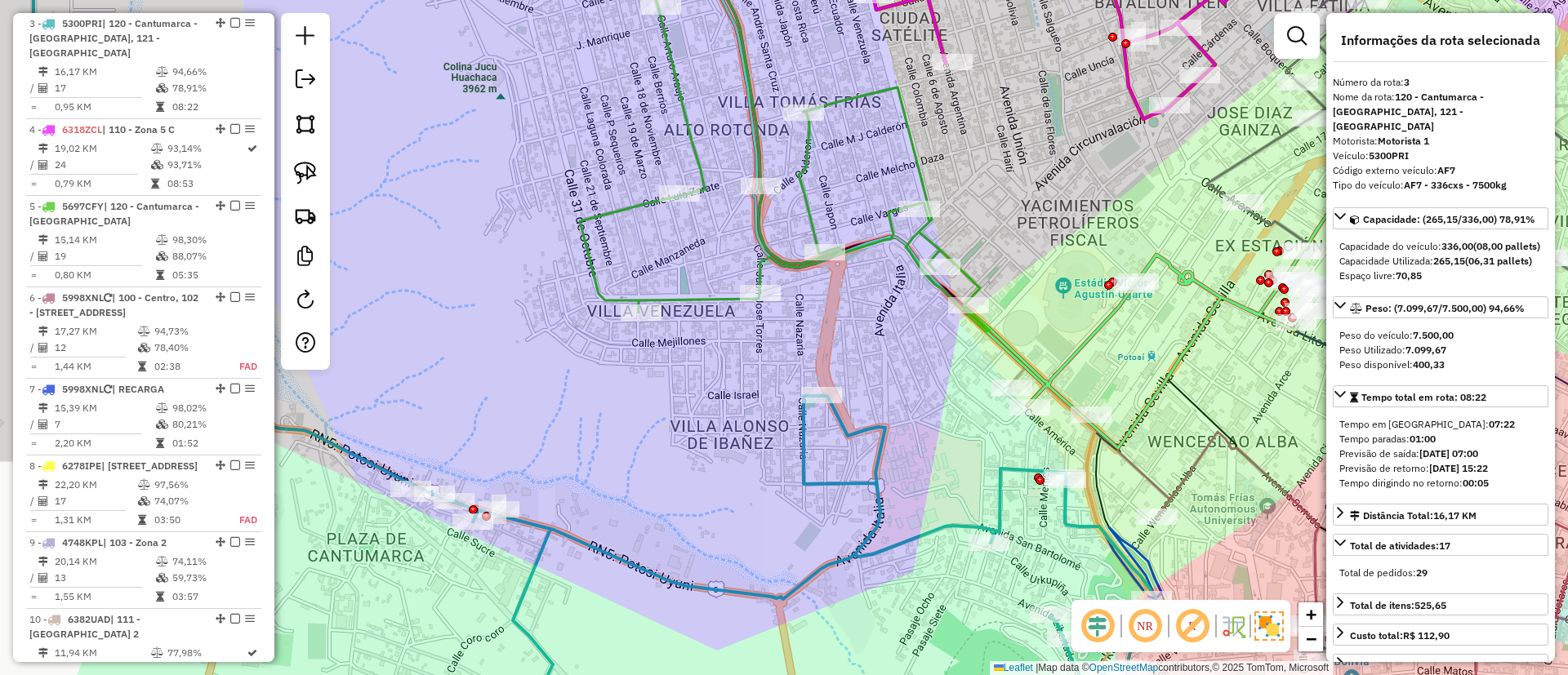
click at [627, 206] on icon at bounding box center [741, 132] width 495 height 399
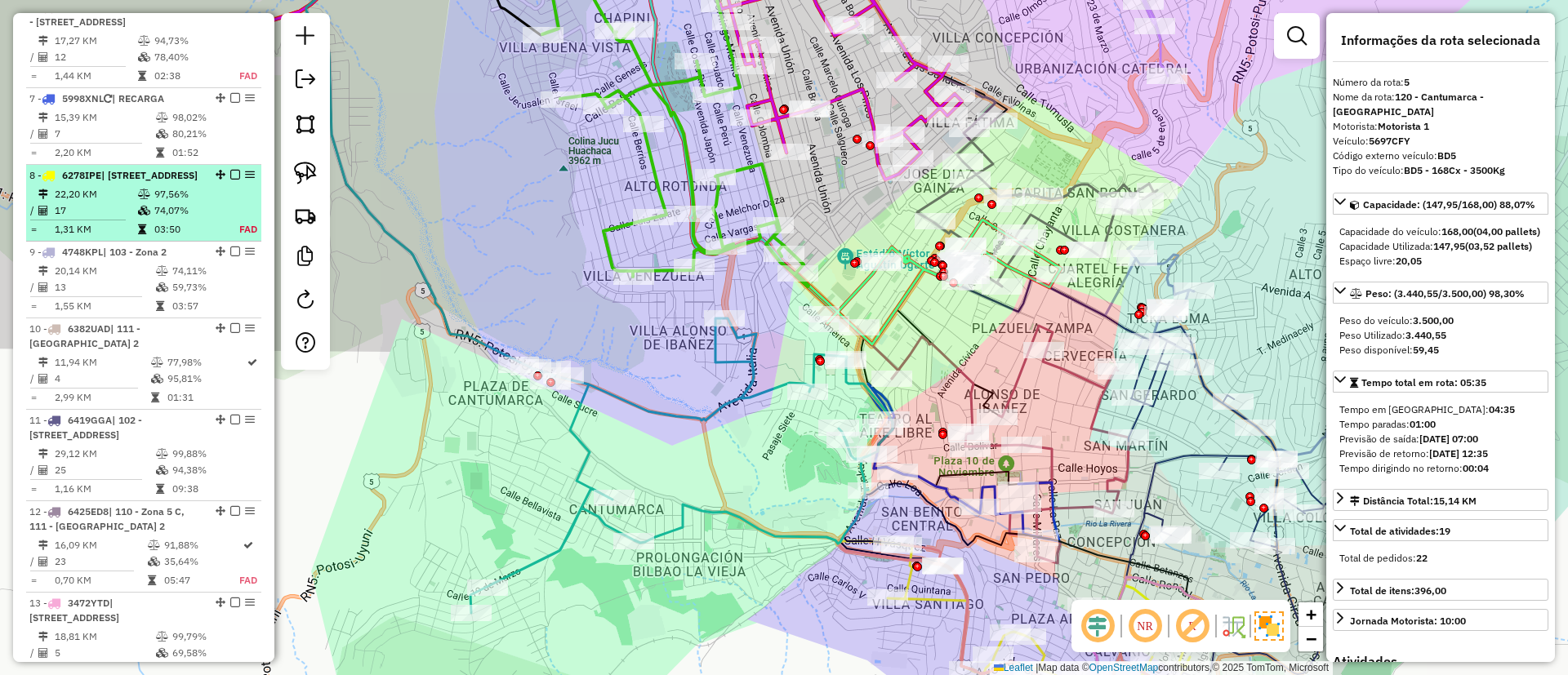
scroll to position [490, 0]
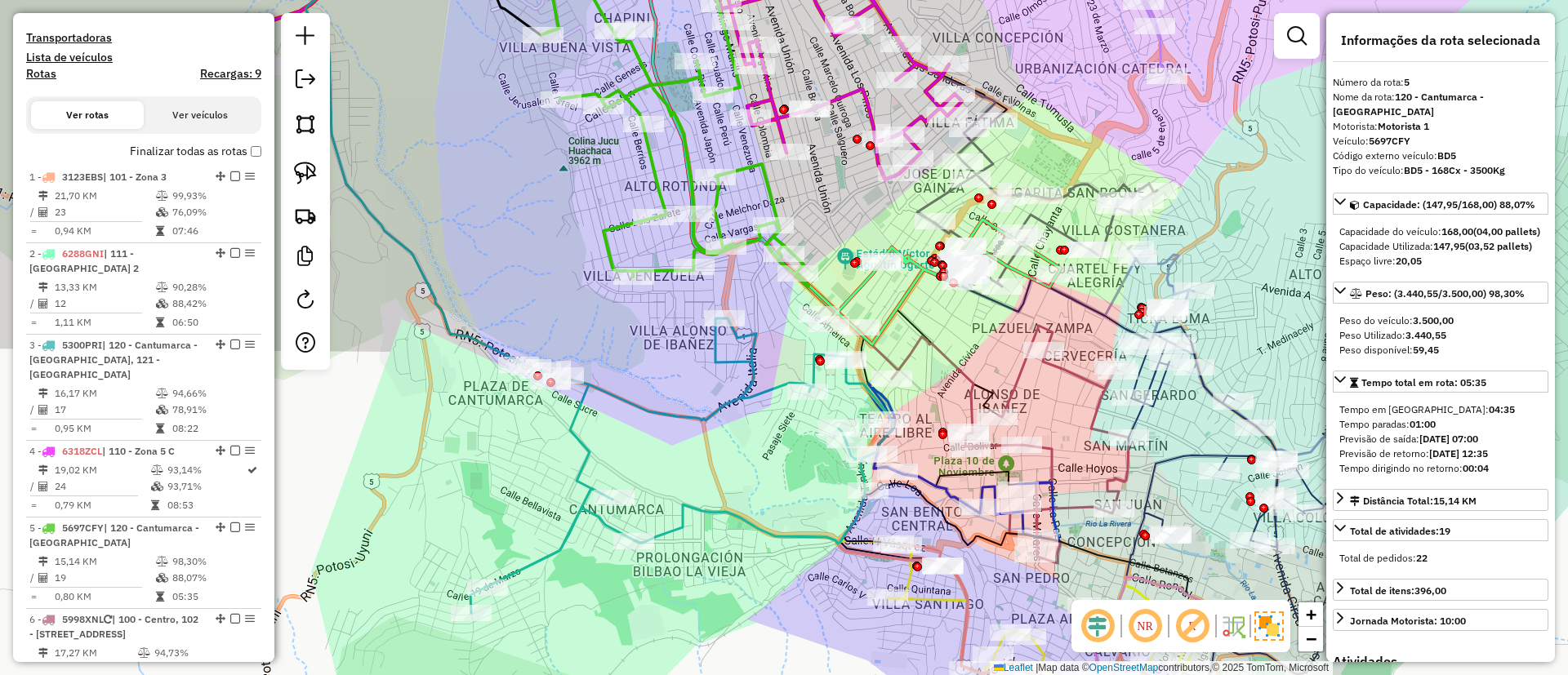
click at [32, 64] on h4 "Lista de veículos" at bounding box center [143, 58] width 235 height 14
click at [39, 70] on h4 "Rotas" at bounding box center [41, 73] width 30 height 14
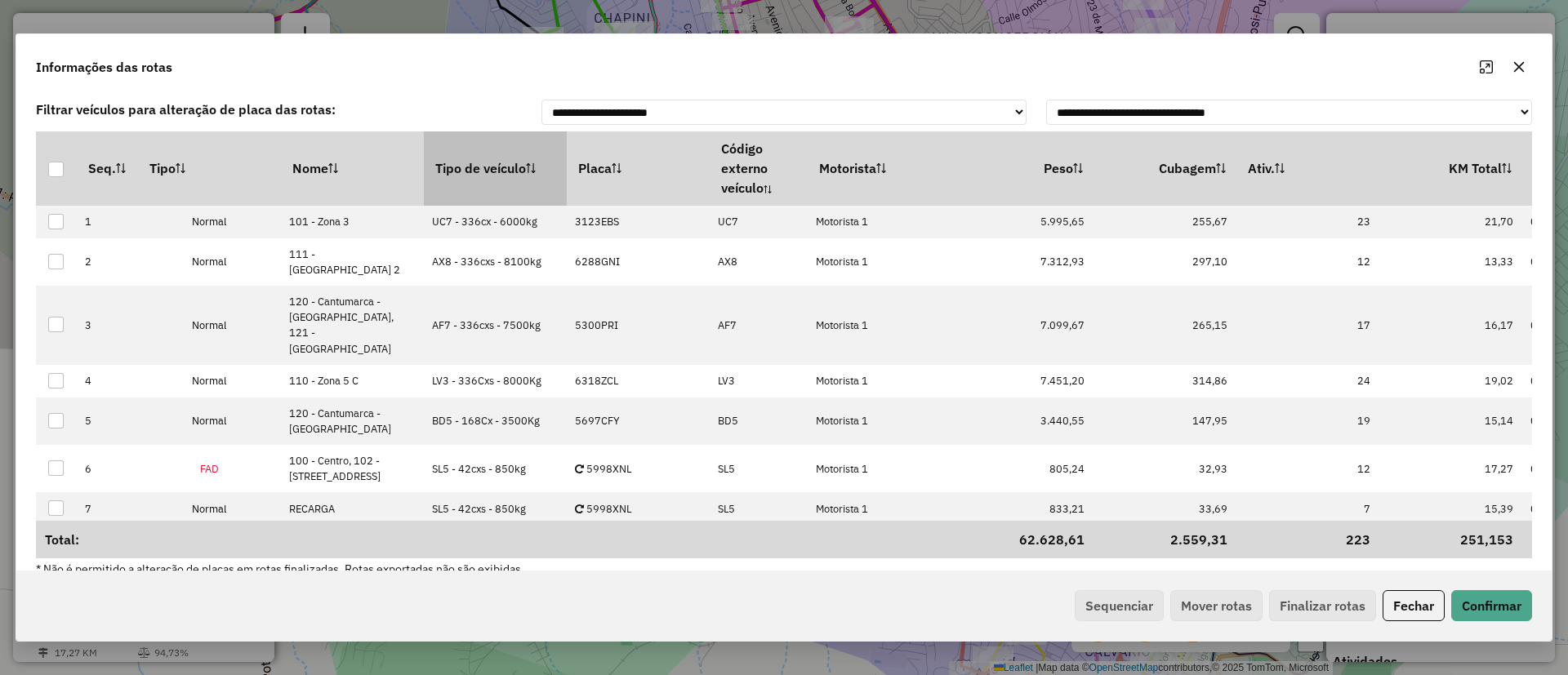
click at [522, 169] on th "Tipo de veículo" at bounding box center [494, 168] width 143 height 73
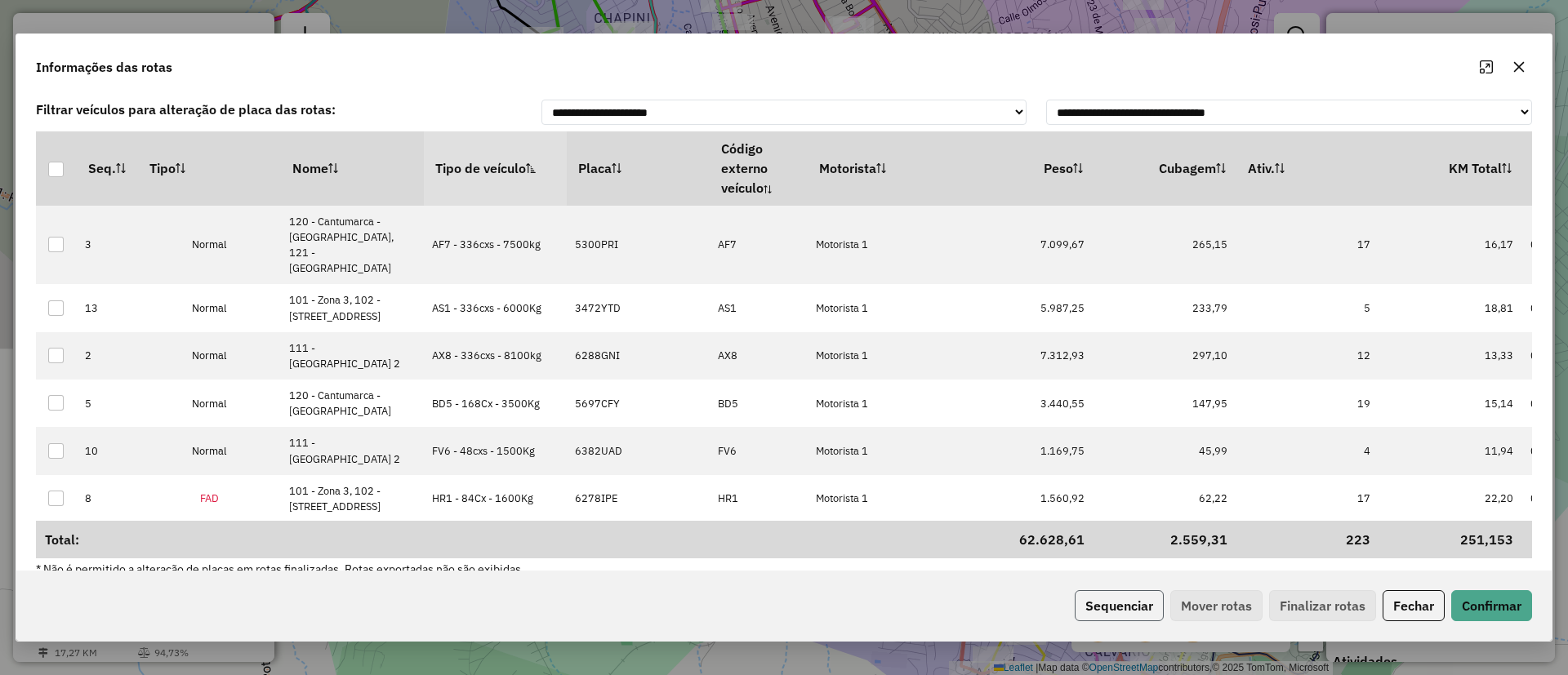
click at [1128, 607] on button "Sequenciar" at bounding box center [1119, 606] width 89 height 31
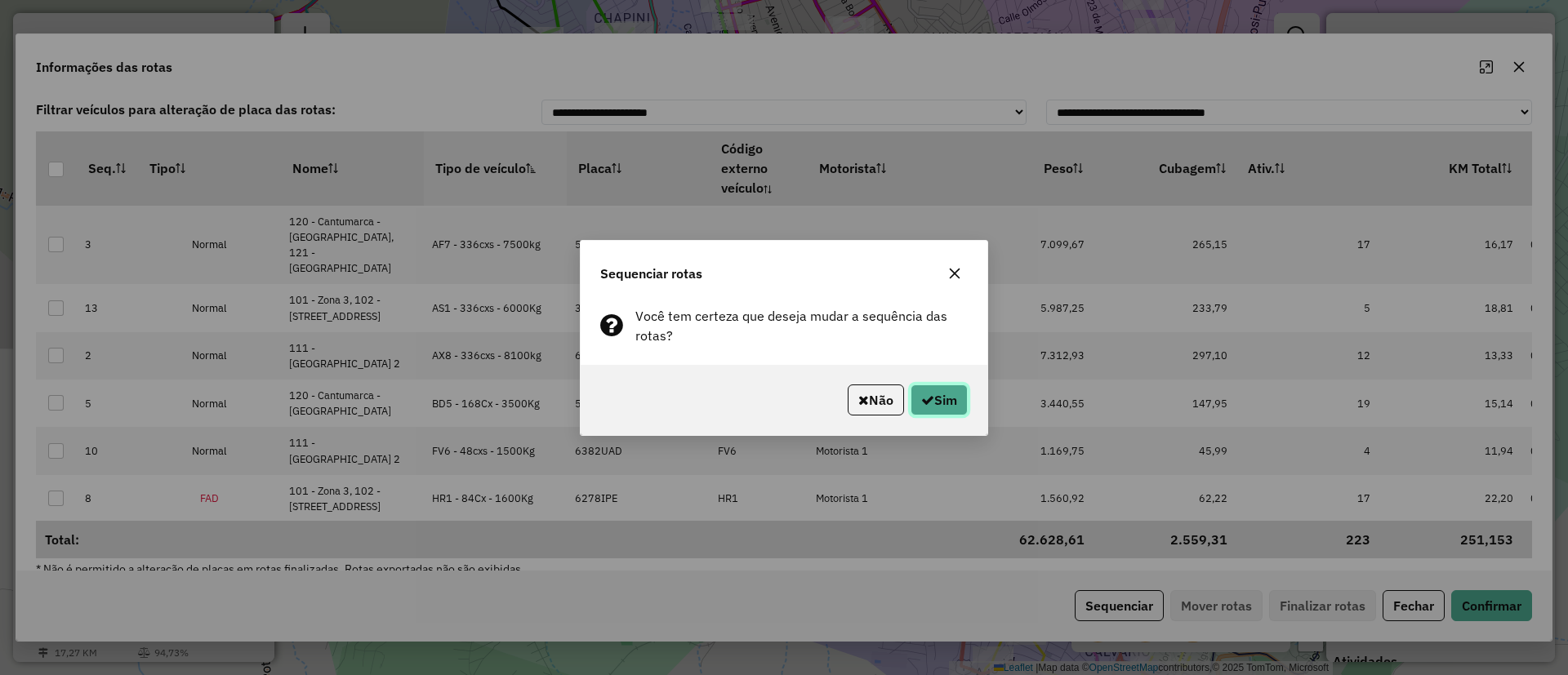
click at [942, 398] on button "Sim" at bounding box center [939, 400] width 57 height 31
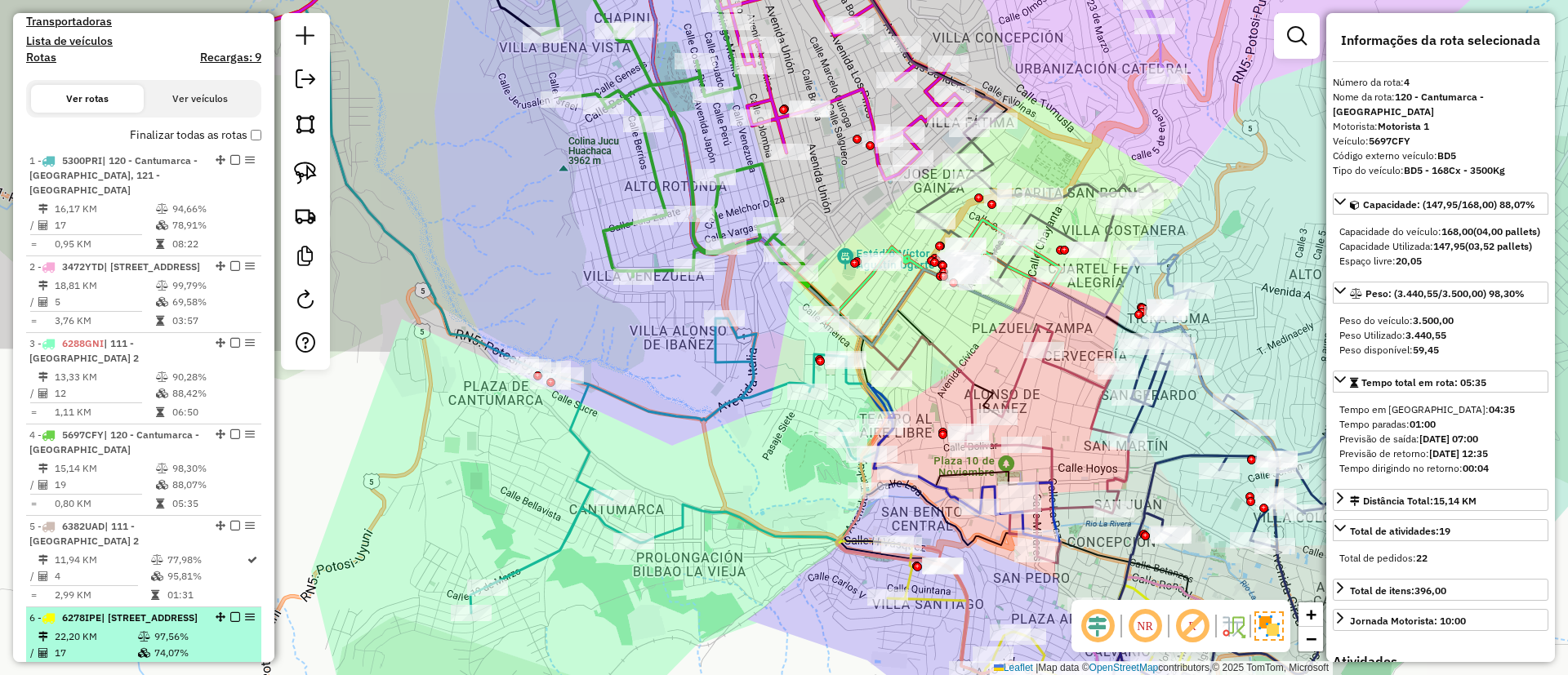
scroll to position [367, 0]
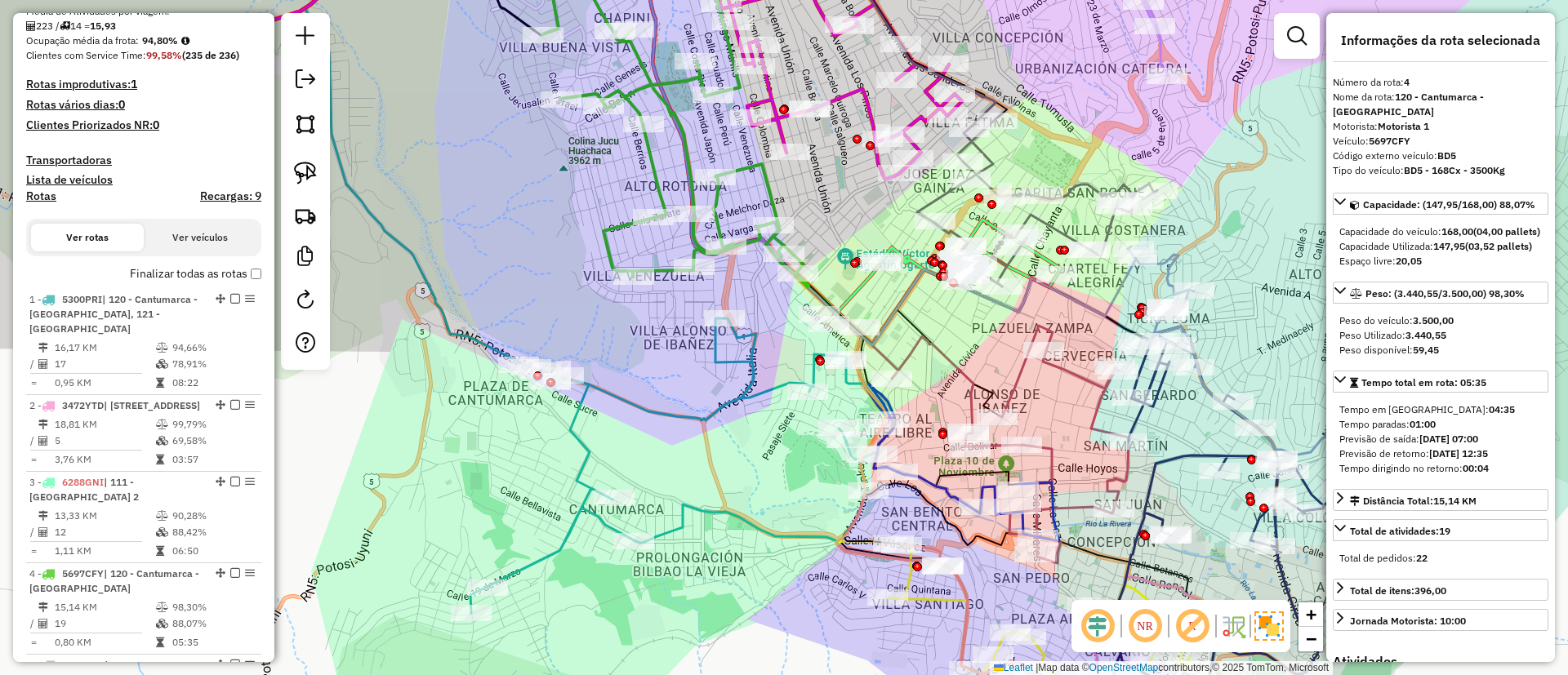
click at [197, 275] on label "Finalizar todas as rotas" at bounding box center [195, 274] width 131 height 17
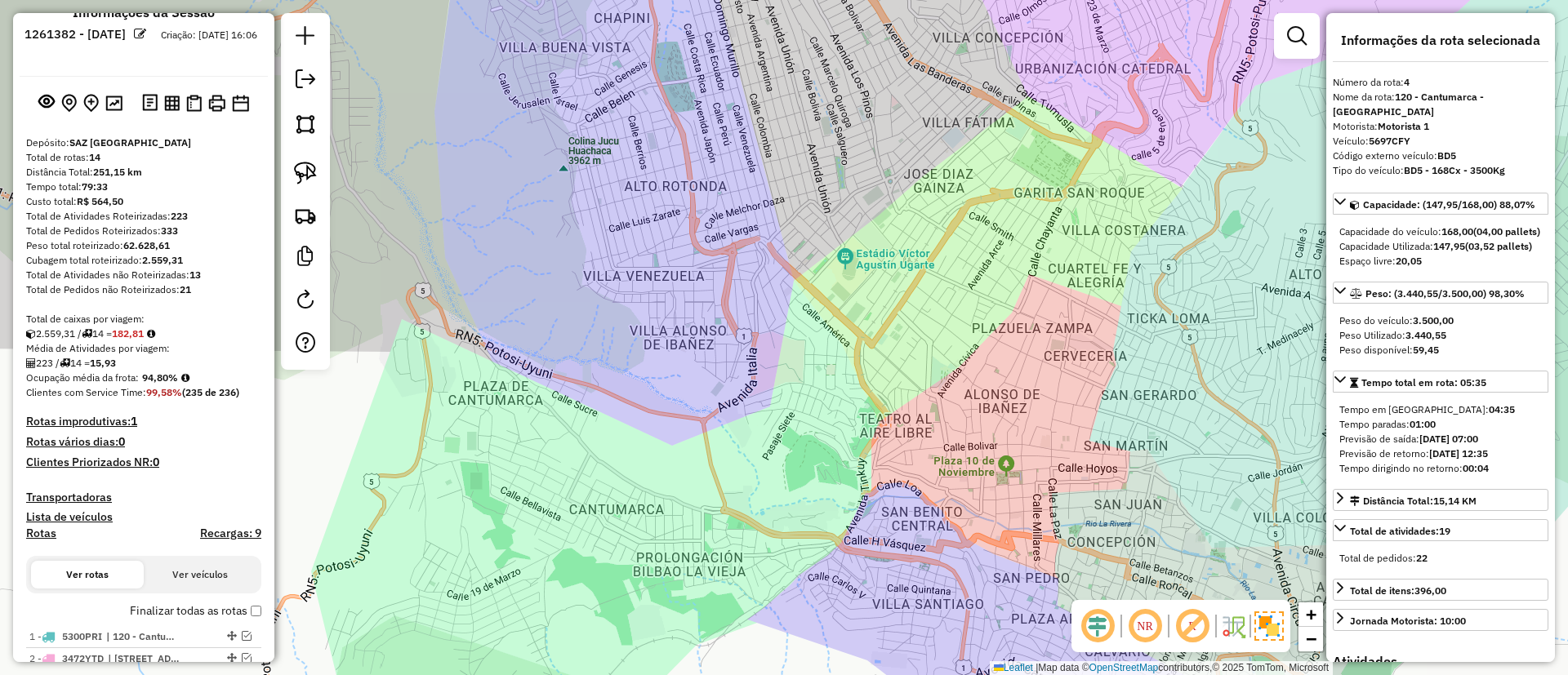
scroll to position [0, 0]
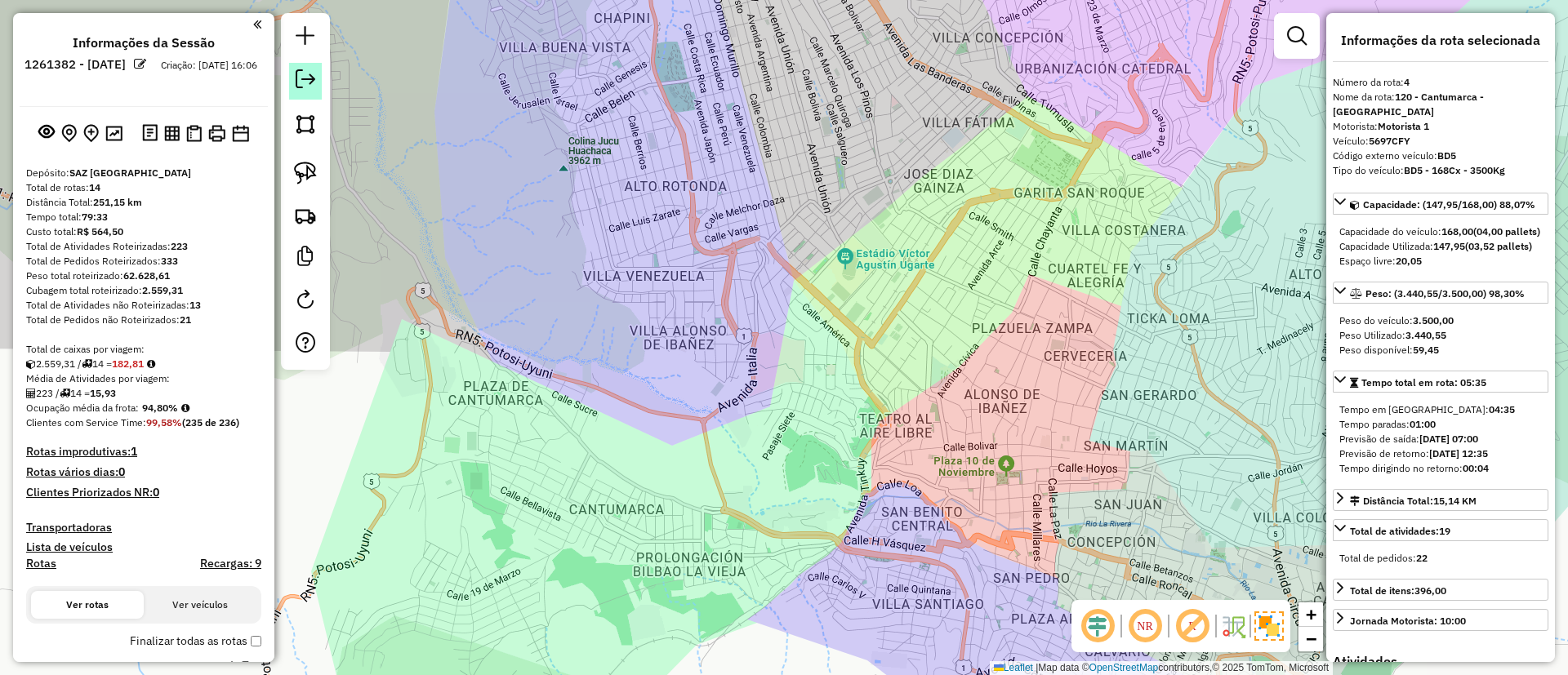
click at [310, 75] on em at bounding box center [305, 79] width 20 height 20
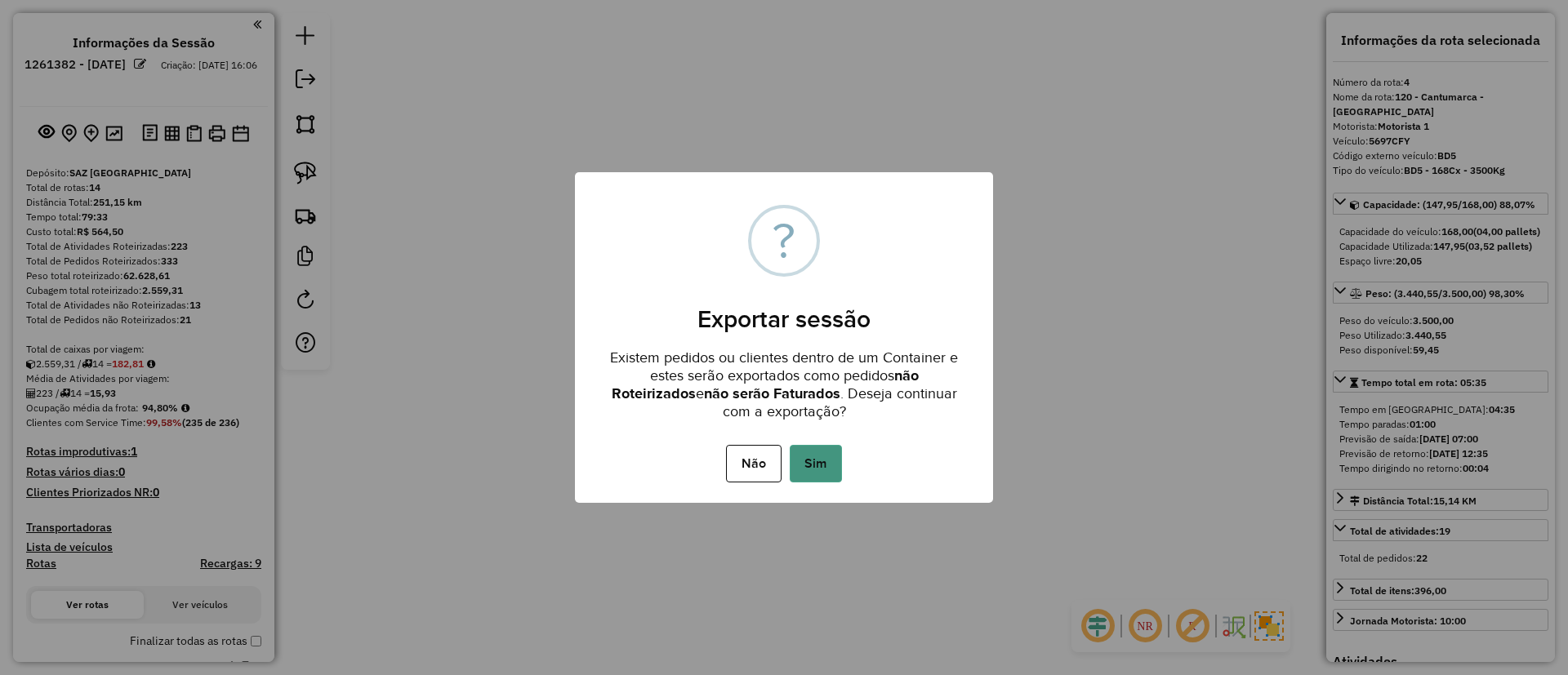
click at [806, 464] on button "Sim" at bounding box center [815, 463] width 52 height 37
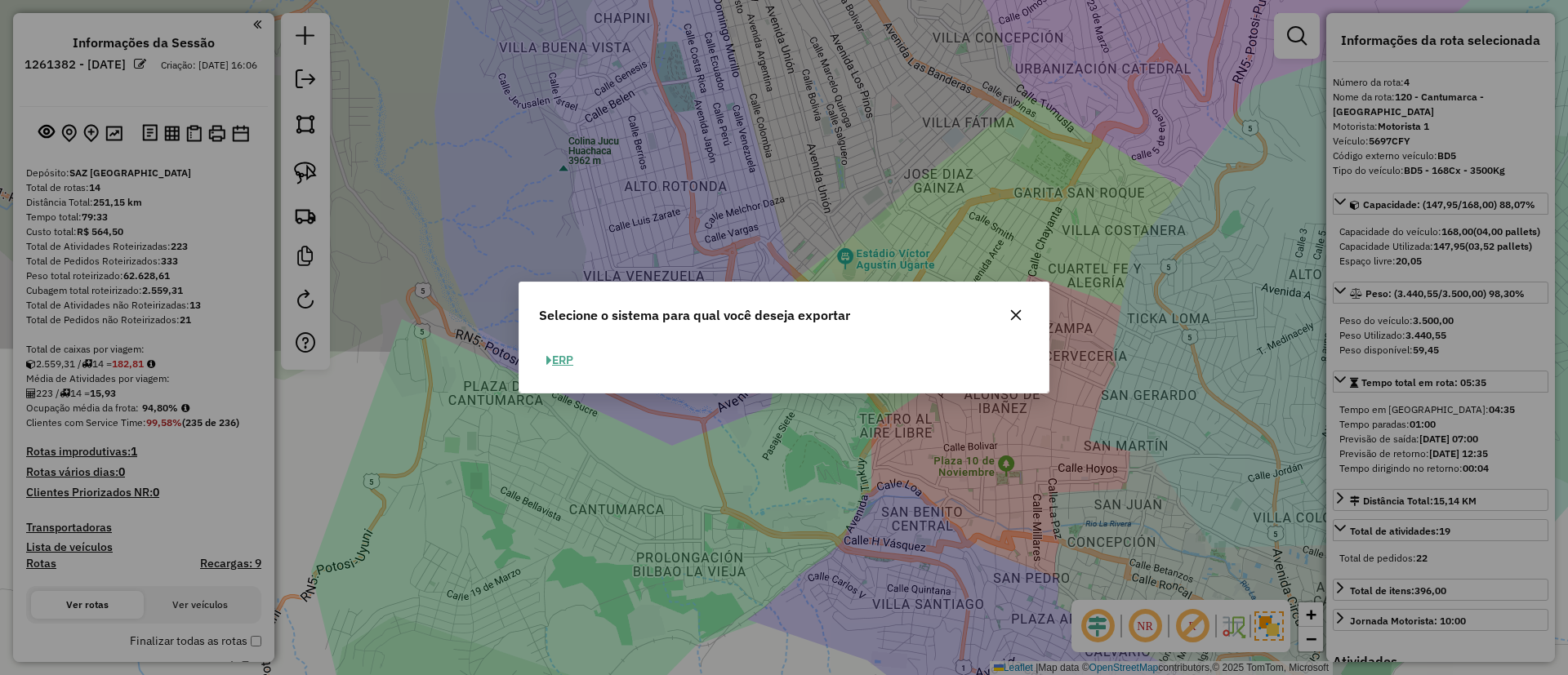
click at [554, 359] on button "ERP" at bounding box center [559, 360] width 41 height 25
select select "**"
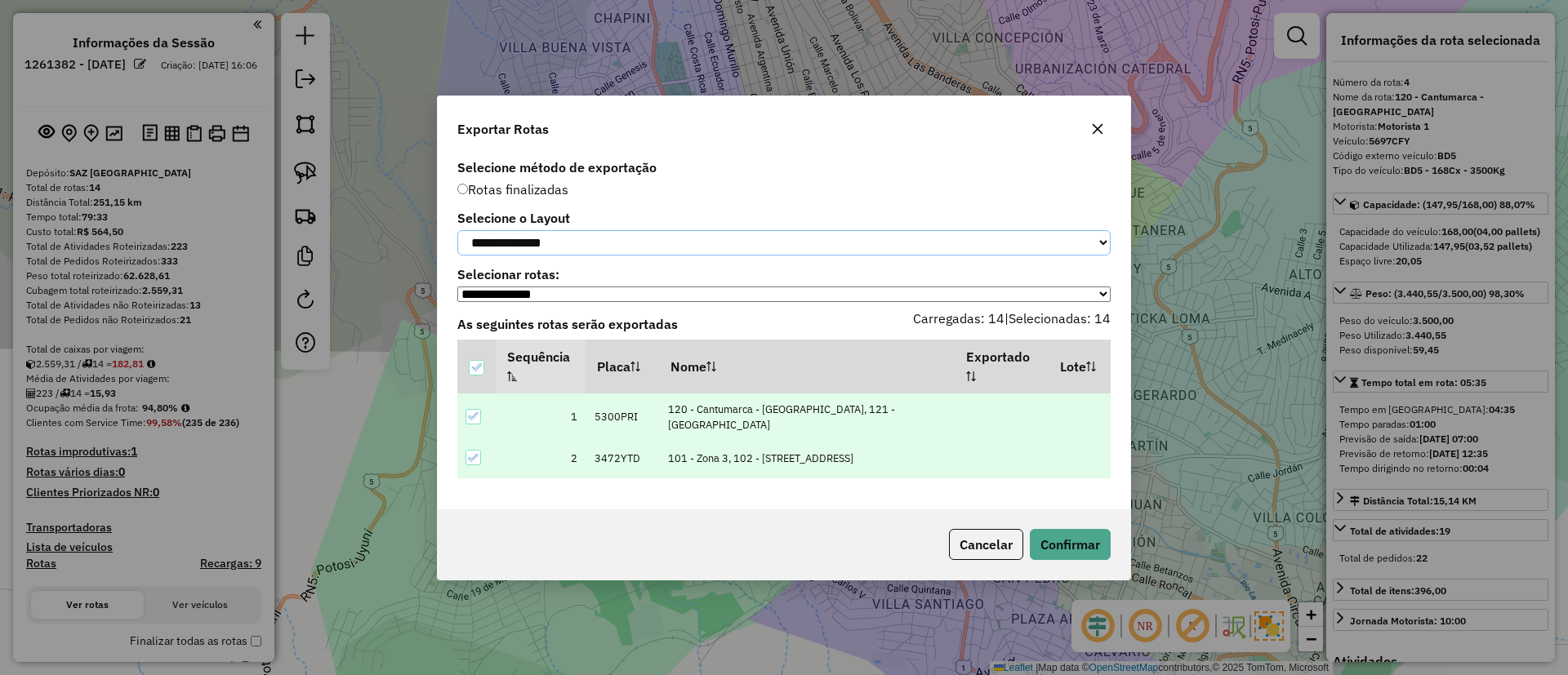
click at [570, 237] on select "**********" at bounding box center [784, 242] width 653 height 25
select select "*********"
click at [457, 230] on select "**********" at bounding box center [784, 242] width 653 height 25
click at [1049, 550] on button "Confirmar" at bounding box center [1070, 544] width 81 height 31
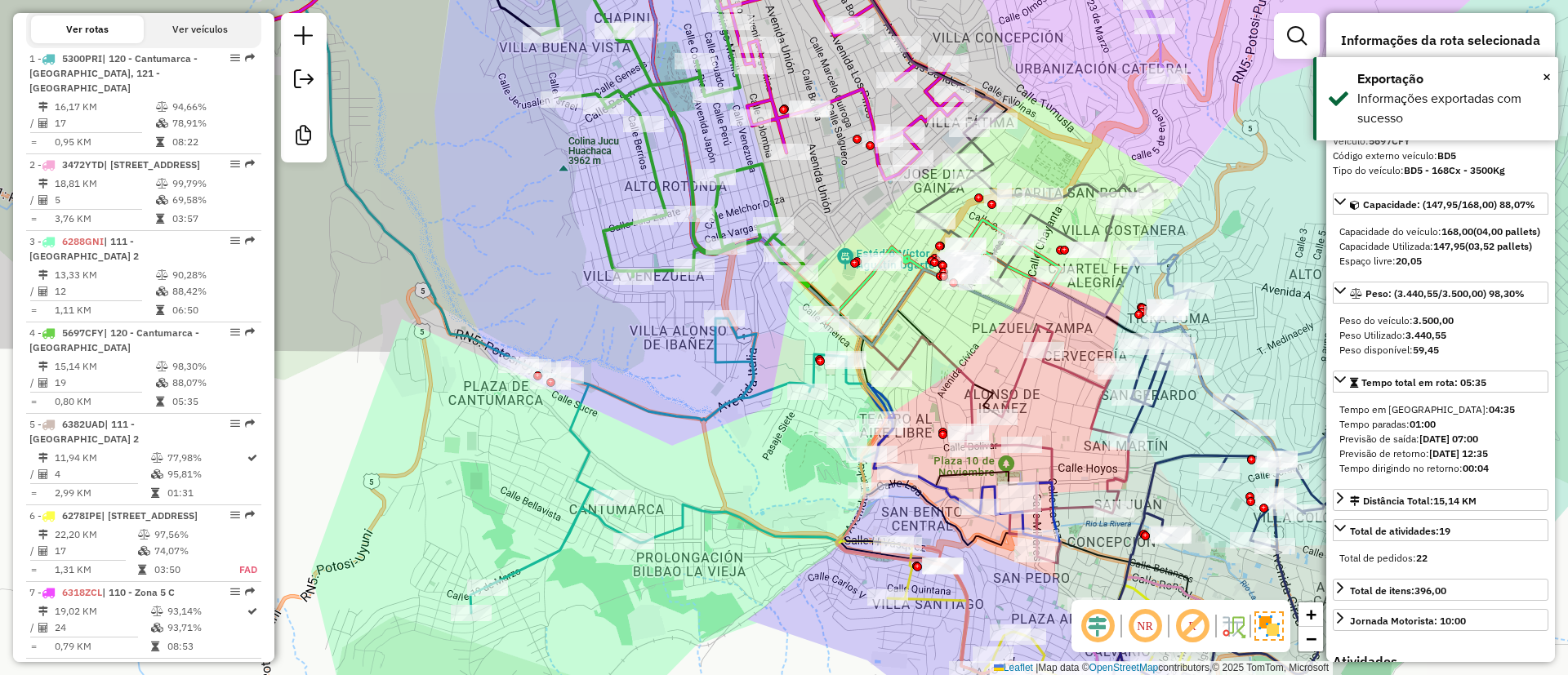
scroll to position [929, 0]
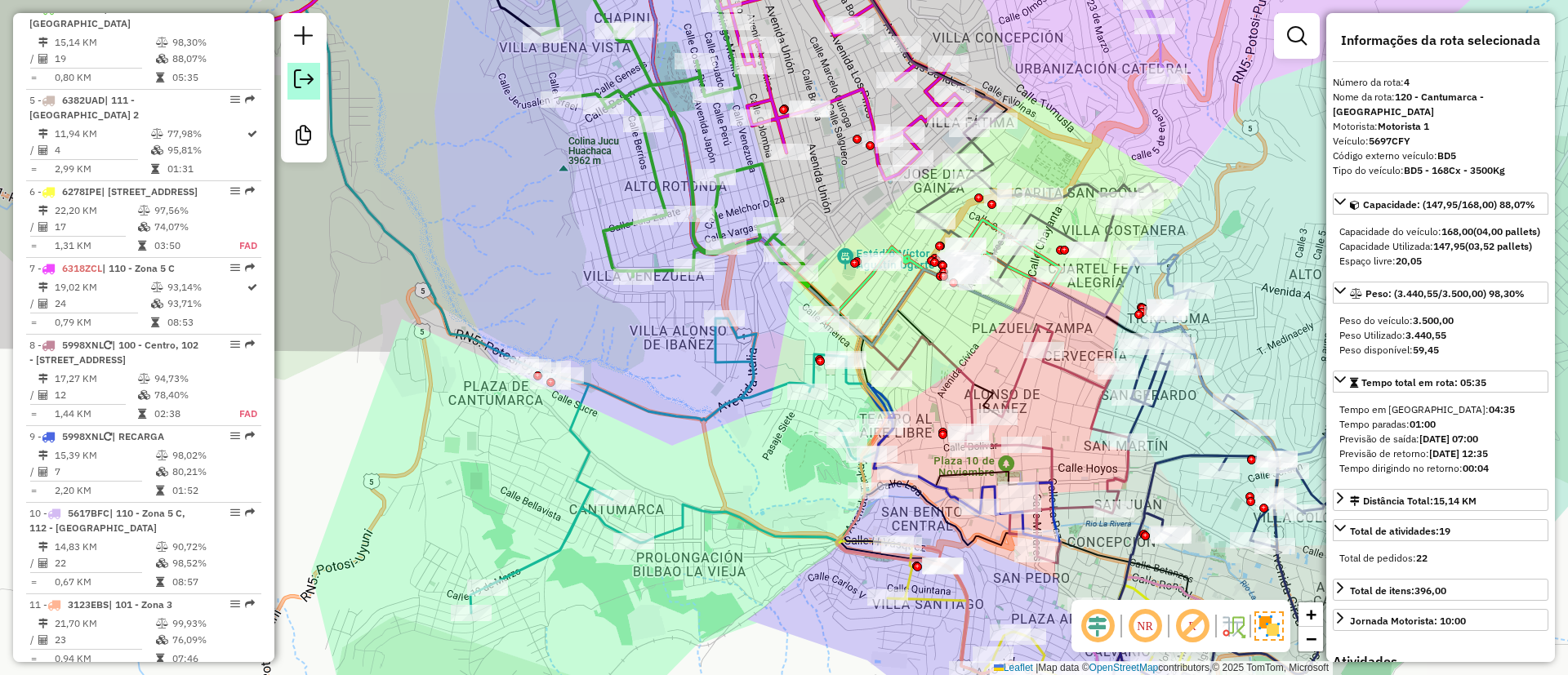
click at [305, 92] on link at bounding box center [303, 81] width 33 height 37
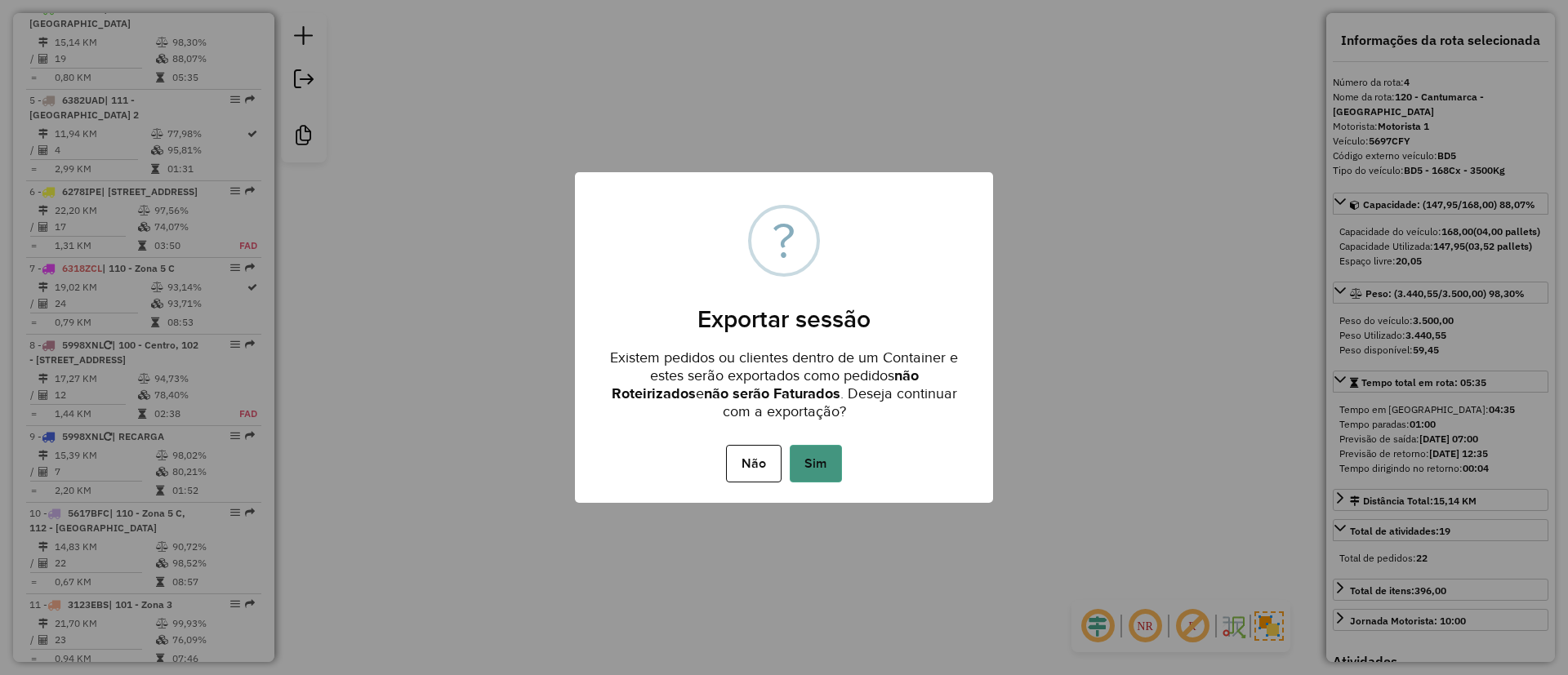
click at [808, 462] on button "Sim" at bounding box center [815, 463] width 52 height 37
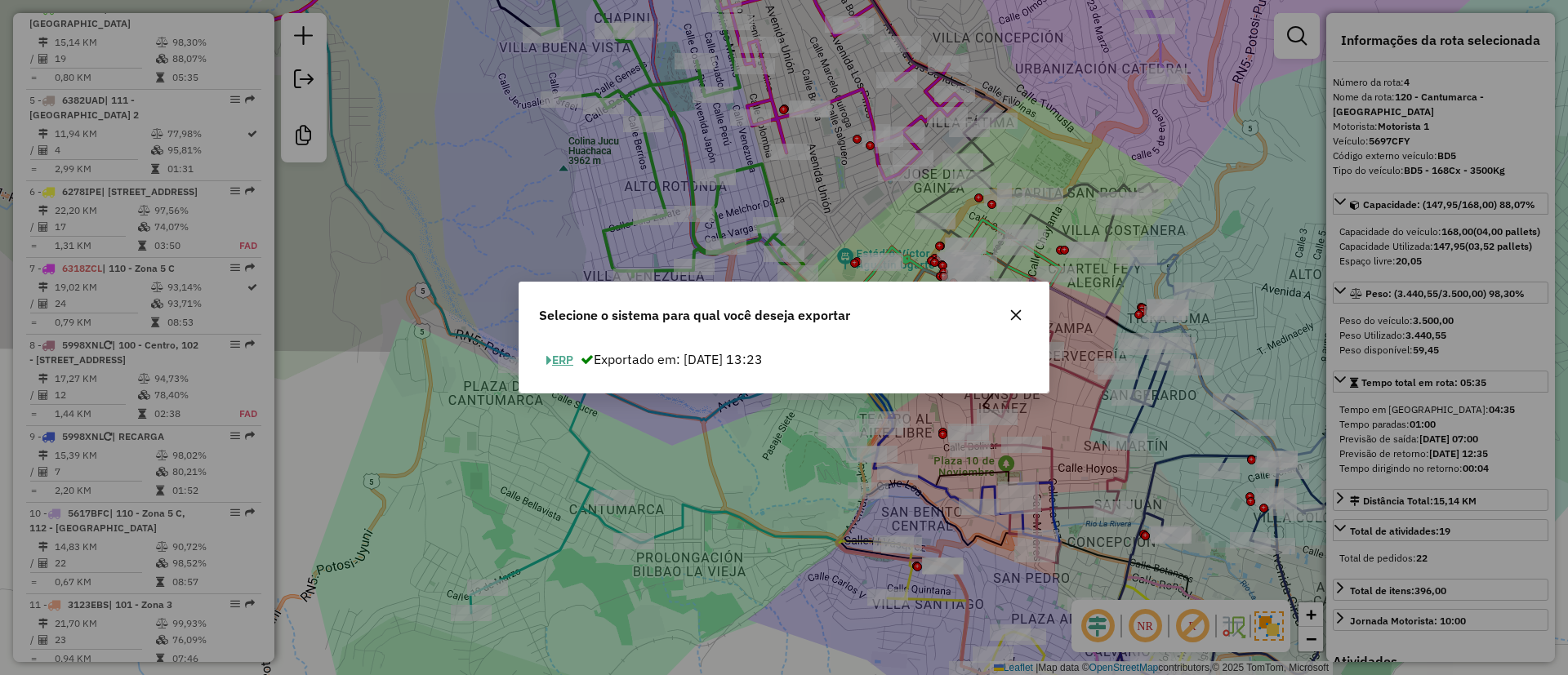
click at [561, 349] on button "ERP" at bounding box center [559, 360] width 41 height 25
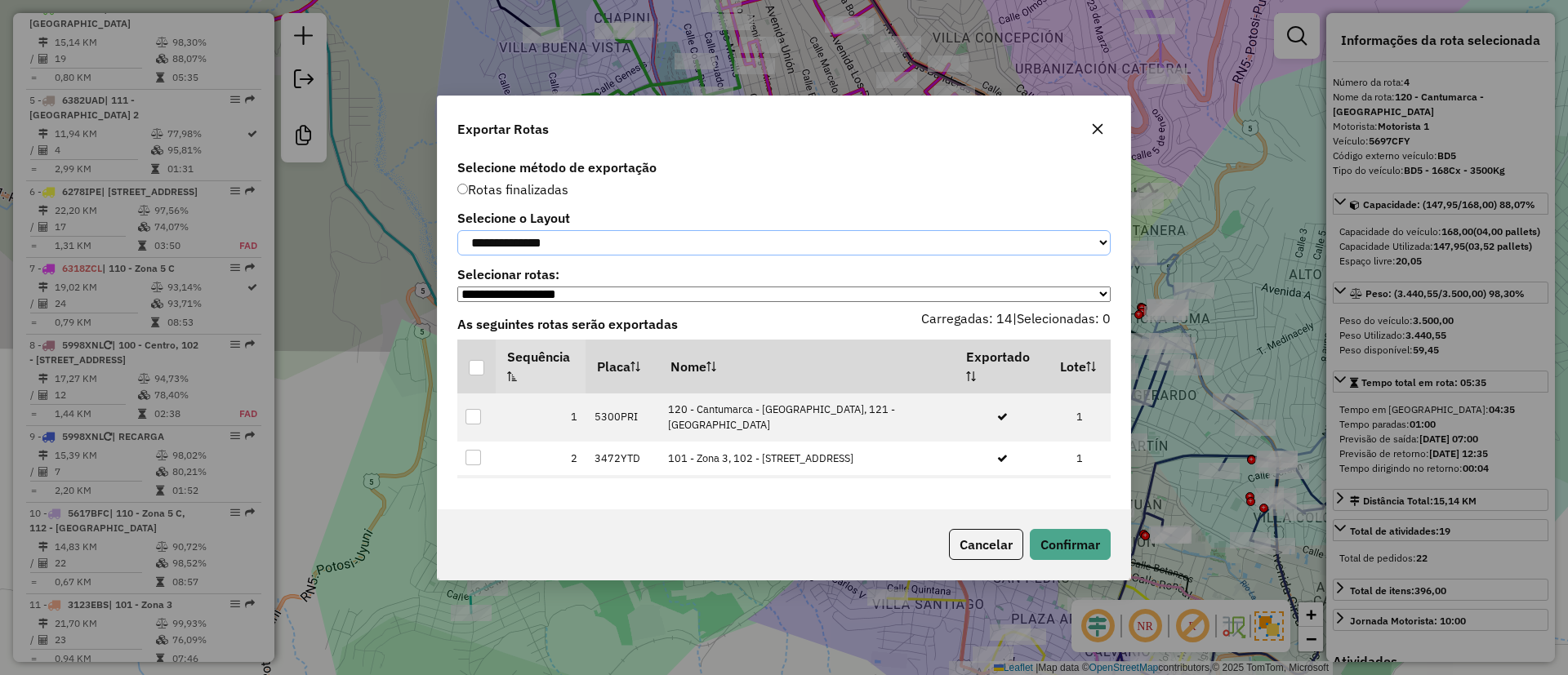
click at [567, 234] on select "**********" at bounding box center [784, 242] width 653 height 25
select select "*********"
click at [457, 230] on select "**********" at bounding box center [784, 242] width 653 height 25
click at [483, 366] on div at bounding box center [476, 368] width 16 height 16
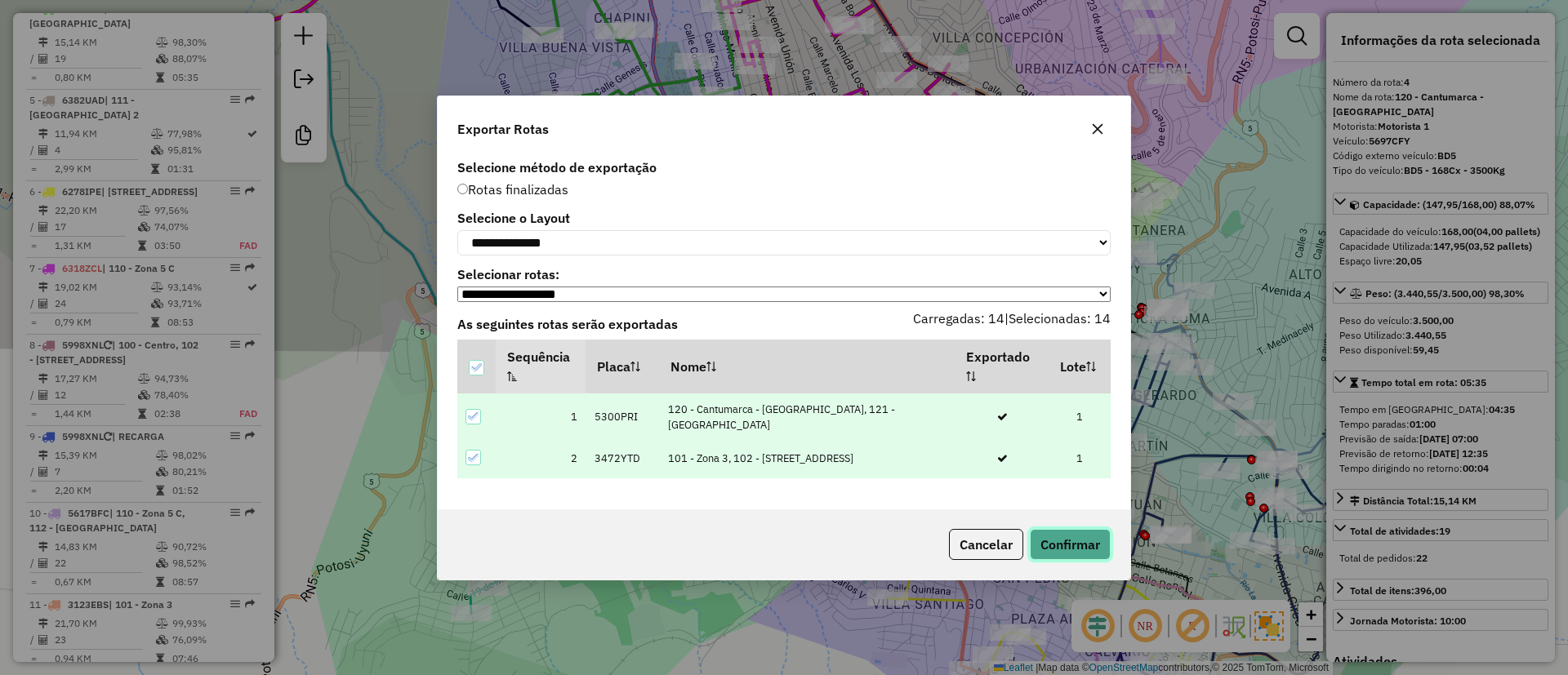
click at [1045, 542] on button "Confirmar" at bounding box center [1070, 544] width 81 height 31
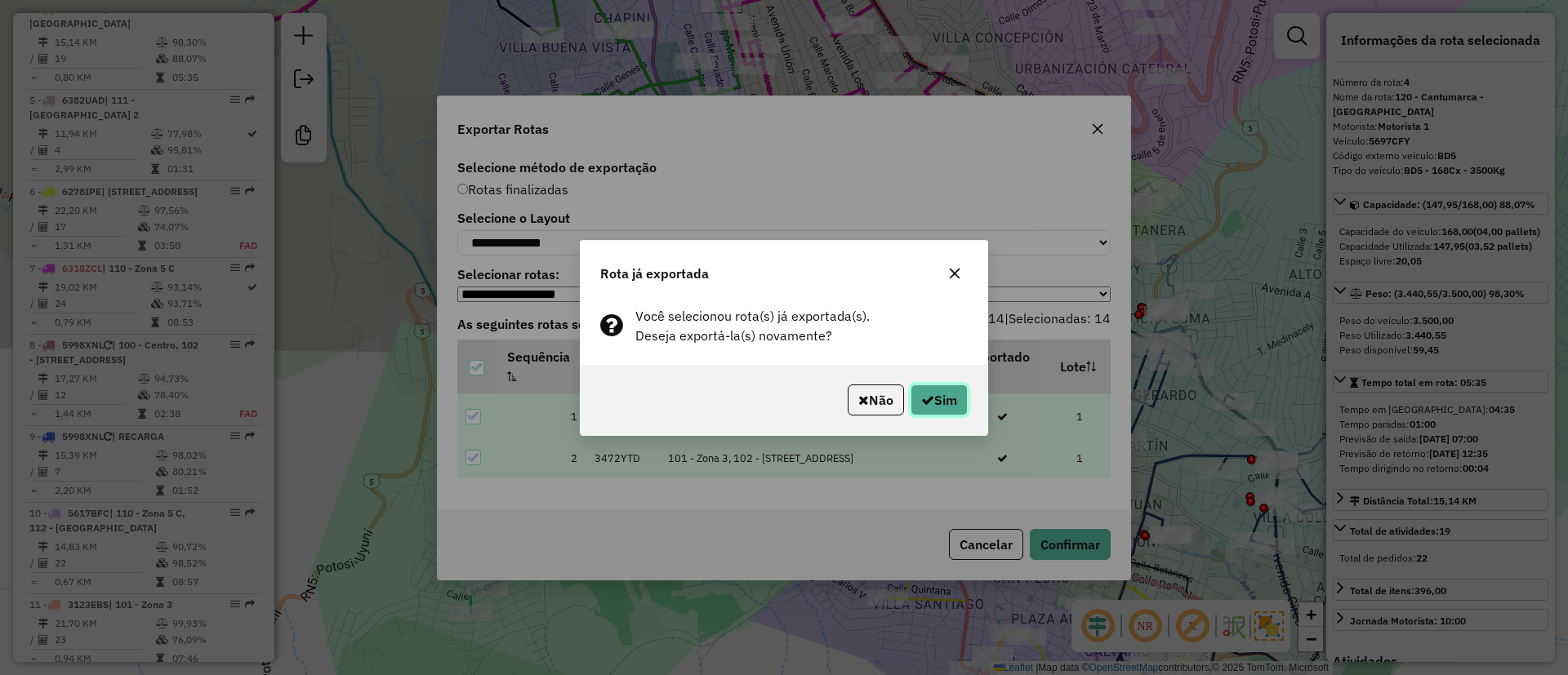
click at [947, 385] on button "Sim" at bounding box center [939, 400] width 57 height 31
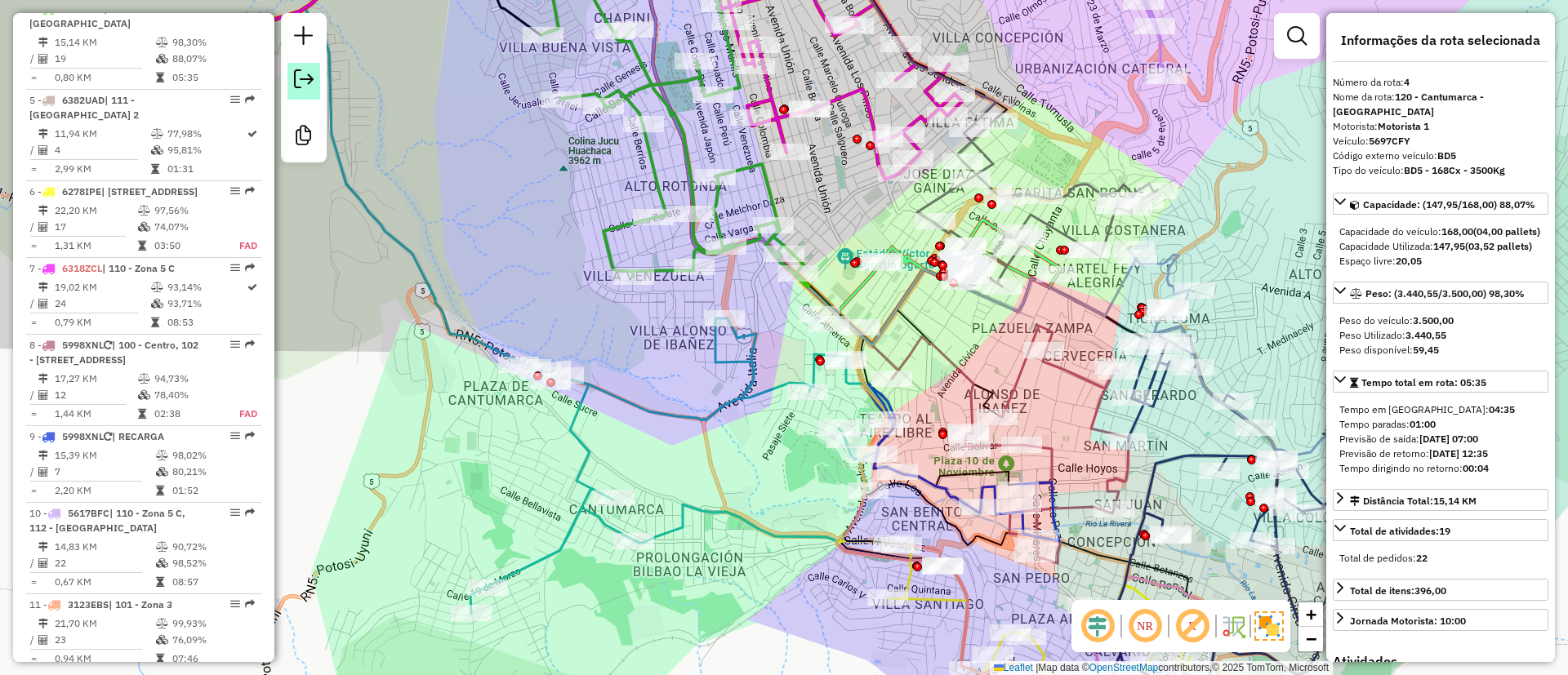
click at [295, 75] on em at bounding box center [303, 79] width 20 height 20
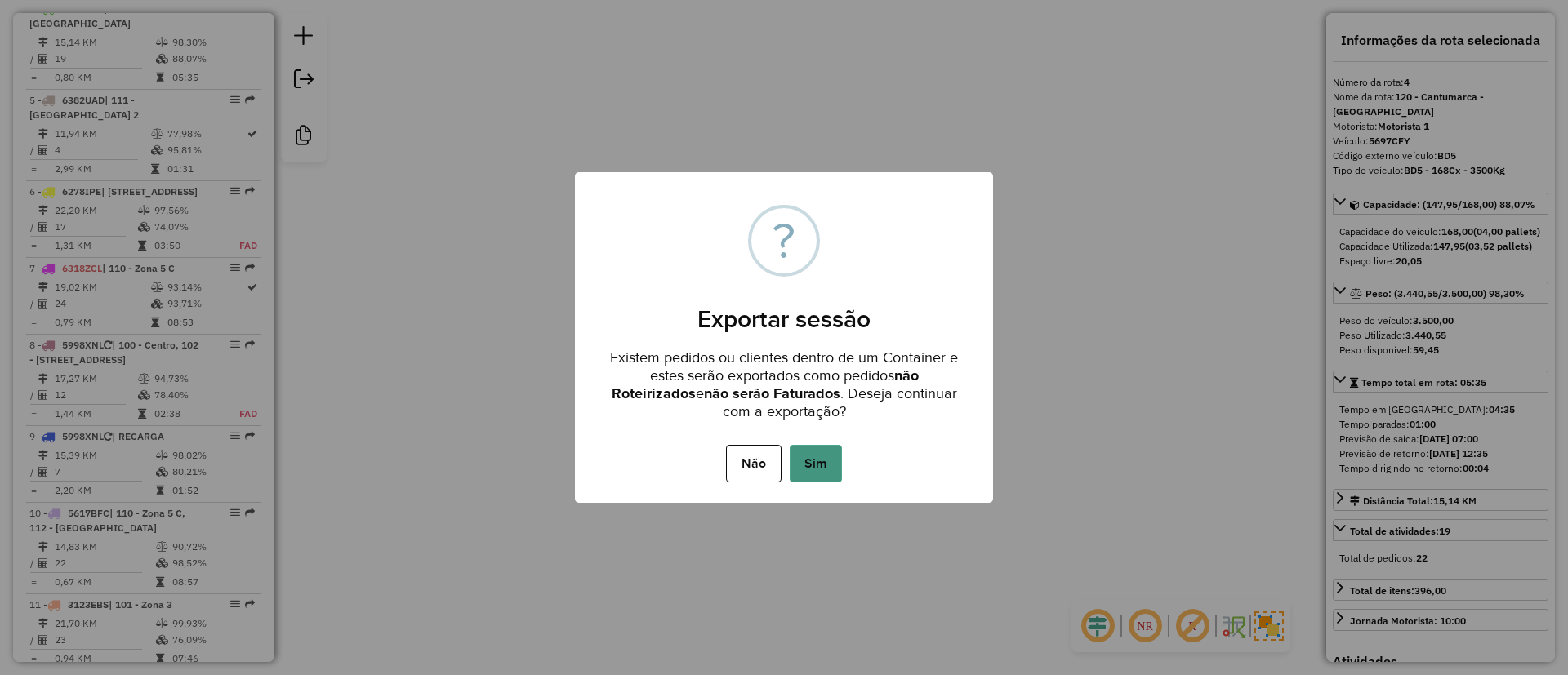
click at [805, 462] on button "Sim" at bounding box center [815, 463] width 52 height 37
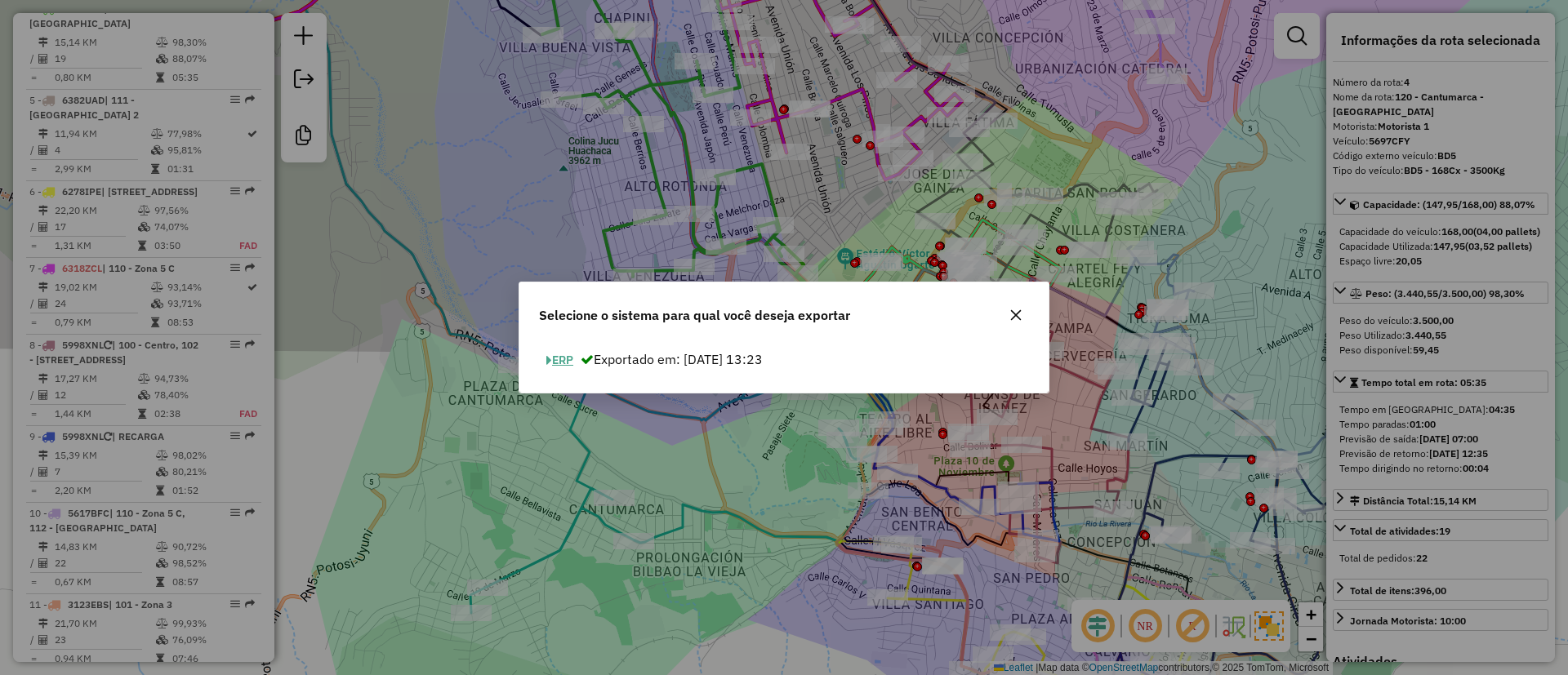
click at [568, 360] on button "ERP" at bounding box center [559, 360] width 41 height 25
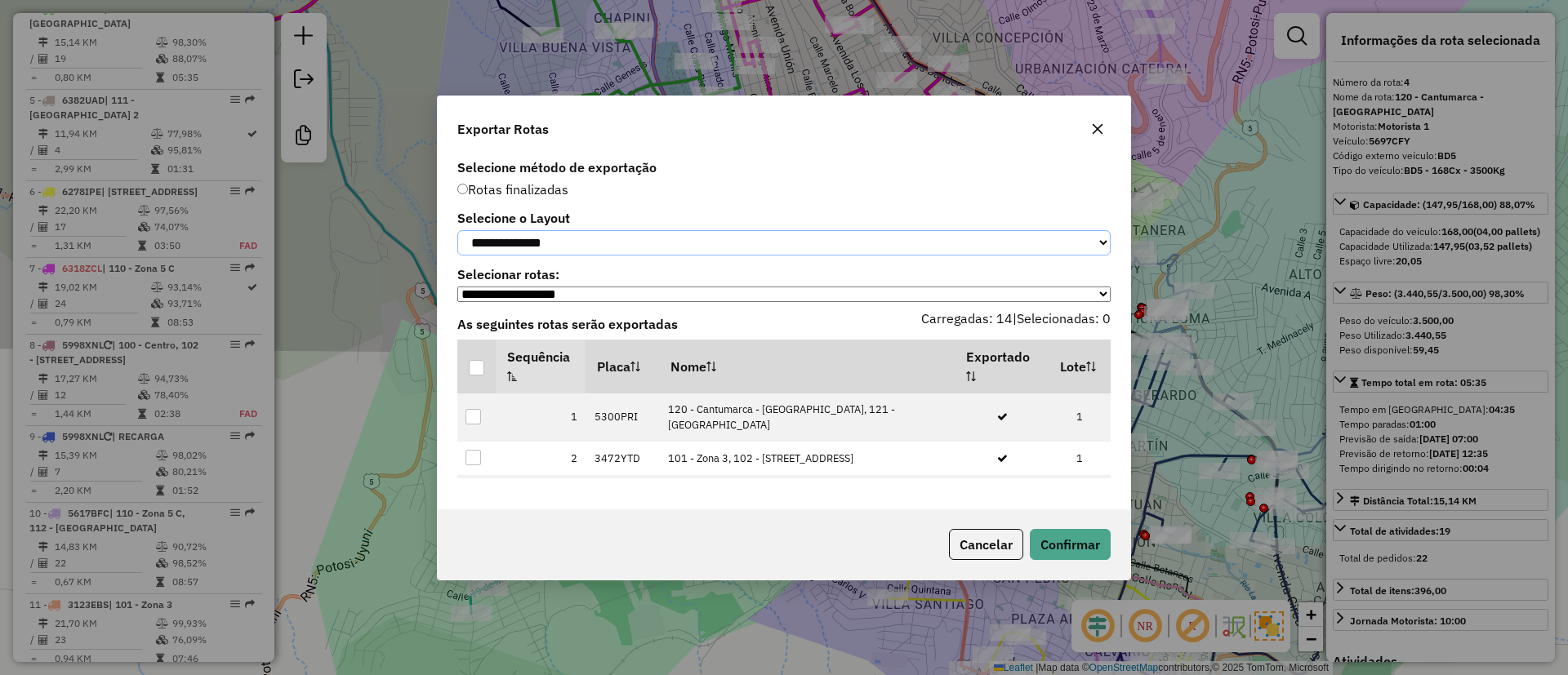
click at [557, 243] on select "**********" at bounding box center [784, 242] width 653 height 25
select select "*********"
click at [457, 230] on select "**********" at bounding box center [784, 242] width 653 height 25
click at [478, 376] on div at bounding box center [476, 368] width 16 height 16
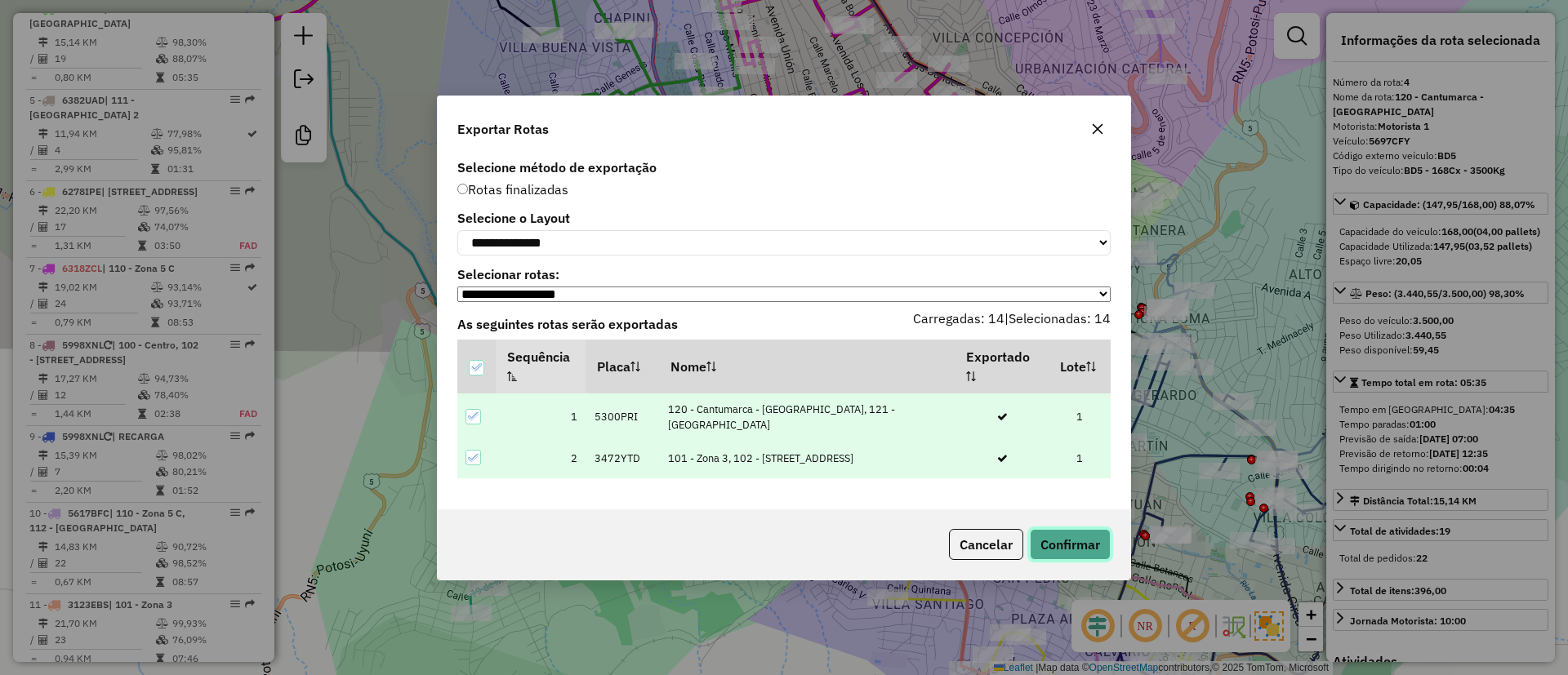
click at [1066, 539] on button "Confirmar" at bounding box center [1070, 544] width 81 height 31
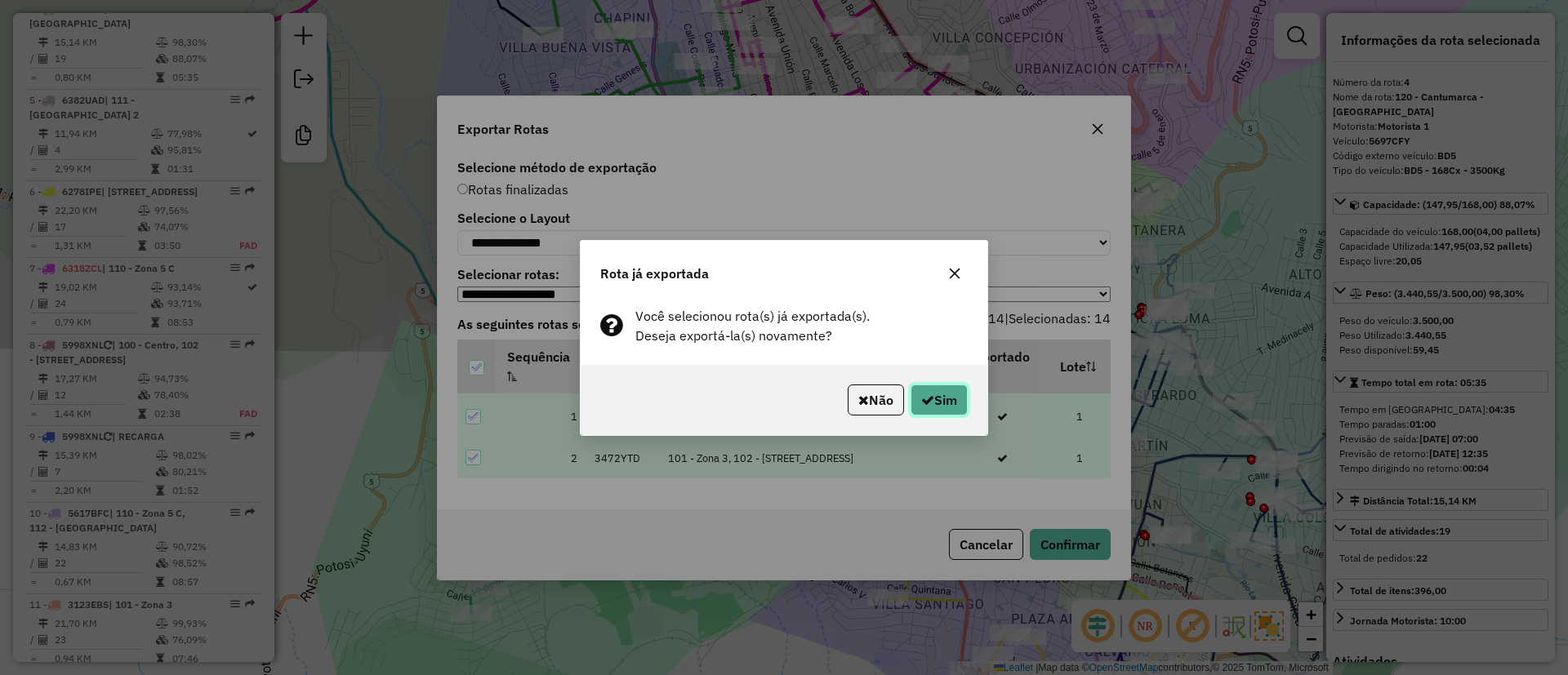
click at [933, 397] on button "Sim" at bounding box center [939, 400] width 57 height 31
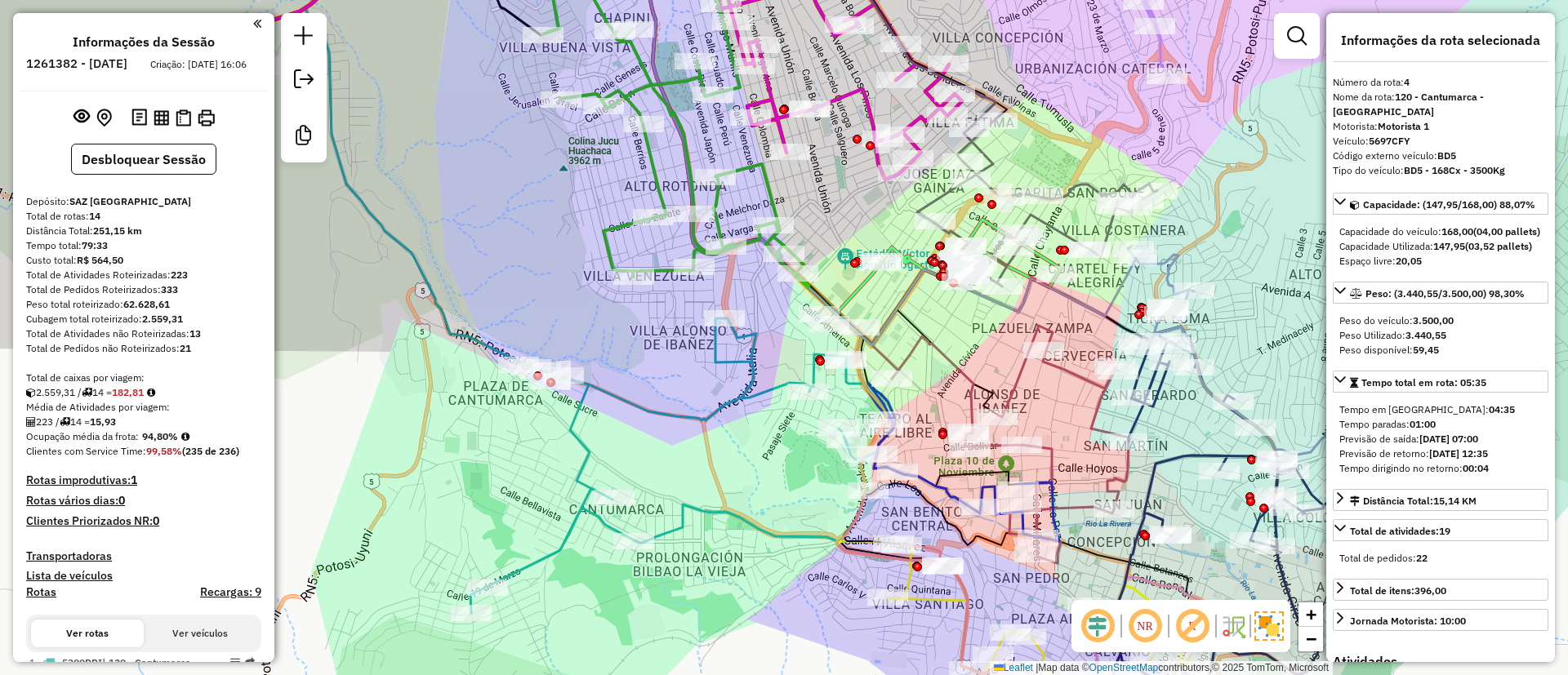
scroll to position [0, 0]
drag, startPoint x: 143, startPoint y: 447, endPoint x: 182, endPoint y: 449, distance: 39.1
click at [178, 443] on strong "94,80%" at bounding box center [160, 437] width 36 height 12
copy strong "94,80%"
drag, startPoint x: 169, startPoint y: 283, endPoint x: 198, endPoint y: 291, distance: 30.1
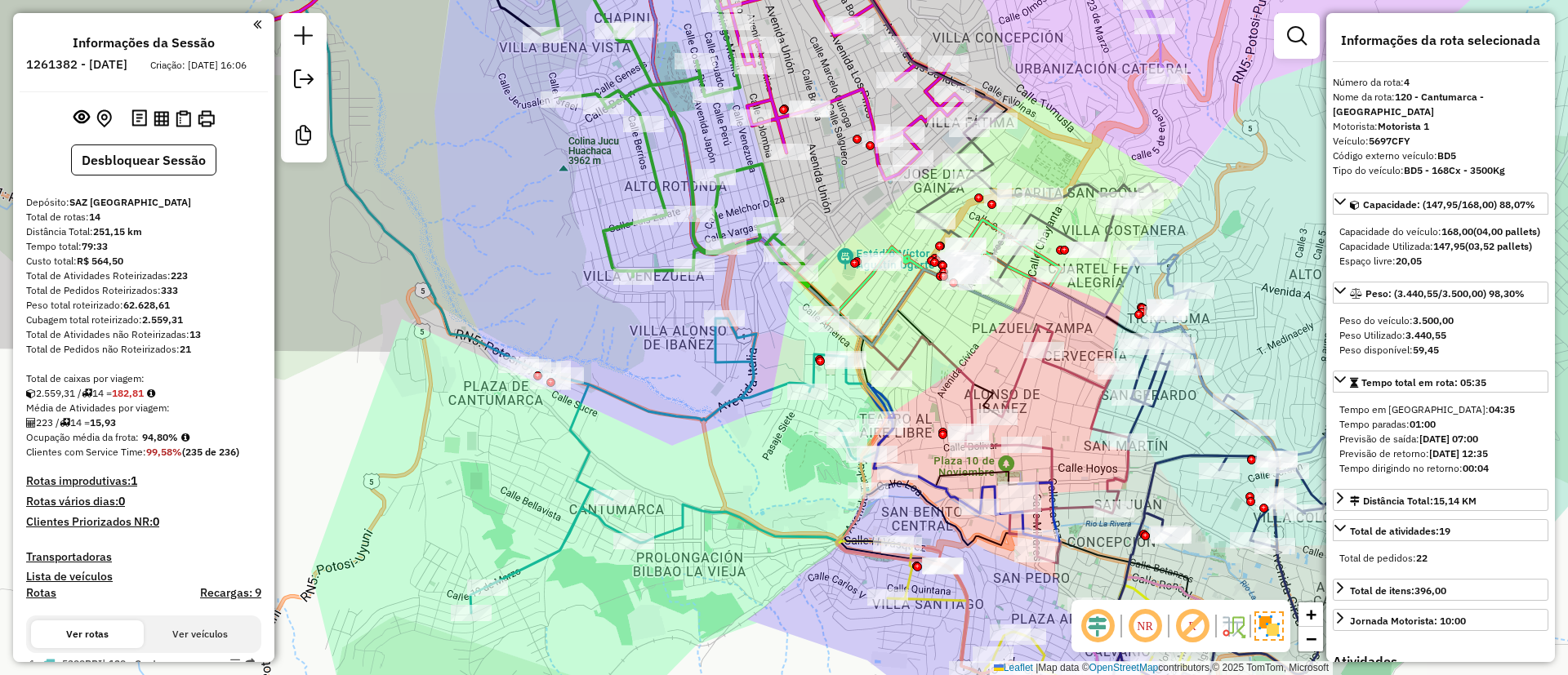
click at [198, 283] on div "Total de Atividades Roteirizadas: 223" at bounding box center [143, 276] width 235 height 15
drag, startPoint x: 206, startPoint y: 283, endPoint x: 178, endPoint y: 290, distance: 28.9
click at [178, 283] on div "Total de Atividades Roteirizadas: 223" at bounding box center [143, 276] width 235 height 15
click at [190, 283] on div "Total de Atividades Roteirizadas: 223" at bounding box center [143, 276] width 235 height 15
drag, startPoint x: 194, startPoint y: 293, endPoint x: 169, endPoint y: 283, distance: 26.9
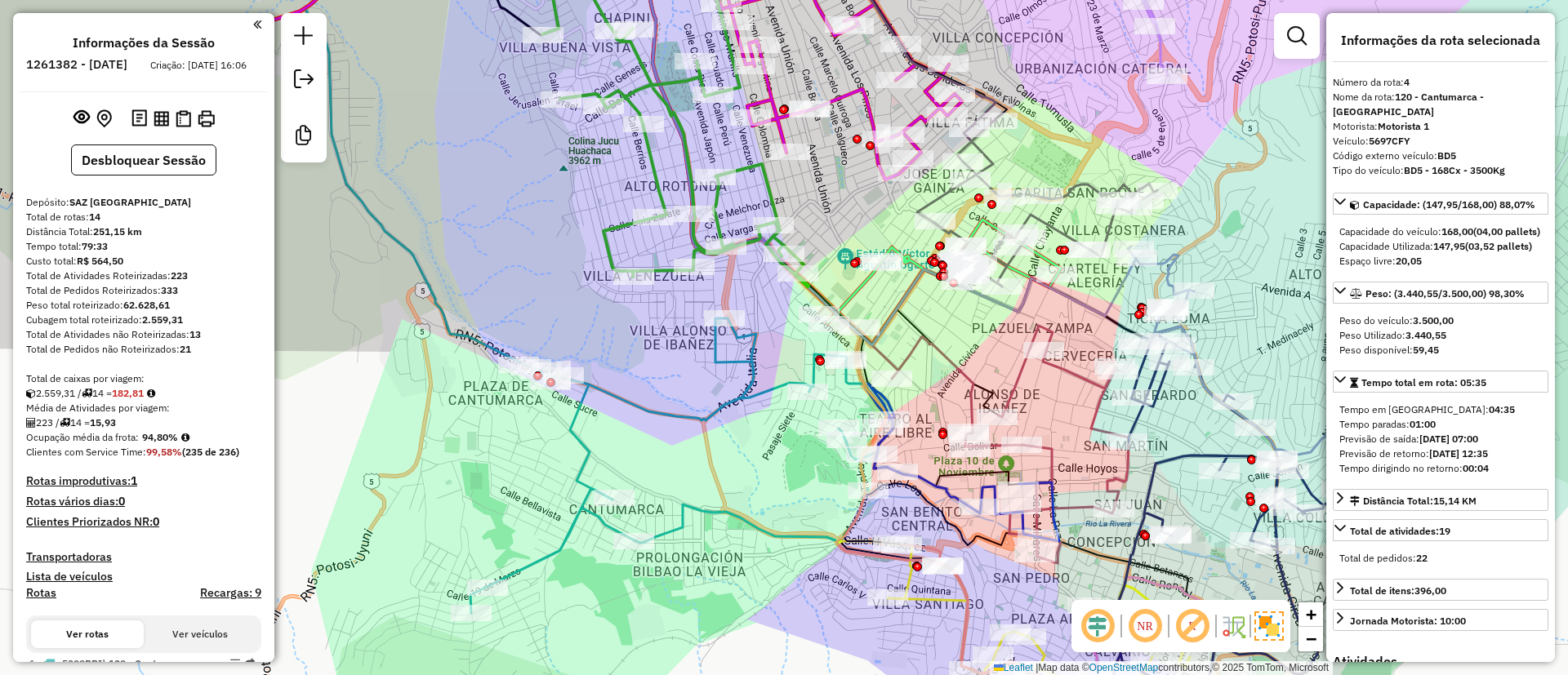
click at [169, 283] on div "Total de Atividades Roteirizadas: 223" at bounding box center [143, 276] width 235 height 15
copy div "223"
drag, startPoint x: 99, startPoint y: 435, endPoint x: 157, endPoint y: 438, distance: 58.1
click at [157, 430] on div "223 / 14 = 15,93" at bounding box center [143, 423] width 235 height 15
copy strong "15,93"
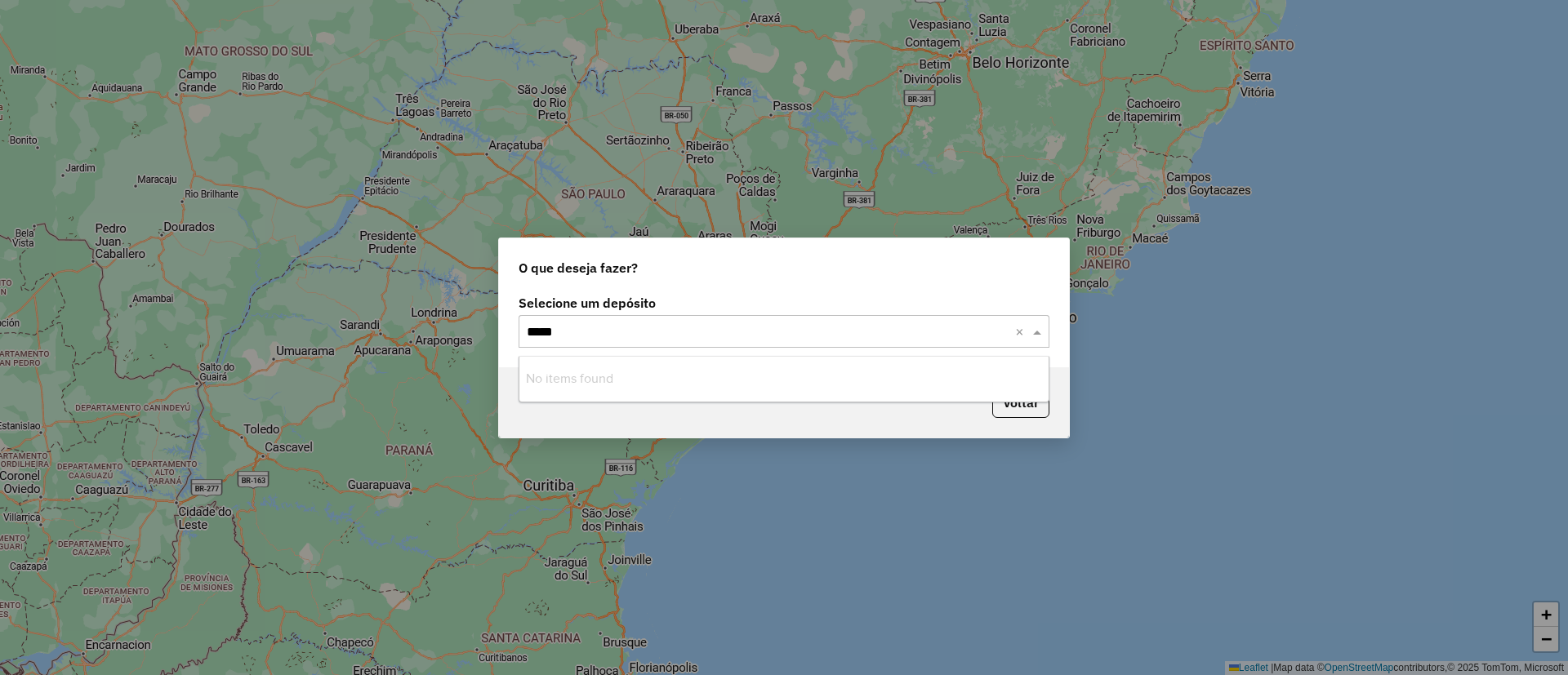
type input "***"
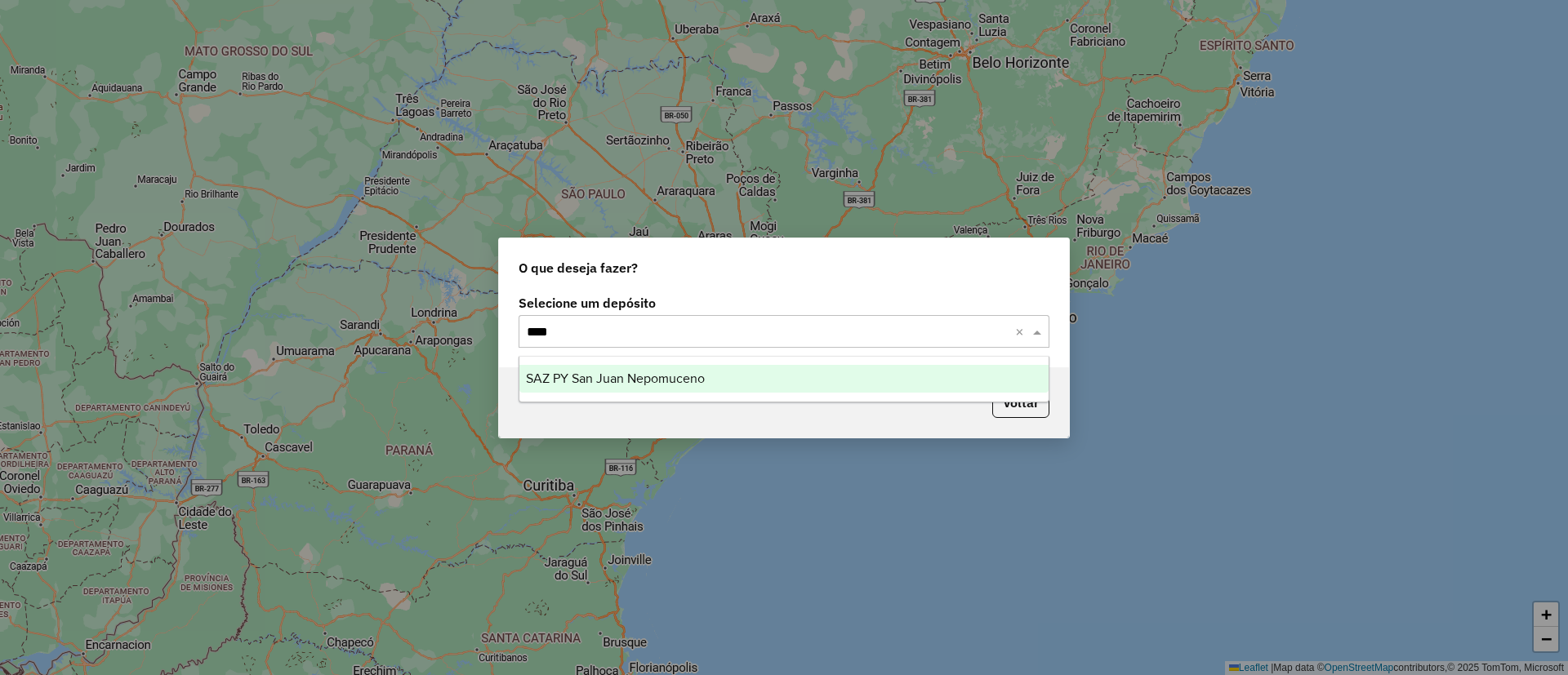
click at [765, 369] on div "SAZ PY San Juan Nepomuceno" at bounding box center [784, 379] width 529 height 28
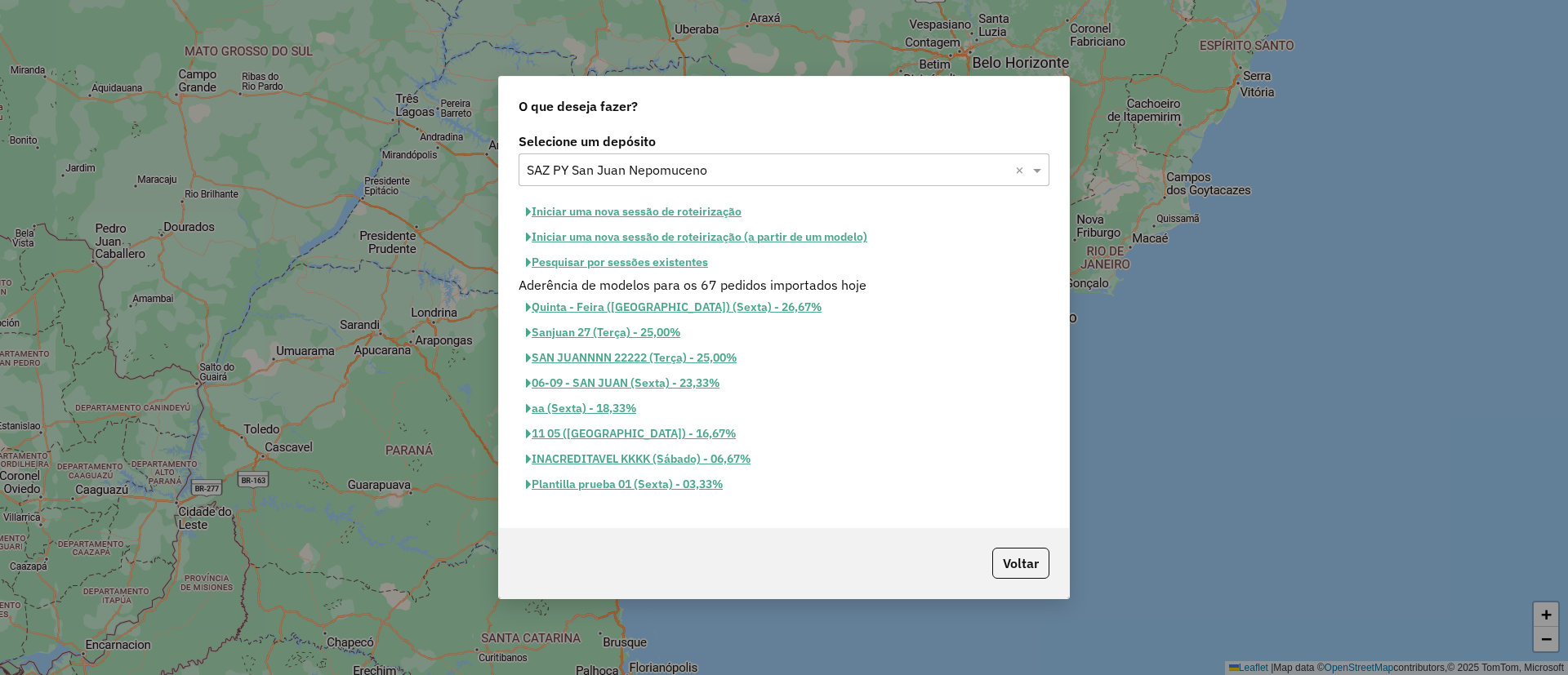
click at [613, 202] on button "Iniciar uma nova sessão de roteirização" at bounding box center [634, 211] width 230 height 25
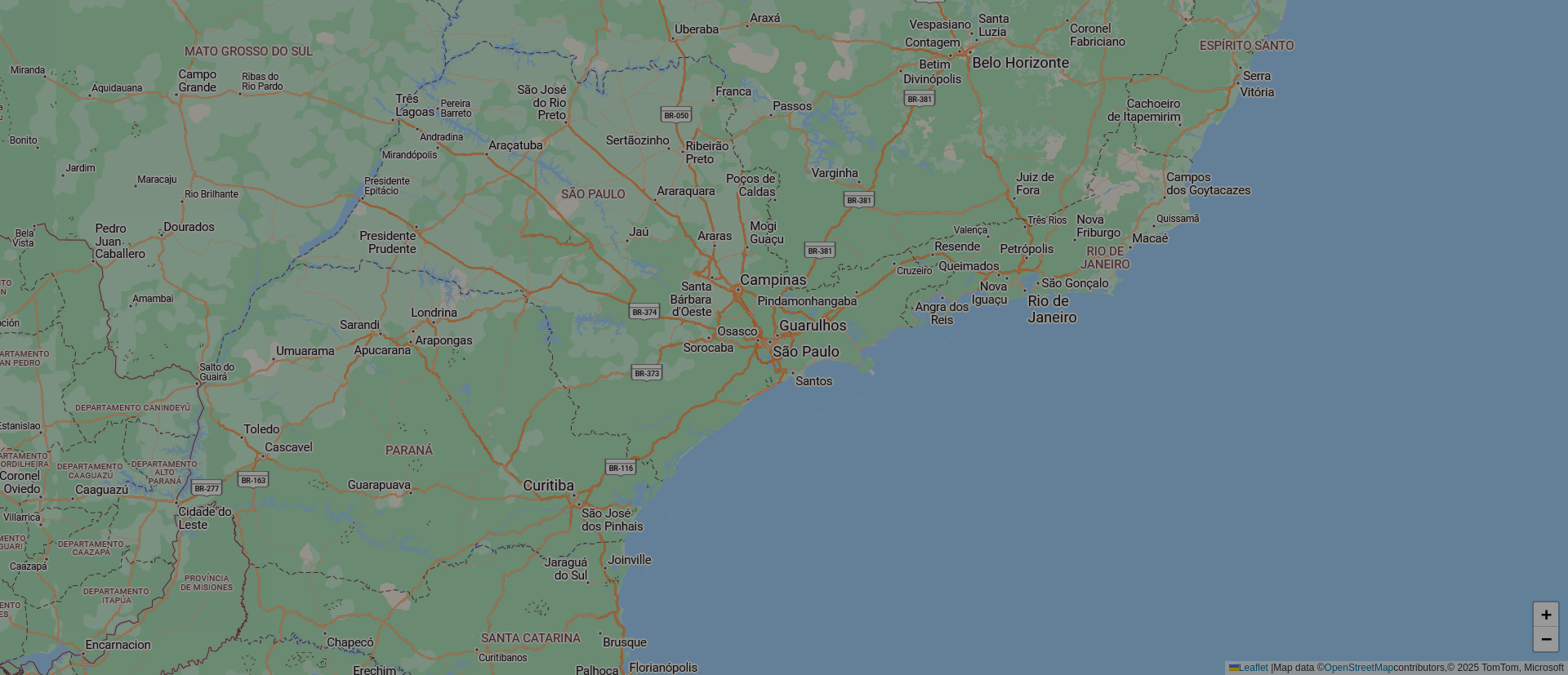
select select "*"
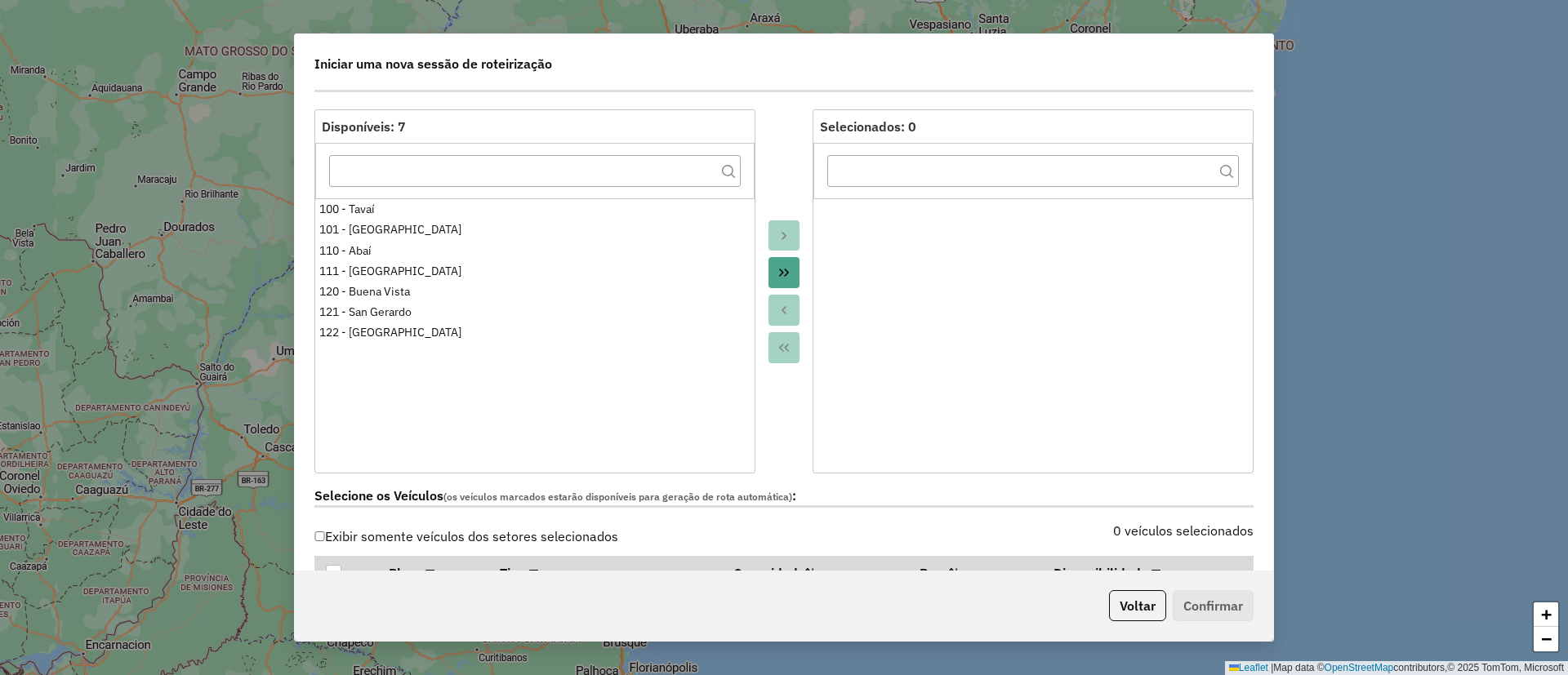
scroll to position [245, 0]
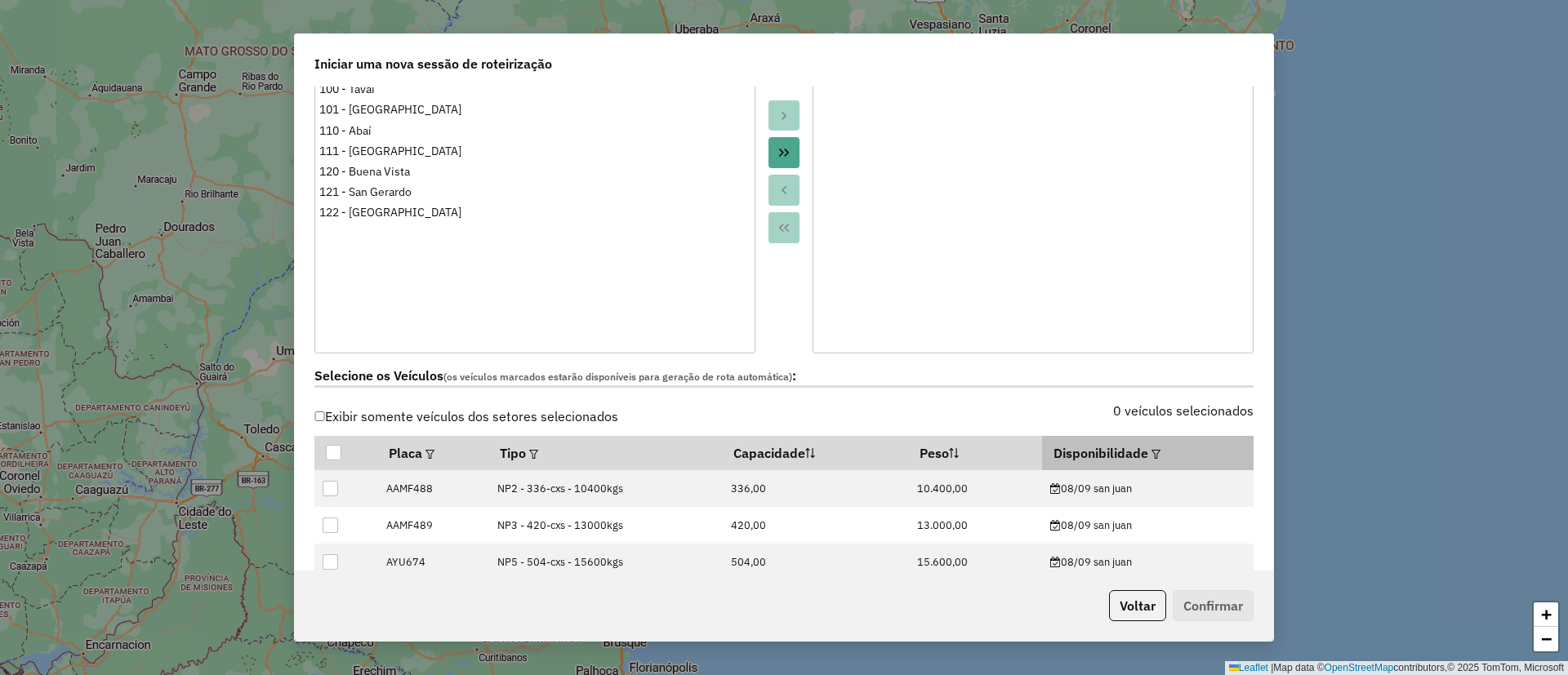
click at [1151, 448] on div at bounding box center [1154, 453] width 12 height 20
click at [1151, 451] on em at bounding box center [1156, 454] width 9 height 9
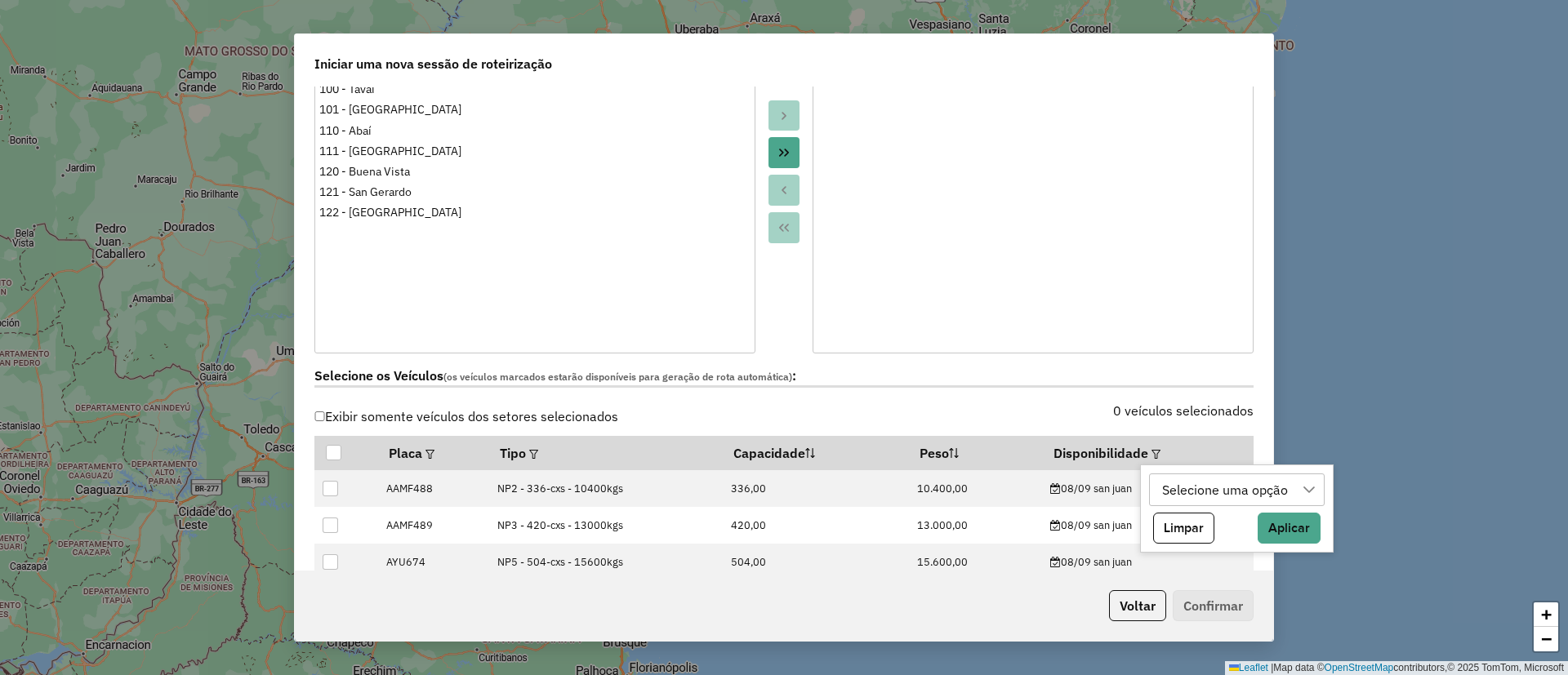
click at [1174, 471] on div "Selecione uma opção Limpar Aplicar" at bounding box center [1237, 508] width 194 height 88
click at [1189, 500] on div "Selecione uma opção" at bounding box center [1225, 490] width 137 height 31
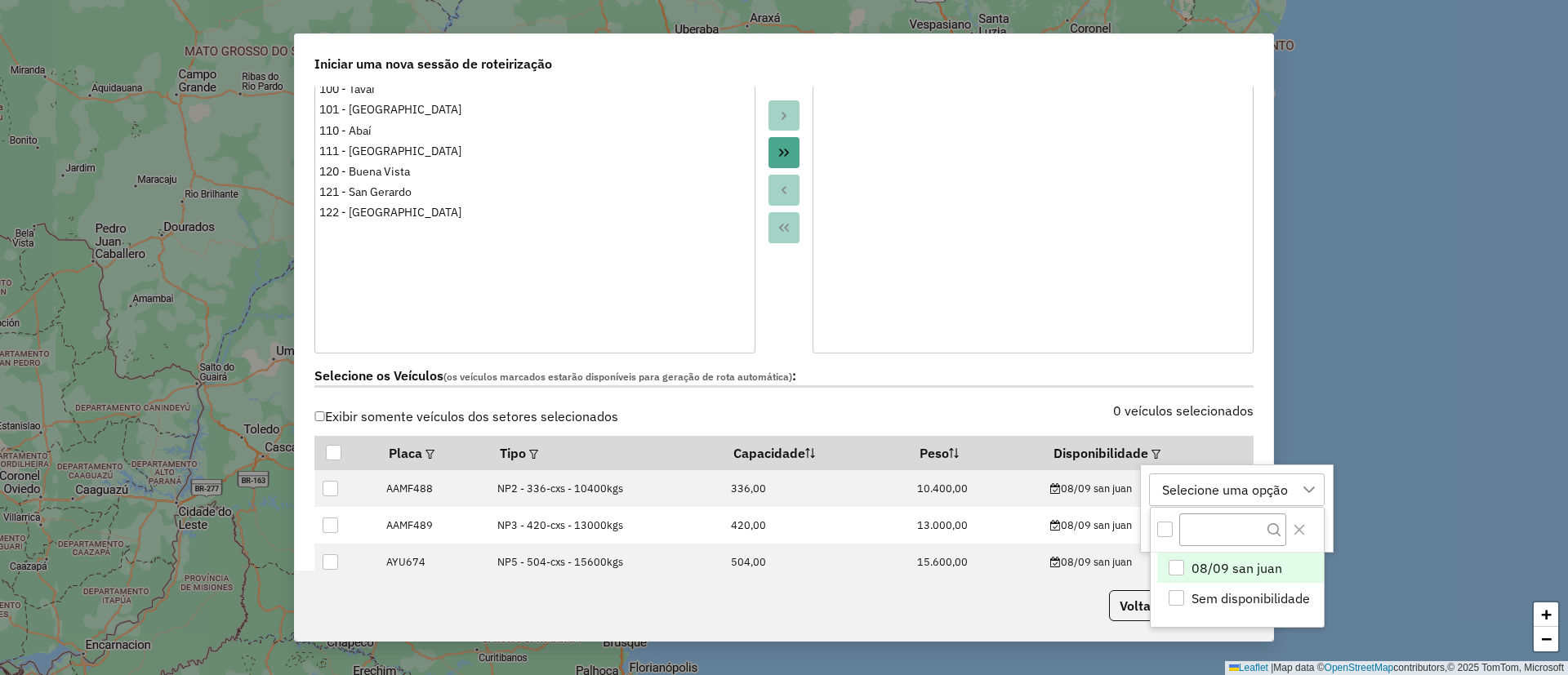
click at [1214, 565] on span "08/09 san juan" at bounding box center [1236, 568] width 91 height 20
click at [1293, 536] on icon "Close" at bounding box center [1298, 529] width 13 height 13
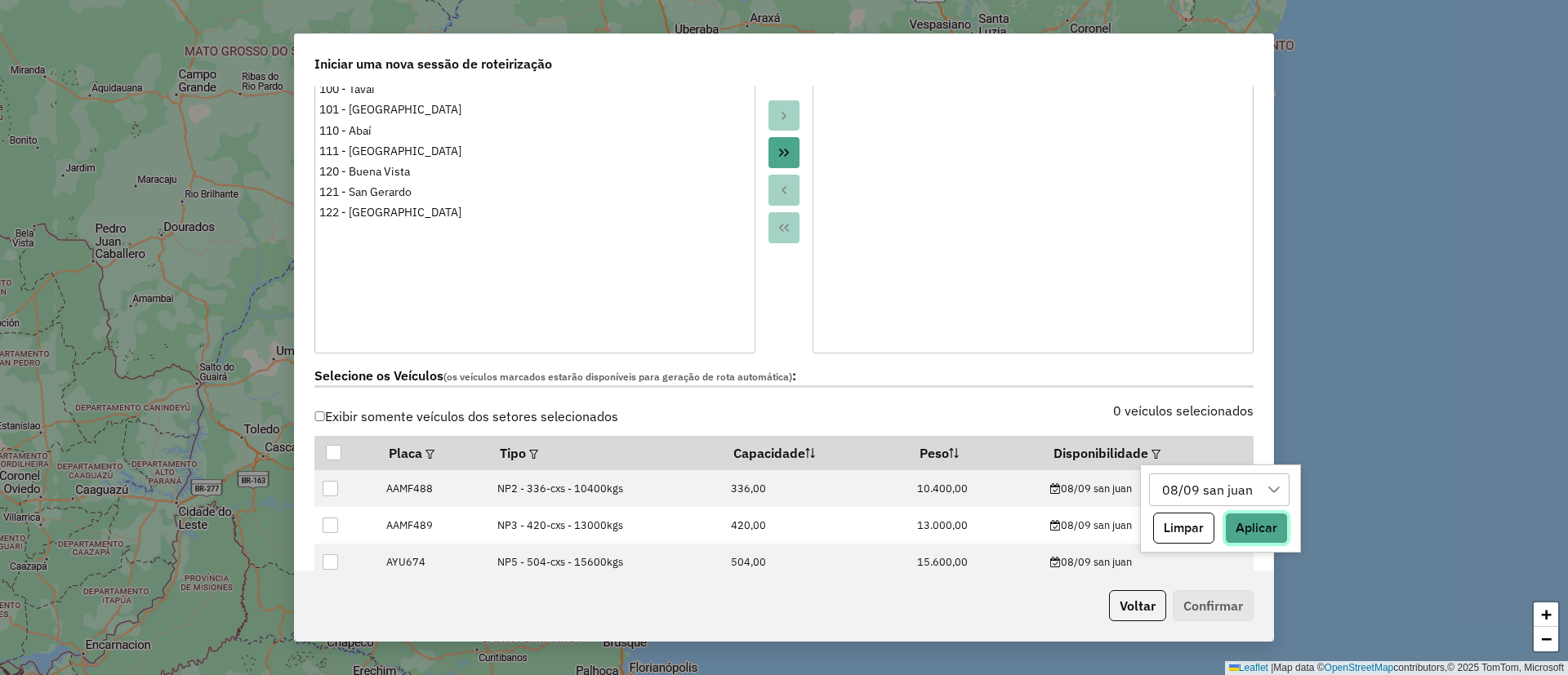
drag, startPoint x: 1257, startPoint y: 518, endPoint x: 1133, endPoint y: 400, distance: 171.2
click at [1257, 517] on button "Aplicar" at bounding box center [1256, 528] width 63 height 31
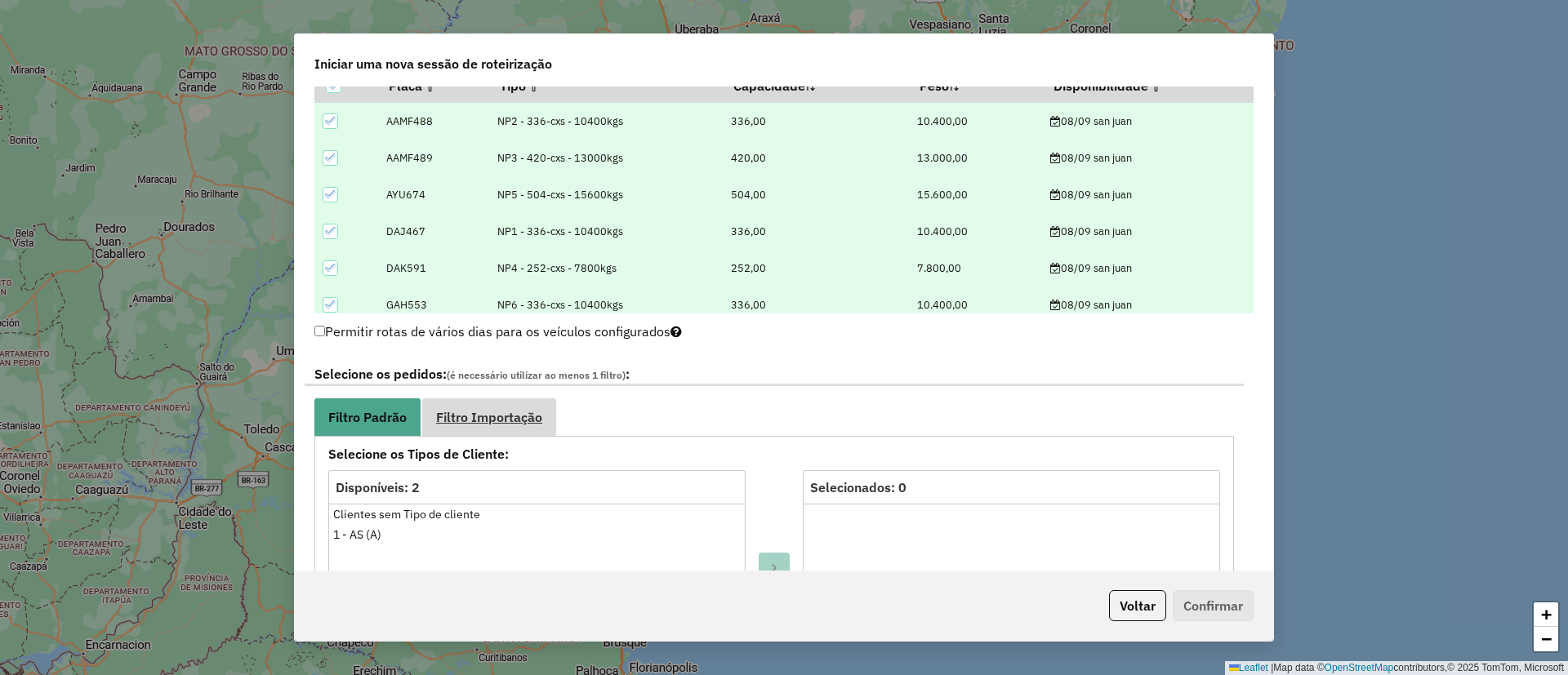
click at [455, 417] on span "Filtro Importação" at bounding box center [488, 417] width 106 height 13
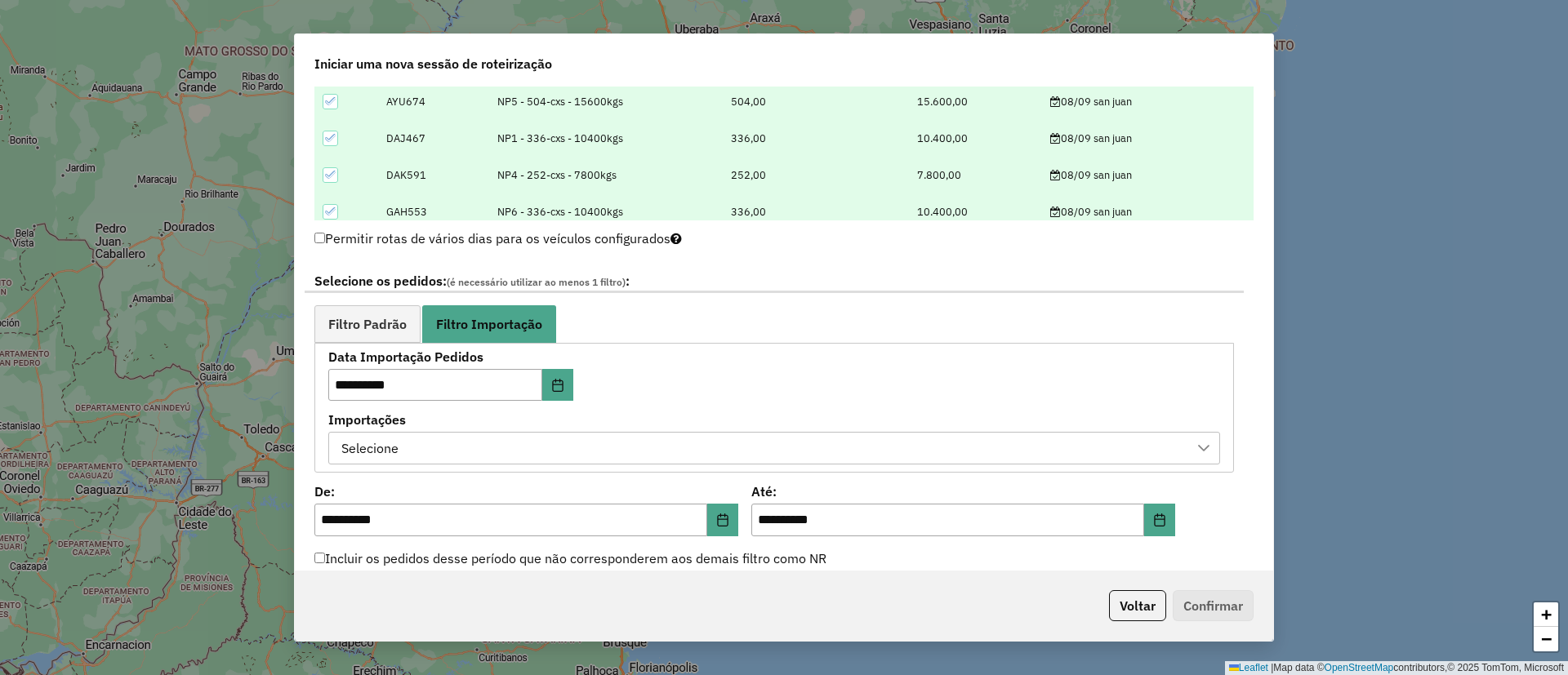
scroll to position [735, 0]
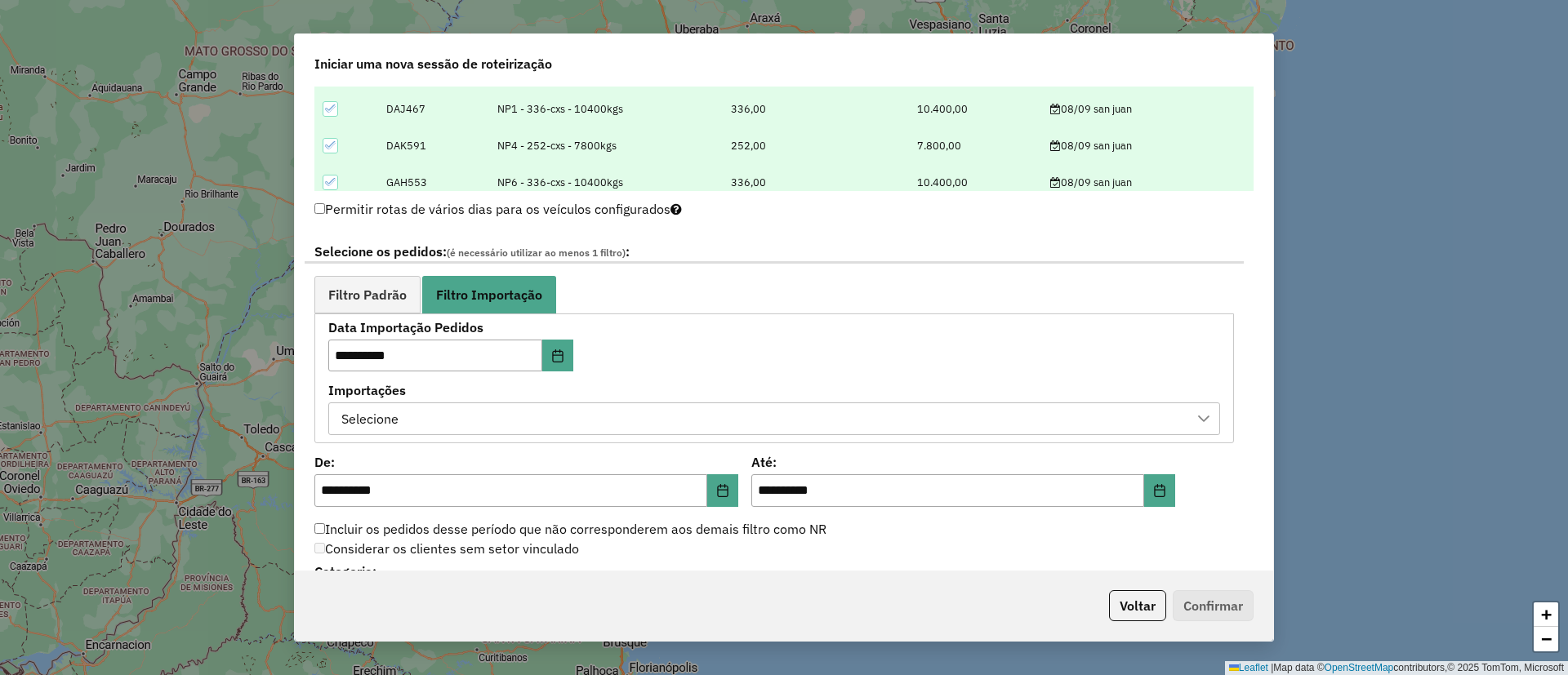
drag, startPoint x: 521, startPoint y: 422, endPoint x: 510, endPoint y: 434, distance: 16.3
click at [520, 423] on div "Selecione" at bounding box center [762, 419] width 852 height 31
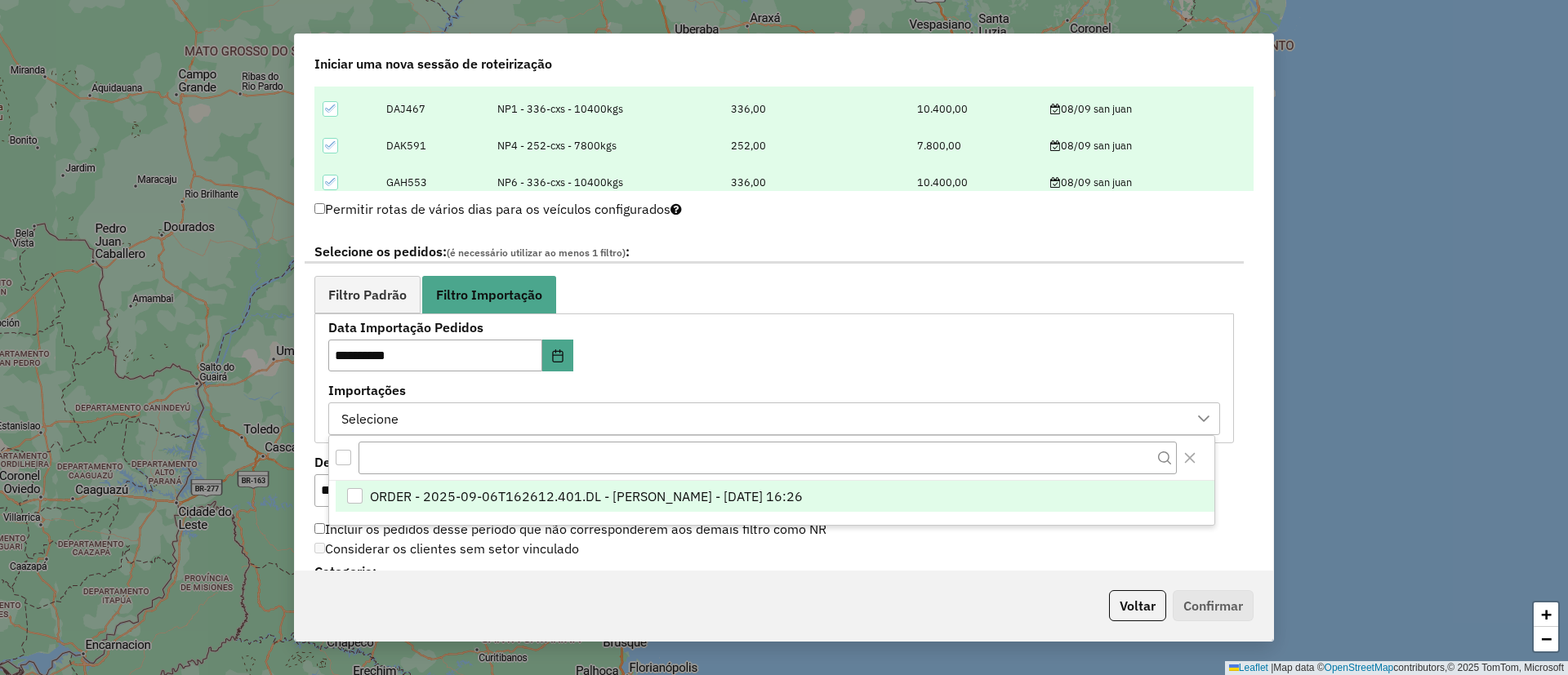
click at [508, 491] on span "ORDER - 2025-09-06T162612.401.DL - [PERSON_NAME] - [DATE] 16:26" at bounding box center [586, 496] width 433 height 20
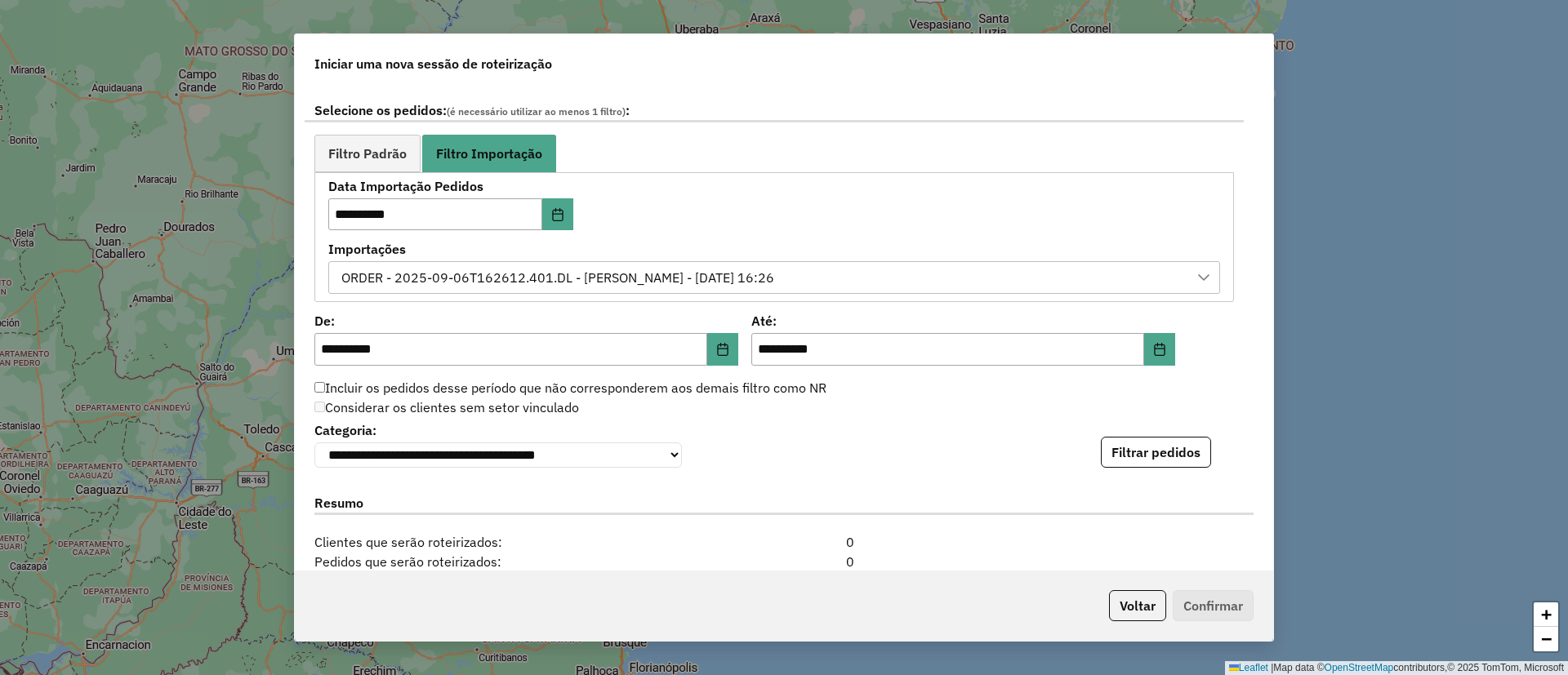
scroll to position [980, 0]
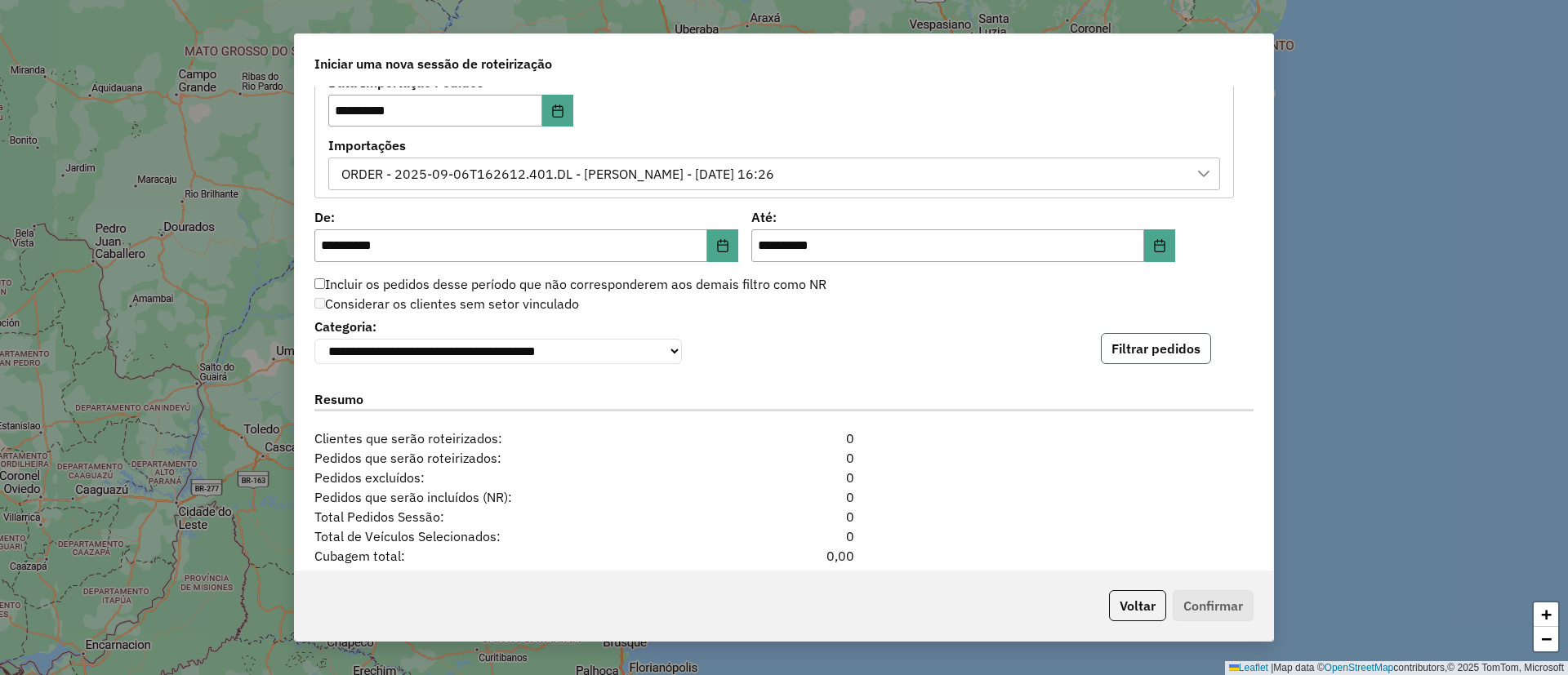
click at [1138, 346] on button "Filtrar pedidos" at bounding box center [1156, 348] width 111 height 31
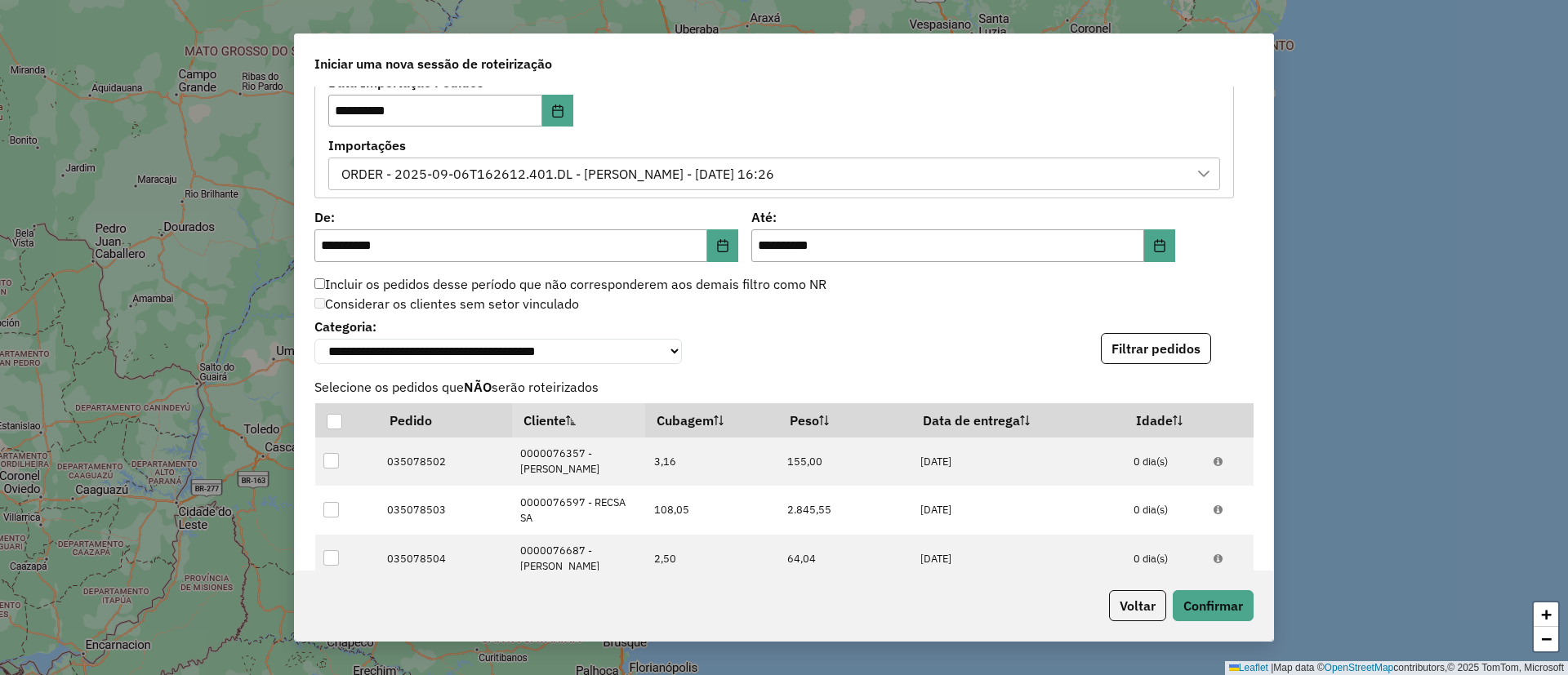
scroll to position [1484, 0]
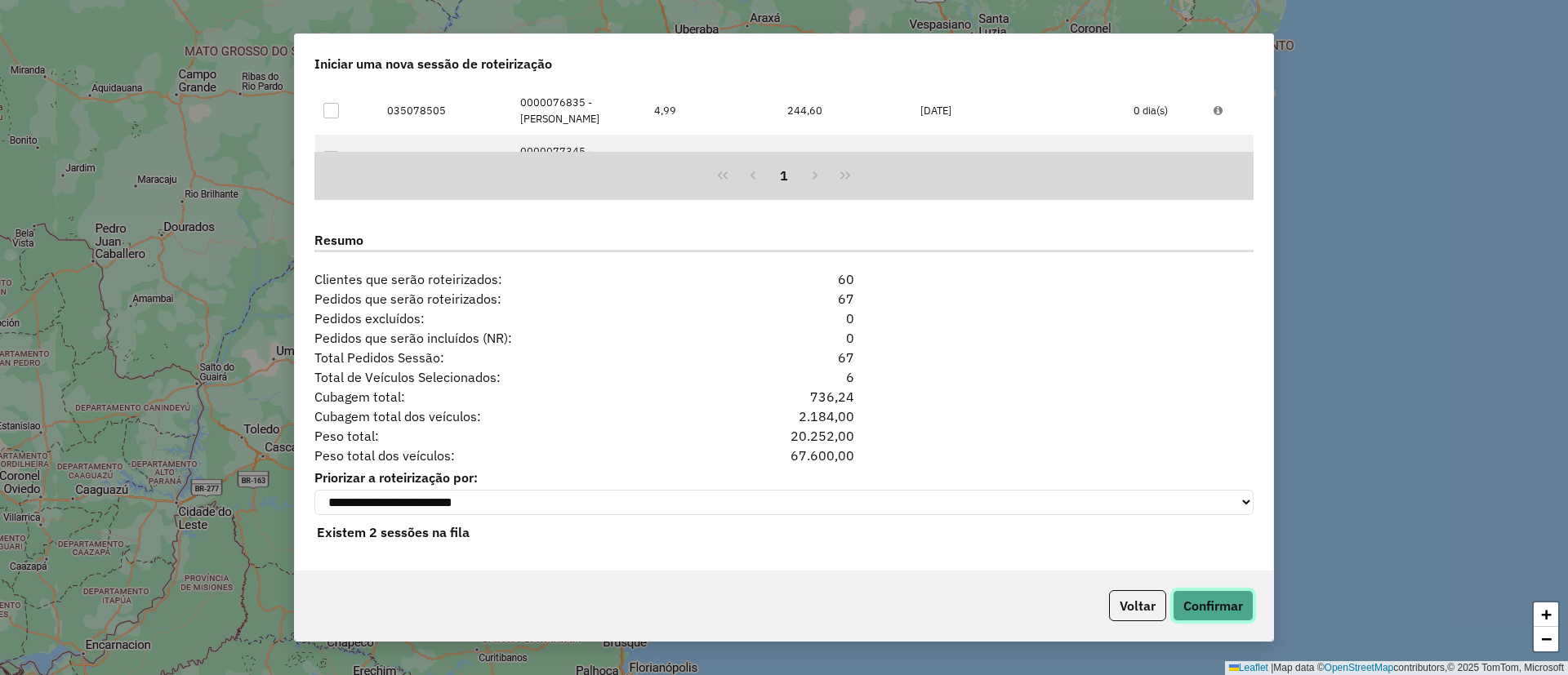
click at [1235, 601] on button "Confirmar" at bounding box center [1213, 606] width 81 height 31
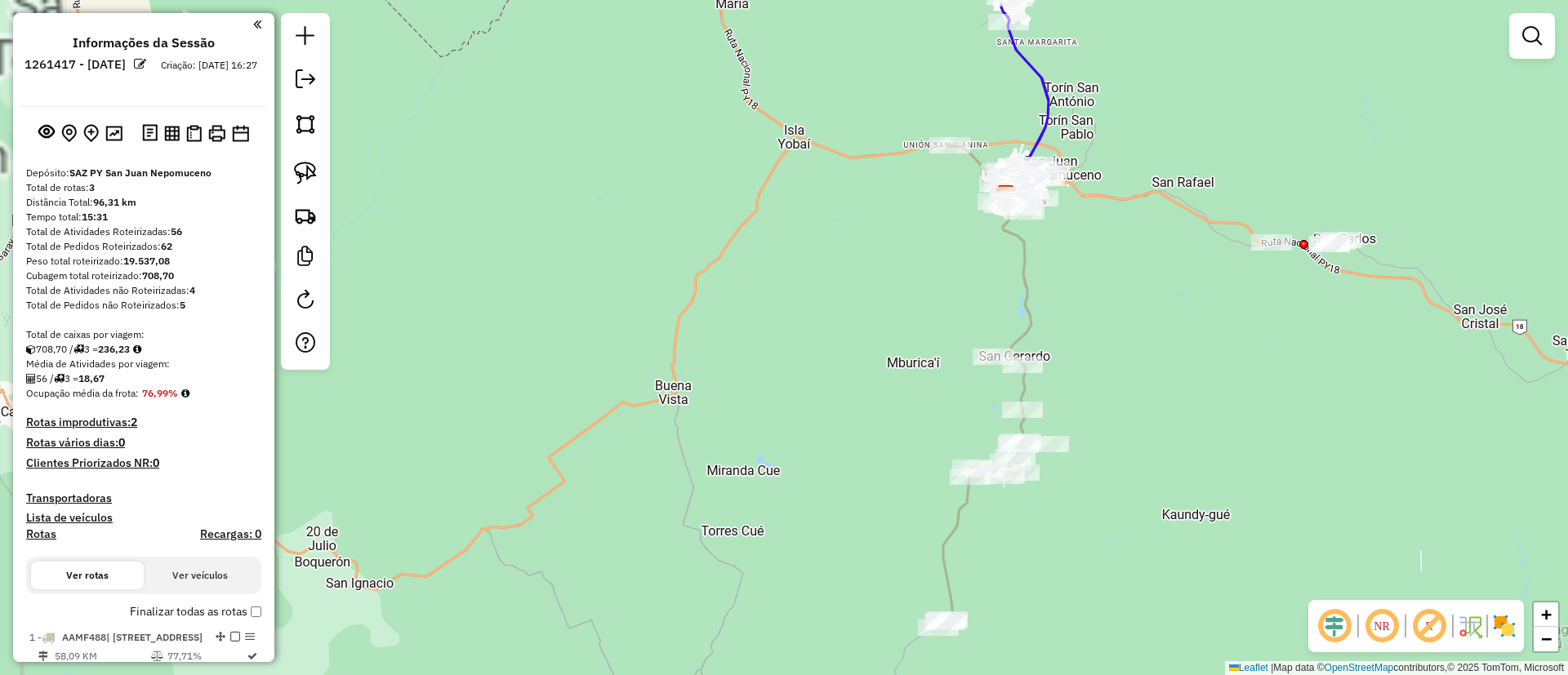
click at [1027, 288] on icon at bounding box center [987, 386] width 99 height 482
select select "**********"
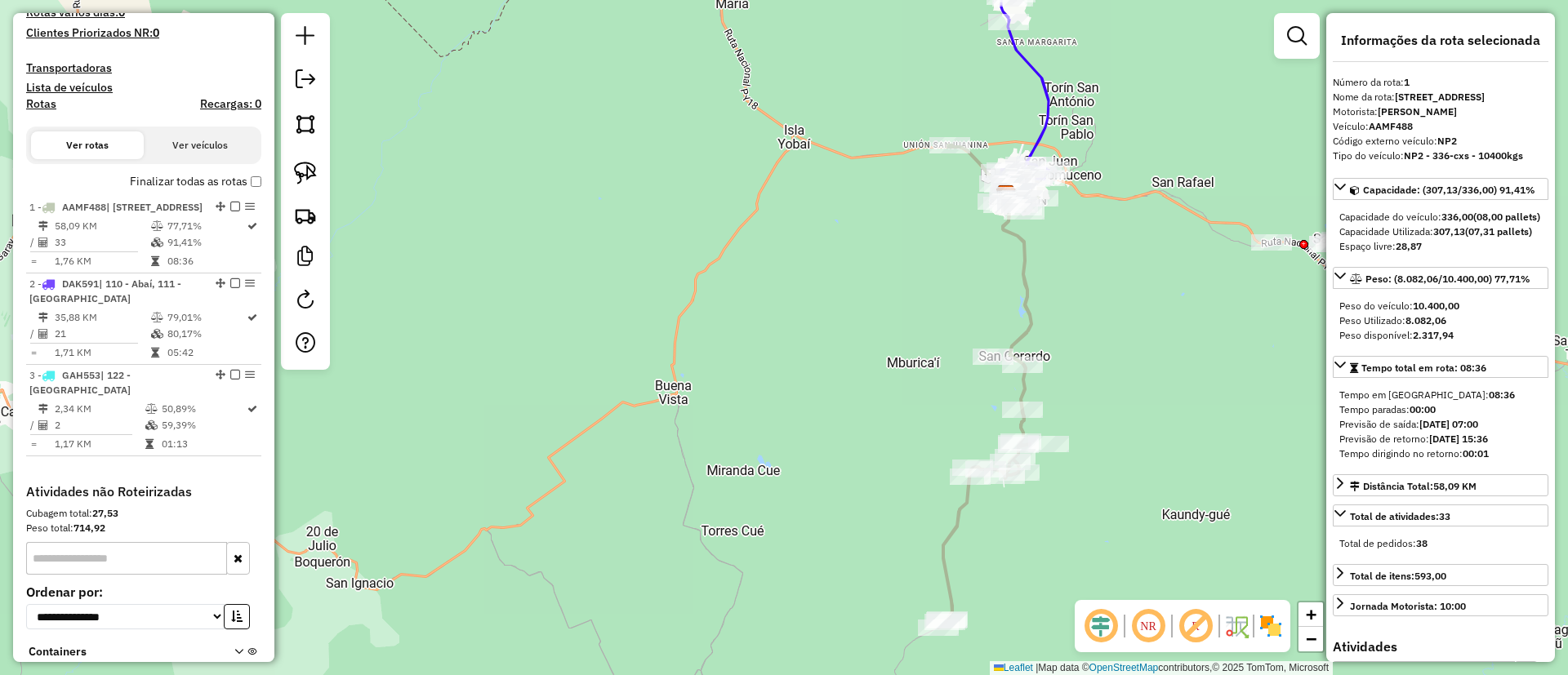
scroll to position [605, 0]
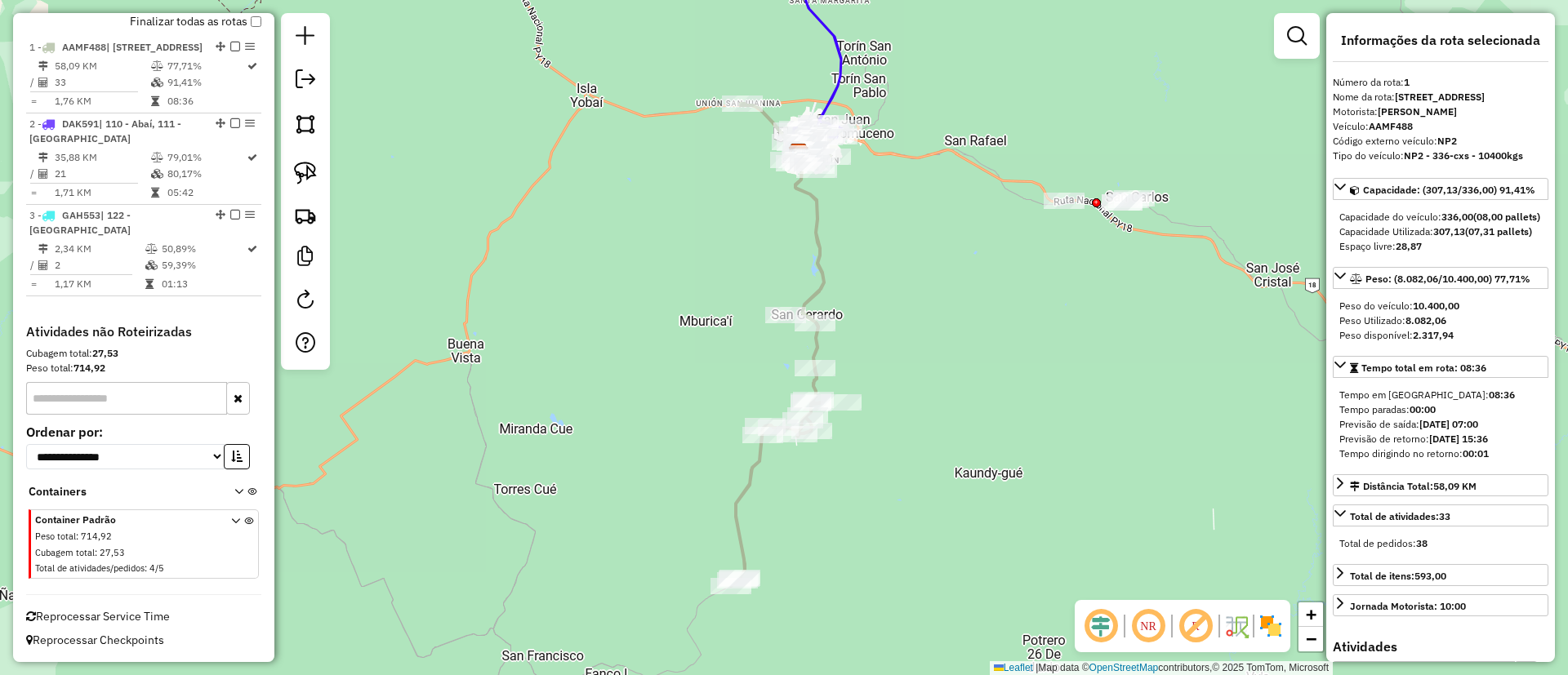
drag, startPoint x: 1029, startPoint y: 283, endPoint x: 821, endPoint y: 241, distance: 212.2
click at [821, 241] on icon at bounding box center [780, 345] width 99 height 482
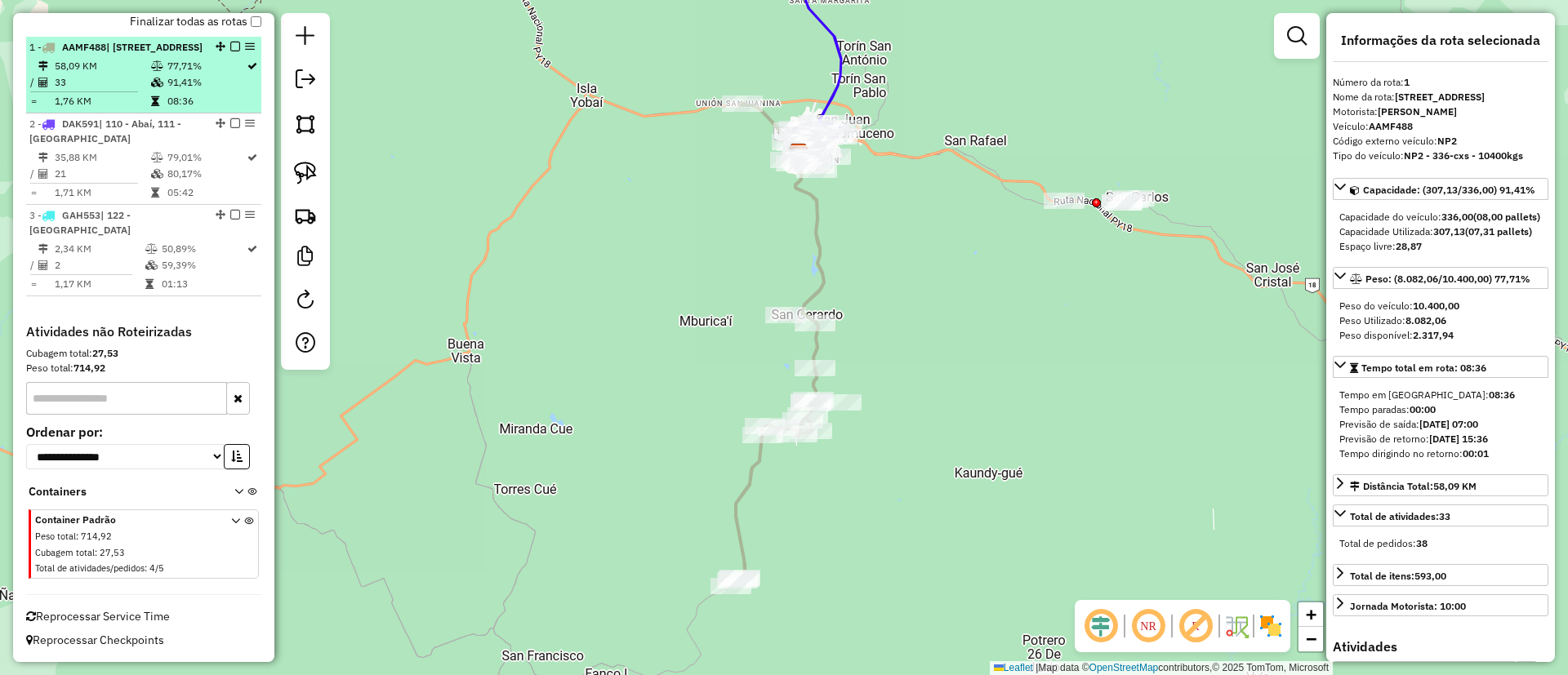
click at [231, 41] on em at bounding box center [234, 46] width 10 height 10
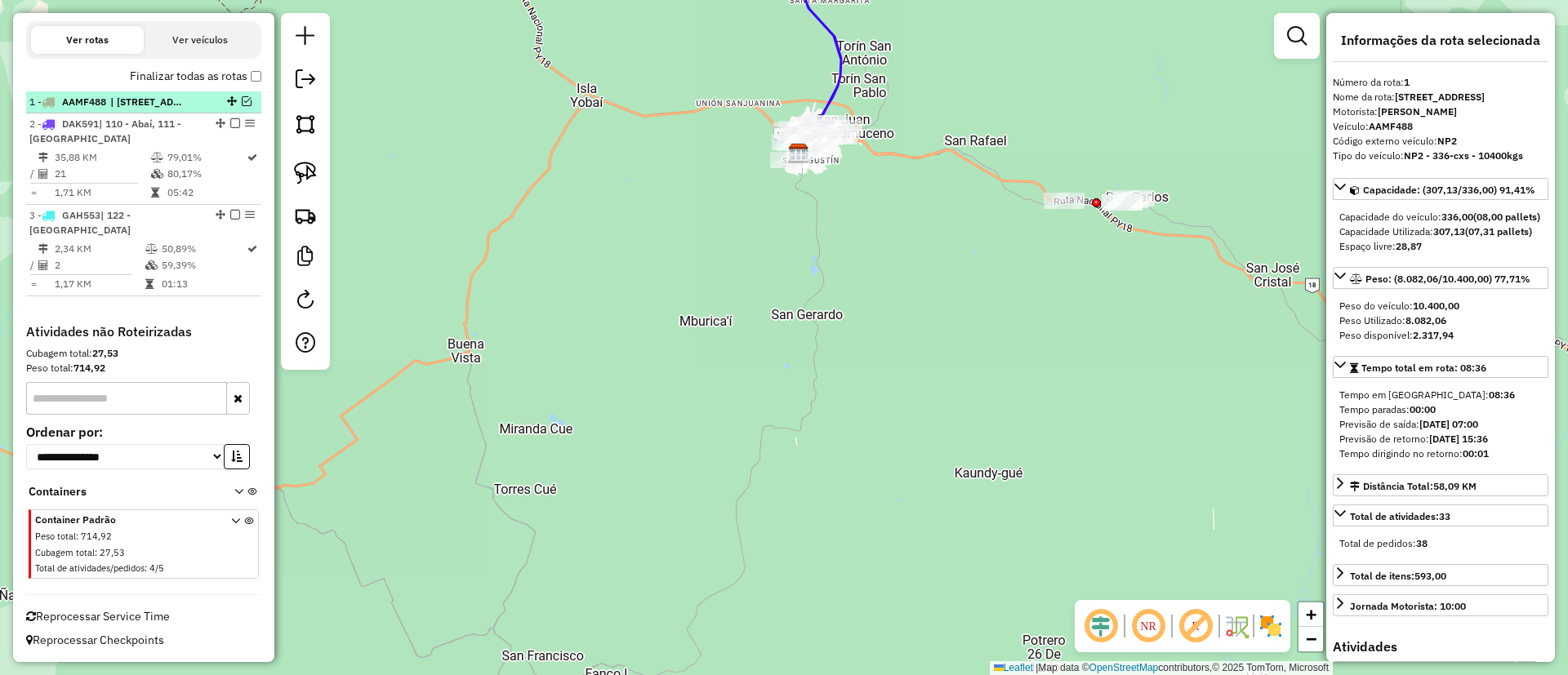
scroll to position [521, 0]
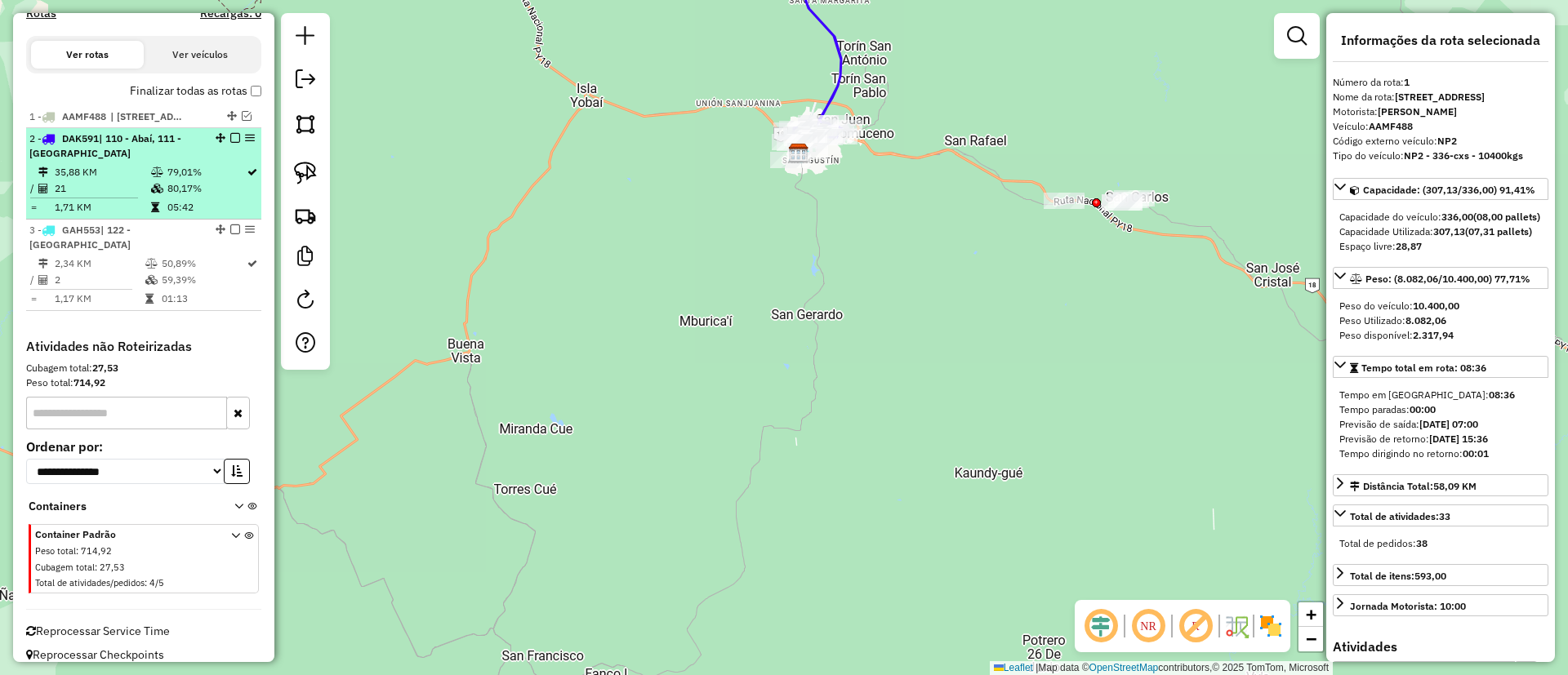
click at [217, 155] on div "2 - DAK591 | 110 - Abaí, 111 - [GEOGRAPHIC_DATA]" at bounding box center [143, 146] width 228 height 29
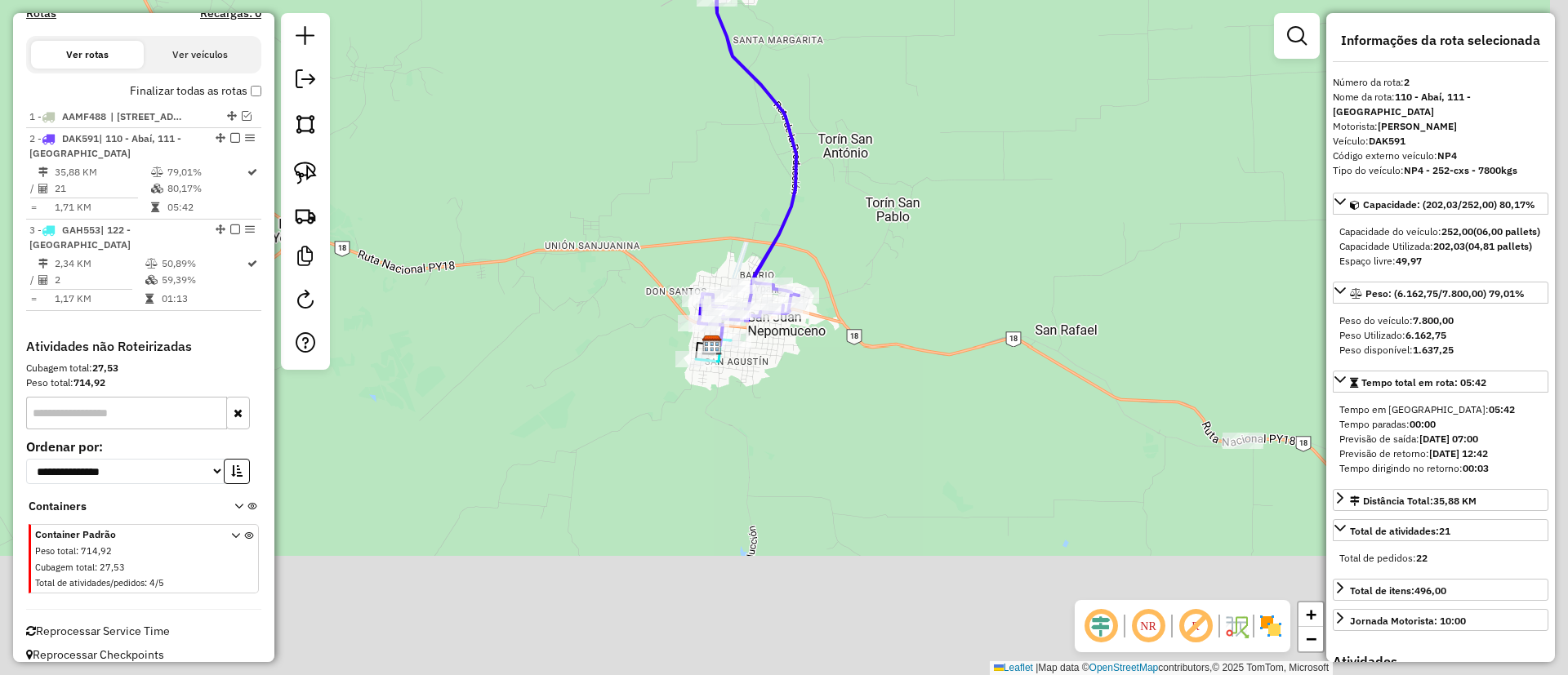
drag, startPoint x: 589, startPoint y: 172, endPoint x: 550, endPoint y: 105, distance: 77.5
click at [550, 105] on div "Janela de atendimento Grade de atendimento Capacidade Transportadoras Veículos …" at bounding box center [784, 337] width 1568 height 675
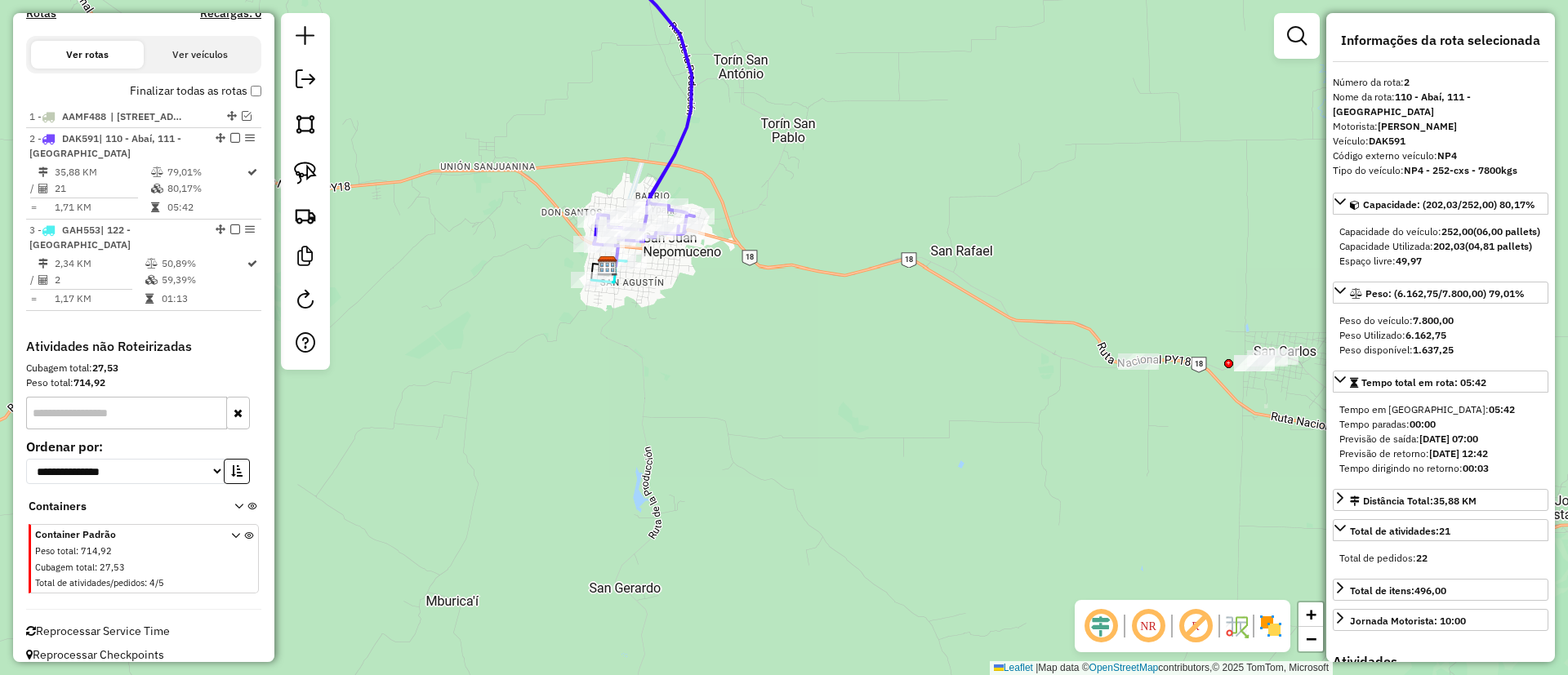
drag, startPoint x: 594, startPoint y: 207, endPoint x: 511, endPoint y: 151, distance: 100.1
click at [511, 151] on div "Janela de atendimento Grade de atendimento Capacidade Transportadoras Veículos …" at bounding box center [784, 337] width 1568 height 675
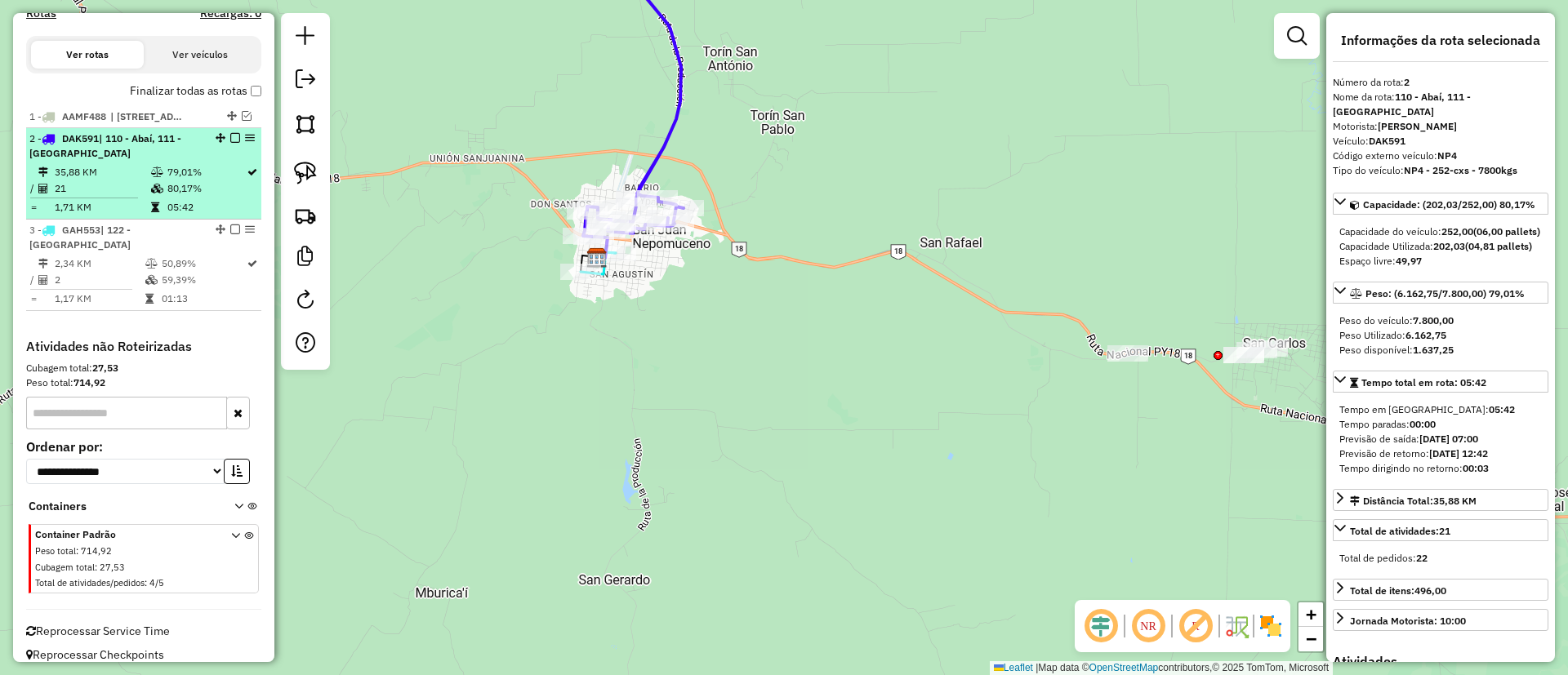
click at [233, 142] on em at bounding box center [234, 137] width 10 height 10
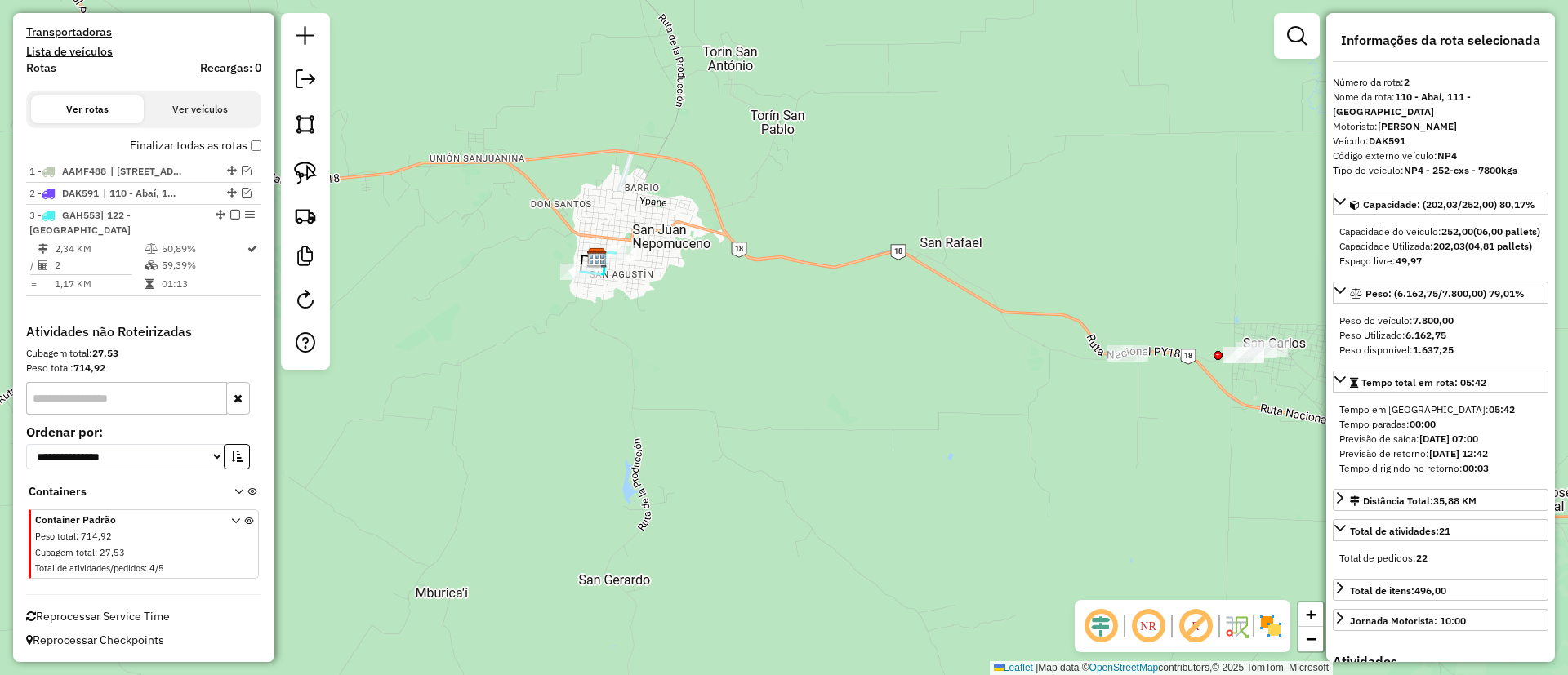
scroll to position [451, 0]
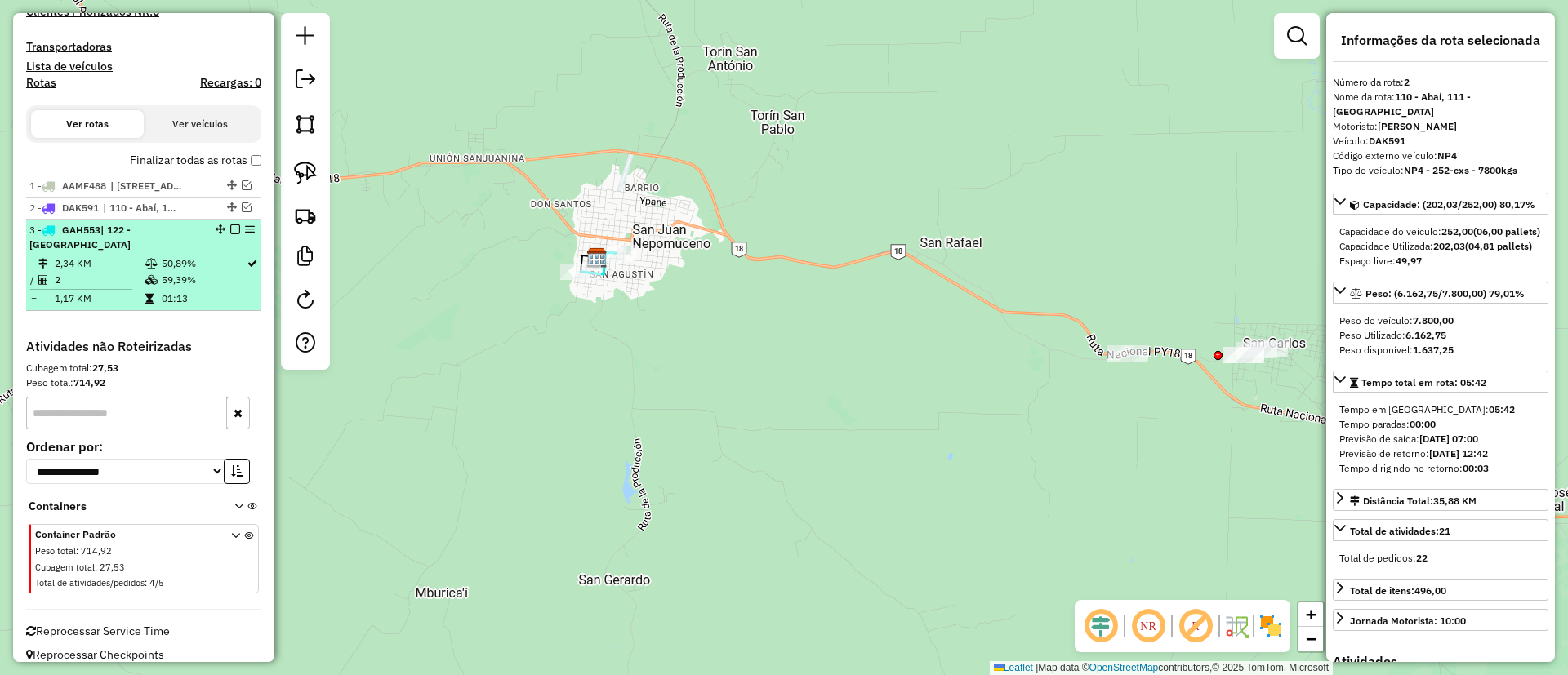
click at [146, 272] on td at bounding box center [152, 280] width 16 height 16
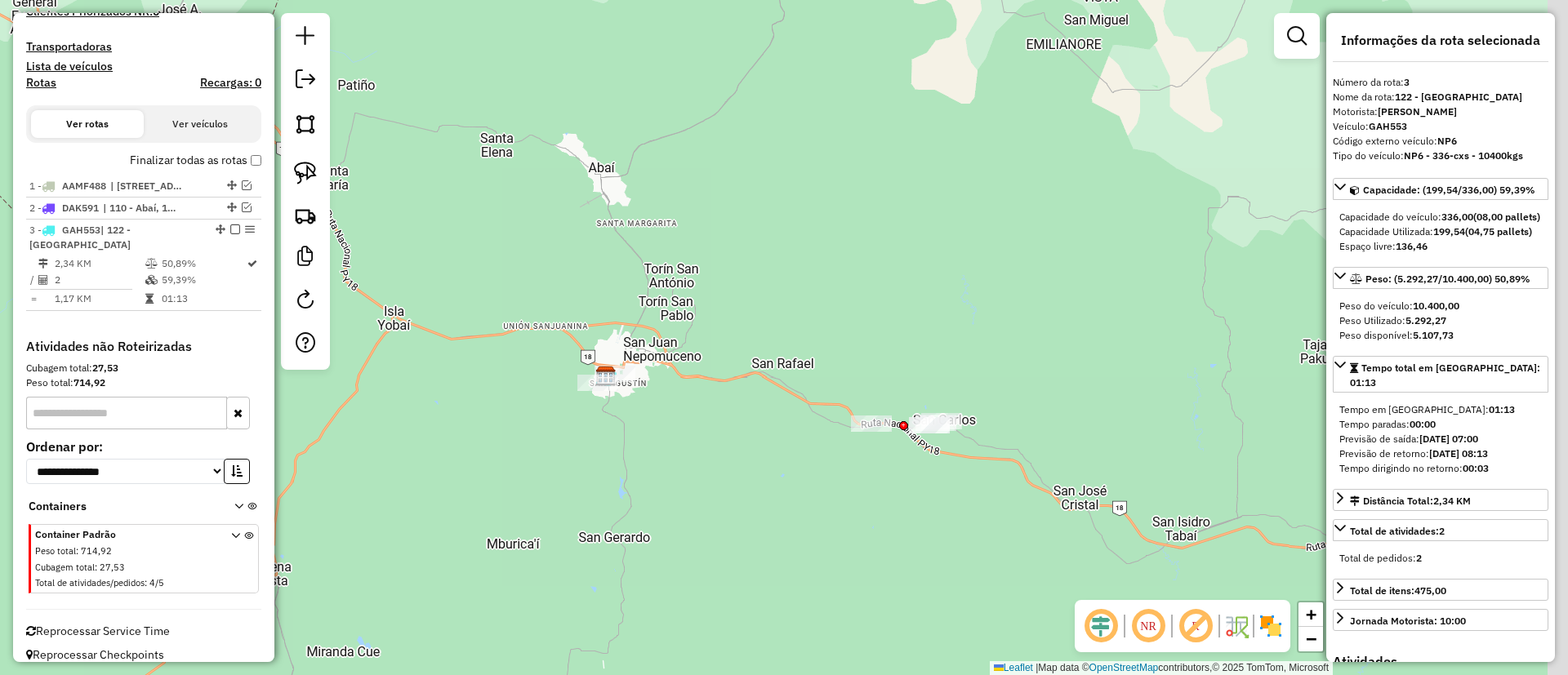
drag, startPoint x: 818, startPoint y: 412, endPoint x: 600, endPoint y: 420, distance: 218.1
click at [600, 420] on div "Janela de atendimento Grade de atendimento Capacidade Transportadoras Veículos …" at bounding box center [784, 337] width 1568 height 675
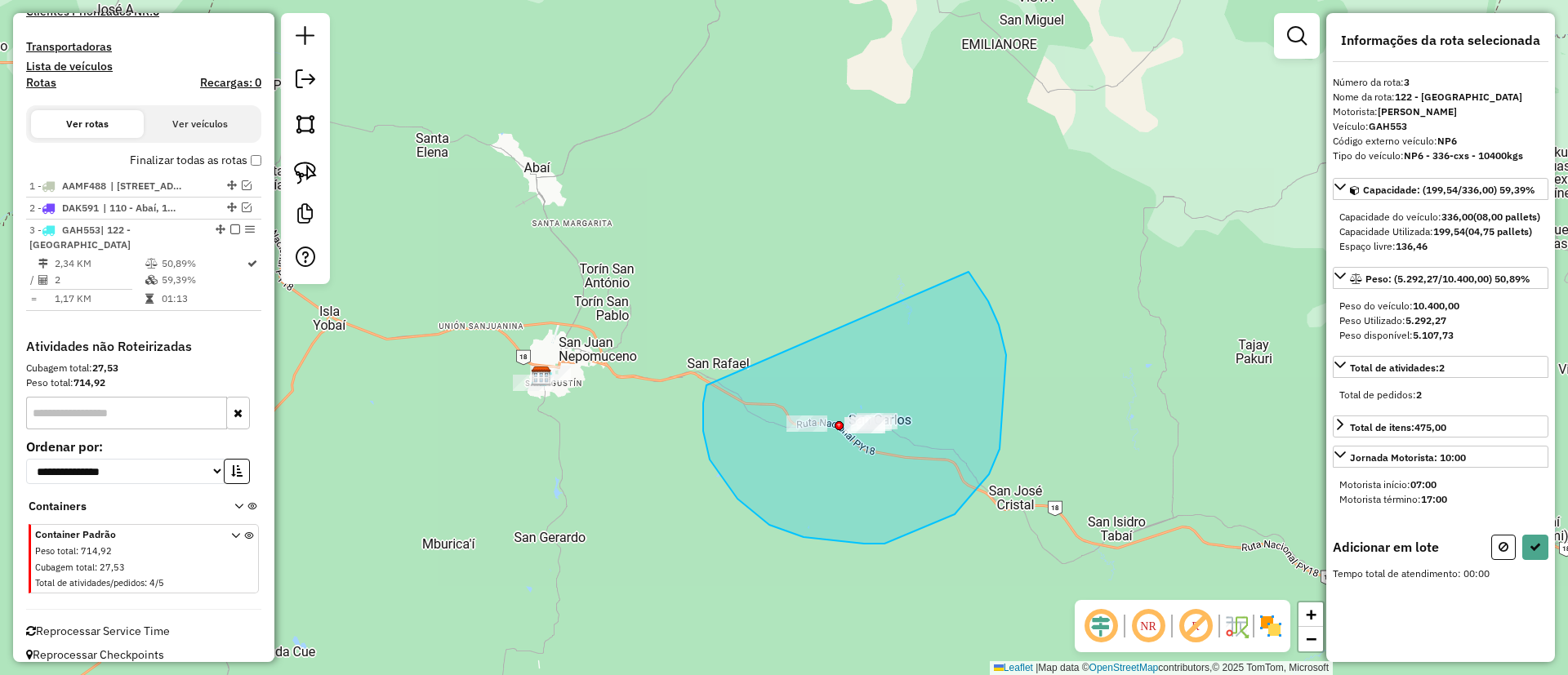
drag, startPoint x: 703, startPoint y: 404, endPoint x: 962, endPoint y: 264, distance: 294.4
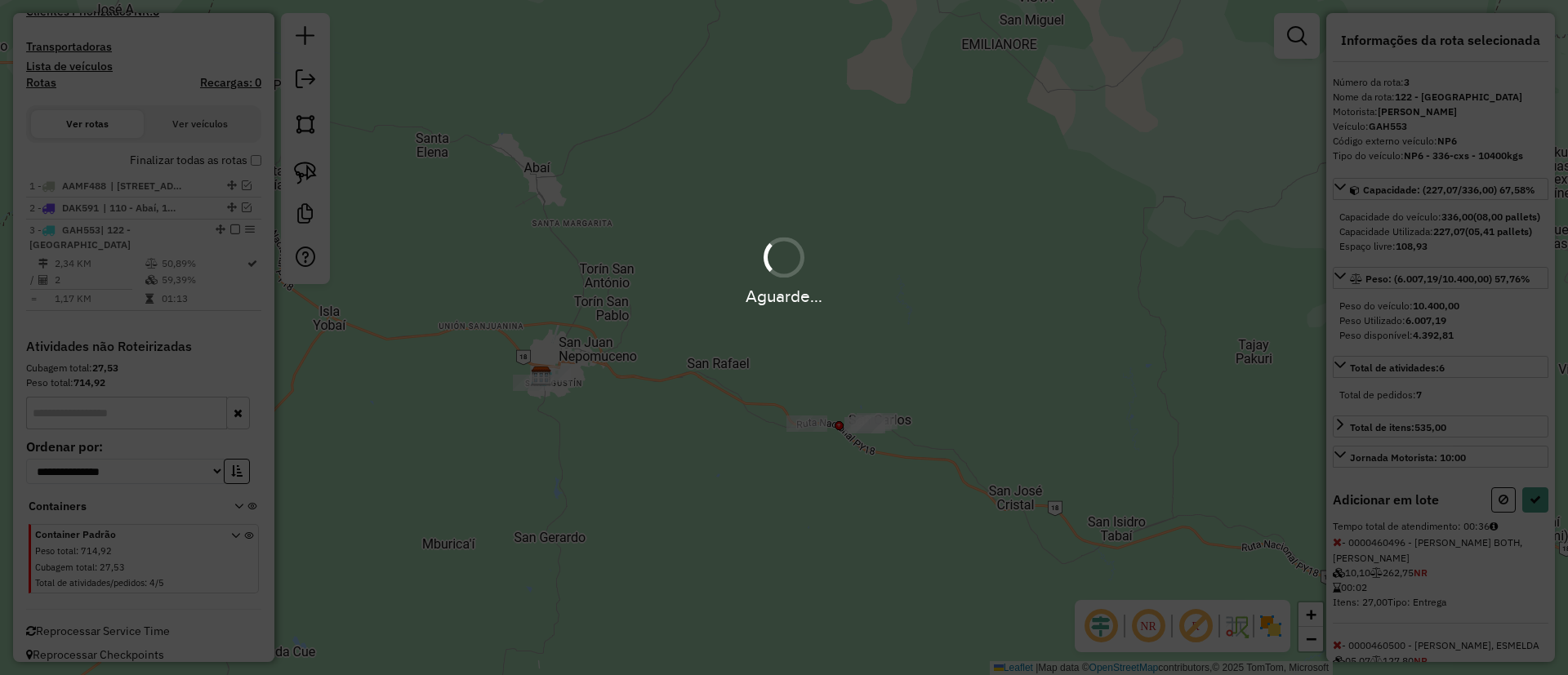
select select "**********"
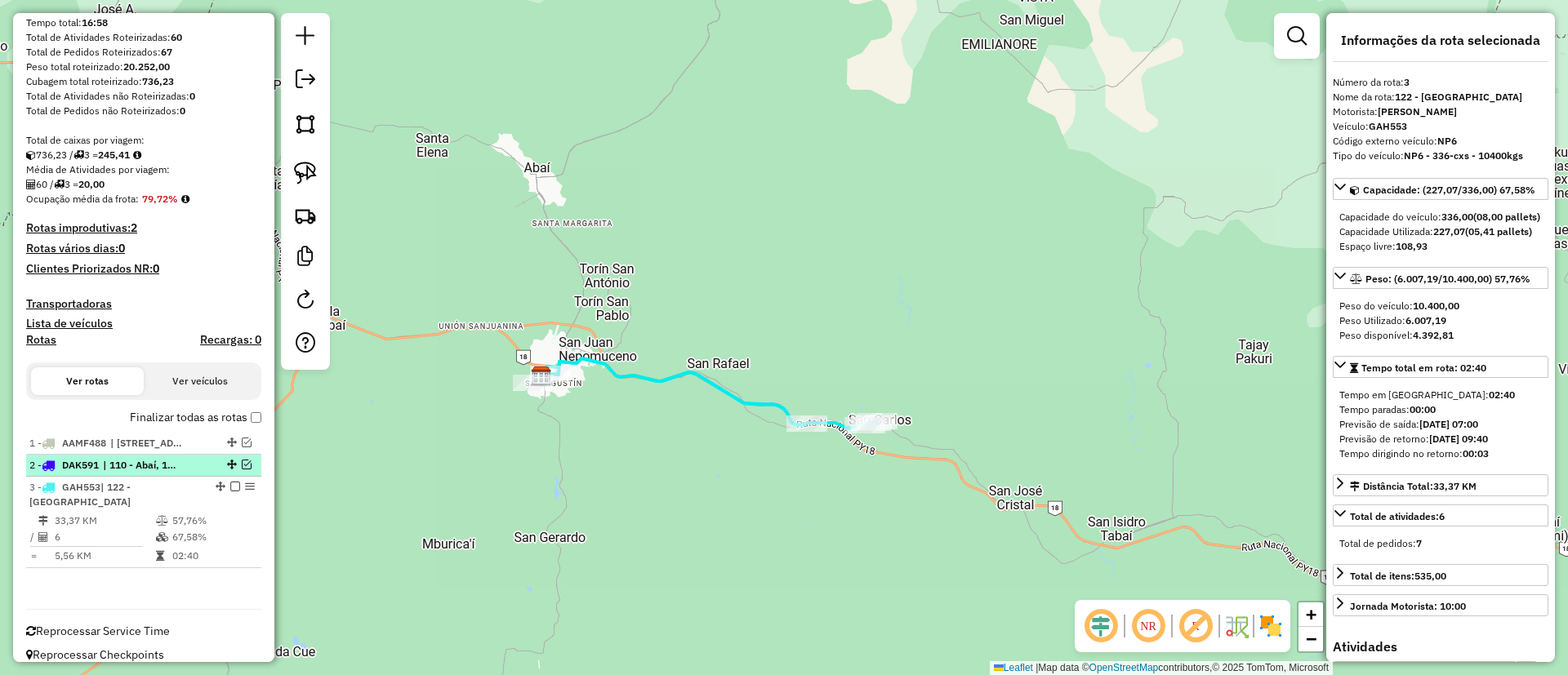
click at [243, 463] on em at bounding box center [246, 464] width 10 height 10
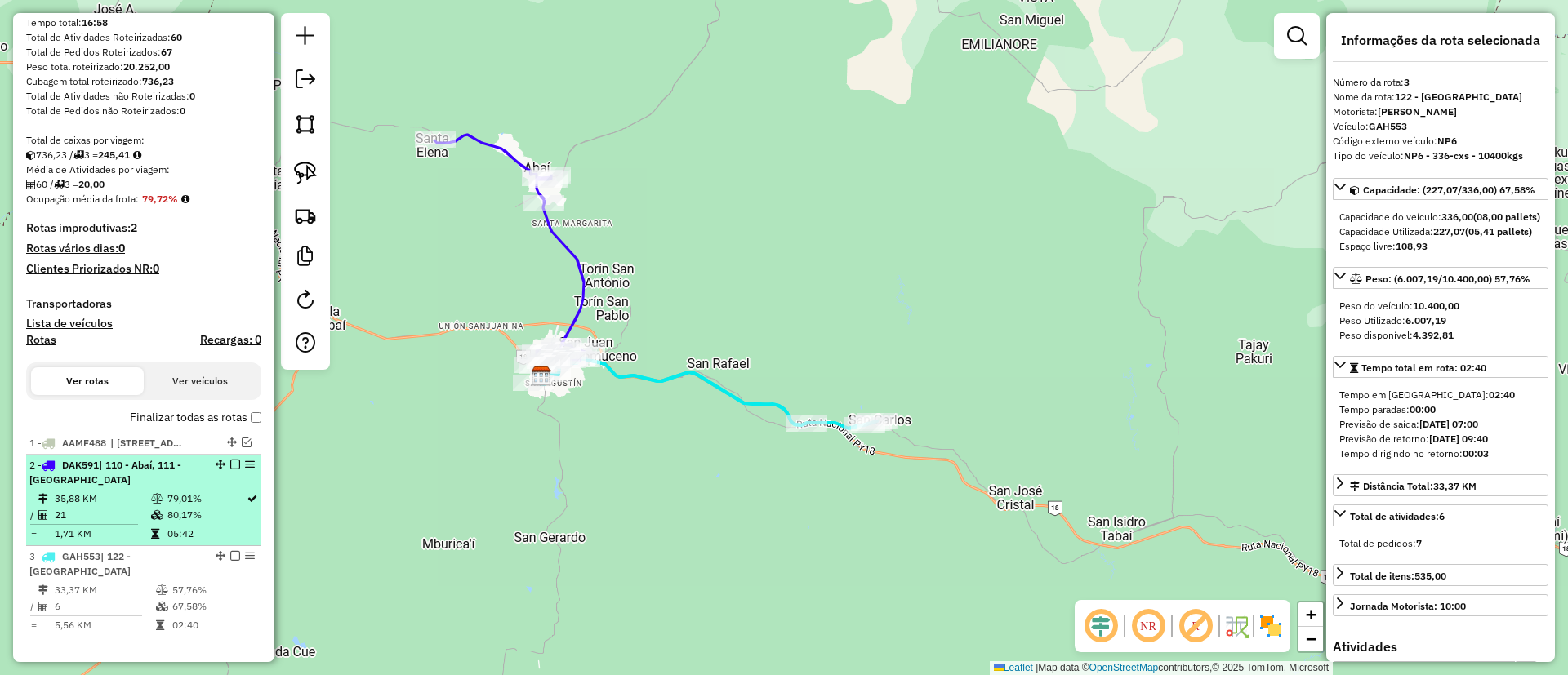
scroll to position [264, 0]
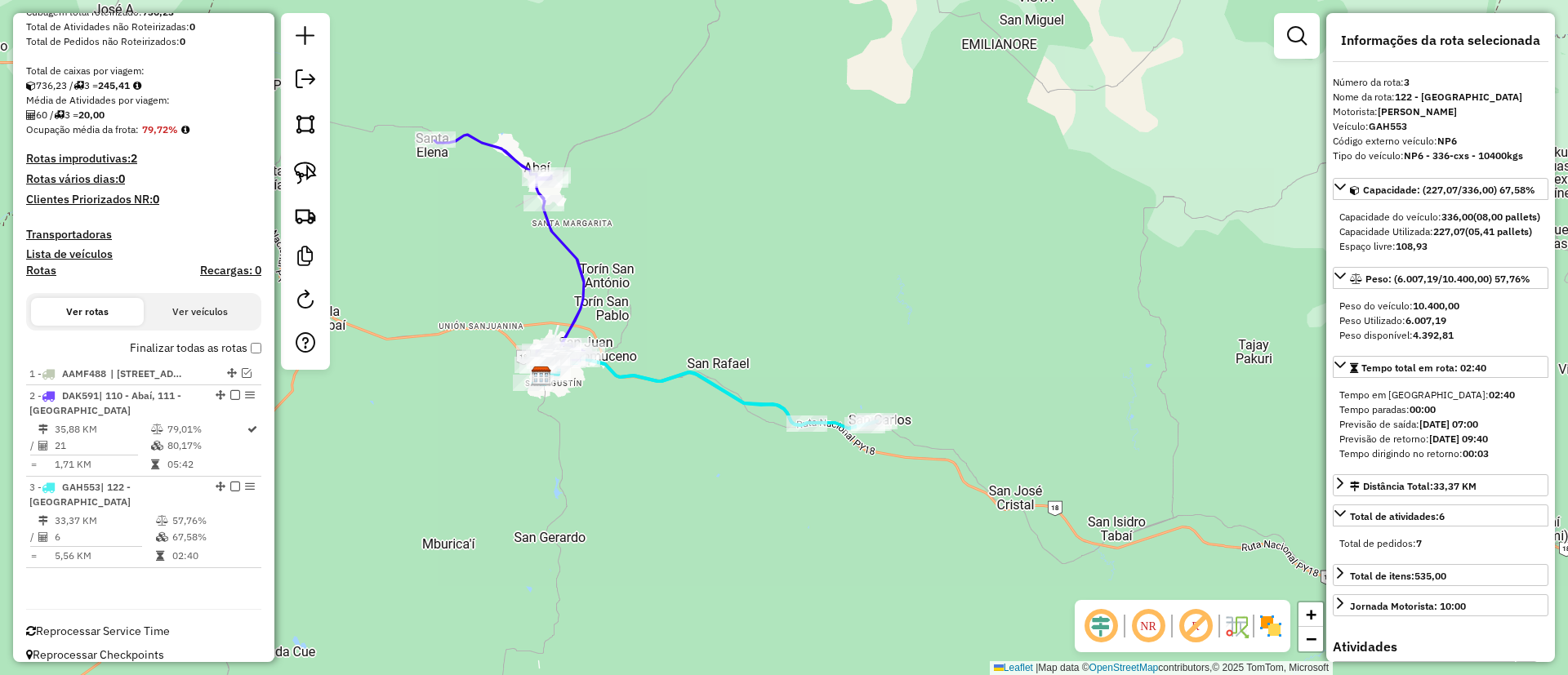
click at [577, 267] on icon at bounding box center [510, 250] width 150 height 231
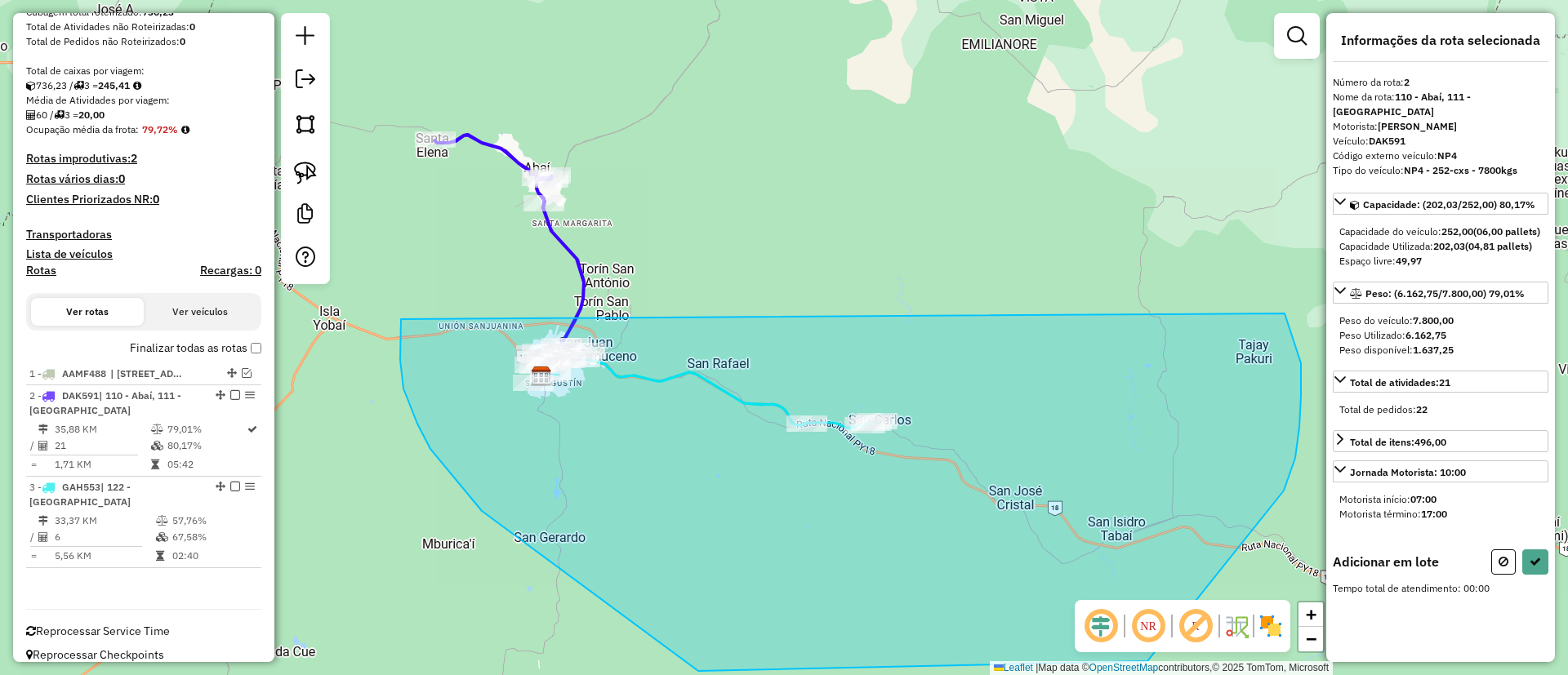
drag, startPoint x: 481, startPoint y: 511, endPoint x: 1196, endPoint y: 176, distance: 789.6
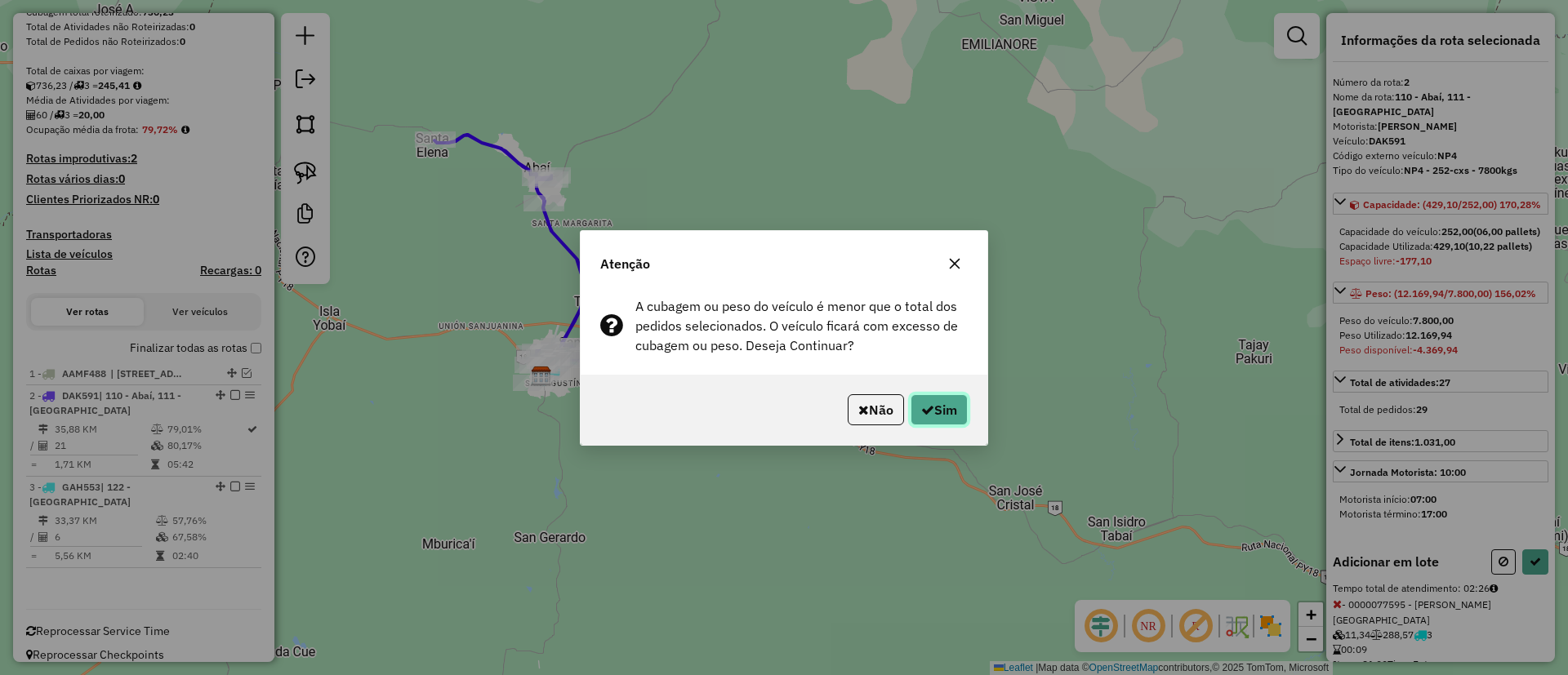
click at [933, 413] on button "Sim" at bounding box center [939, 410] width 57 height 31
select select "**********"
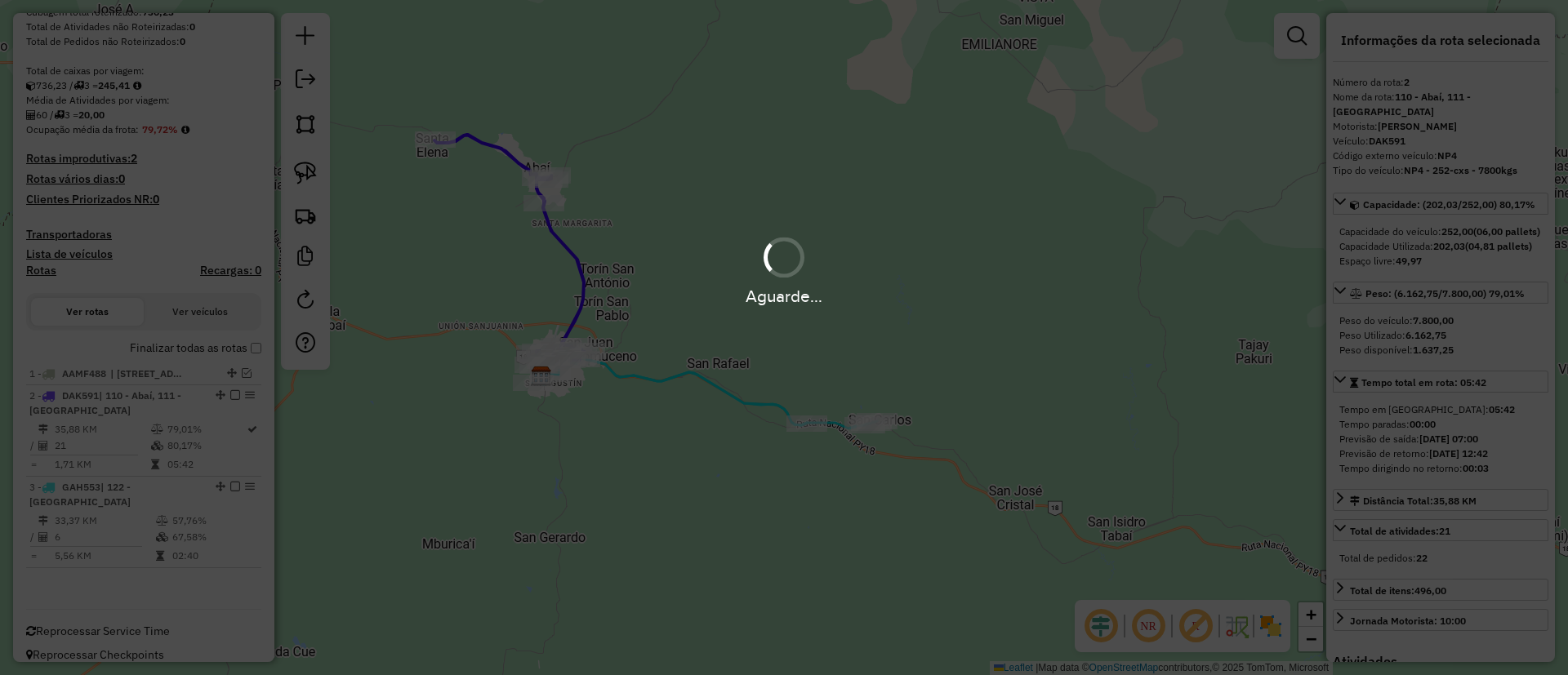
scroll to position [167, 0]
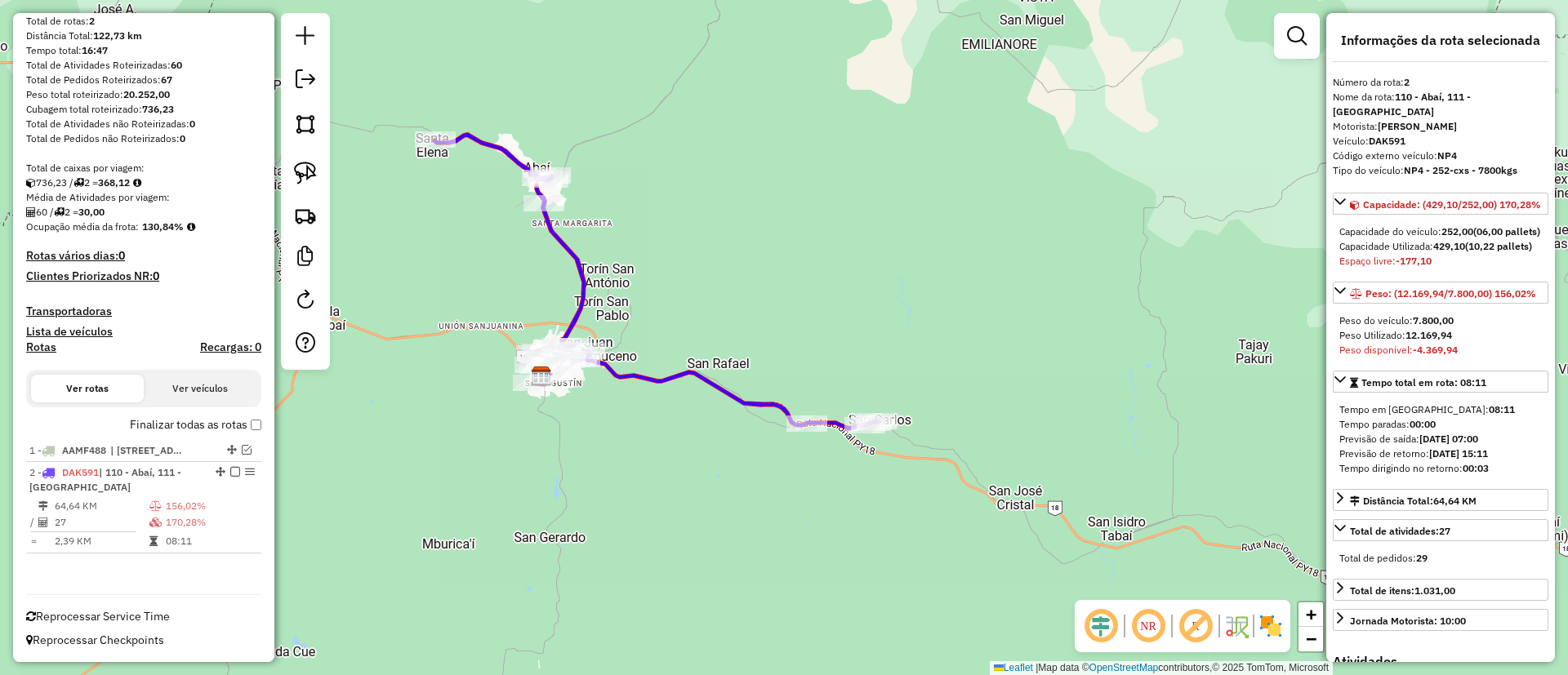
click at [581, 291] on icon at bounding box center [656, 282] width 443 height 294
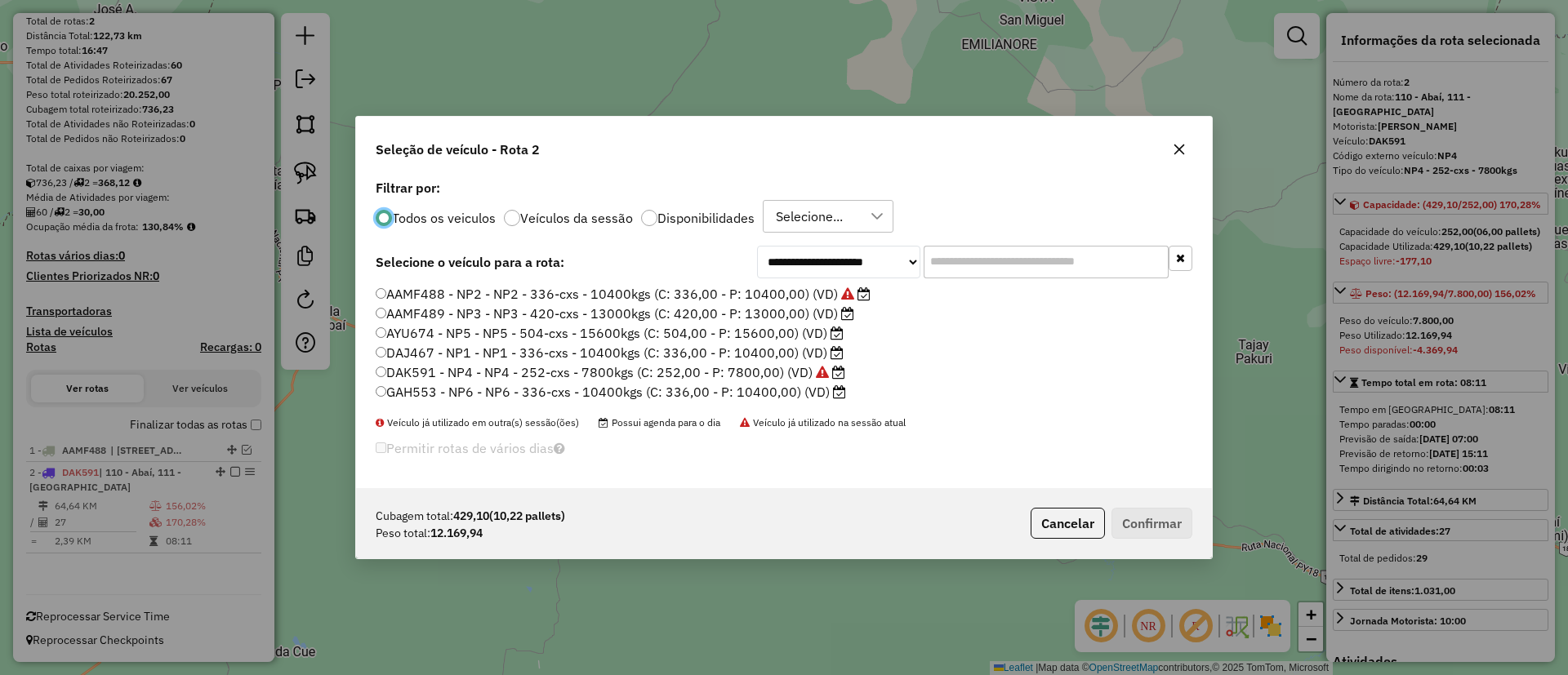
scroll to position [9, 5]
click at [781, 349] on label "DAJ467 - NP1 - NP1 - 336-cxs - 10400kgs (C: 336,00 - P: 10400,00) (VD)" at bounding box center [609, 353] width 468 height 20
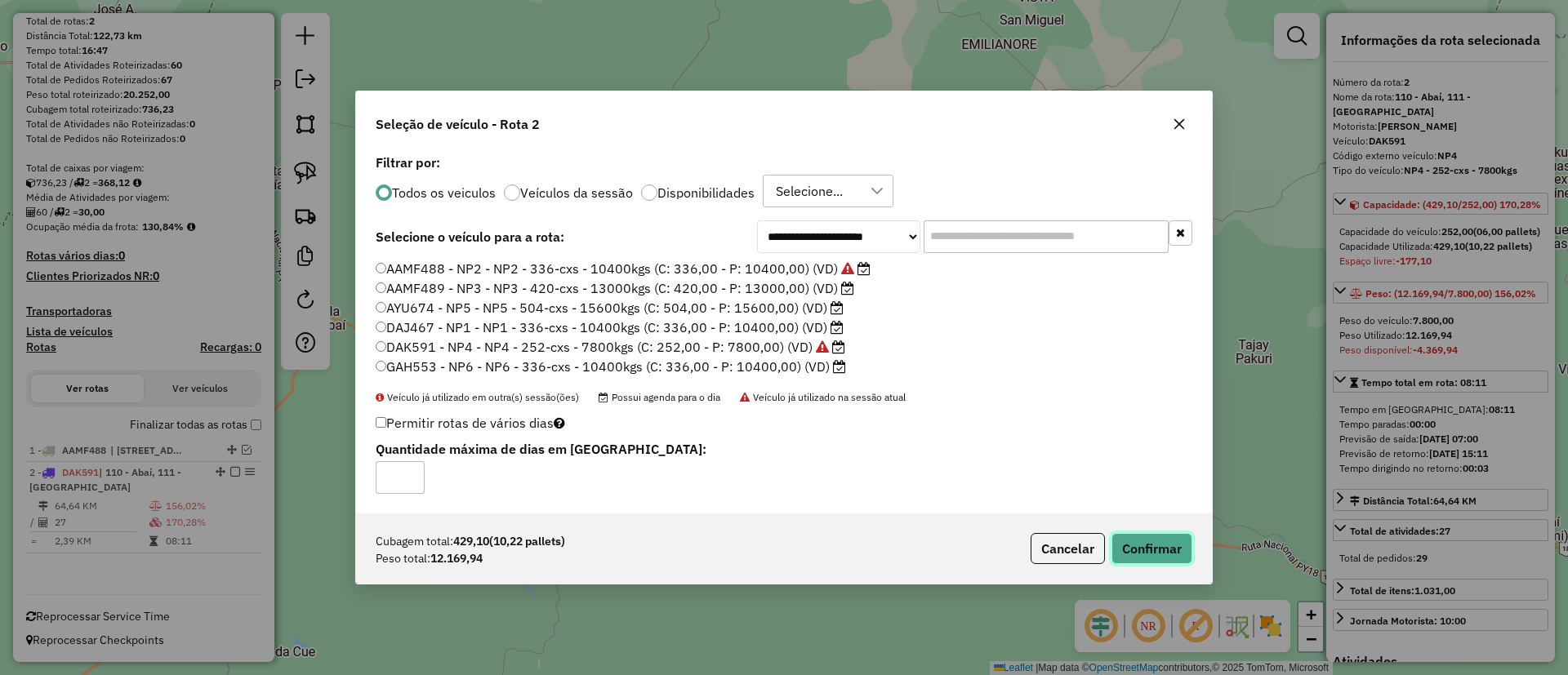
click at [1146, 539] on button "Confirmar" at bounding box center [1152, 549] width 81 height 31
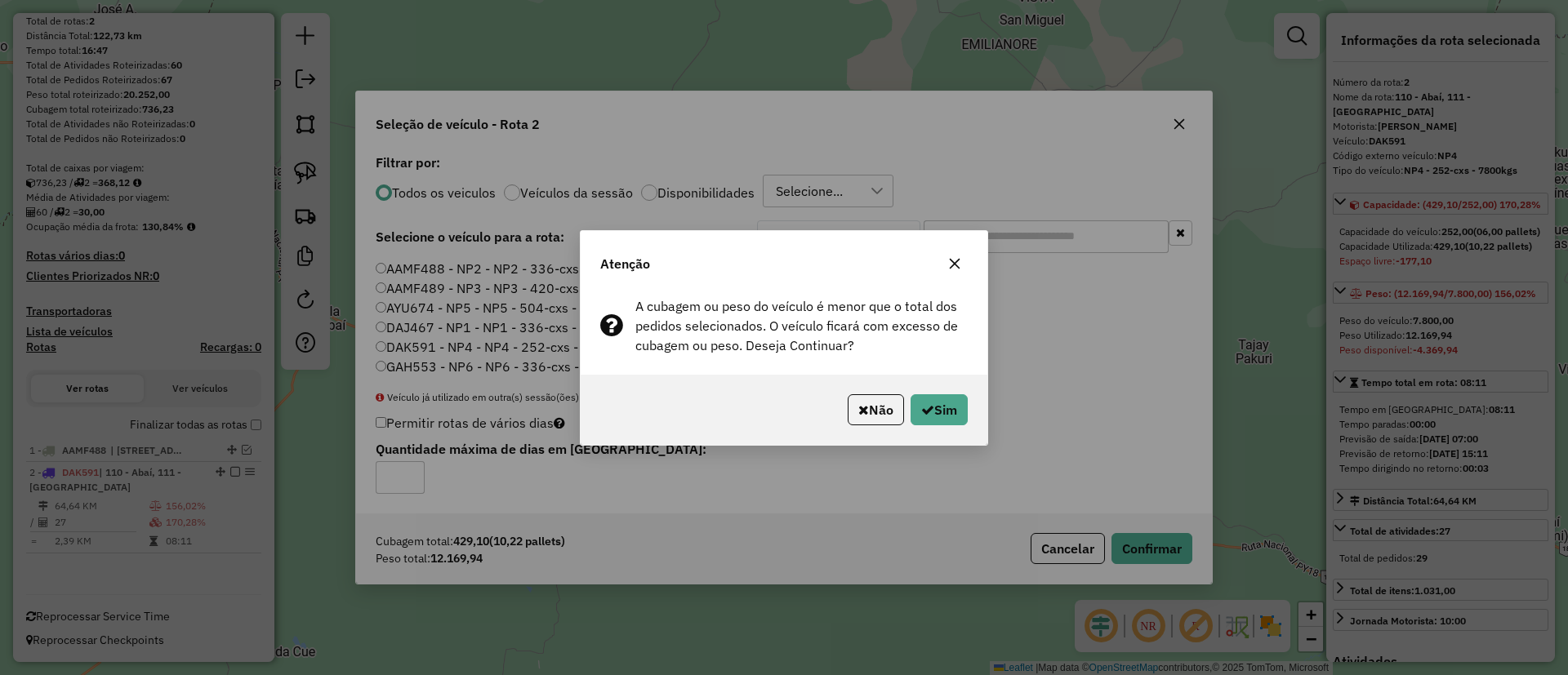
drag, startPoint x: 959, startPoint y: 258, endPoint x: 870, endPoint y: 267, distance: 89.5
click at [958, 258] on icon "button" at bounding box center [954, 264] width 13 height 13
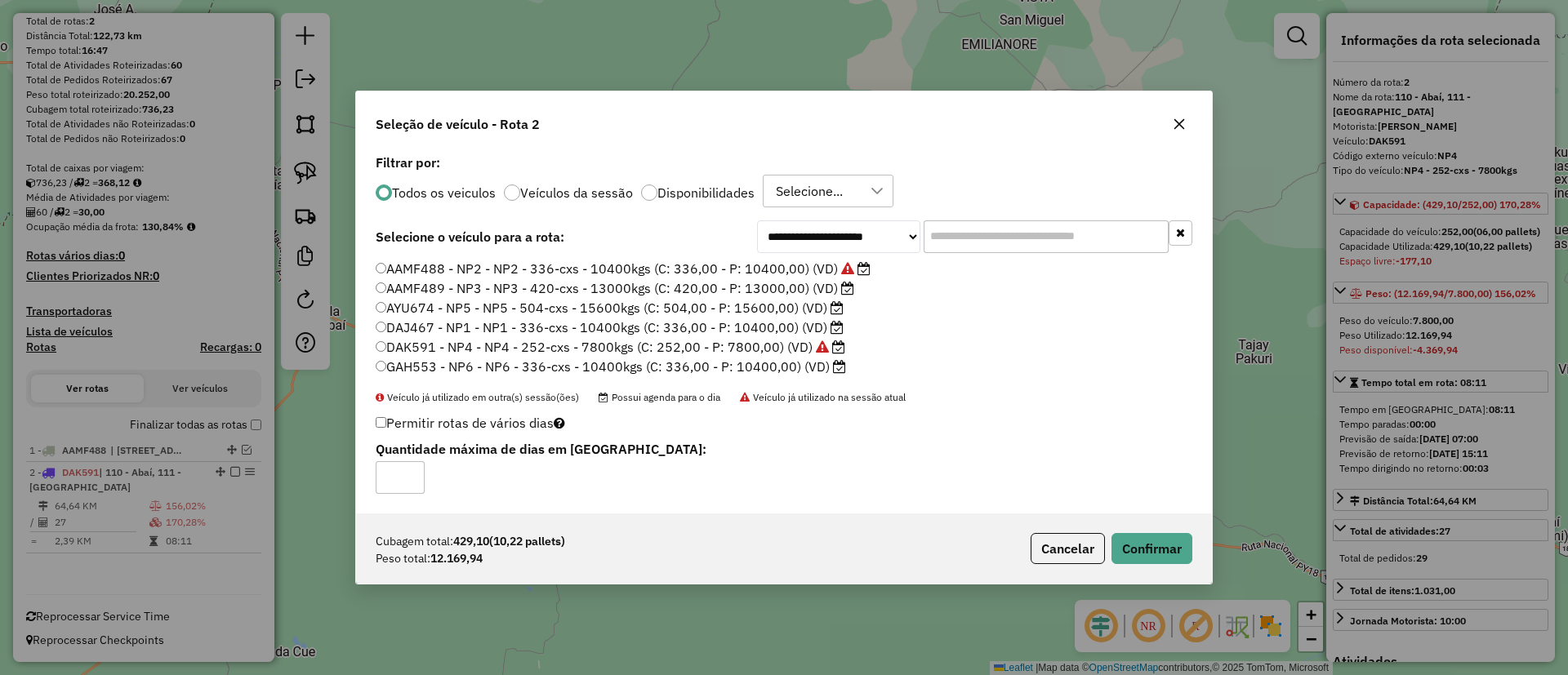
click at [764, 292] on label "AAMF489 - NP3 - NP3 - 420-cxs - 13000kgs (C: 420,00 - P: 13000,00) (VD)" at bounding box center [615, 288] width 479 height 20
click at [1173, 544] on button "Confirmar" at bounding box center [1152, 549] width 81 height 31
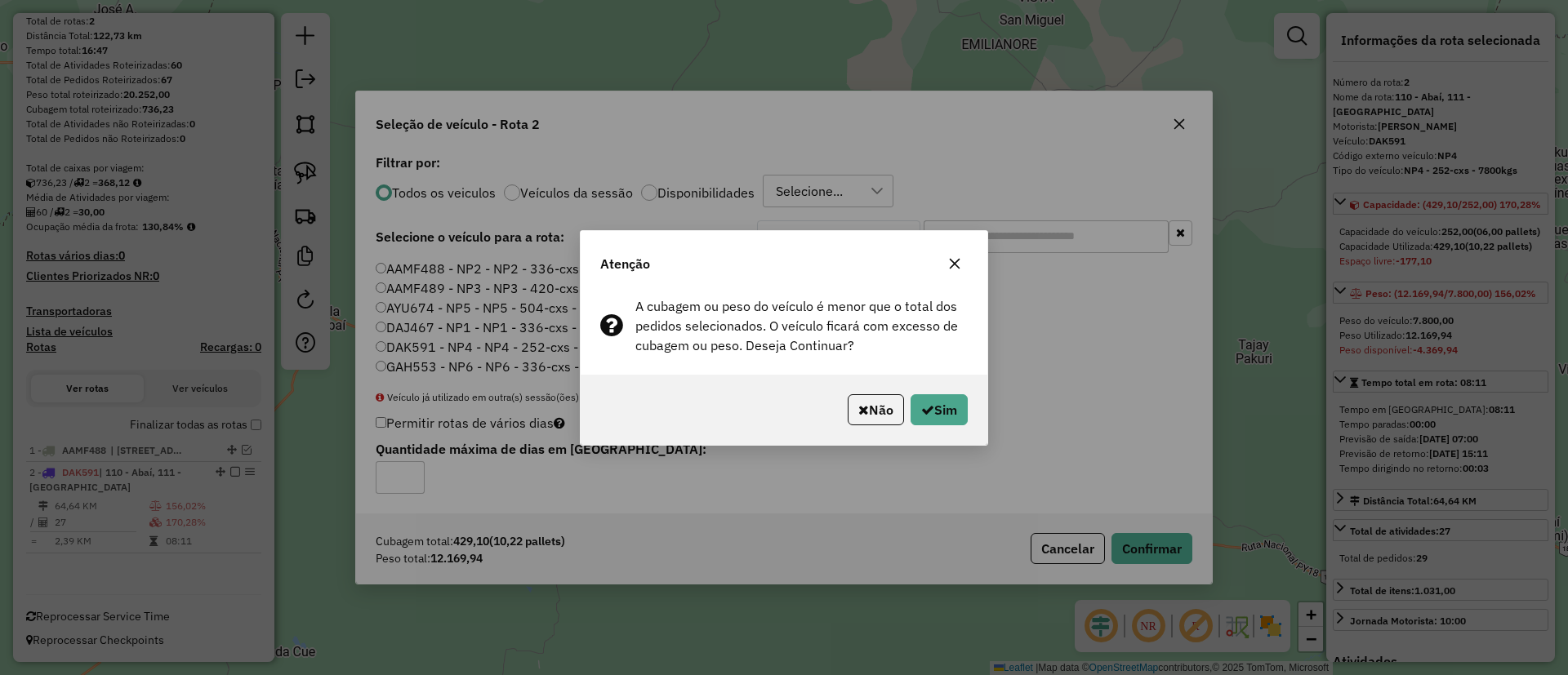
click at [951, 258] on icon "button" at bounding box center [955, 263] width 10 height 10
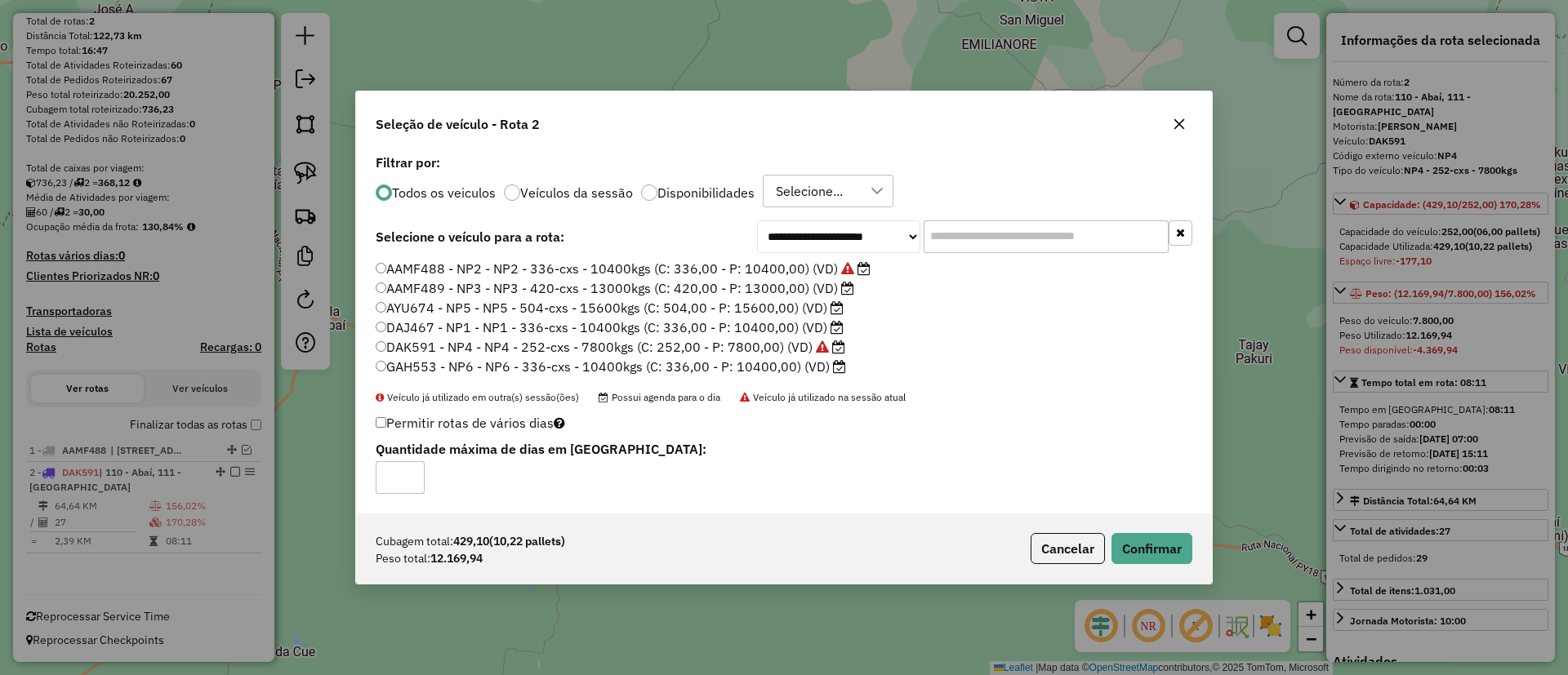
click at [768, 309] on label "AYU674 - NP5 - NP5 - 504-cxs - 15600kgs (C: 504,00 - P: 15600,00) (VD)" at bounding box center [609, 308] width 468 height 20
click at [811, 359] on label "GAH553 - NP6 - NP6 - 336-cxs - 10400kgs (C: 336,00 - P: 10400,00) (VD)" at bounding box center [611, 366] width 470 height 20
click at [1150, 551] on button "Confirmar" at bounding box center [1152, 549] width 81 height 31
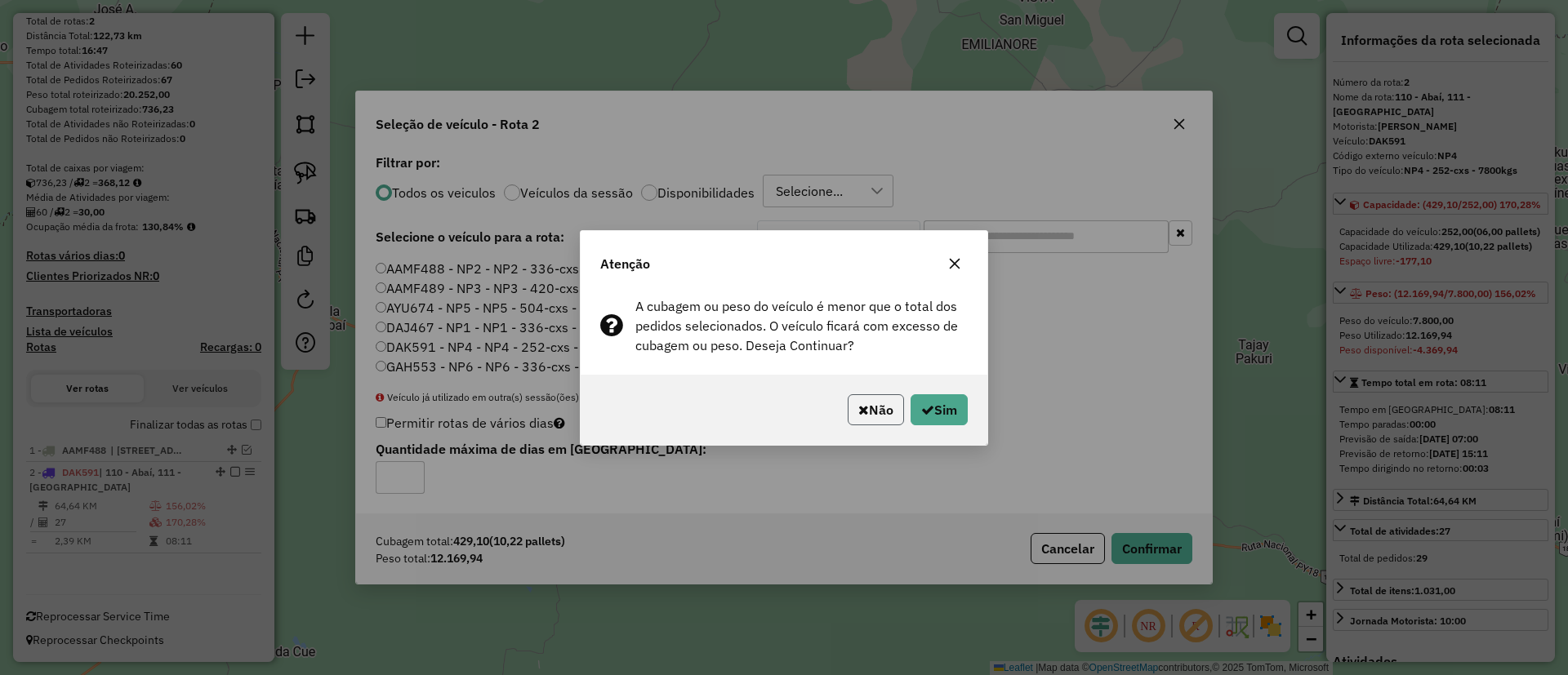
click at [877, 420] on button "Não" at bounding box center [875, 410] width 56 height 31
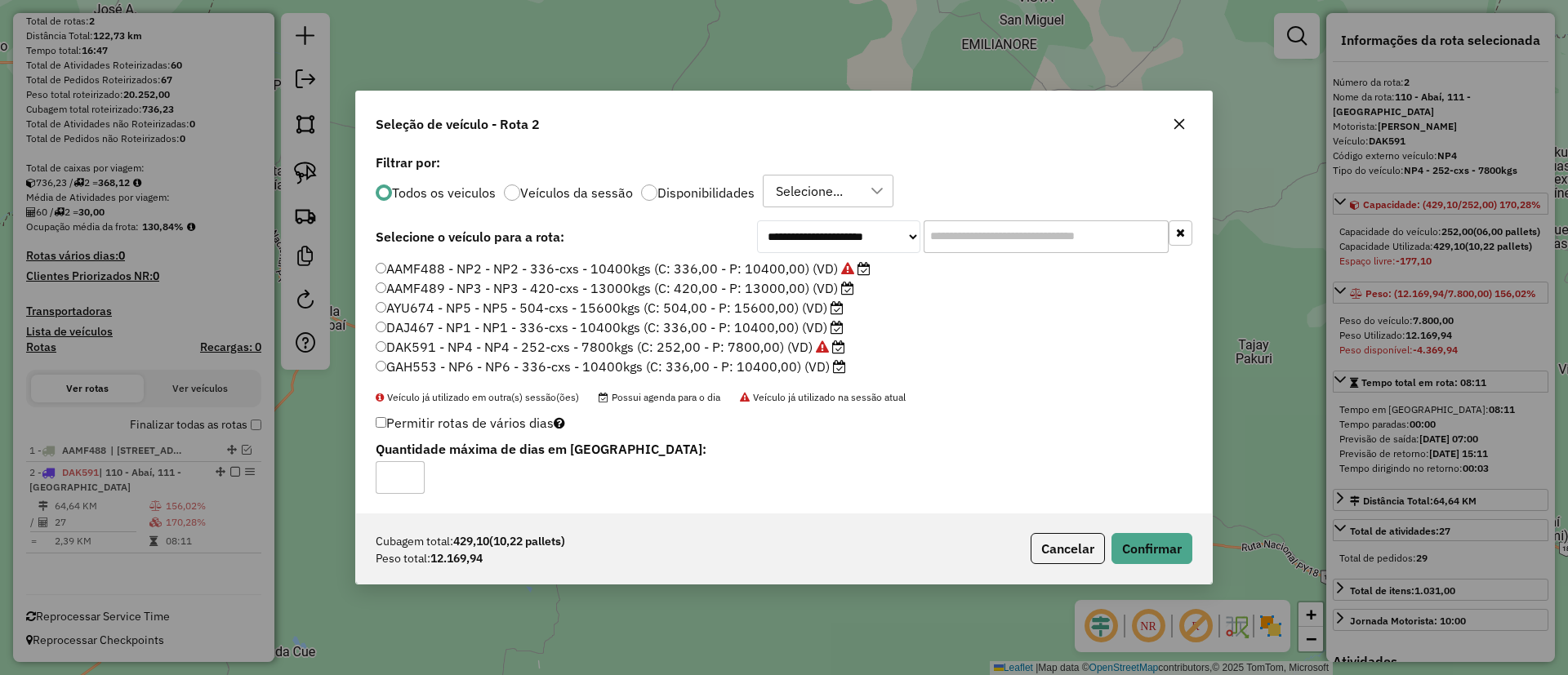
click at [764, 330] on label "DAJ467 - NP1 - NP1 - 336-cxs - 10400kgs (C: 336,00 - P: 10400,00) (VD)" at bounding box center [609, 327] width 468 height 20
click at [774, 307] on label "AYU674 - NP5 - NP5 - 504-cxs - 15600kgs (C: 504,00 - P: 15600,00) (VD)" at bounding box center [609, 308] width 468 height 20
drag, startPoint x: 1154, startPoint y: 540, endPoint x: 1144, endPoint y: 535, distance: 11.2
click at [1153, 538] on button "Confirmar" at bounding box center [1152, 549] width 81 height 31
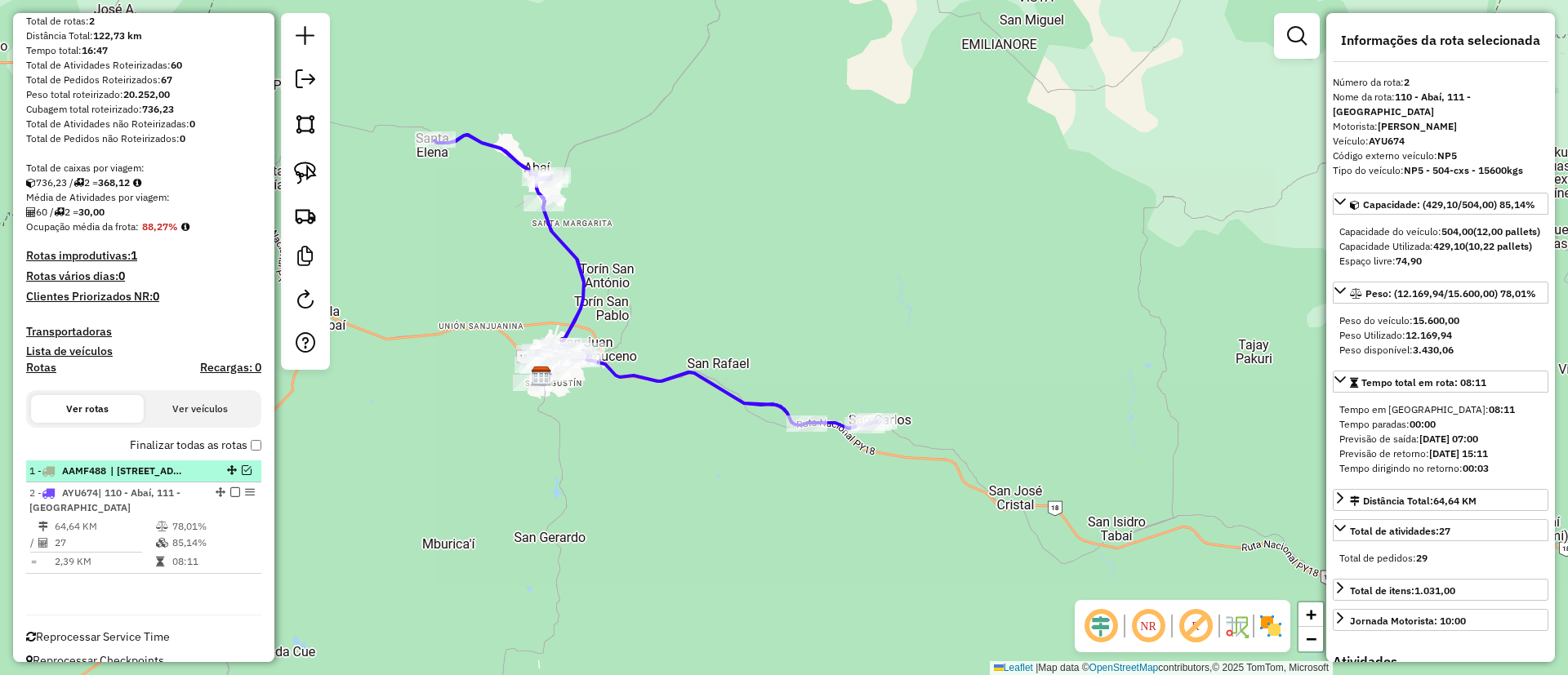
scroll to position [187, 0]
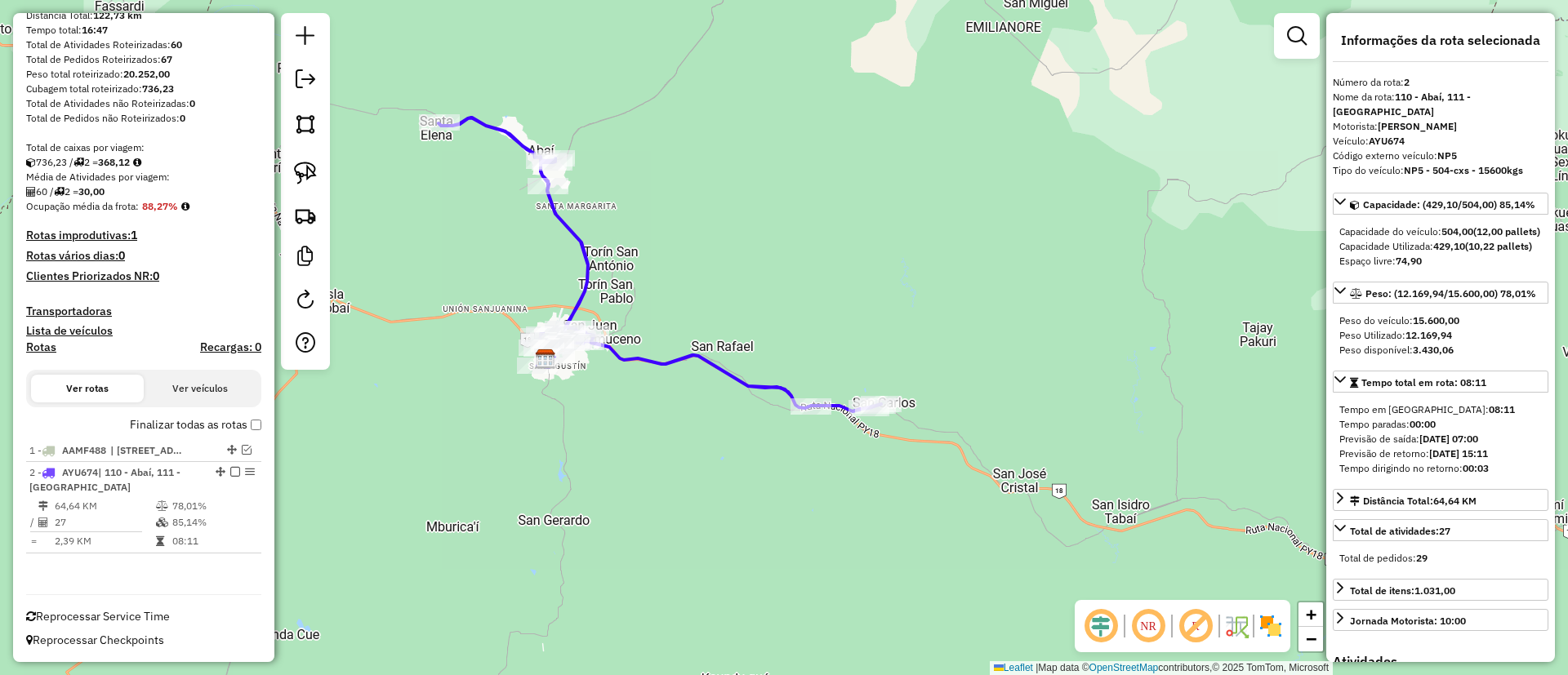
drag, startPoint x: 464, startPoint y: 419, endPoint x: 468, endPoint y: 402, distance: 17.5
click at [468, 402] on div "Janela de atendimento Grade de atendimento Capacidade Transportadoras Veículos …" at bounding box center [784, 337] width 1568 height 675
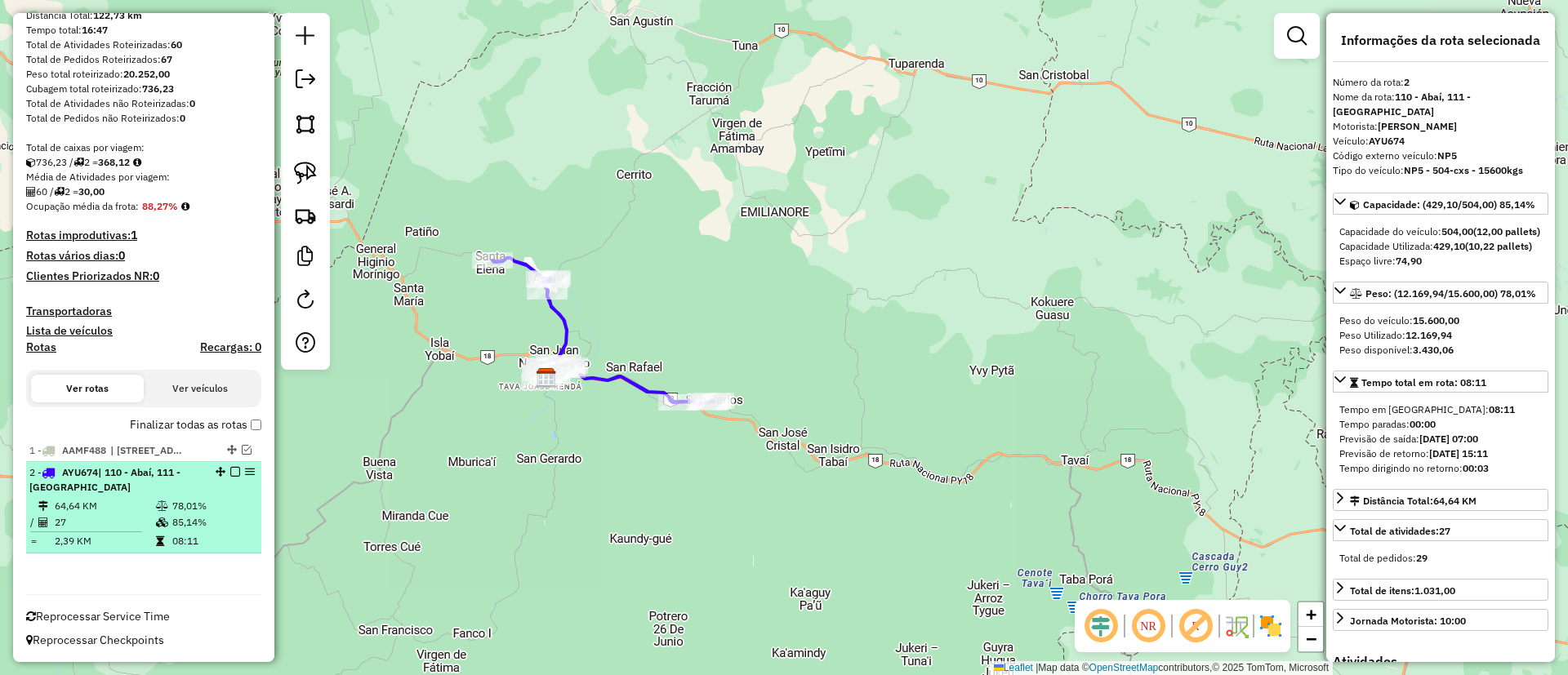
click at [224, 476] on div at bounding box center [230, 471] width 49 height 10
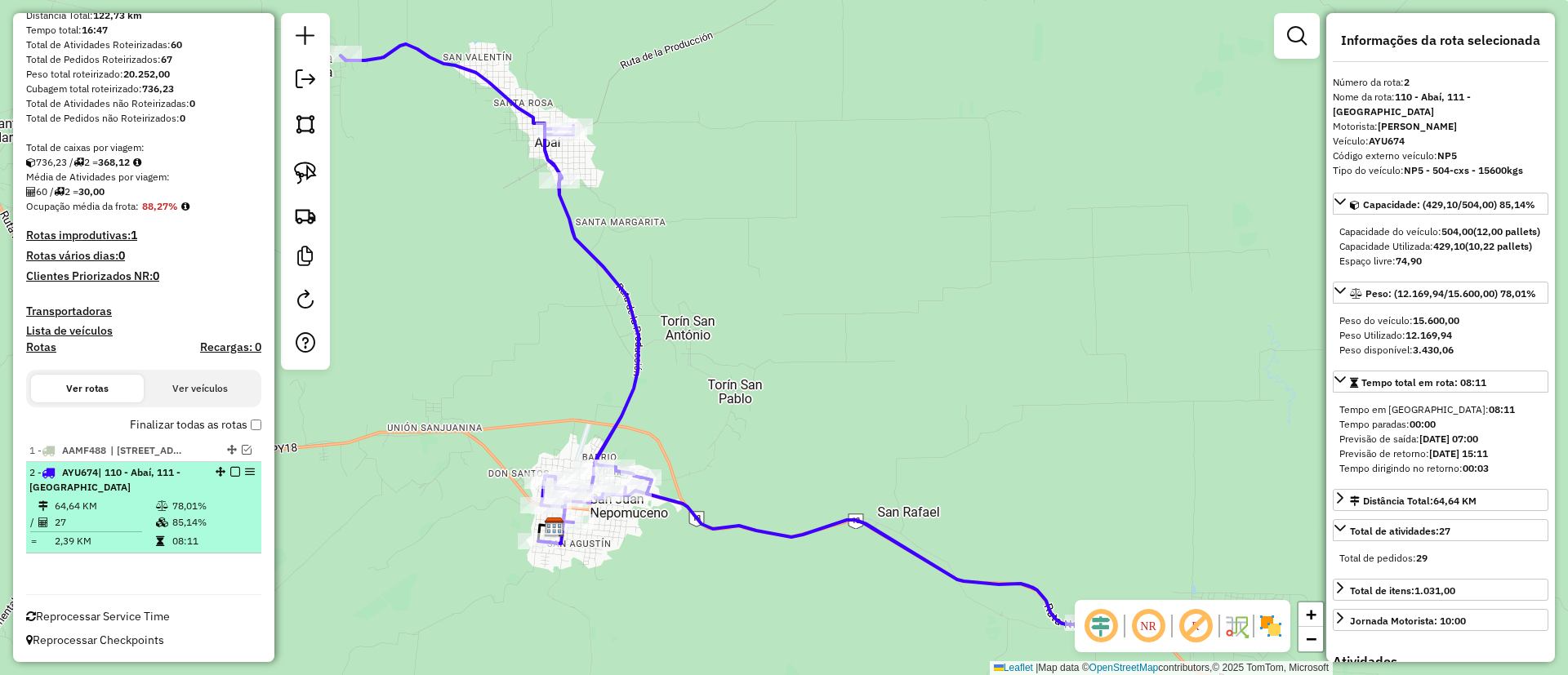
click at [228, 477] on div "2 - AYU674 | 110 - Abaí, 111 - [GEOGRAPHIC_DATA]" at bounding box center [143, 480] width 228 height 29
click at [230, 468] on em at bounding box center [234, 471] width 10 height 10
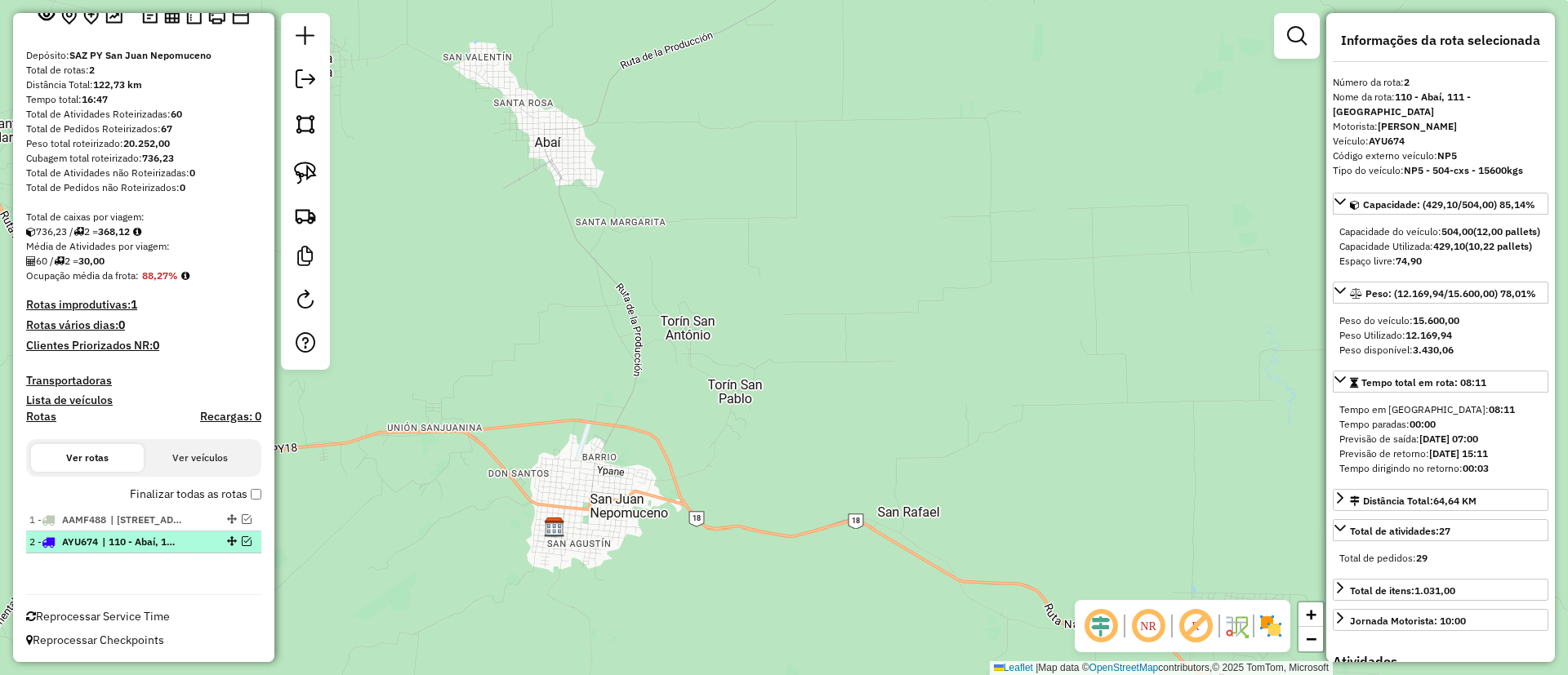
scroll to position [118, 0]
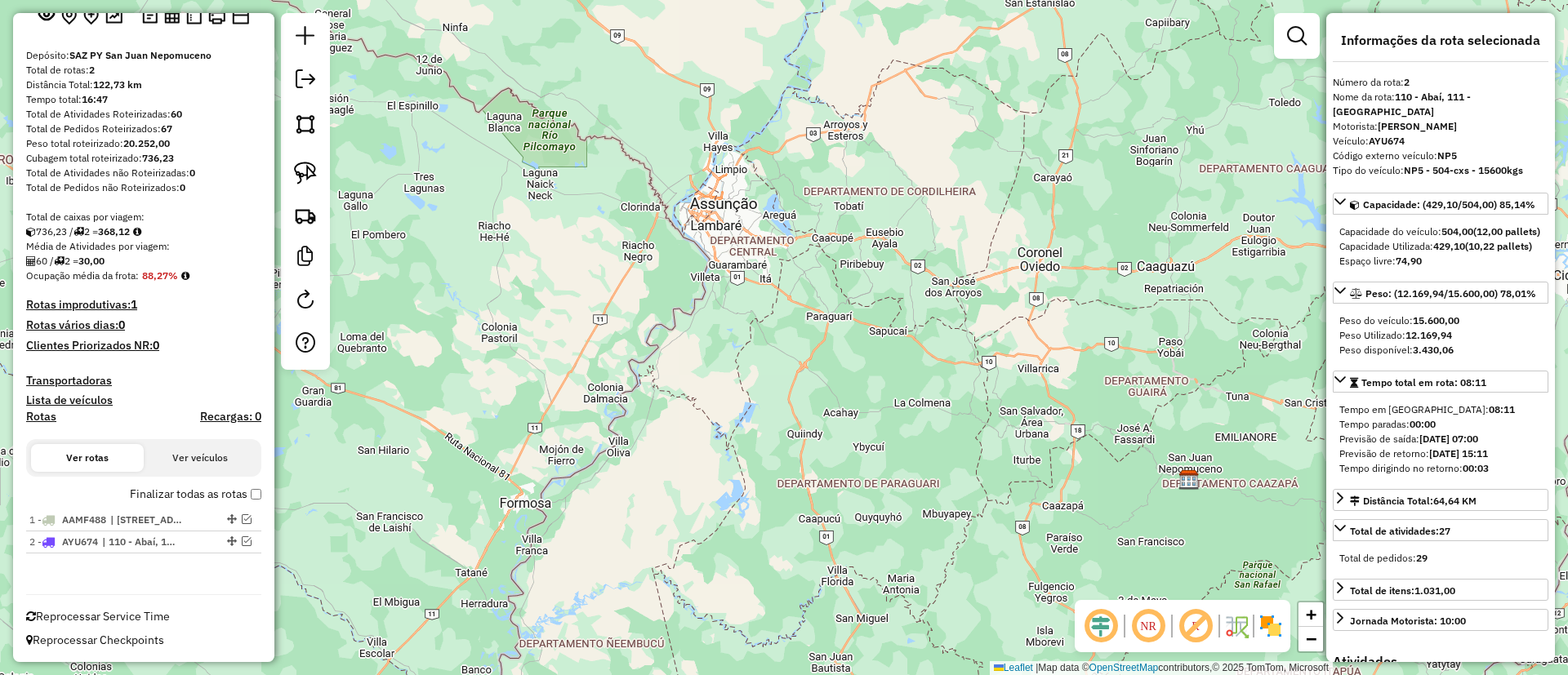
click at [197, 491] on label "Finalizar todas as rotas" at bounding box center [195, 494] width 131 height 17
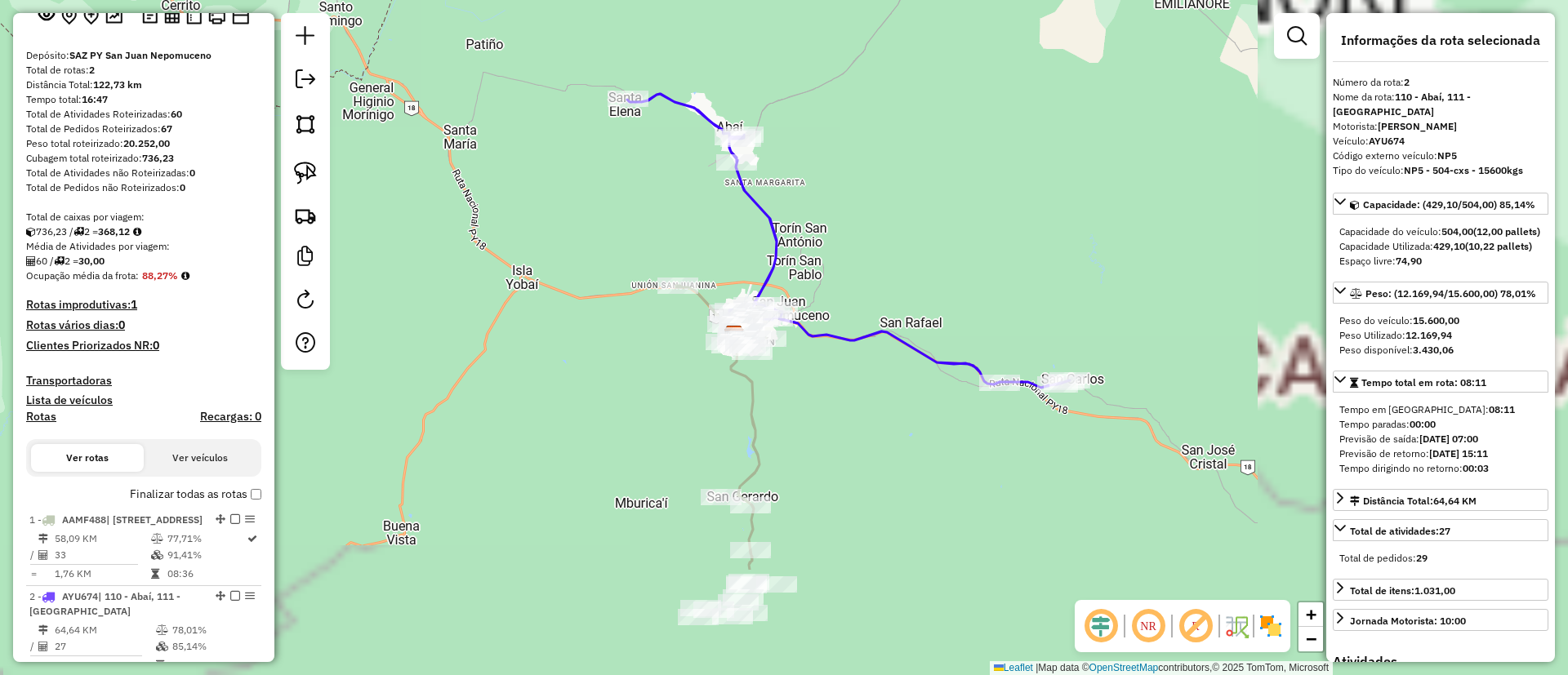
drag, startPoint x: 1100, startPoint y: 438, endPoint x: 507, endPoint y: 219, distance: 632.1
click at [507, 219] on div "Janela de atendimento Grade de atendimento Capacidade Transportadoras Veículos …" at bounding box center [784, 337] width 1568 height 675
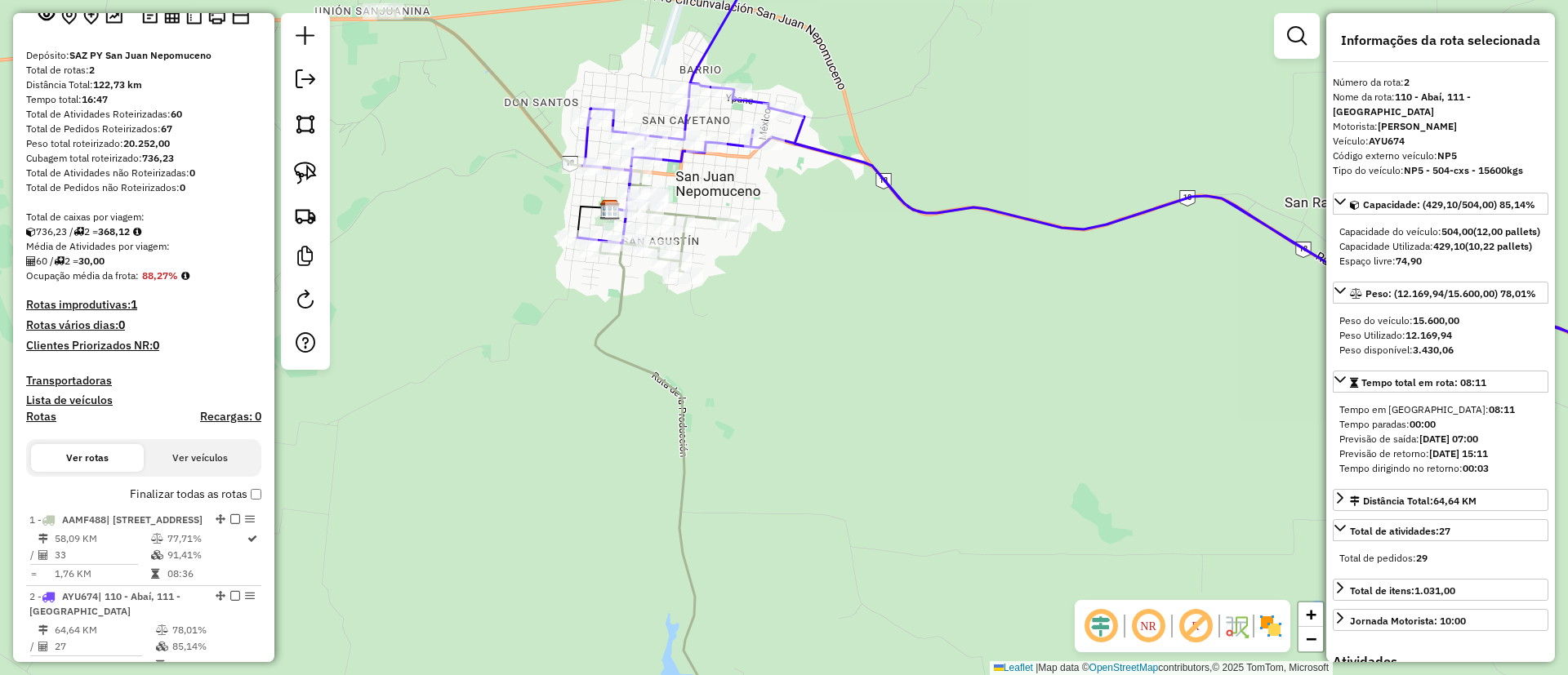
click at [611, 322] on icon at bounding box center [558, 376] width 360 height 731
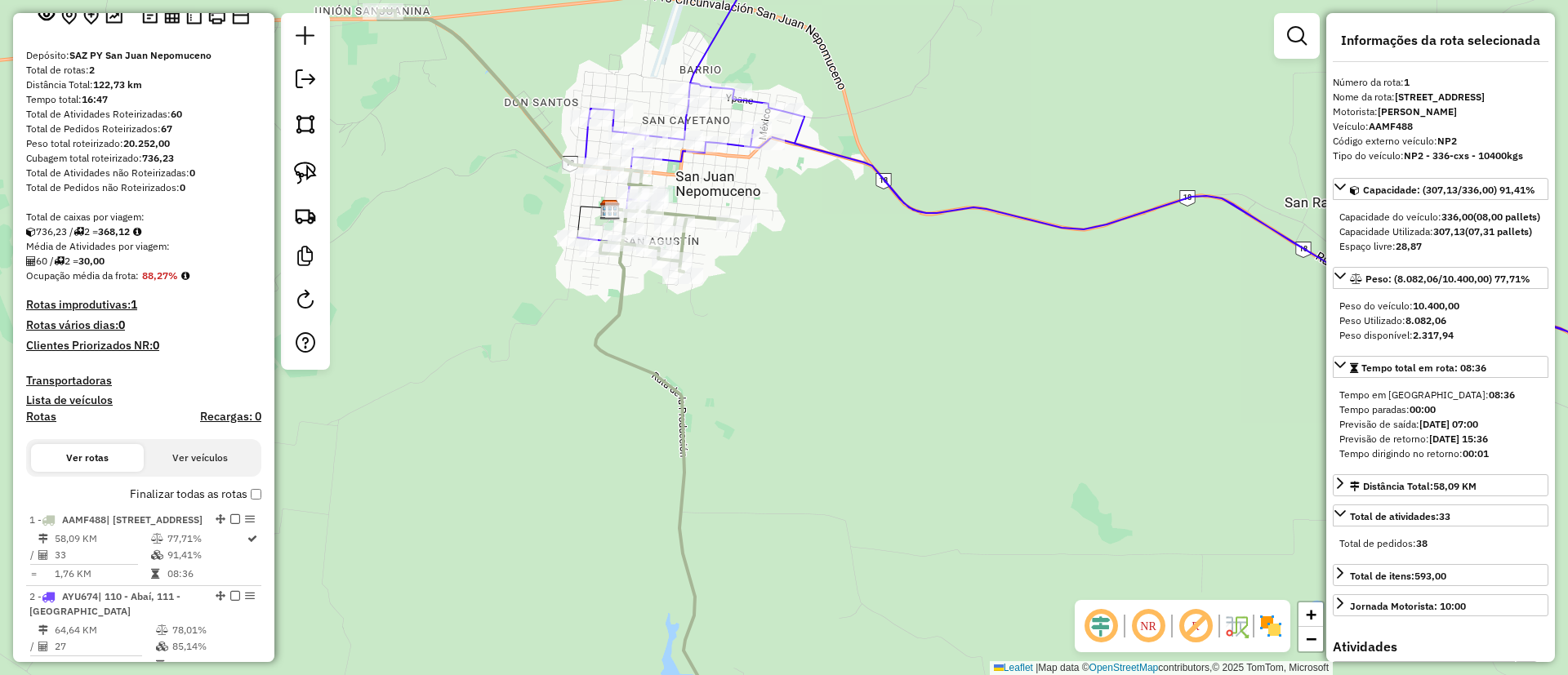
scroll to position [271, 0]
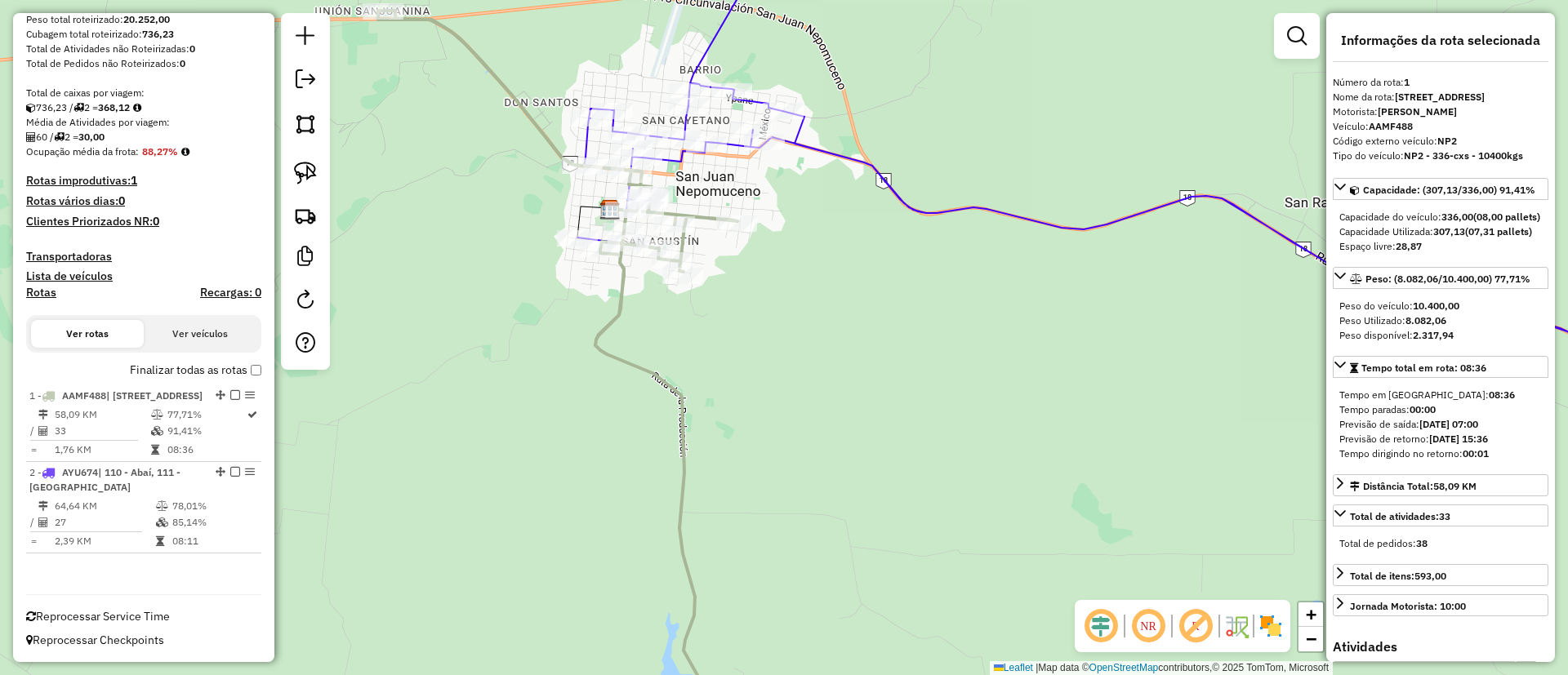
click at [211, 361] on label "Finalizar todas as rotas" at bounding box center [195, 370] width 131 height 17
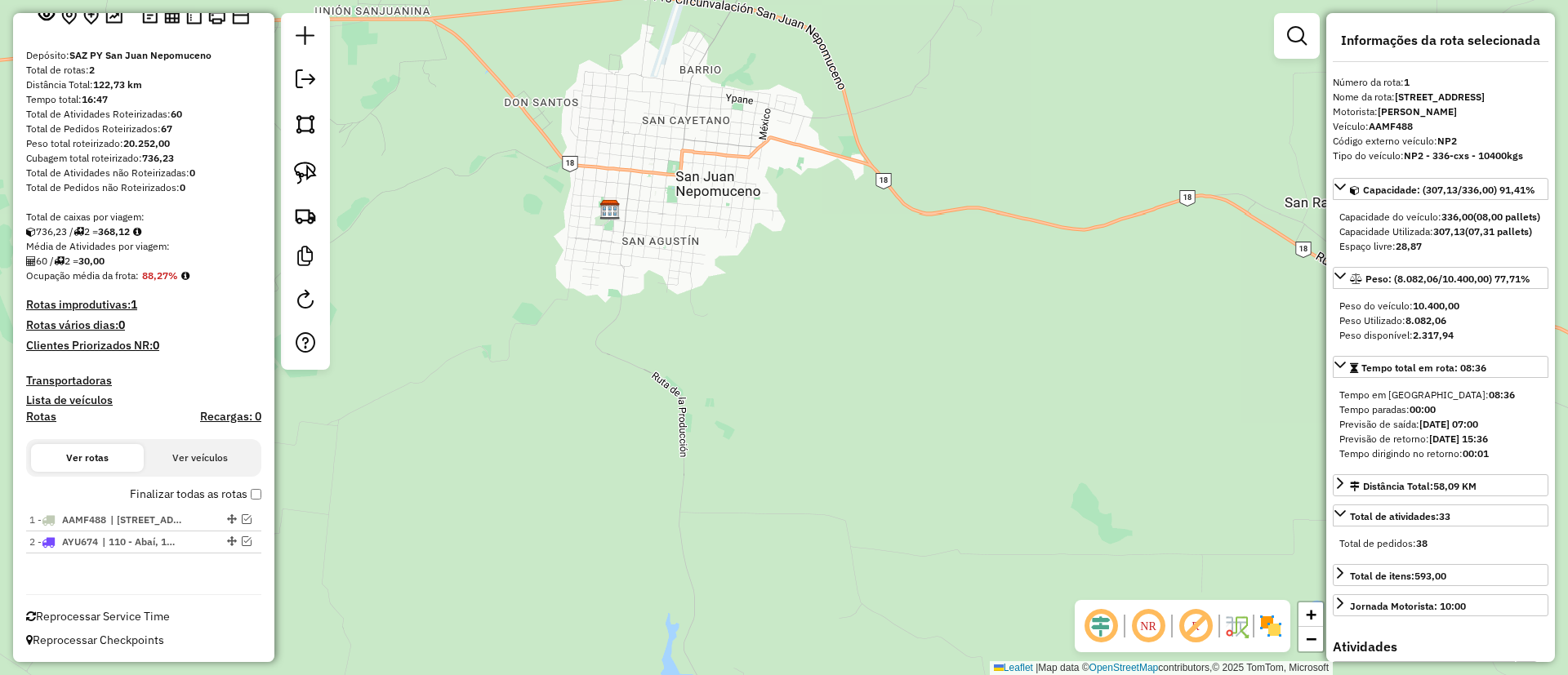
scroll to position [118, 0]
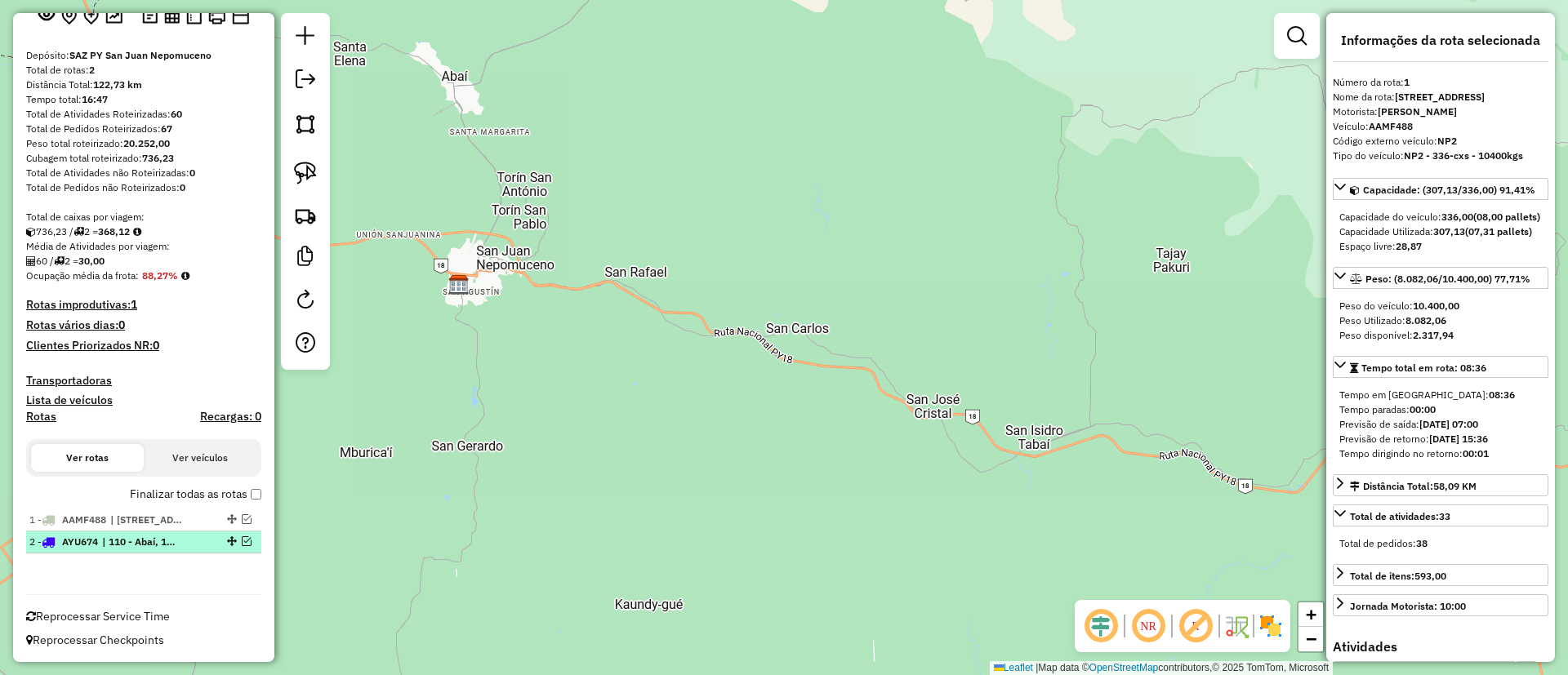
click at [239, 535] on div "2 - AYU674 | 110 - Abaí, 111 - [GEOGRAPHIC_DATA]" at bounding box center [143, 542] width 228 height 15
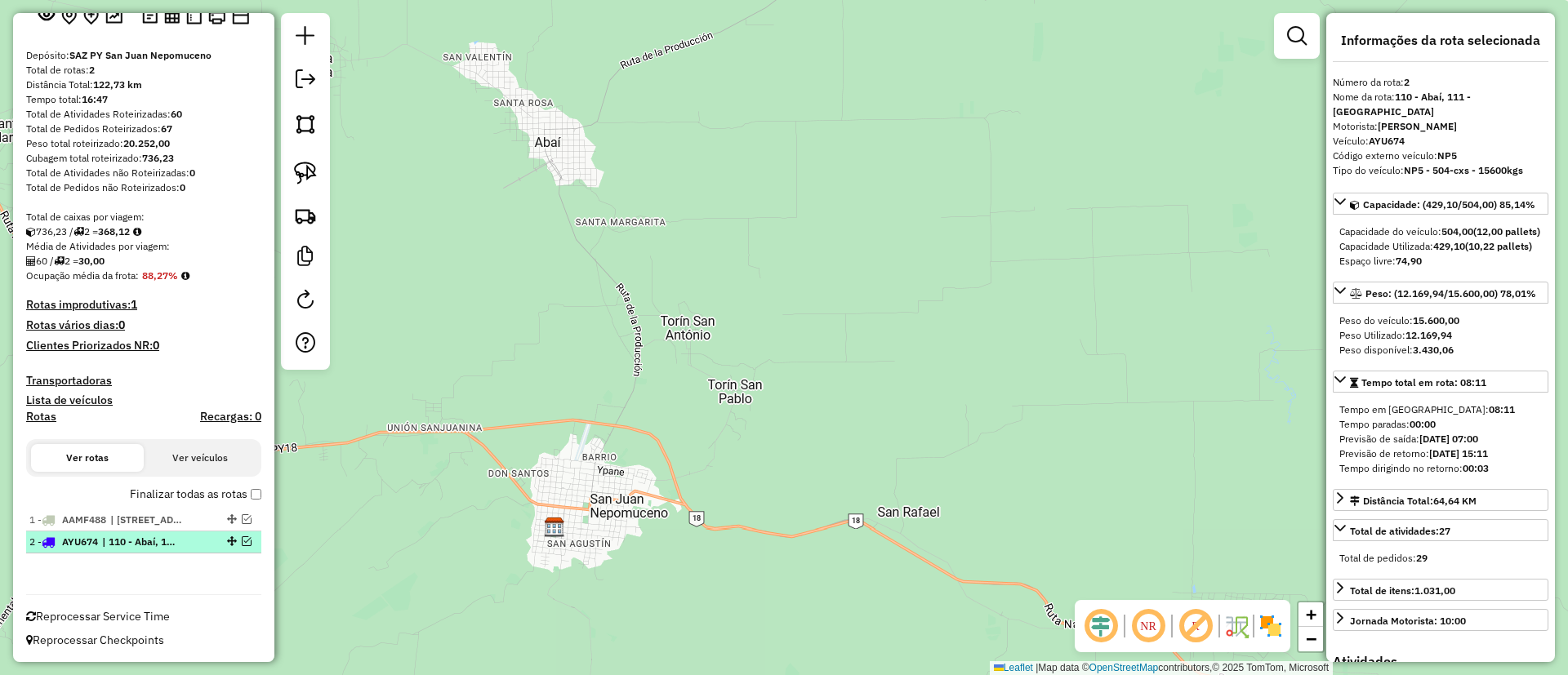
click at [242, 538] on em at bounding box center [246, 541] width 10 height 10
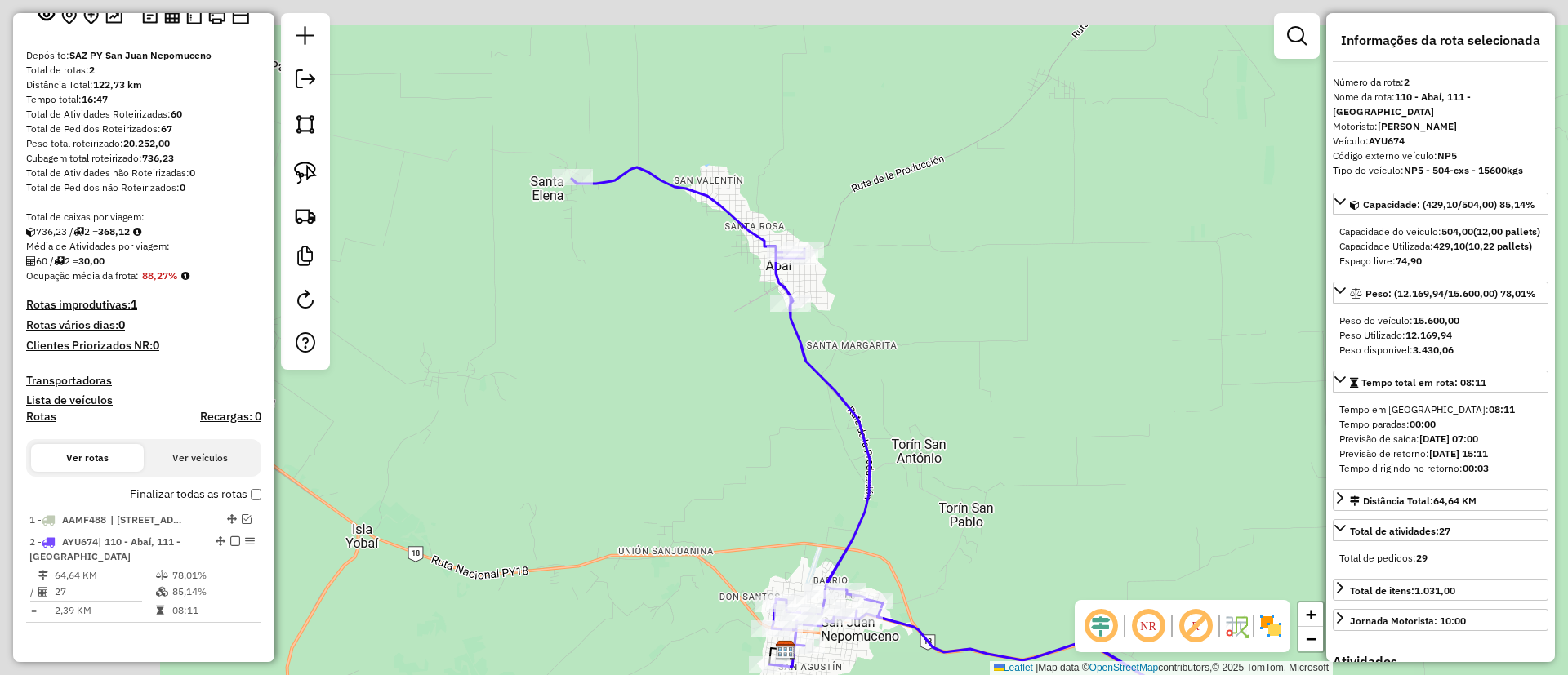
drag, startPoint x: 696, startPoint y: 494, endPoint x: 793, endPoint y: 494, distance: 97.0
click at [789, 521] on div "Janela de atendimento Grade de atendimento Capacidade Transportadoras Veículos …" at bounding box center [784, 337] width 1568 height 675
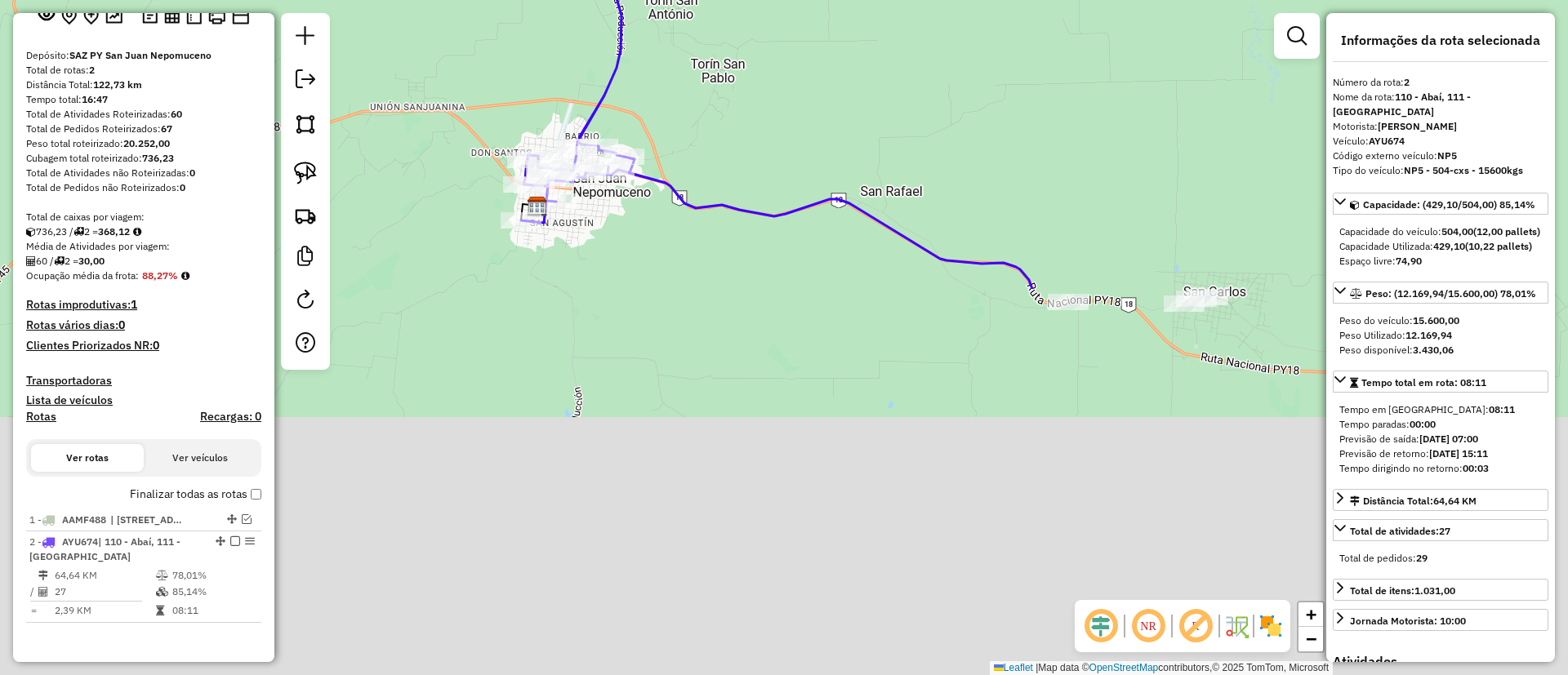
drag, startPoint x: 859, startPoint y: 511, endPoint x: 563, endPoint y: 58, distance: 541.1
click at [563, 58] on div "Janela de atendimento Grade de atendimento Capacidade Transportadoras Veículos …" at bounding box center [784, 337] width 1568 height 675
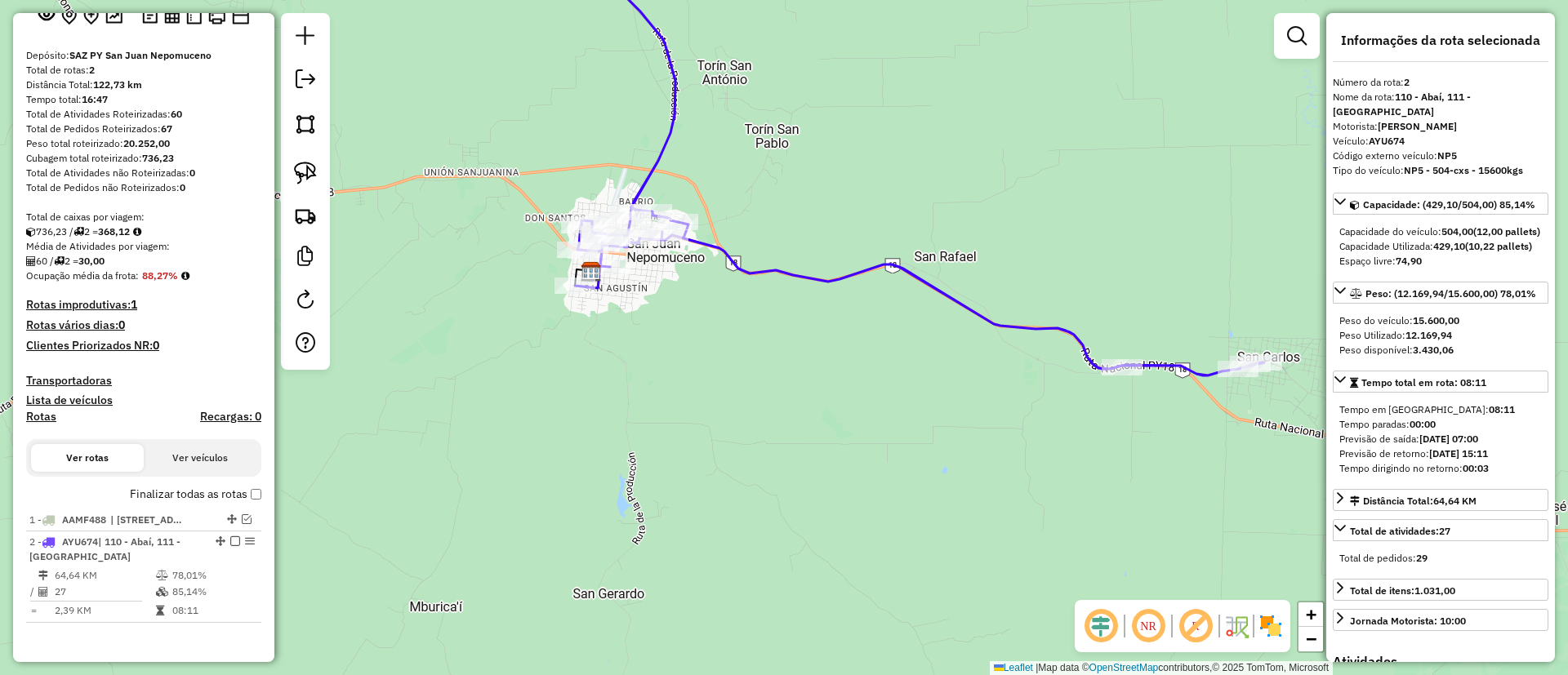
drag, startPoint x: 805, startPoint y: 315, endPoint x: 755, endPoint y: 245, distance: 86.0
click at [755, 245] on div "Janela de atendimento Grade de atendimento Capacidade Transportadoras Veículos …" at bounding box center [784, 337] width 1568 height 675
click at [760, 269] on icon at bounding box center [917, 153] width 689 height 442
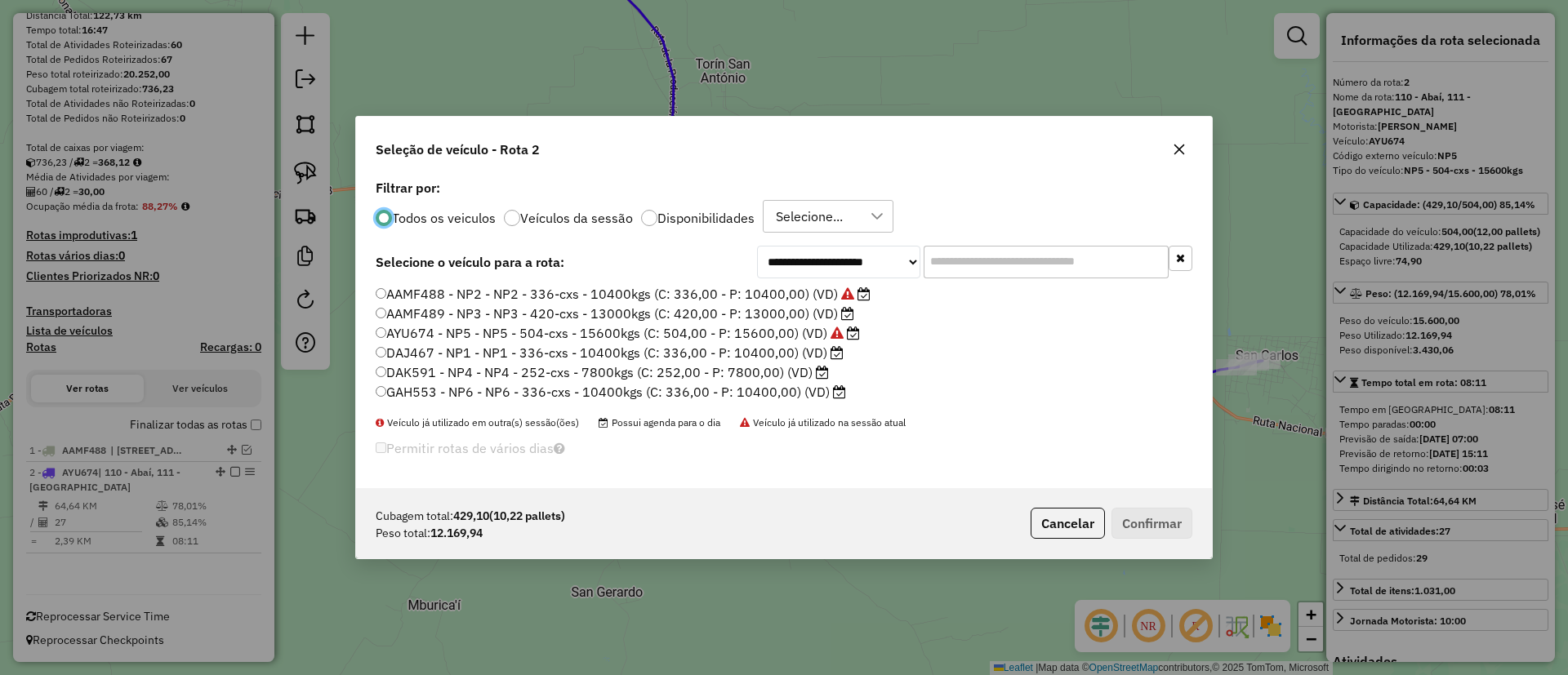
scroll to position [9, 5]
click at [788, 375] on label "DAK591 - NP4 - NP4 - 252-cxs - 7800kgs (C: 252,00 - P: 7800,00) (VD)" at bounding box center [602, 372] width 453 height 20
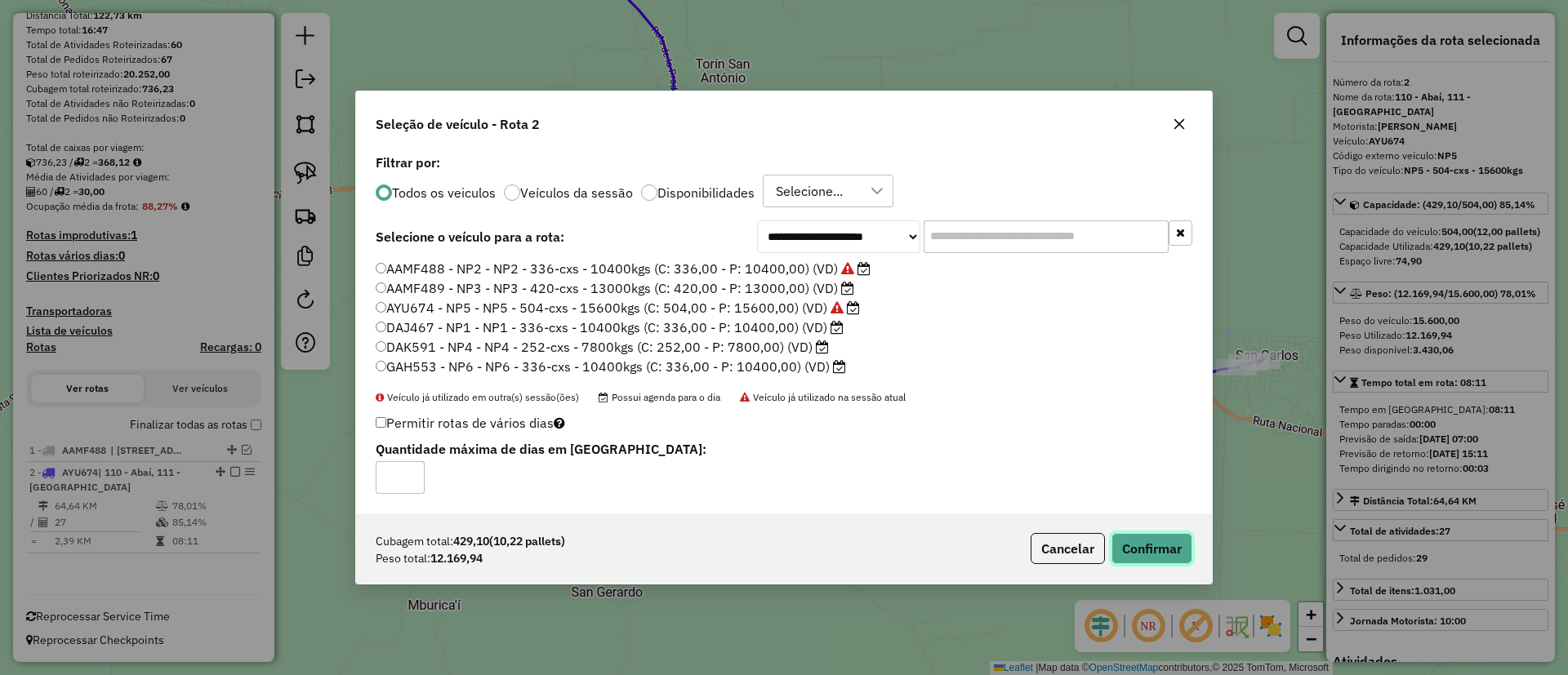
click at [1140, 551] on button "Confirmar" at bounding box center [1152, 549] width 81 height 31
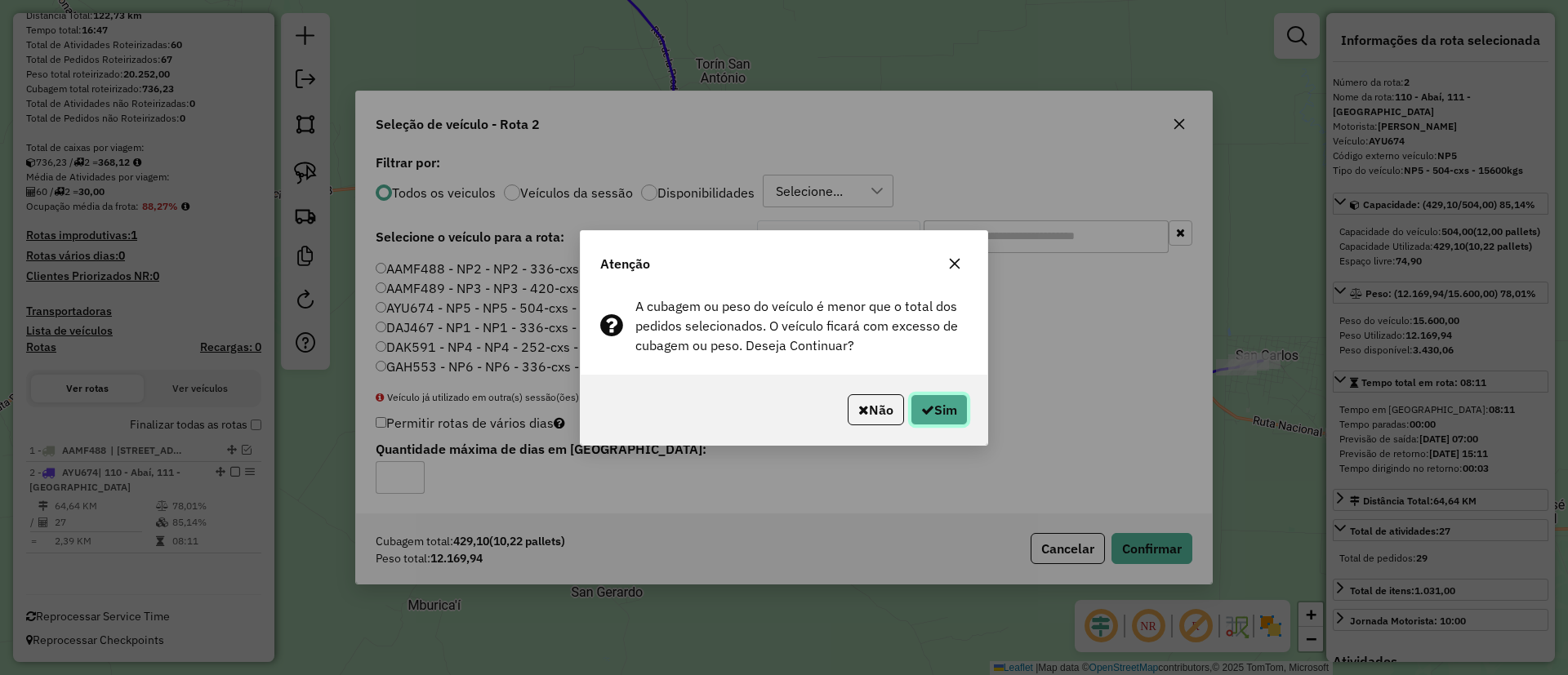
click at [948, 395] on button "Sim" at bounding box center [939, 410] width 57 height 31
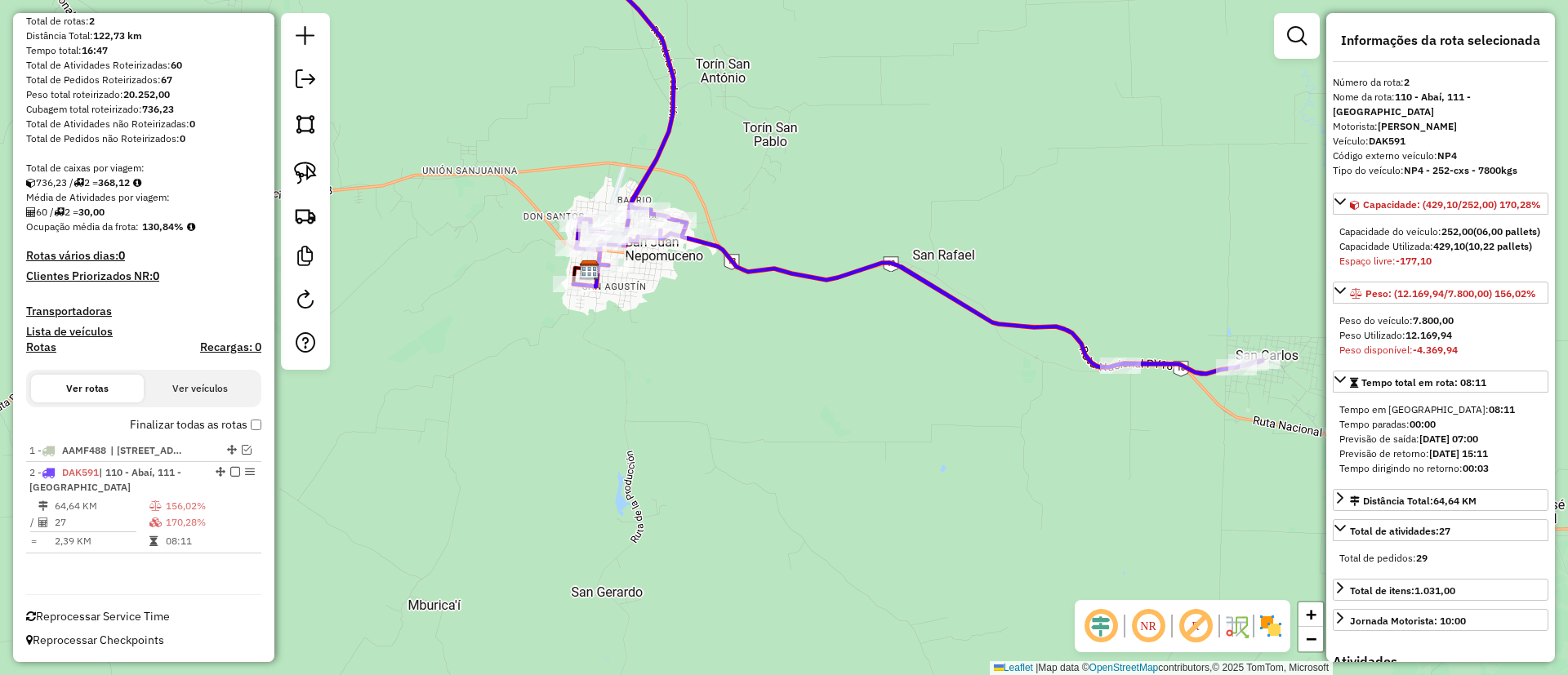
scroll to position [167, 0]
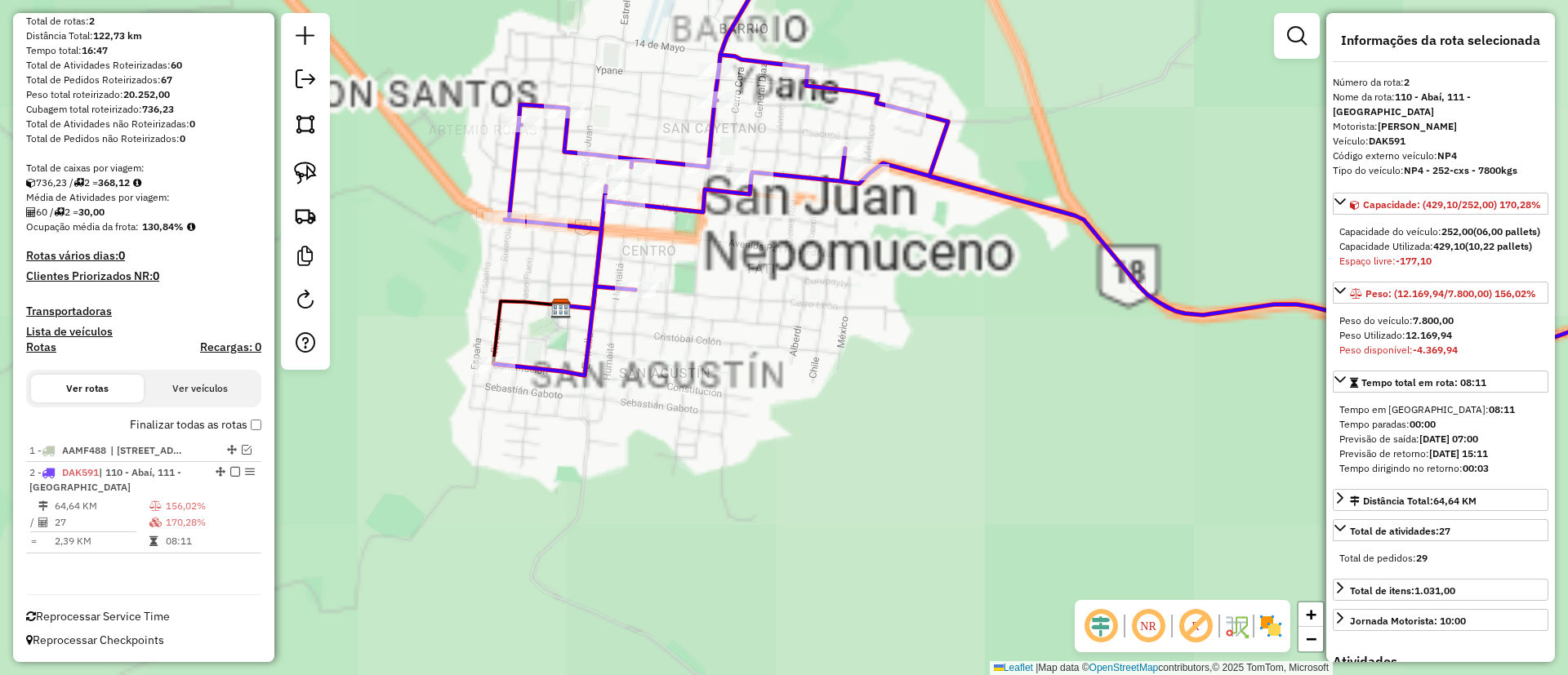
drag, startPoint x: 919, startPoint y: 370, endPoint x: 765, endPoint y: 346, distance: 155.9
click at [765, 346] on div "Janela de atendimento Grade de atendimento Capacidade Transportadoras Veículos …" at bounding box center [784, 337] width 1568 height 675
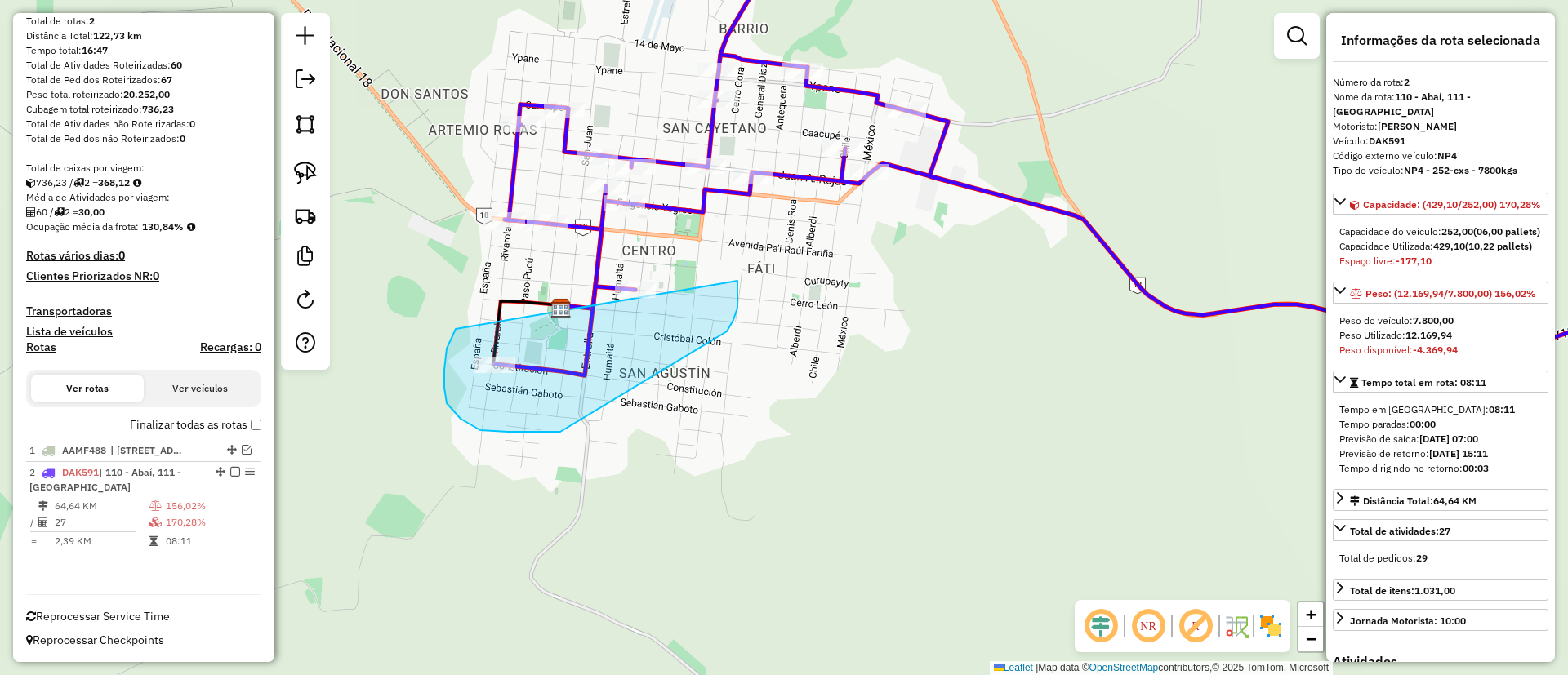
drag, startPoint x: 444, startPoint y: 388, endPoint x: 695, endPoint y: 226, distance: 298.7
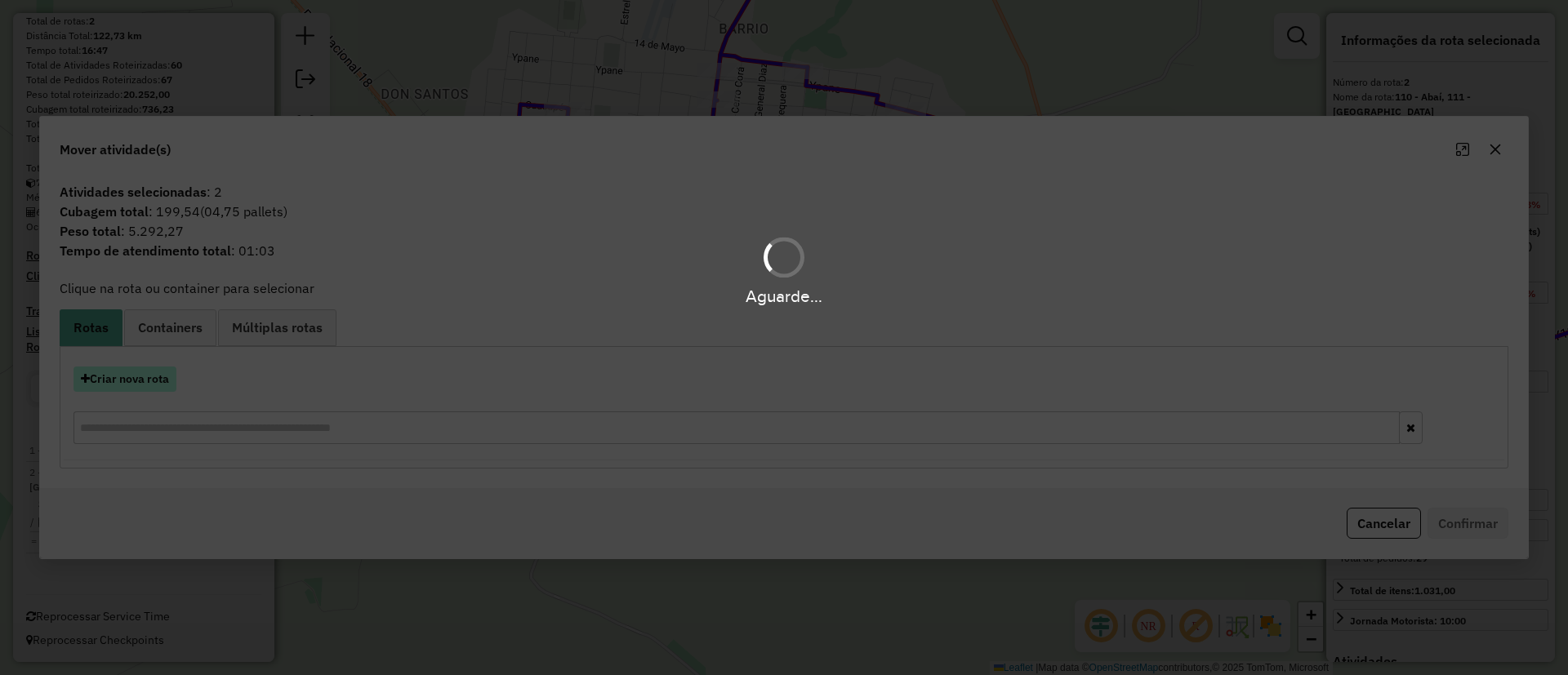
click at [140, 378] on hb-app "Aguarde... Pop-up bloqueado! Seu navegador bloqueou automáticamente a abertura …" at bounding box center [784, 337] width 1568 height 675
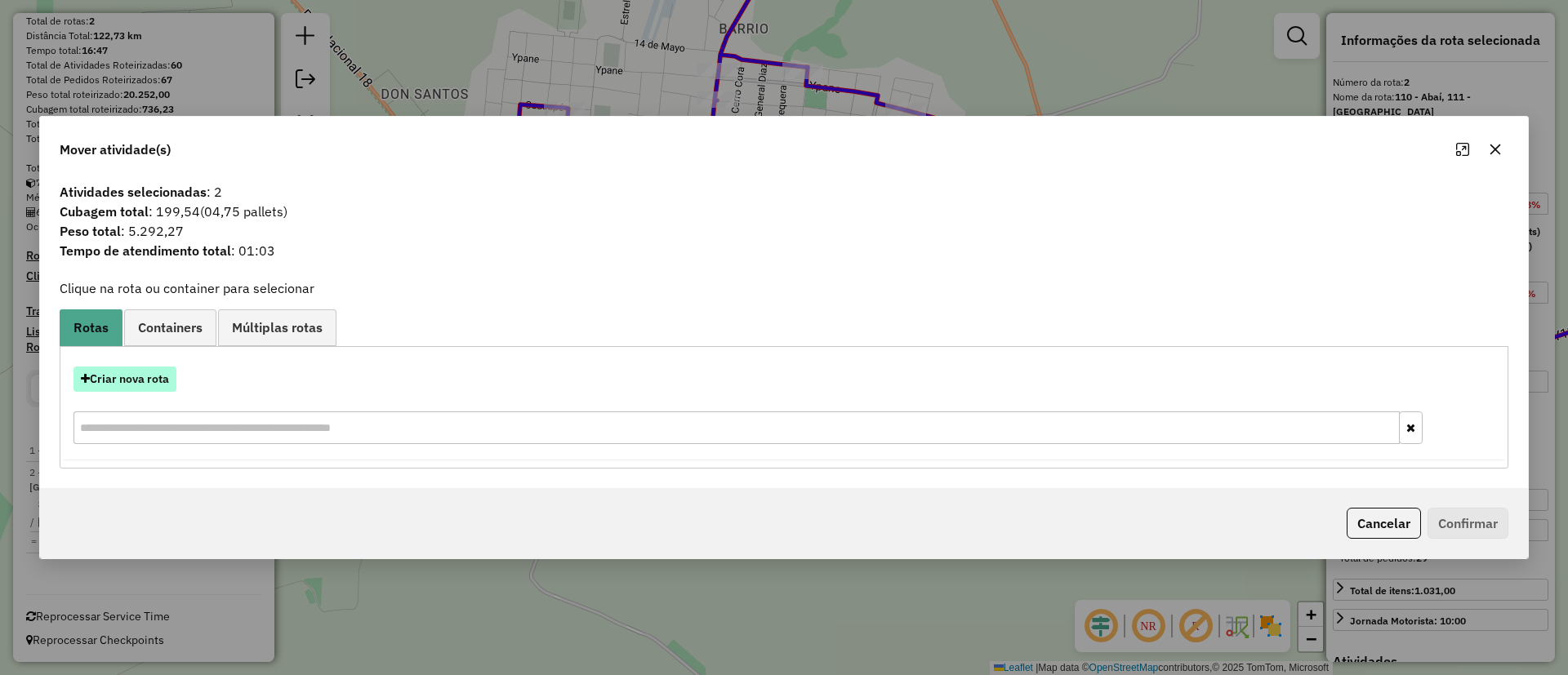
click at [140, 378] on button "Criar nova rota" at bounding box center [124, 379] width 103 height 25
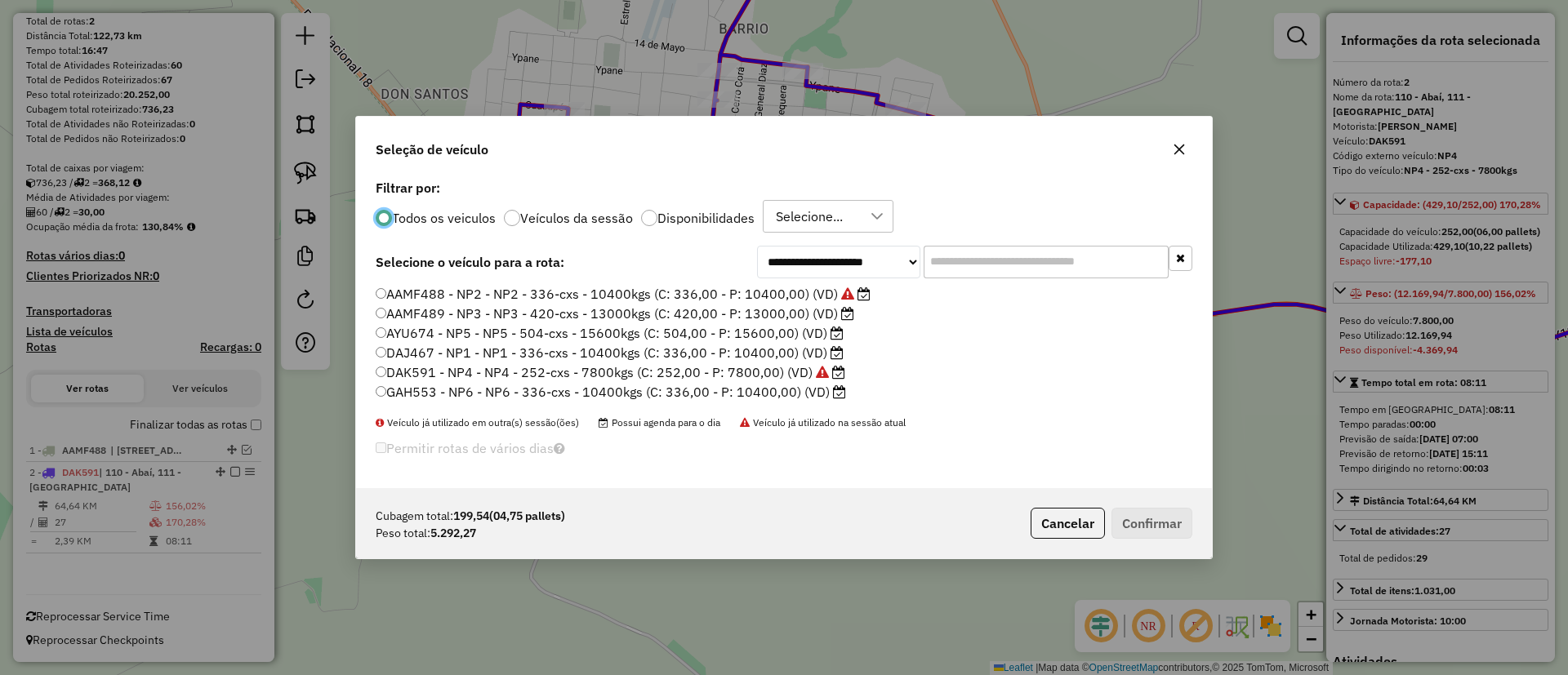
scroll to position [9, 5]
click at [790, 347] on label "DAJ467 - NP1 - NP1 - 336-cxs - 10400kgs (C: 336,00 - P: 10400,00) (VD)" at bounding box center [609, 353] width 468 height 20
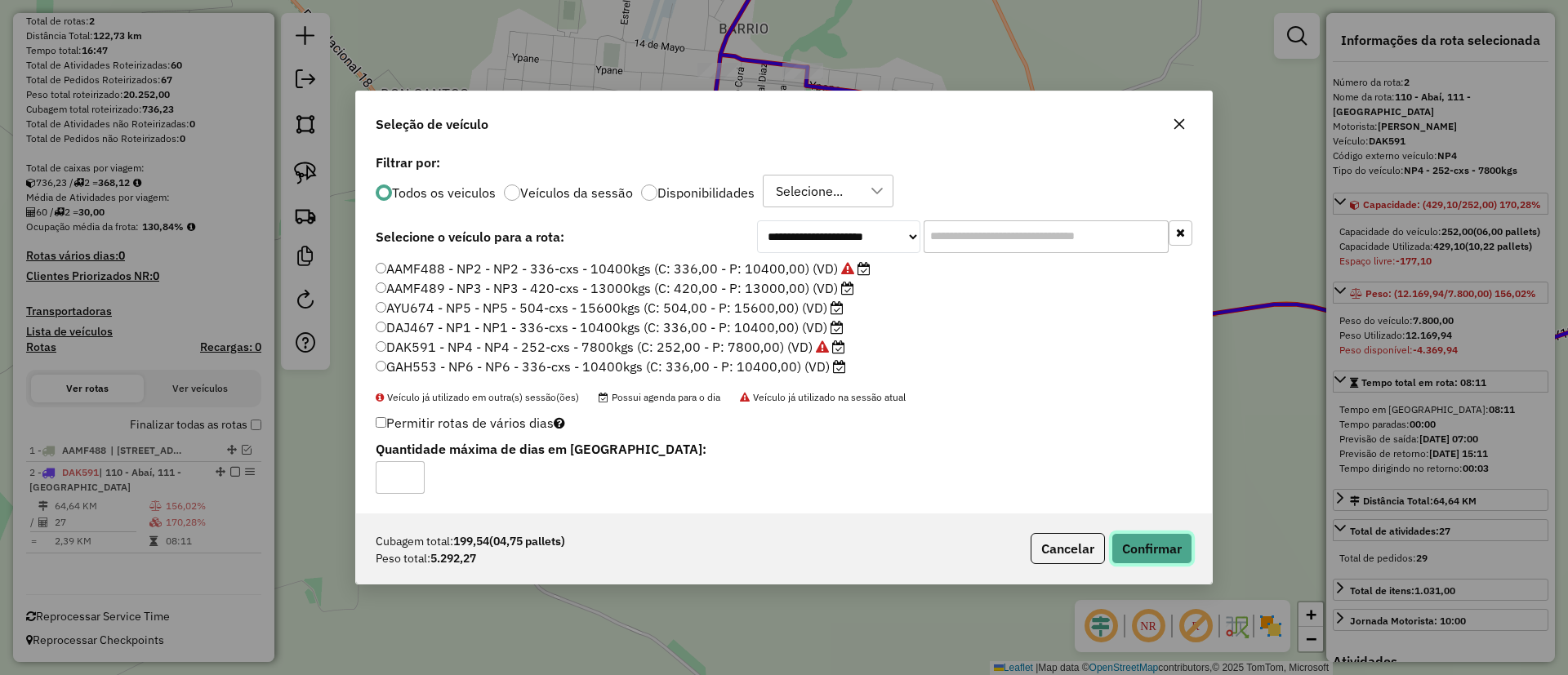
click at [1142, 548] on button "Confirmar" at bounding box center [1152, 549] width 81 height 31
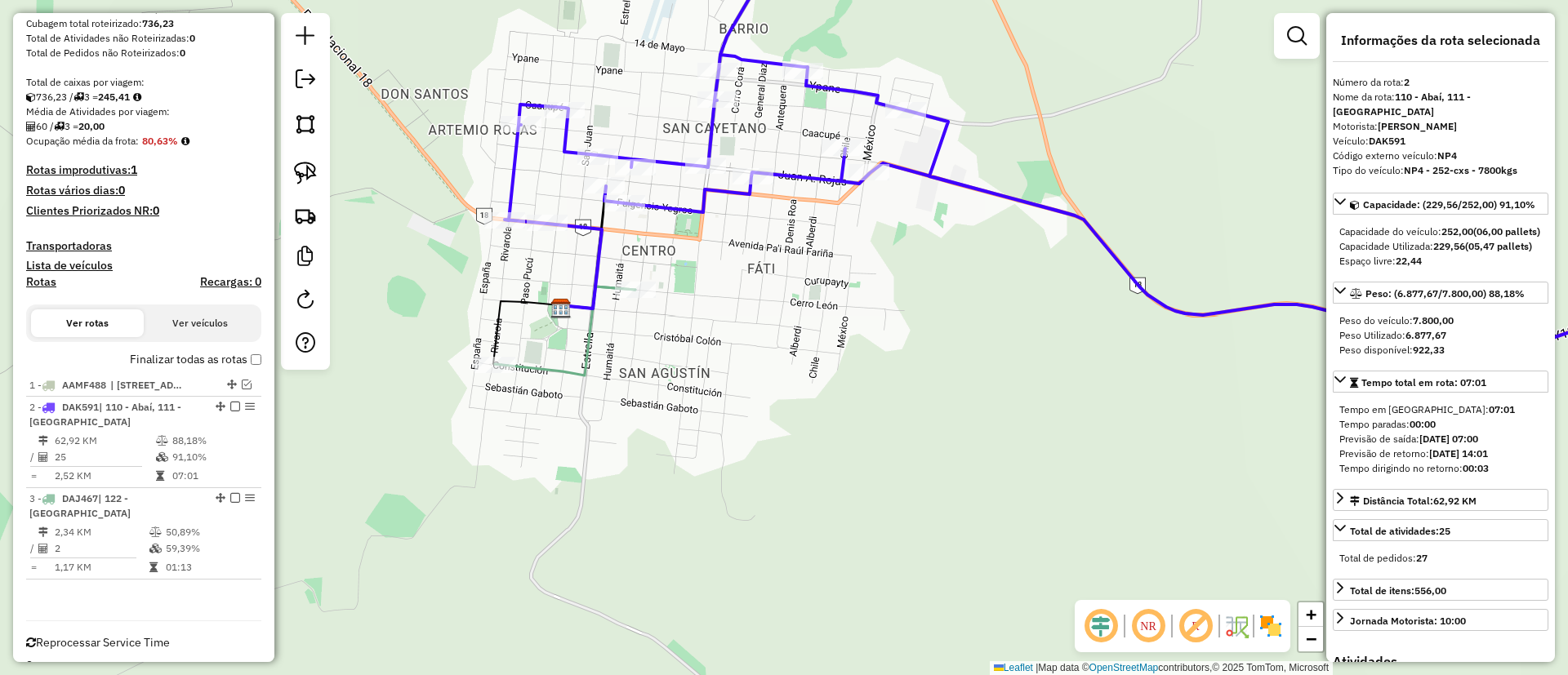
scroll to position [264, 0]
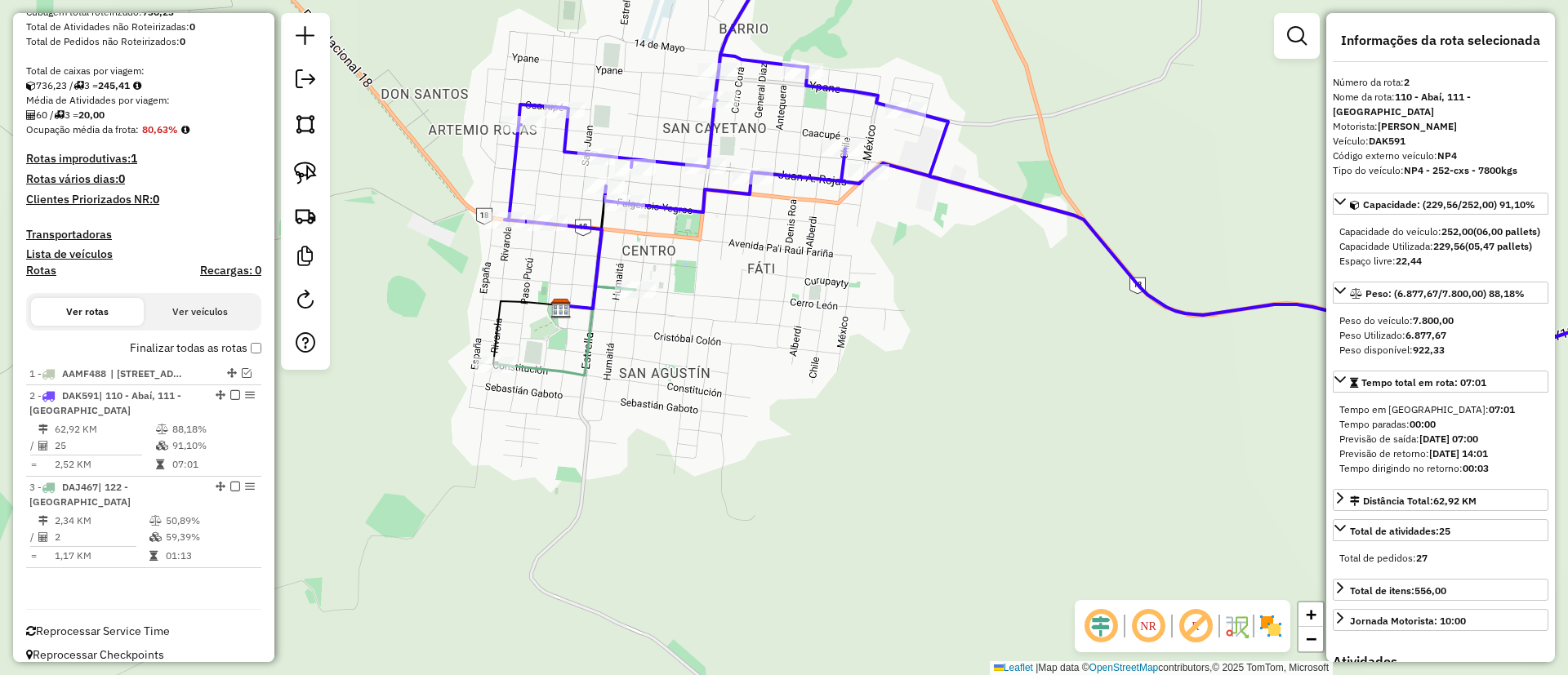
click at [585, 362] on icon at bounding box center [564, 331] width 140 height 89
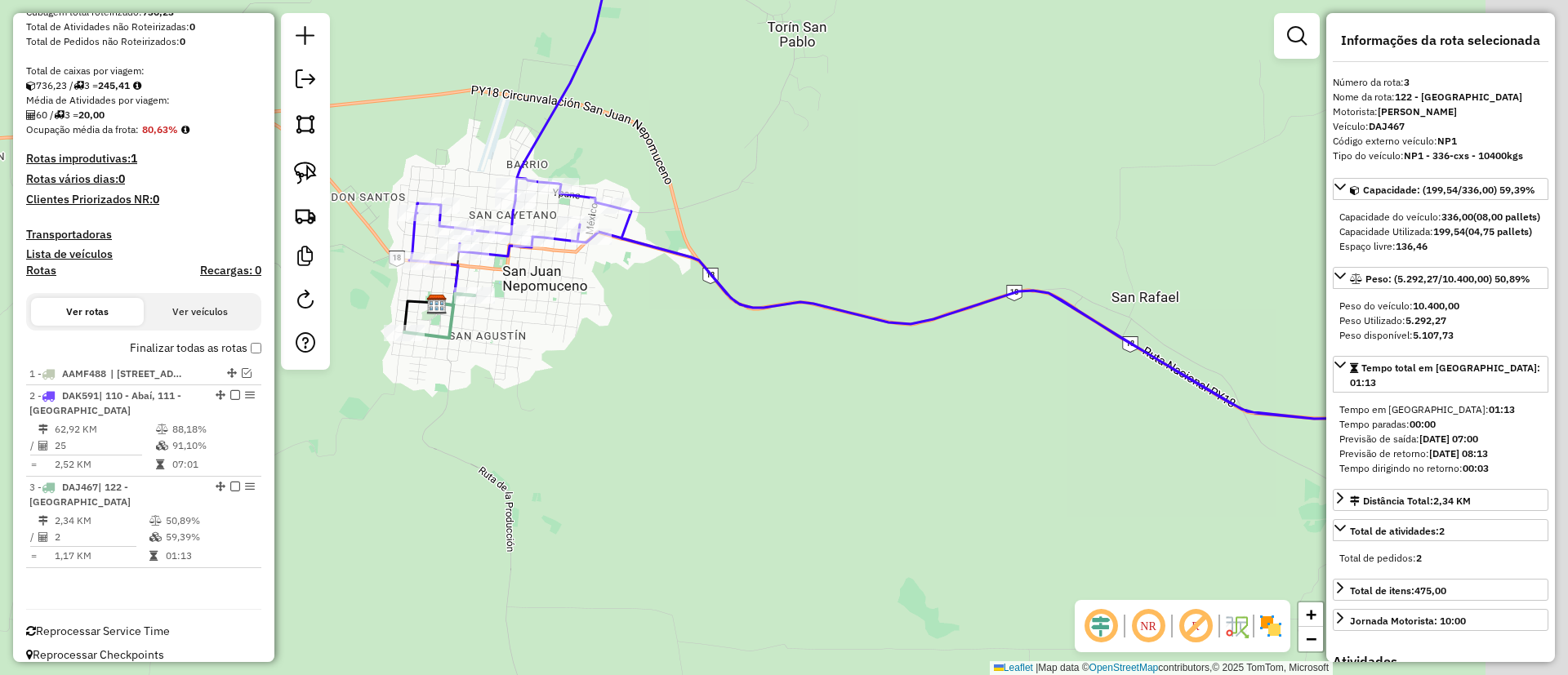
drag, startPoint x: 980, startPoint y: 425, endPoint x: 525, endPoint y: 335, distance: 463.8
click at [488, 349] on div "Janela de atendimento Grade de atendimento Capacidade Transportadoras Veículos …" at bounding box center [784, 337] width 1568 height 675
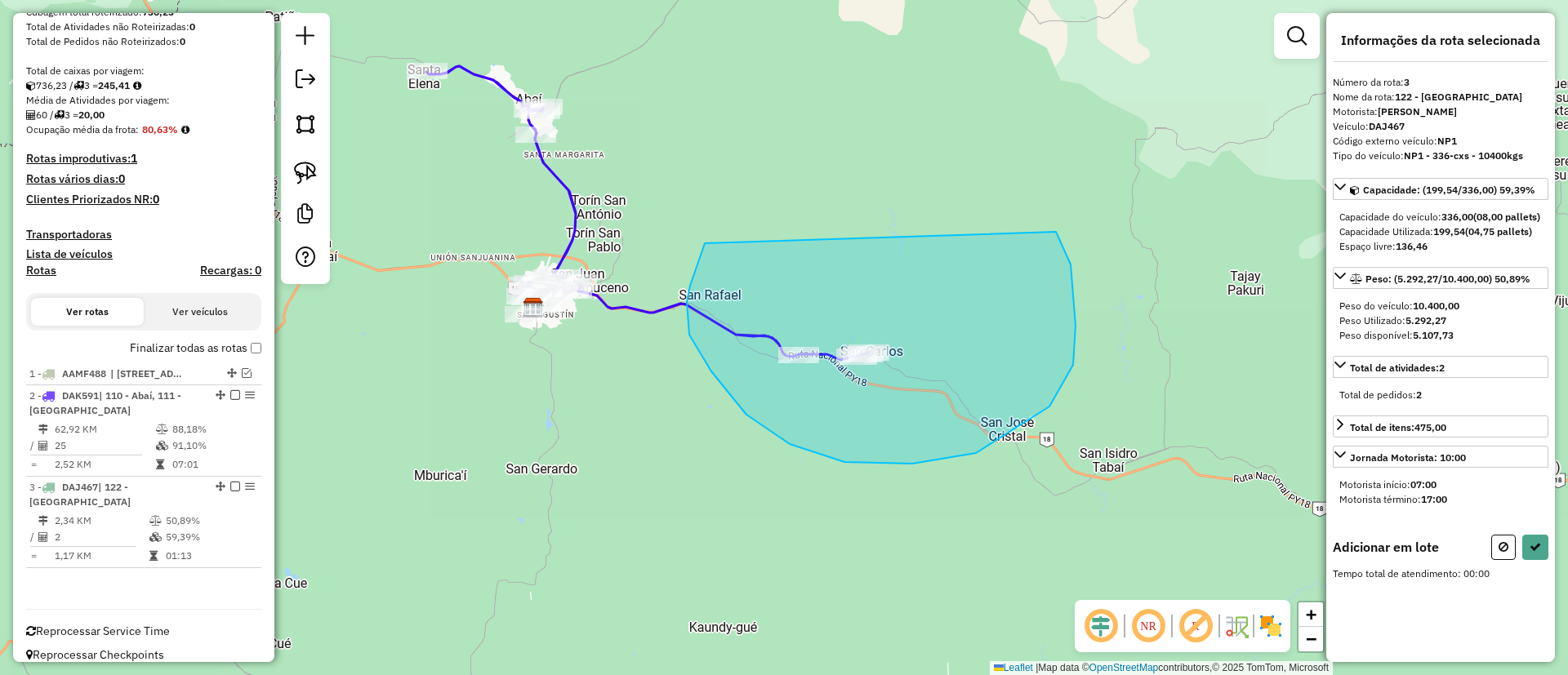
drag, startPoint x: 704, startPoint y: 243, endPoint x: 1040, endPoint y: 212, distance: 337.4
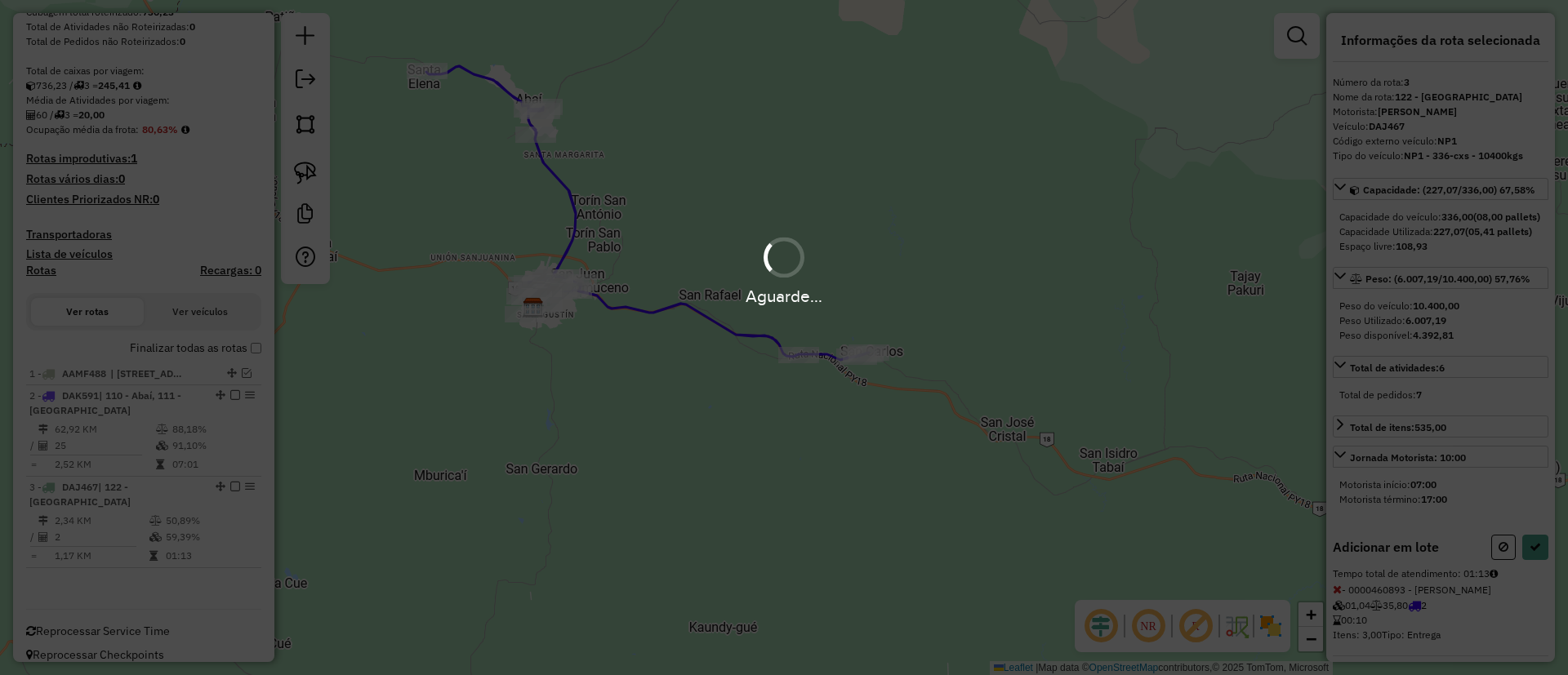
select select "**********"
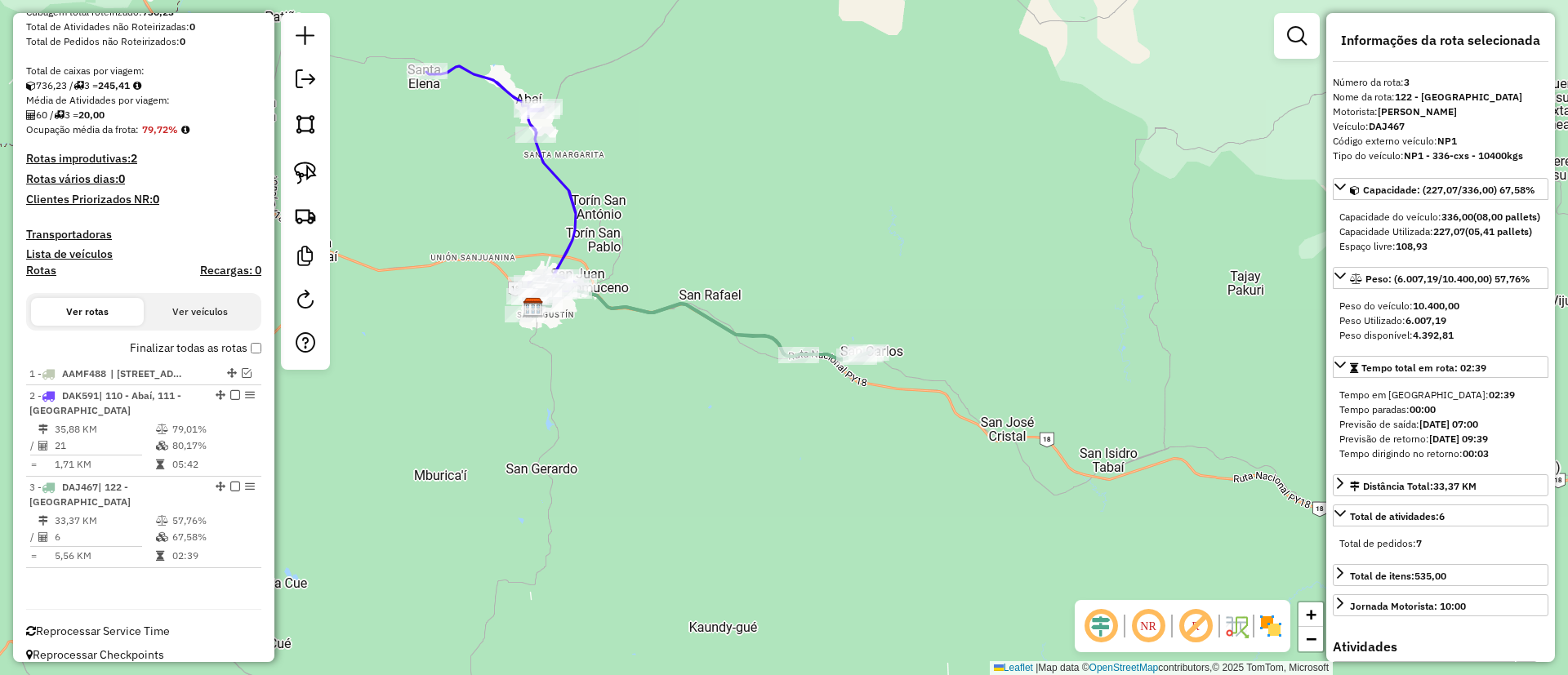
click at [169, 353] on label "Finalizar todas as rotas" at bounding box center [195, 348] width 131 height 17
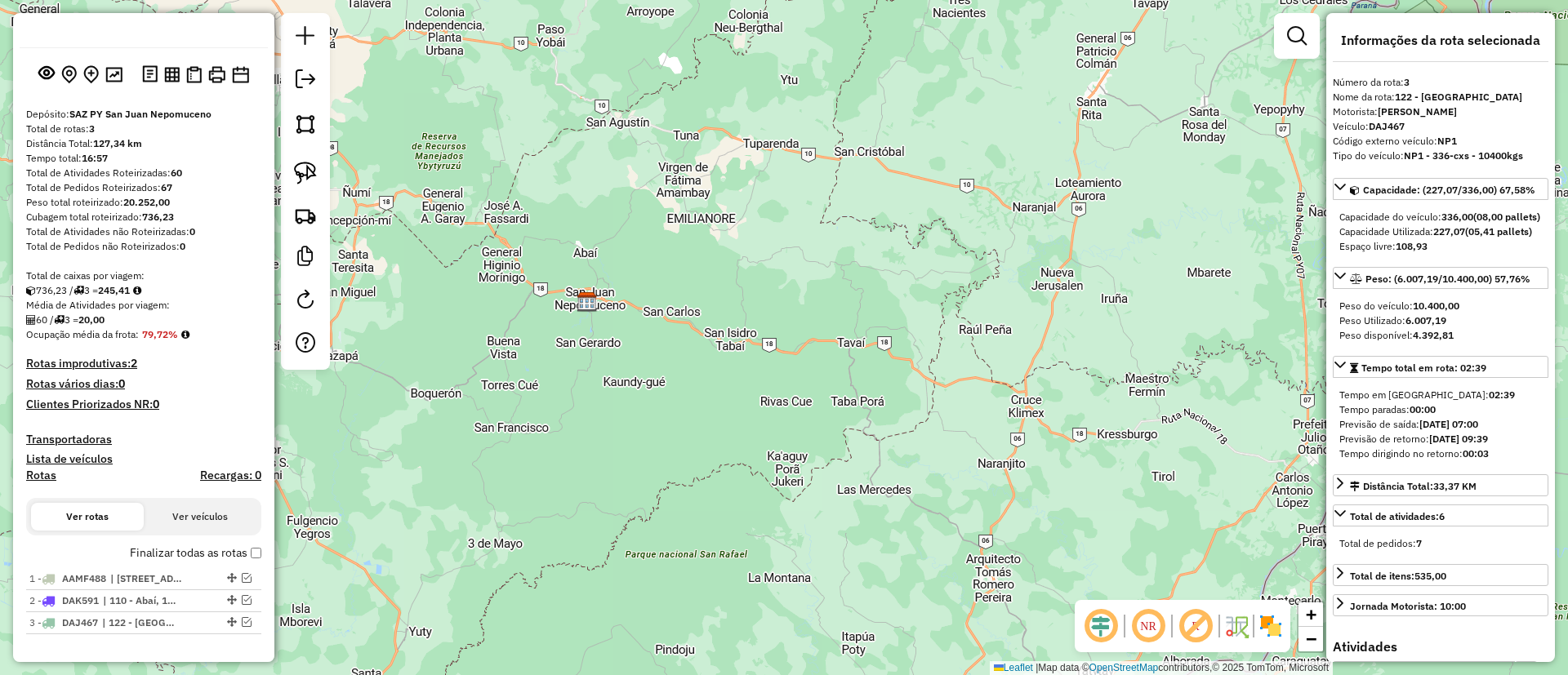
scroll to position [0, 0]
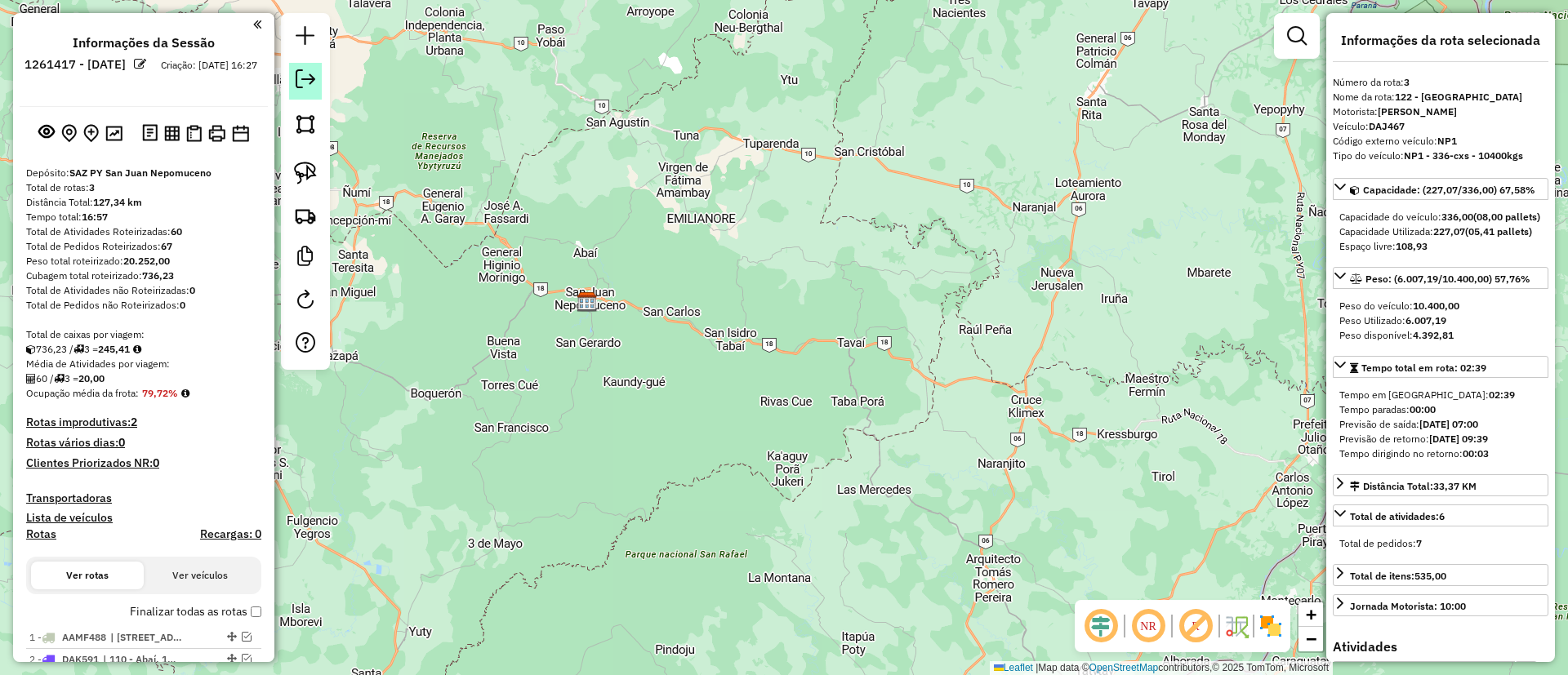
click at [303, 77] on em at bounding box center [305, 79] width 20 height 20
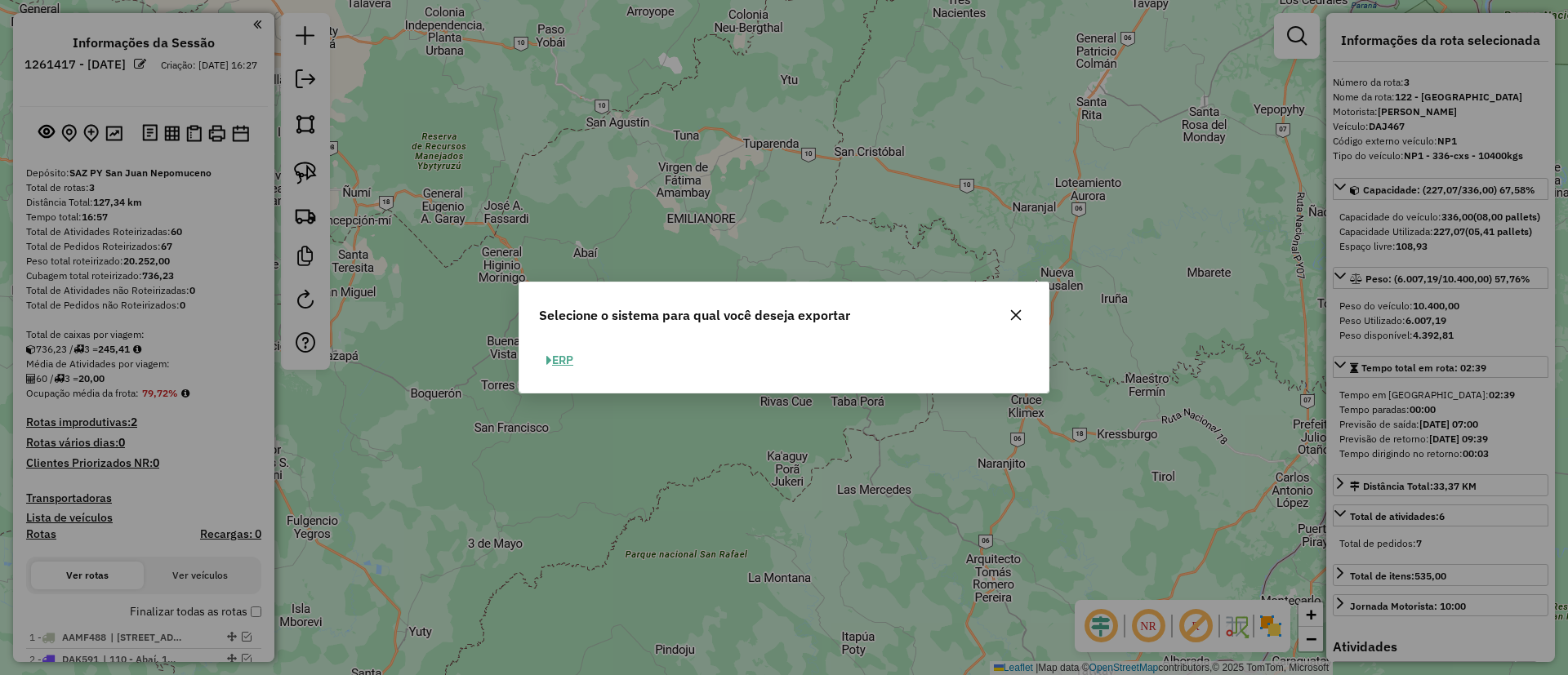
click at [566, 369] on button "ERP" at bounding box center [559, 360] width 41 height 25
select select "**"
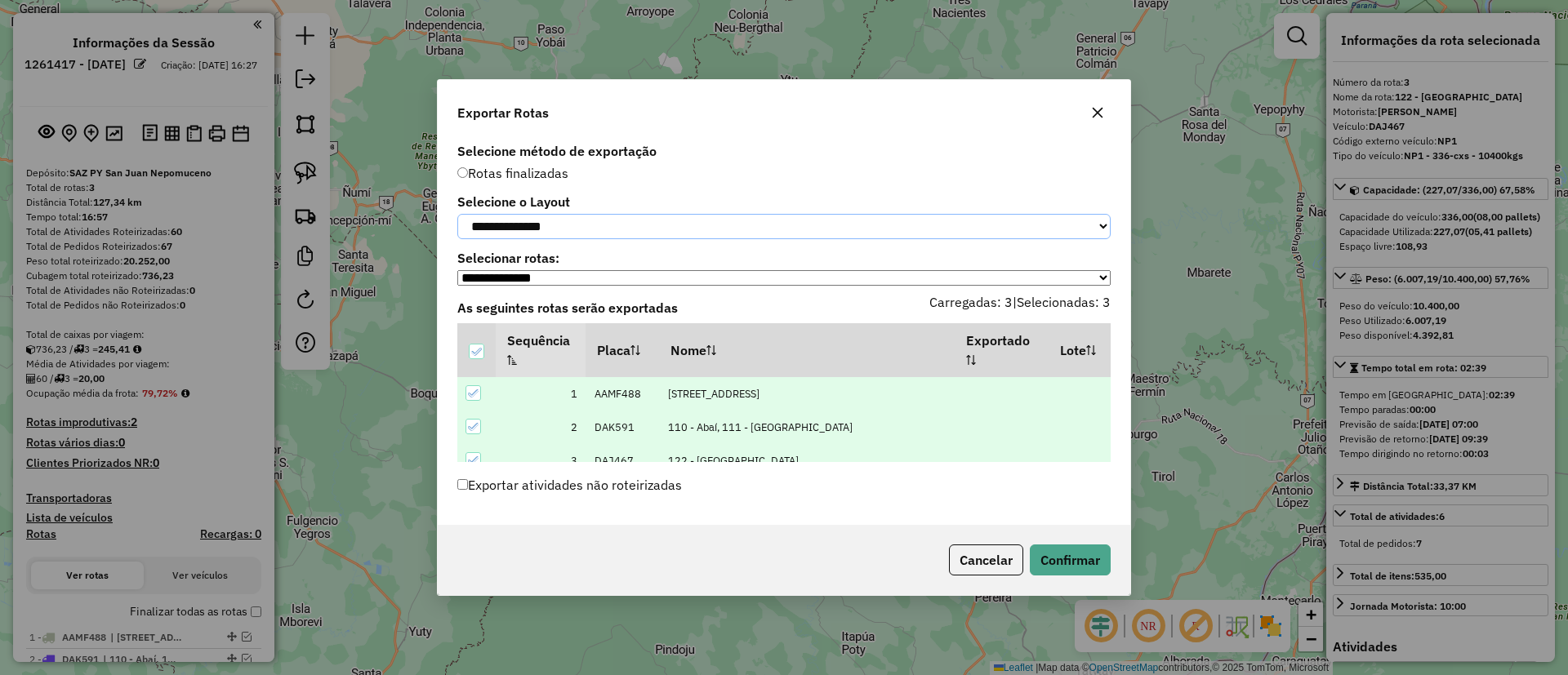
click at [598, 216] on select "**********" at bounding box center [784, 226] width 653 height 25
select select "*********"
click at [457, 213] on select "**********" at bounding box center [784, 226] width 653 height 25
click at [1083, 561] on button "Confirmar" at bounding box center [1070, 560] width 81 height 31
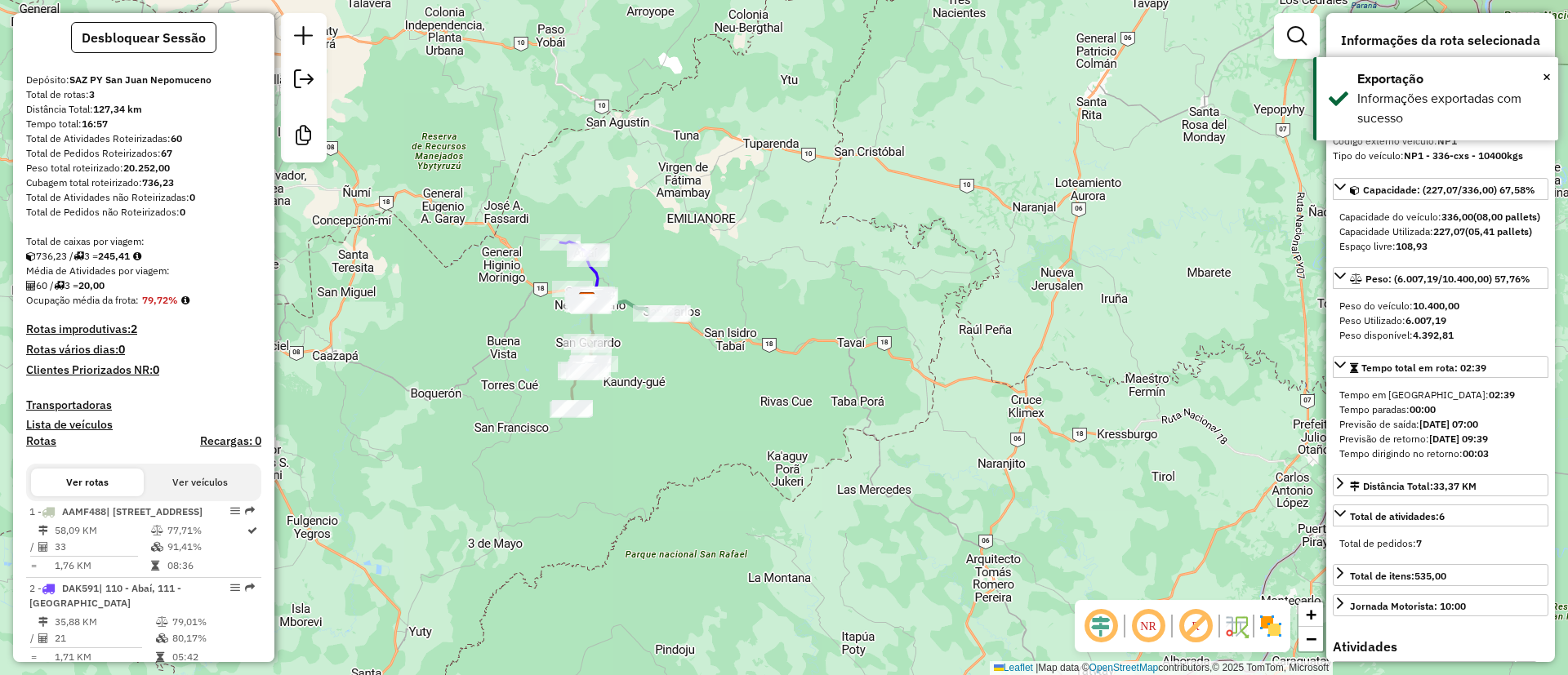
scroll to position [278, 0]
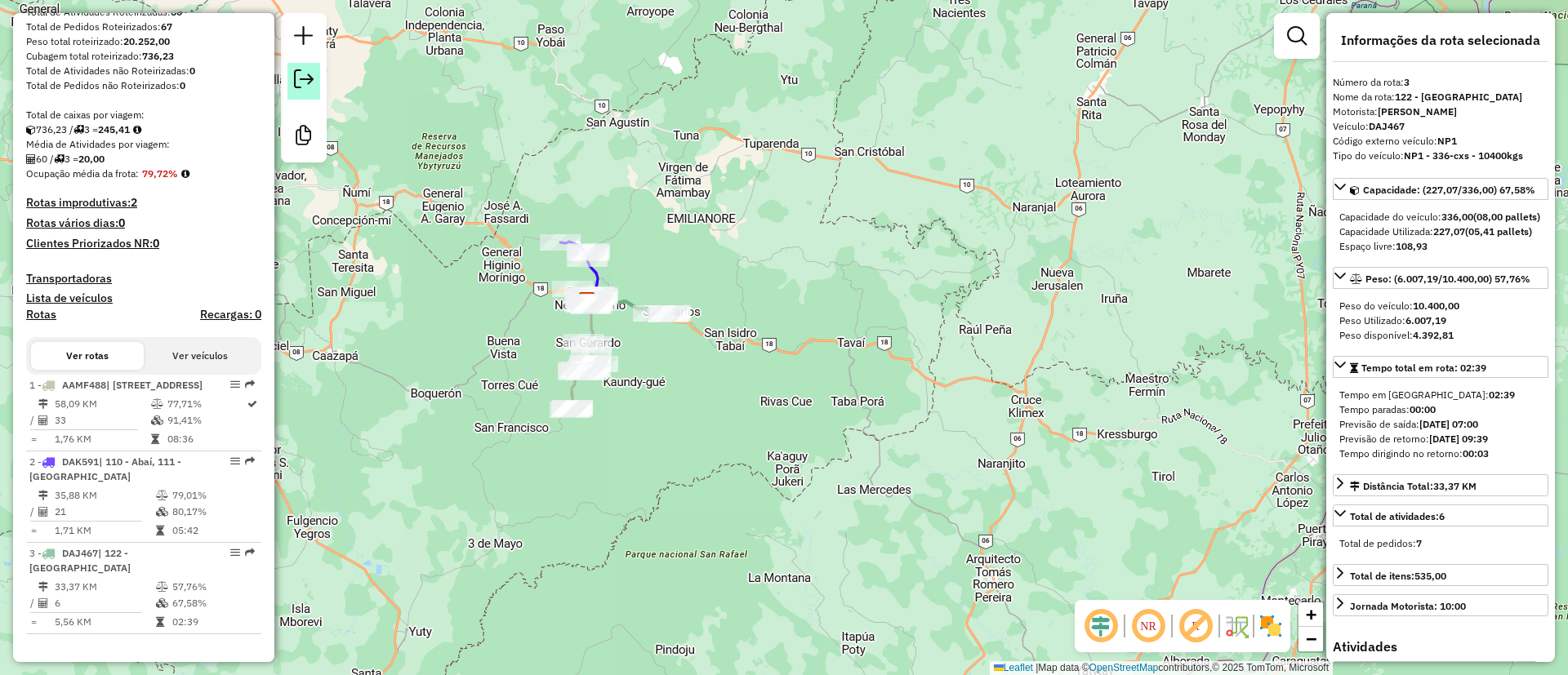
click at [314, 75] on link at bounding box center [303, 81] width 33 height 37
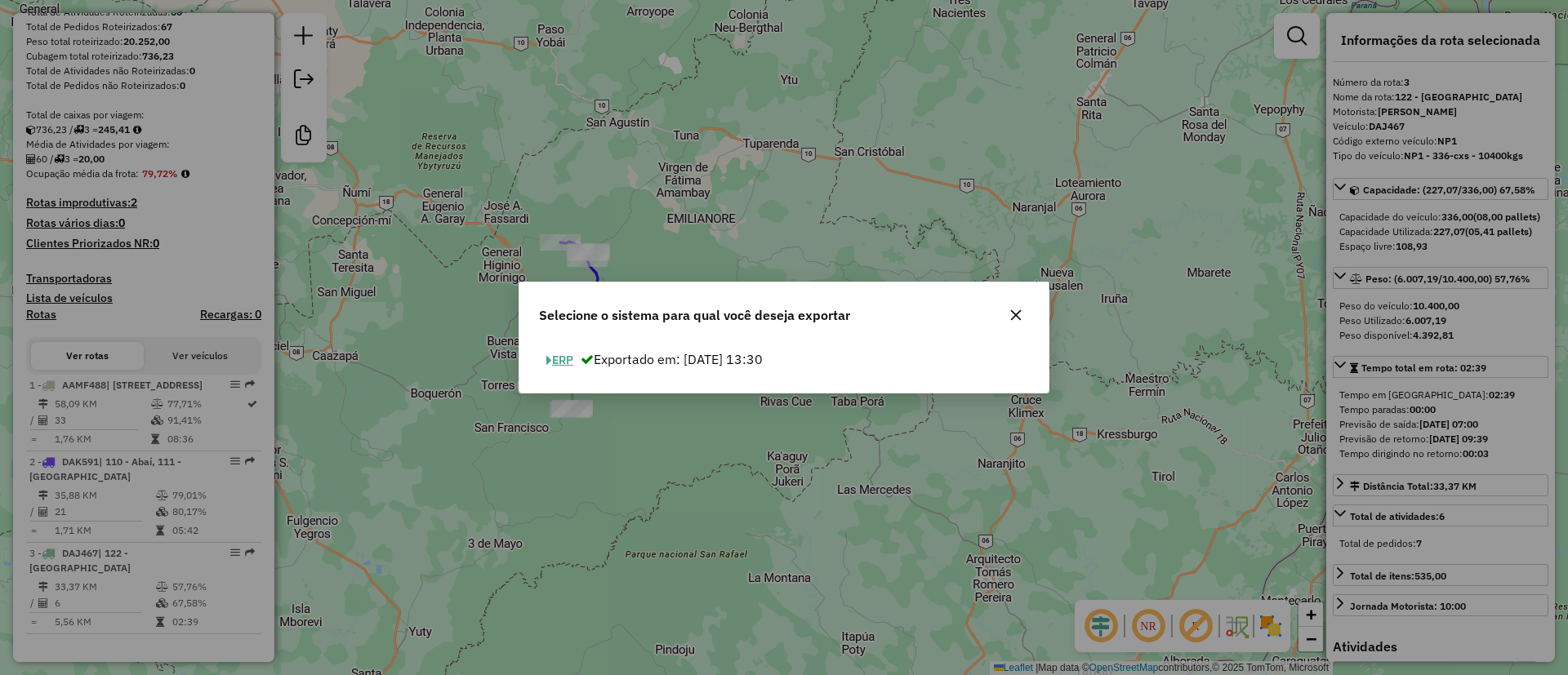
click at [552, 376] on div "ERP Exportado em: [DATE] 13:30" at bounding box center [784, 367] width 529 height 52
click at [558, 370] on button "ERP" at bounding box center [559, 360] width 41 height 25
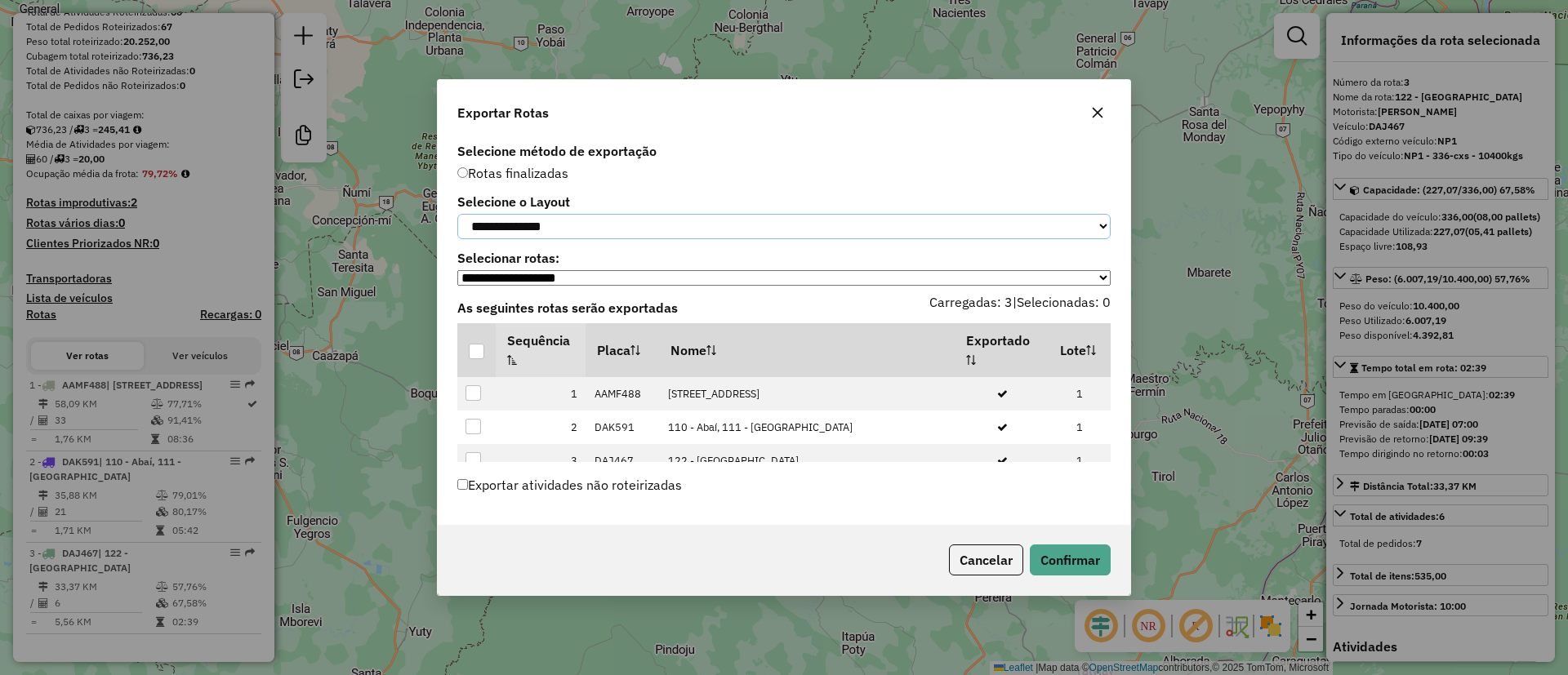
click at [529, 225] on select "**********" at bounding box center [784, 226] width 653 height 25
select select "*********"
click at [457, 213] on select "**********" at bounding box center [784, 226] width 653 height 25
click at [477, 349] on div at bounding box center [476, 352] width 16 height 16
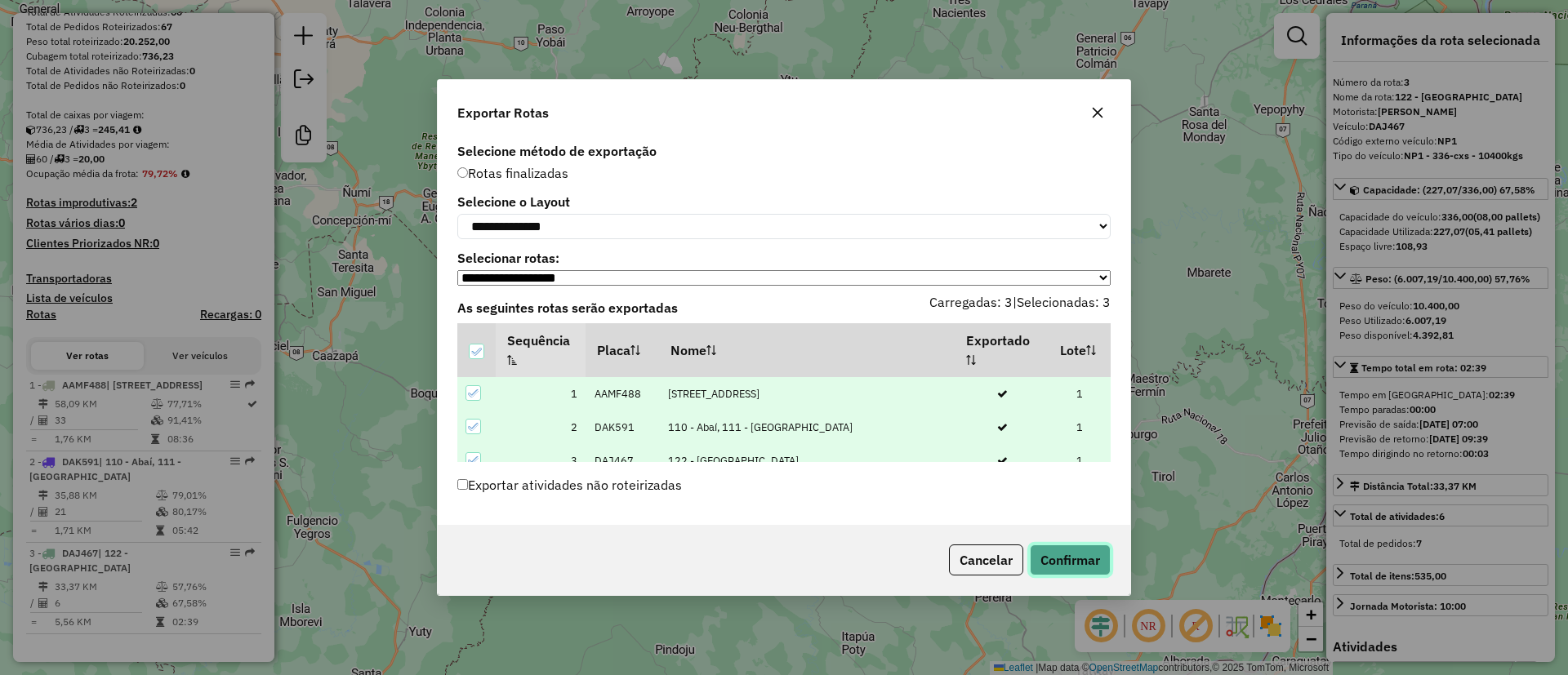
click at [1059, 561] on button "Confirmar" at bounding box center [1070, 560] width 81 height 31
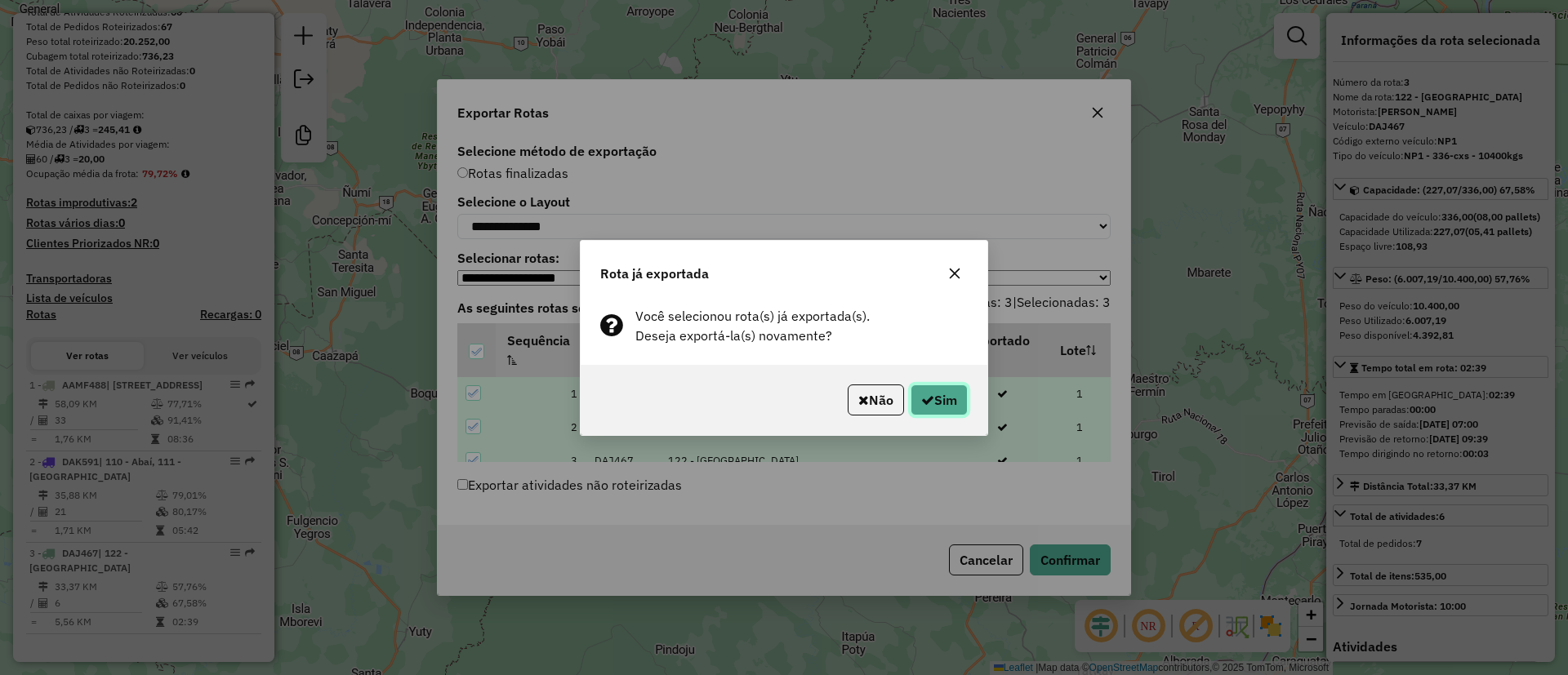
click at [936, 411] on button "Sim" at bounding box center [939, 400] width 57 height 31
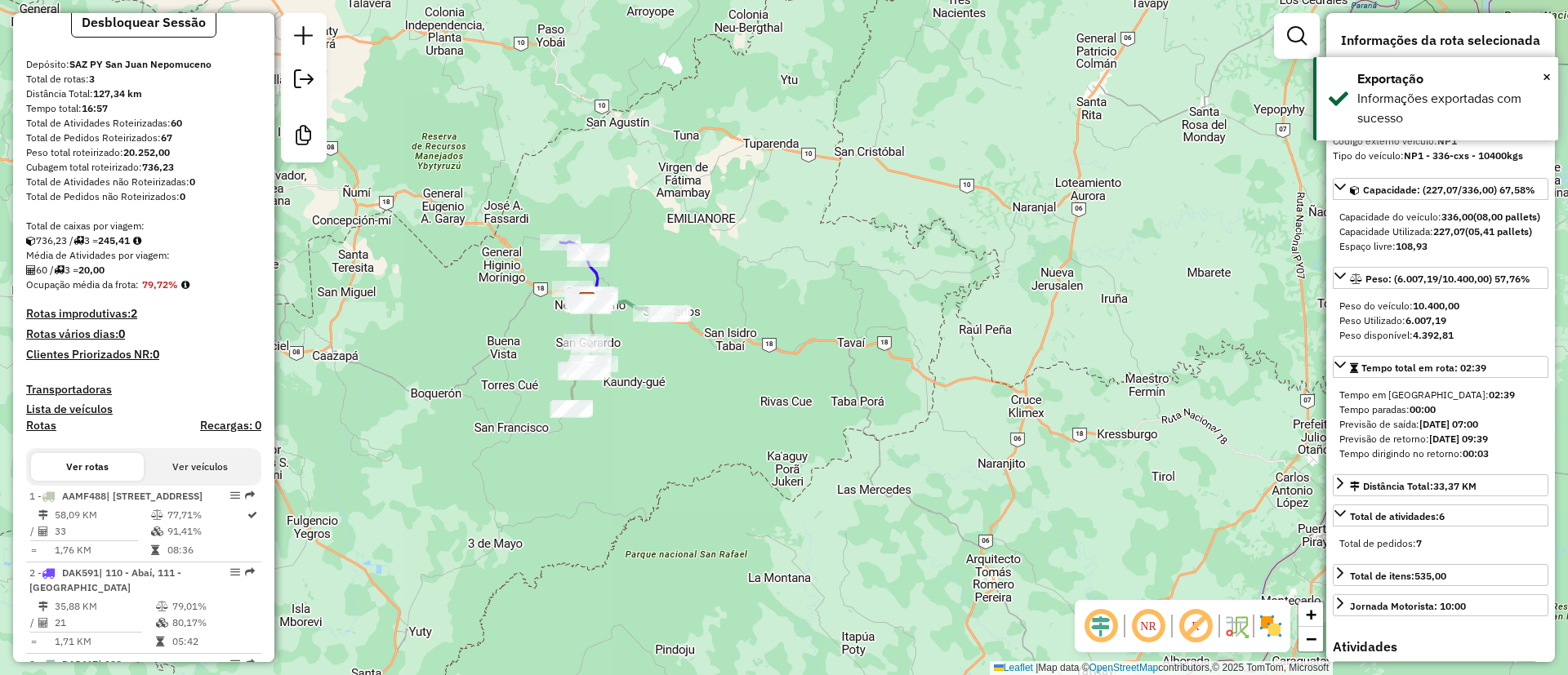
scroll to position [0, 0]
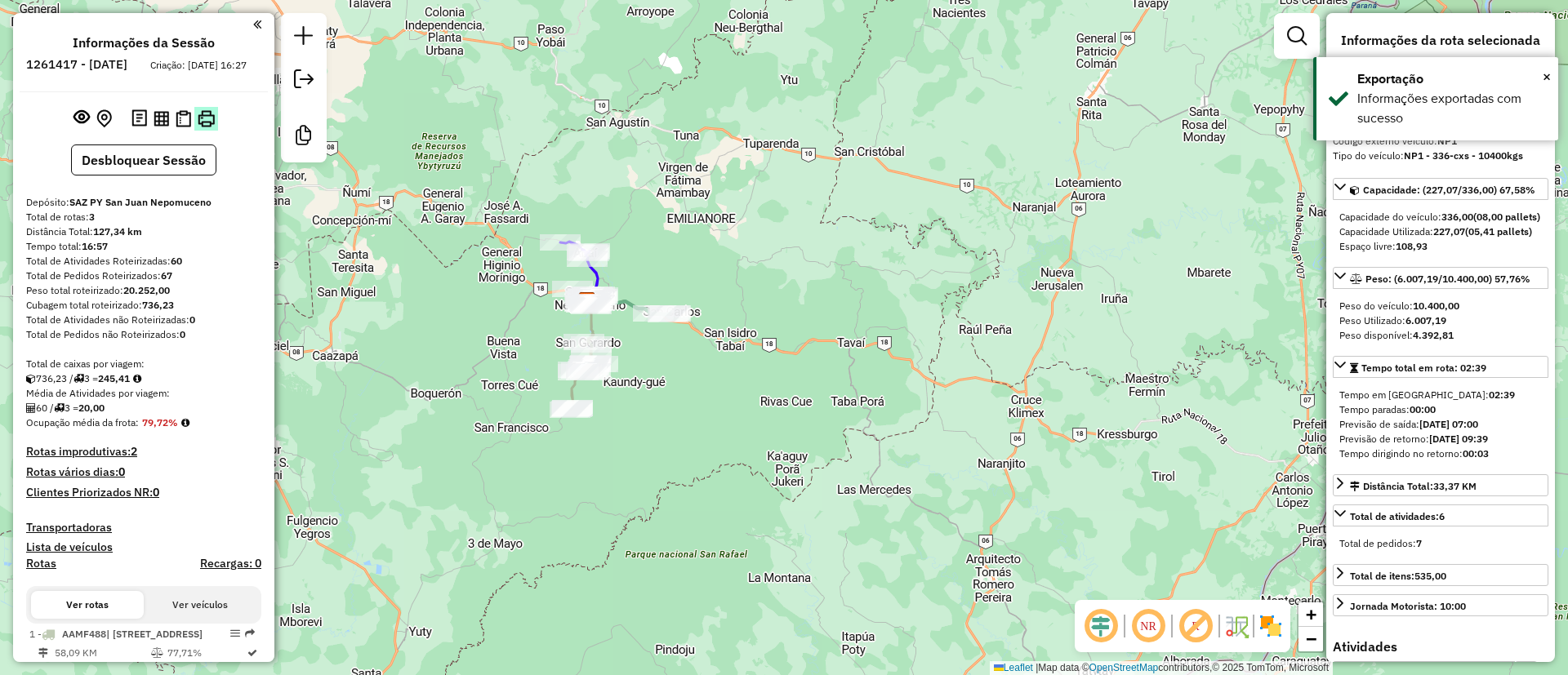
click at [205, 127] on img at bounding box center [207, 119] width 17 height 17
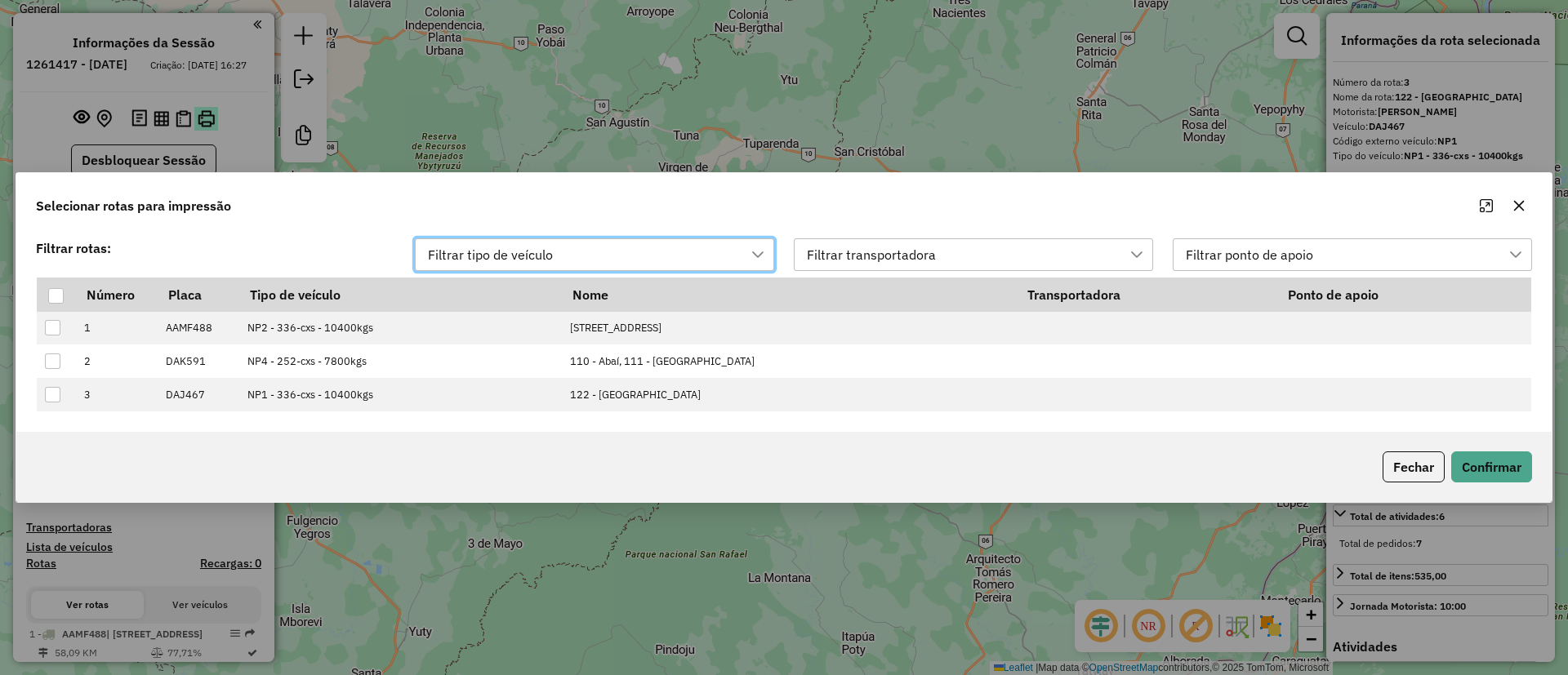
scroll to position [12, 73]
click at [59, 289] on div at bounding box center [56, 296] width 16 height 16
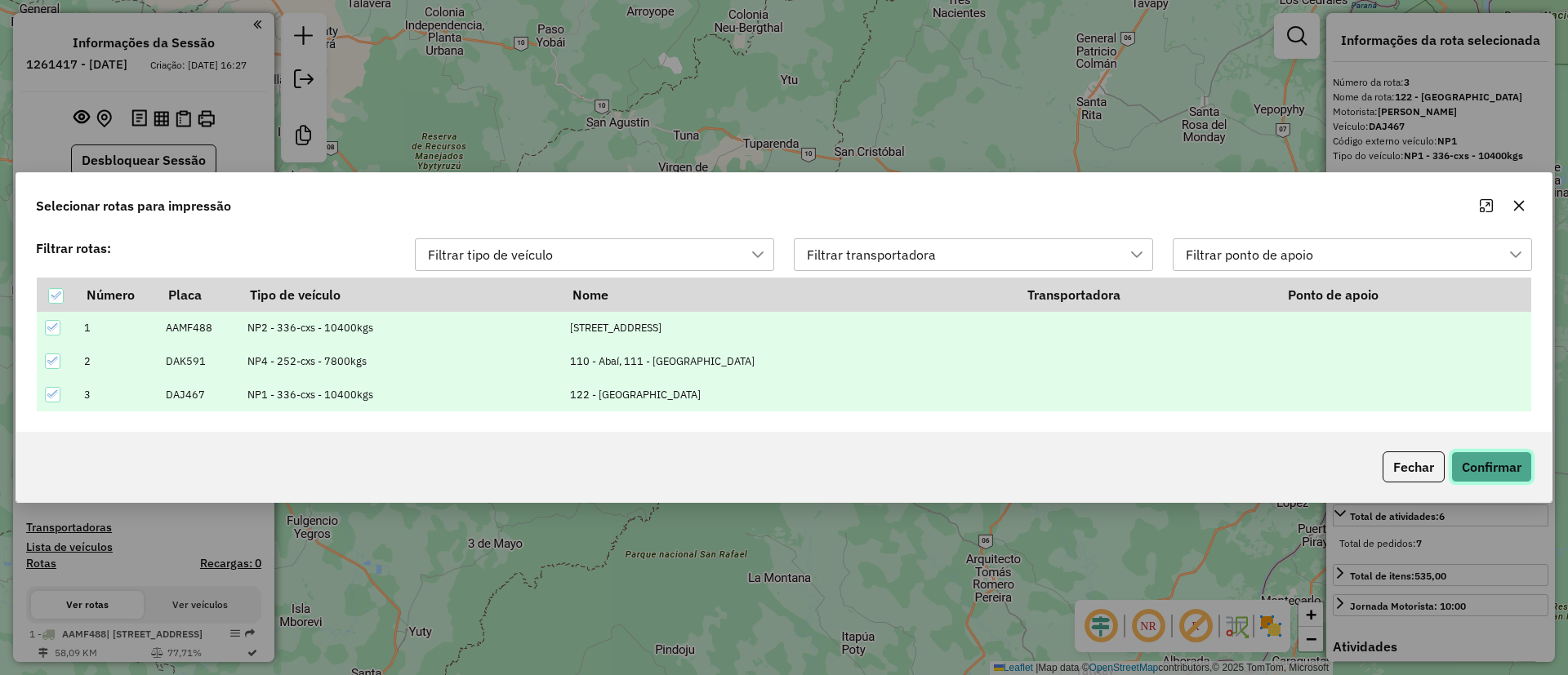
click at [1476, 463] on button "Confirmar" at bounding box center [1492, 467] width 81 height 31
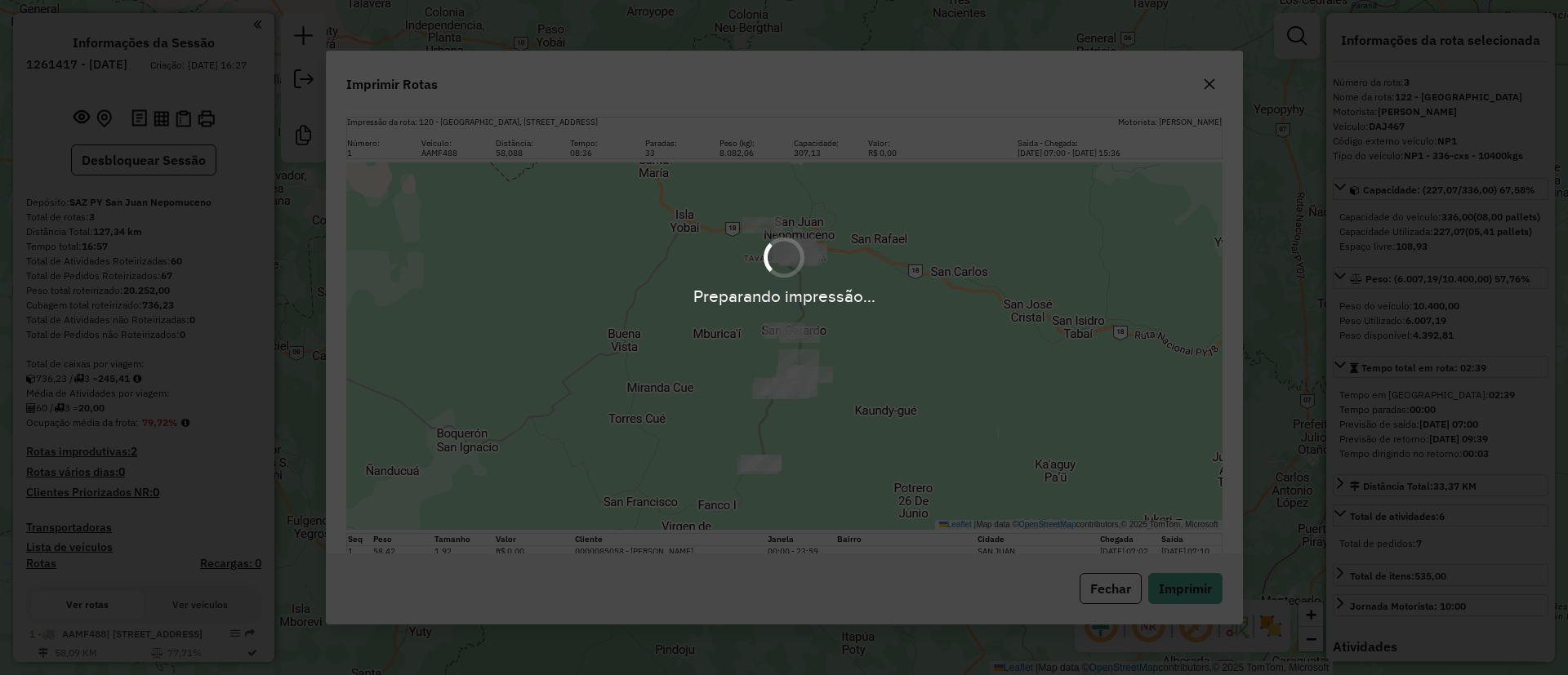
click at [1192, 586] on div "Preparando impressão..." at bounding box center [784, 337] width 1568 height 675
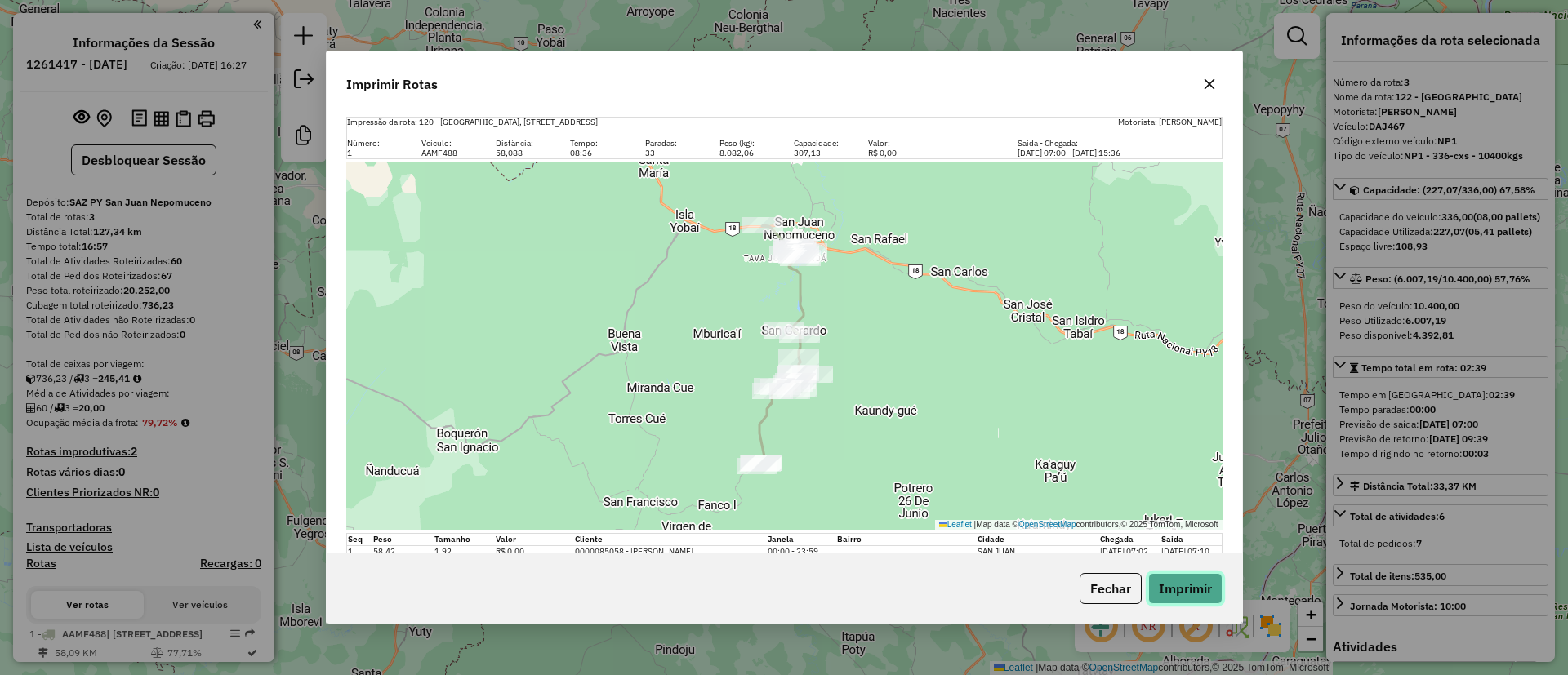
click at [1192, 586] on button "Imprimir" at bounding box center [1185, 589] width 74 height 31
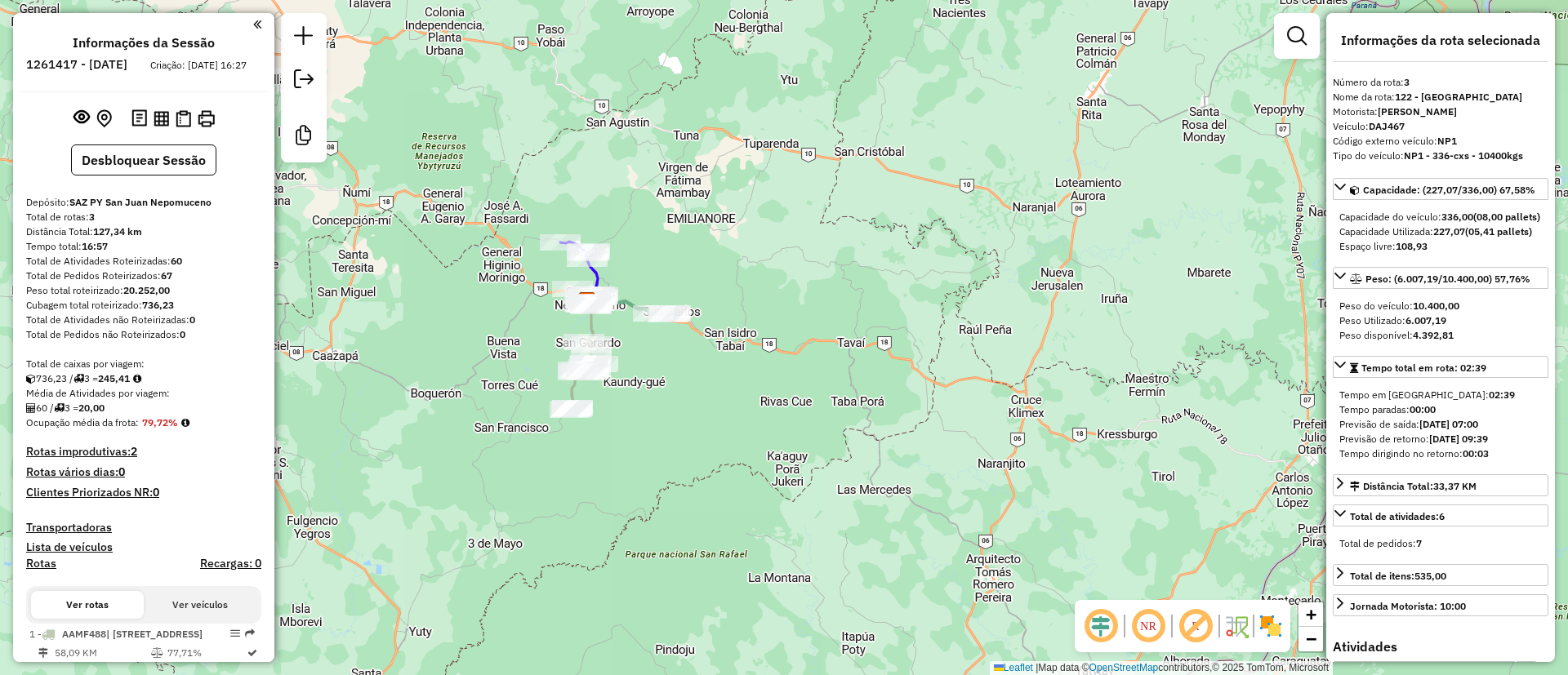
drag, startPoint x: 145, startPoint y: 435, endPoint x: 184, endPoint y: 435, distance: 39.0
click at [184, 430] on div "Ocupação média da frota: 79,72%" at bounding box center [143, 423] width 235 height 15
copy strong "79,72%"
drag, startPoint x: 190, startPoint y: 275, endPoint x: 169, endPoint y: 272, distance: 21.2
click at [169, 269] on div "Total de Atividades Roteirizadas: 60" at bounding box center [143, 261] width 235 height 15
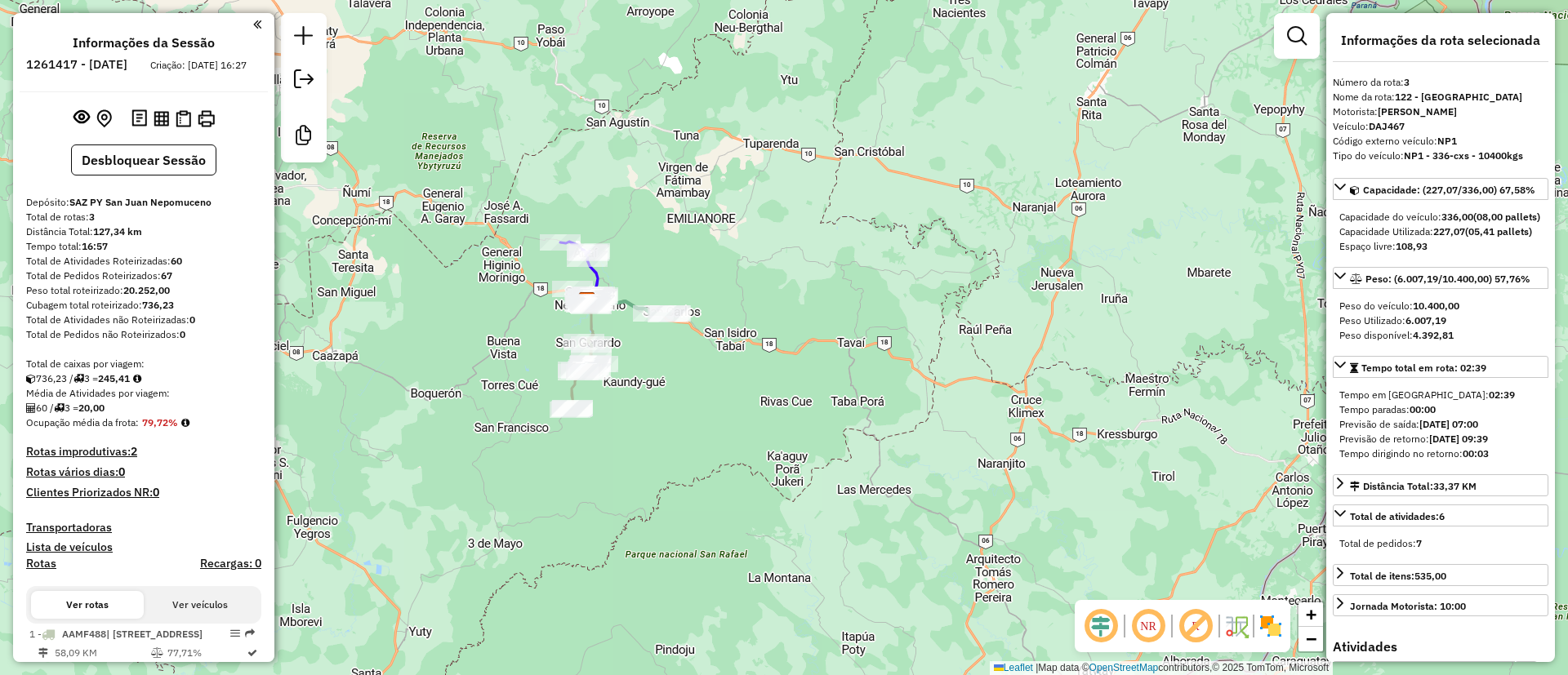
copy div "60"
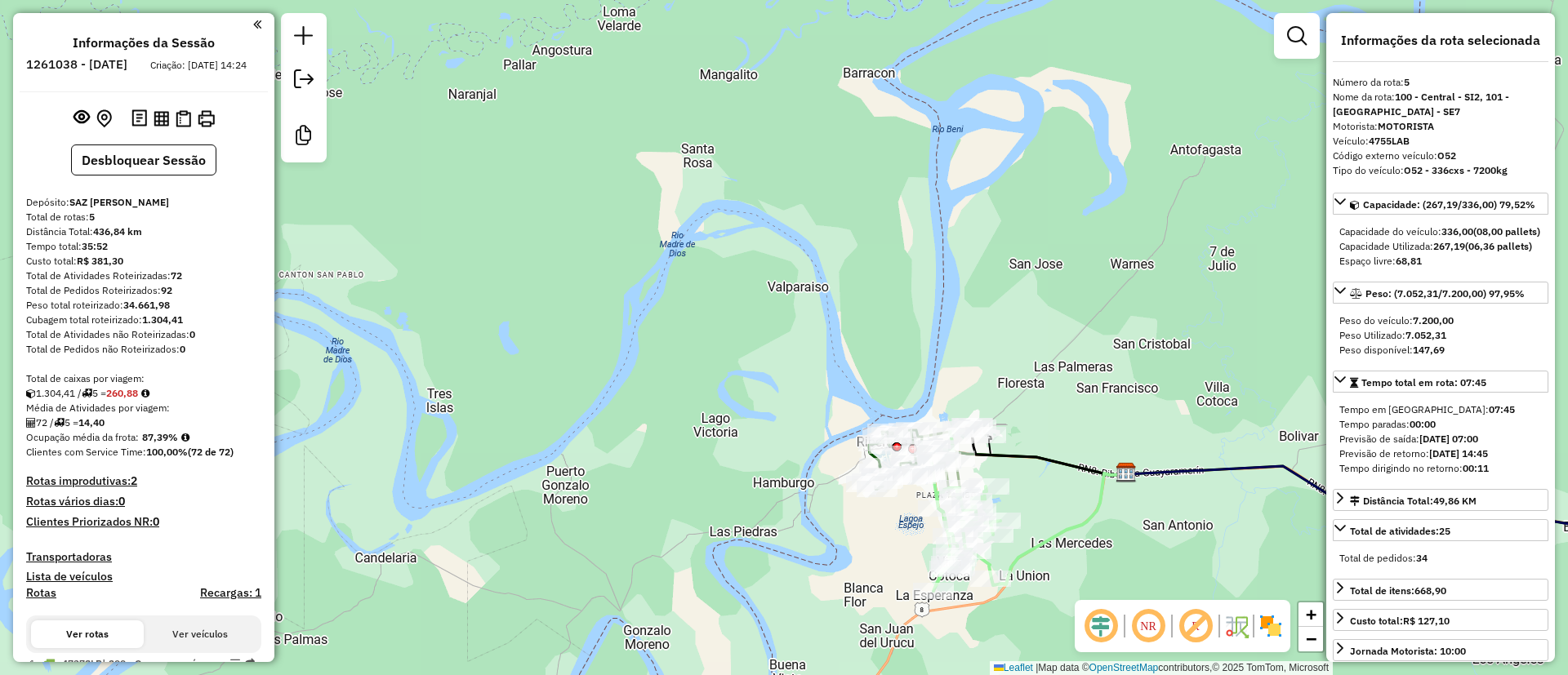
select select "**********"
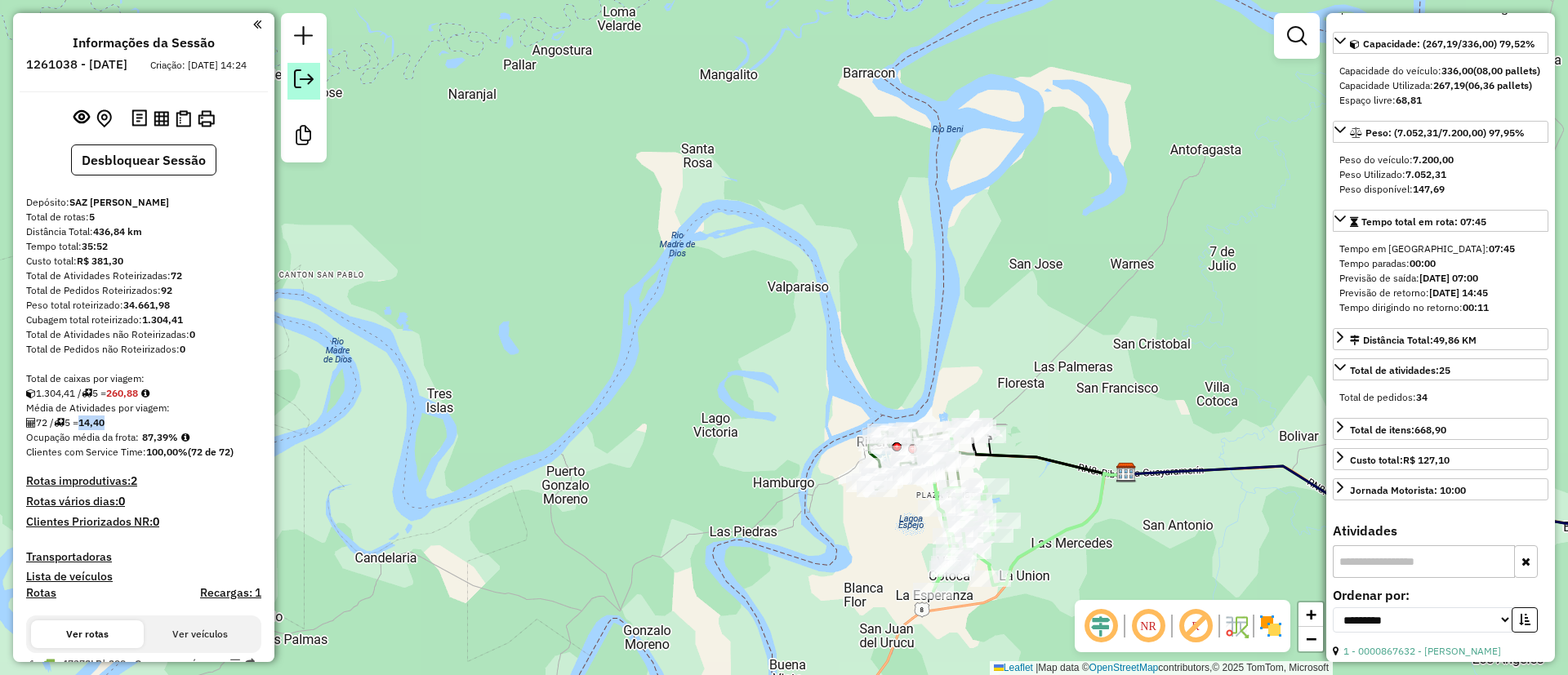
click at [315, 84] on link at bounding box center [303, 81] width 33 height 37
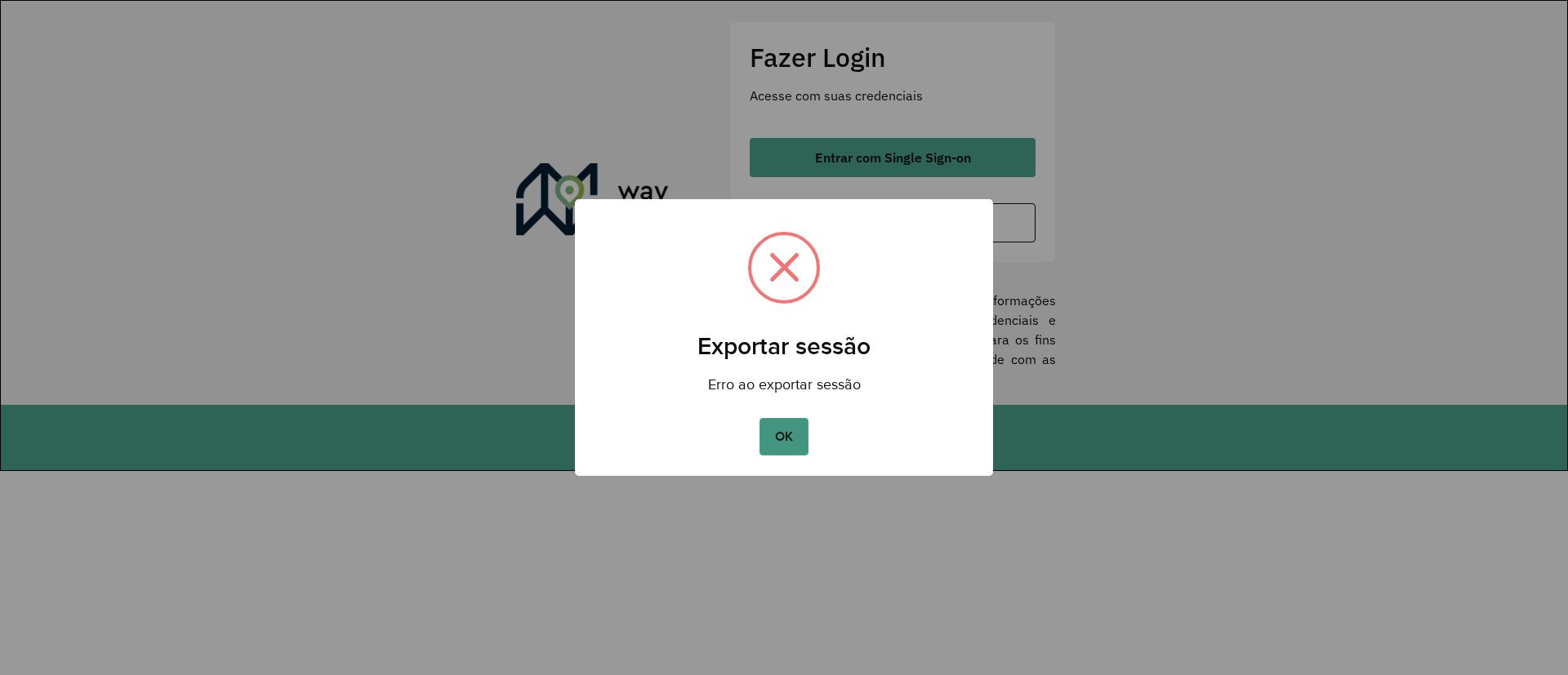
click at [790, 455] on button "OK" at bounding box center [783, 436] width 48 height 37
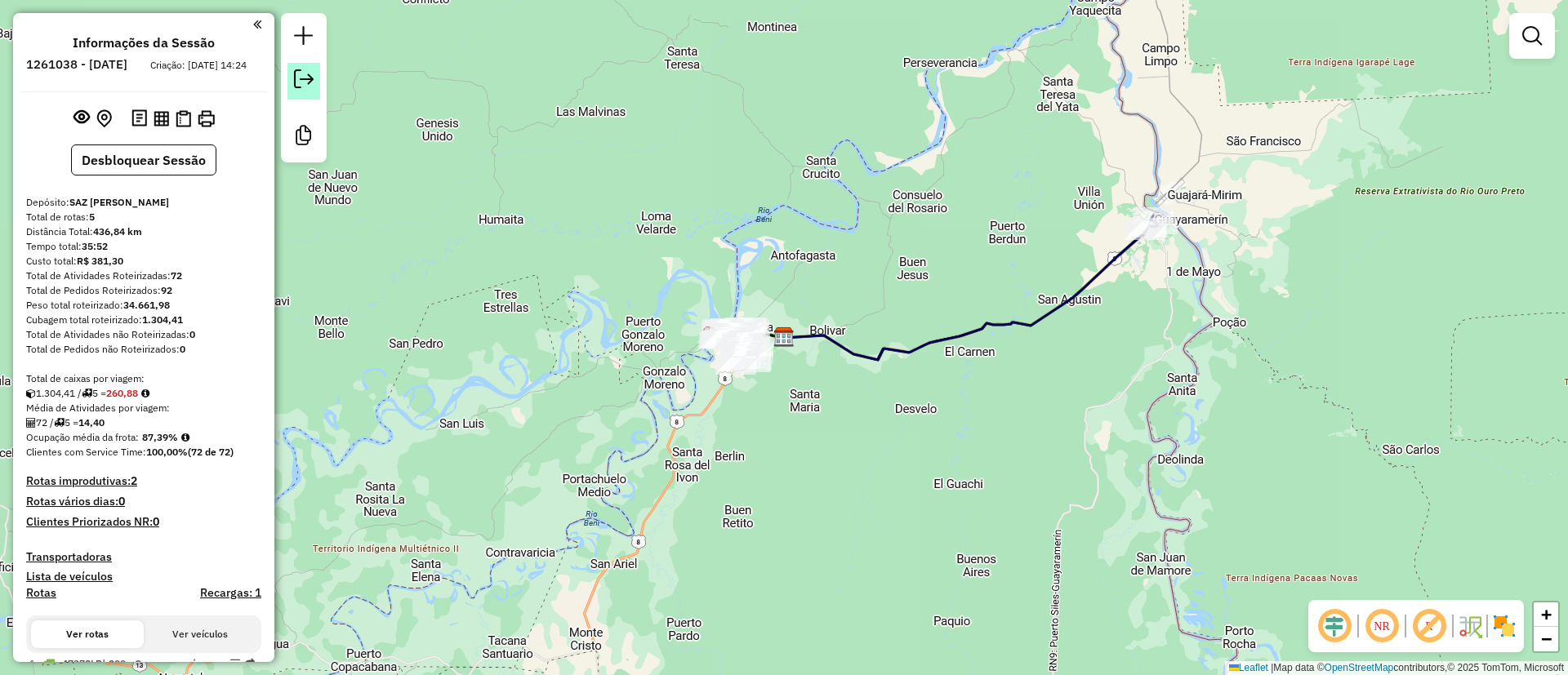
click at [312, 80] on em at bounding box center [303, 79] width 20 height 20
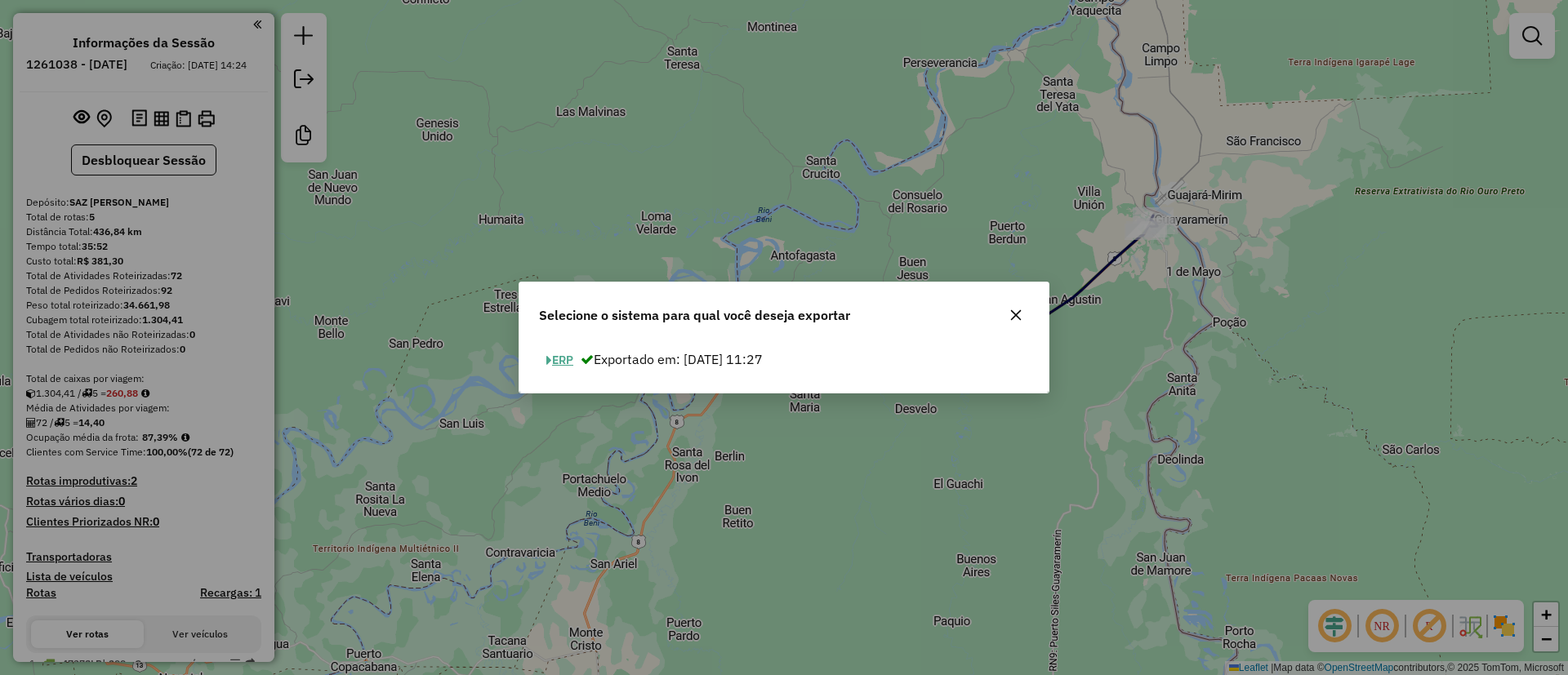
click at [558, 359] on button "ERP" at bounding box center [559, 360] width 41 height 25
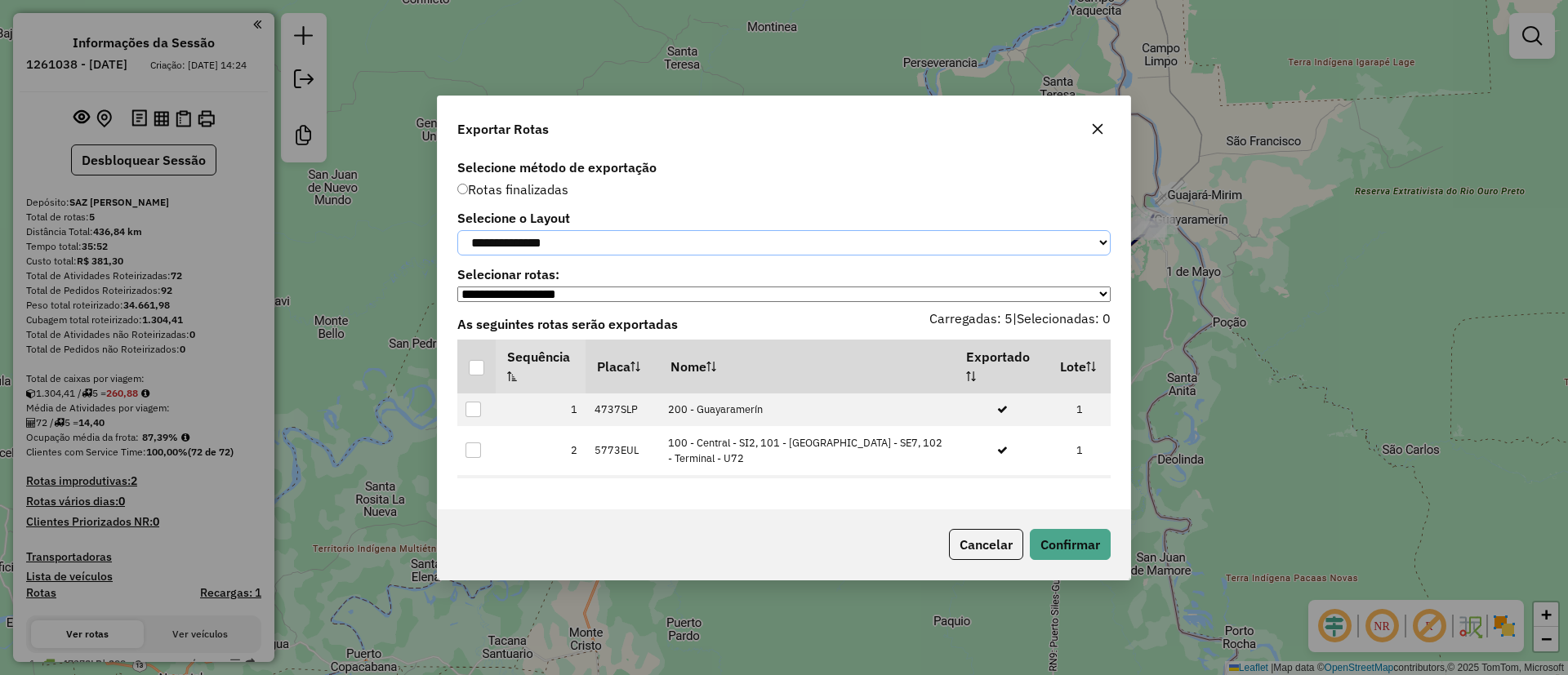
click at [531, 240] on select "**********" at bounding box center [784, 242] width 653 height 25
select select "*********"
click at [457, 230] on select "**********" at bounding box center [784, 242] width 653 height 25
click at [477, 368] on div at bounding box center [476, 368] width 16 height 16
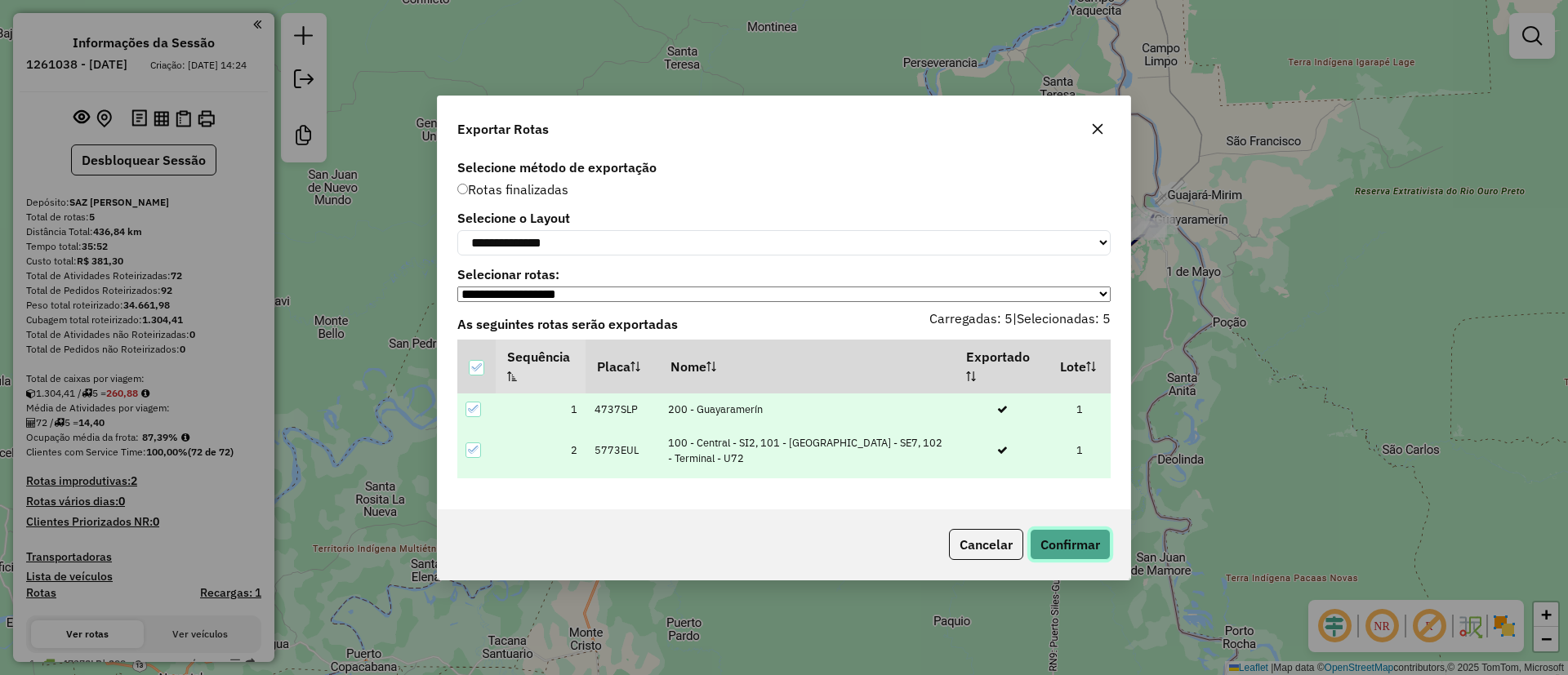
click at [1096, 542] on button "Confirmar" at bounding box center [1070, 544] width 81 height 31
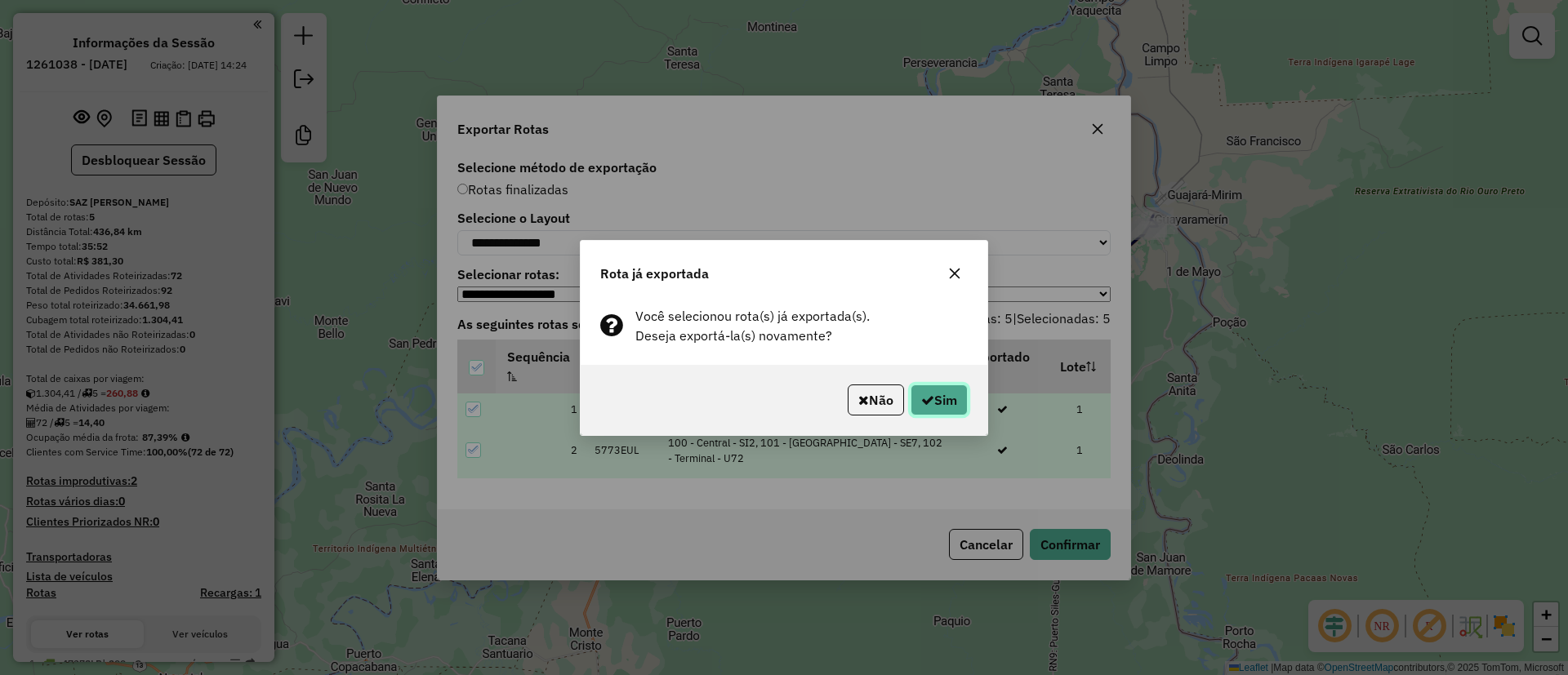
click at [933, 387] on button "Sim" at bounding box center [939, 400] width 57 height 31
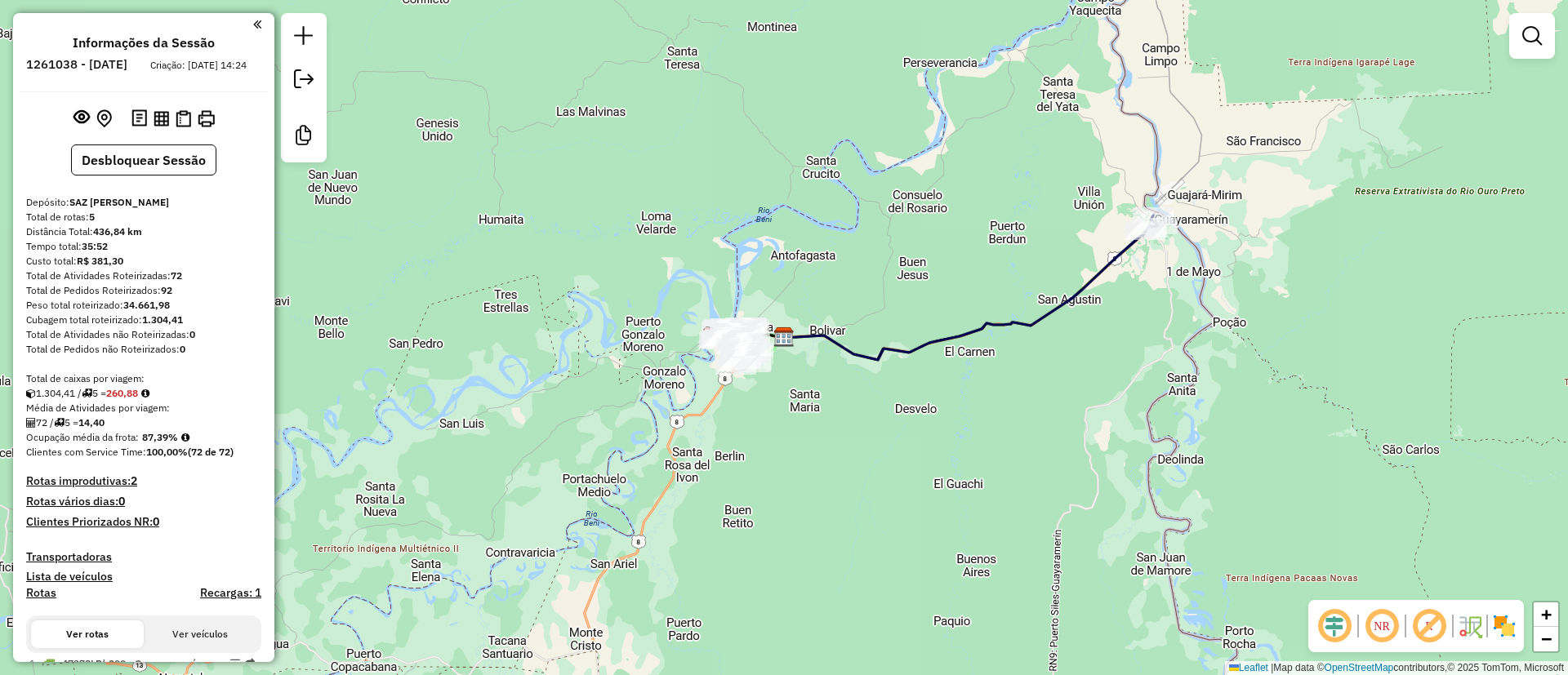
click at [283, 80] on div at bounding box center [303, 87] width 46 height 150
click at [297, 76] on em at bounding box center [303, 79] width 20 height 20
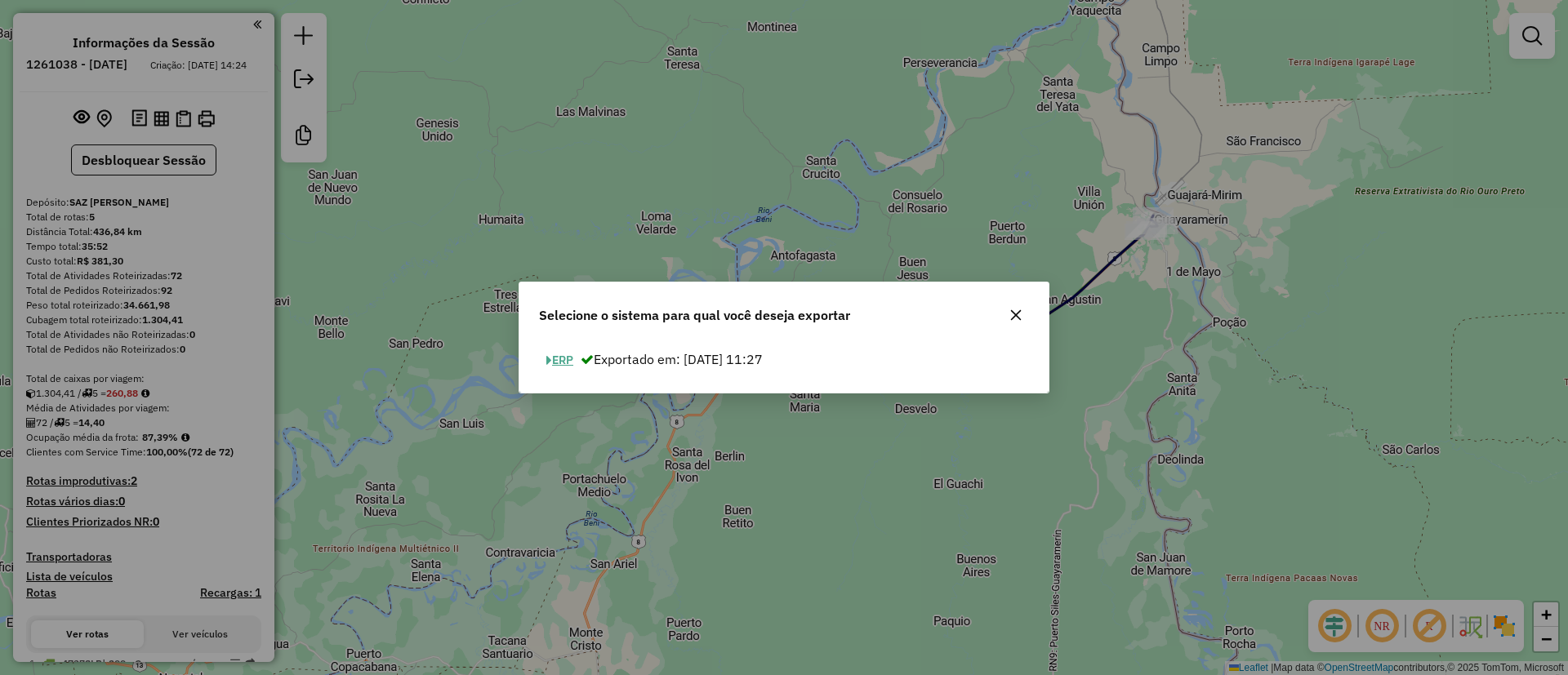
drag, startPoint x: 571, startPoint y: 353, endPoint x: 572, endPoint y: 321, distance: 32.0
click at [570, 354] on button "ERP" at bounding box center [559, 360] width 41 height 25
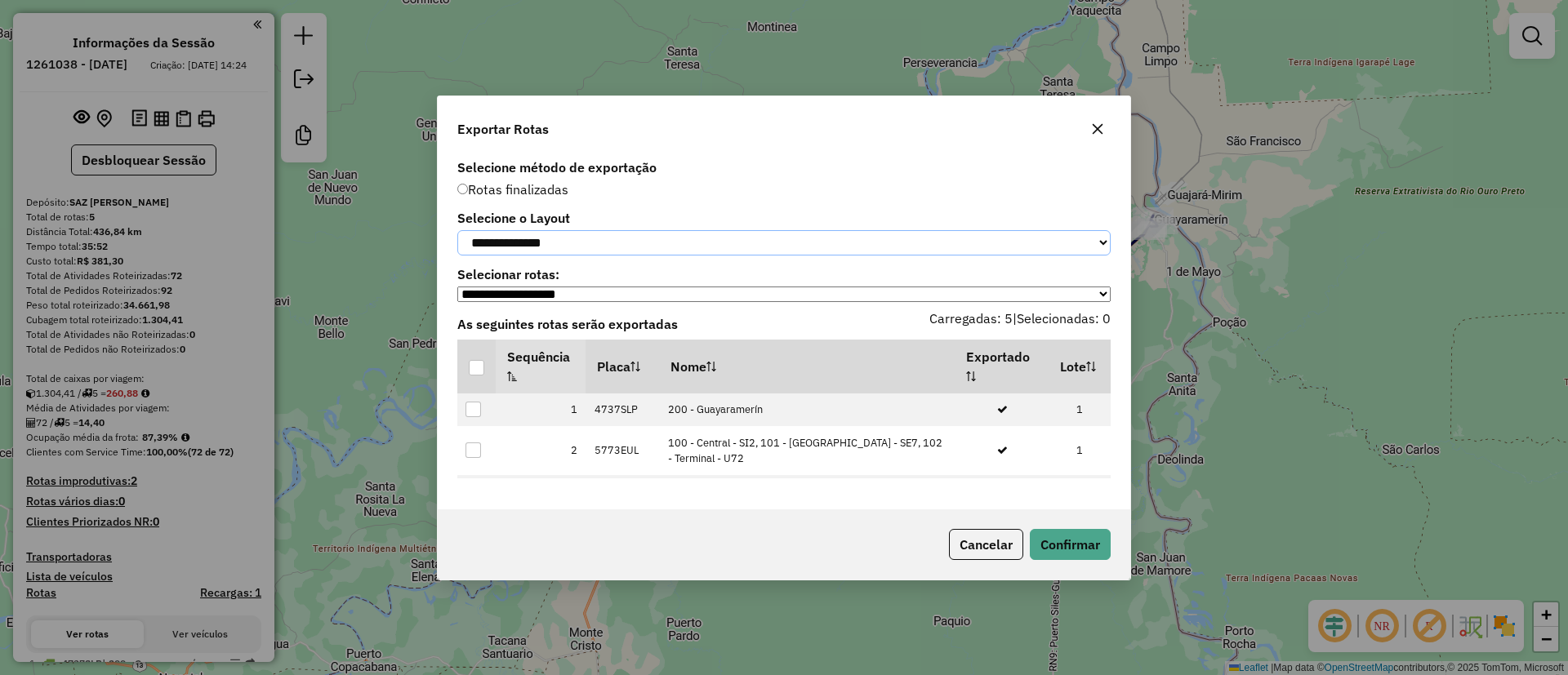
click at [560, 242] on select "**********" at bounding box center [784, 242] width 653 height 25
select select "*********"
click at [457, 230] on select "**********" at bounding box center [784, 242] width 653 height 25
click at [473, 366] on div at bounding box center [476, 368] width 16 height 16
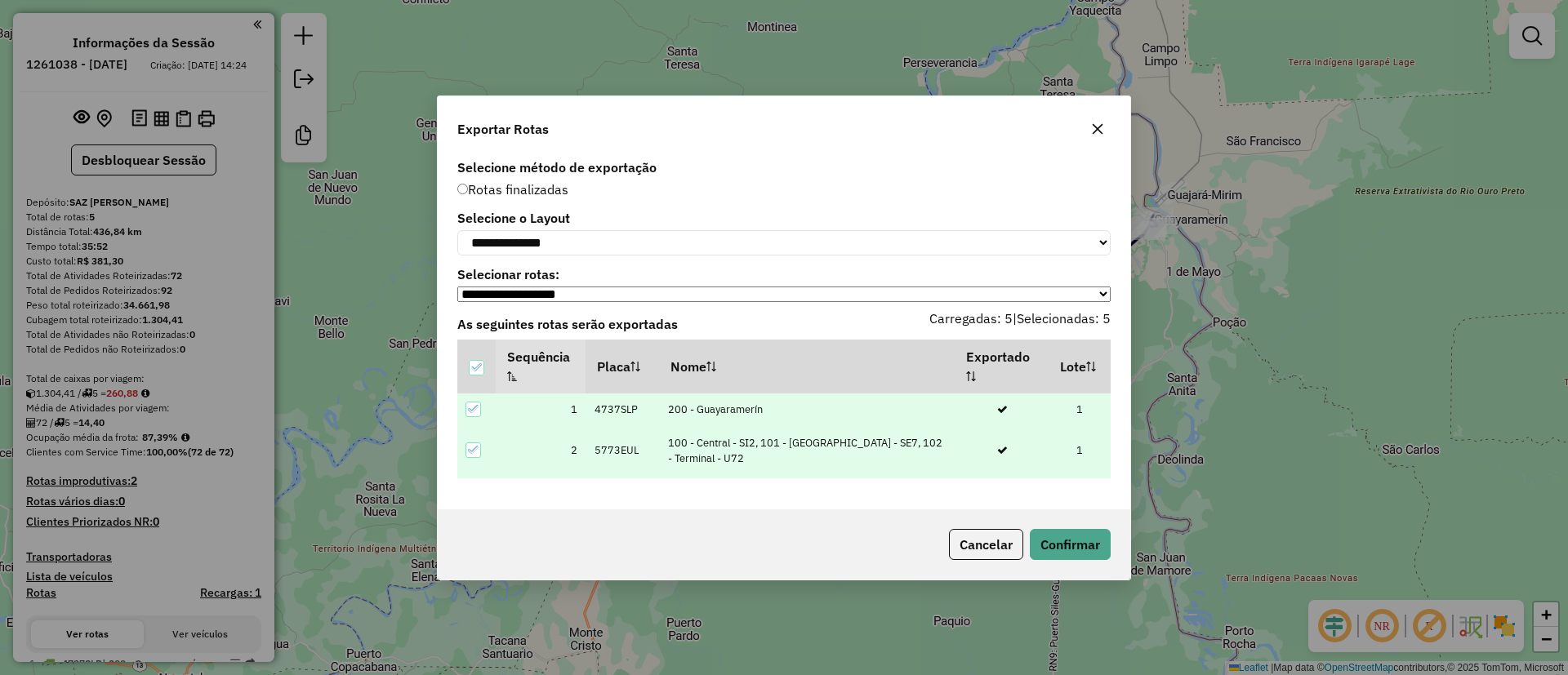
drag, startPoint x: 1112, startPoint y: 551, endPoint x: 1098, endPoint y: 547, distance: 14.6
click at [1108, 551] on div "Cancelar Confirmar" at bounding box center [783, 544] width 692 height 70
click at [1098, 547] on button "Confirmar" at bounding box center [1070, 544] width 81 height 31
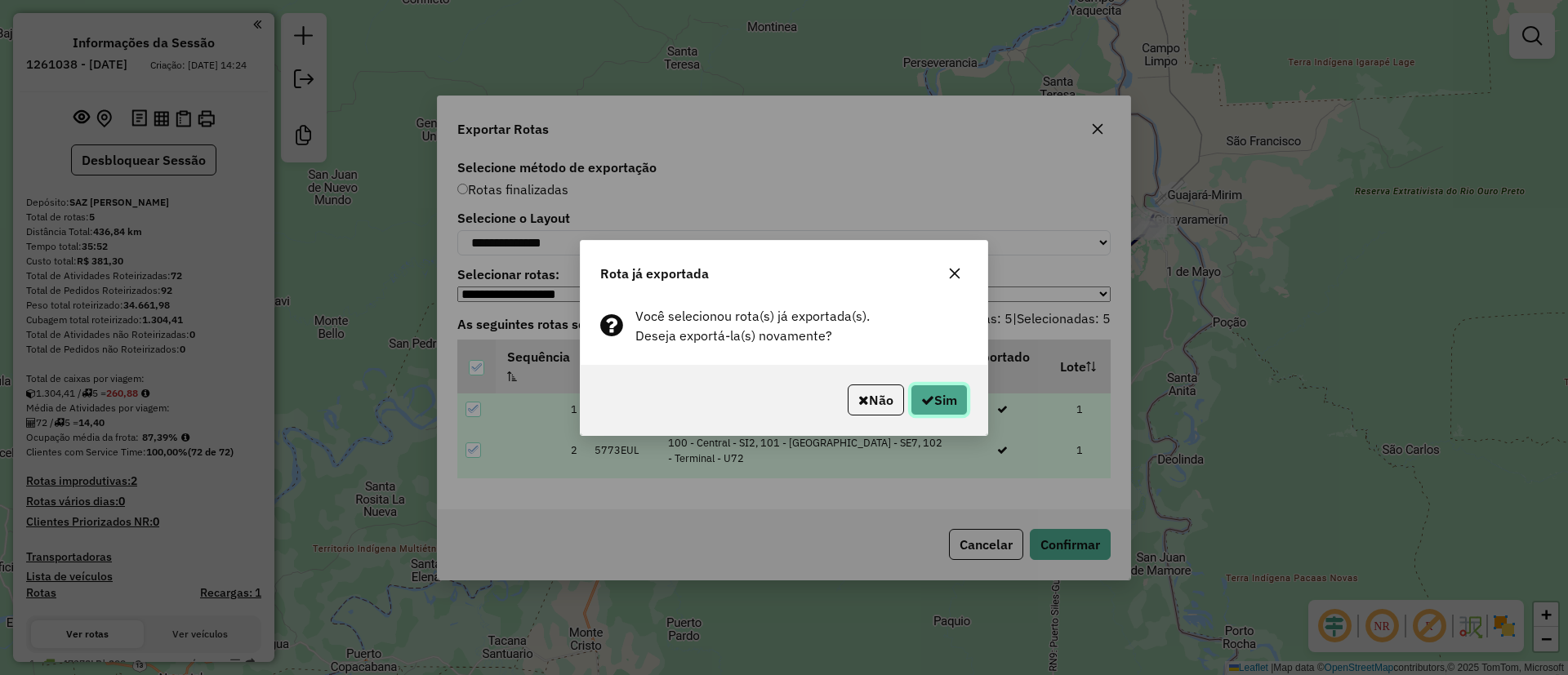
click at [930, 393] on icon "button" at bounding box center [927, 399] width 13 height 13
